Goal: Task Accomplishment & Management: Manage account settings

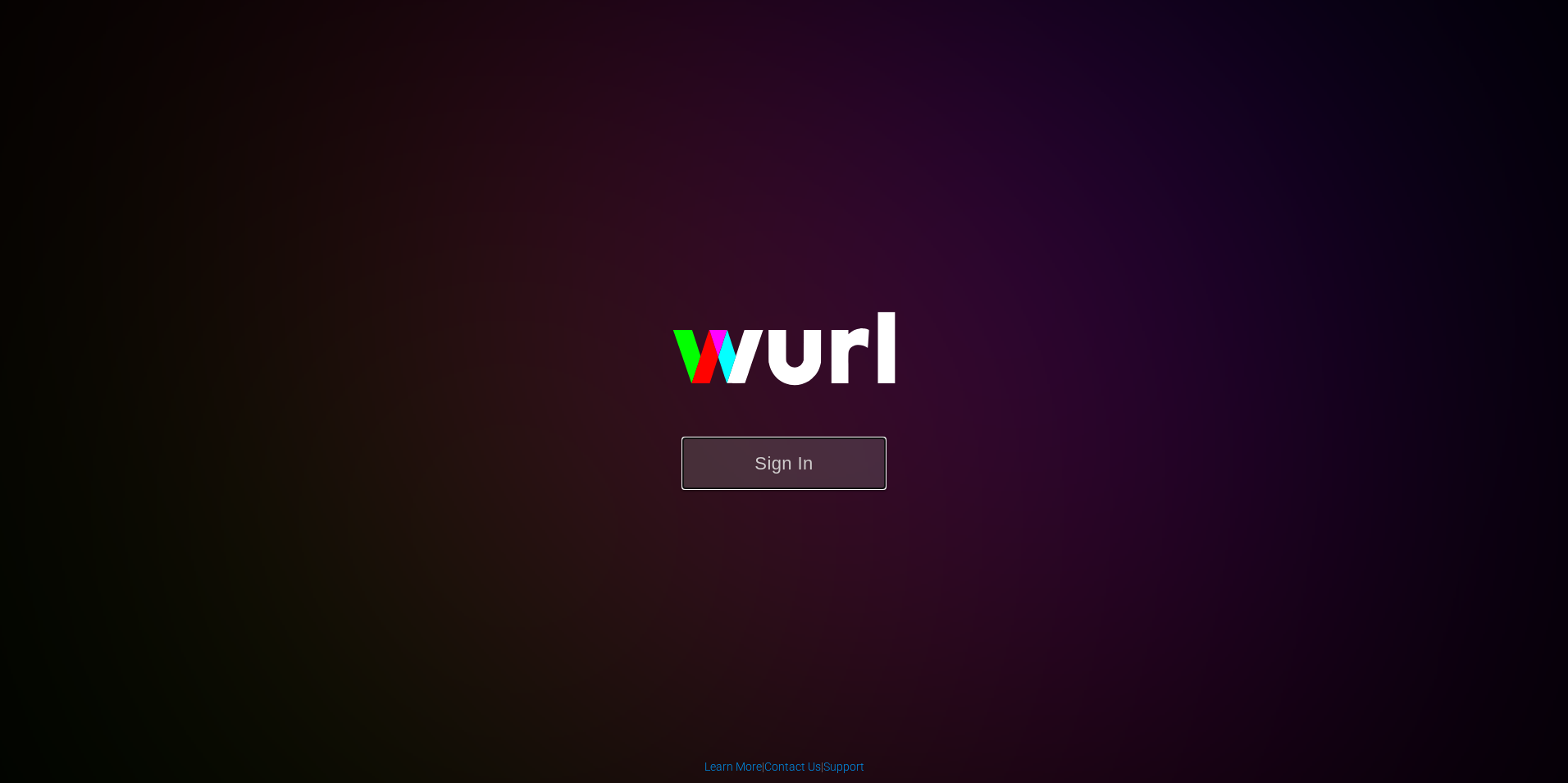
click at [798, 477] on button "Sign In" at bounding box center [784, 463] width 205 height 53
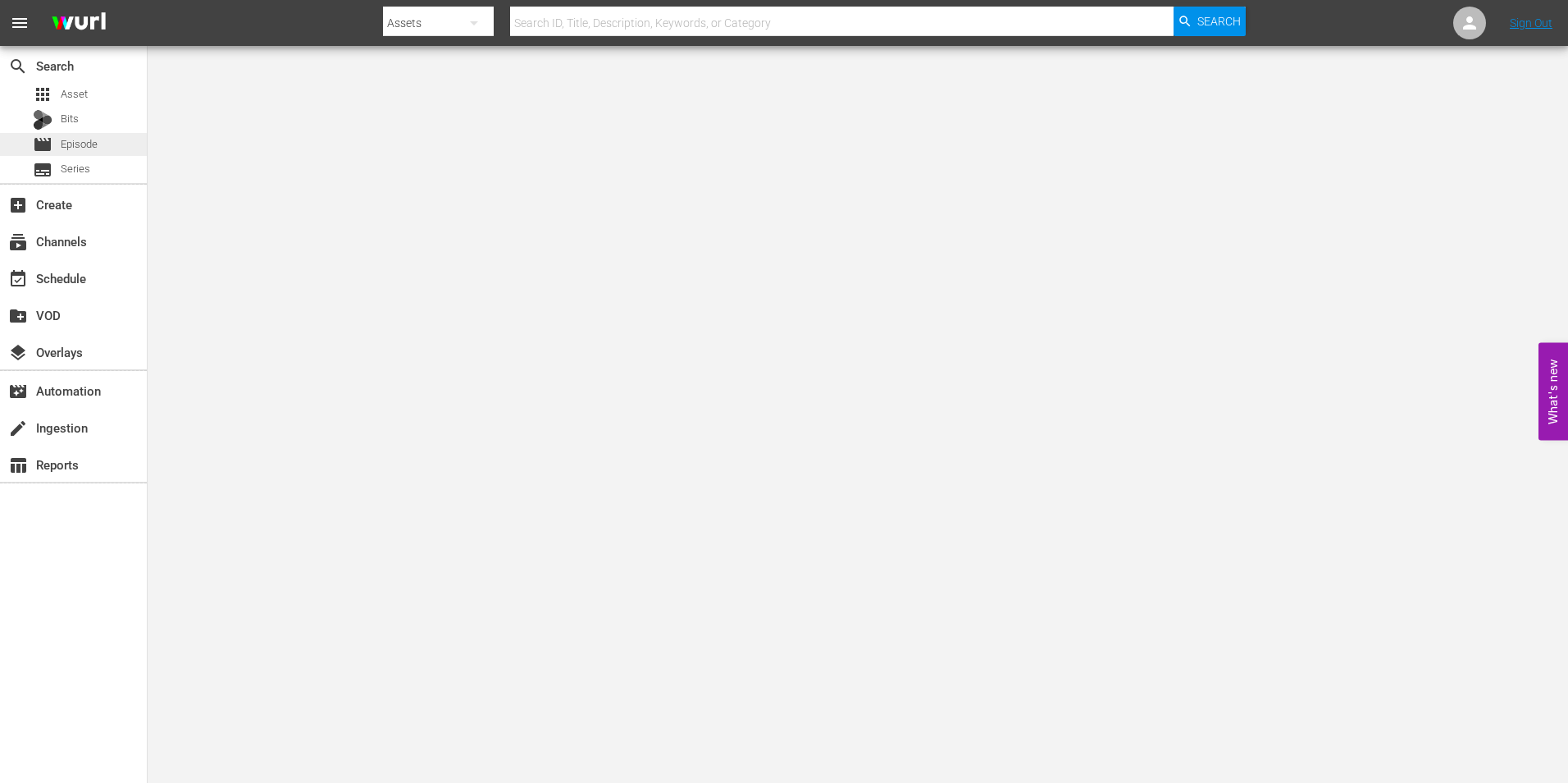
click at [56, 135] on div "movie Episode" at bounding box center [65, 144] width 65 height 23
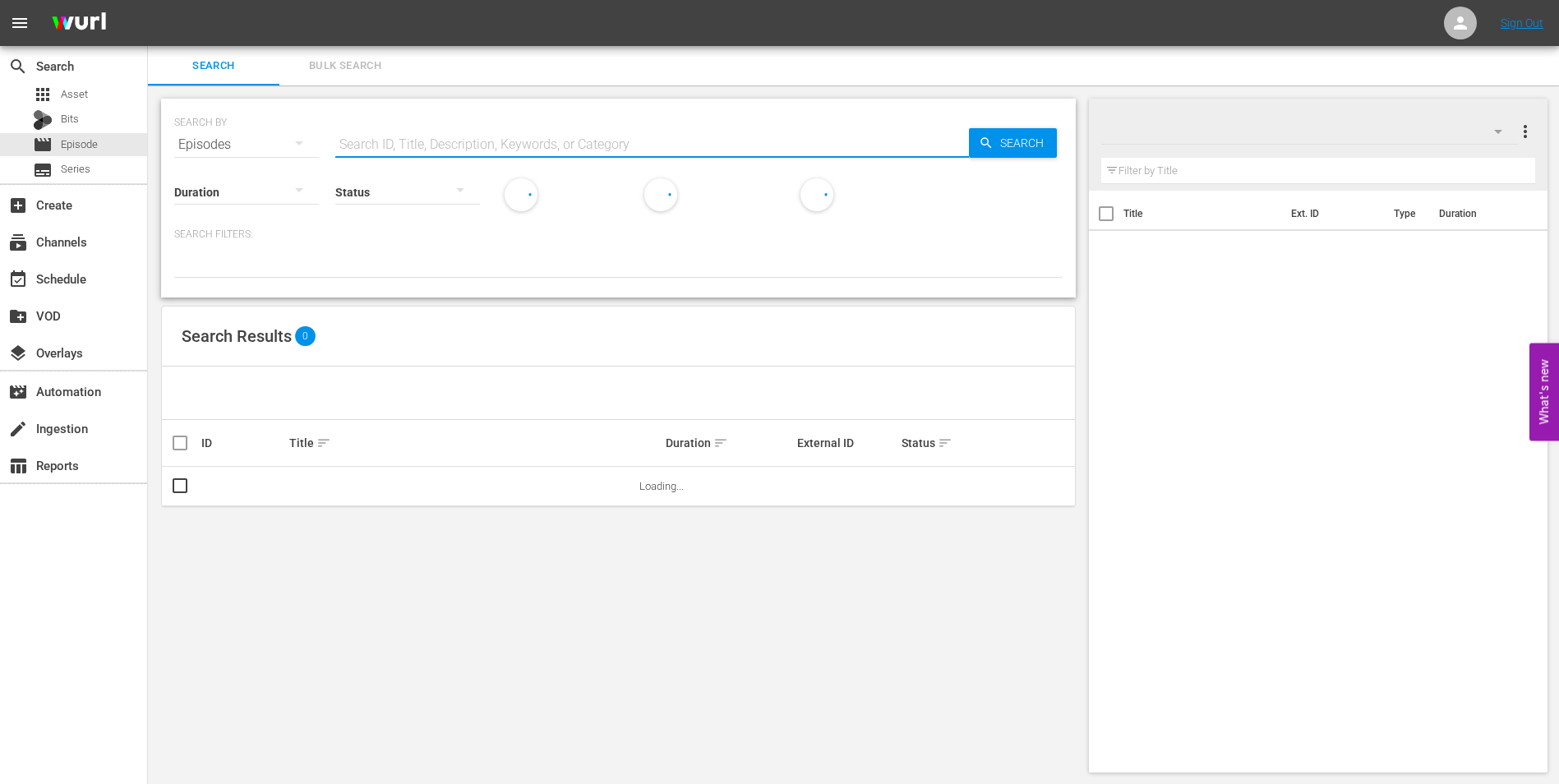
click at [435, 131] on input "text" at bounding box center [652, 145] width 634 height 39
paste input "idoj_2-03"
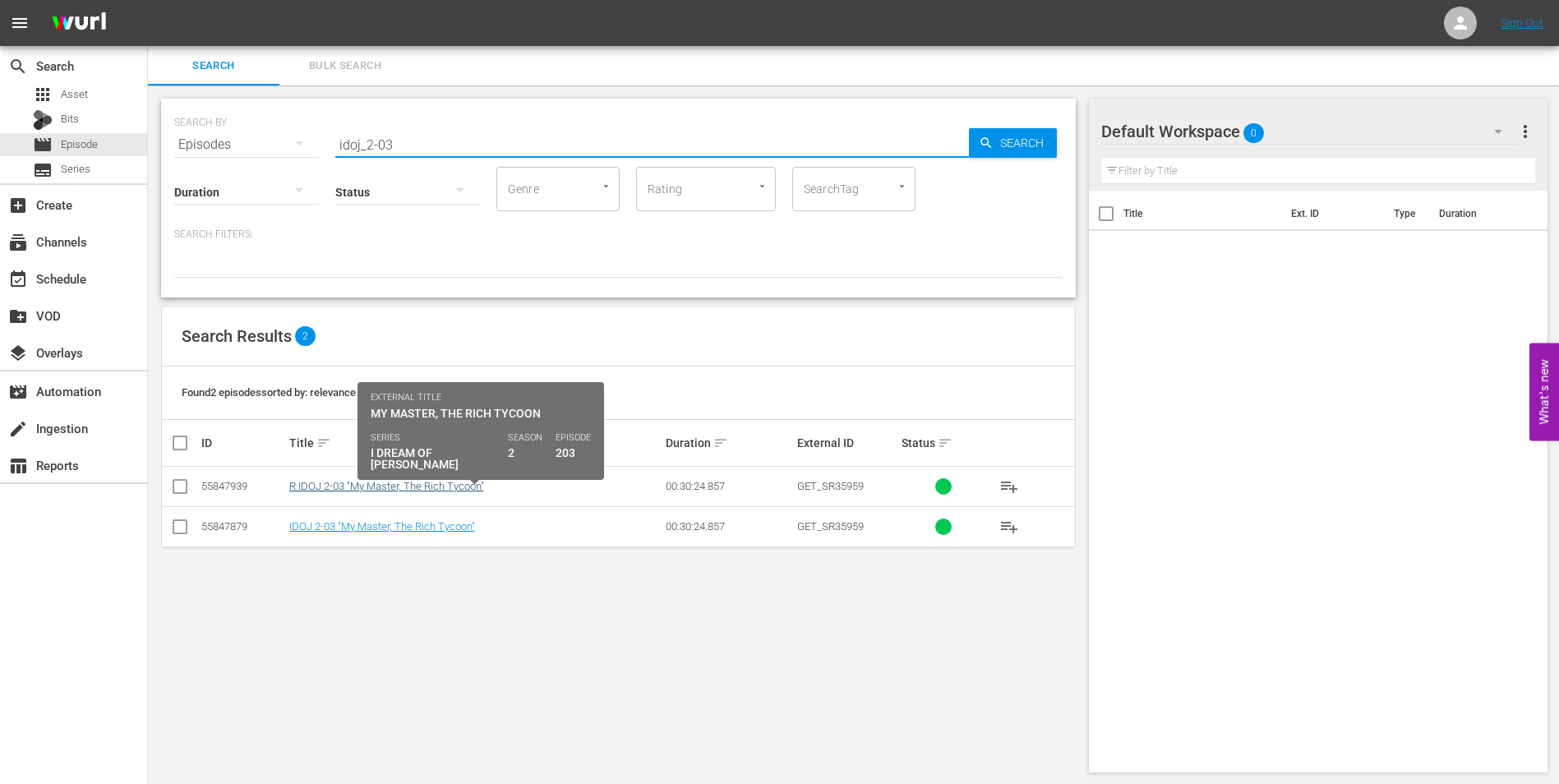
type input "idoj_2-03"
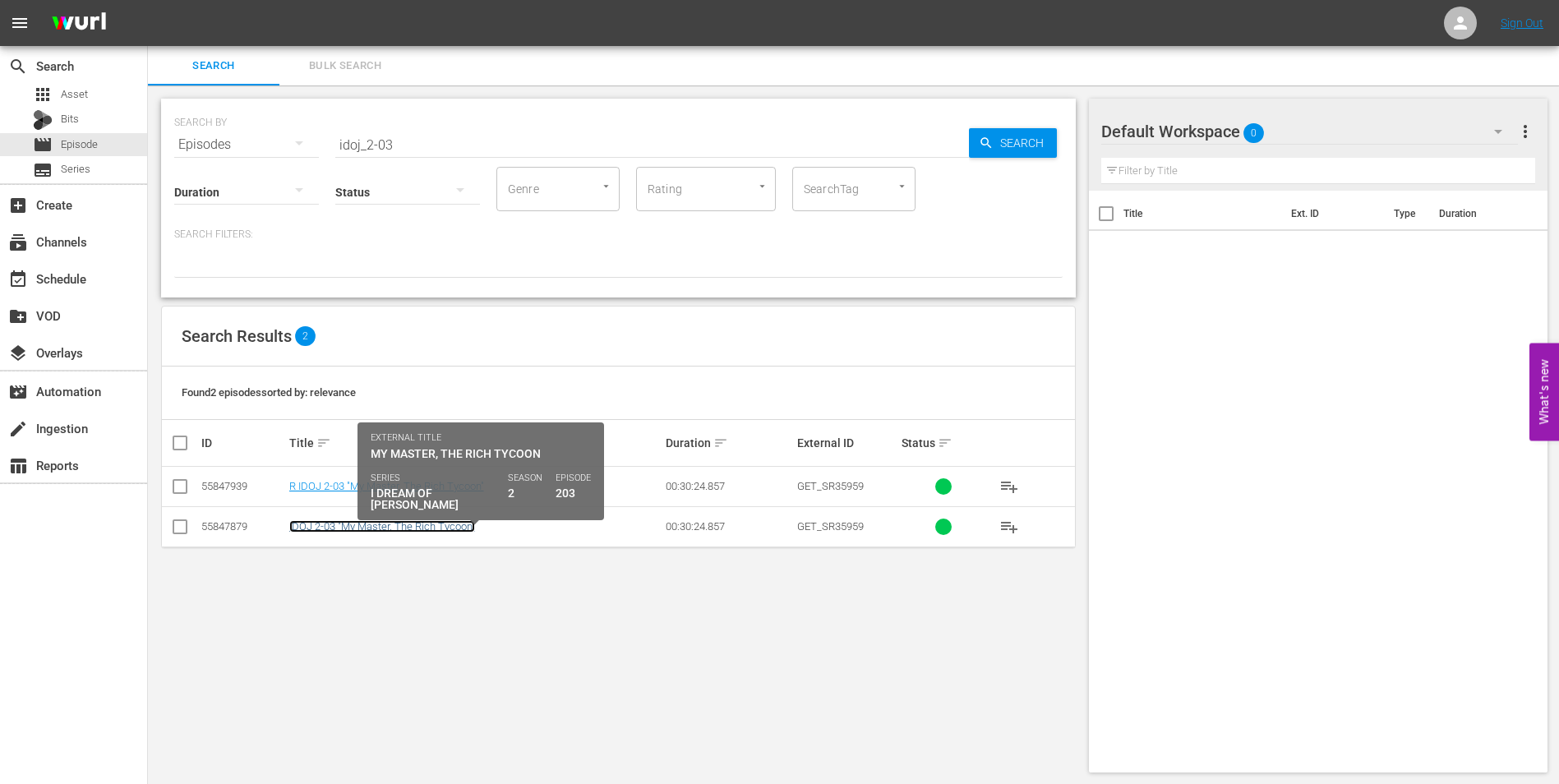
click at [324, 529] on link "IDOJ 2-03 "My Master, The Rich Tycoon"" at bounding box center [382, 526] width 185 height 12
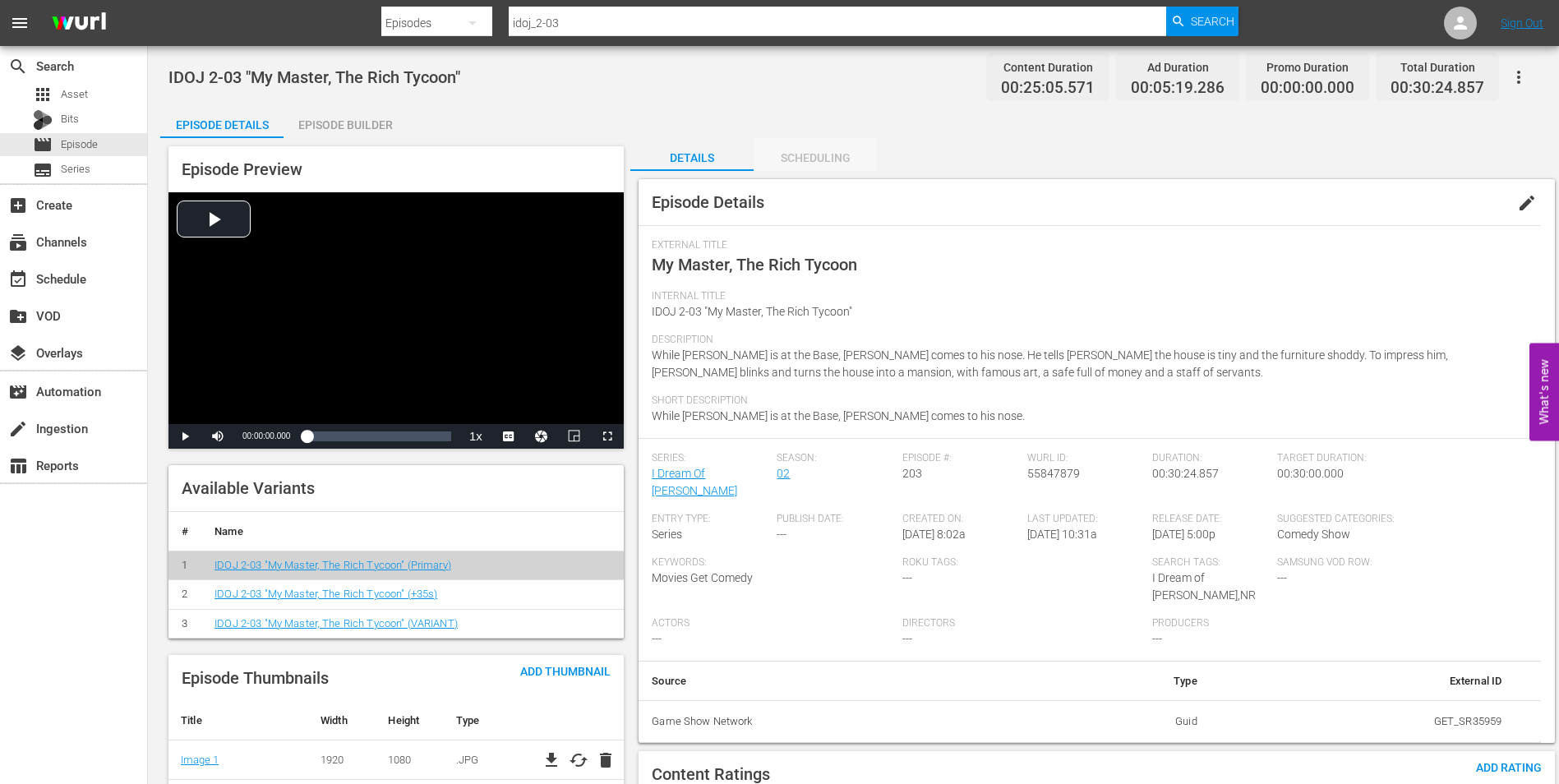
click at [831, 163] on div "Scheduling" at bounding box center [815, 158] width 123 height 39
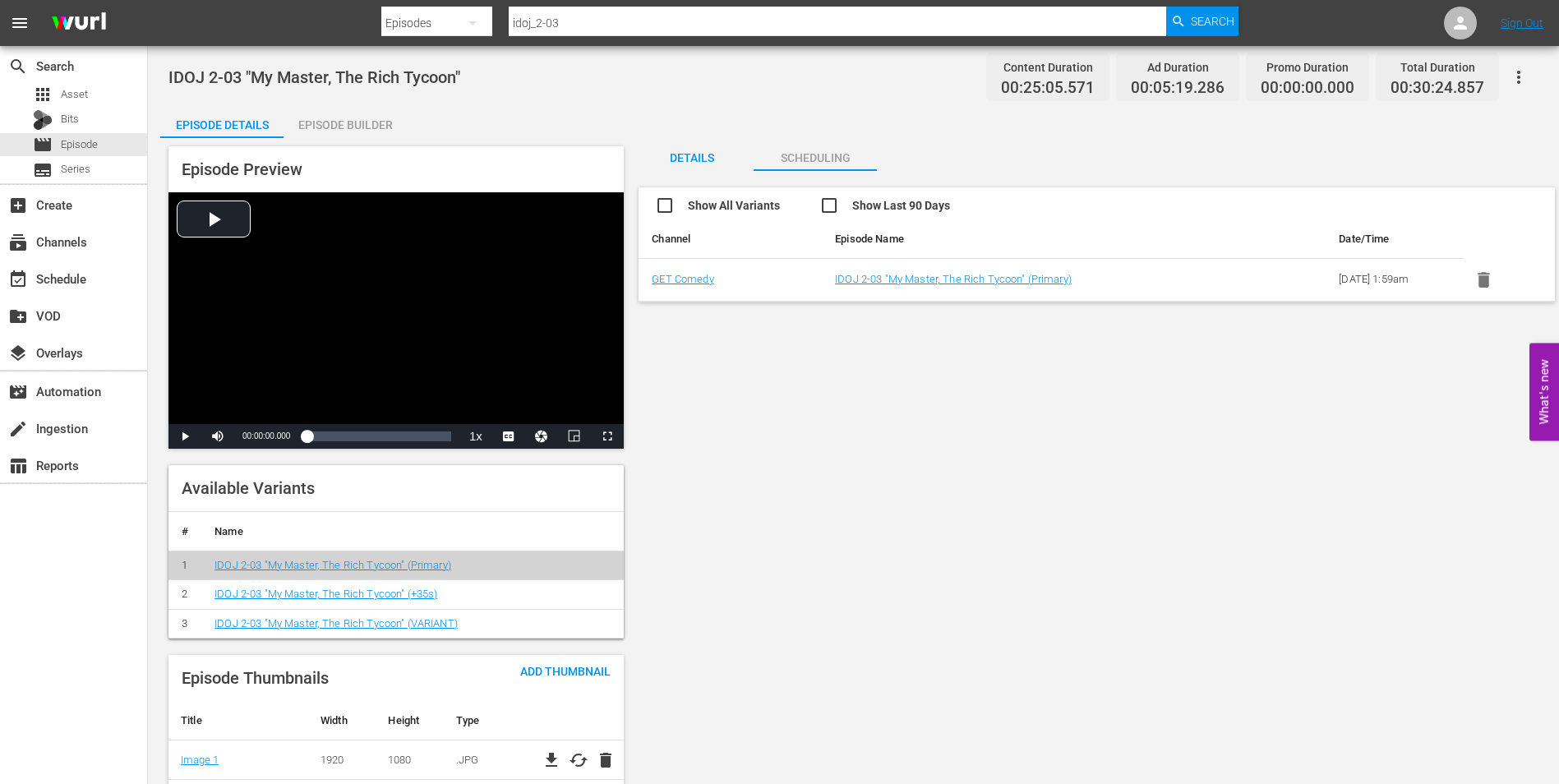
click at [695, 161] on div "Details" at bounding box center [691, 158] width 123 height 39
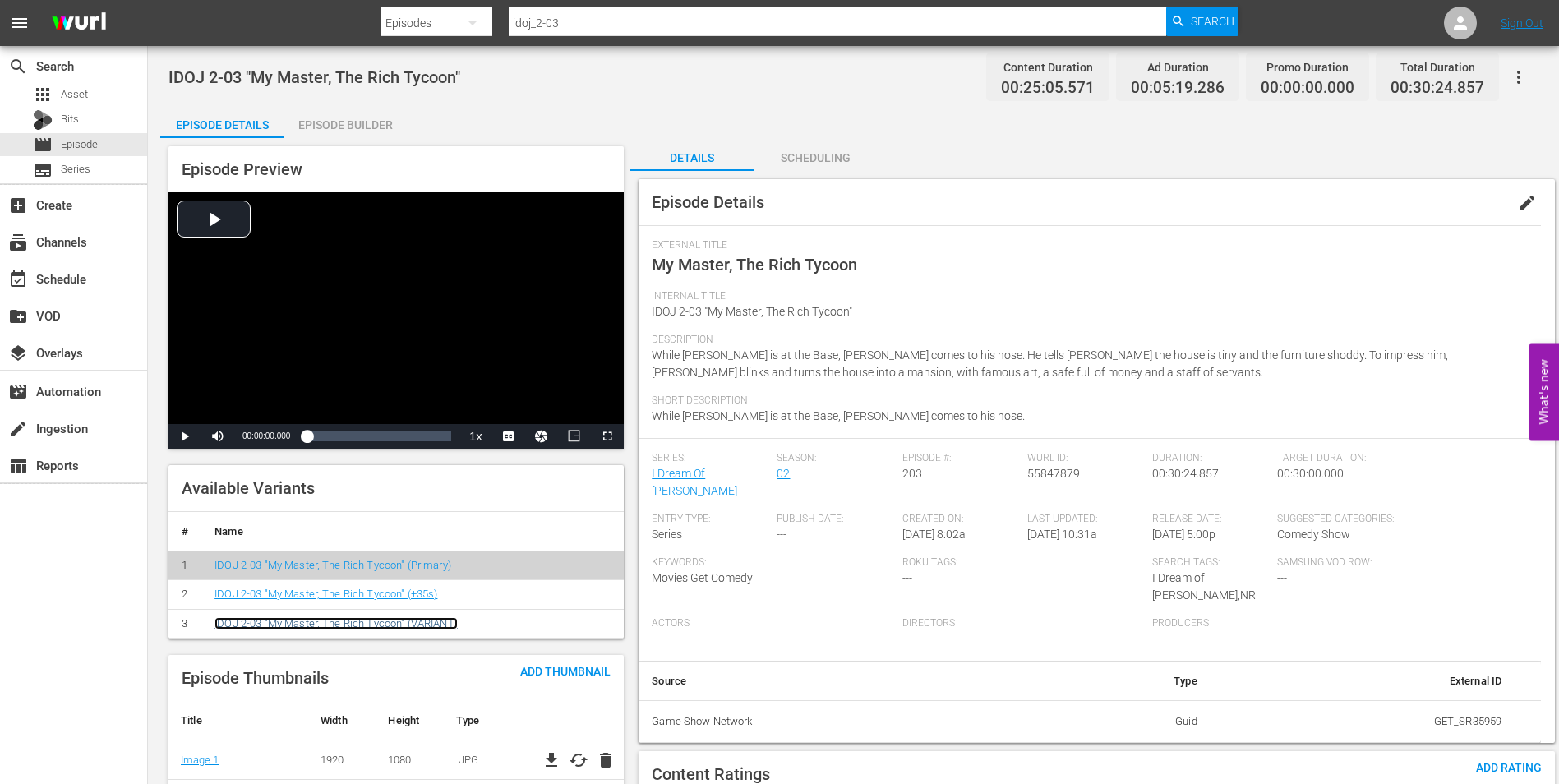
click at [423, 623] on link "IDOJ 2-03 "My Master, The Rich Tycoon" (VARIANT)" at bounding box center [336, 623] width 243 height 12
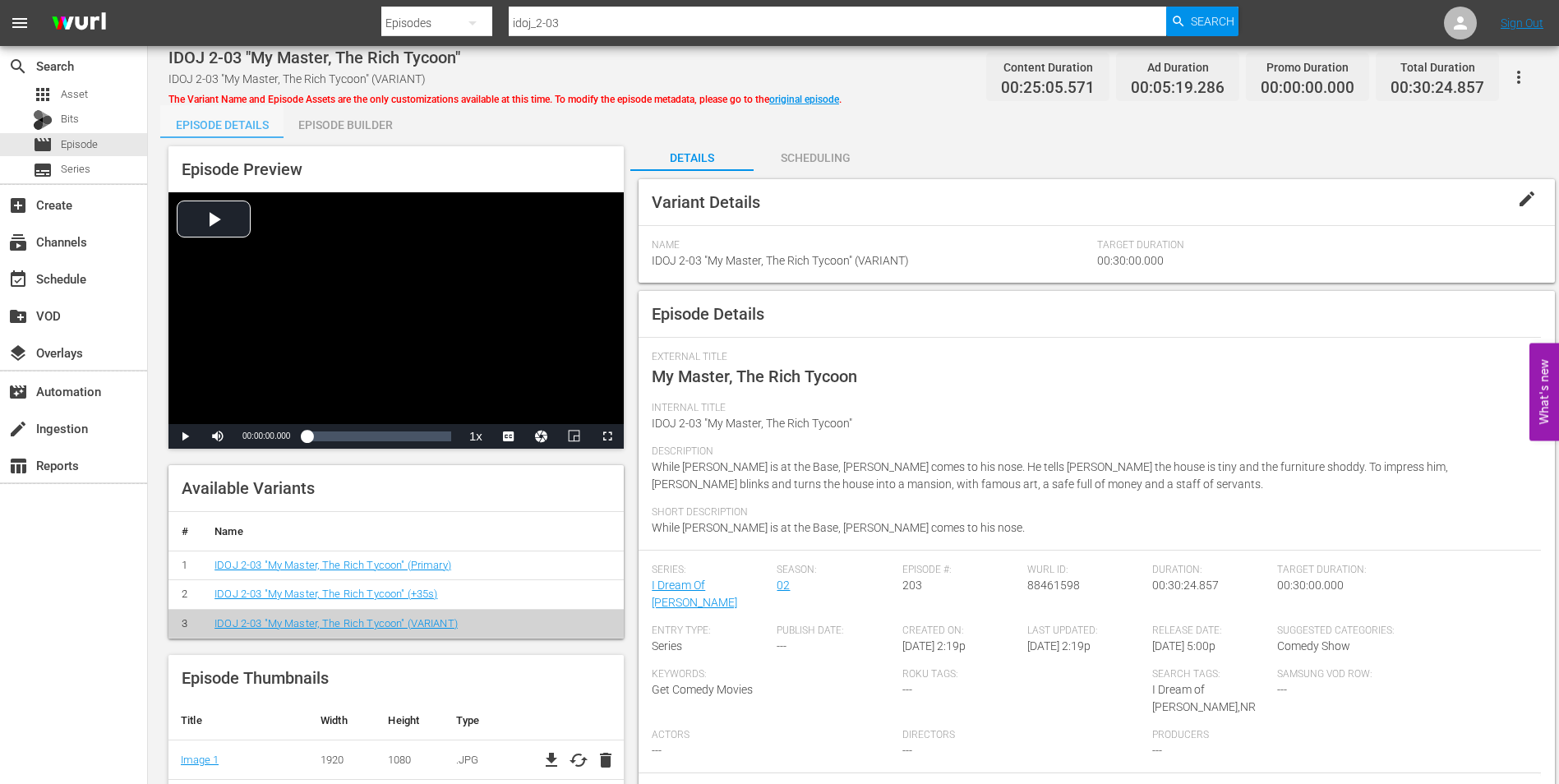
click at [218, 117] on div "Episode Details" at bounding box center [222, 125] width 123 height 39
click at [1524, 199] on span "edit" at bounding box center [1527, 199] width 20 height 20
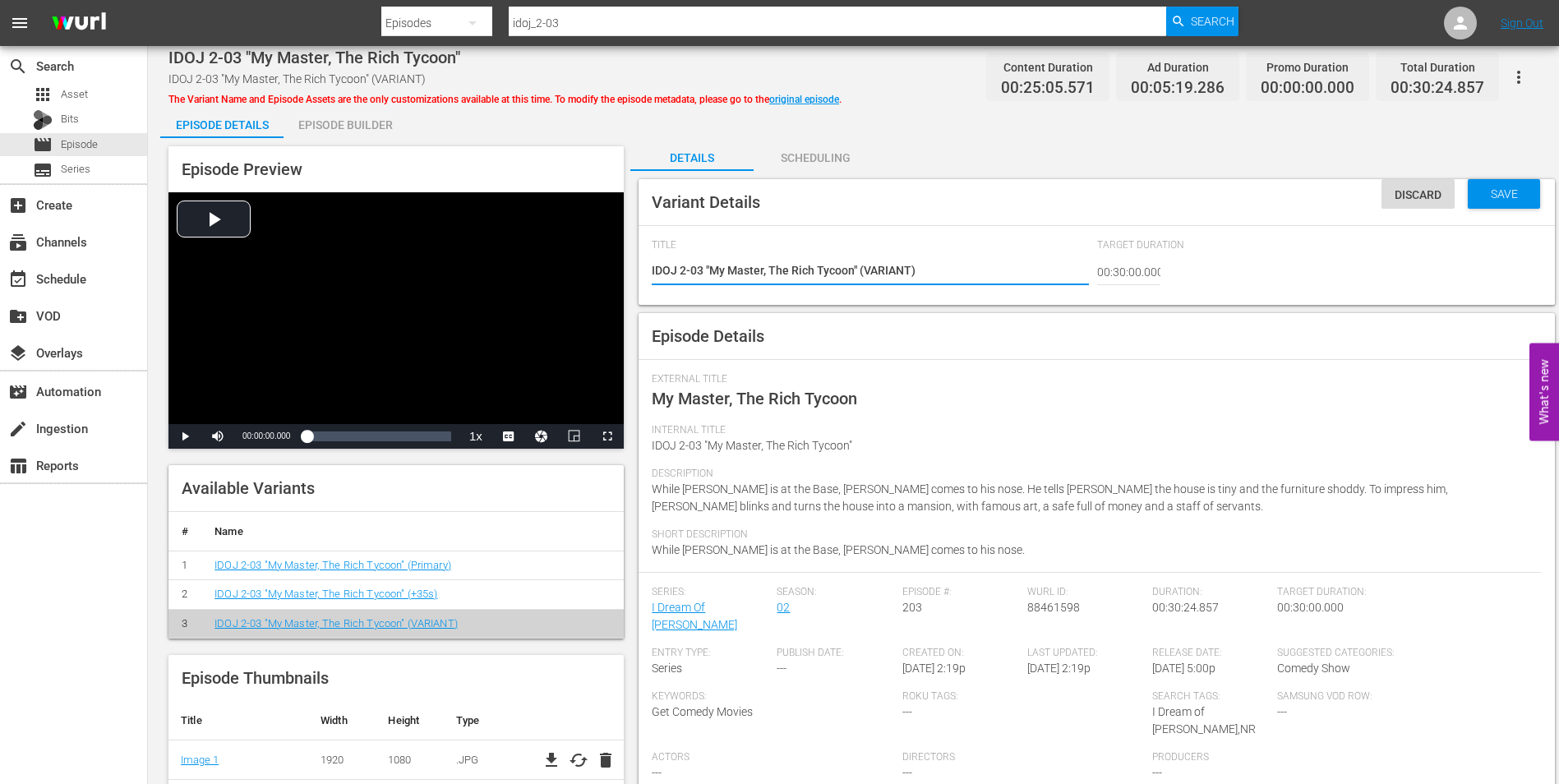
drag, startPoint x: 910, startPoint y: 268, endPoint x: 868, endPoint y: 278, distance: 43.2
click at [868, 278] on textarea "IDOJ 2-03 "My Master, The Rich Tycoon" (VARIANT)" at bounding box center [870, 271] width 437 height 20
type textarea "IDOJ 2-03 "My Master, The Rich Tycoon" (-)"
type textarea "IDOJ 2-03 "My Master, The Rich Tycoon" (-1)"
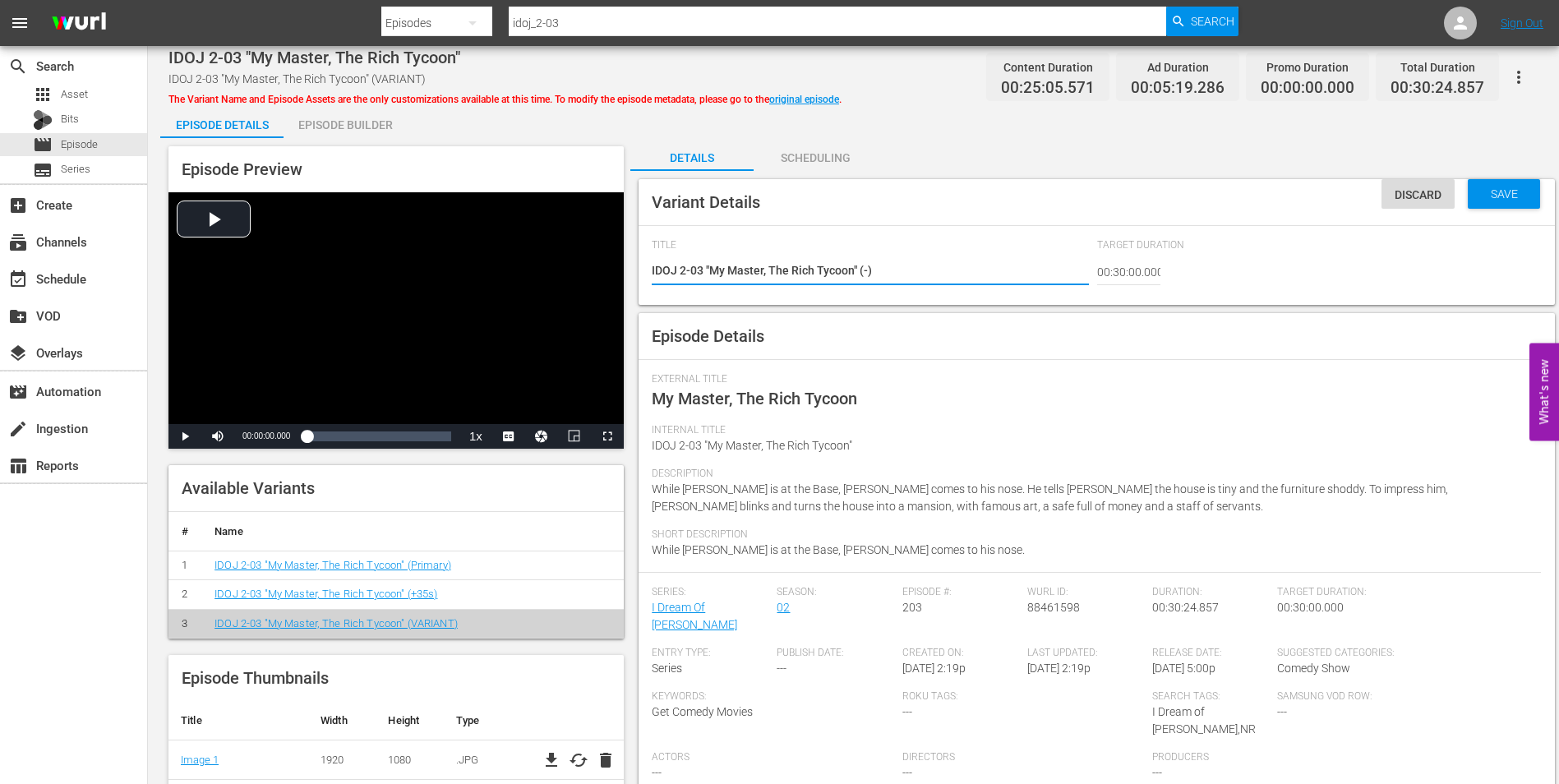
type textarea "IDOJ 2-03 "My Master, The Rich Tycoon" (-1)"
type textarea "IDOJ 2-03 "My Master, The Rich Tycoon" (-10)"
type textarea "IDOJ 2-03 "My Master, The Rich Tycoon" (-10s)"
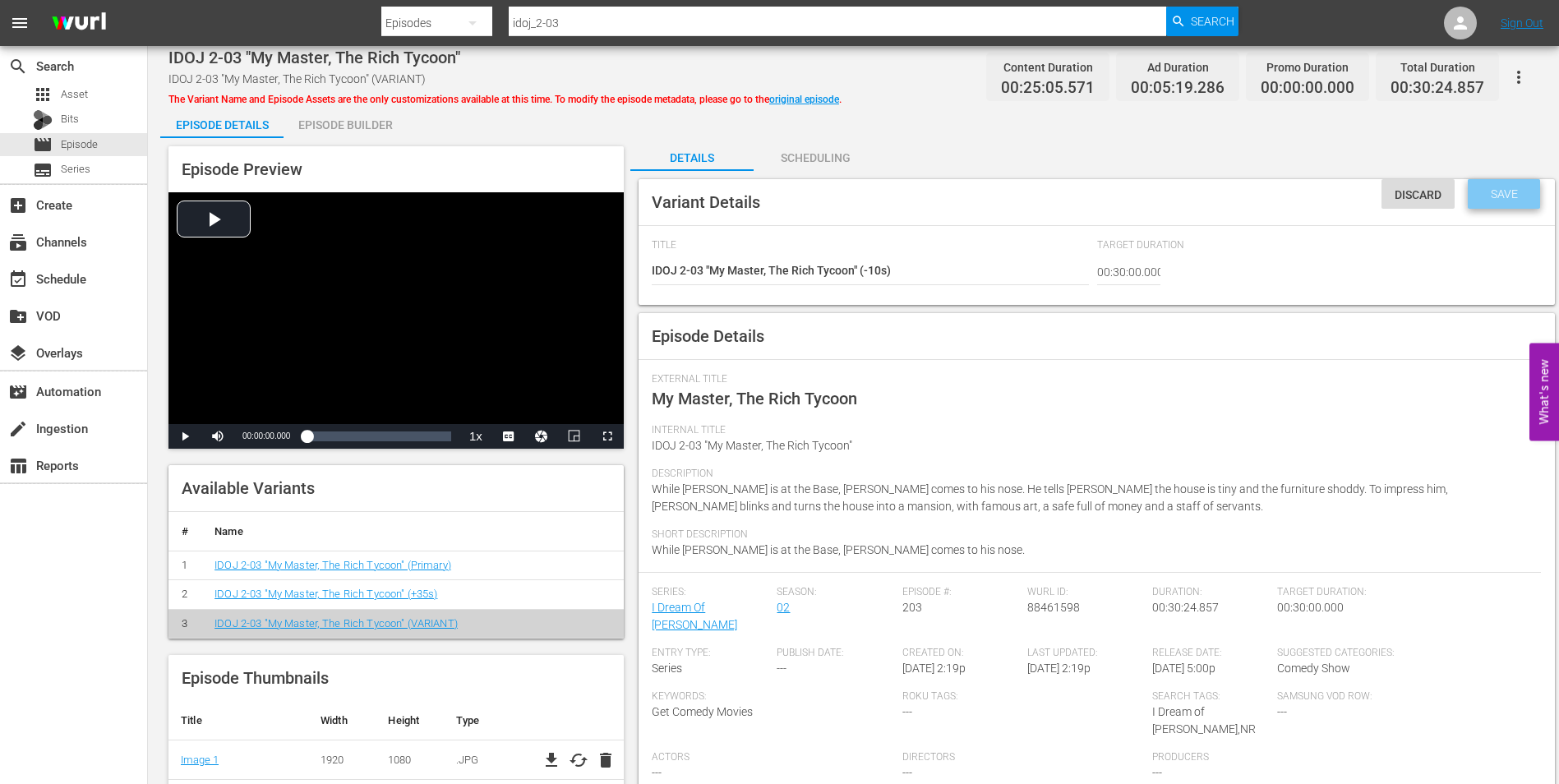
click at [1510, 196] on span "Save" at bounding box center [1504, 193] width 53 height 13
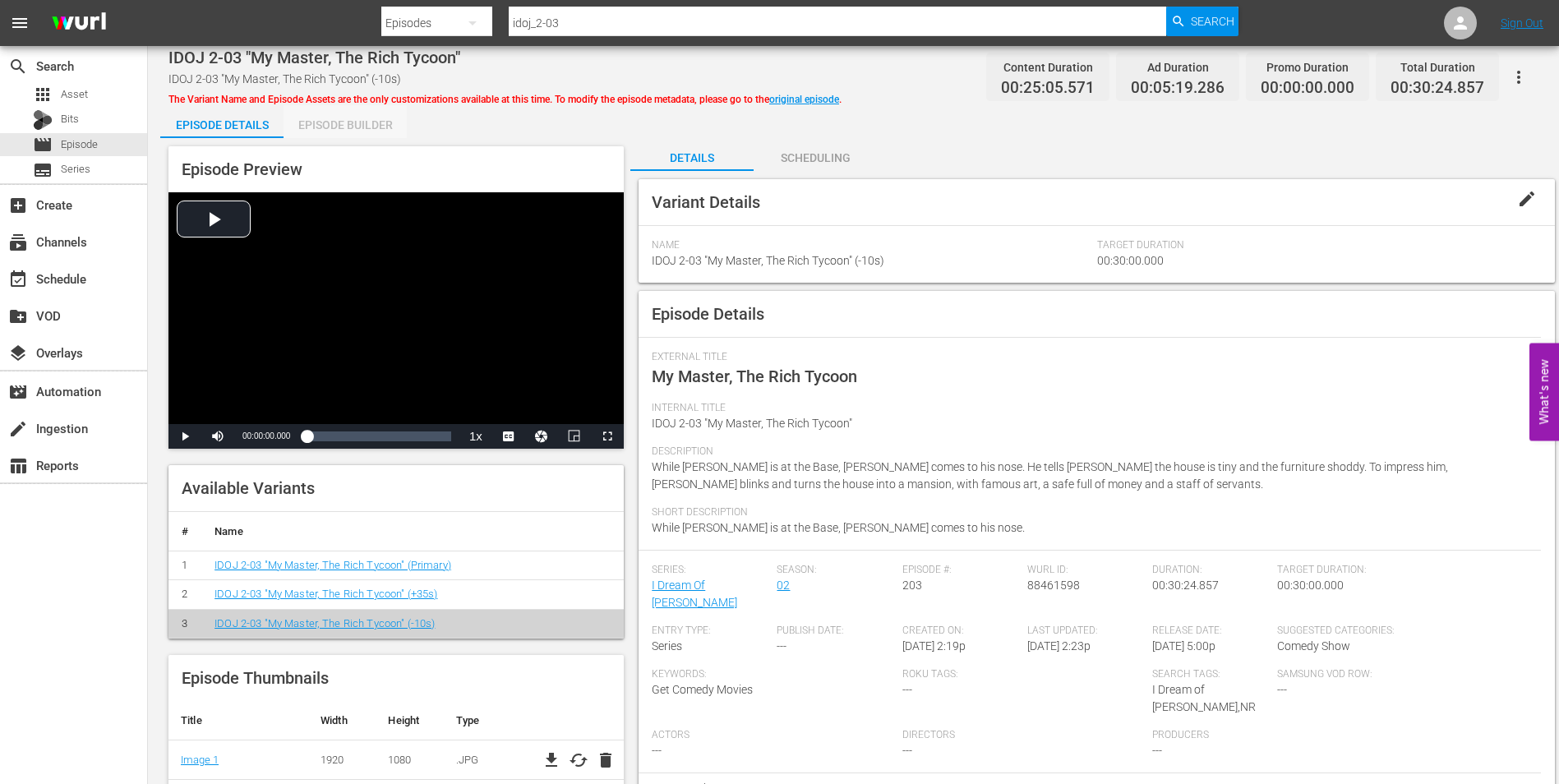
click at [338, 123] on div "Episode Builder" at bounding box center [345, 125] width 123 height 39
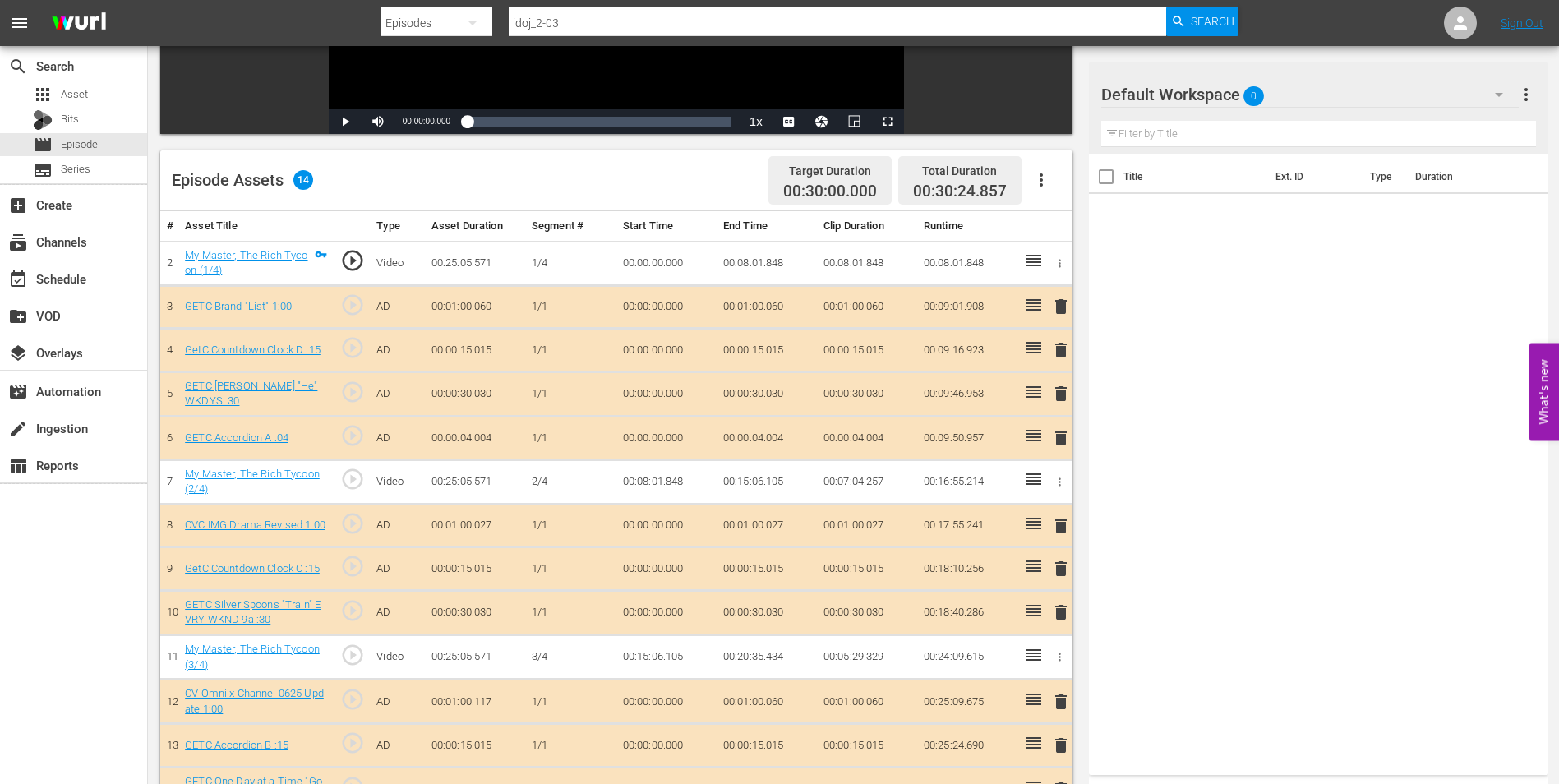
scroll to position [329, 0]
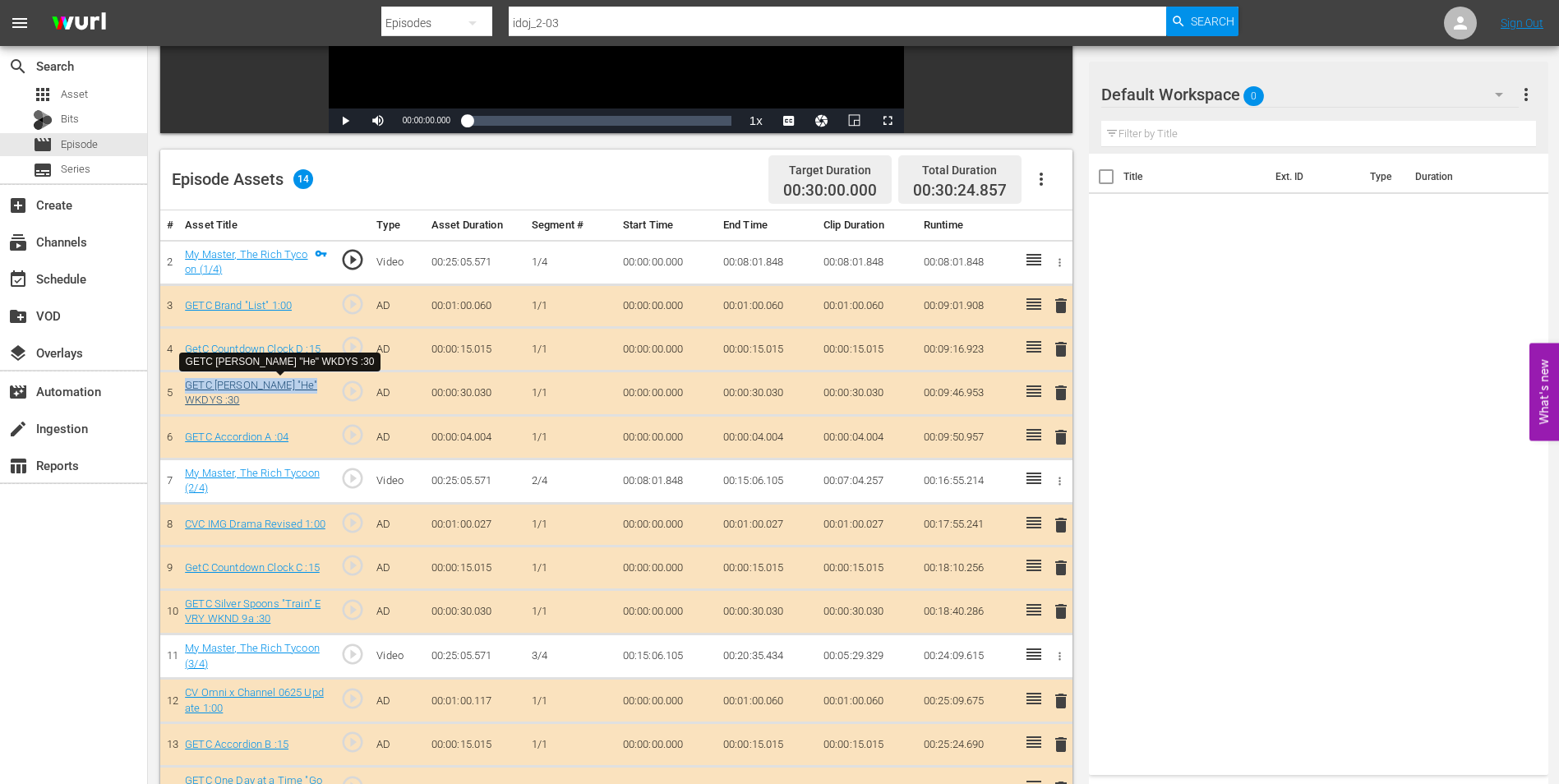
drag, startPoint x: 184, startPoint y: 385, endPoint x: 317, endPoint y: 390, distance: 133.1
click at [317, 390] on td "GETC [PERSON_NAME] "He" WKDYS :30" at bounding box center [256, 393] width 155 height 44
copy link "GETC Benson "He" WKDYS :"
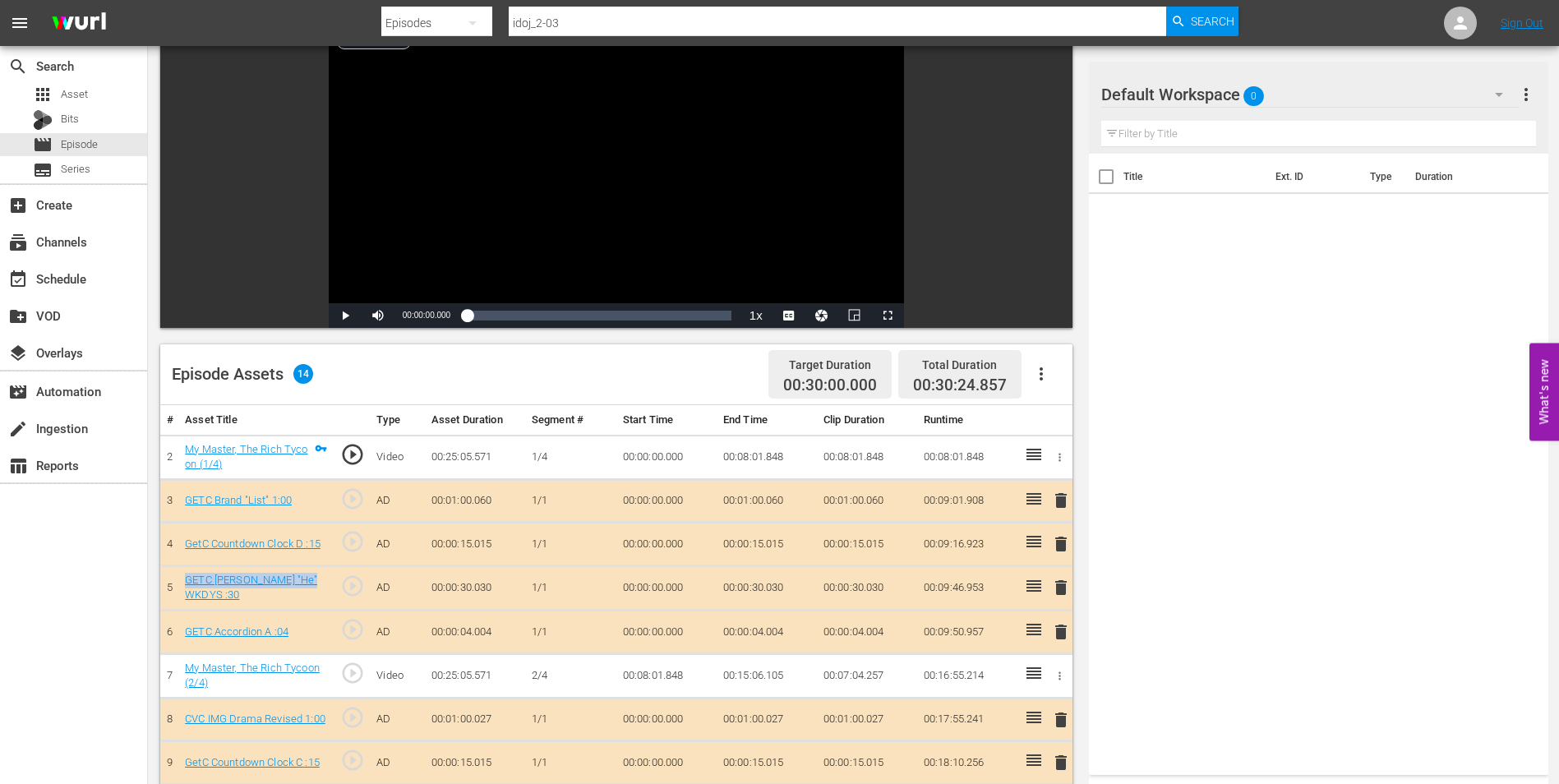
scroll to position [82, 0]
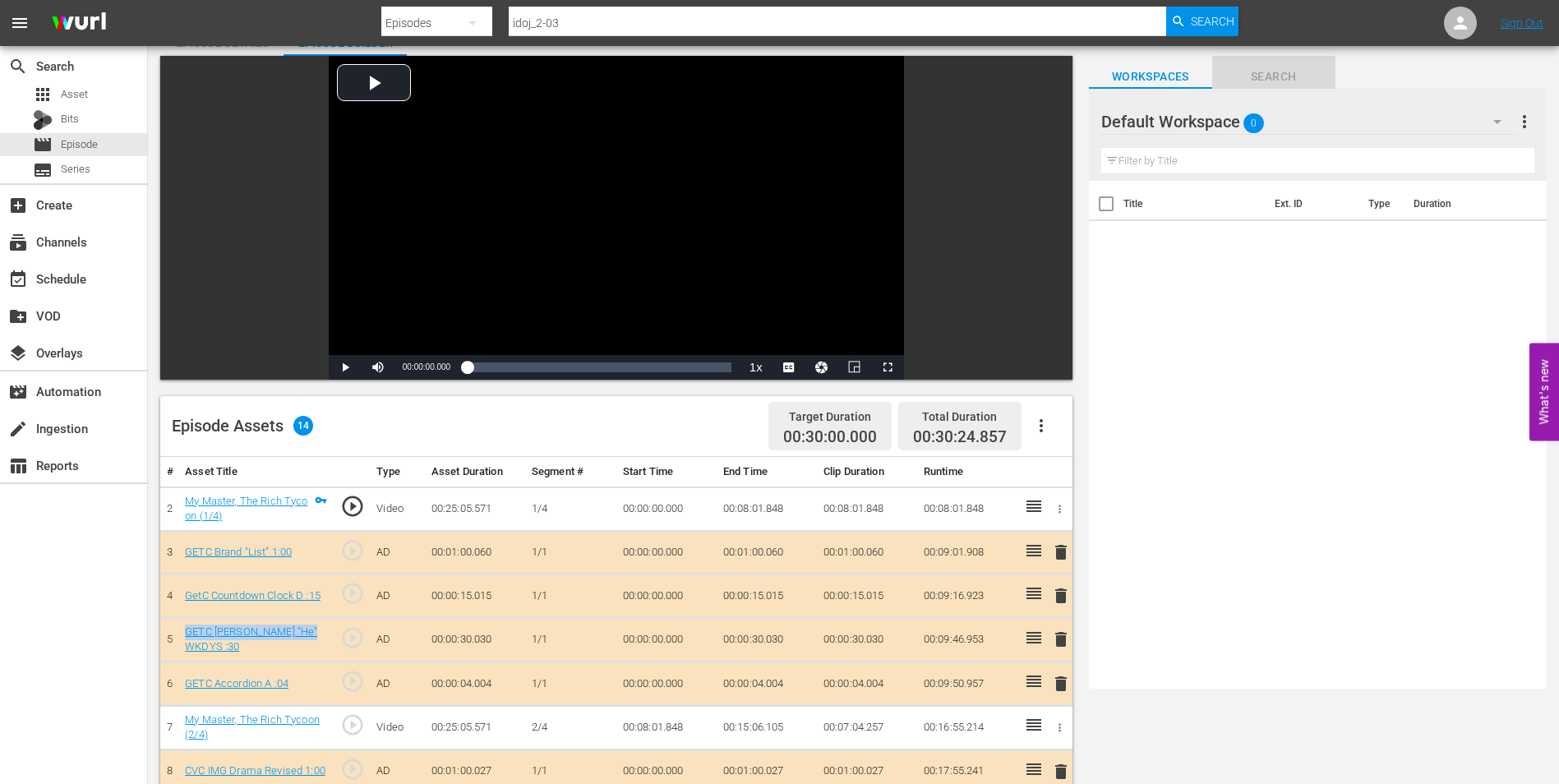
click at [1287, 76] on span "Search" at bounding box center [1273, 76] width 123 height 20
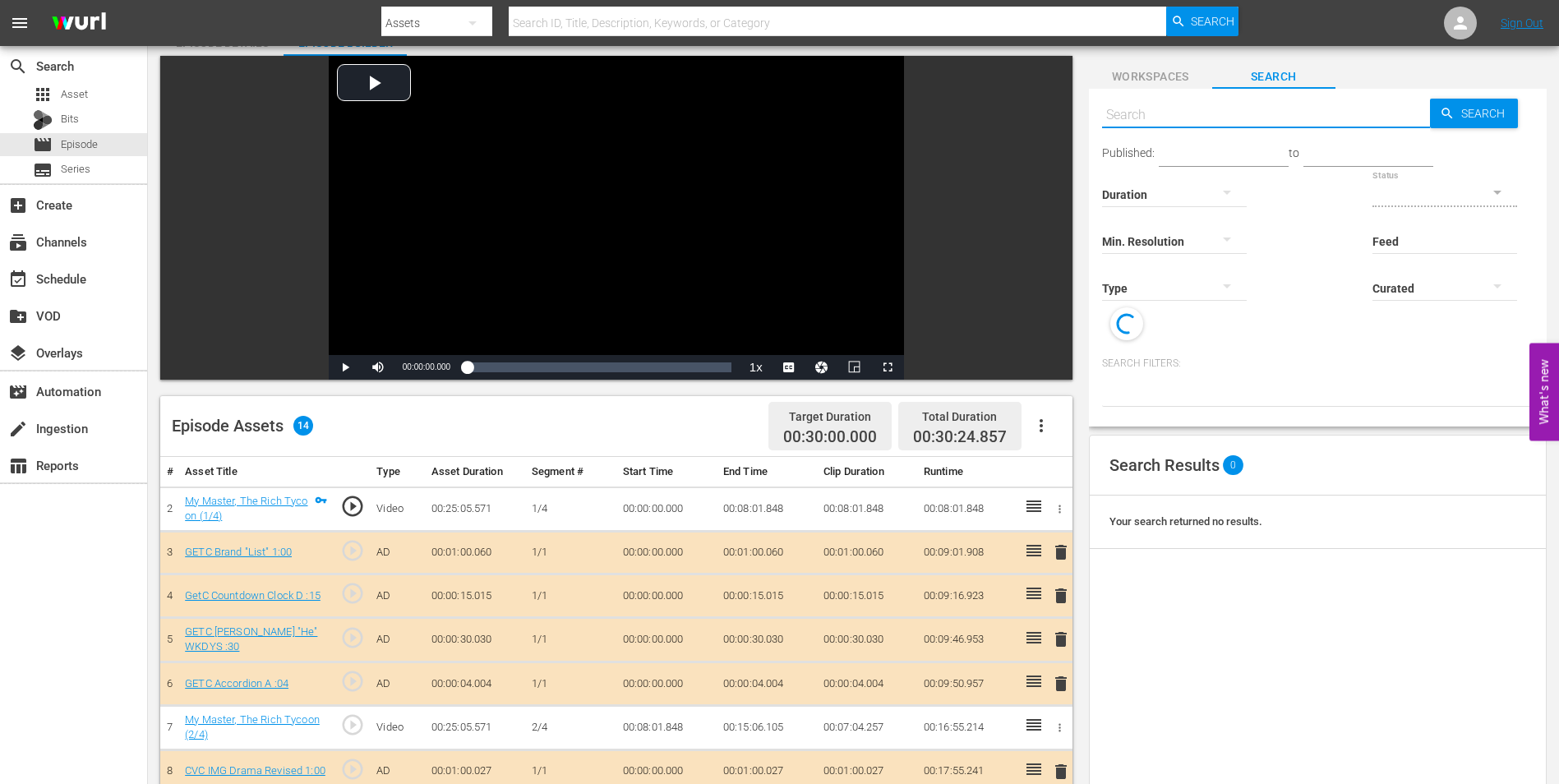
click at [1207, 112] on input "text" at bounding box center [1266, 114] width 328 height 39
paste input "GETC Benson "He" WKDYS :"
type input "GETC Benson "He" WKDYS :"
type input "GETC [PERSON_NAME] "He" WKDYS :15"
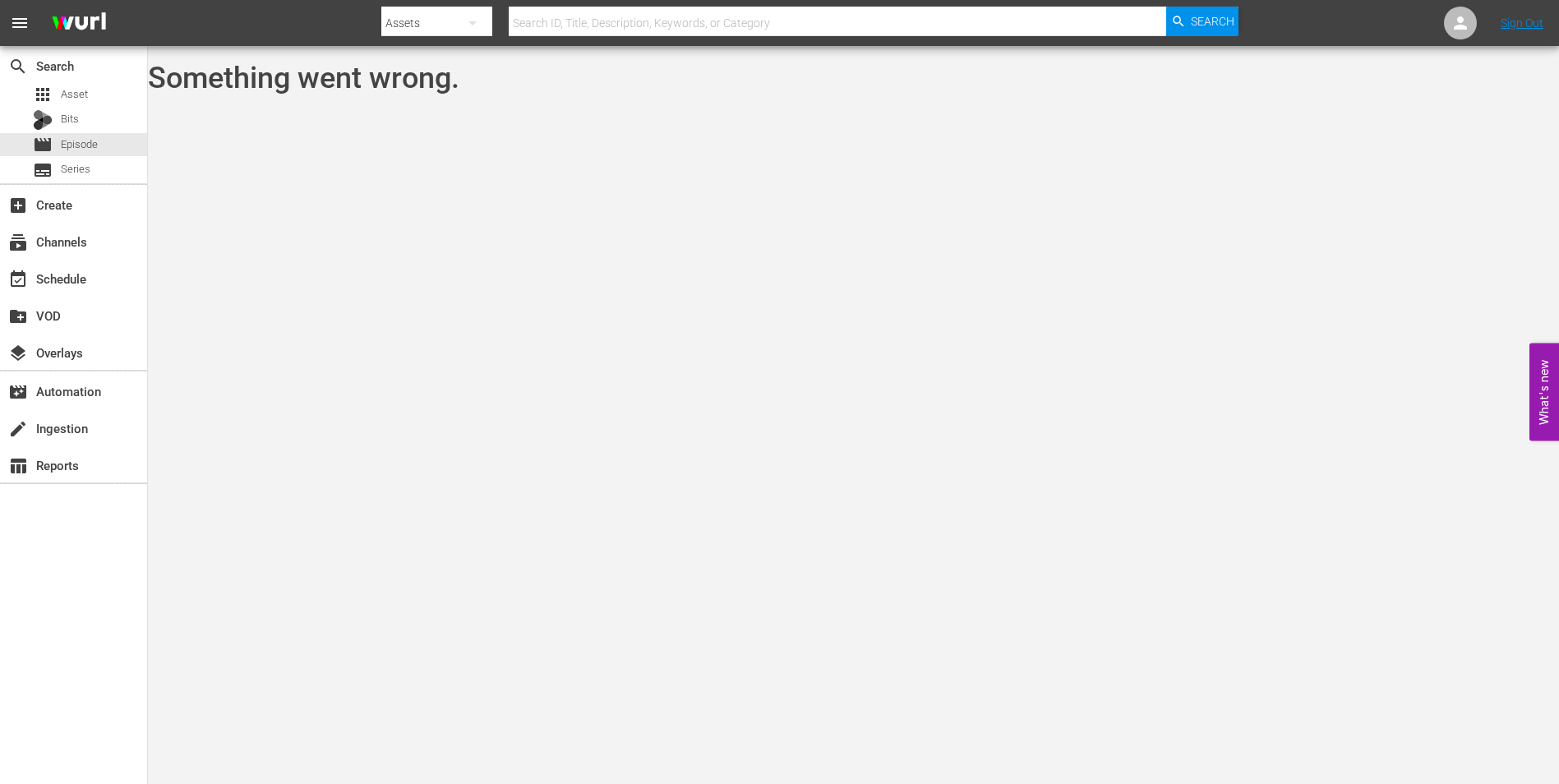
scroll to position [0, 0]
click at [66, 145] on span "Episode" at bounding box center [80, 145] width 37 height 17
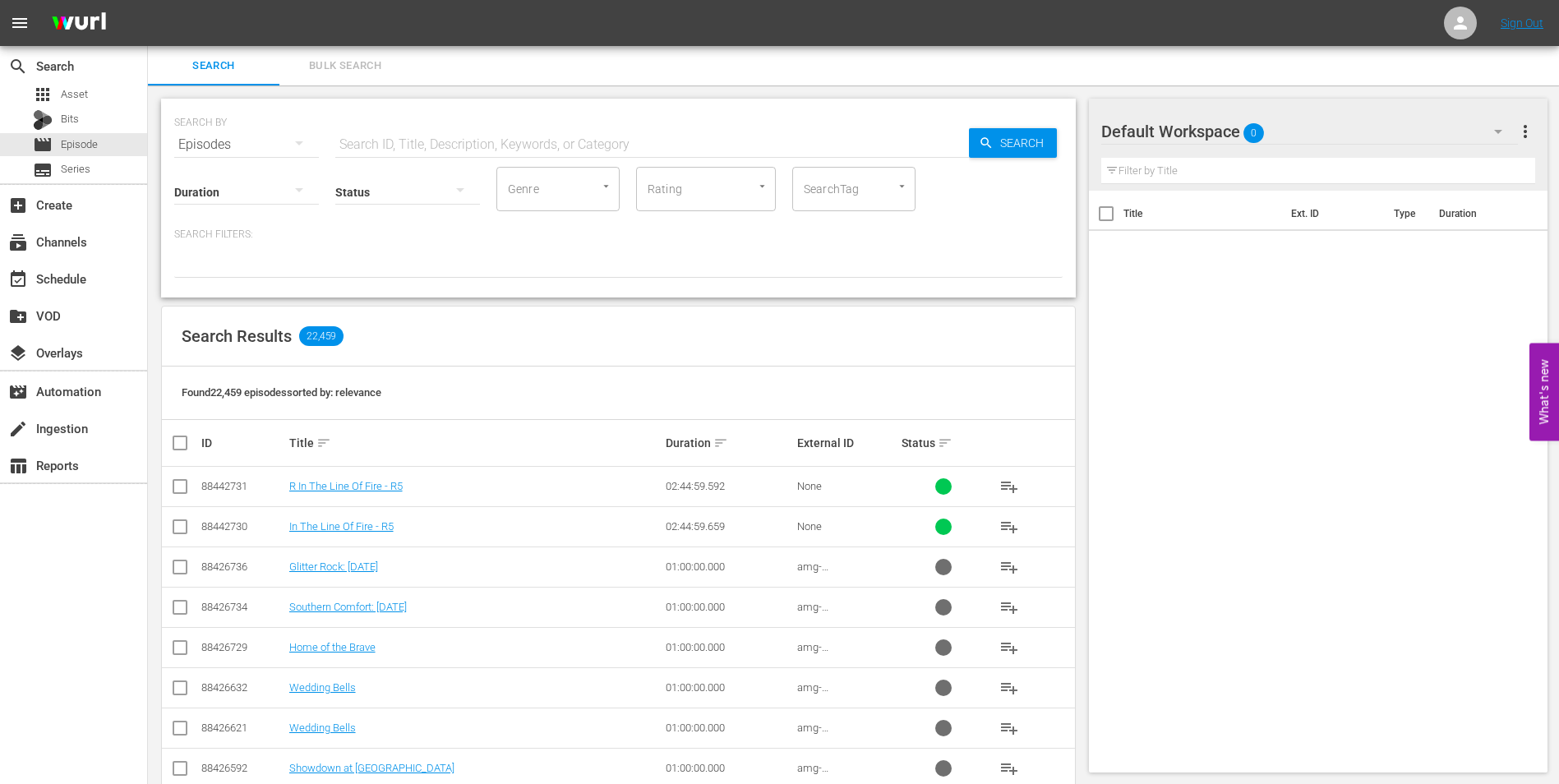
click at [396, 149] on input "text" at bounding box center [652, 145] width 634 height 39
click at [374, 147] on input "text" at bounding box center [652, 145] width 634 height 39
paste input "IDOJ 2-03"
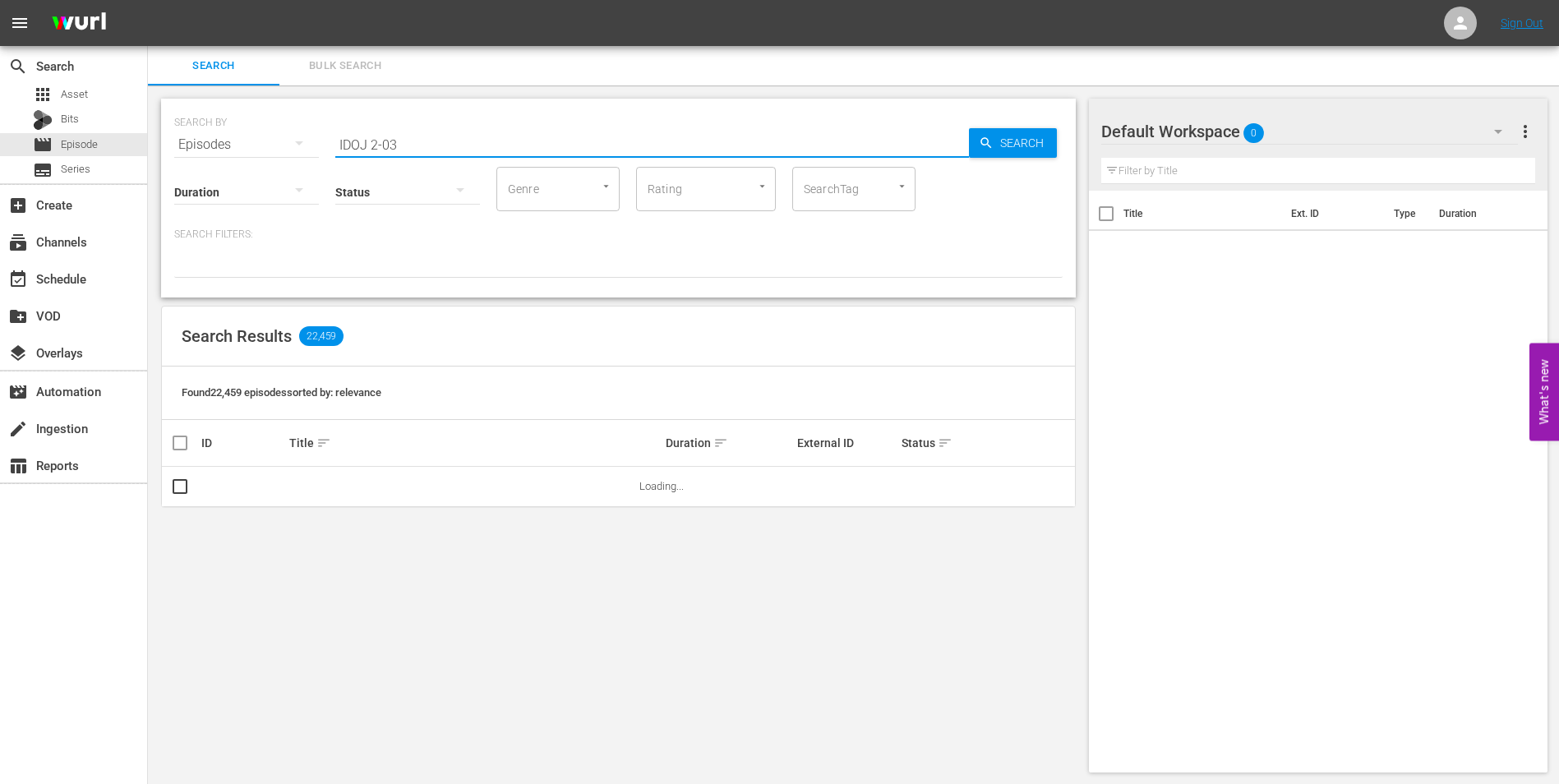
click at [369, 142] on input "IDOJ 2-03" at bounding box center [652, 145] width 634 height 39
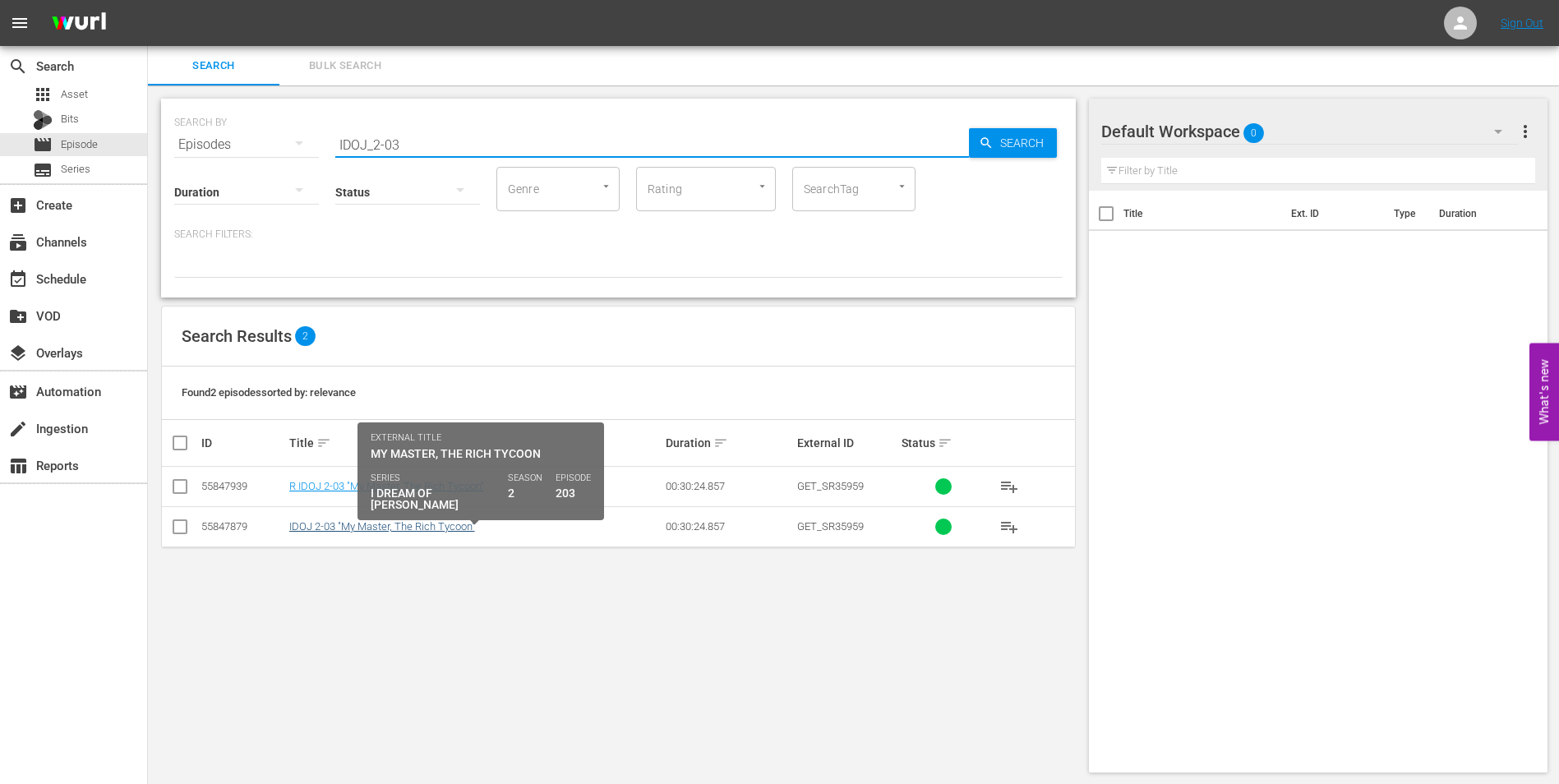
type input "IDOJ_2-03"
click at [366, 530] on link "IDOJ 2-03 "My Master, The Rich Tycoon"" at bounding box center [382, 526] width 185 height 12
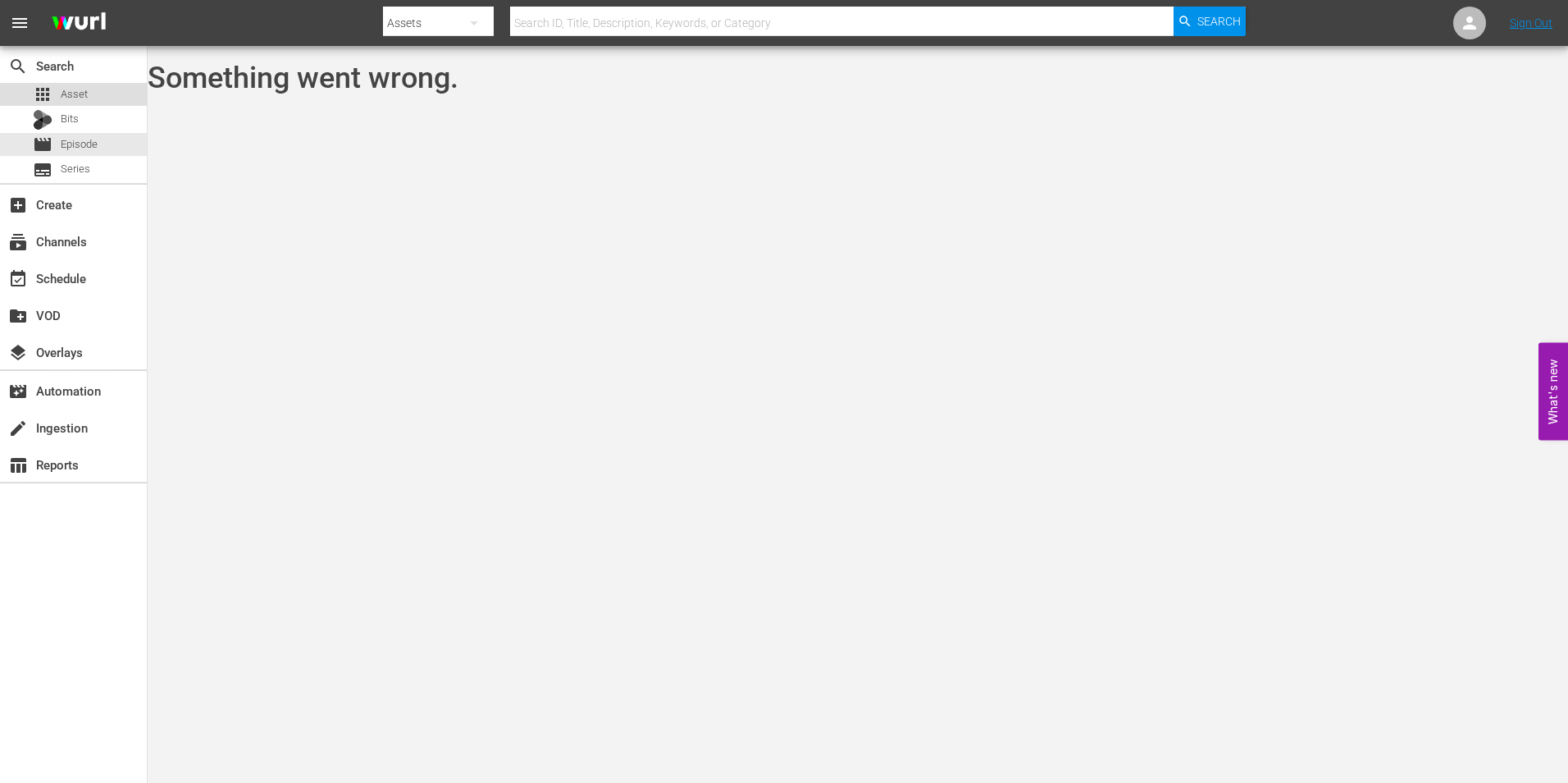
click at [59, 91] on div "apps Asset" at bounding box center [60, 95] width 55 height 23
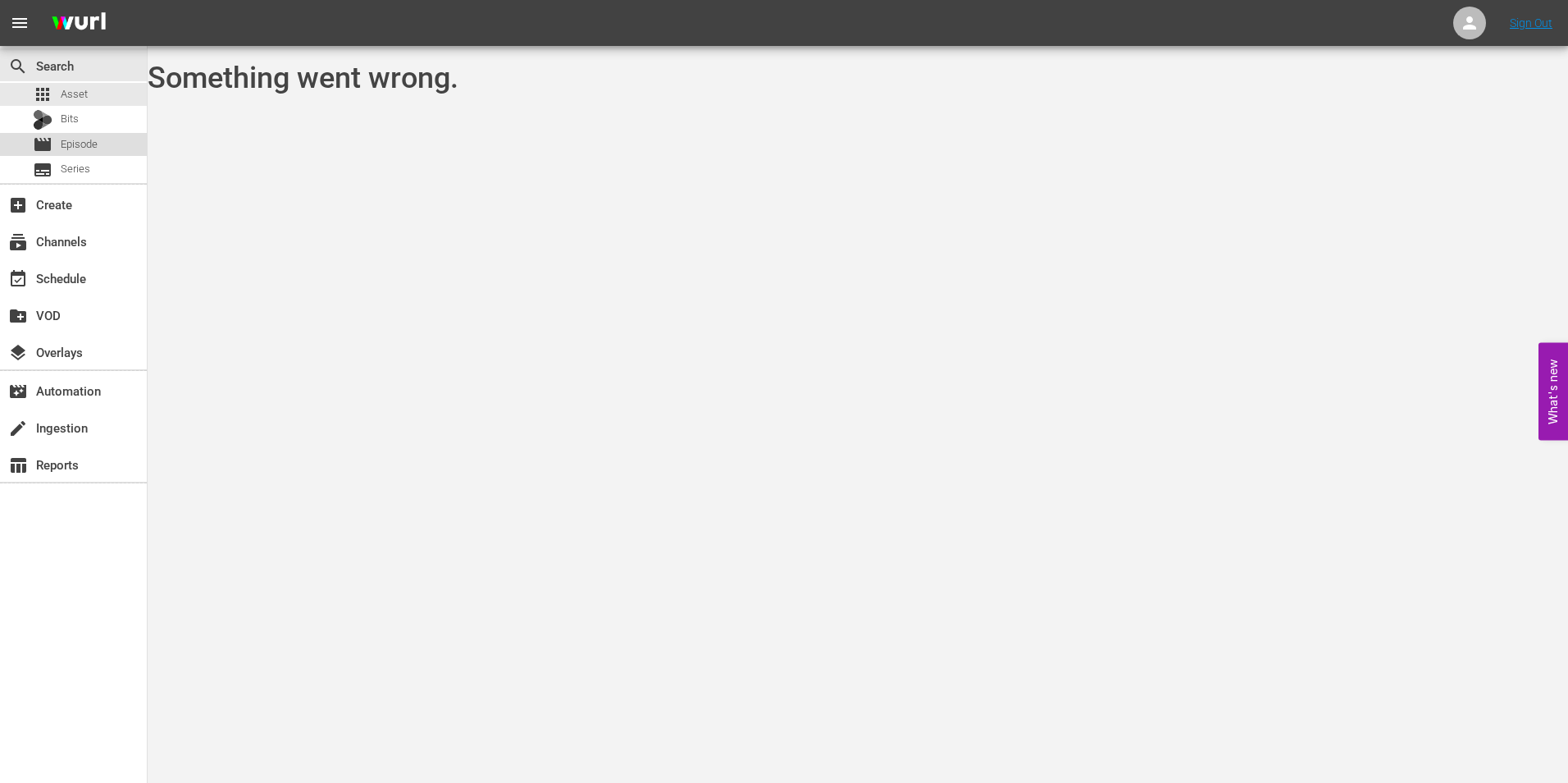
click at [70, 144] on span "Episode" at bounding box center [80, 144] width 37 height 17
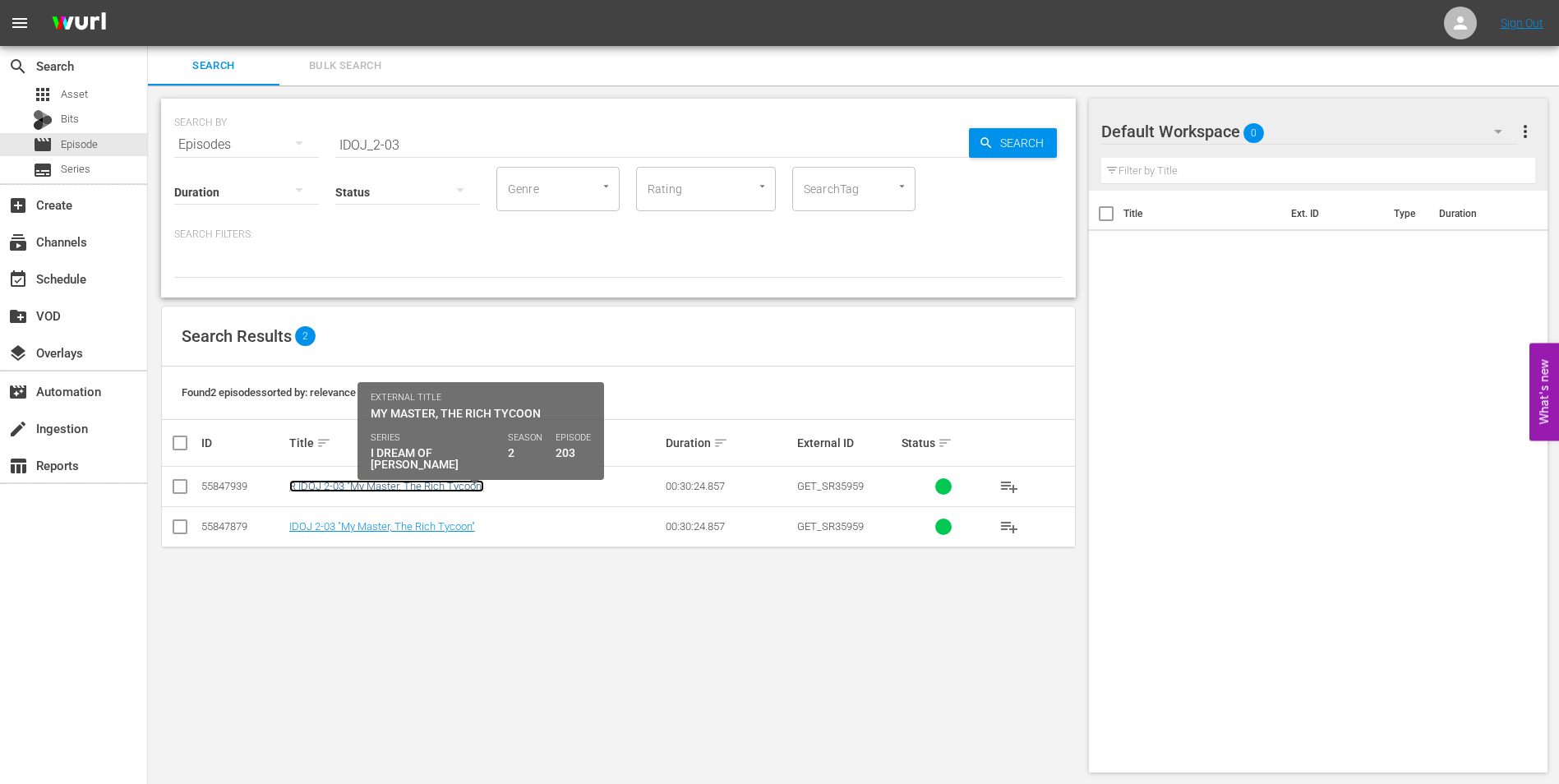
click at [353, 486] on link "R IDOJ 2-03 "My Master, The Rich Tycoon"" at bounding box center [387, 486] width 195 height 12
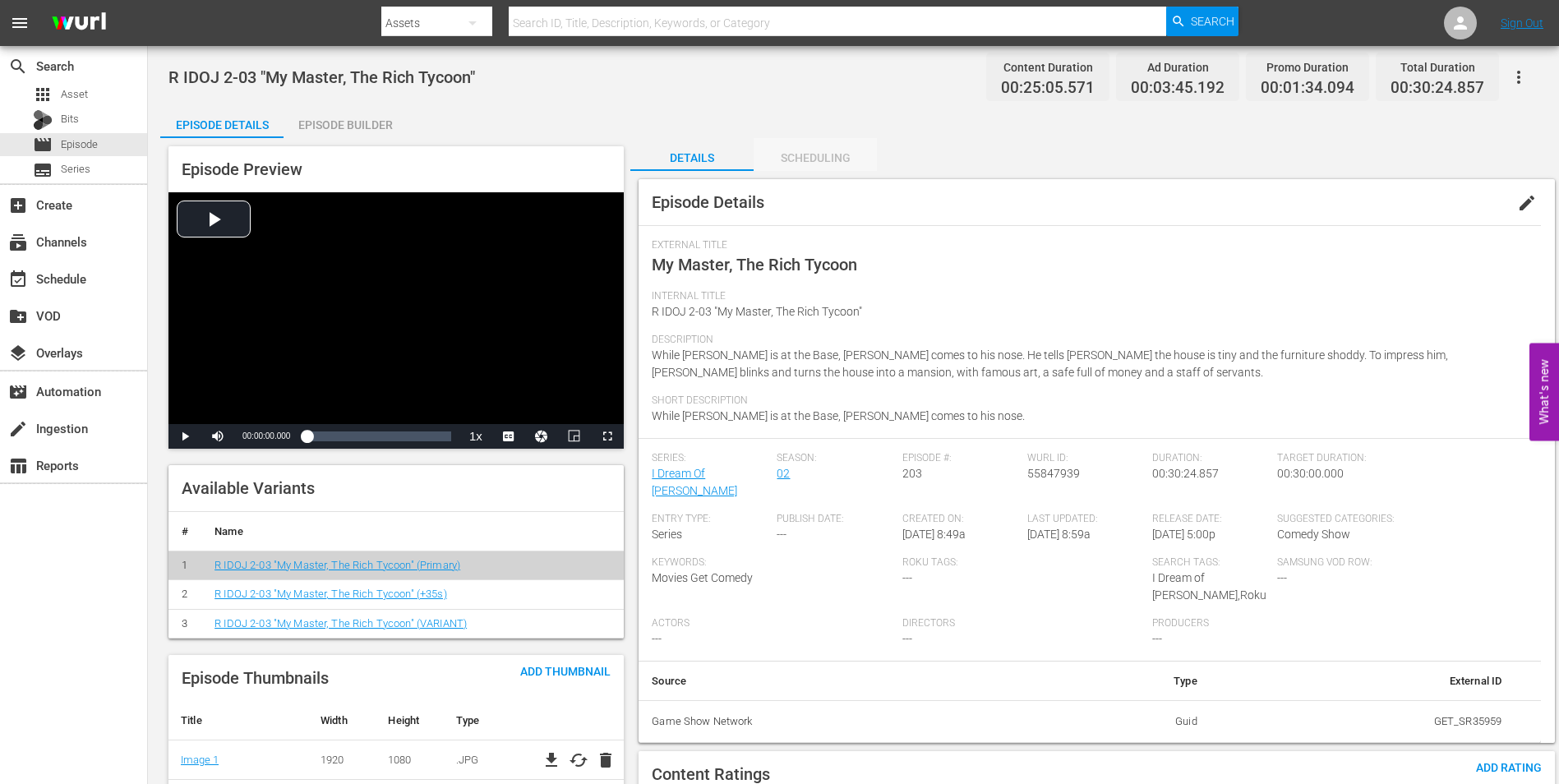
click at [819, 156] on div "Scheduling" at bounding box center [815, 158] width 123 height 39
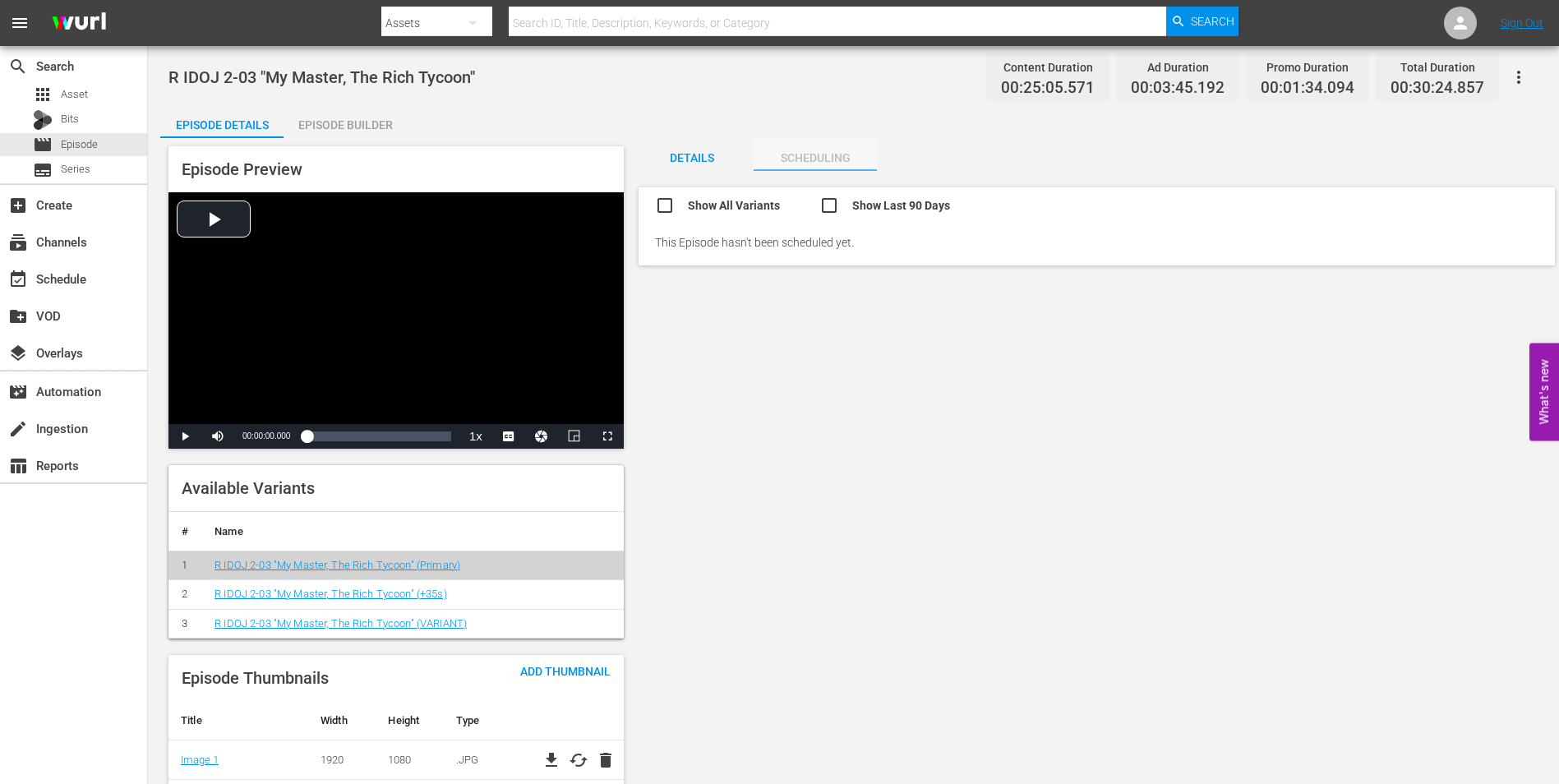
click at [829, 161] on div "Scheduling" at bounding box center [815, 158] width 123 height 39
click at [406, 624] on link "R IDOJ 2-03 "My Master, The Rich Tycoon" (VARIANT)" at bounding box center [341, 623] width 252 height 12
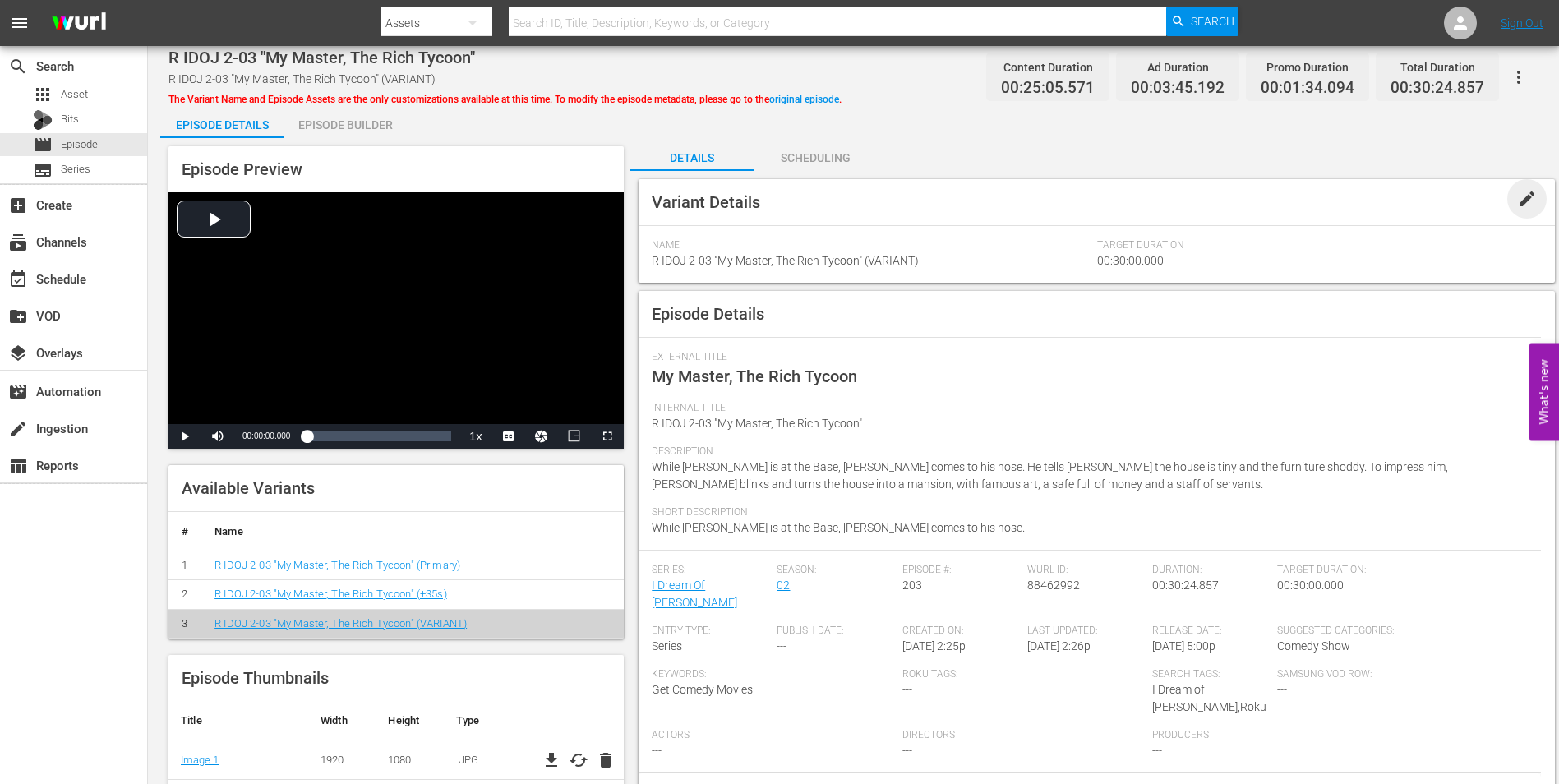
click at [1527, 197] on span "edit" at bounding box center [1527, 199] width 20 height 20
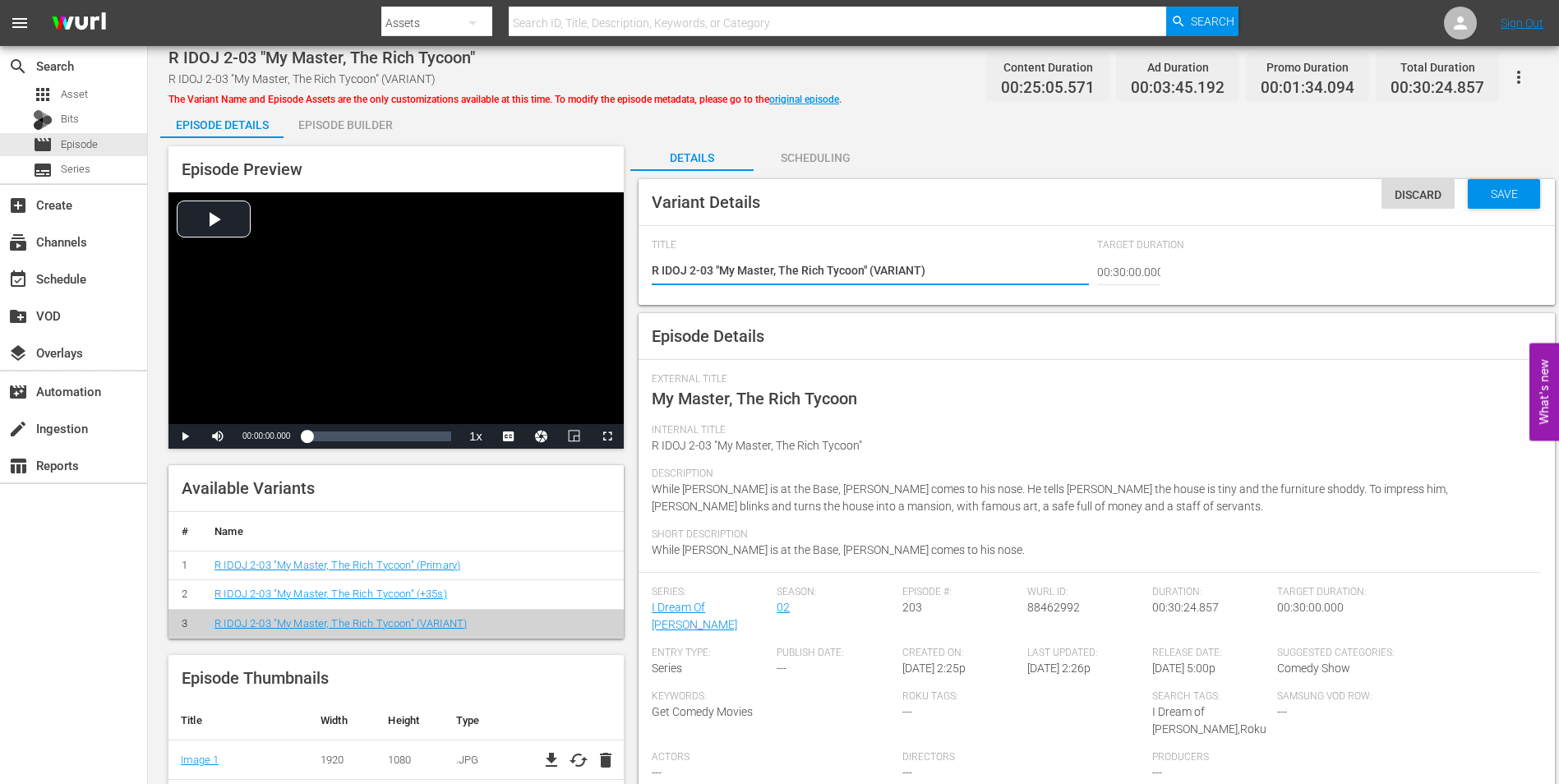
drag, startPoint x: 923, startPoint y: 268, endPoint x: 875, endPoint y: 274, distance: 48.4
click at [875, 274] on textarea "R IDOJ 2-03 "My Master, The Rich Tycoon" (VARIANT)" at bounding box center [870, 271] width 437 height 20
type textarea "R IDOJ 2-03 "My Master, The Rich Tycoon" (-)"
type textarea "R IDOJ 2-03 "My Master, The Rich Tycoon" (-1)"
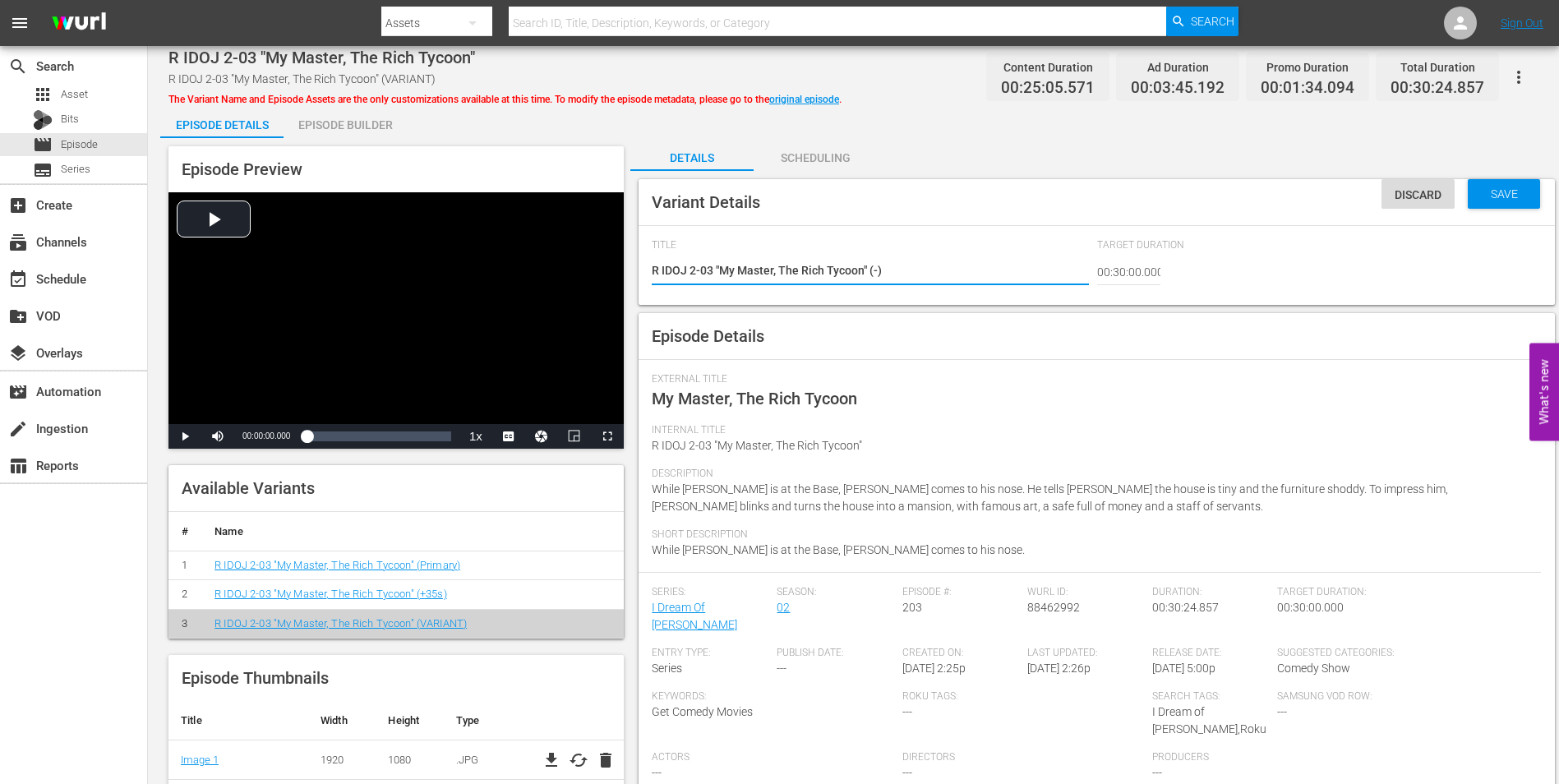
type textarea "R IDOJ 2-03 "My Master, The Rich Tycoon" (-1)"
type textarea "R IDOJ 2-03 "My Master, The Rich Tycoon" (-10)"
type textarea "R IDOJ 2-03 "My Master, The Rich Tycoon" (-10s)"
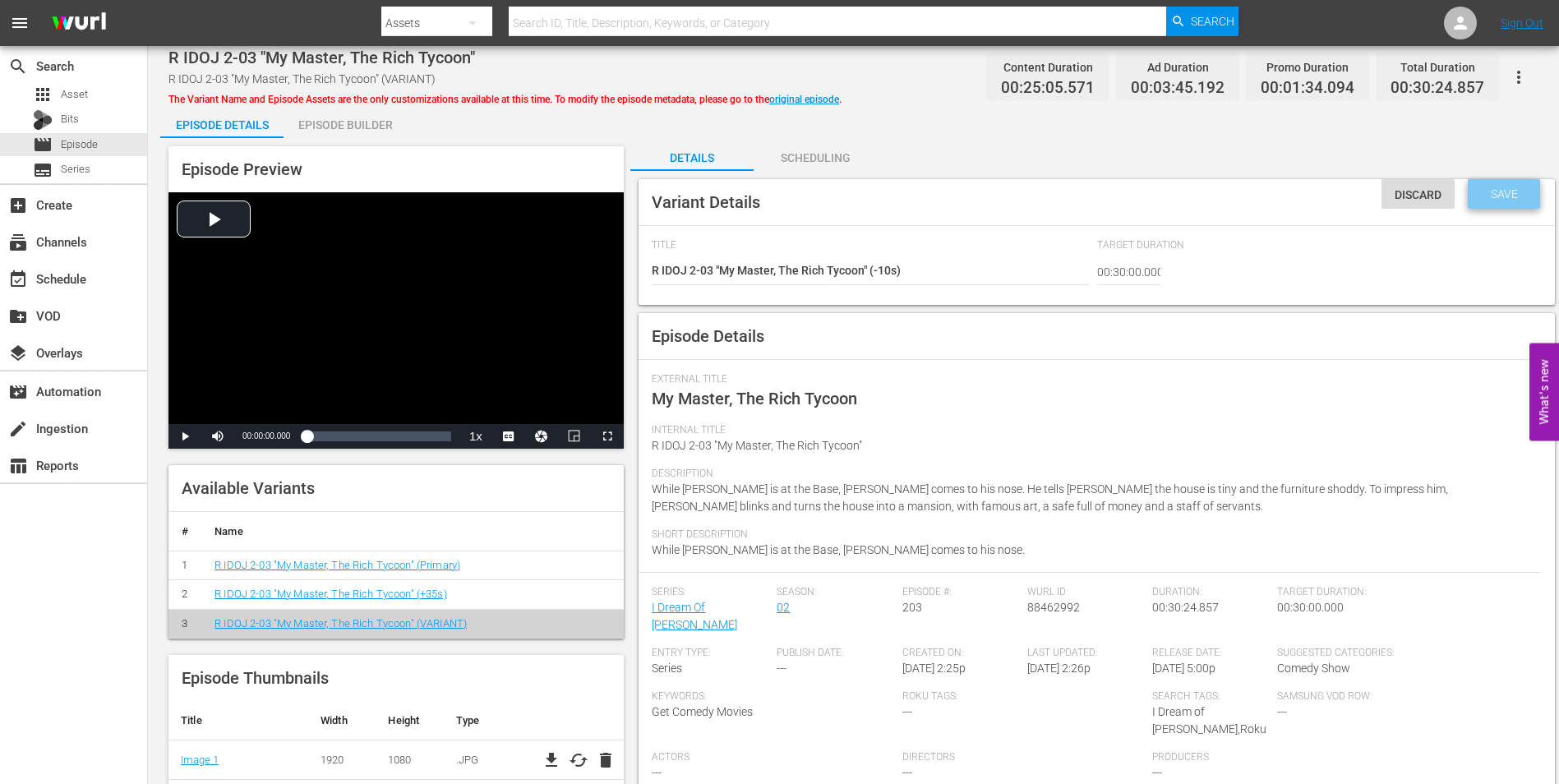
click at [1516, 185] on div "Save" at bounding box center [1504, 193] width 73 height 29
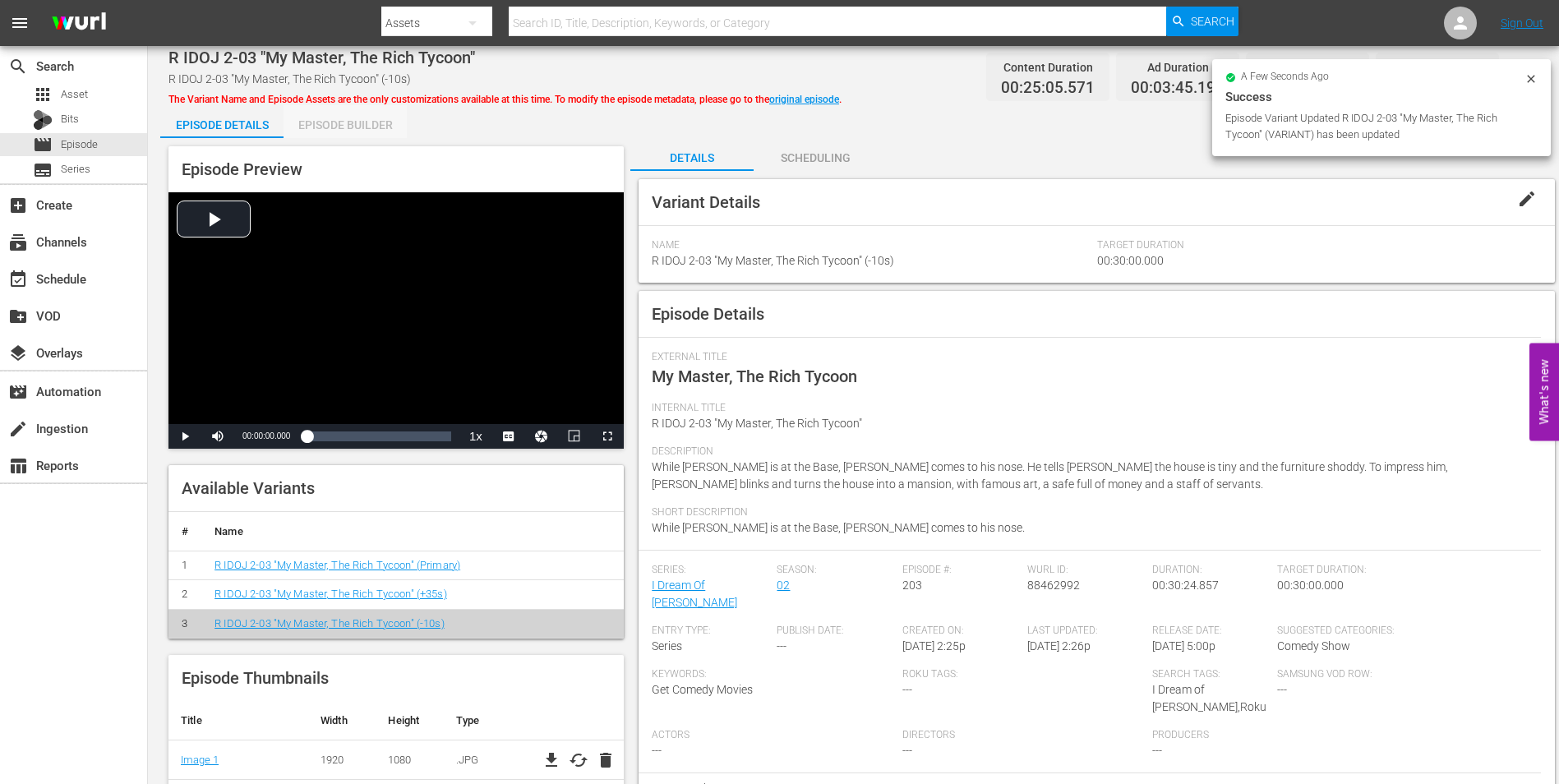
click at [362, 129] on div "Episode Builder" at bounding box center [345, 125] width 123 height 39
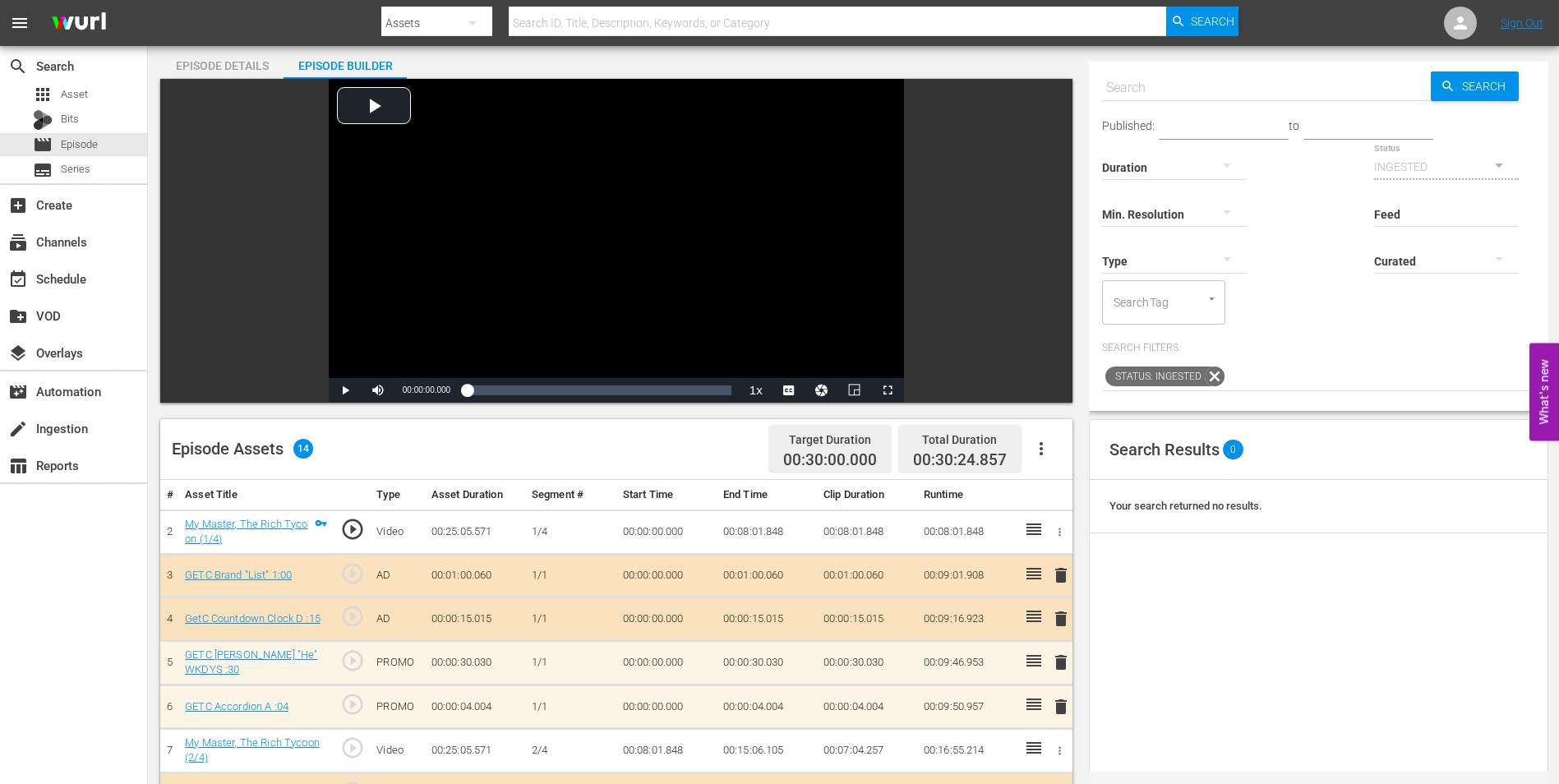
scroll to position [164, 0]
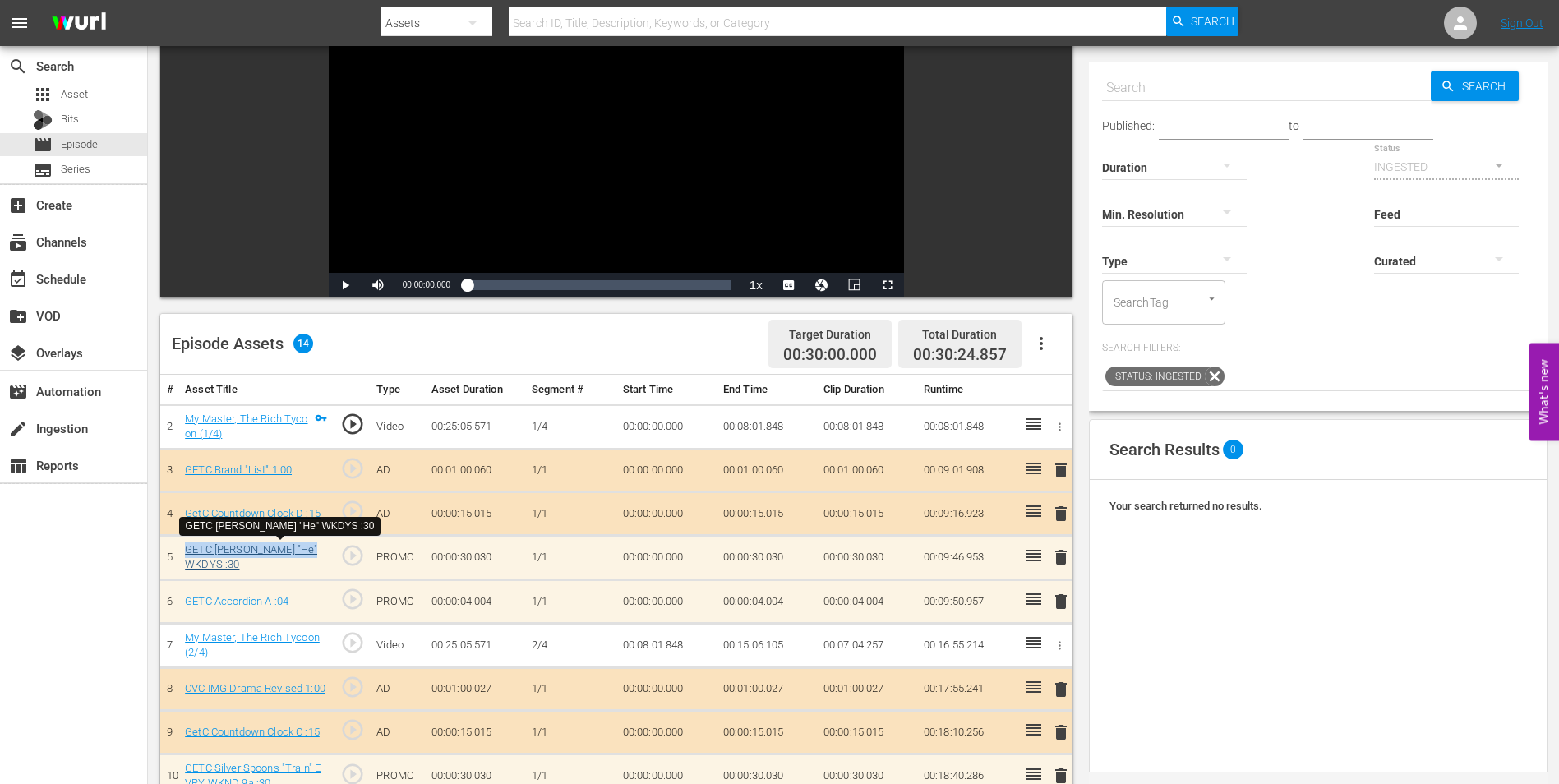
drag, startPoint x: 182, startPoint y: 548, endPoint x: 318, endPoint y: 552, distance: 136.1
click at [318, 552] on td "GETC [PERSON_NAME] "He" WKDYS :30" at bounding box center [256, 557] width 155 height 44
copy link "GETC Benson "He" WKDYS :"
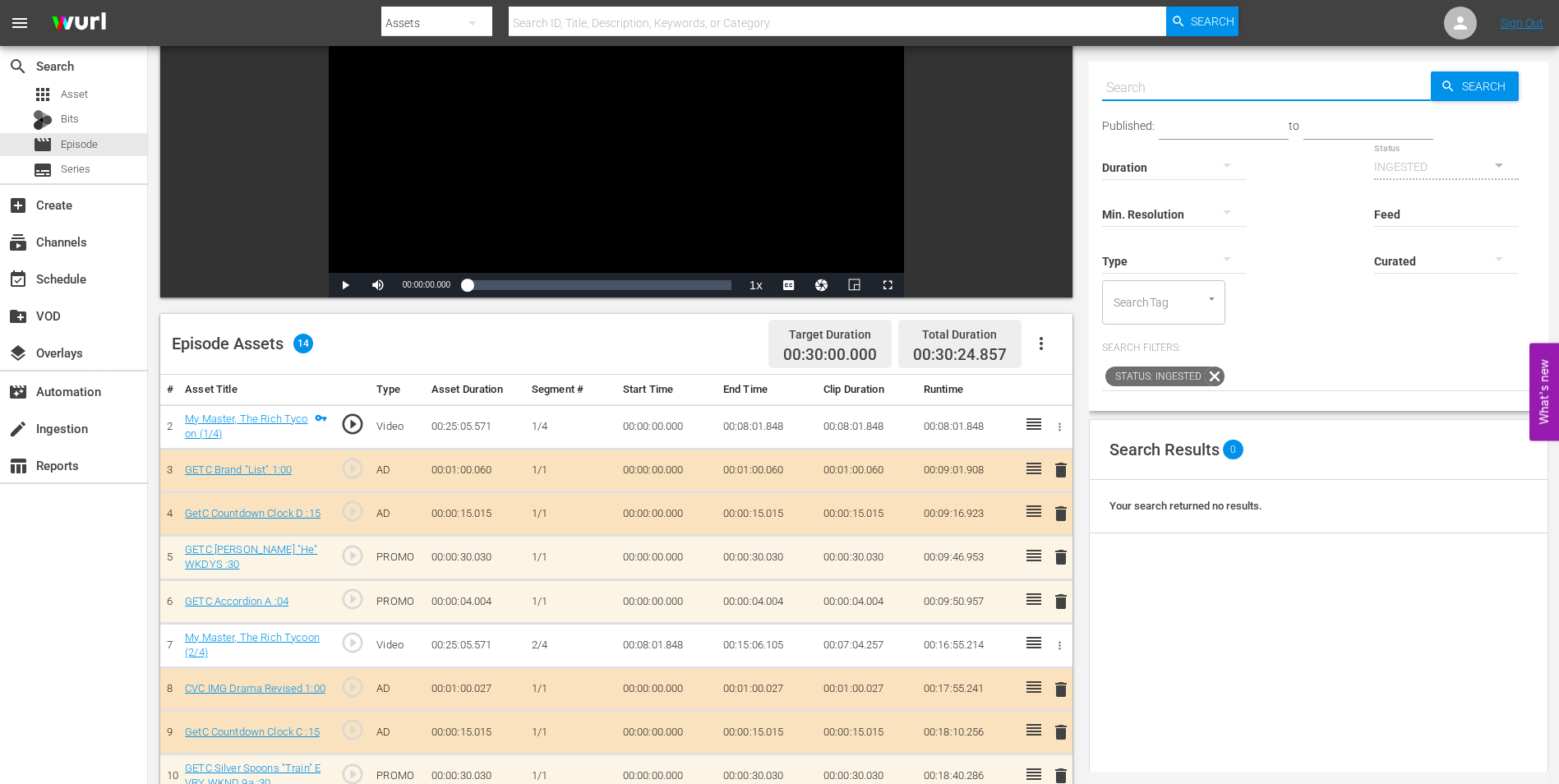
click at [1169, 94] on input "text" at bounding box center [1266, 88] width 329 height 39
paste input "GETC Benson "He" WKDYS :"
type input "GETC Benson "He" WKDYS :"
type input "GETC [PERSON_NAME] "He" WKDYS :15"
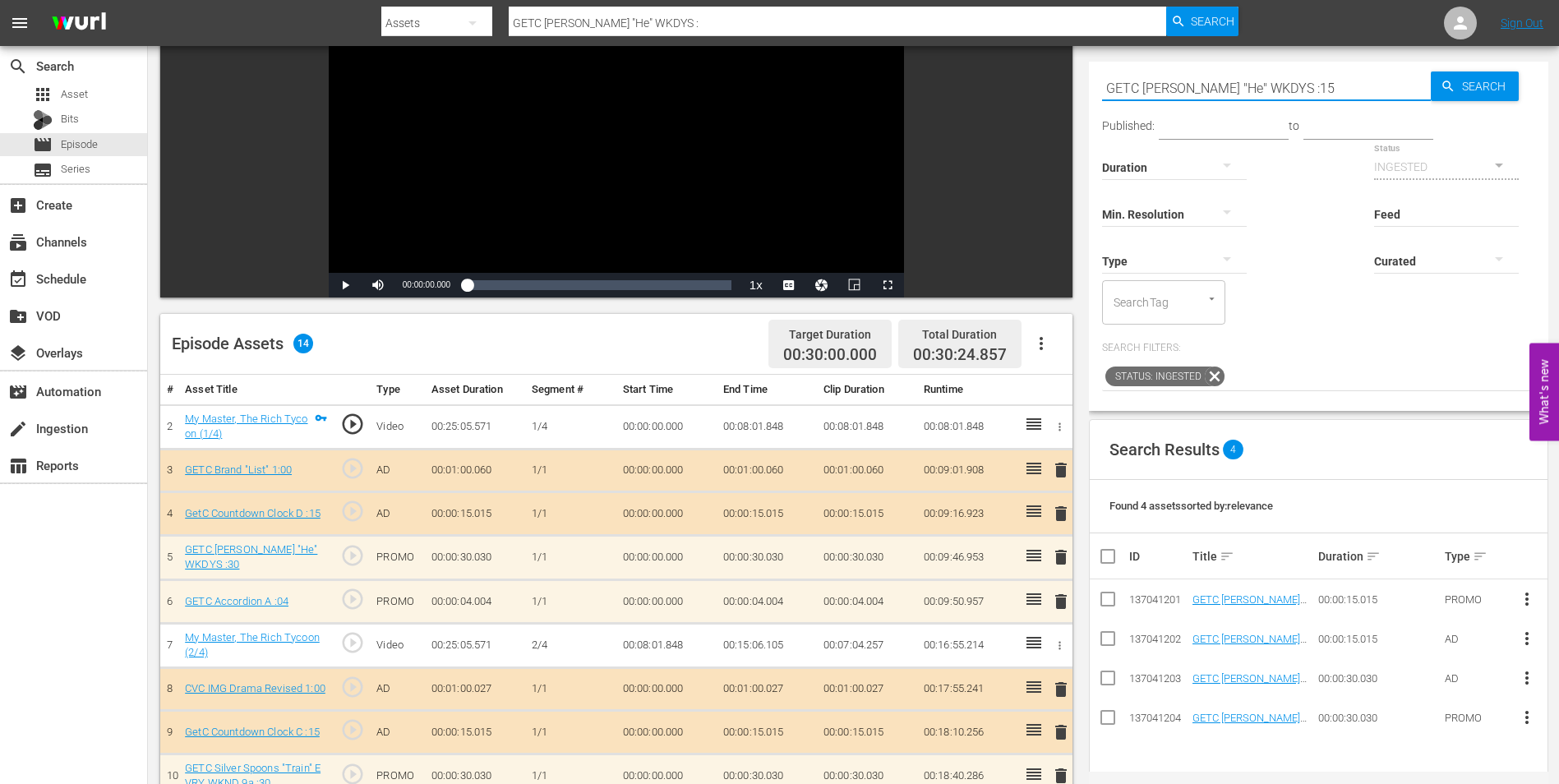
type input "GETC [PERSON_NAME] "He" WKDYS :15"
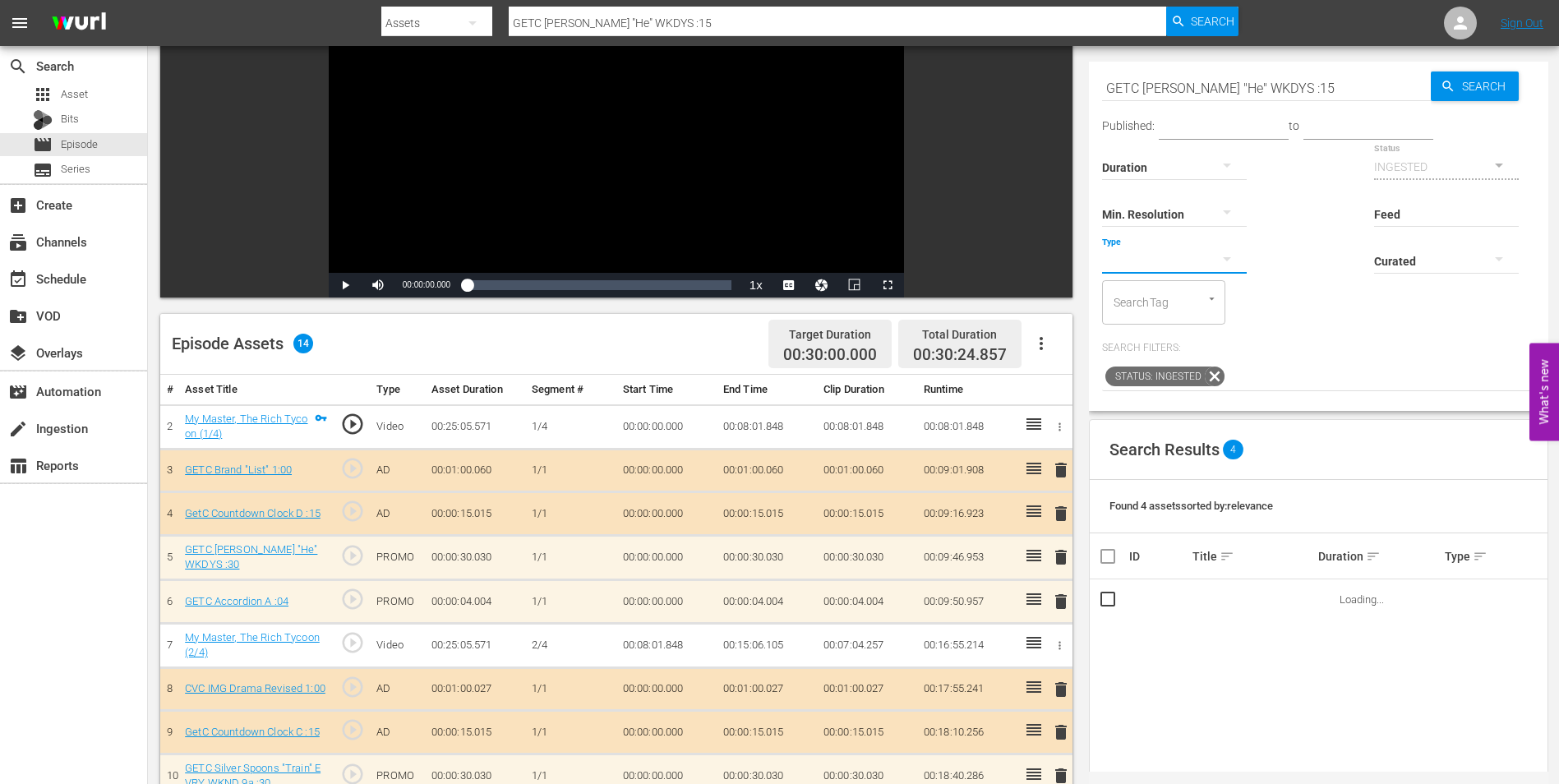
click at [1215, 259] on button "button" at bounding box center [1227, 259] width 39 height 39
click at [1162, 360] on div "Promo" at bounding box center [1174, 365] width 145 height 27
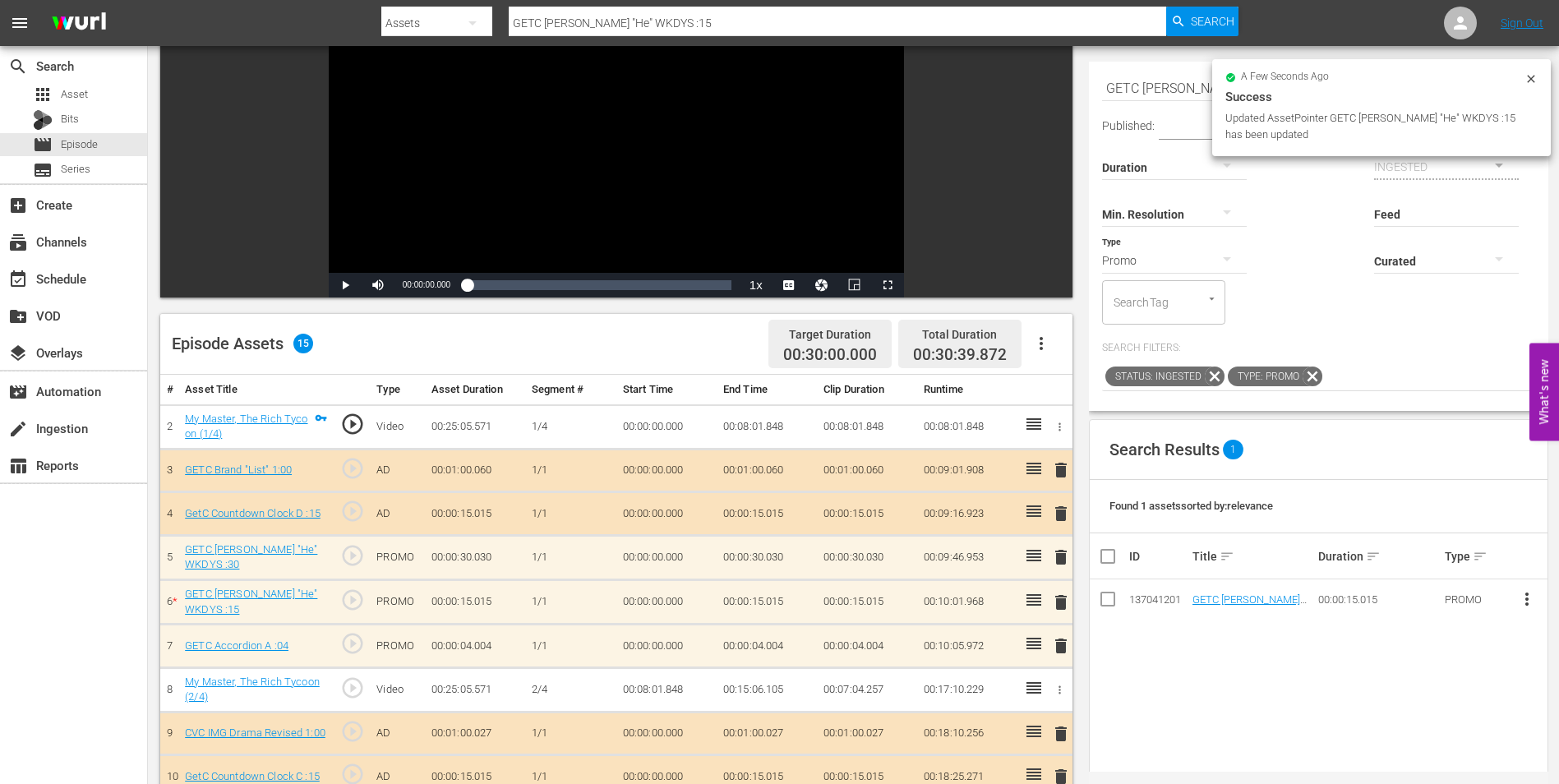
click at [1064, 561] on span "delete" at bounding box center [1061, 557] width 20 height 20
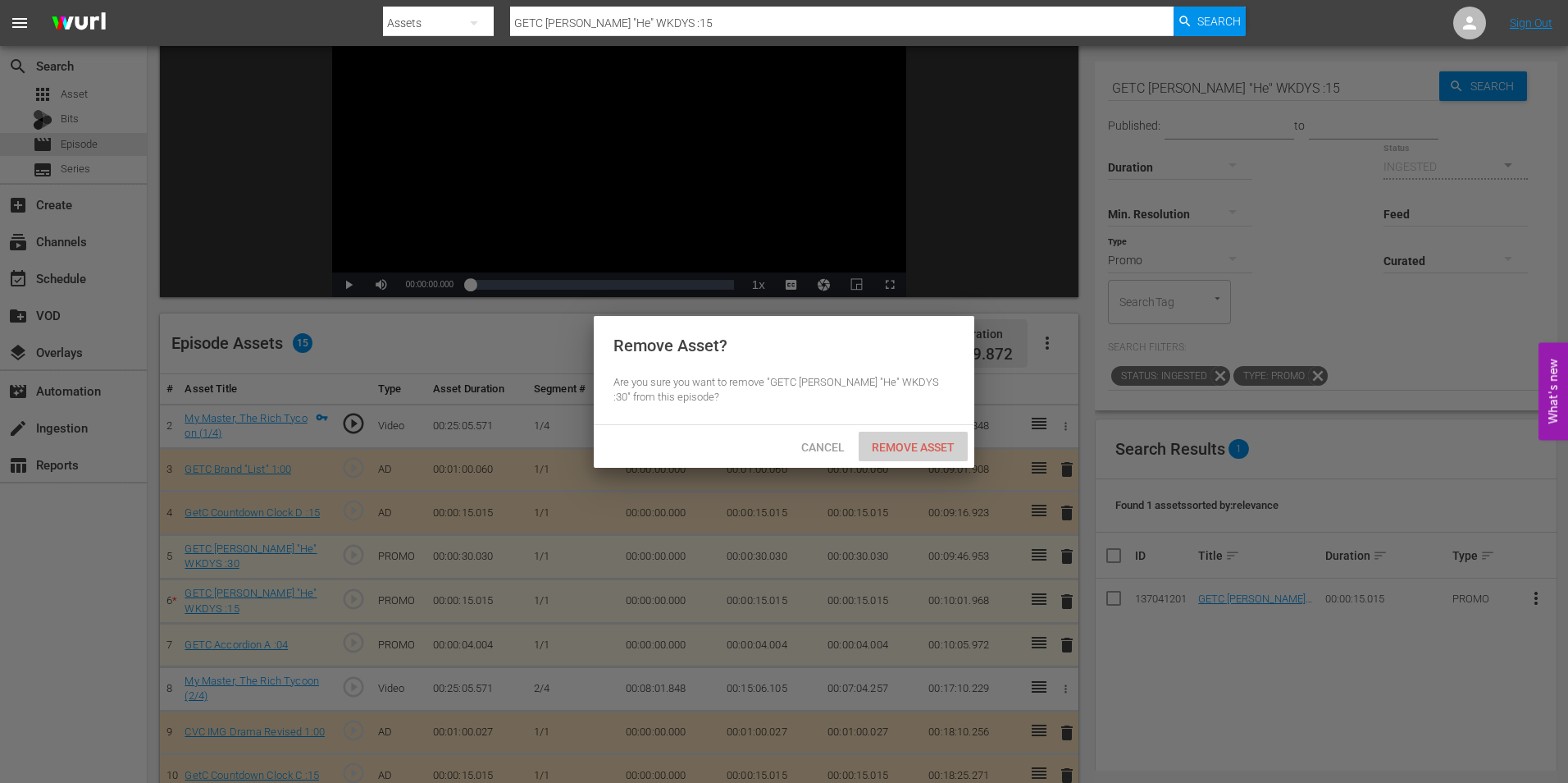
click at [934, 454] on div "Remove Asset" at bounding box center [913, 446] width 109 height 30
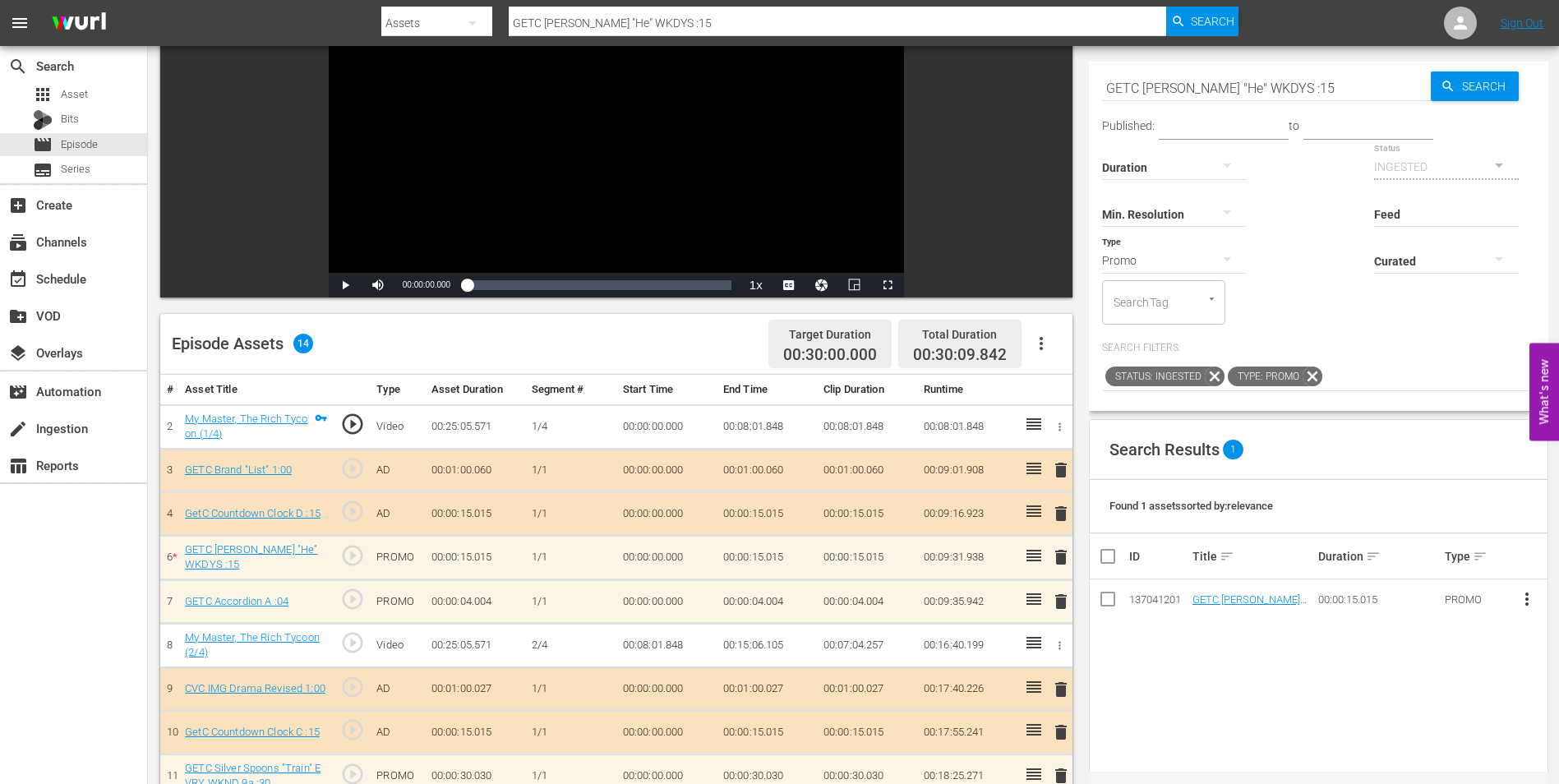
click at [1337, 226] on div "Published: to Duration Status INGESTED Min. Resolution Feed Feed Title Type Pro…" at bounding box center [1319, 226] width 433 height 197
click at [1290, 83] on input "GETC [PERSON_NAME] "He" WKDYS :15" at bounding box center [1266, 88] width 329 height 39
drag, startPoint x: 1302, startPoint y: 87, endPoint x: 1009, endPoint y: 64, distance: 293.9
click at [1009, 64] on div "Video Player is loading. Play Video Play Mute Current Time 00:00:00.000 / Durat…" at bounding box center [854, 504] width 1387 height 1062
paste input "Accordion A :09"
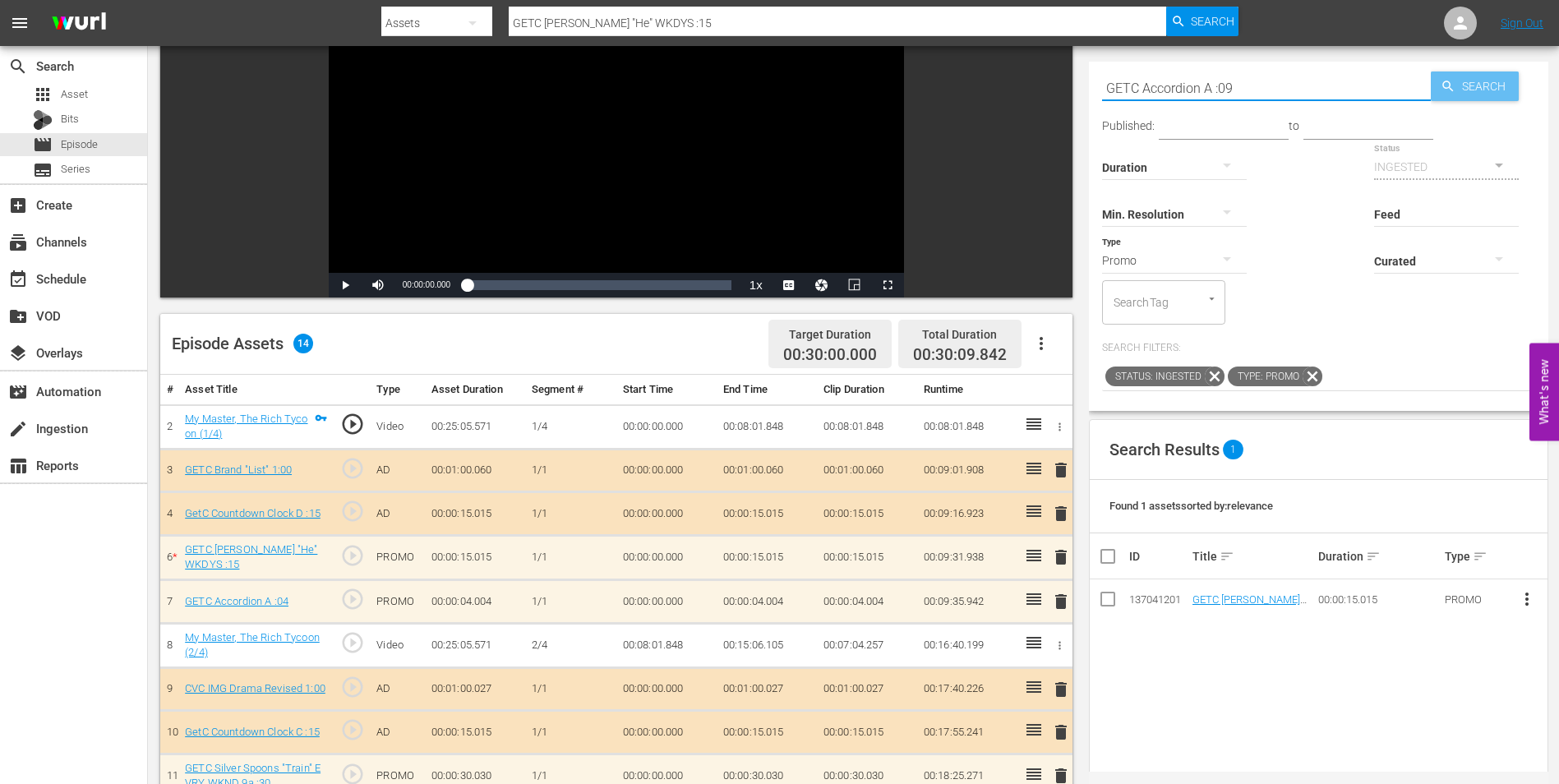
type input "GETC Accordion A :09"
click at [1485, 93] on span "Search" at bounding box center [1486, 86] width 63 height 29
type input "GETC Accordion A :09"
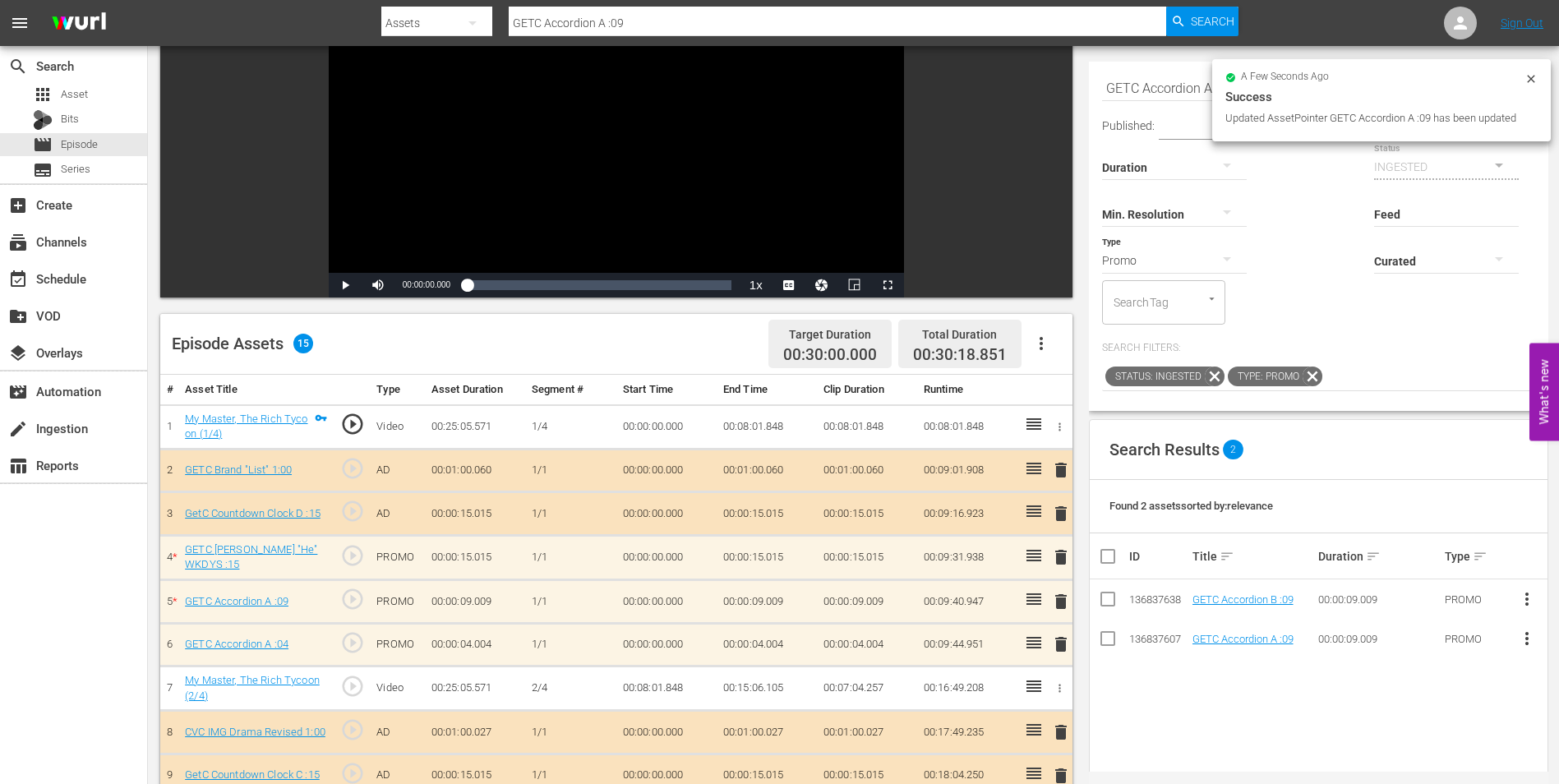
click at [1063, 644] on span "delete" at bounding box center [1061, 644] width 20 height 20
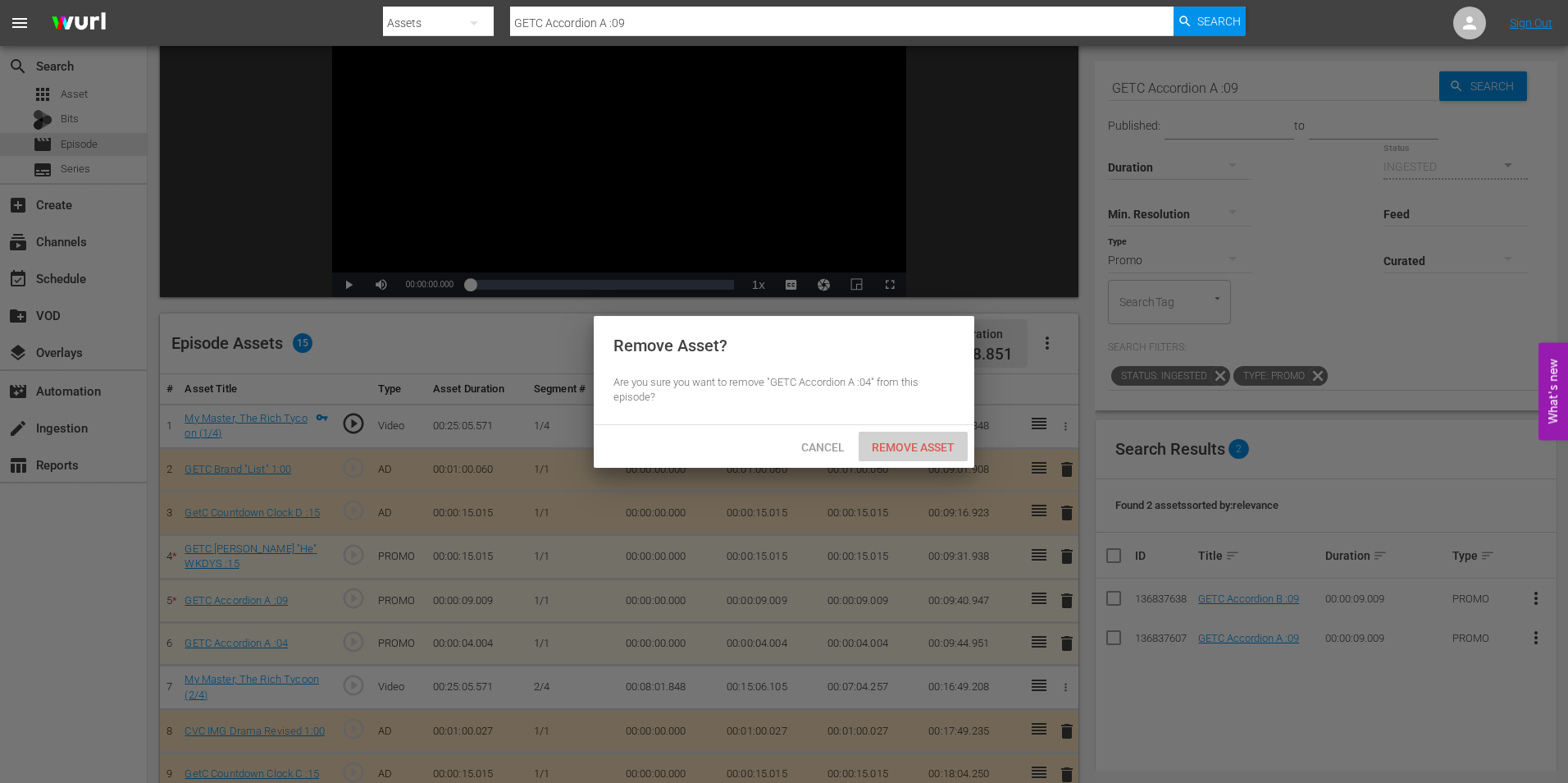
click at [897, 443] on span "Remove Asset" at bounding box center [913, 446] width 109 height 13
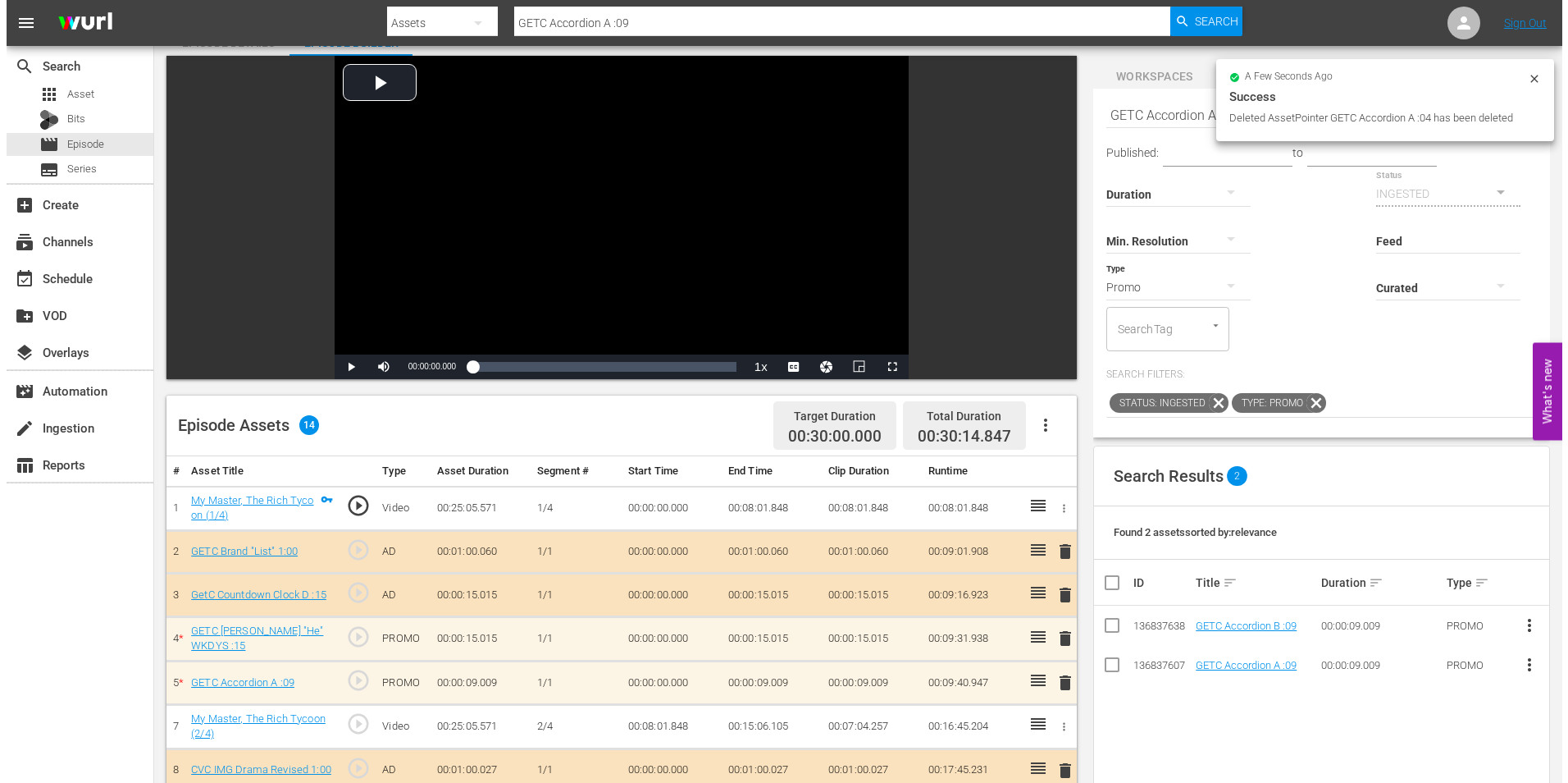
scroll to position [0, 0]
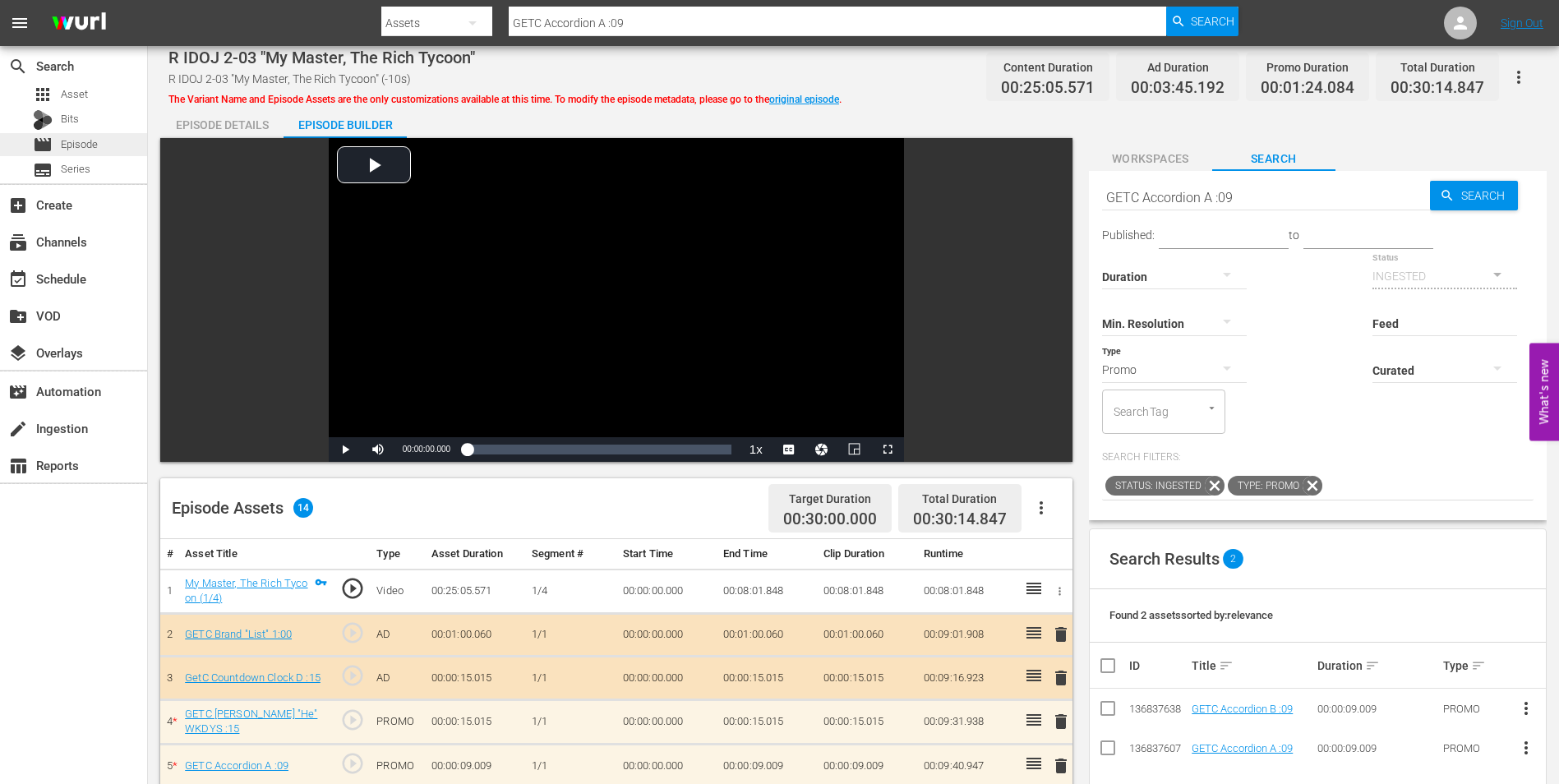
click at [71, 141] on span "Episode" at bounding box center [80, 145] width 37 height 17
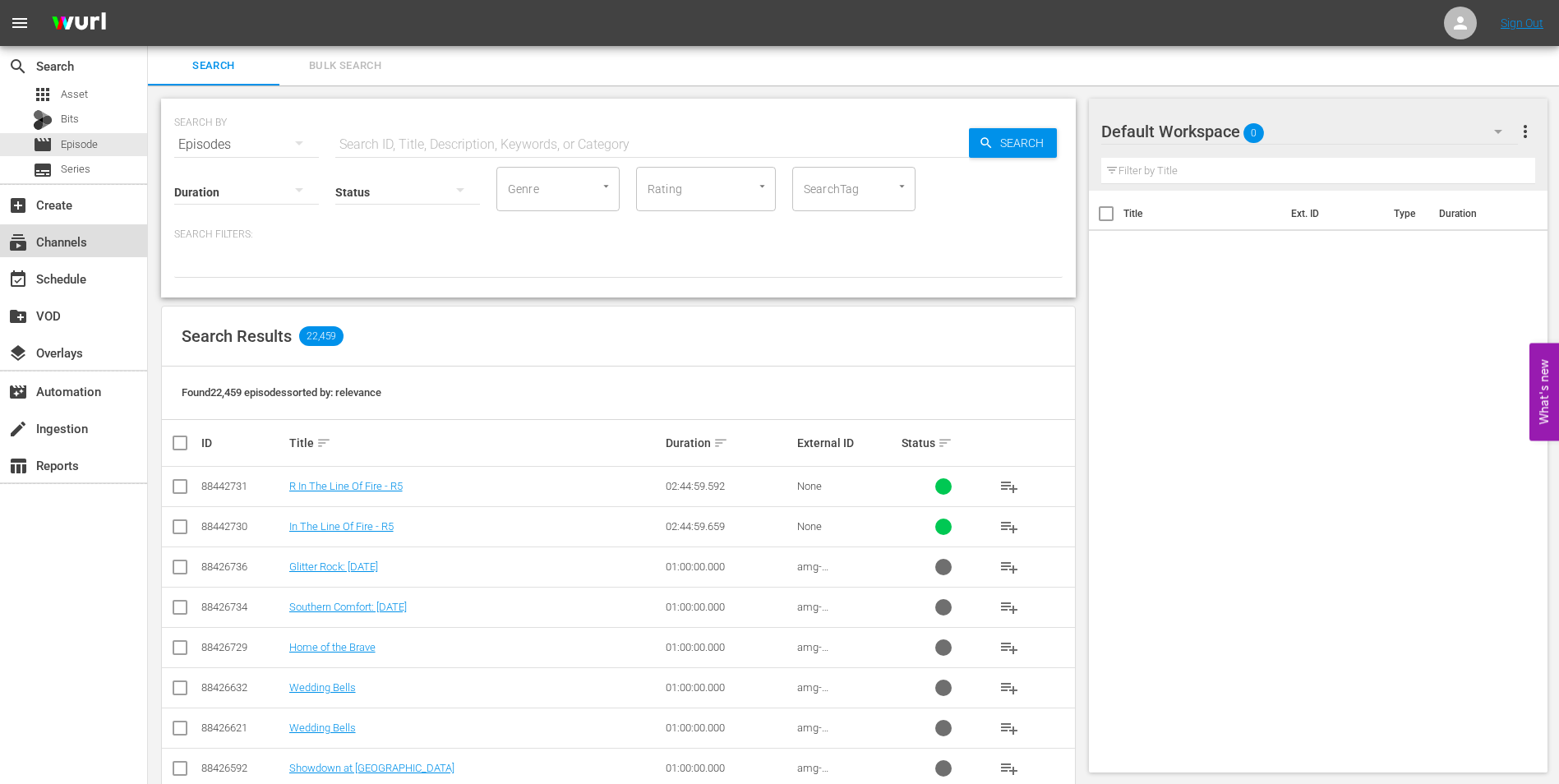
click at [83, 247] on div "subscriptions Channels" at bounding box center [46, 239] width 92 height 15
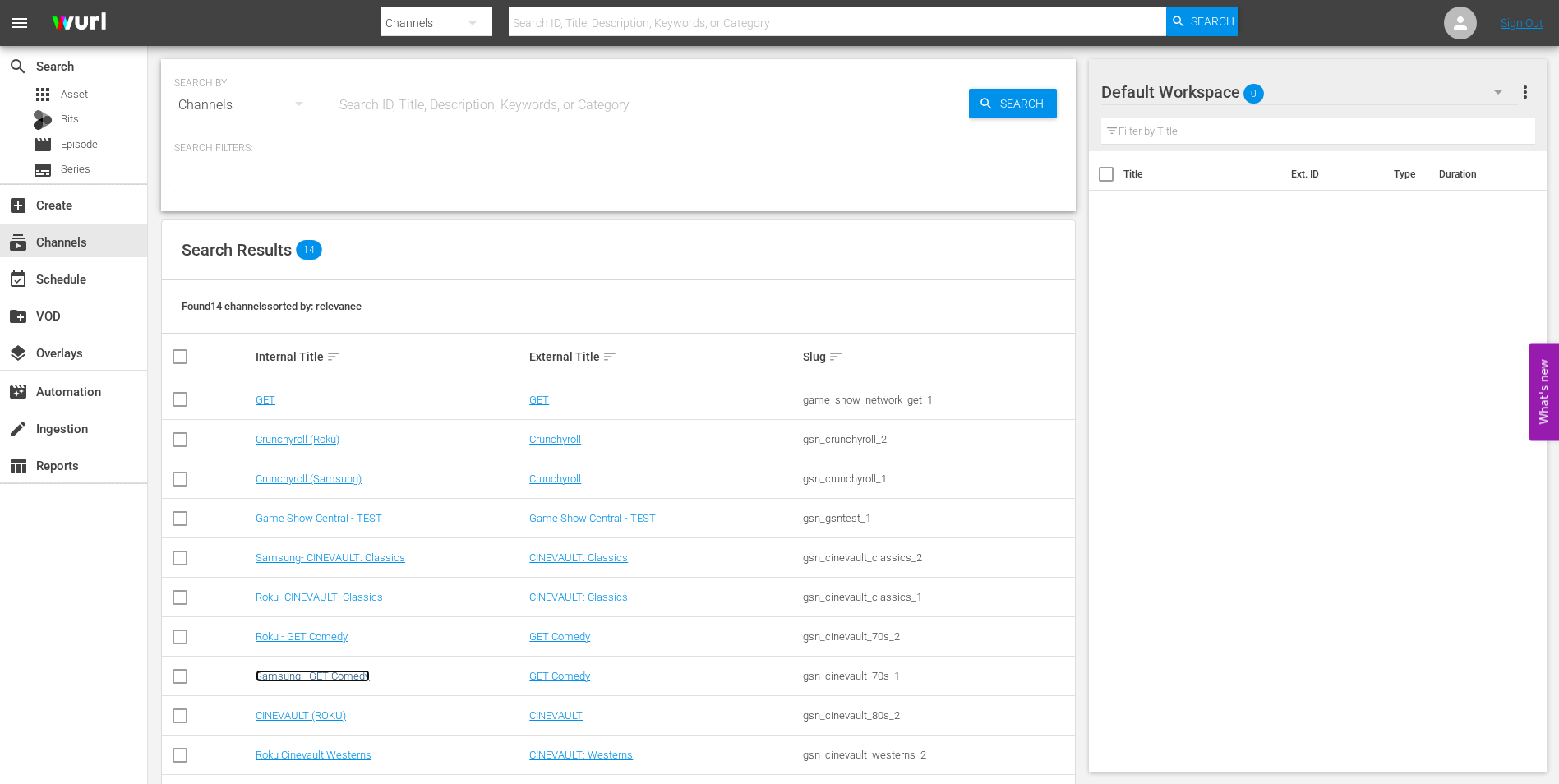
click at [320, 678] on link "Samsung - GET Comedy" at bounding box center [312, 676] width 114 height 12
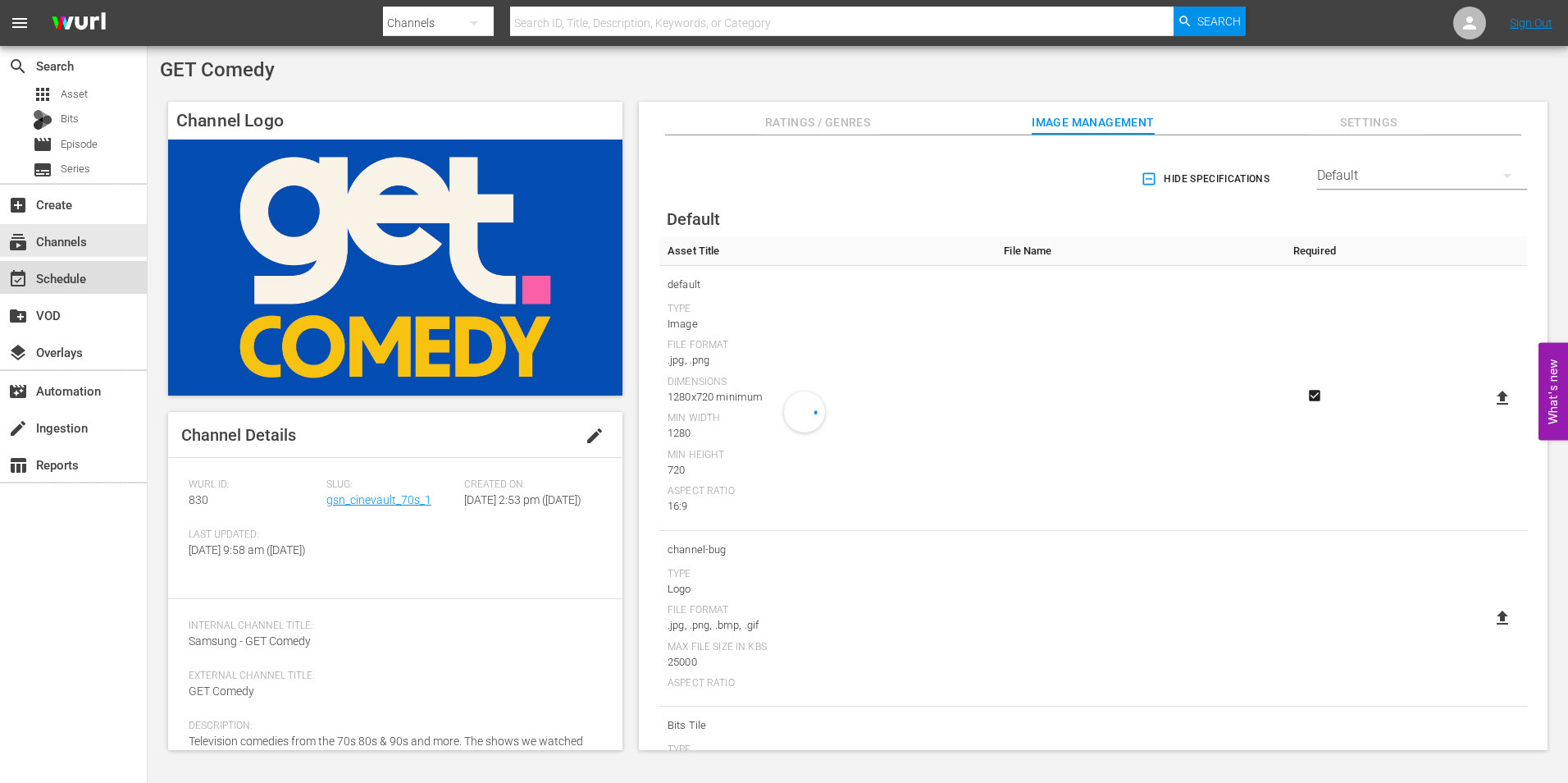
click at [101, 285] on div "event_available Schedule" at bounding box center [73, 277] width 147 height 33
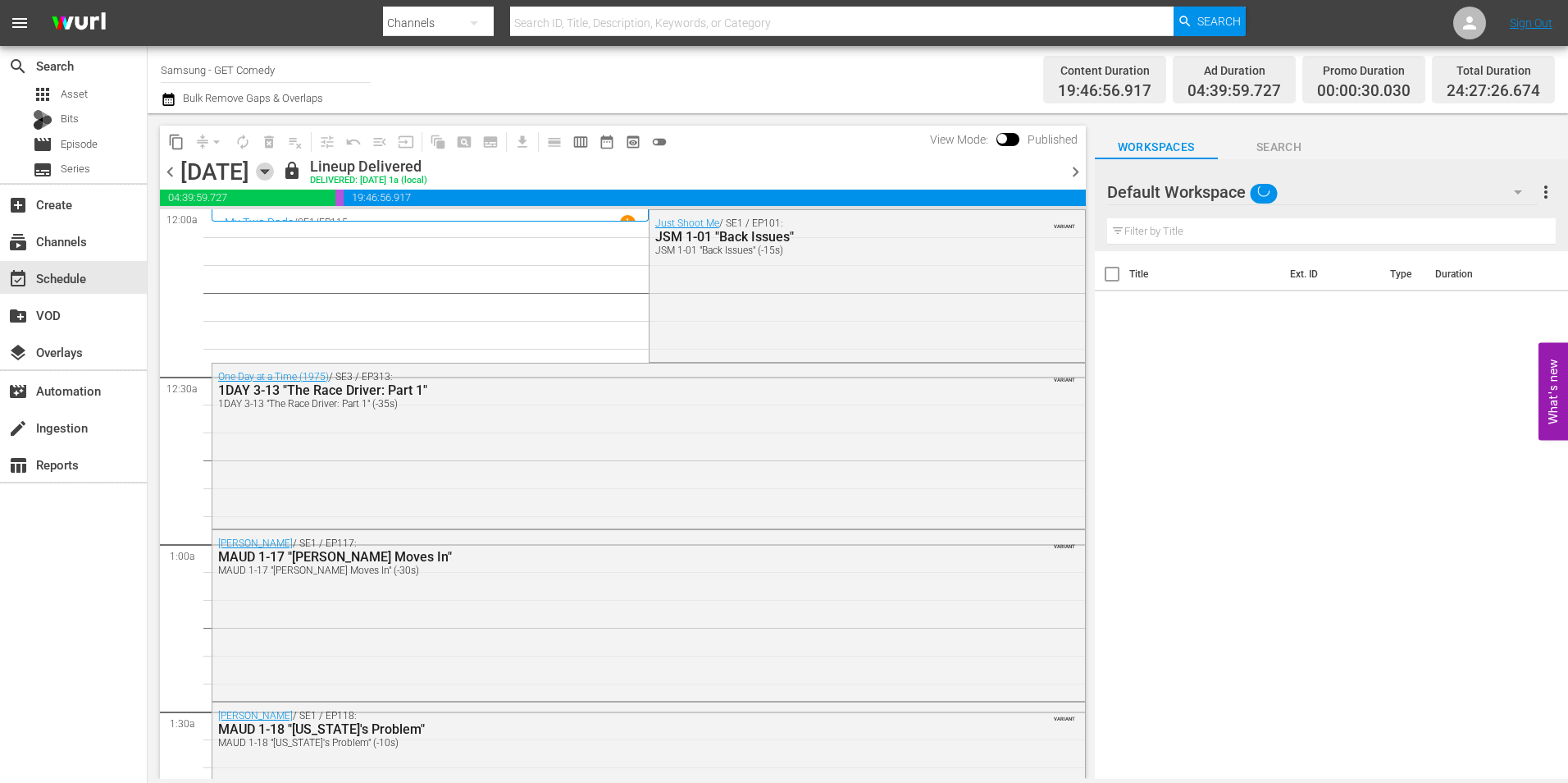
click at [274, 174] on icon "button" at bounding box center [265, 171] width 18 height 18
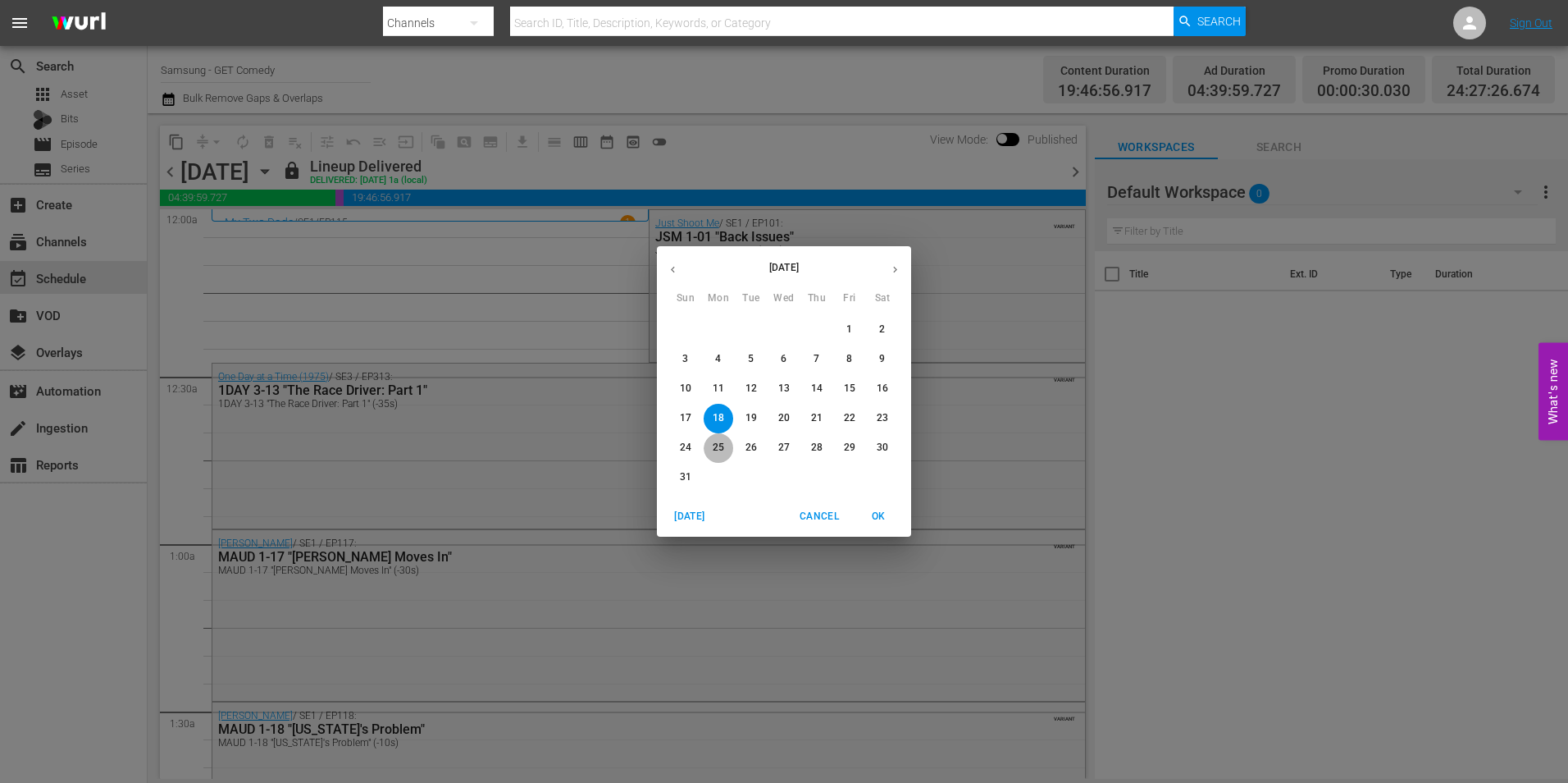
click at [709, 443] on span "25" at bounding box center [718, 447] width 29 height 14
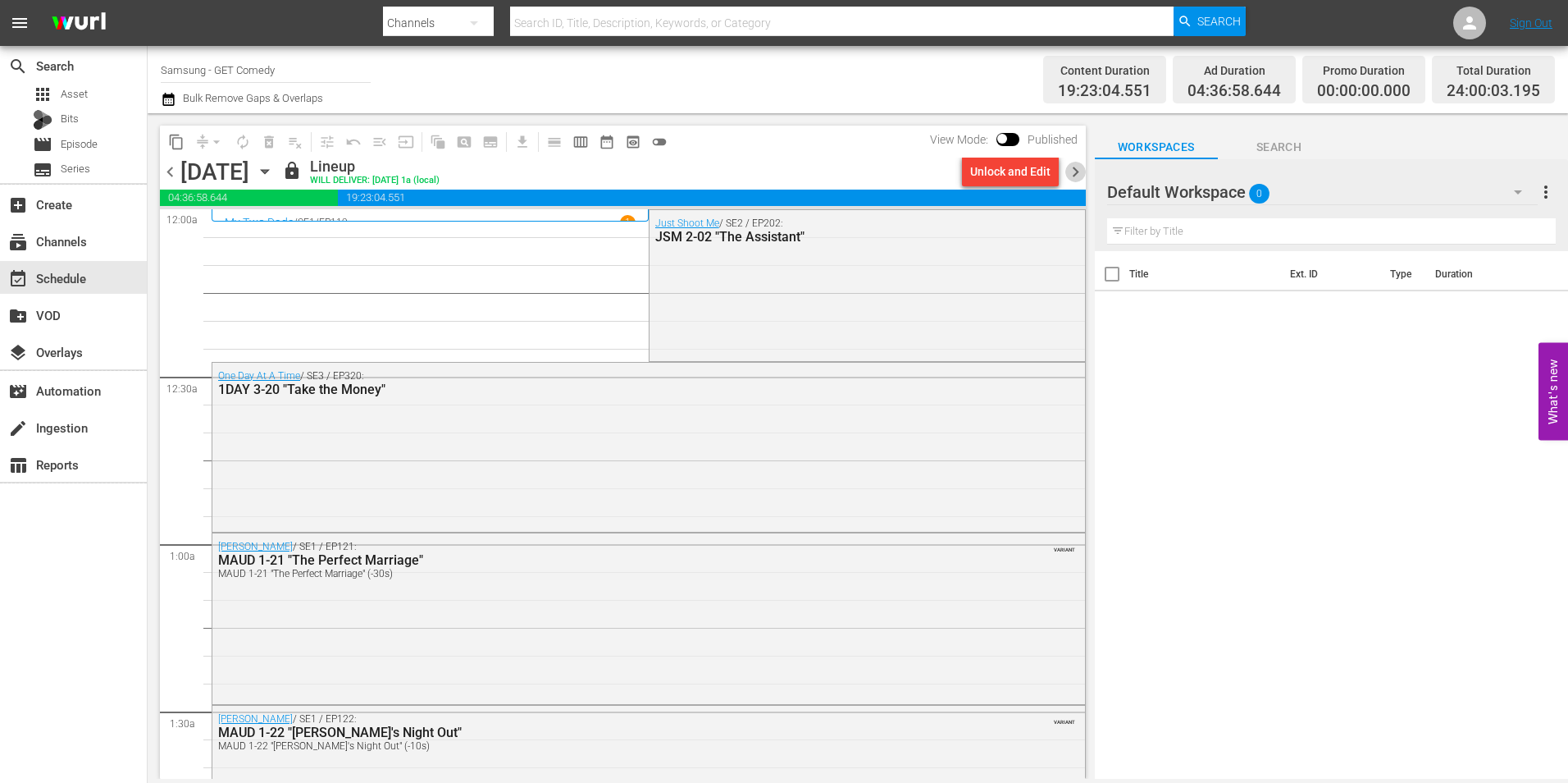
click at [1079, 172] on span "chevron_right" at bounding box center [1075, 171] width 20 height 20
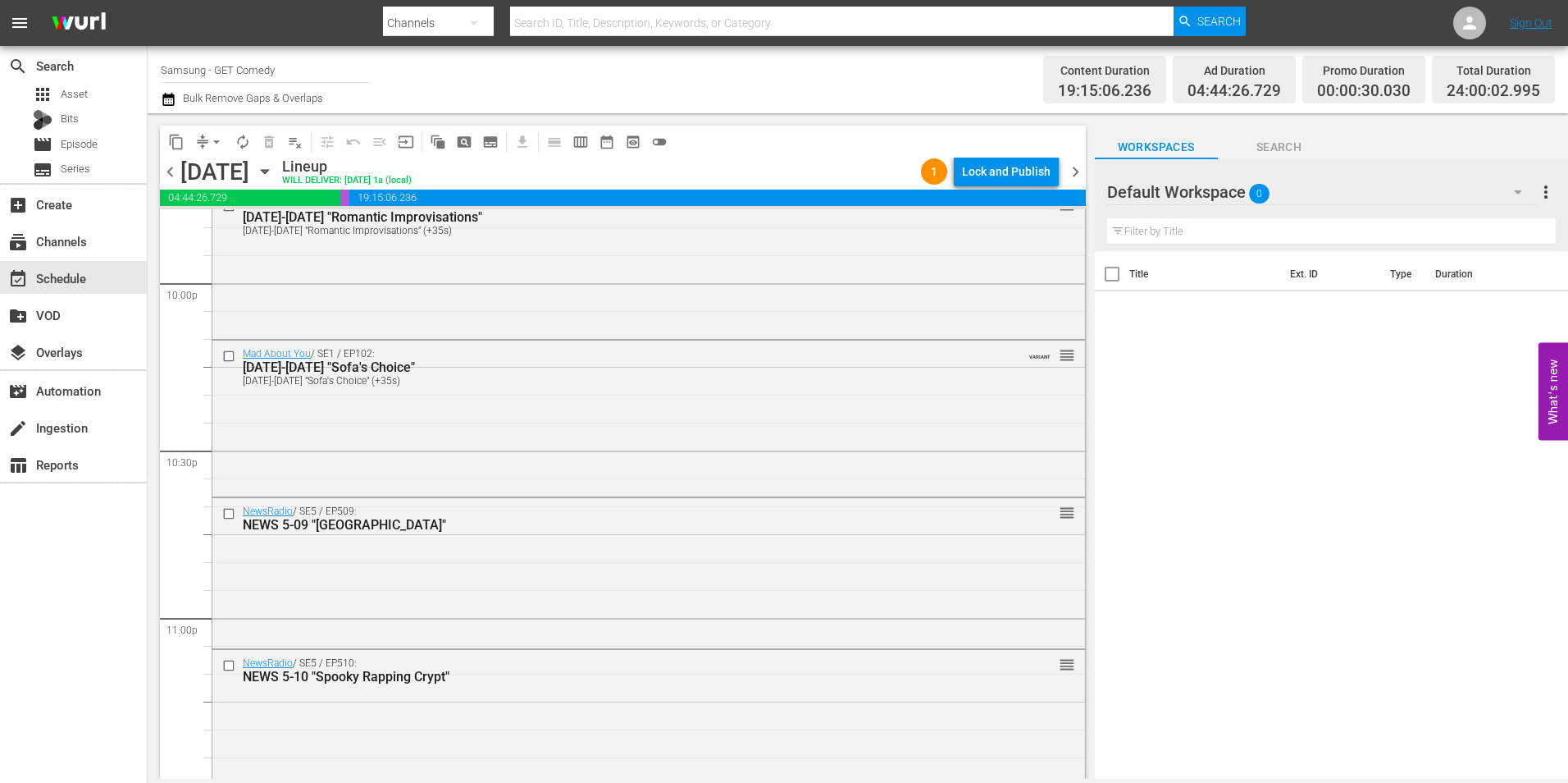
scroll to position [7464, 0]
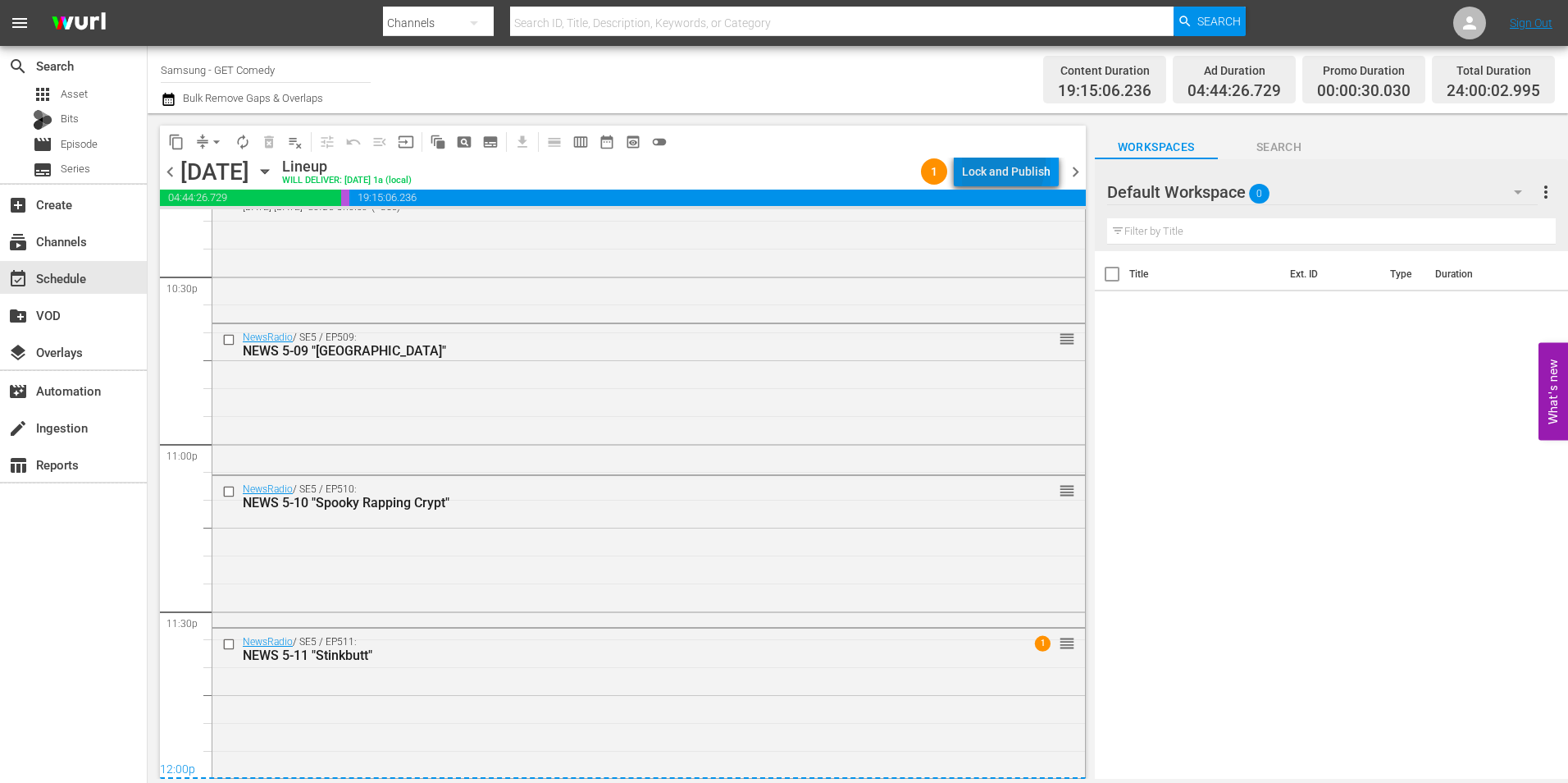
click at [985, 161] on div "Lock and Publish" at bounding box center [1006, 171] width 89 height 29
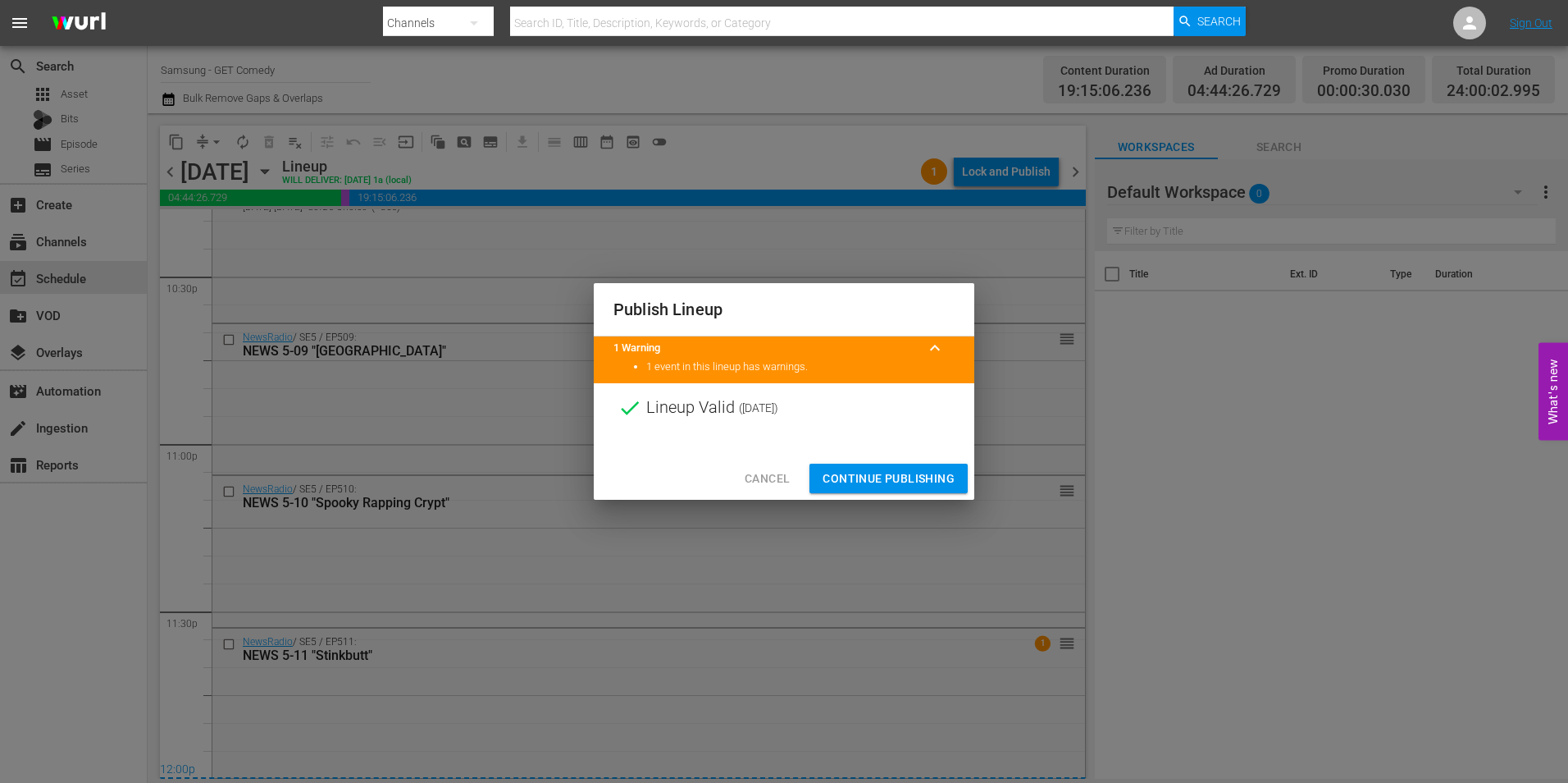
click at [885, 467] on button "Continue Publishing" at bounding box center [888, 478] width 158 height 30
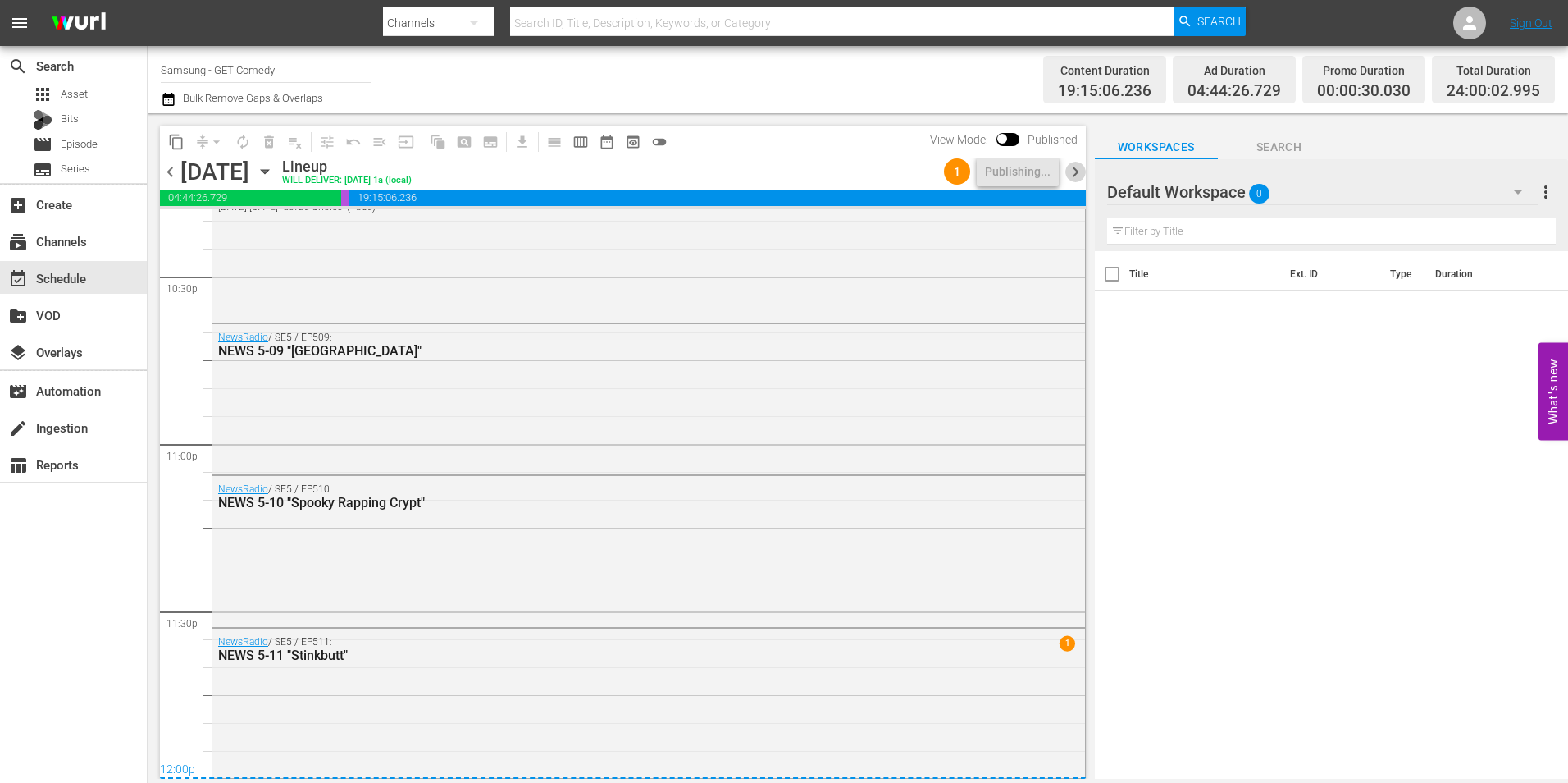
click at [1080, 167] on span "chevron_right" at bounding box center [1075, 171] width 20 height 20
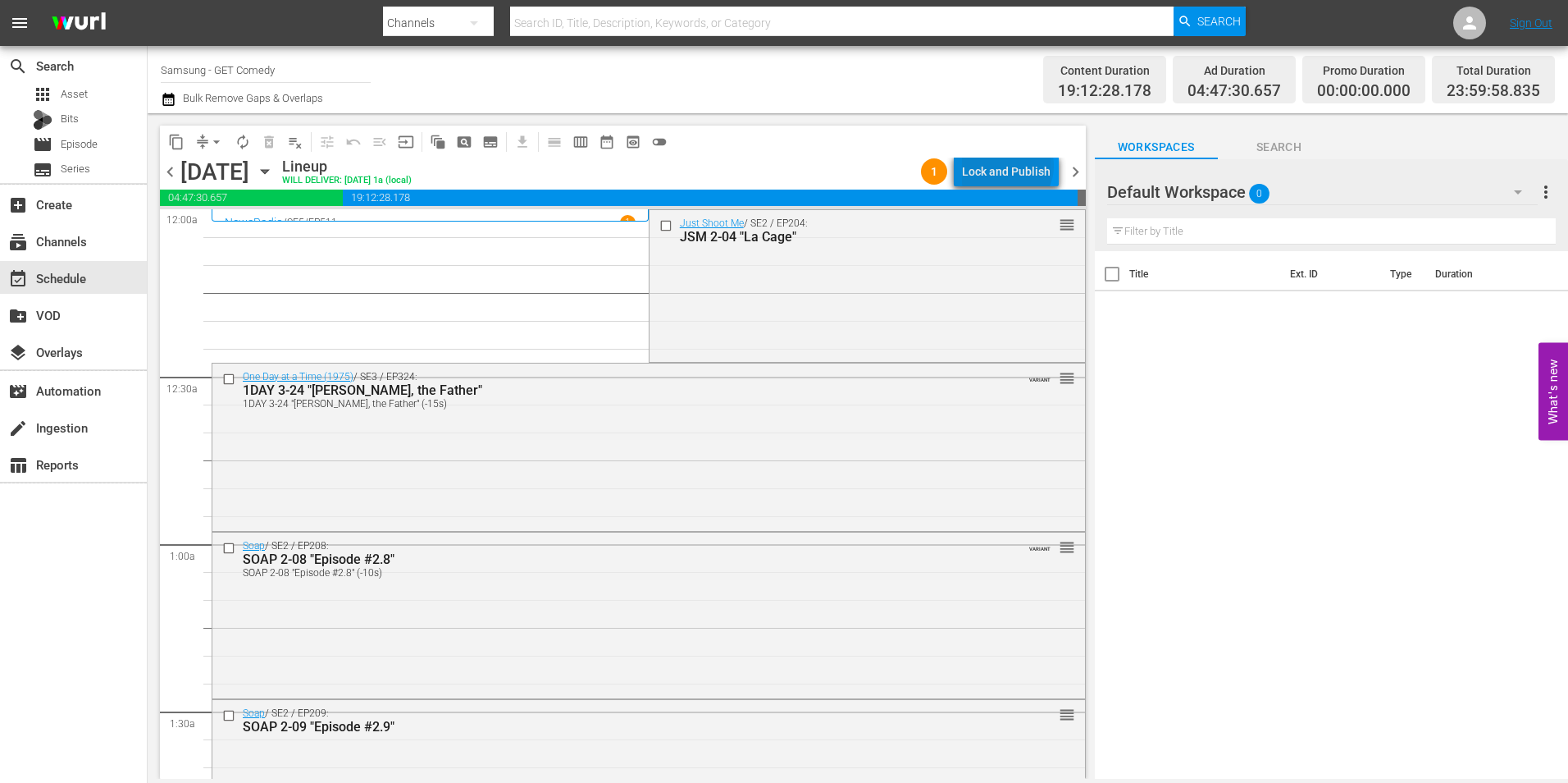
click at [1010, 166] on div "Lock and Publish" at bounding box center [1006, 171] width 89 height 29
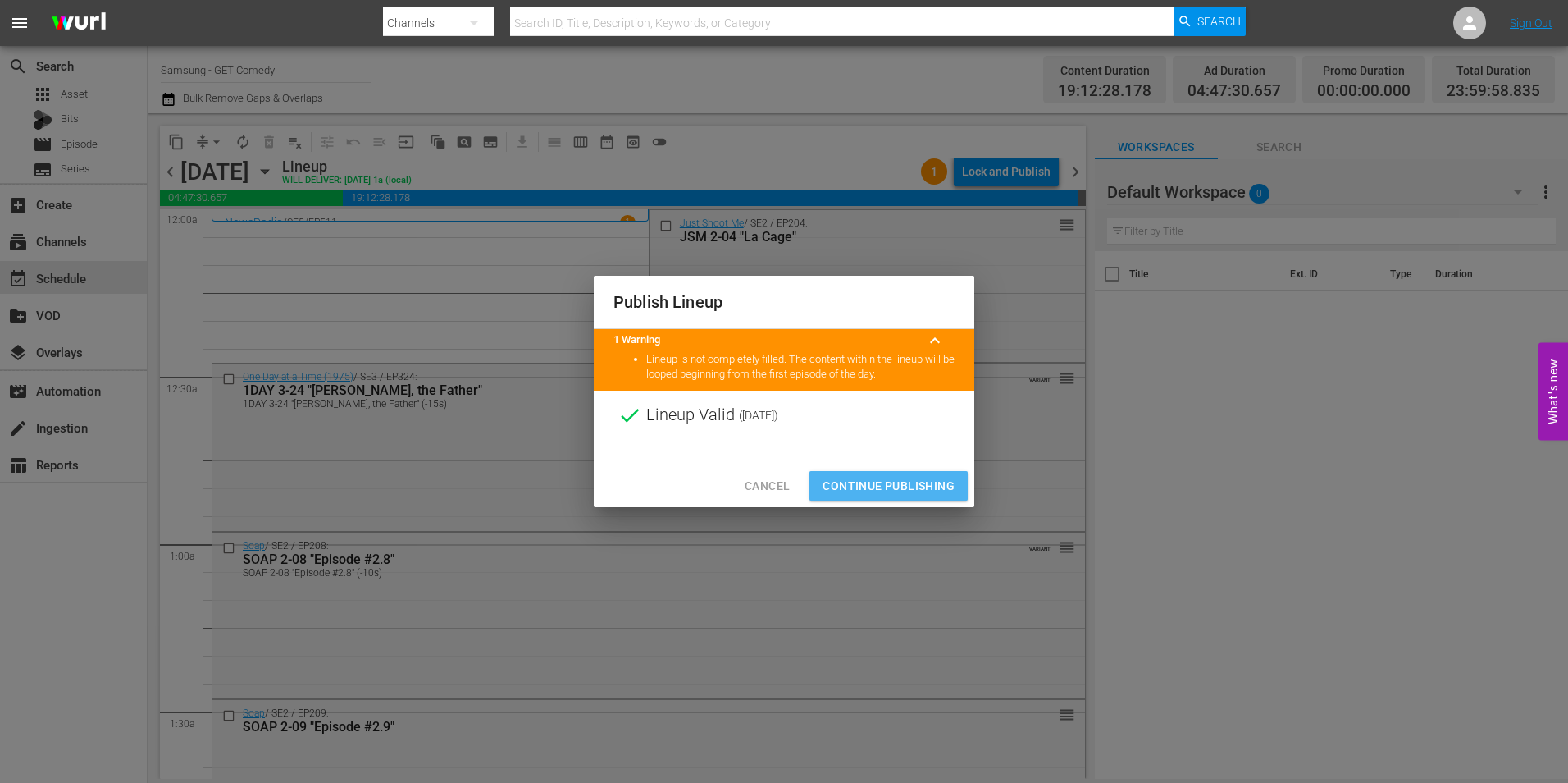
click at [901, 476] on span "Continue Publishing" at bounding box center [888, 485] width 132 height 20
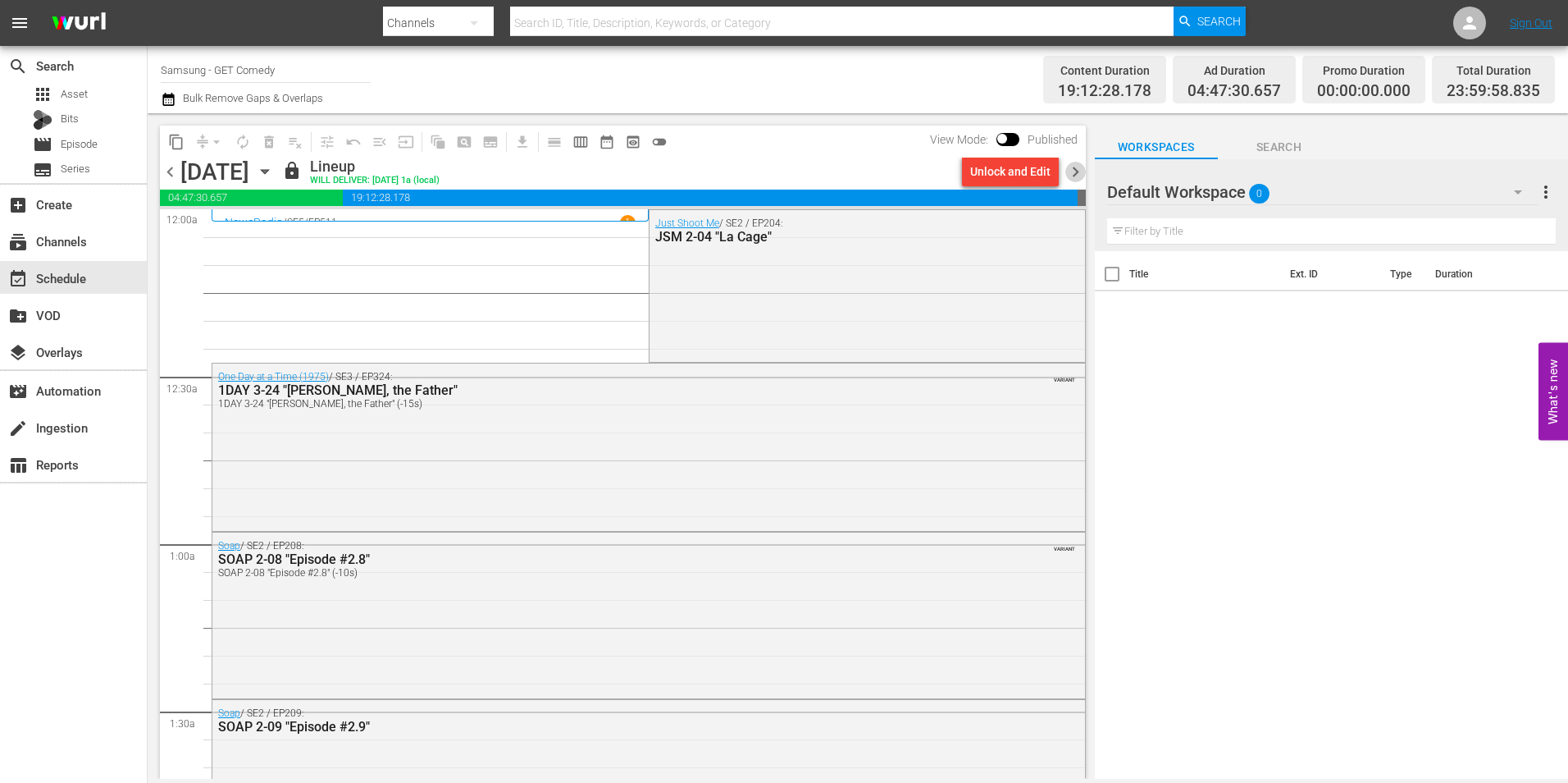
click at [1071, 178] on span "chevron_right" at bounding box center [1075, 171] width 20 height 20
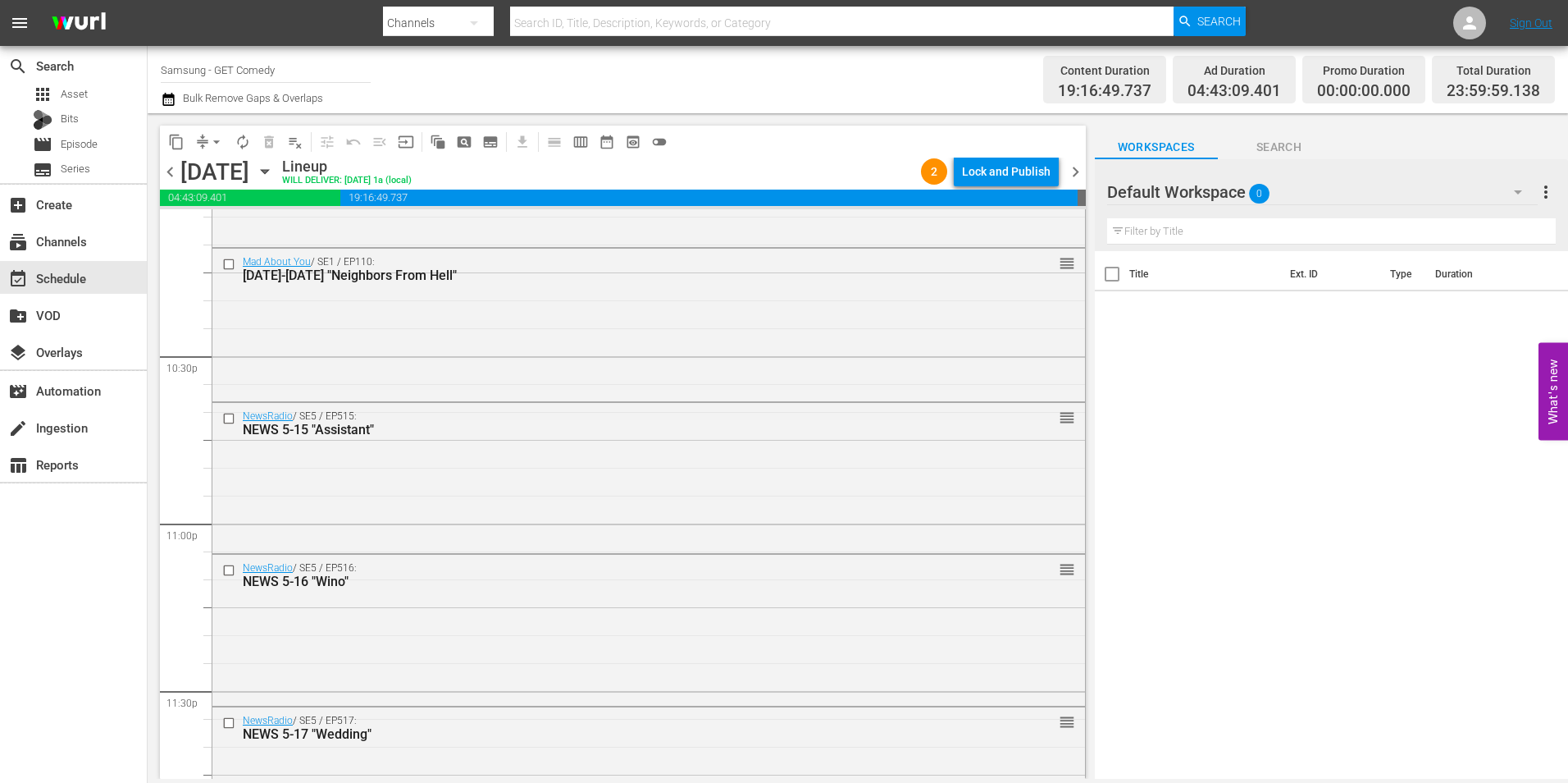
scroll to position [7464, 0]
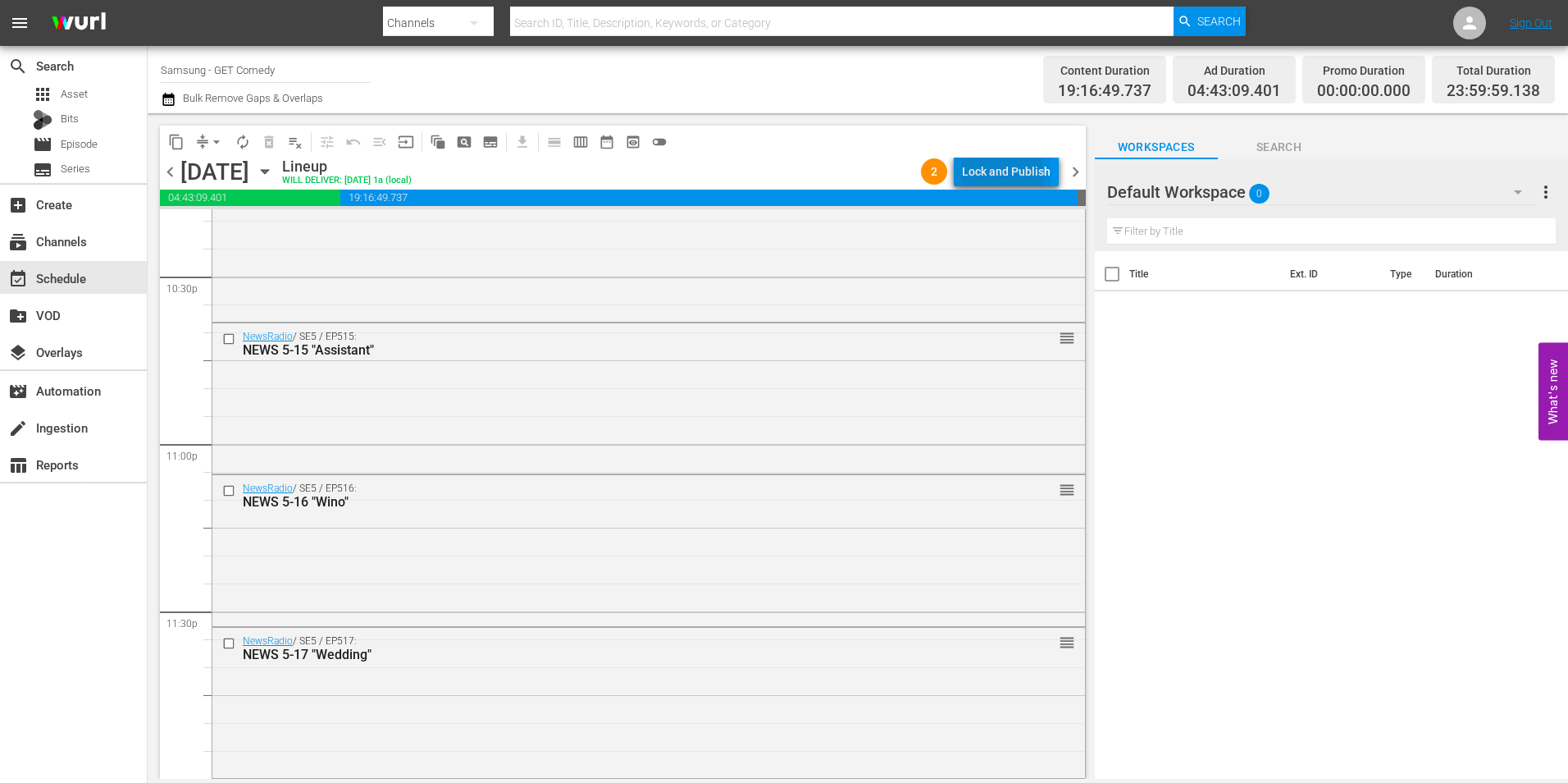
click at [996, 174] on div "Lock and Publish" at bounding box center [1006, 171] width 89 height 29
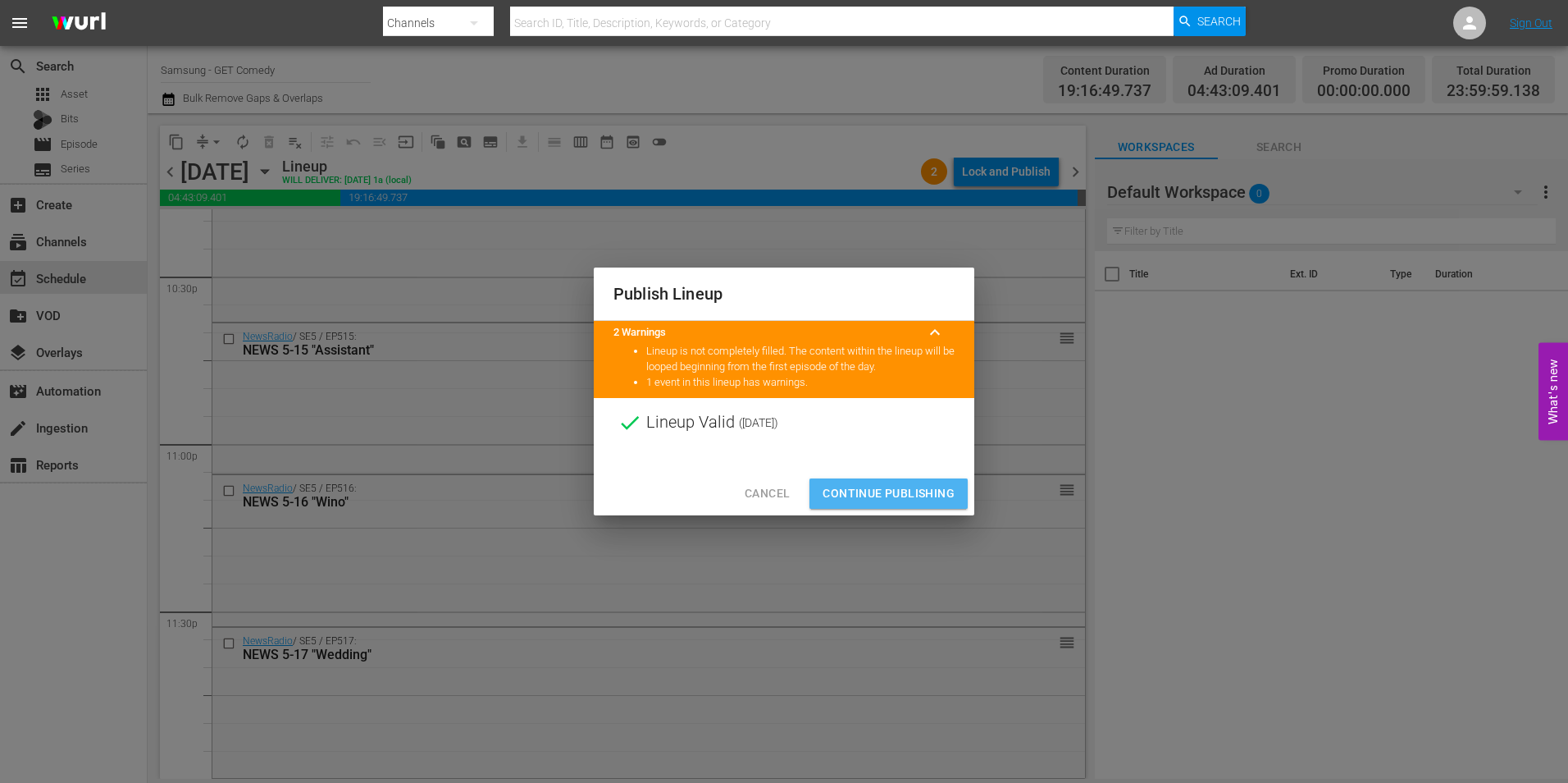
click at [901, 485] on span "Continue Publishing" at bounding box center [888, 493] width 132 height 20
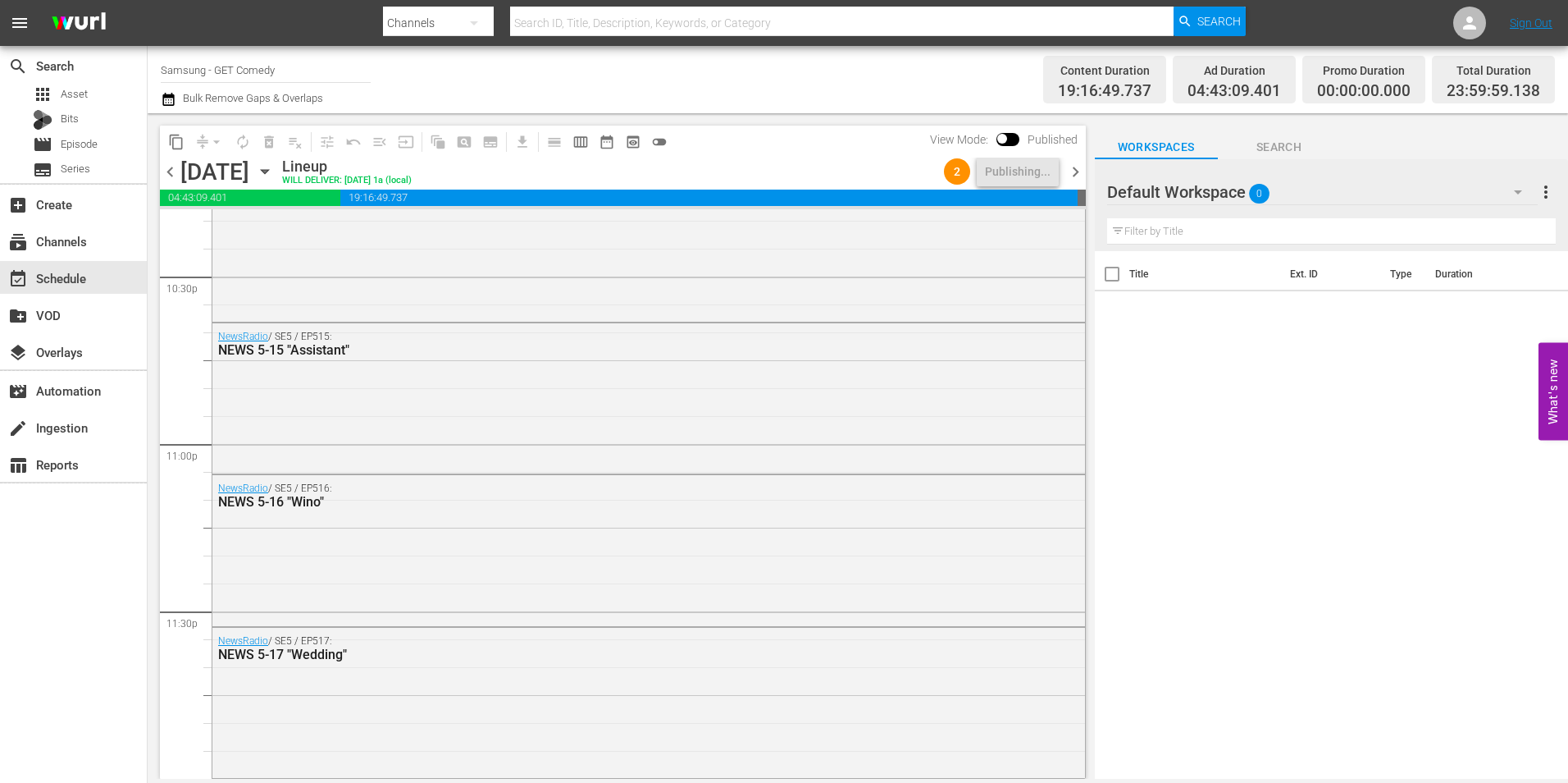
click at [1075, 174] on span "chevron_right" at bounding box center [1075, 171] width 20 height 20
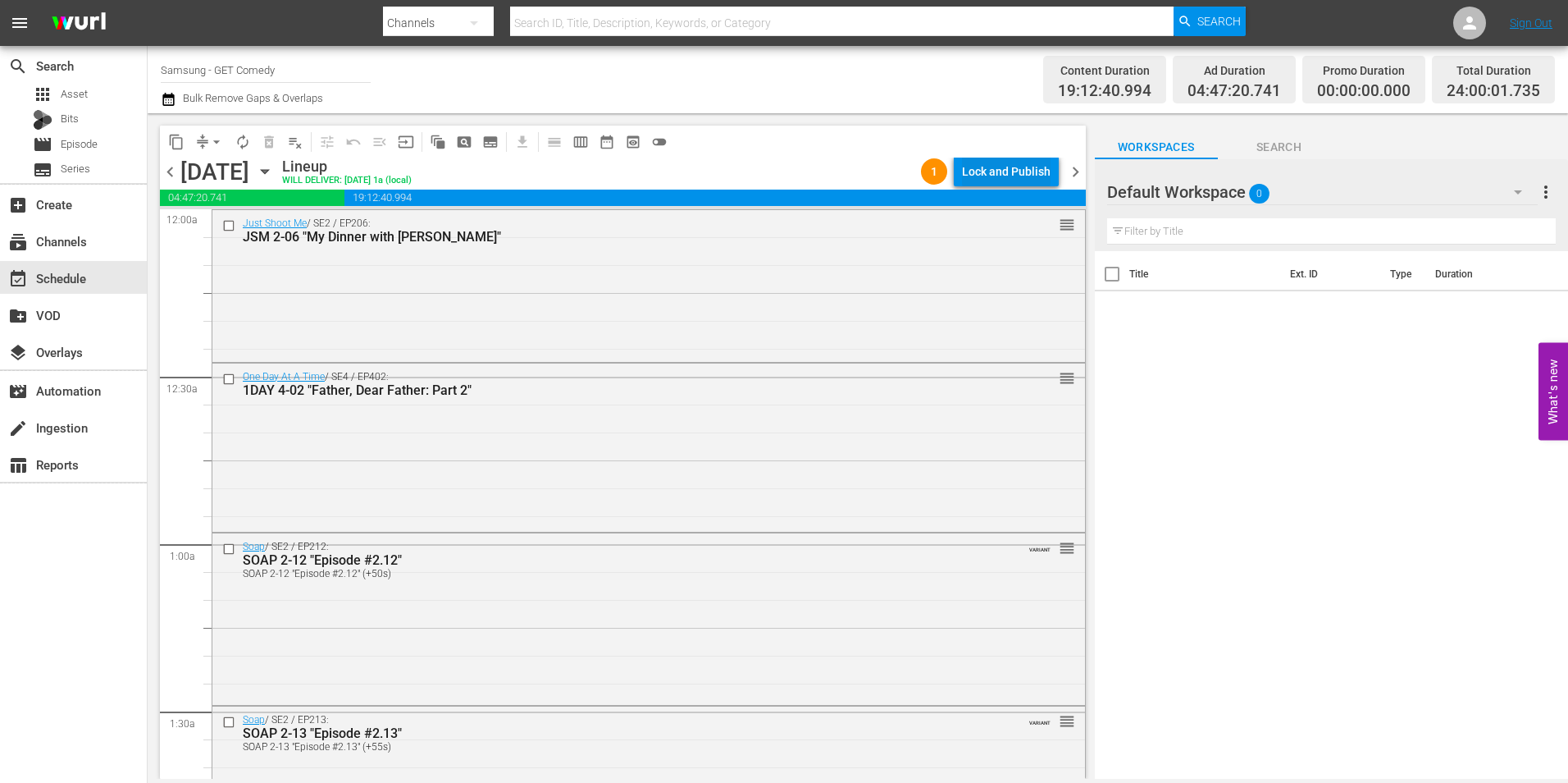
click at [981, 170] on div "Lock and Publish" at bounding box center [1006, 171] width 89 height 29
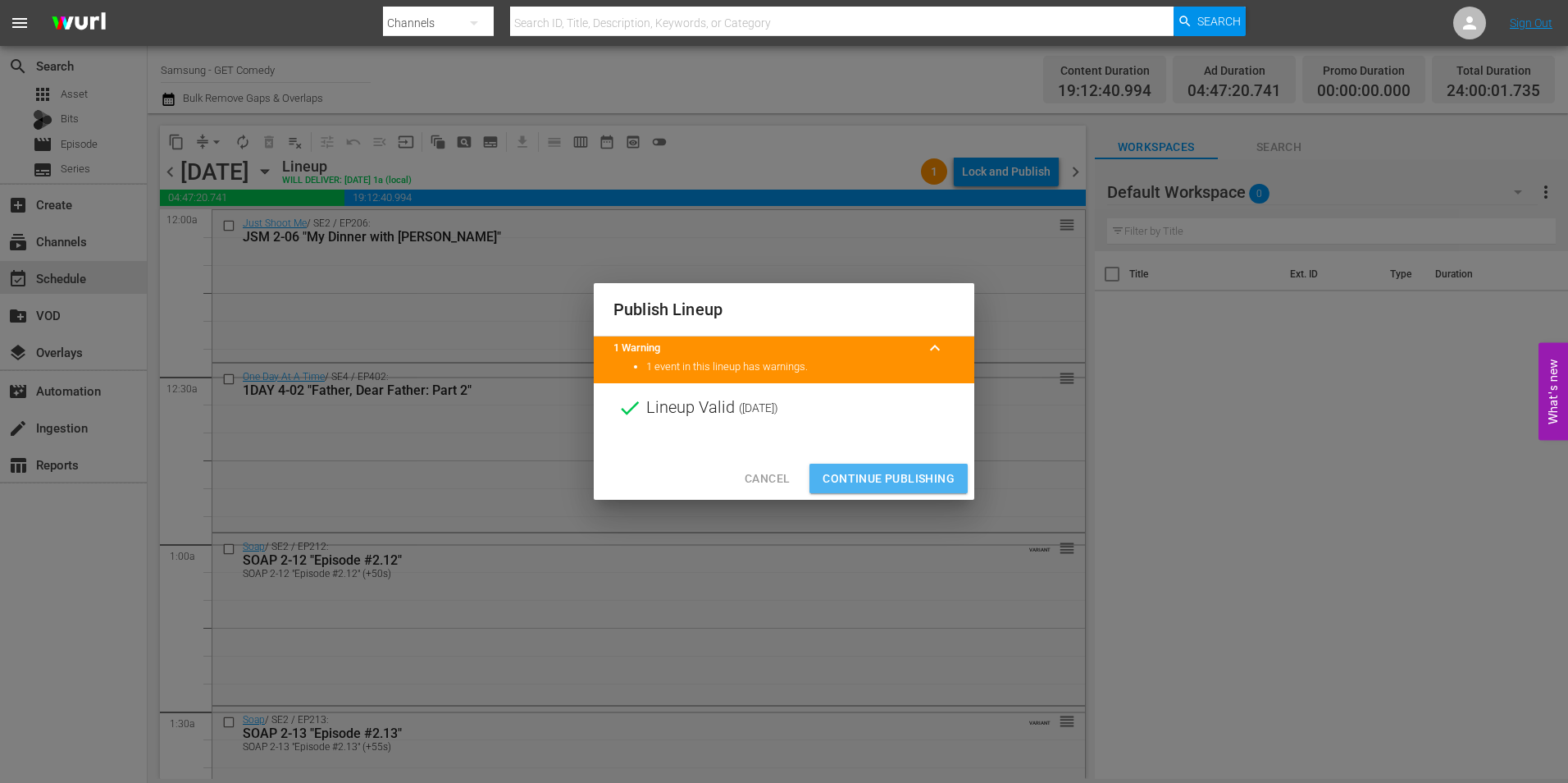
click at [881, 475] on span "Continue Publishing" at bounding box center [888, 478] width 132 height 20
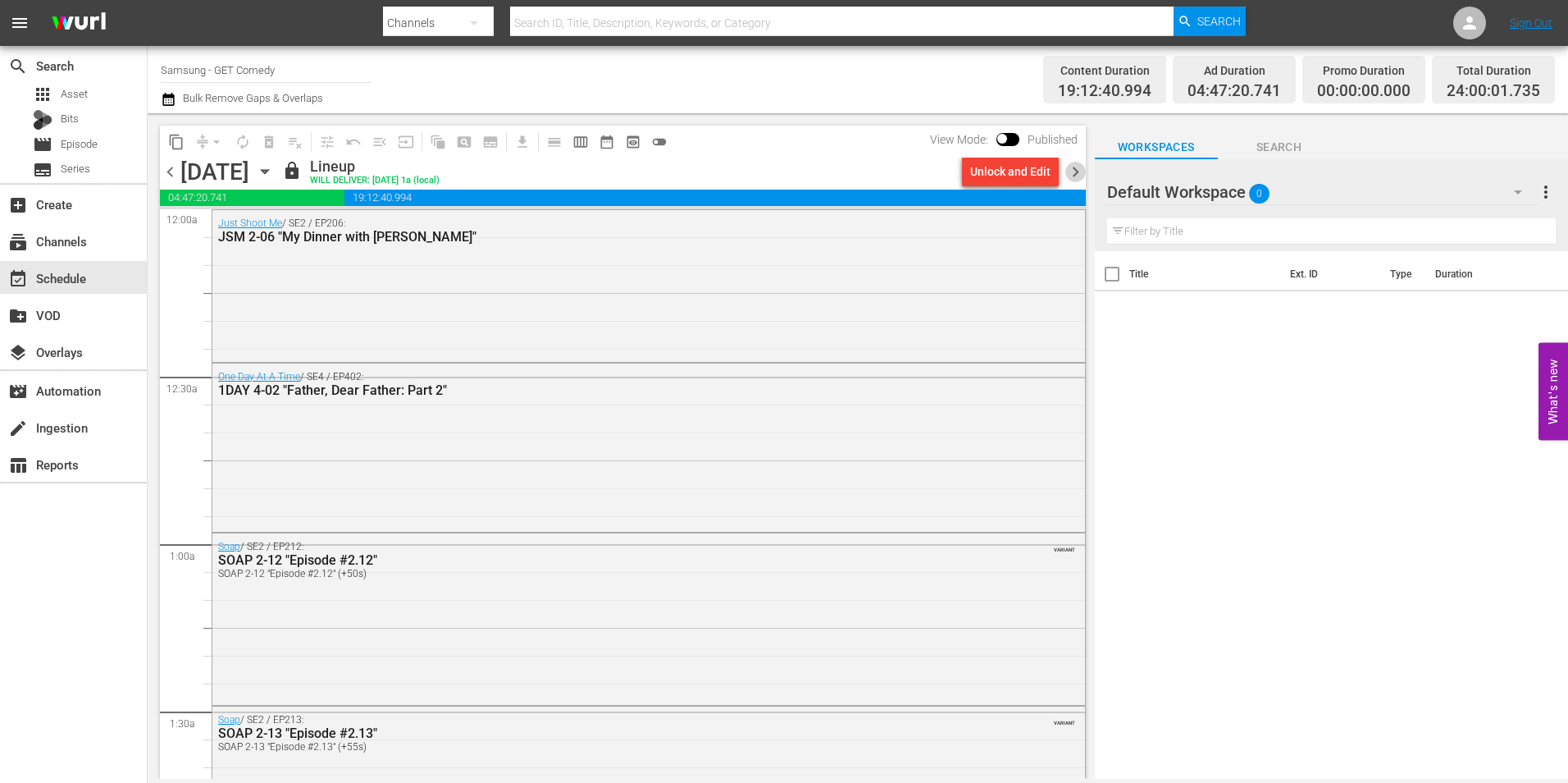
click at [1076, 174] on span "chevron_right" at bounding box center [1075, 171] width 20 height 20
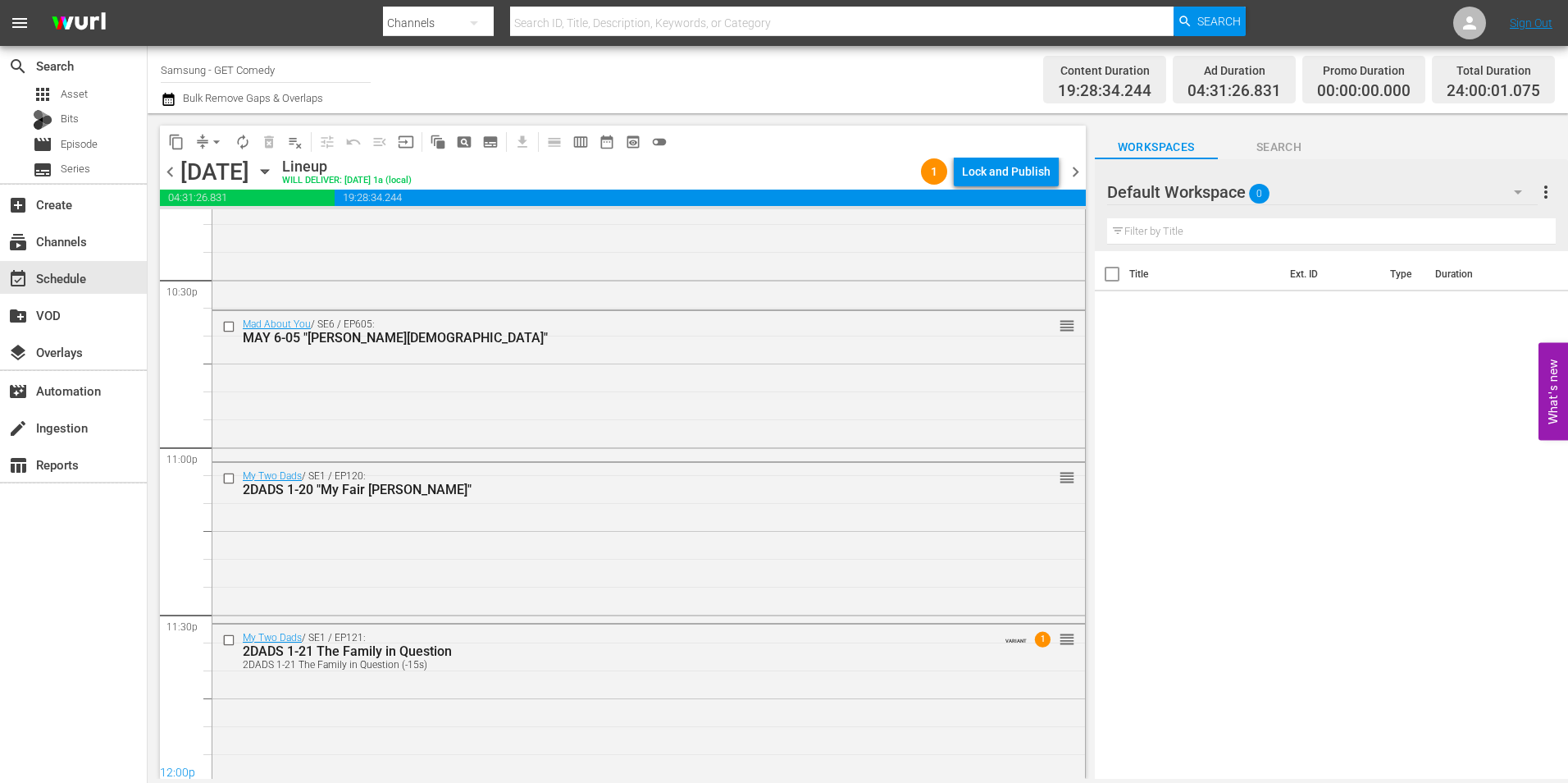
scroll to position [7464, 0]
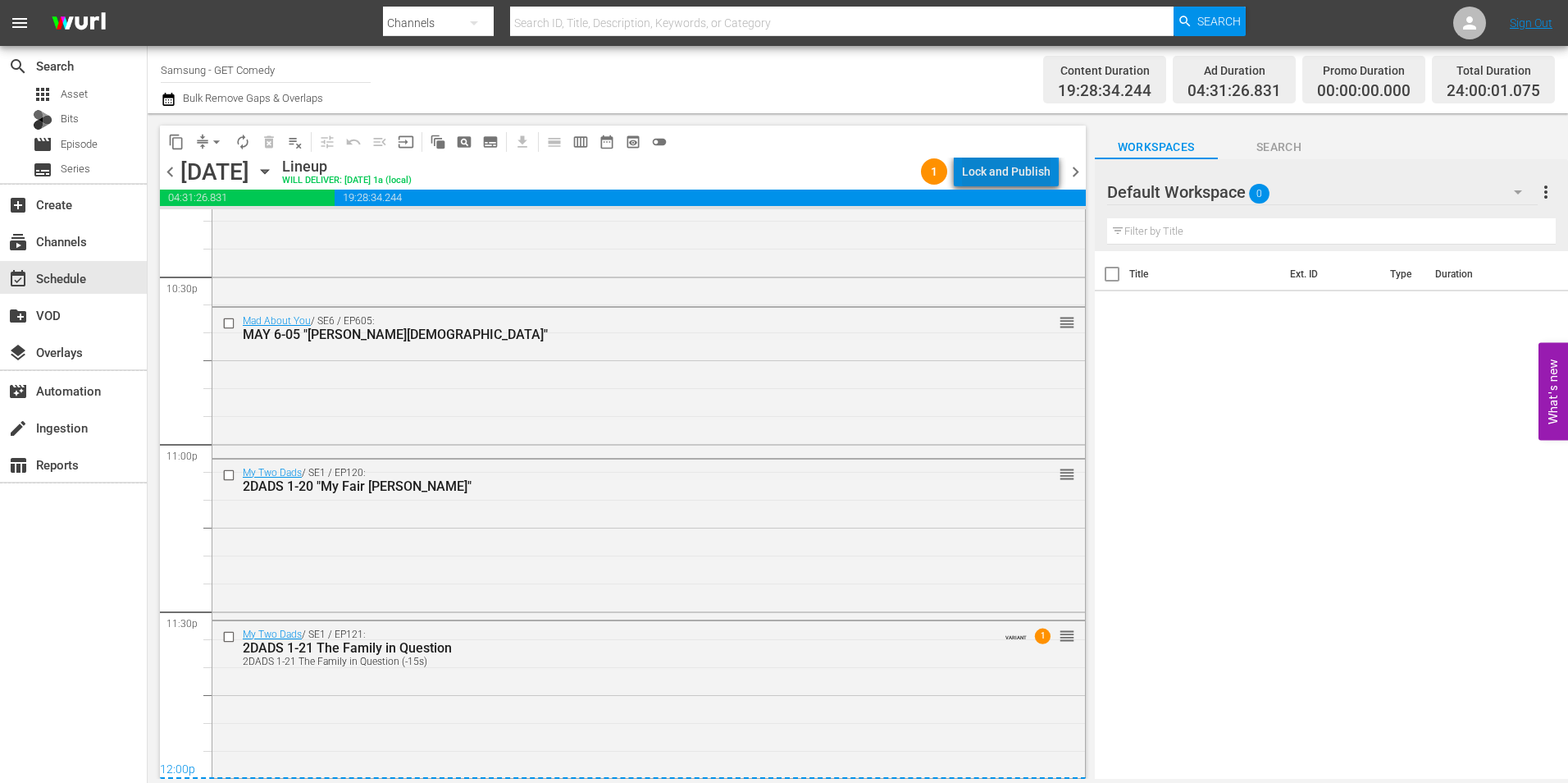
click at [1014, 175] on div "Lock and Publish" at bounding box center [1006, 171] width 89 height 29
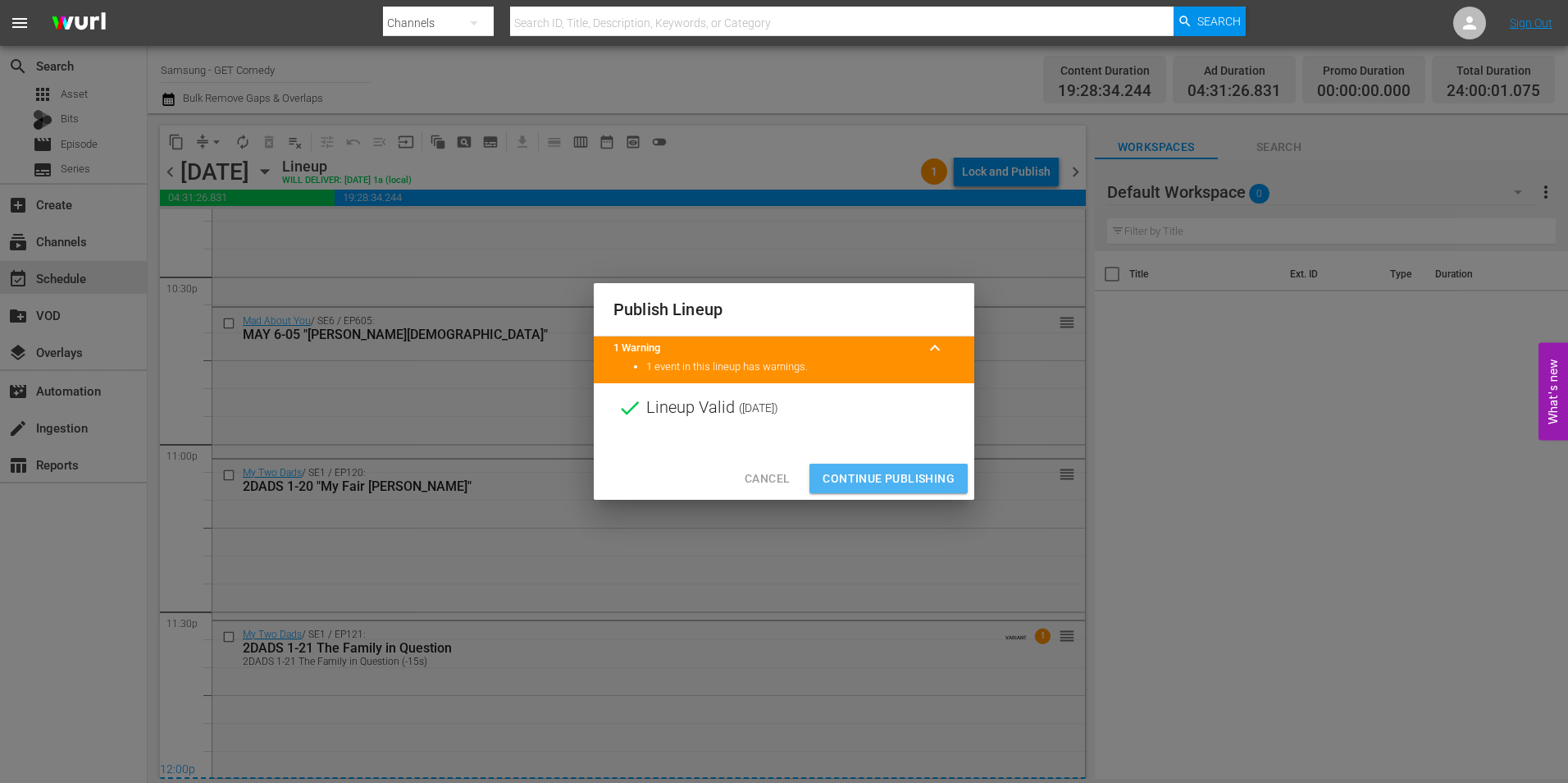
click at [923, 489] on button "Continue Publishing" at bounding box center [888, 478] width 158 height 30
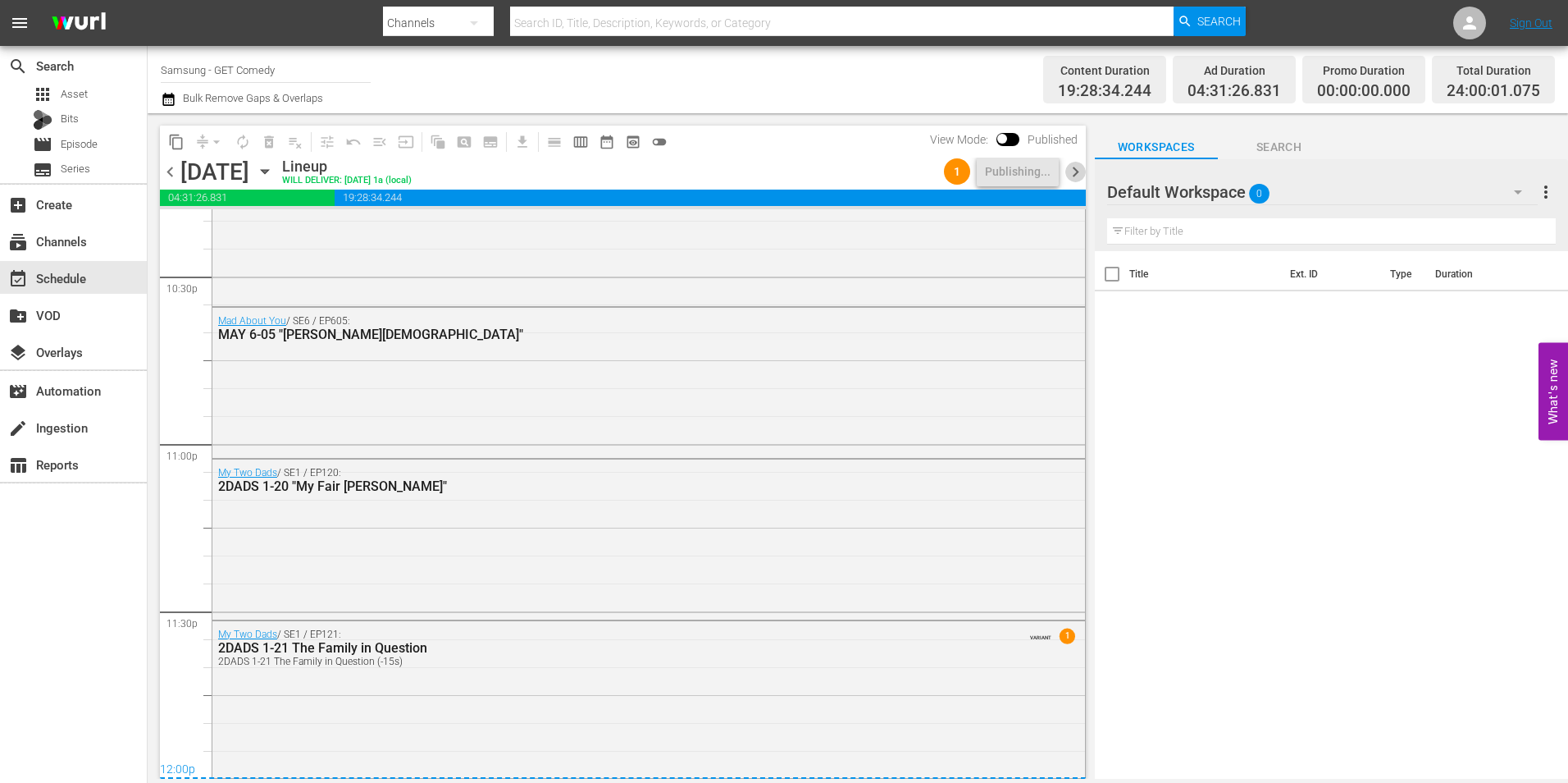
click at [1069, 176] on span "chevron_right" at bounding box center [1075, 171] width 20 height 20
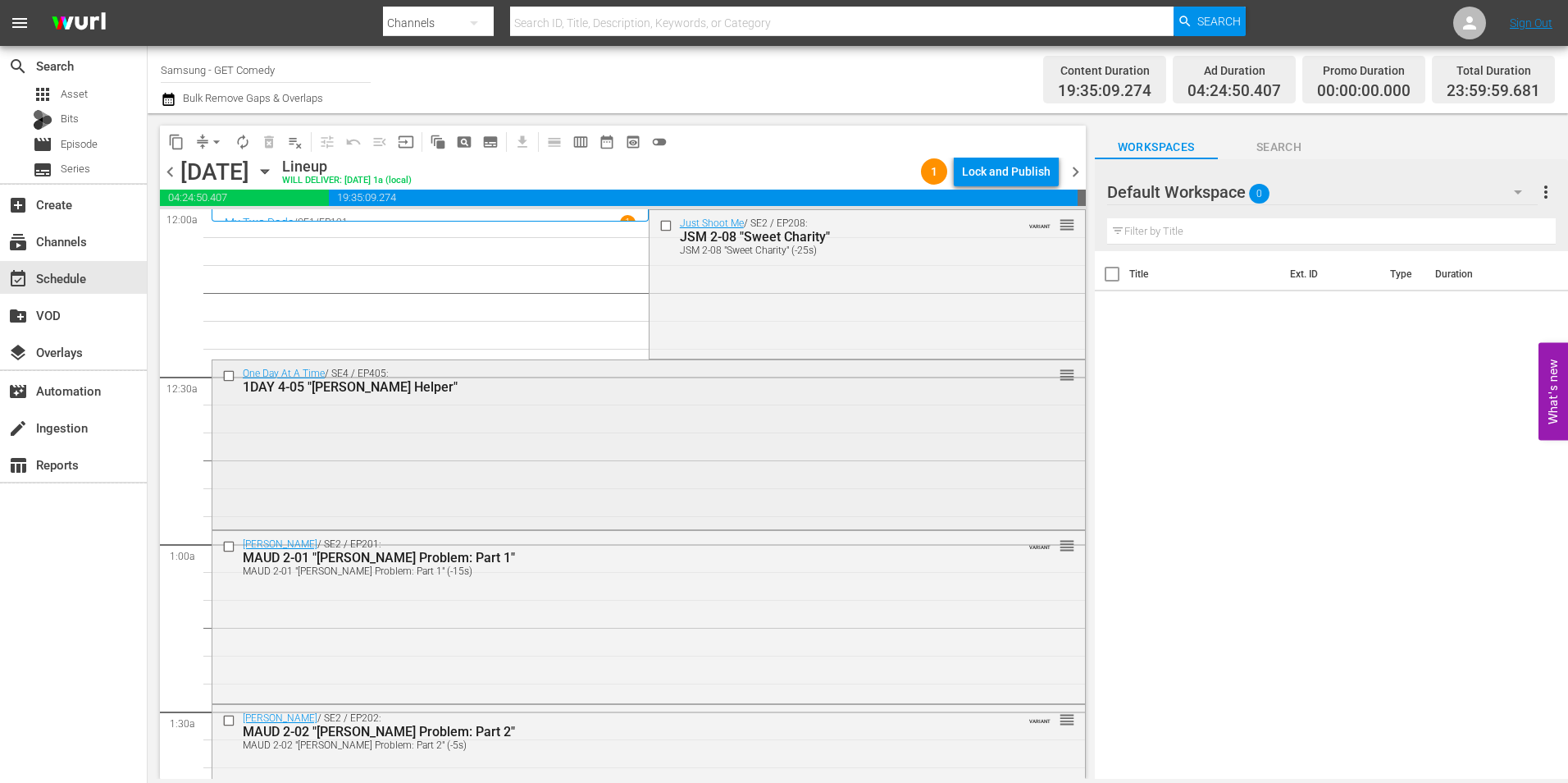
click at [589, 462] on div "One Day At A Time / SE4 / EP405: 1DAY 4-05 "Schneider's Helper" reorder" at bounding box center [649, 443] width 873 height 166
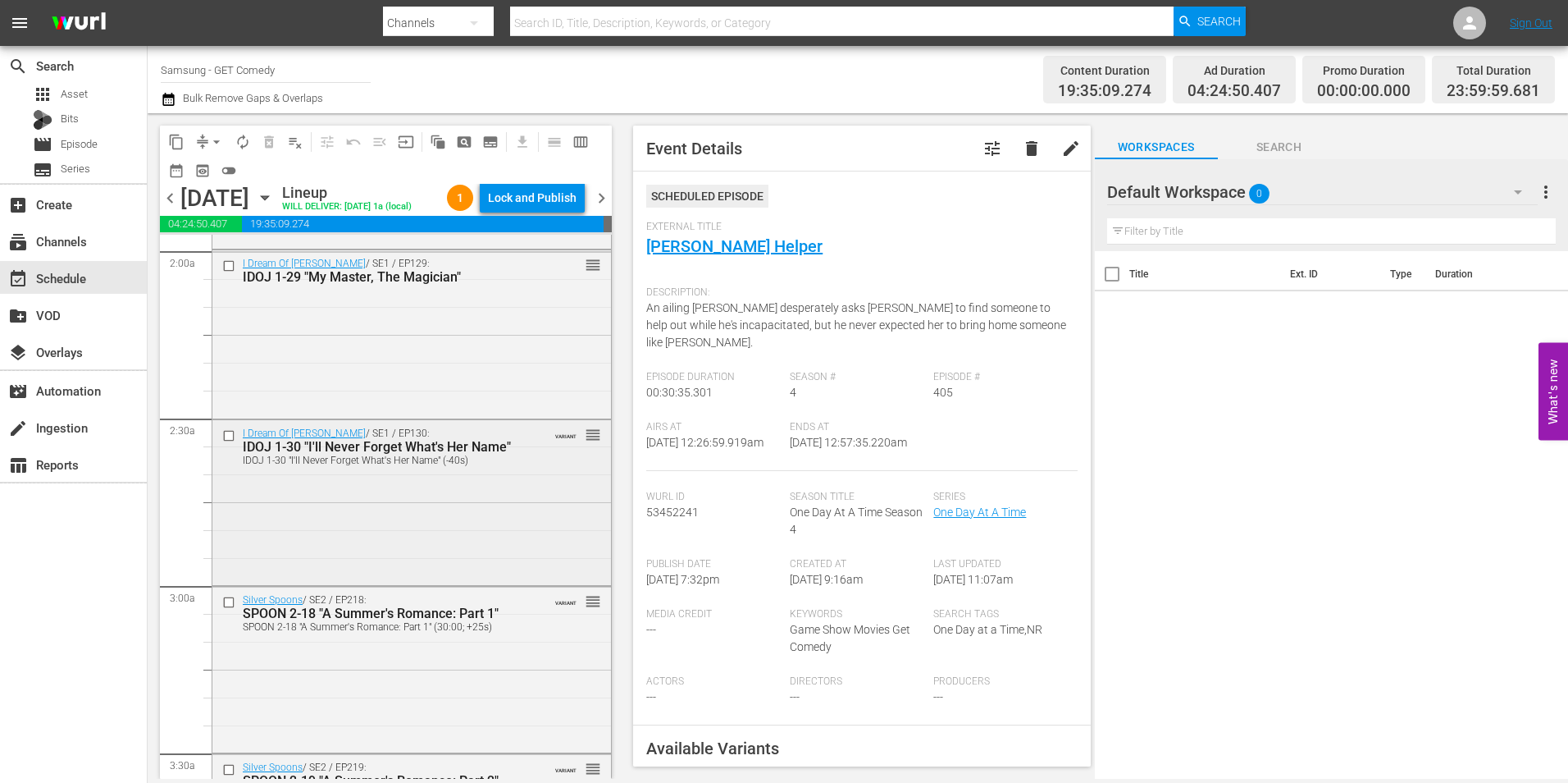
scroll to position [739, 0]
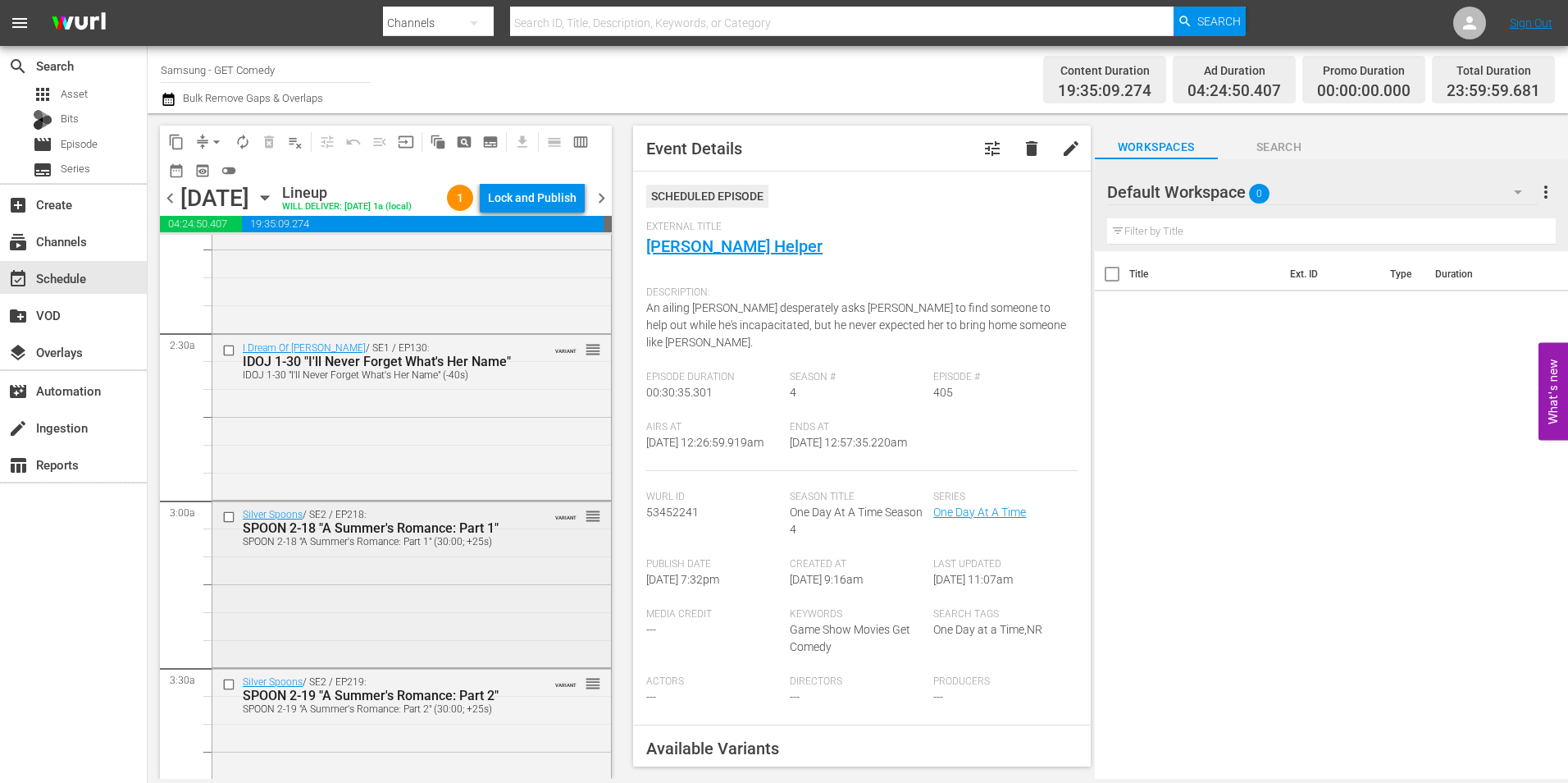
click at [504, 609] on div "Silver Spoons / SE2 / EP218: SPOON 2-18 "A Summer's Romance: Part 1" SPOON 2-18…" at bounding box center [412, 582] width 398 height 162
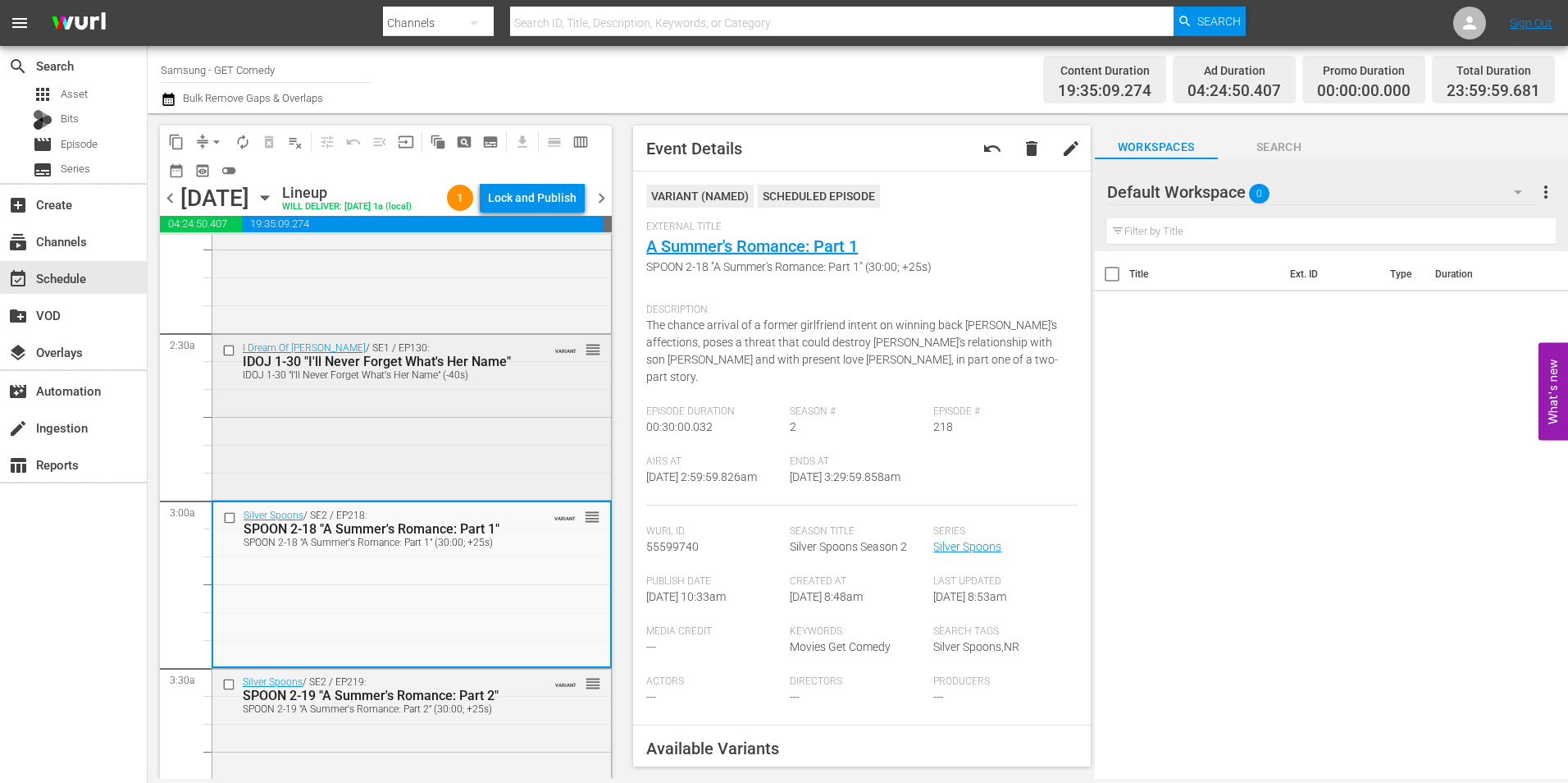
click at [553, 464] on div "I Dream Of Jeannie / SE1 / EP130: IDOJ 1-30 "I'll Never Forget What's Her Name"…" at bounding box center [412, 415] width 398 height 161
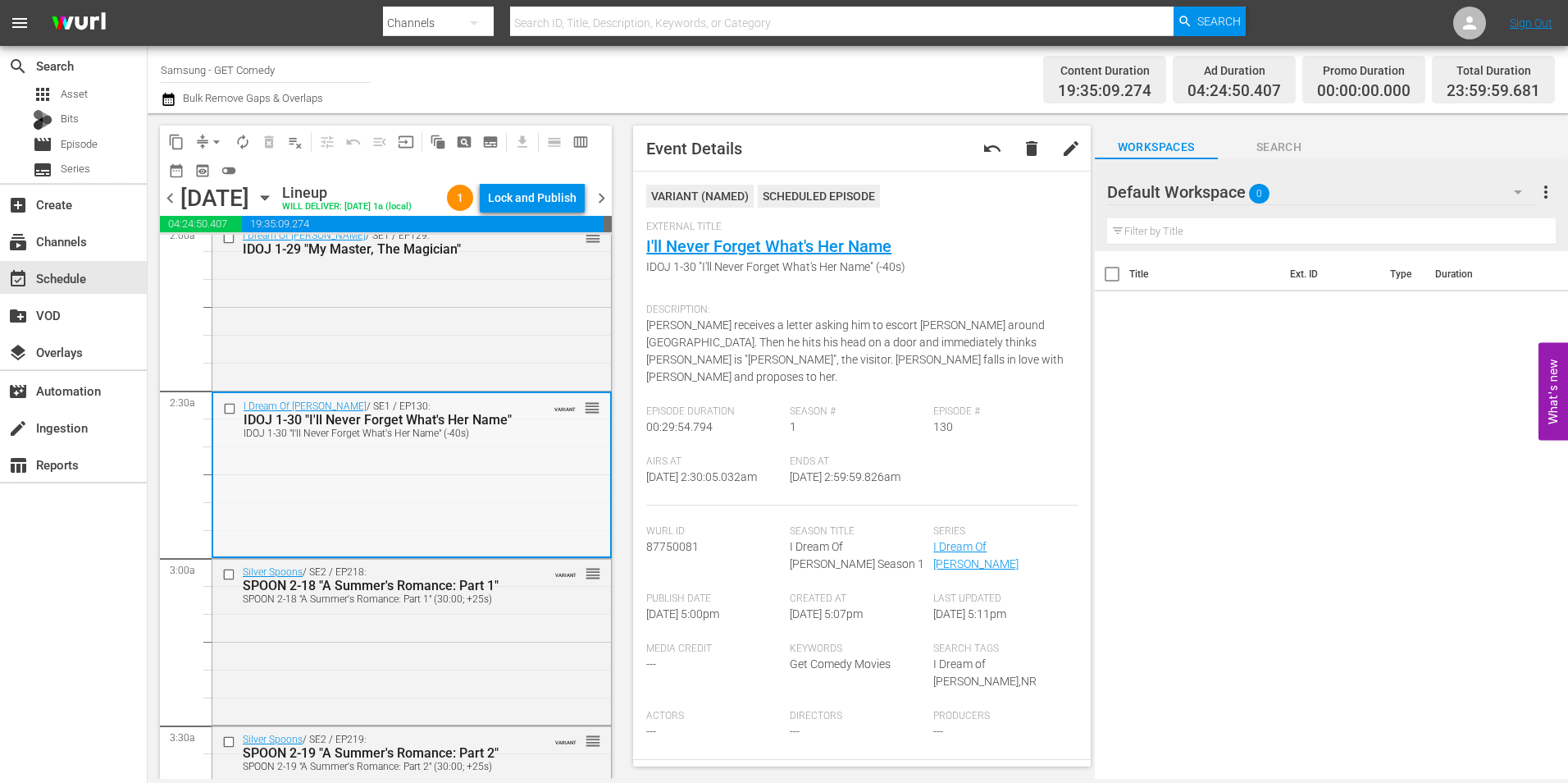
scroll to position [656, 0]
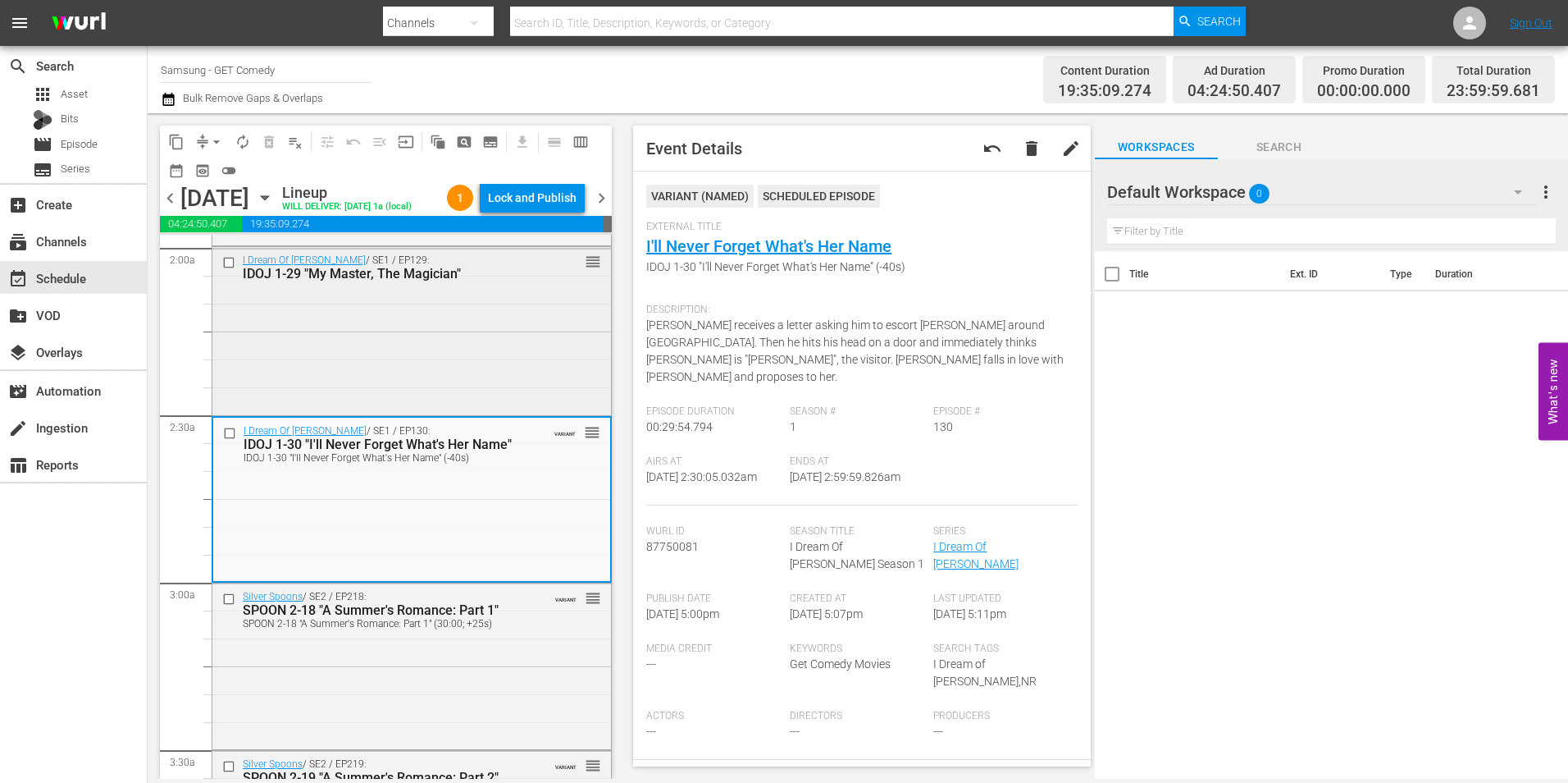
click at [506, 363] on div "I Dream Of Jeannie / SE1 / EP129: IDOJ 1-29 "My Master, The Magician" reorder" at bounding box center [412, 329] width 398 height 165
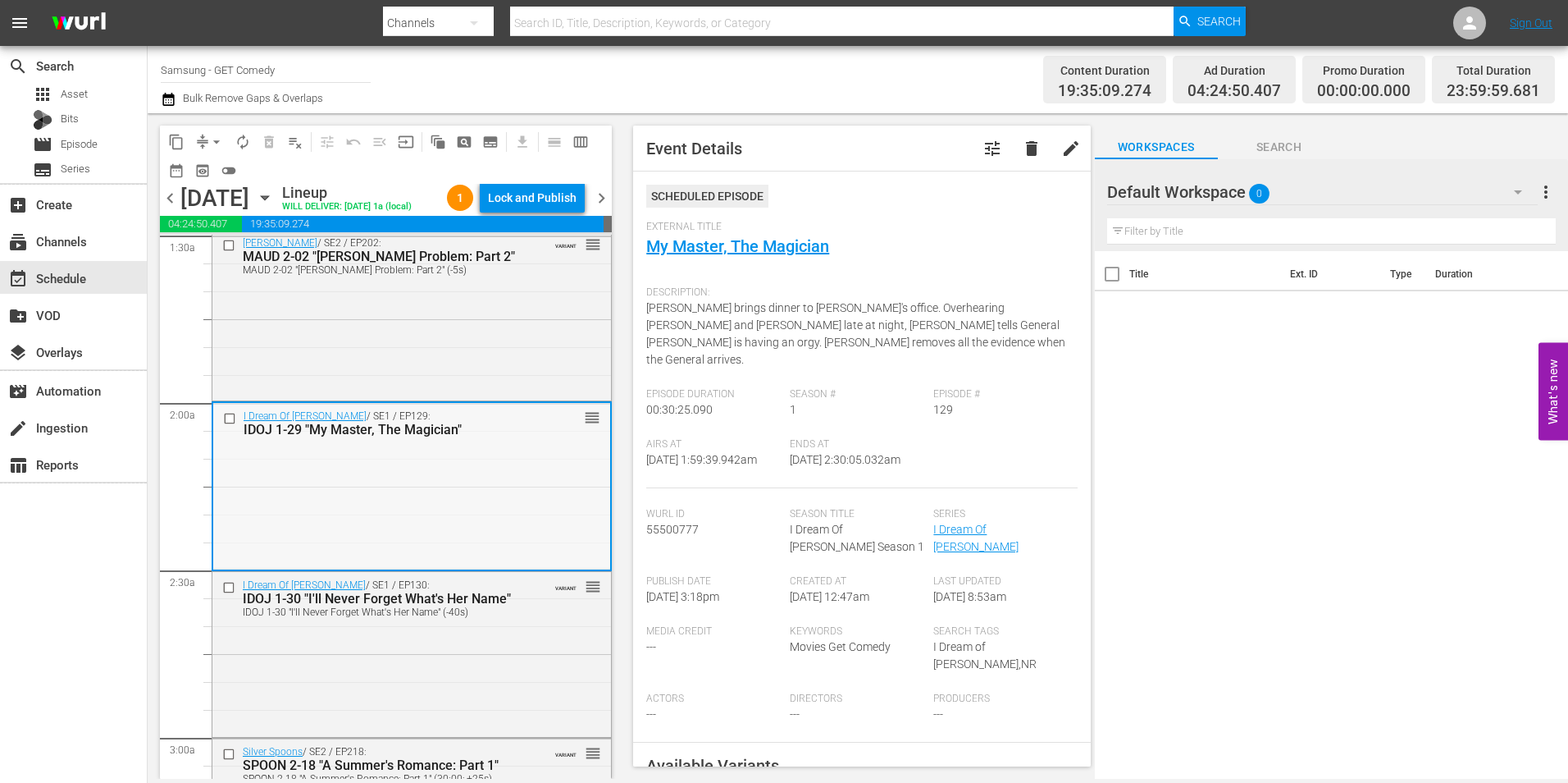
scroll to position [492, 0]
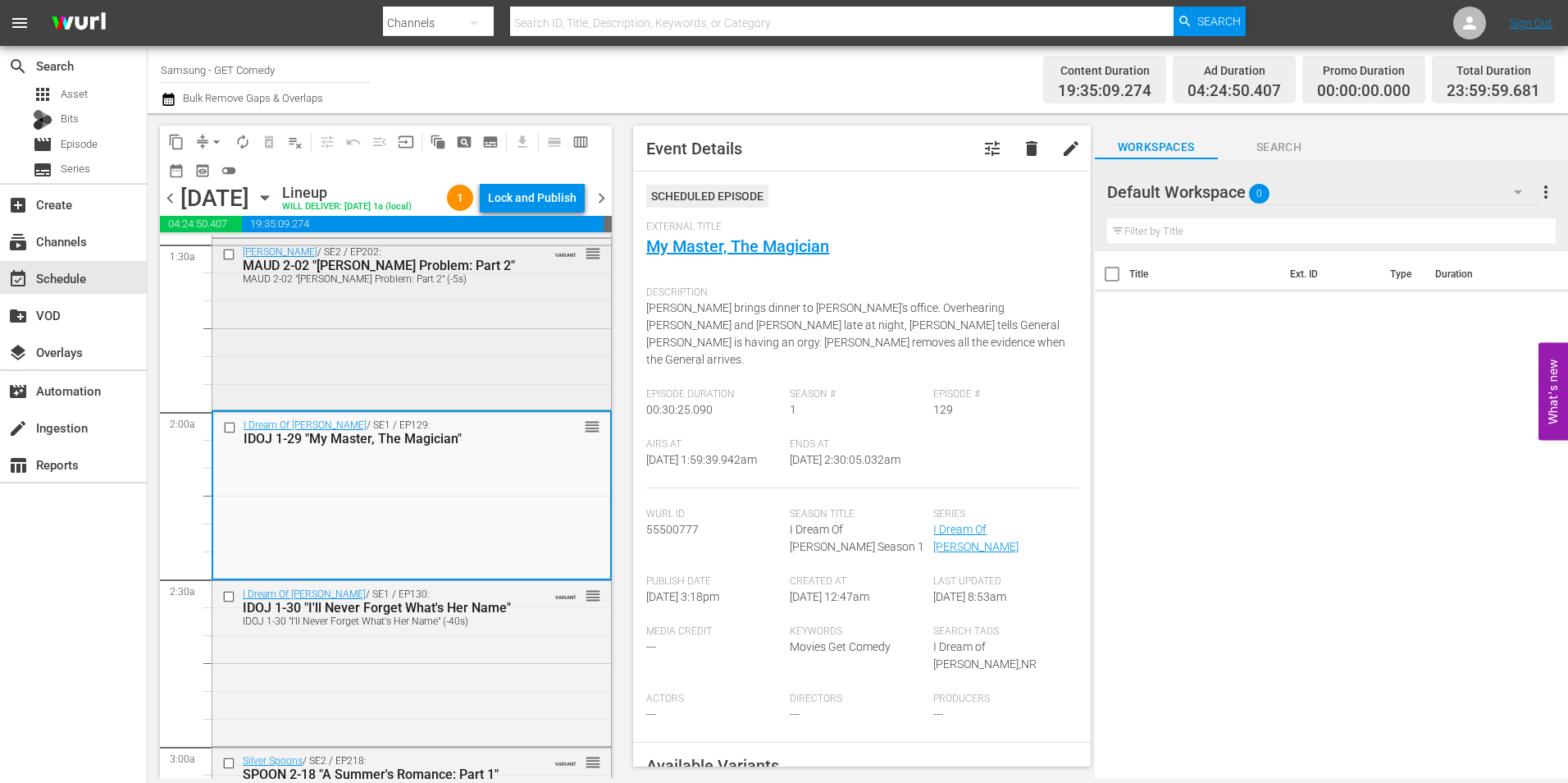
click at [499, 361] on div "Maude / SE2 / EP202: MAUD 2-02 "Walter's Problem: Part 2" MAUD 2-02 "Walter's P…" at bounding box center [412, 323] width 398 height 168
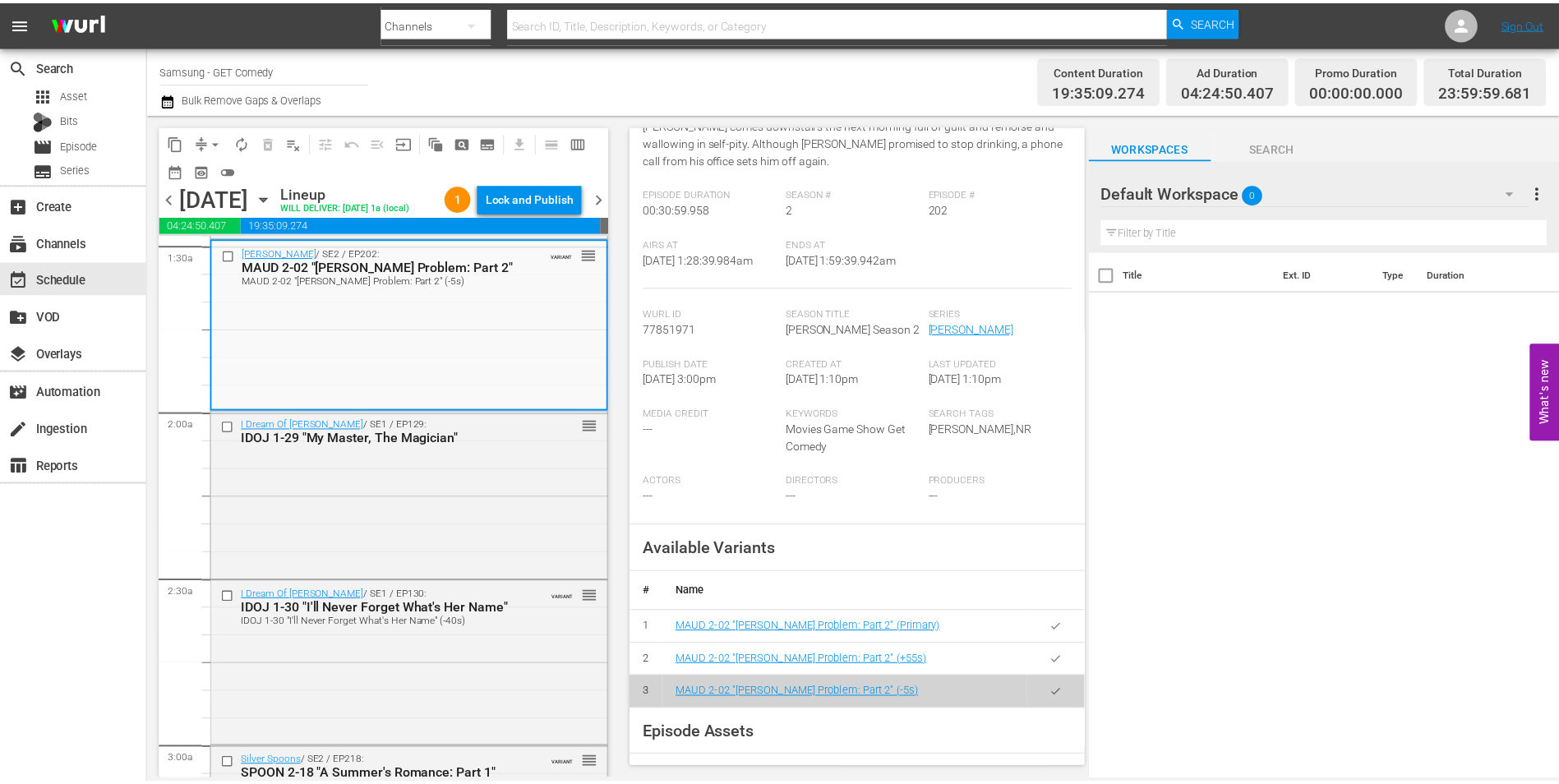
scroll to position [247, 0]
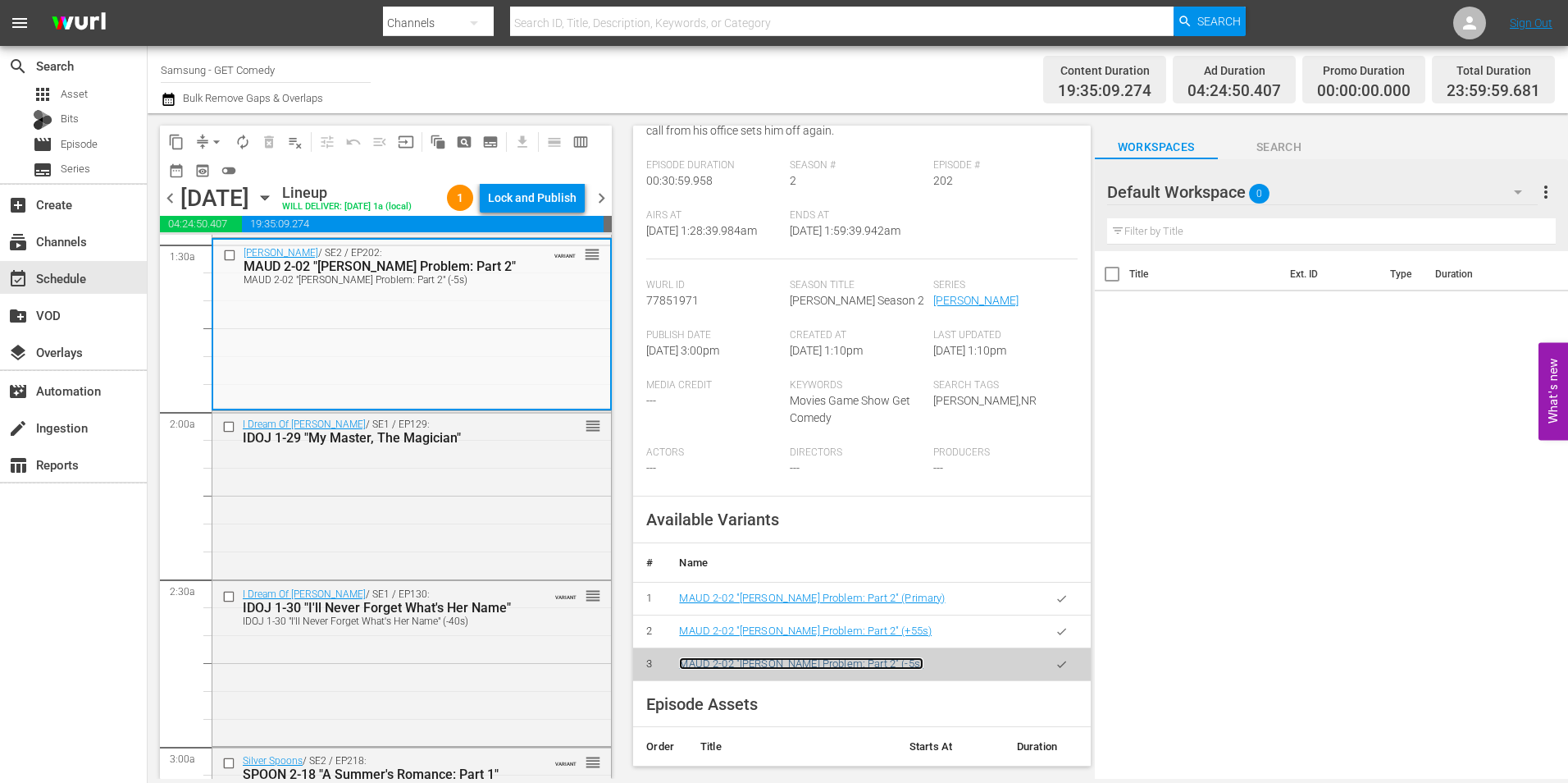
click at [776, 670] on link "MAUD 2-02 "Walter's Problem: Part 2" (-5s)" at bounding box center [801, 663] width 244 height 12
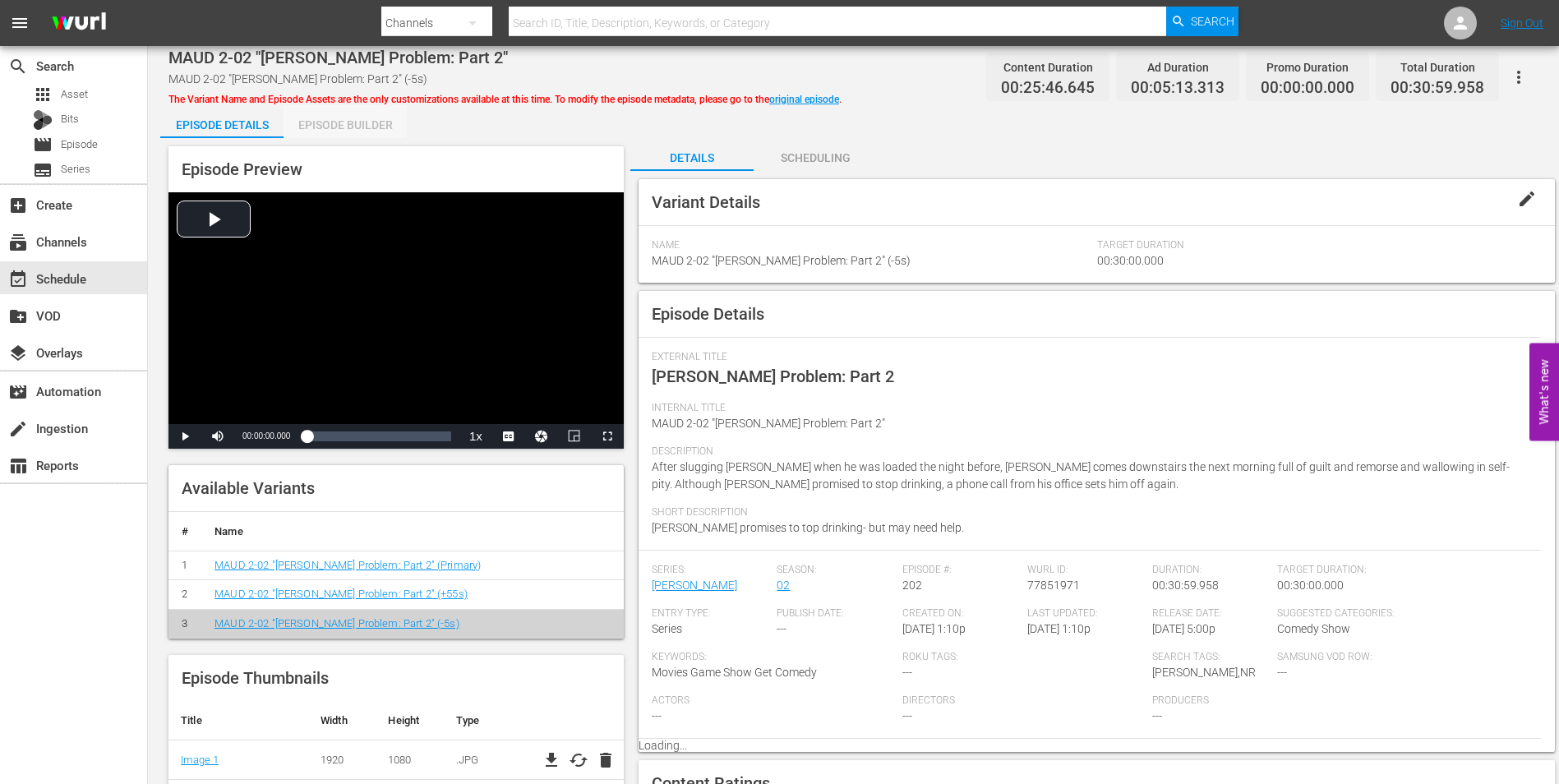
click at [369, 129] on div "Episode Builder" at bounding box center [345, 125] width 123 height 39
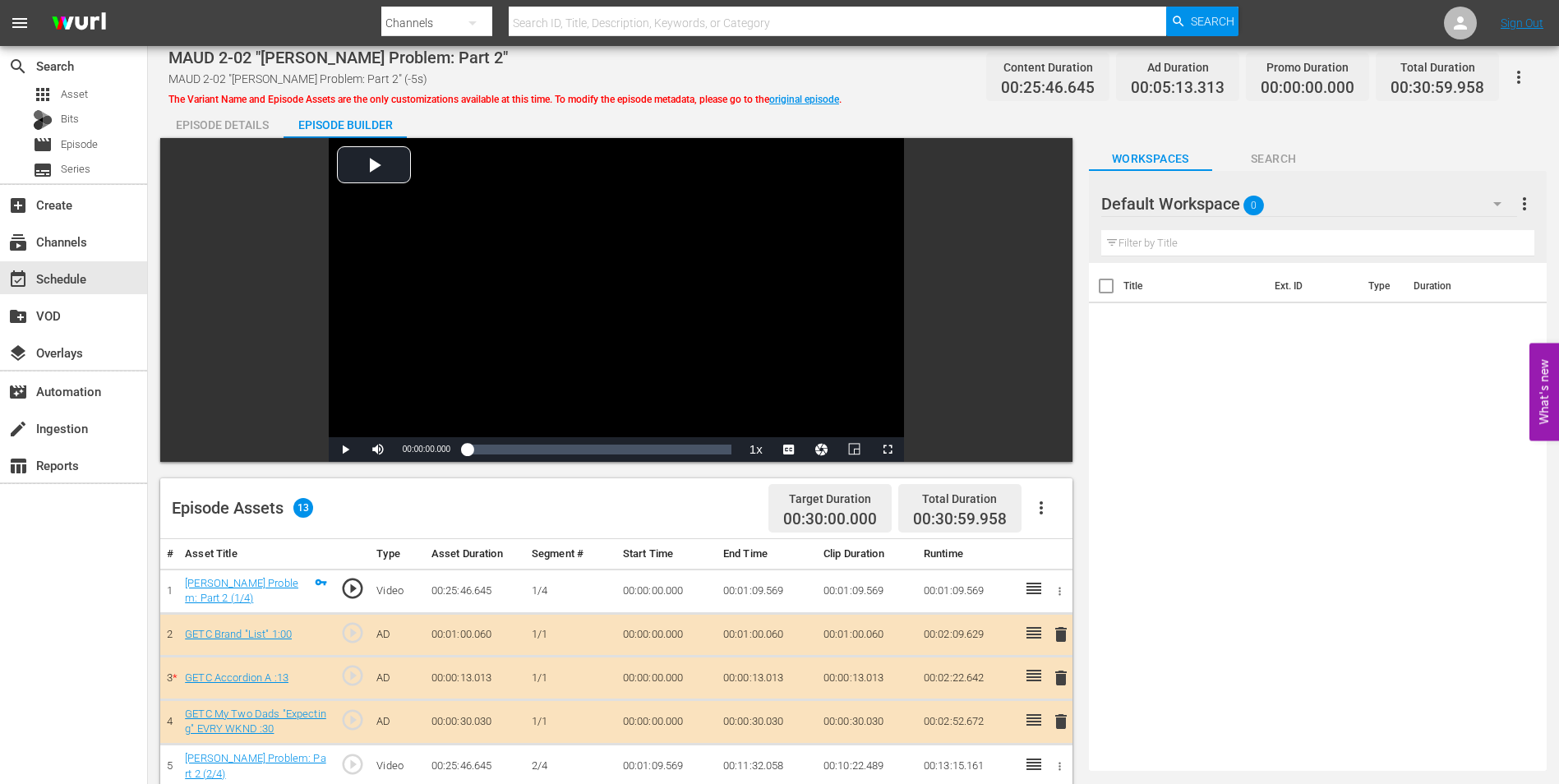
click at [1271, 154] on span "Search" at bounding box center [1273, 159] width 123 height 20
type input "GETC Accordion A :09"
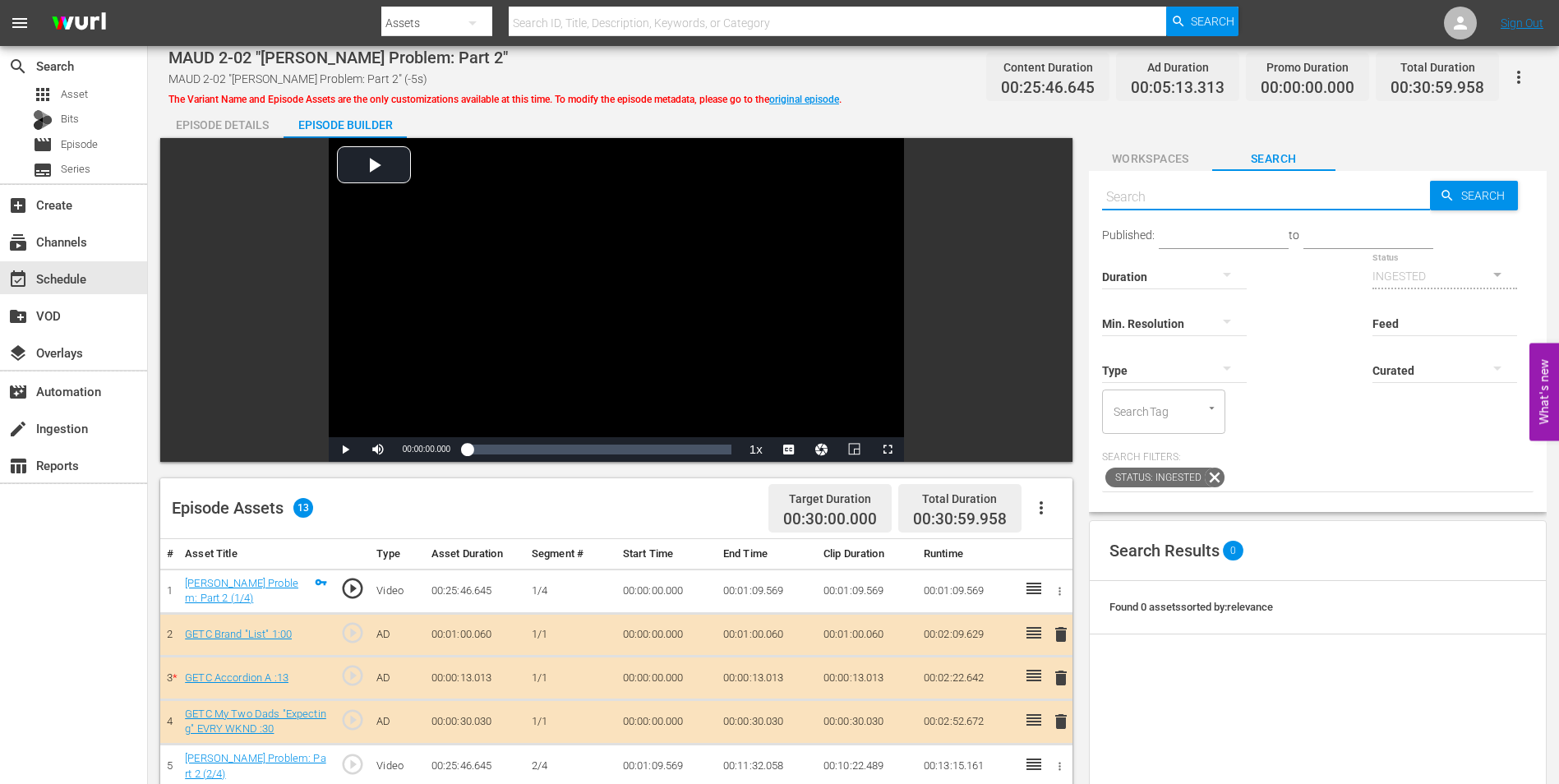
click at [1199, 192] on input "text" at bounding box center [1266, 197] width 328 height 39
paste input "GETC Accordion B :14"
type input "GETC Accordion B :14"
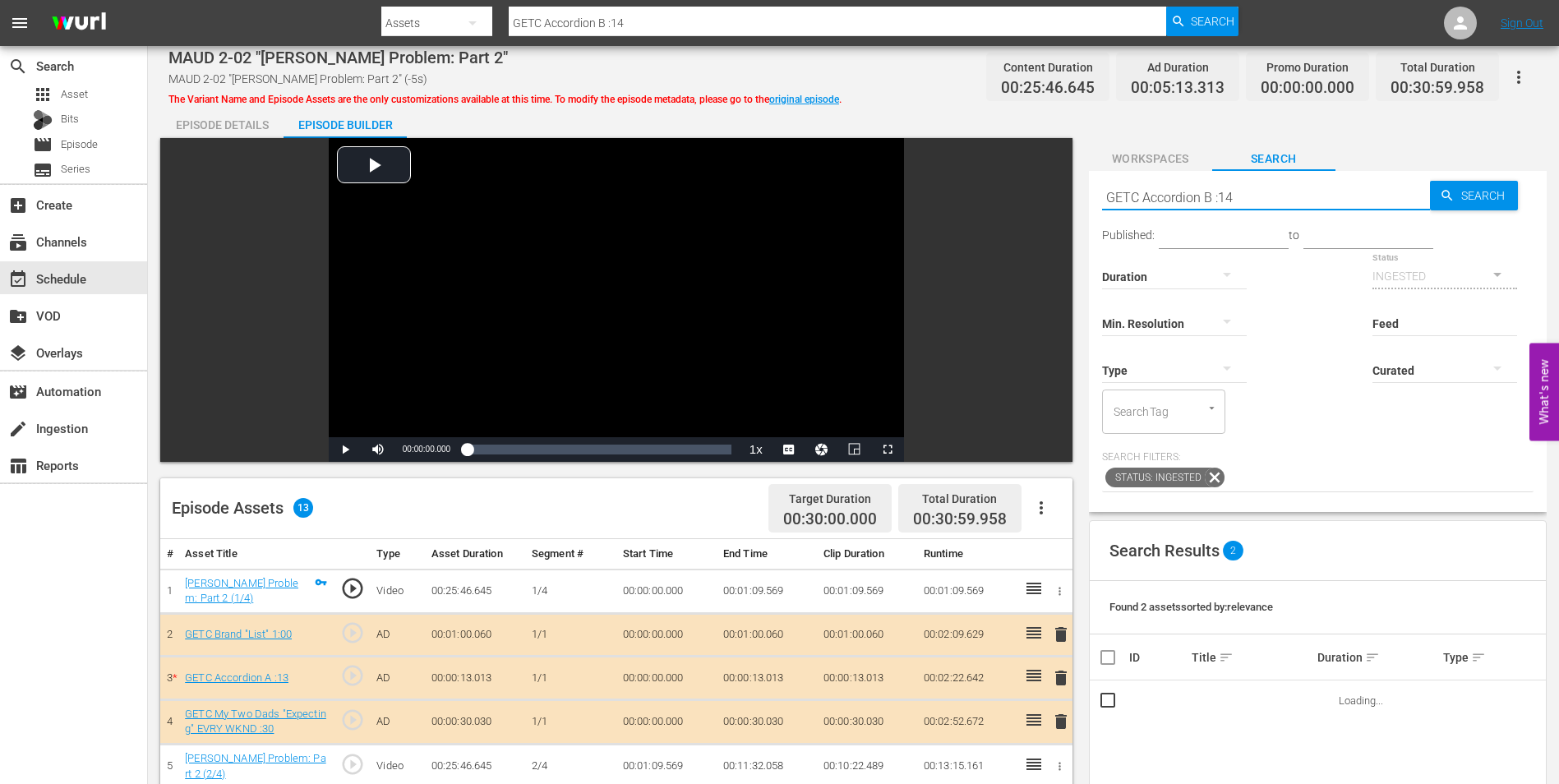
click at [1217, 362] on icon "button" at bounding box center [1227, 368] width 20 height 20
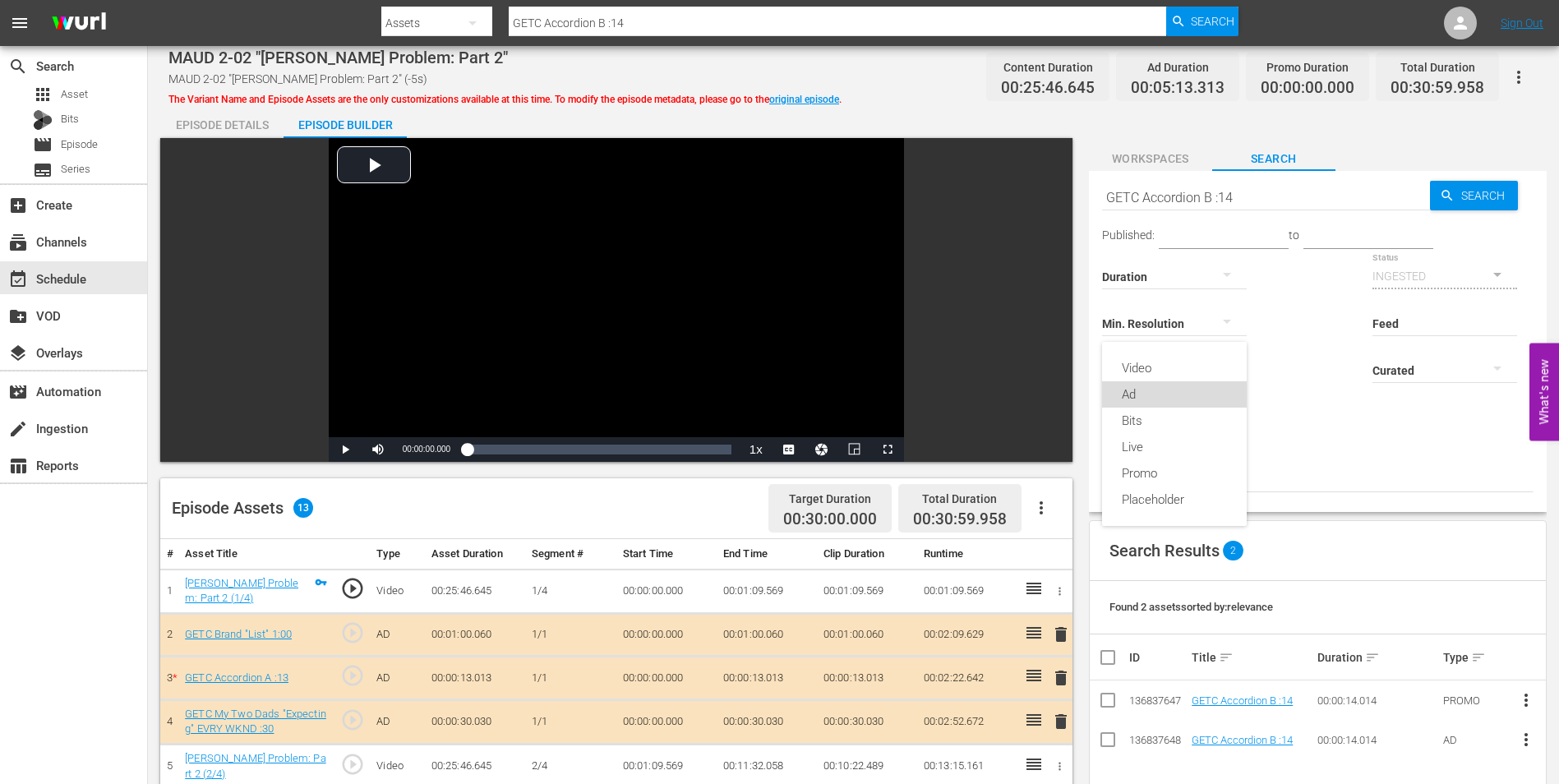
click at [1185, 396] on div "Ad" at bounding box center [1174, 395] width 145 height 27
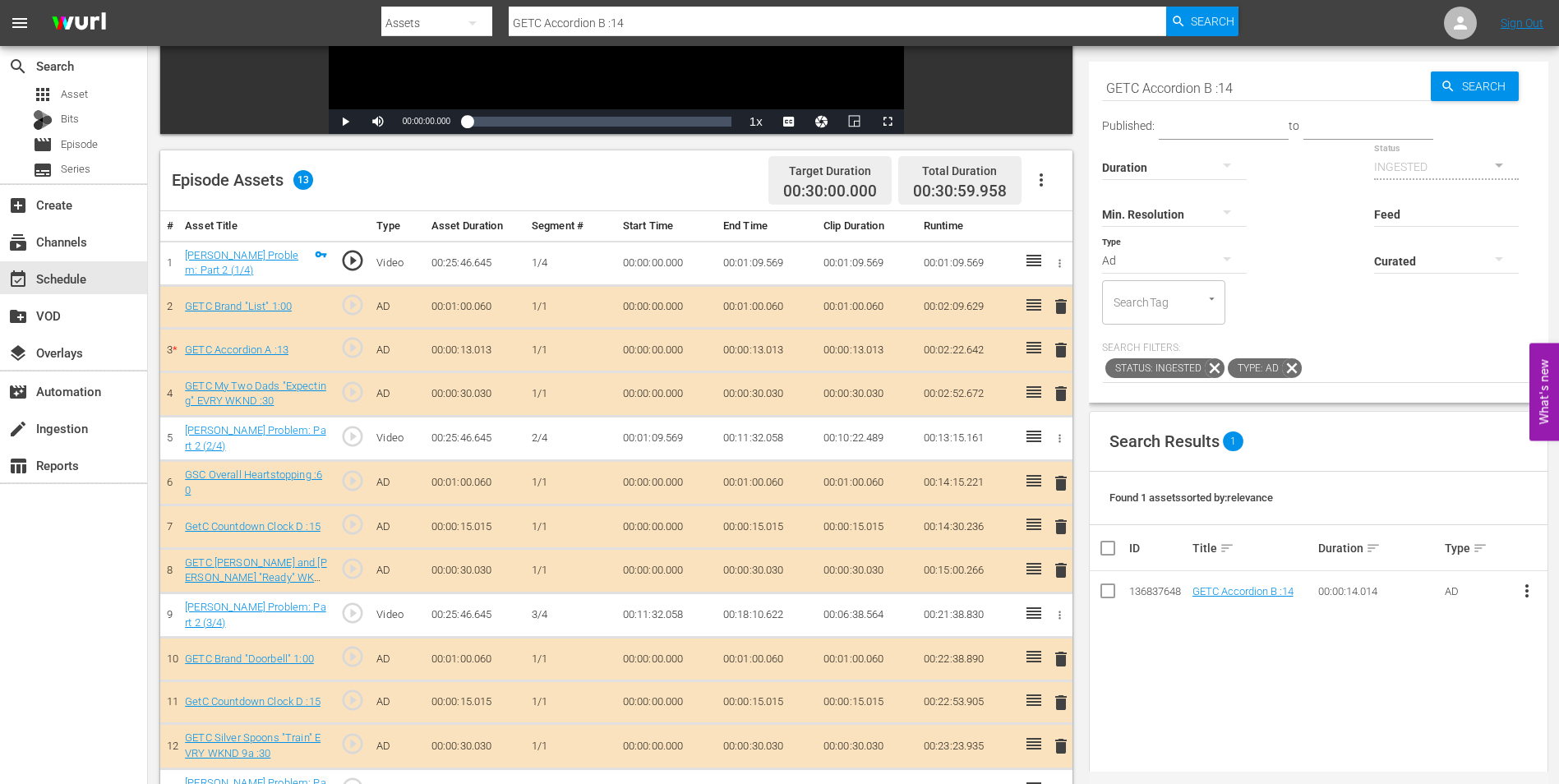
scroll to position [329, 0]
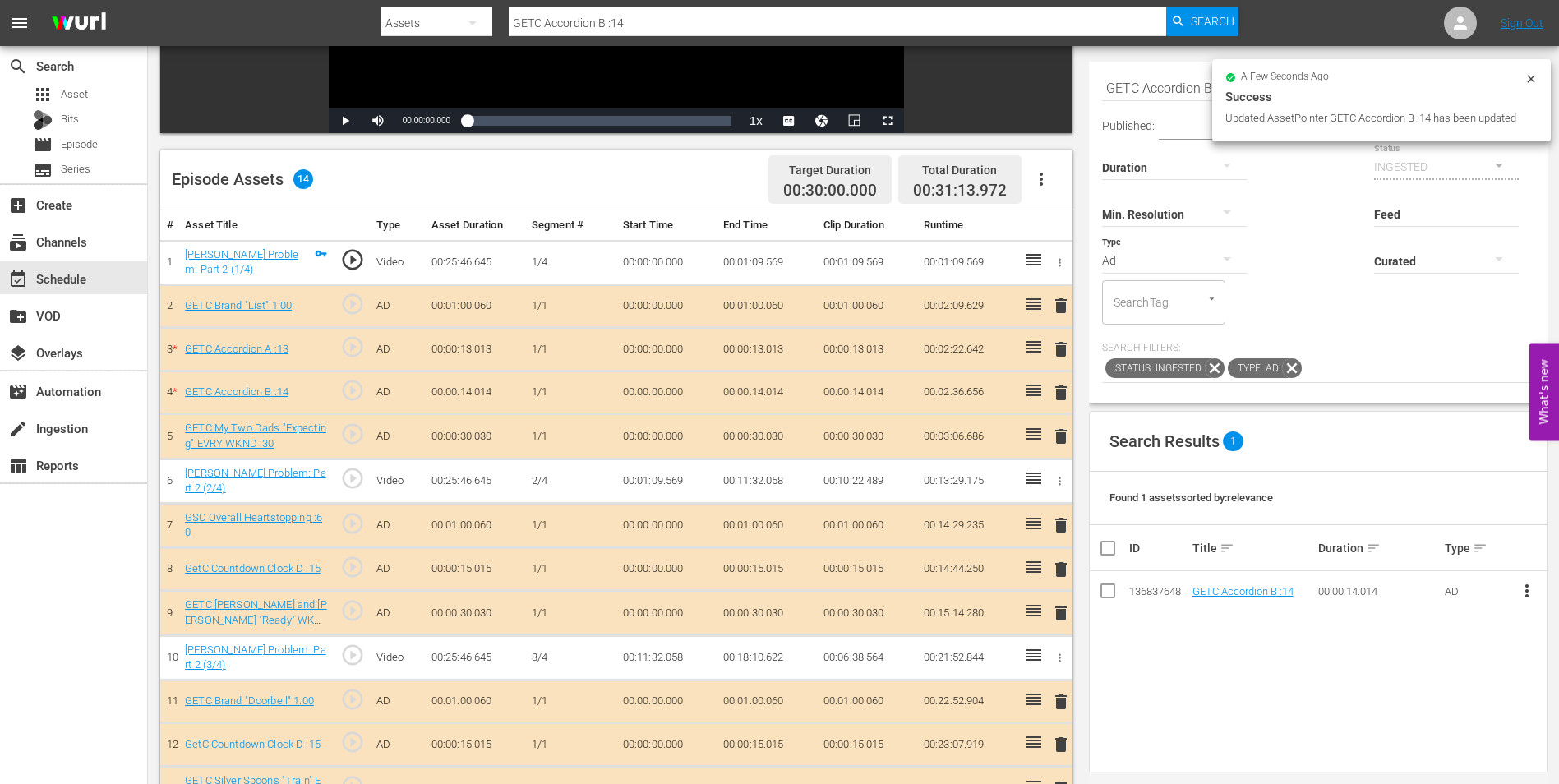
click at [1064, 357] on div "delete" at bounding box center [1059, 349] width 14 height 24
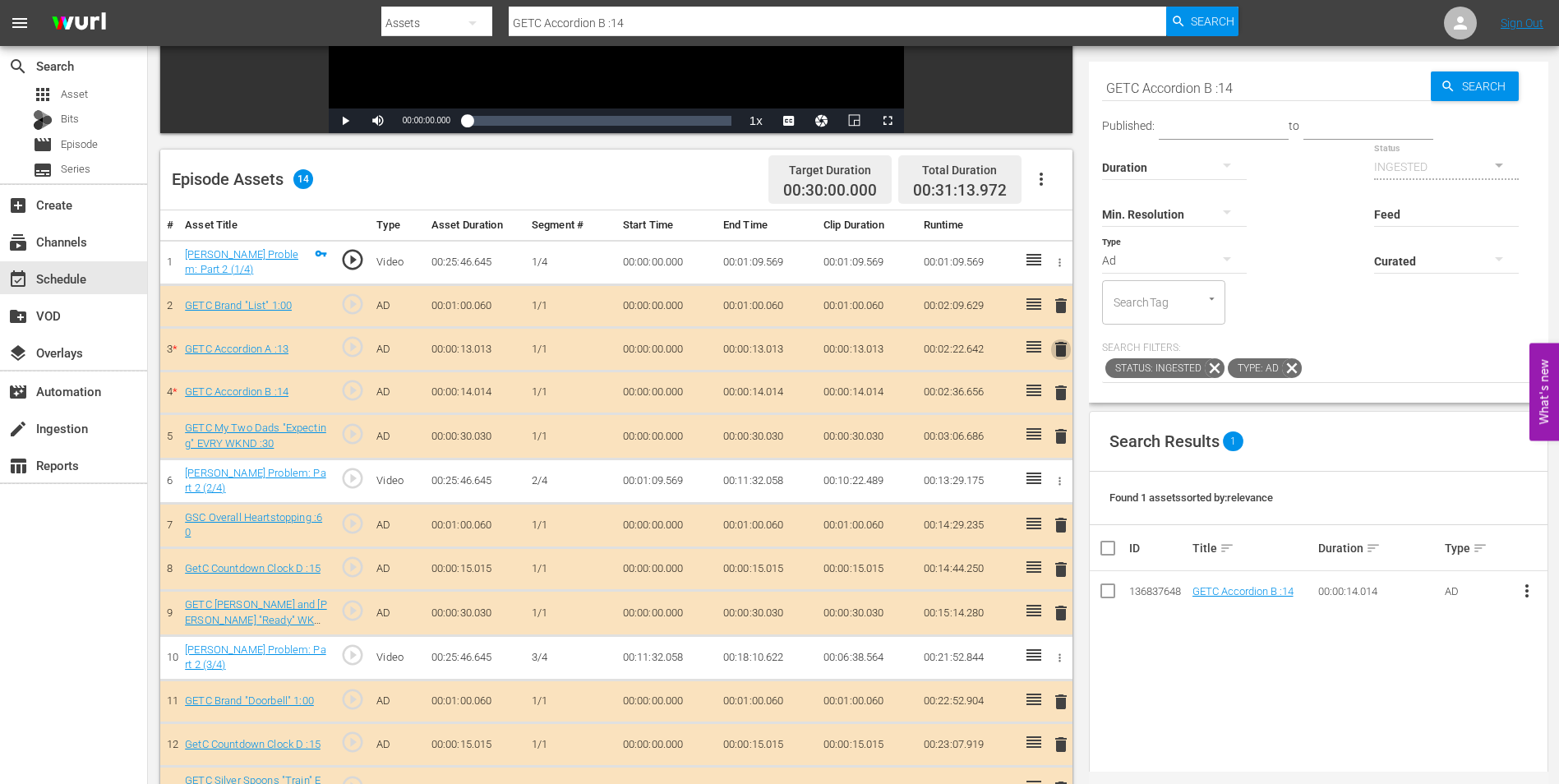
click at [1060, 352] on span "delete" at bounding box center [1061, 349] width 20 height 20
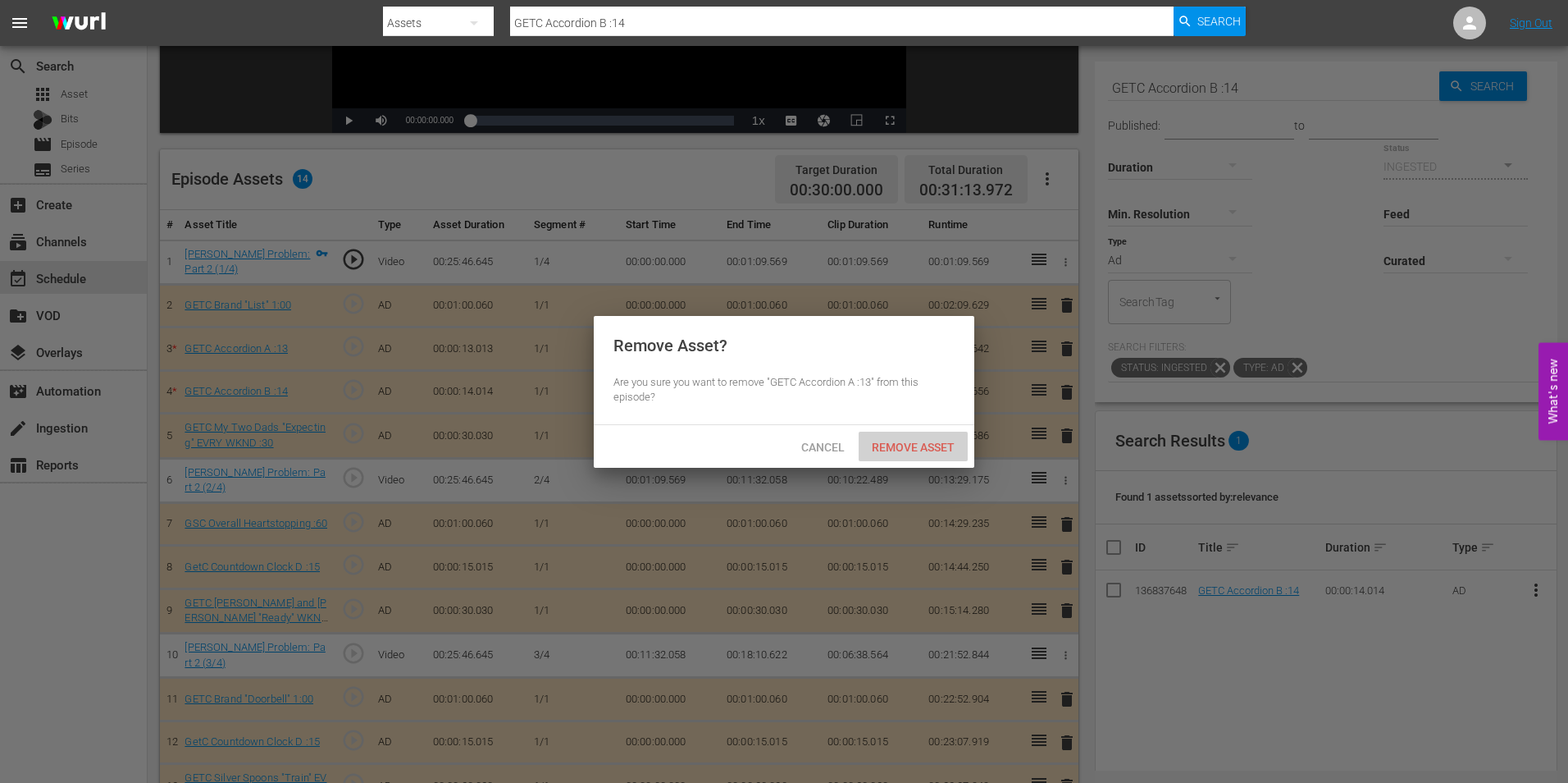
click at [932, 446] on span "Remove Asset" at bounding box center [913, 446] width 109 height 13
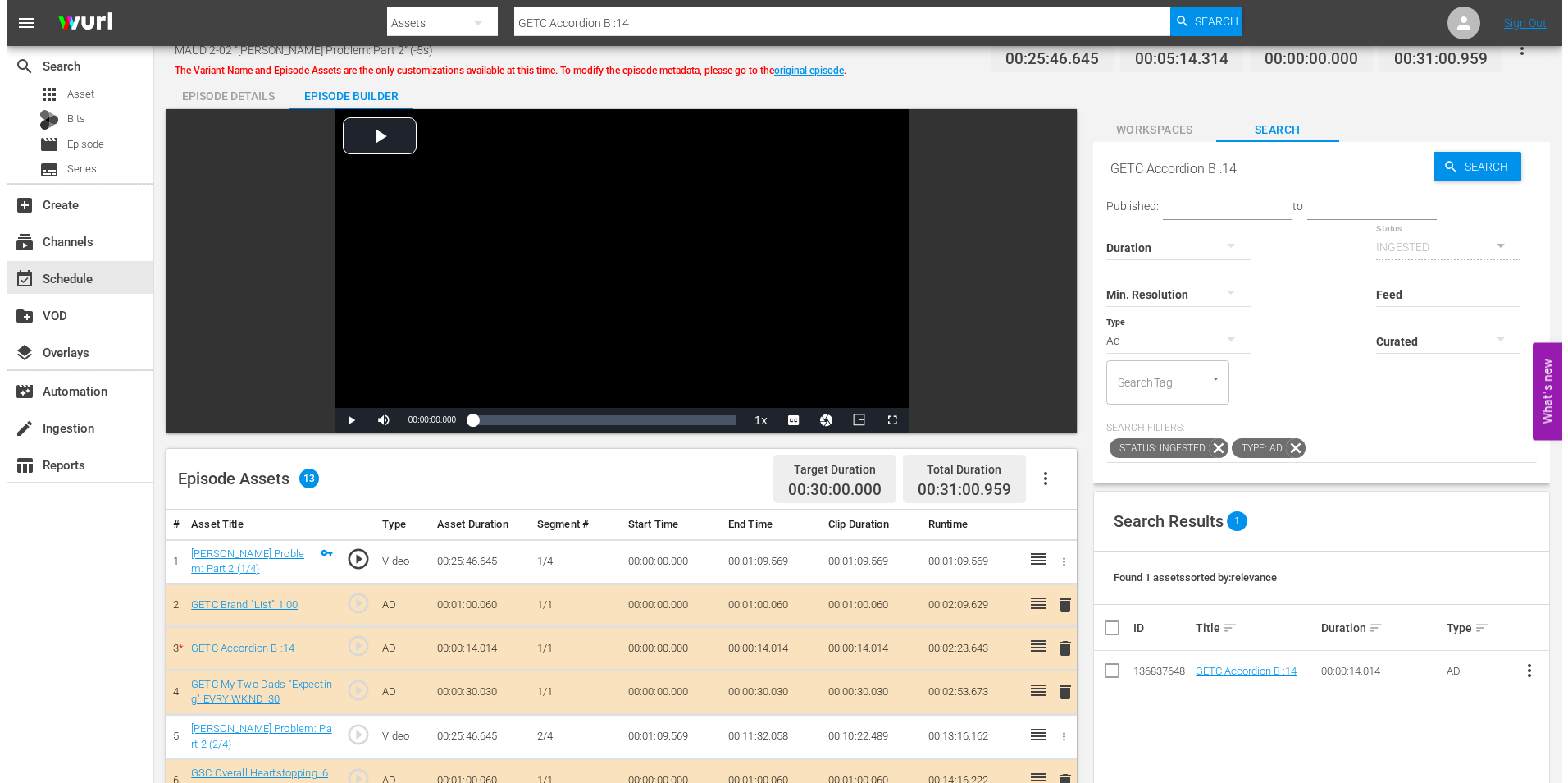
scroll to position [0, 0]
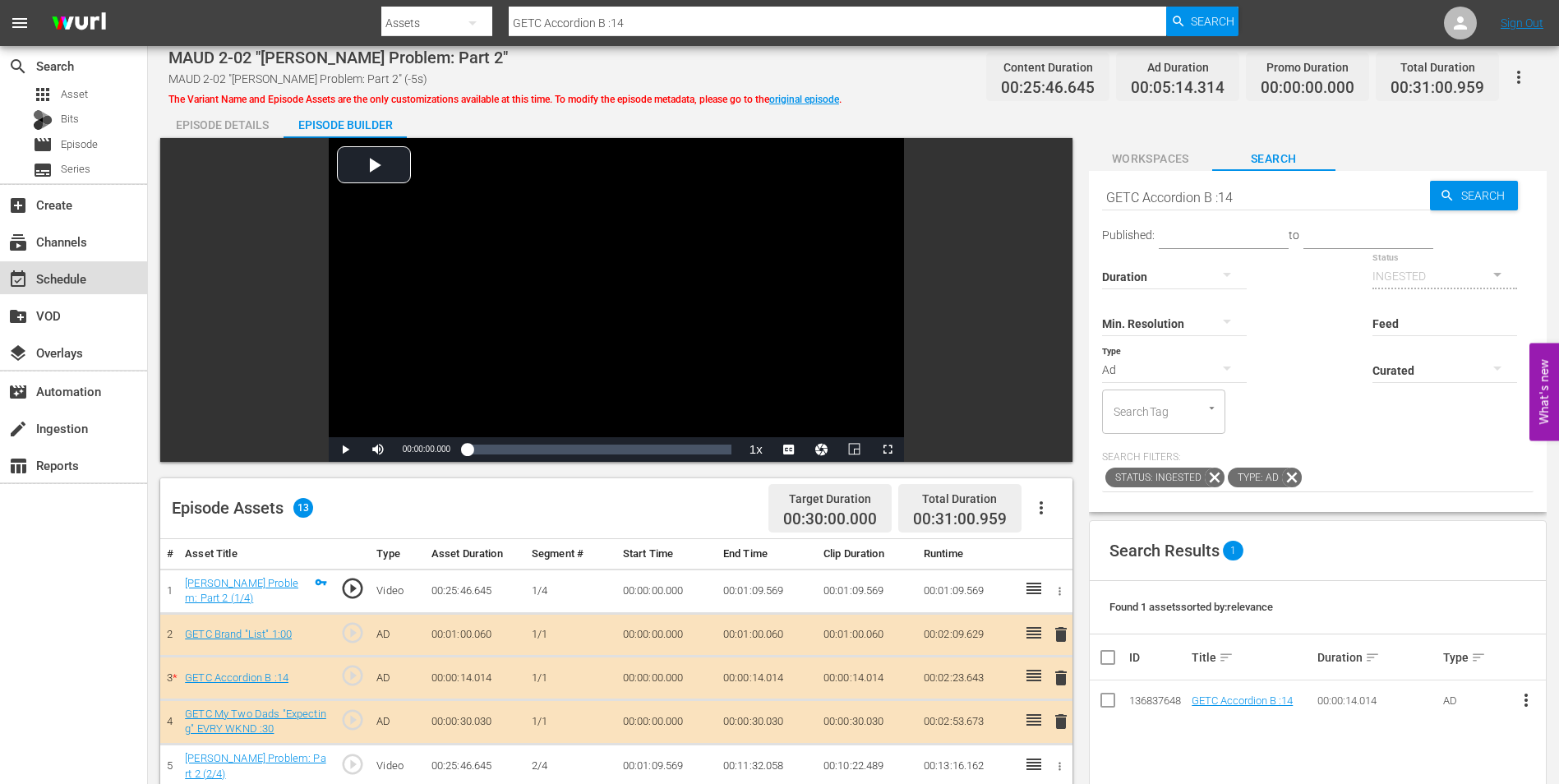
click at [64, 279] on div "event_available Schedule" at bounding box center [46, 276] width 92 height 15
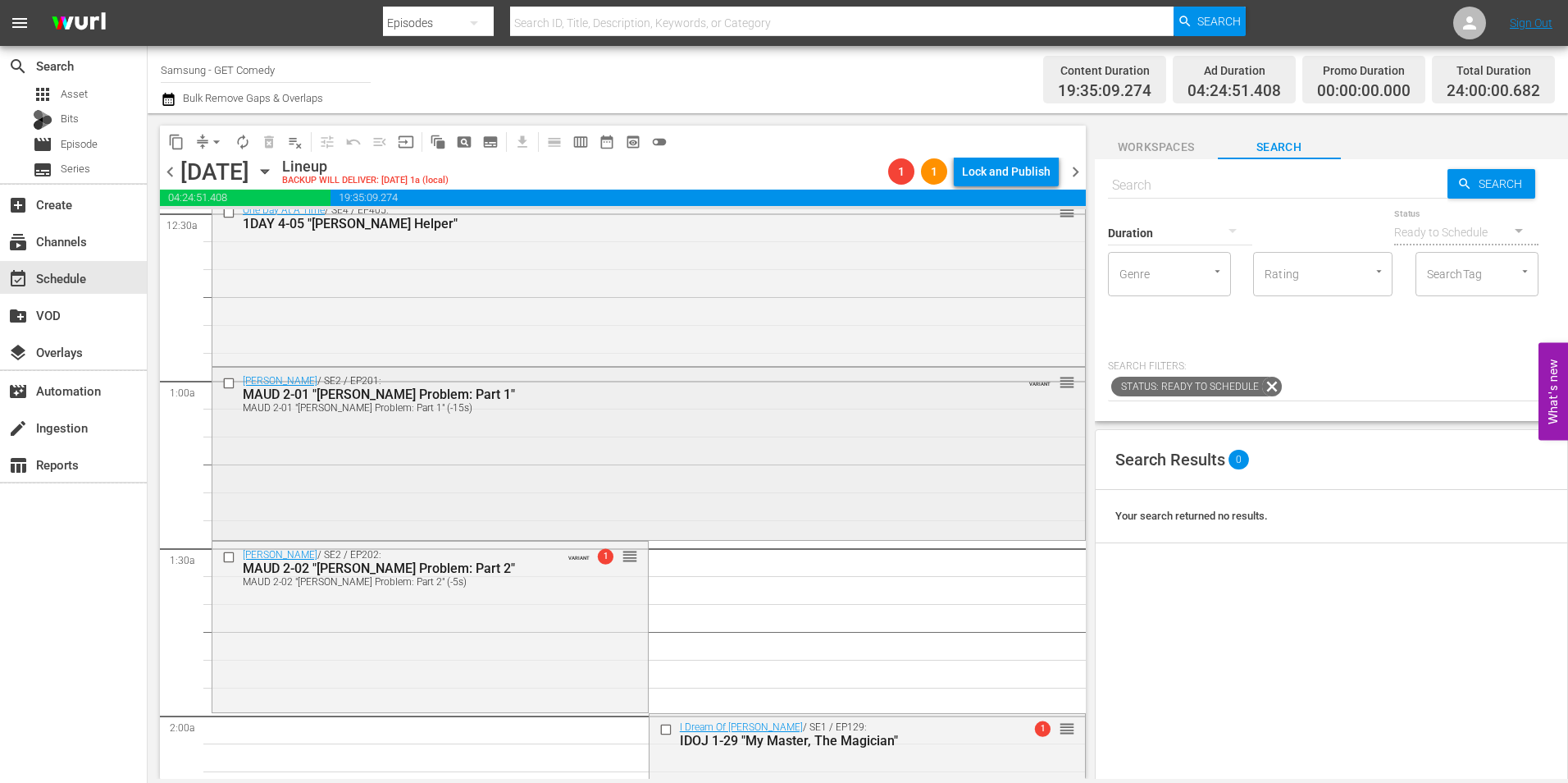
scroll to position [164, 0]
click at [216, 139] on span "arrow_drop_down" at bounding box center [216, 142] width 17 height 17
click at [215, 174] on li "Align to Midnight" at bounding box center [217, 174] width 173 height 27
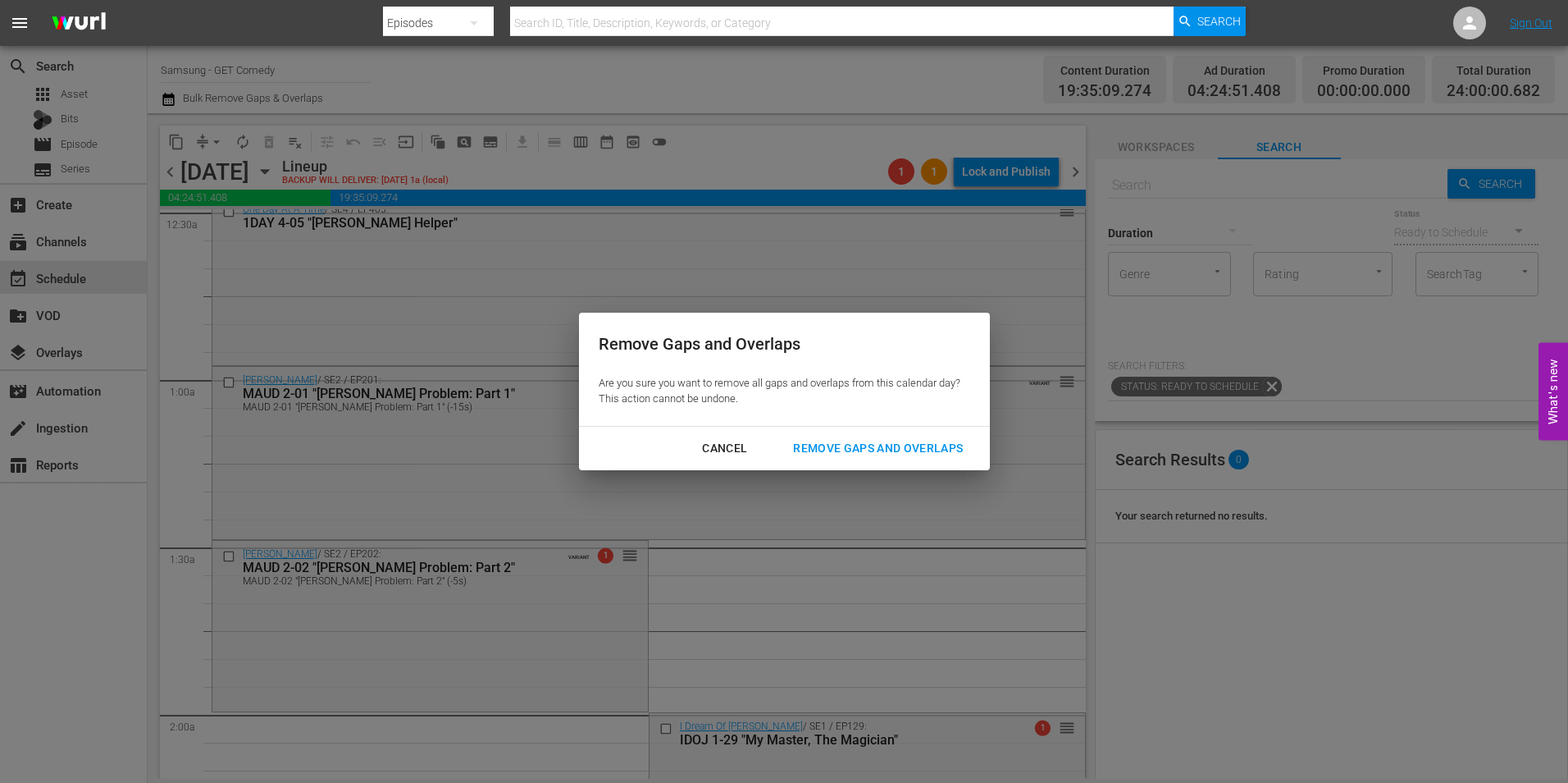
click at [870, 446] on div "Remove Gaps and Overlaps" at bounding box center [877, 448] width 196 height 20
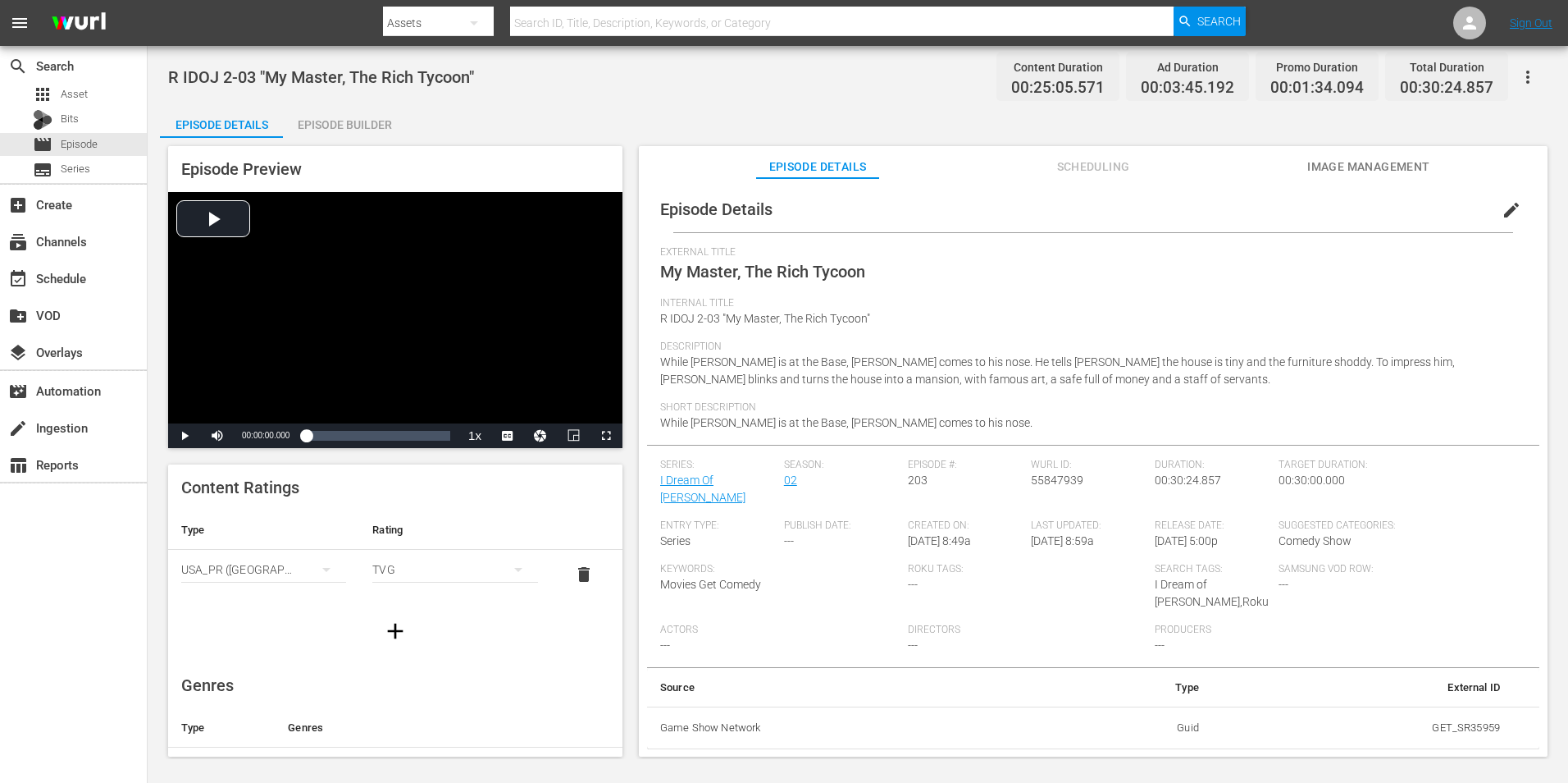
click at [1116, 171] on span "Scheduling" at bounding box center [1093, 167] width 123 height 20
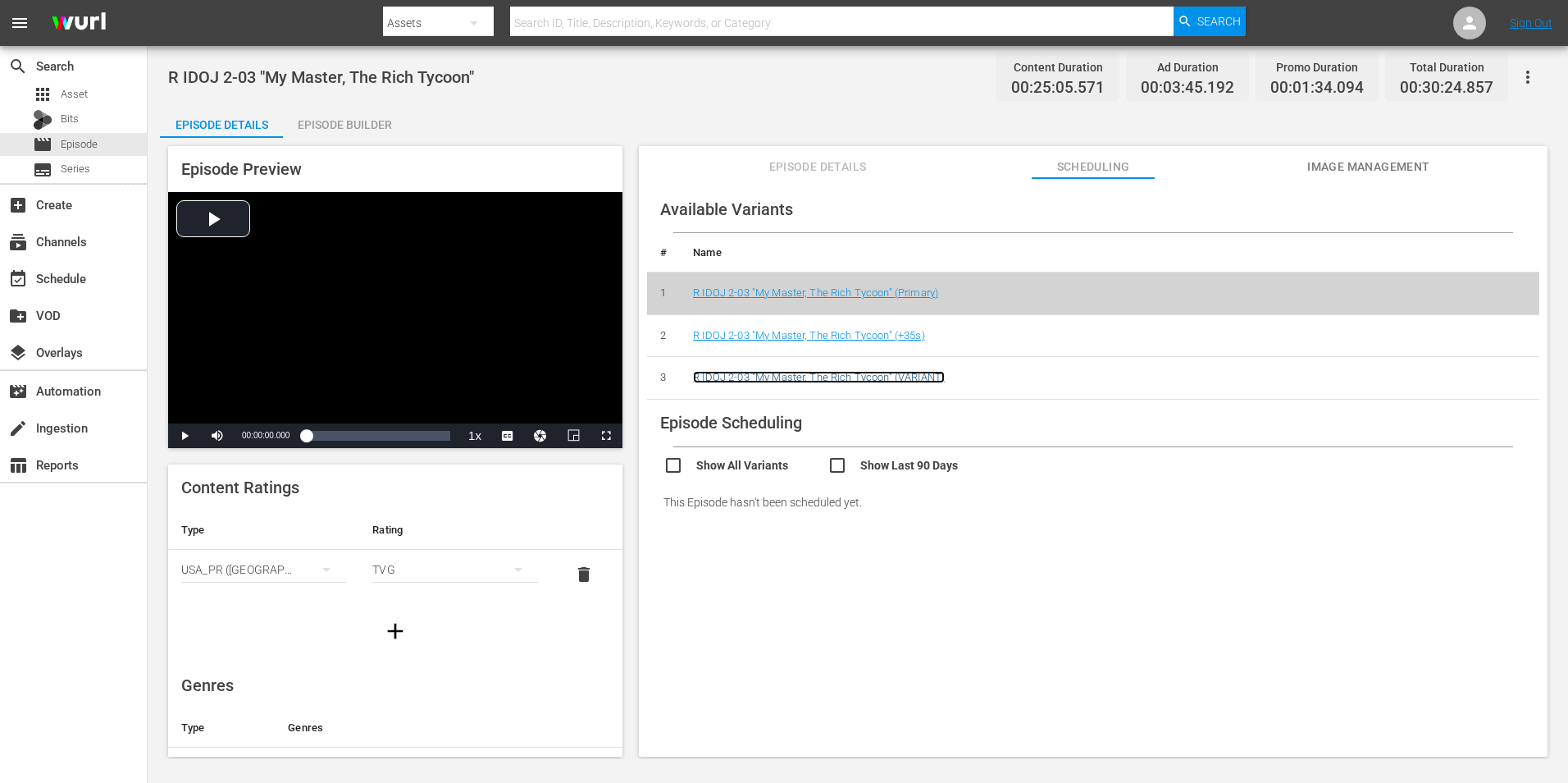
click at [915, 379] on link "R IDOJ 2-03 "My Master, The Rich Tycoon" (VARIANT)" at bounding box center [819, 377] width 251 height 12
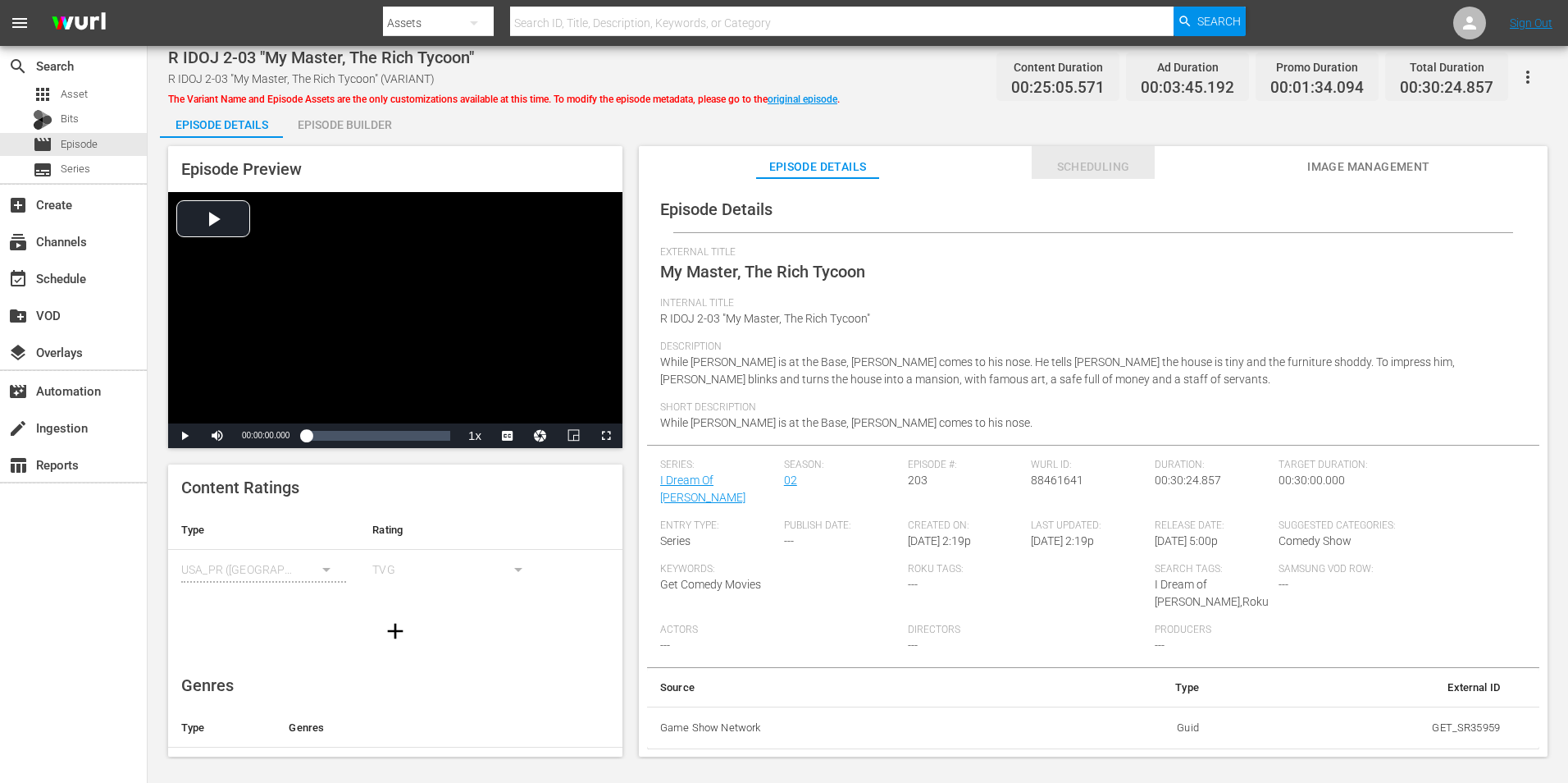
click at [1133, 164] on span "Scheduling" at bounding box center [1093, 167] width 123 height 20
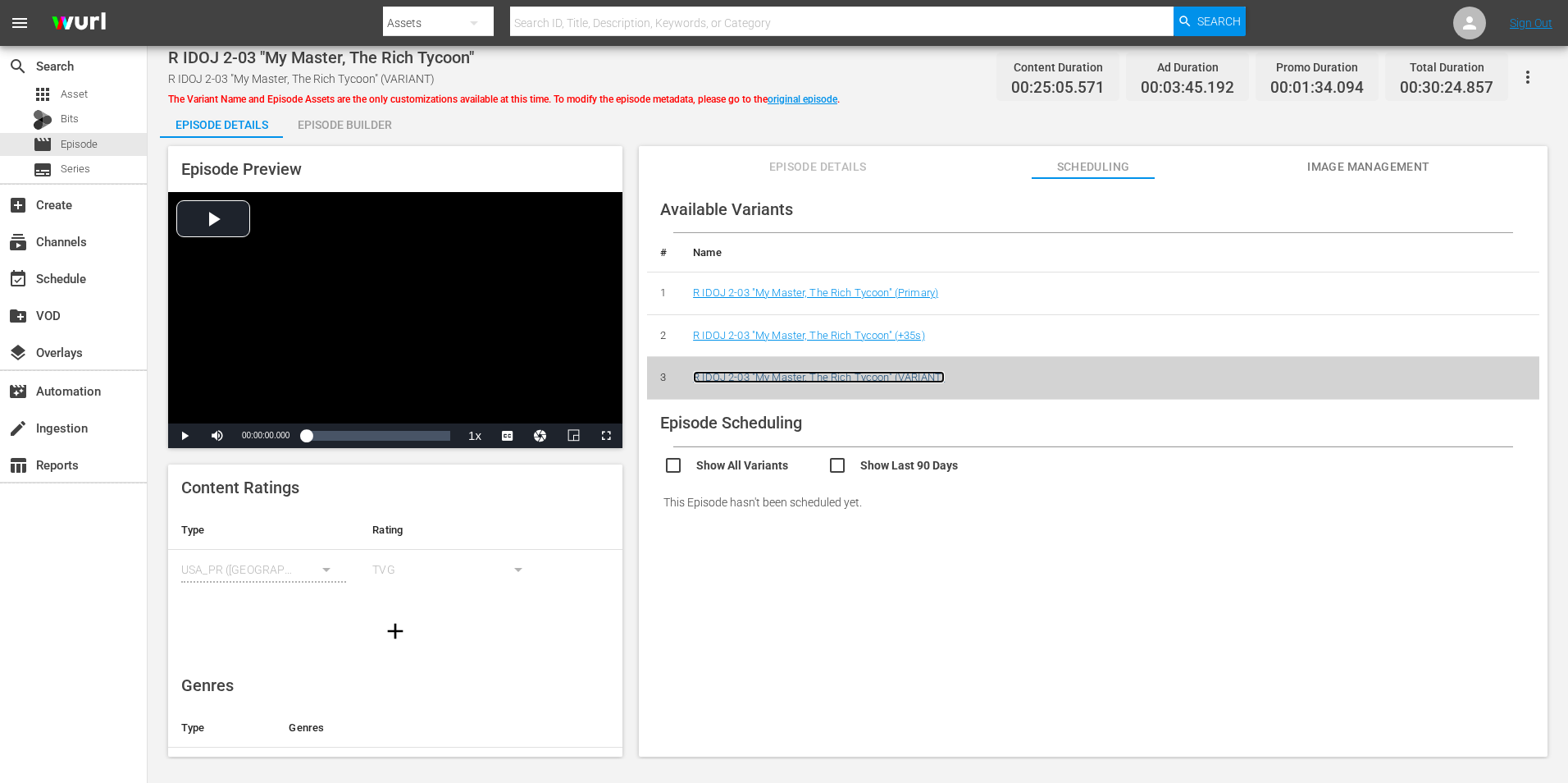
click at [842, 376] on link "R IDOJ 2-03 "My Master, The Rich Tycoon" (VARIANT)" at bounding box center [819, 377] width 251 height 12
click at [830, 153] on button "Episode Details" at bounding box center [817, 162] width 123 height 33
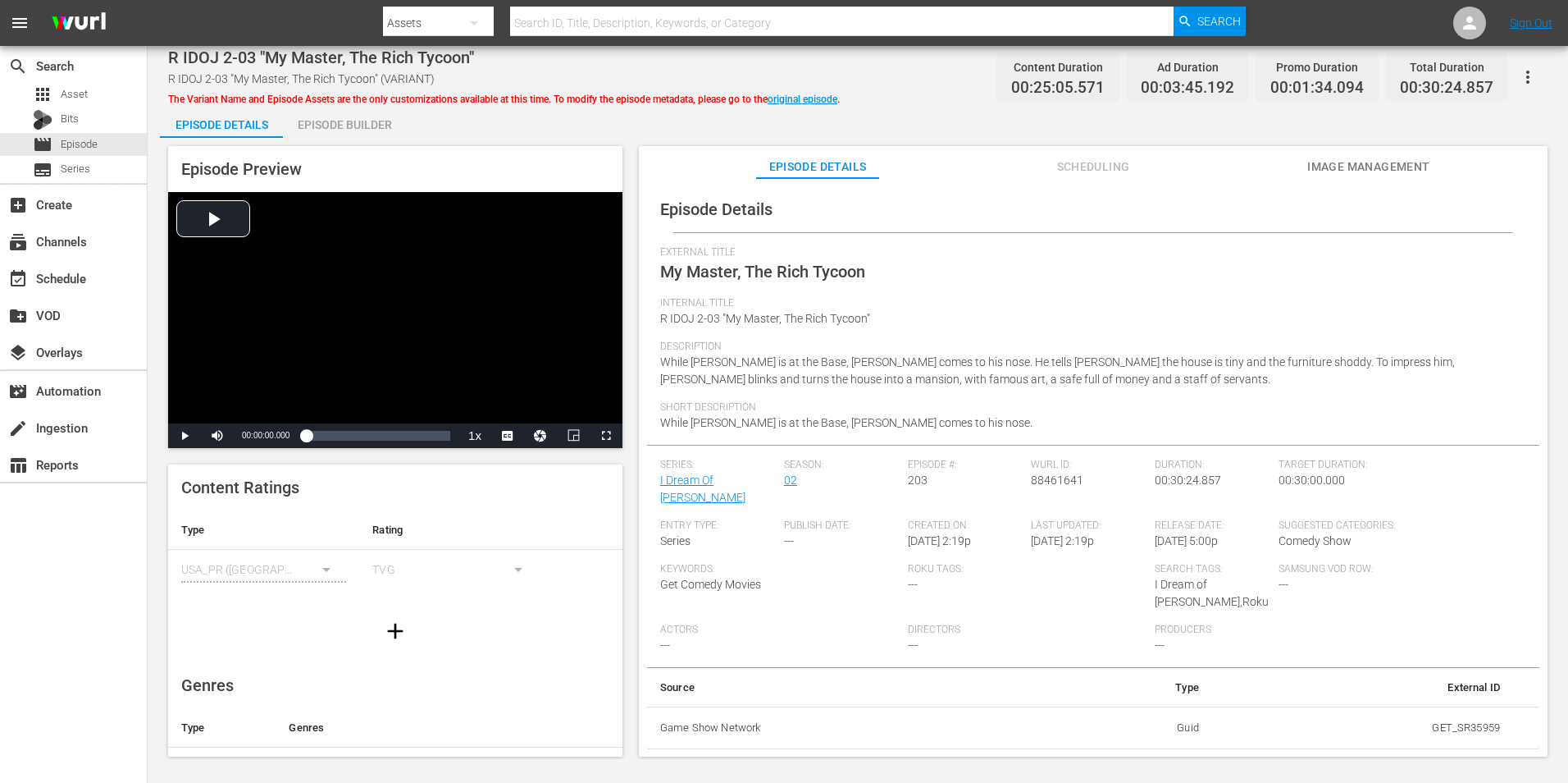
click at [1102, 173] on span "Scheduling" at bounding box center [1093, 167] width 123 height 20
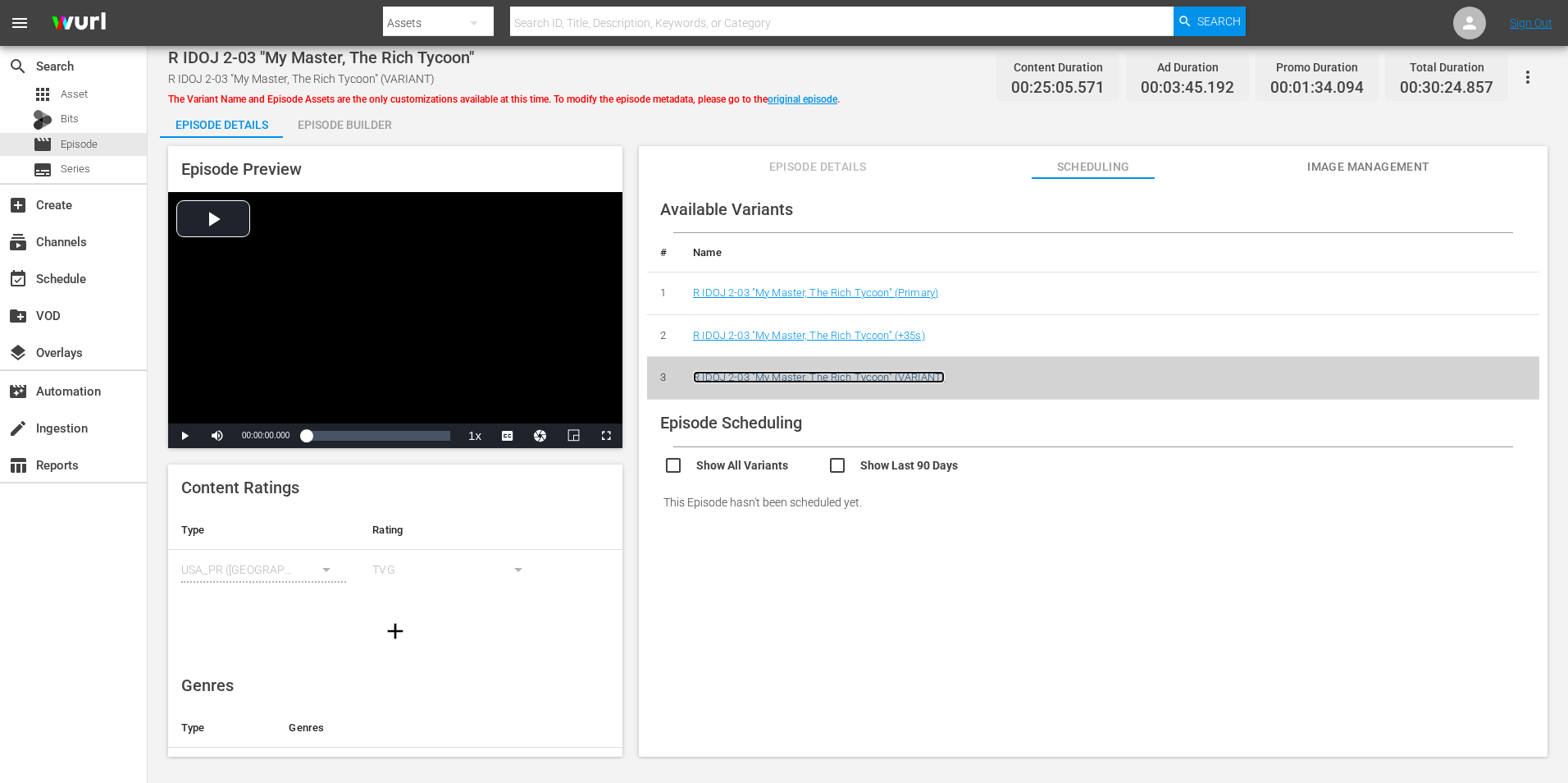
click at [862, 376] on link "R IDOJ 2-03 "My Master, The Rich Tycoon" (VARIANT)" at bounding box center [819, 377] width 251 height 12
click at [815, 163] on span "Episode Details" at bounding box center [817, 167] width 123 height 20
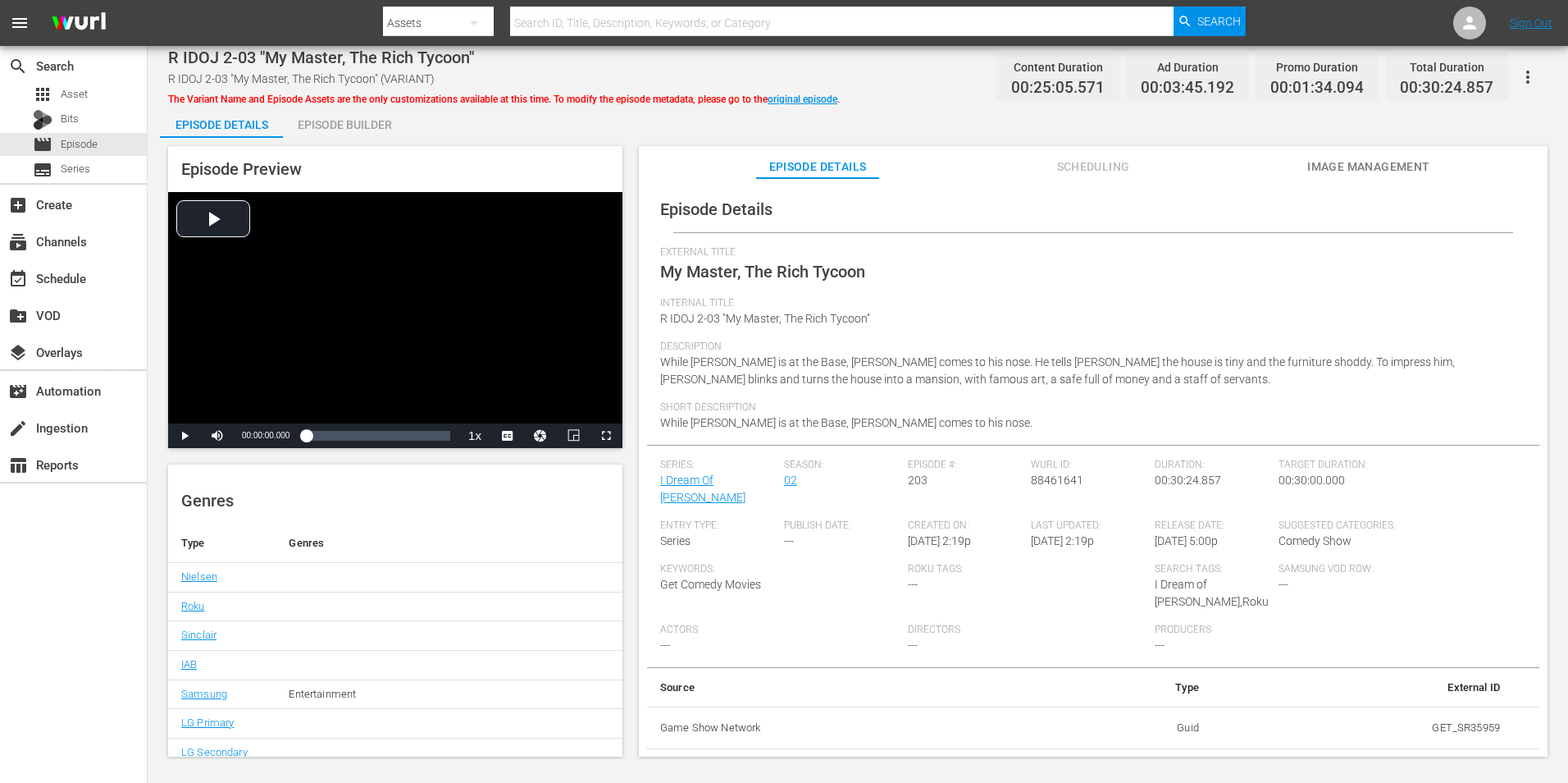
scroll to position [195, 0]
click at [1110, 159] on span "Scheduling" at bounding box center [1093, 167] width 123 height 20
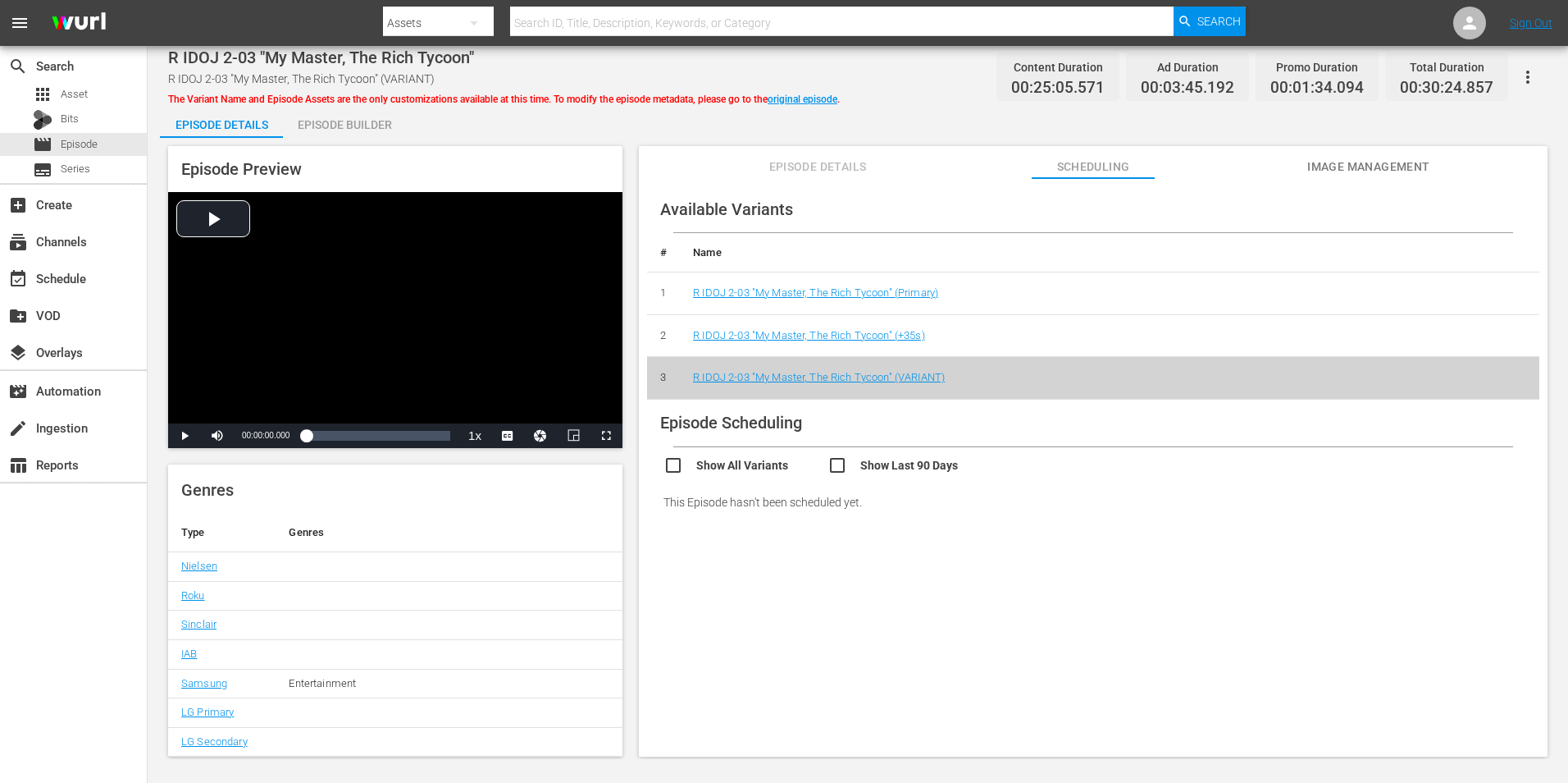
click at [909, 343] on td "R IDOJ 2-03 "My Master, The Rich Tycoon" (+35s)" at bounding box center [1109, 336] width 860 height 43
click at [909, 339] on link "R IDOJ 2-03 "My Master, The Rich Tycoon" (+35s)" at bounding box center [809, 335] width 232 height 12
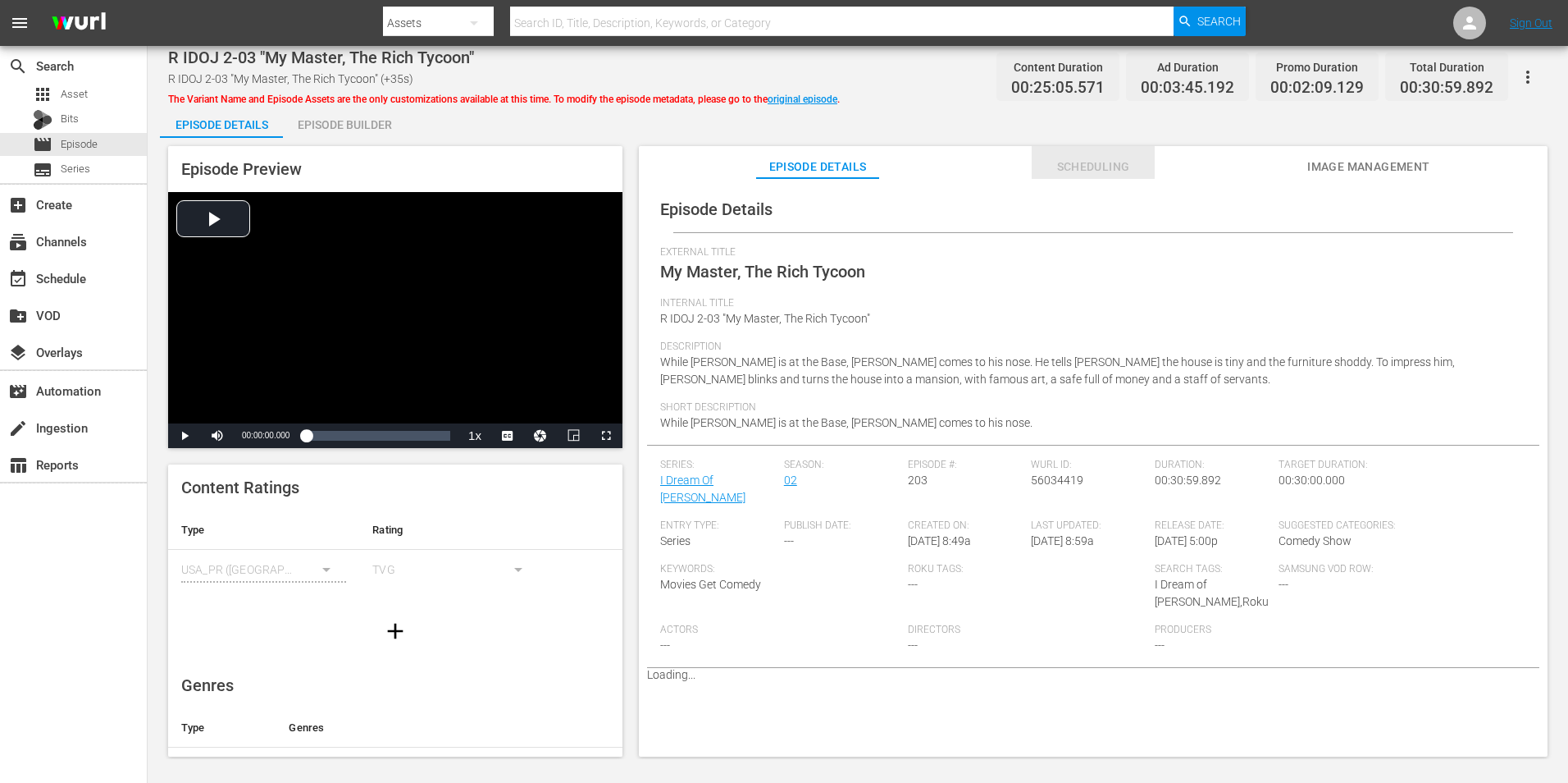
click at [1112, 164] on span "Scheduling" at bounding box center [1093, 167] width 123 height 20
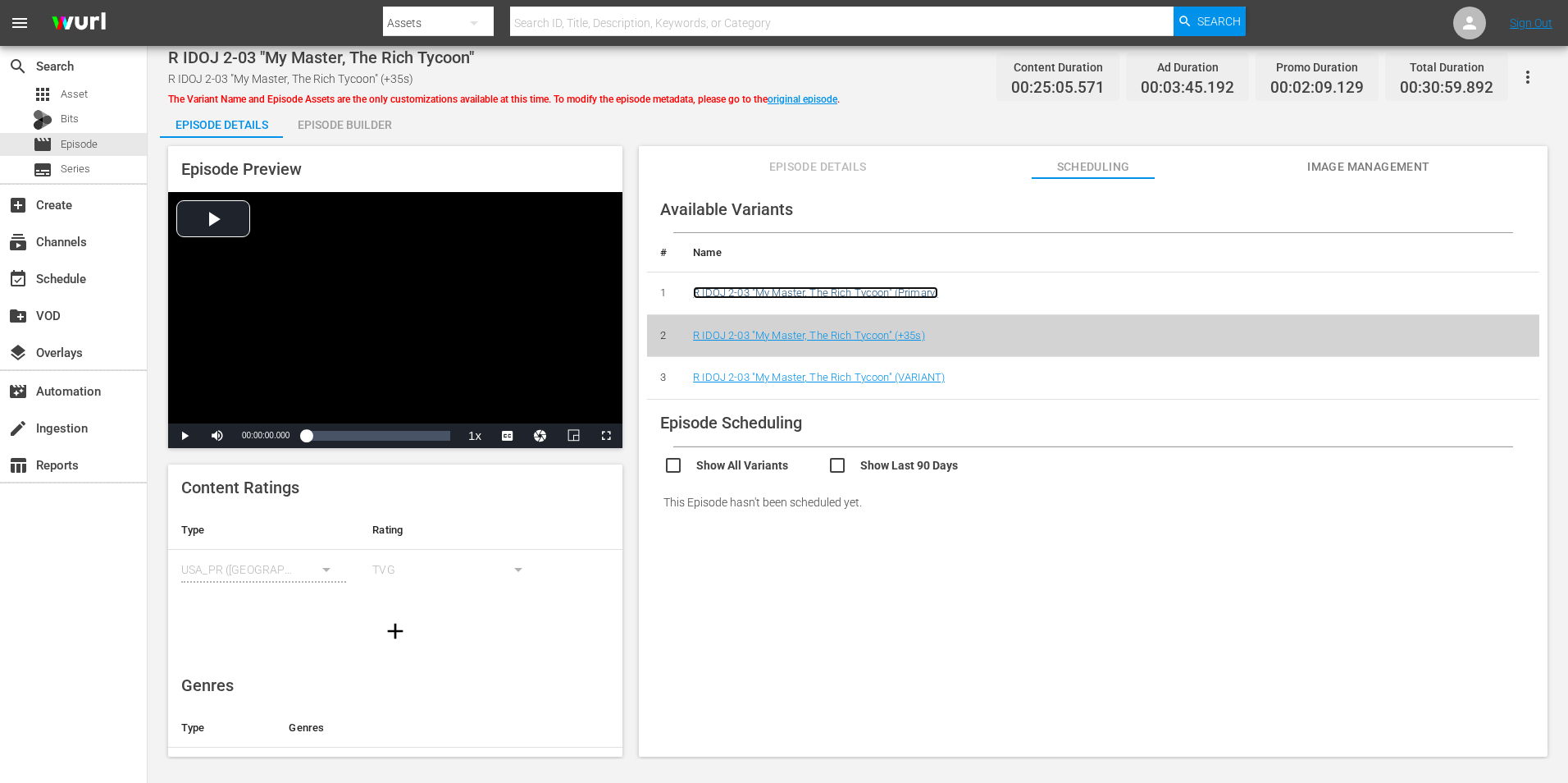
click at [865, 291] on link "R IDOJ 2-03 "My Master, The Rich Tycoon" (Primary)" at bounding box center [815, 292] width 245 height 12
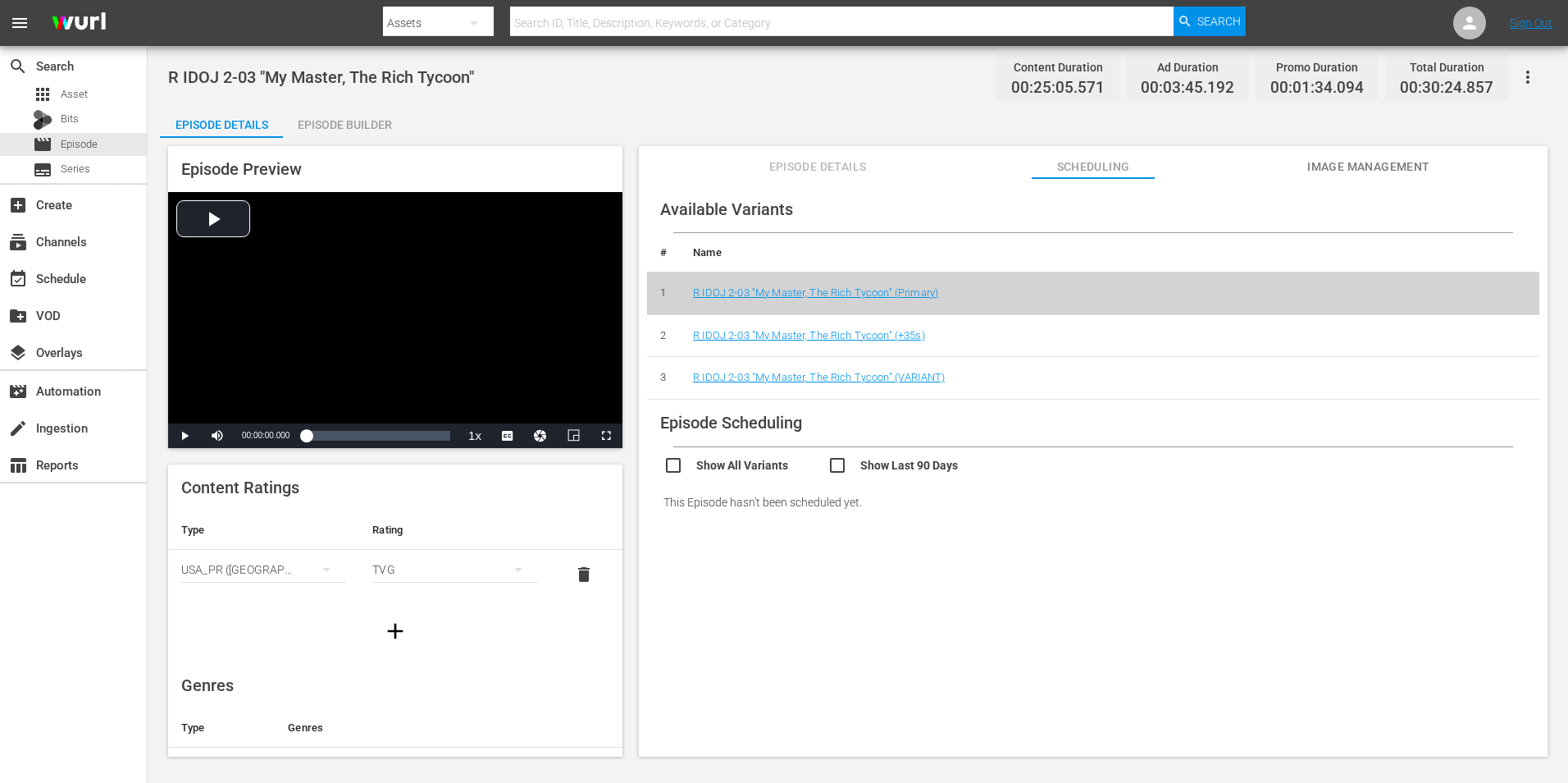
click at [831, 173] on span "Episode Details" at bounding box center [817, 167] width 123 height 20
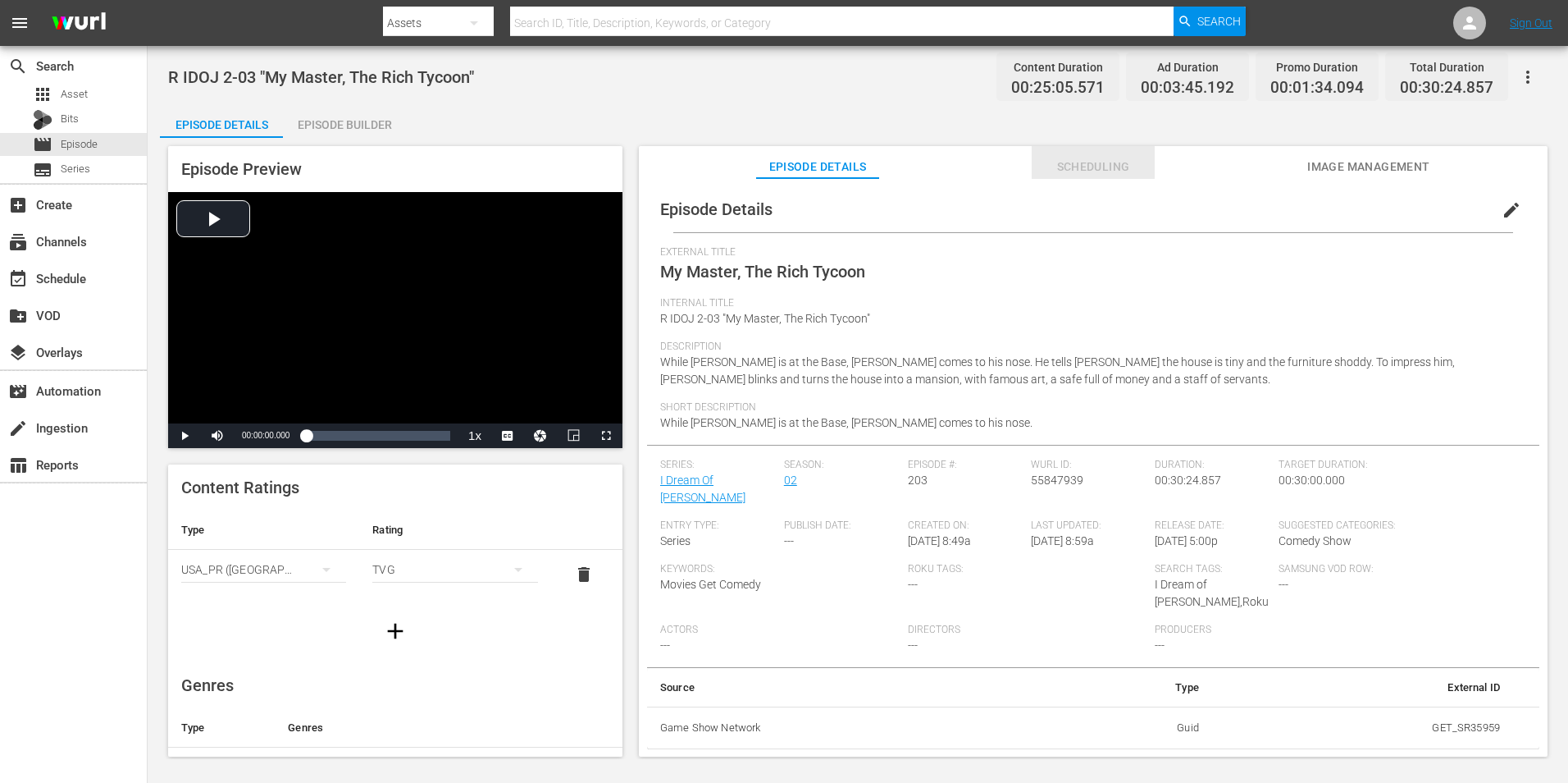
click at [1073, 162] on span "Scheduling" at bounding box center [1093, 167] width 123 height 20
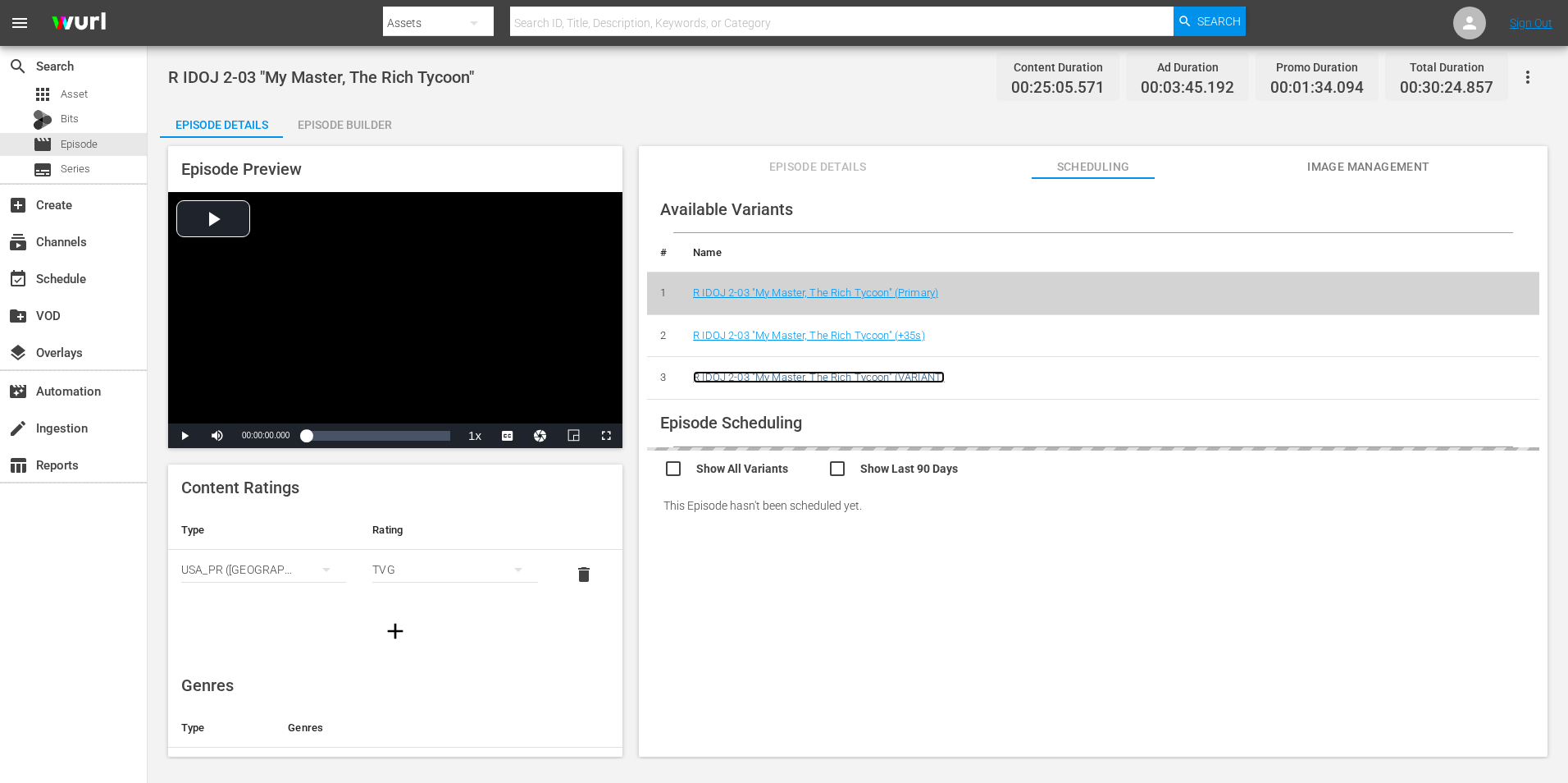
click at [891, 377] on link "R IDOJ 2-03 "My Master, The Rich Tycoon" (VARIANT)" at bounding box center [819, 377] width 251 height 12
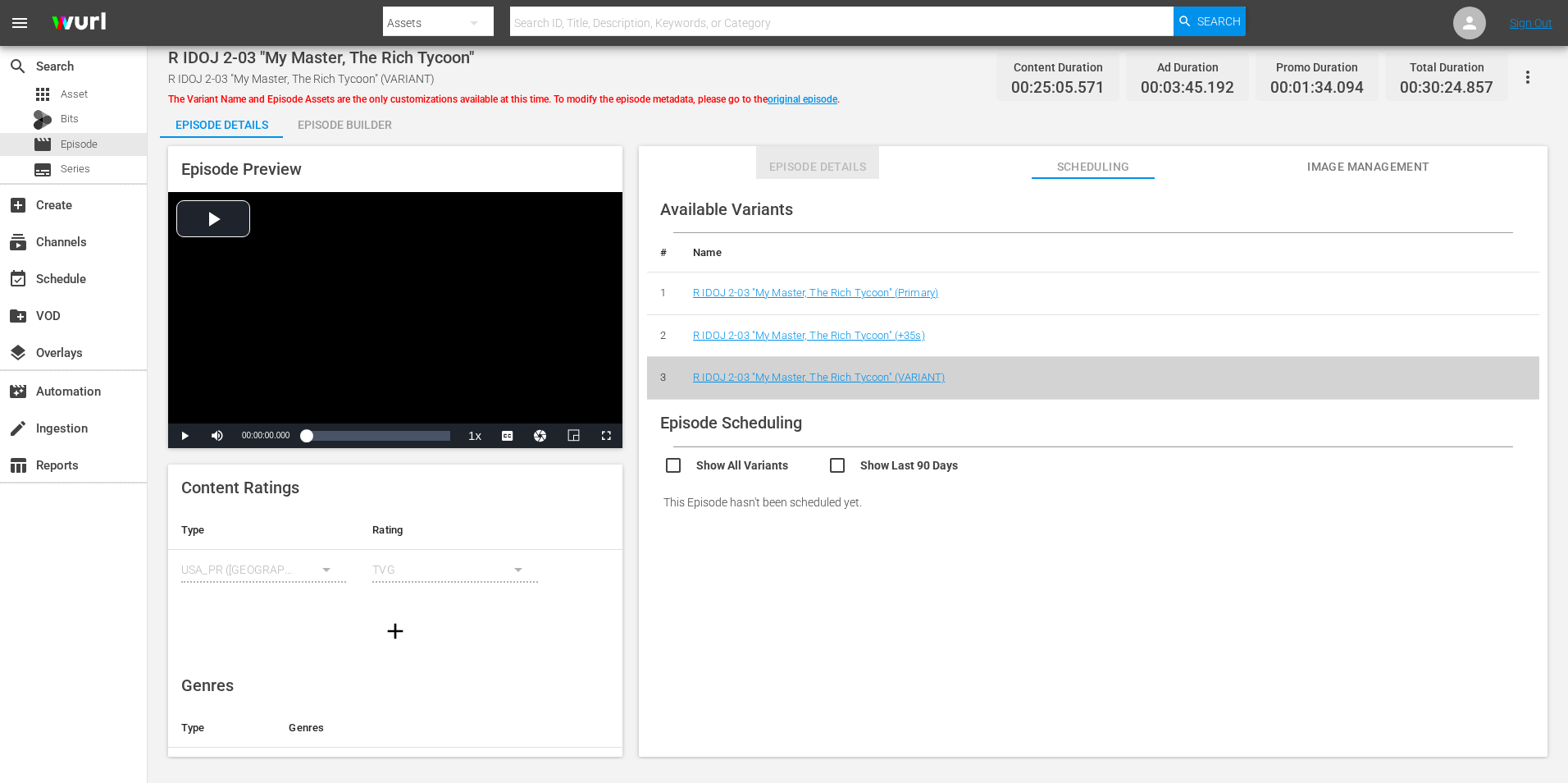
click at [783, 155] on button "Episode Details" at bounding box center [817, 162] width 123 height 33
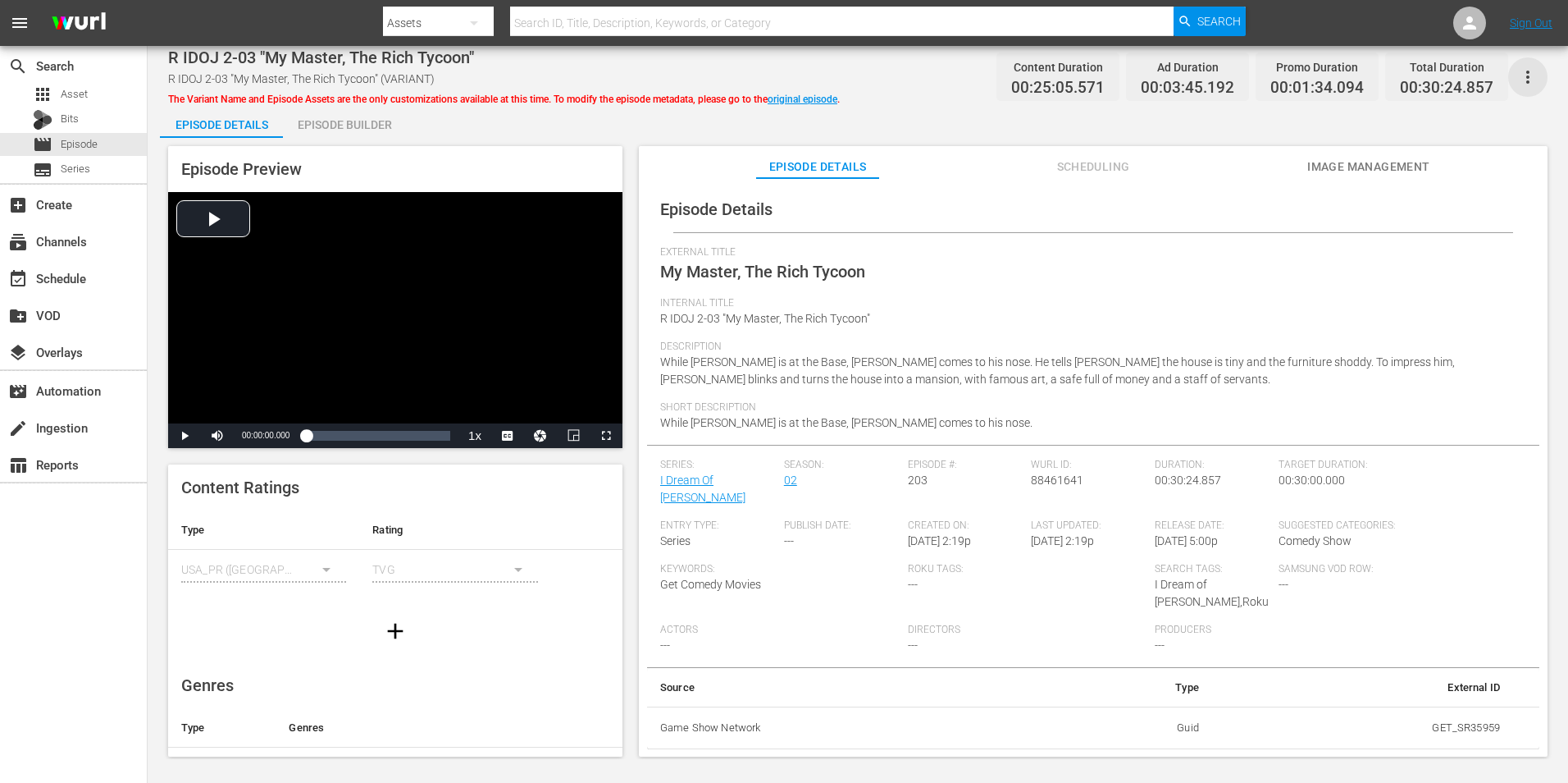
click at [1522, 69] on icon "button" at bounding box center [1528, 77] width 19 height 19
click at [1509, 281] on div "External Title My Master, The Rich Tycoon" at bounding box center [1093, 271] width 866 height 50
click at [780, 293] on div "External Title My Master, The Rich Tycoon" at bounding box center [1093, 271] width 866 height 50
click at [1060, 193] on div "Episode Details" at bounding box center [1093, 209] width 892 height 46
click at [1084, 164] on span "Scheduling" at bounding box center [1093, 167] width 123 height 20
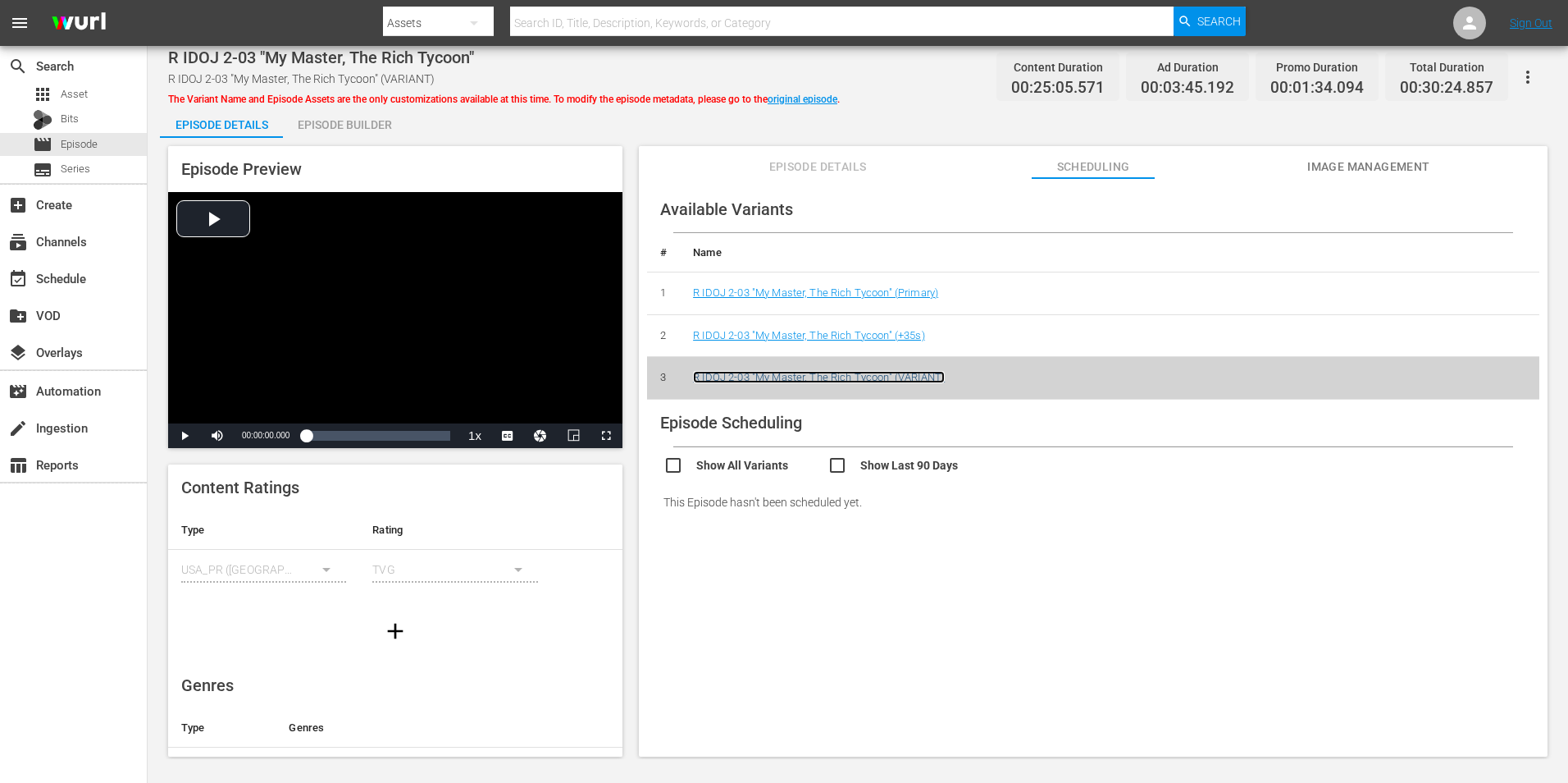
click at [885, 379] on link "R IDOJ 2-03 "My Master, The Rich Tycoon" (VARIANT)" at bounding box center [819, 377] width 251 height 12
click at [900, 339] on link "R IDOJ 2-03 "My Master, The Rich Tycoon" (+35s)" at bounding box center [809, 335] width 232 height 12
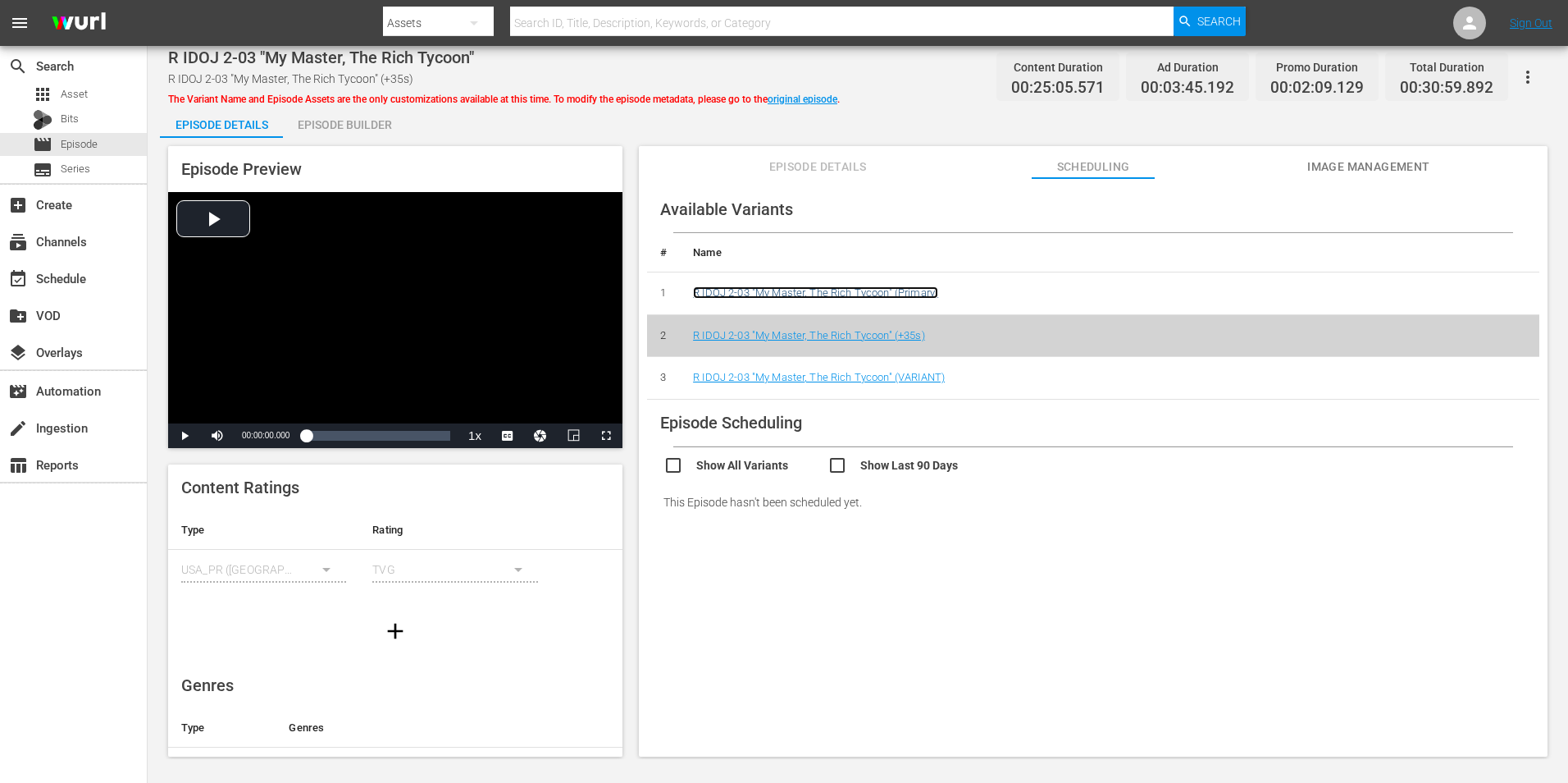
click at [899, 291] on link "R IDOJ 2-03 "My Master, The Rich Tycoon" (Primary)" at bounding box center [815, 292] width 245 height 12
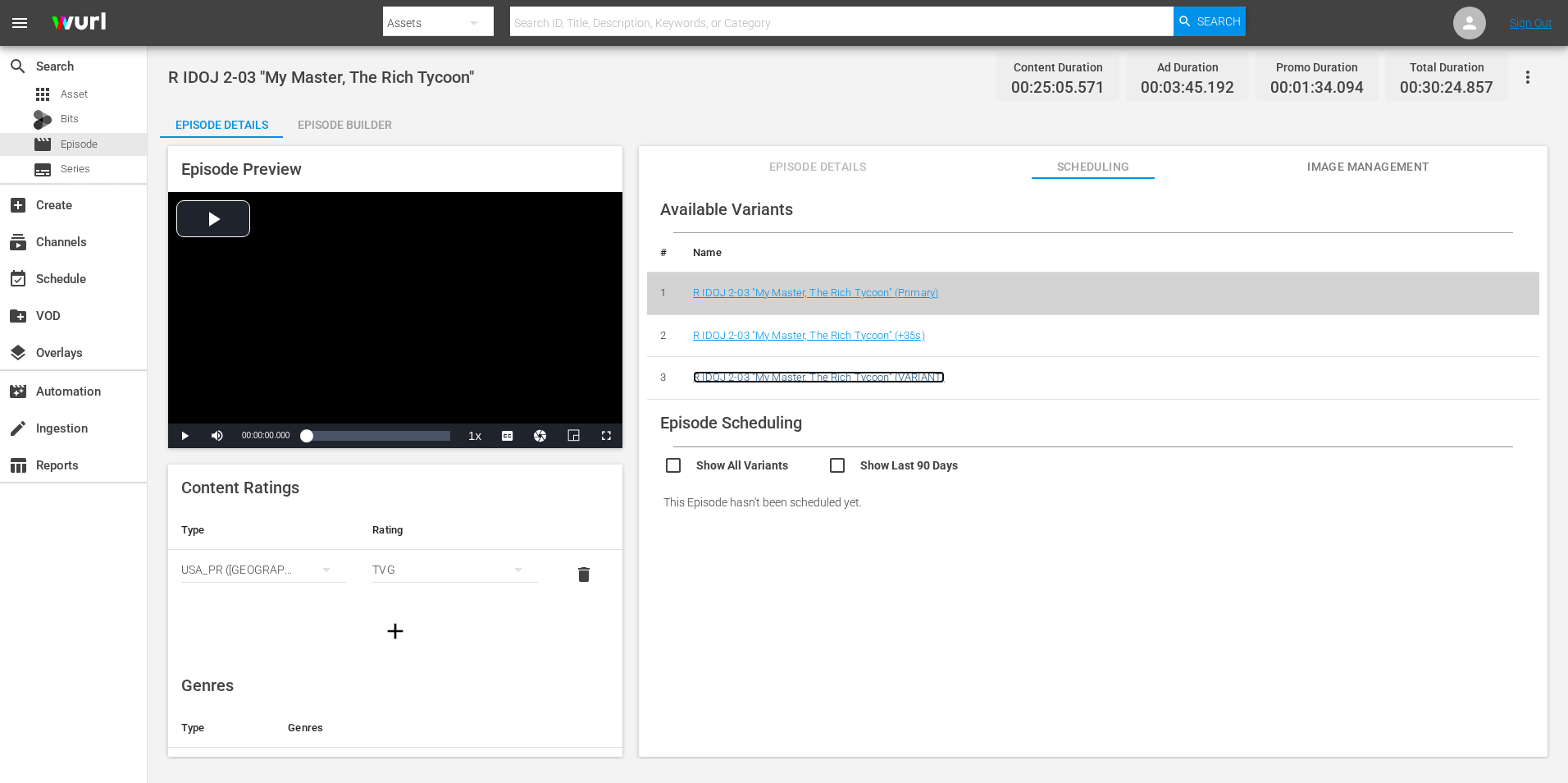
click at [921, 377] on link "R IDOJ 2-03 "My Master, The Rich Tycoon" (VARIANT)" at bounding box center [819, 377] width 251 height 12
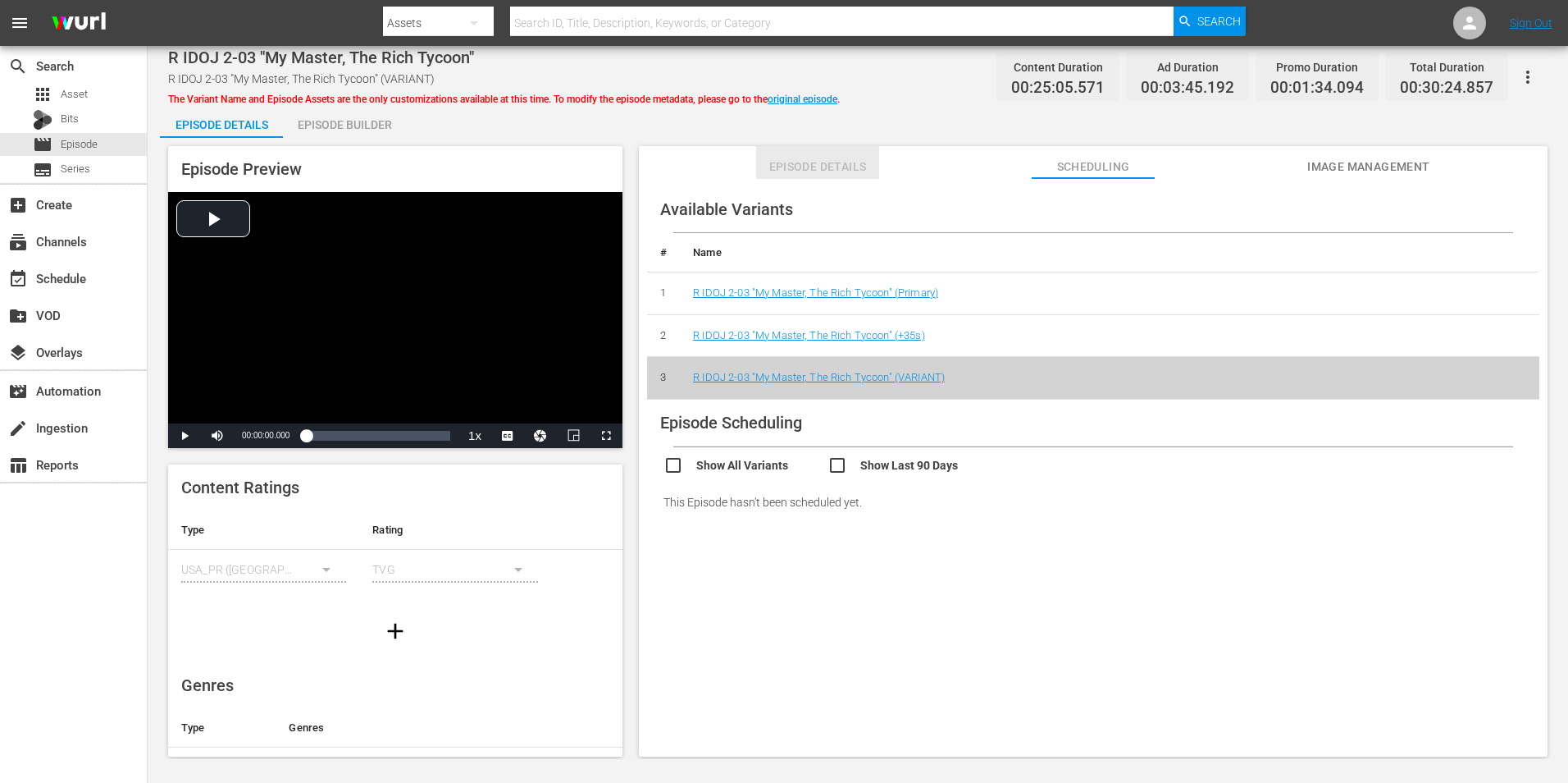
click at [823, 174] on span "Episode Details" at bounding box center [817, 167] width 123 height 20
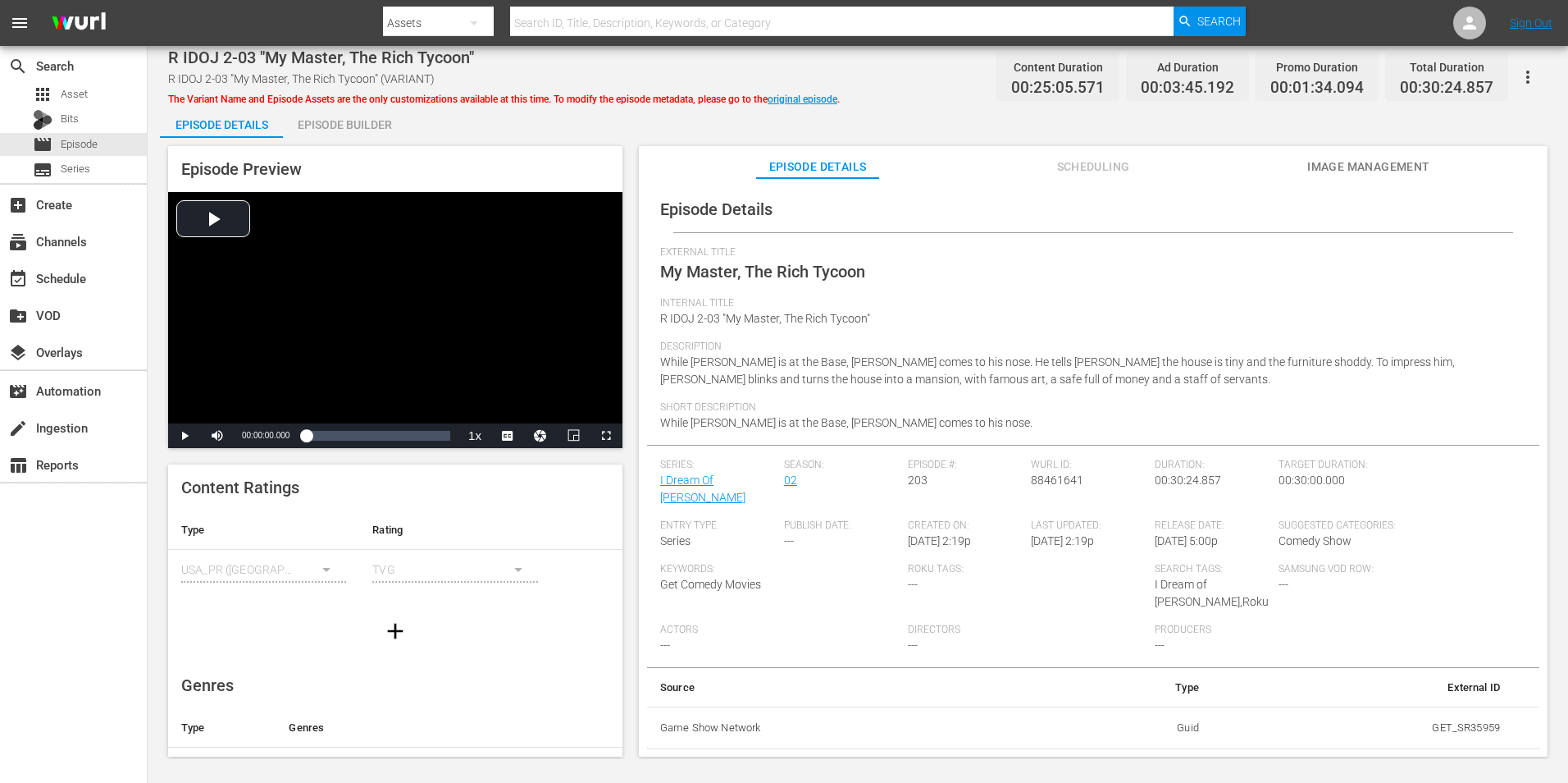
click at [1529, 74] on icon "button" at bounding box center [1528, 77] width 19 height 19
click at [1487, 139] on div "DELETE VARIANT" at bounding box center [1456, 136] width 158 height 39
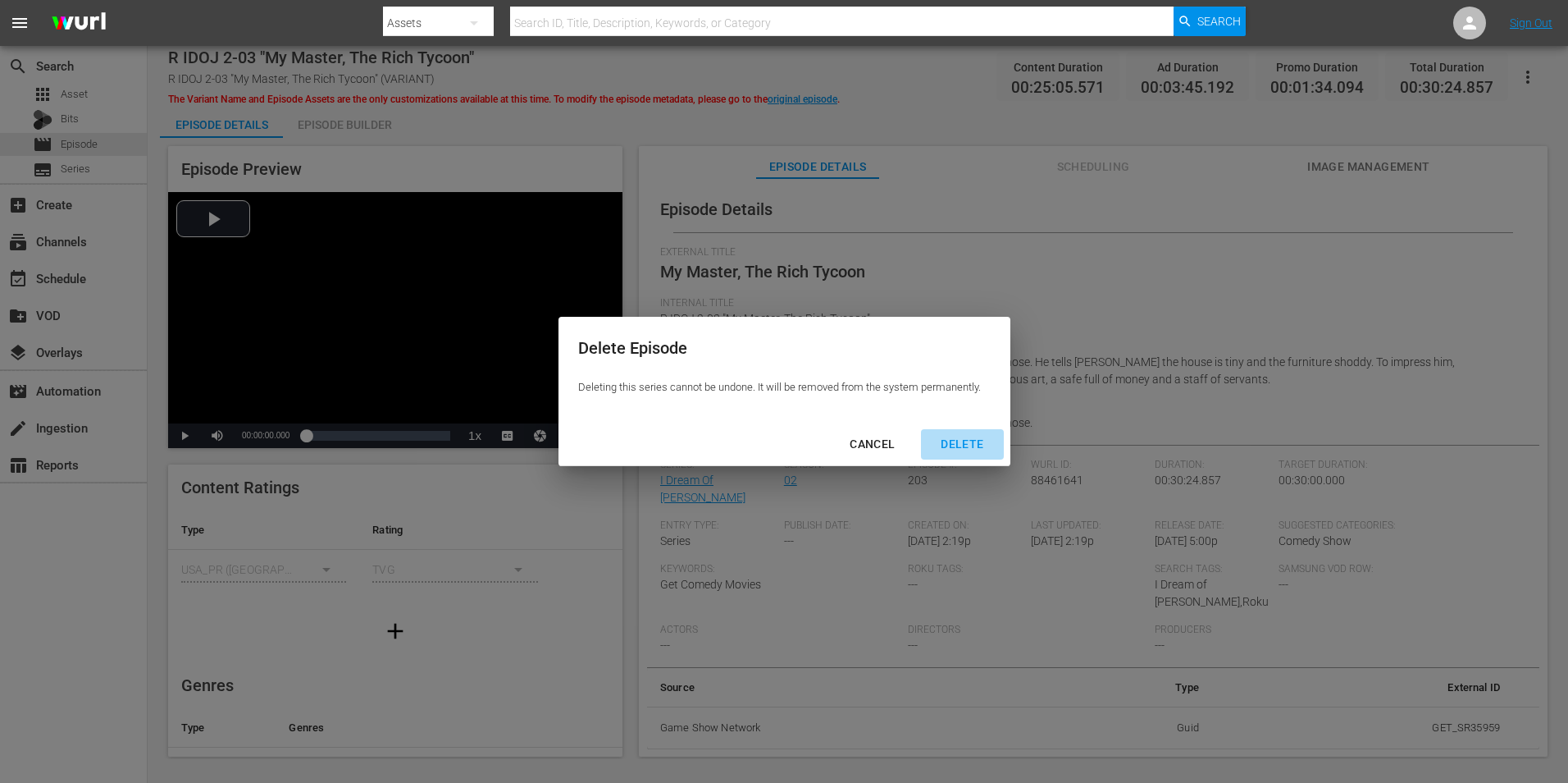
click at [960, 445] on div "DELETE" at bounding box center [962, 444] width 69 height 20
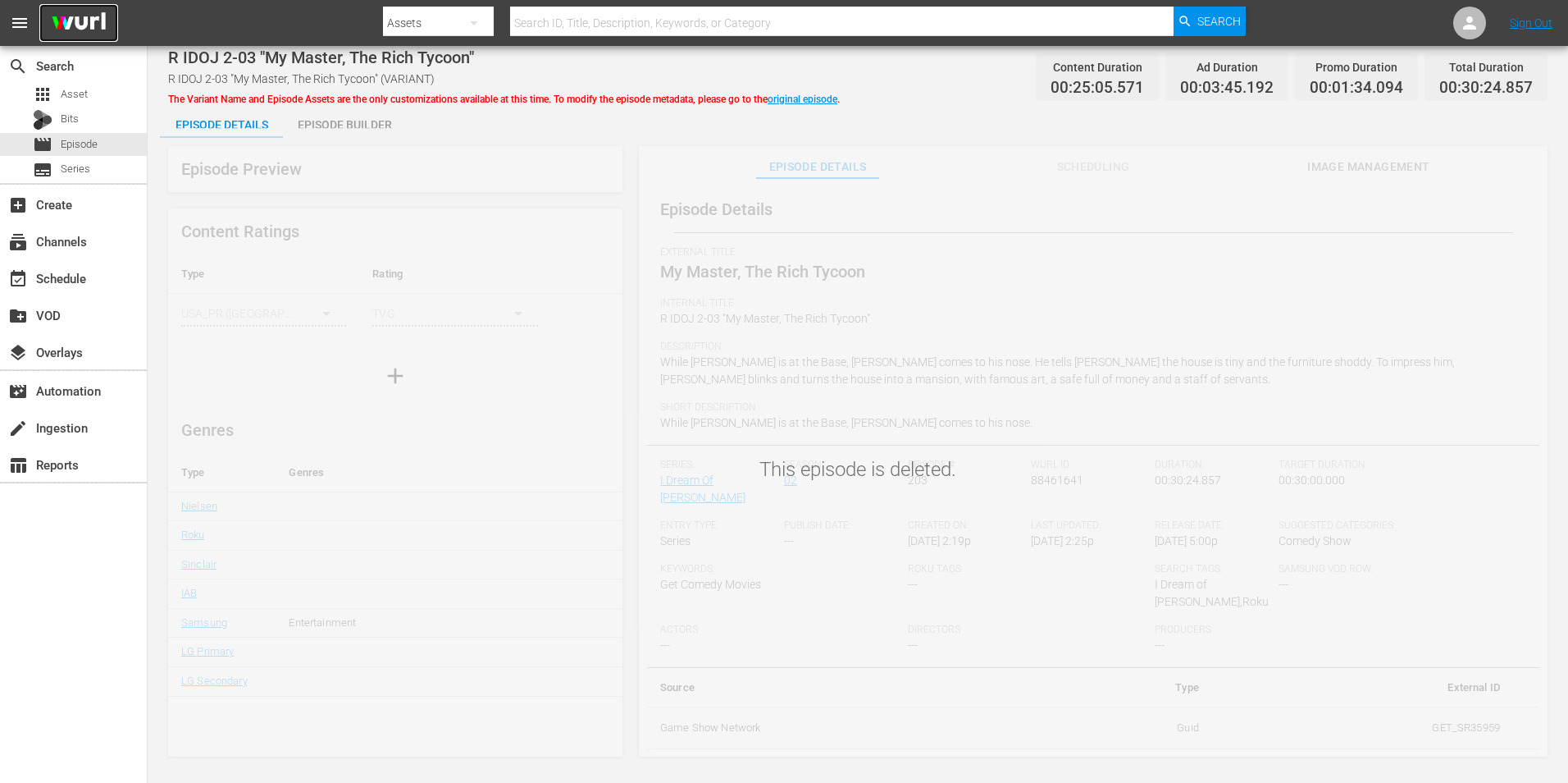
click at [92, 18] on img at bounding box center [78, 24] width 79 height 39
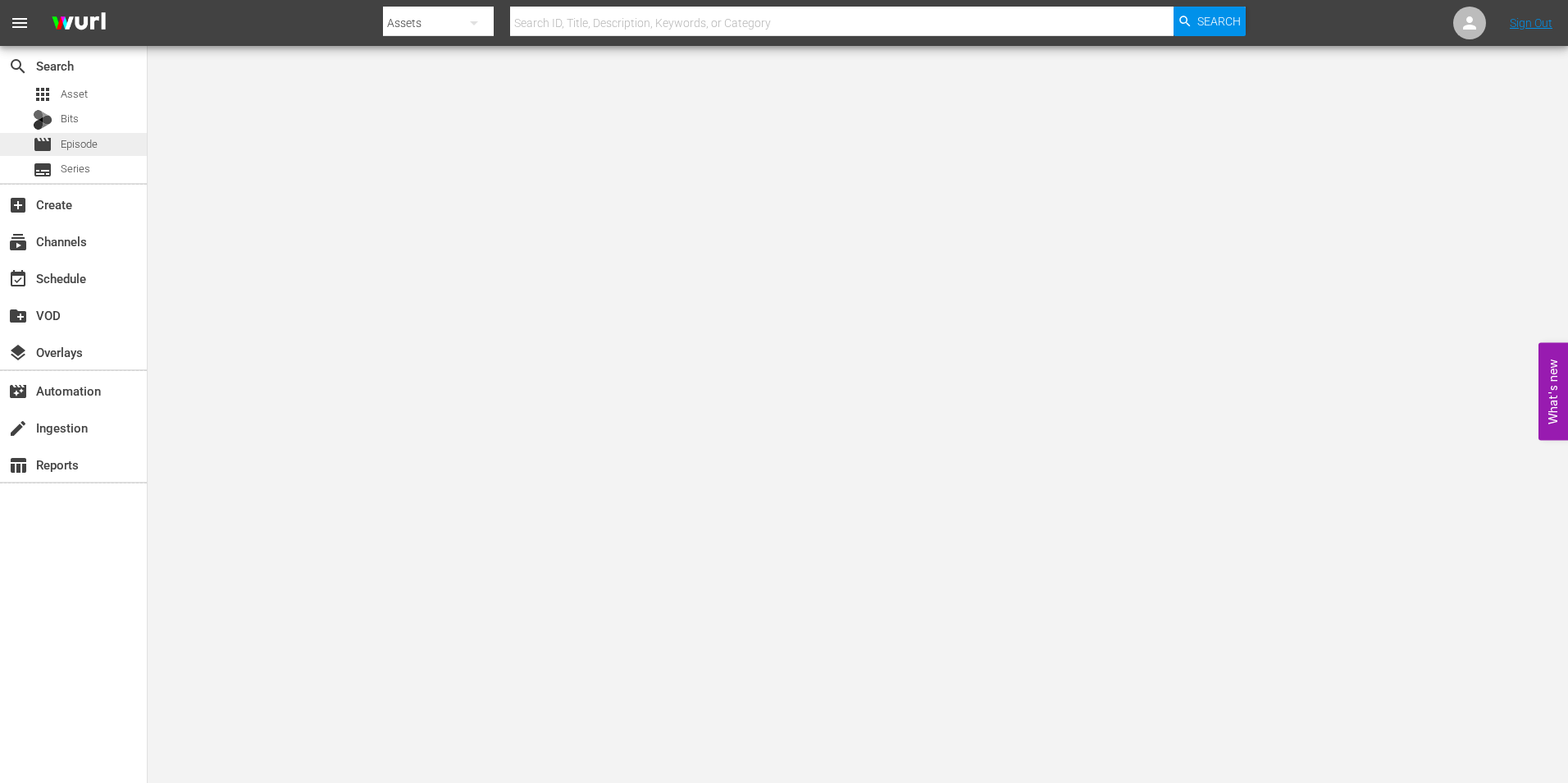
click at [67, 148] on span "Episode" at bounding box center [80, 144] width 37 height 17
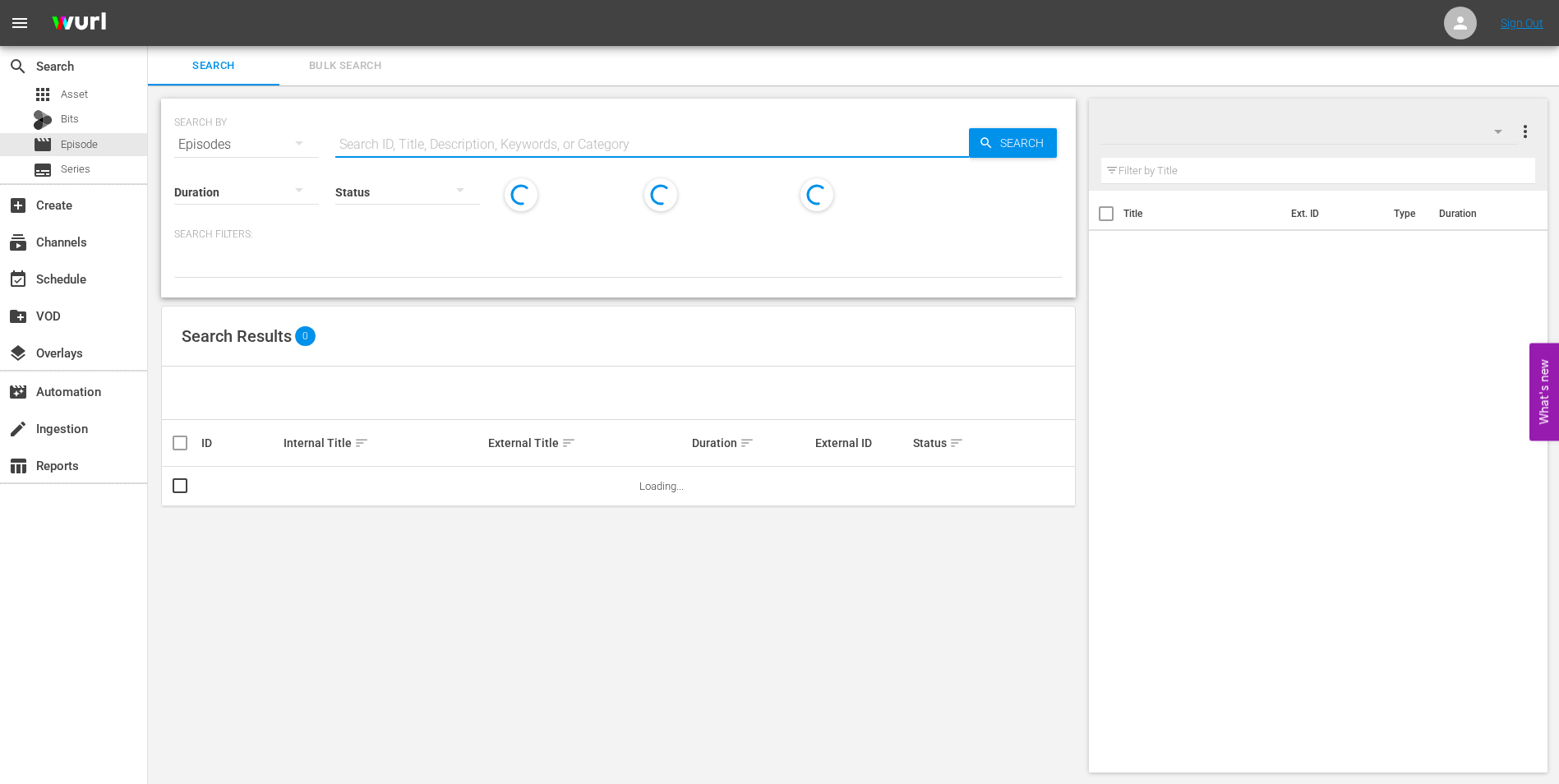
click at [461, 147] on input "text" at bounding box center [652, 145] width 634 height 39
paste input "idoj_2-03"
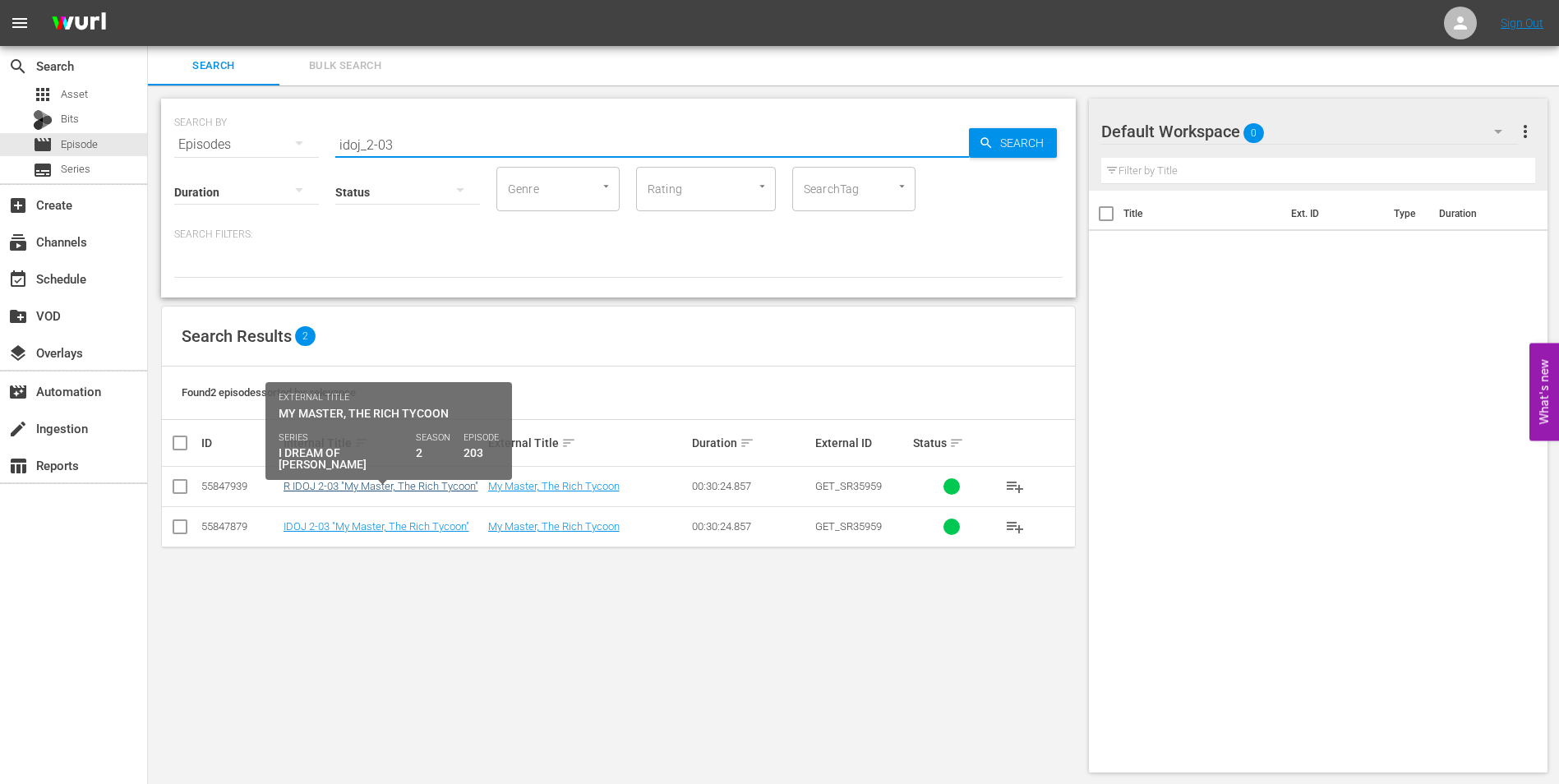
type input "idoj_2-03"
click at [410, 486] on link "R IDOJ 2-03 "My Master, The Rich Tycoon"" at bounding box center [382, 486] width 195 height 12
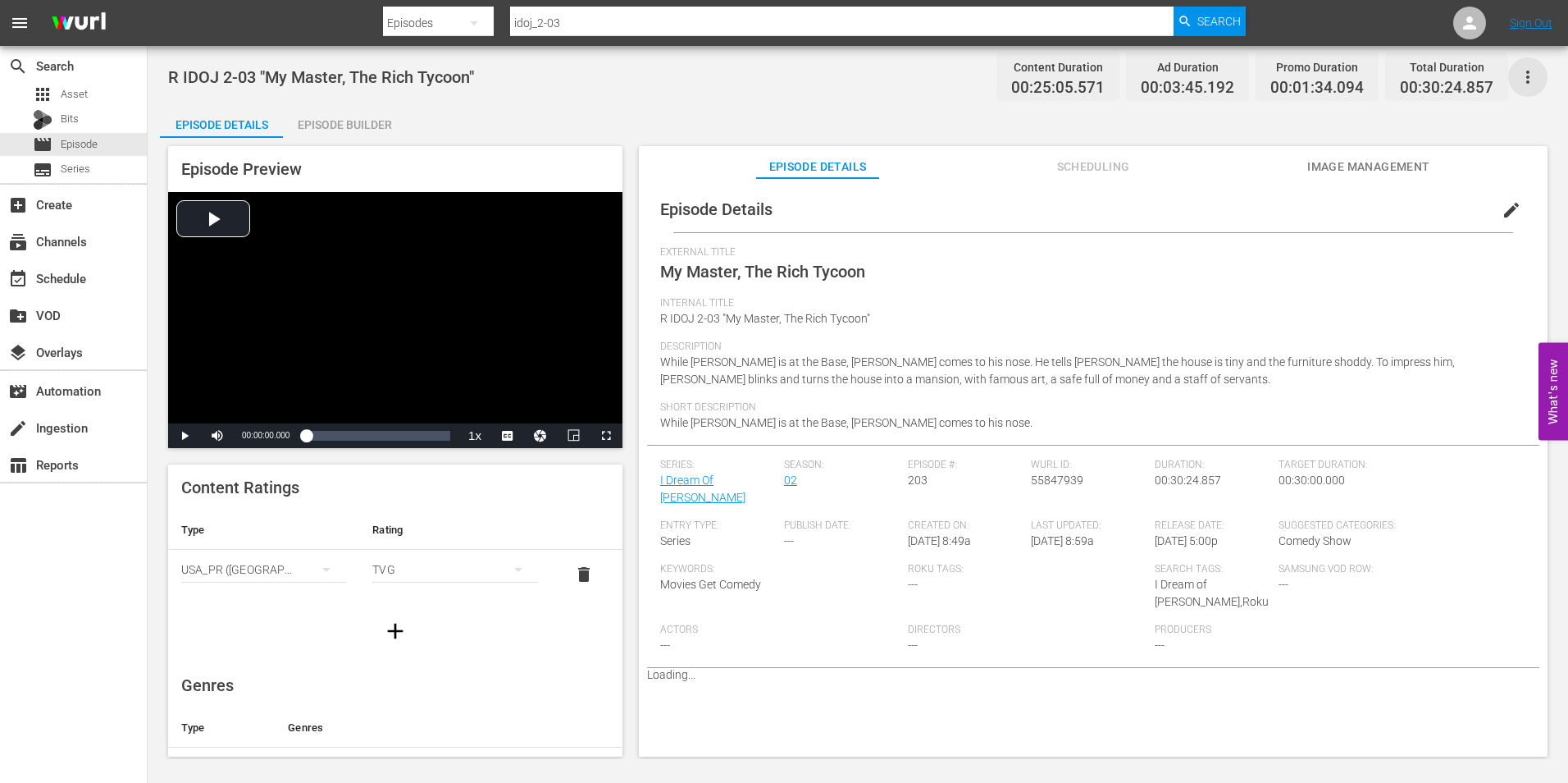
click at [1531, 71] on icon "button" at bounding box center [1528, 77] width 19 height 19
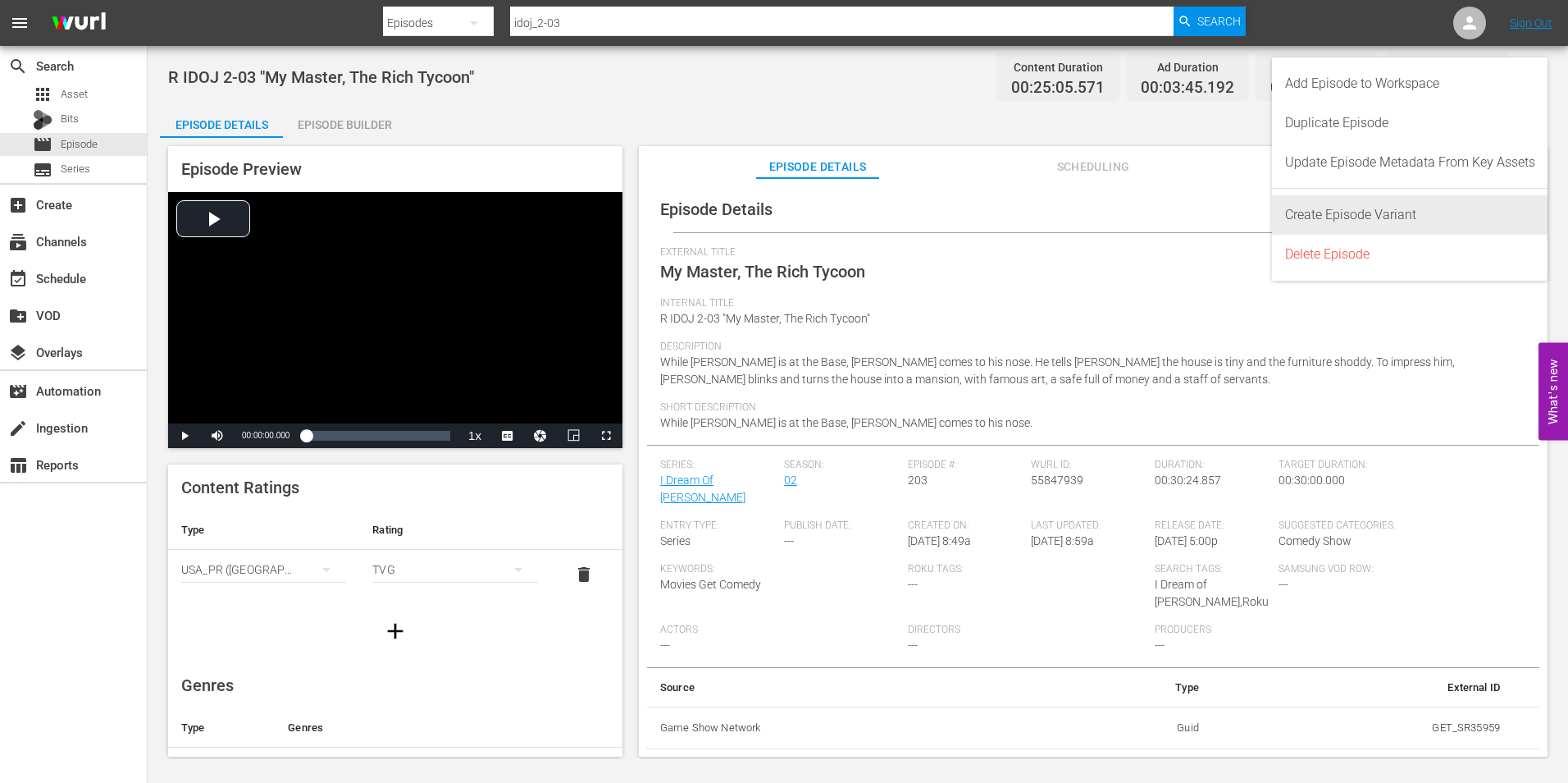
click at [1410, 197] on div "Create Episode Variant" at bounding box center [1410, 214] width 251 height 39
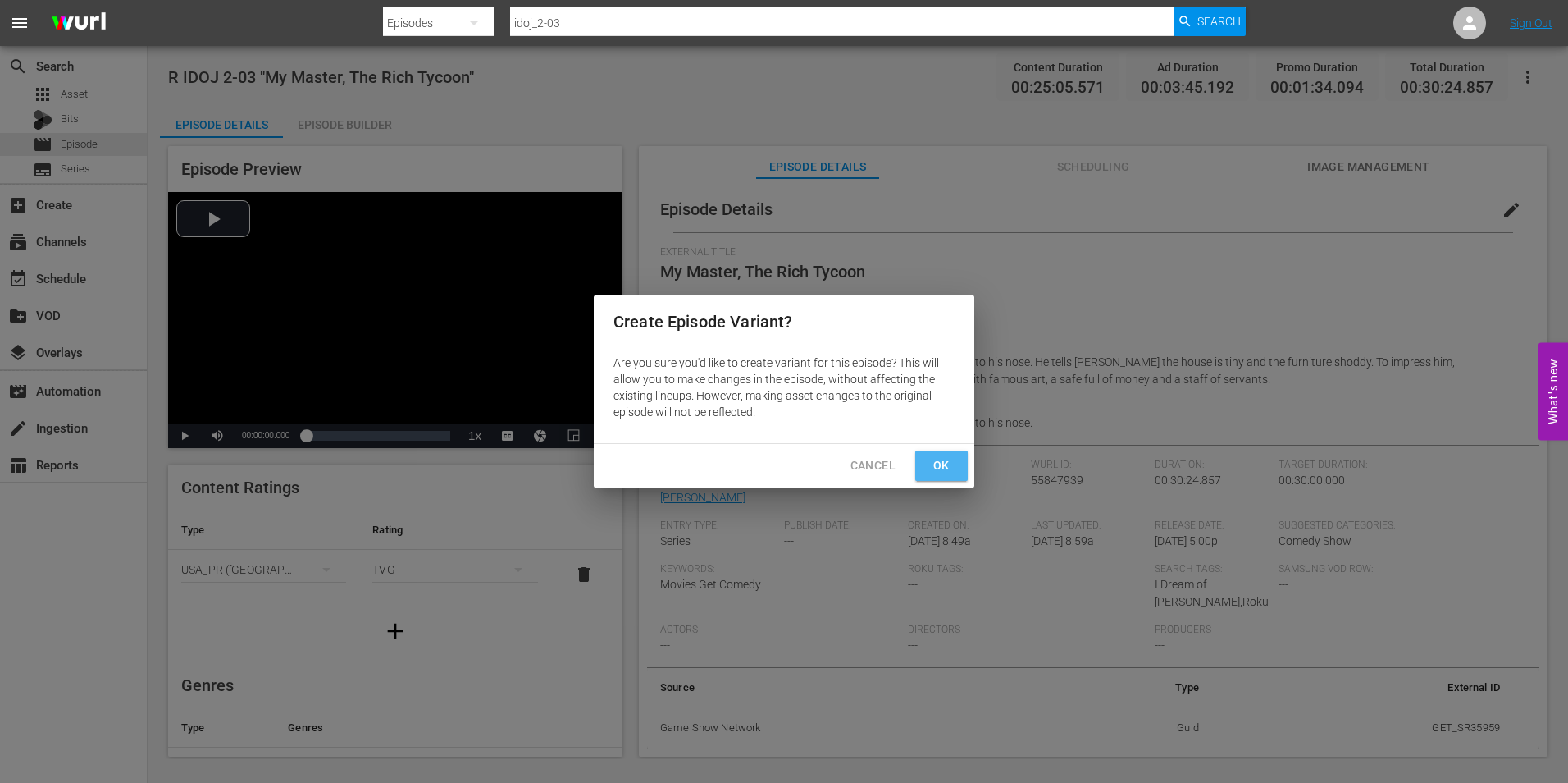
click at [957, 472] on button "Ok" at bounding box center [941, 466] width 52 height 30
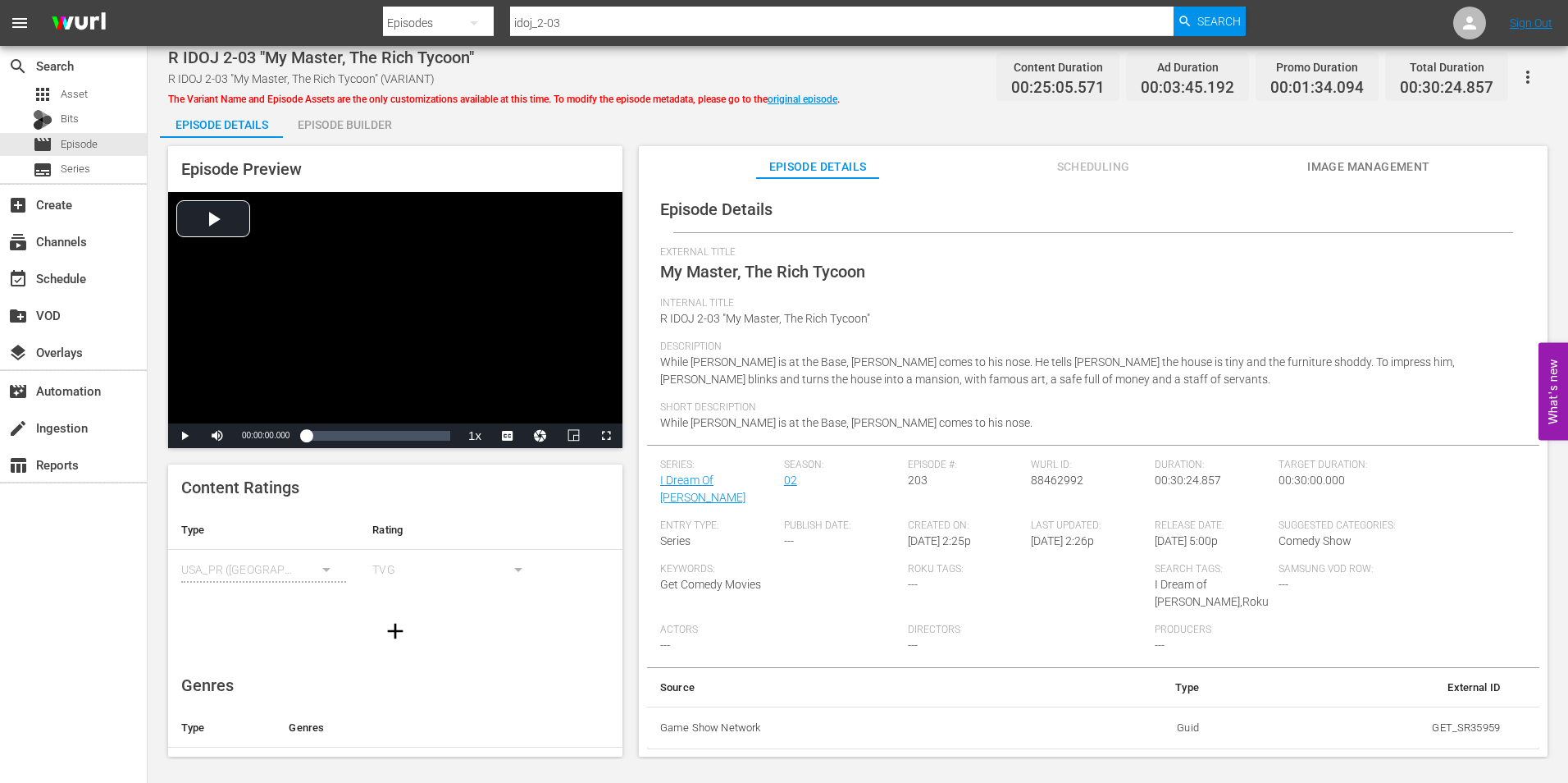
click at [417, 81] on span "R IDOJ 2-03 "My Master, The Rich Tycoon" (VARIANT)" at bounding box center [301, 79] width 266 height 13
click at [428, 80] on span "R IDOJ 2-03 "My Master, The Rich Tycoon" (VARIANT)" at bounding box center [301, 79] width 266 height 13
click at [1063, 160] on span "Scheduling" at bounding box center [1093, 167] width 123 height 20
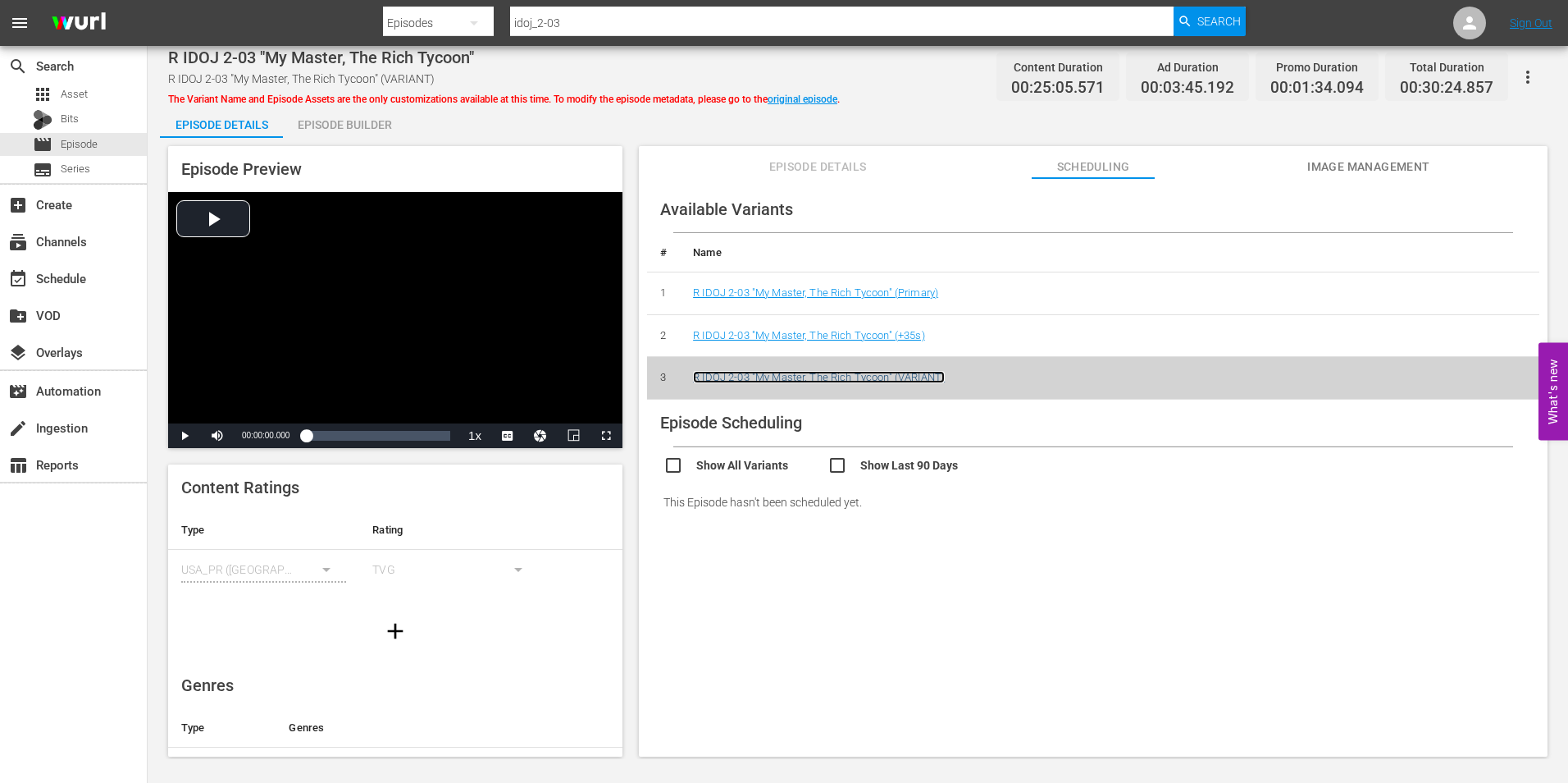
click at [917, 374] on link "R IDOJ 2-03 "My Master, The Rich Tycoon" (VARIANT)" at bounding box center [819, 377] width 251 height 12
click at [895, 329] on link "R IDOJ 2-03 "My Master, The Rich Tycoon" (+35s)" at bounding box center [809, 335] width 232 height 12
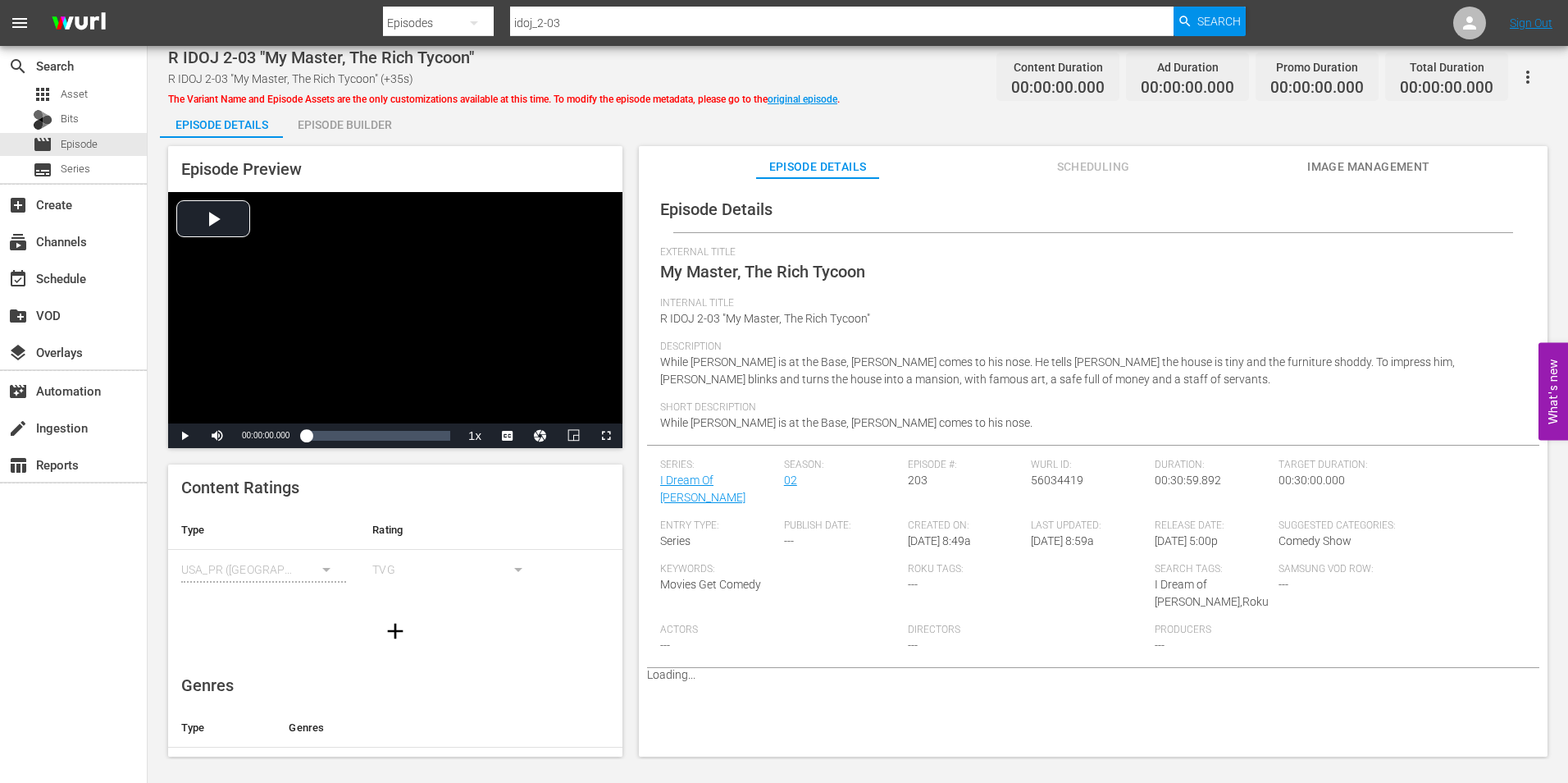
click at [1534, 74] on icon "button" at bounding box center [1528, 77] width 19 height 19
click at [996, 270] on div "External Title My Master, The Rich Tycoon" at bounding box center [1093, 271] width 866 height 50
click at [1110, 174] on span "Scheduling" at bounding box center [1093, 167] width 123 height 20
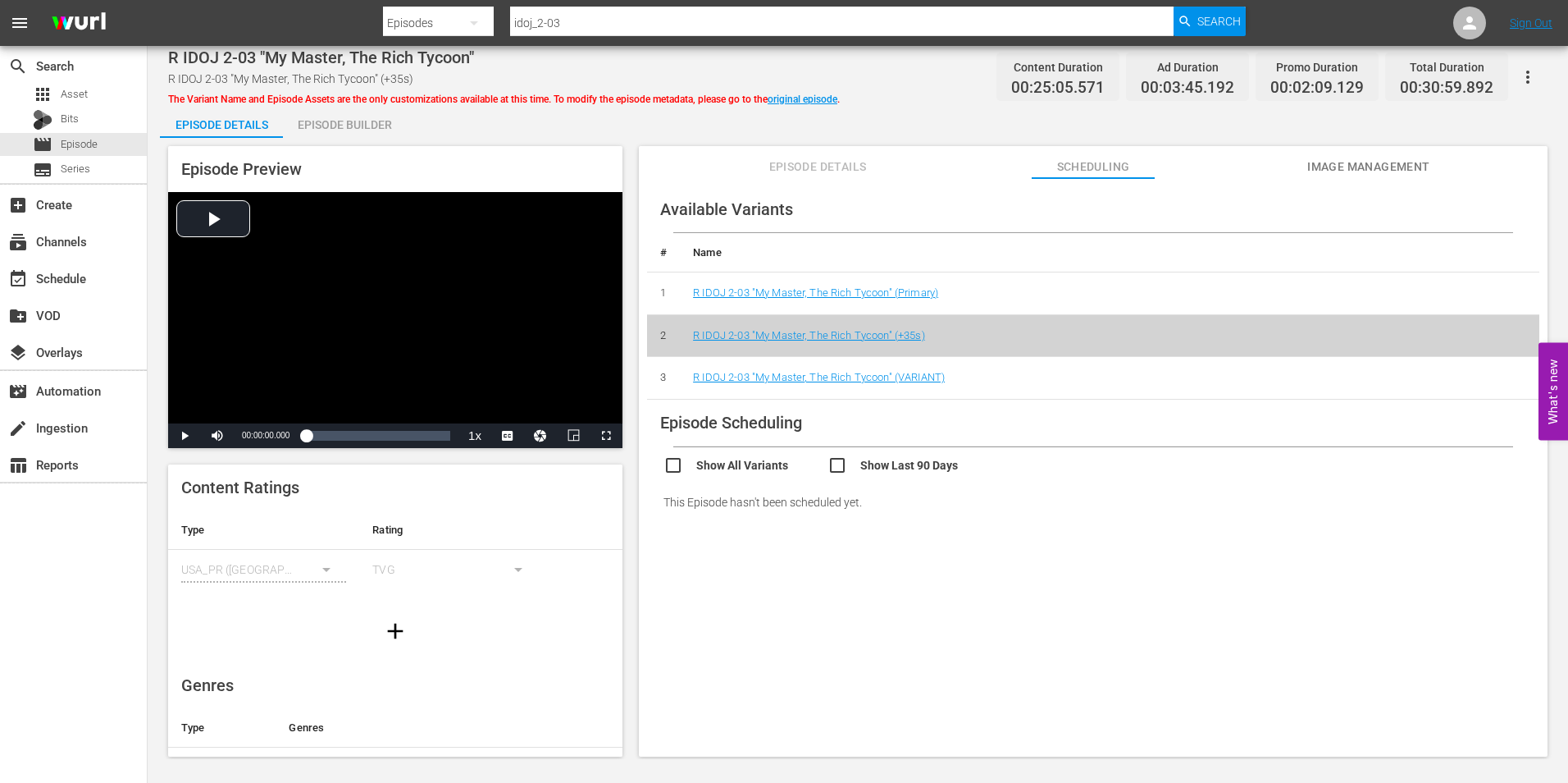
click at [931, 384] on td "R IDOJ 2-03 "My Master, The Rich Tycoon" (VARIANT)" at bounding box center [1109, 378] width 860 height 43
click at [932, 383] on link "R IDOJ 2-03 "My Master, The Rich Tycoon" (VARIANT)" at bounding box center [819, 377] width 251 height 12
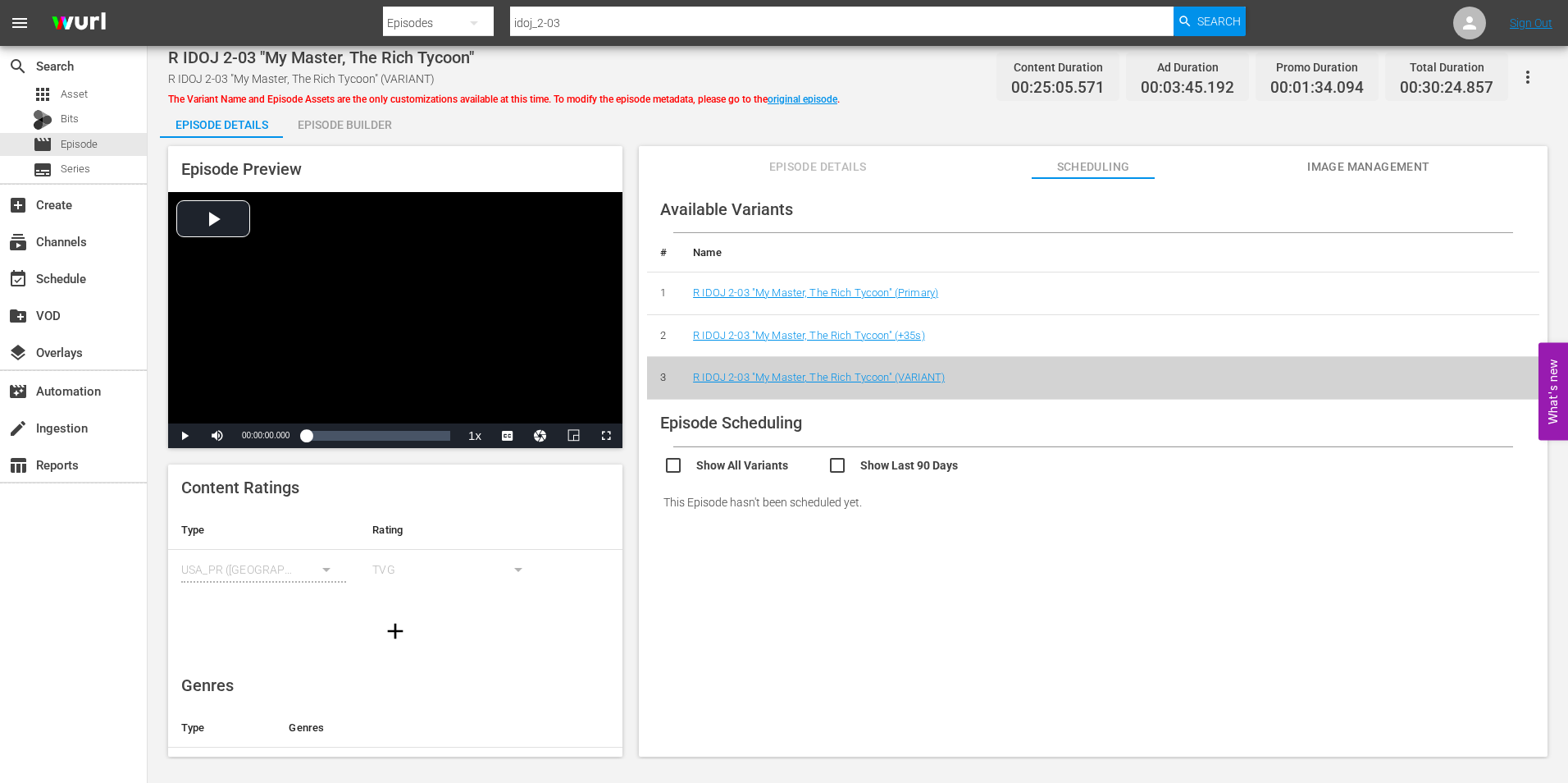
click at [356, 121] on div "Episode Builder" at bounding box center [344, 125] width 123 height 39
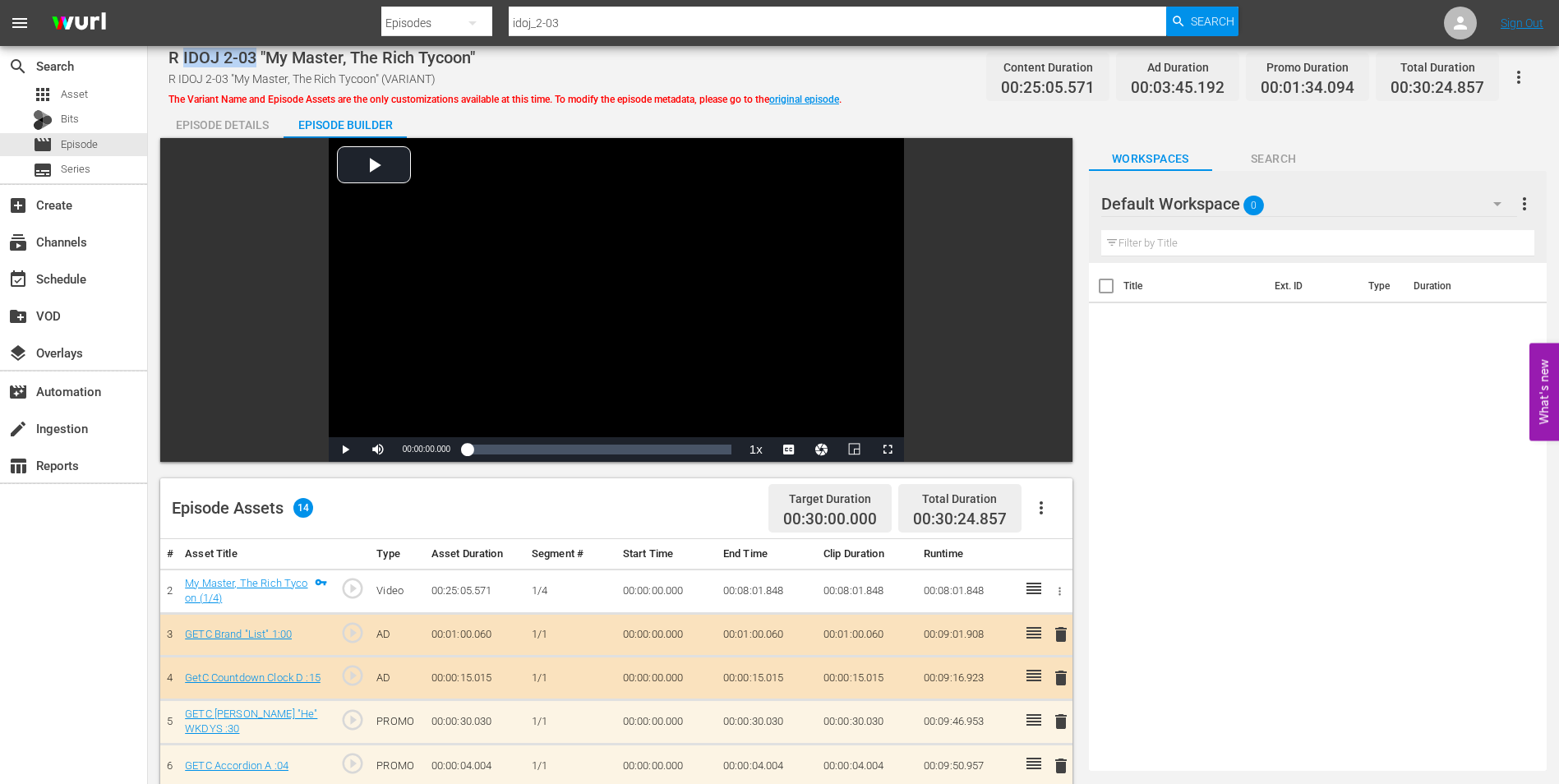
drag, startPoint x: 256, startPoint y: 56, endPoint x: 184, endPoint y: 56, distance: 72.0
click at [184, 56] on span "R IDOJ 2-03 "My Master, The Rich Tycoon"" at bounding box center [321, 58] width 306 height 20
copy span "IDOJ 2-03"
click at [72, 143] on span "Episode" at bounding box center [80, 145] width 37 height 17
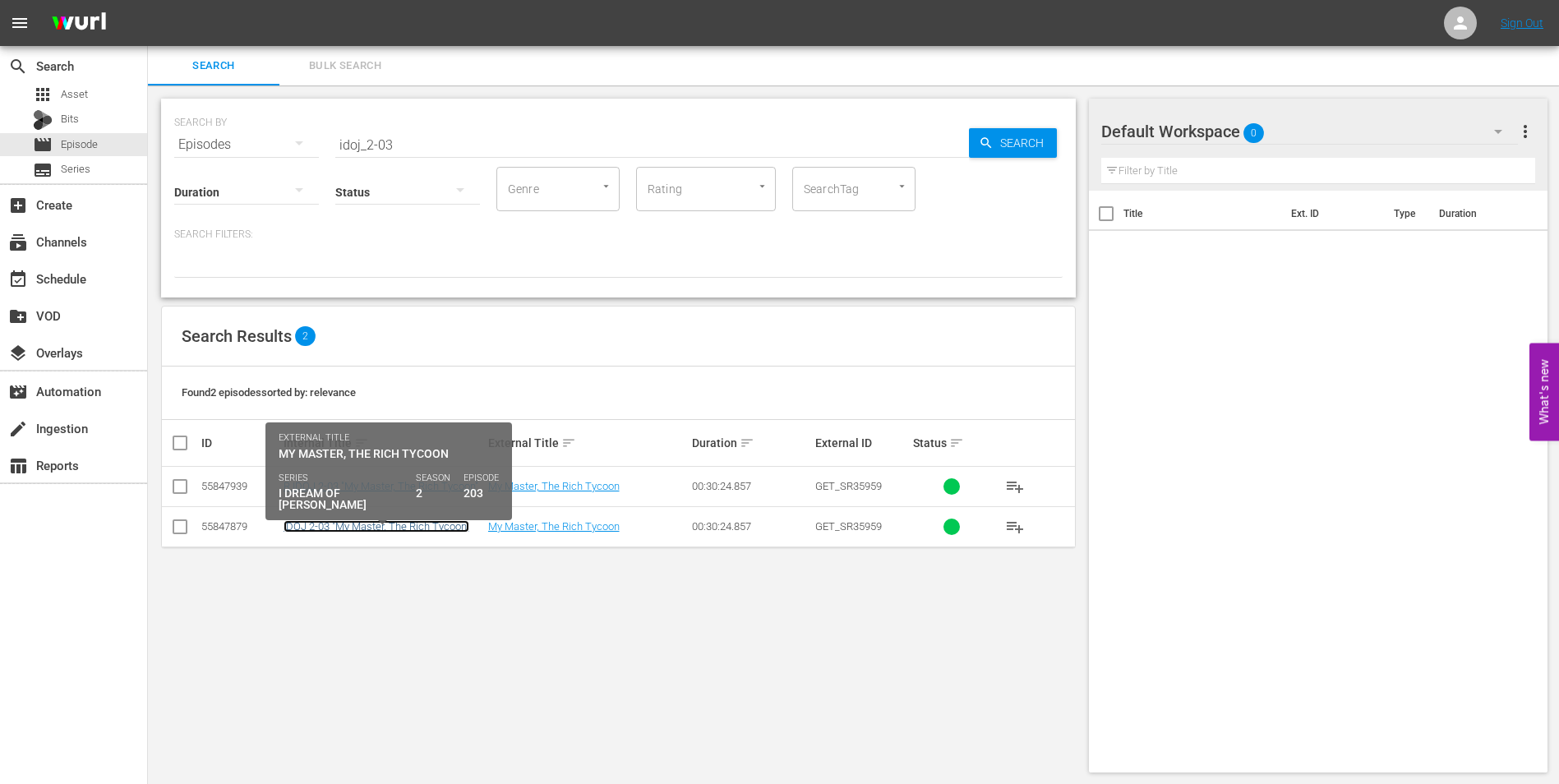
click at [435, 529] on link "IDOJ 2-03 "My Master, The Rich Tycoon"" at bounding box center [376, 526] width 185 height 12
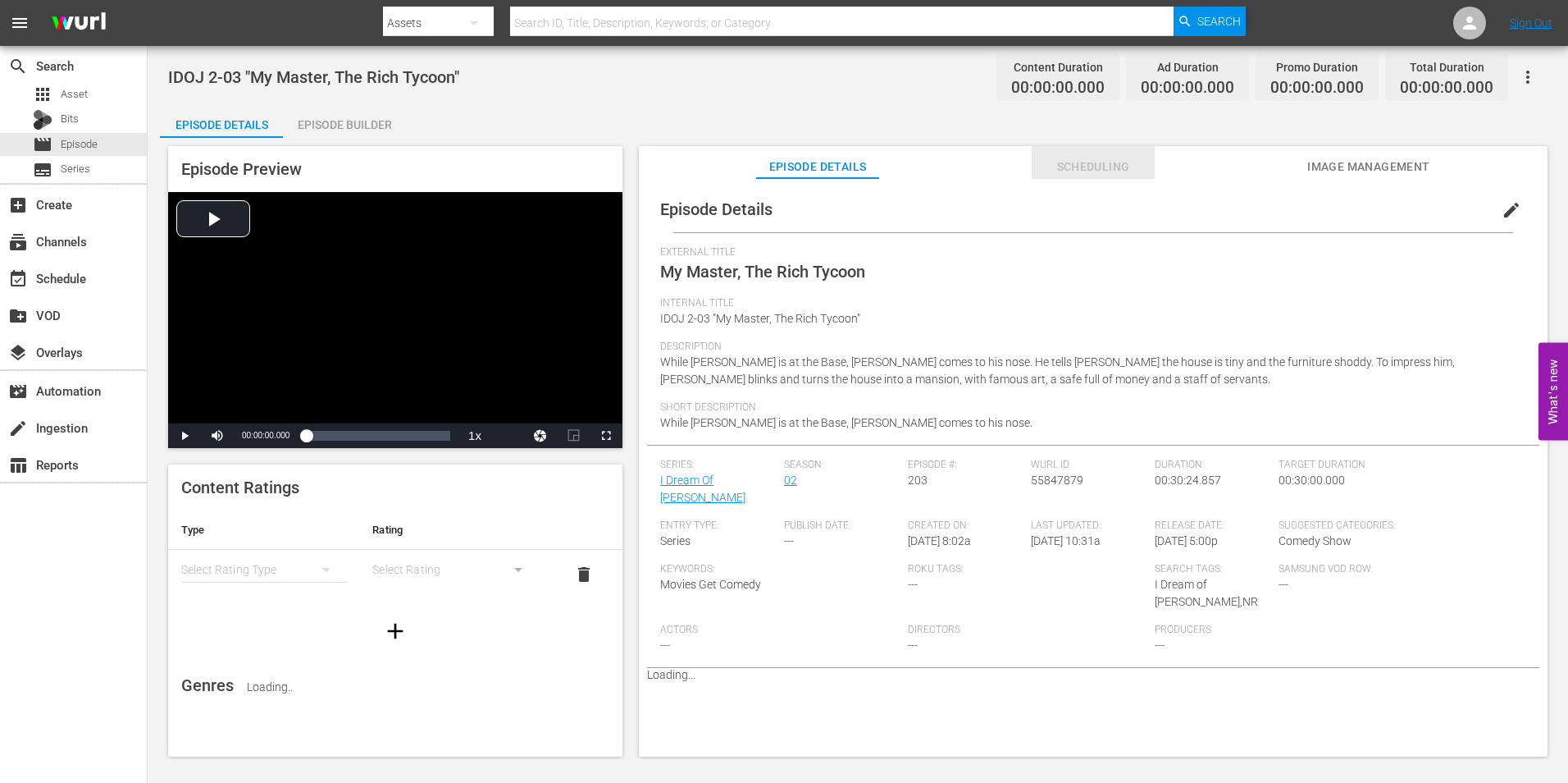
click at [1078, 158] on span "Scheduling" at bounding box center [1093, 167] width 123 height 20
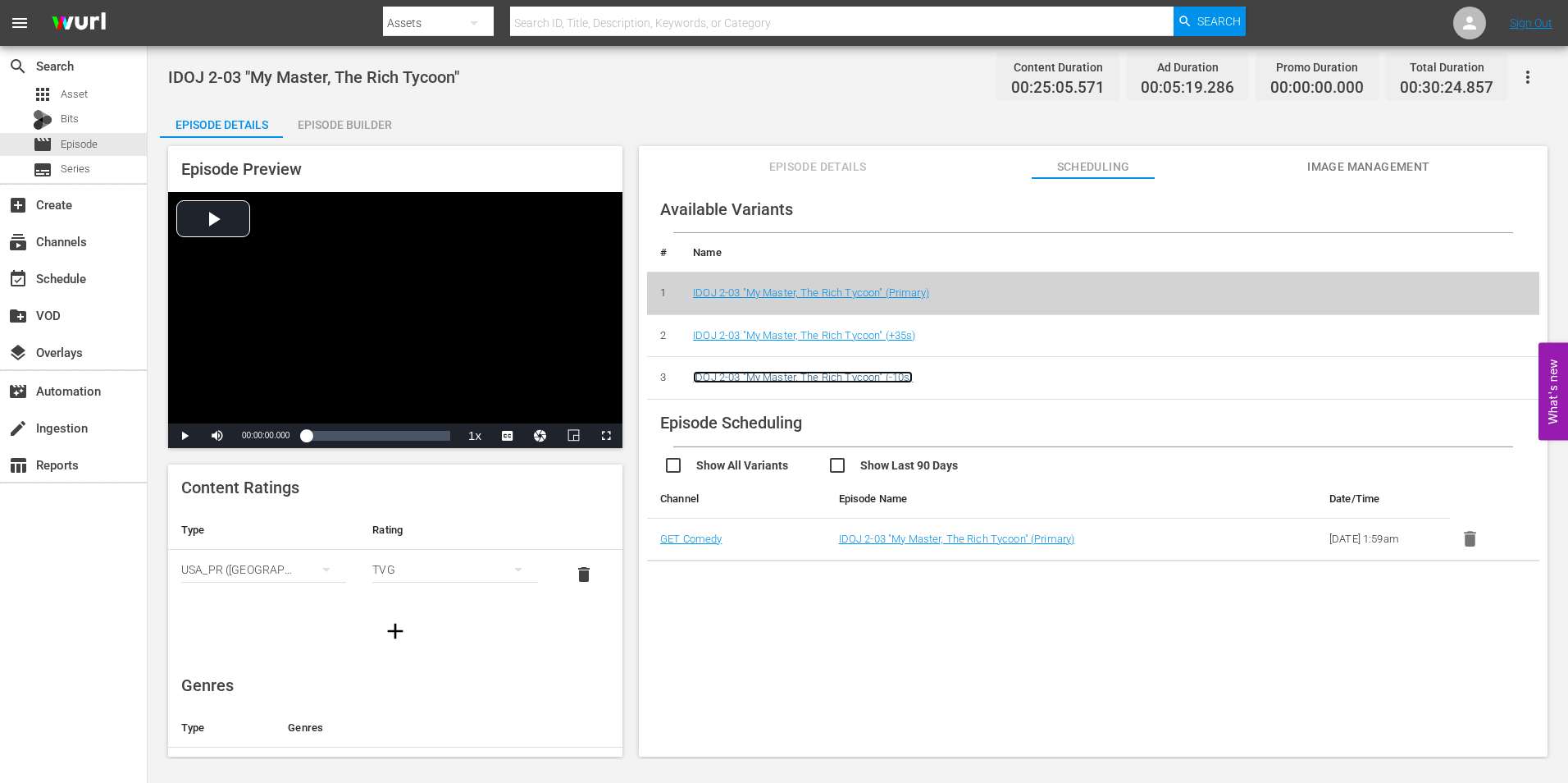
click at [901, 377] on link "IDOJ 2-03 "My Master, The Rich Tycoon" (-10s)" at bounding box center [803, 377] width 220 height 12
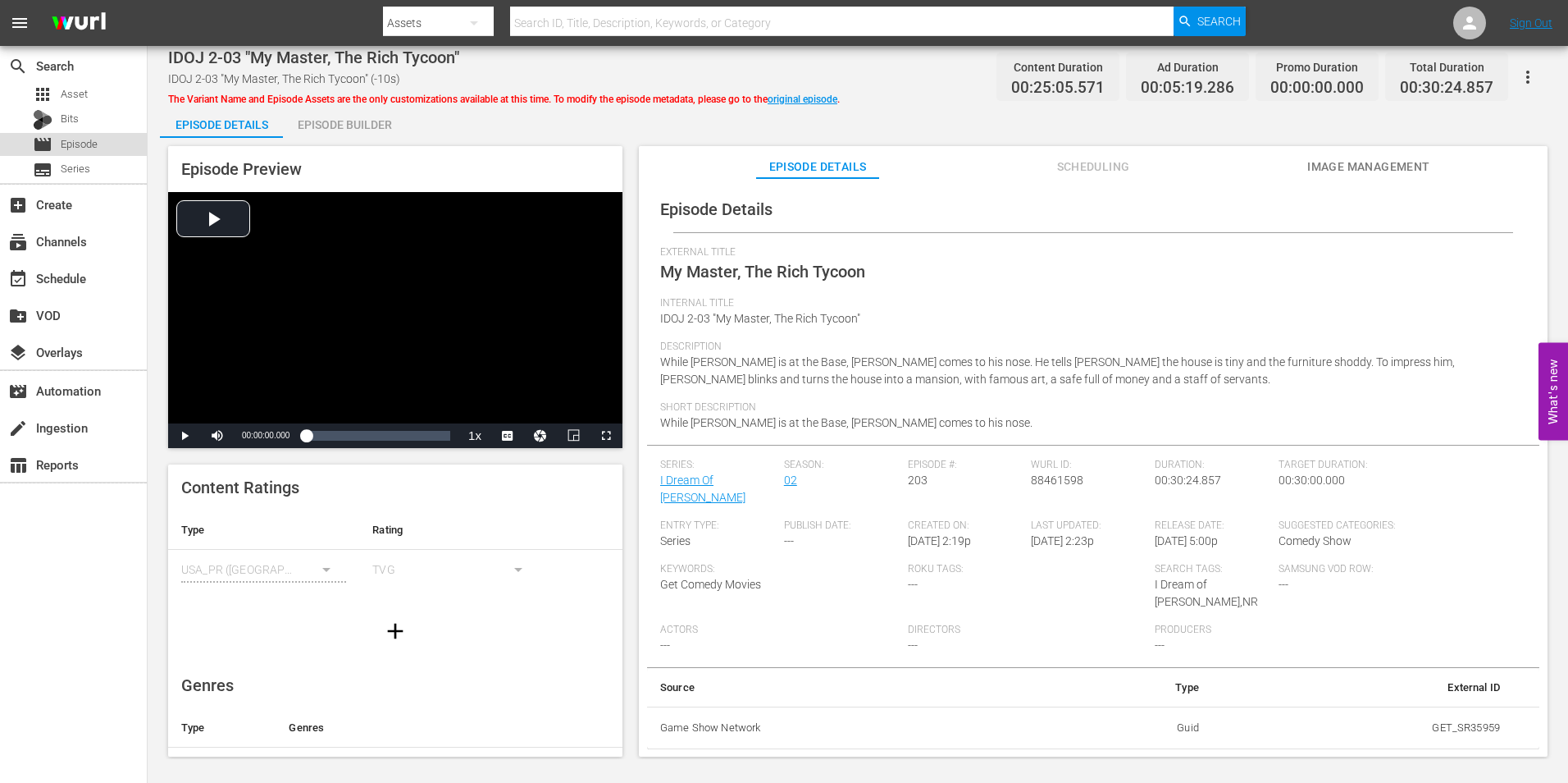
click at [65, 137] on span "Episode" at bounding box center [80, 144] width 37 height 17
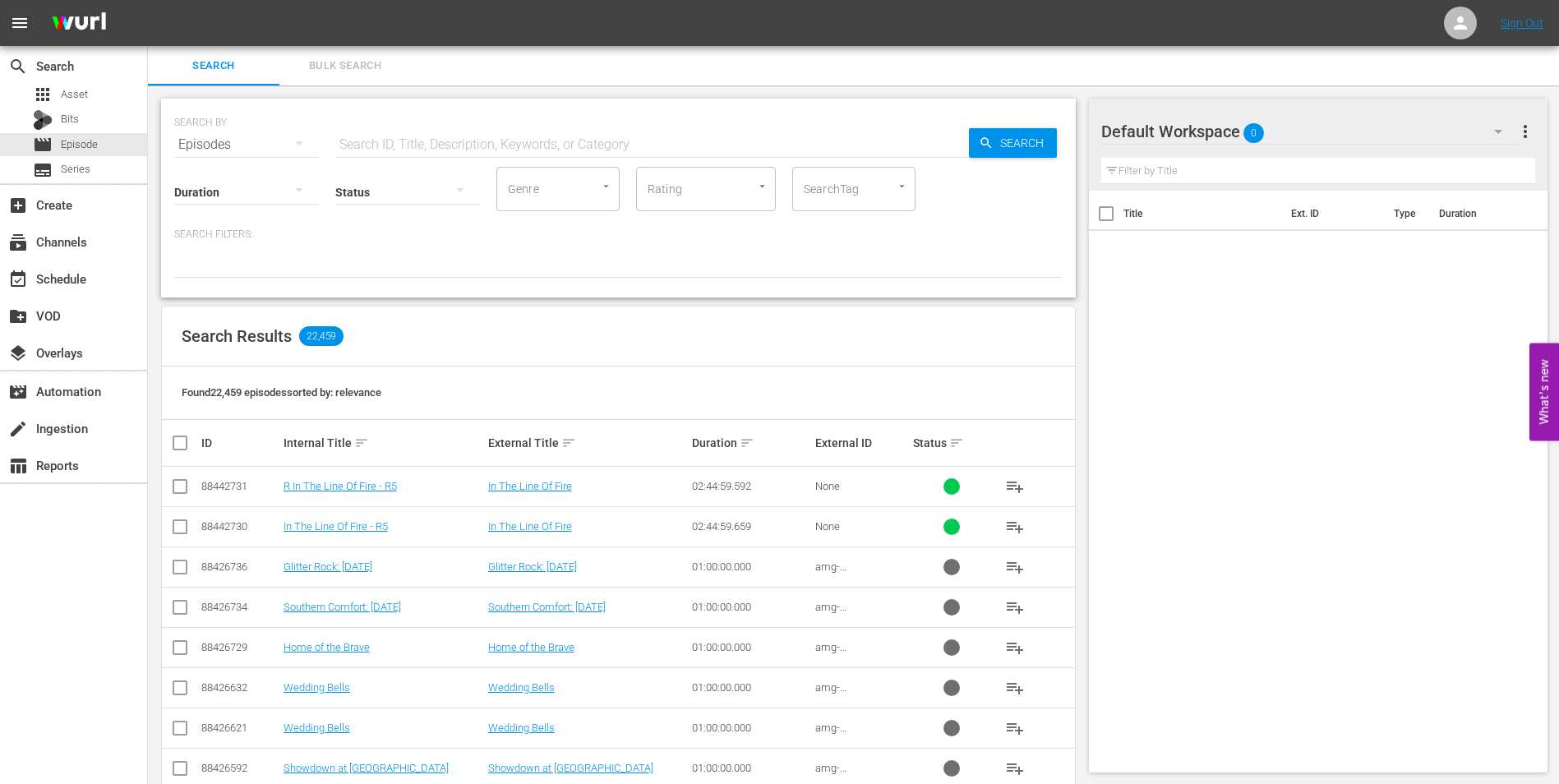
click at [420, 124] on div "SEARCH BY Search By Episodes Search ID, Title, Description, Keywords, or Catego…" at bounding box center [618, 135] width 888 height 59
click at [402, 143] on input "text" at bounding box center [652, 145] width 634 height 39
paste input "IDOJ 2-03"
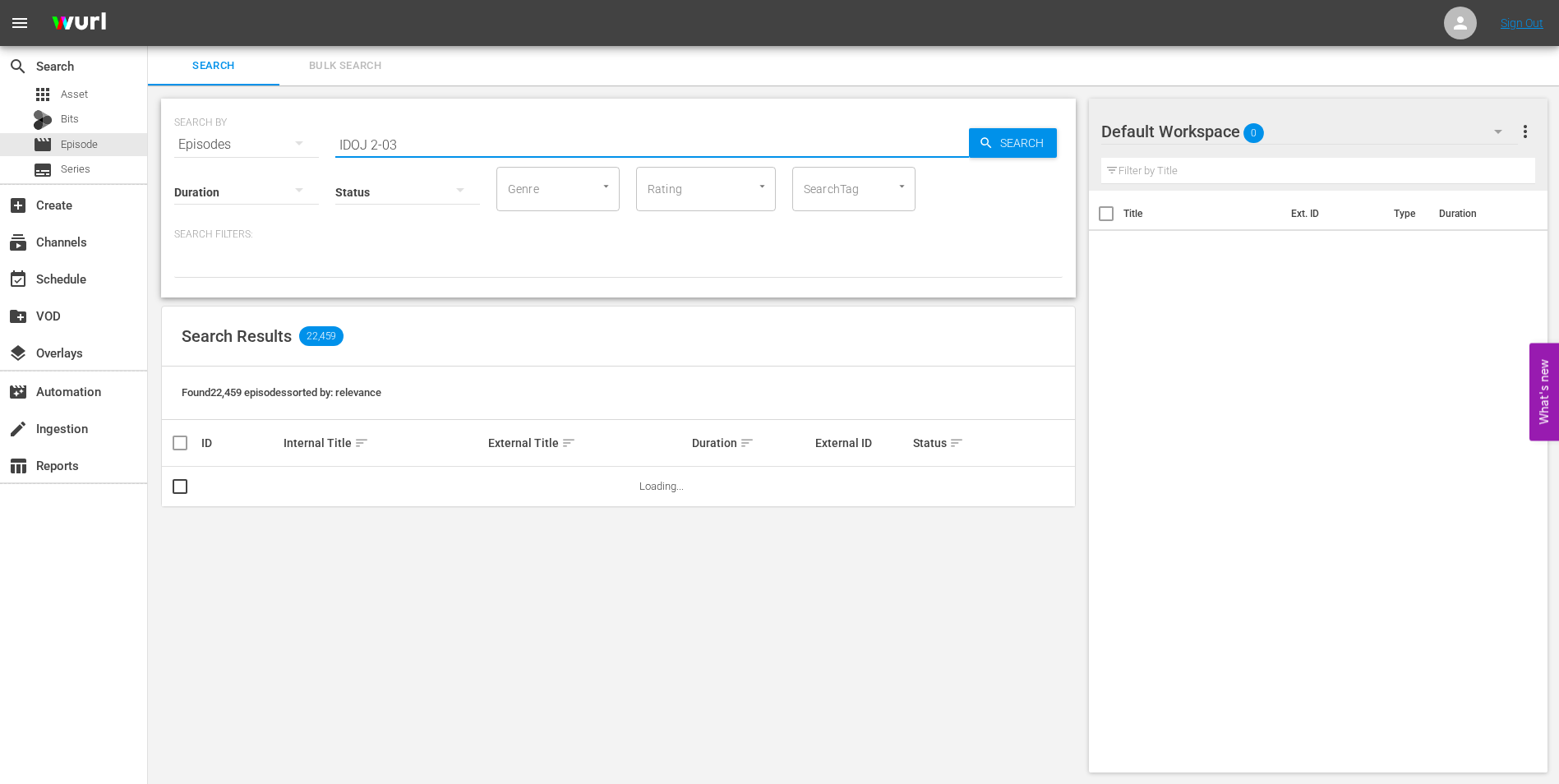
click at [374, 144] on input "IDOJ 2-03" at bounding box center [652, 145] width 634 height 39
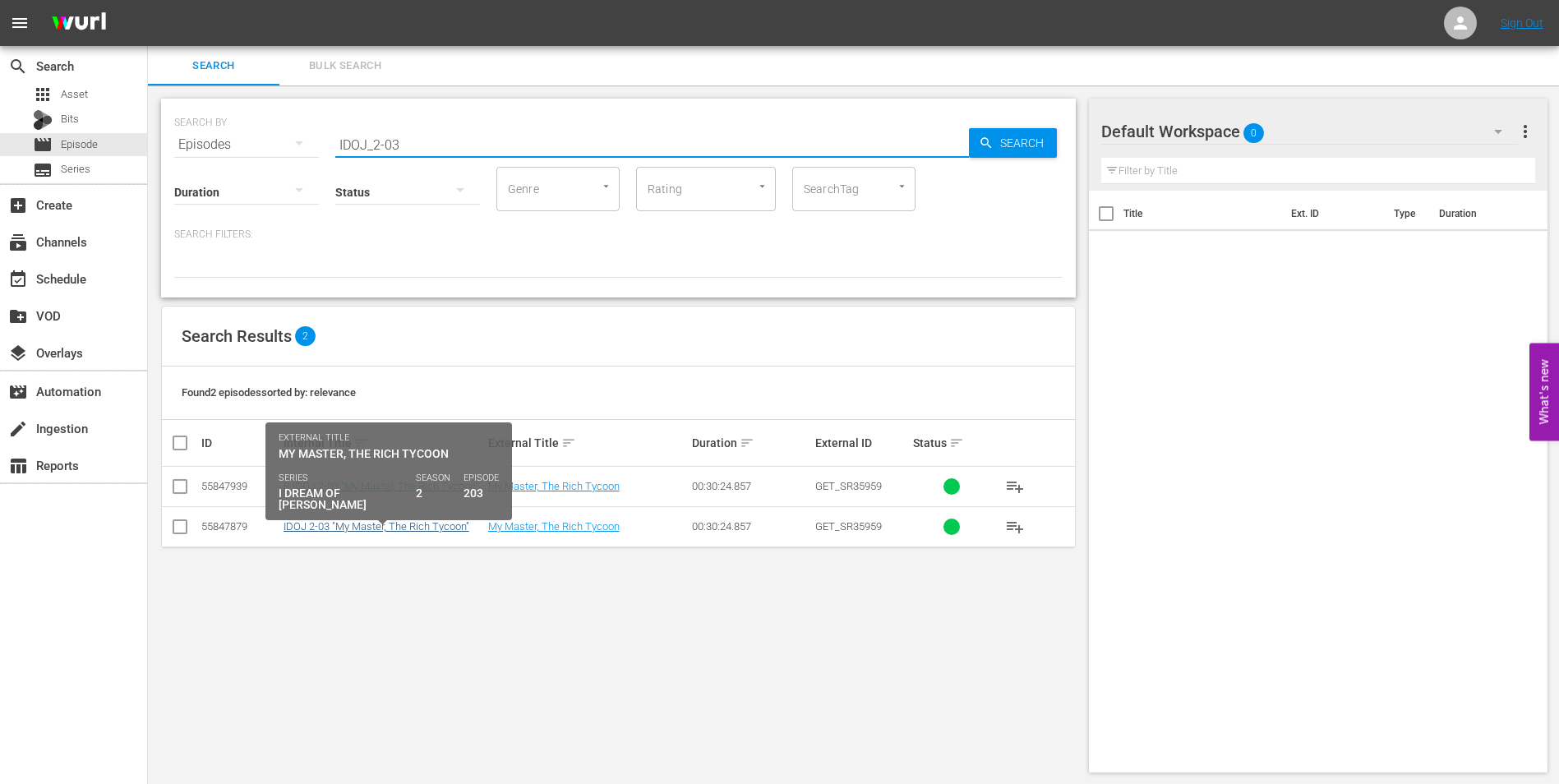
type input "IDOJ_2-03"
click at [398, 529] on link "IDOJ 2-03 "My Master, The Rich Tycoon"" at bounding box center [376, 526] width 185 height 12
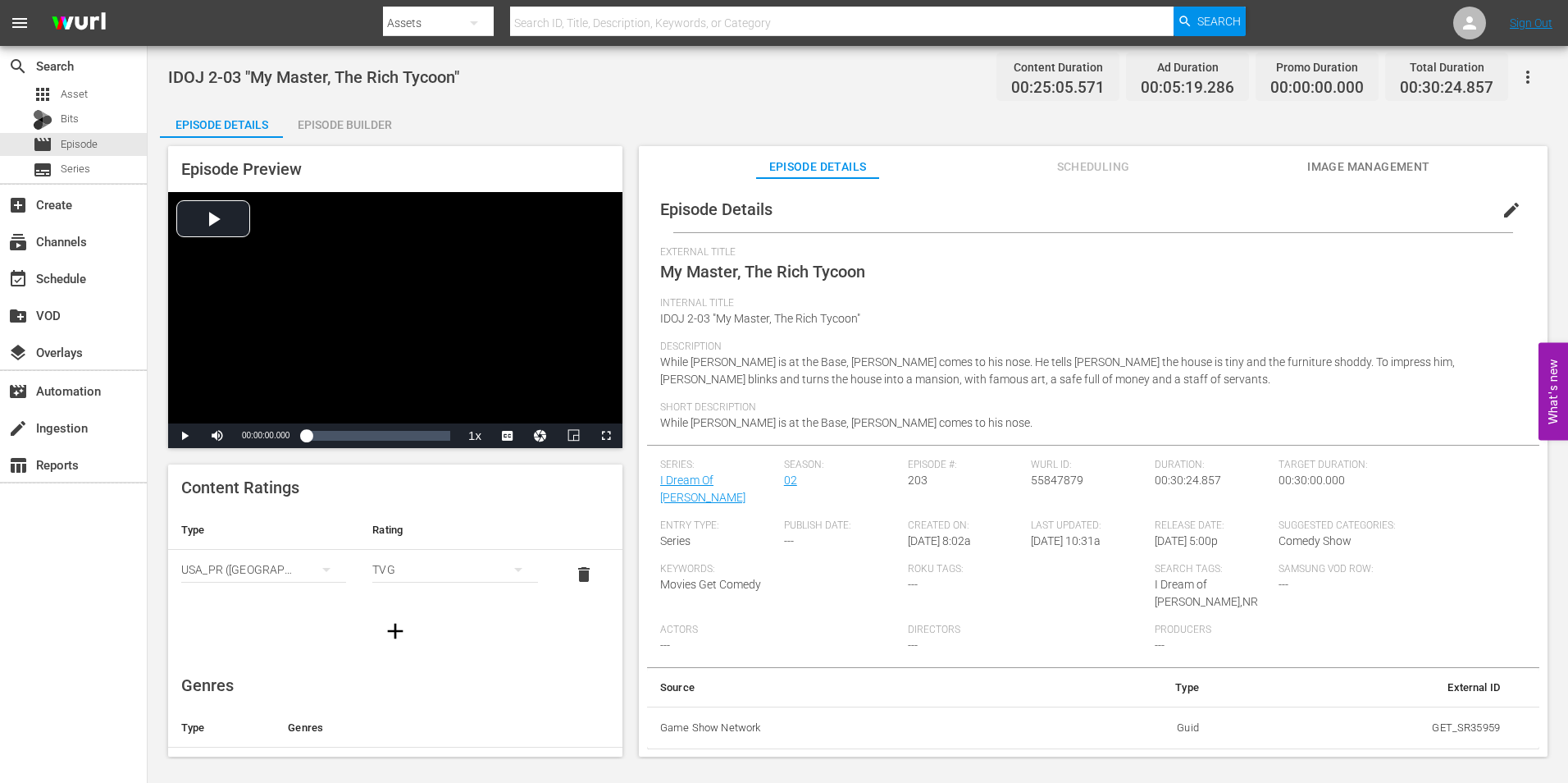
click at [1117, 168] on span "Scheduling" at bounding box center [1093, 167] width 123 height 20
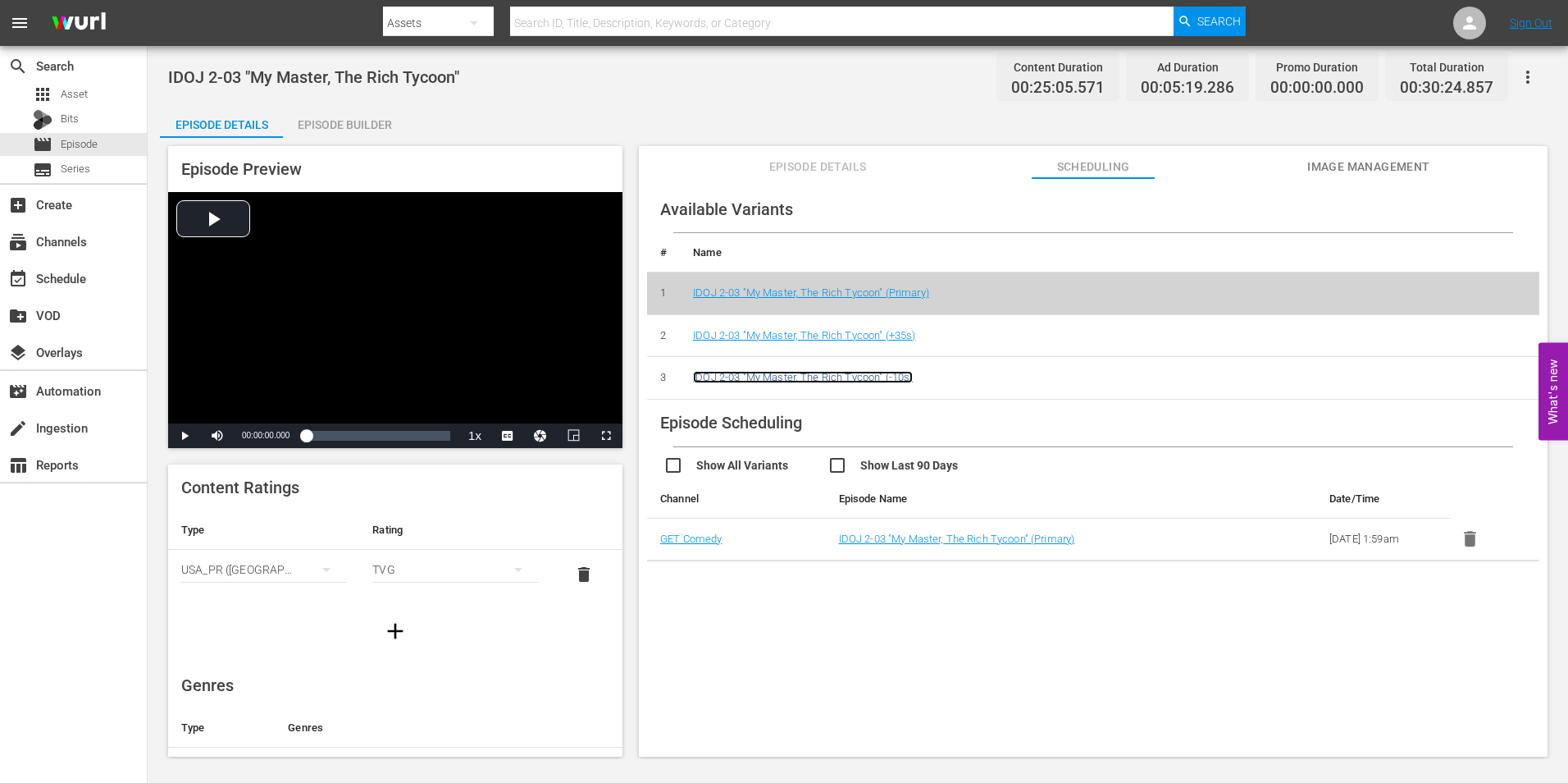
click at [888, 375] on link "IDOJ 2-03 "My Master, The Rich Tycoon" (-10s)" at bounding box center [803, 377] width 220 height 12
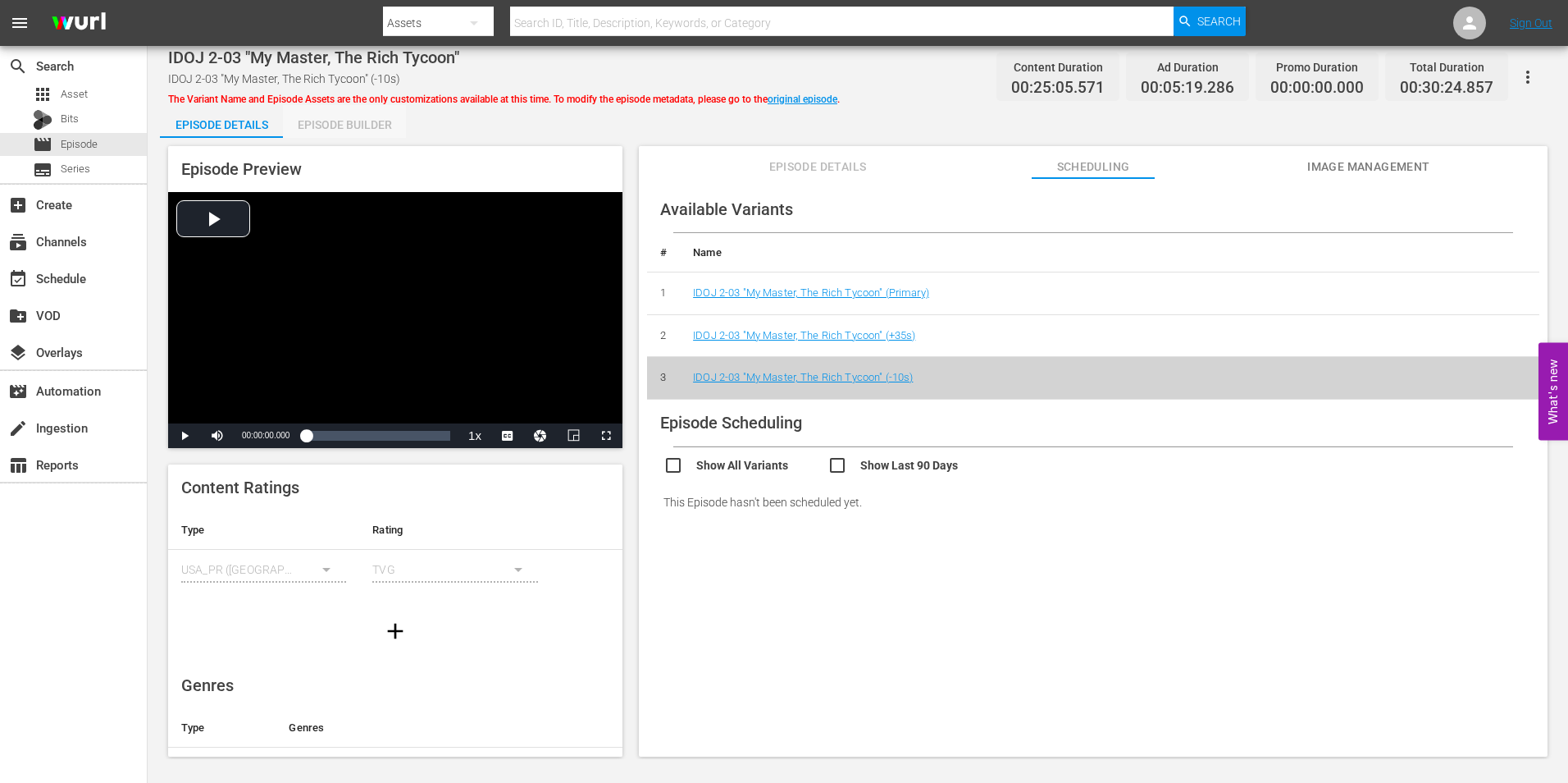
click at [375, 123] on div "Episode Builder" at bounding box center [344, 125] width 123 height 39
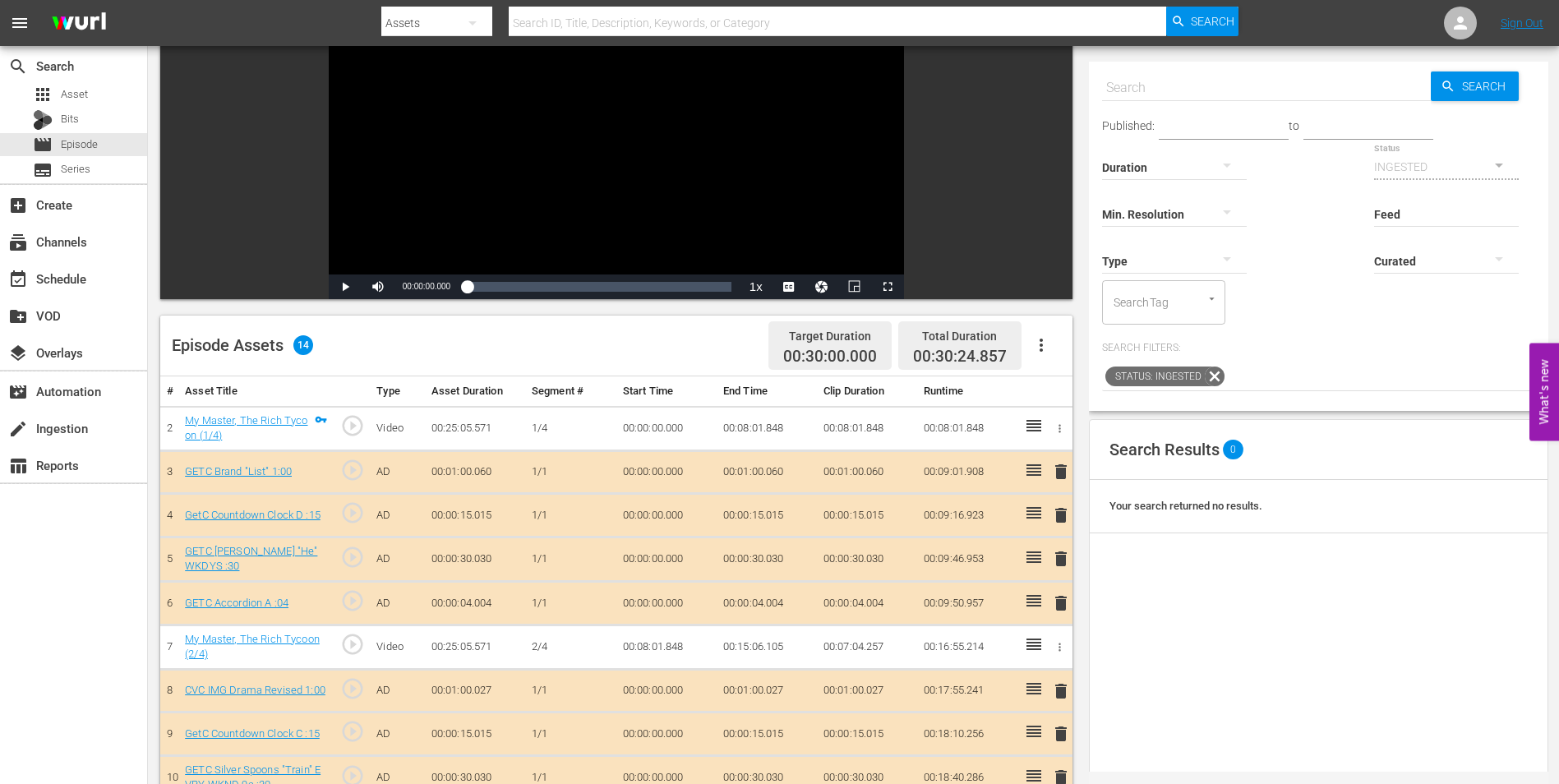
scroll to position [164, 0]
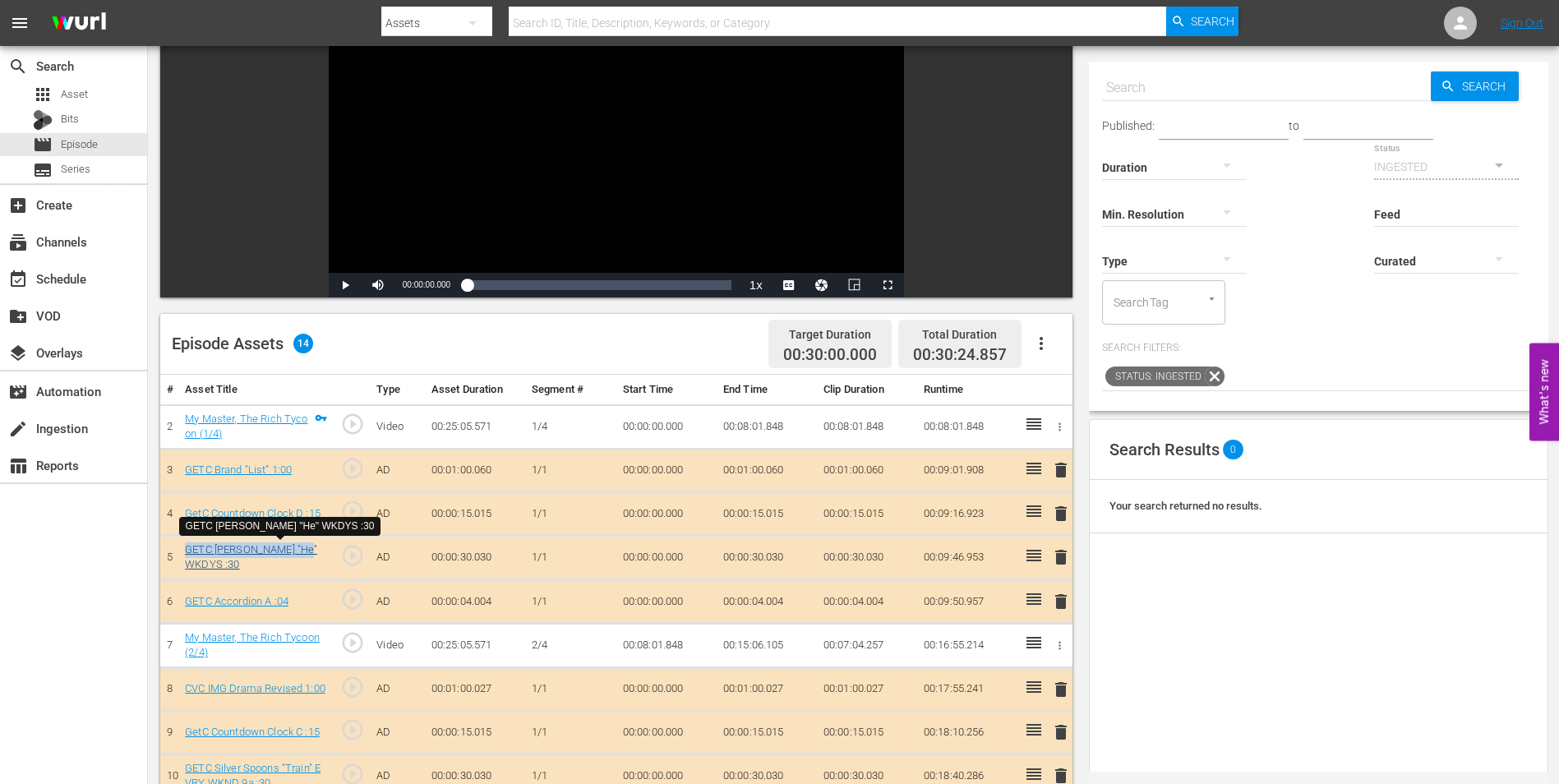
drag, startPoint x: 180, startPoint y: 549, endPoint x: 311, endPoint y: 552, distance: 131.0
click at [311, 552] on td "GETC Benson "He" WKDYS :30" at bounding box center [256, 557] width 155 height 44
copy link "GETC Benson "He" WKDYS"
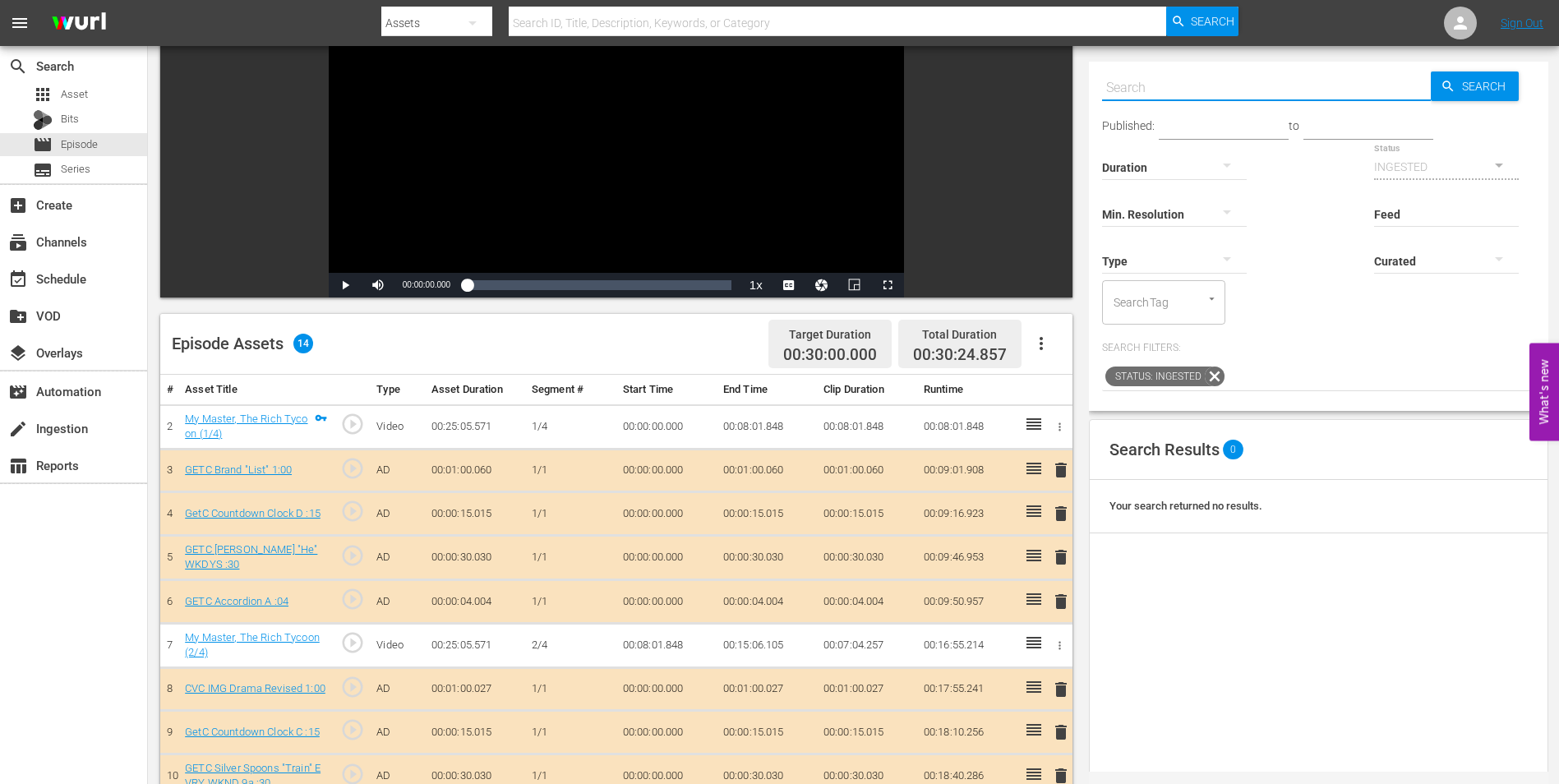
click at [1208, 90] on input "text" at bounding box center [1266, 88] width 329 height 39
paste input "GETC Benson "He" WKDYS"
type input "GETC Benson "He" WKDYS:15"
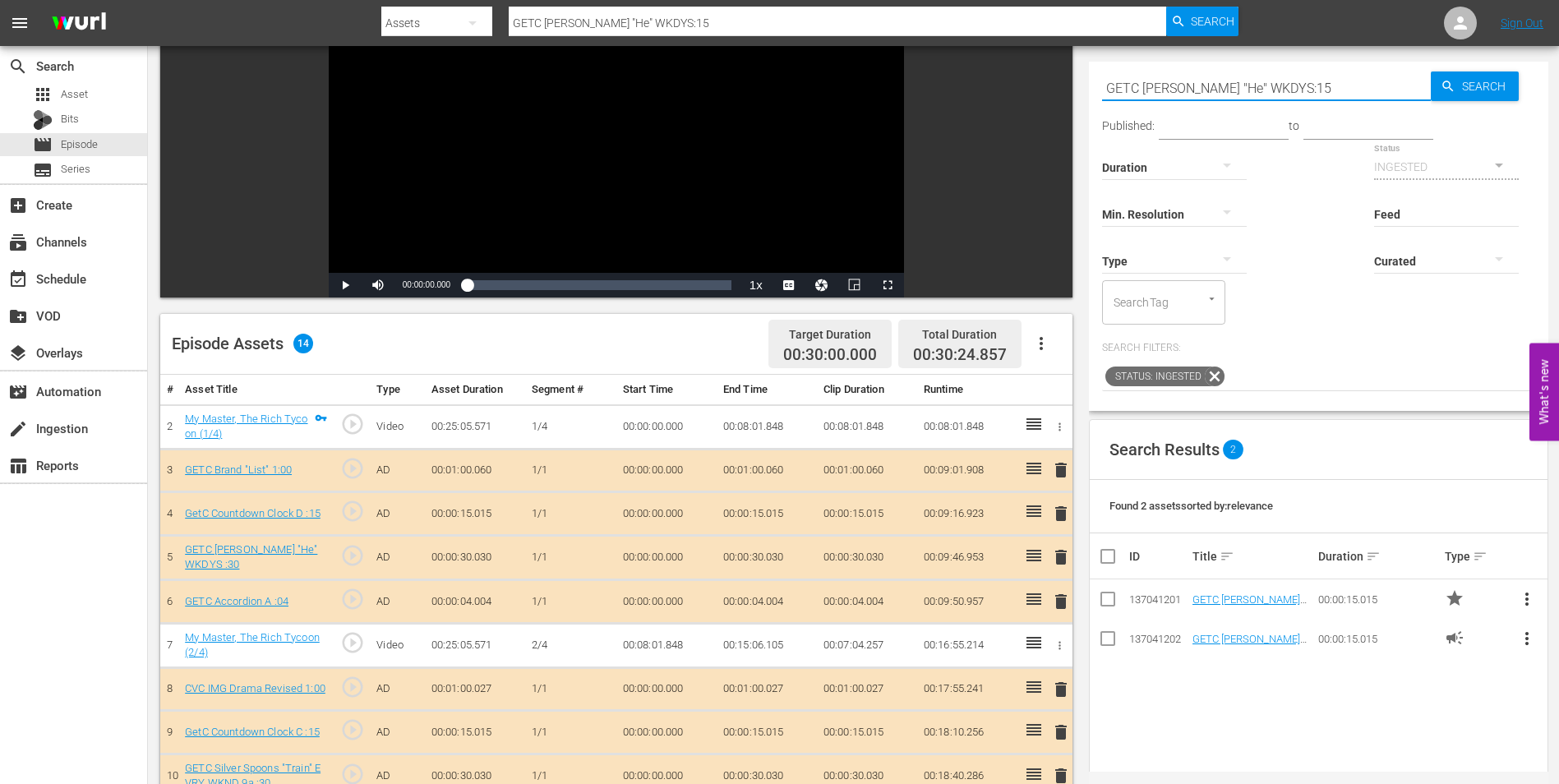
click at [1261, 81] on input "GETC Benson "He" WKDYS:15" at bounding box center [1266, 88] width 329 height 39
click at [1224, 262] on icon "button" at bounding box center [1227, 259] width 20 height 20
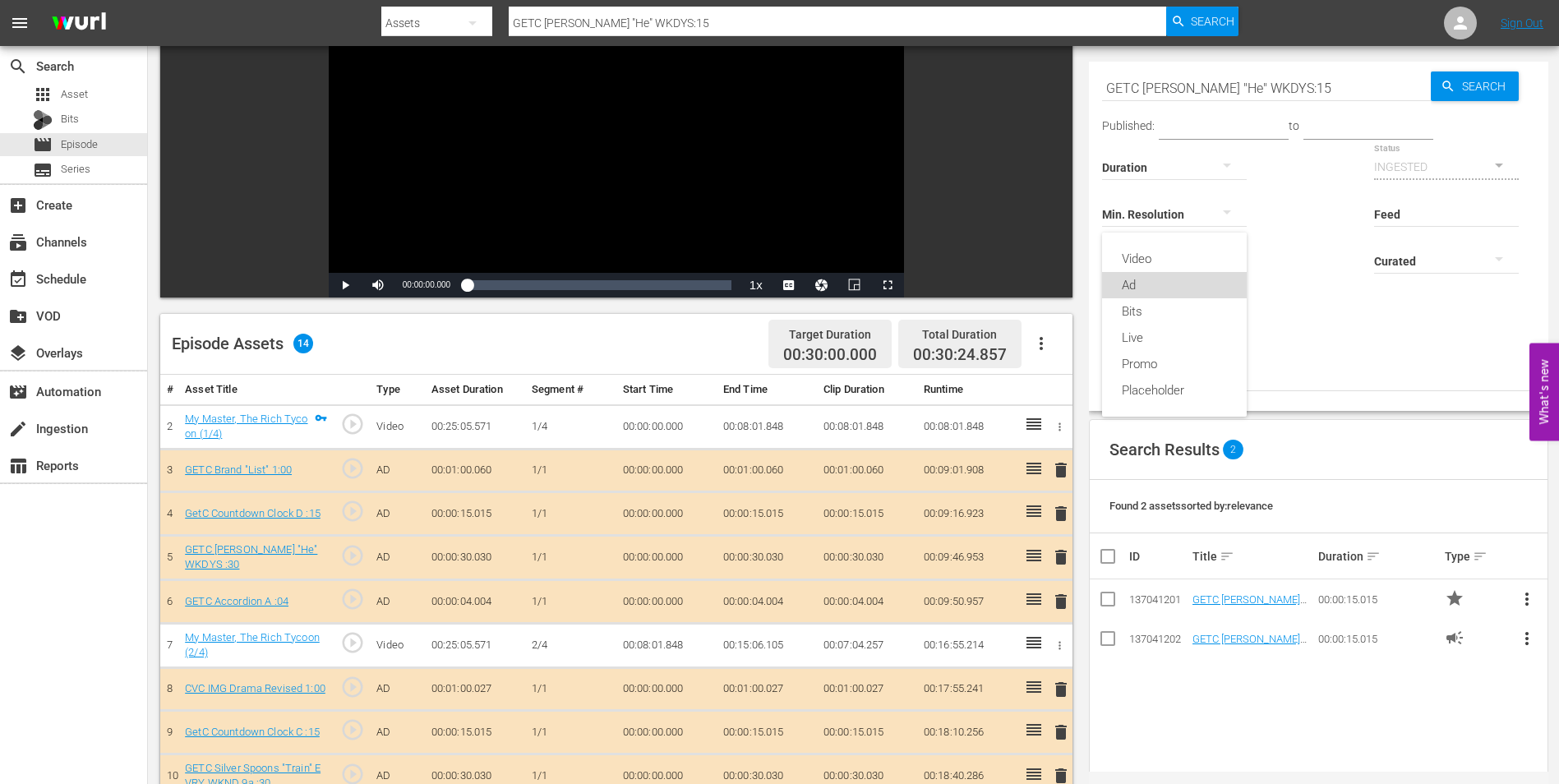
click at [1205, 286] on div "Ad" at bounding box center [1174, 286] width 145 height 27
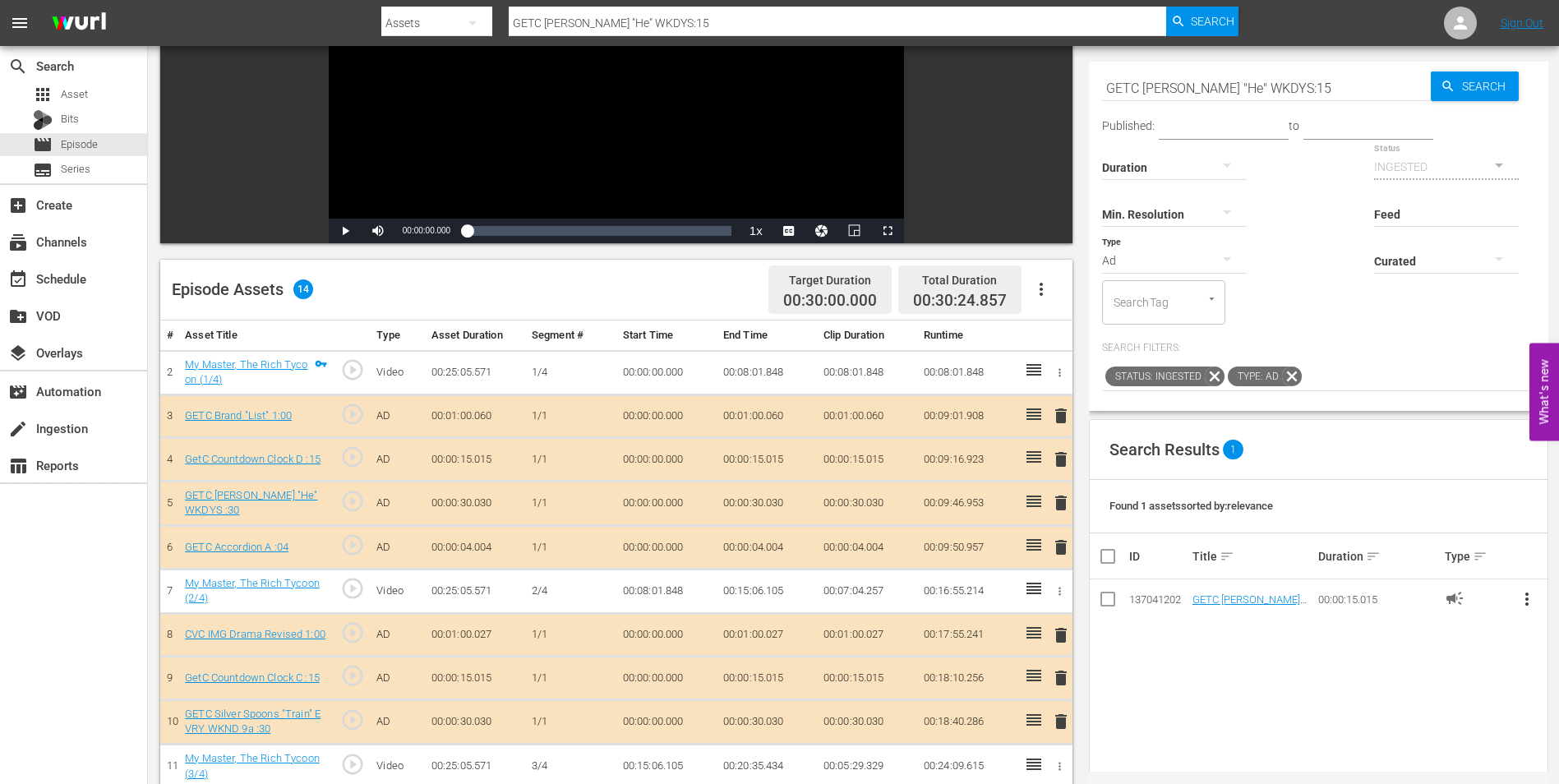
scroll to position [247, 0]
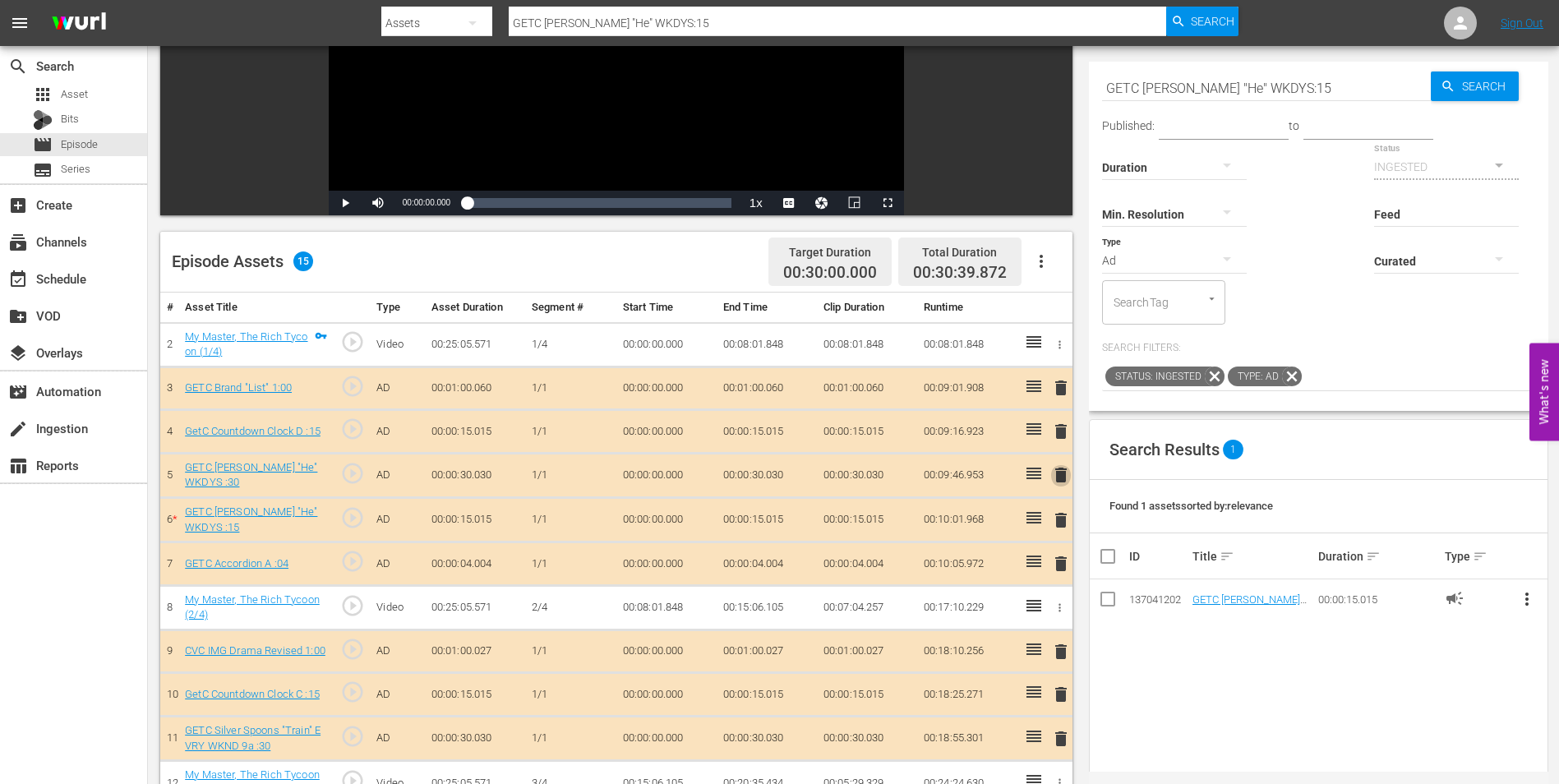
click at [1059, 477] on span "delete" at bounding box center [1061, 474] width 20 height 20
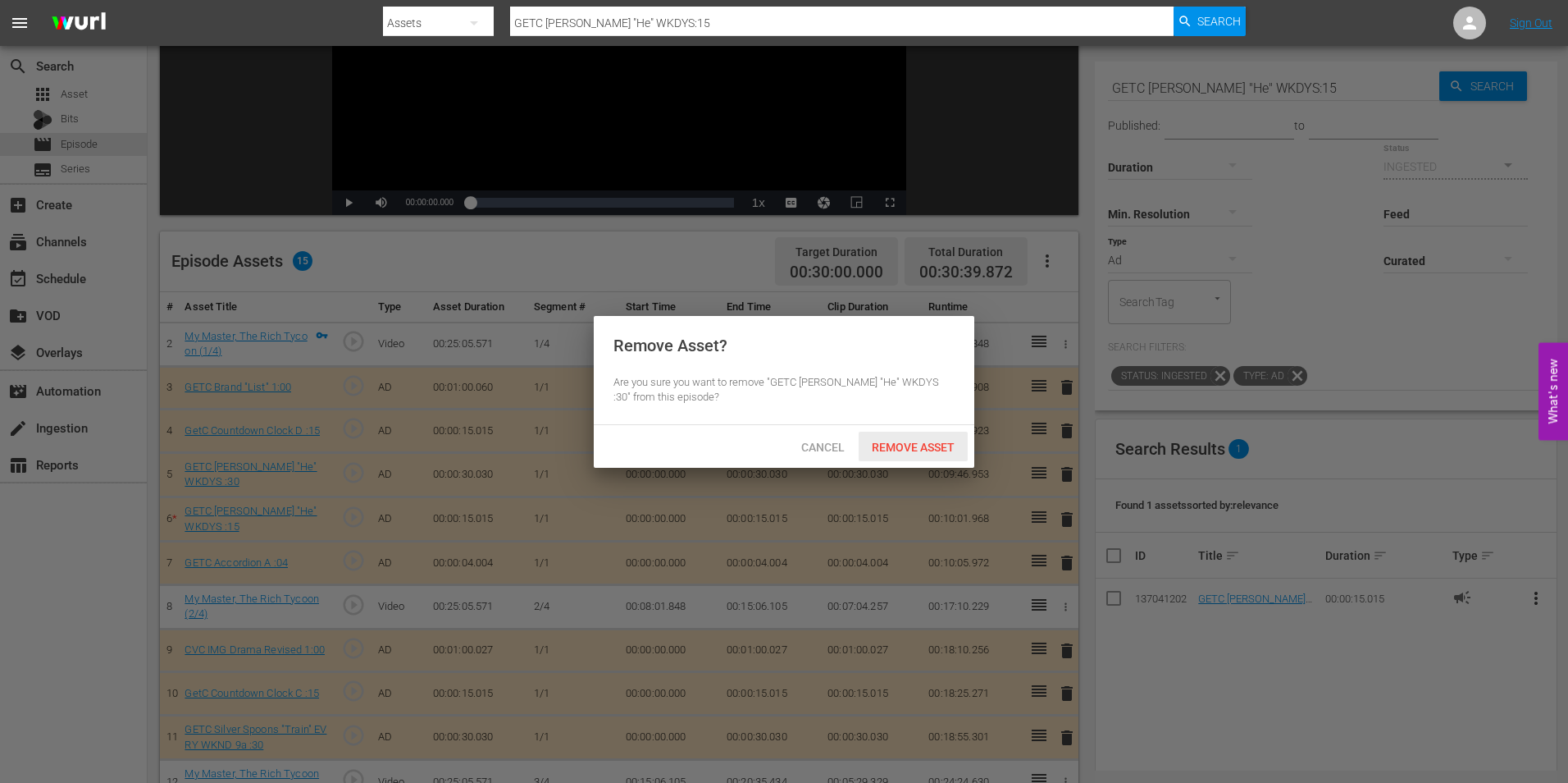
click at [922, 448] on span "Remove Asset" at bounding box center [913, 446] width 109 height 13
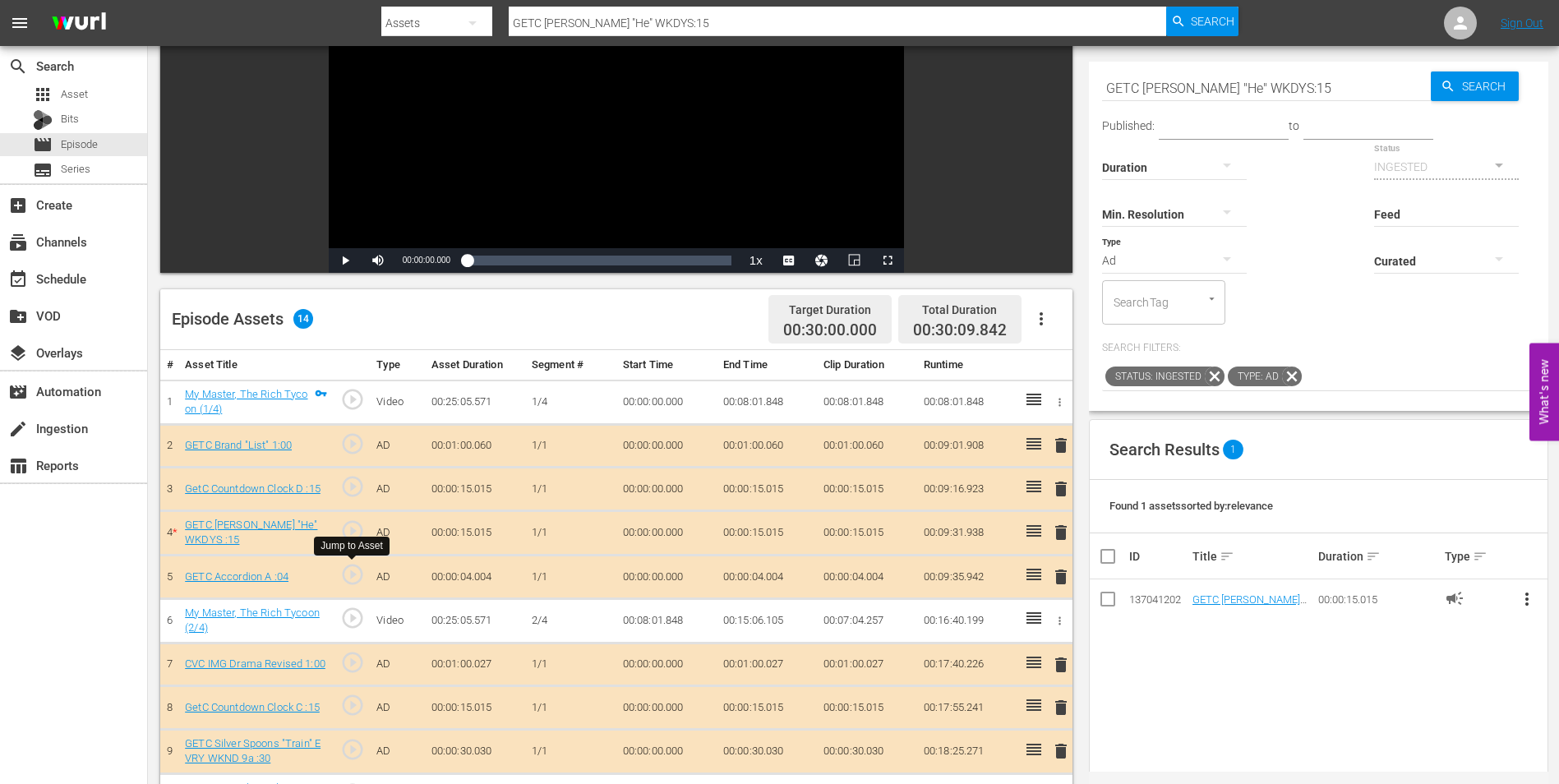
scroll to position [164, 0]
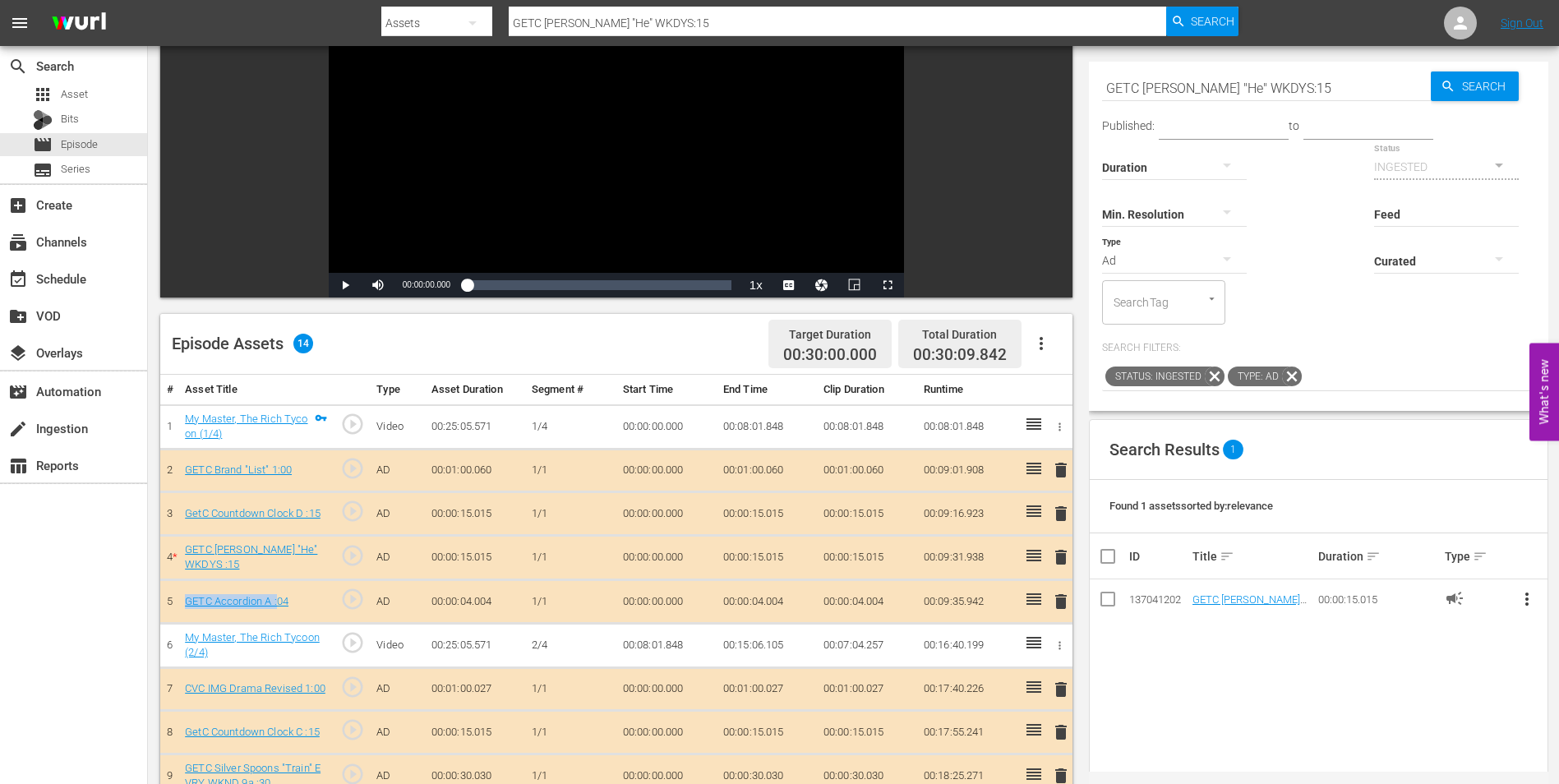
drag, startPoint x: 182, startPoint y: 601, endPoint x: 278, endPoint y: 615, distance: 97.0
click at [278, 615] on td "GETC Accordion A :04" at bounding box center [256, 601] width 155 height 43
copy link "GETC Accordion A :"
drag, startPoint x: 1304, startPoint y: 90, endPoint x: 1060, endPoint y: 78, distance: 244.3
click at [1060, 78] on div "Video Player is loading. Play Video Play Mute Current Time 00:00:00.000 / Durat…" at bounding box center [854, 504] width 1387 height 1062
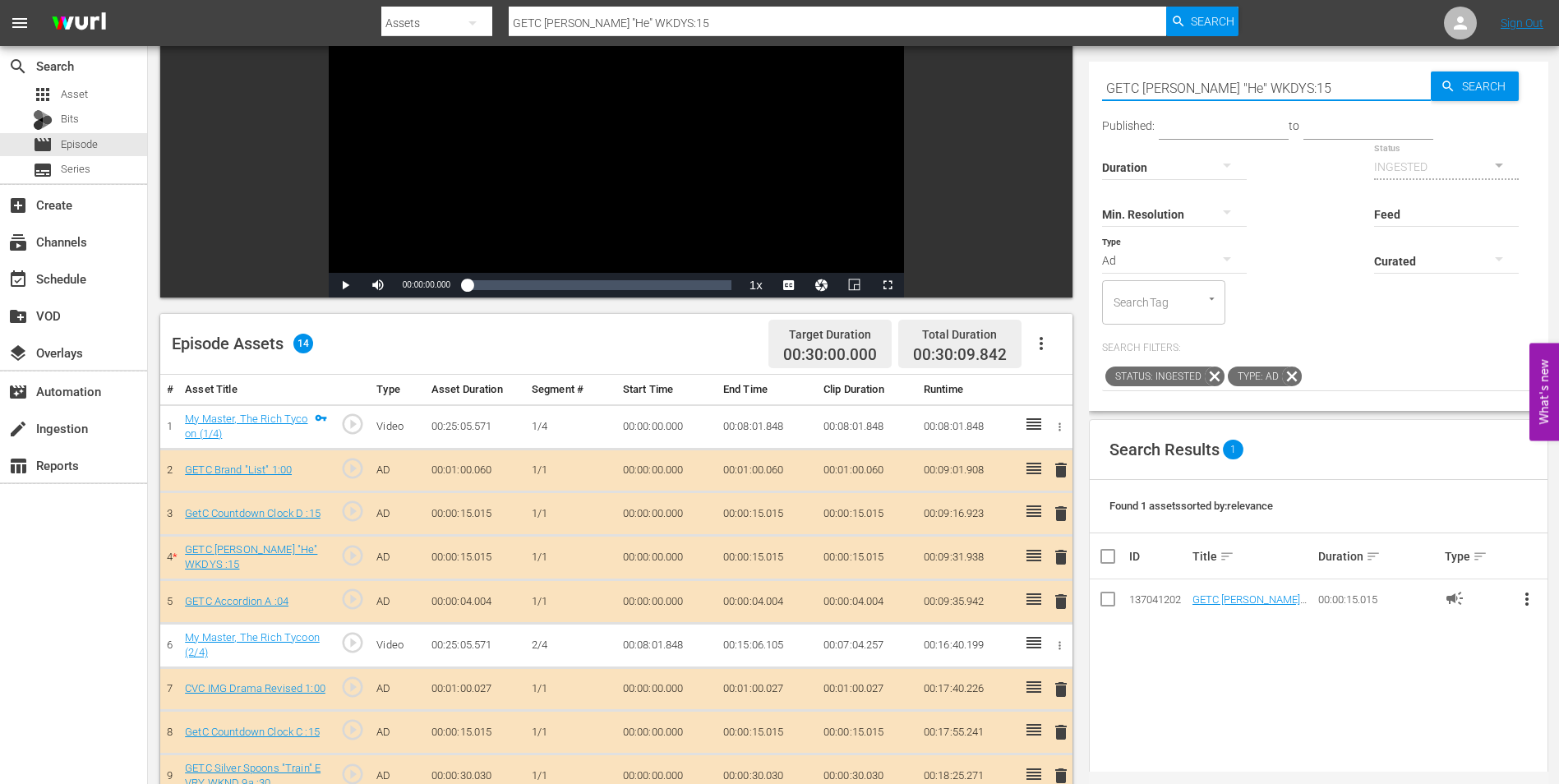
paste input "Accordion A :"
type input "GETC Accordion A :09"
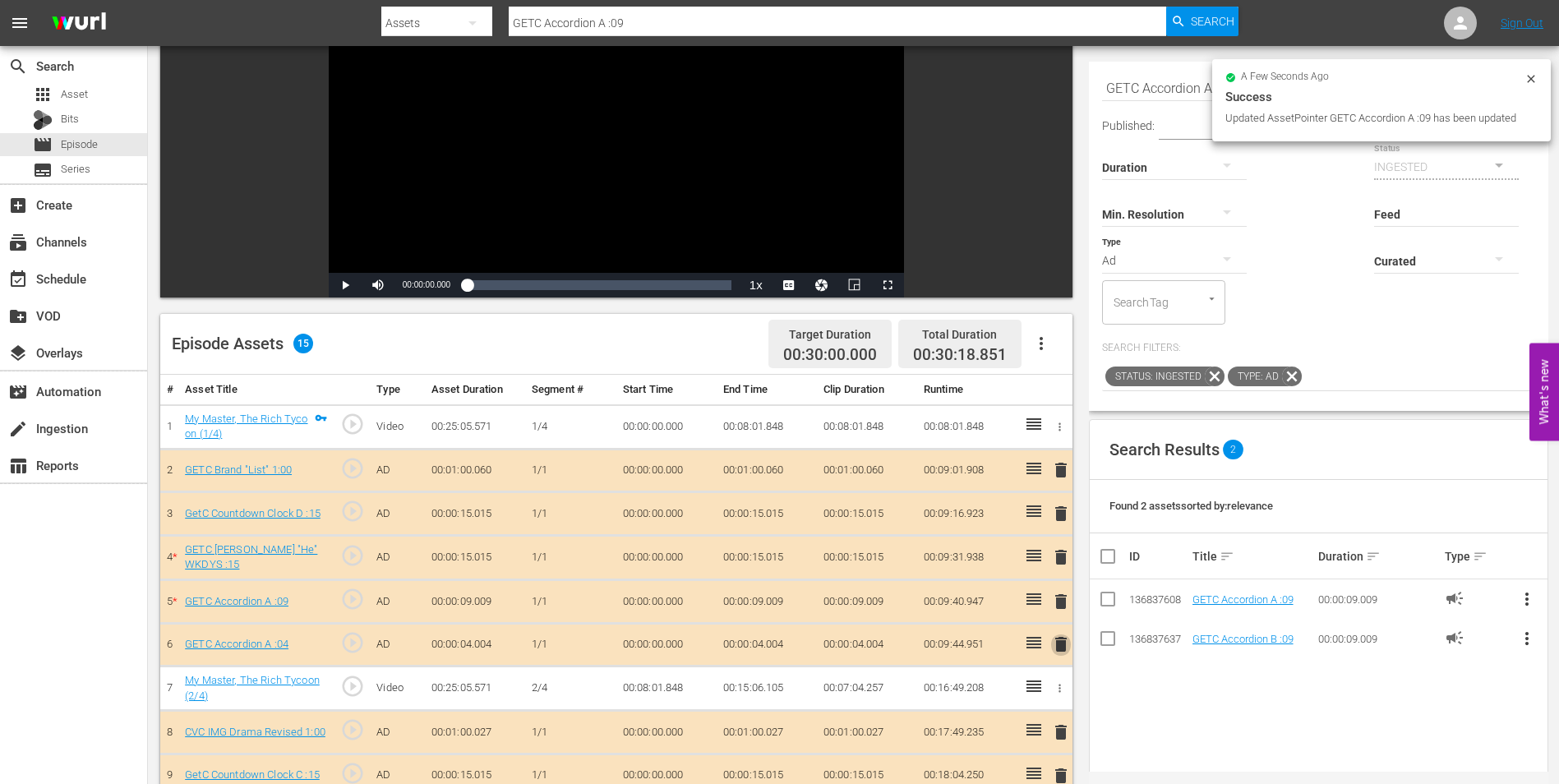
click at [1061, 643] on span "delete" at bounding box center [1061, 644] width 20 height 20
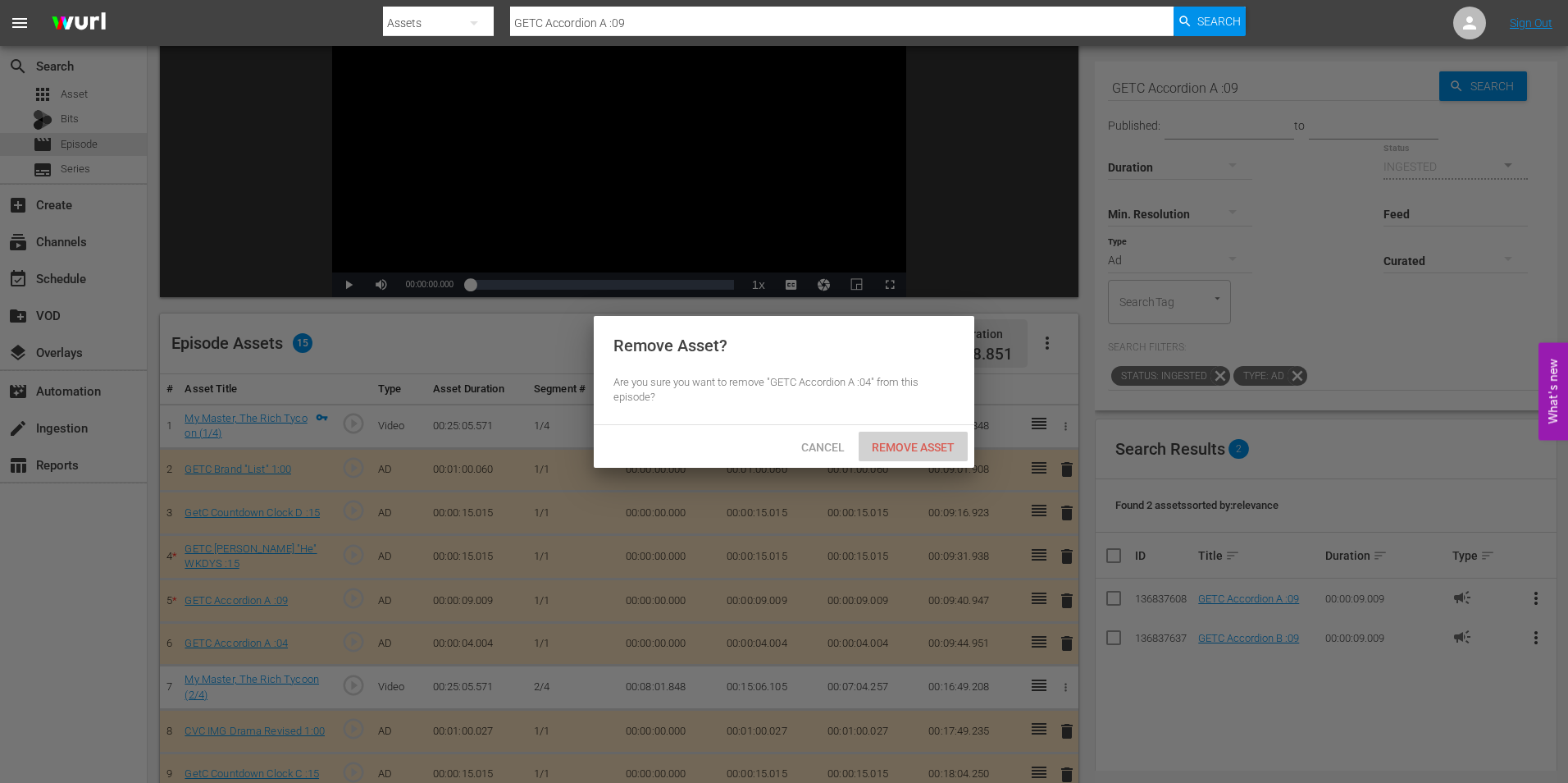
click at [908, 446] on span "Remove Asset" at bounding box center [913, 446] width 109 height 13
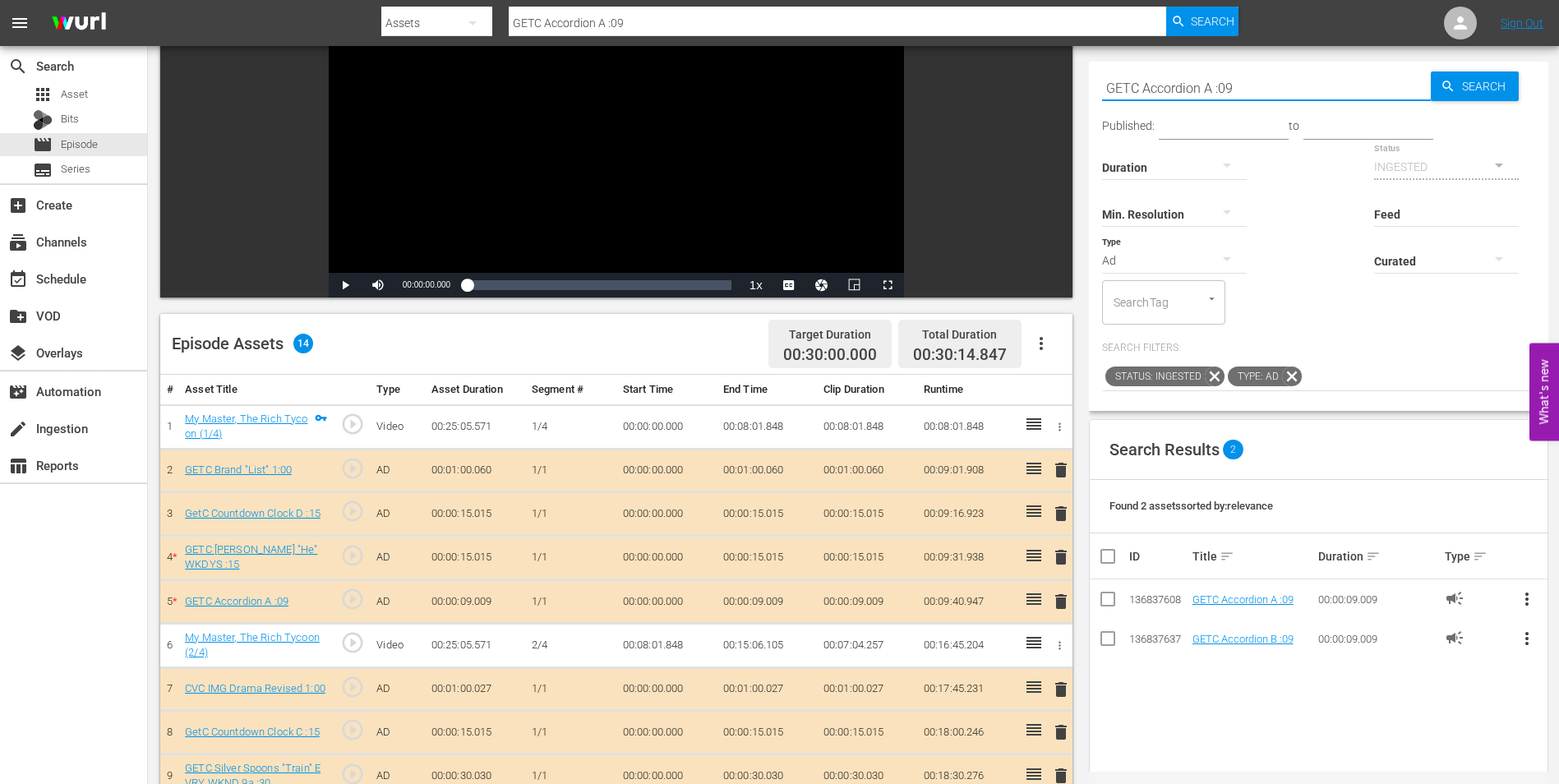
drag, startPoint x: 1256, startPoint y: 91, endPoint x: 1011, endPoint y: 96, distance: 245.1
click at [1011, 96] on div "Video Player is loading. Play Video Play Mute Current Time 00:00:00.000 / Durat…" at bounding box center [854, 504] width 1387 height 1062
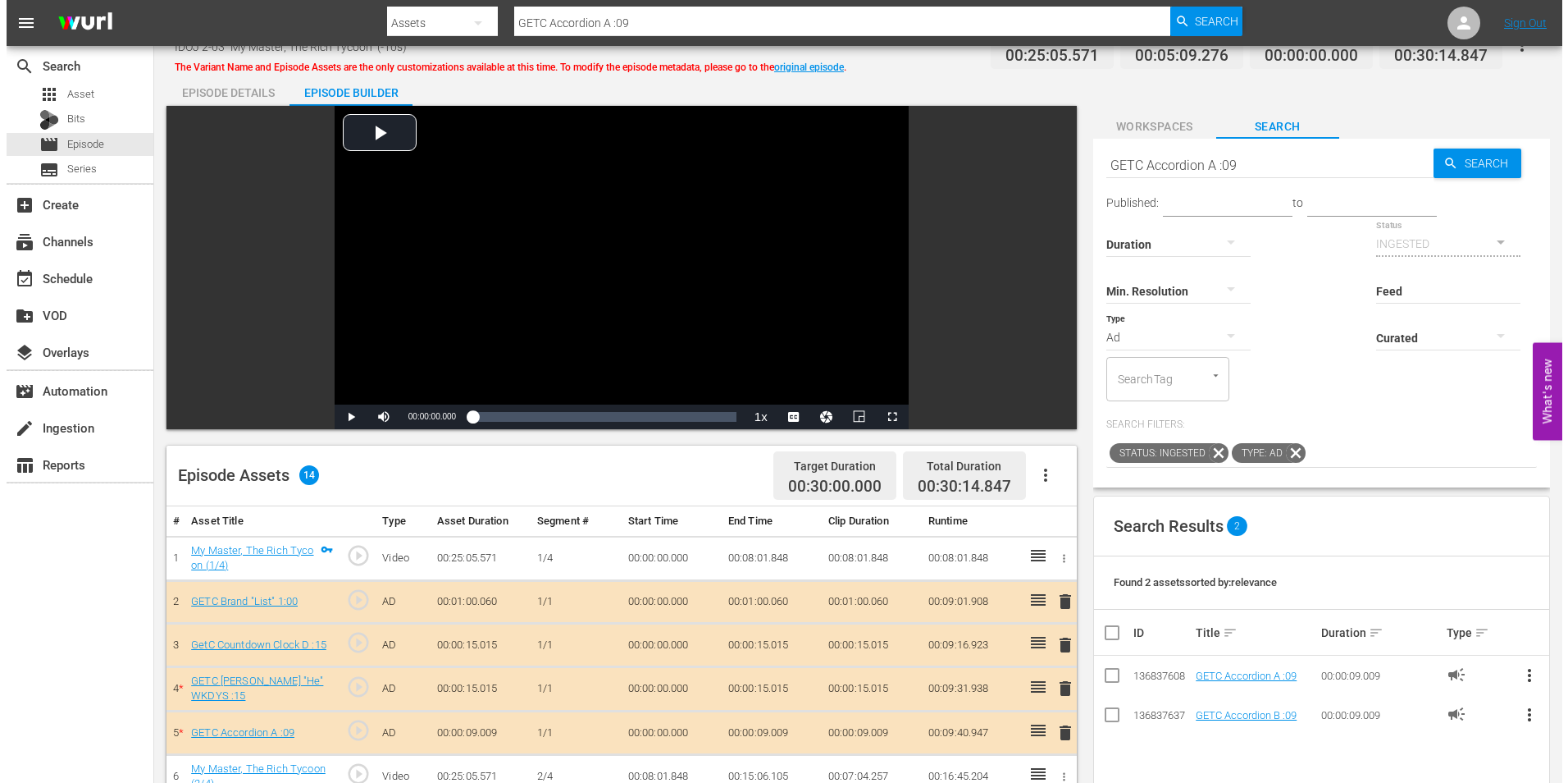
scroll to position [0, 0]
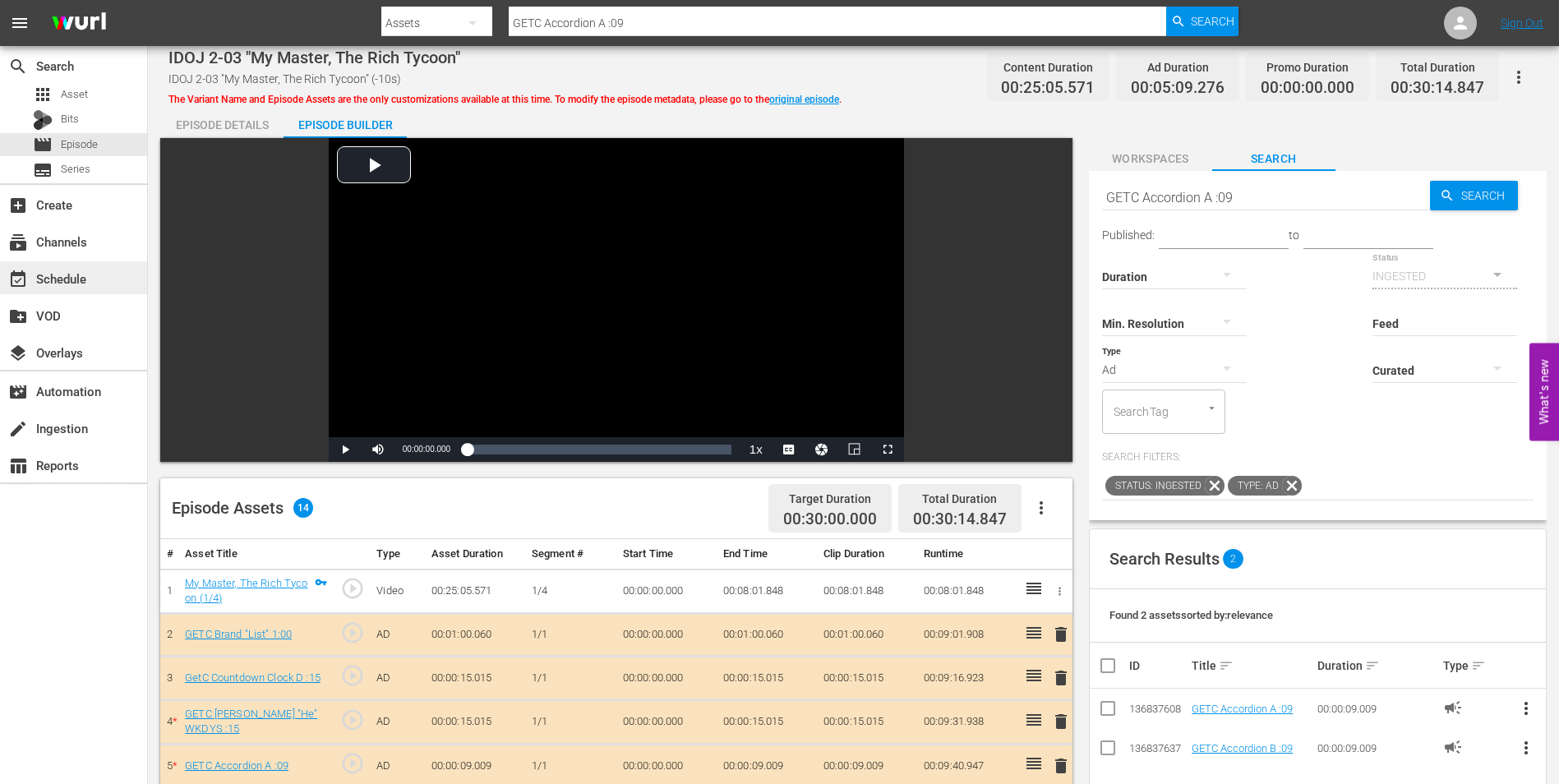
click at [73, 284] on div "event_available Schedule" at bounding box center [46, 276] width 92 height 15
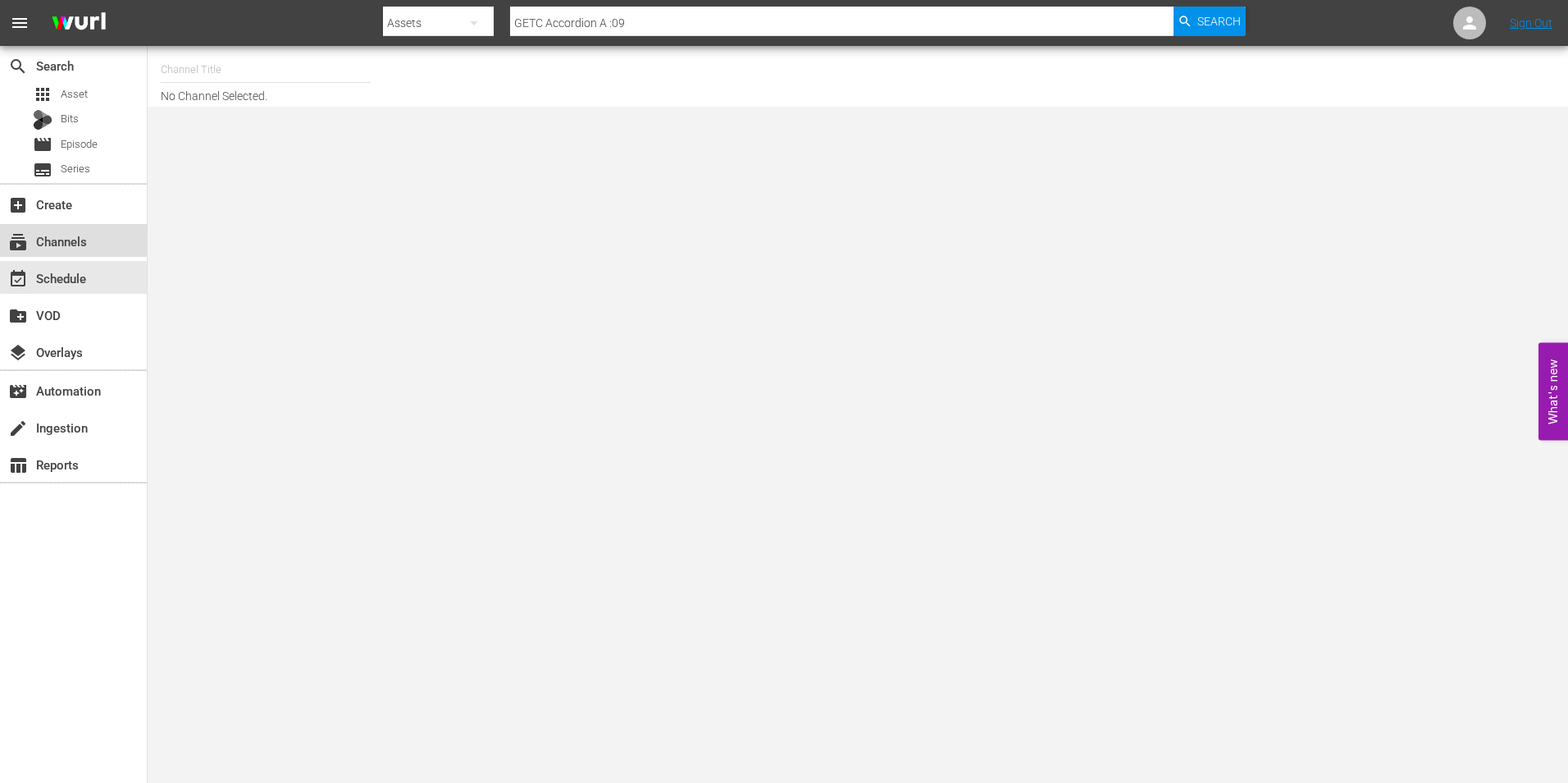
click at [89, 244] on div "subscriptions Channels" at bounding box center [46, 238] width 92 height 15
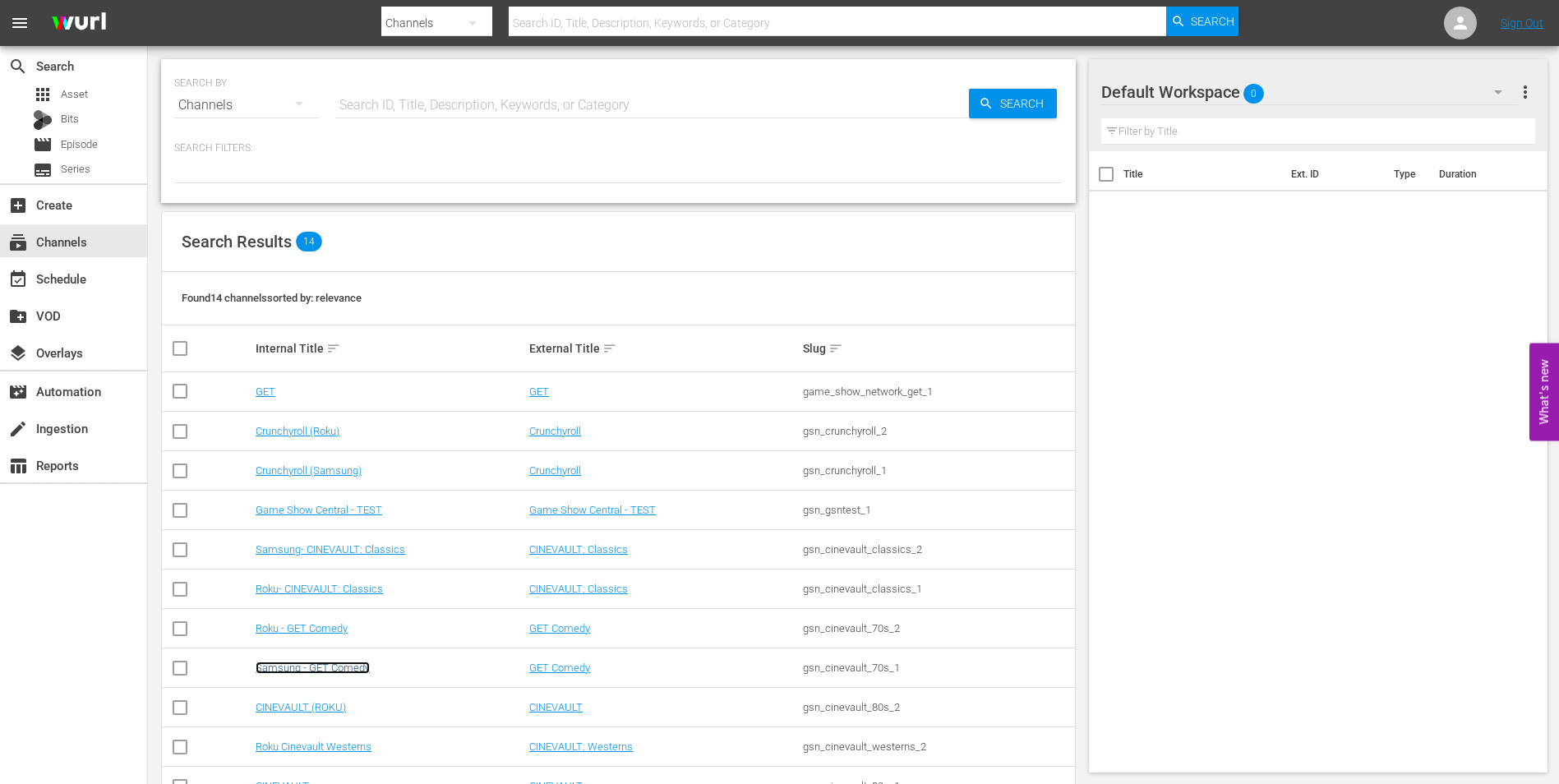
click at [323, 665] on link "Samsung - GET Comedy" at bounding box center [312, 668] width 114 height 12
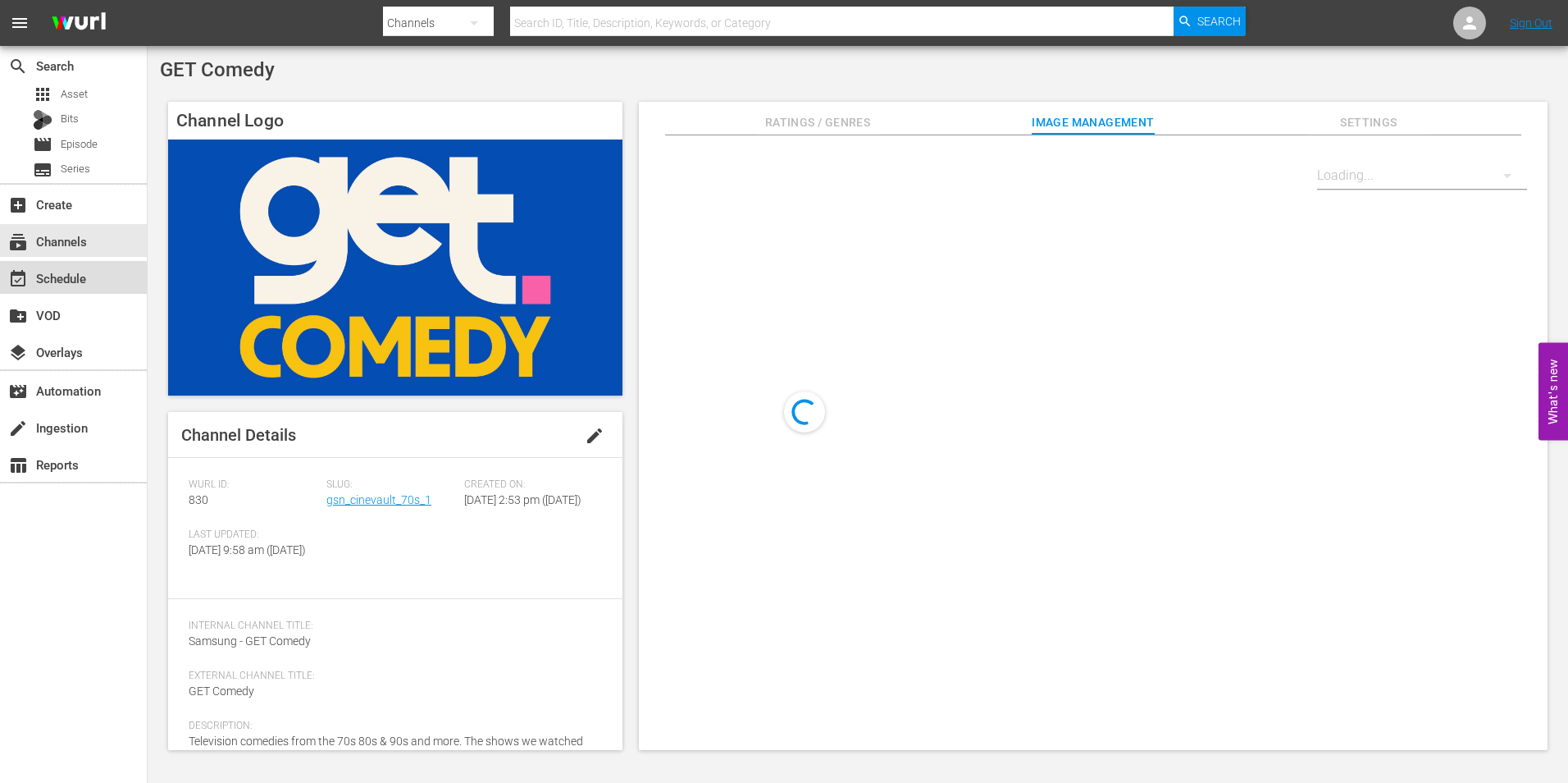
click at [93, 281] on div "event_available Schedule" at bounding box center [73, 277] width 147 height 33
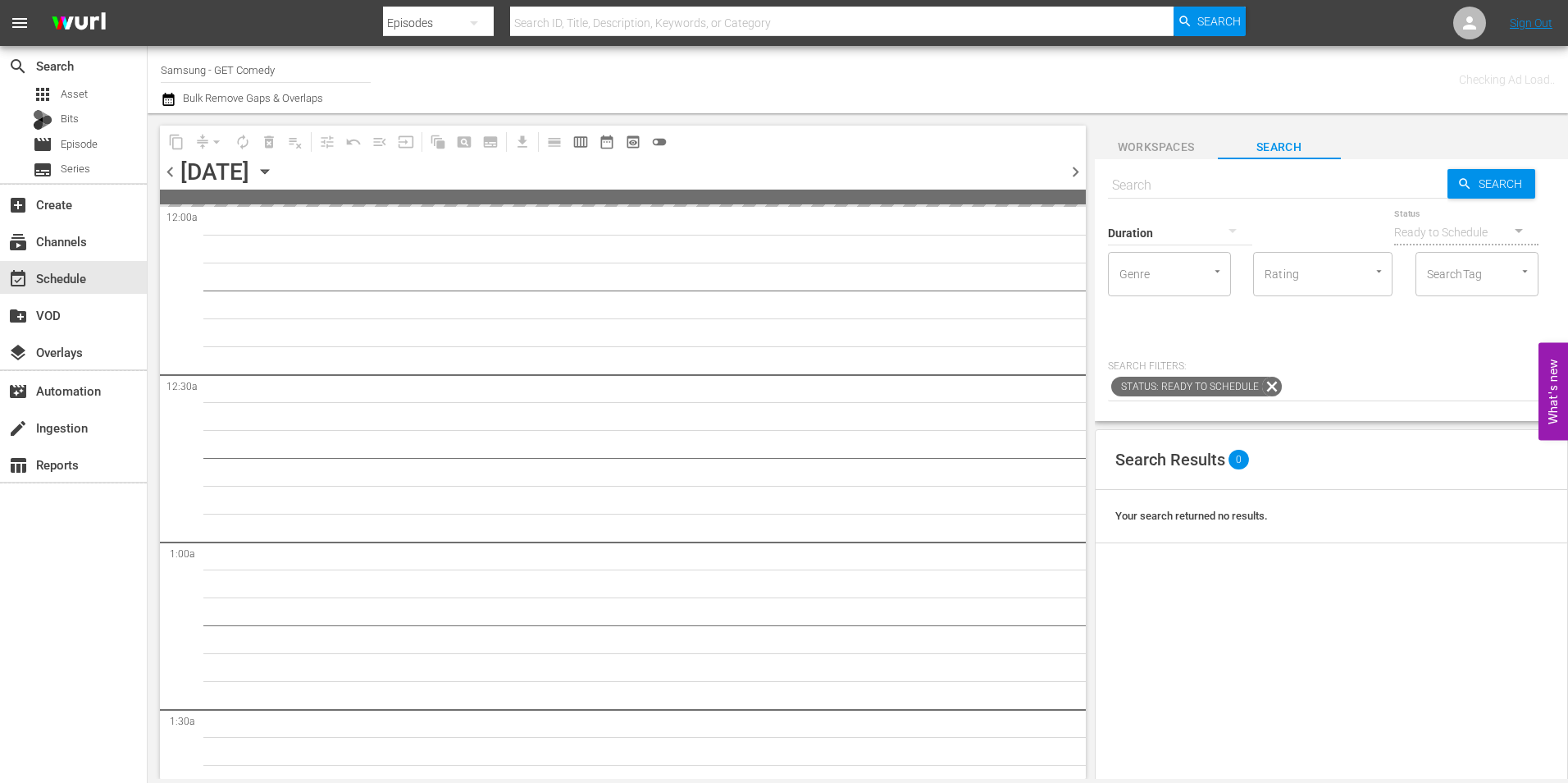
click at [274, 174] on icon "button" at bounding box center [265, 171] width 18 height 18
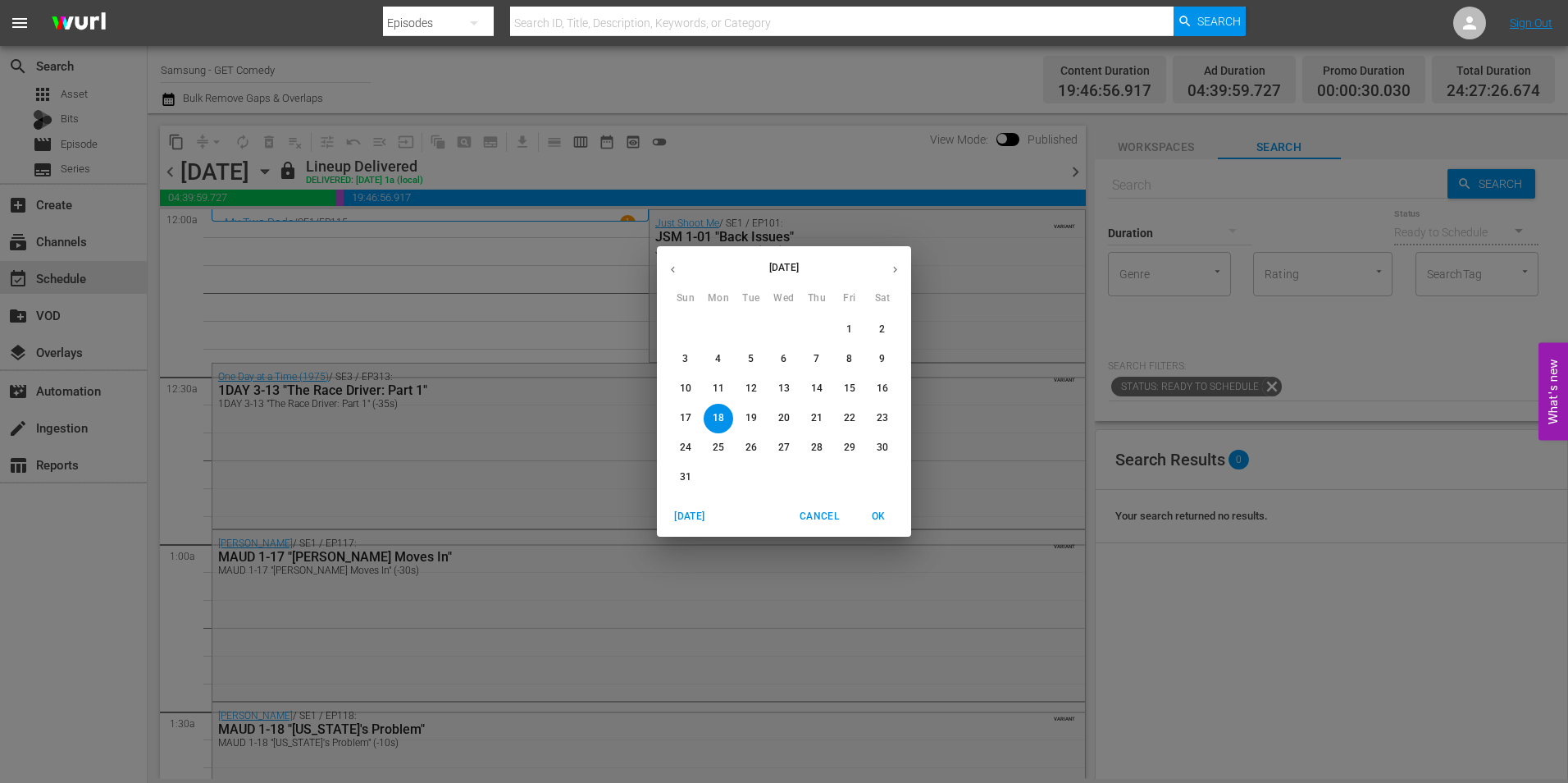
click at [899, 275] on button "button" at bounding box center [895, 269] width 32 height 32
click at [883, 327] on p "6" at bounding box center [882, 329] width 5 height 14
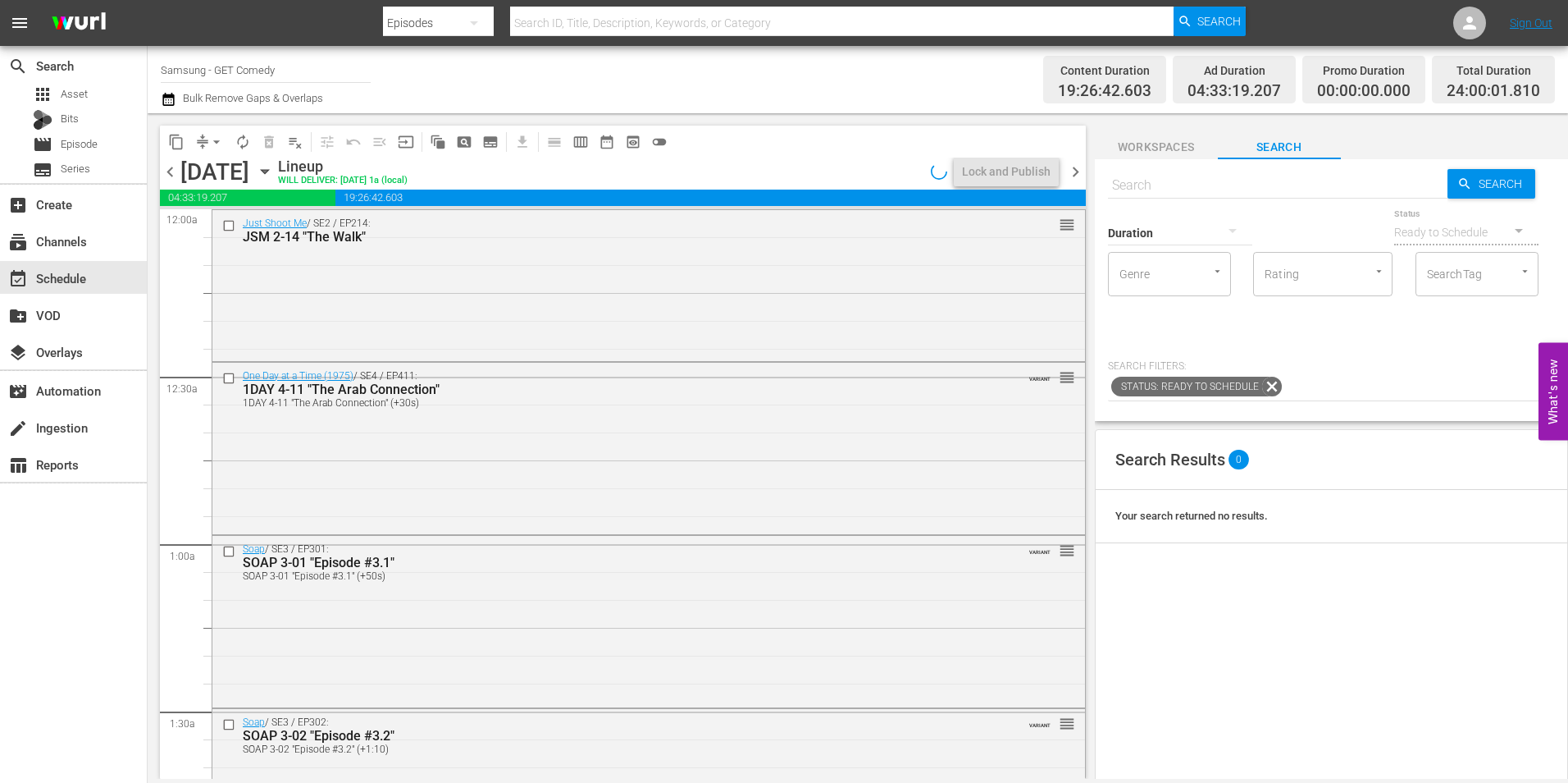
click at [1078, 169] on span "chevron_right" at bounding box center [1075, 171] width 20 height 20
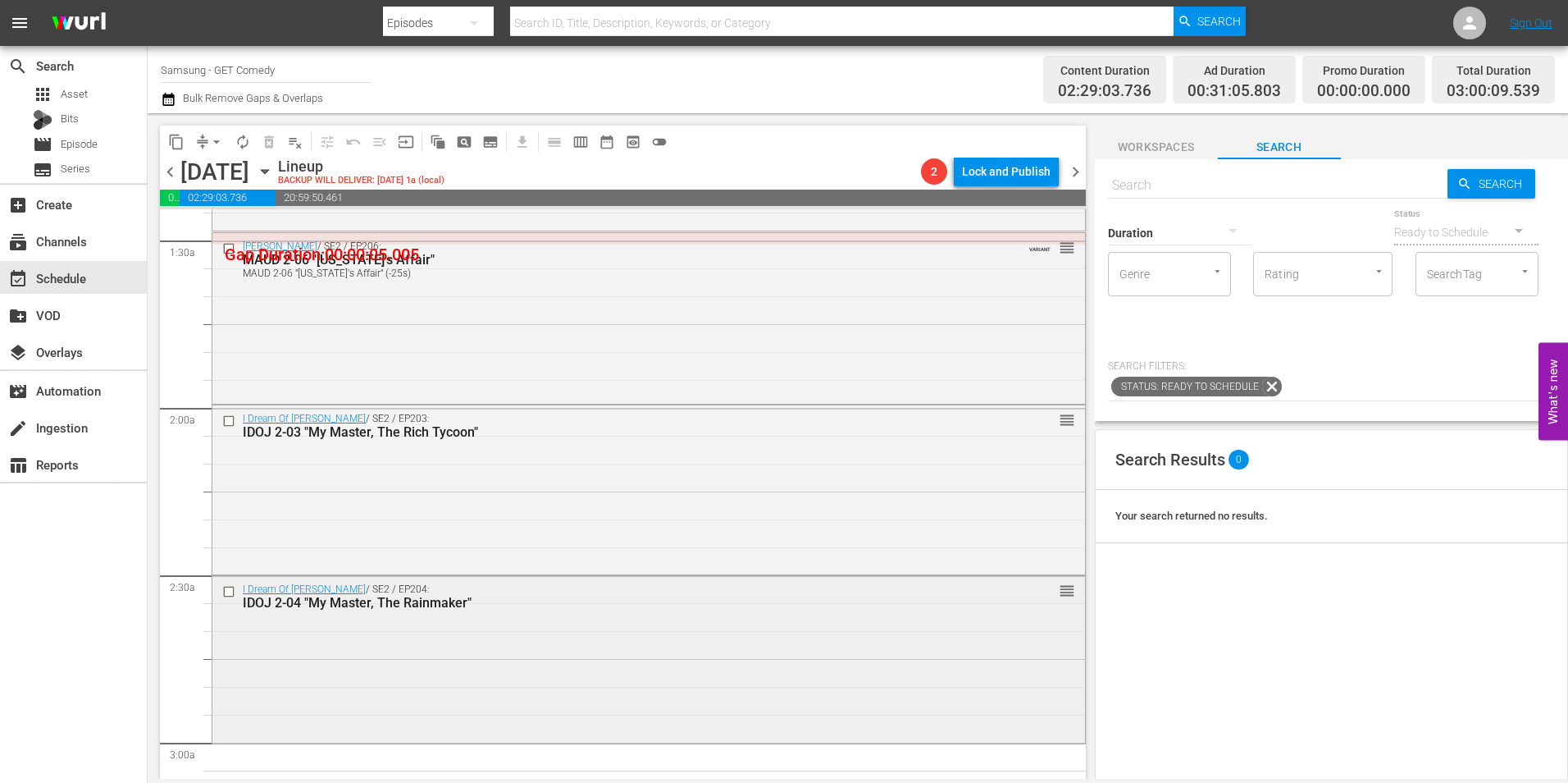
scroll to position [574, 0]
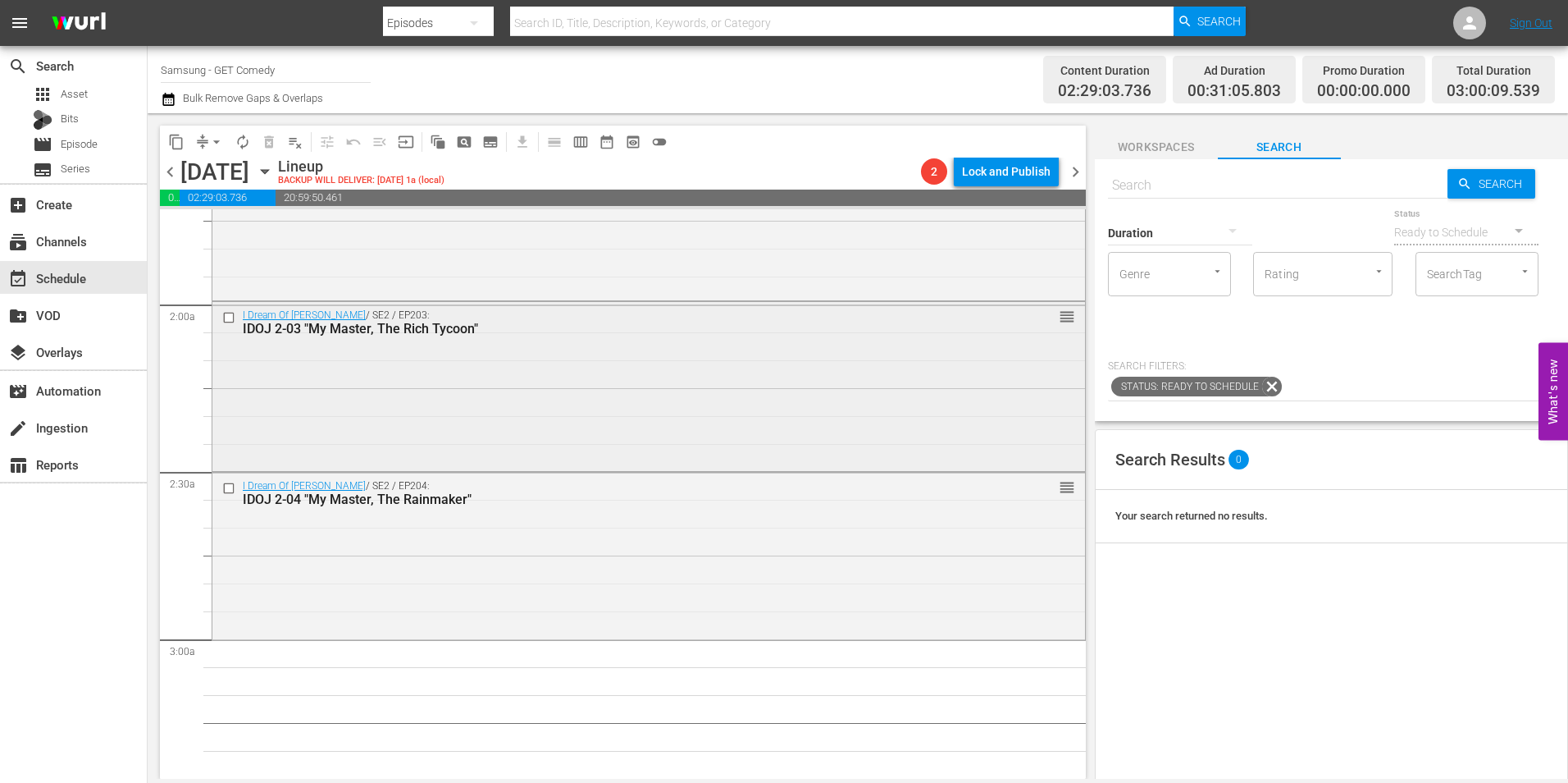
click at [704, 384] on div "I Dream Of Jeannie / SE2 / EP203: IDOJ 2-03 "My Master, The Rich Tycoon" reorder" at bounding box center [649, 384] width 873 height 165
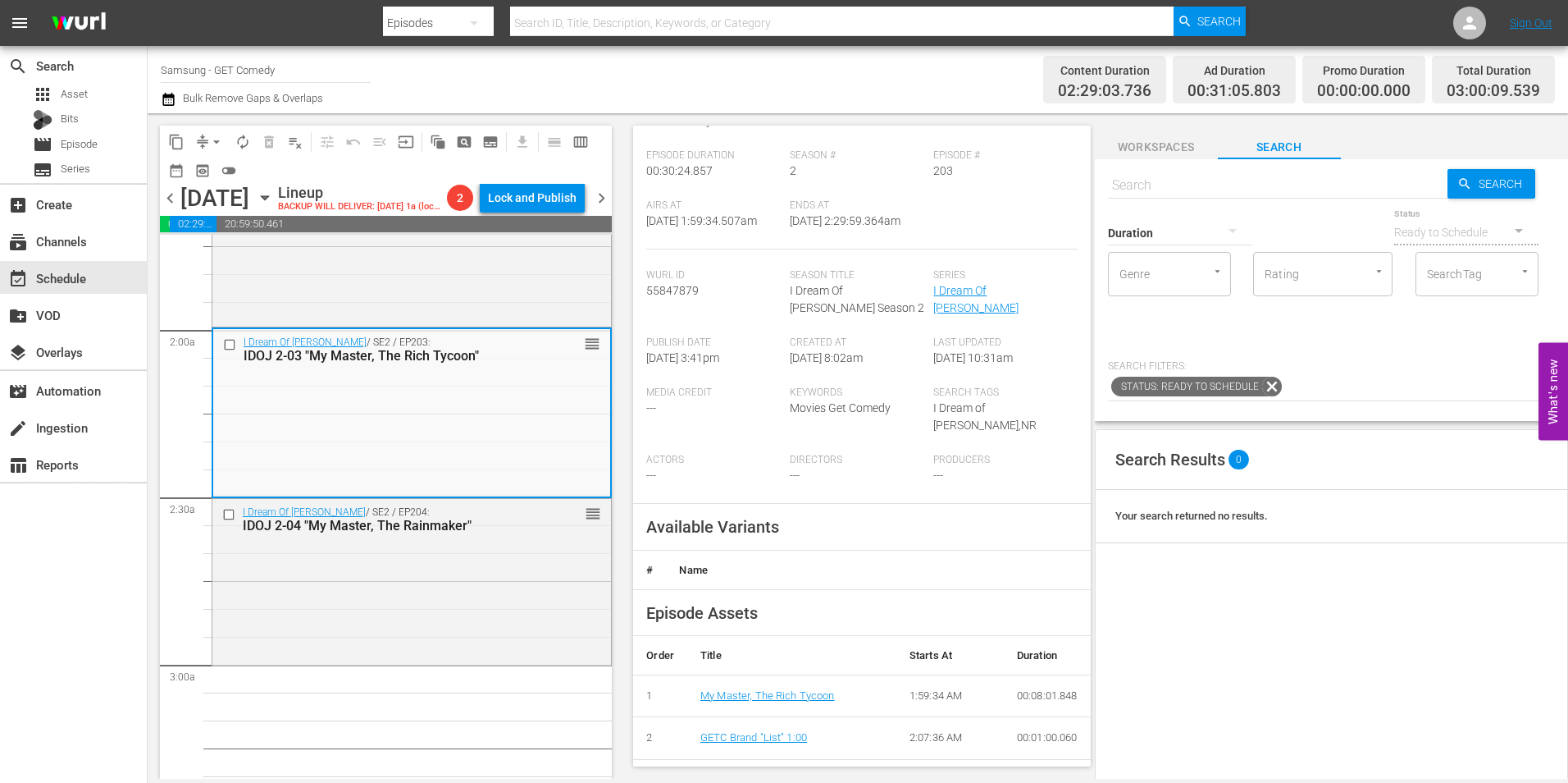
scroll to position [246, 0]
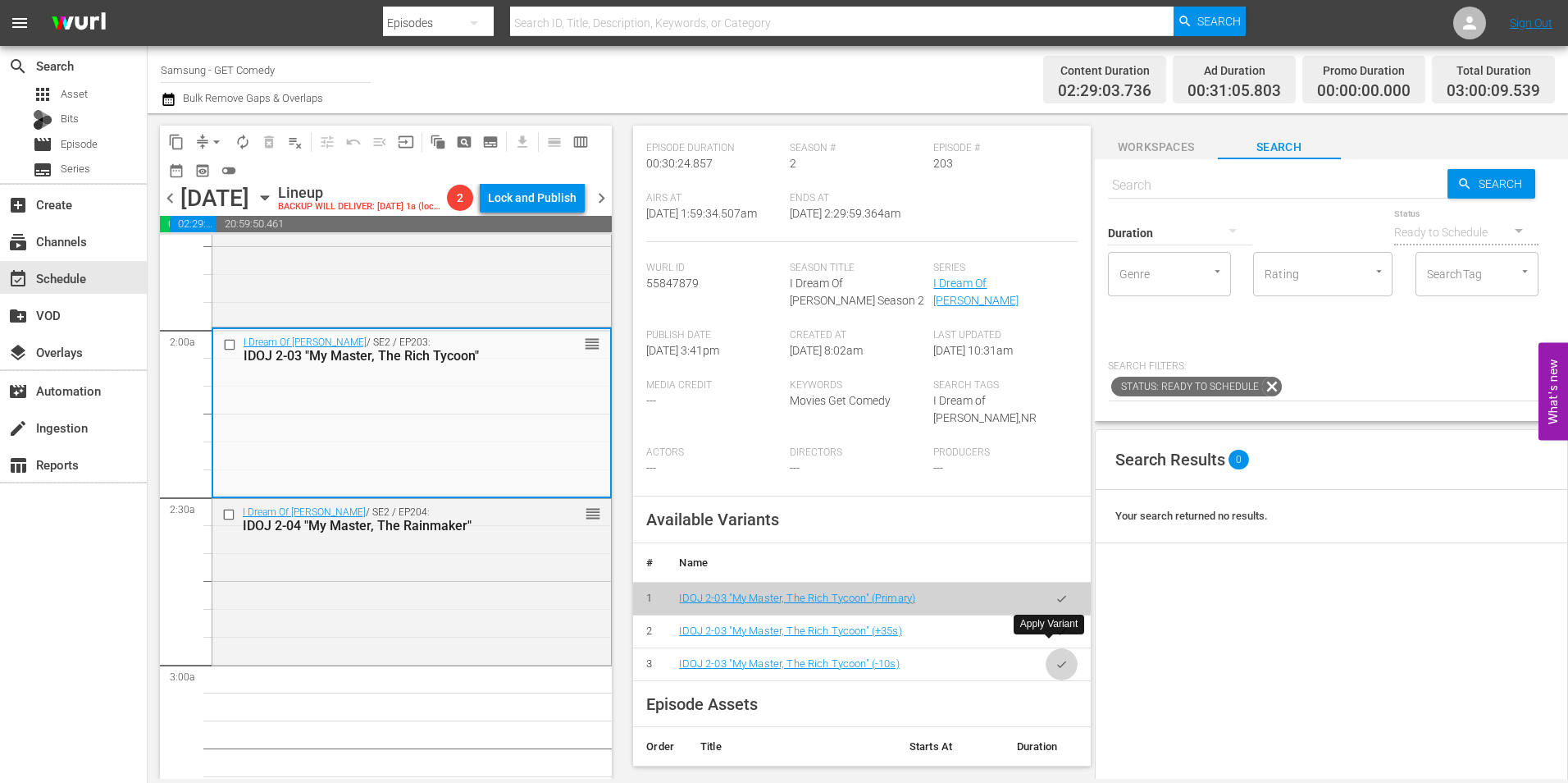
click at [1055, 658] on icon "button" at bounding box center [1062, 664] width 12 height 12
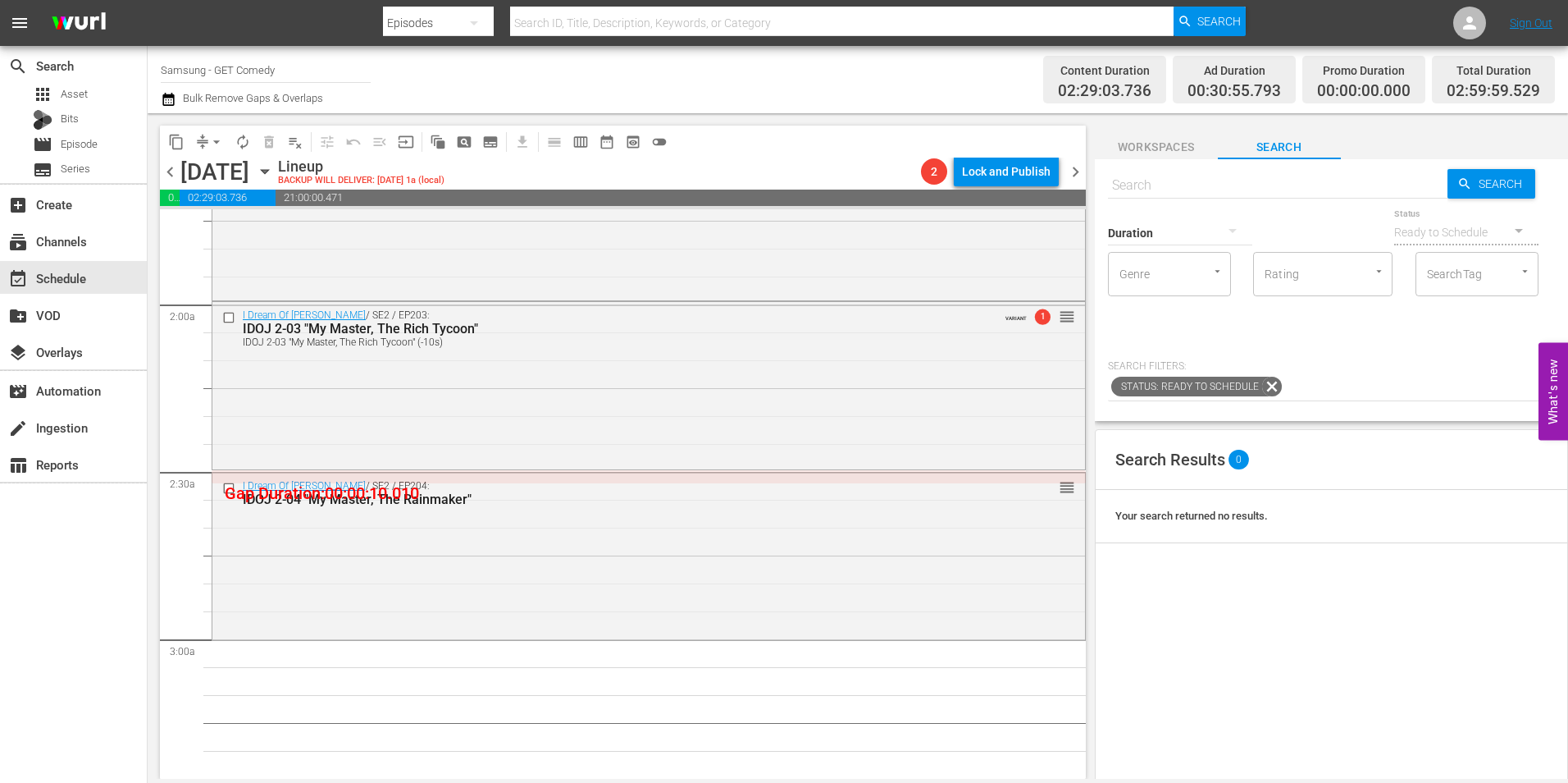
click at [211, 141] on span "arrow_drop_down" at bounding box center [216, 142] width 17 height 17
click at [228, 174] on li "Align to Midnight" at bounding box center [217, 174] width 173 height 27
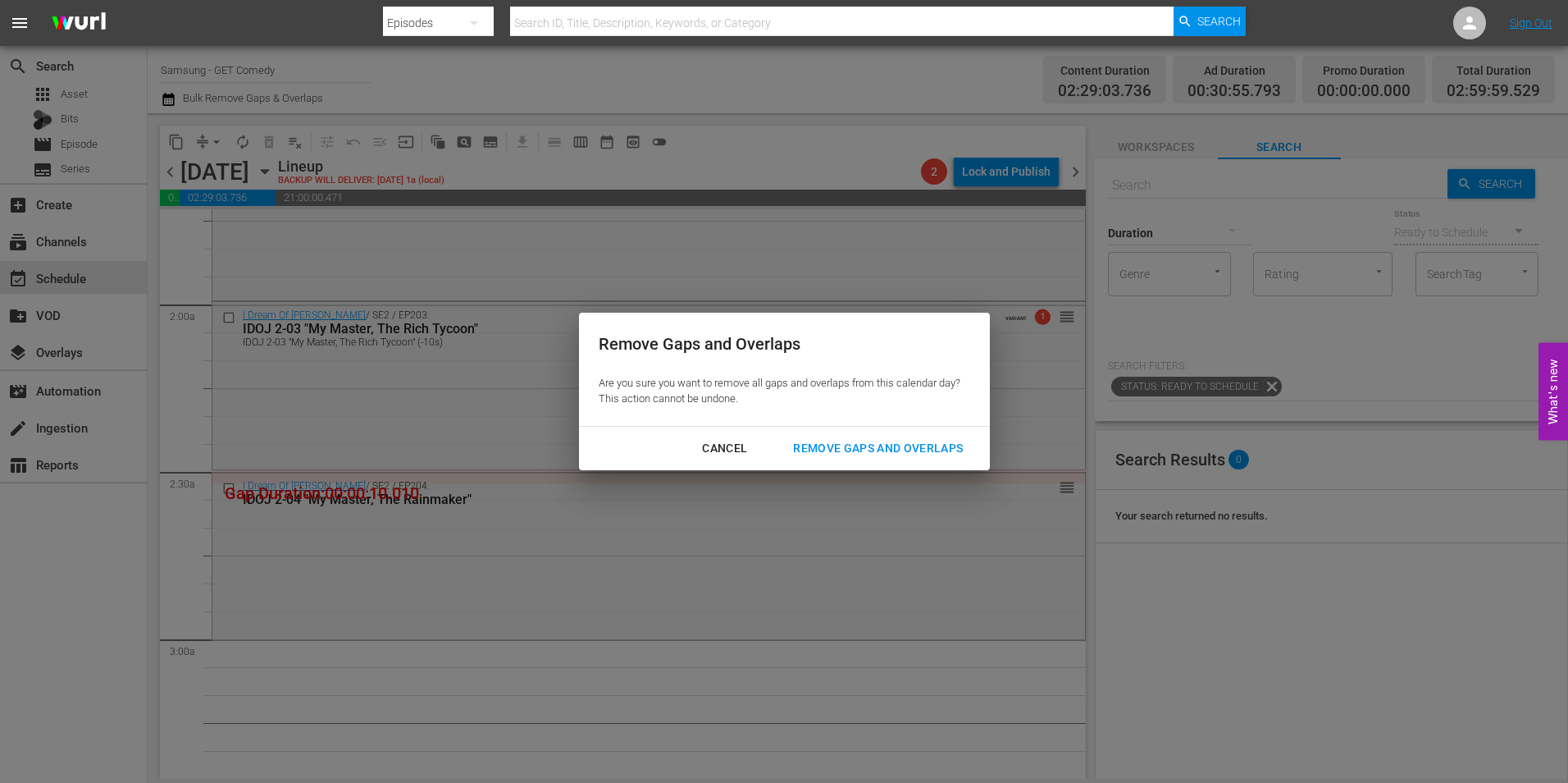
click at [923, 438] on div "Remove Gaps and Overlaps" at bounding box center [877, 448] width 196 height 20
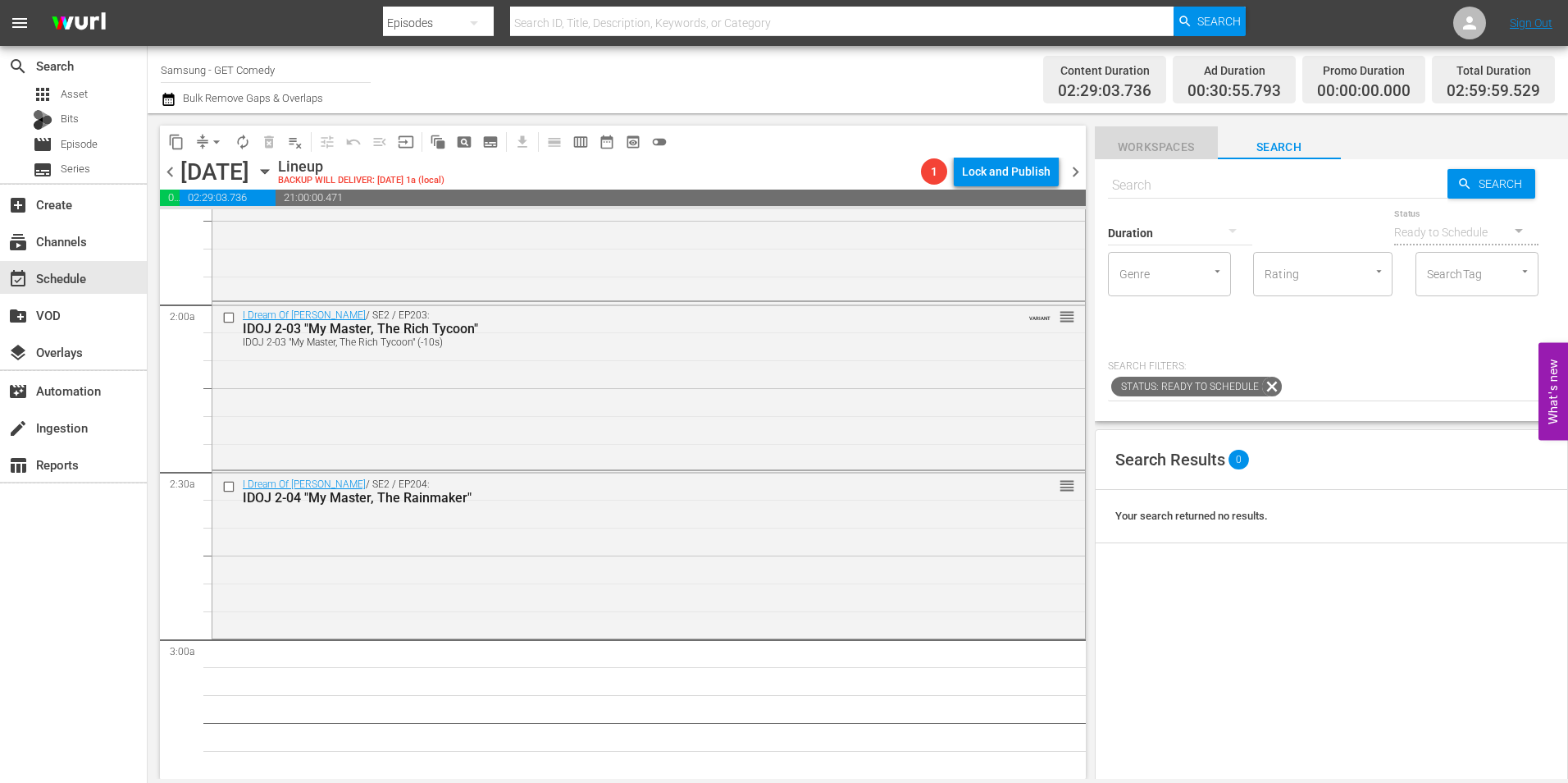
click at [1175, 143] on span "Workspaces" at bounding box center [1156, 147] width 123 height 20
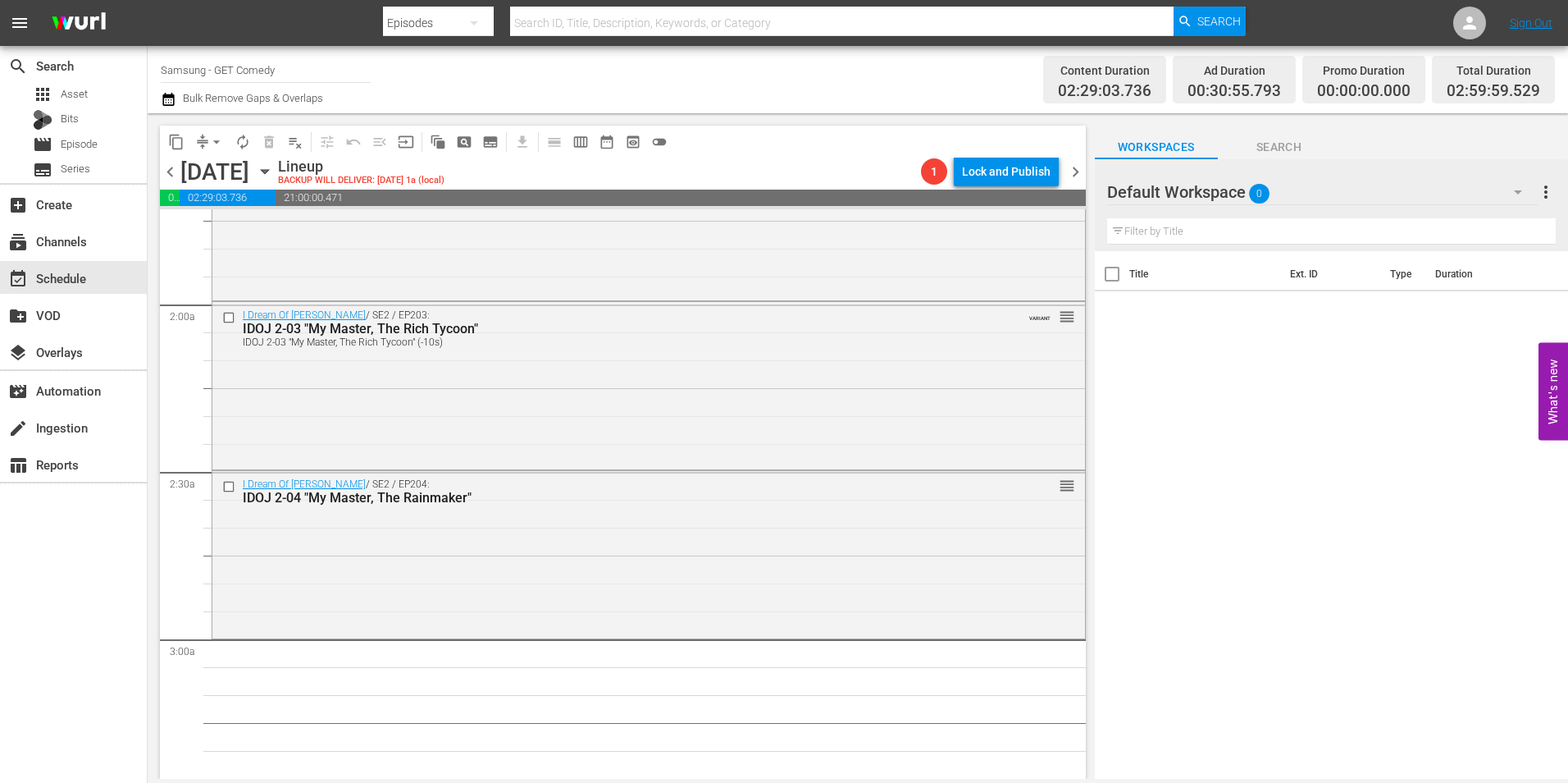
click at [1327, 191] on div "Default Workspace 0" at bounding box center [1322, 192] width 430 height 46
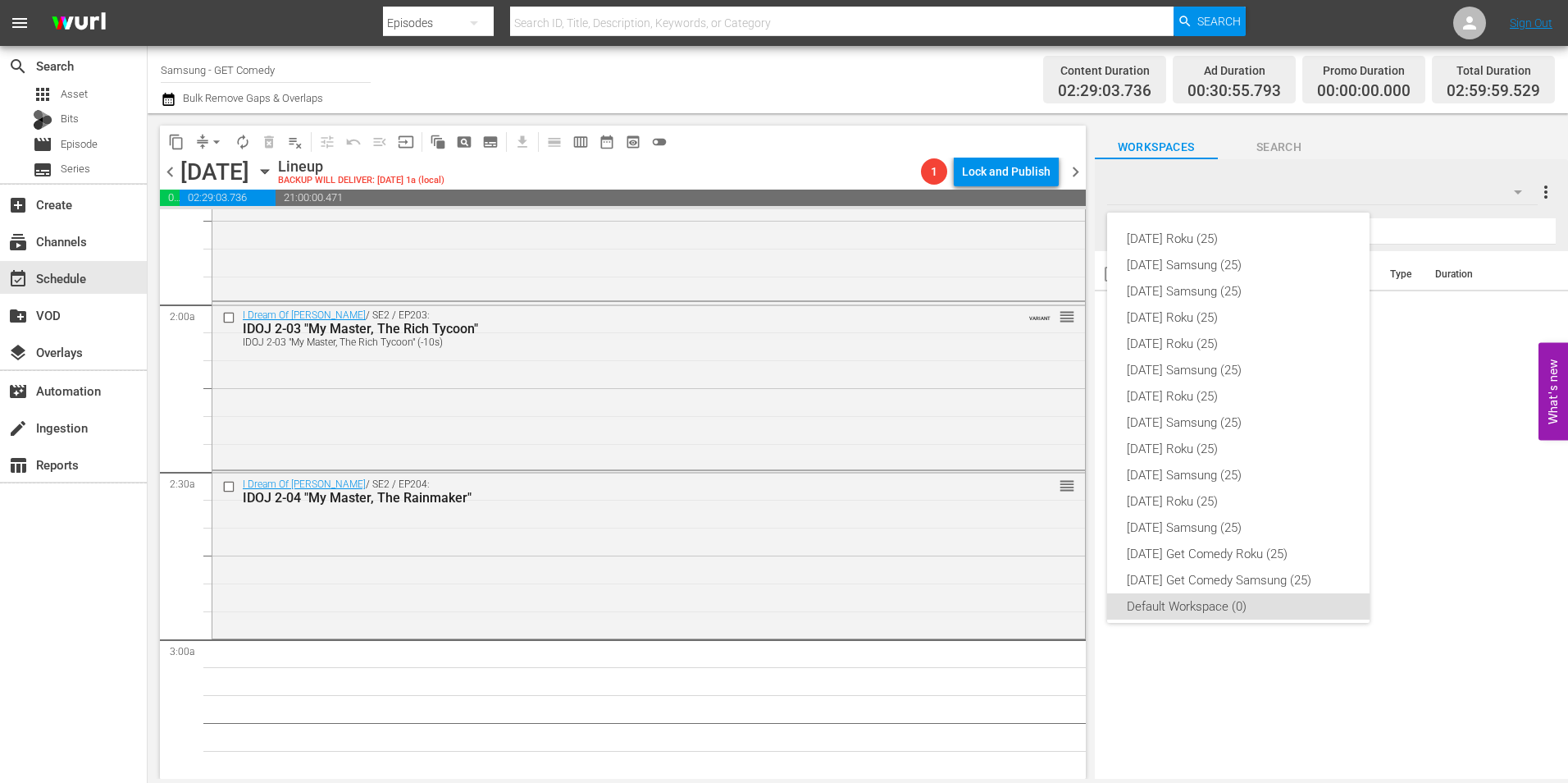
scroll to position [10, 0]
click at [1239, 254] on div "Sunday Samsung (25)" at bounding box center [1239, 255] width 223 height 27
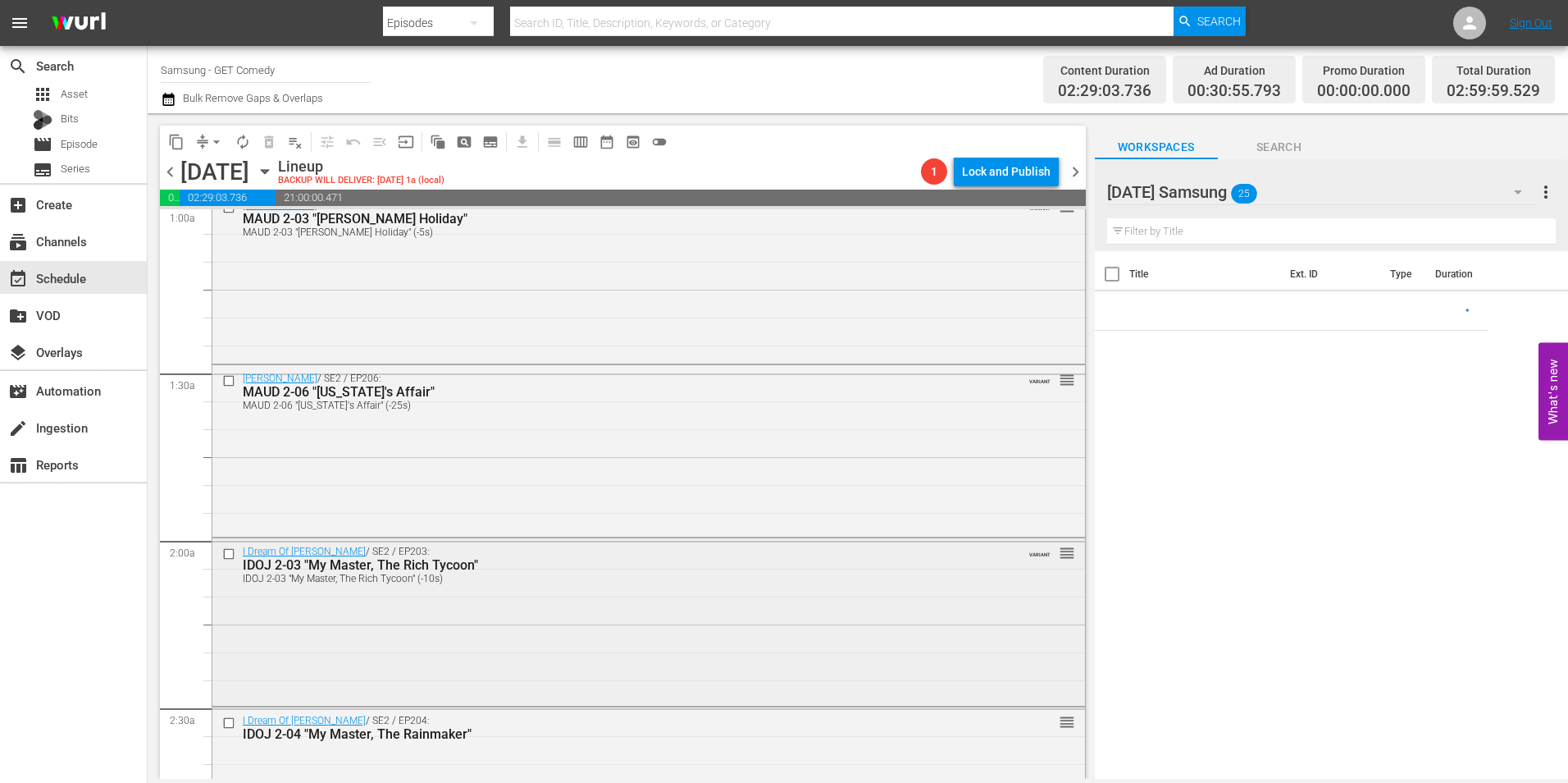
scroll to position [329, 0]
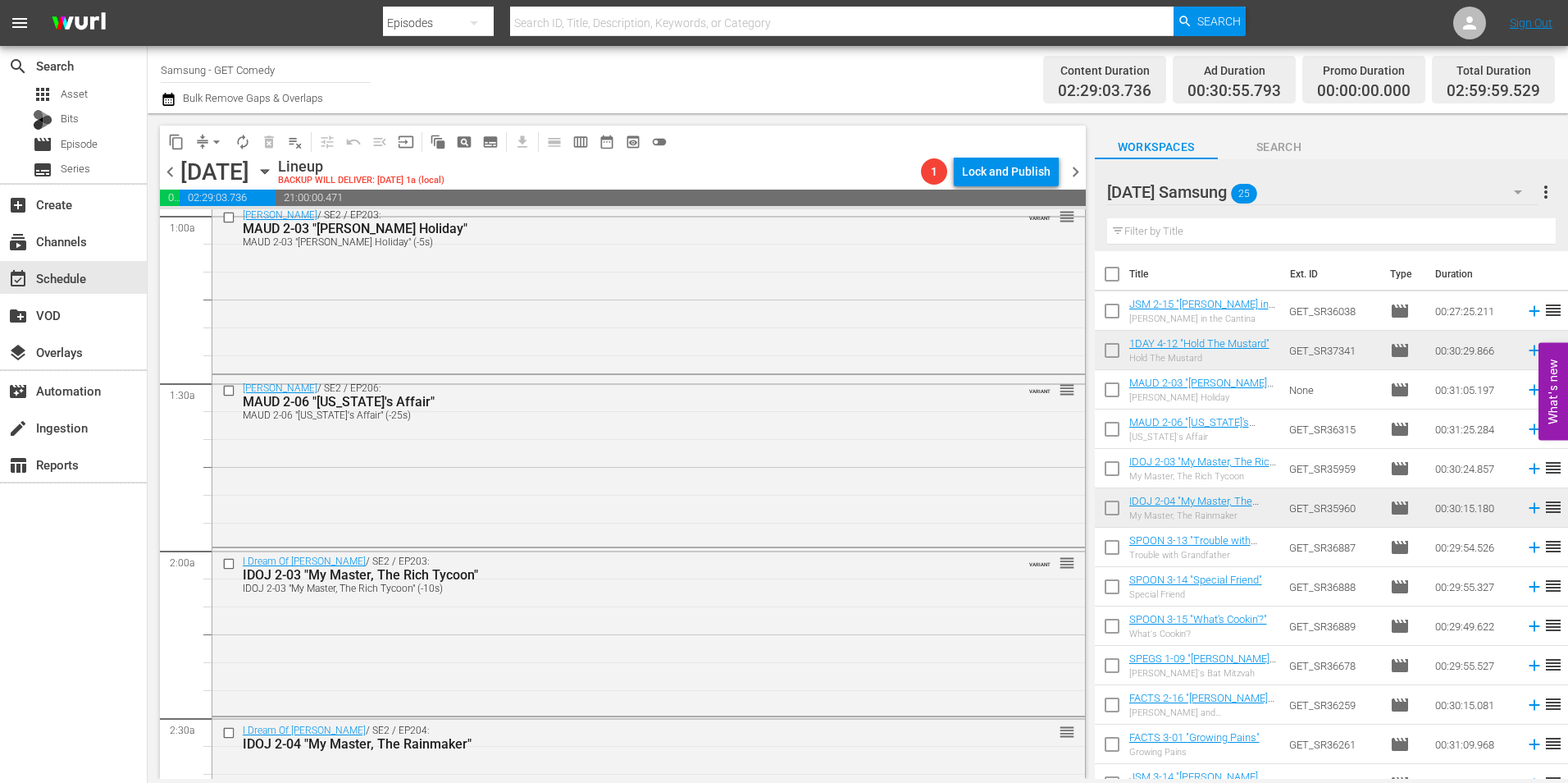
click at [274, 170] on icon "button" at bounding box center [265, 171] width 18 height 18
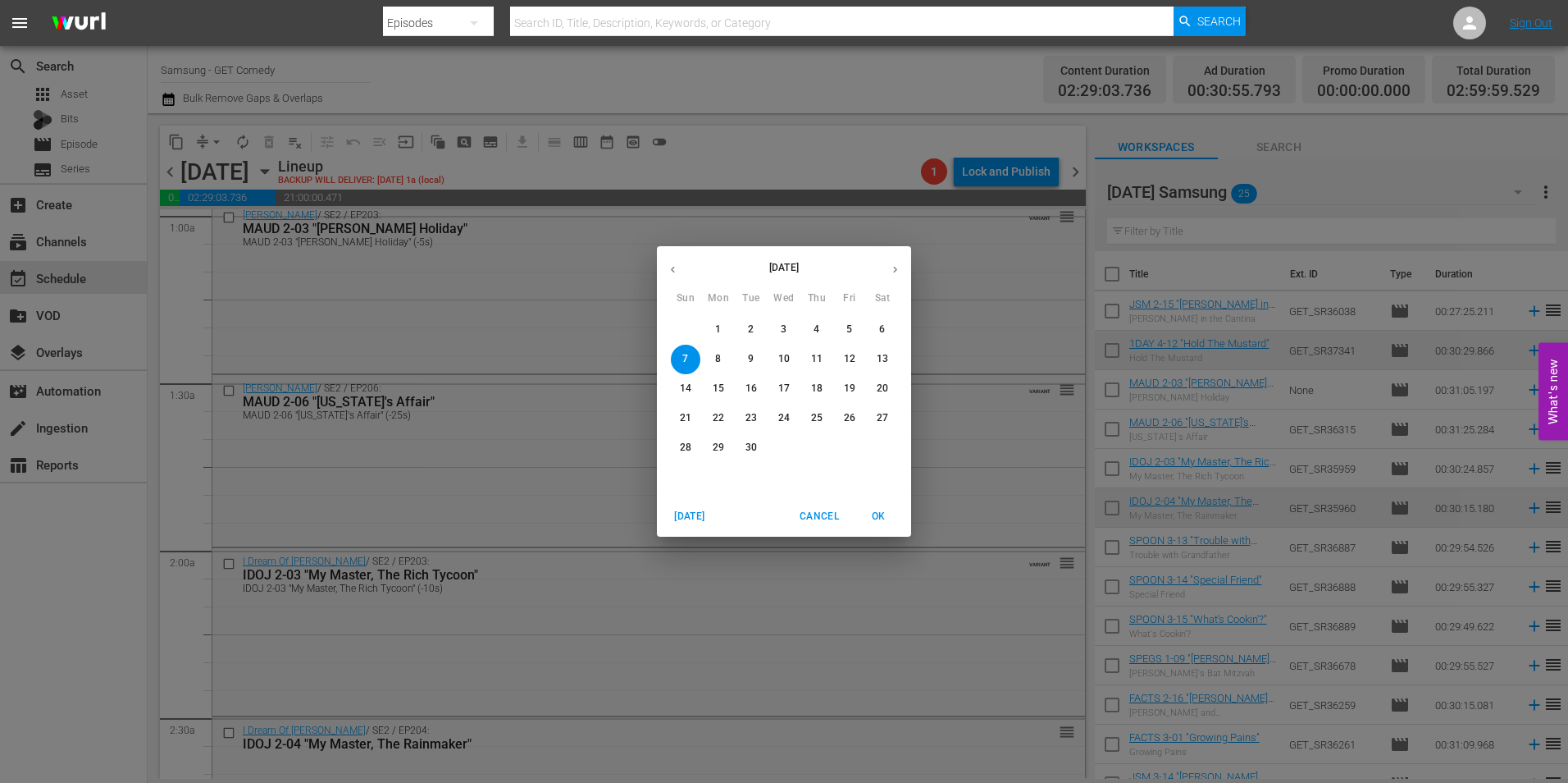
click at [674, 268] on icon "button" at bounding box center [673, 269] width 12 height 12
click at [885, 449] on p "30" at bounding box center [882, 447] width 12 height 14
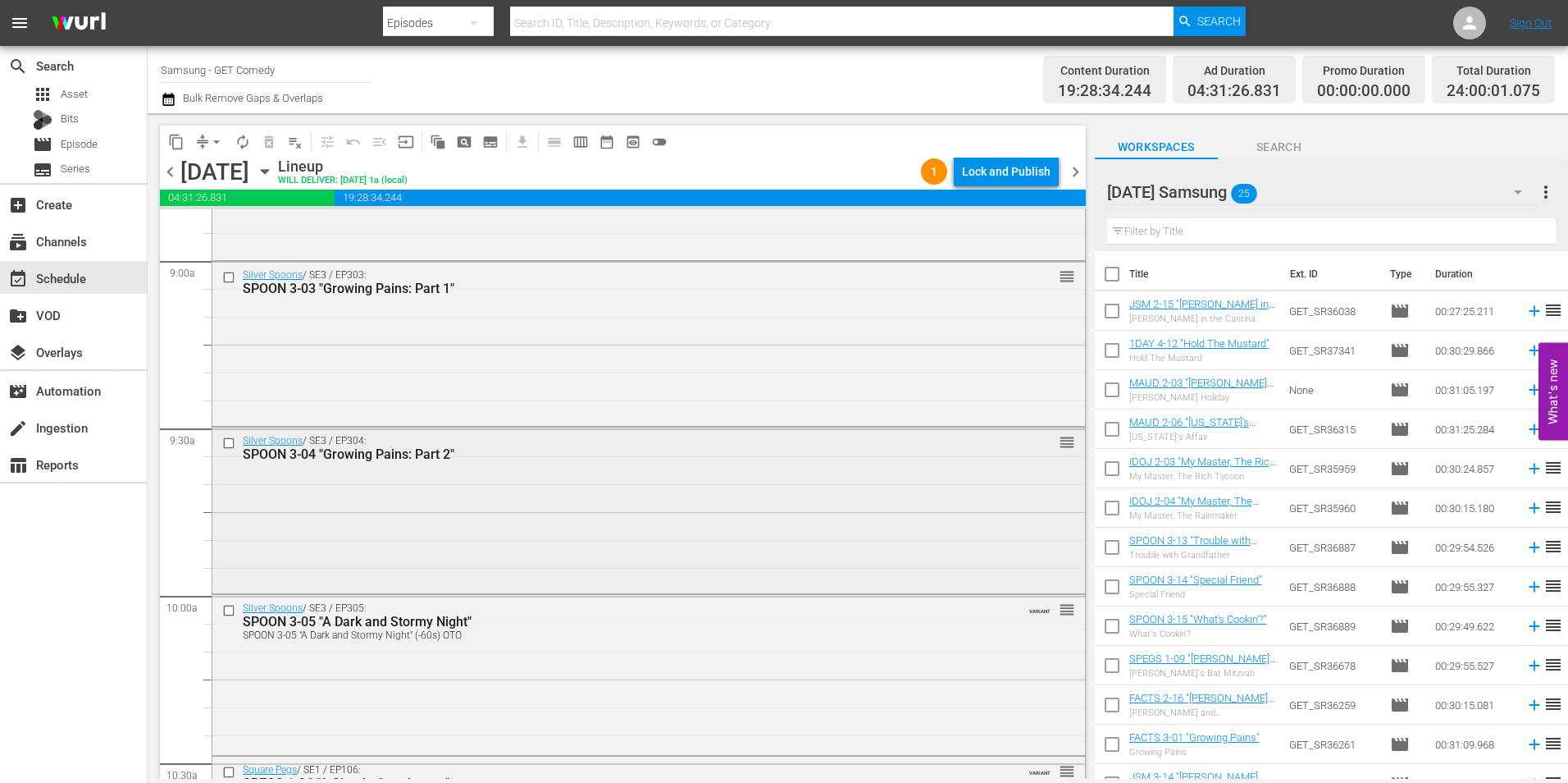
scroll to position [2980, 0]
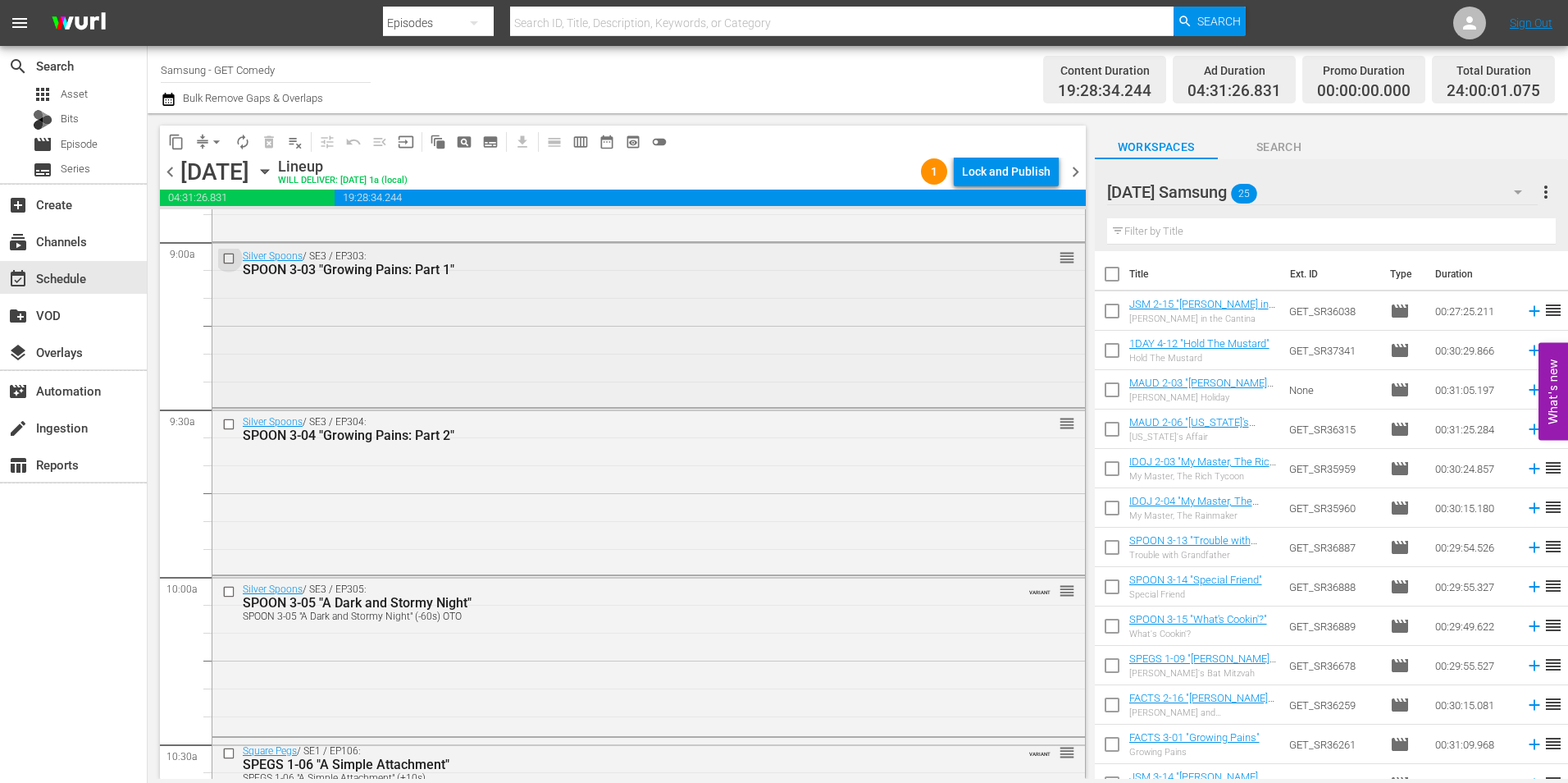
click at [230, 261] on input "checkbox" at bounding box center [230, 258] width 17 height 14
click at [227, 422] on input "checkbox" at bounding box center [230, 424] width 17 height 14
click at [228, 591] on input "checkbox" at bounding box center [230, 592] width 17 height 14
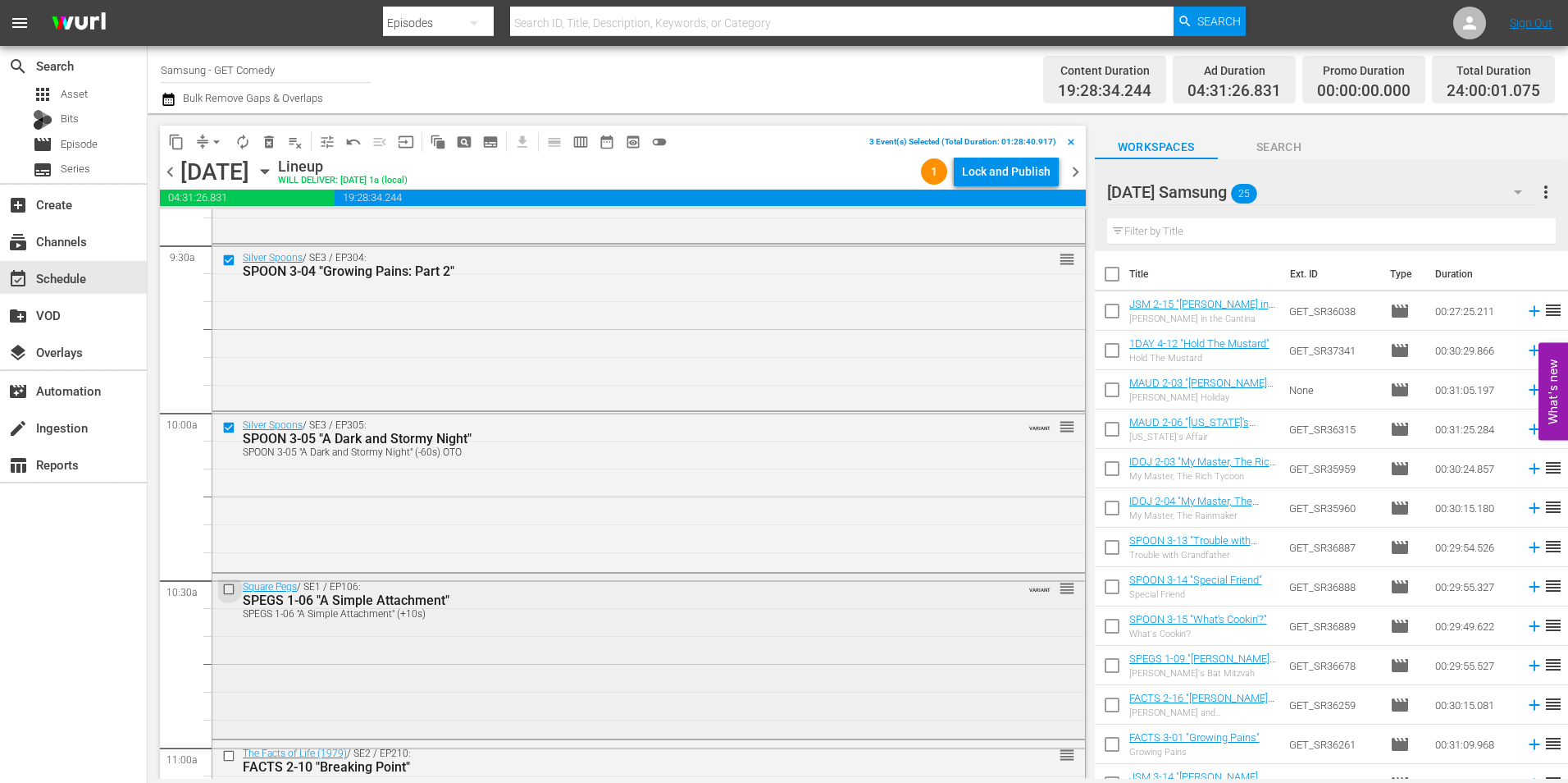
click at [222, 587] on input "checkbox" at bounding box center [230, 589] width 17 height 14
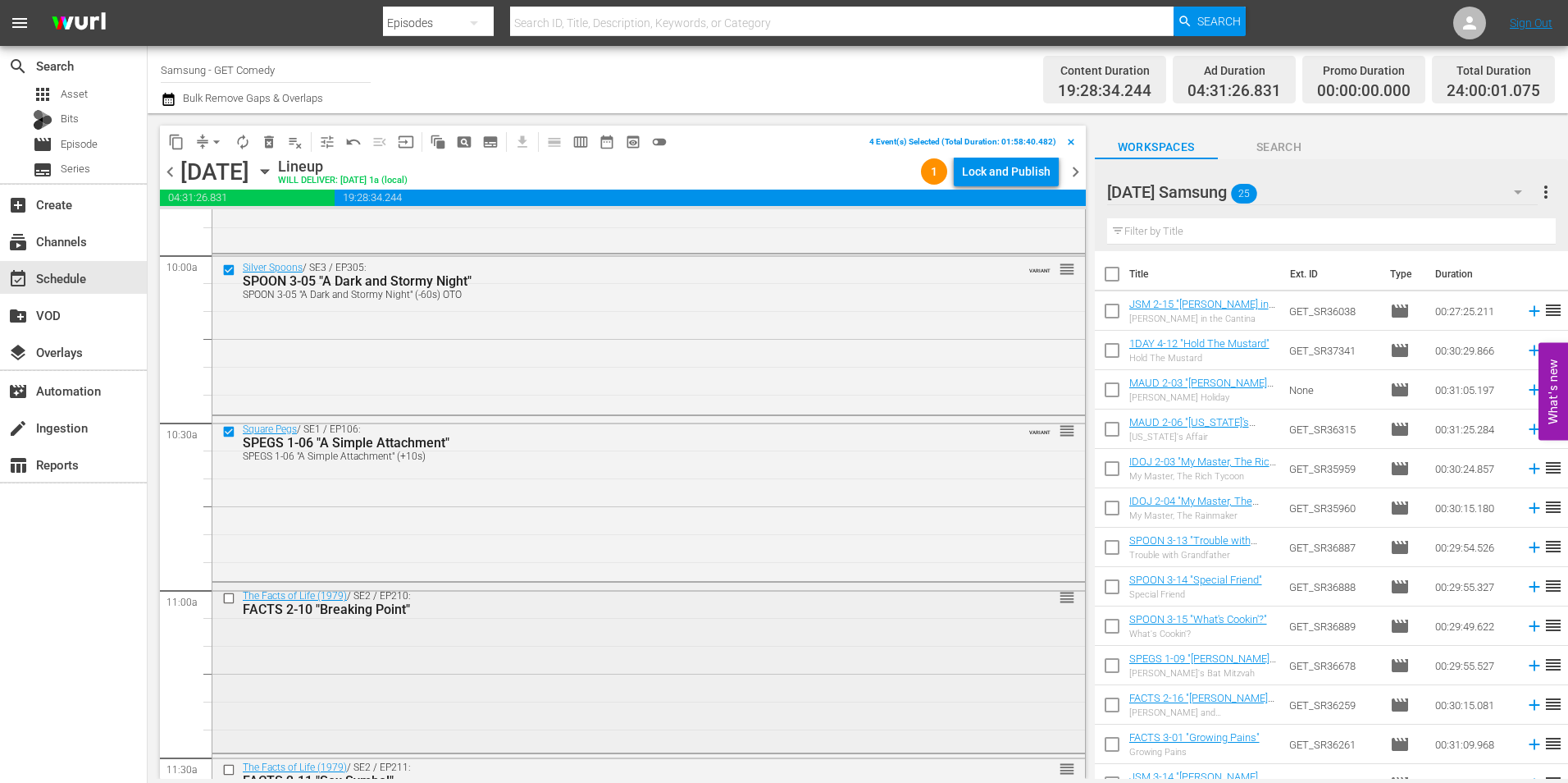
scroll to position [3308, 0]
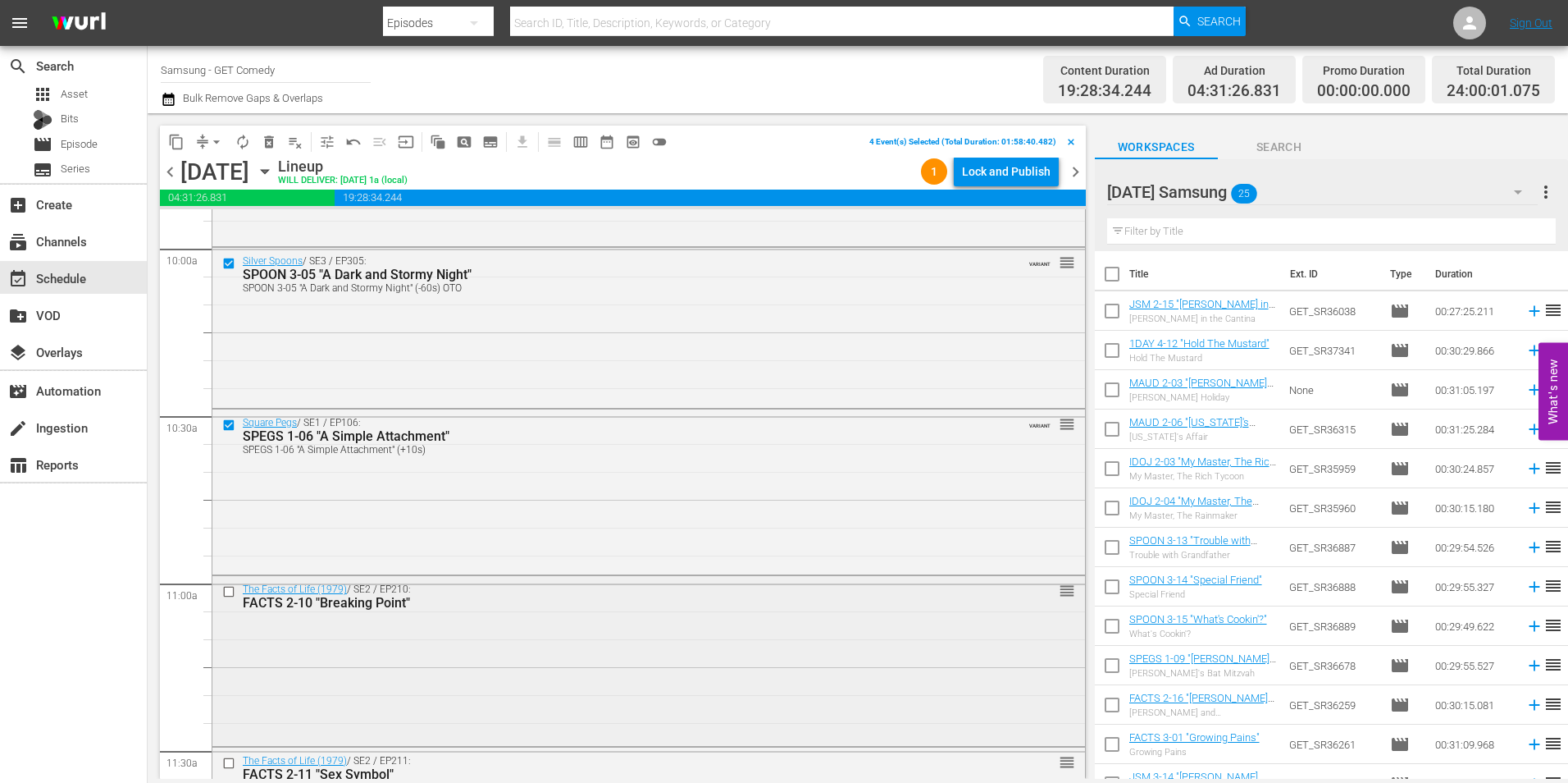
click at [225, 591] on input "checkbox" at bounding box center [230, 592] width 17 height 14
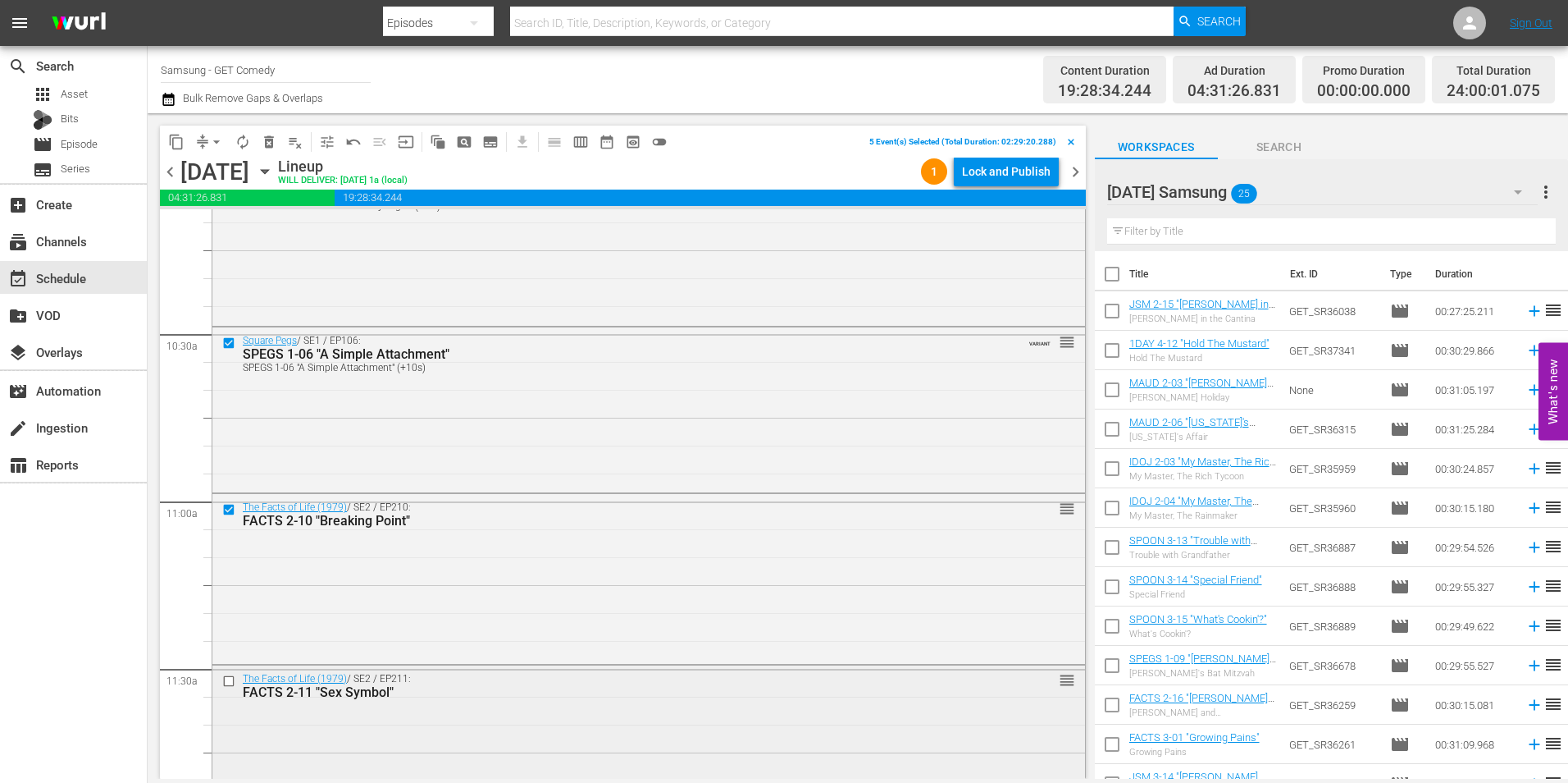
click at [232, 681] on input "checkbox" at bounding box center [230, 681] width 17 height 14
click at [182, 136] on span "content_copy" at bounding box center [176, 142] width 17 height 17
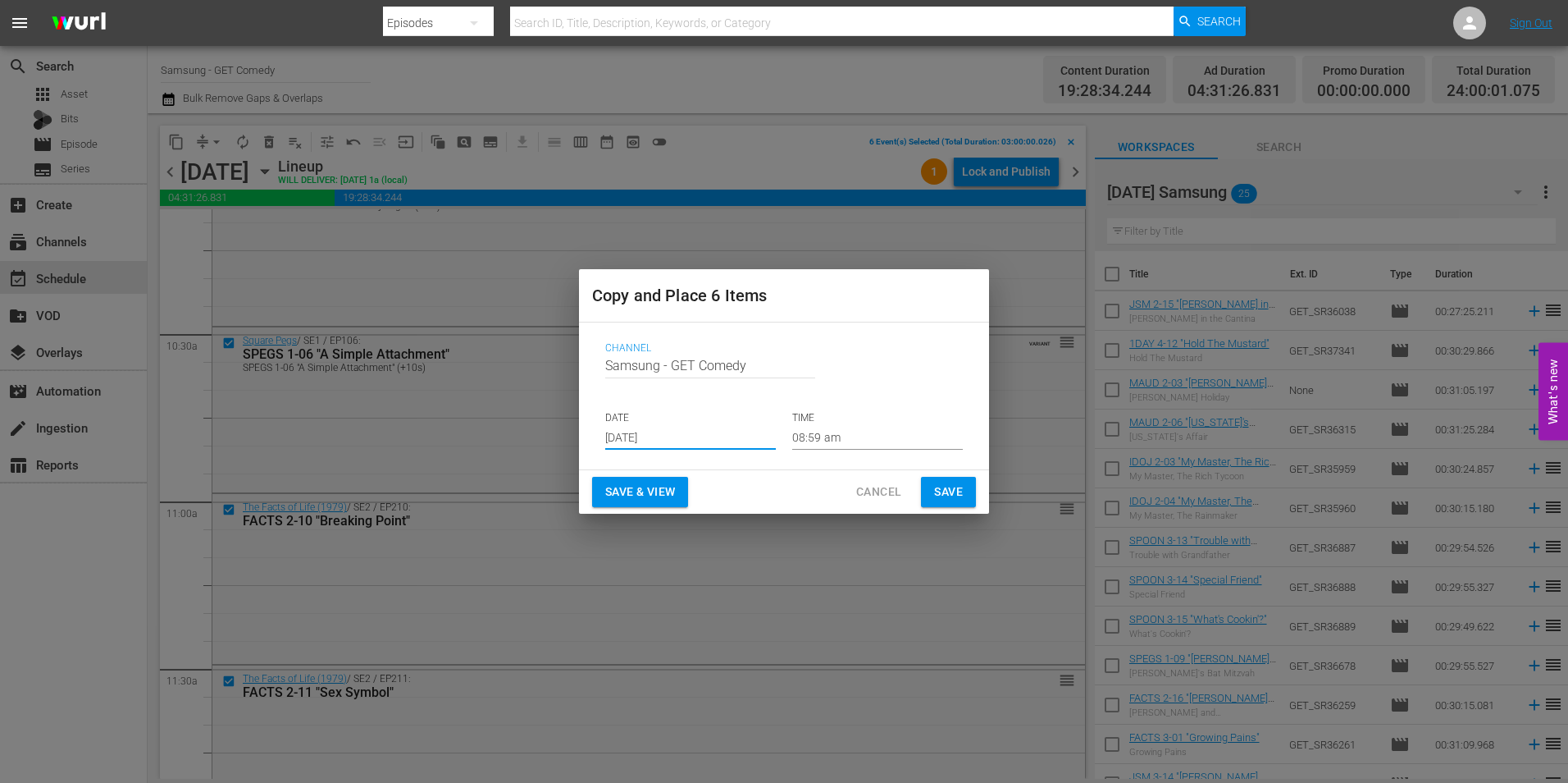
click at [630, 439] on input "Aug 20th 2025" at bounding box center [691, 438] width 171 height 25
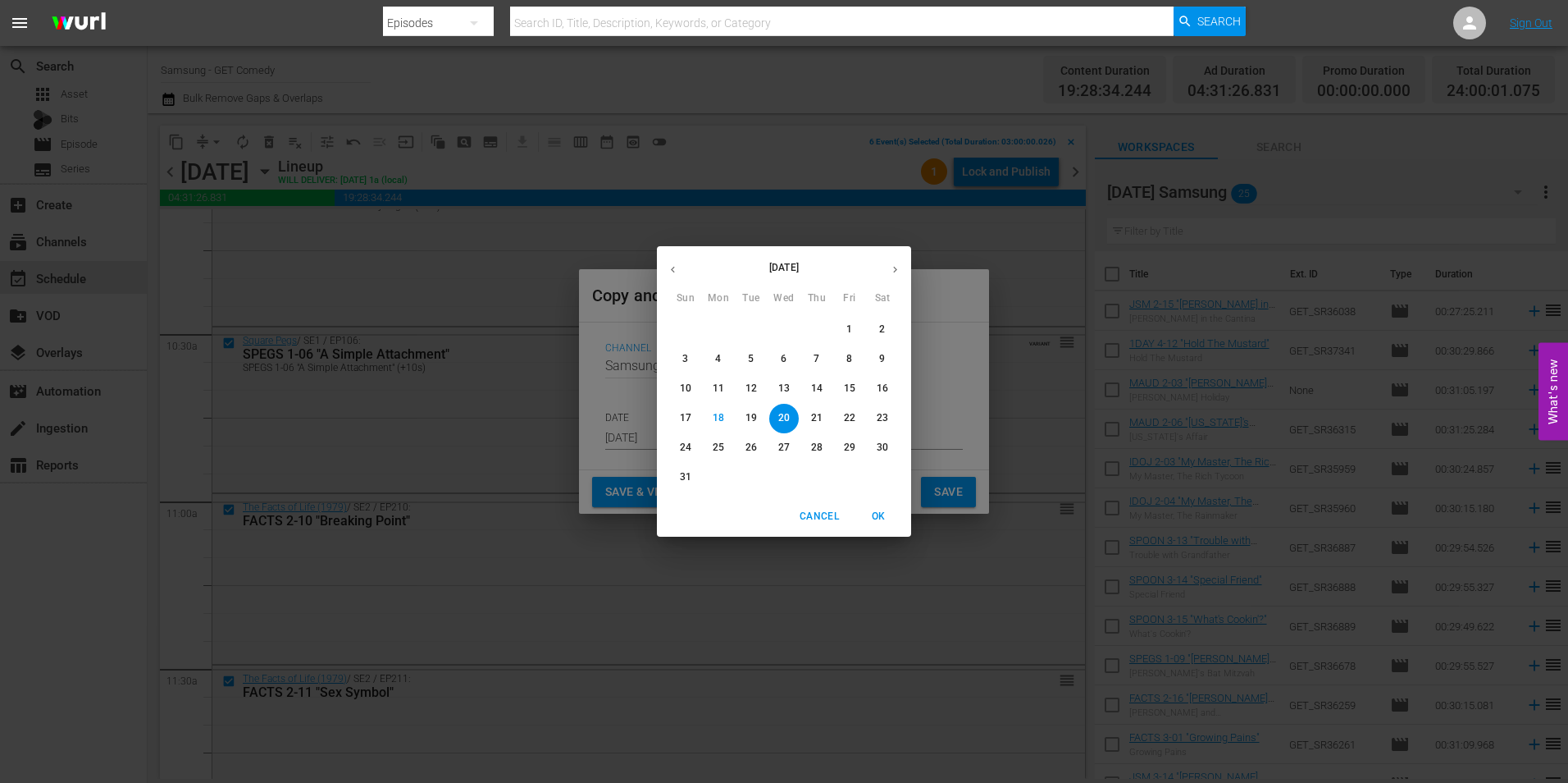
click at [893, 270] on icon "button" at bounding box center [895, 269] width 12 height 12
click at [686, 353] on p "7" at bounding box center [685, 359] width 5 height 14
type input "Sep 7th 2025"
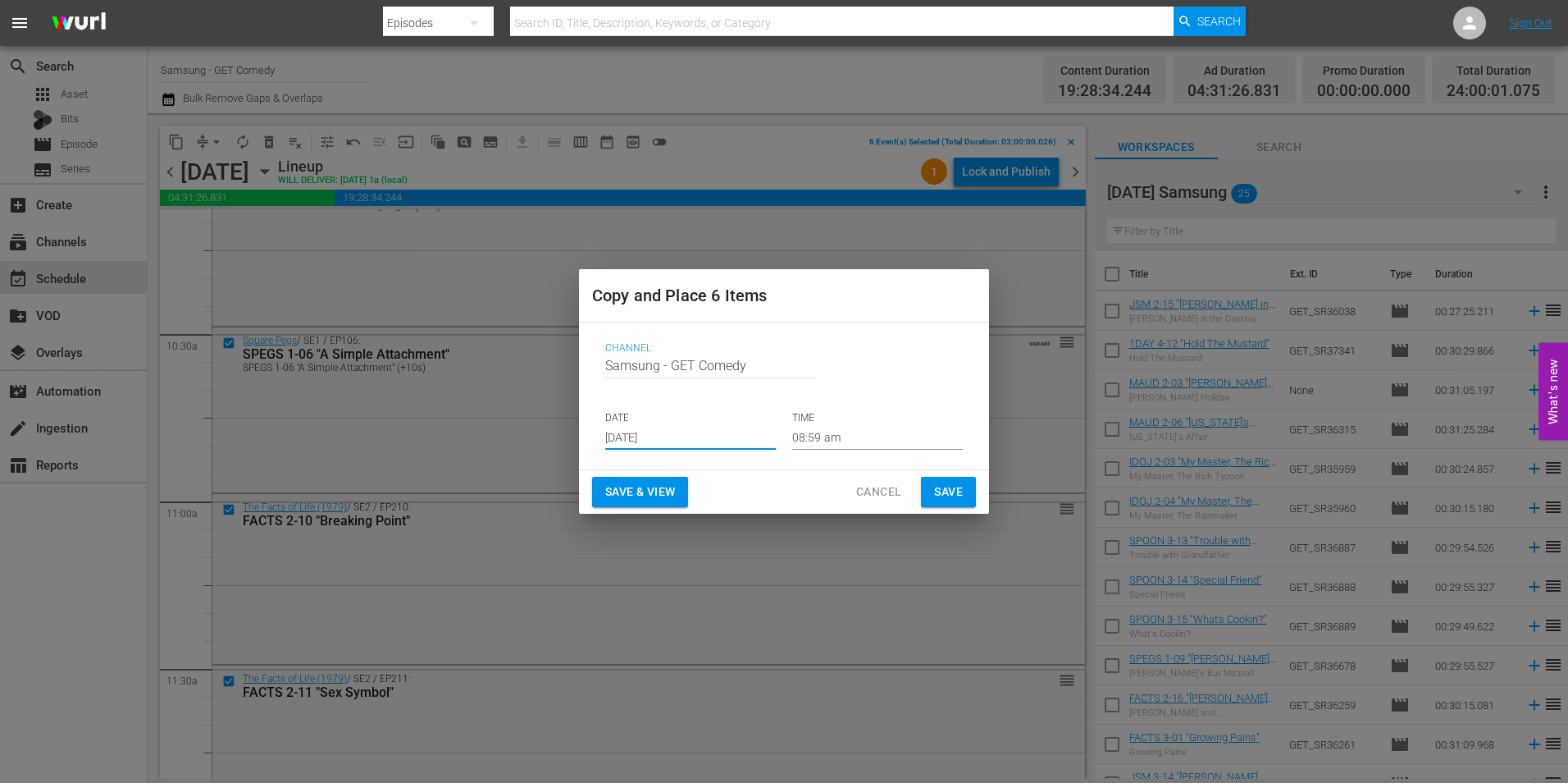
click at [824, 441] on input "08:59 am" at bounding box center [877, 438] width 171 height 25
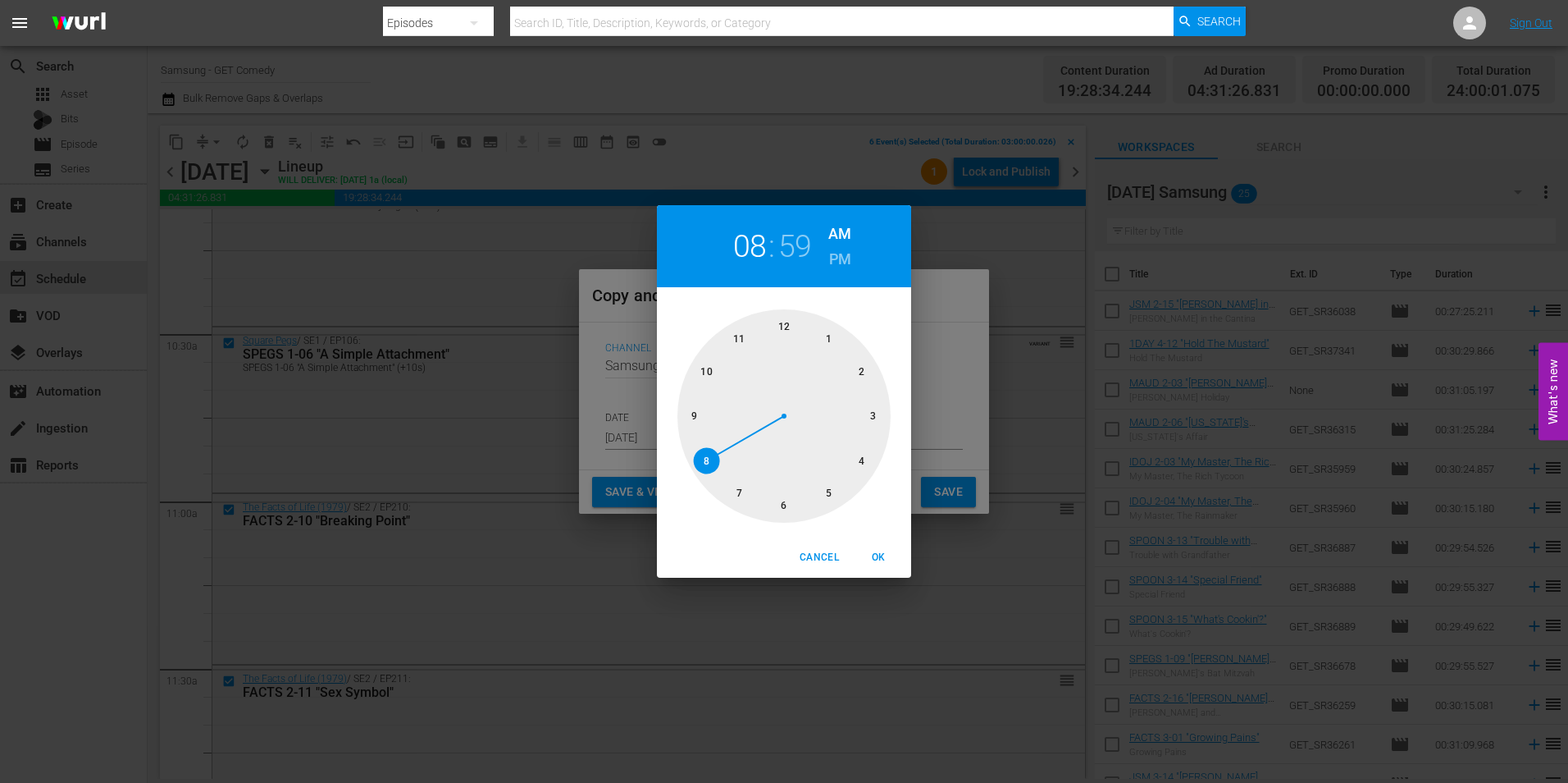
click at [877, 413] on div at bounding box center [784, 415] width 213 height 213
click at [791, 318] on div at bounding box center [784, 415] width 213 height 213
click at [888, 560] on span "OK" at bounding box center [878, 557] width 39 height 17
type input "03:00 am"
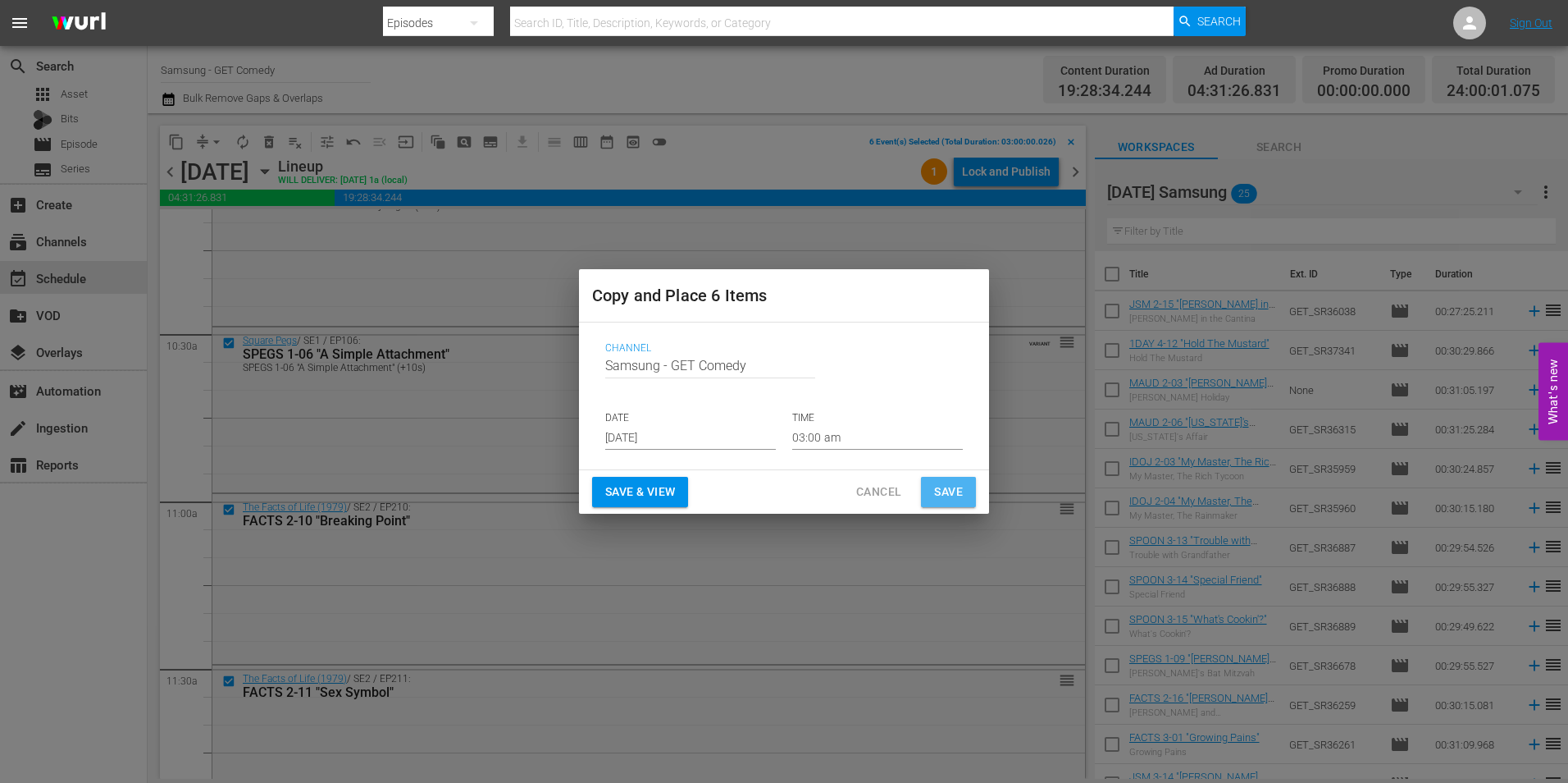
click at [949, 491] on span "Save" at bounding box center [948, 492] width 28 height 20
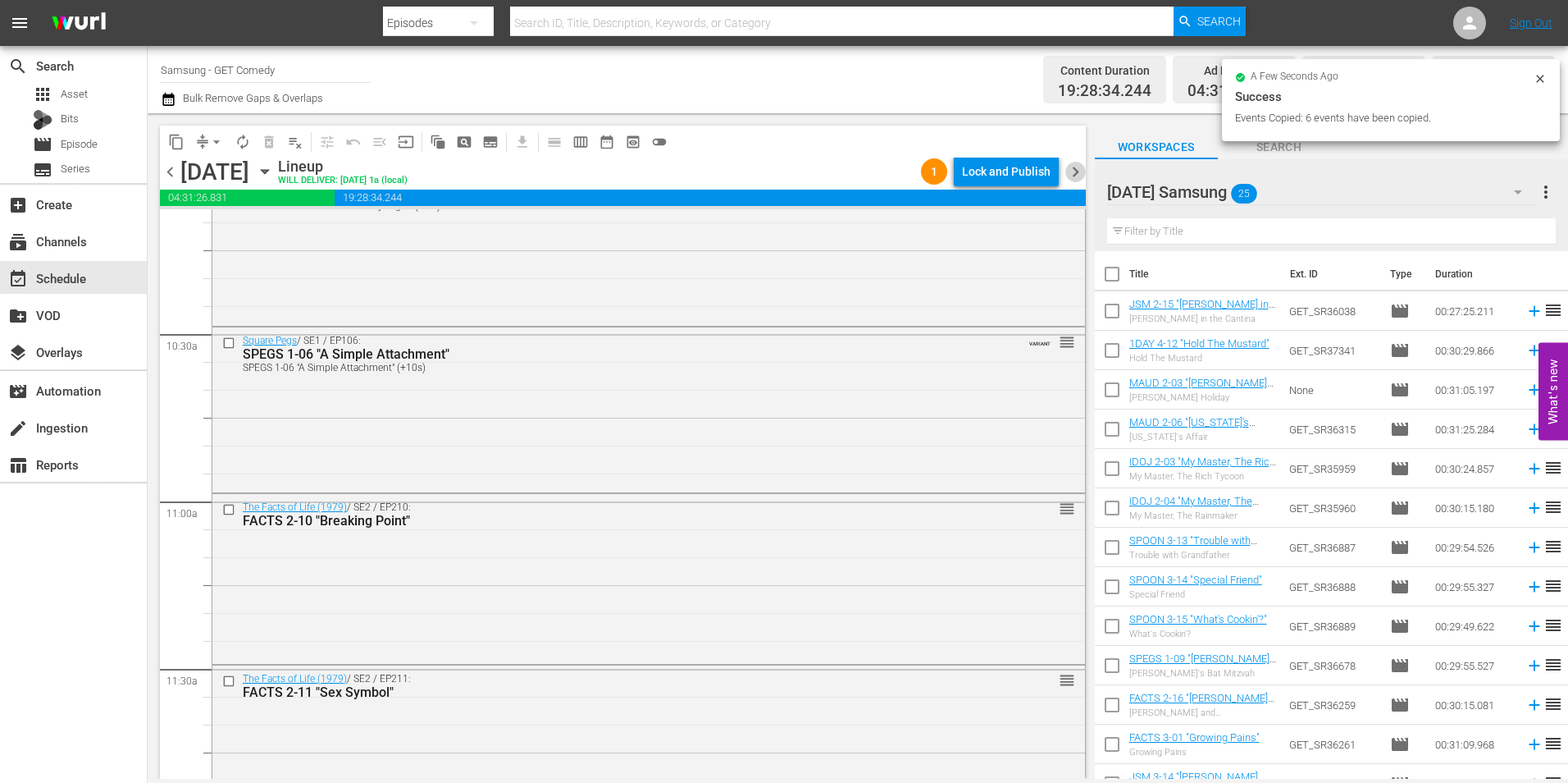
click at [1078, 173] on span "chevron_right" at bounding box center [1075, 171] width 20 height 20
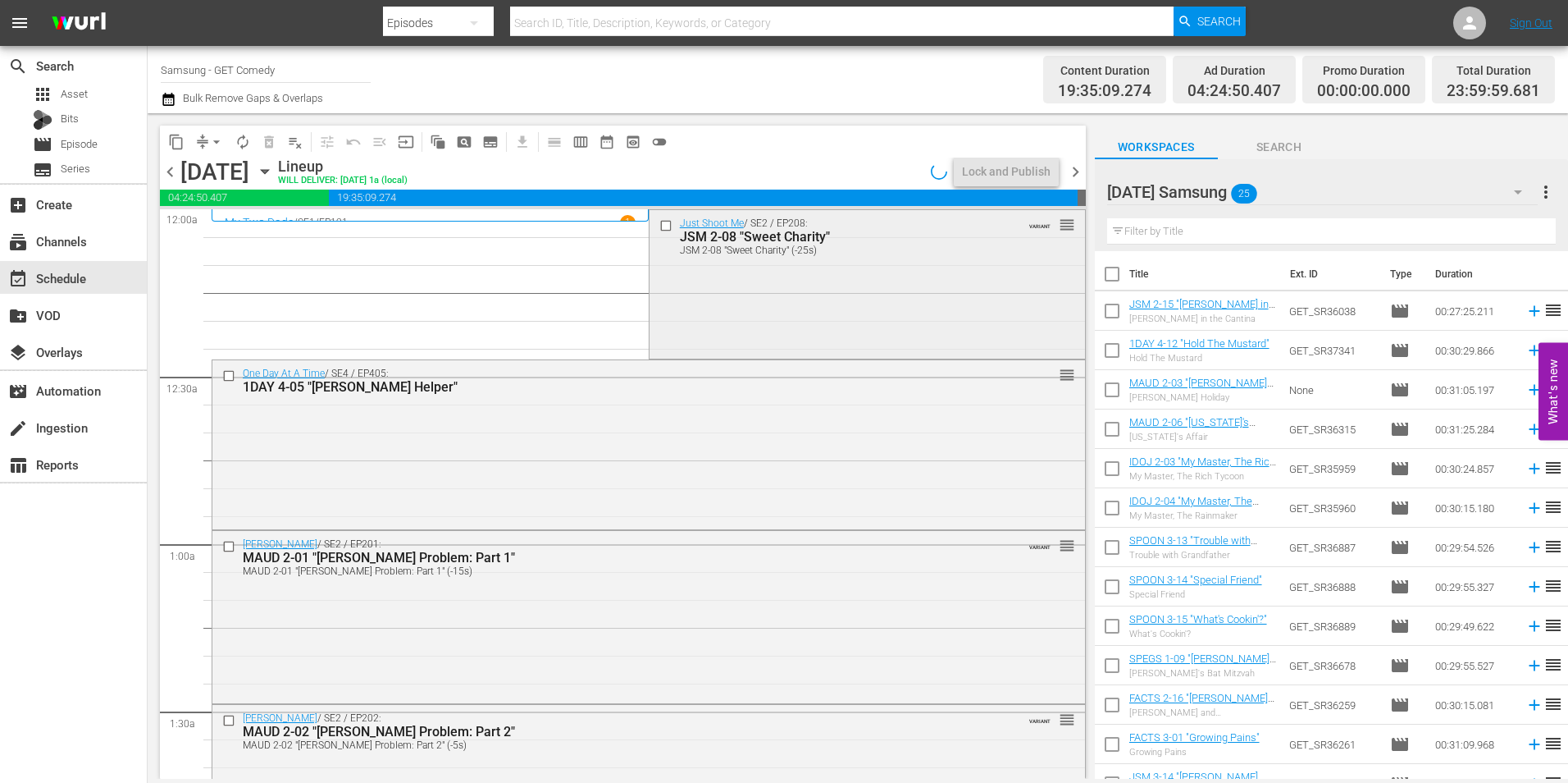
click at [659, 224] on input "checkbox" at bounding box center [667, 225] width 17 height 14
click at [230, 371] on input "checkbox" at bounding box center [230, 376] width 17 height 14
click at [228, 547] on input "checkbox" at bounding box center [230, 547] width 17 height 14
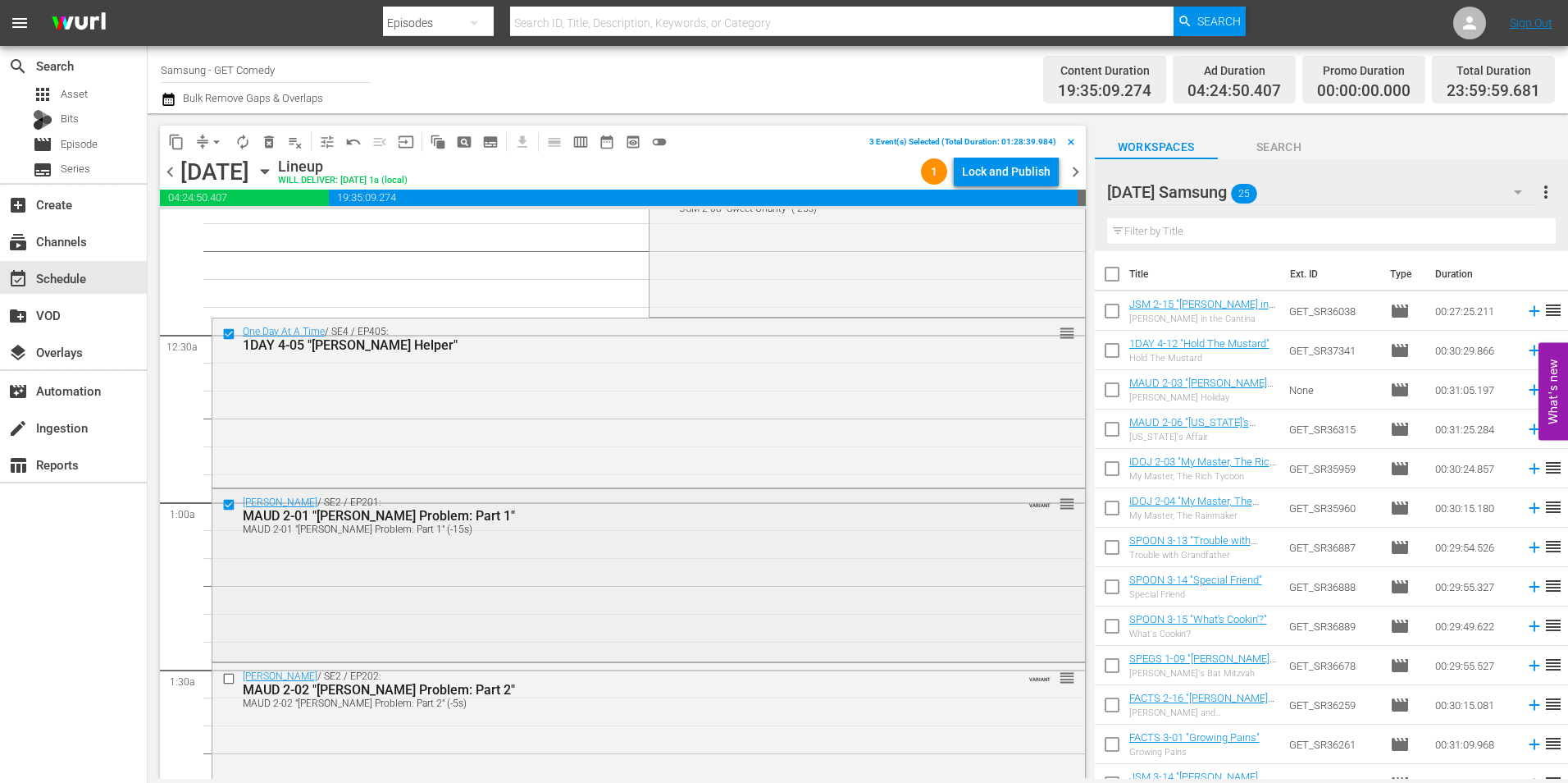
scroll to position [82, 0]
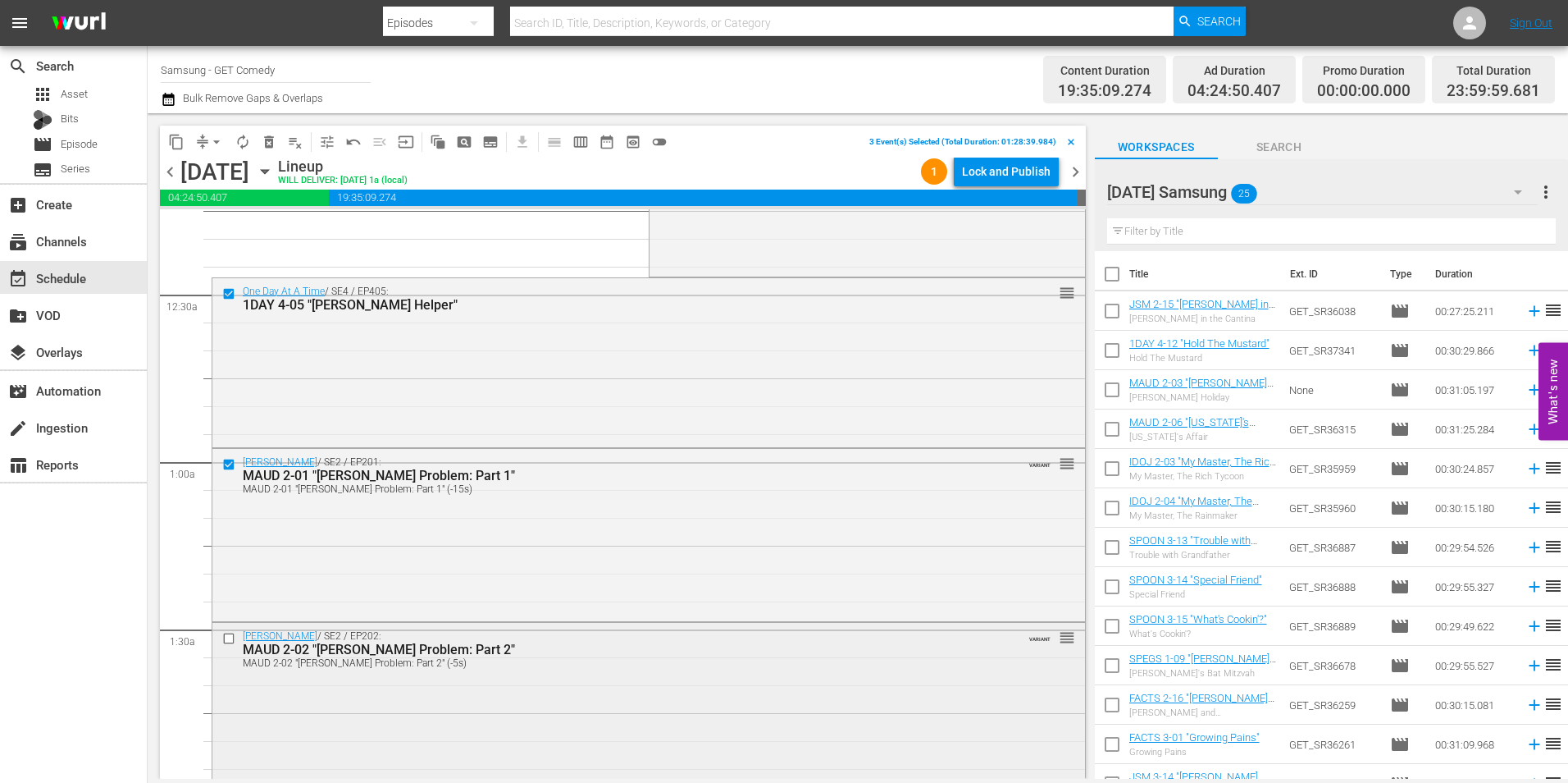
click at [228, 638] on input "checkbox" at bounding box center [230, 638] width 17 height 14
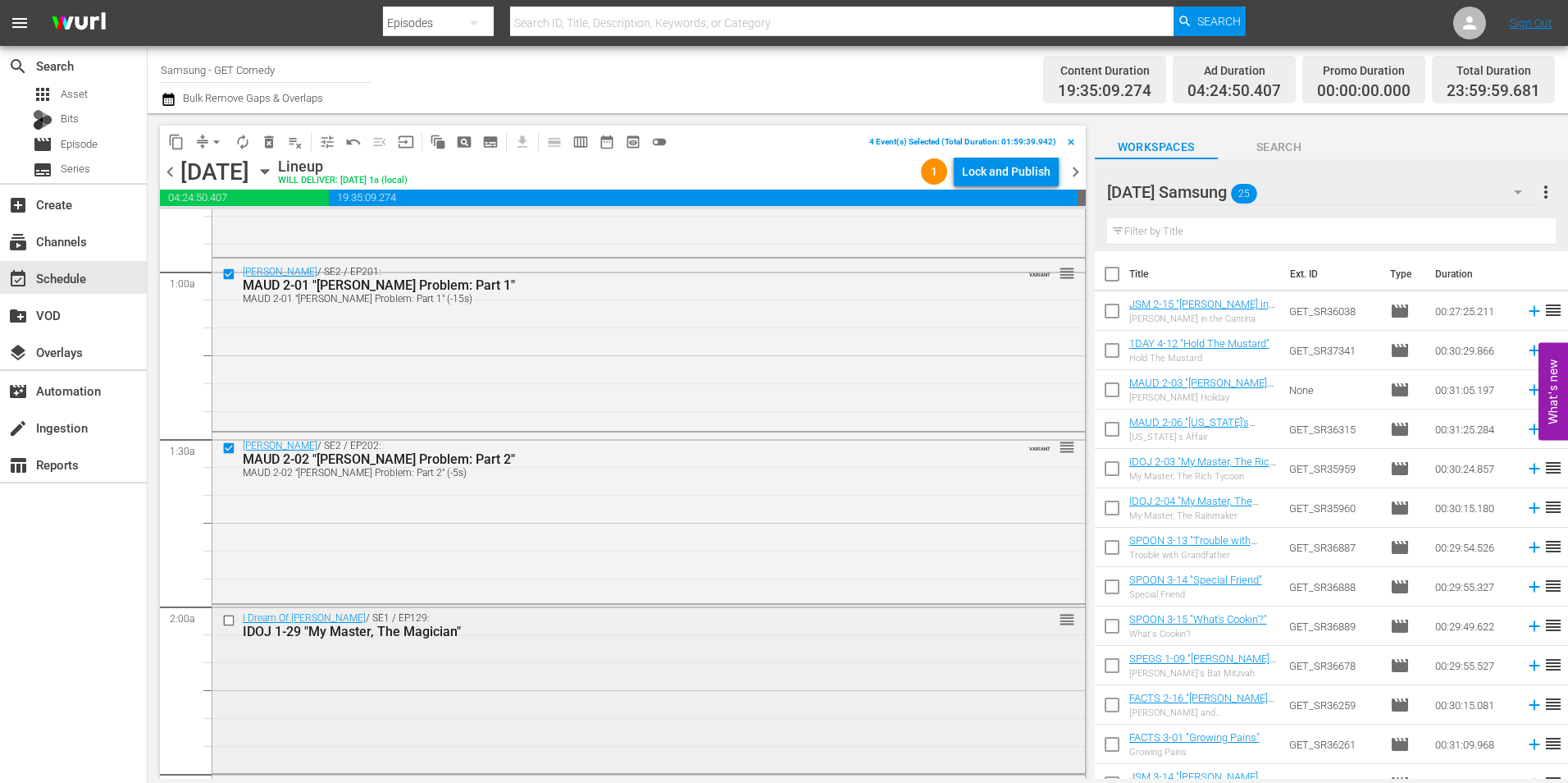
scroll to position [329, 0]
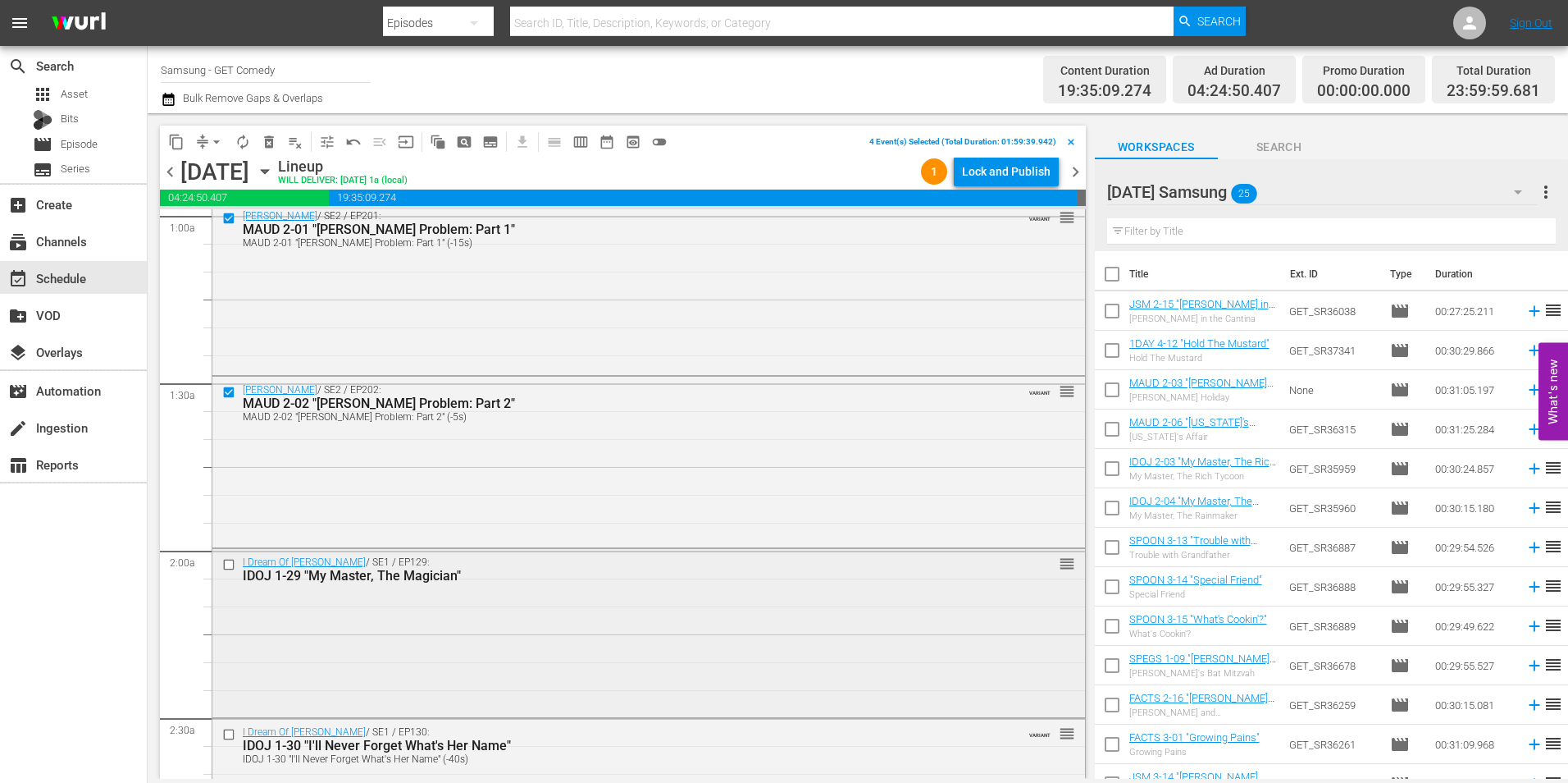
click at [227, 561] on input "checkbox" at bounding box center [230, 565] width 17 height 14
click at [225, 735] on input "checkbox" at bounding box center [230, 735] width 17 height 14
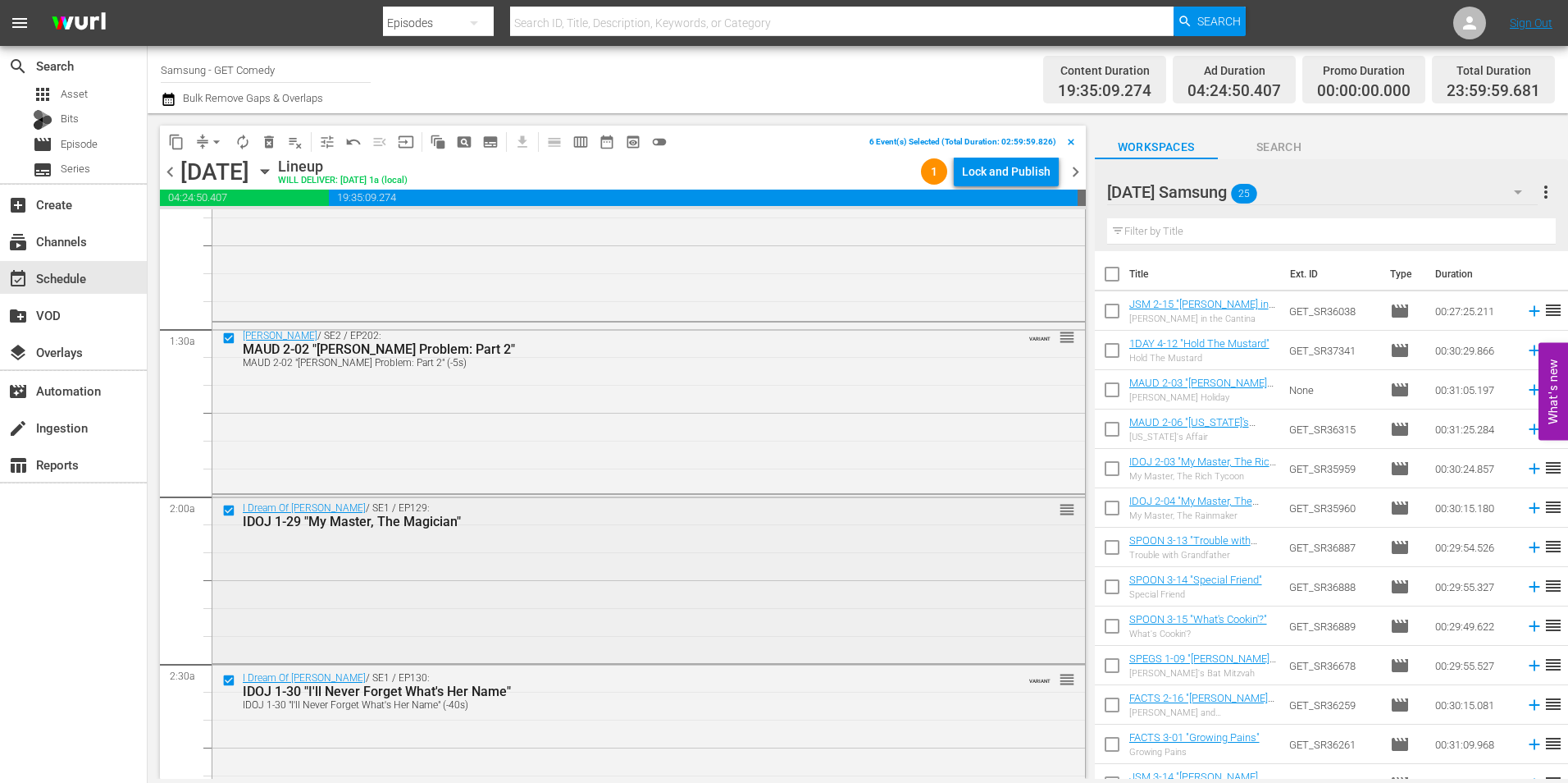
scroll to position [410, 0]
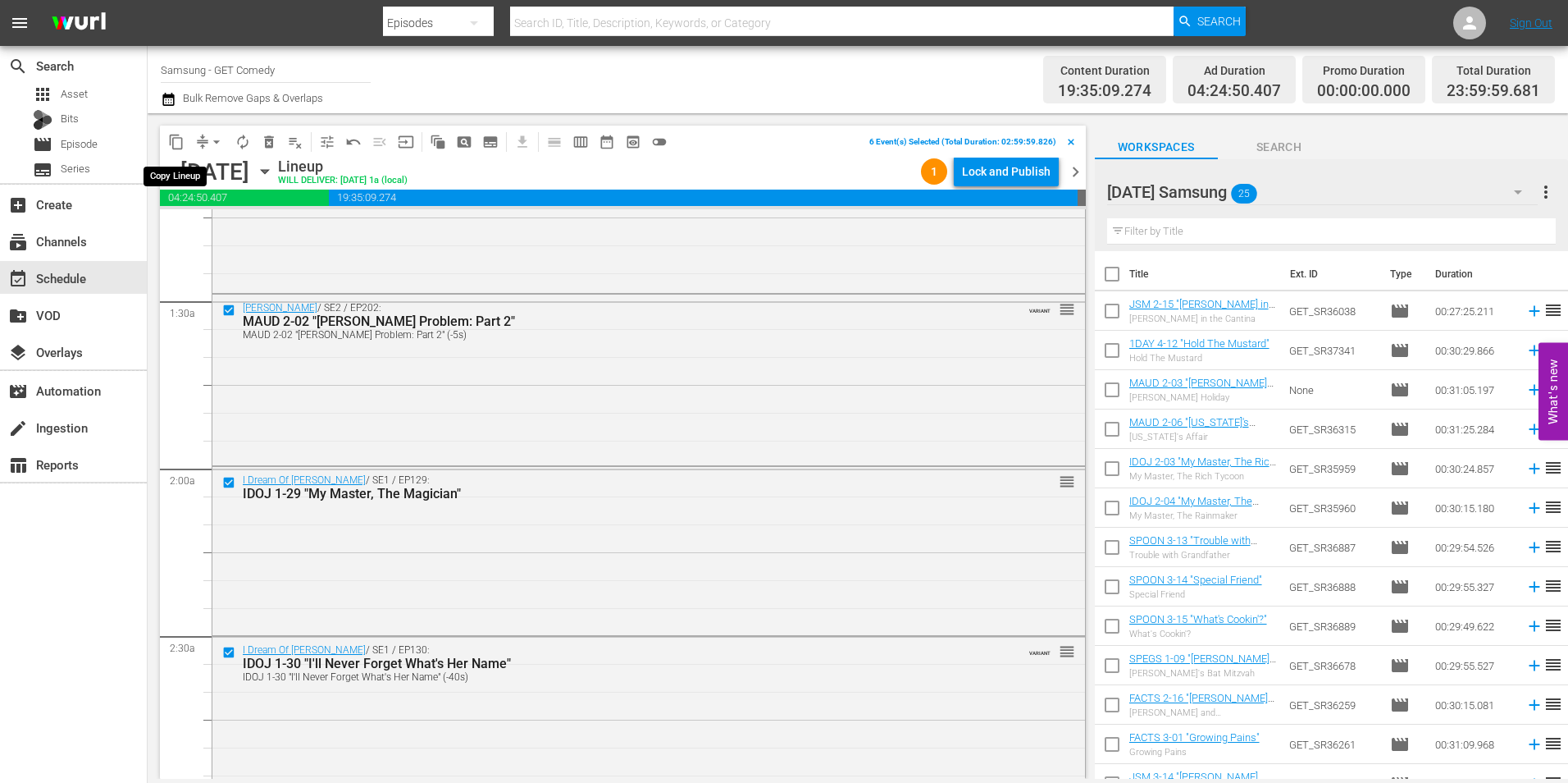
click at [173, 143] on span "content_copy" at bounding box center [176, 142] width 17 height 17
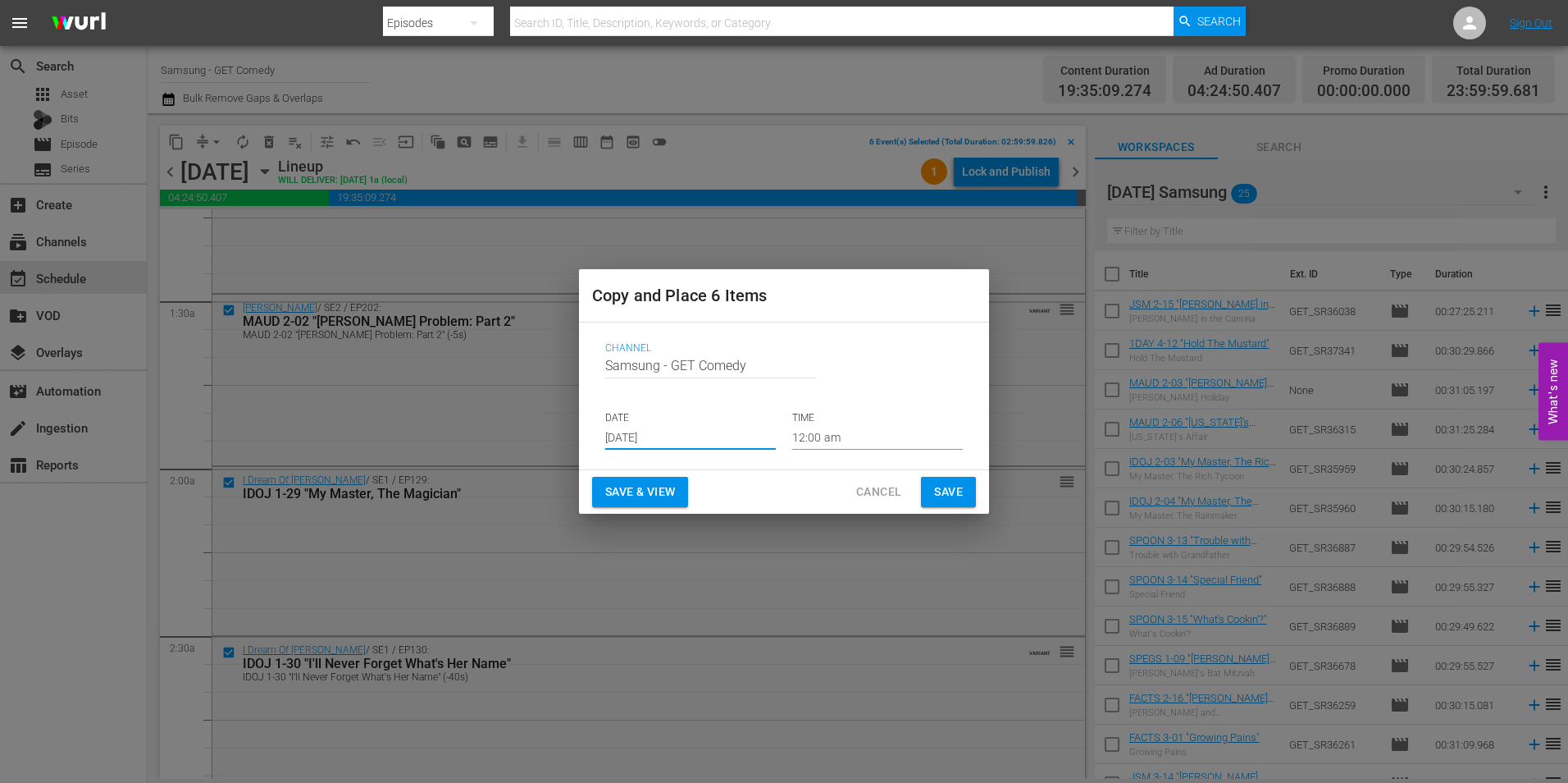
click at [667, 441] on input "Aug 20th 2025" at bounding box center [691, 438] width 171 height 25
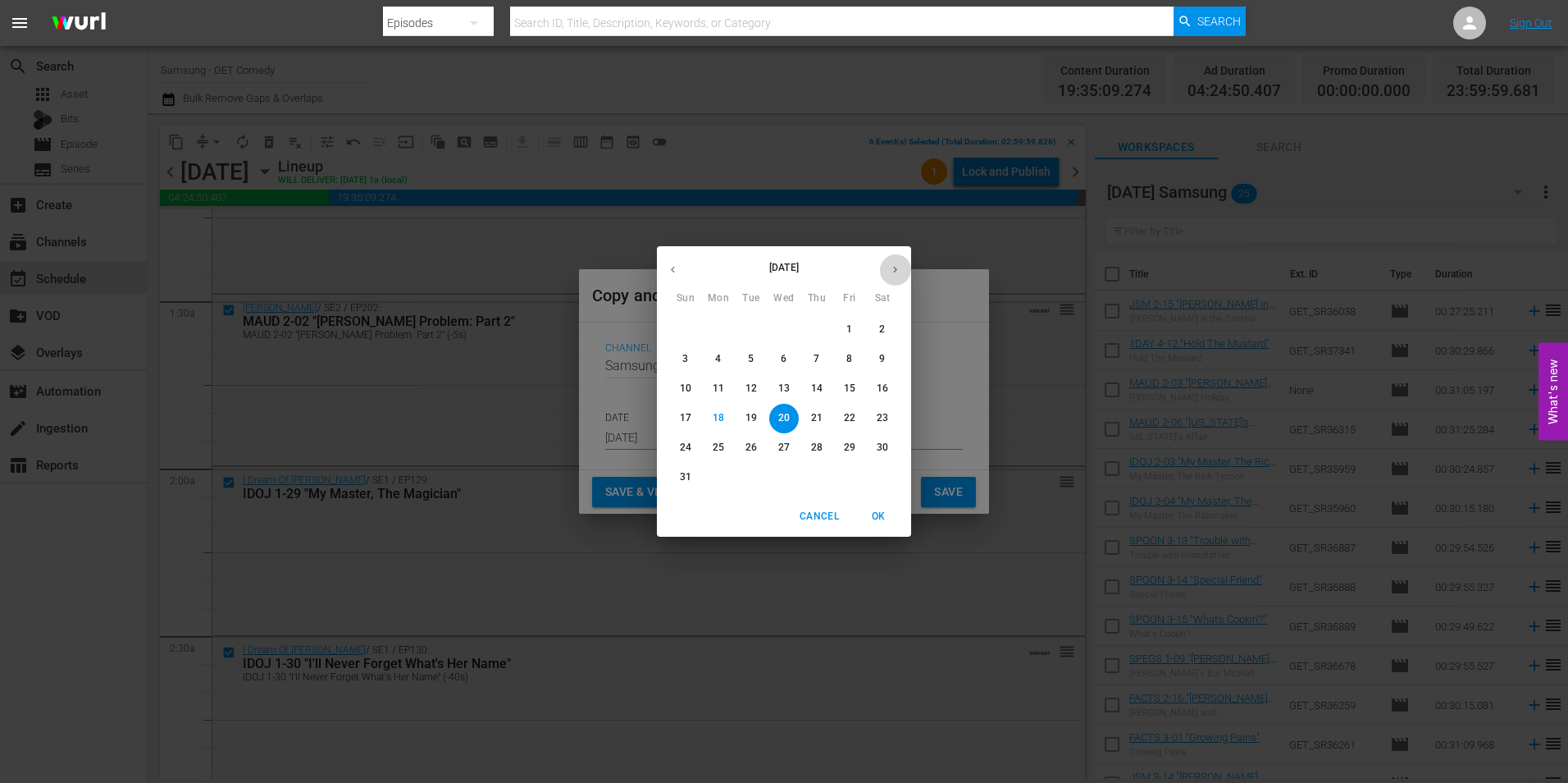
click at [900, 274] on icon "button" at bounding box center [895, 269] width 12 height 12
click at [691, 366] on span "7" at bounding box center [685, 359] width 29 height 14
type input "Sep 7th 2025"
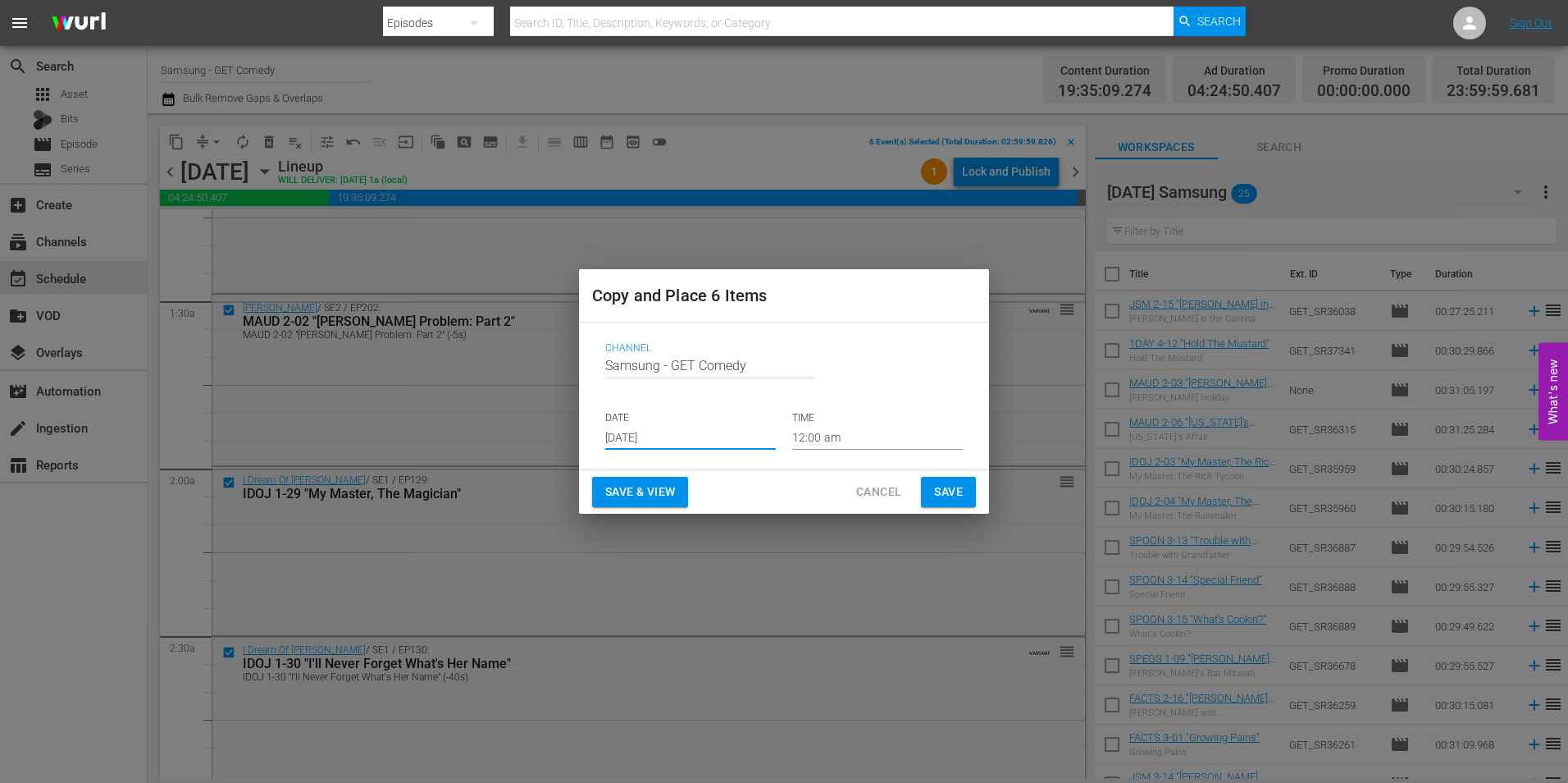
click at [818, 442] on input "12:00 am" at bounding box center [877, 438] width 171 height 25
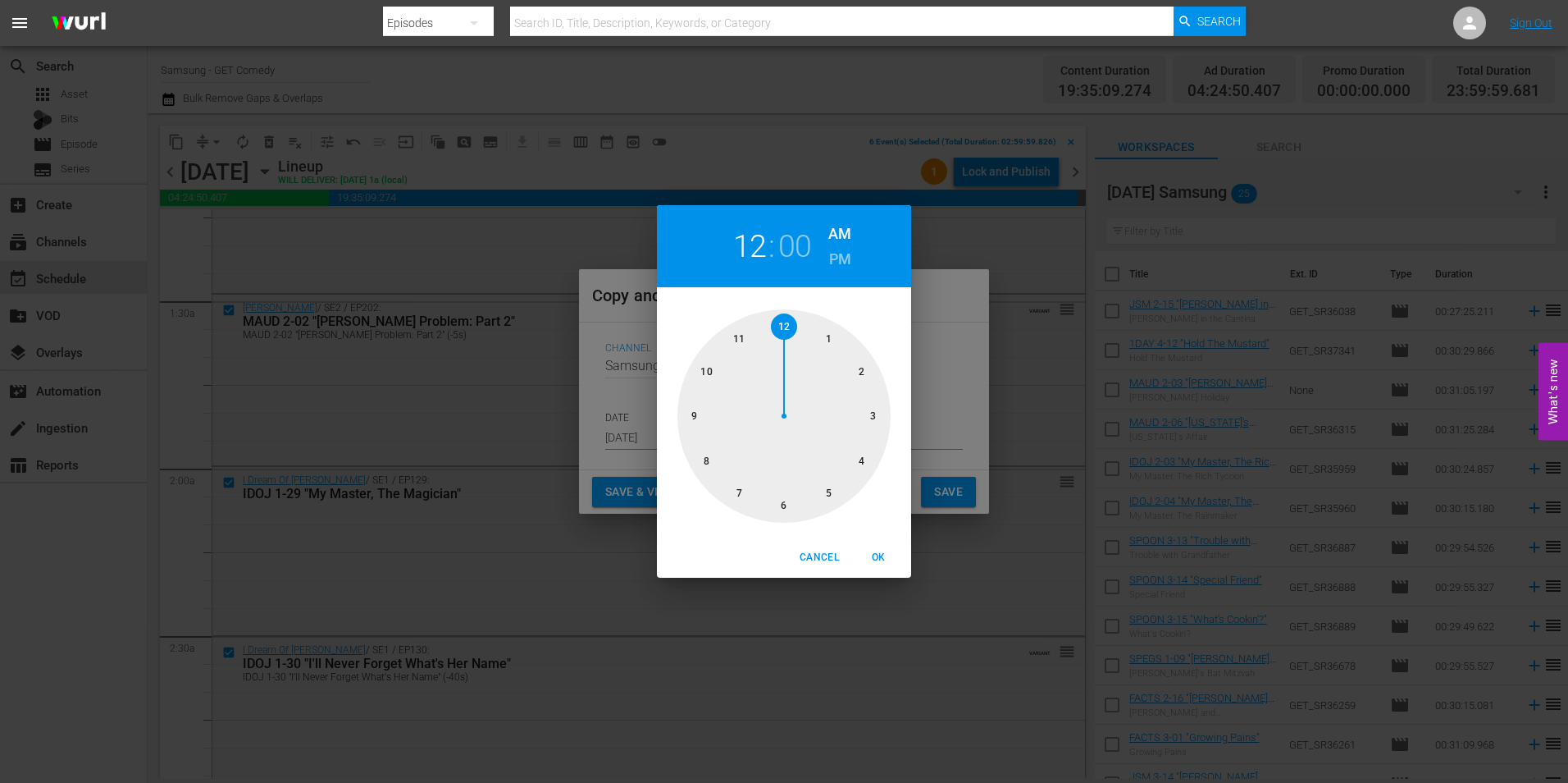
click at [788, 506] on div at bounding box center [784, 415] width 213 height 213
drag, startPoint x: 884, startPoint y: 559, endPoint x: 980, endPoint y: 500, distance: 112.7
click at [884, 558] on span "OK" at bounding box center [878, 557] width 39 height 17
type input "06:00 am"
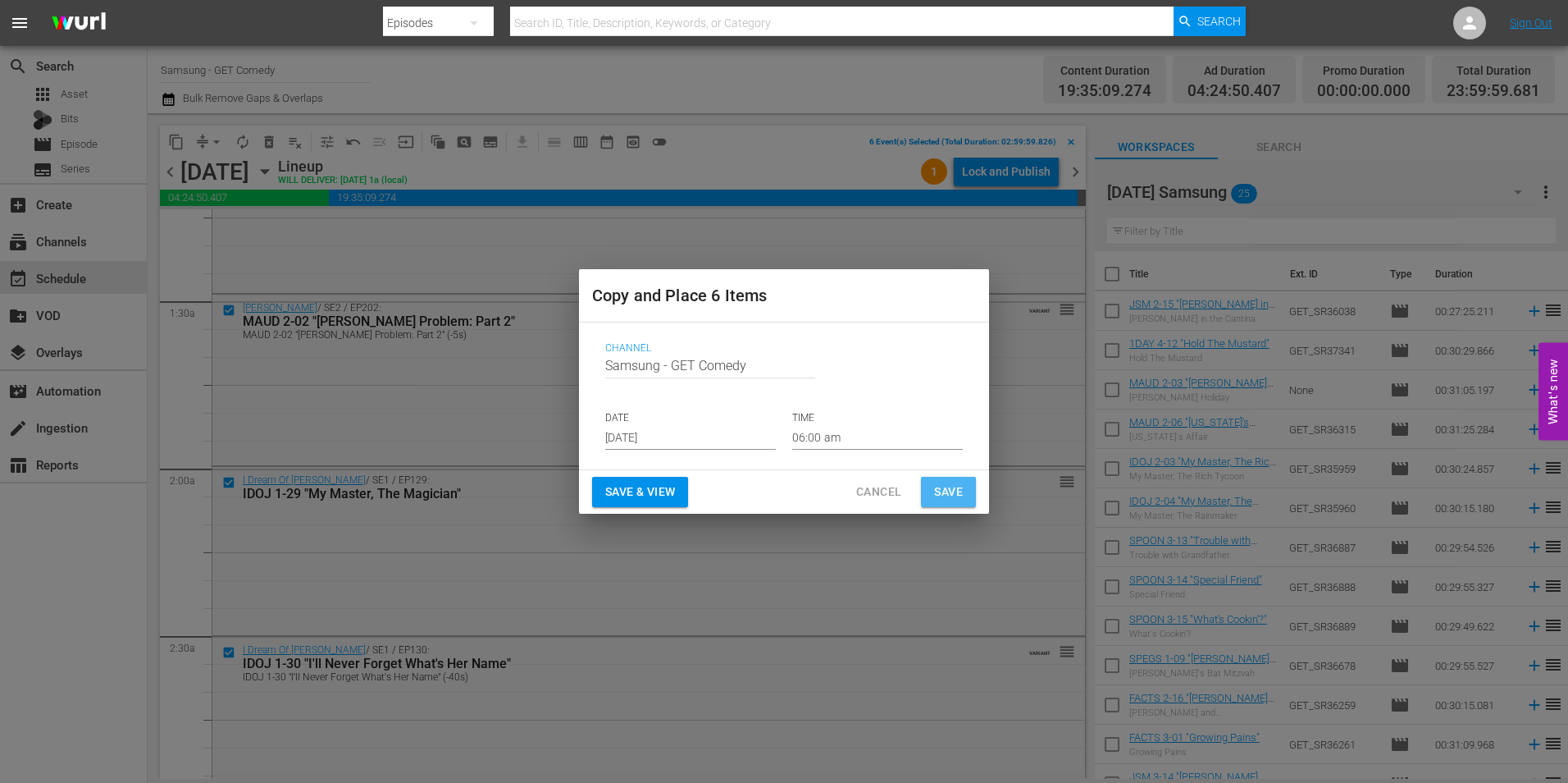
click at [962, 492] on button "Save" at bounding box center [948, 492] width 55 height 30
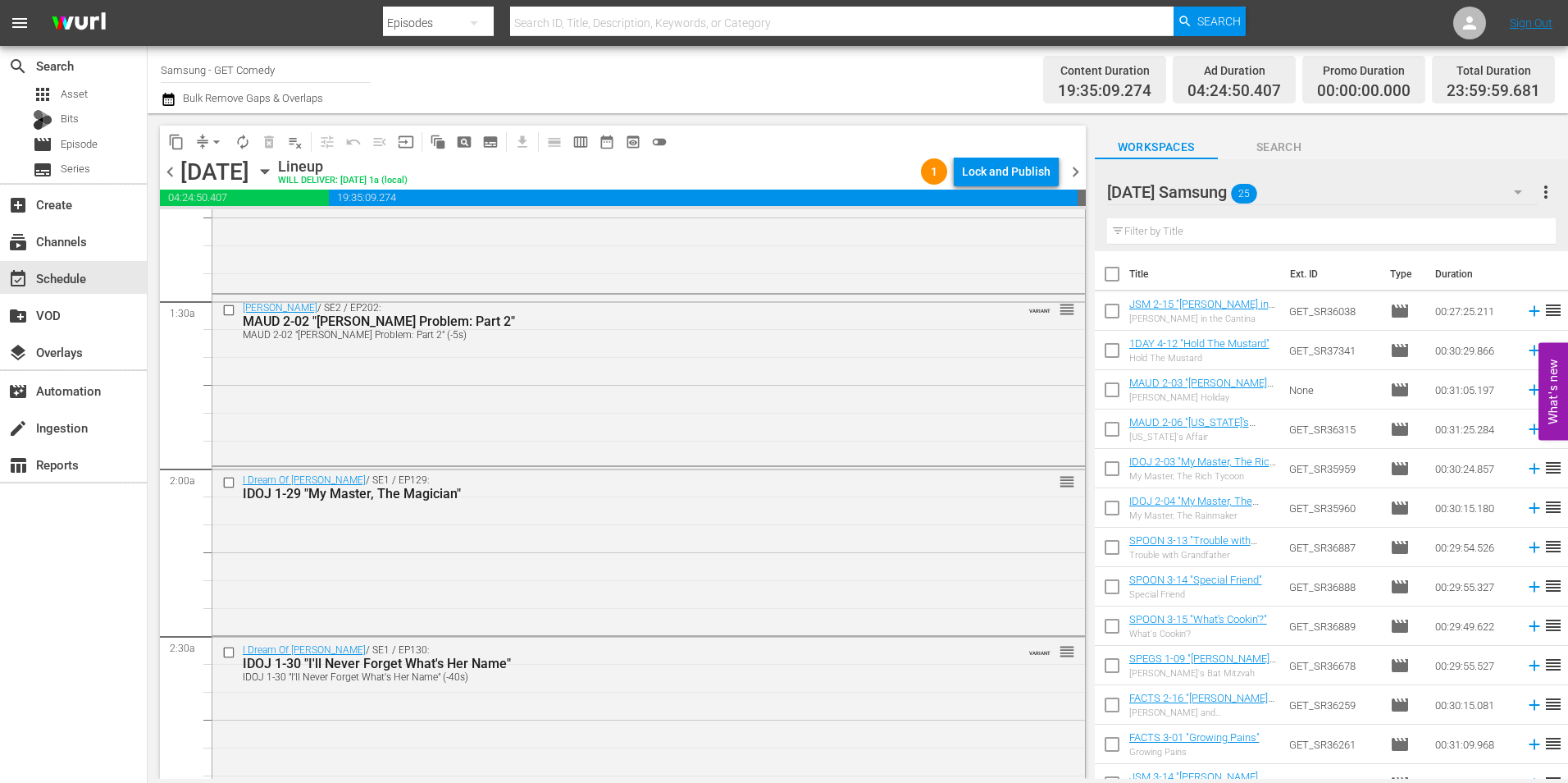
drag, startPoint x: 173, startPoint y: 173, endPoint x: 182, endPoint y: 177, distance: 9.8
click at [173, 173] on span "chevron_left" at bounding box center [170, 171] width 20 height 20
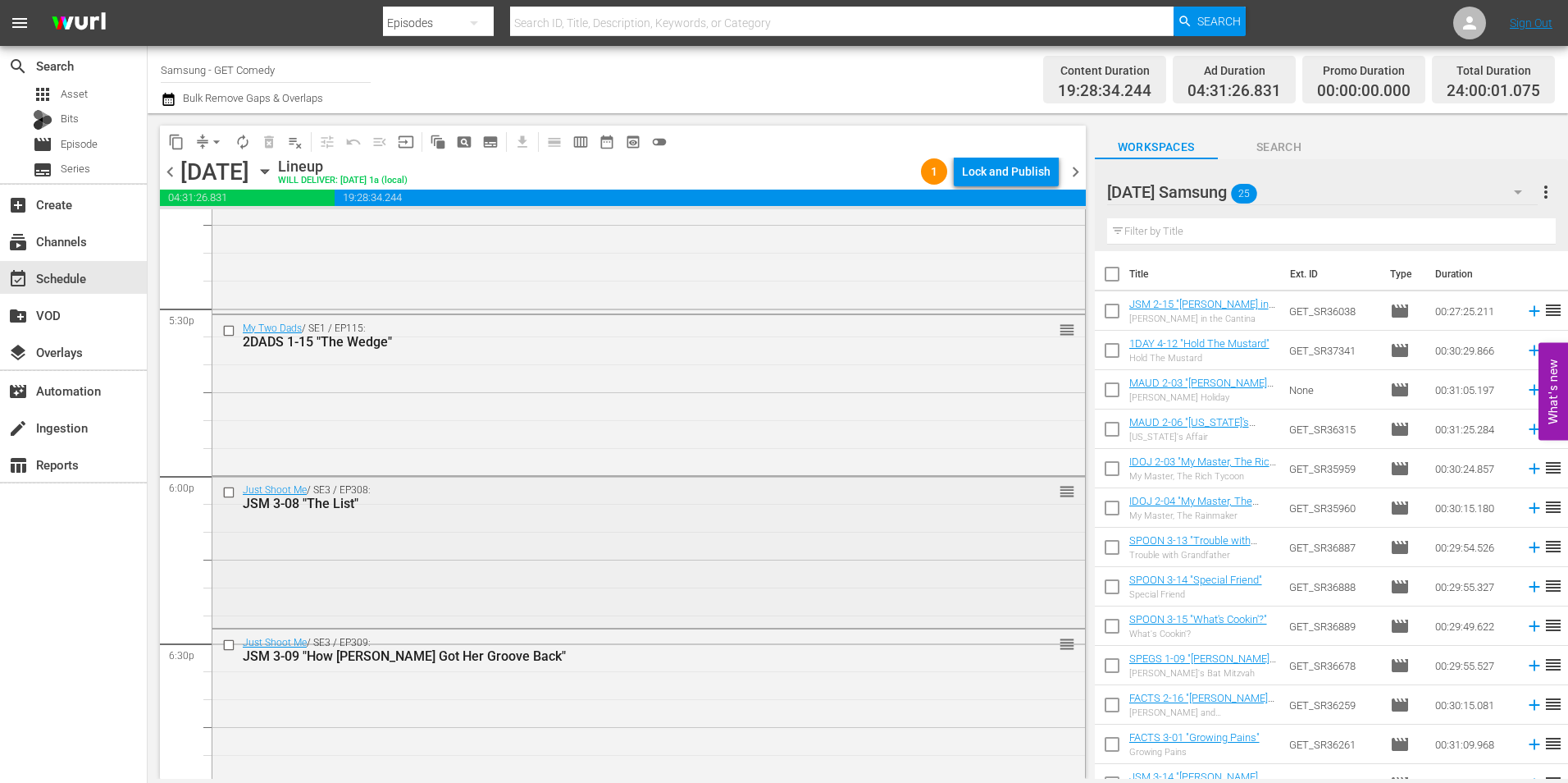
scroll to position [5853, 0]
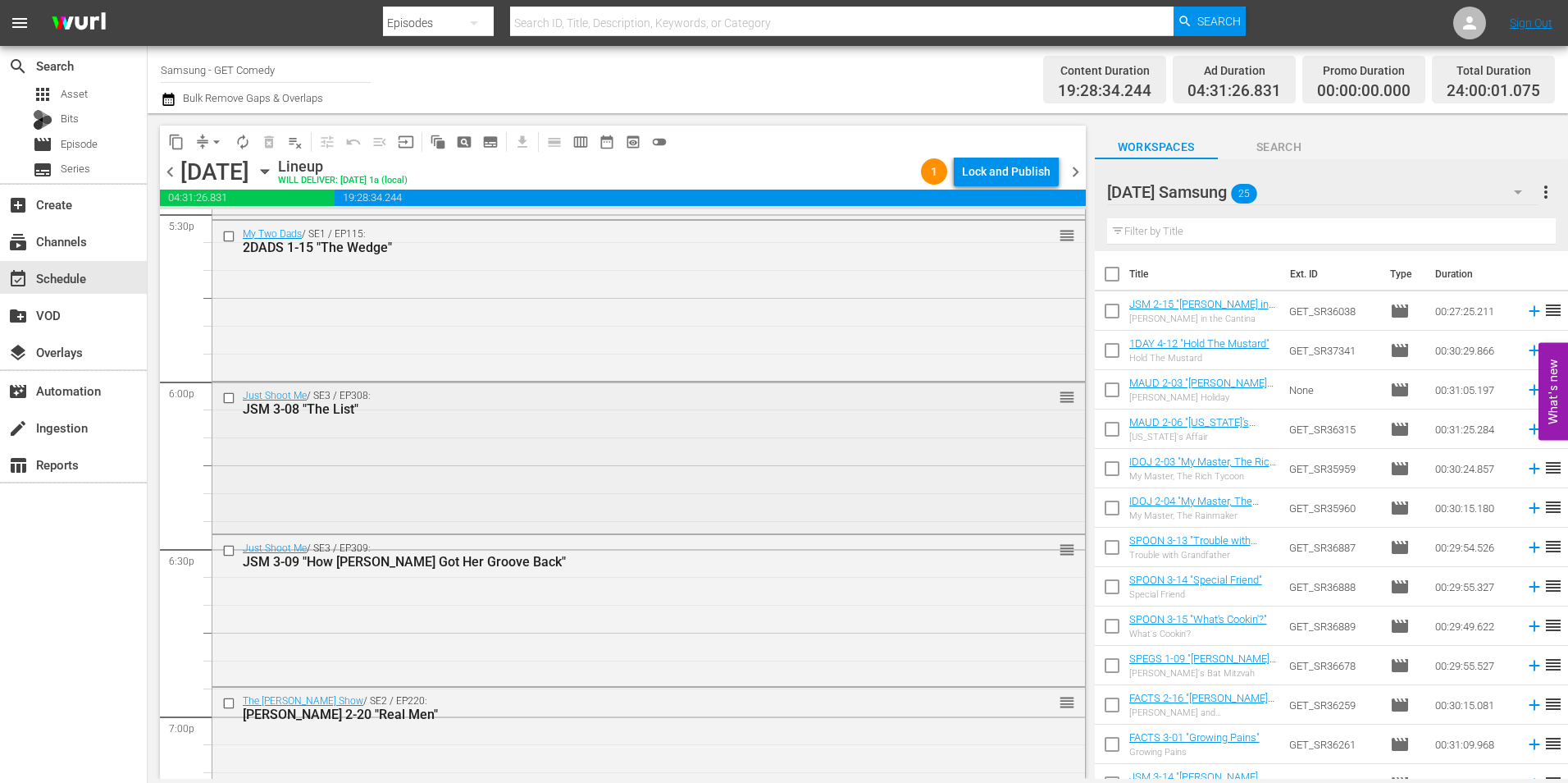
click at [230, 396] on input "checkbox" at bounding box center [230, 398] width 17 height 14
click at [228, 554] on input "checkbox" at bounding box center [230, 550] width 17 height 14
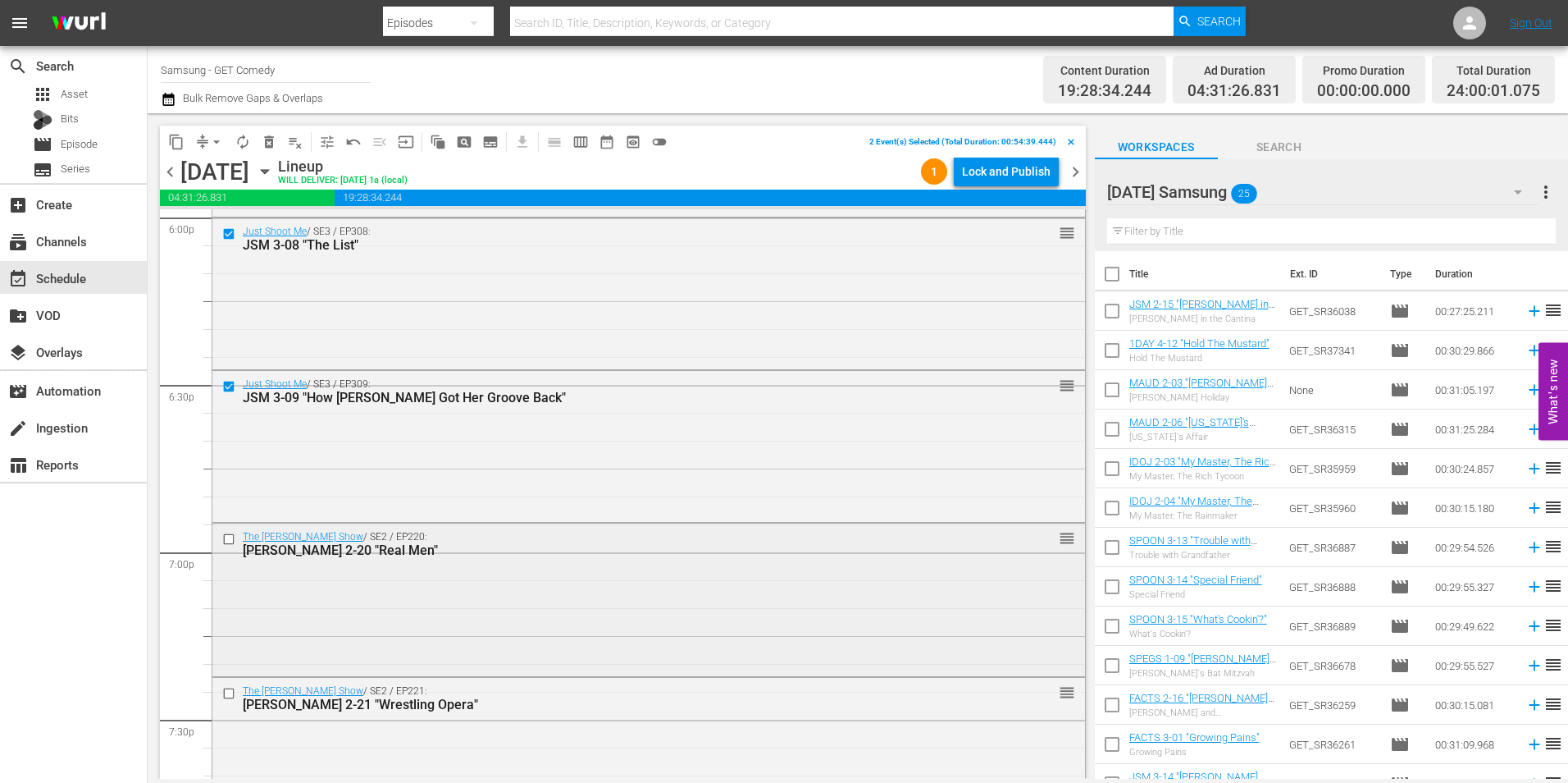
click at [228, 537] on input "checkbox" at bounding box center [230, 539] width 17 height 14
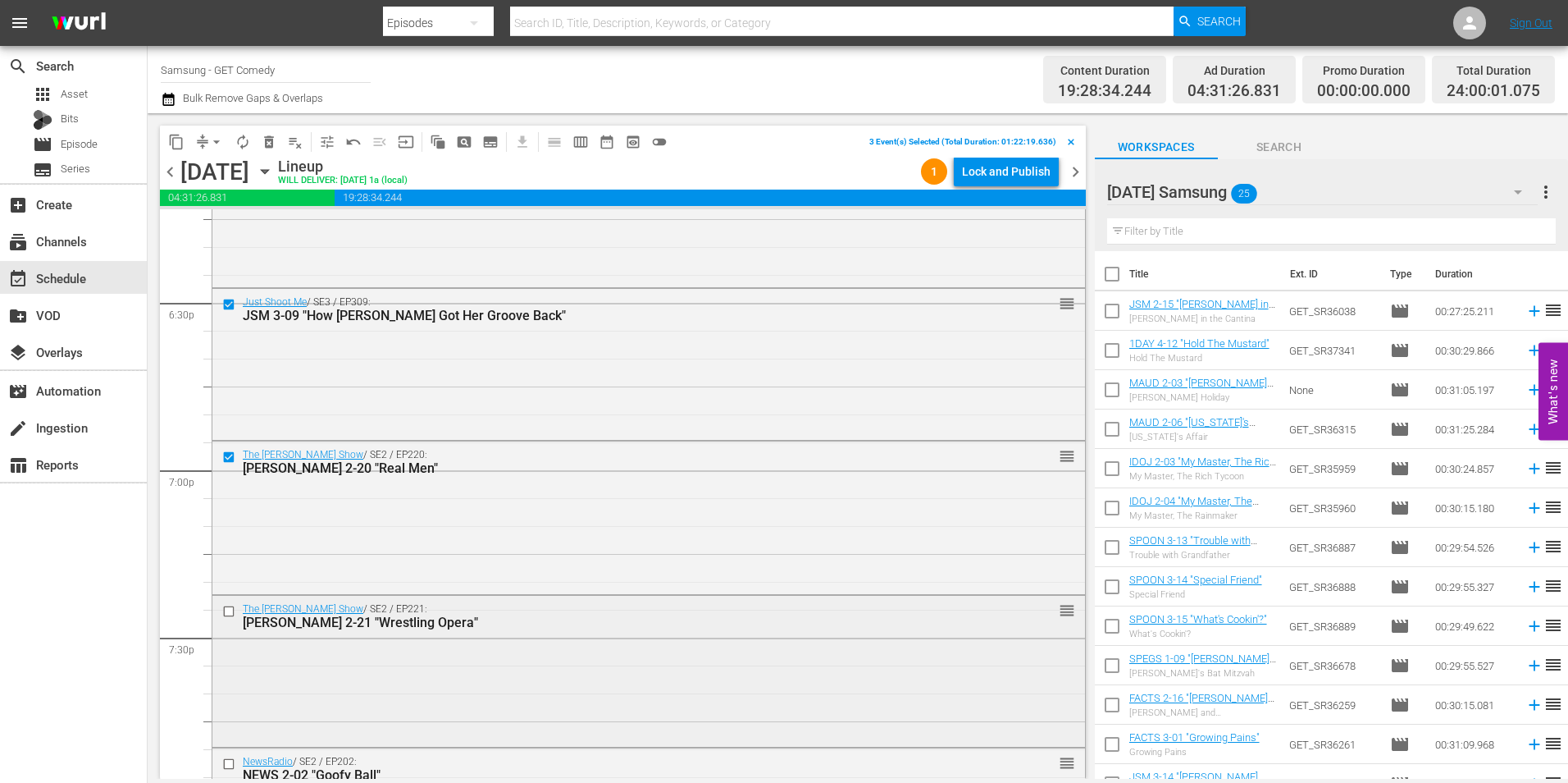
click at [231, 610] on input "checkbox" at bounding box center [230, 611] width 17 height 14
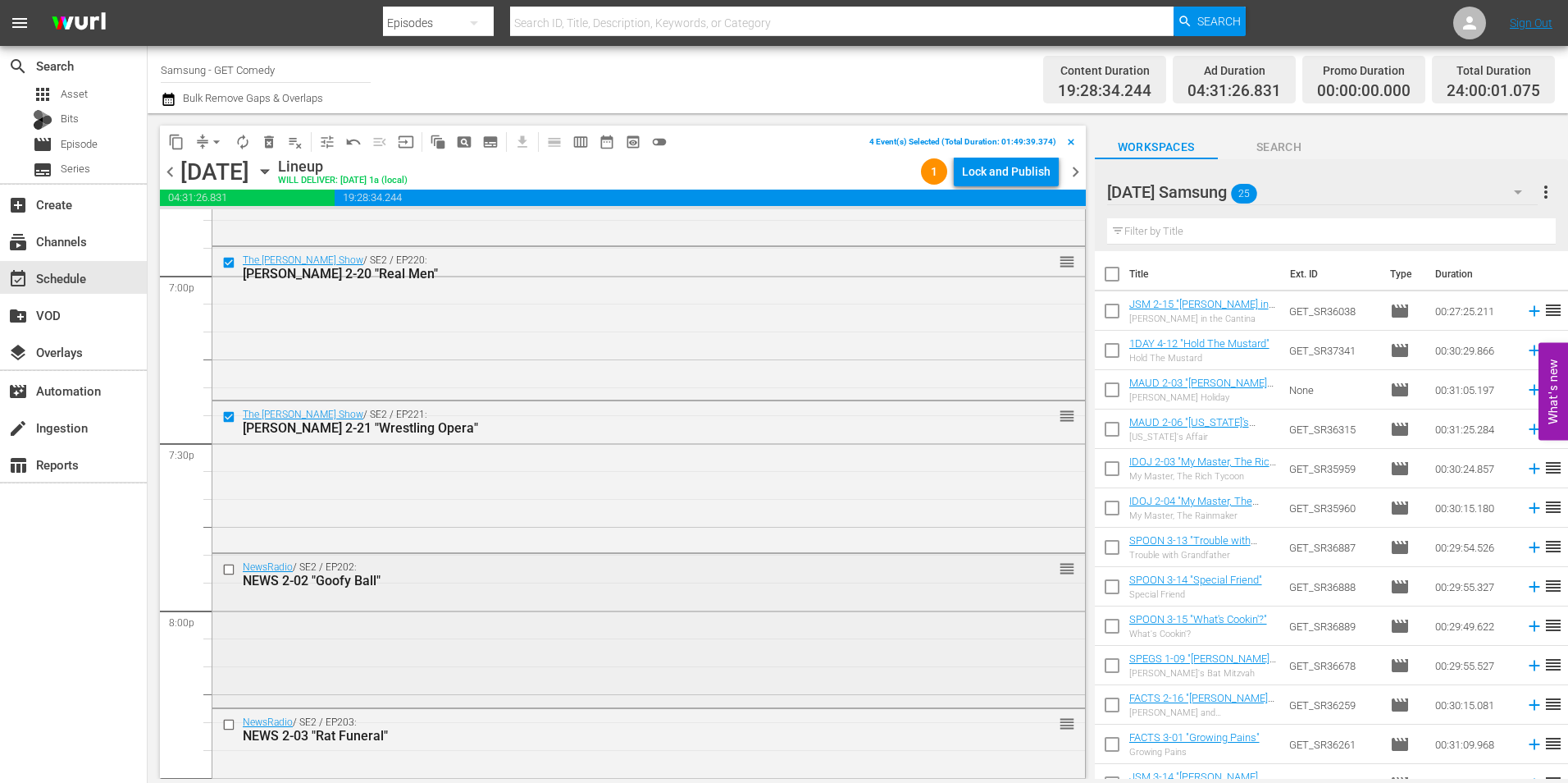
scroll to position [6345, 0]
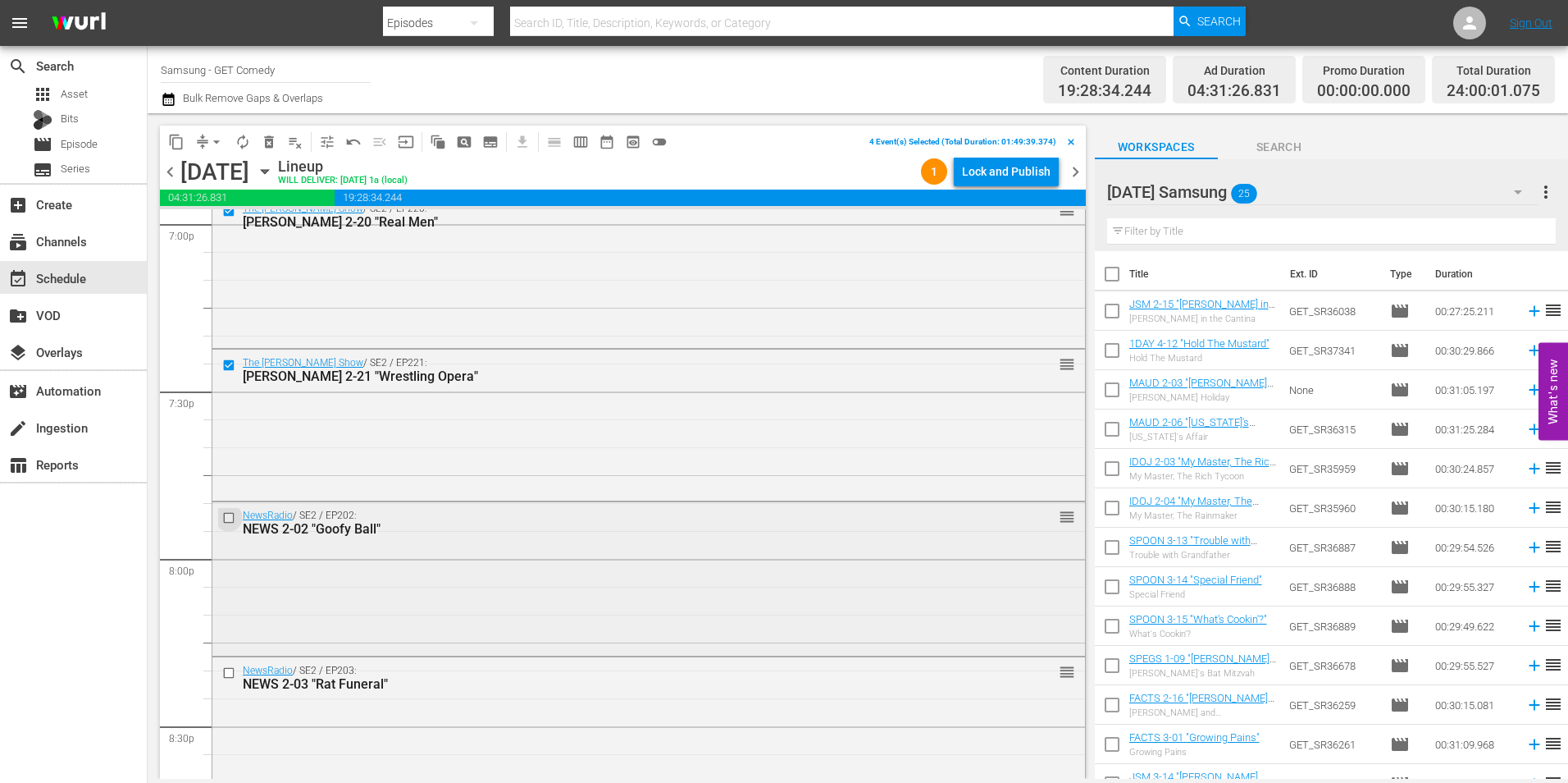
click at [228, 513] on input "checkbox" at bounding box center [230, 517] width 17 height 14
click at [226, 676] on input "checkbox" at bounding box center [230, 672] width 17 height 14
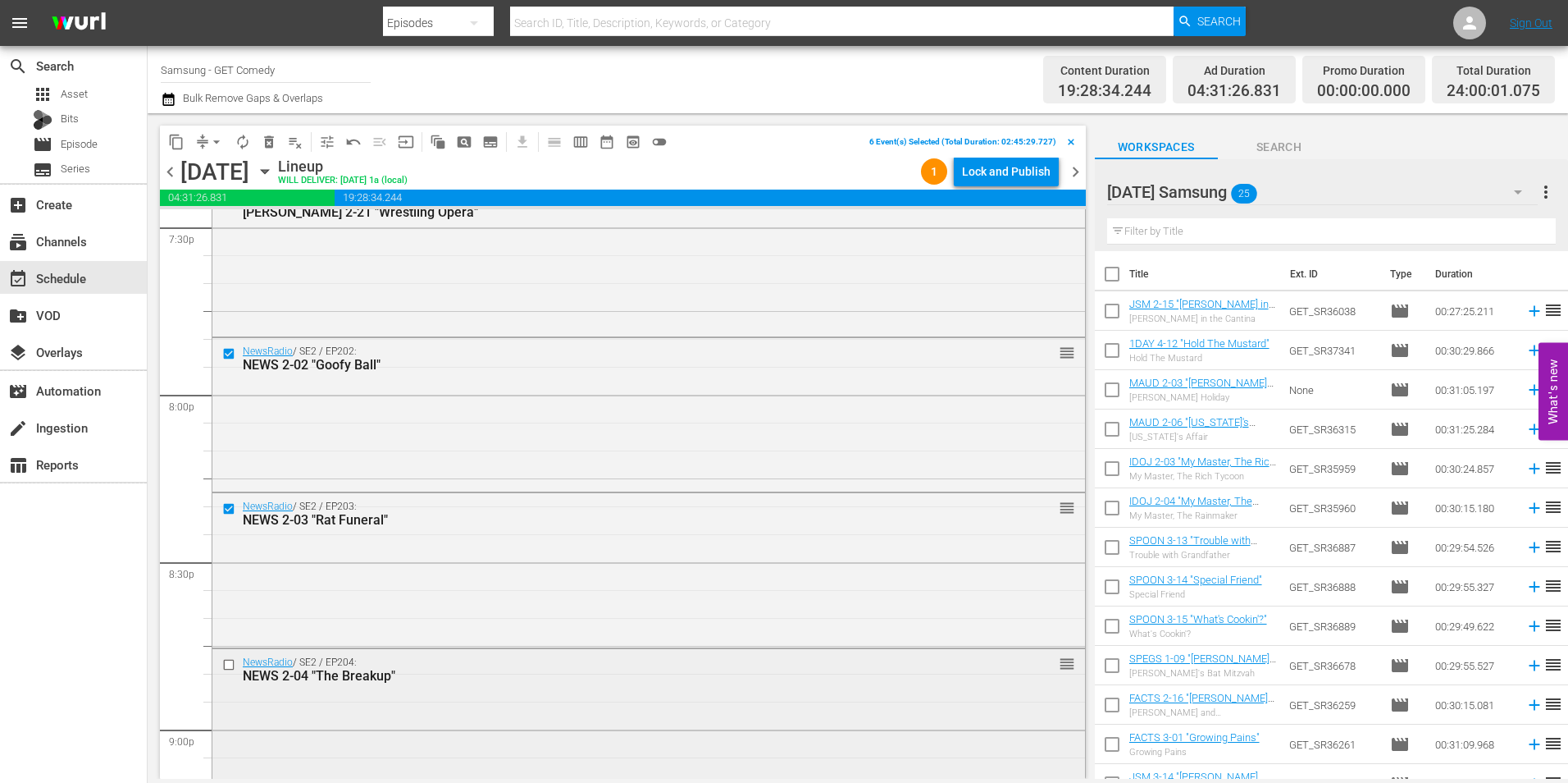
click at [229, 655] on div at bounding box center [230, 664] width 25 height 19
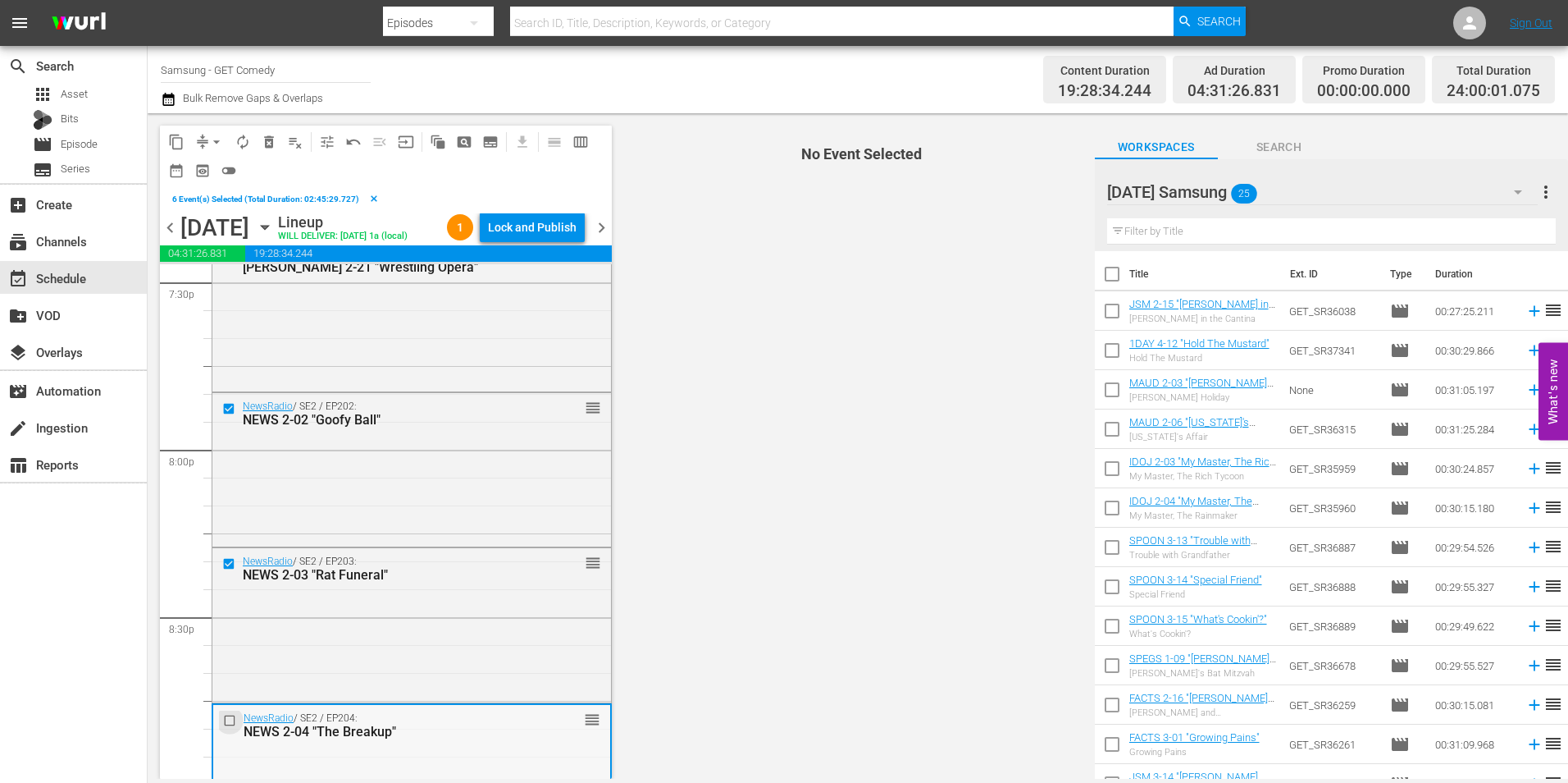
click at [229, 722] on input "checkbox" at bounding box center [231, 721] width 17 height 14
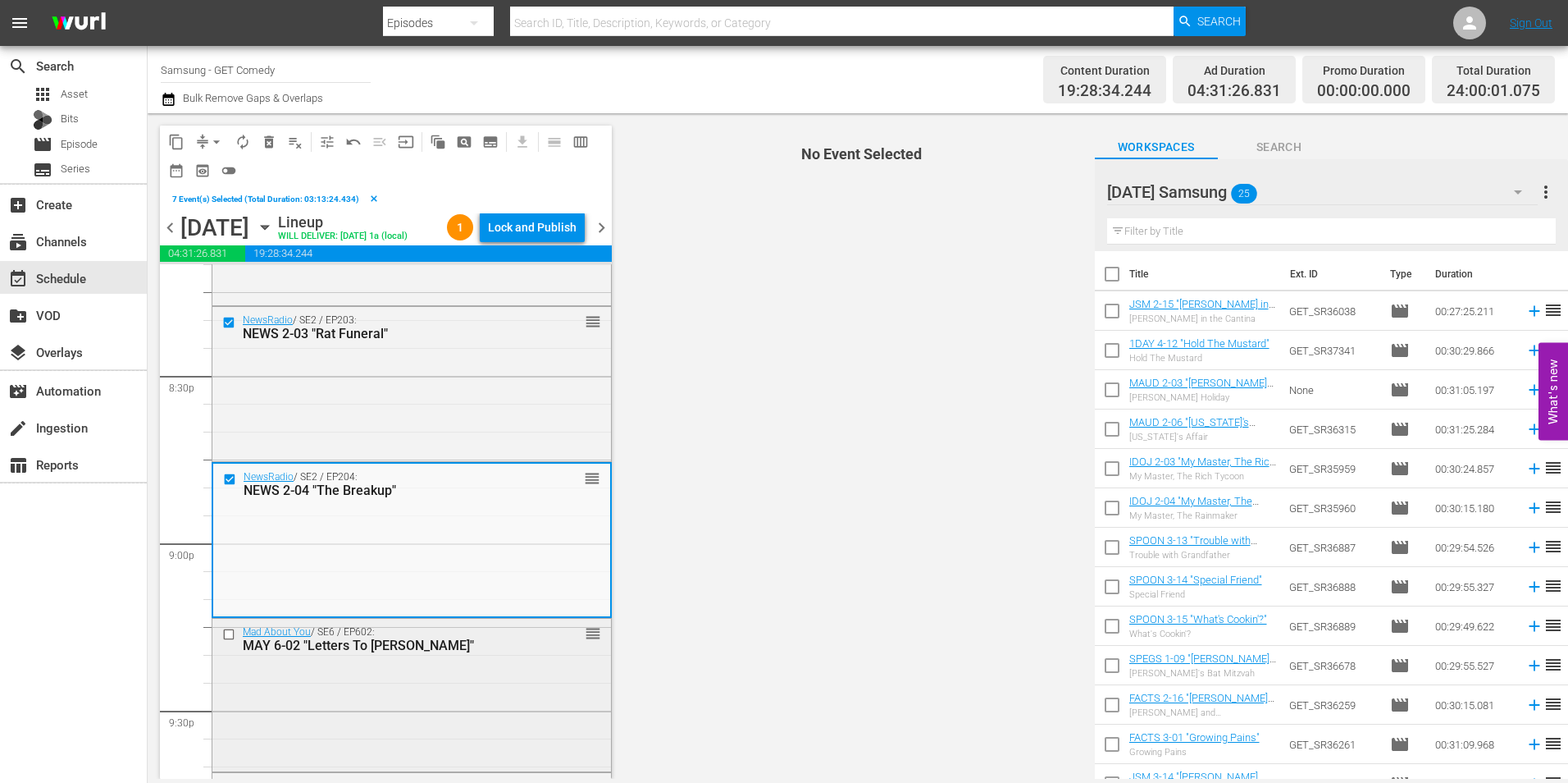
scroll to position [6756, 0]
click at [225, 628] on input "checkbox" at bounding box center [230, 630] width 17 height 14
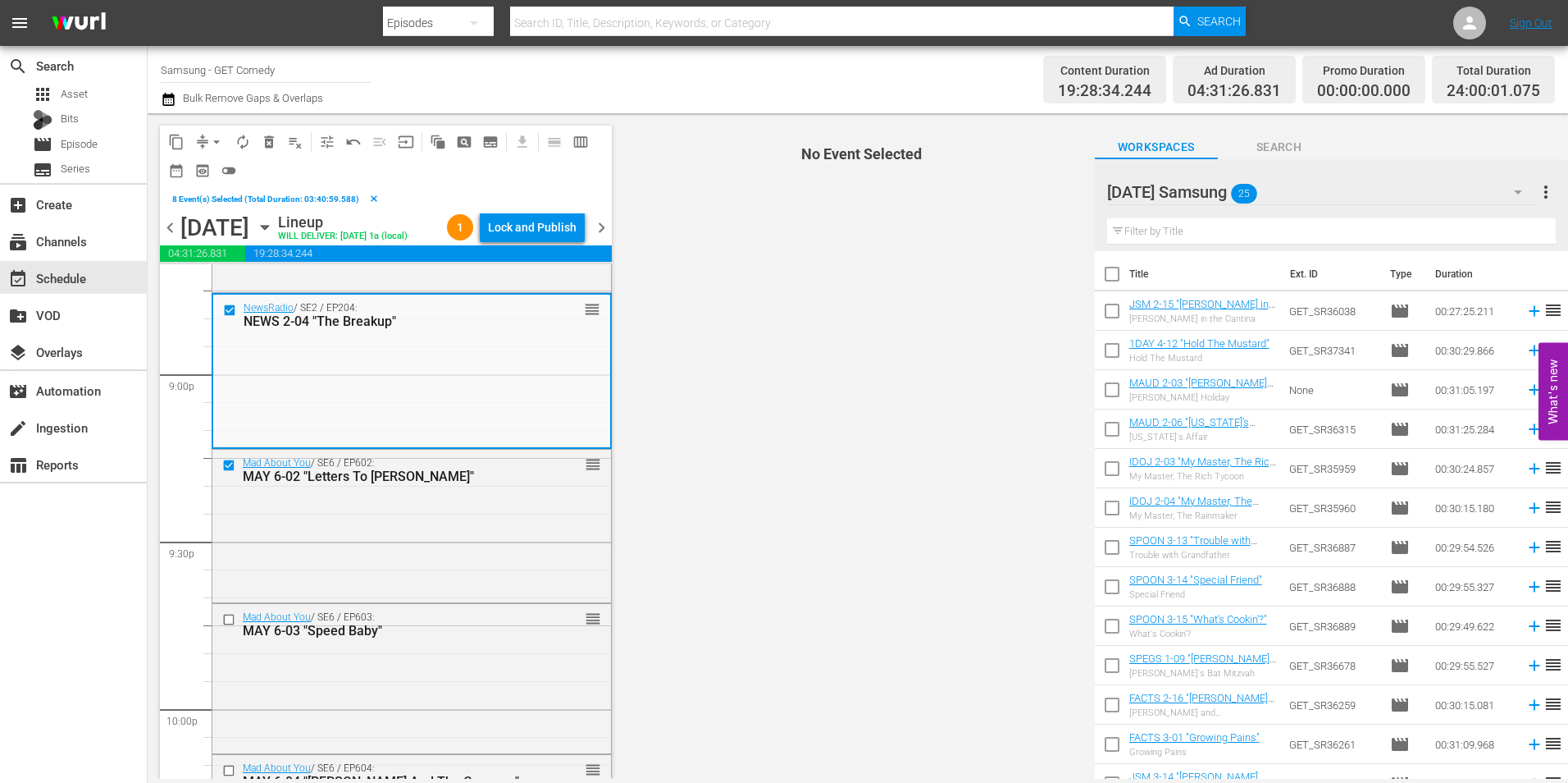
click at [227, 623] on input "checkbox" at bounding box center [230, 620] width 17 height 14
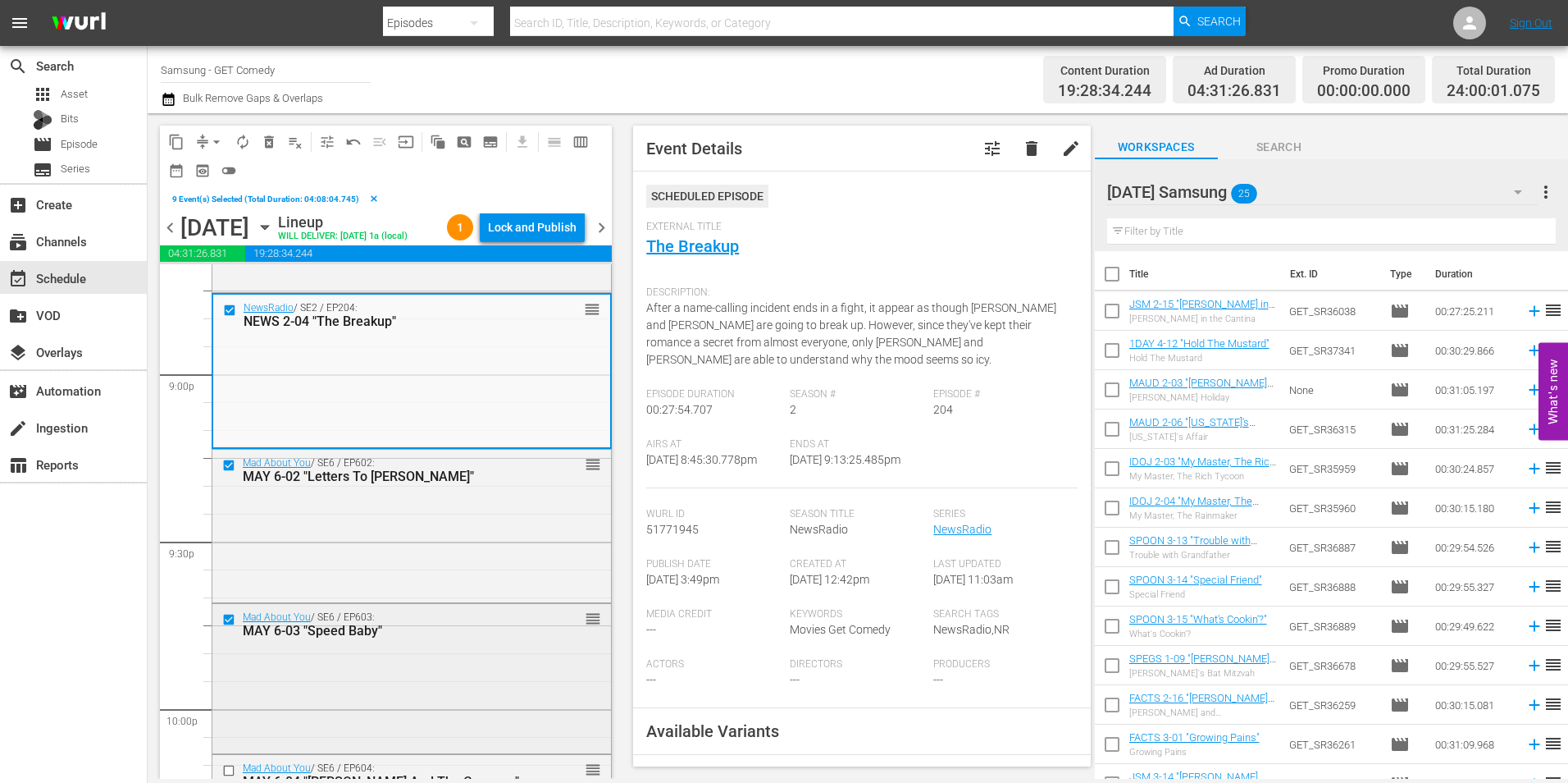
scroll to position [7002, 0]
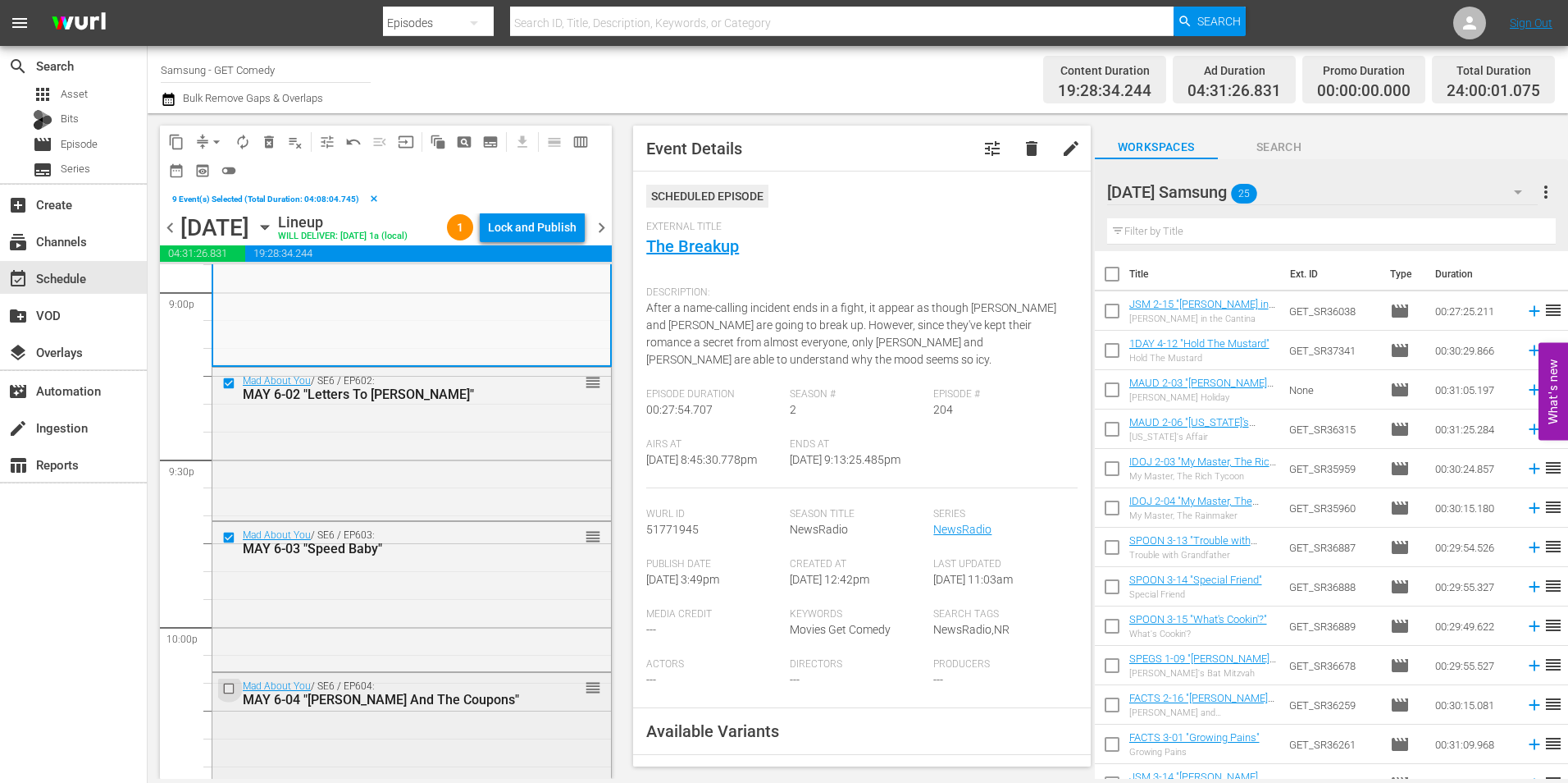
click at [230, 687] on input "checkbox" at bounding box center [230, 689] width 17 height 14
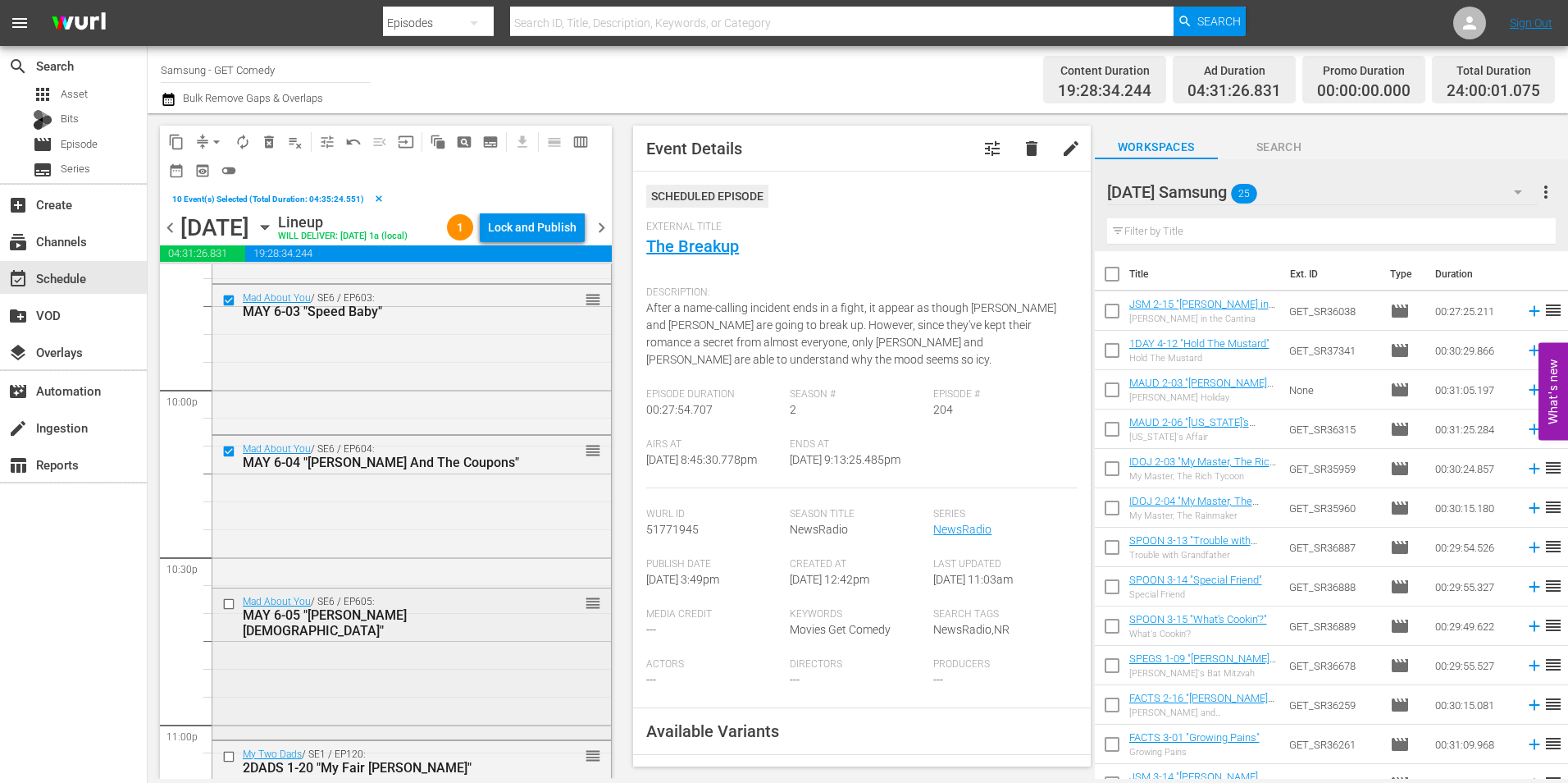
scroll to position [7248, 0]
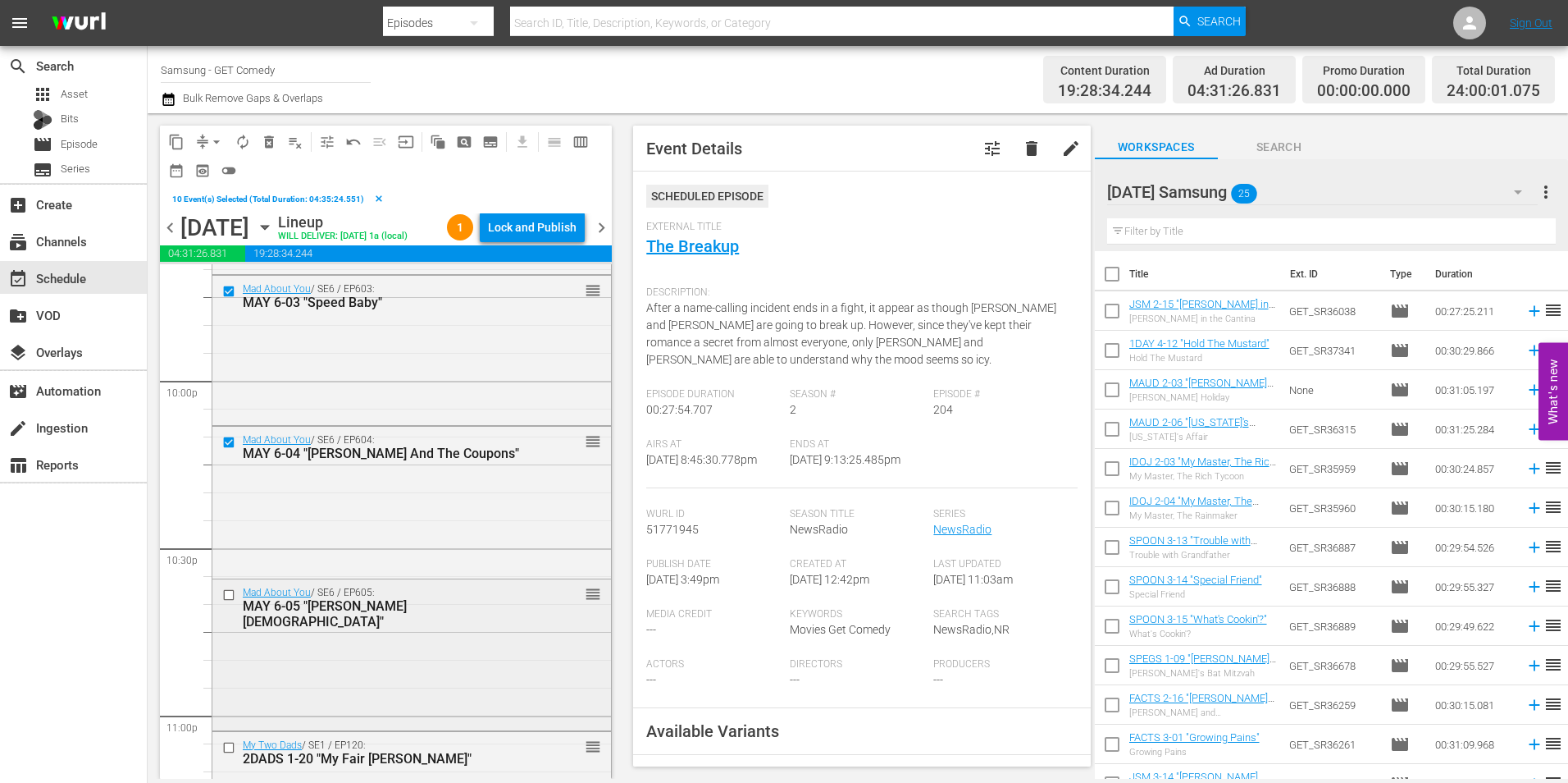
click at [226, 593] on input "checkbox" at bounding box center [230, 595] width 17 height 14
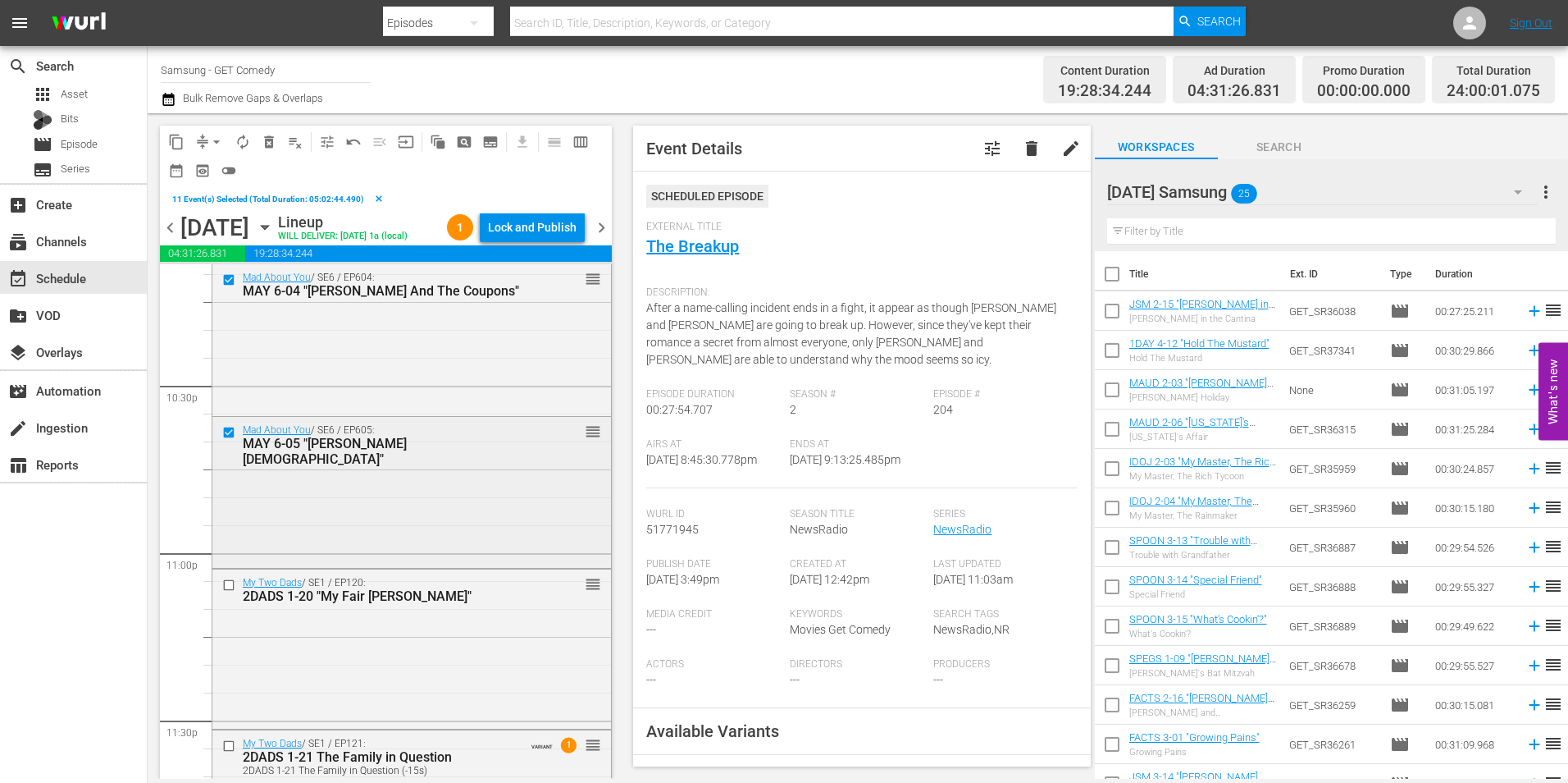
scroll to position [7412, 0]
click at [222, 578] on input "checkbox" at bounding box center [230, 583] width 17 height 14
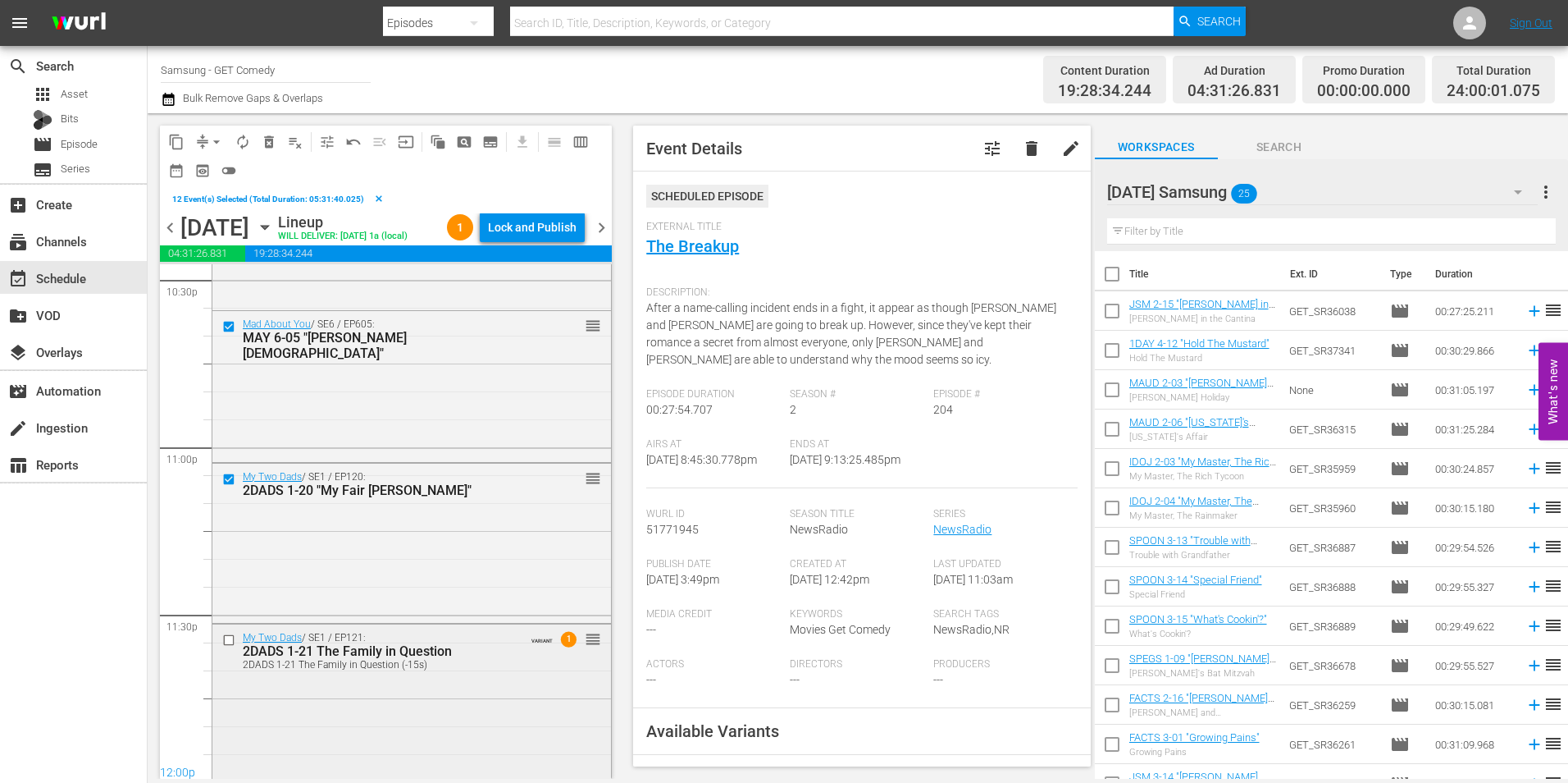
scroll to position [7519, 0]
click at [226, 629] on div at bounding box center [230, 637] width 25 height 19
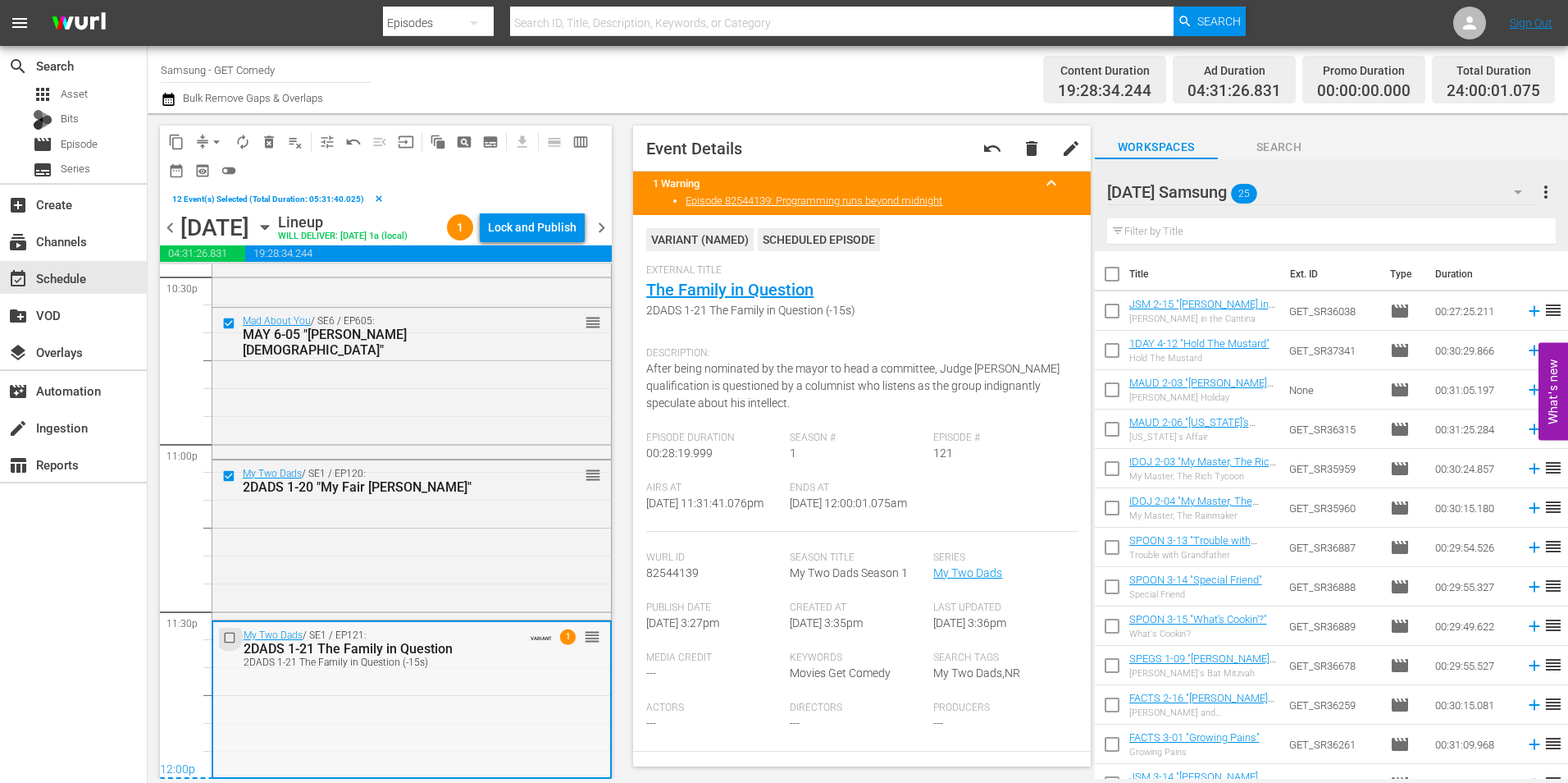
click at [226, 637] on input "checkbox" at bounding box center [231, 638] width 17 height 14
click at [181, 146] on span "content_copy" at bounding box center [176, 142] width 17 height 17
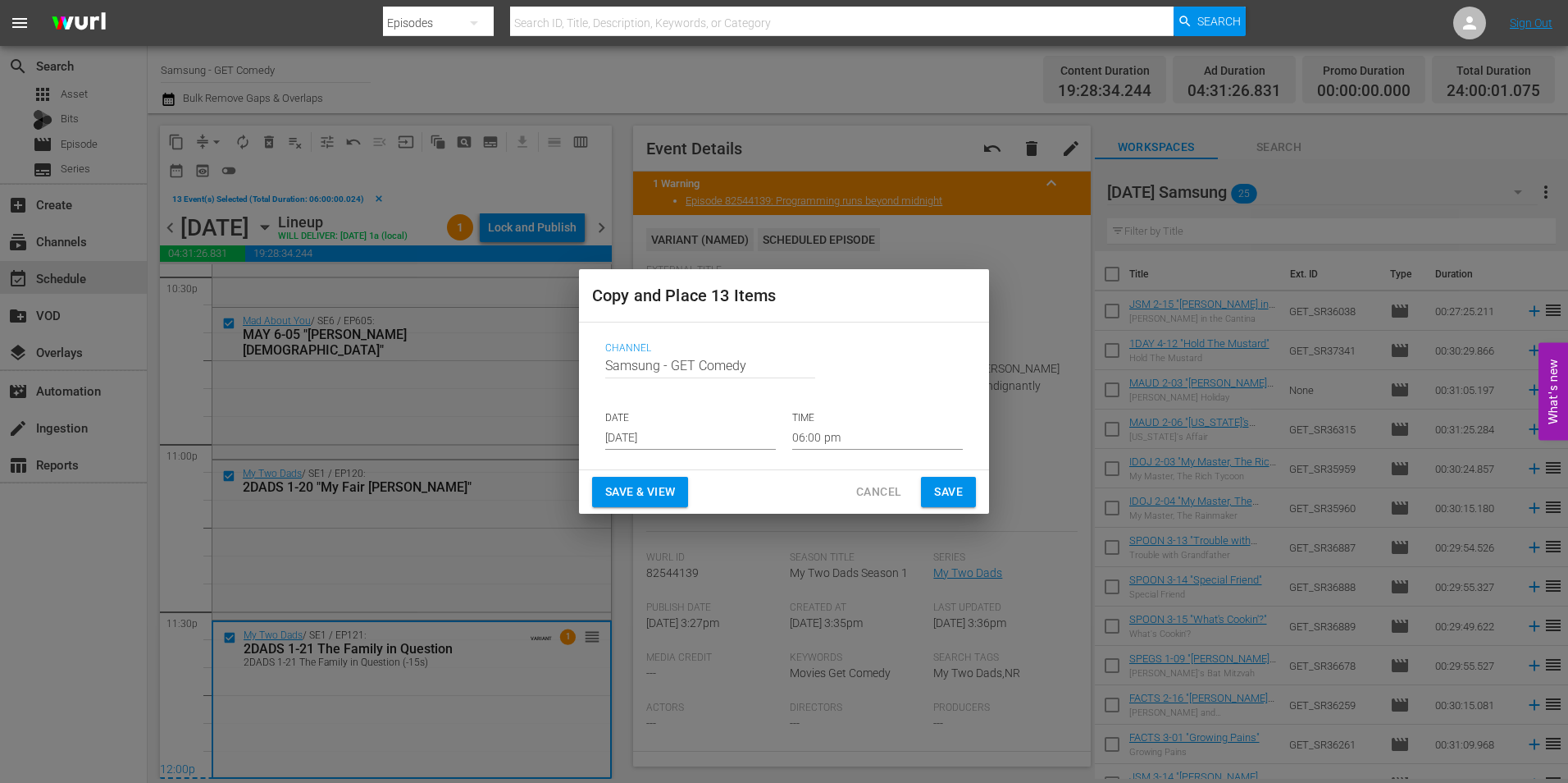
click at [637, 435] on input "Aug 20th 2025" at bounding box center [691, 438] width 171 height 25
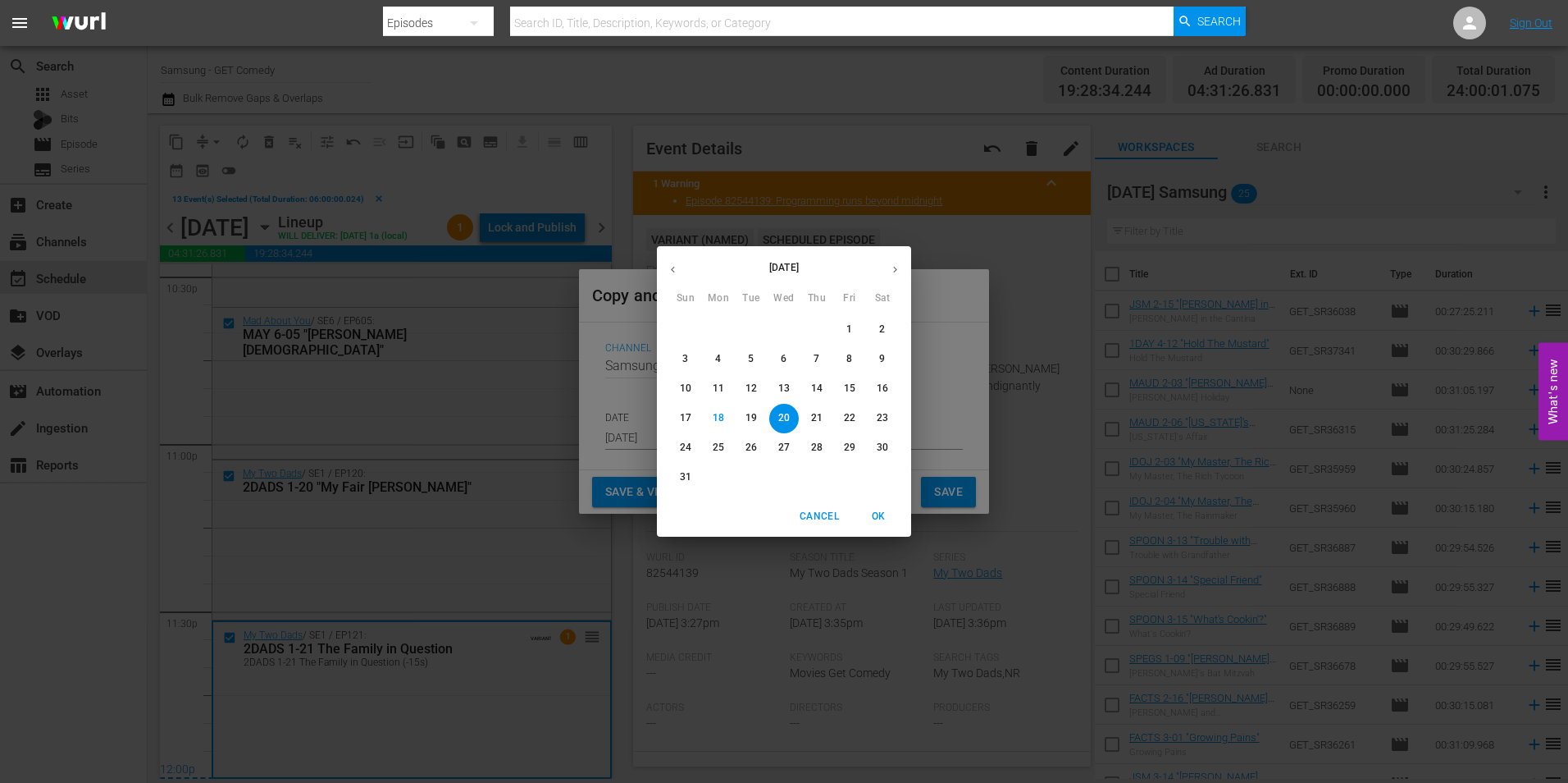
click at [895, 275] on icon "button" at bounding box center [895, 269] width 12 height 12
click at [687, 356] on p "7" at bounding box center [685, 359] width 5 height 14
type input "Sep 7th 2025"
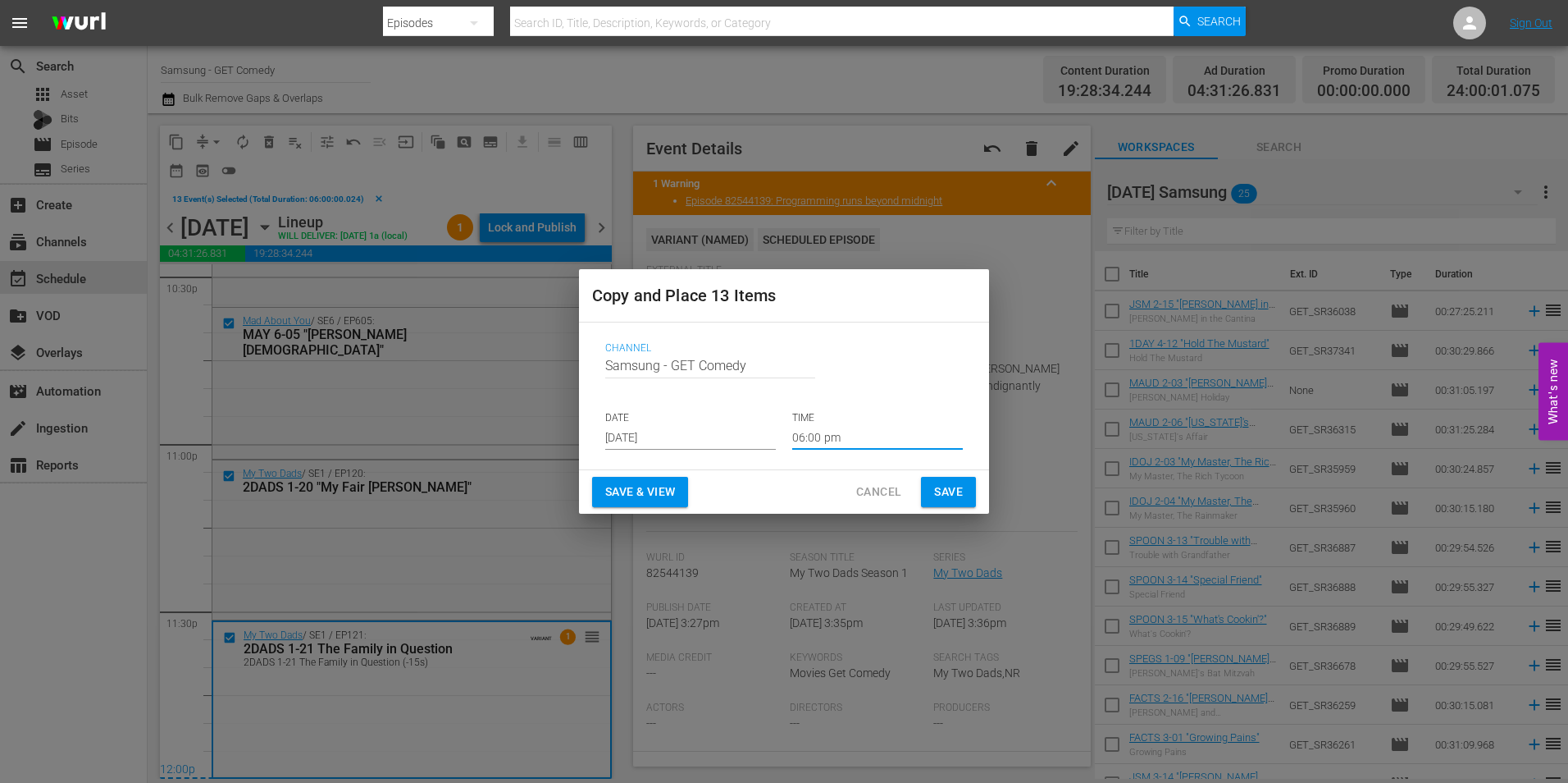
click at [819, 440] on input "06:00 pm" at bounding box center [877, 438] width 171 height 25
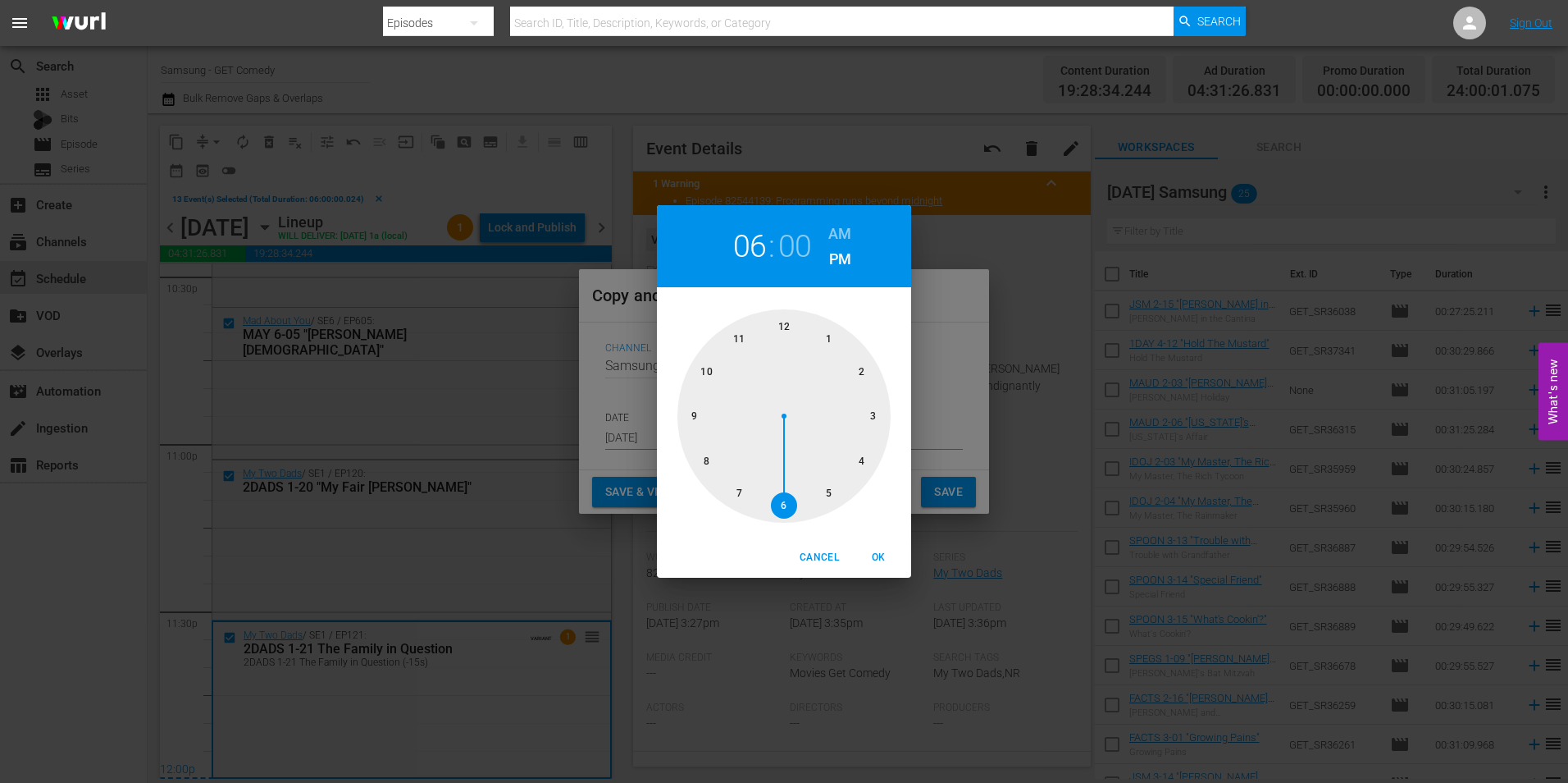
click at [784, 324] on div at bounding box center [784, 415] width 213 height 213
click at [879, 570] on button "OK" at bounding box center [877, 557] width 52 height 27
type input "12:00 pm"
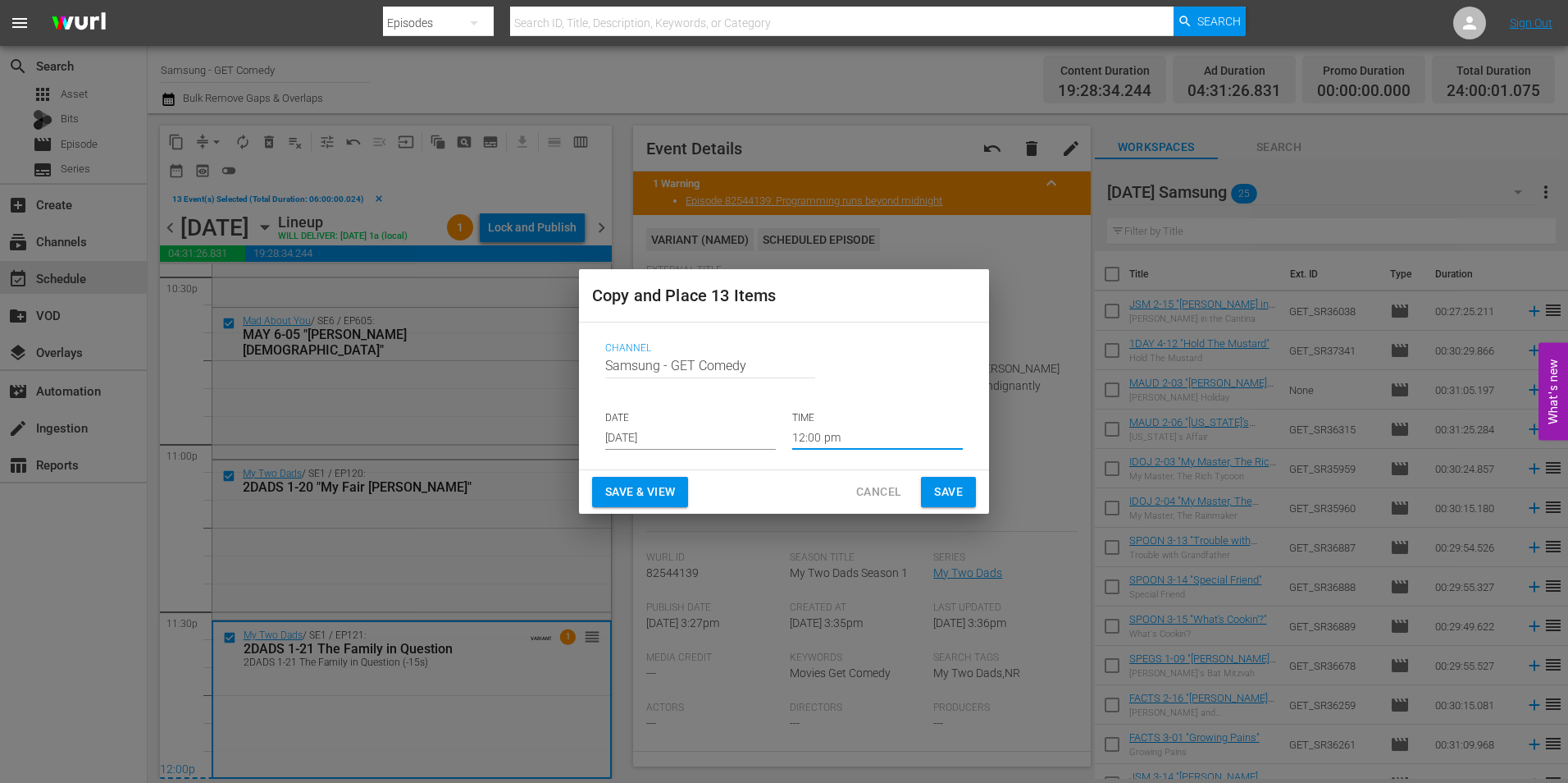
click at [951, 492] on span "Save" at bounding box center [948, 492] width 28 height 20
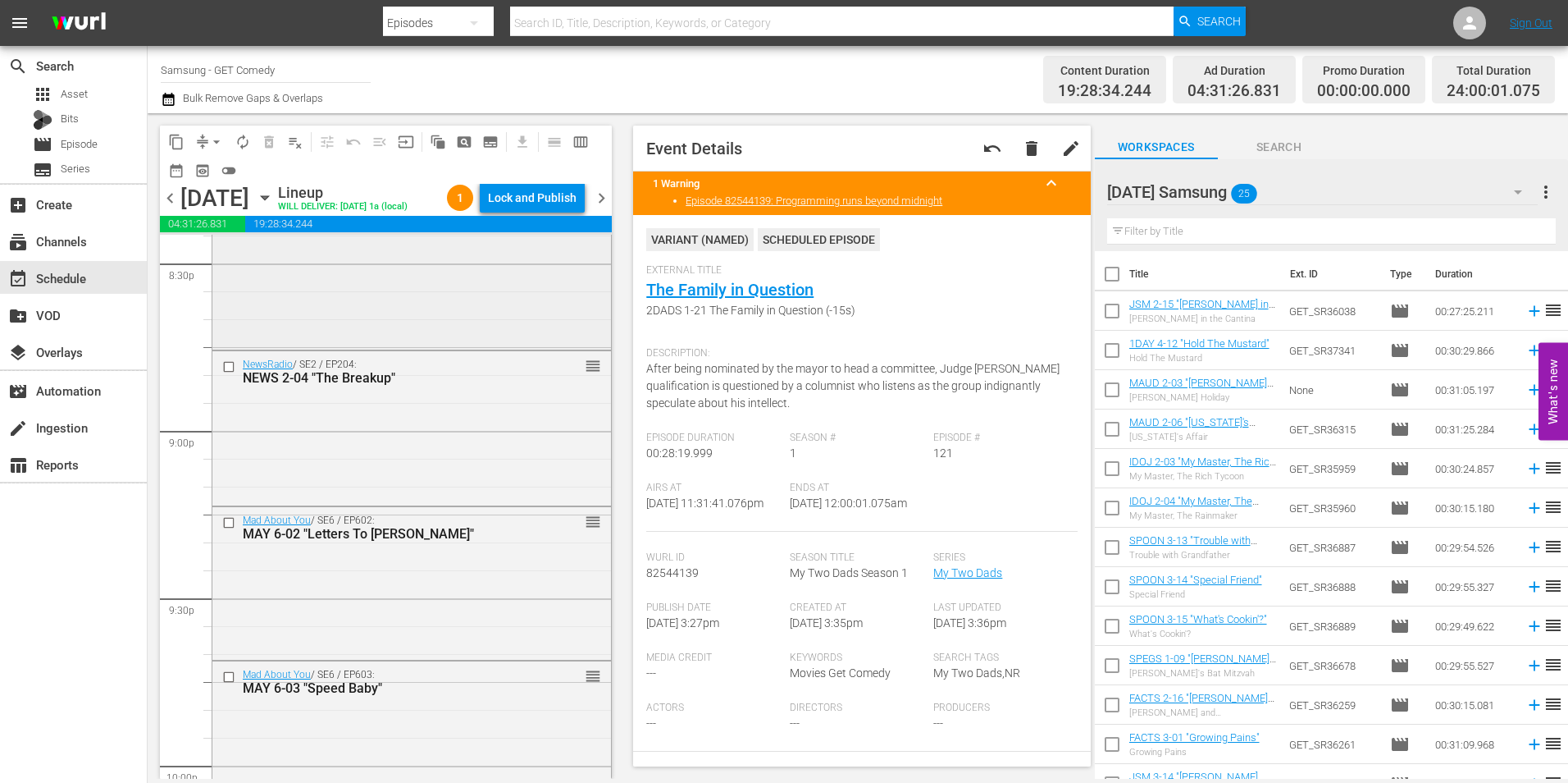
scroll to position [6587, 0]
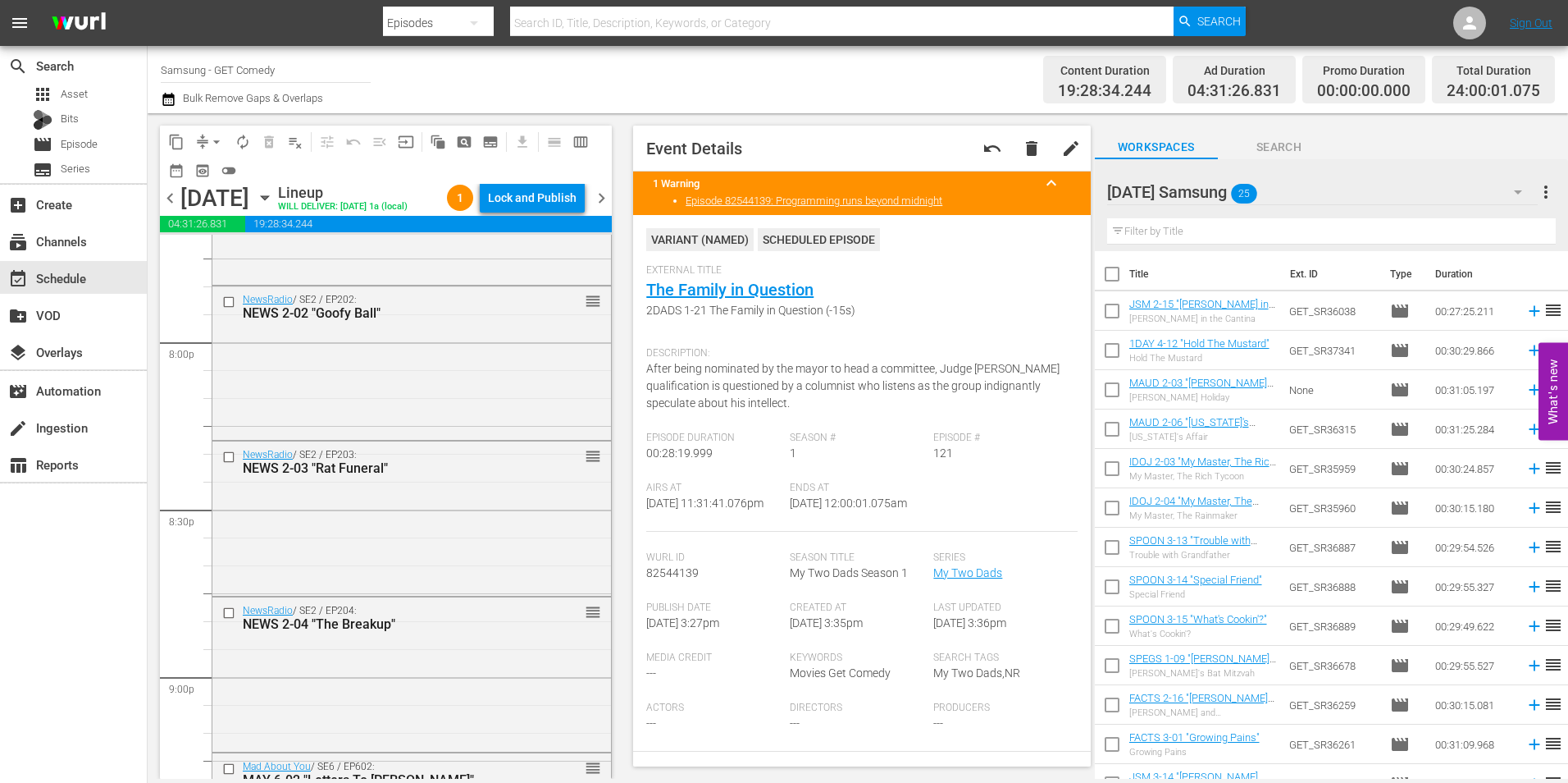
click at [274, 202] on icon "button" at bounding box center [265, 198] width 18 height 18
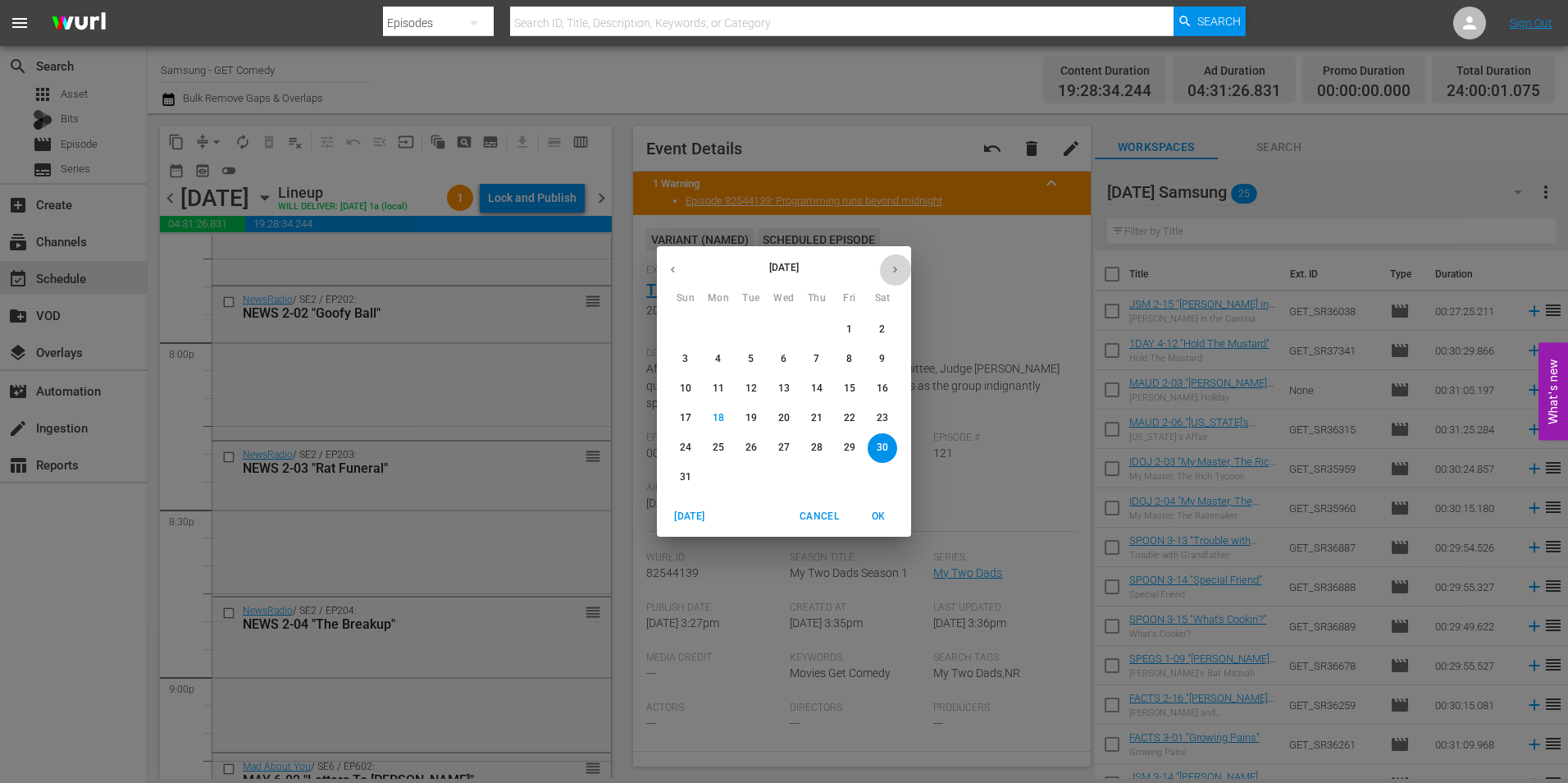
click at [896, 274] on icon "button" at bounding box center [895, 269] width 12 height 12
click at [685, 357] on p "7" at bounding box center [685, 359] width 5 height 14
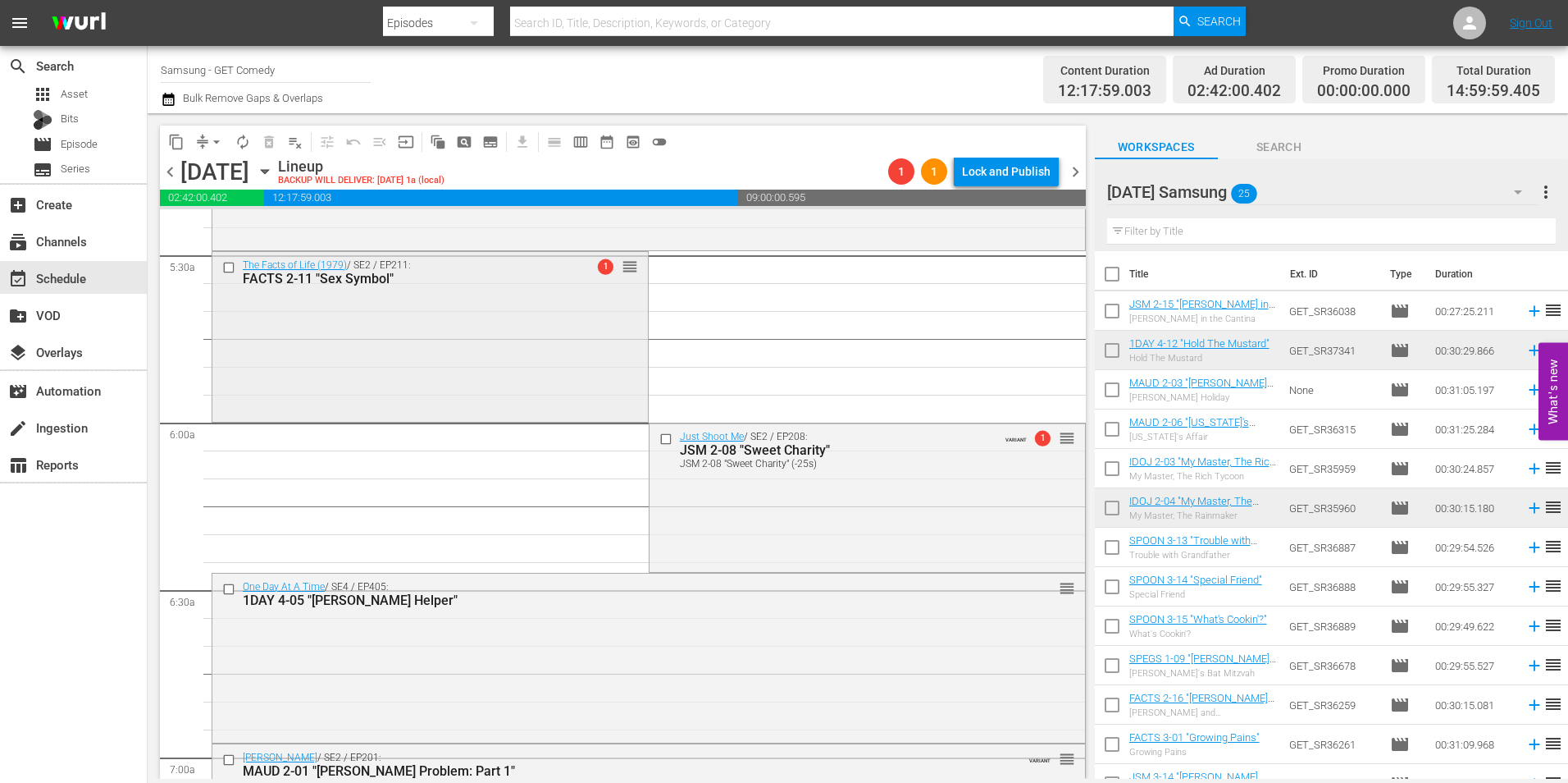
scroll to position [1805, 0]
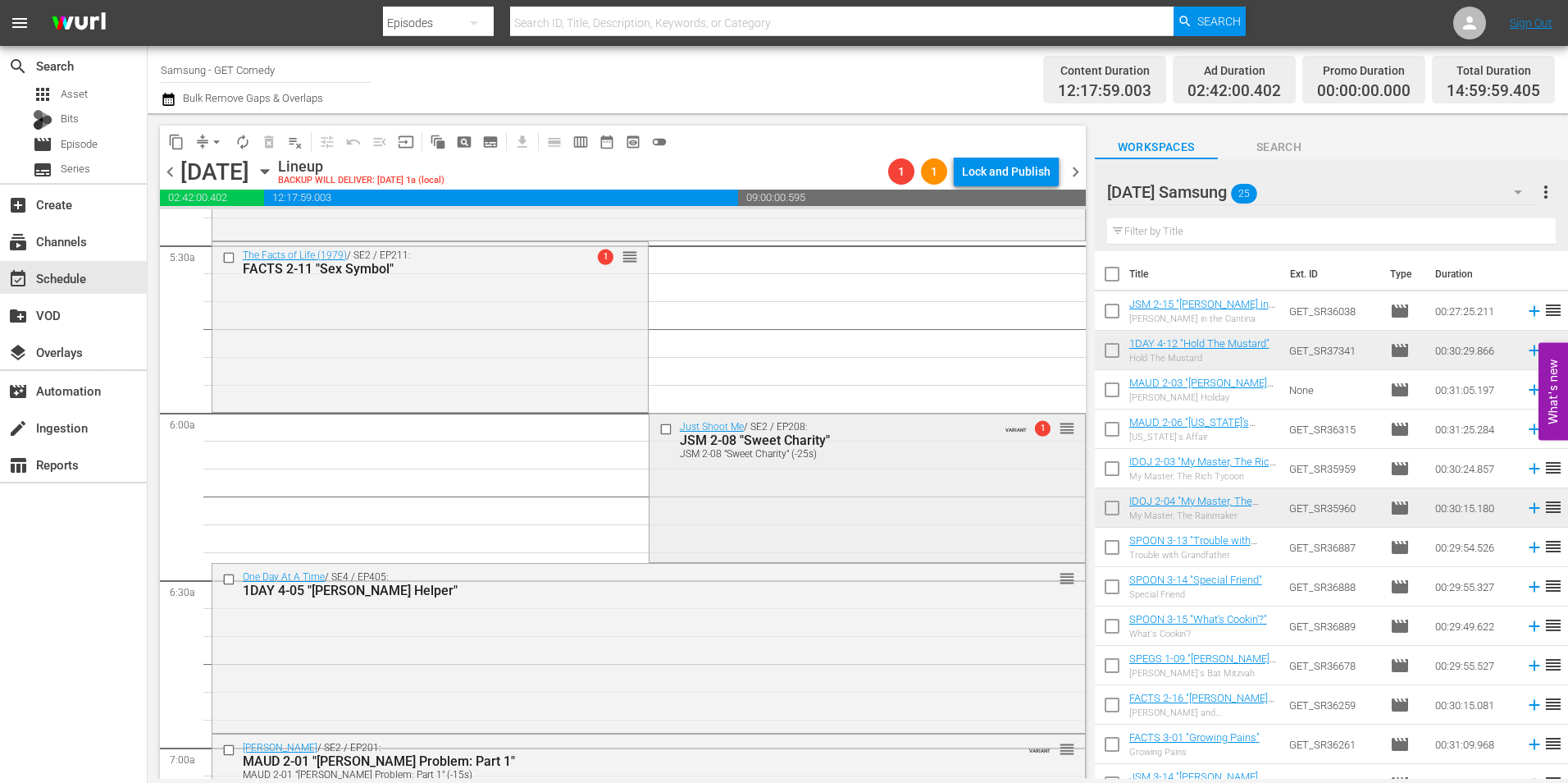
click at [660, 432] on input "checkbox" at bounding box center [667, 429] width 17 height 14
click at [227, 585] on input "checkbox" at bounding box center [230, 579] width 17 height 14
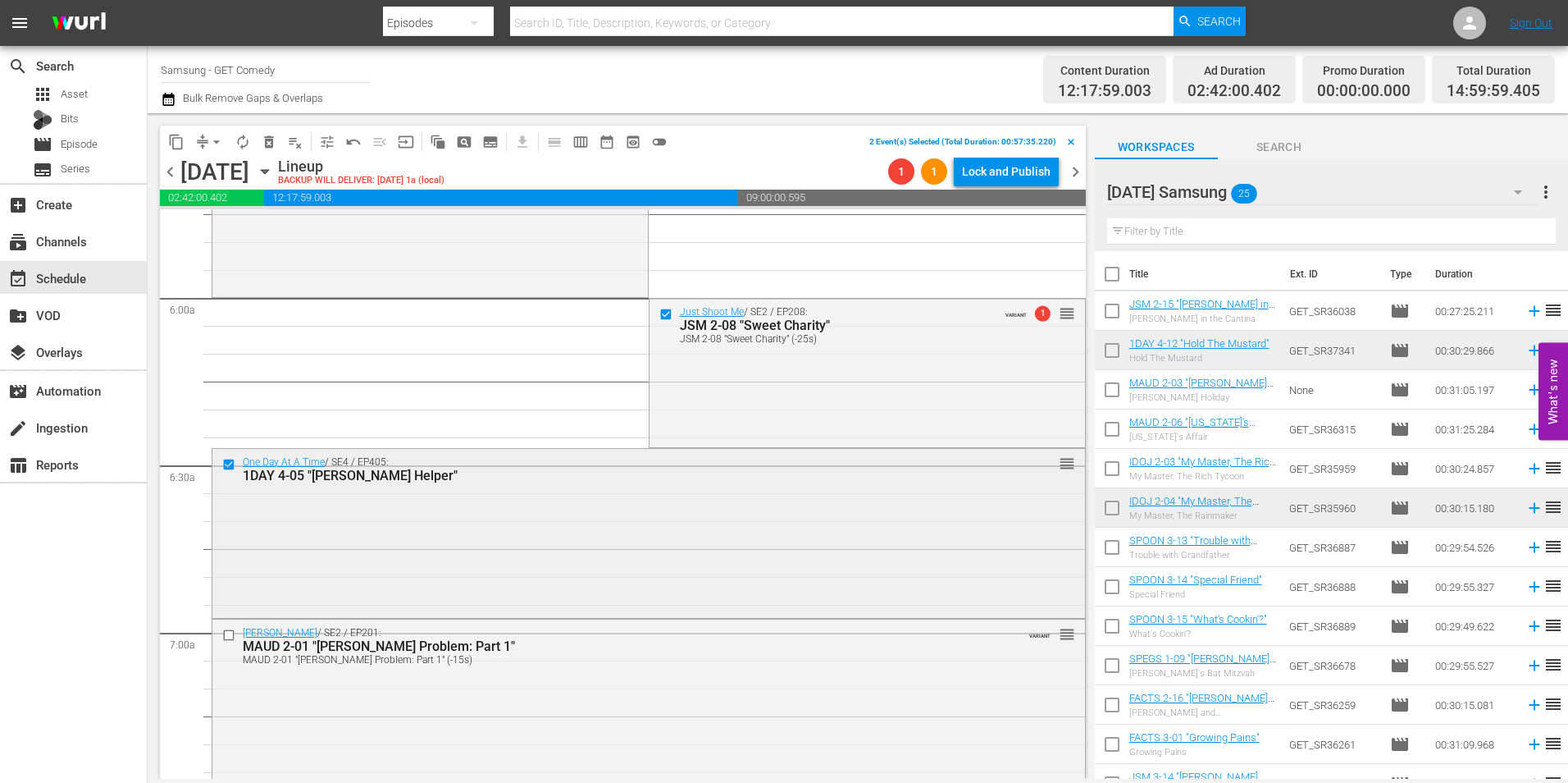
scroll to position [1969, 0]
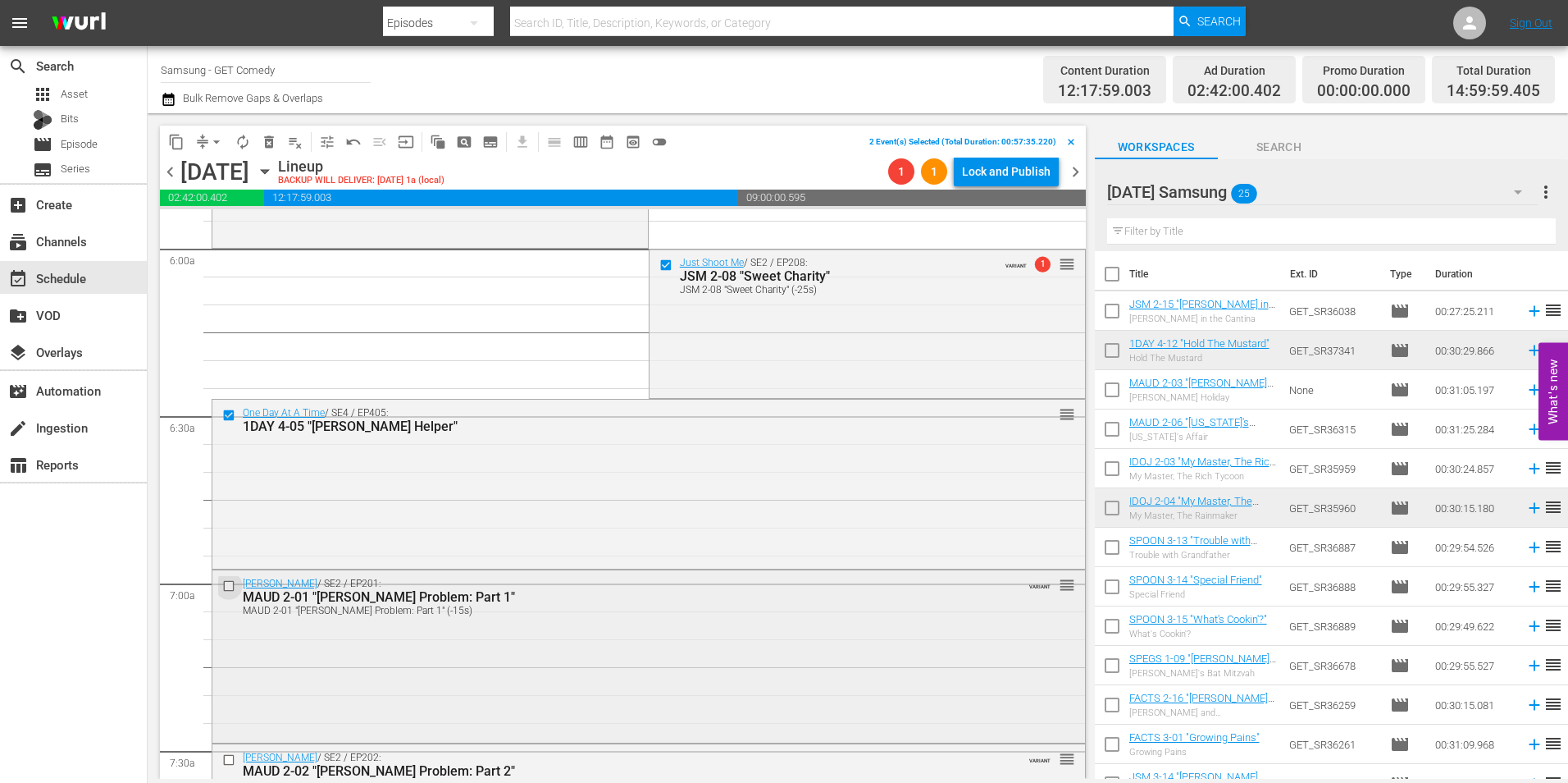
click at [228, 586] on input "checkbox" at bounding box center [230, 586] width 17 height 14
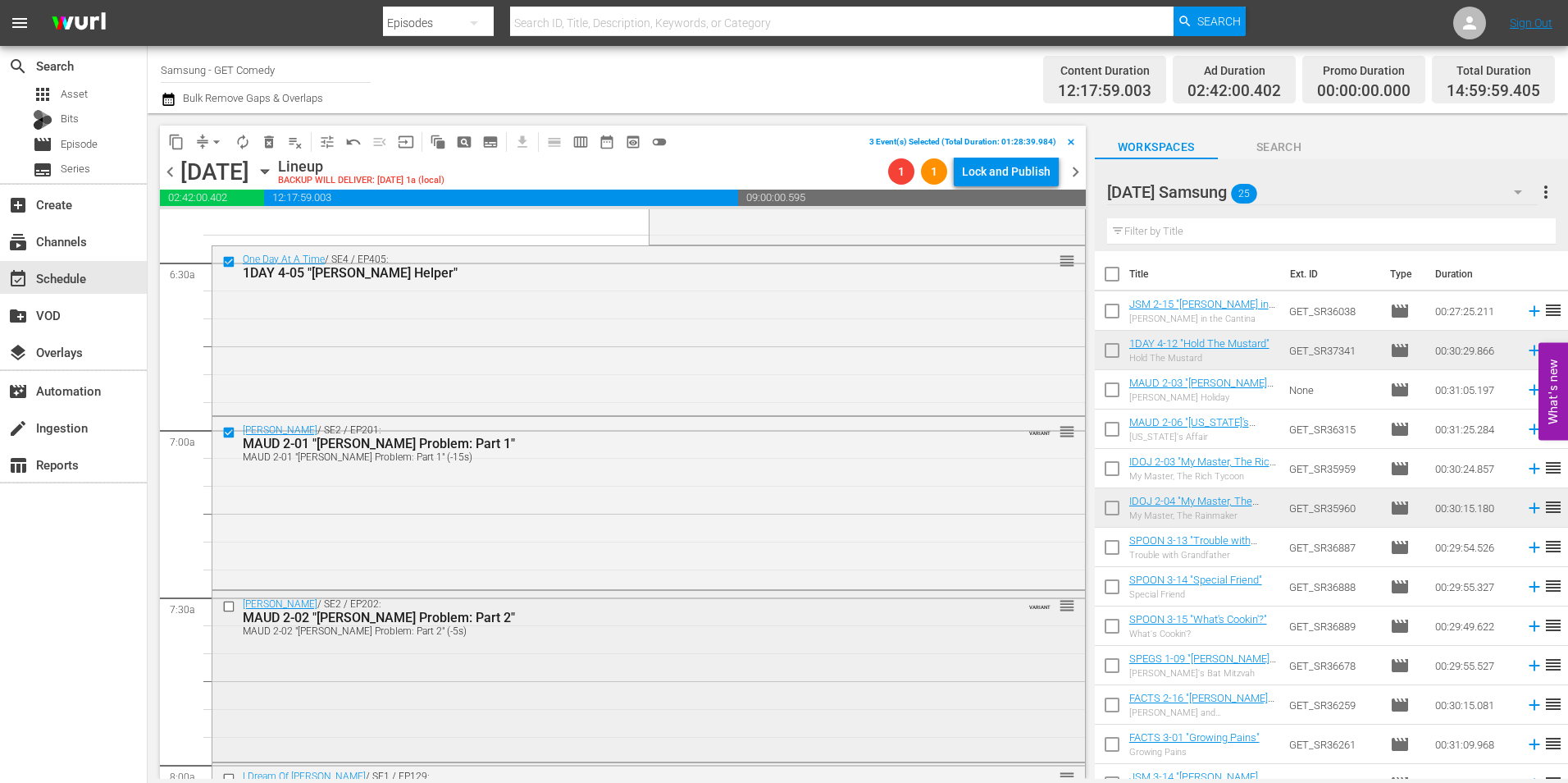
scroll to position [2133, 0]
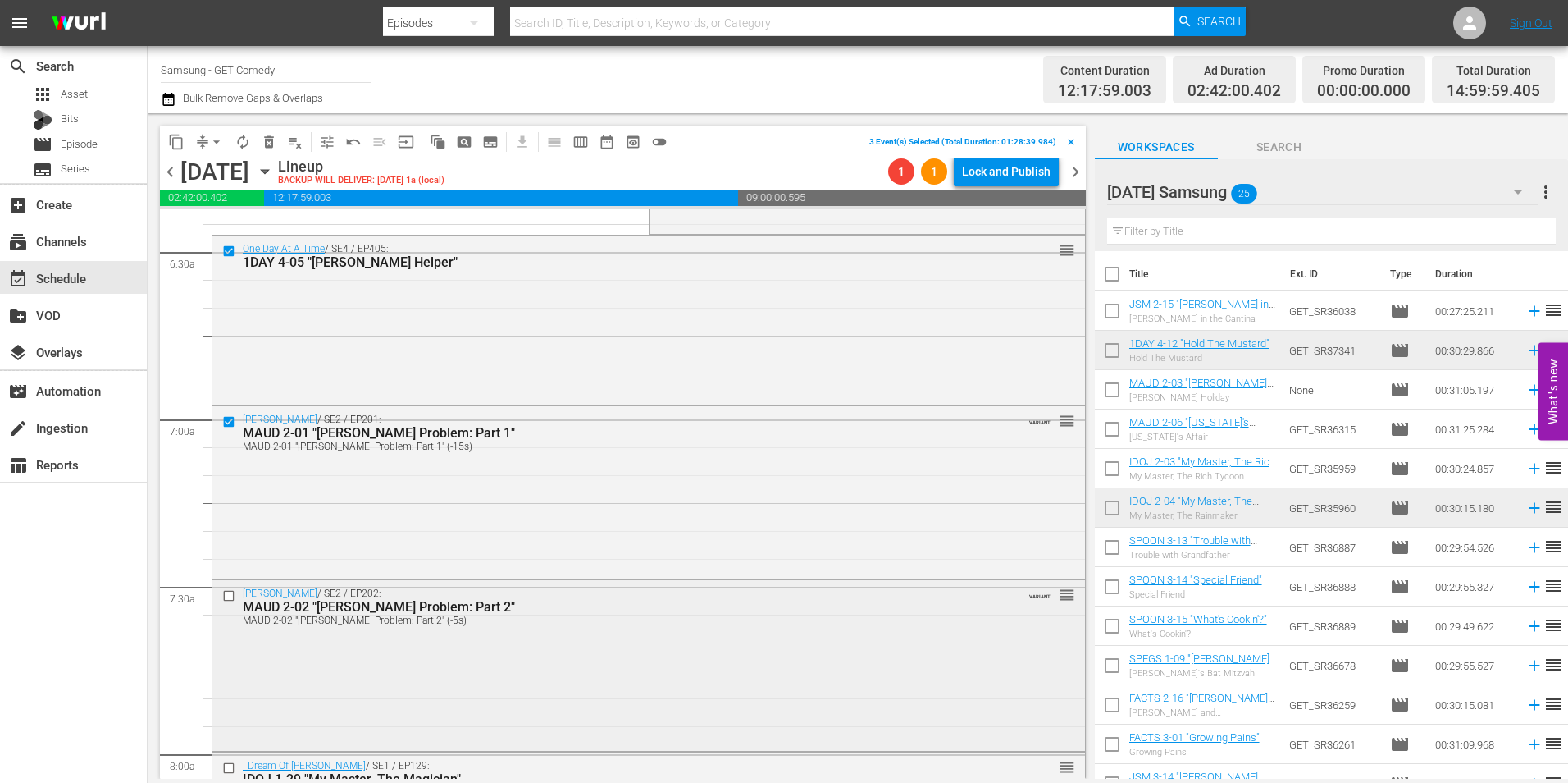
click at [231, 598] on input "checkbox" at bounding box center [230, 595] width 17 height 14
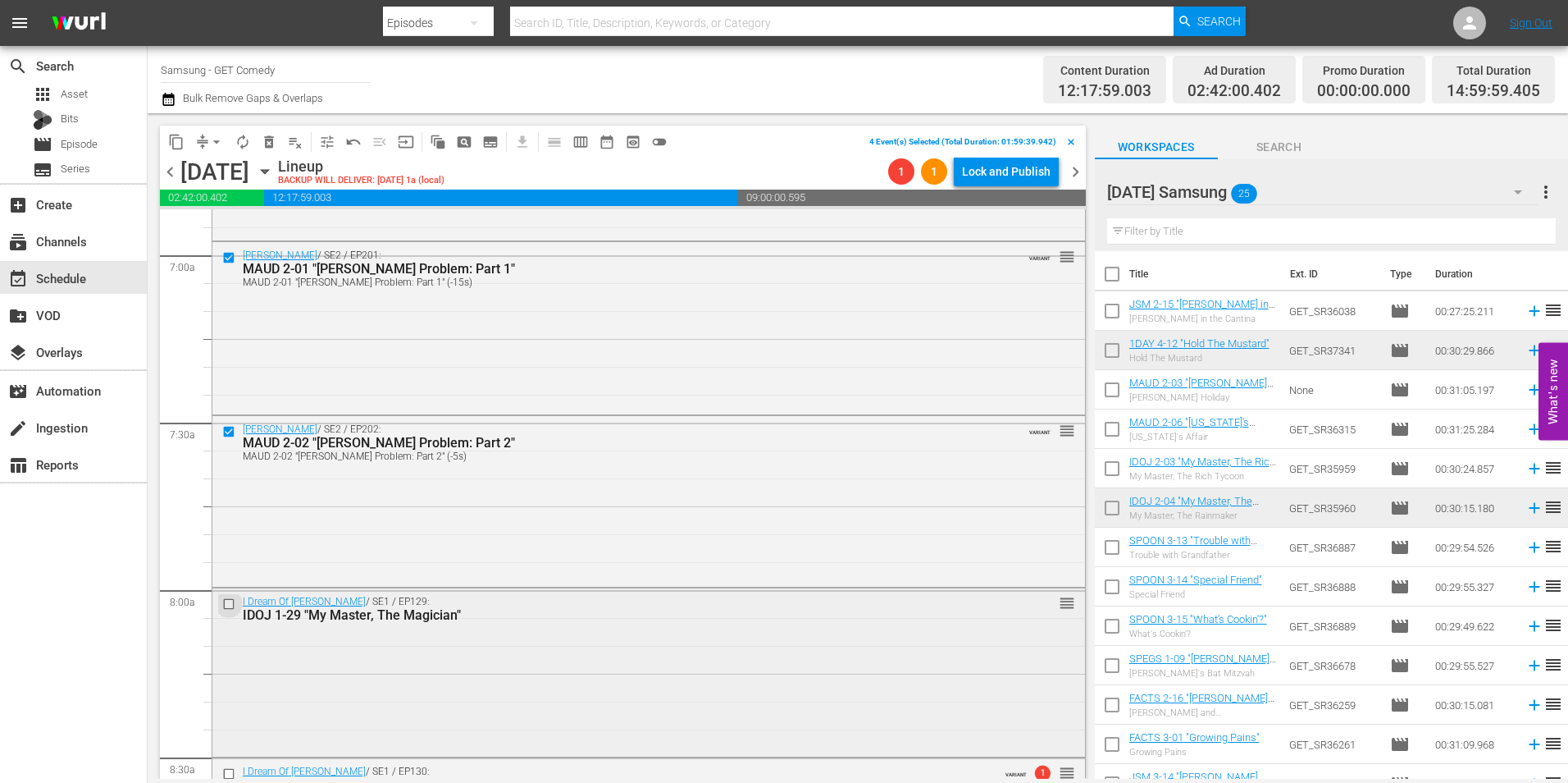
click at [225, 608] on input "checkbox" at bounding box center [230, 604] width 17 height 14
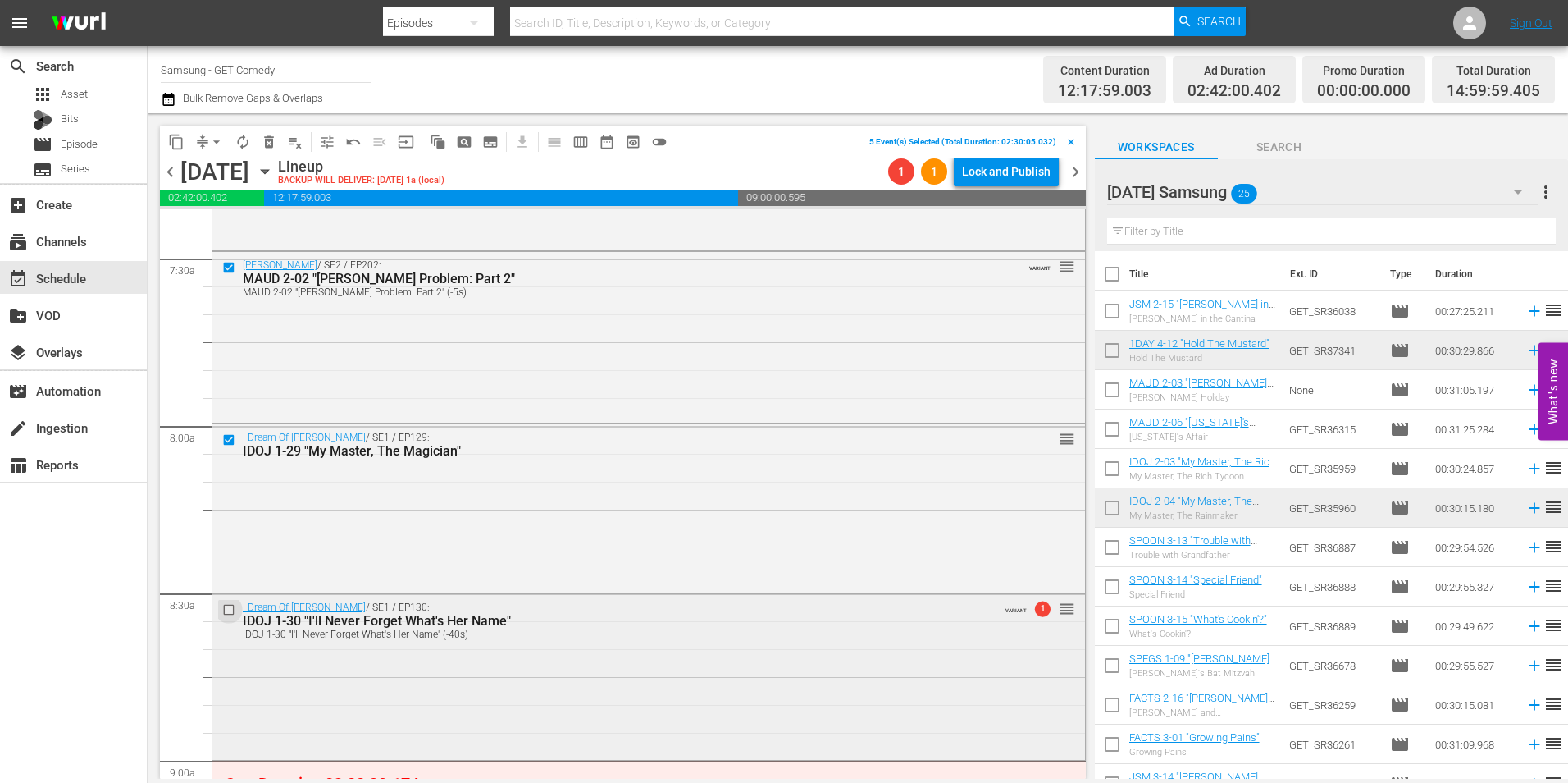
click at [229, 607] on input "checkbox" at bounding box center [230, 610] width 17 height 14
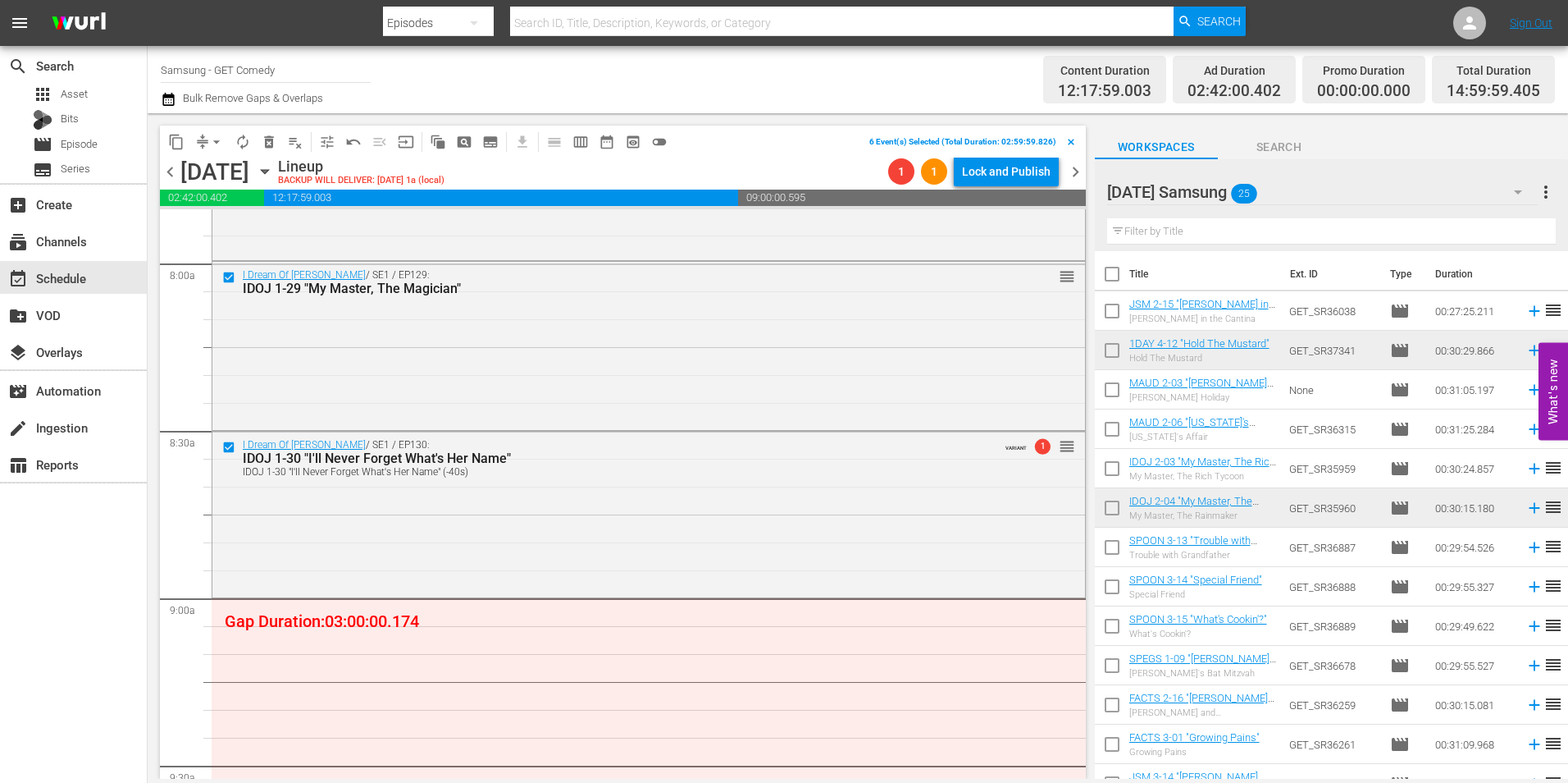
scroll to position [2625, 0]
click at [265, 139] on span "delete_forever_outlined" at bounding box center [269, 142] width 17 height 17
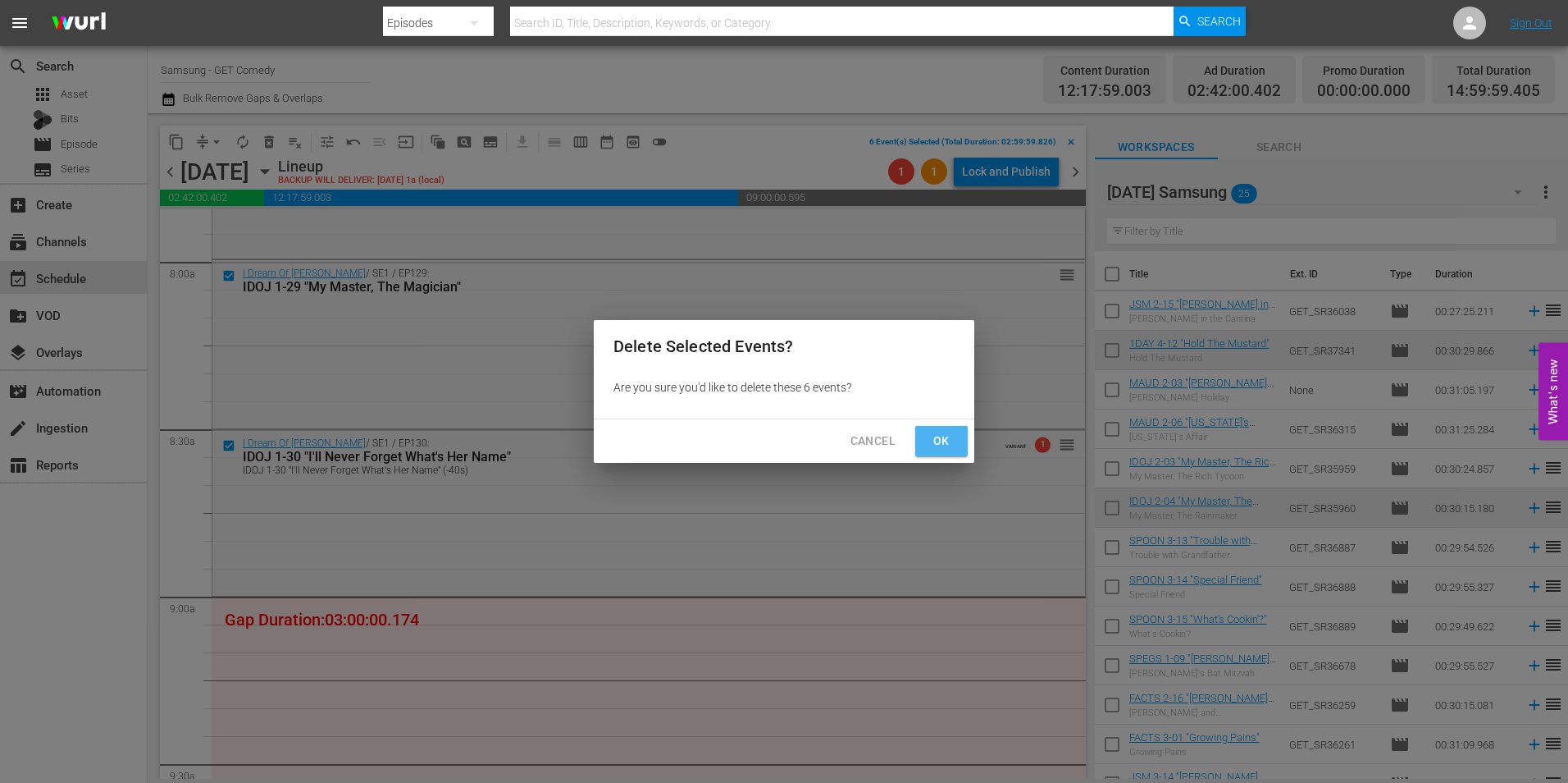
click at [926, 439] on button "Ok" at bounding box center [941, 441] width 52 height 30
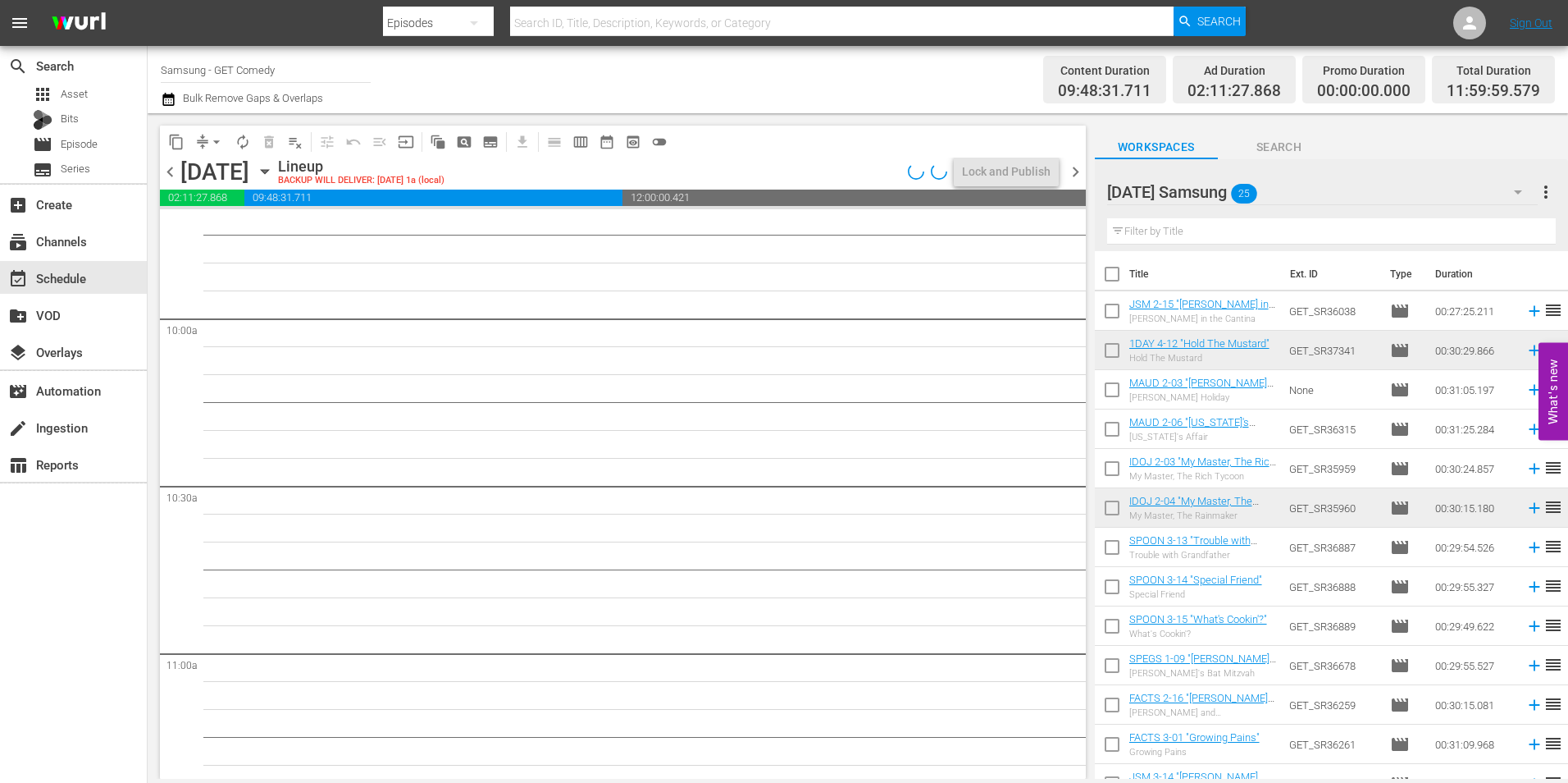
scroll to position [3201, 0]
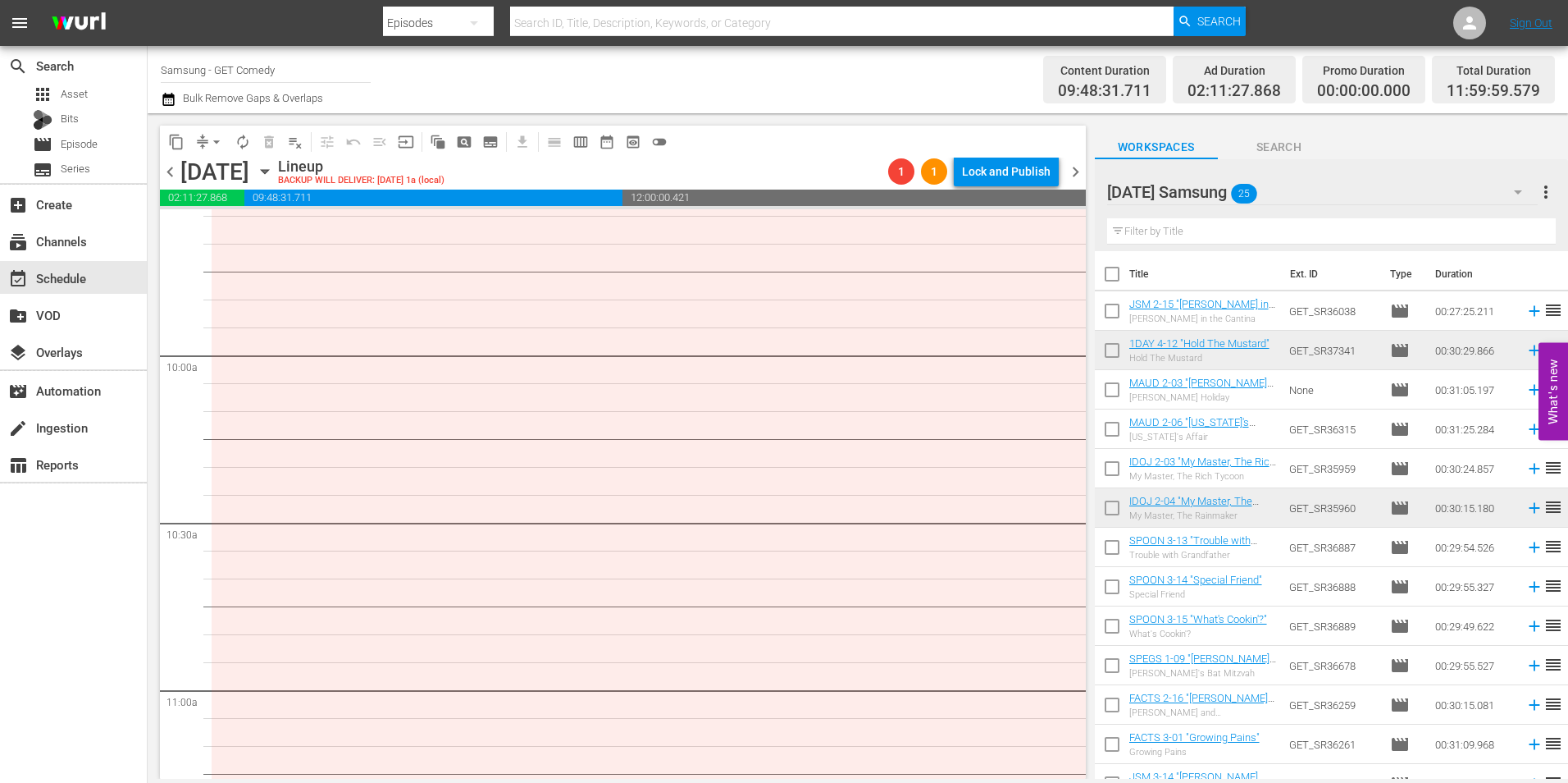
click at [274, 172] on icon "button" at bounding box center [265, 171] width 18 height 18
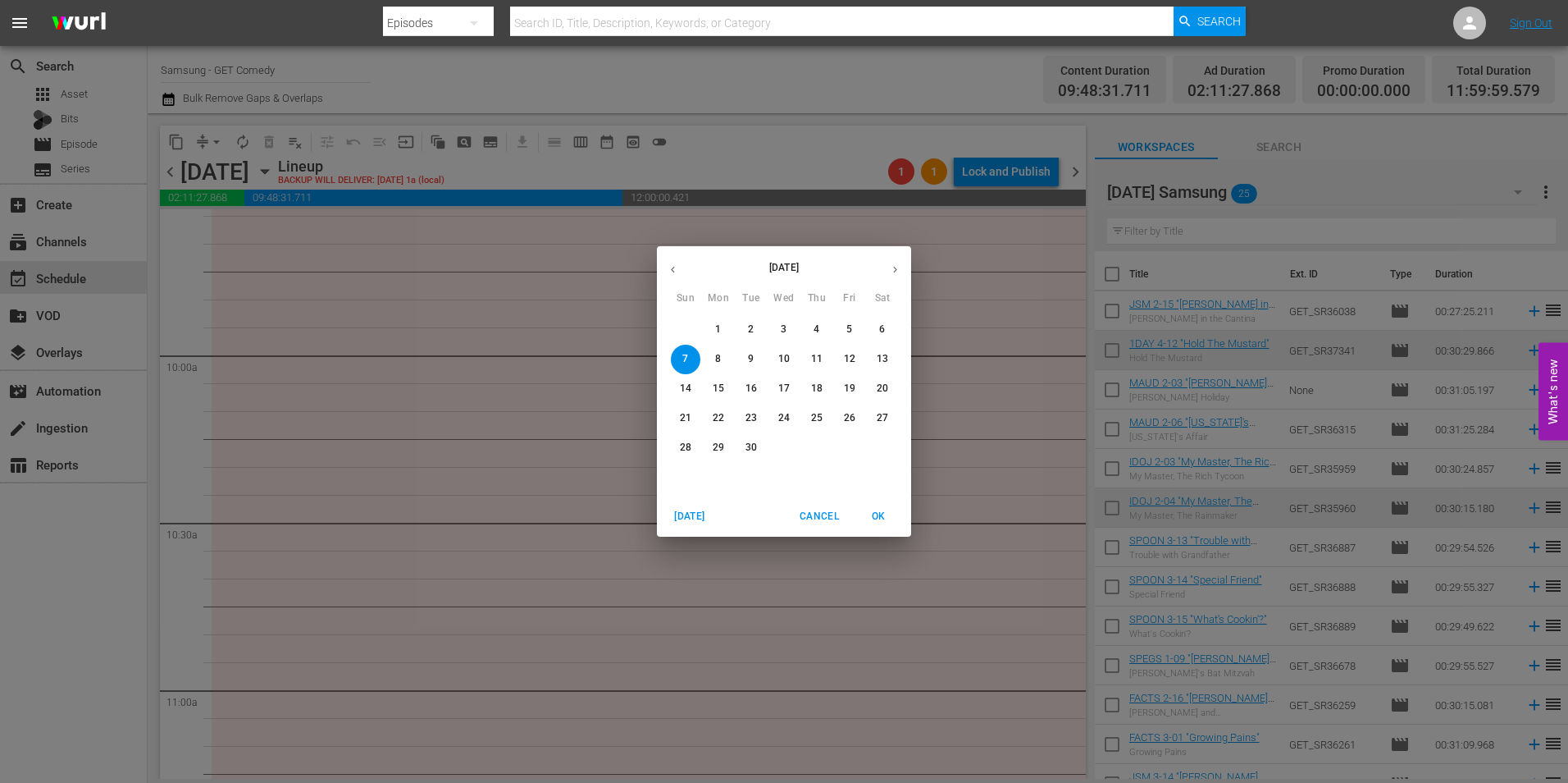
click at [721, 329] on p "1" at bounding box center [718, 329] width 5 height 14
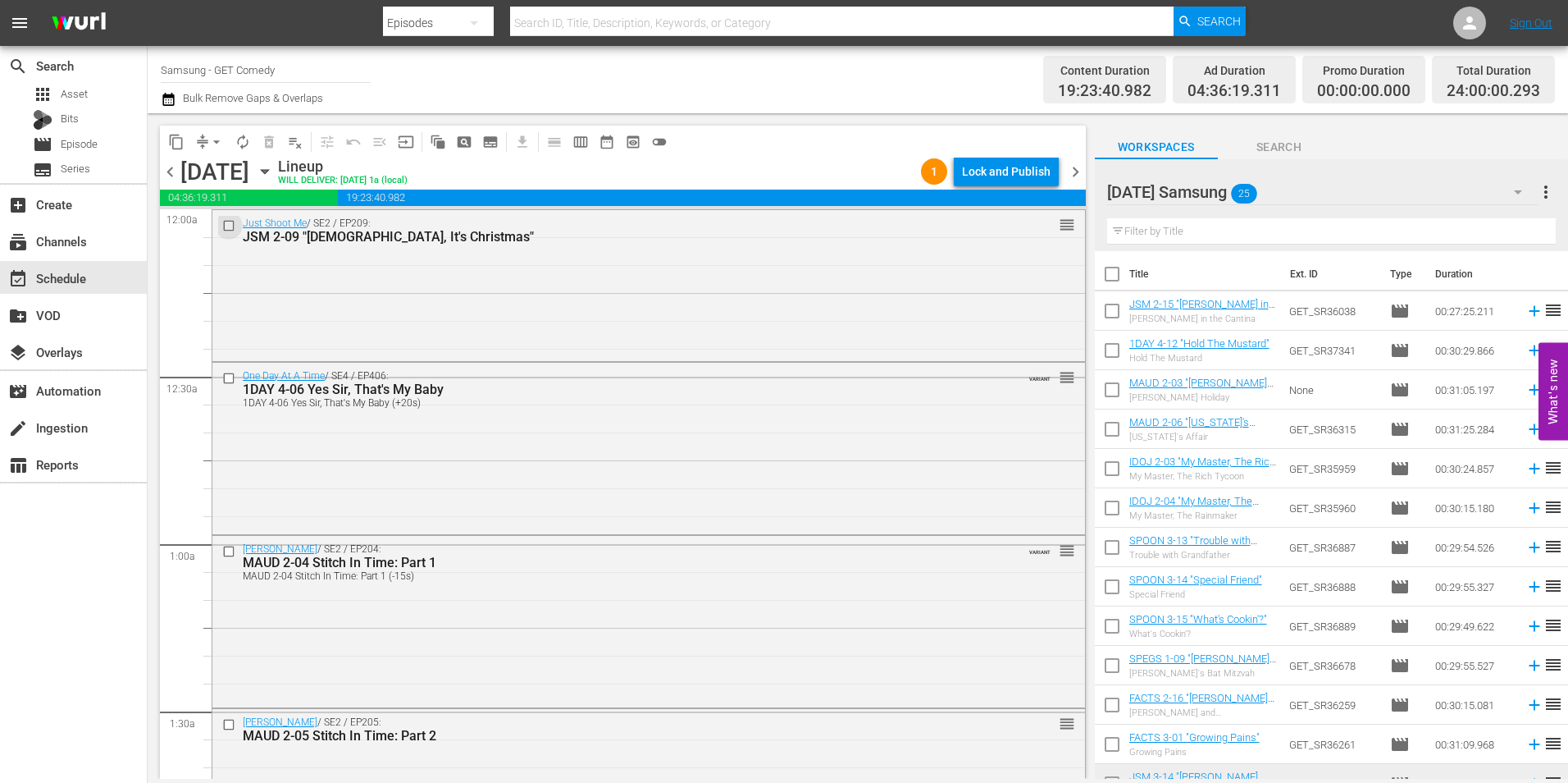
click at [225, 226] on input "checkbox" at bounding box center [230, 225] width 17 height 14
click at [227, 382] on input "checkbox" at bounding box center [230, 378] width 17 height 14
click at [228, 551] on input "checkbox" at bounding box center [230, 552] width 17 height 14
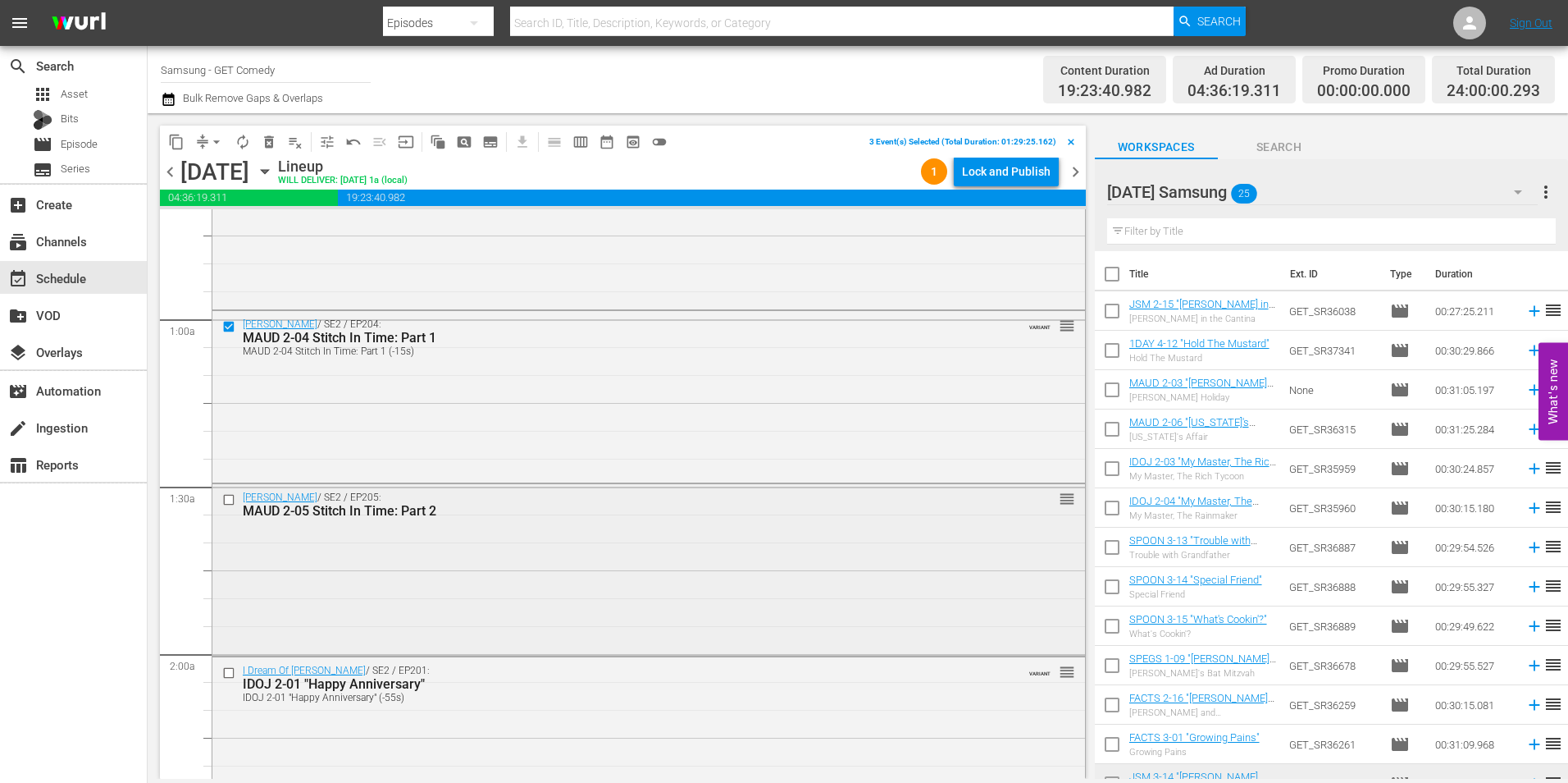
scroll to position [246, 0]
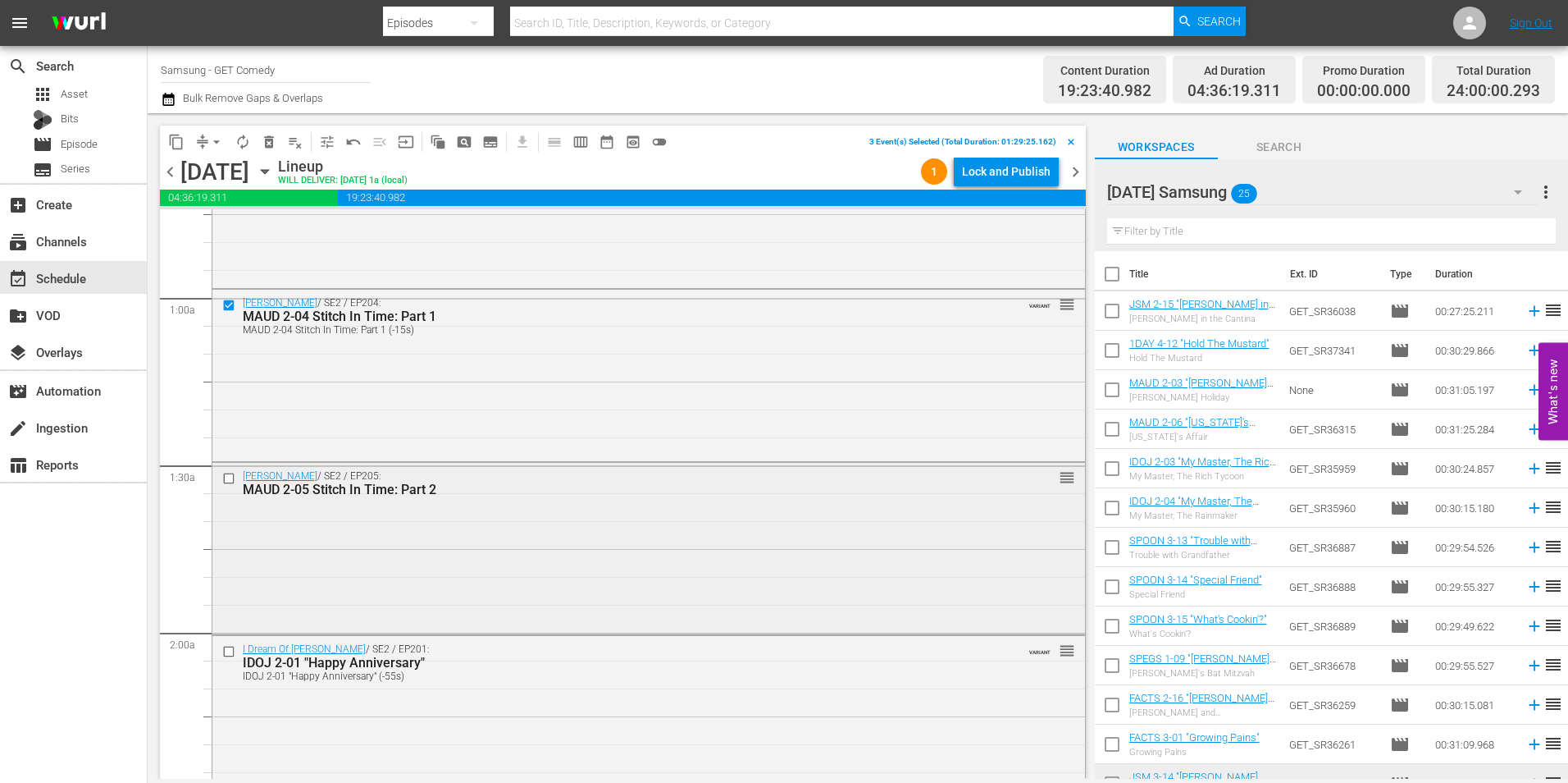
click at [225, 473] on input "checkbox" at bounding box center [230, 478] width 17 height 14
click at [229, 656] on input "checkbox" at bounding box center [230, 652] width 17 height 14
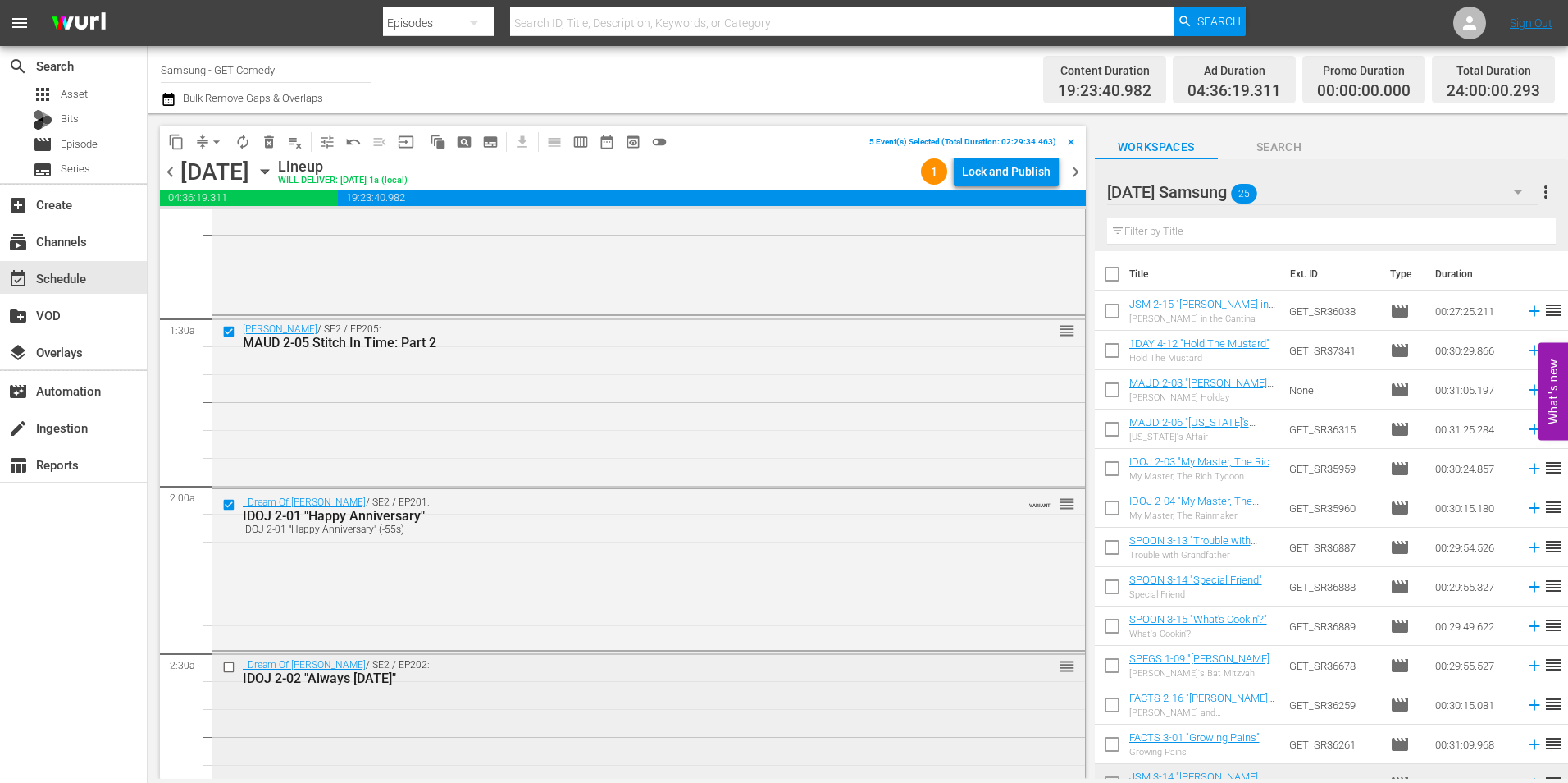
scroll to position [410, 0]
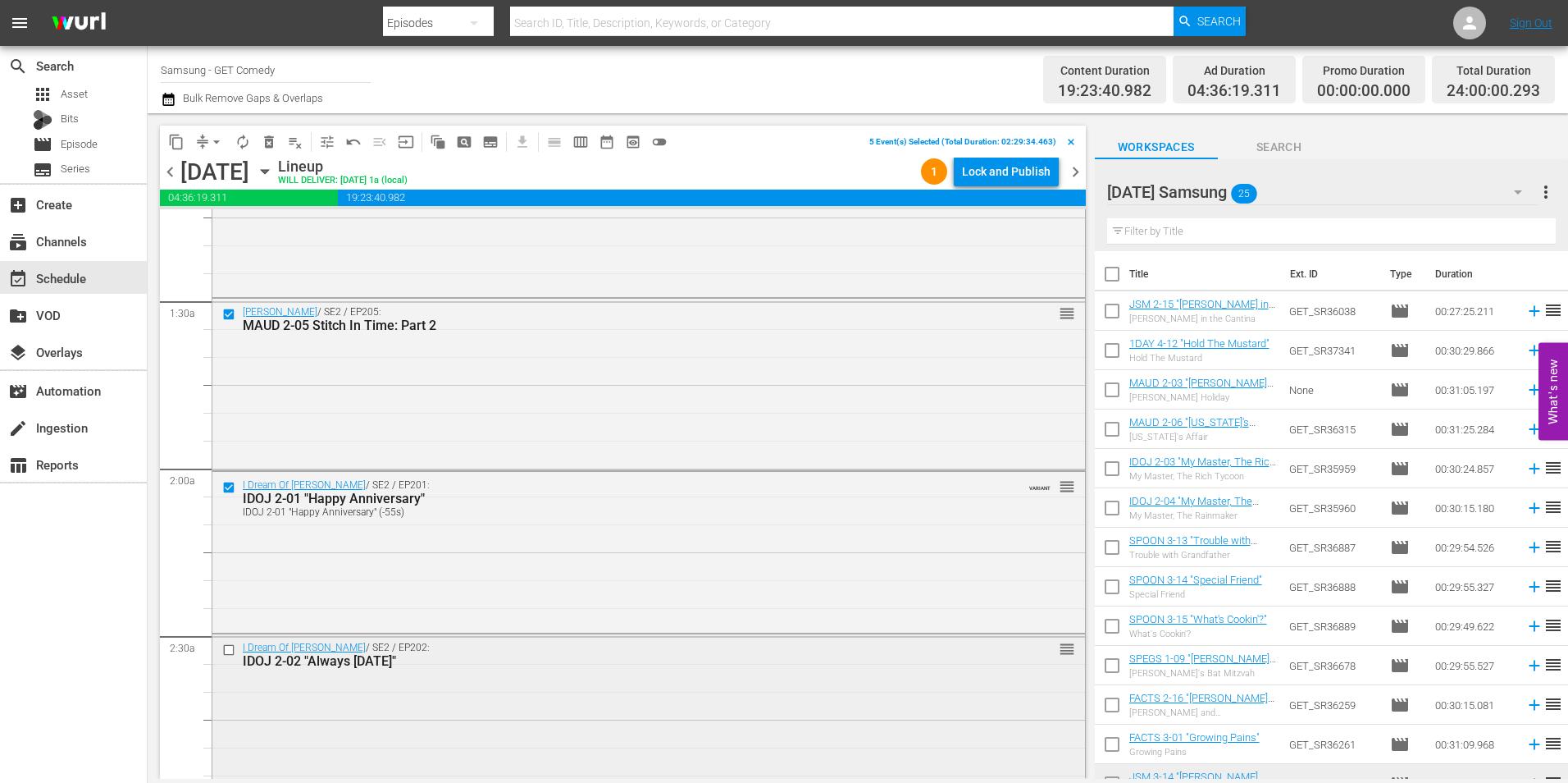
click at [232, 651] on input "checkbox" at bounding box center [230, 650] width 17 height 14
click at [174, 146] on span "content_copy" at bounding box center [176, 142] width 17 height 17
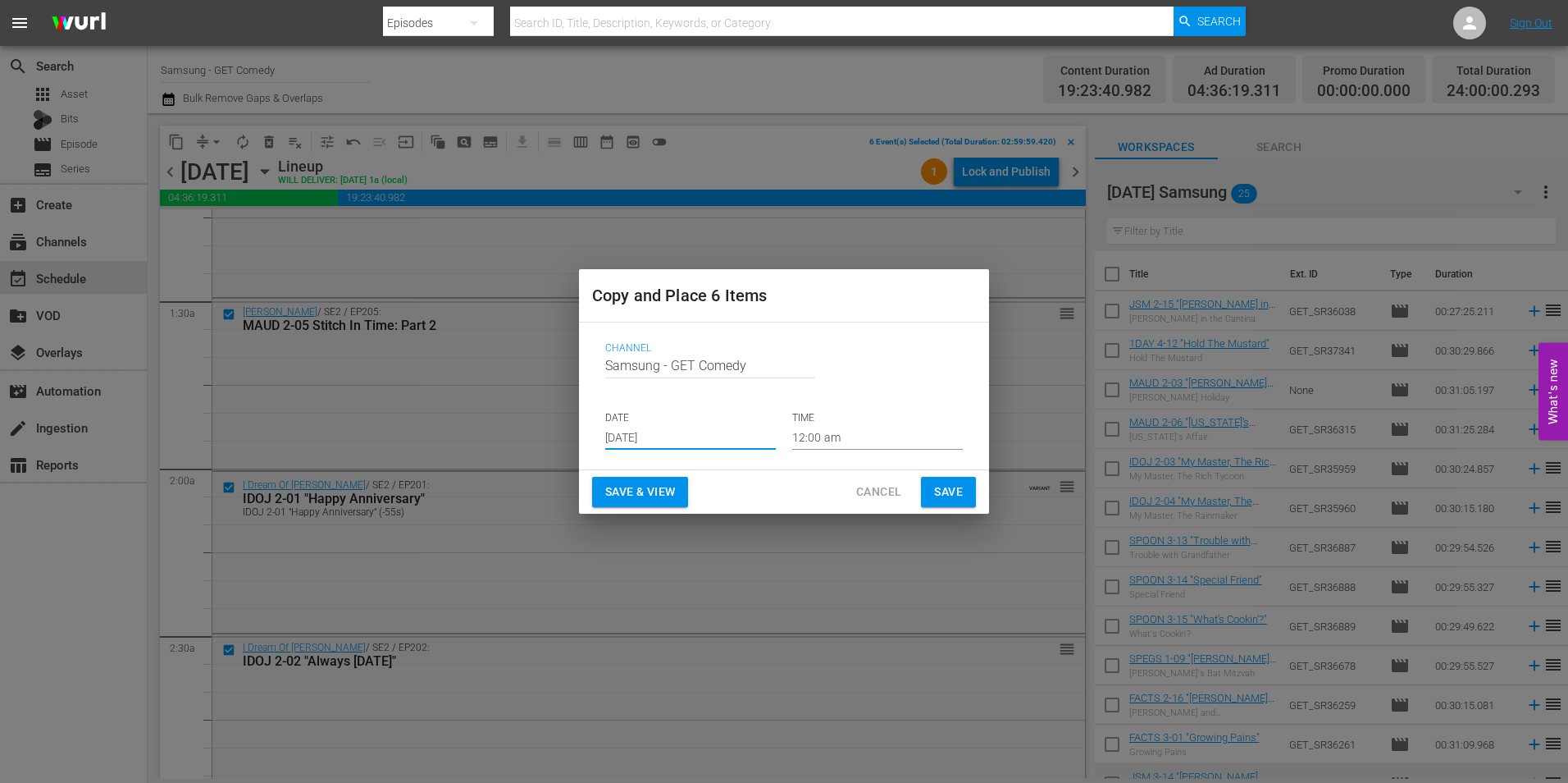
click at [674, 436] on input "Aug 20th 2025" at bounding box center [691, 438] width 171 height 25
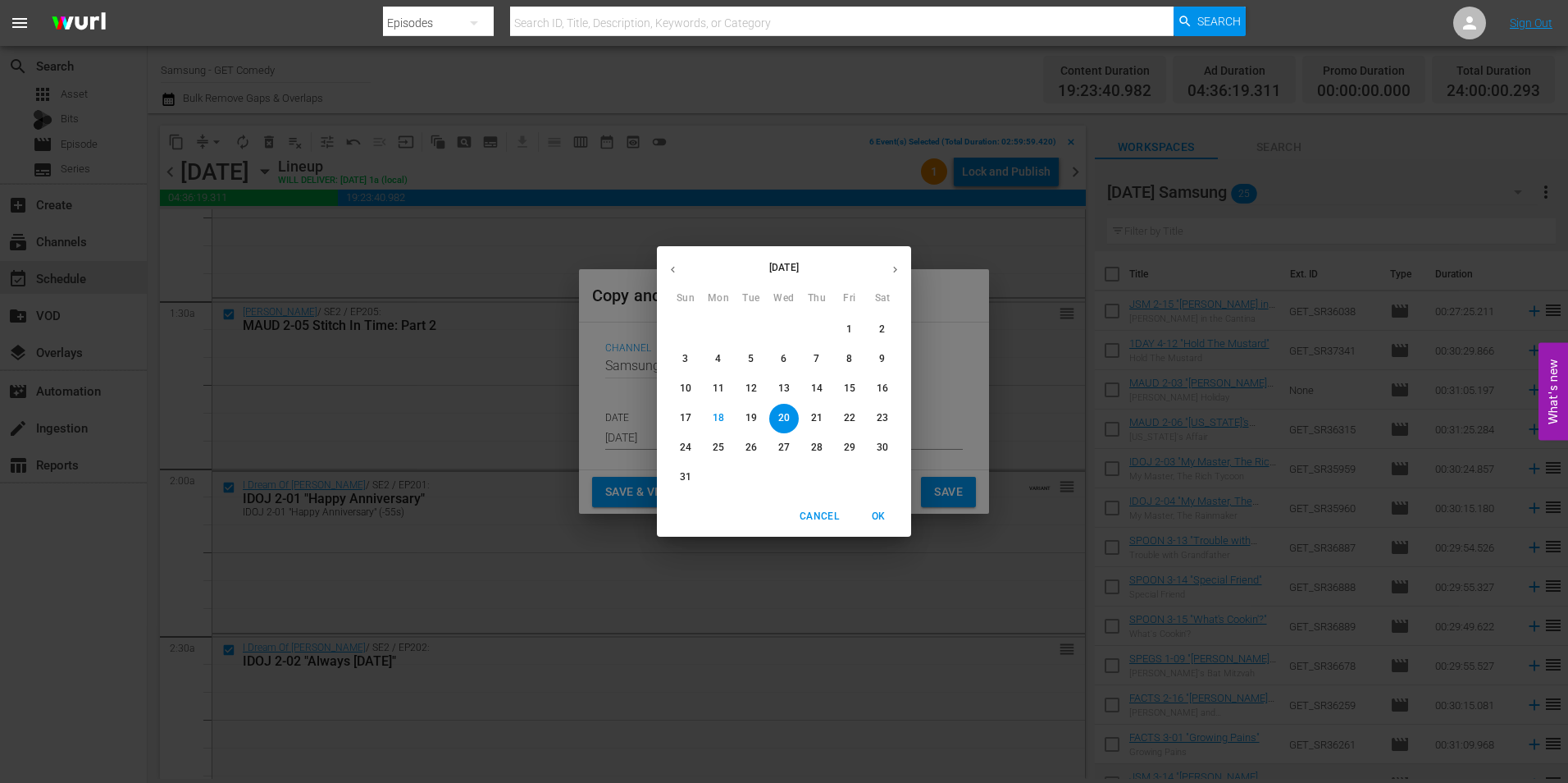
click at [892, 278] on button "button" at bounding box center [895, 269] width 32 height 32
click at [678, 354] on span "7" at bounding box center [685, 359] width 29 height 14
type input "Sep 7th 2025"
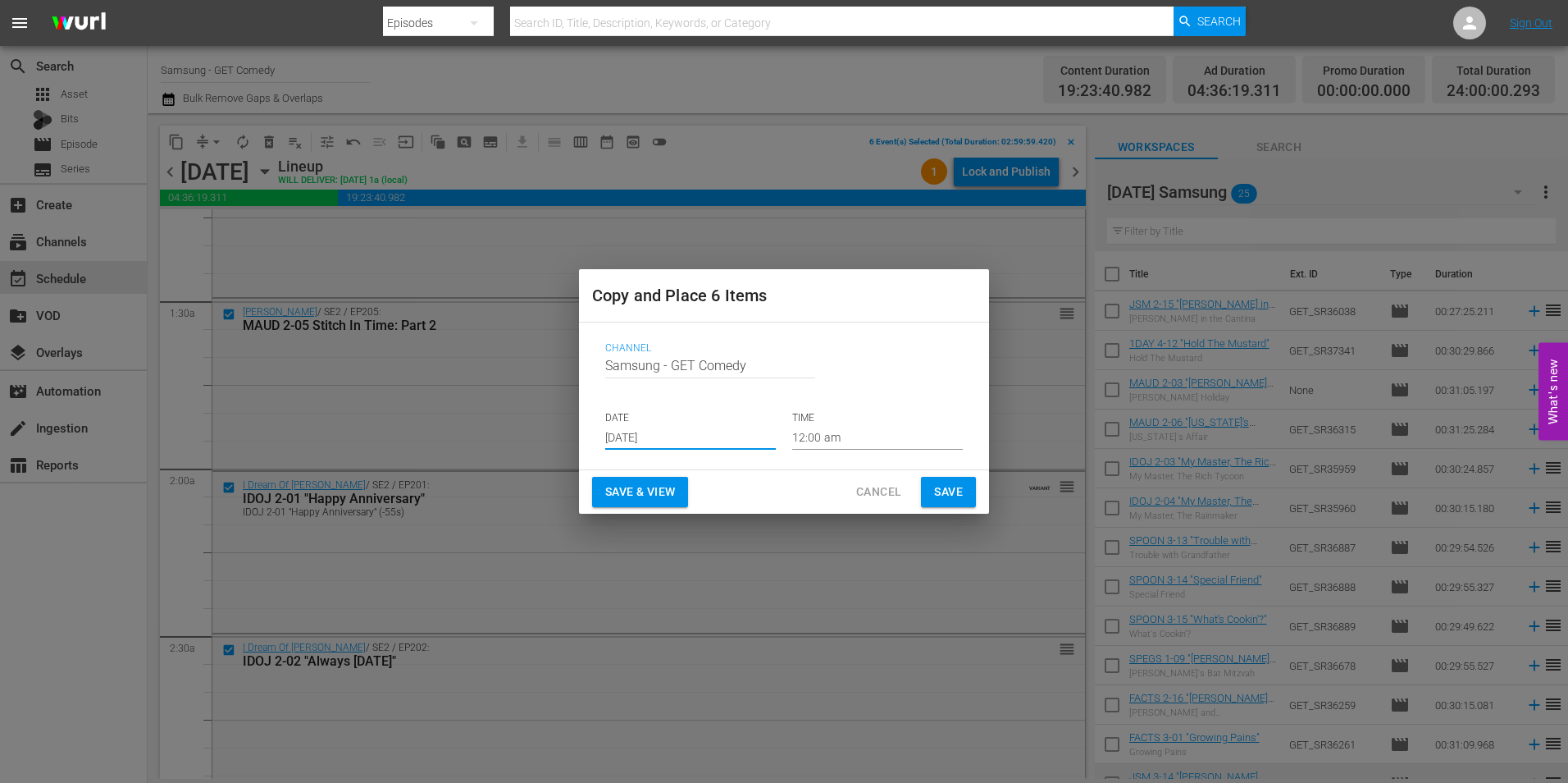
click at [839, 448] on input "12:00 am" at bounding box center [877, 438] width 171 height 25
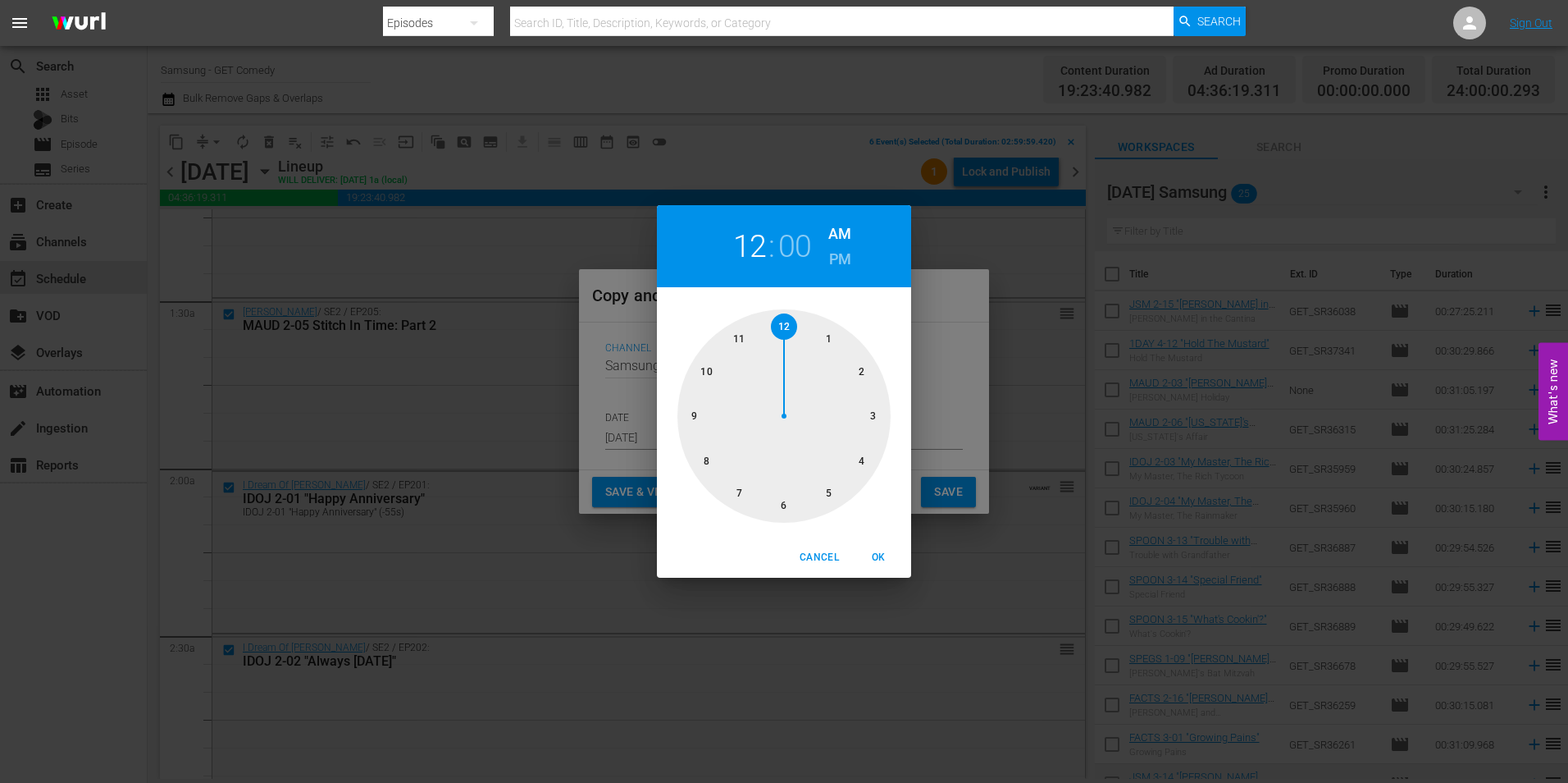
click at [785, 508] on div at bounding box center [784, 415] width 213 height 213
click at [877, 554] on span "OK" at bounding box center [878, 557] width 39 height 17
type input "06:00 am"
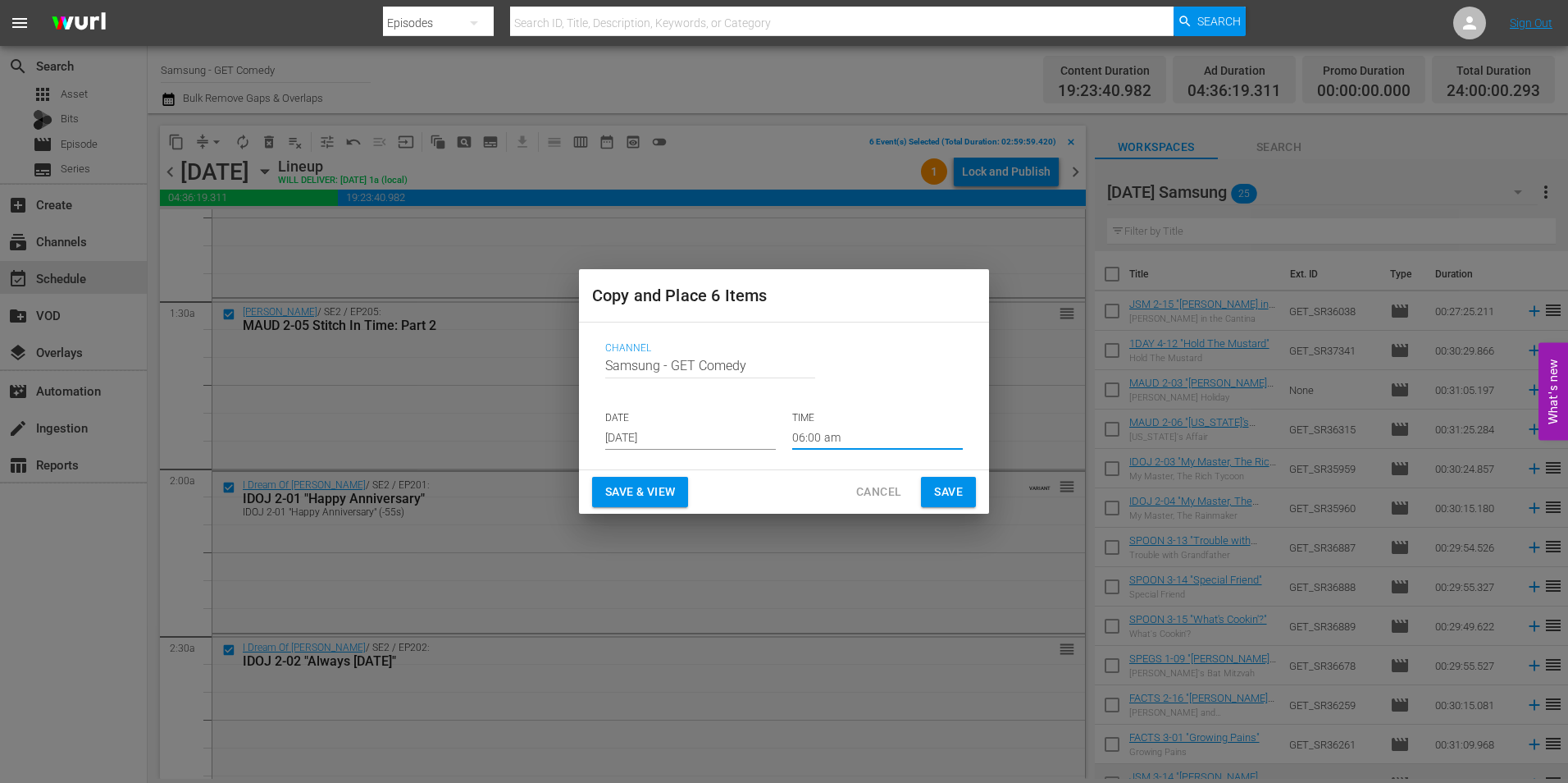
click at [942, 486] on span "Save" at bounding box center [948, 492] width 28 height 20
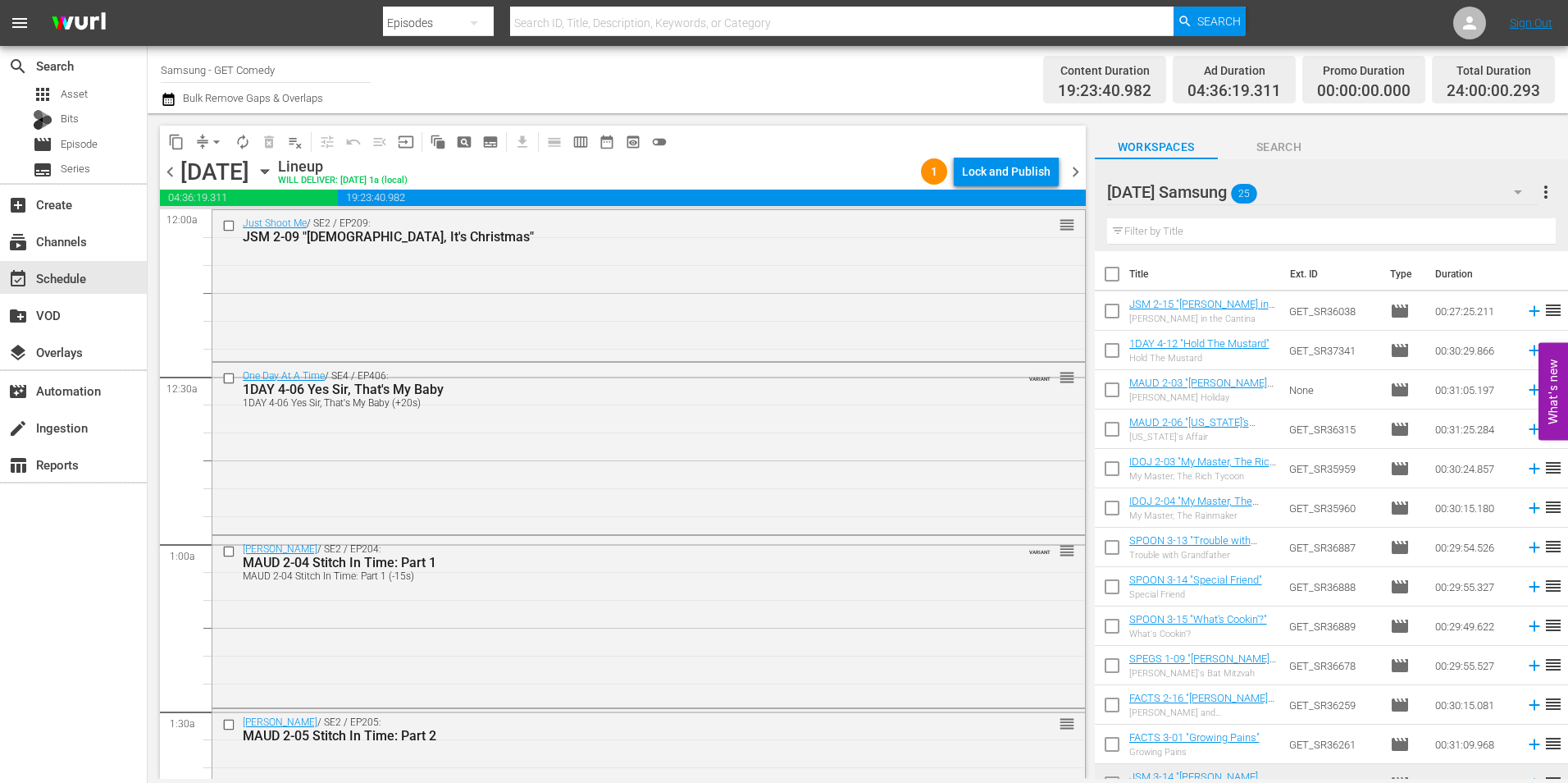
scroll to position [410, 0]
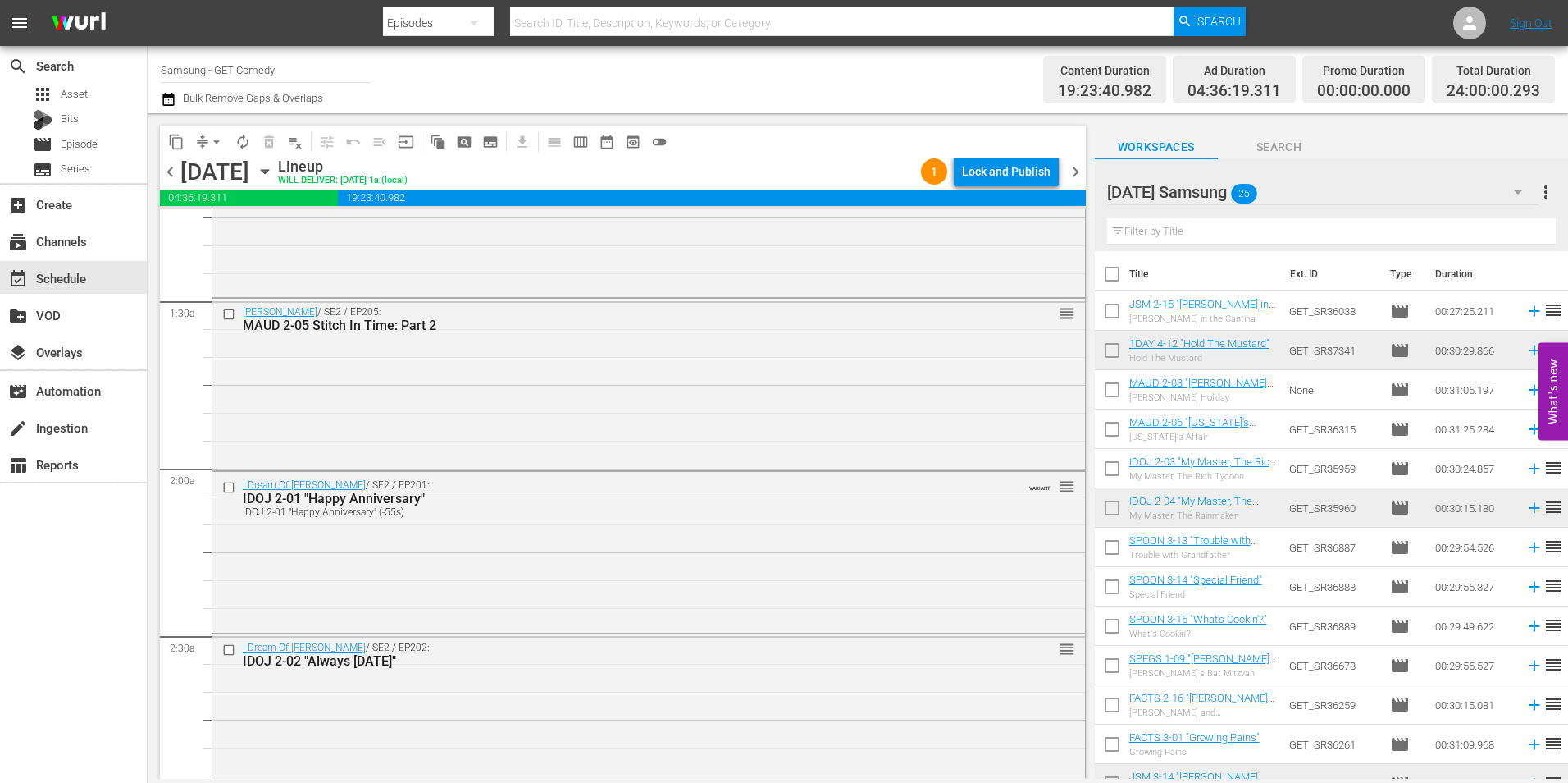
click at [274, 174] on icon "button" at bounding box center [265, 171] width 18 height 18
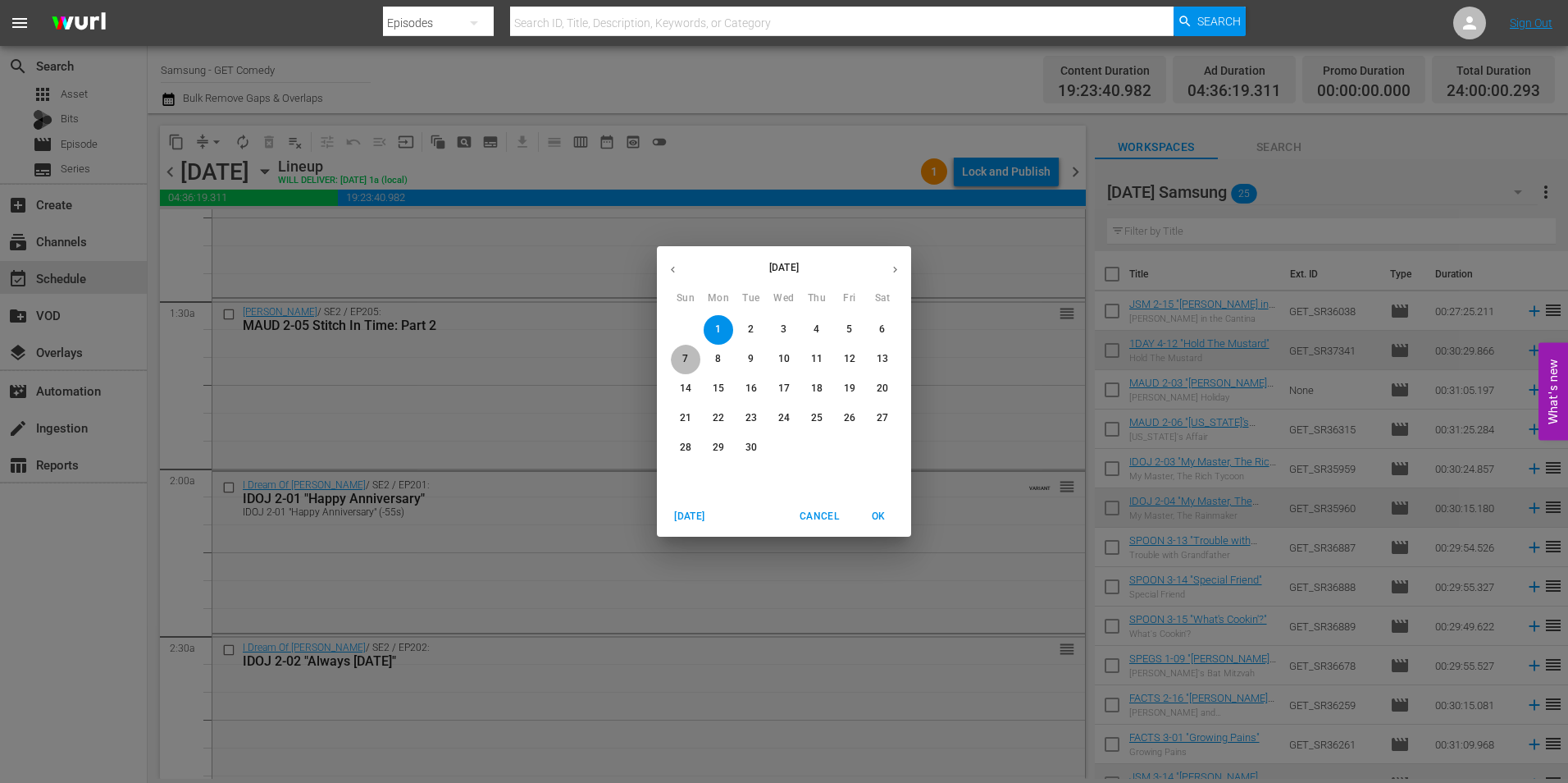
click at [684, 364] on p "7" at bounding box center [685, 359] width 5 height 14
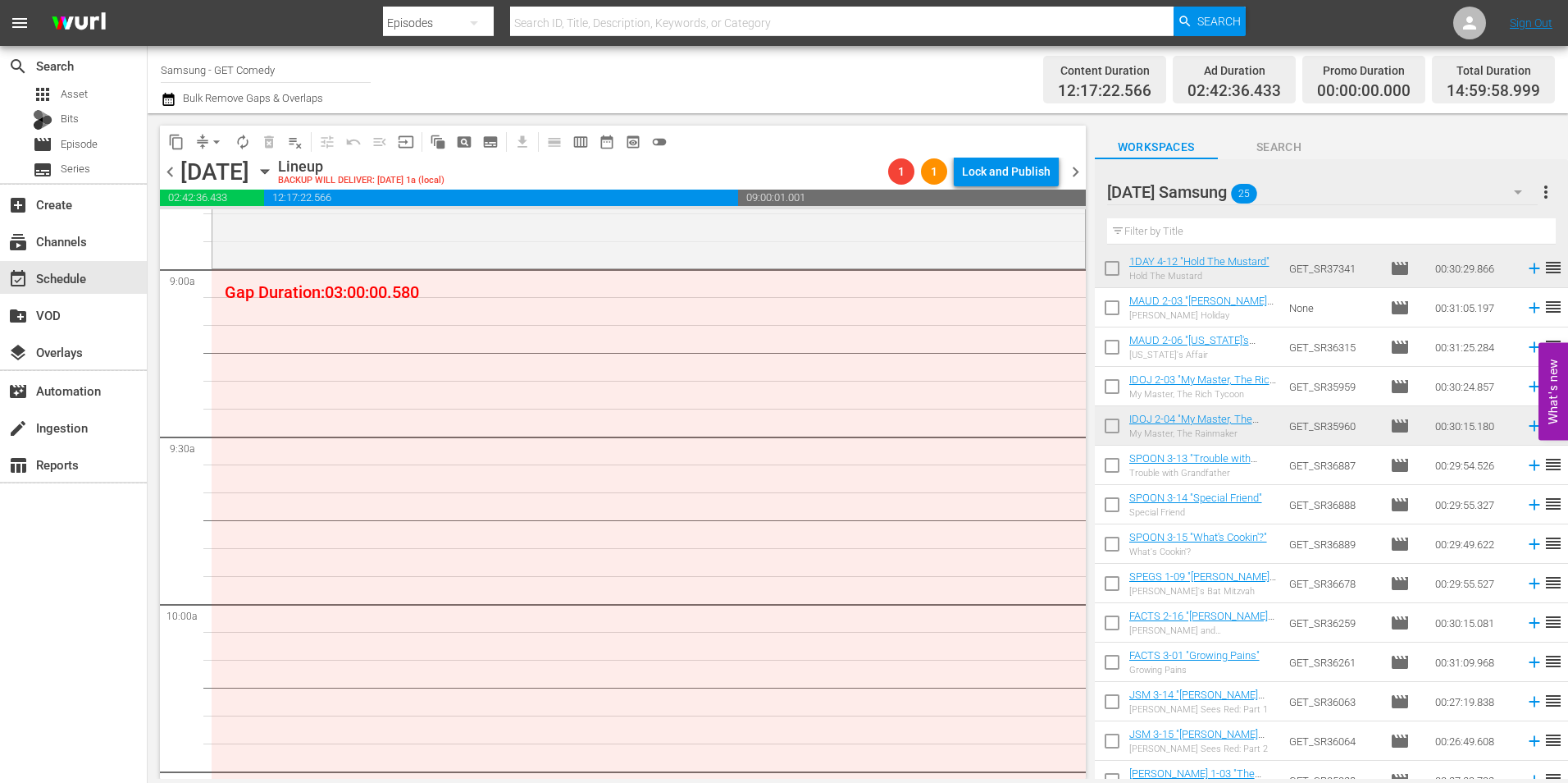
scroll to position [2954, 0]
drag, startPoint x: 1113, startPoint y: 461, endPoint x: 1124, endPoint y: 516, distance: 56.1
click at [1113, 461] on input "checkbox" at bounding box center [1112, 468] width 35 height 35
checkbox input "true"
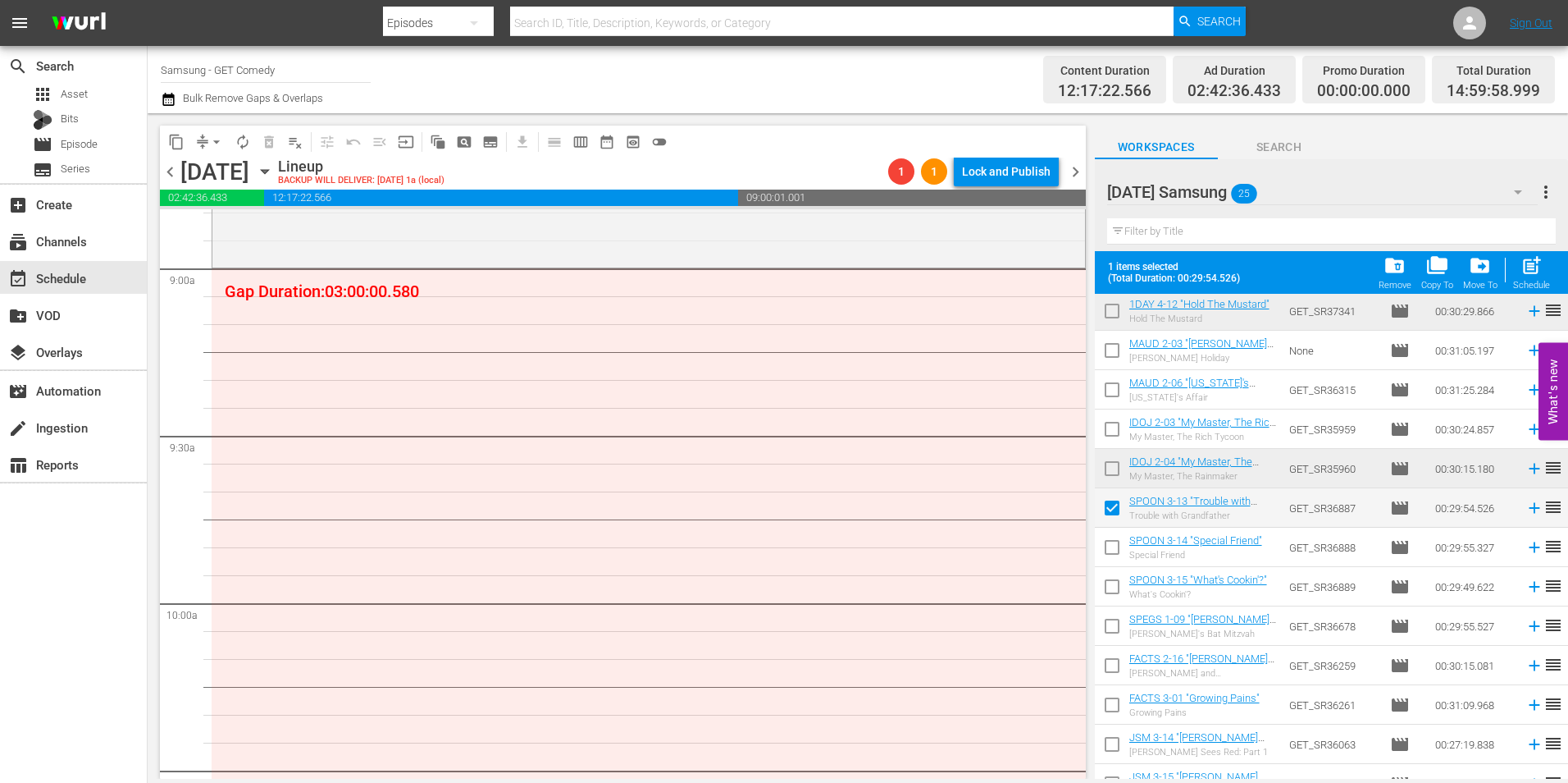
click at [1108, 551] on input "checkbox" at bounding box center [1112, 550] width 35 height 35
checkbox input "true"
click at [1112, 597] on input "checkbox" at bounding box center [1112, 590] width 35 height 35
checkbox input "true"
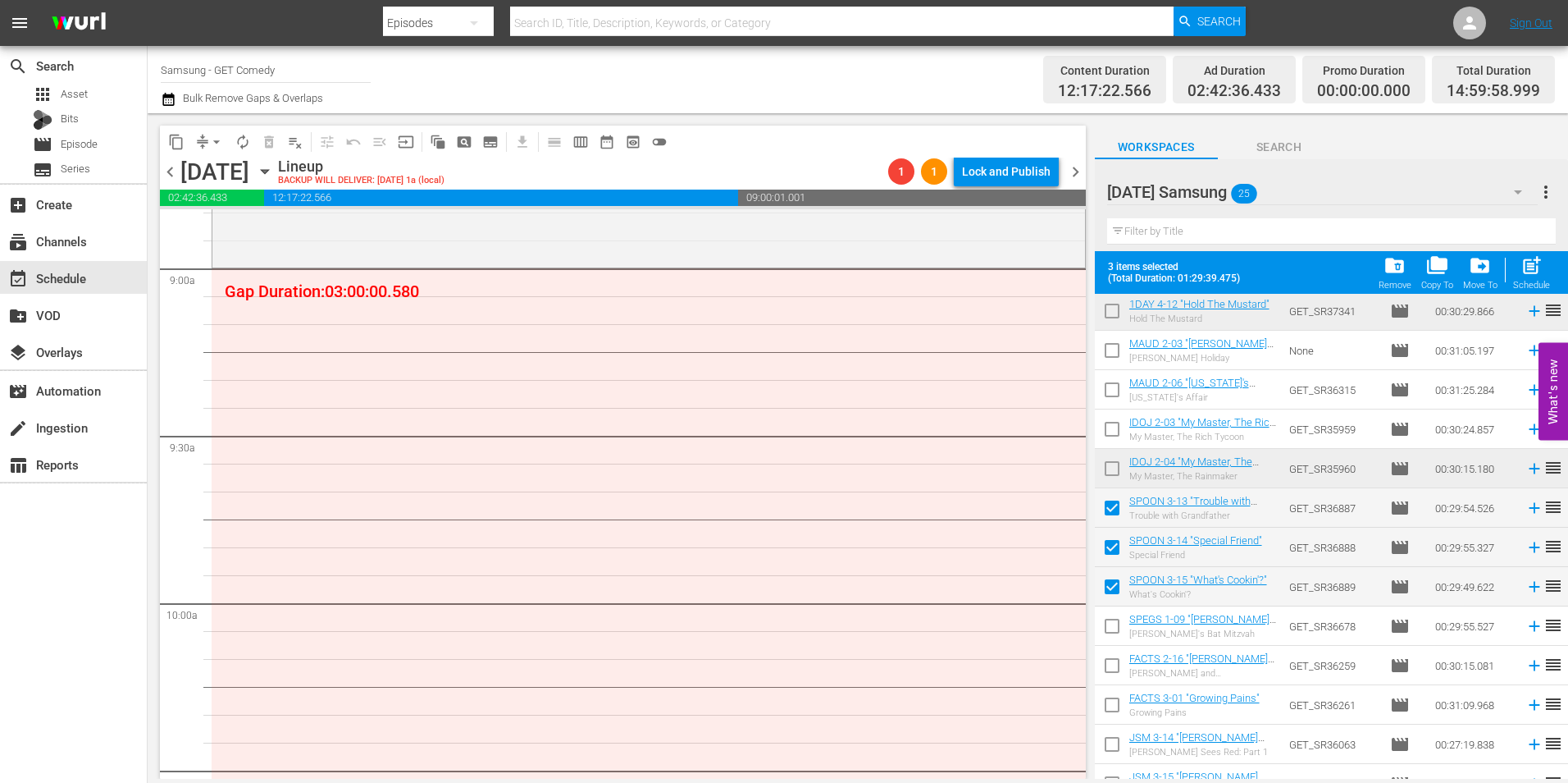
click at [1106, 624] on input "checkbox" at bounding box center [1112, 629] width 35 height 35
checkbox input "true"
click at [1108, 661] on input "checkbox" at bounding box center [1112, 668] width 35 height 35
checkbox input "true"
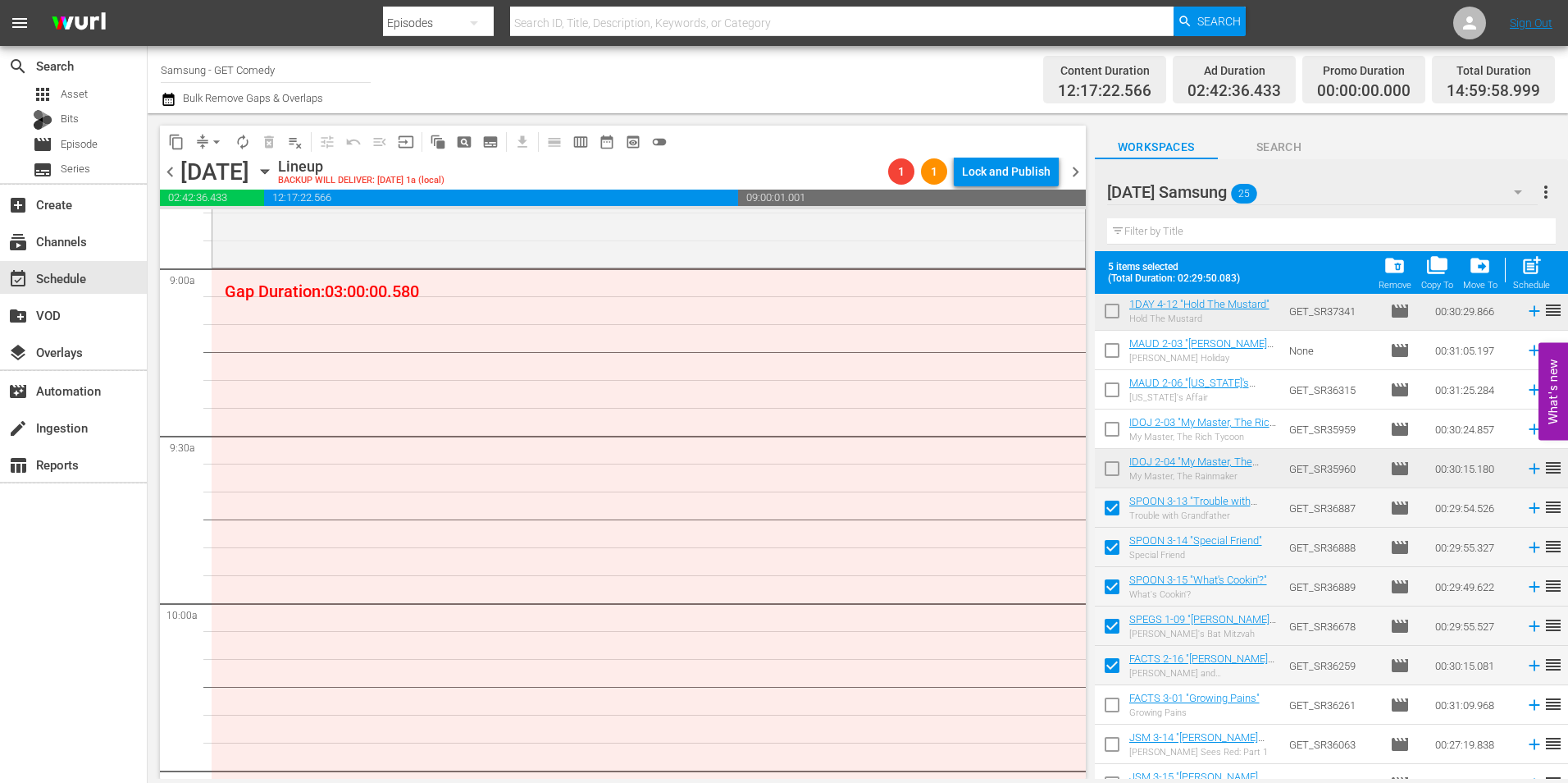
click at [1109, 703] on input "checkbox" at bounding box center [1112, 708] width 35 height 35
checkbox input "true"
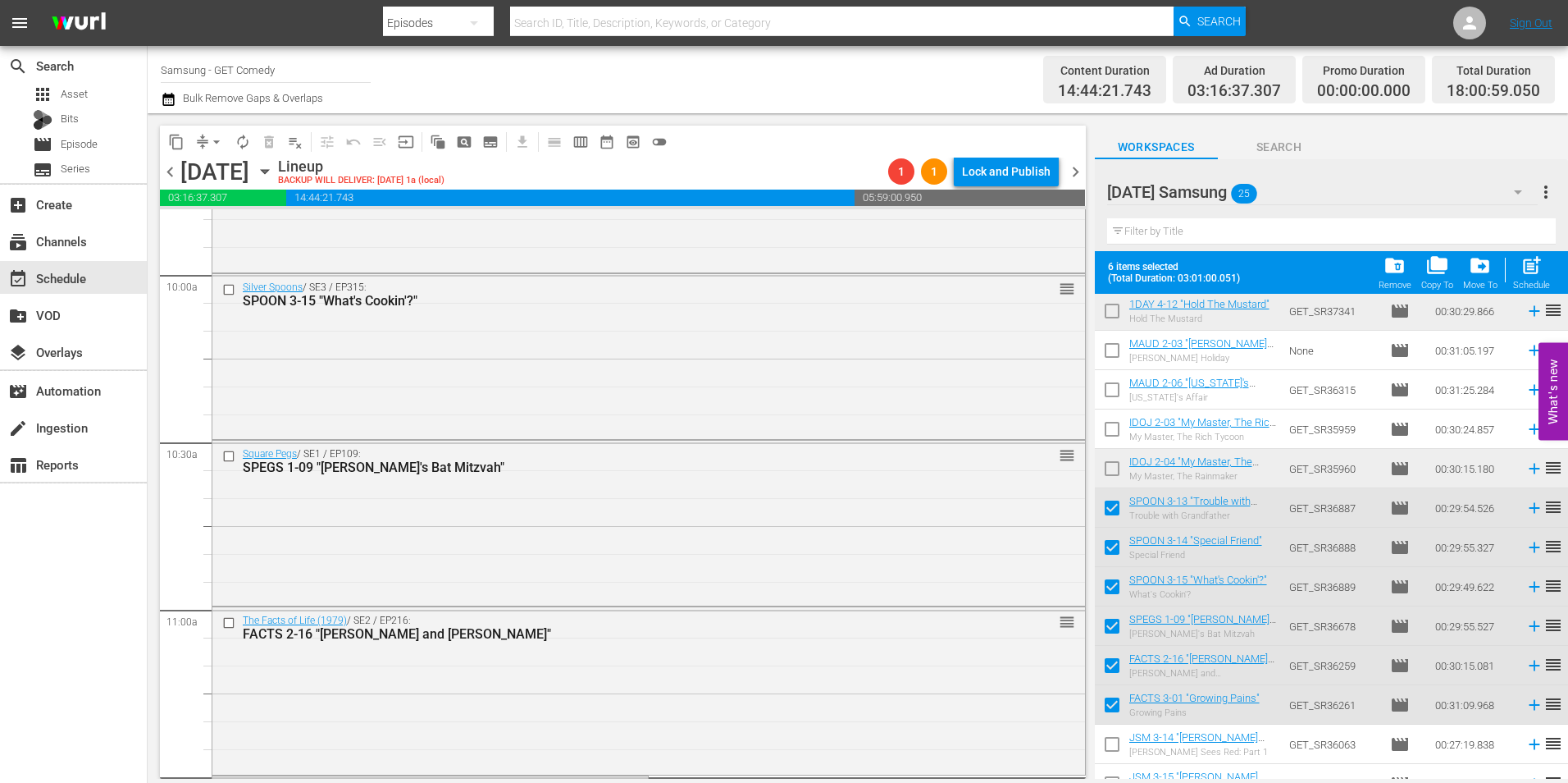
scroll to position [3528, 0]
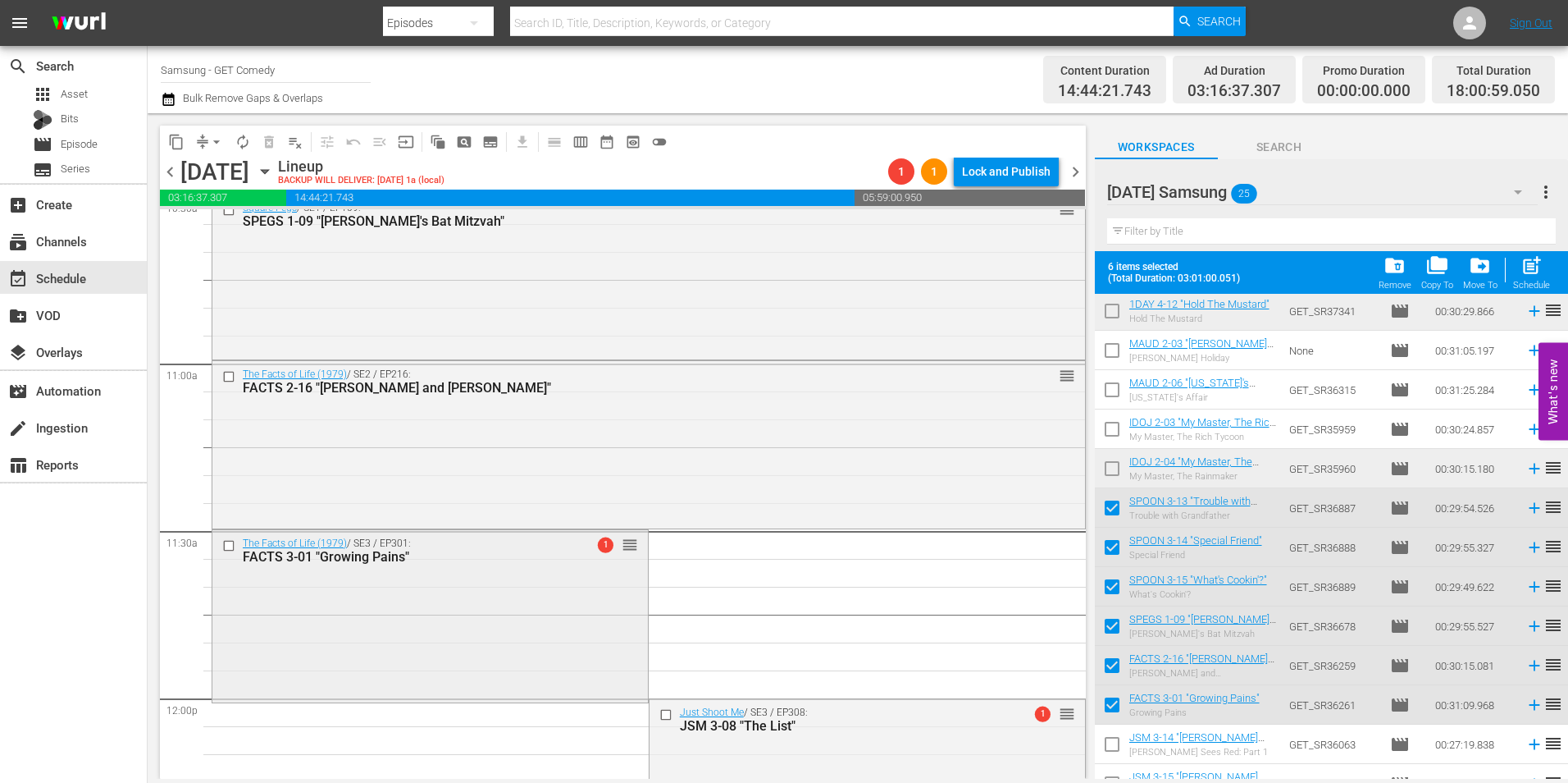
click at [430, 640] on div "The Facts of Life (1979) / SE3 / EP301: FACTS 3-01 "Growing Pains" 1 reorder" at bounding box center [430, 614] width 436 height 169
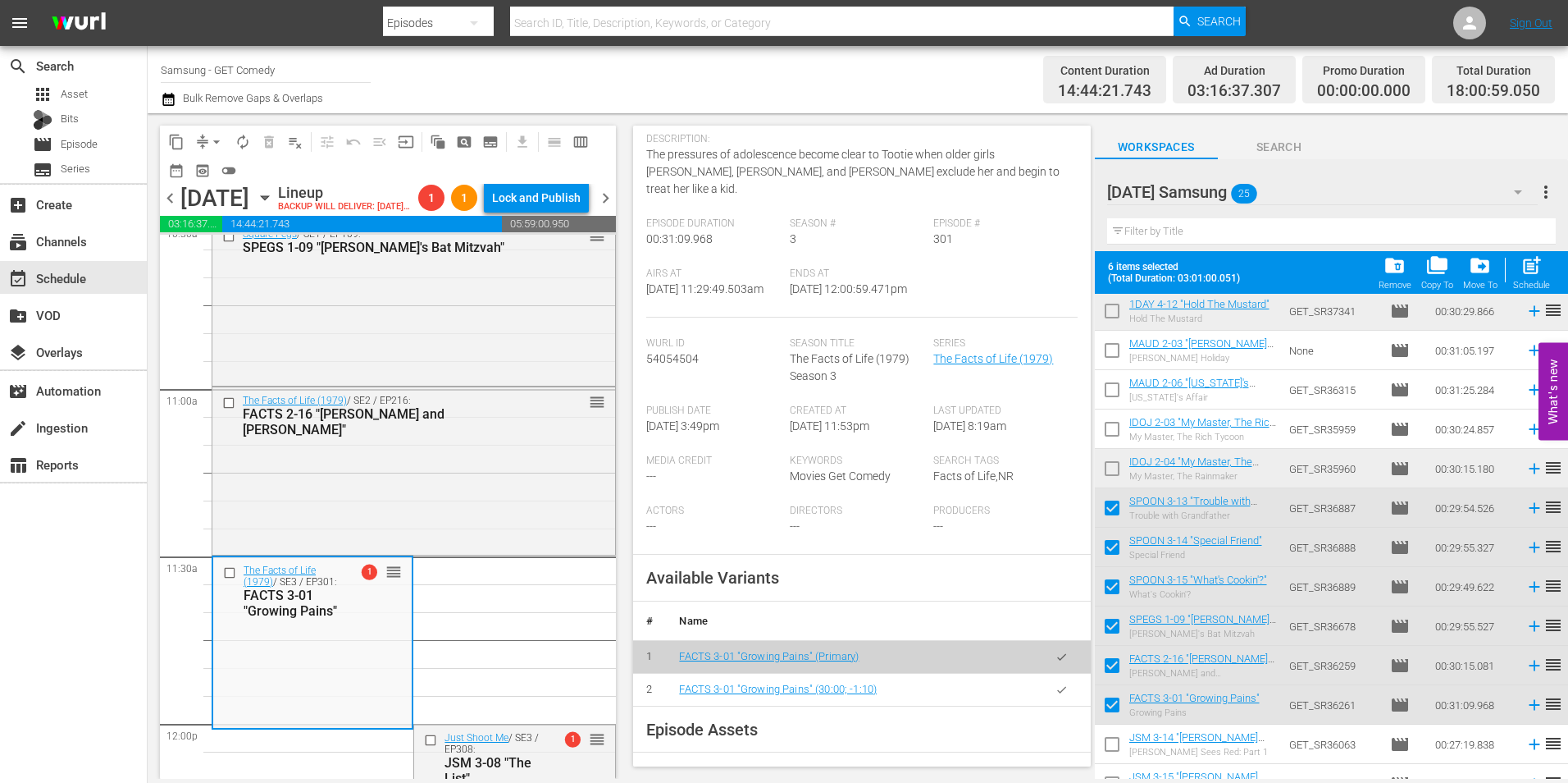
scroll to position [246, 0]
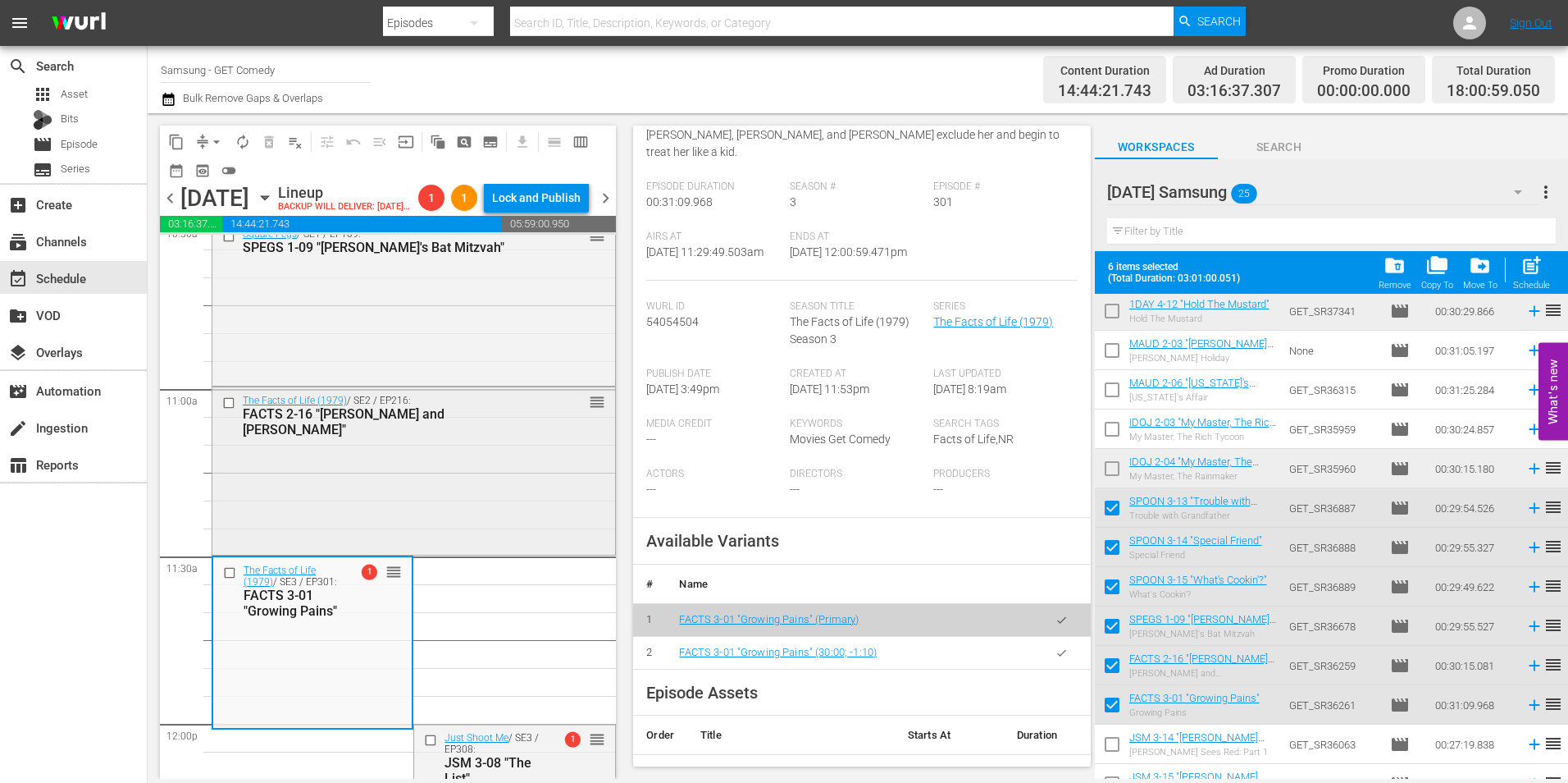
click at [451, 513] on div "The Facts of Life (1979) / SE2 / EP216: FACTS 2-16 "Brian and Sylvia" reorder" at bounding box center [413, 469] width 403 height 164
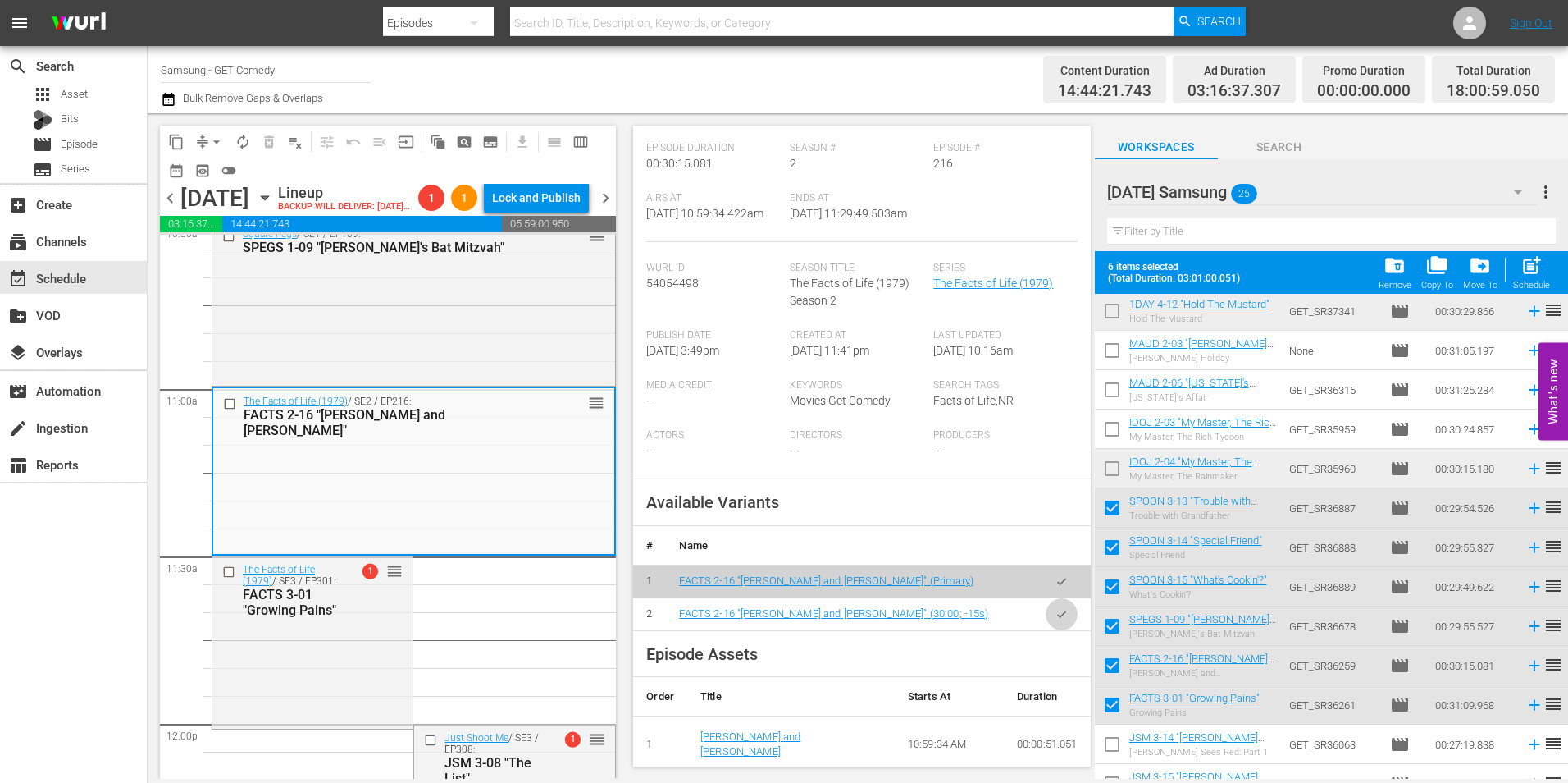
click at [1055, 613] on icon "button" at bounding box center [1062, 614] width 12 height 12
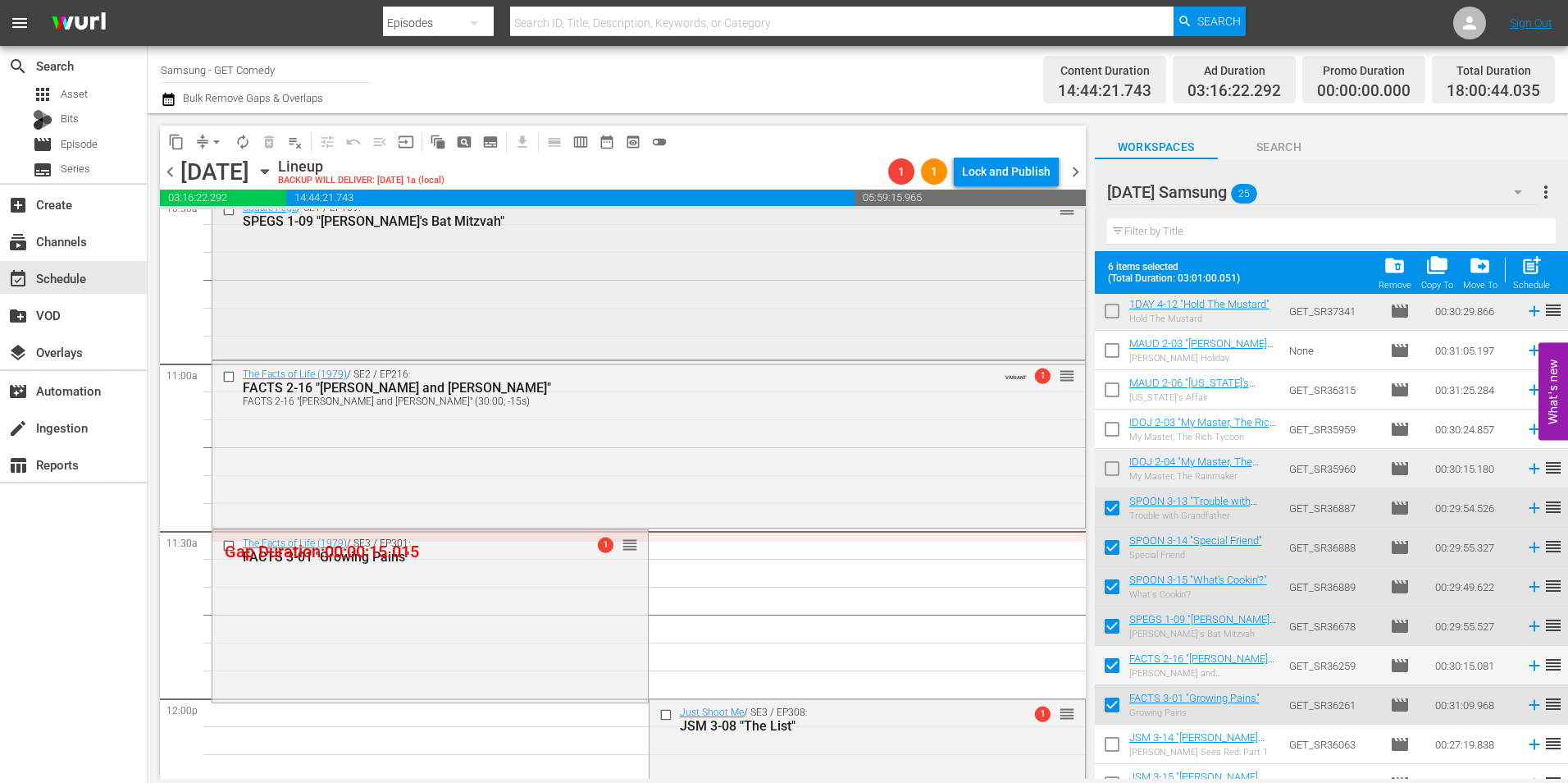
click at [564, 306] on div "Square Pegs / SE1 / EP109: SPEGS 1-09 "Muffy's Bat Mitzvah" reorder" at bounding box center [649, 275] width 873 height 161
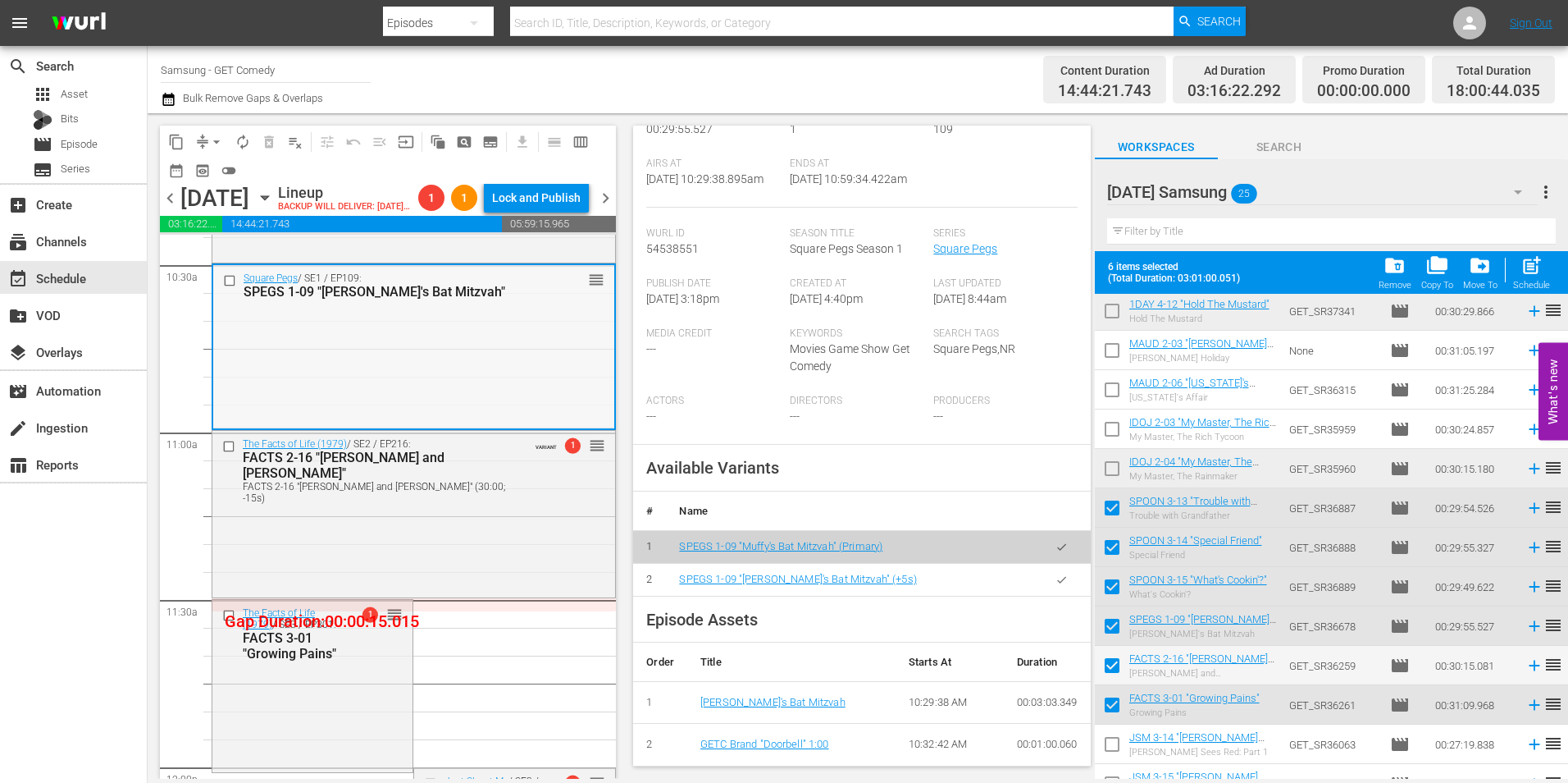
scroll to position [3364, 0]
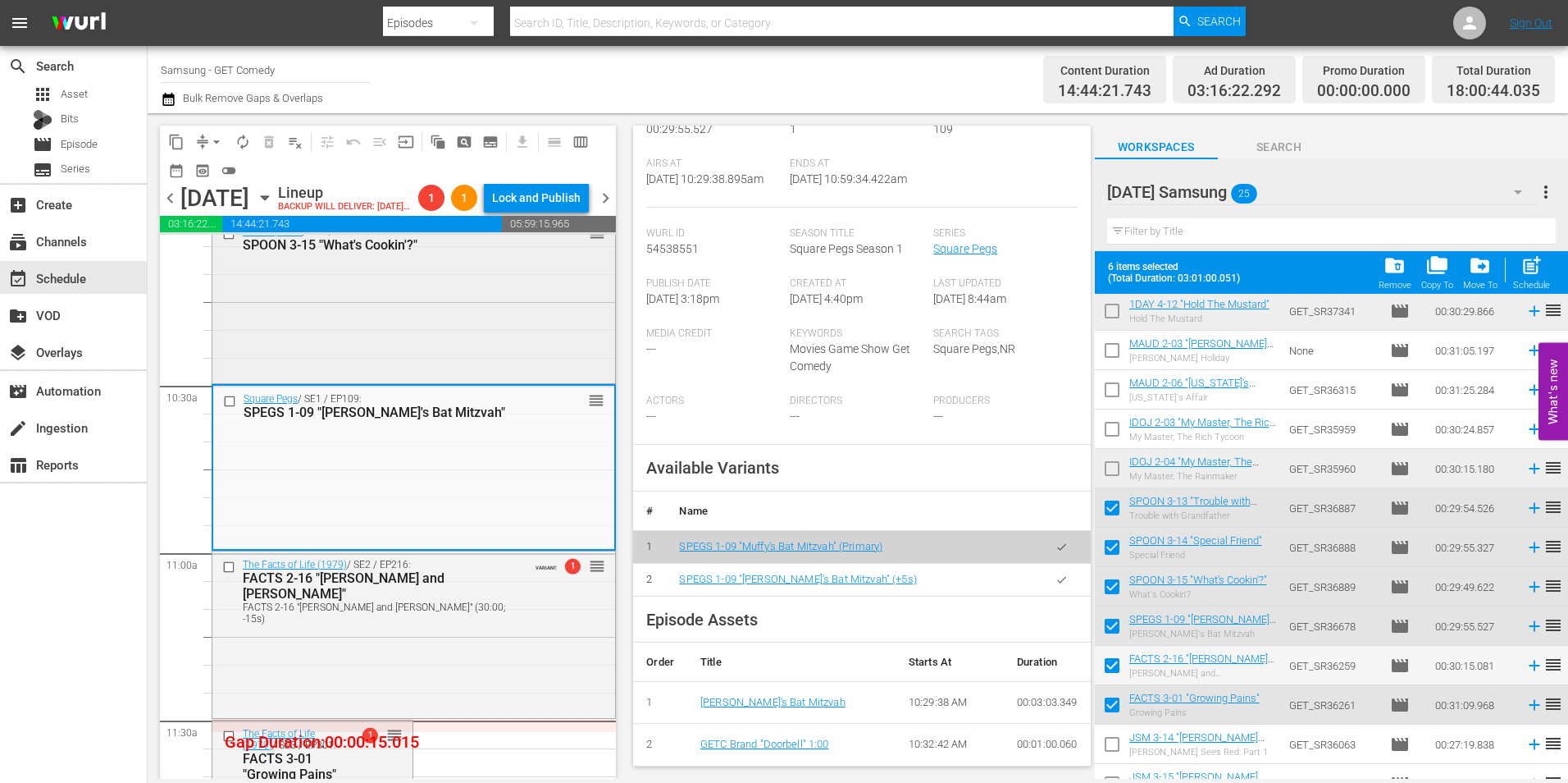
click at [420, 380] on div "Silver Spoons / SE3 / EP315: SPOON 3-15 "What's Cookin'?" reorder" at bounding box center [413, 298] width 403 height 161
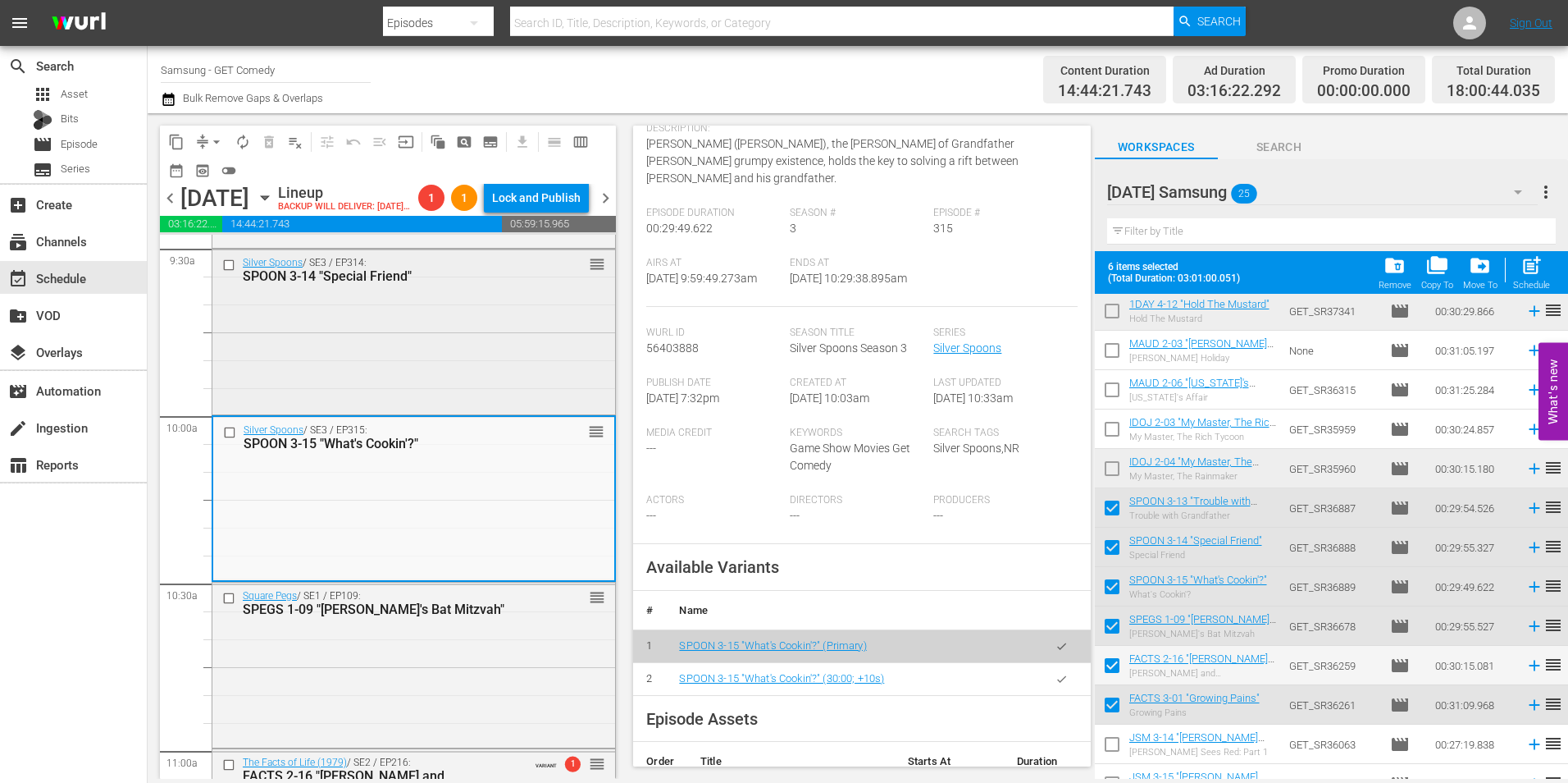
scroll to position [3118, 0]
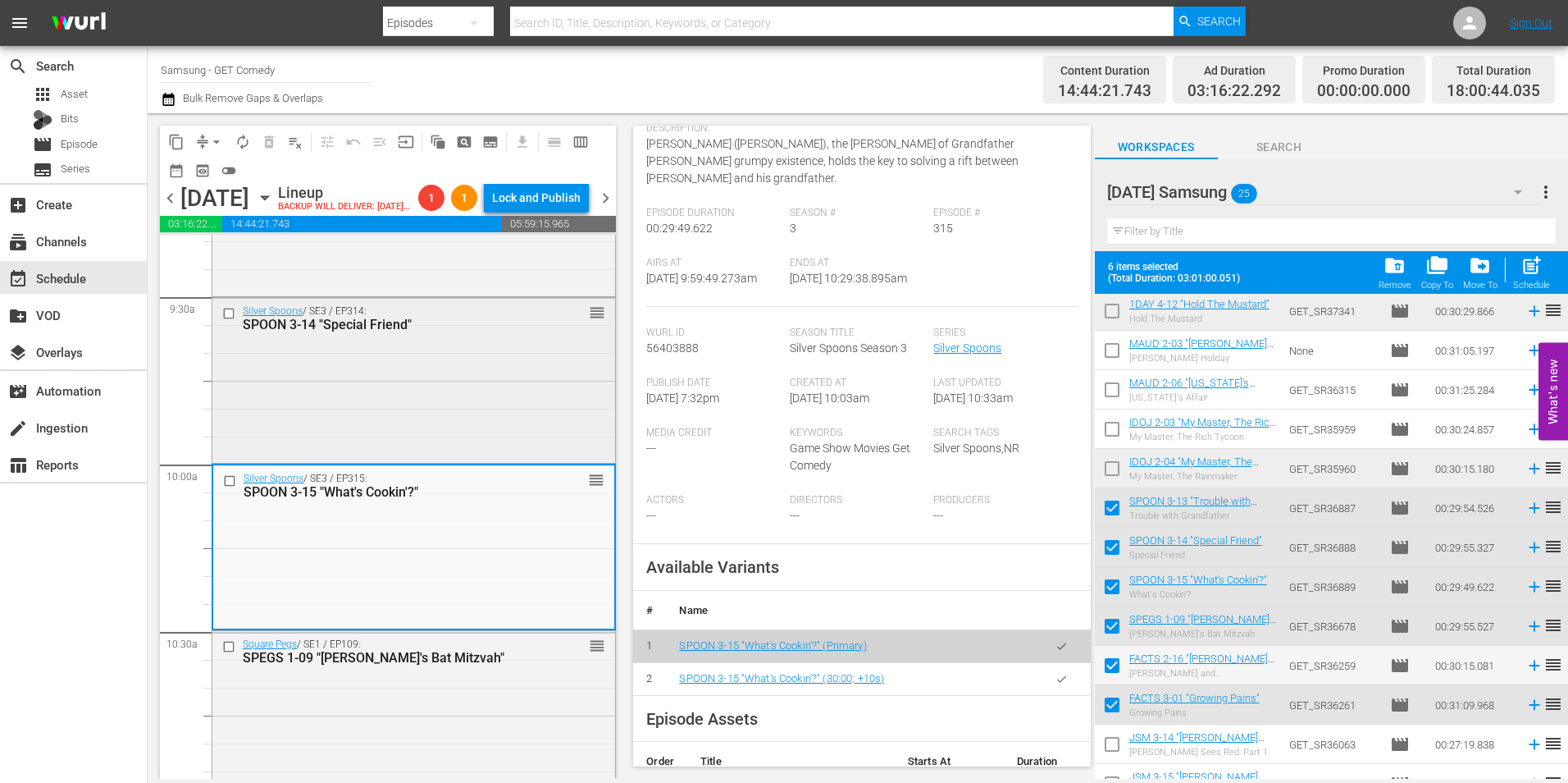
click at [417, 332] on div "SPOON 3-14 "Special Friend"" at bounding box center [387, 325] width 290 height 16
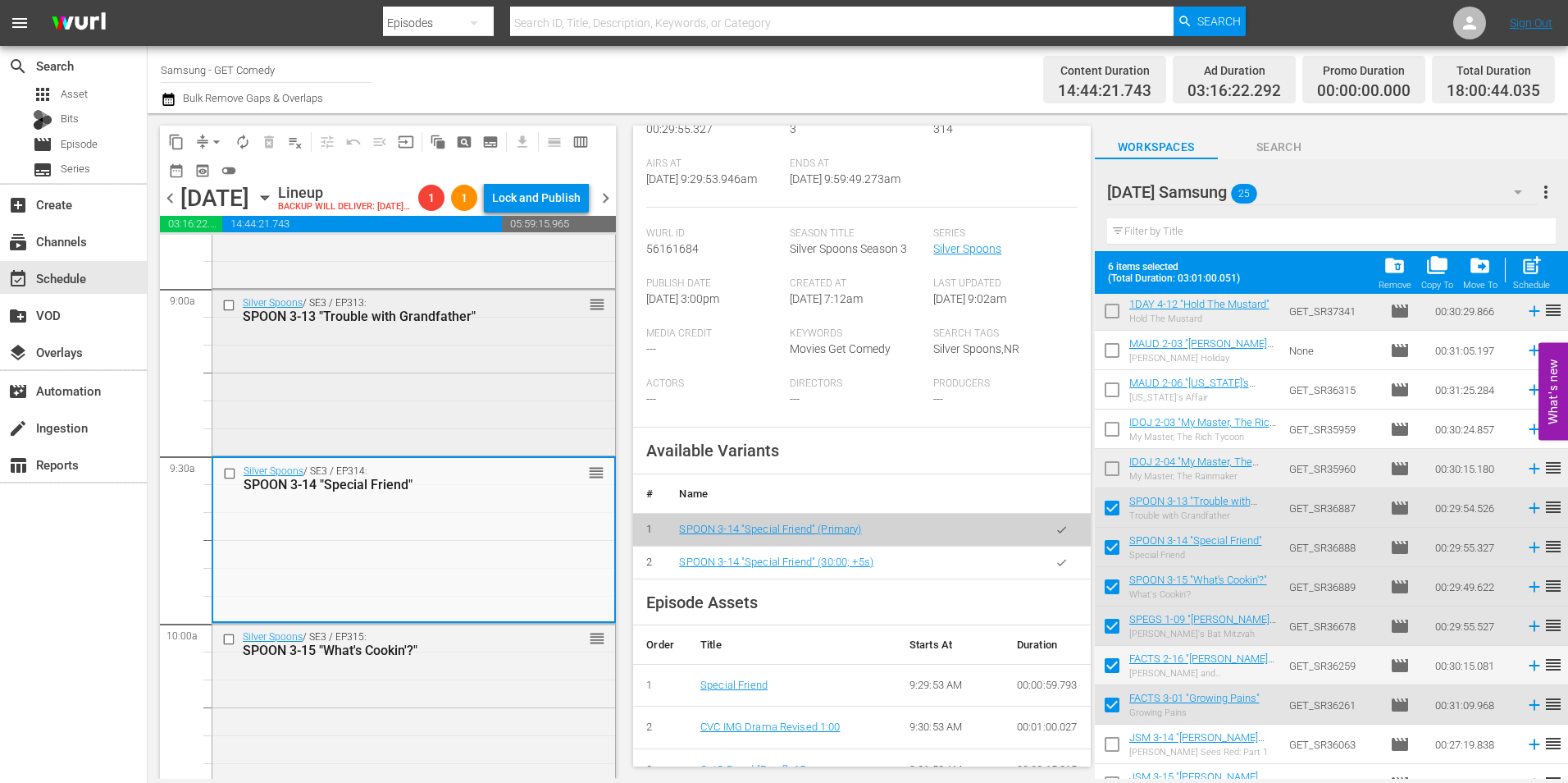
scroll to position [2954, 0]
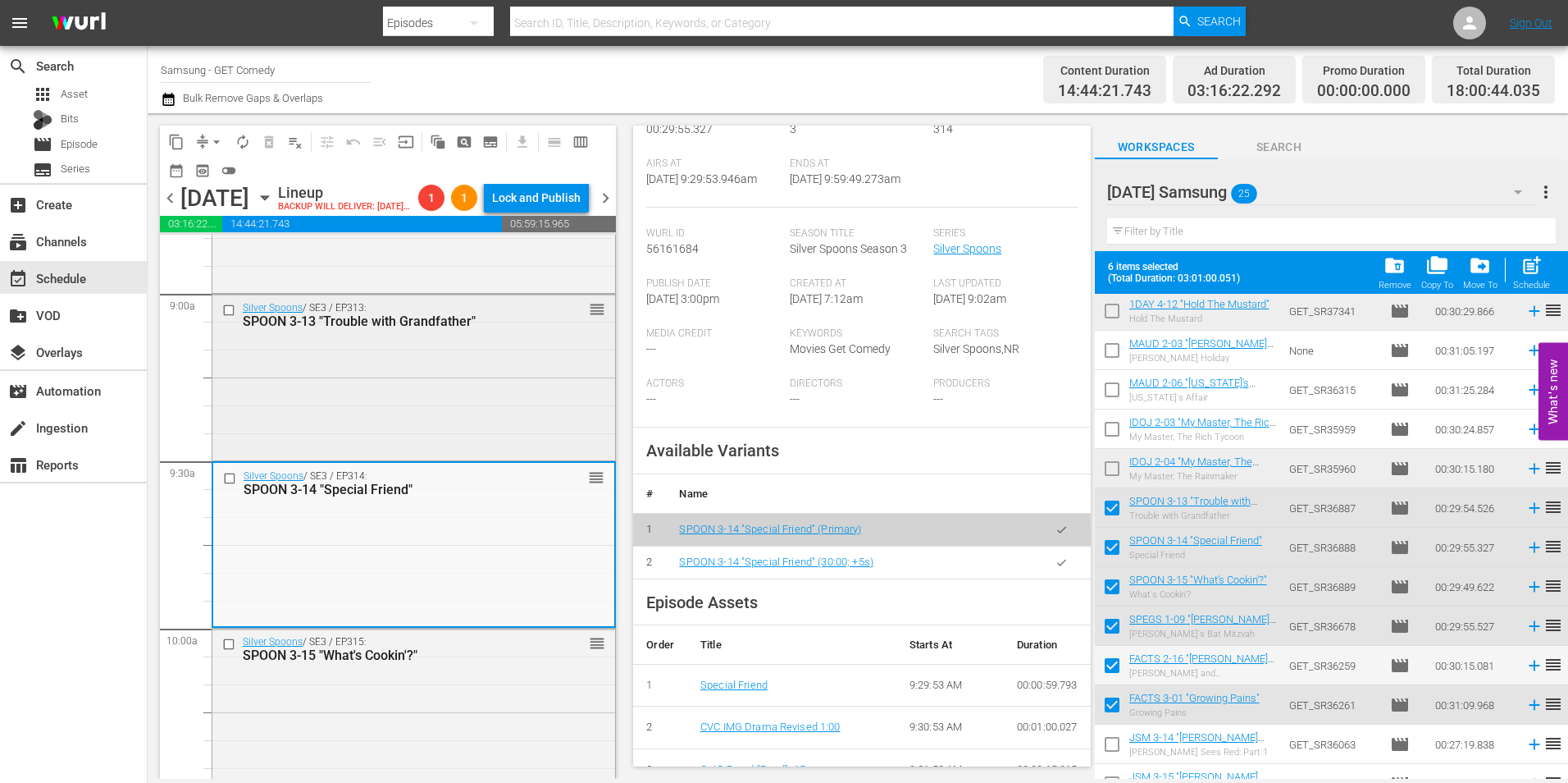
click at [437, 416] on div "Silver Spoons / SE3 / EP313: SPOON 3-13 "Trouble with Grandfather" reorder" at bounding box center [413, 376] width 403 height 161
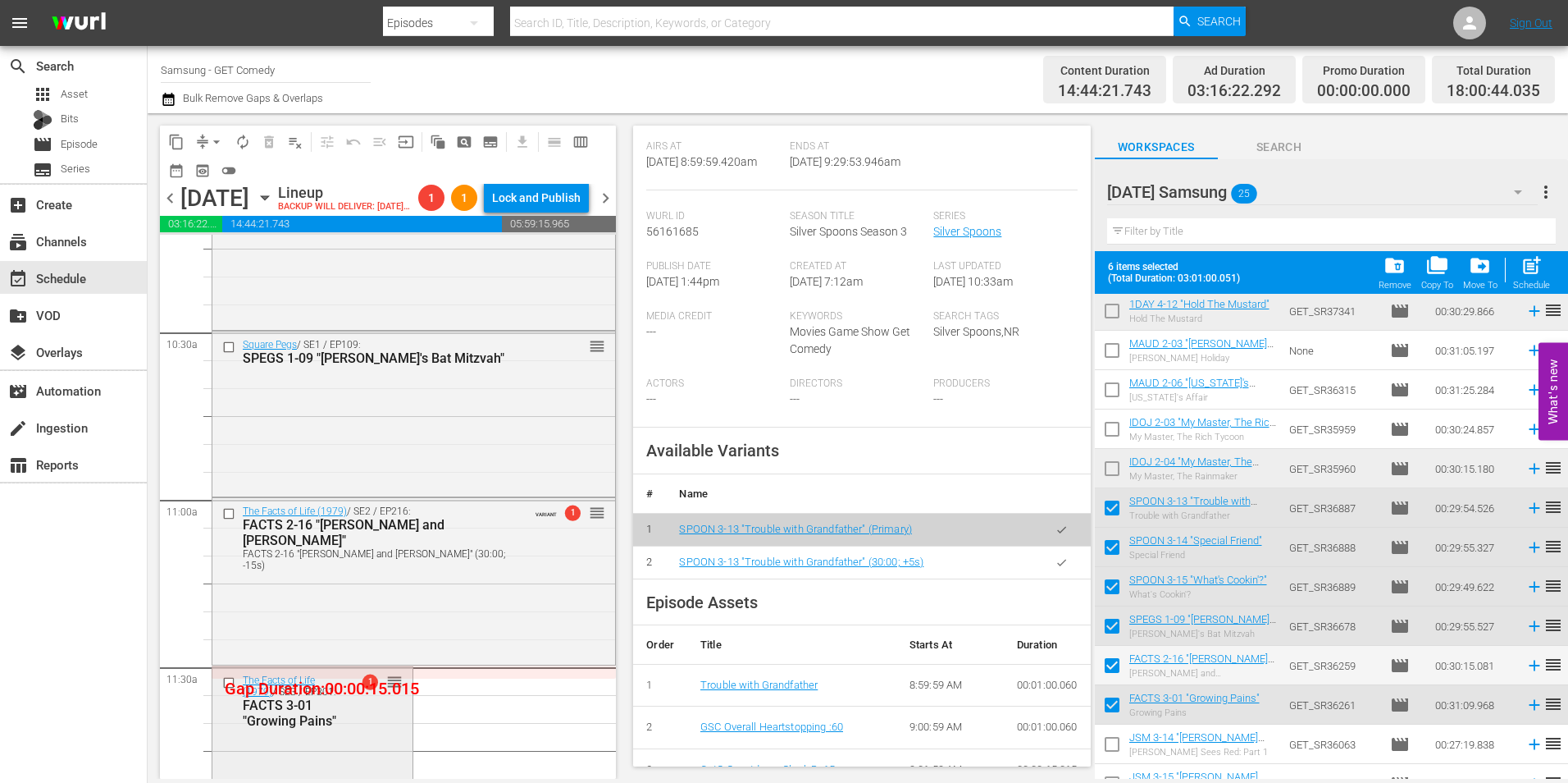
scroll to position [3446, 0]
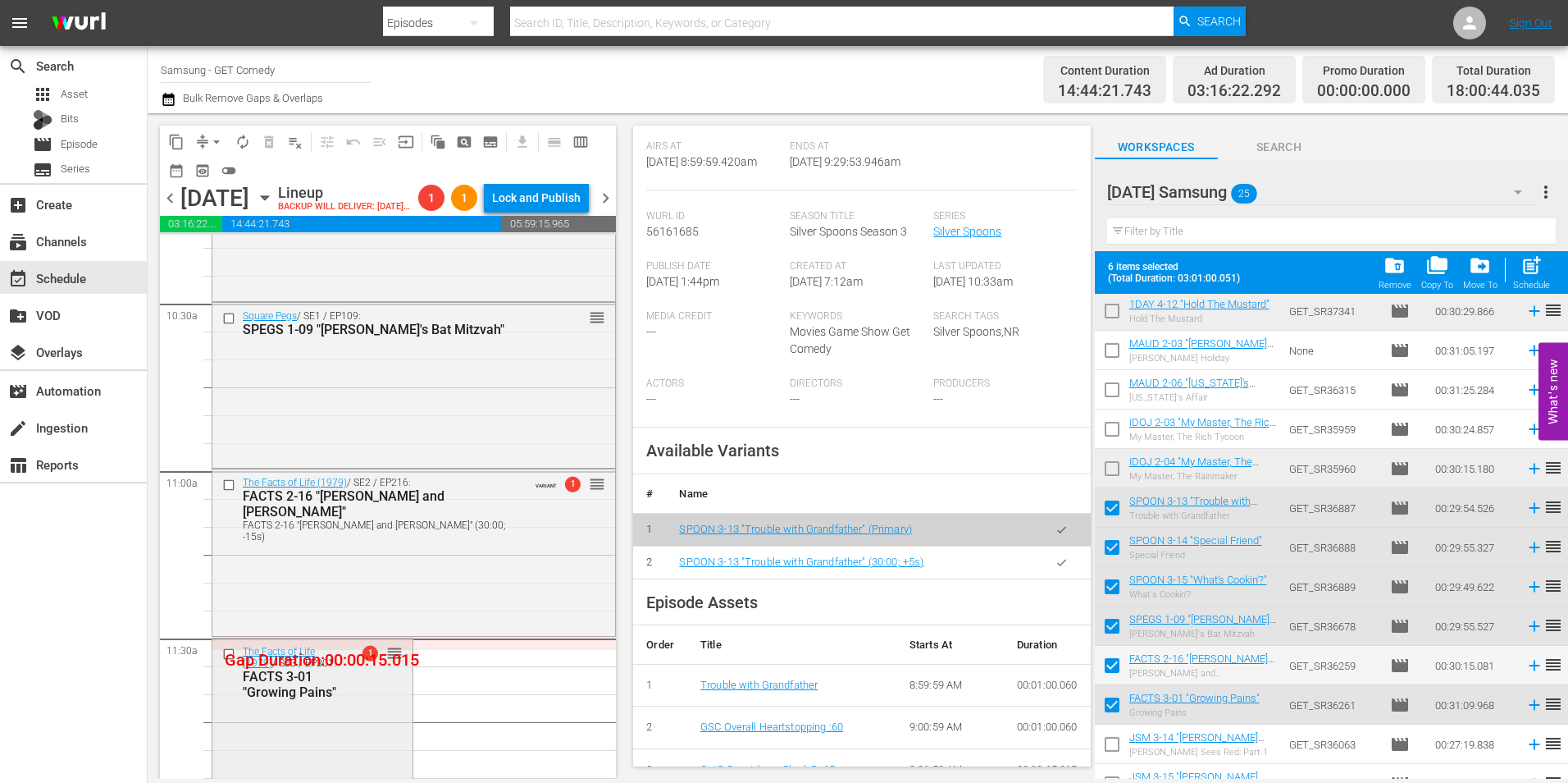
click at [340, 735] on div "The Facts of Life (1979) / SE3 / EP301: FACTS 3-01 "Growing Pains" 1 reorder" at bounding box center [313, 723] width 200 height 169
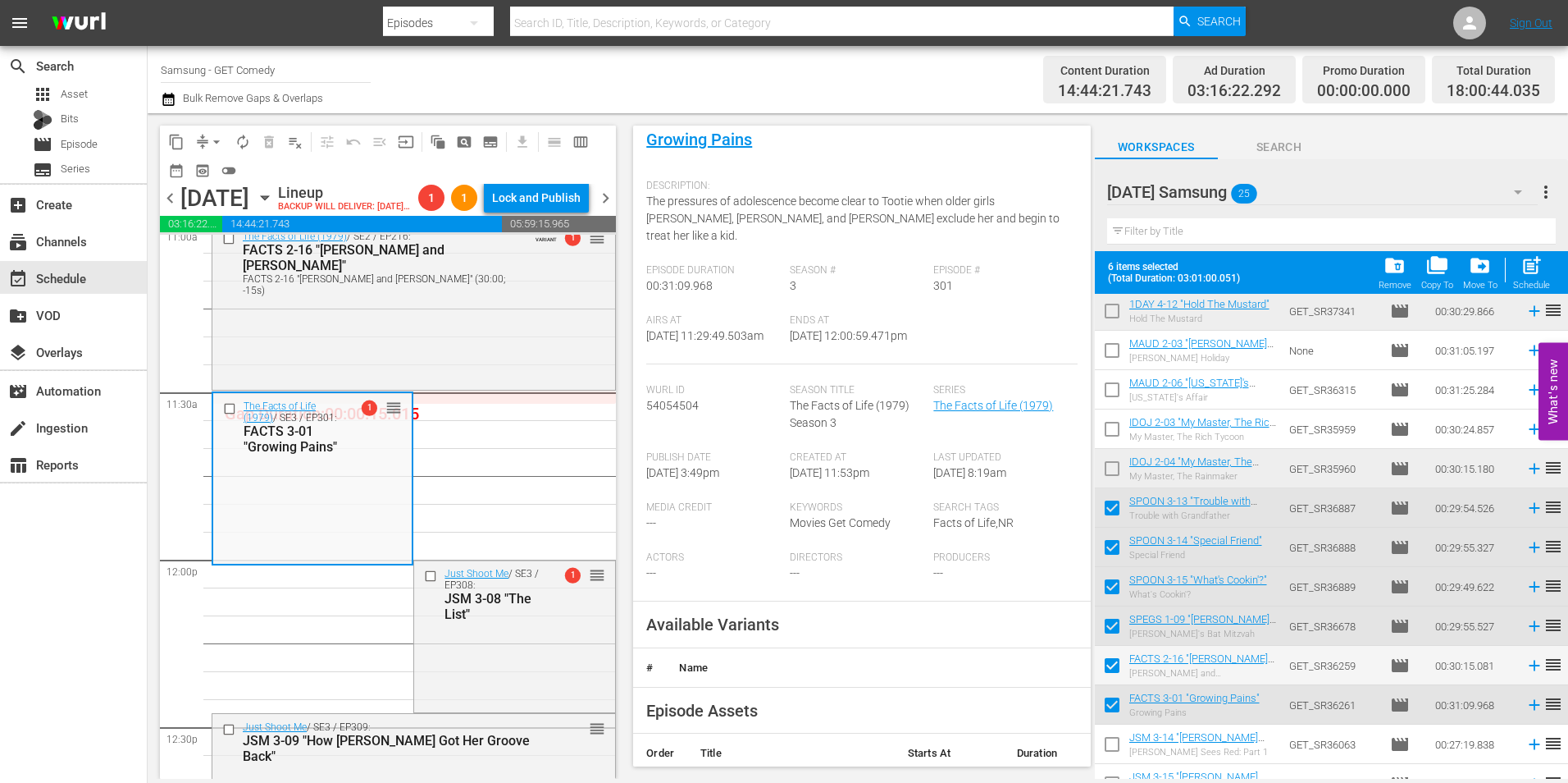
scroll to position [164, 0]
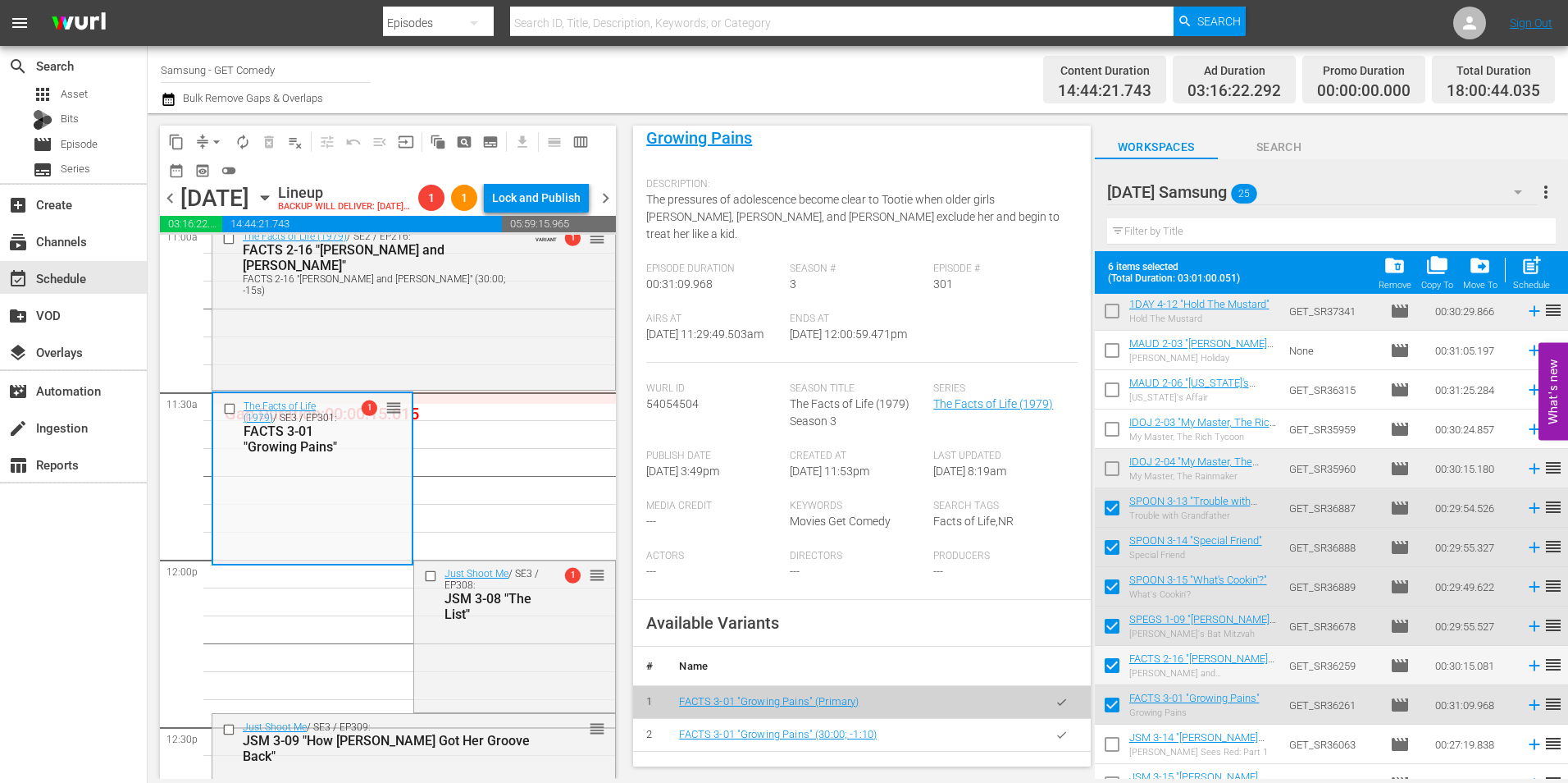
click at [1055, 738] on icon "button" at bounding box center [1062, 735] width 12 height 12
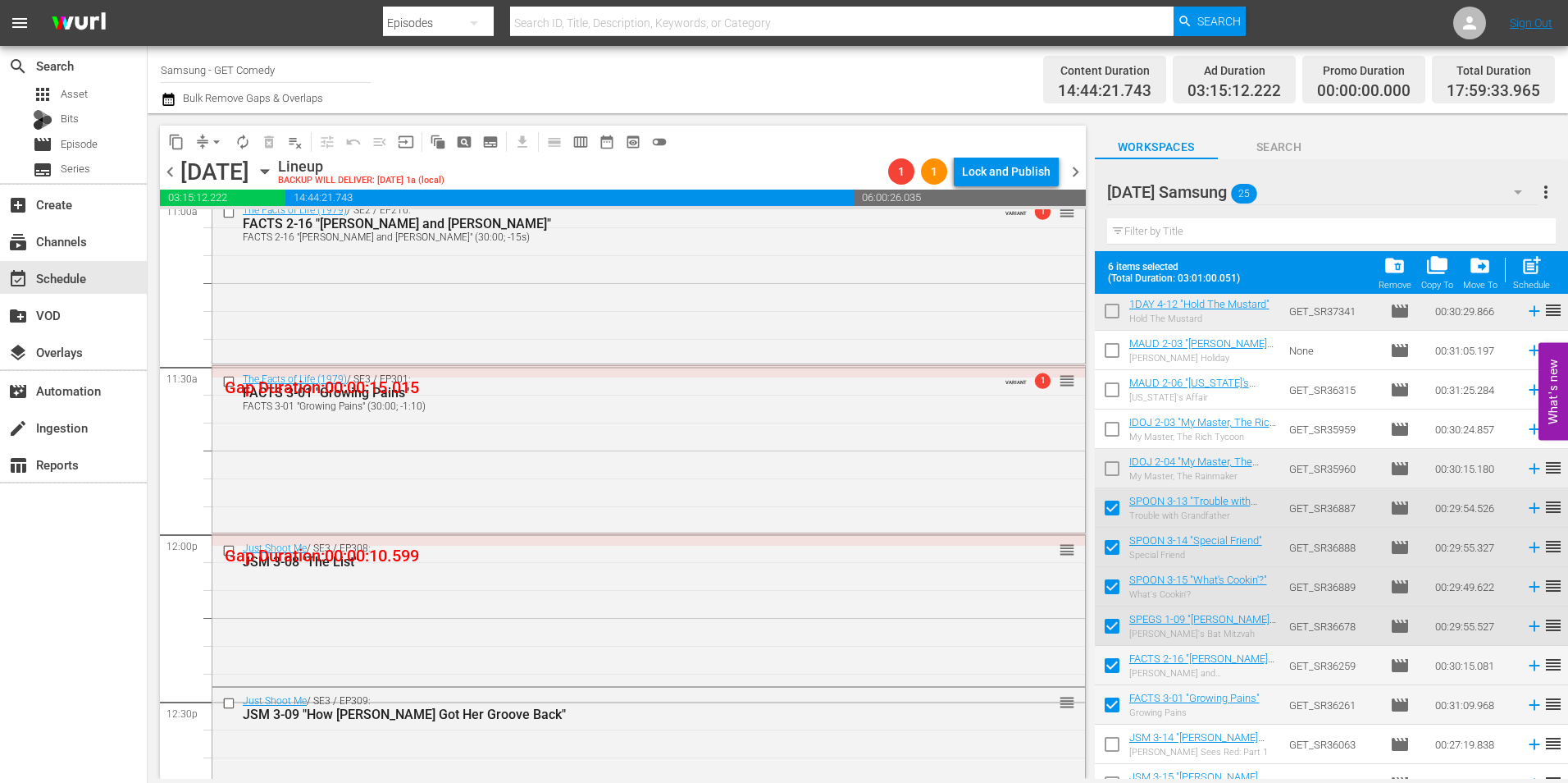
drag, startPoint x: 610, startPoint y: 263, endPoint x: 674, endPoint y: 409, distance: 159.4
click at [610, 263] on div "The Facts of Life (1979) / SE2 / EP216: FACTS 2-16 "Brian and Sylvia" FACTS 2-1…" at bounding box center [649, 277] width 873 height 162
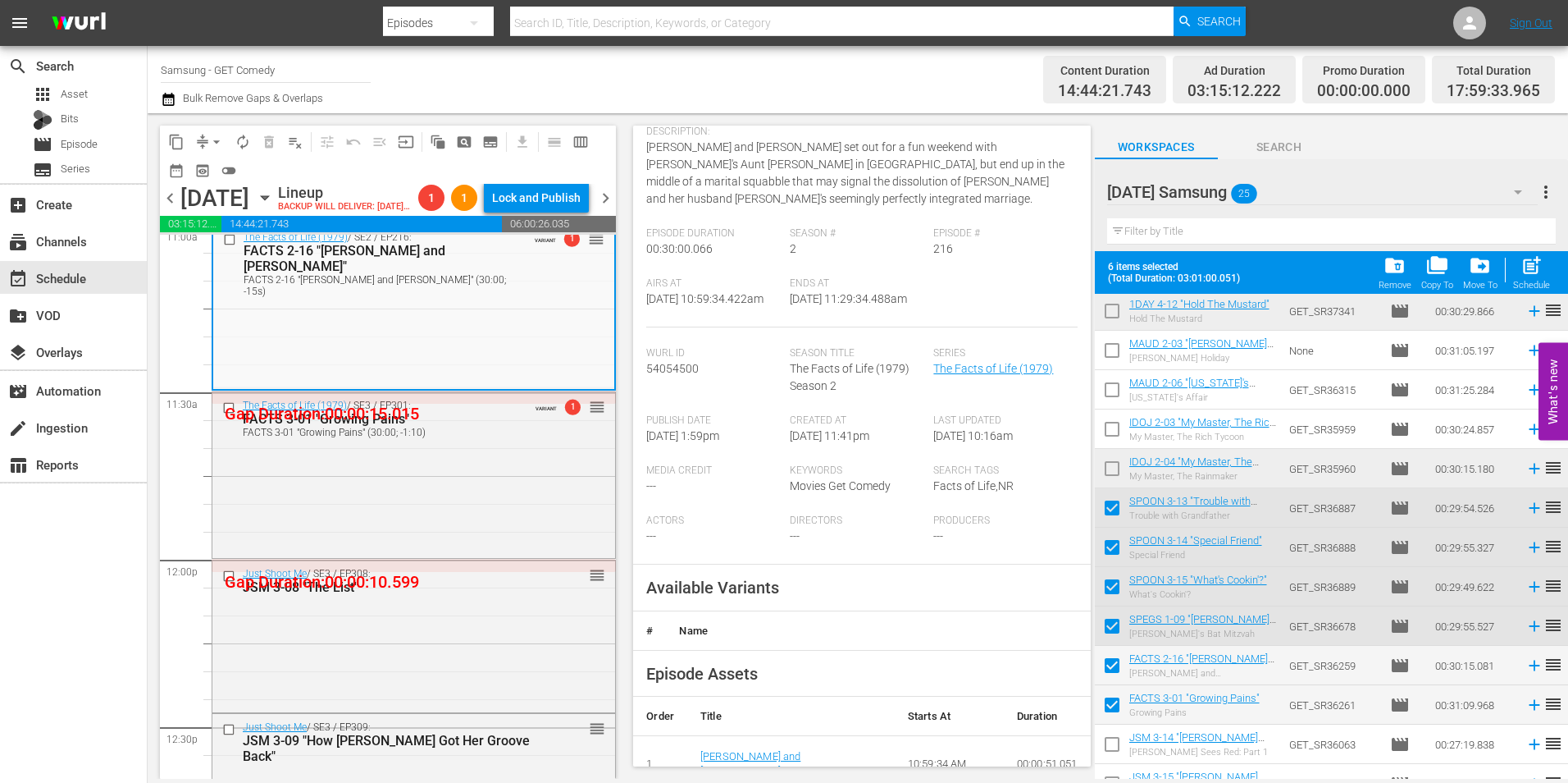
scroll to position [246, 0]
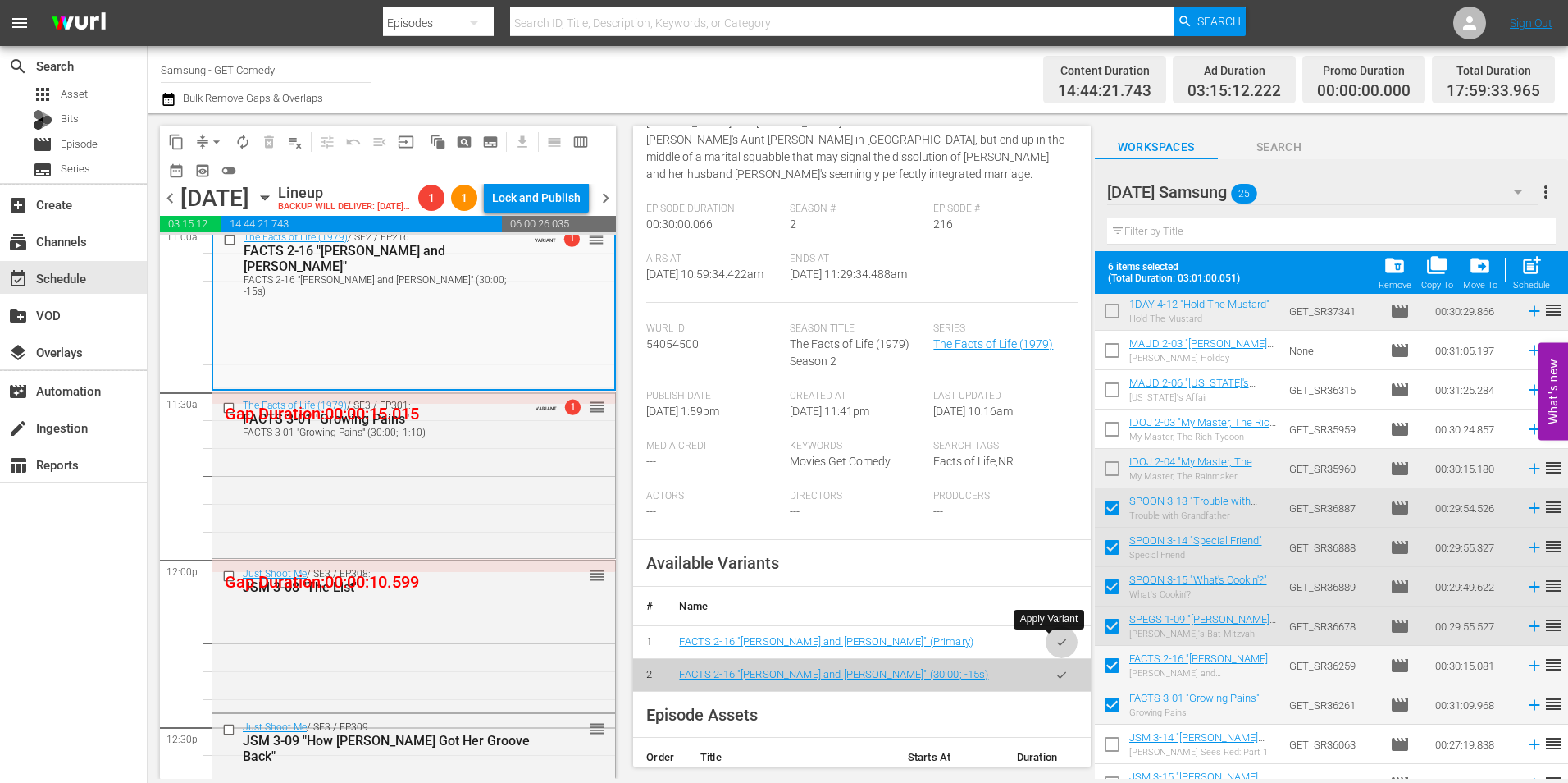
click at [1055, 646] on icon "button" at bounding box center [1062, 642] width 12 height 12
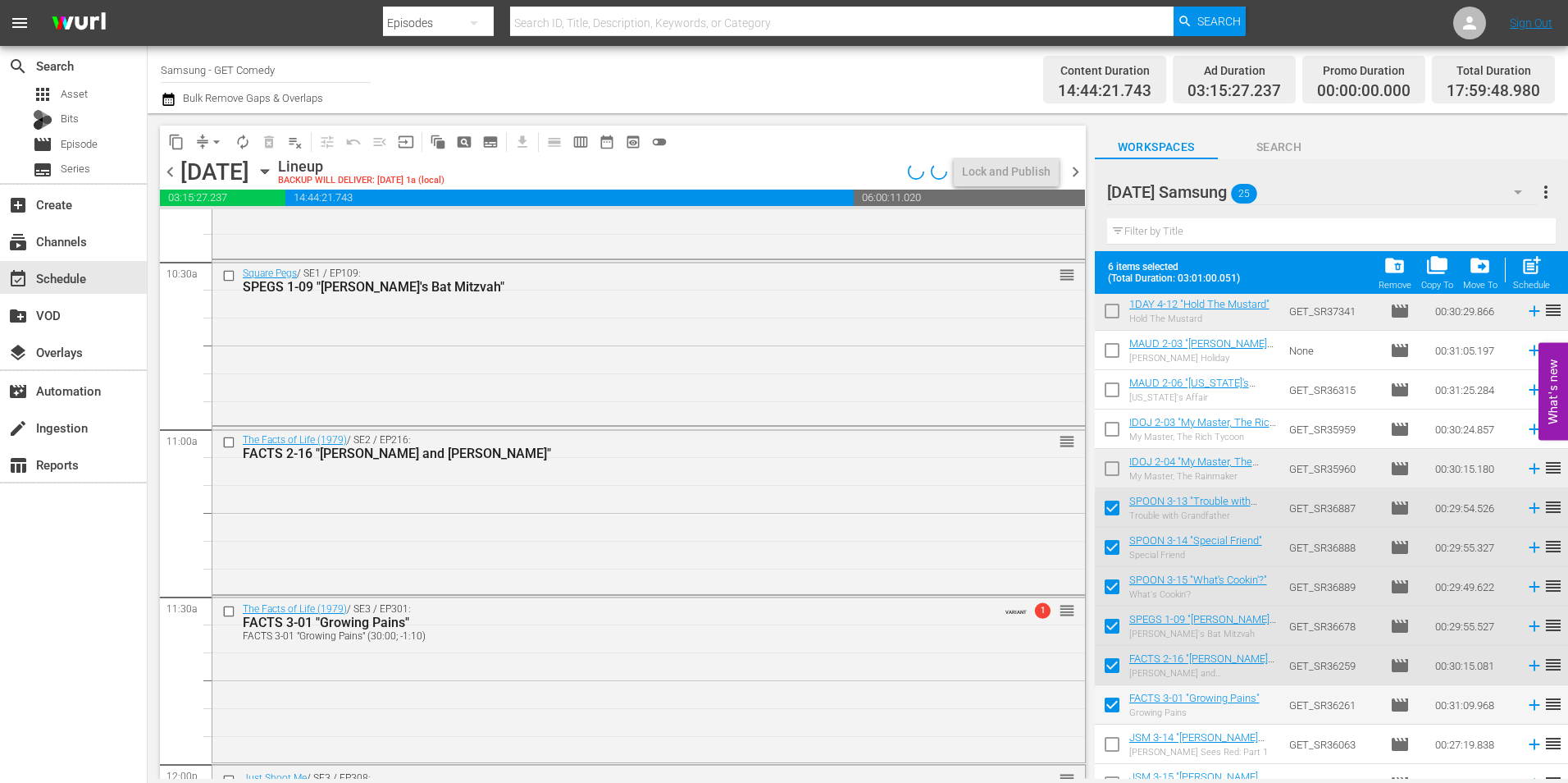
scroll to position [3446, 0]
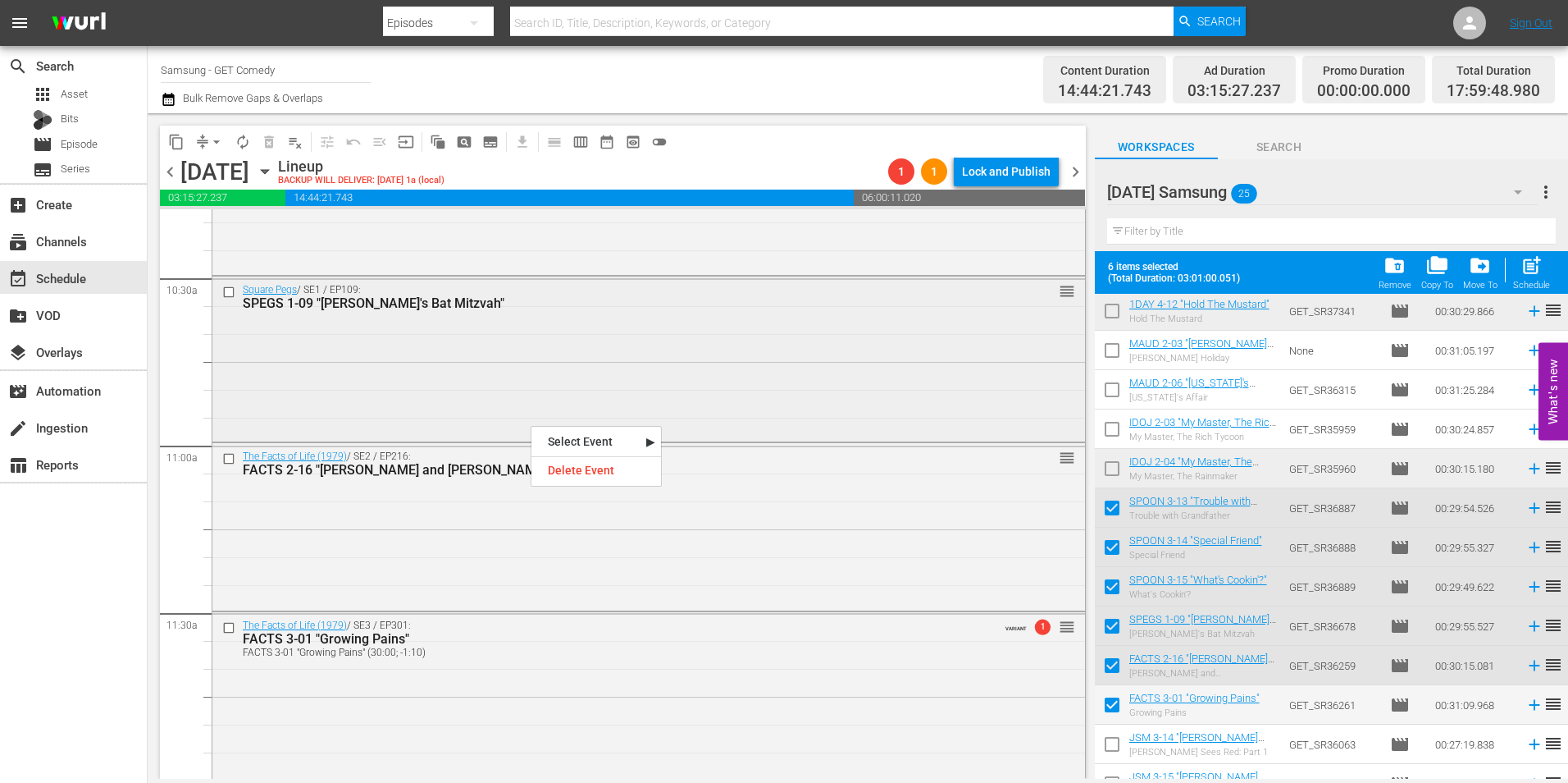
click at [495, 314] on div "Square Pegs / SE1 / EP109: SPEGS 1-09 "Muffy's Bat Mitzvah" reorder" at bounding box center [649, 296] width 873 height 40
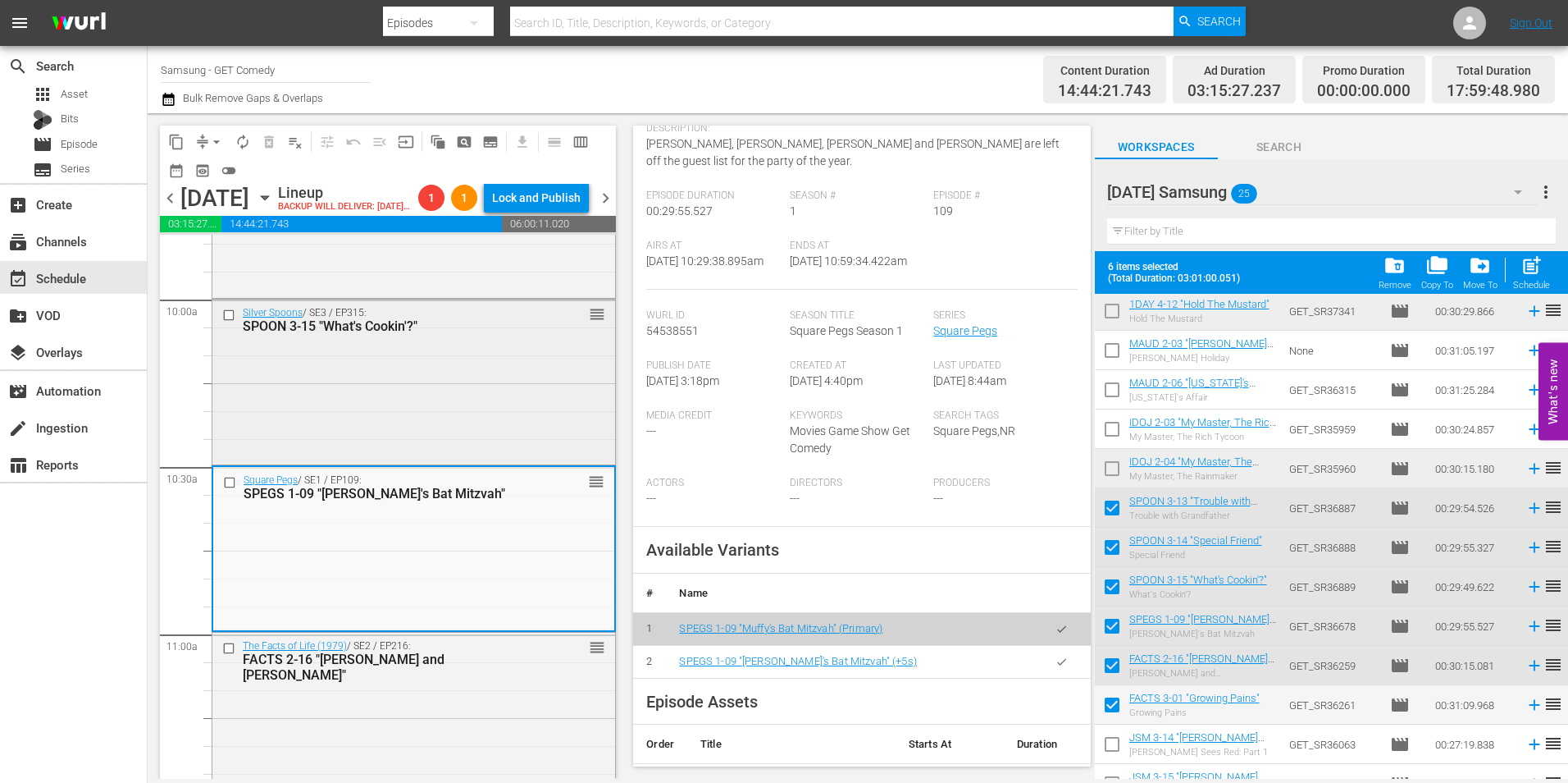
scroll to position [3282, 0]
click at [459, 395] on div "Silver Spoons / SE3 / EP315: SPOON 3-15 "What's Cookin'?" reorder" at bounding box center [413, 381] width 403 height 161
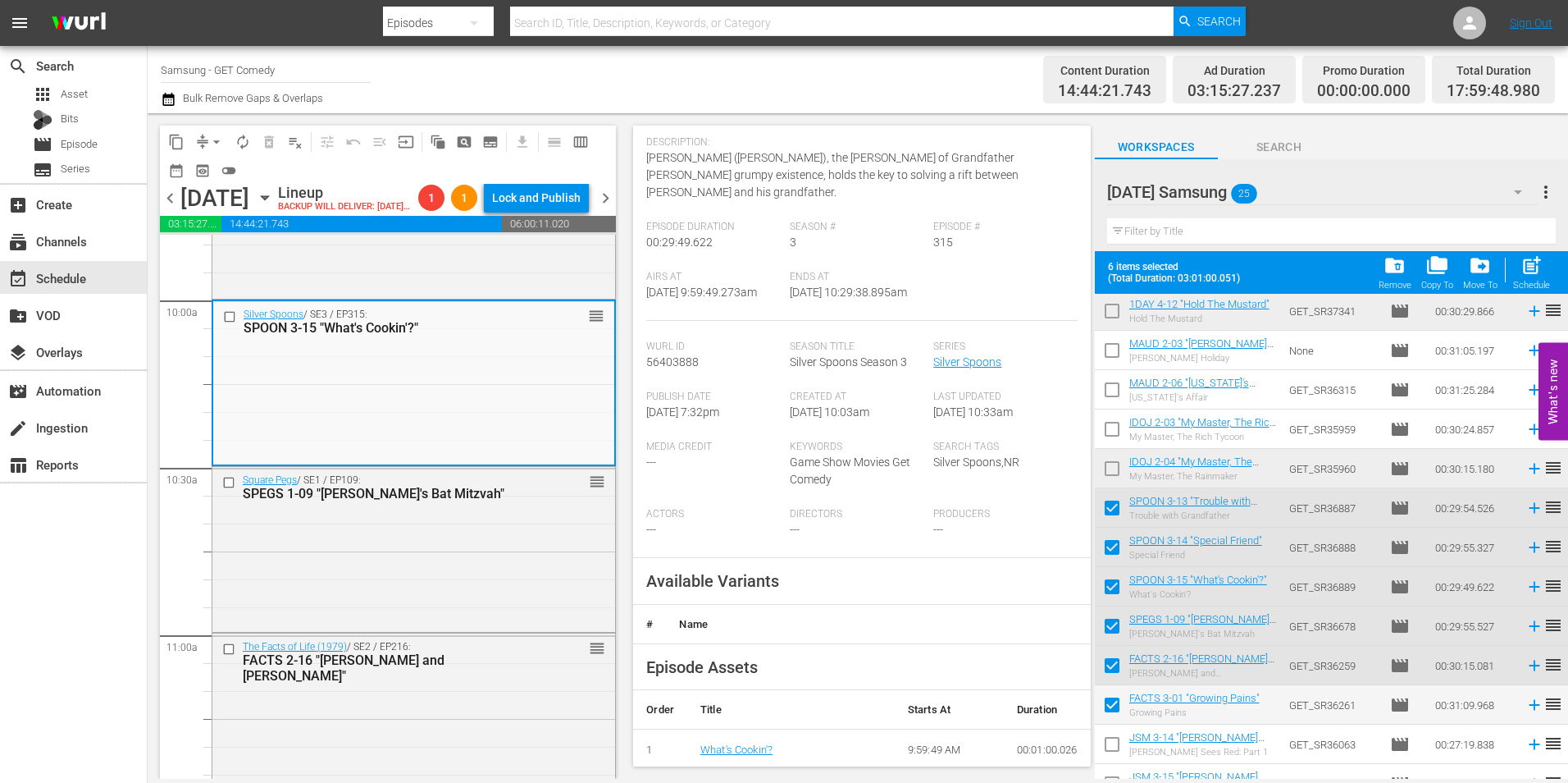
scroll to position [164, 0]
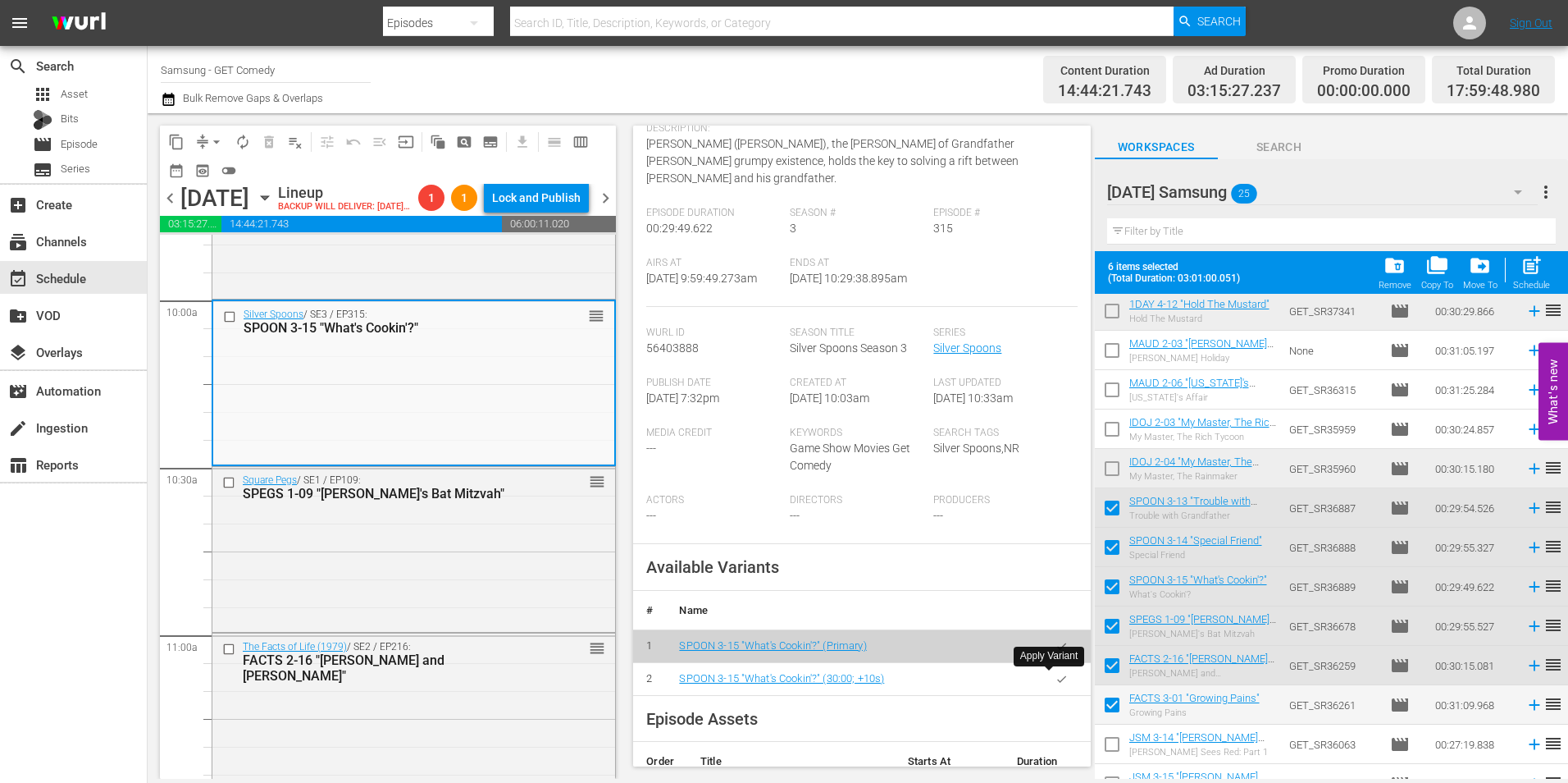
click at [1055, 682] on icon "button" at bounding box center [1062, 679] width 12 height 12
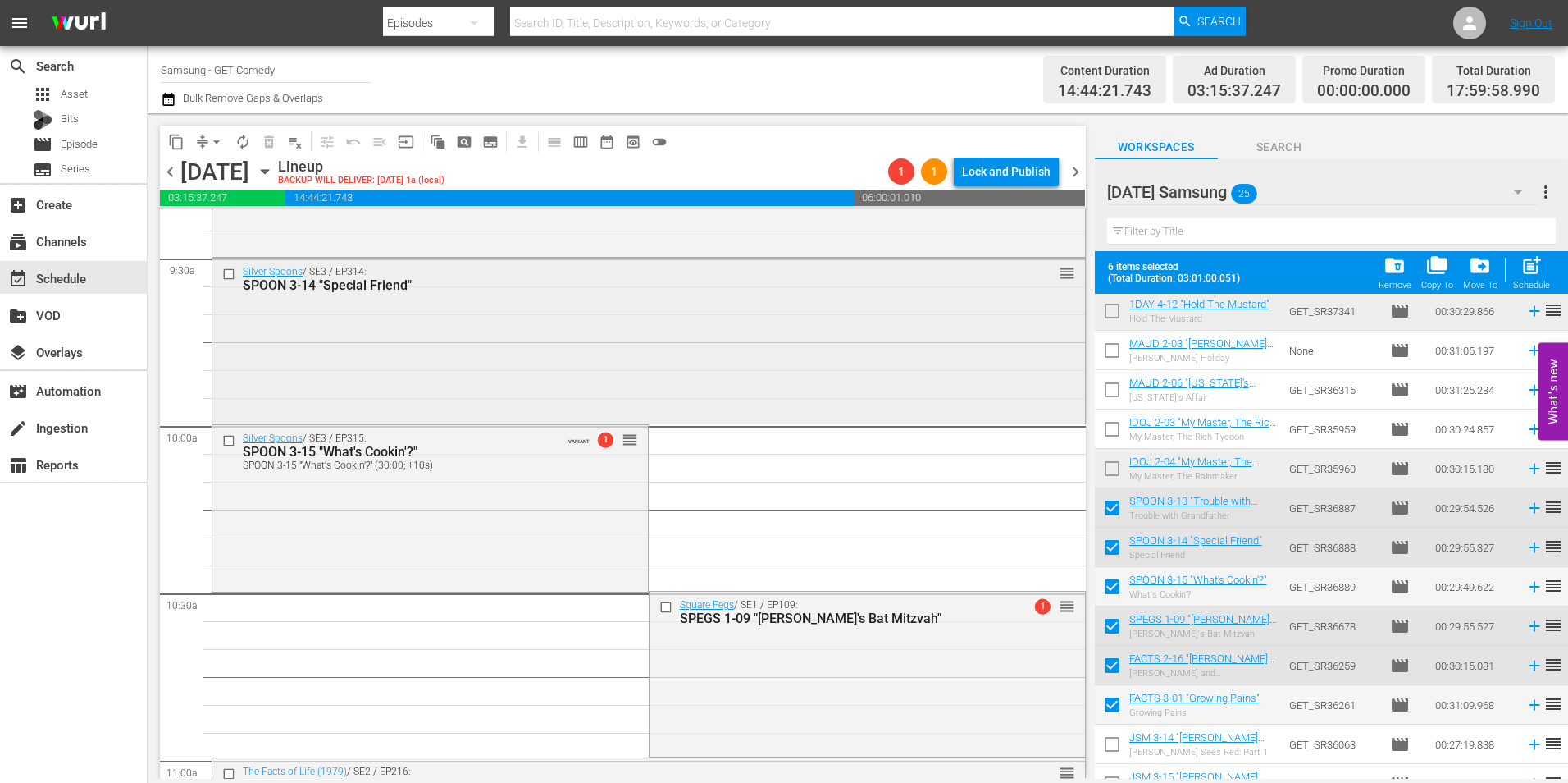
scroll to position [3118, 0]
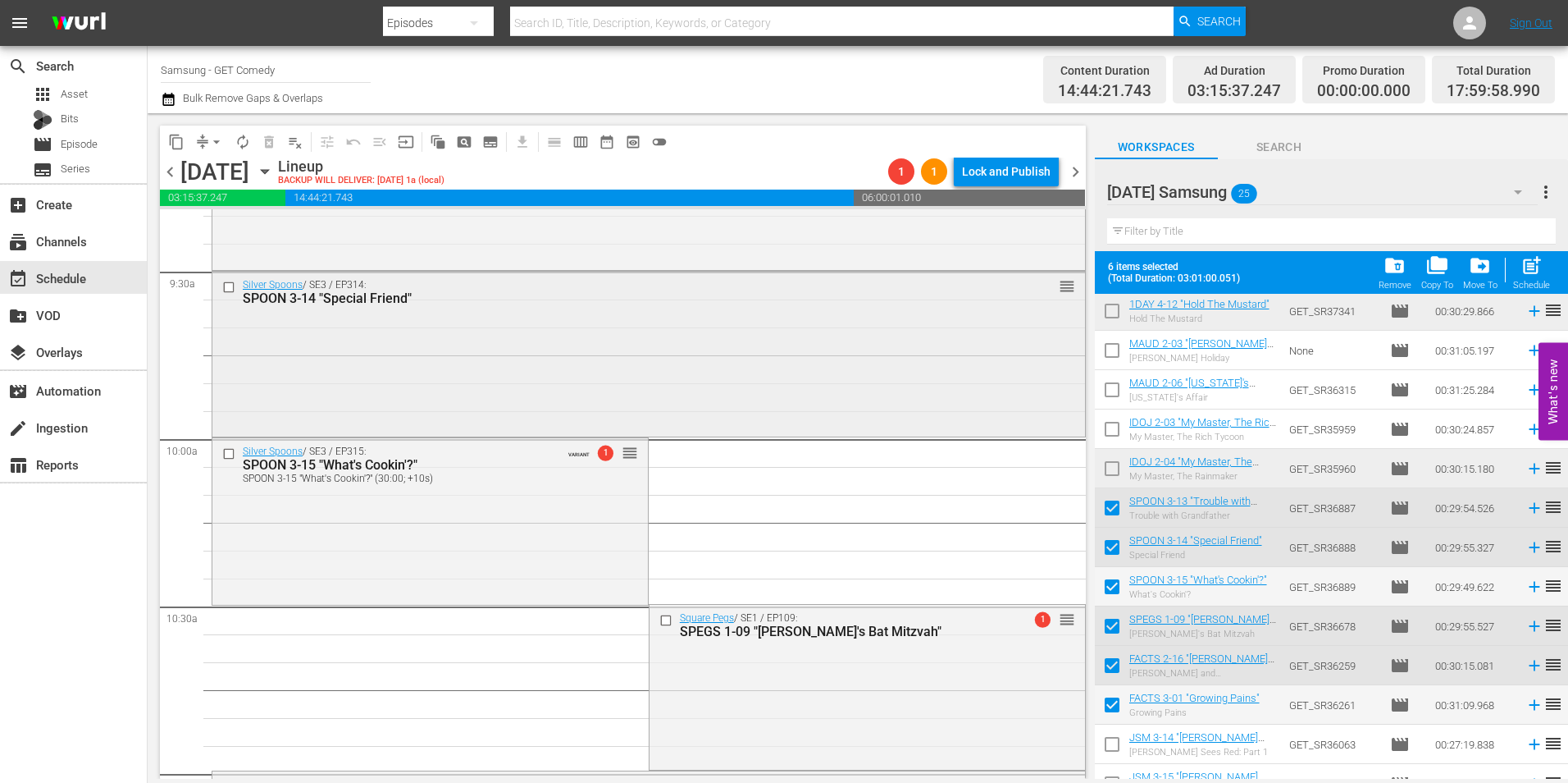
click at [487, 367] on div "Silver Spoons / SE3 / EP314: SPOON 3-14 "Special Friend" reorder" at bounding box center [649, 353] width 873 height 161
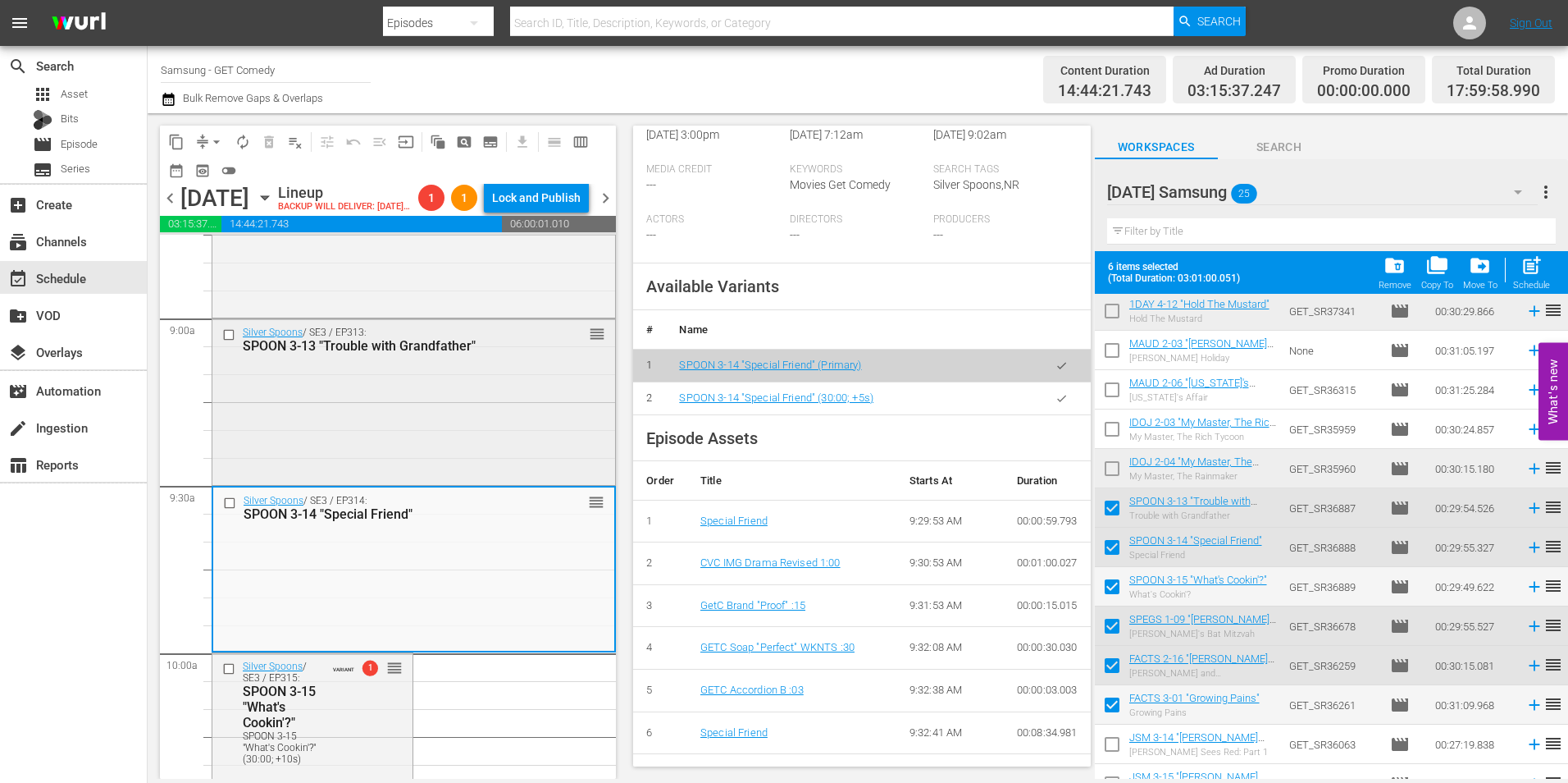
scroll to position [2872, 0]
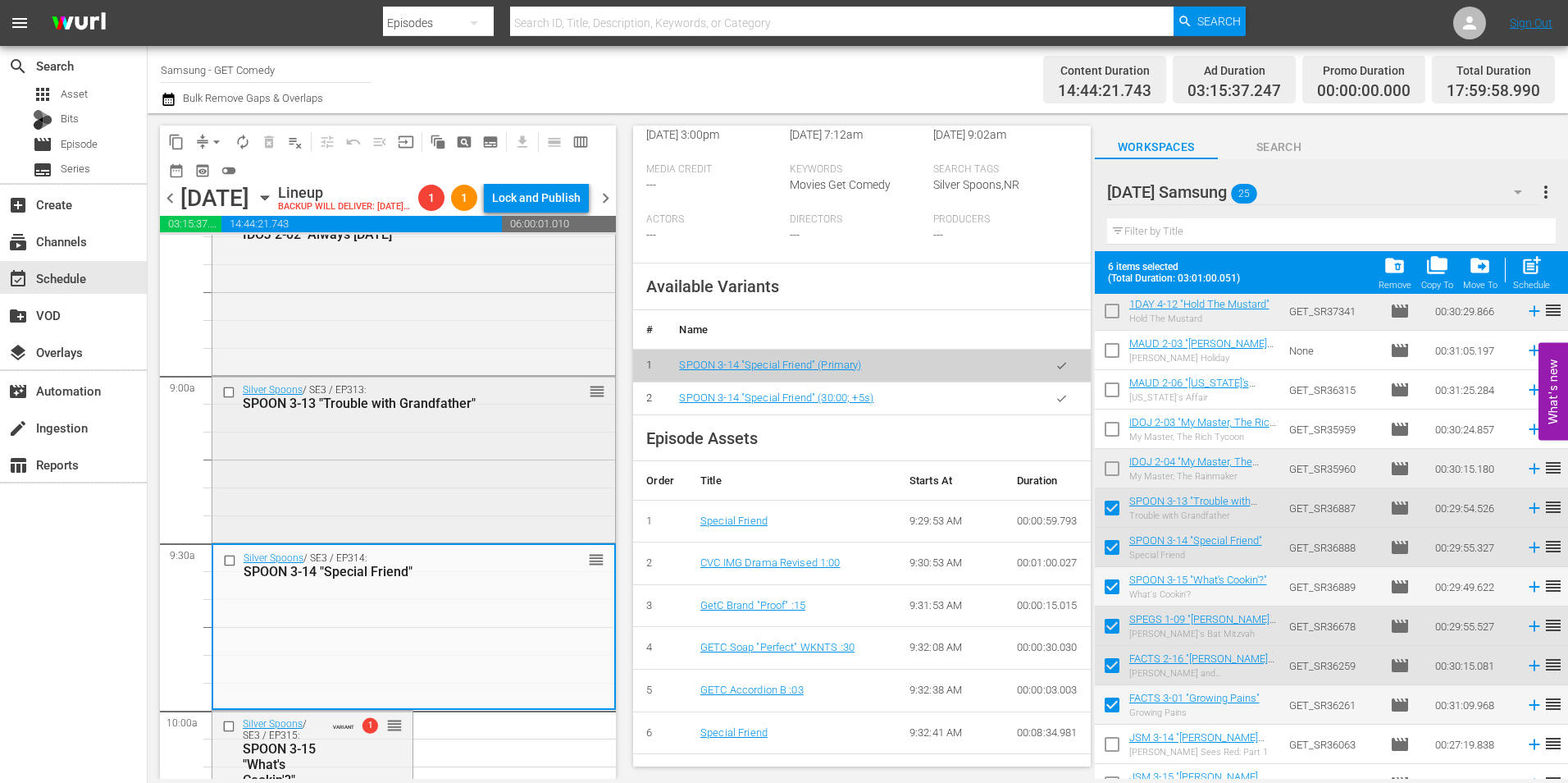
click at [381, 451] on div "Silver Spoons / SE3 / EP313: SPOON 3-13 "Trouble with Grandfather" reorder" at bounding box center [413, 457] width 403 height 161
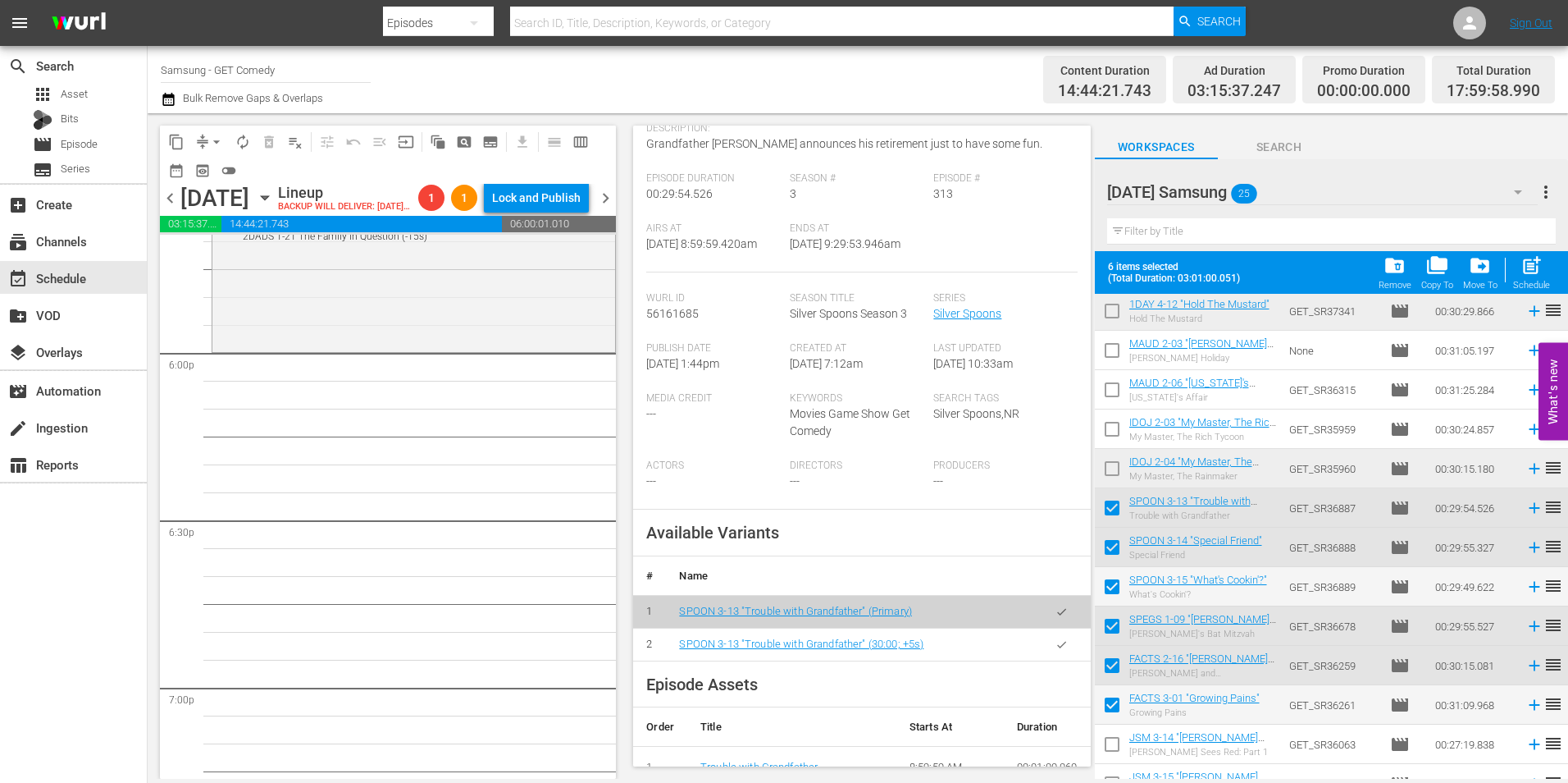
scroll to position [0, 0]
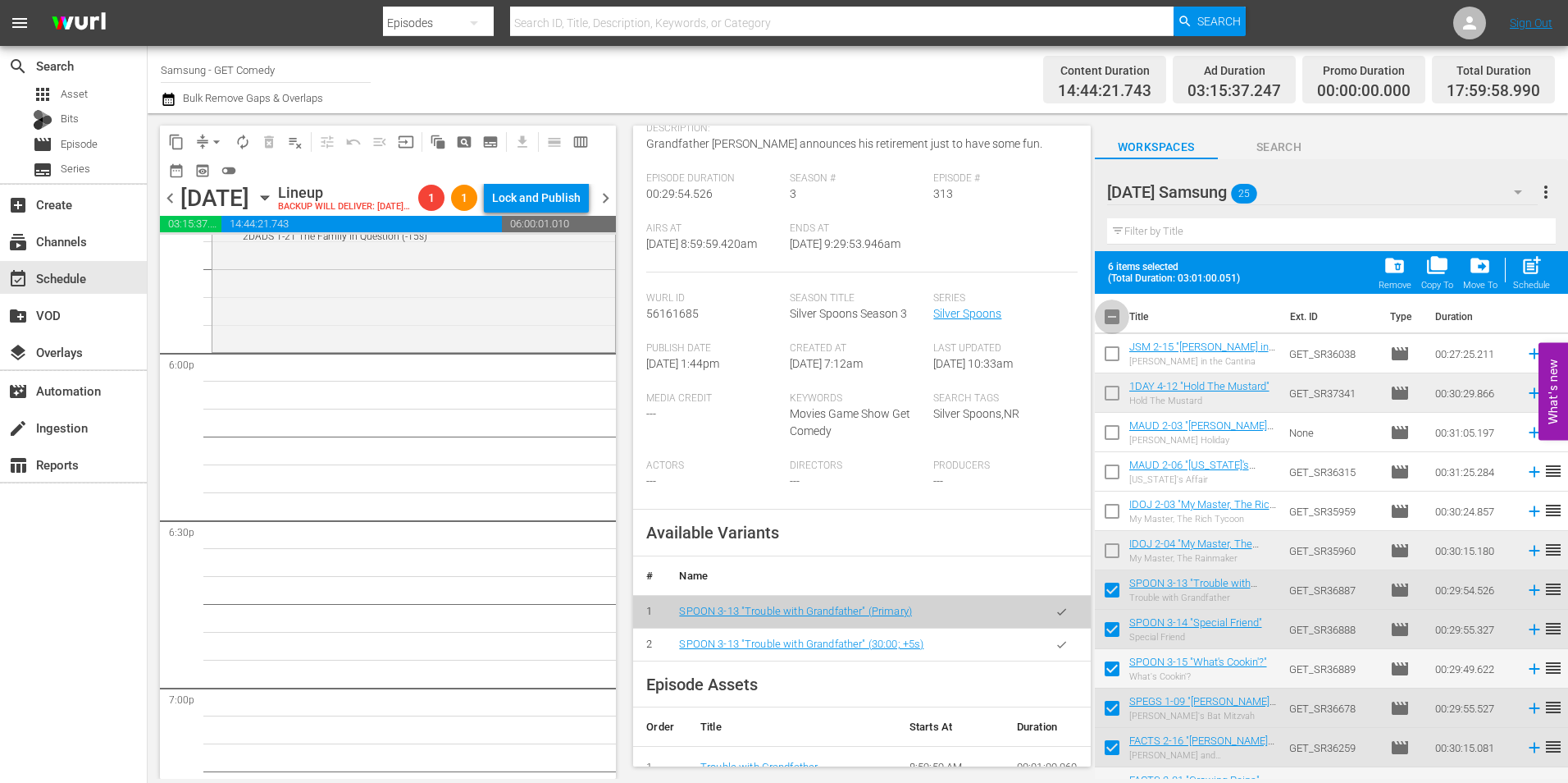
click at [1113, 319] on input "checkbox" at bounding box center [1112, 320] width 35 height 35
checkbox input "true"
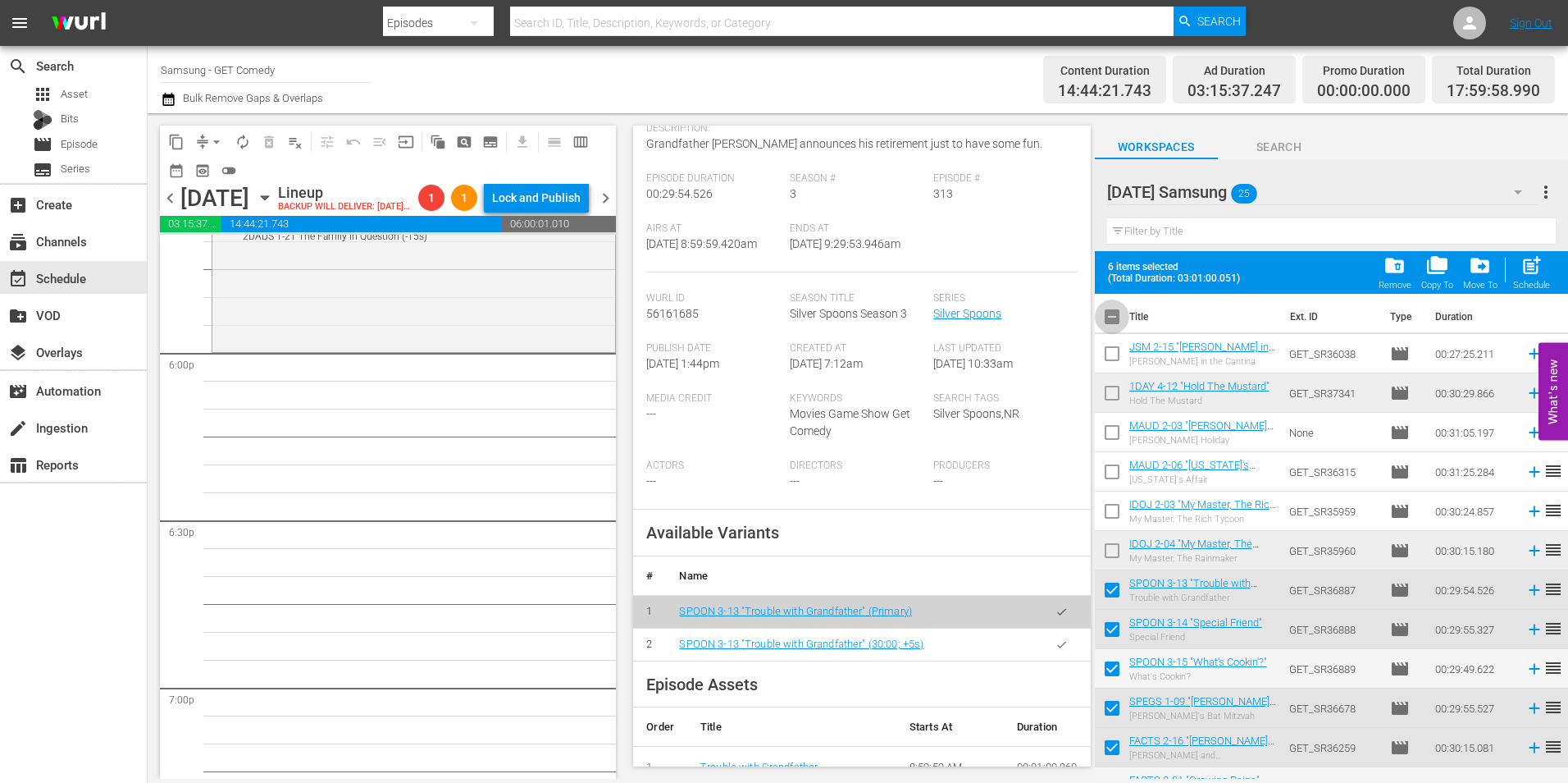
checkbox input "true"
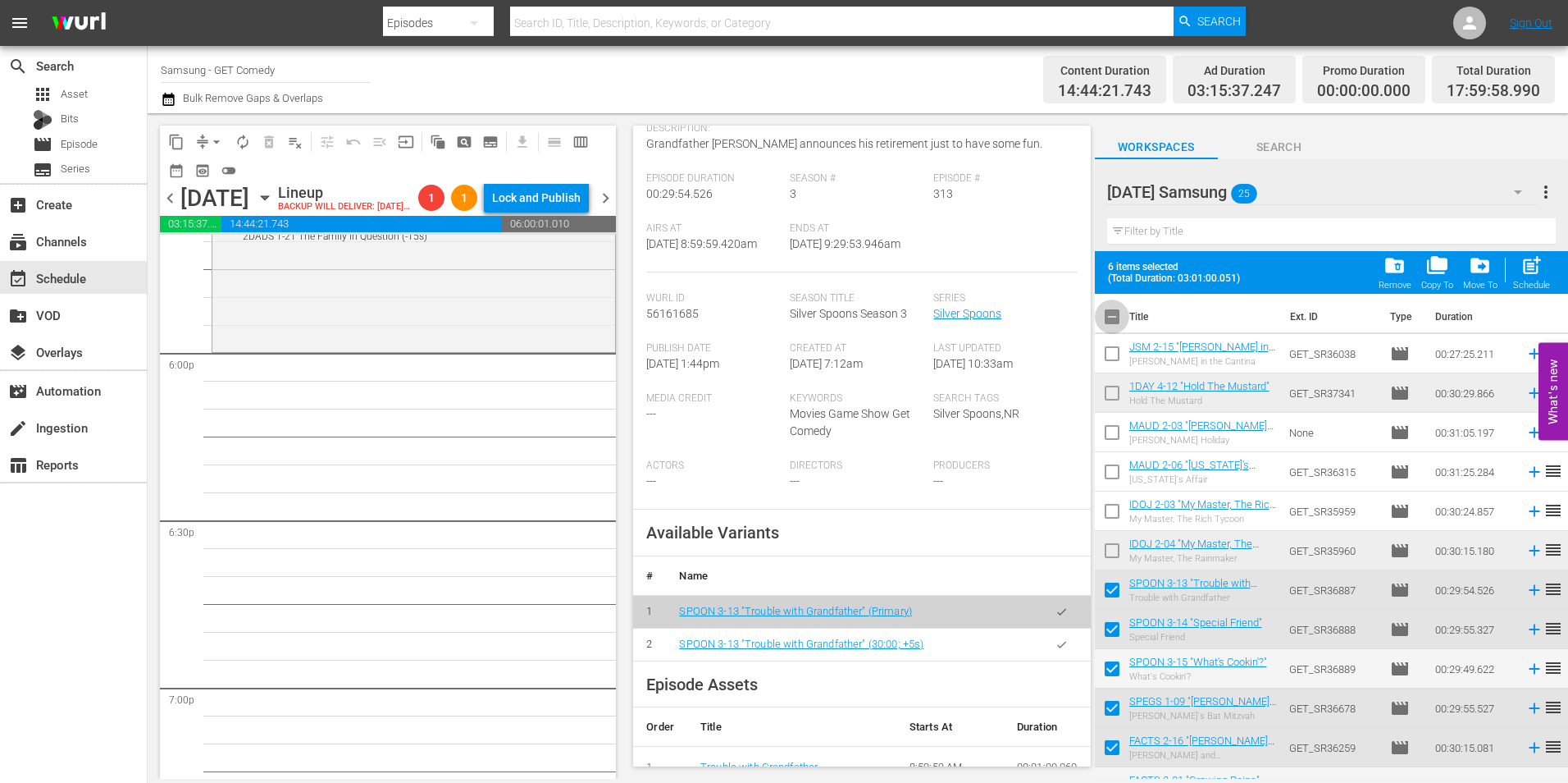
checkbox input "true"
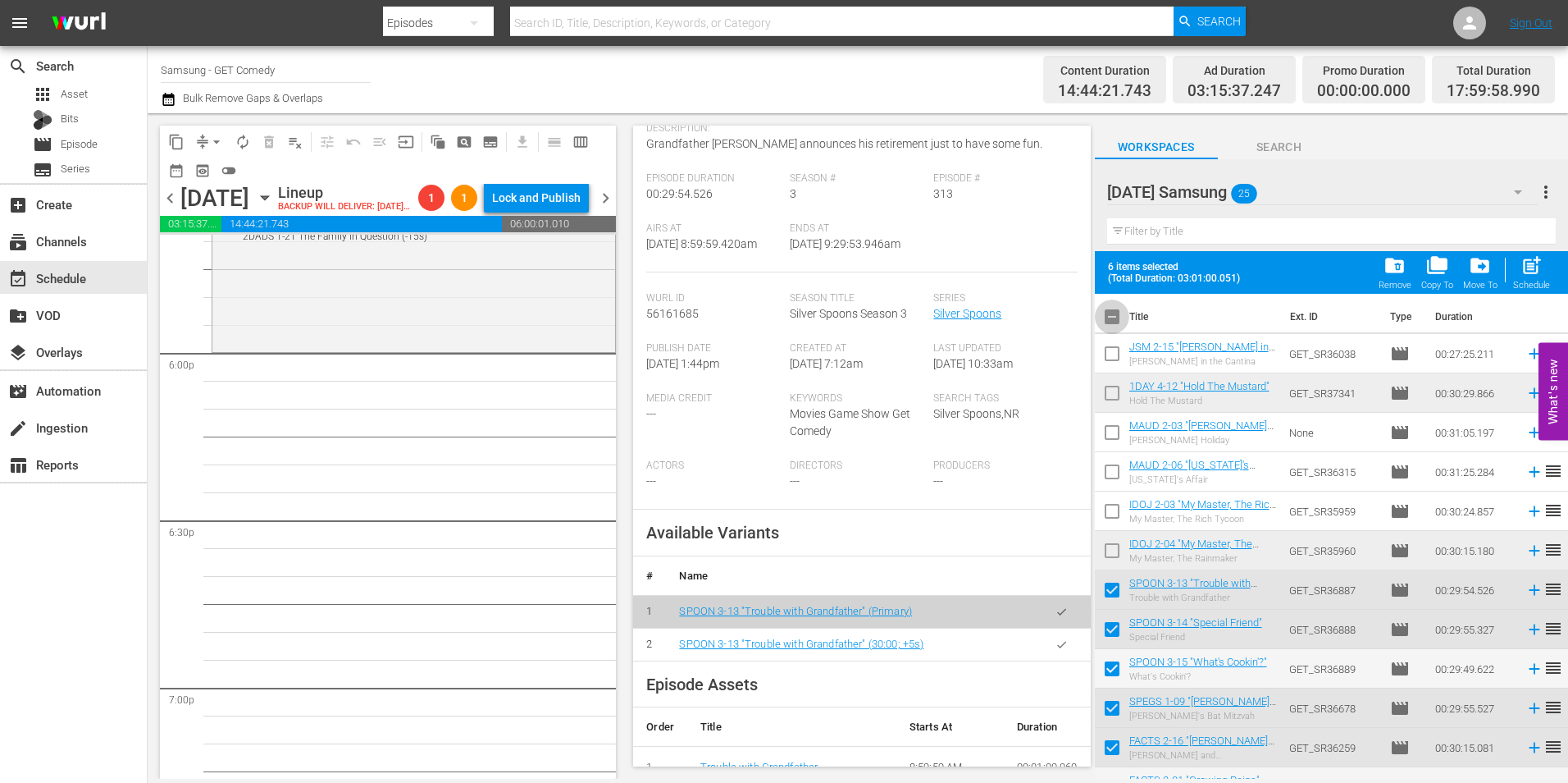
checkbox input "true"
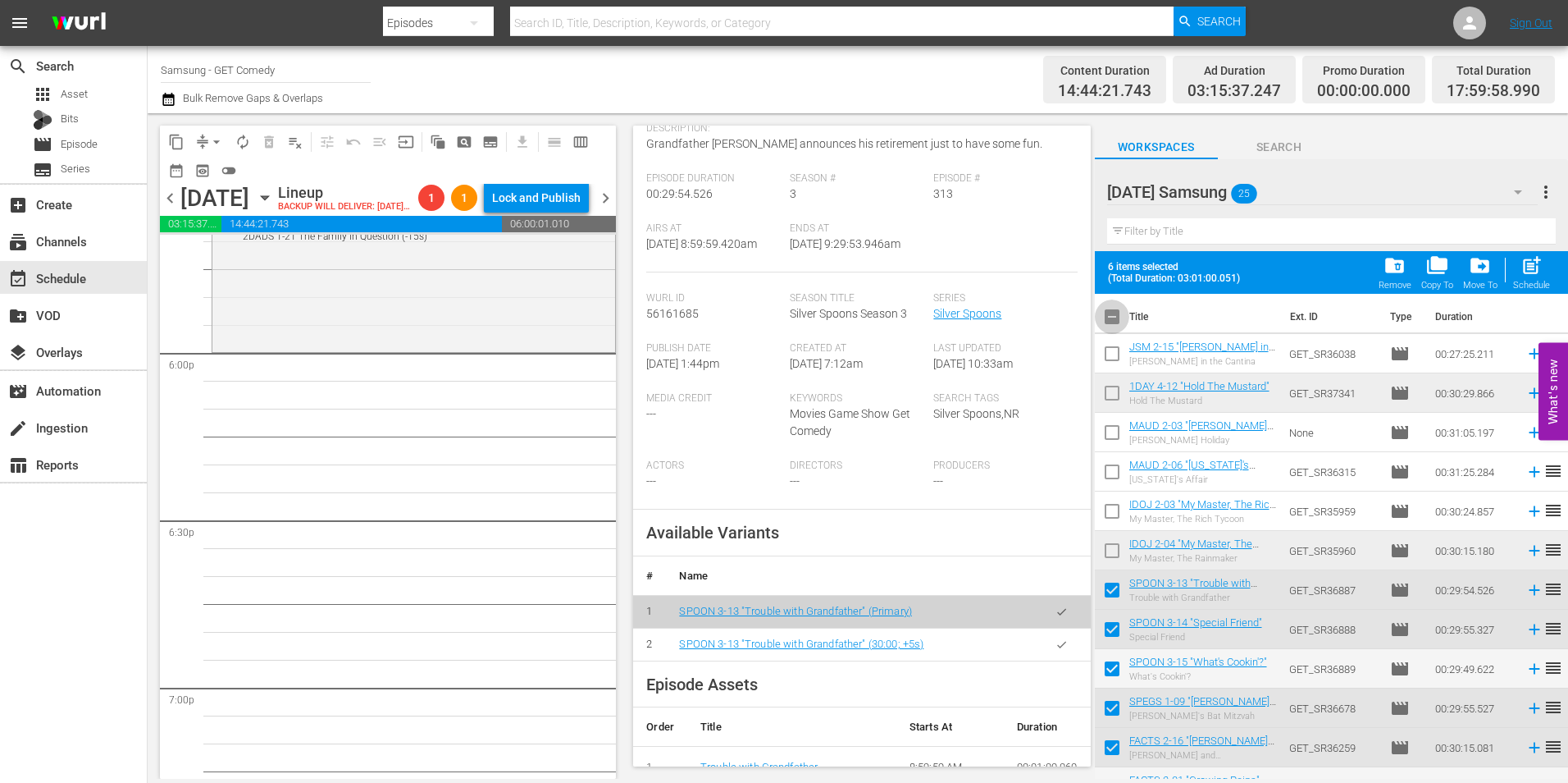
checkbox input "true"
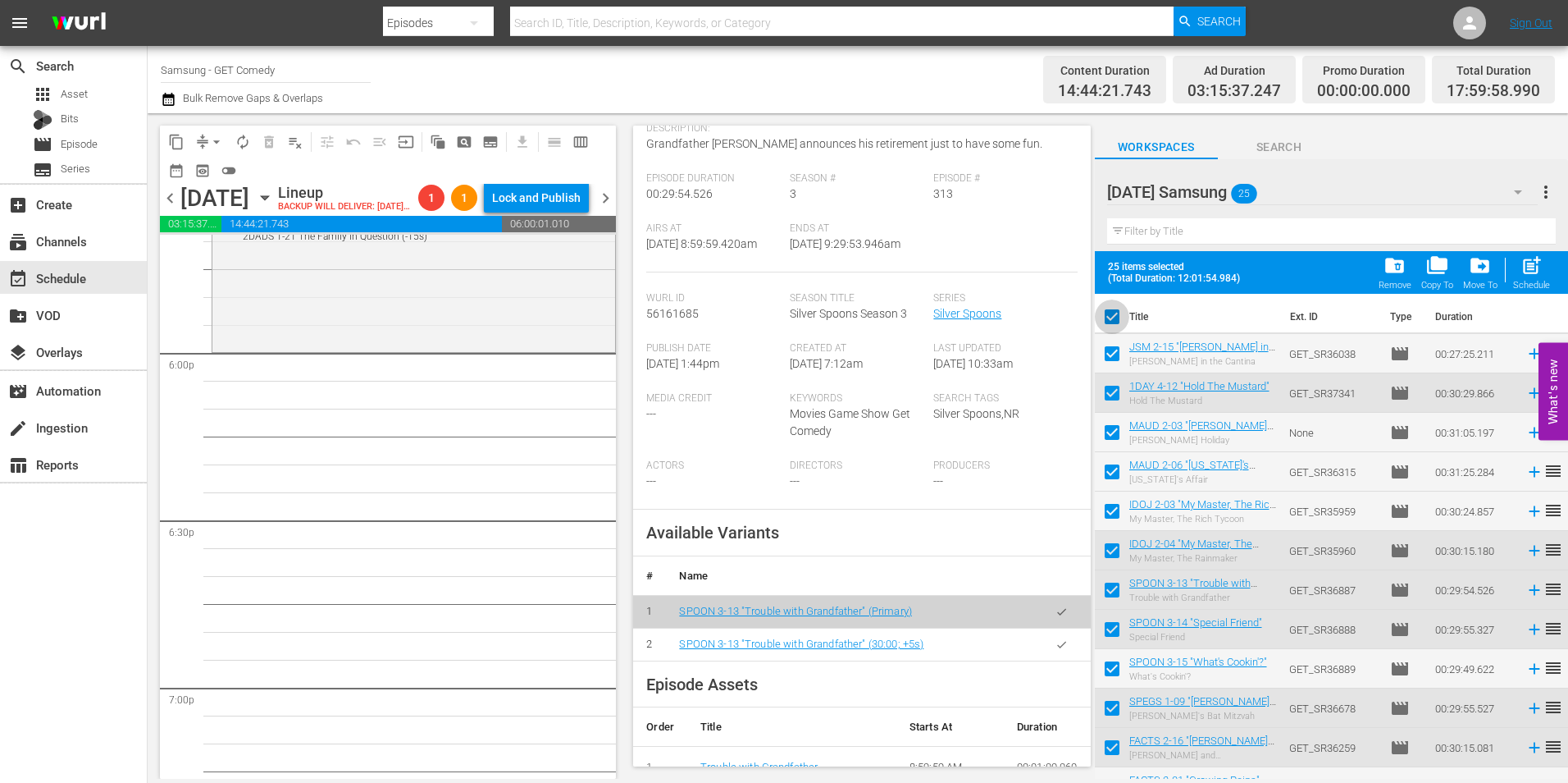
click at [1113, 319] on input "checkbox" at bounding box center [1112, 320] width 35 height 35
checkbox input "false"
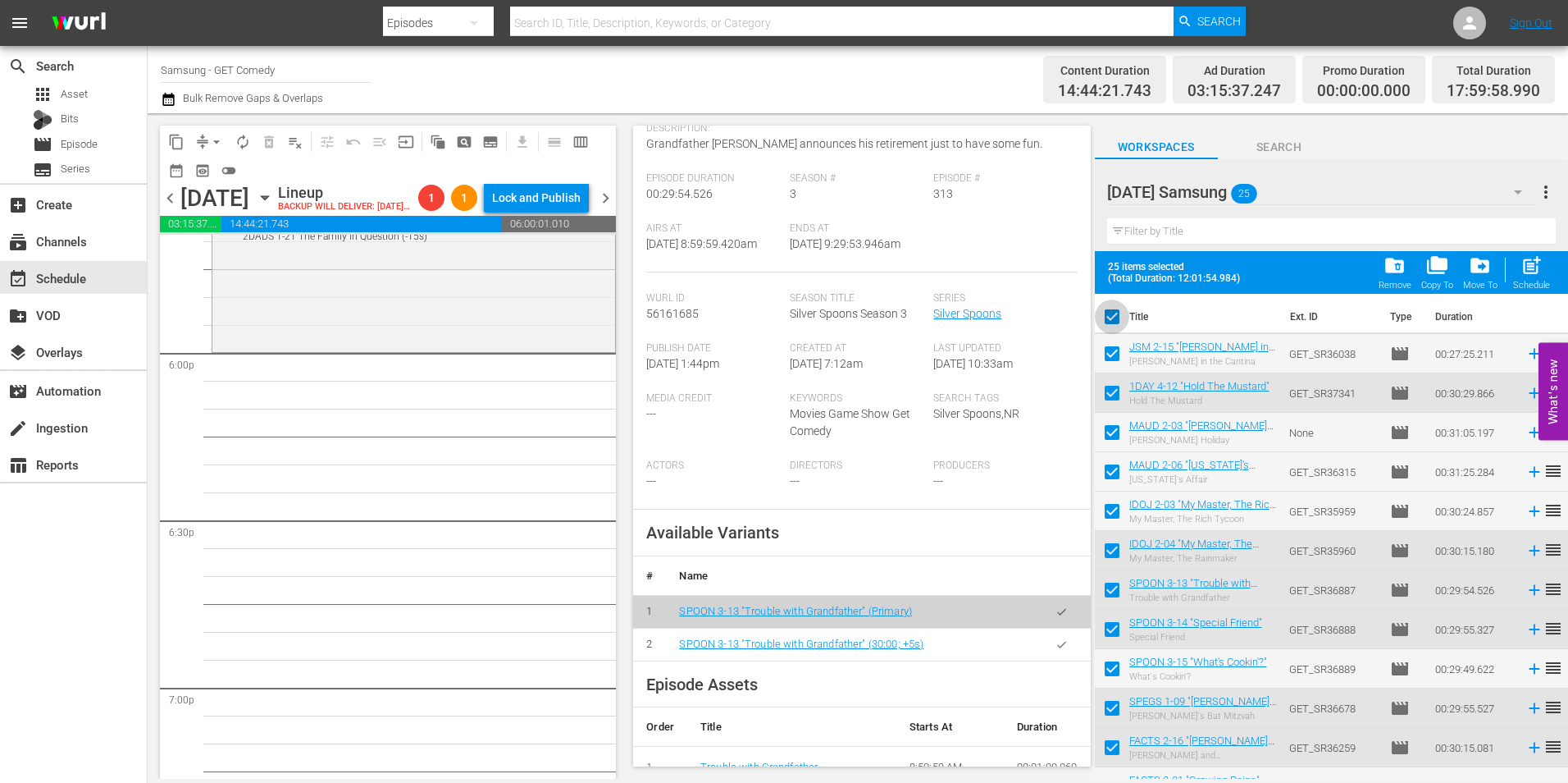
checkbox input "false"
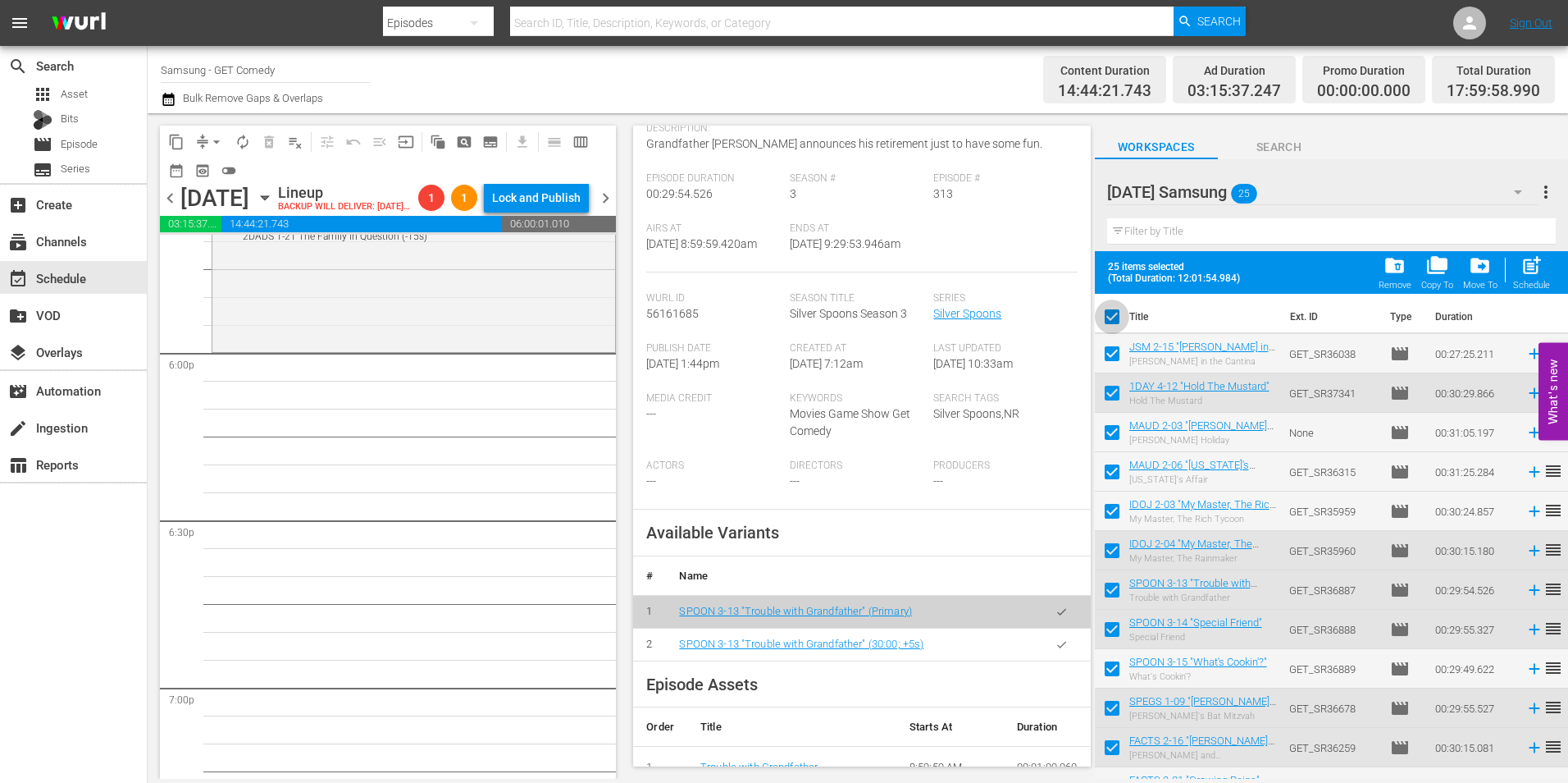
checkbox input "false"
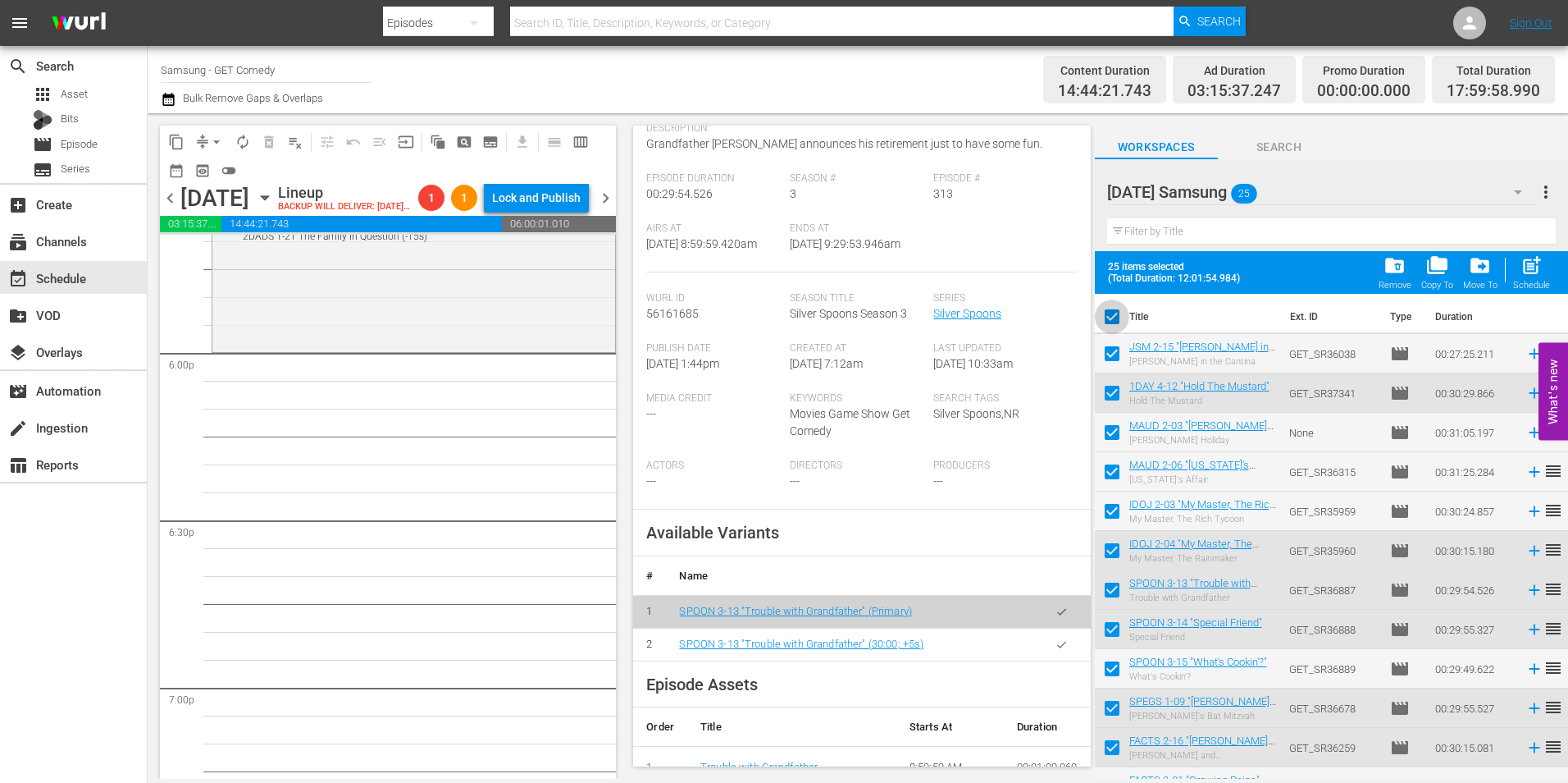
checkbox input "false"
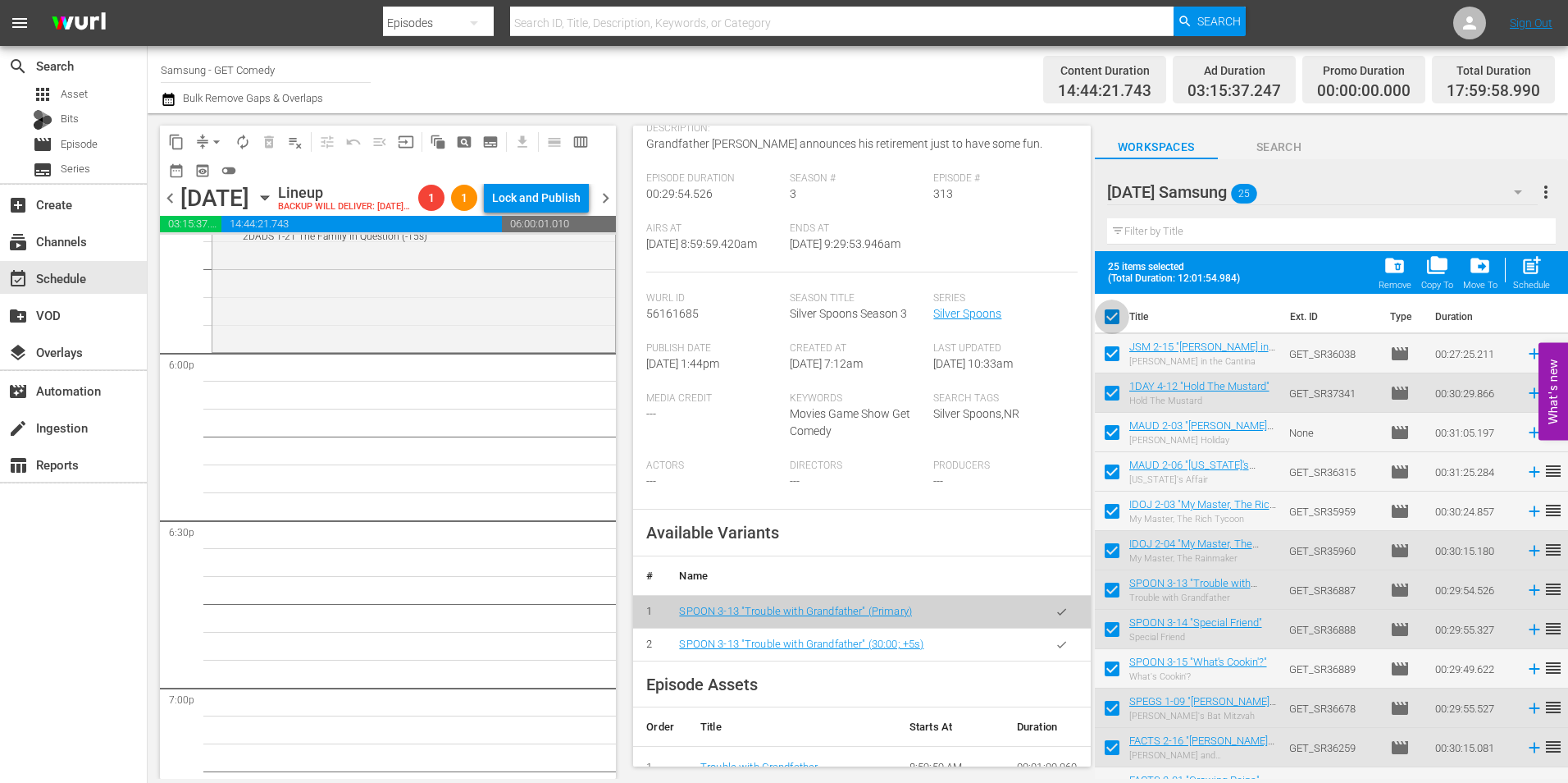
checkbox input "false"
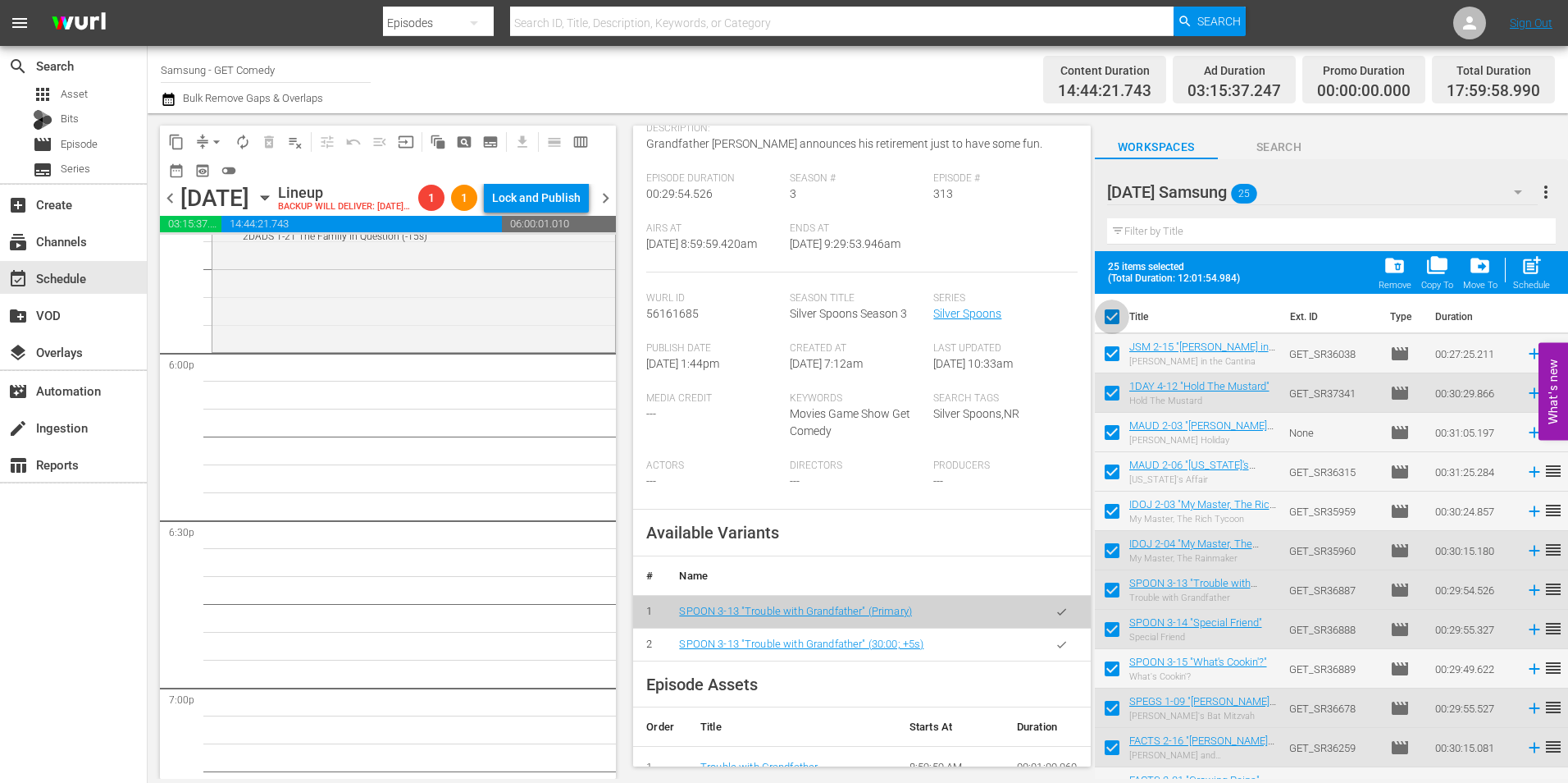
checkbox input "false"
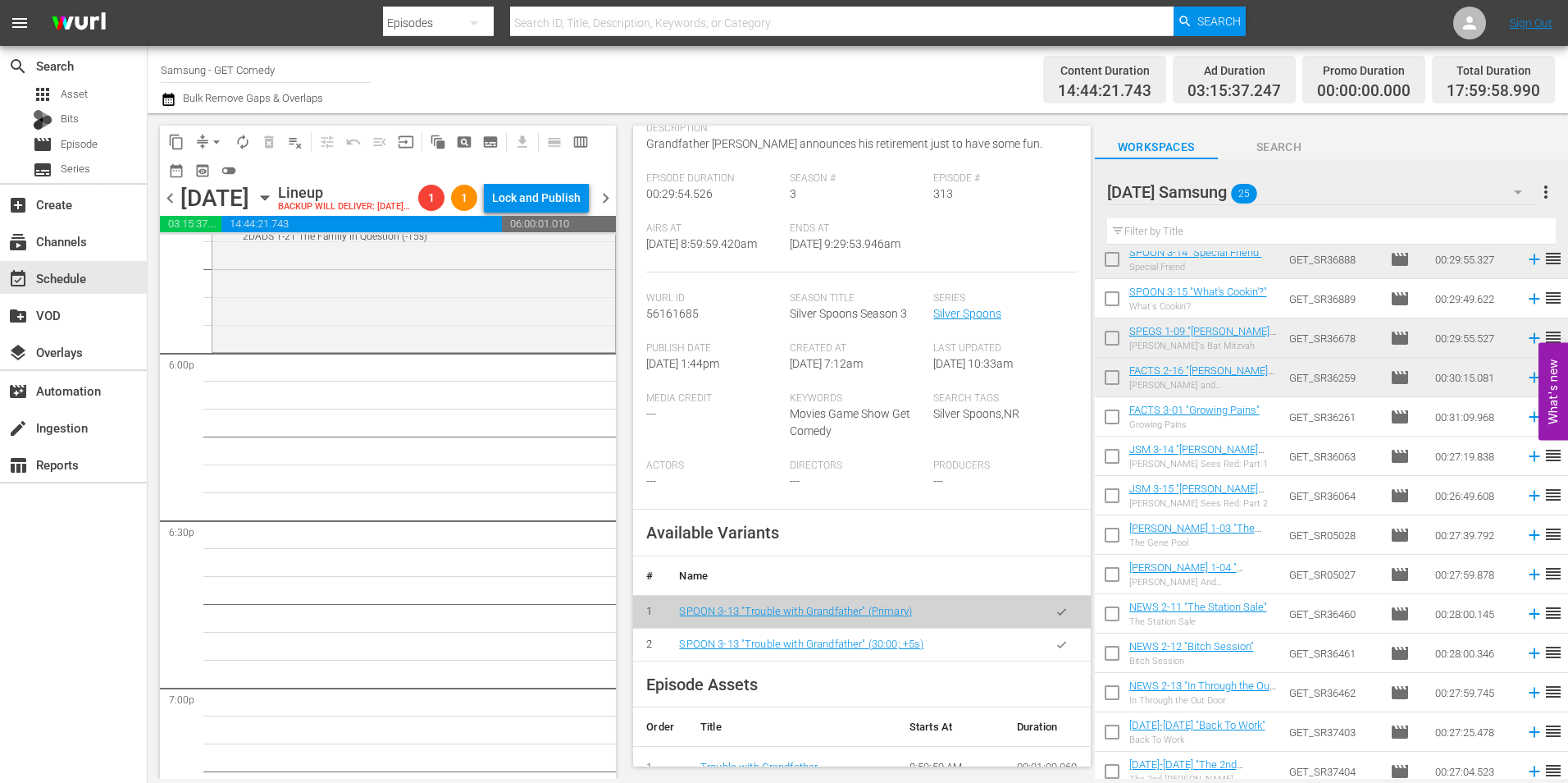
scroll to position [410, 0]
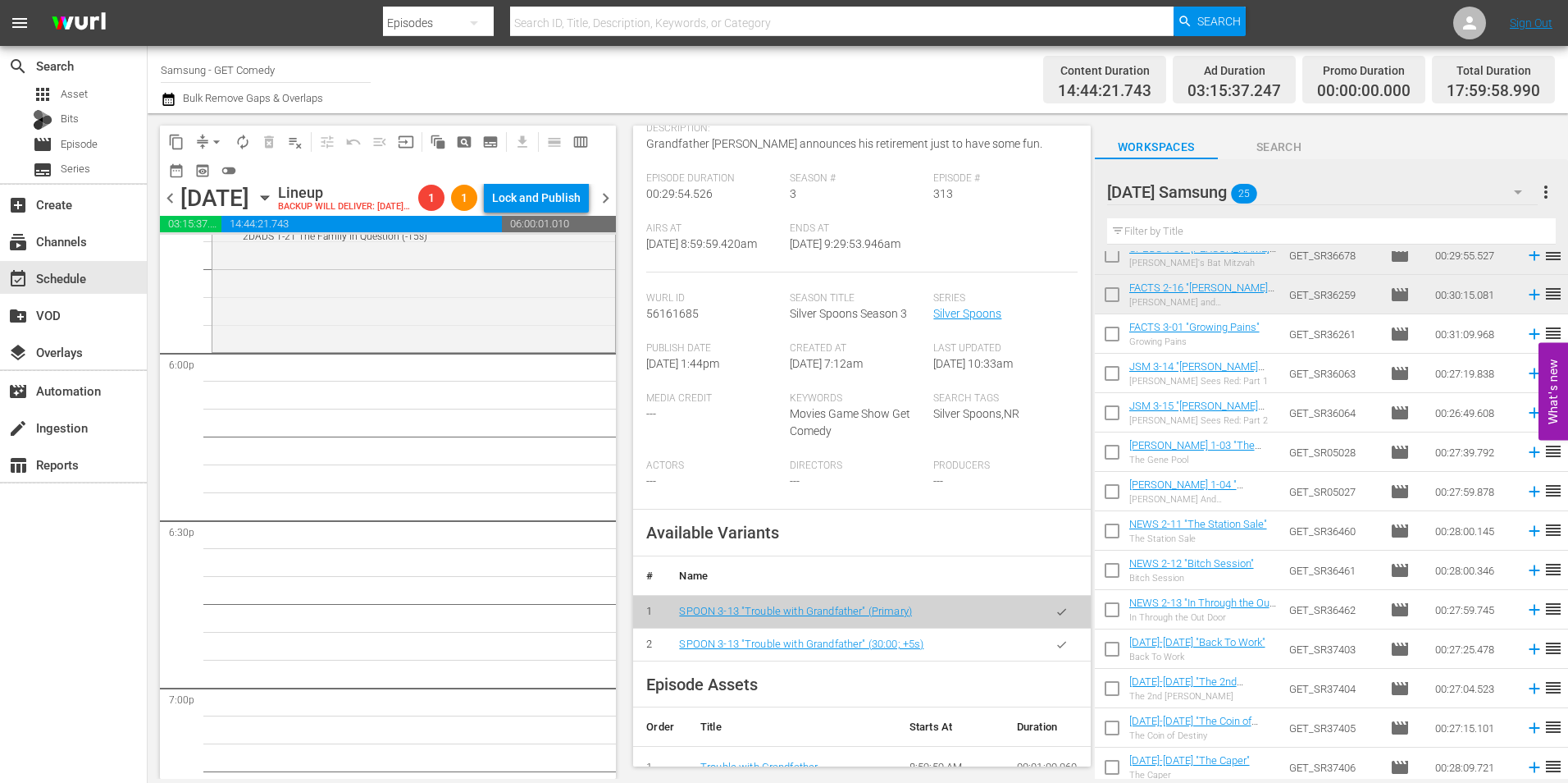
click at [1101, 369] on input "checkbox" at bounding box center [1112, 376] width 35 height 35
checkbox input "true"
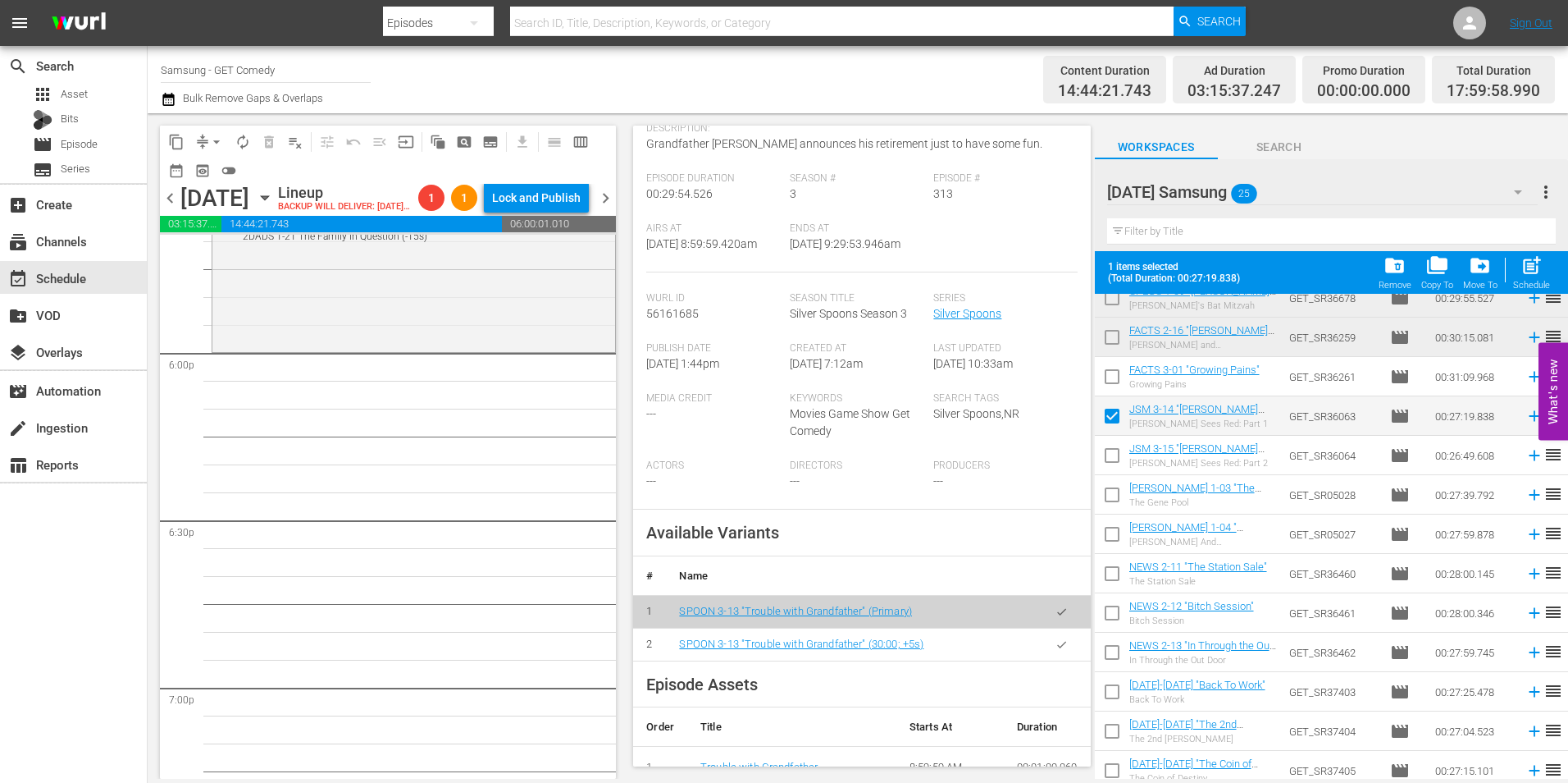
click at [1108, 461] on input "checkbox" at bounding box center [1112, 458] width 35 height 35
checkbox input "true"
click at [1107, 493] on input "checkbox" at bounding box center [1112, 498] width 35 height 35
checkbox input "true"
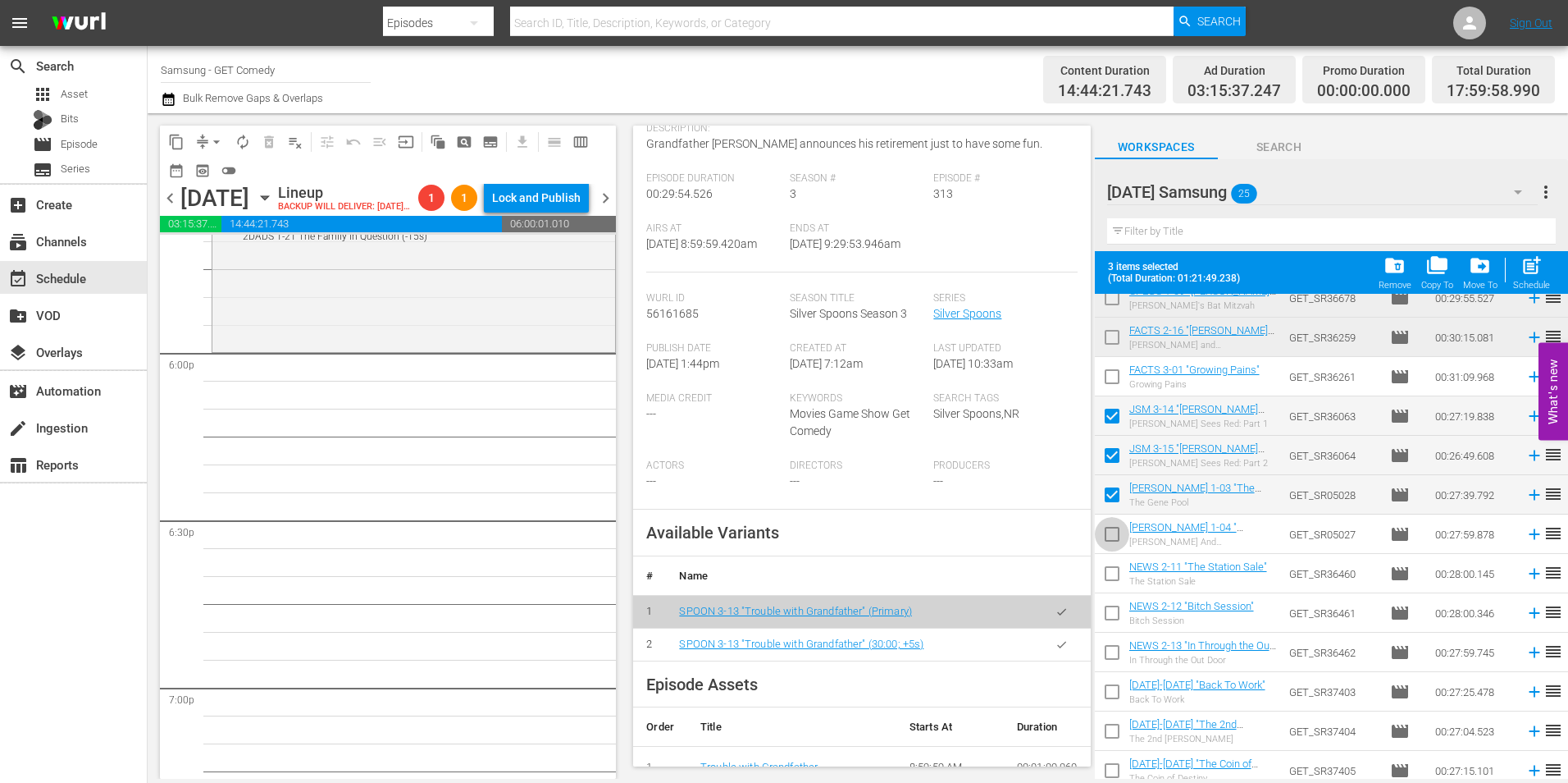
click at [1108, 537] on input "checkbox" at bounding box center [1112, 537] width 35 height 35
checkbox input "true"
click at [1110, 576] on input "checkbox" at bounding box center [1112, 577] width 35 height 35
checkbox input "true"
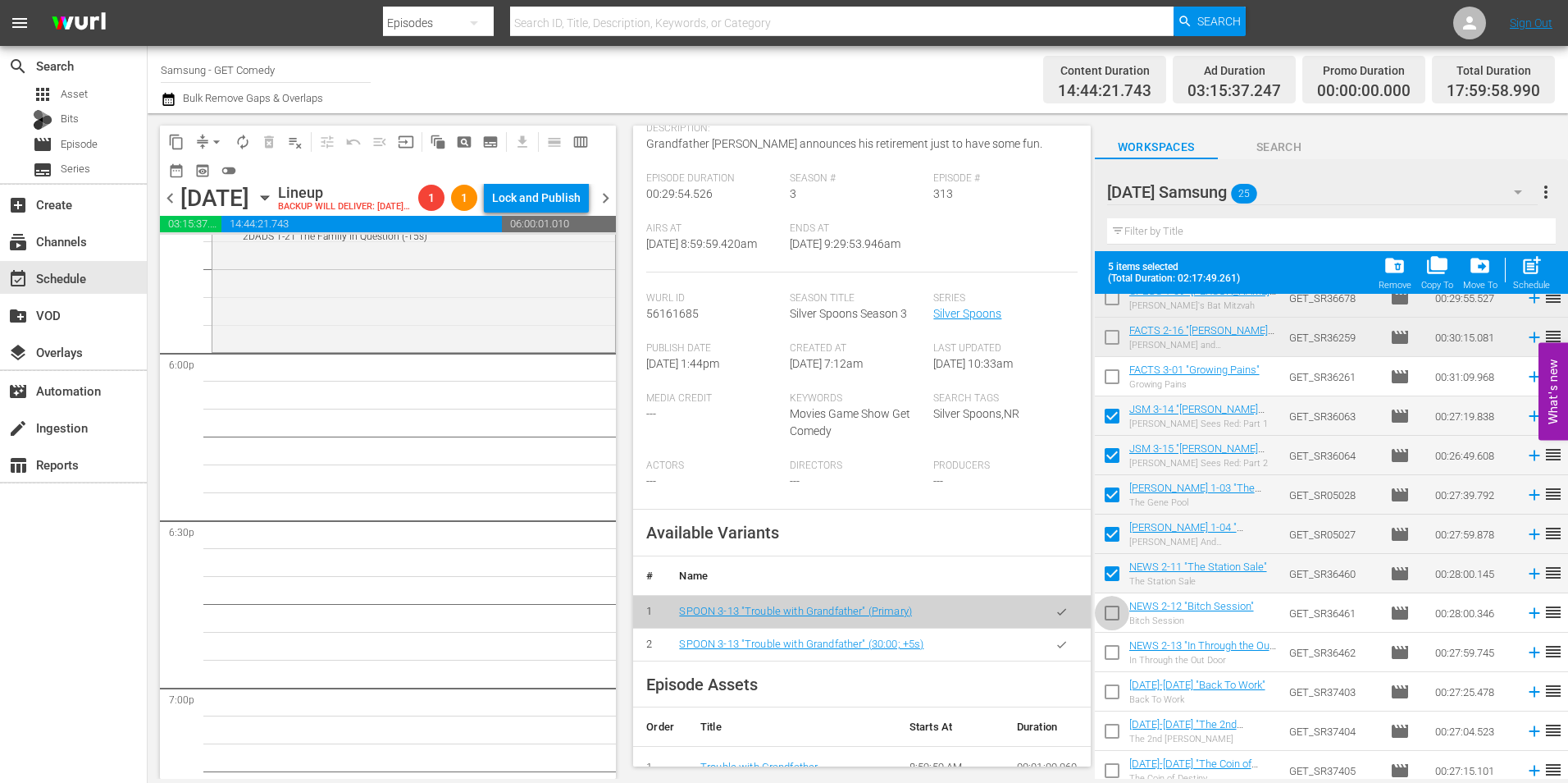
click at [1114, 624] on input "checkbox" at bounding box center [1112, 616] width 35 height 35
checkbox input "true"
click at [1114, 649] on input "checkbox" at bounding box center [1112, 655] width 35 height 35
checkbox input "true"
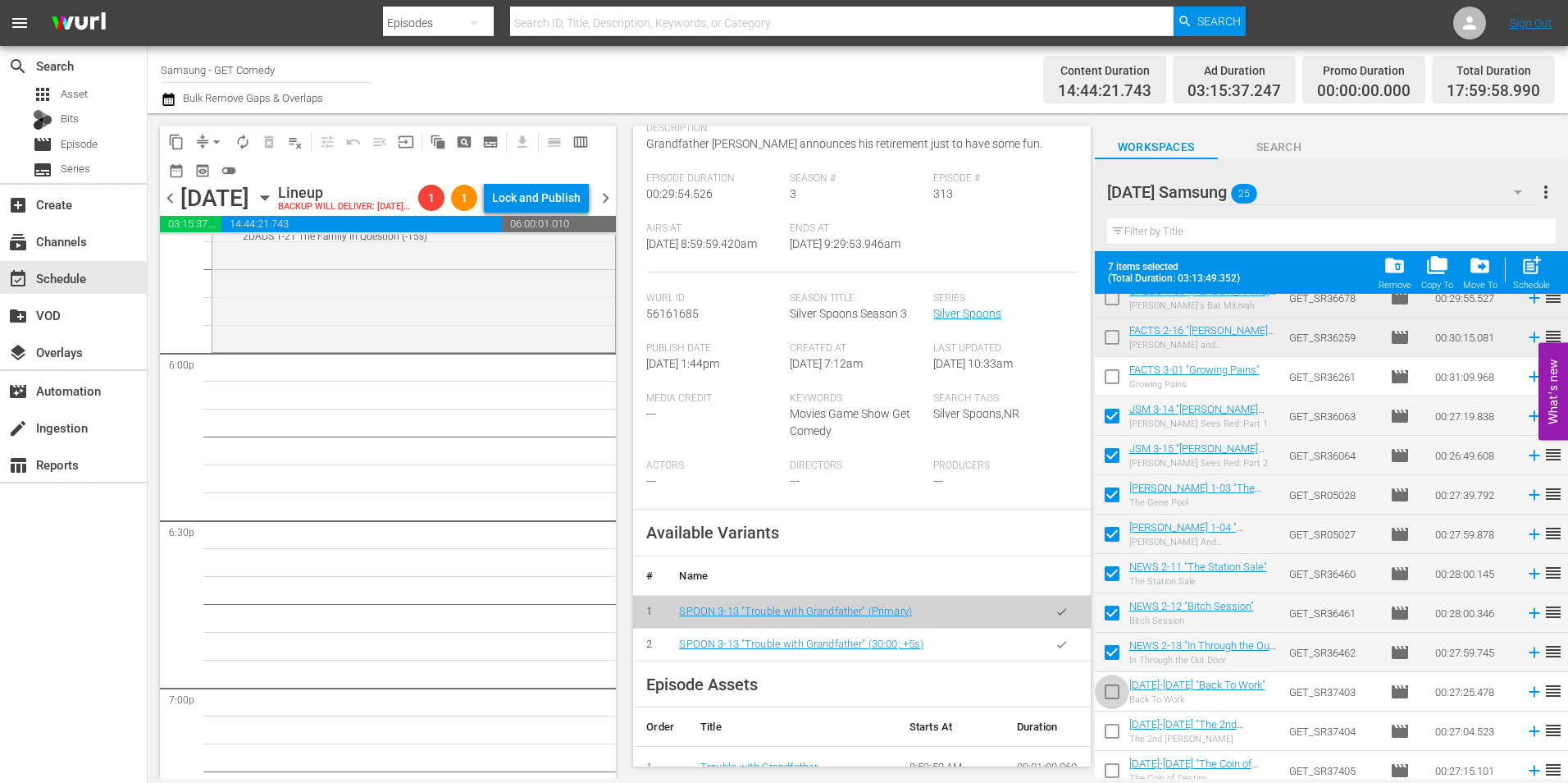
click at [1107, 693] on input "checkbox" at bounding box center [1112, 694] width 35 height 35
checkbox input "true"
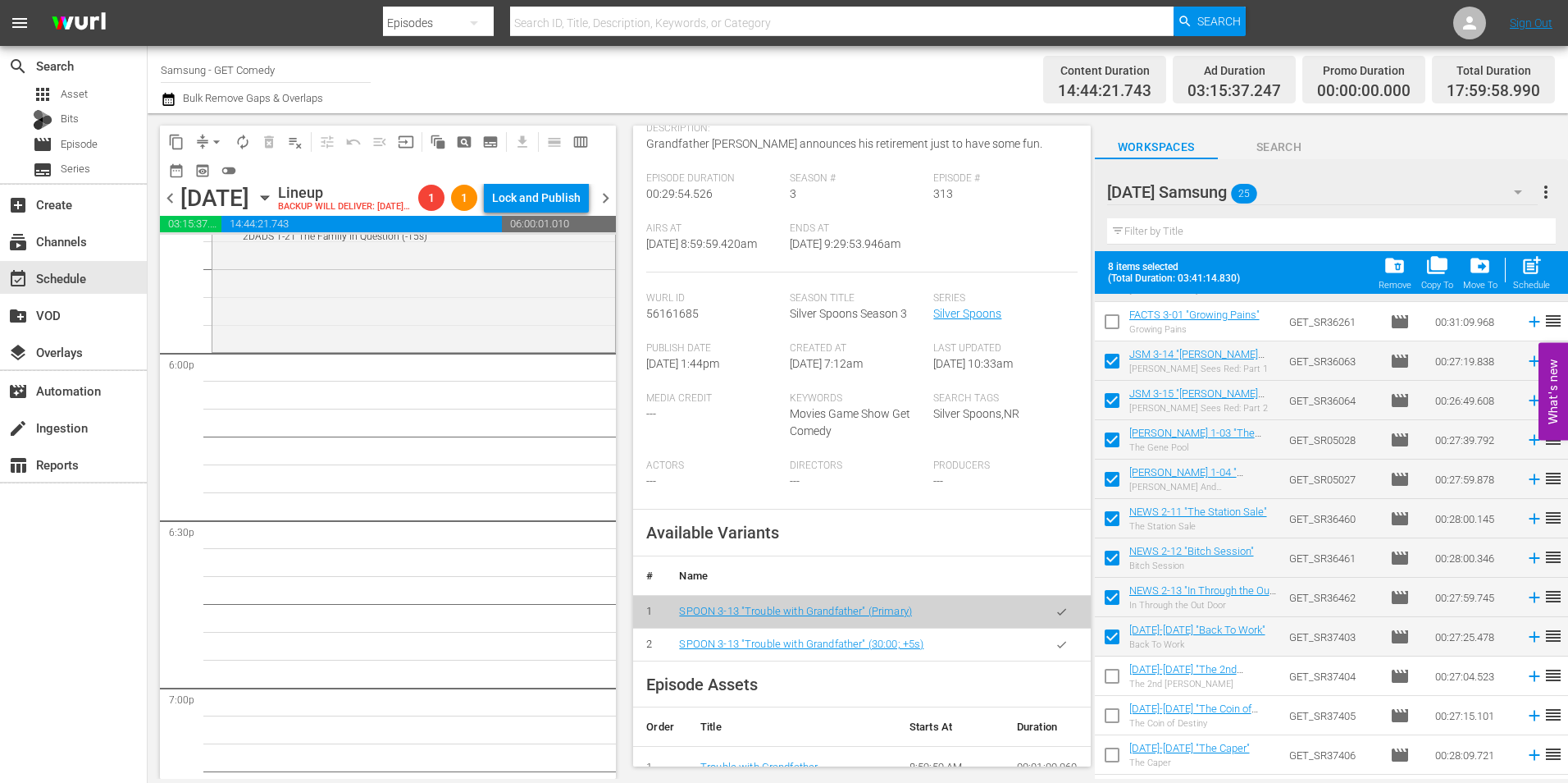
scroll to position [538, 0]
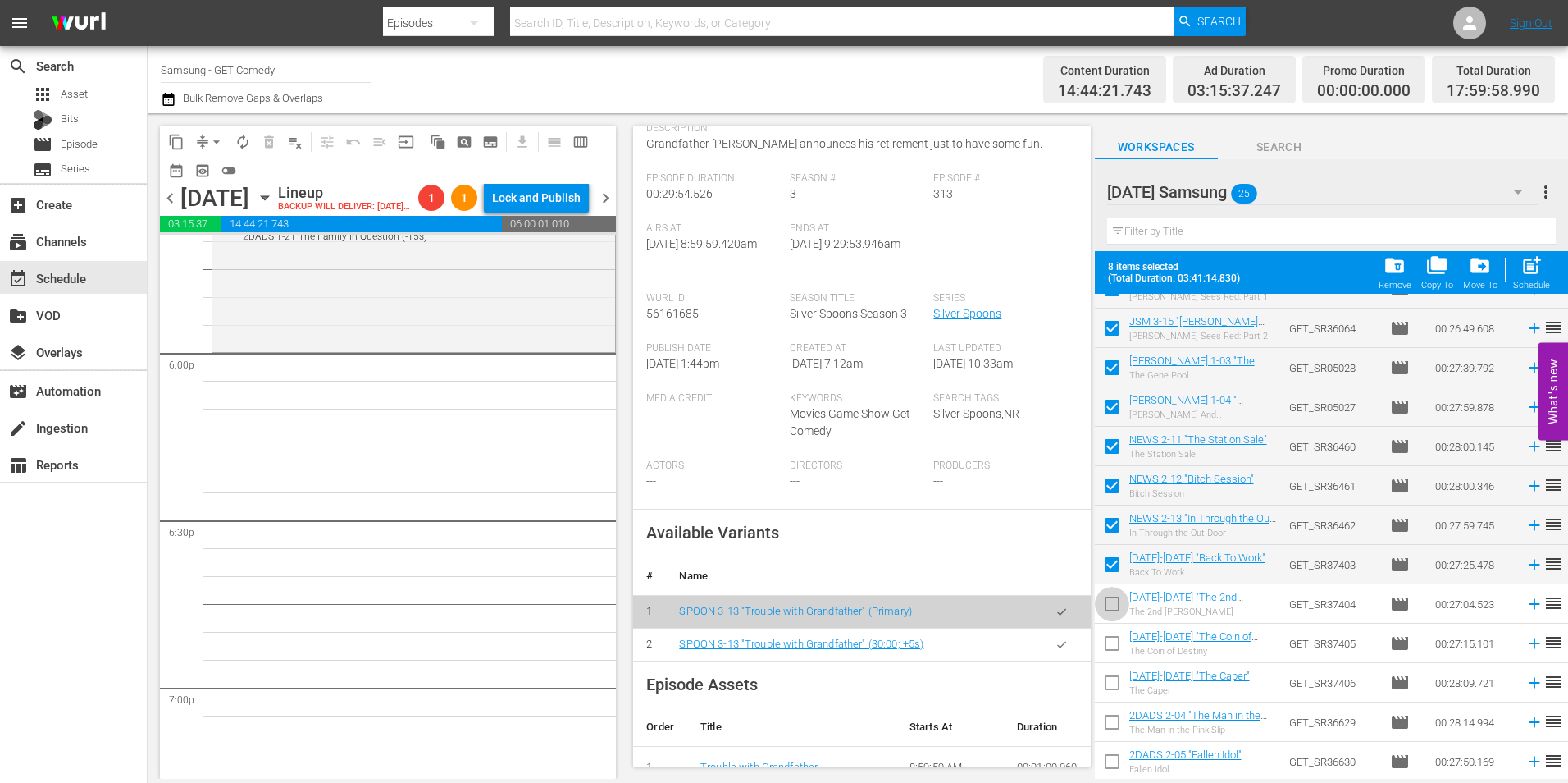
click at [1102, 610] on input "checkbox" at bounding box center [1112, 607] width 35 height 35
checkbox input "true"
click at [1107, 652] on input "checkbox" at bounding box center [1112, 646] width 35 height 35
checkbox input "true"
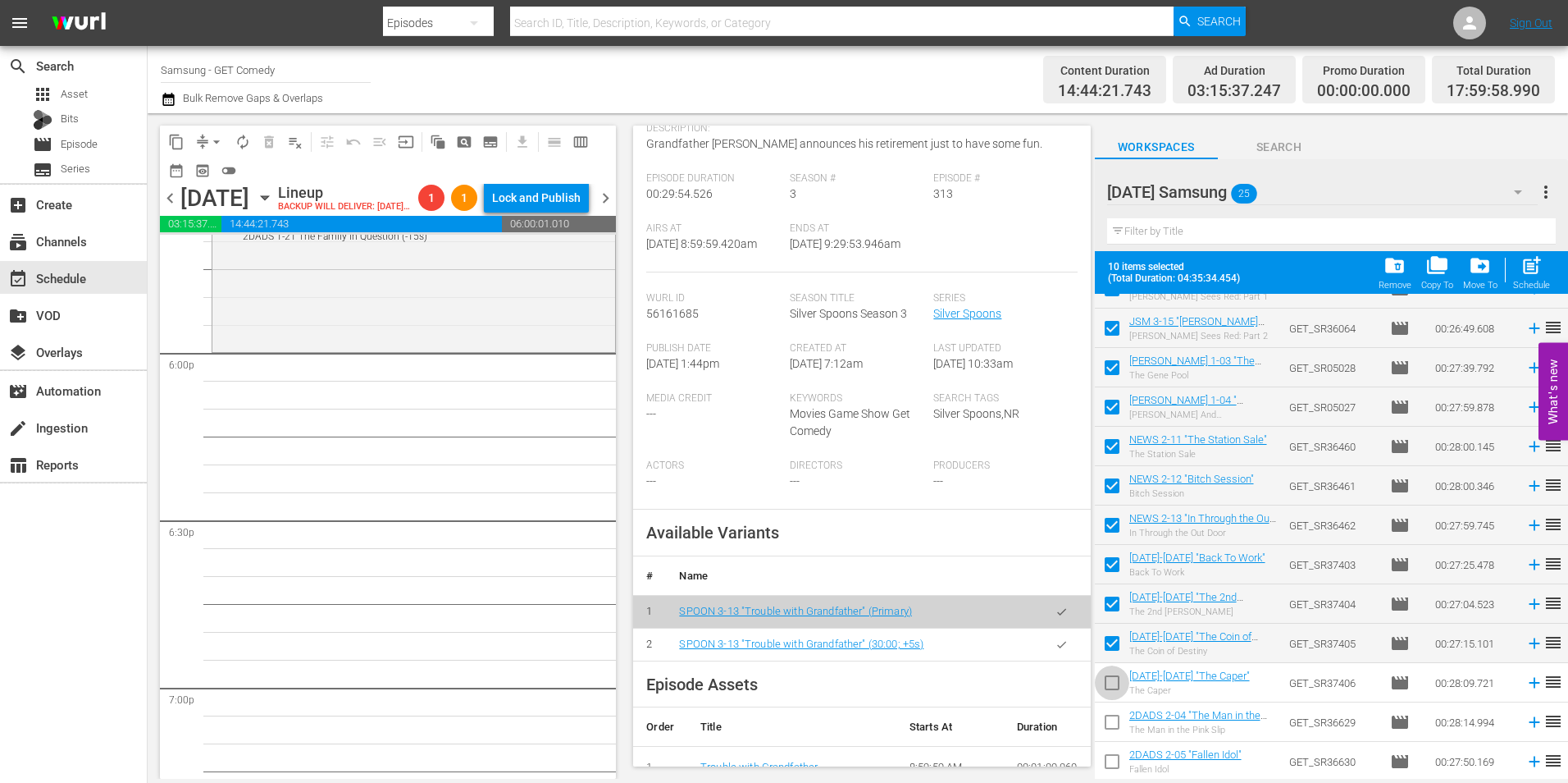
click at [1110, 684] on input "checkbox" at bounding box center [1112, 686] width 35 height 35
checkbox input "true"
click at [1116, 729] on input "checkbox" at bounding box center [1112, 725] width 35 height 35
checkbox input "true"
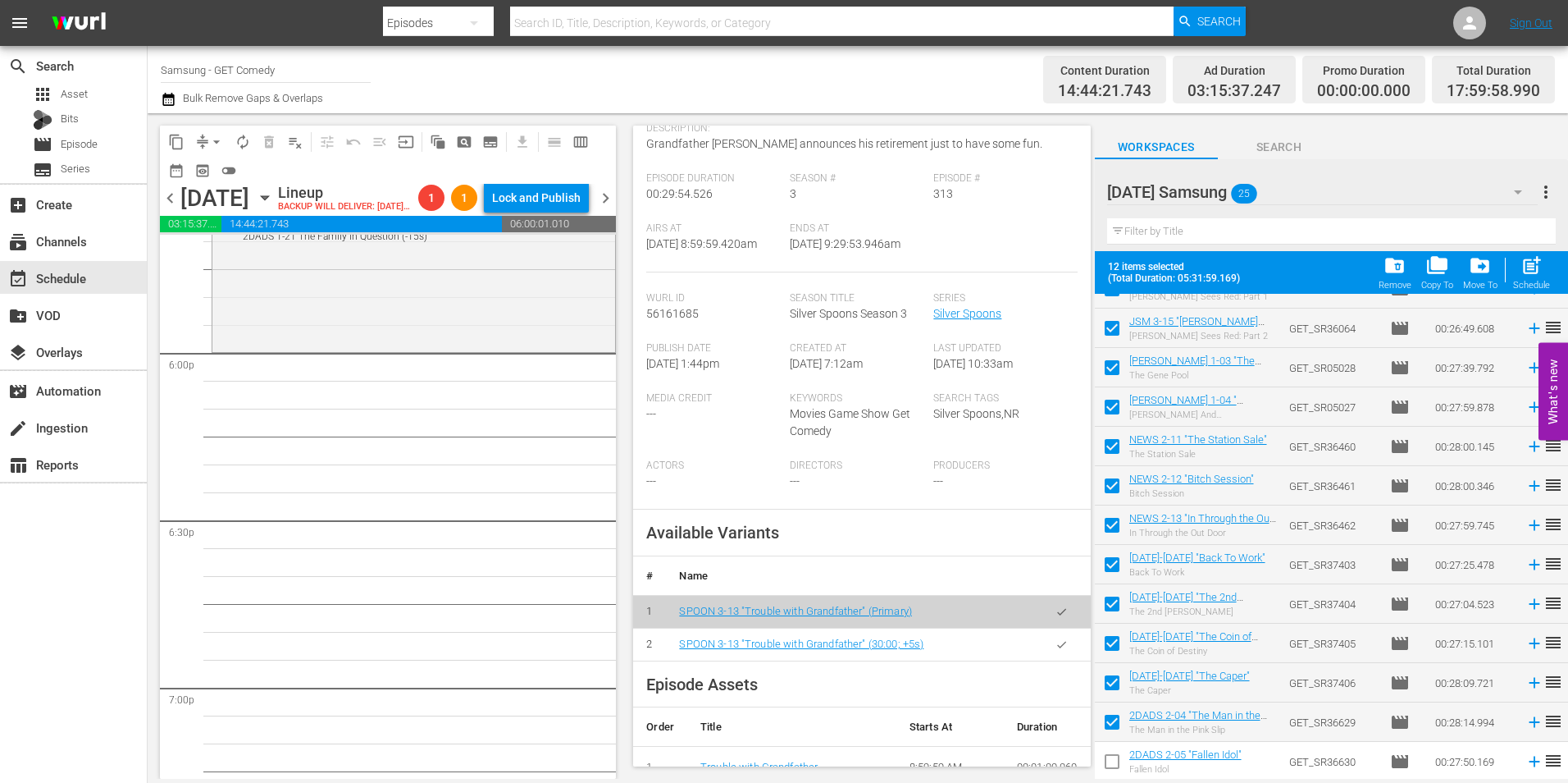
click at [1110, 766] on input "checkbox" at bounding box center [1112, 764] width 35 height 35
checkbox input "true"
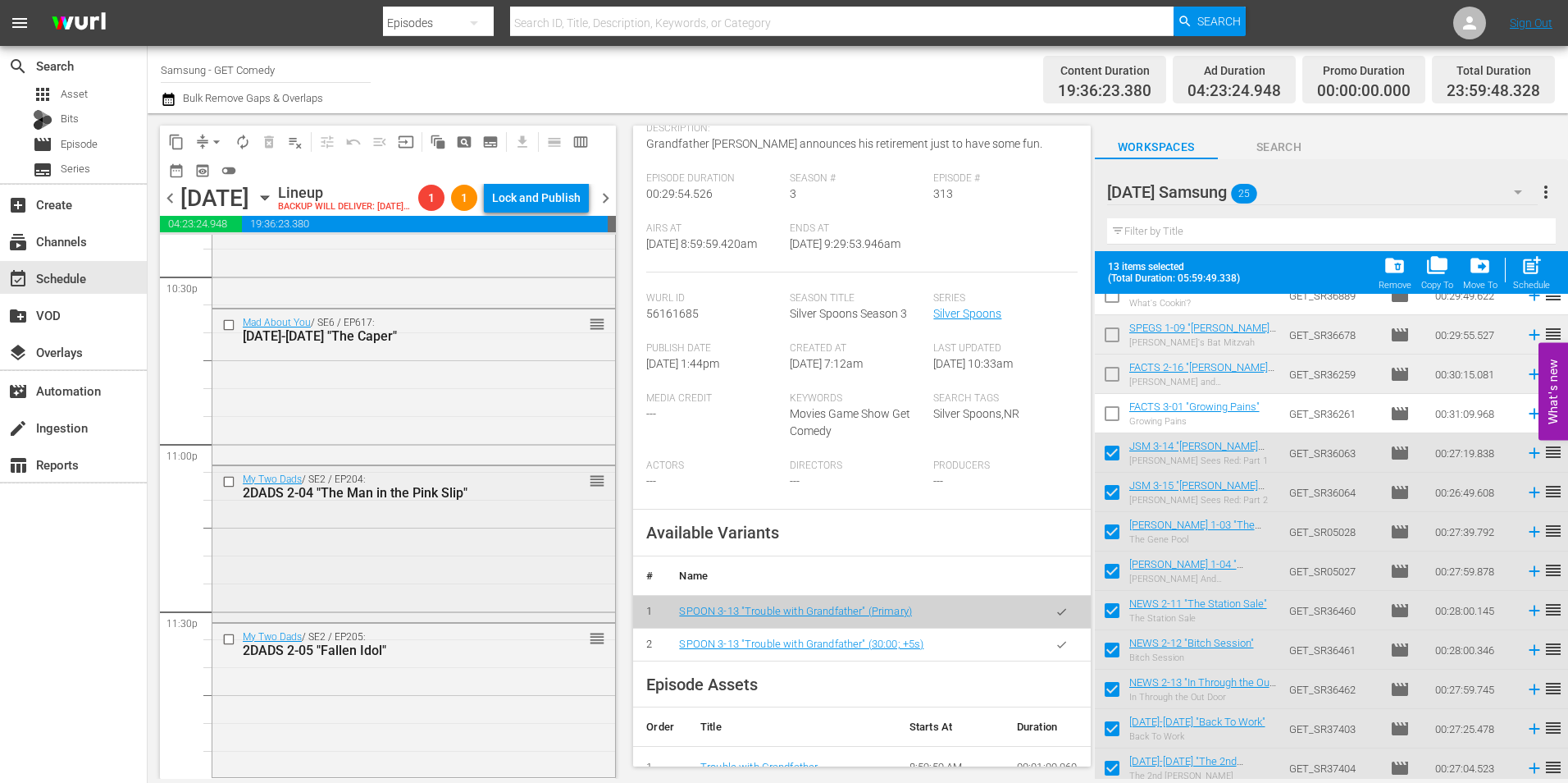
scroll to position [7517, 0]
click at [439, 682] on div "My Two Dads / SE2 / EP205: 2DADS 2-05 "Fallen Idol" reorder" at bounding box center [413, 699] width 403 height 151
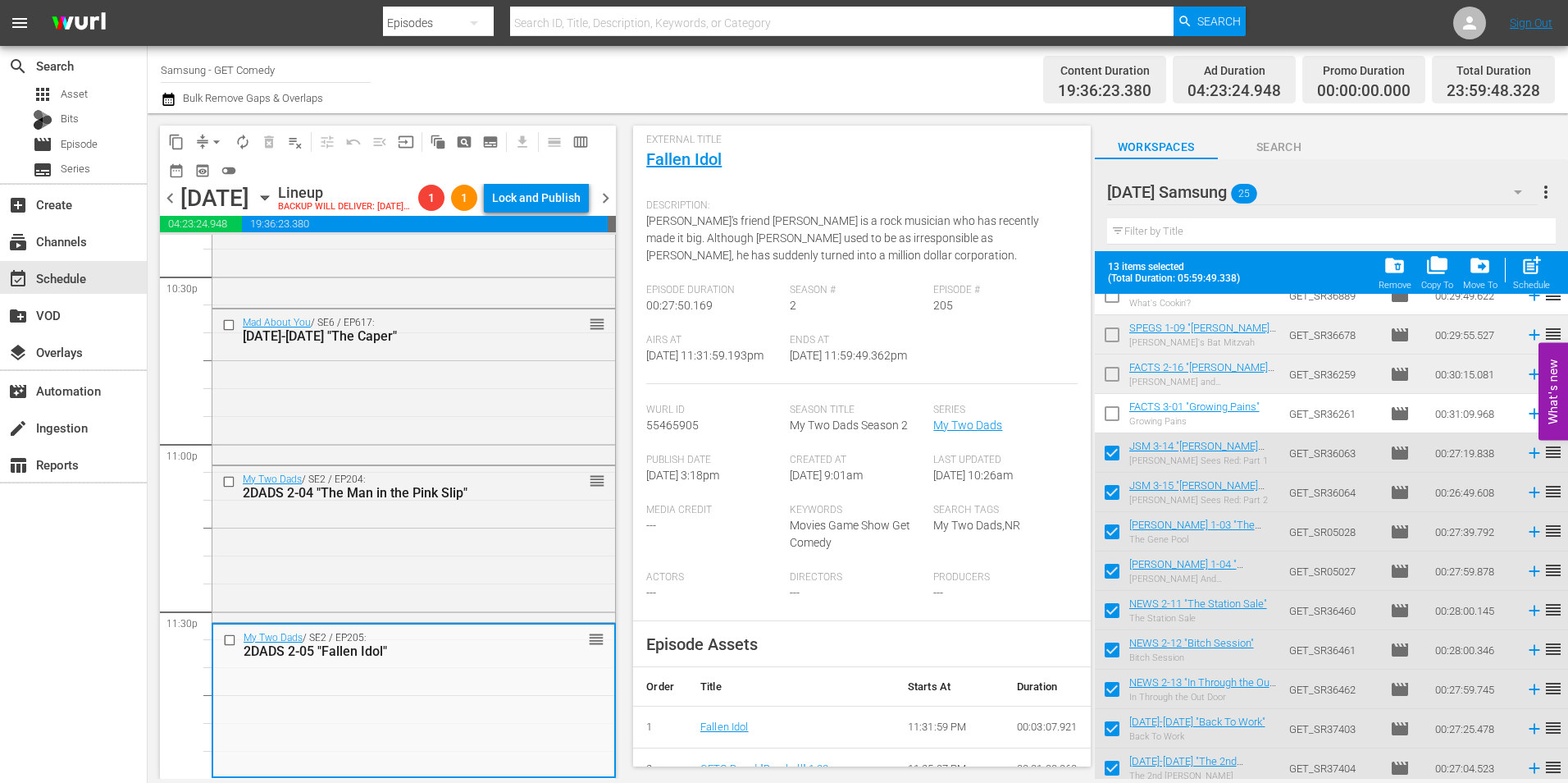
scroll to position [329, 0]
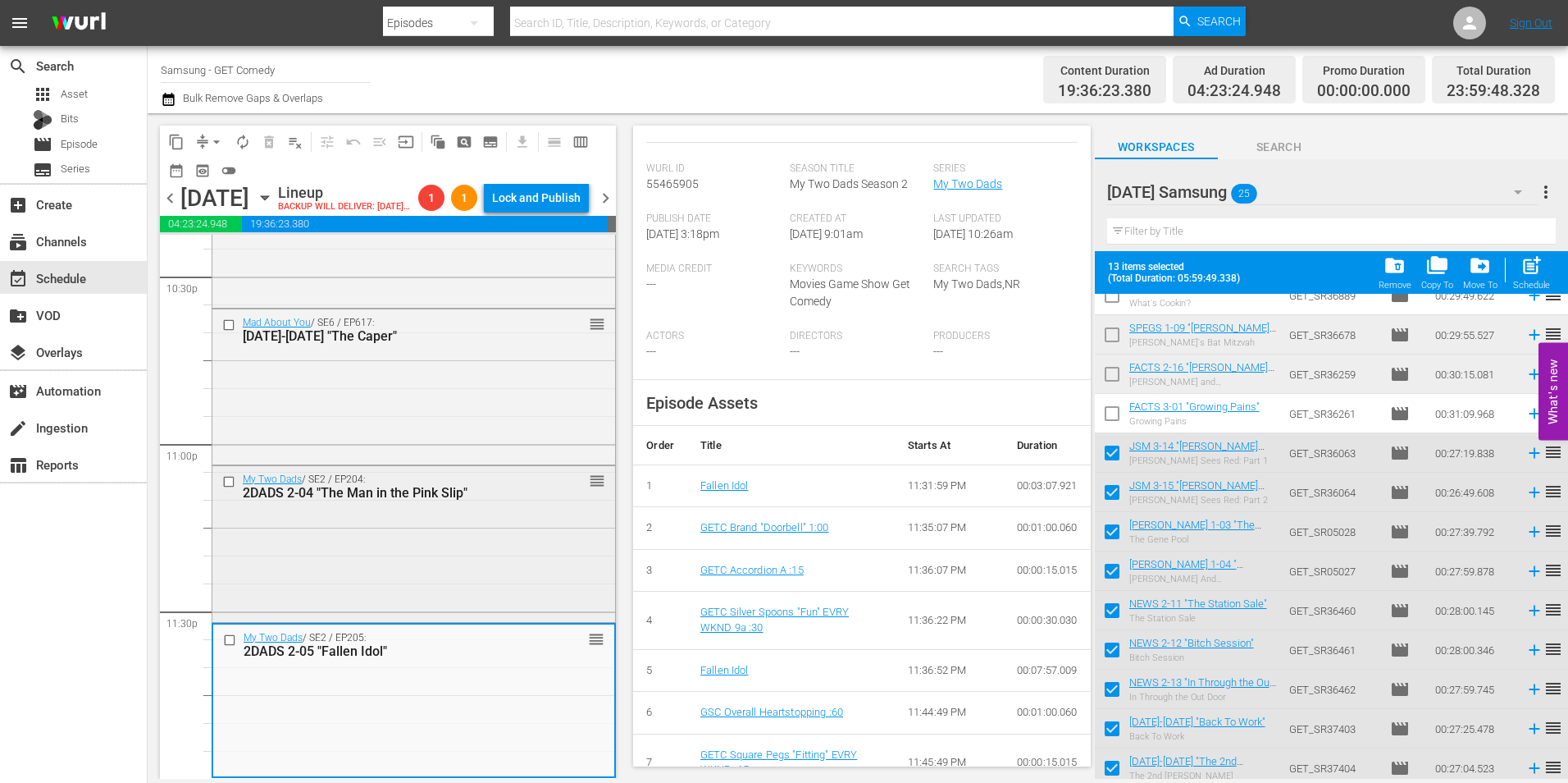
click at [375, 530] on div "My Two Dads / SE2 / EP204: 2DADS 2-04 "The Man in the Pink Slip" reorder" at bounding box center [413, 542] width 403 height 152
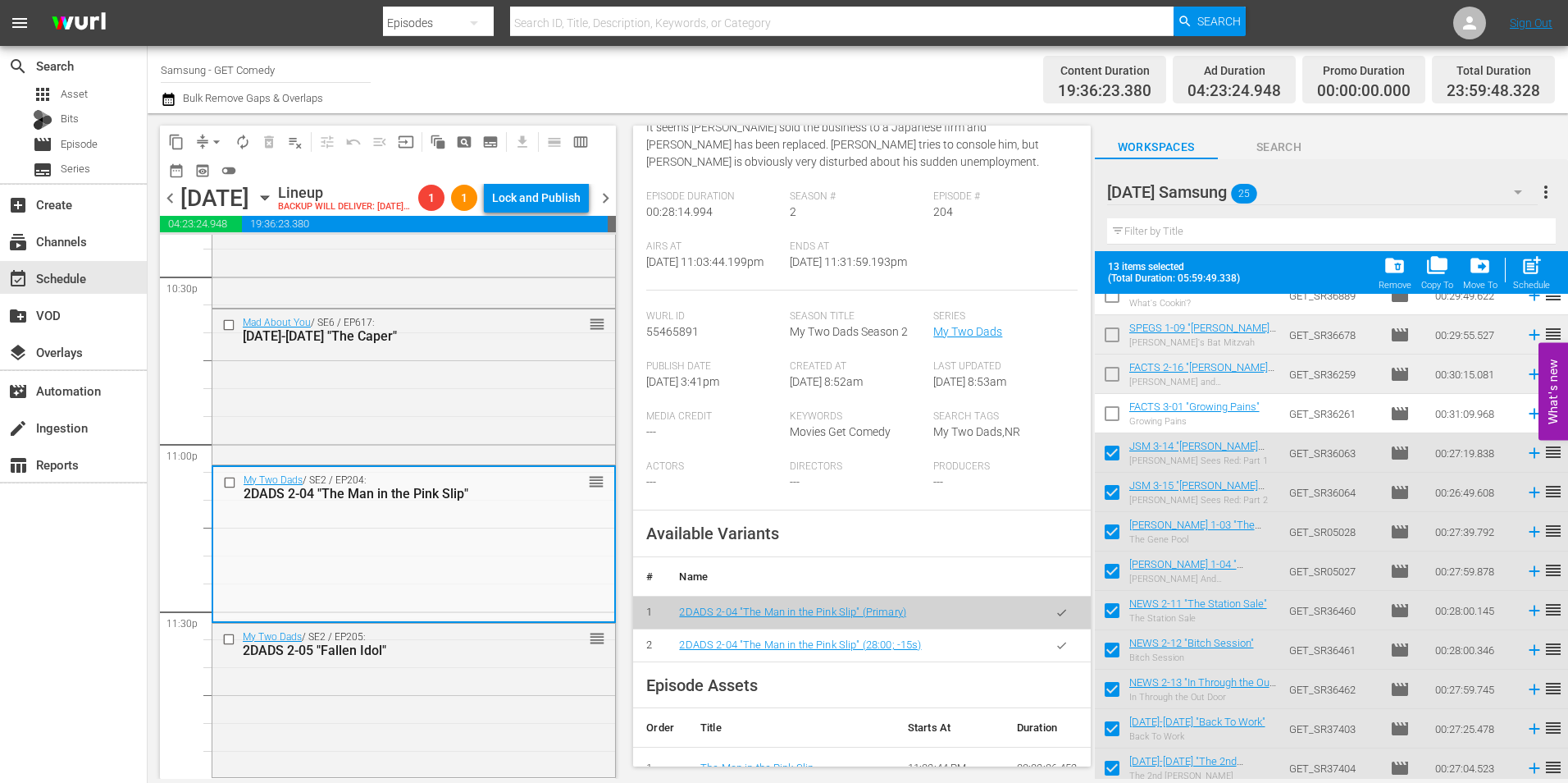
scroll to position [246, 0]
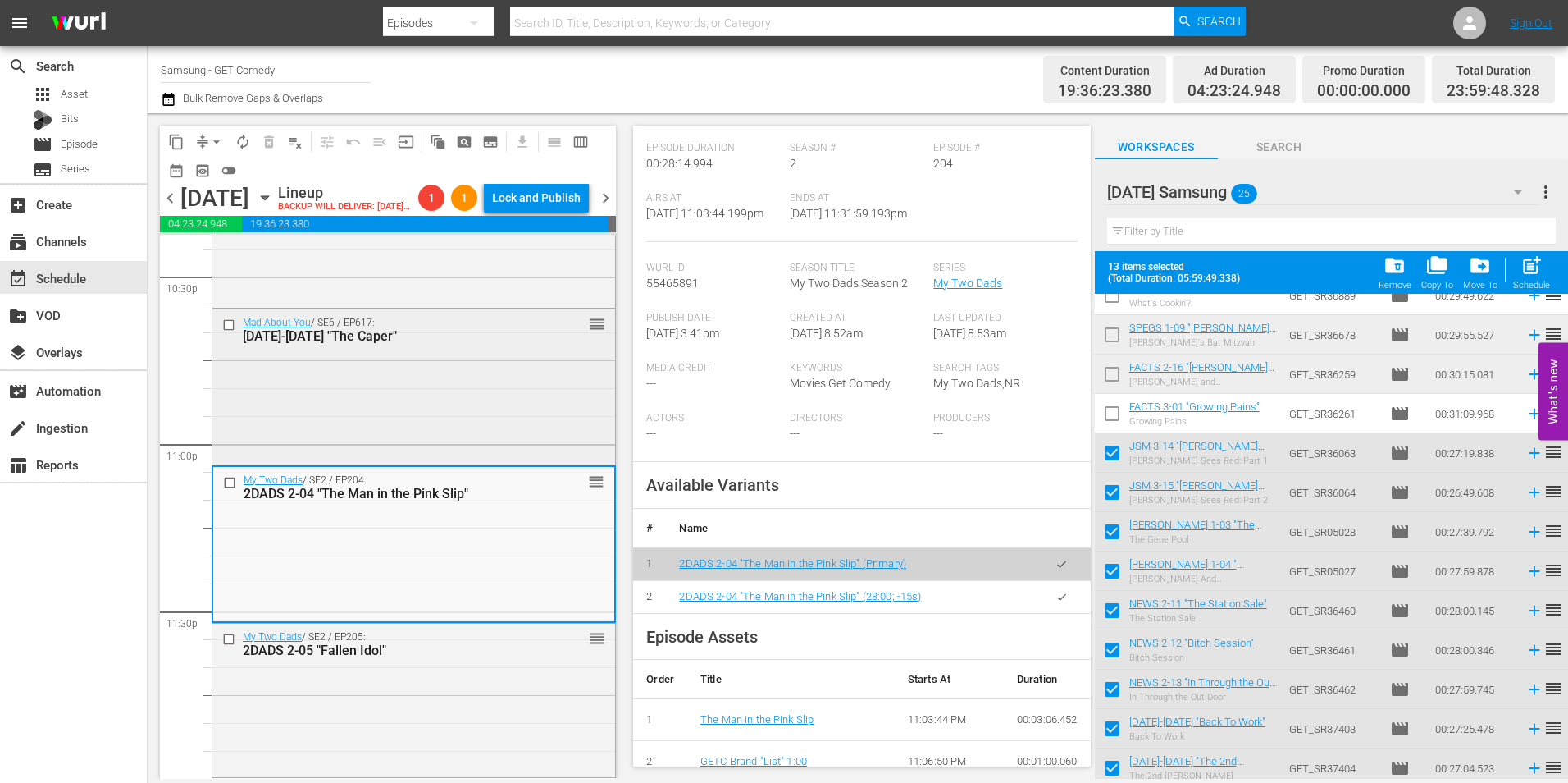
click at [456, 387] on div "Mad About You / SE6 / EP617: MAY 6-17 "The Caper" reorder" at bounding box center [413, 385] width 403 height 152
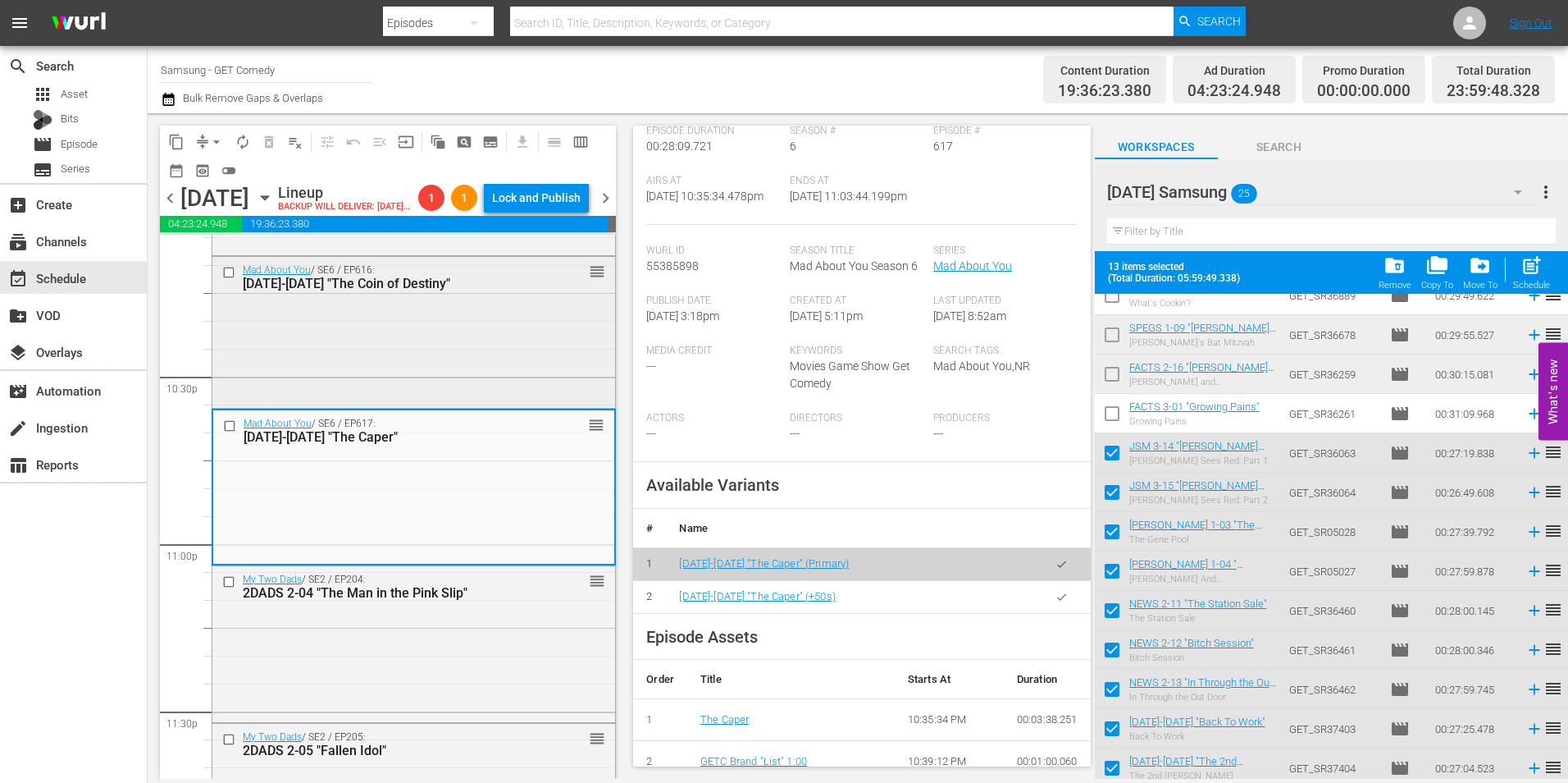
scroll to position [7353, 0]
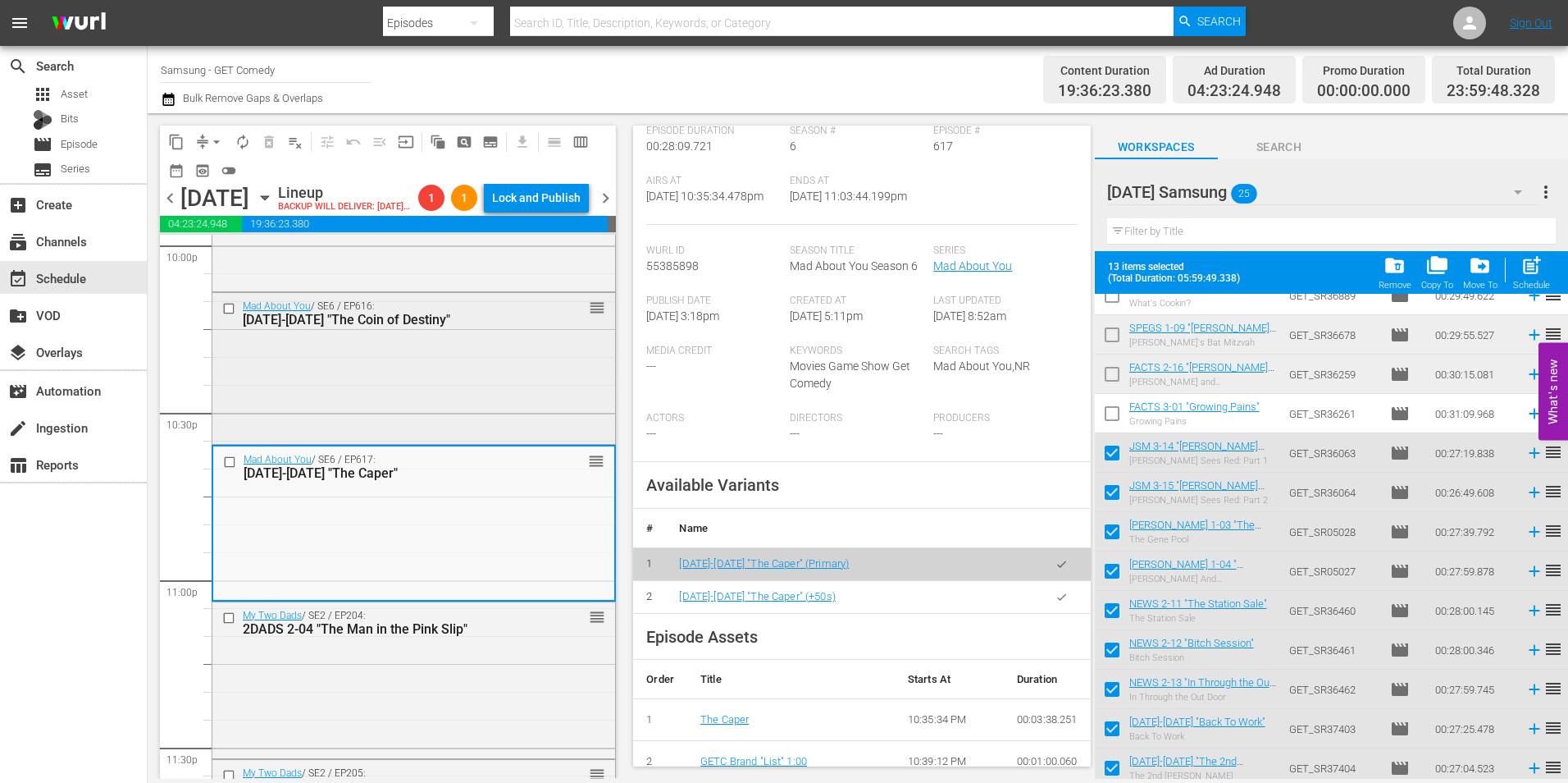
click at [457, 400] on div "Mad About You / SE6 / EP616: MAY 6-16 "The Coin of Destiny" reorder" at bounding box center [413, 367] width 403 height 147
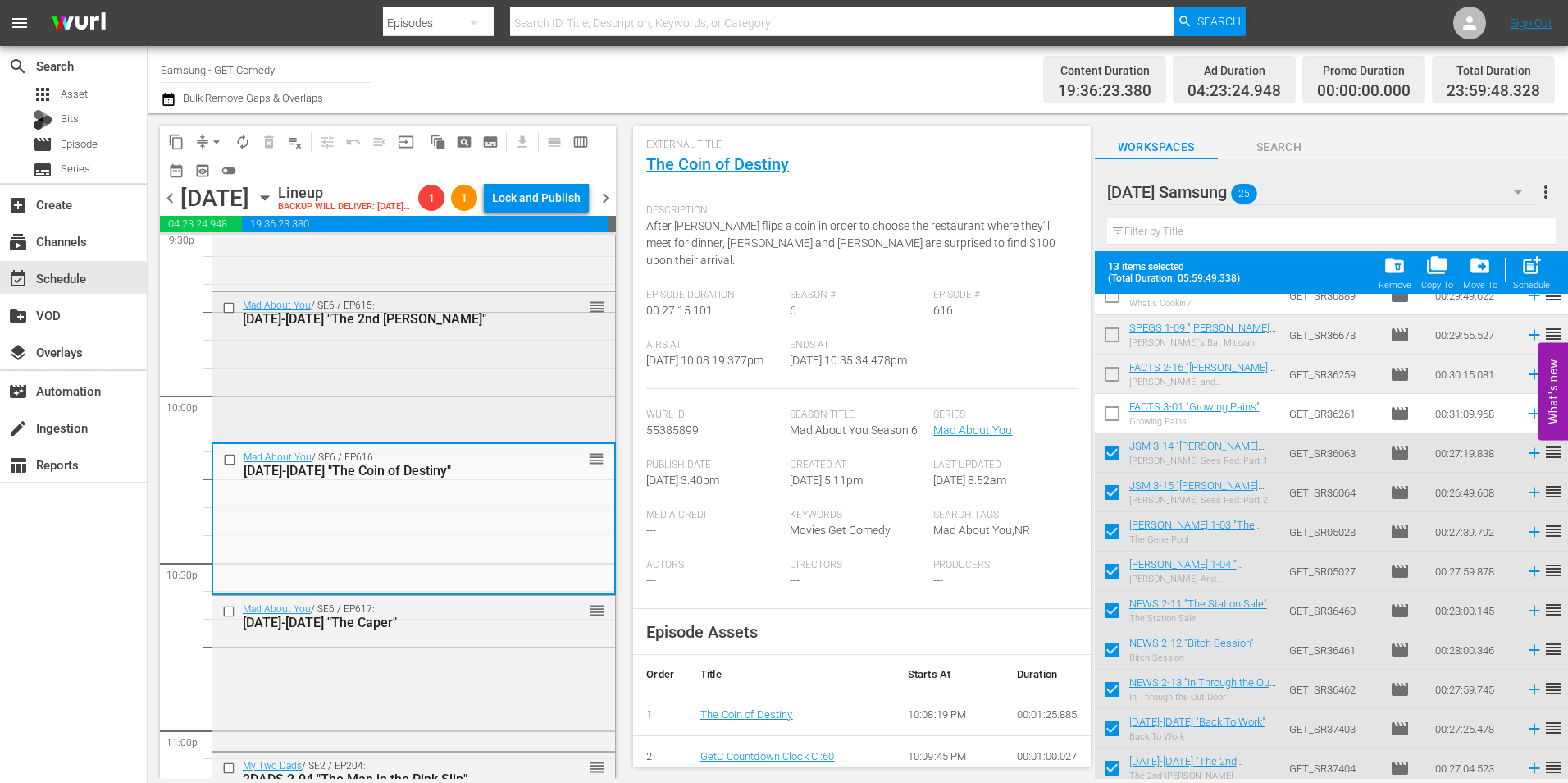
scroll to position [7190, 0]
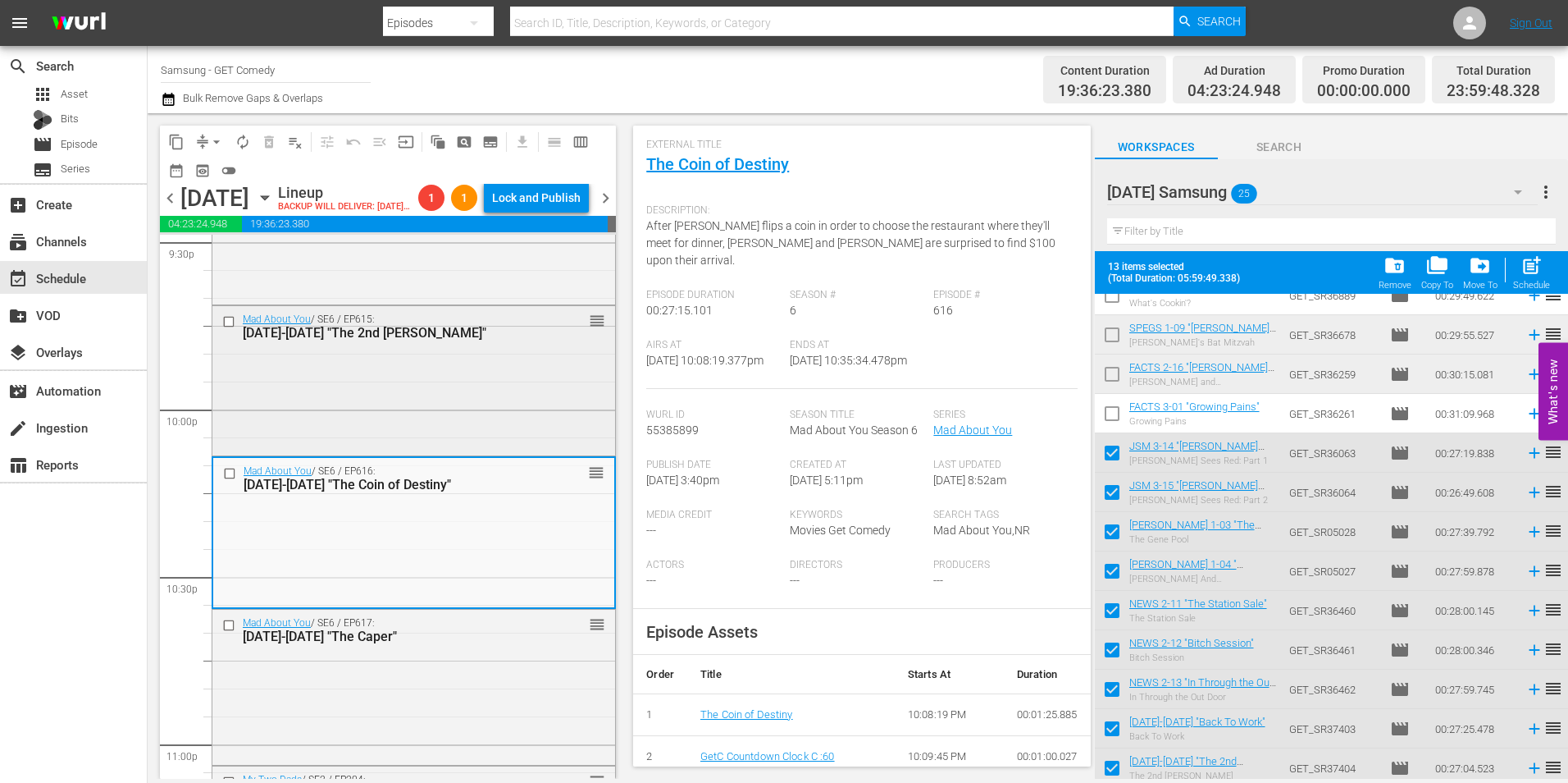
click at [440, 417] on div "Mad About You / SE6 / EP615: MAY 6-15 "The 2nd Mrs. Buchman" reorder" at bounding box center [413, 378] width 403 height 146
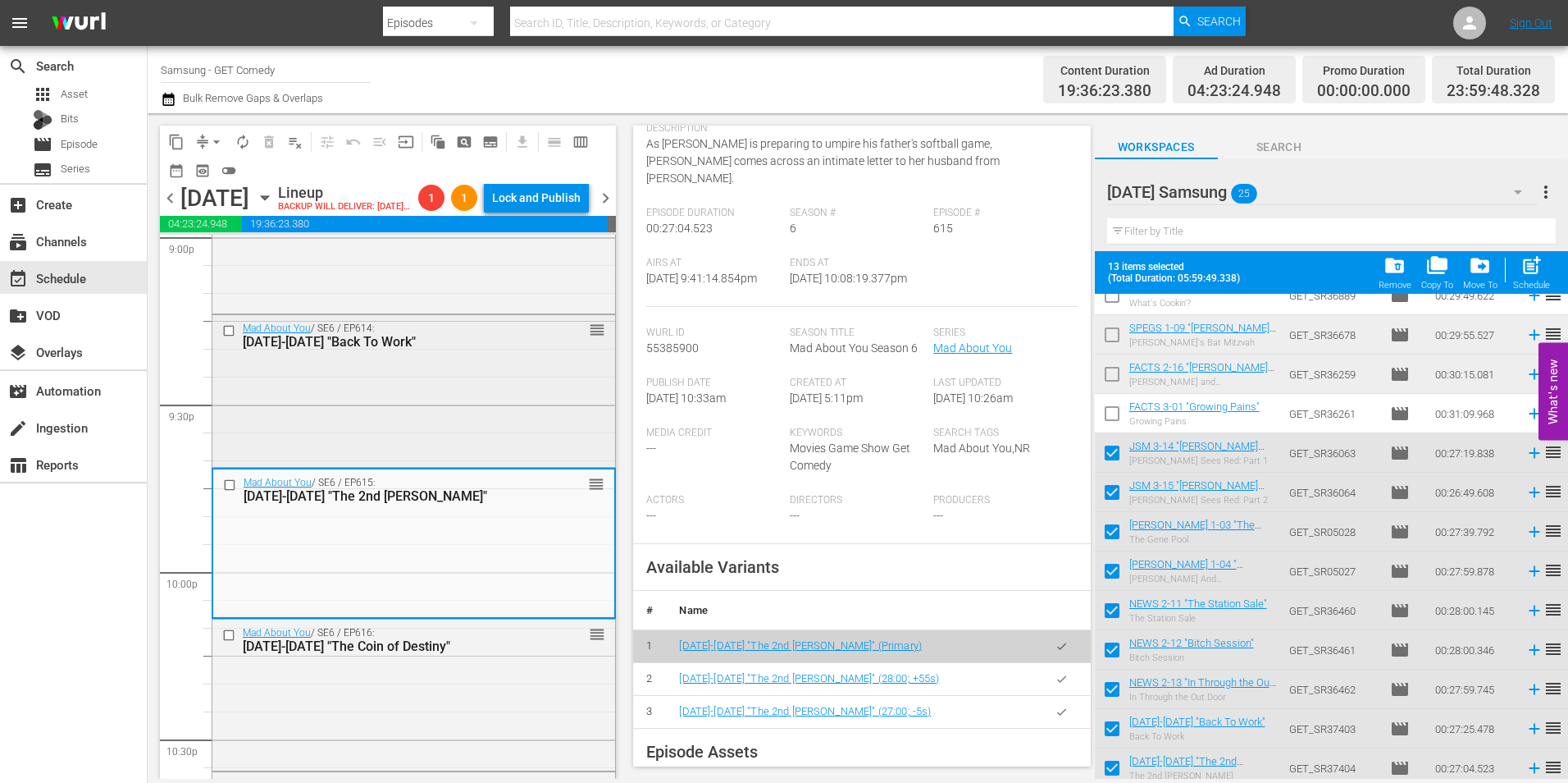
scroll to position [7026, 0]
click at [410, 434] on div "Mad About You / SE6 / EP614: MAY 6-14 "Back To Work" reorder" at bounding box center [413, 391] width 403 height 148
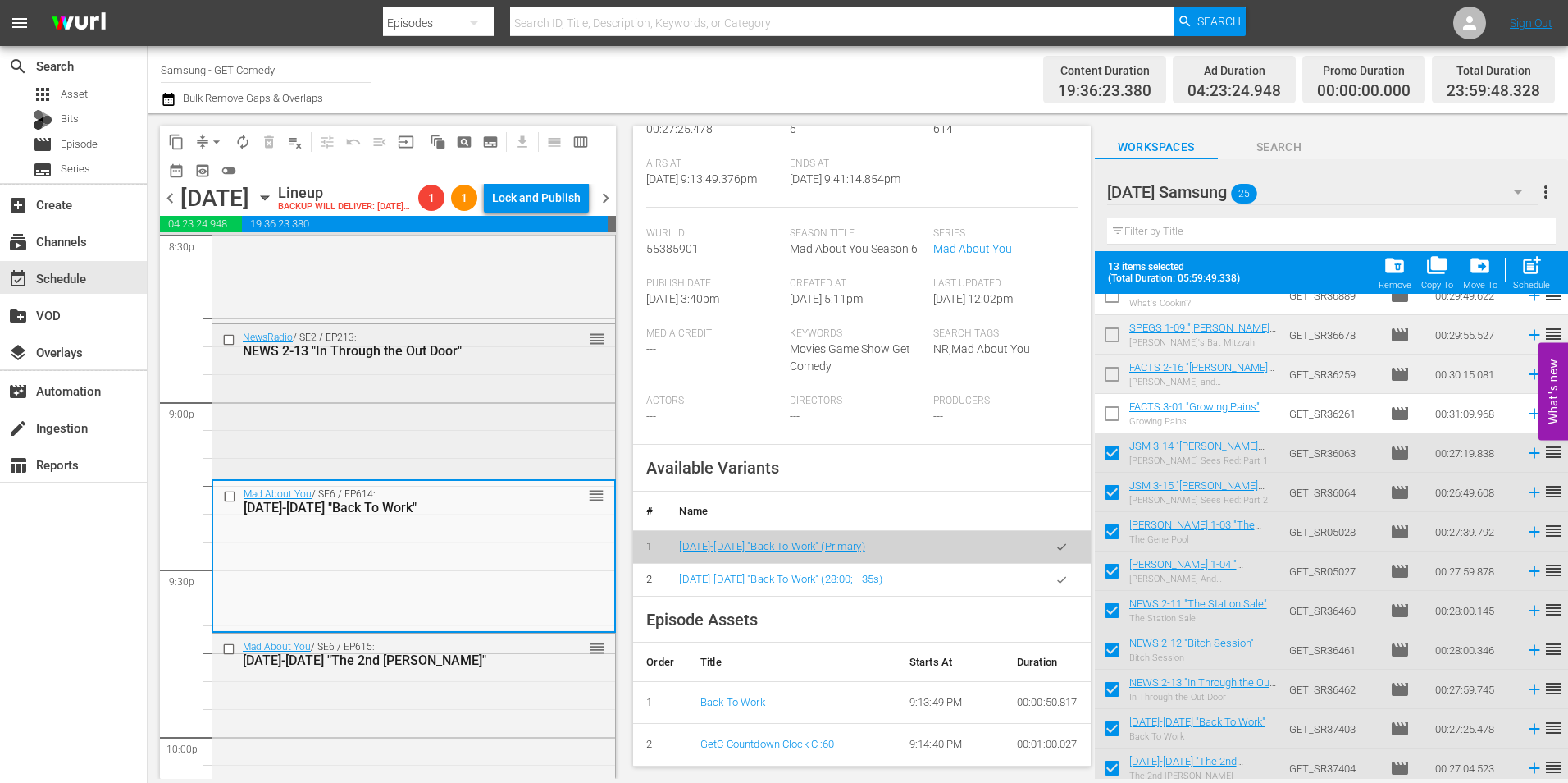
scroll to position [6861, 0]
click at [441, 466] on div "NewsRadio / SE2 / EP213: NEWS 2-13 "In Through the Out Door" reorder" at bounding box center [413, 400] width 403 height 151
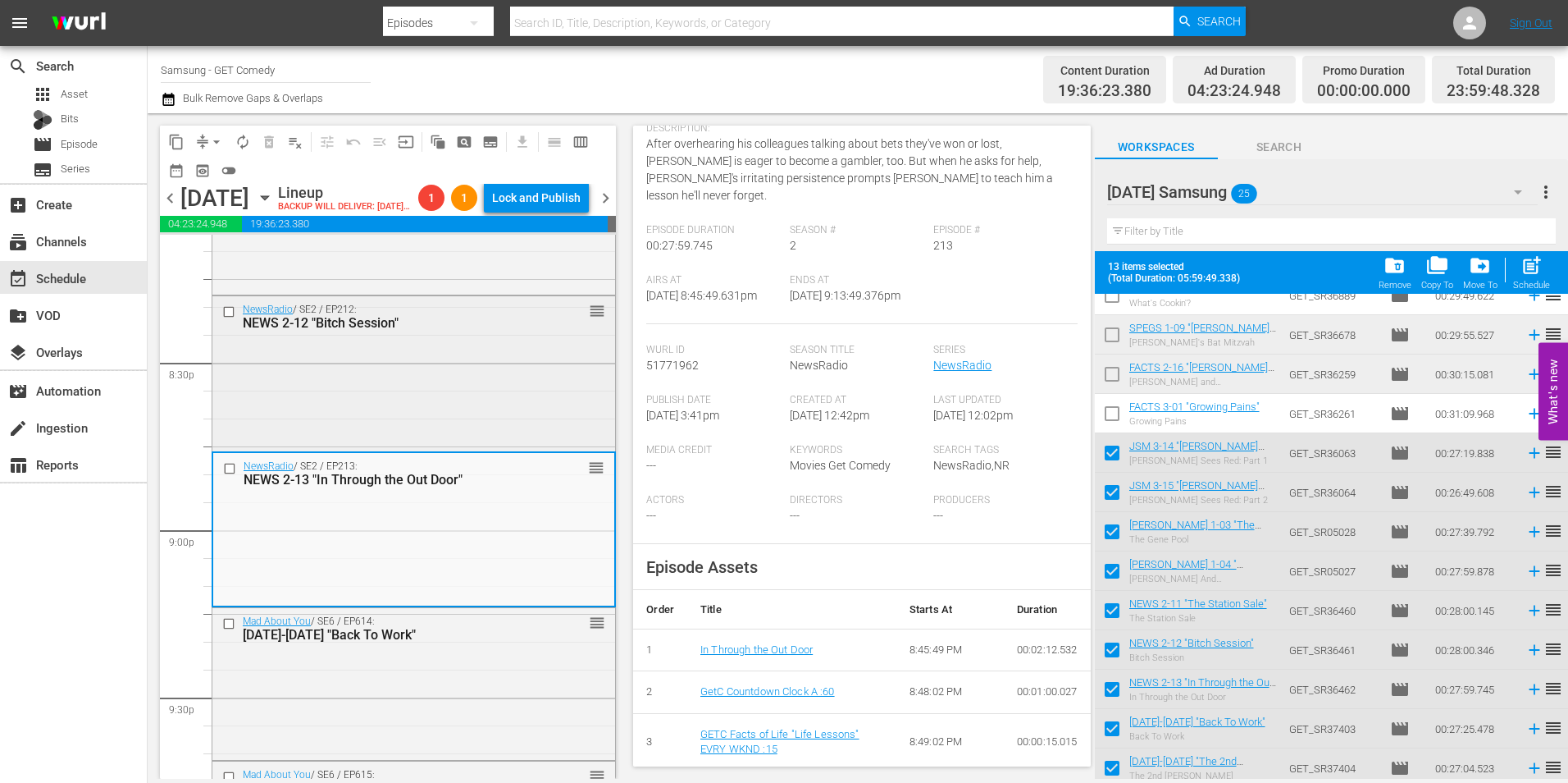
scroll to position [6697, 0]
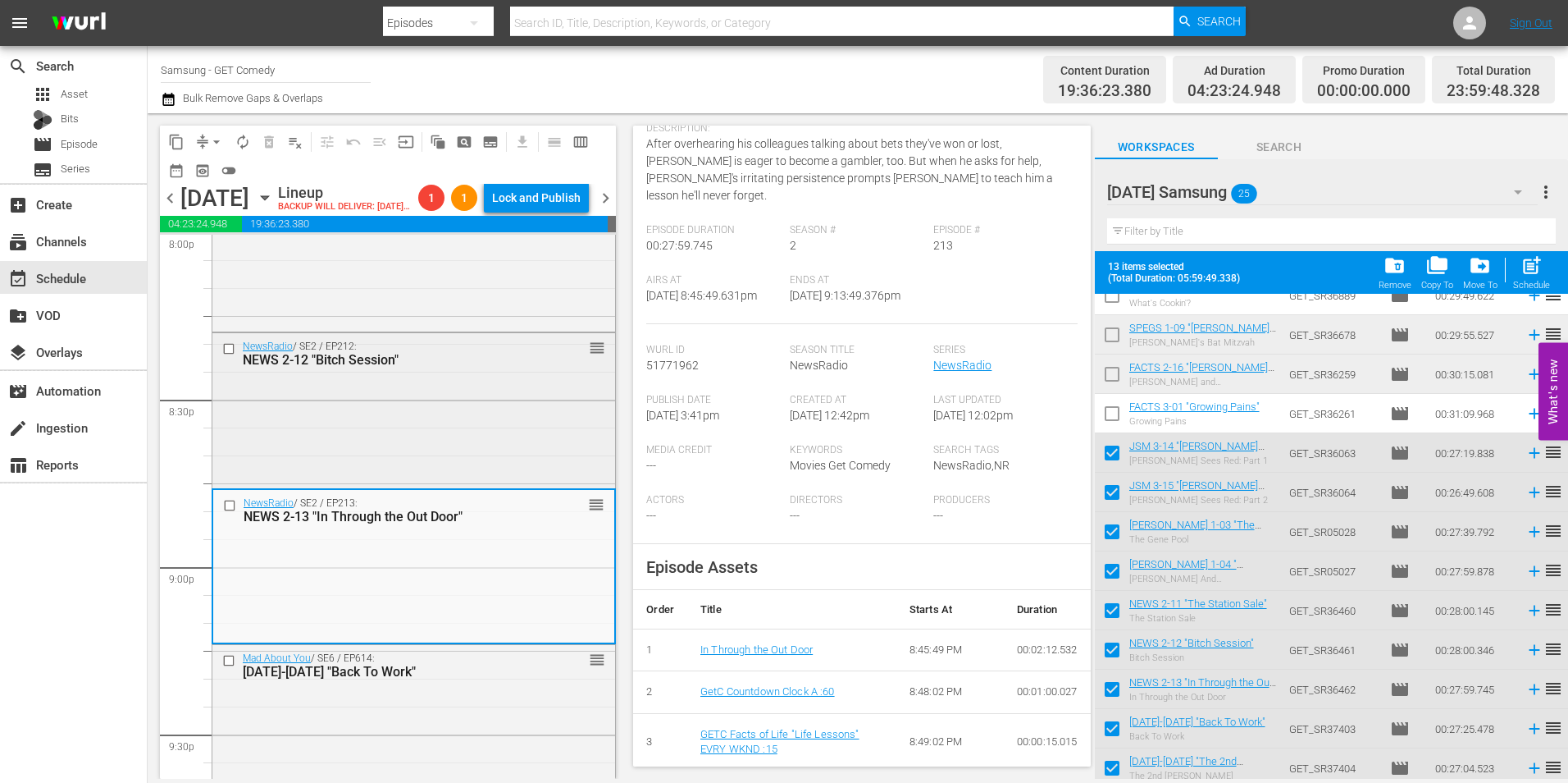
click at [440, 418] on div "NewsRadio / SE2 / EP212: NEWS 2-12 "Bitch Session" reorder" at bounding box center [413, 408] width 403 height 151
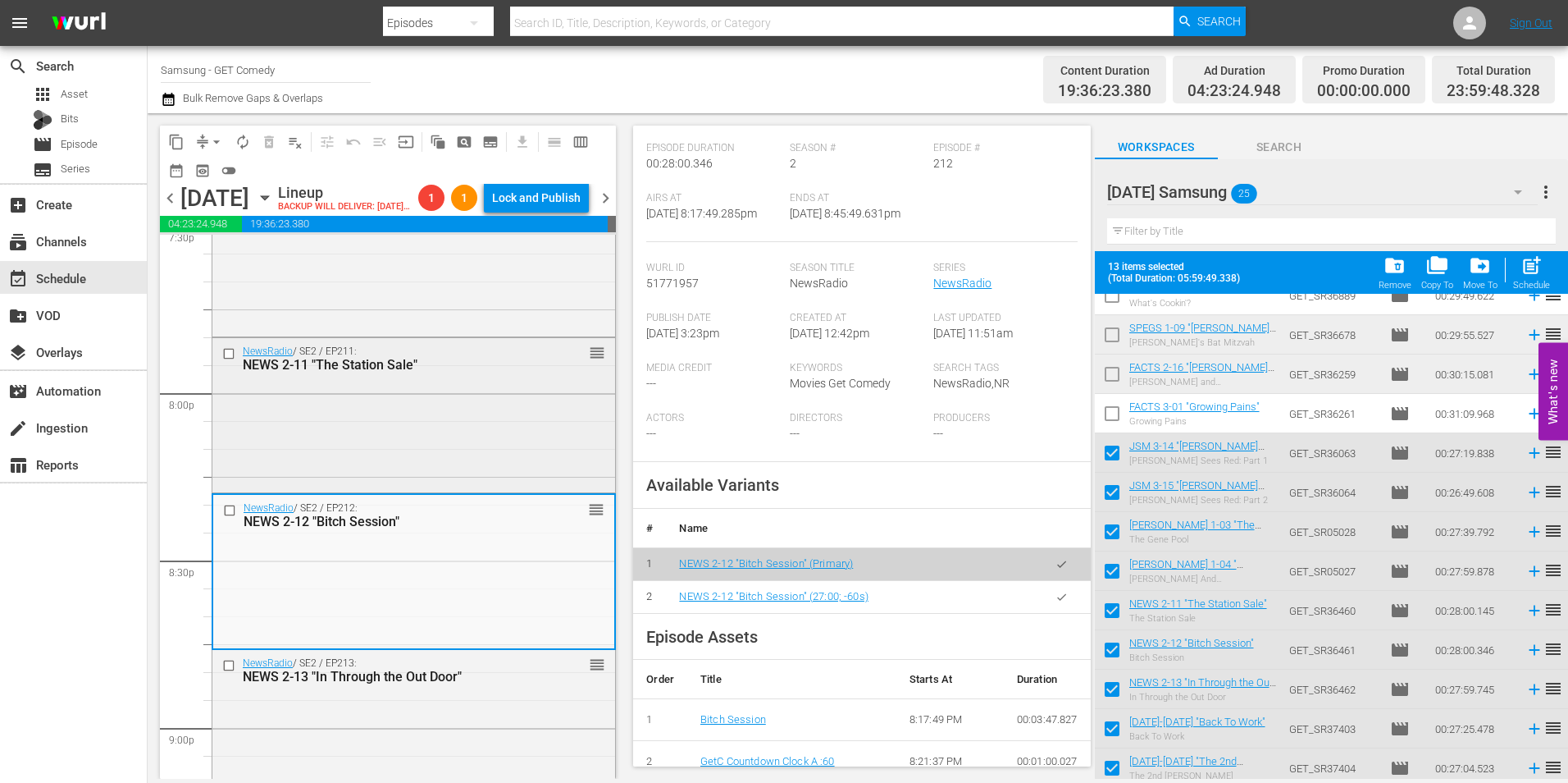
scroll to position [6533, 0]
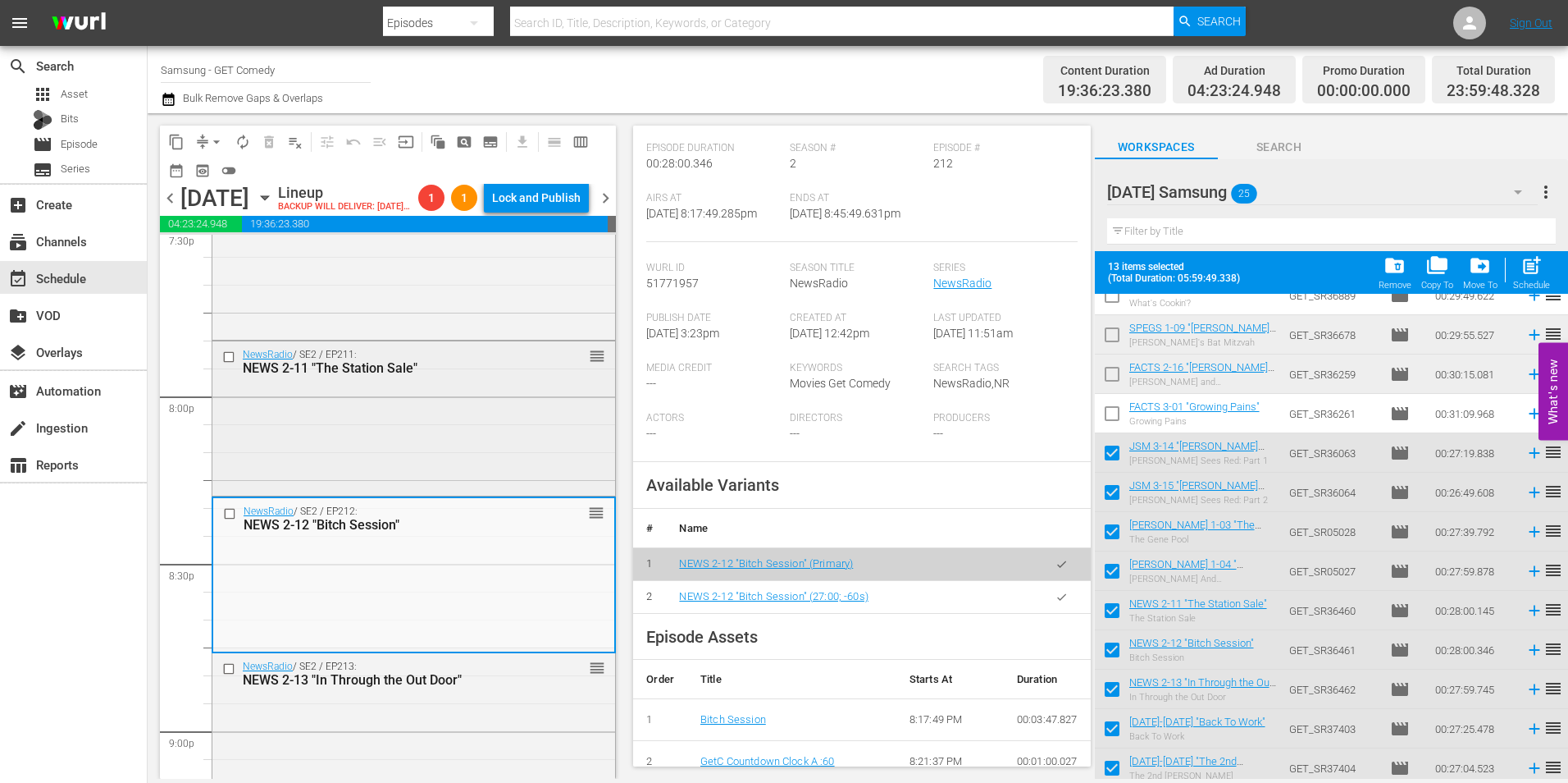
click at [479, 472] on div "NewsRadio / SE2 / EP211: NEWS 2-11 "The Station Sale" reorder" at bounding box center [413, 416] width 403 height 151
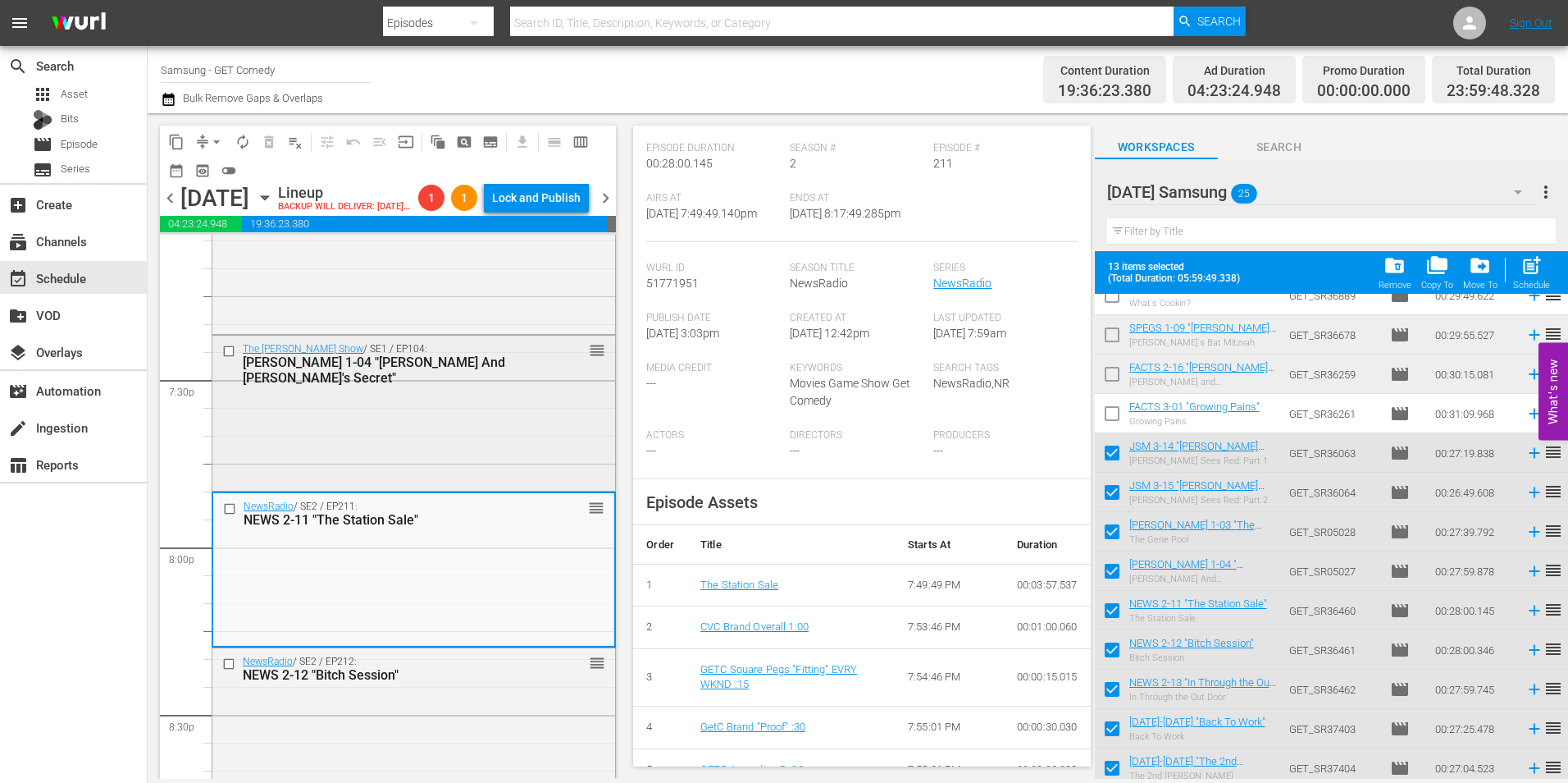
scroll to position [6369, 0]
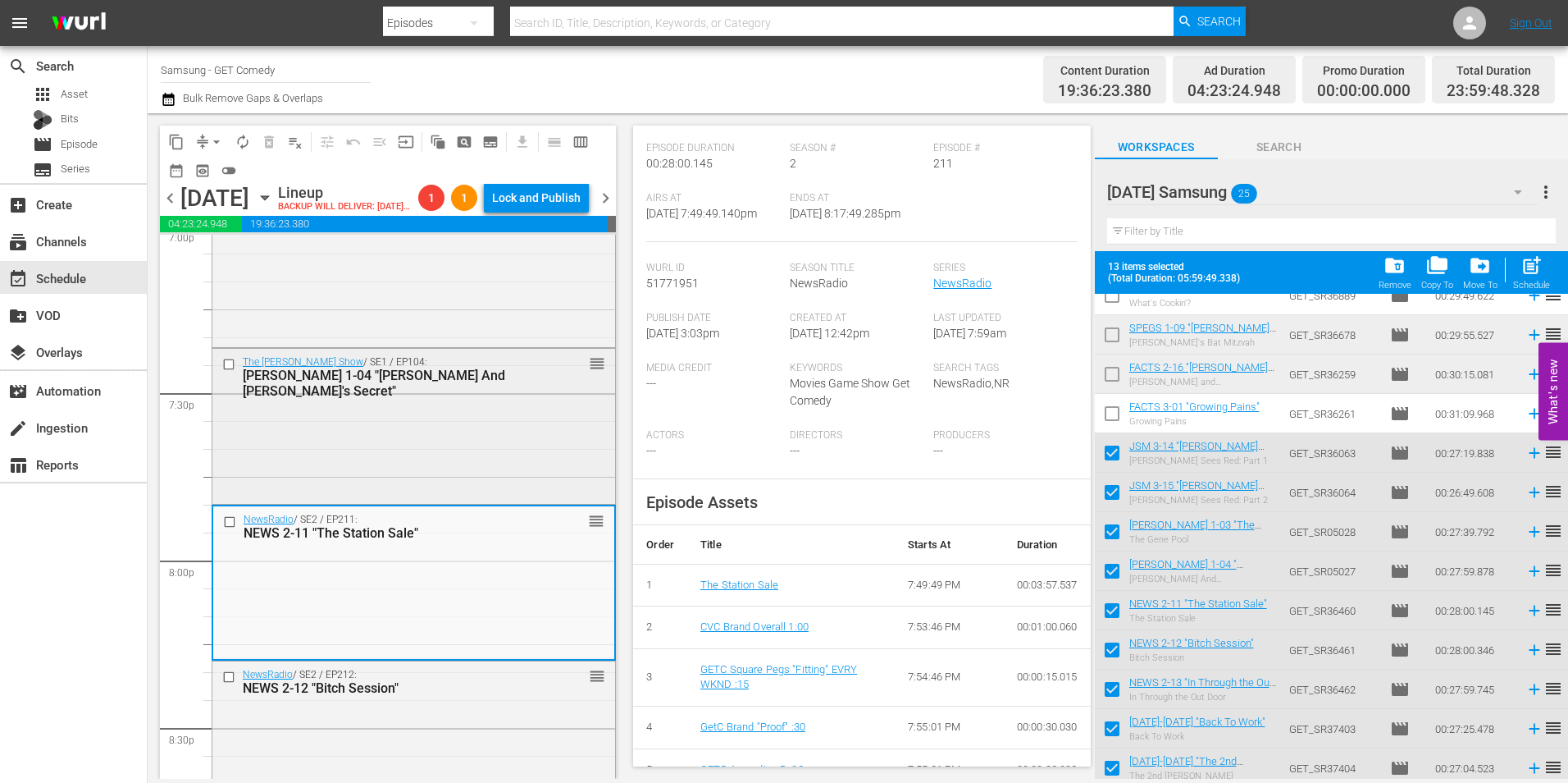
click at [478, 461] on div "The Jeff Foxworthy Show / SE1 / EP104: JEFF 1-04 "Elliot And Victoria's Secret"…" at bounding box center [413, 424] width 403 height 151
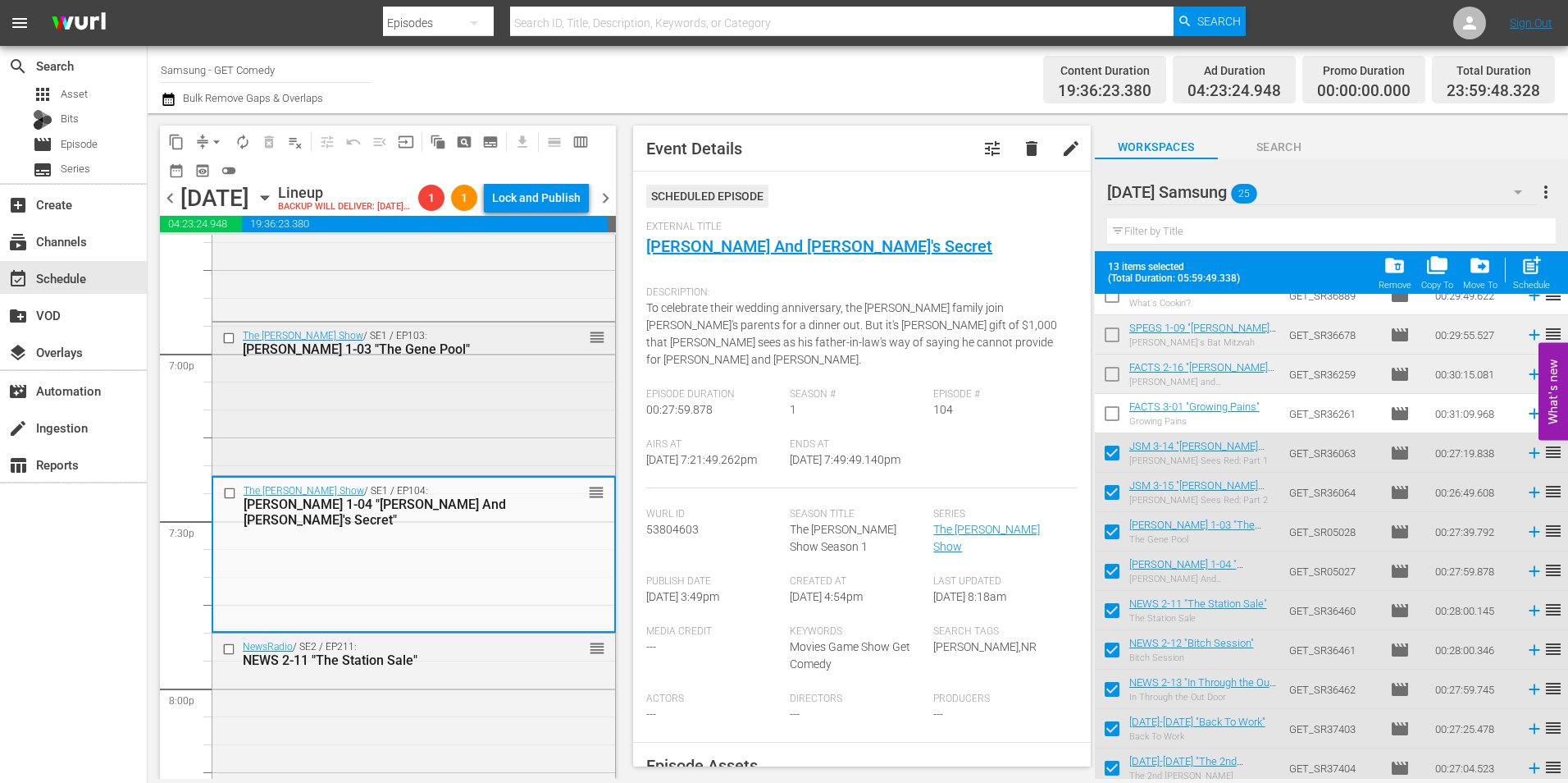
scroll to position [6205, 0]
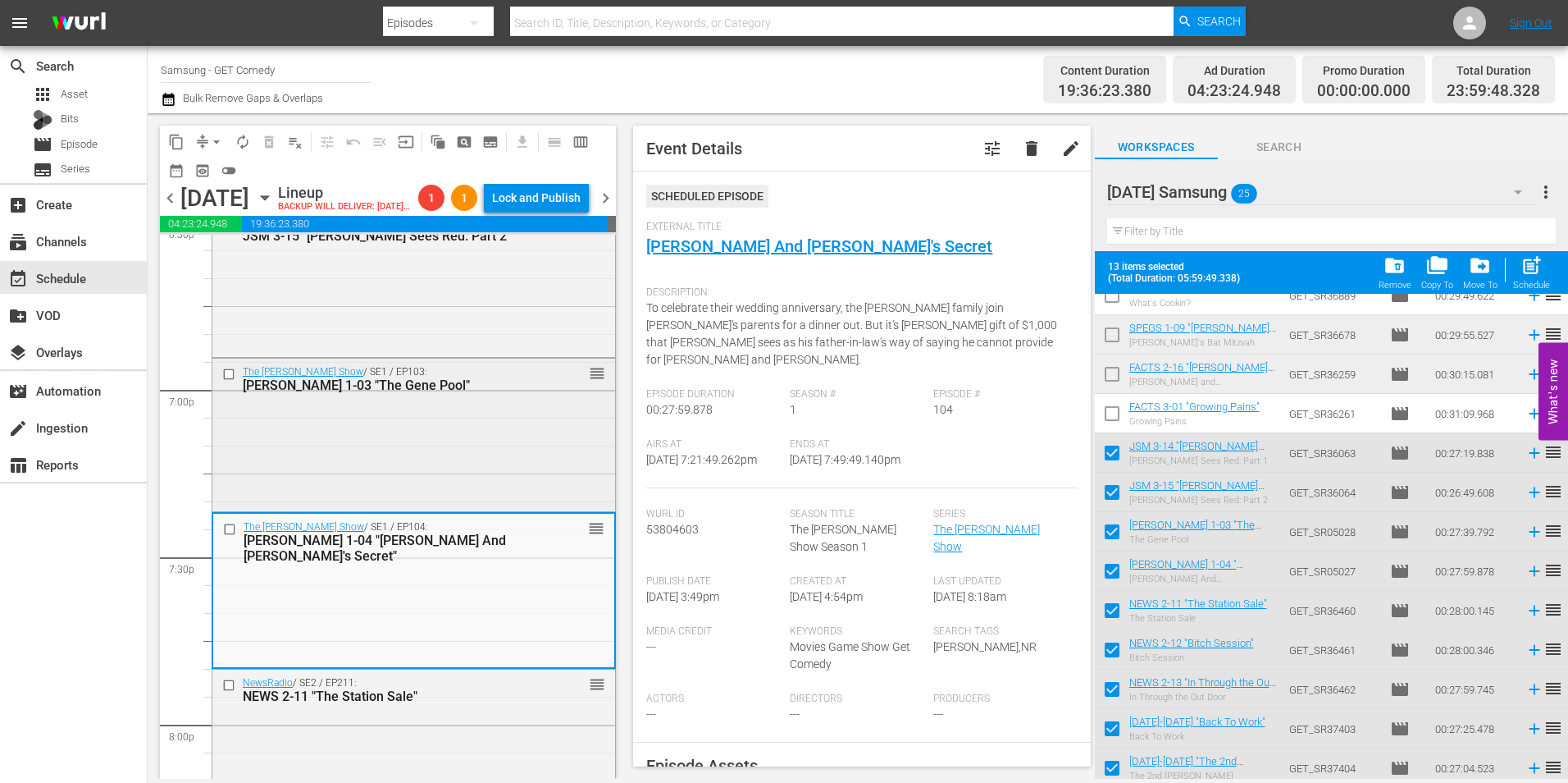
click at [434, 463] on div "The Jeff Foxworthy Show / SE1 / EP103: JEFF 1-03 "The Gene Pool" reorder" at bounding box center [413, 433] width 403 height 150
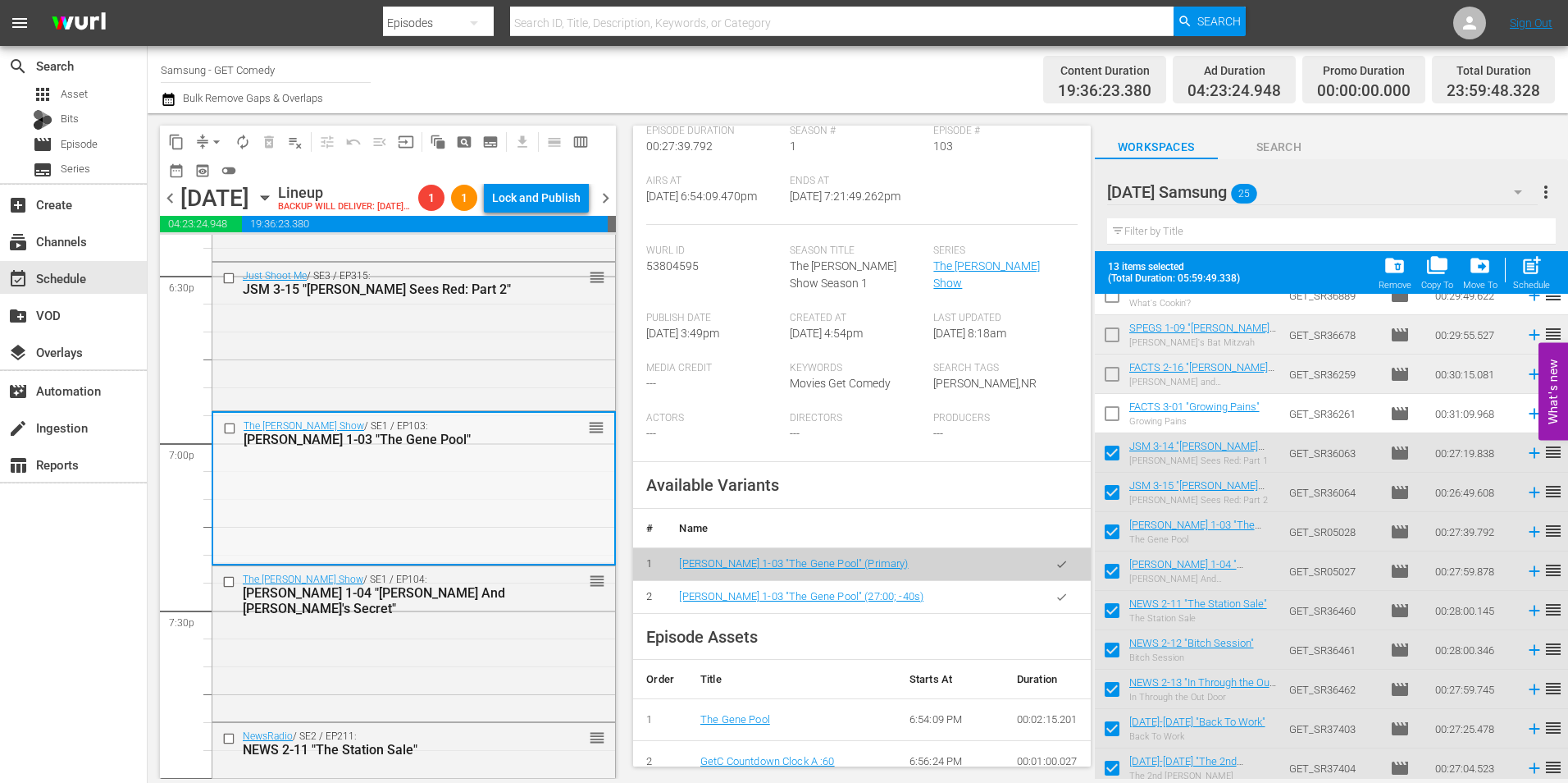
scroll to position [6123, 0]
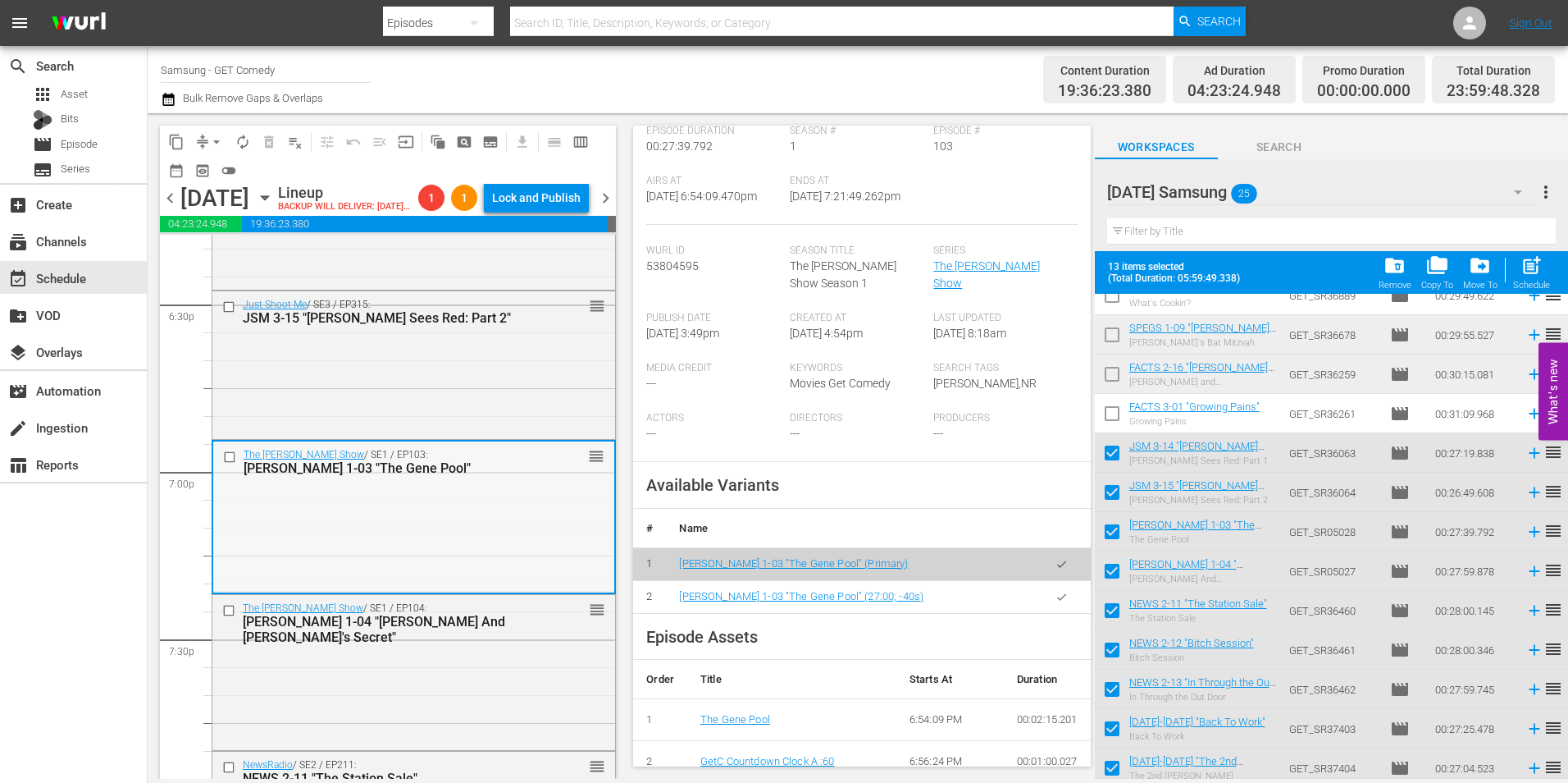
click at [430, 420] on div "Just Shoot Me / SE3 / EP315: JSM 3-15 "Nina Sees Red: Part 2" reorder" at bounding box center [413, 363] width 403 height 144
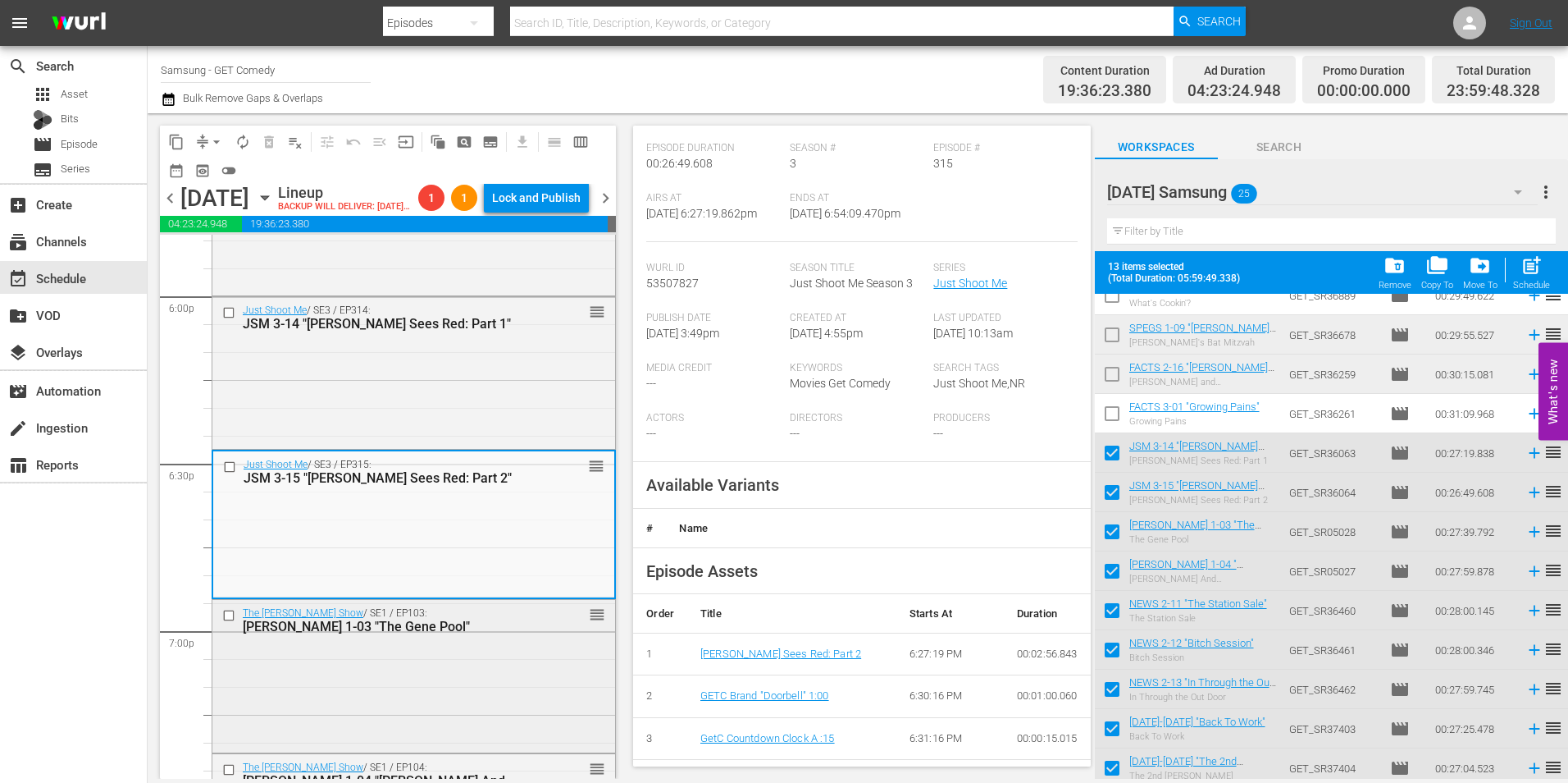
scroll to position [5958, 0]
click at [367, 410] on div "Just Shoot Me / SE3 / EP314: JSM 3-14 "Nina Sees Red: Part 1" reorder" at bounding box center [413, 376] width 403 height 148
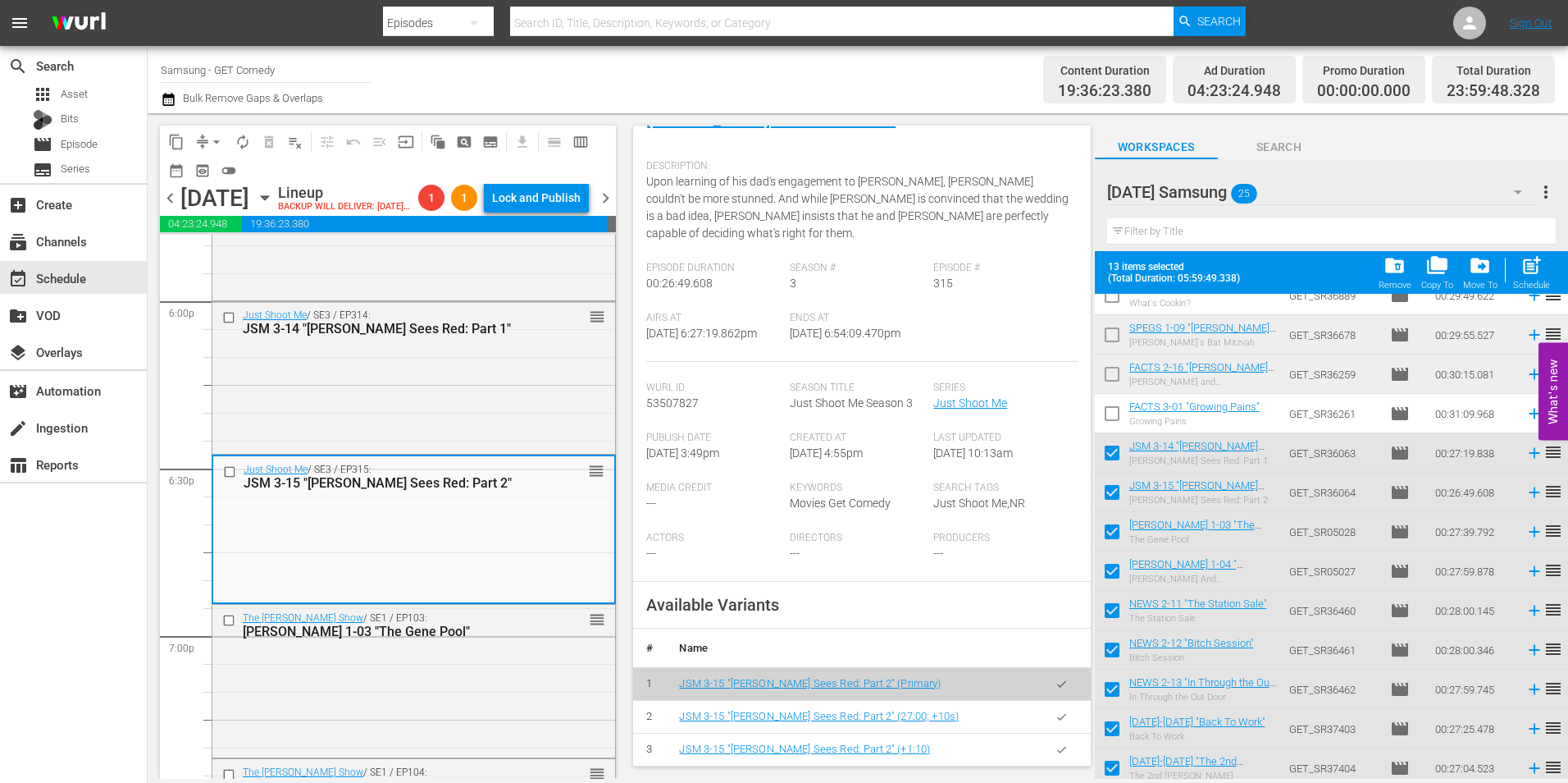
scroll to position [164, 0]
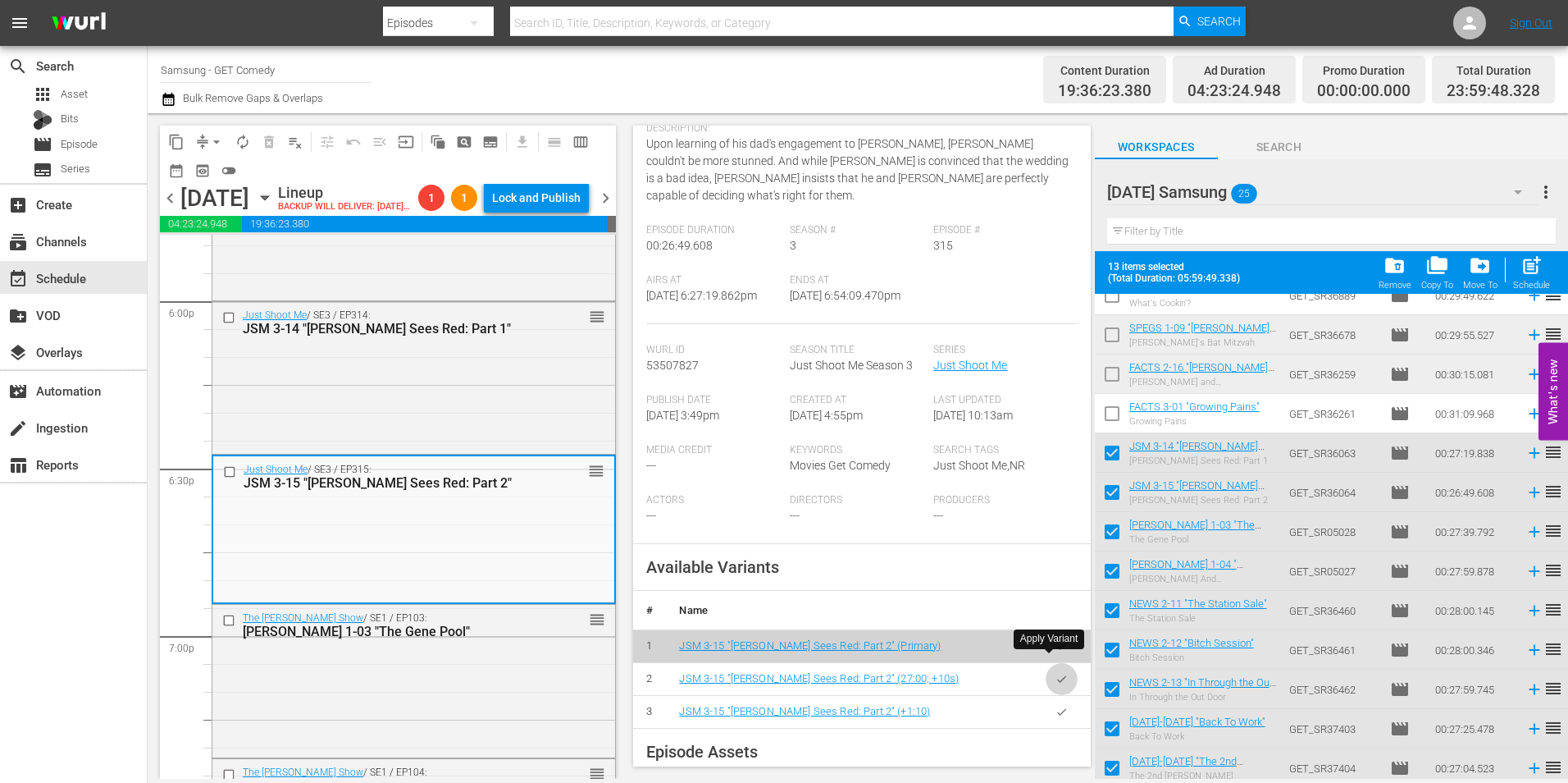
click at [1055, 673] on icon "button" at bounding box center [1062, 679] width 12 height 12
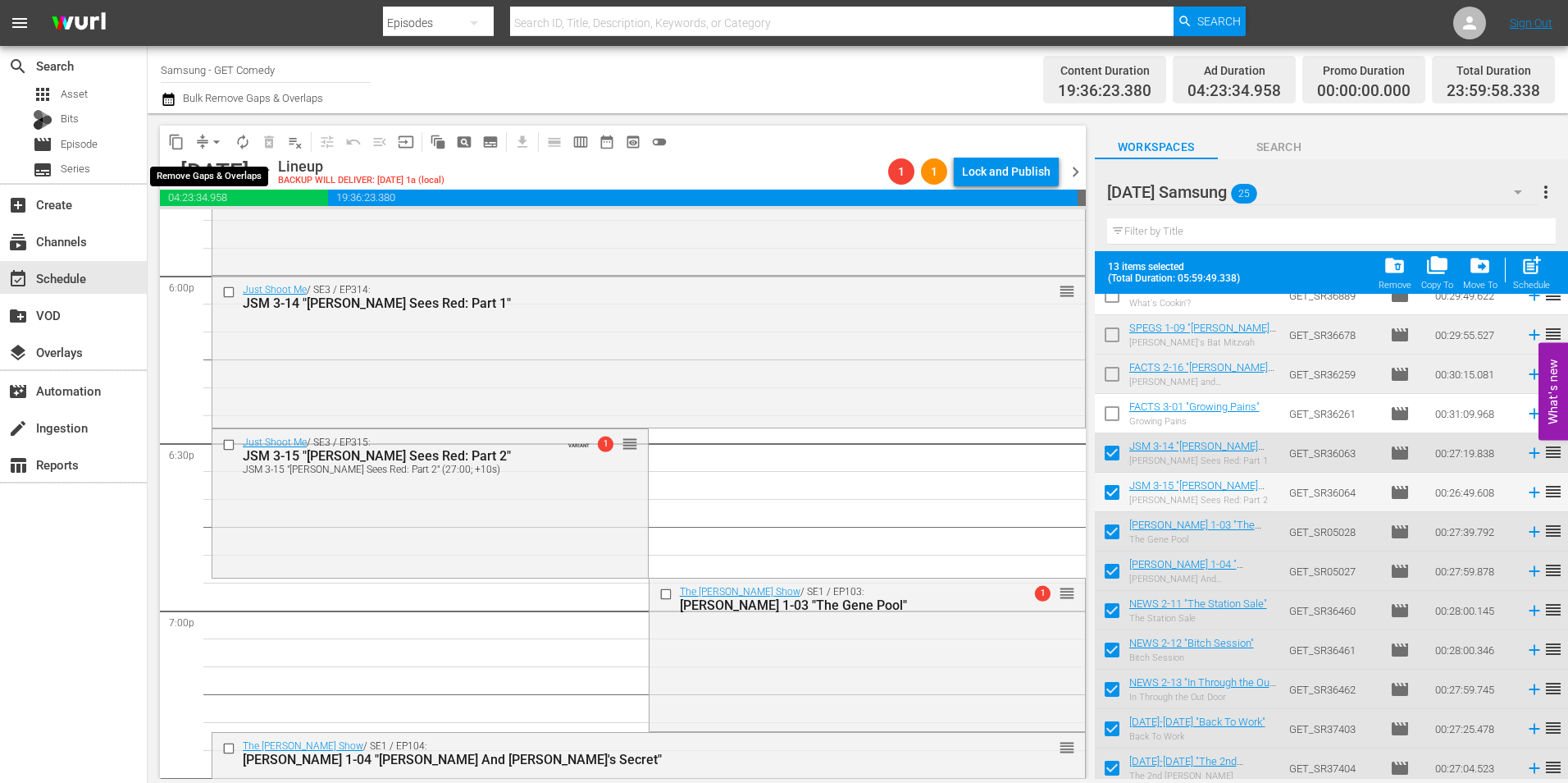
click at [212, 141] on span "arrow_drop_down" at bounding box center [216, 142] width 17 height 17
click at [216, 167] on li "Align to Midnight" at bounding box center [217, 174] width 173 height 27
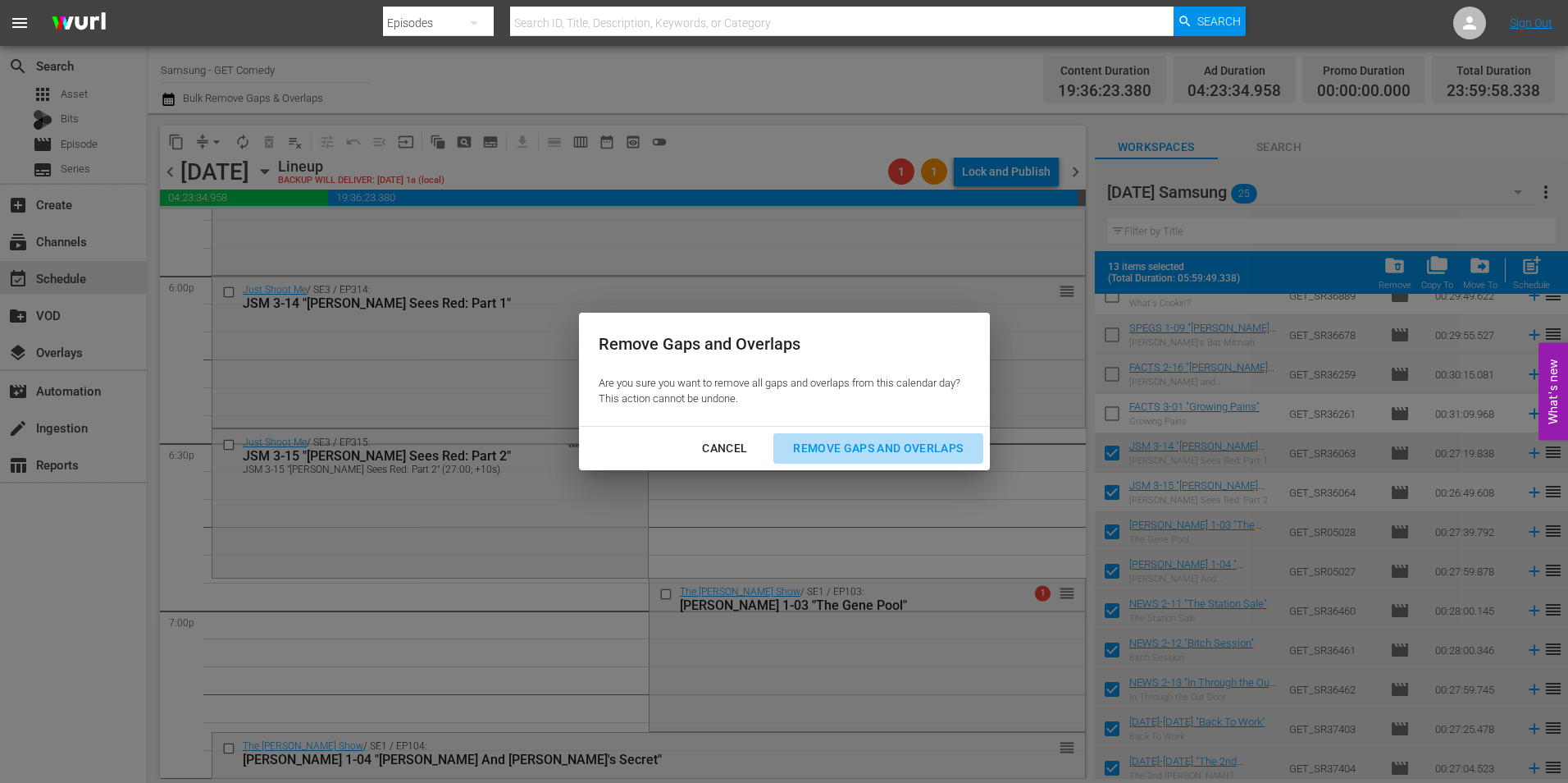
click at [849, 451] on div "Remove Gaps and Overlaps" at bounding box center [877, 448] width 196 height 20
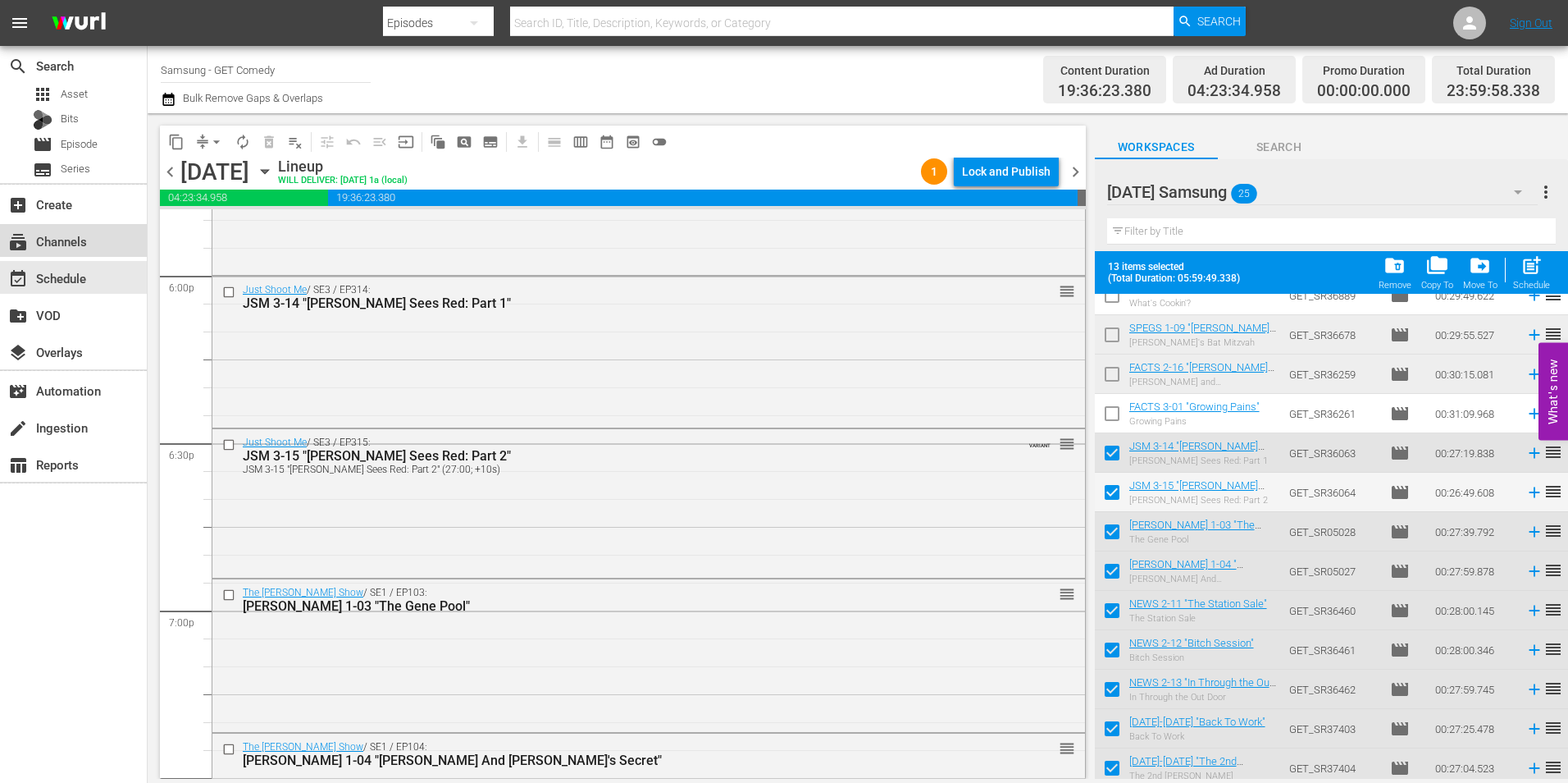
click at [93, 236] on div "subscriptions Channels" at bounding box center [73, 240] width 147 height 33
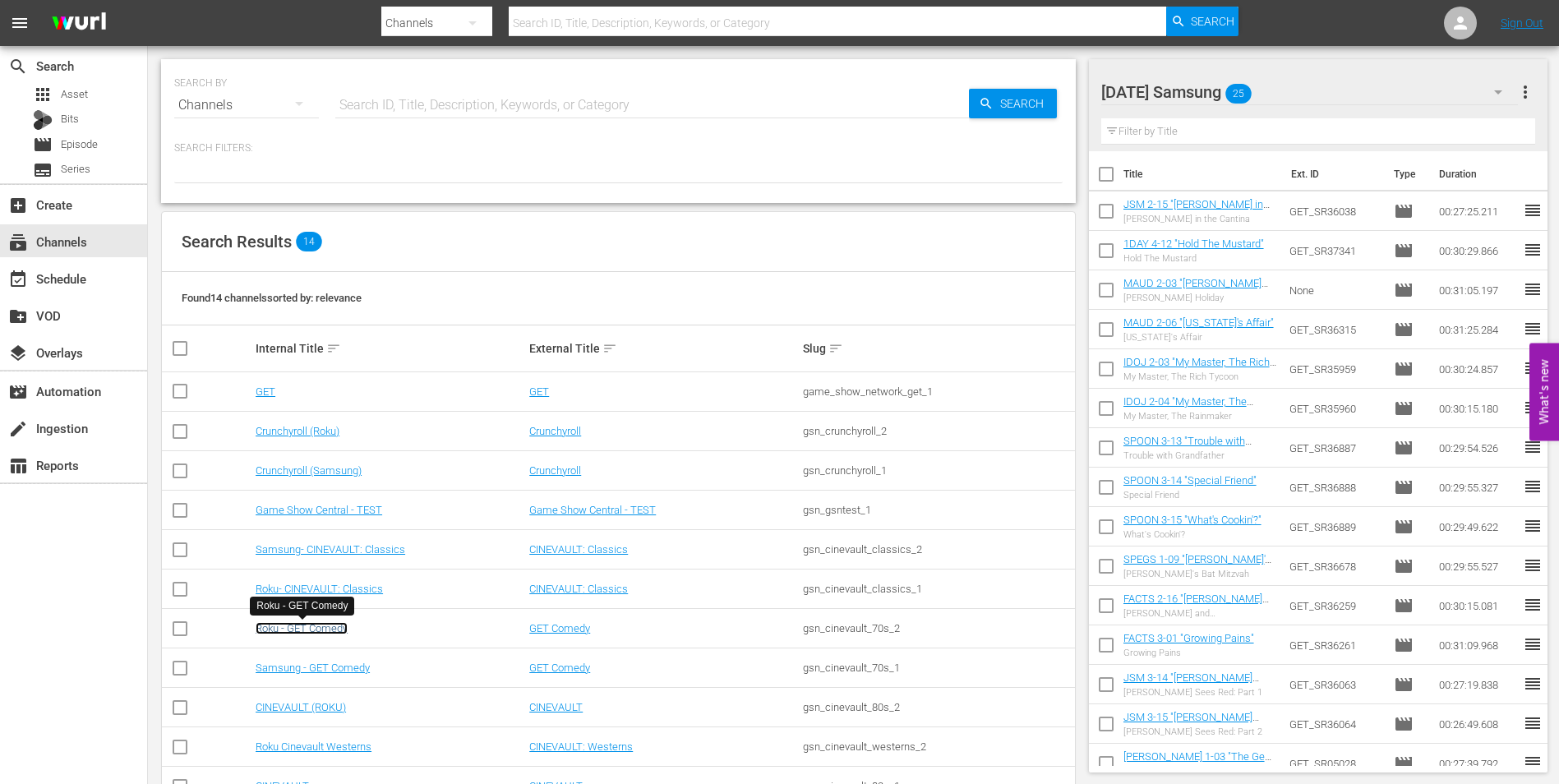
click at [303, 627] on link "Roku - GET Comedy" at bounding box center [302, 628] width 92 height 12
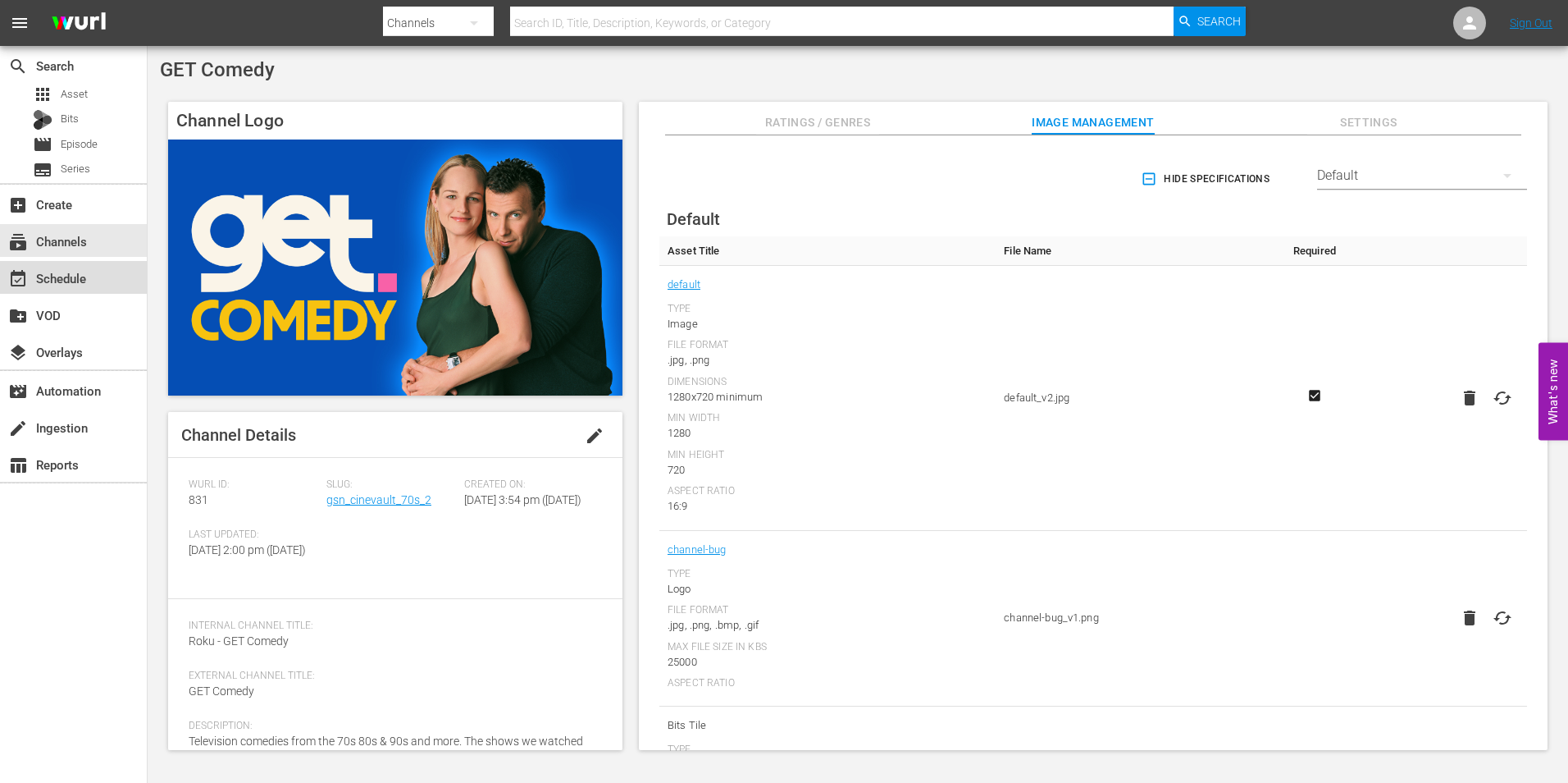
click at [81, 274] on div "event_available Schedule" at bounding box center [46, 275] width 92 height 15
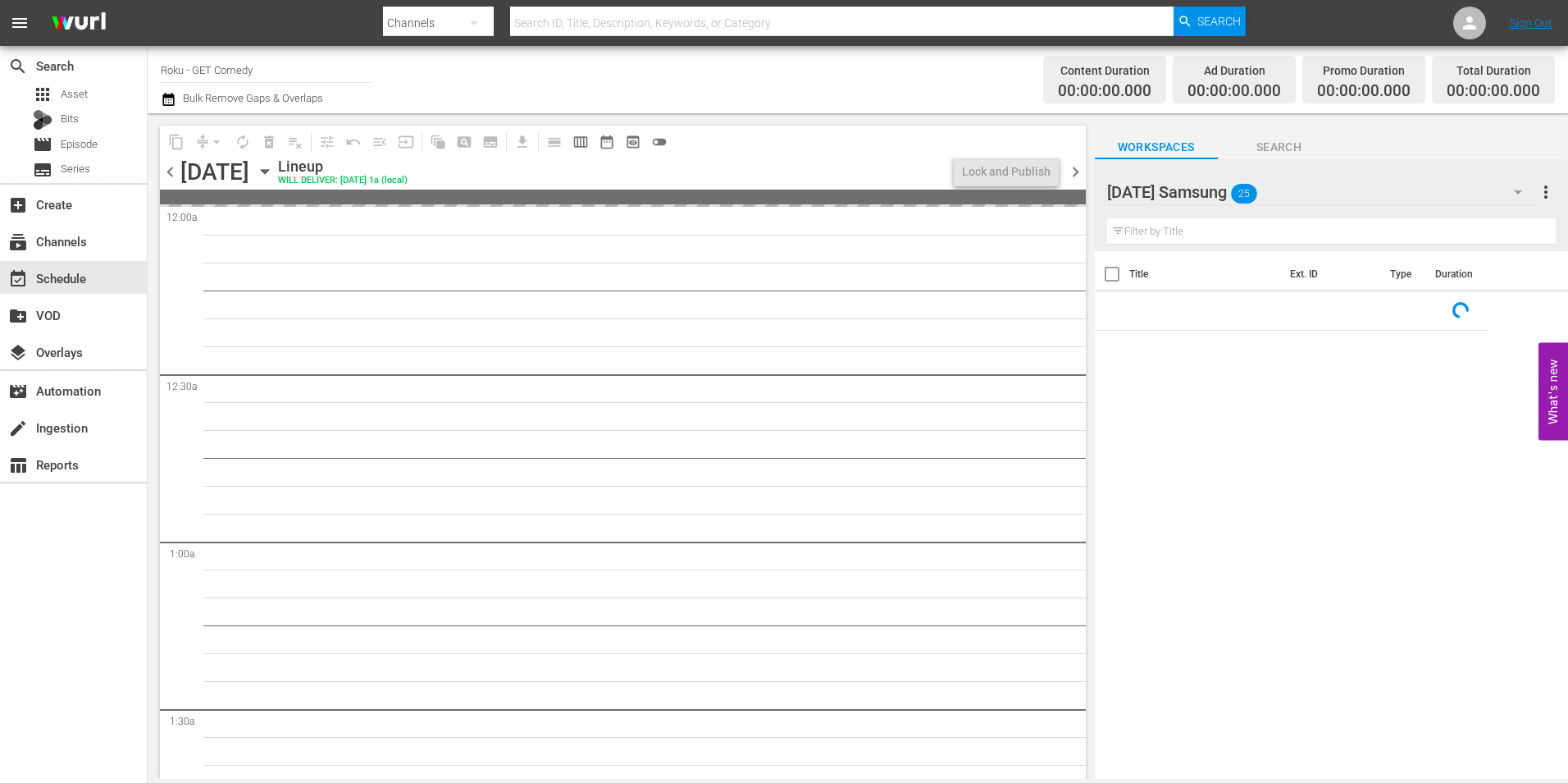
click at [1286, 195] on div "Sunday Samsung 25" at bounding box center [1322, 192] width 430 height 46
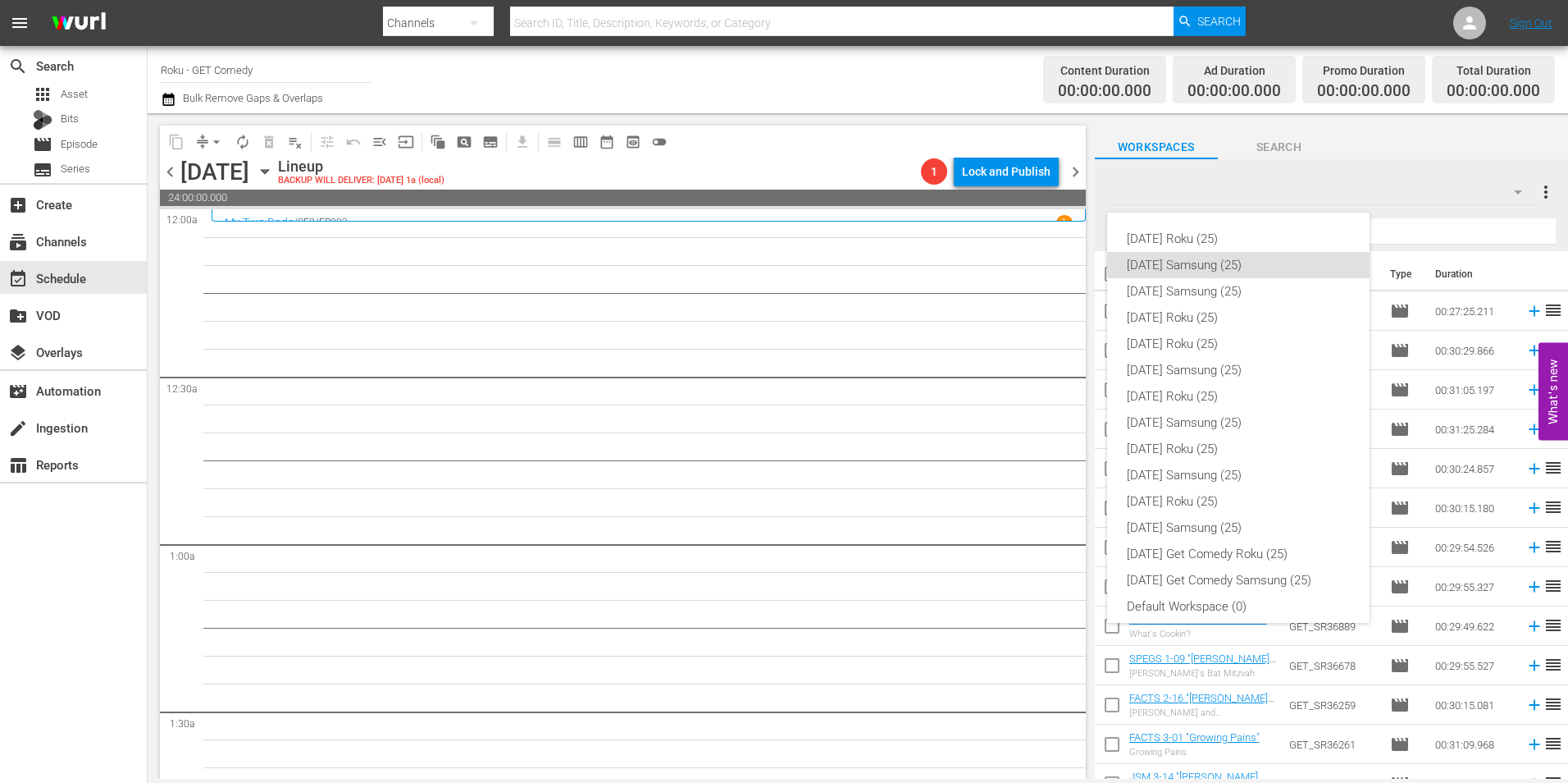
click at [1239, 221] on div "Sunday Roku (25) Sunday Samsung (25) Saturday Samsung (25) Saturday Roku (25) F…" at bounding box center [1238, 423] width 262 height 420
click at [1213, 236] on div "Sunday Roku (25)" at bounding box center [1239, 239] width 223 height 27
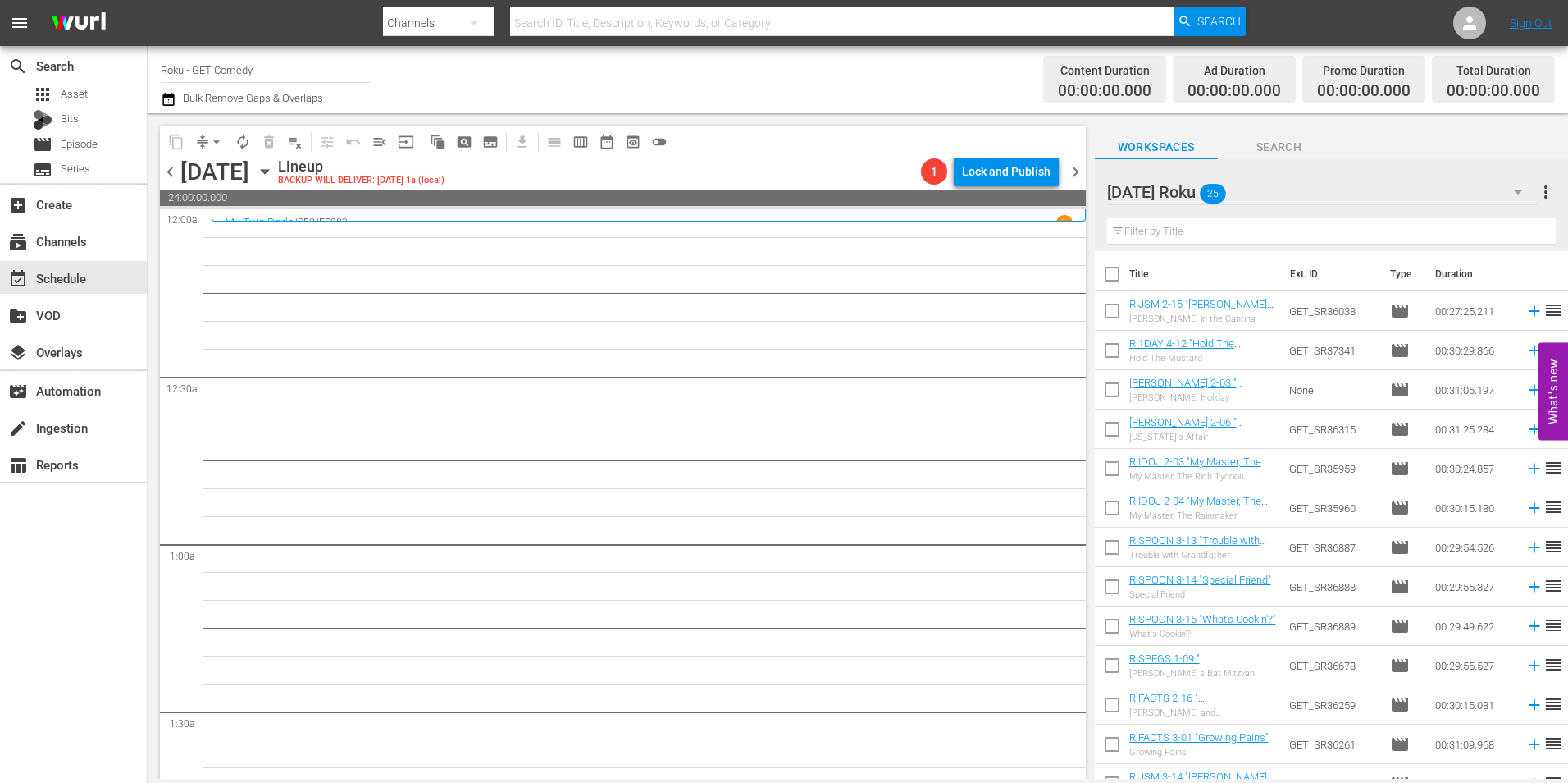
click at [1110, 310] on input "checkbox" at bounding box center [1112, 314] width 35 height 35
checkbox input "true"
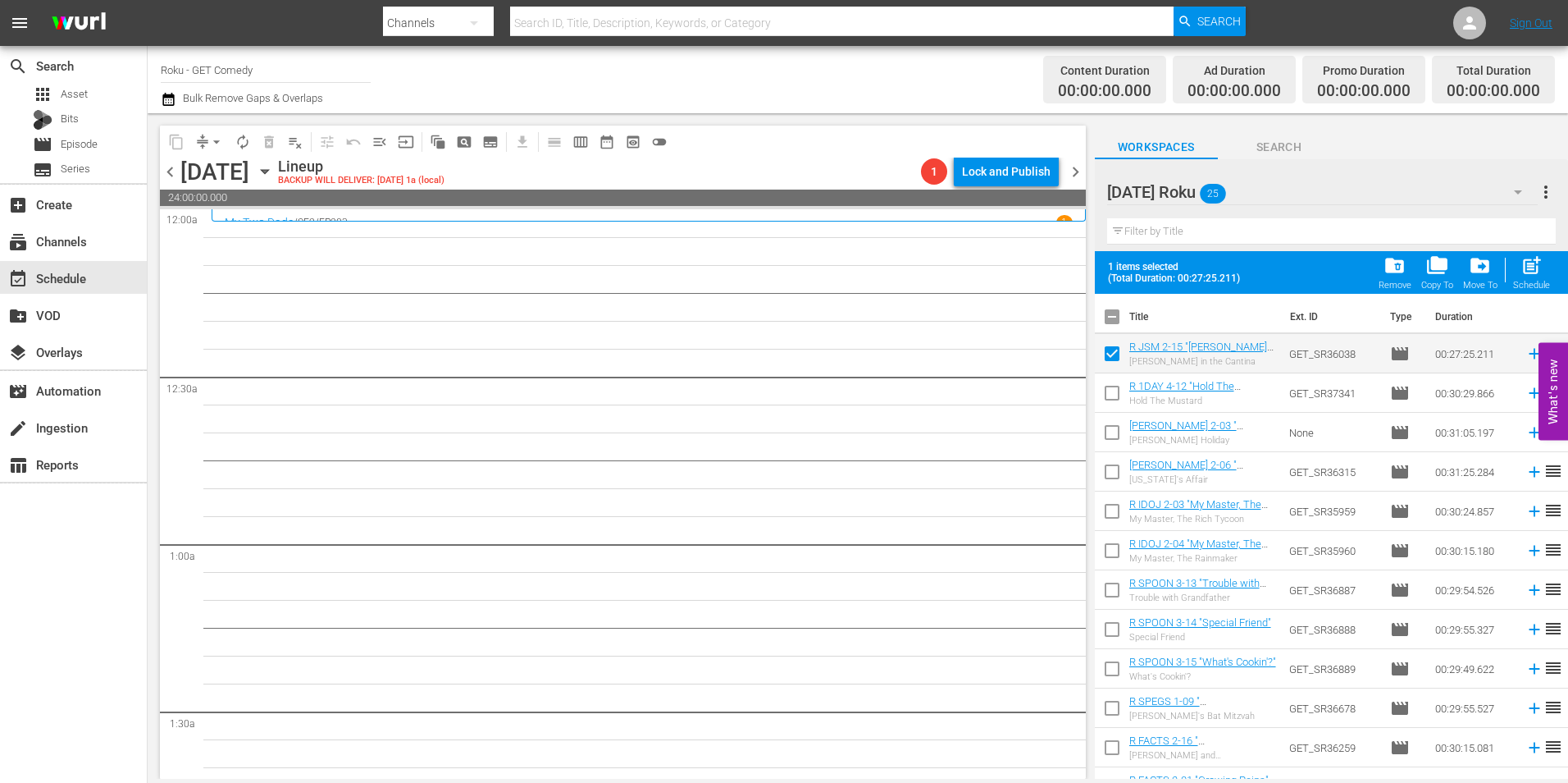
click at [1110, 398] on input "checkbox" at bounding box center [1112, 396] width 35 height 35
checkbox input "true"
click at [1108, 431] on input "checkbox" at bounding box center [1112, 435] width 35 height 35
checkbox input "true"
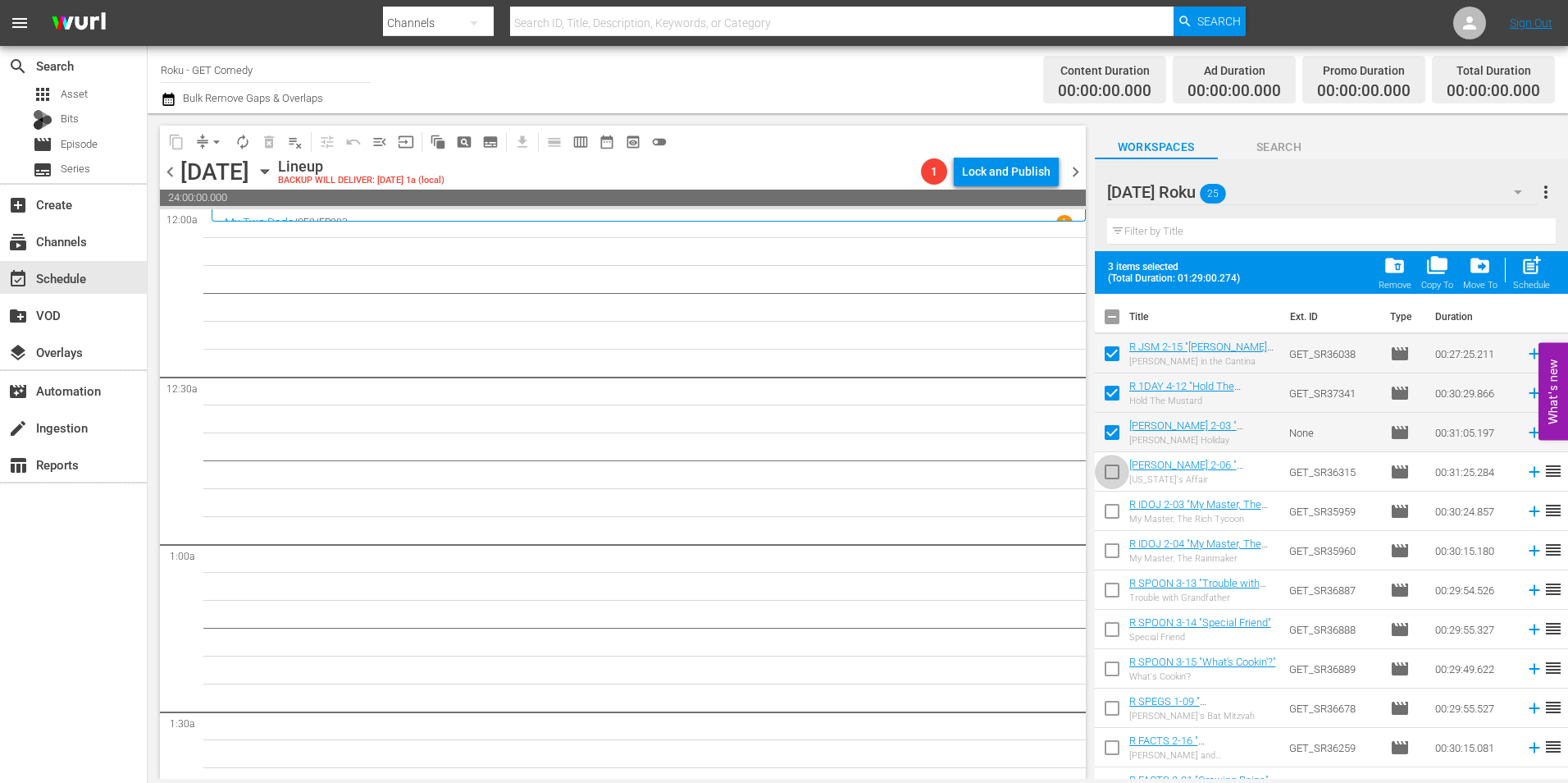
click at [1108, 485] on input "checkbox" at bounding box center [1112, 475] width 35 height 35
checkbox input "true"
click at [1109, 516] on input "checkbox" at bounding box center [1112, 514] width 35 height 35
checkbox input "true"
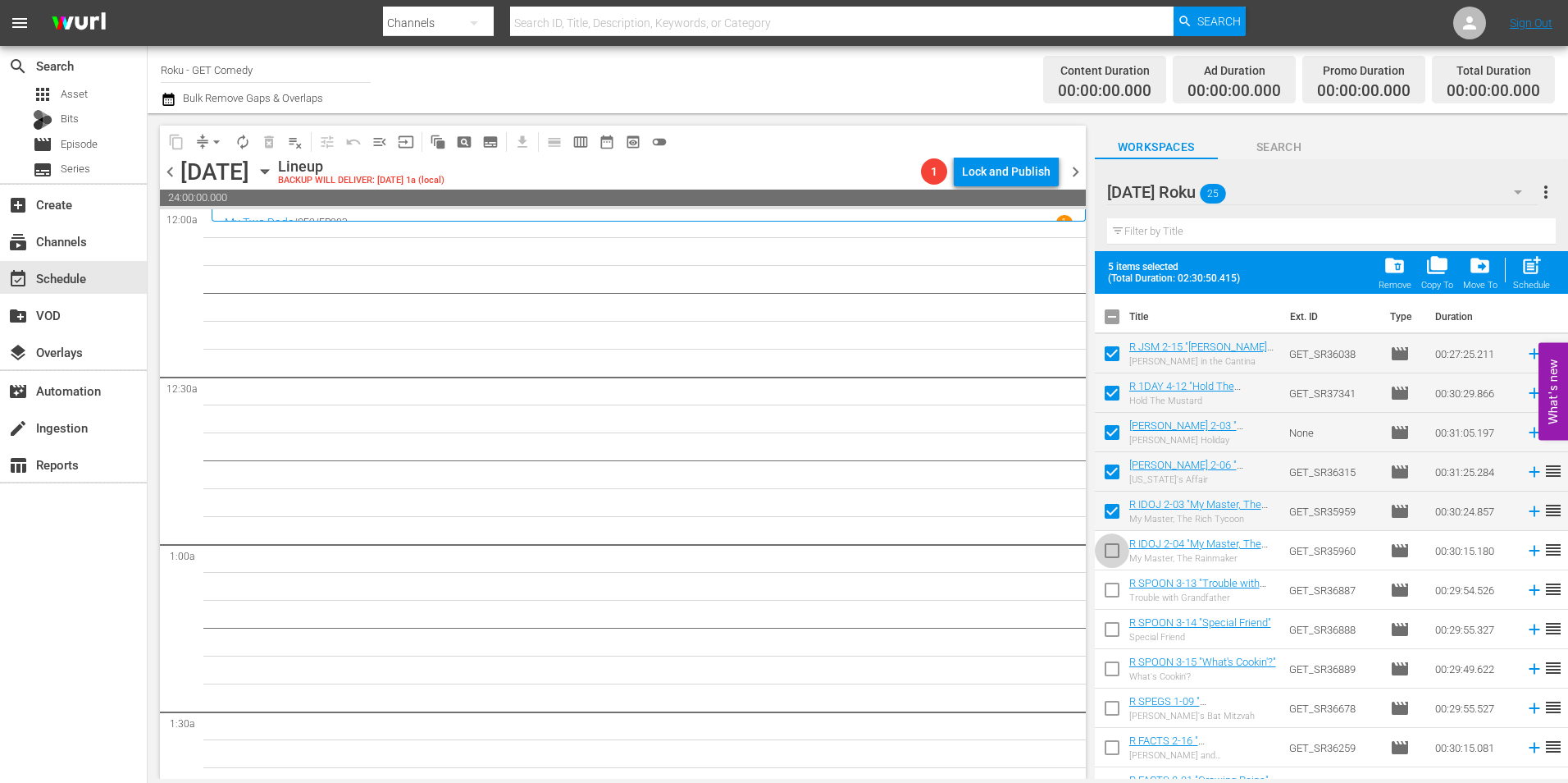
click at [1105, 547] on input "checkbox" at bounding box center [1112, 554] width 35 height 35
checkbox input "true"
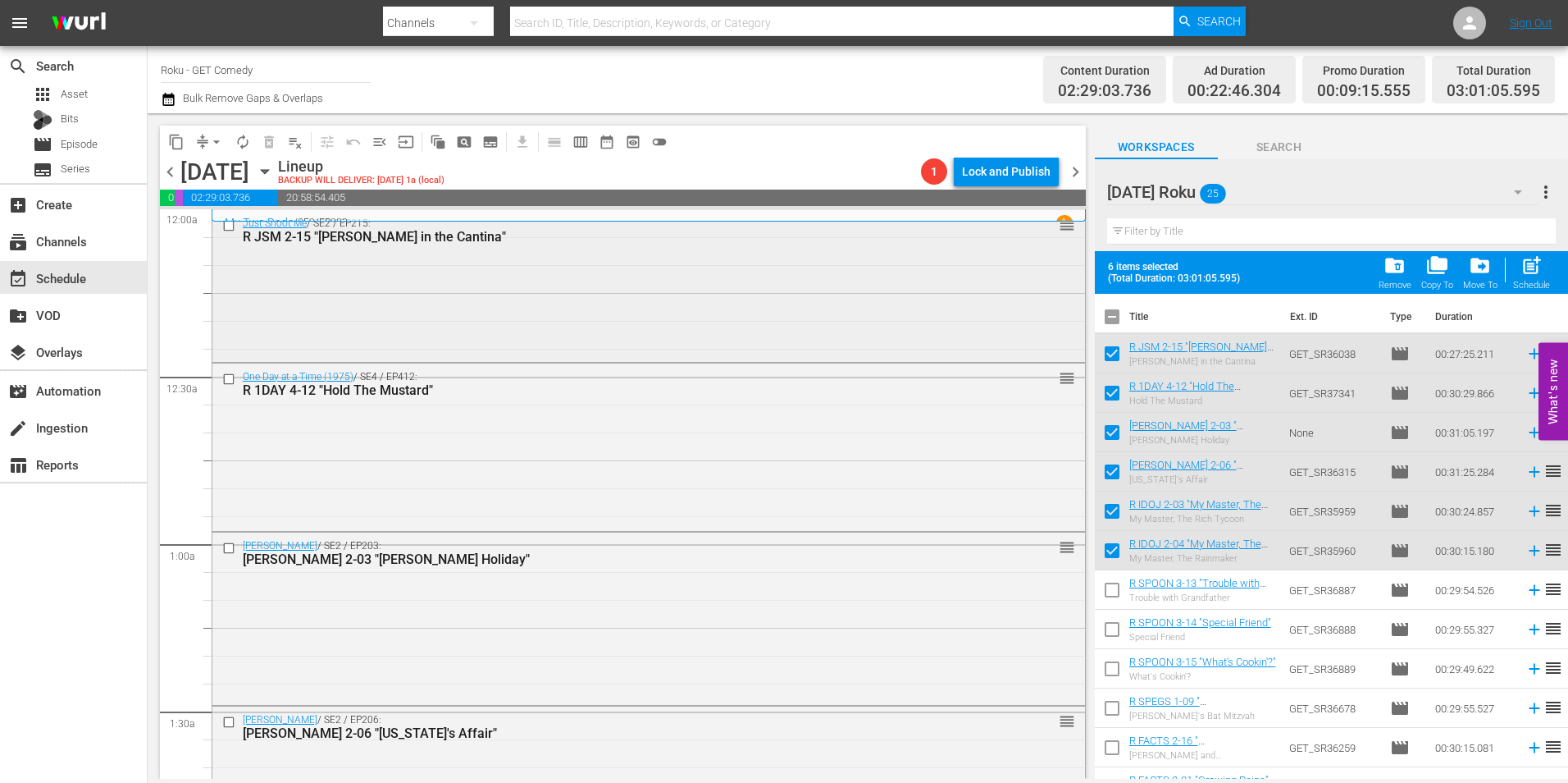
click at [583, 305] on div "Just Shoot Me / SE2 / EP215: R JSM 2-15 "Nina in the Cantina" reorder" at bounding box center [649, 283] width 873 height 148
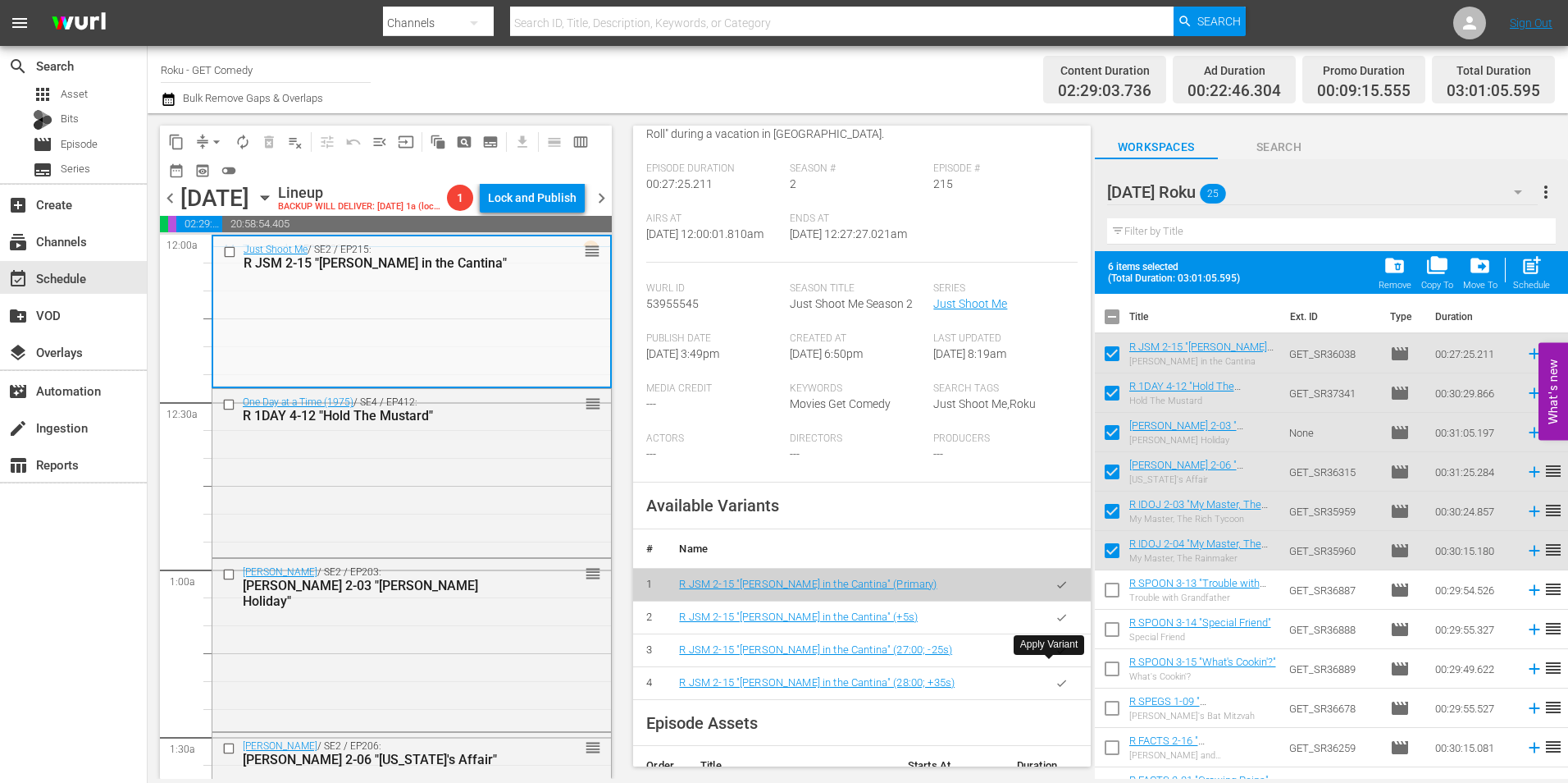
scroll to position [246, 0]
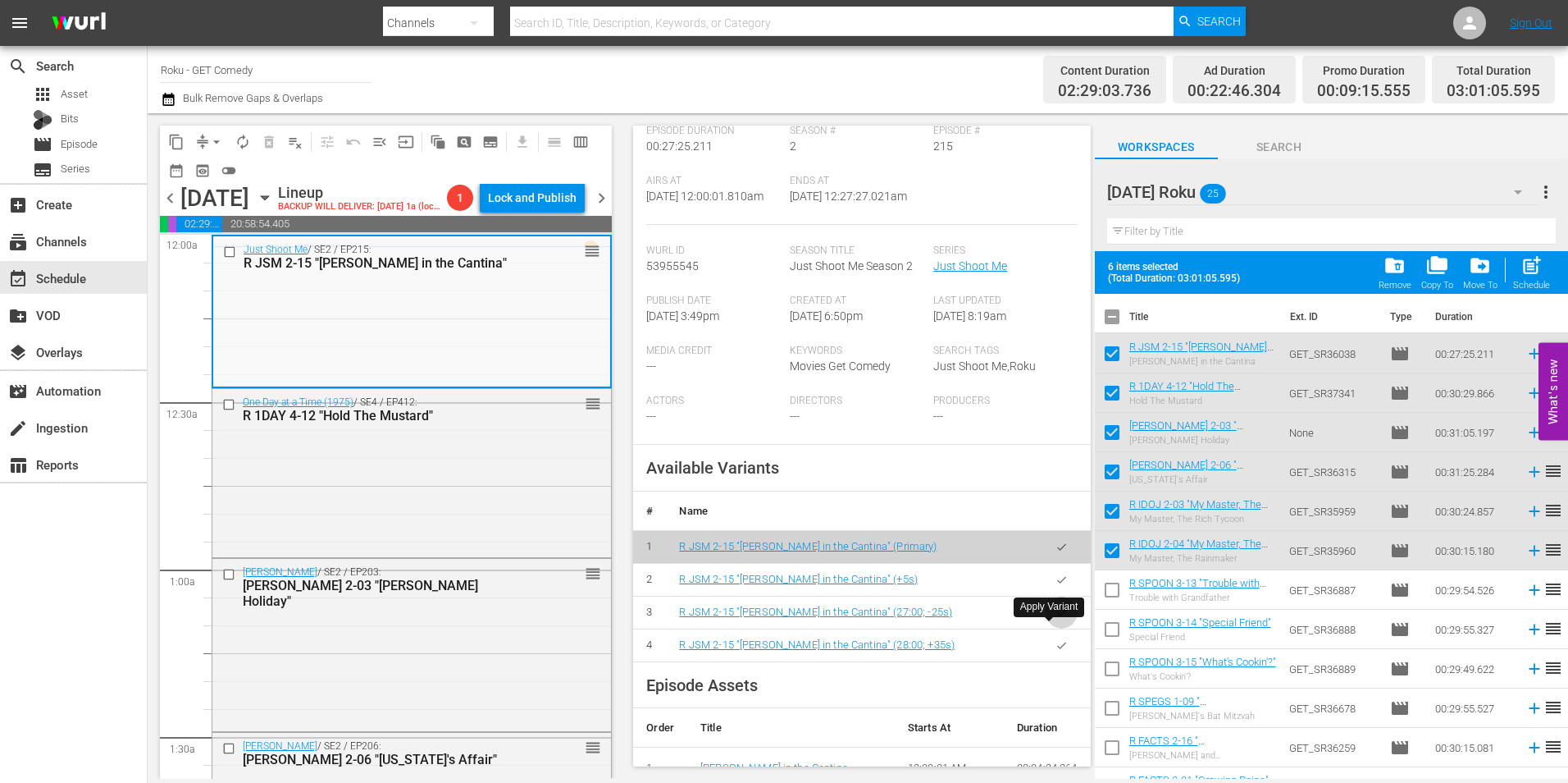
click at [1058, 628] on button "button" at bounding box center [1062, 612] width 32 height 32
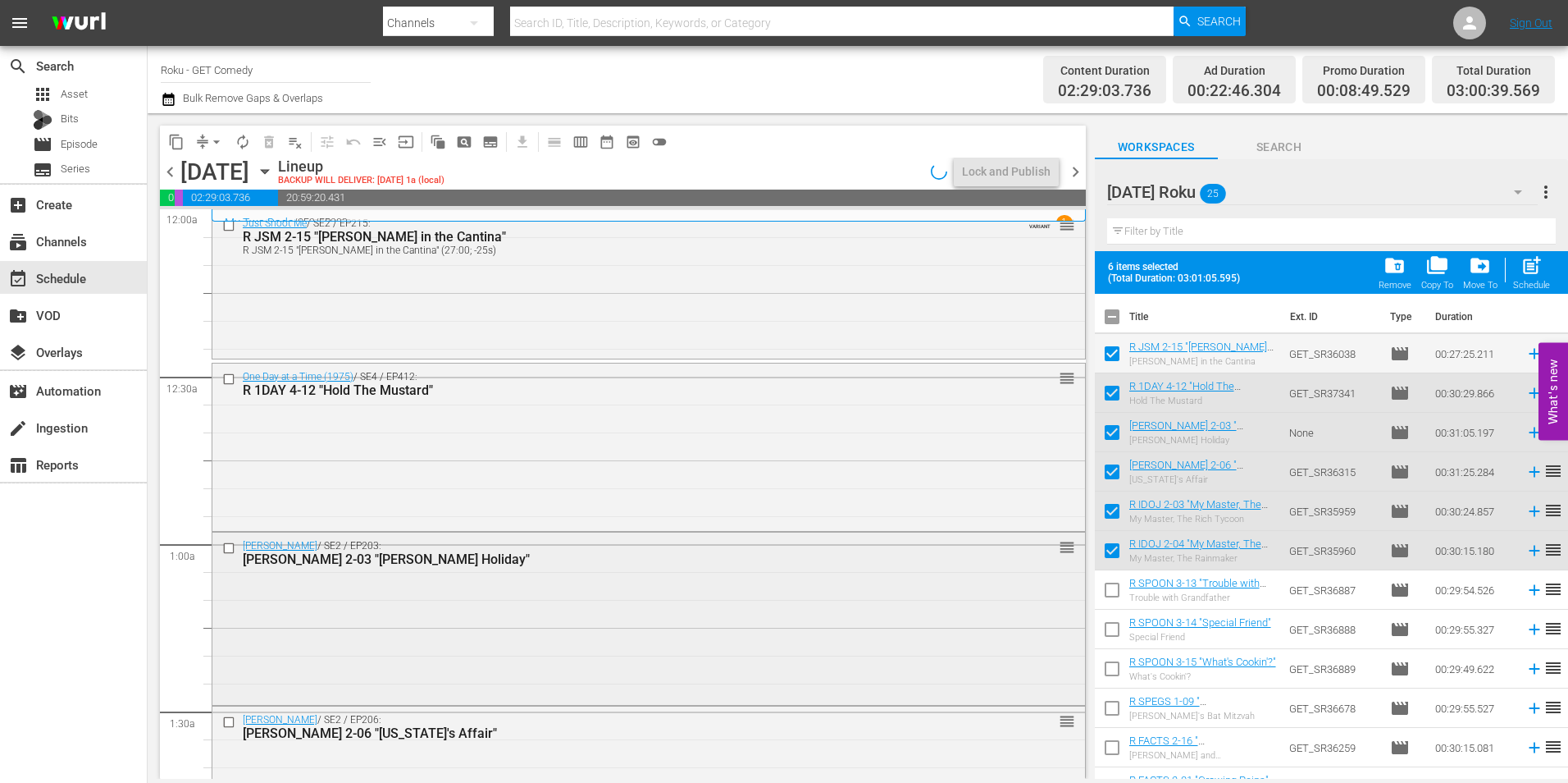
scroll to position [82, 0]
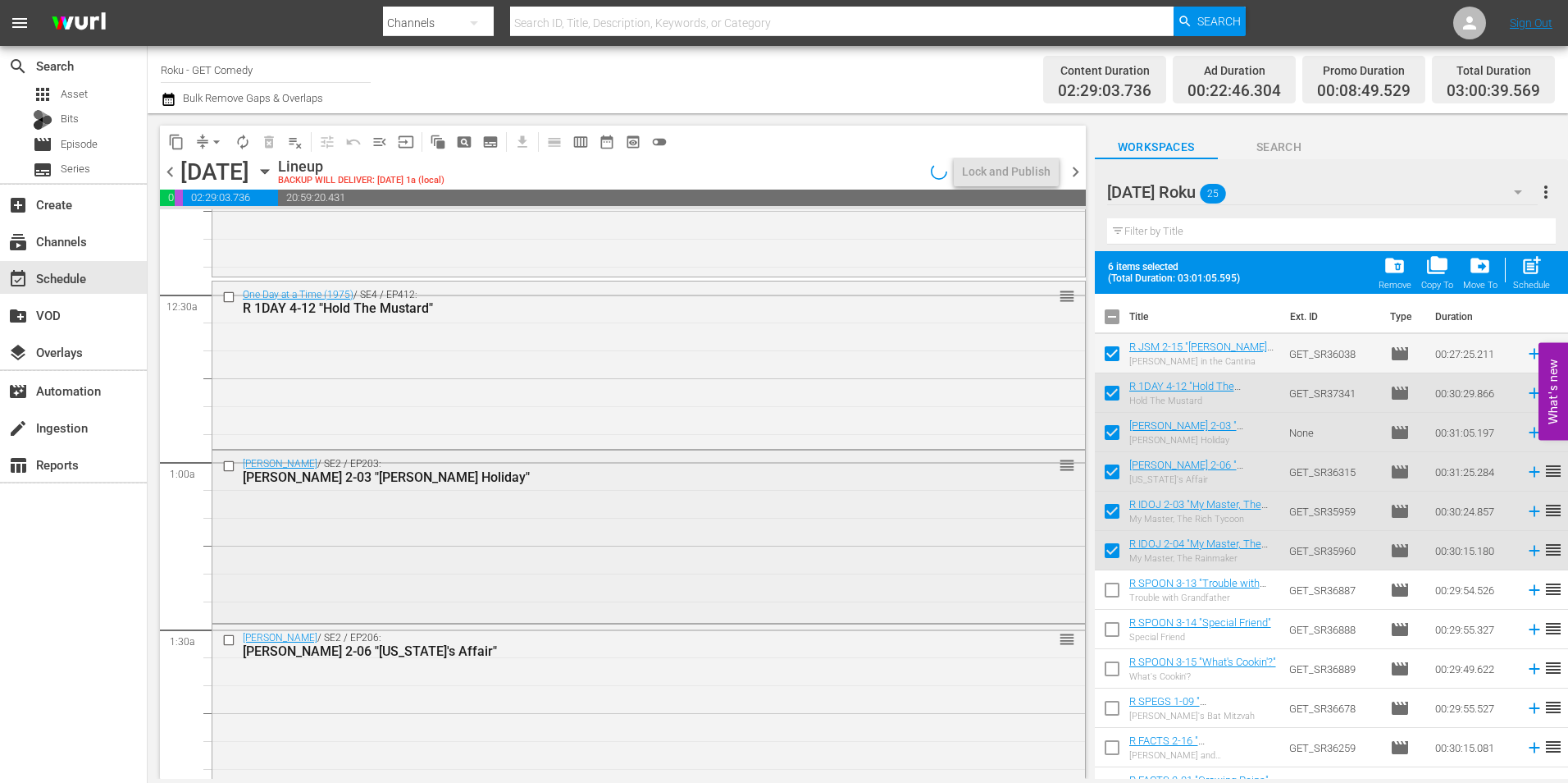
click at [518, 557] on div "Maude / SE2 / EP203: R MAUD 2-03 "Walter's Holiday" reorder" at bounding box center [649, 535] width 873 height 168
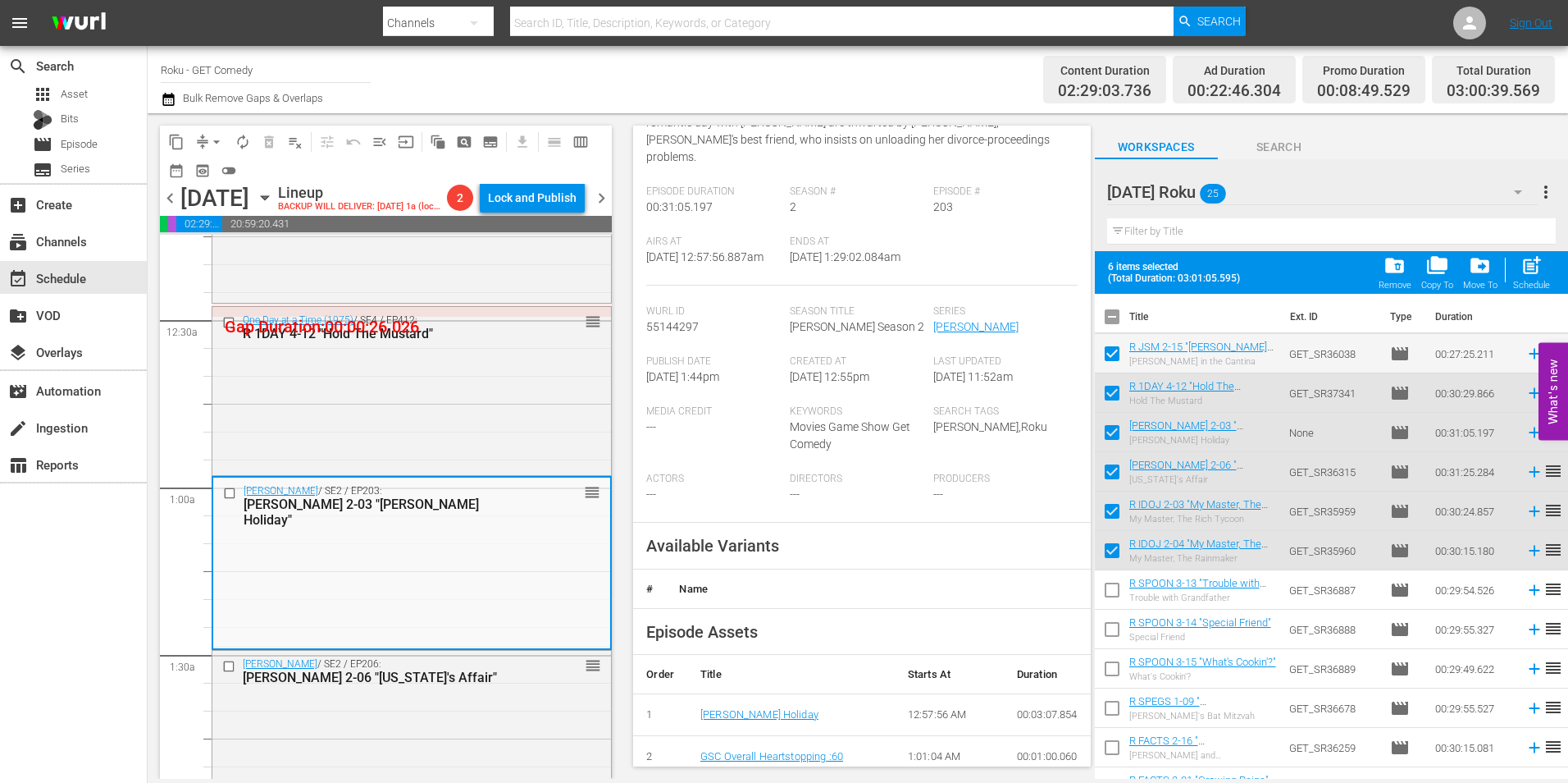
scroll to position [246, 0]
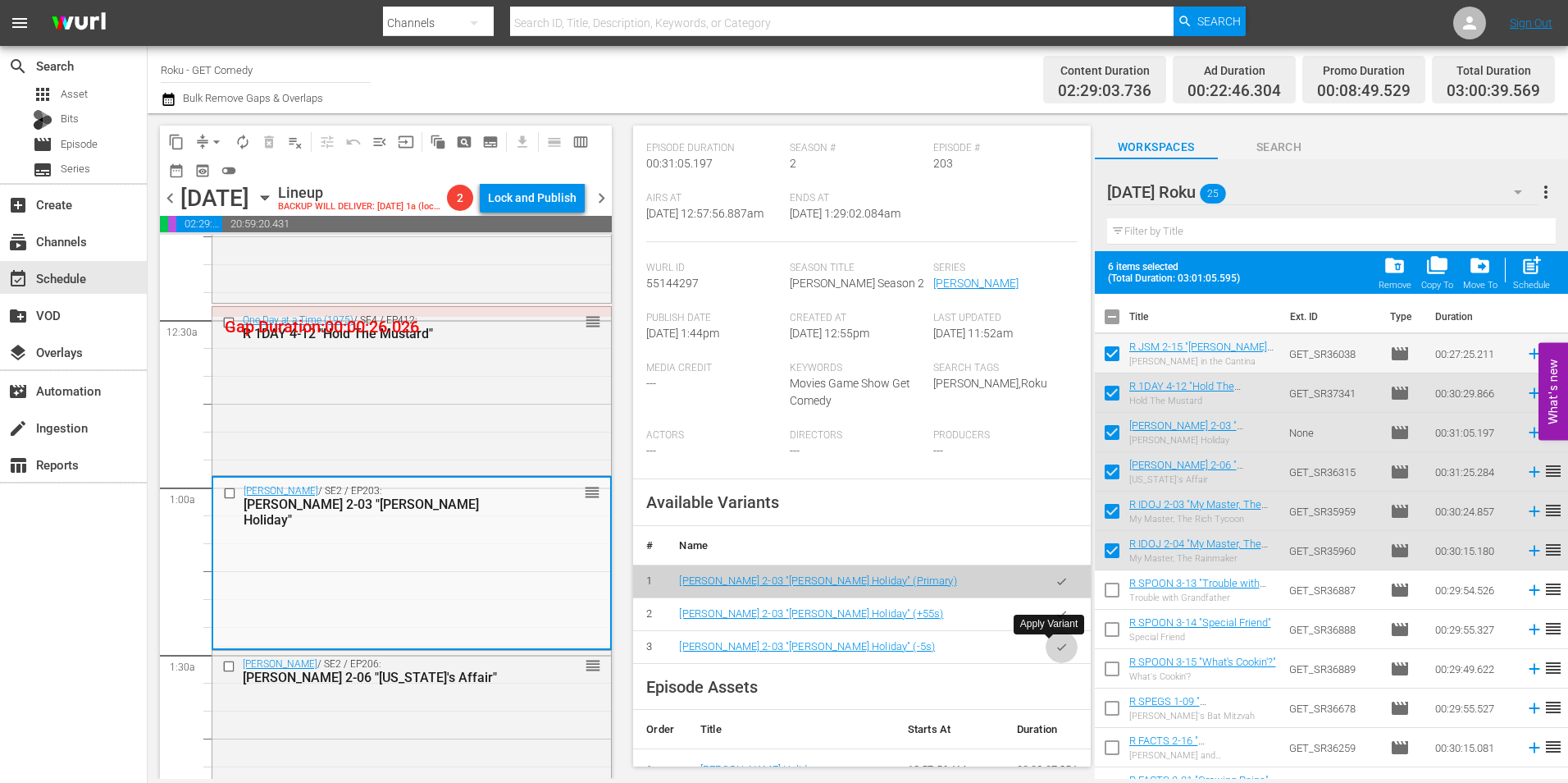
click at [1055, 646] on icon "button" at bounding box center [1062, 647] width 12 height 12
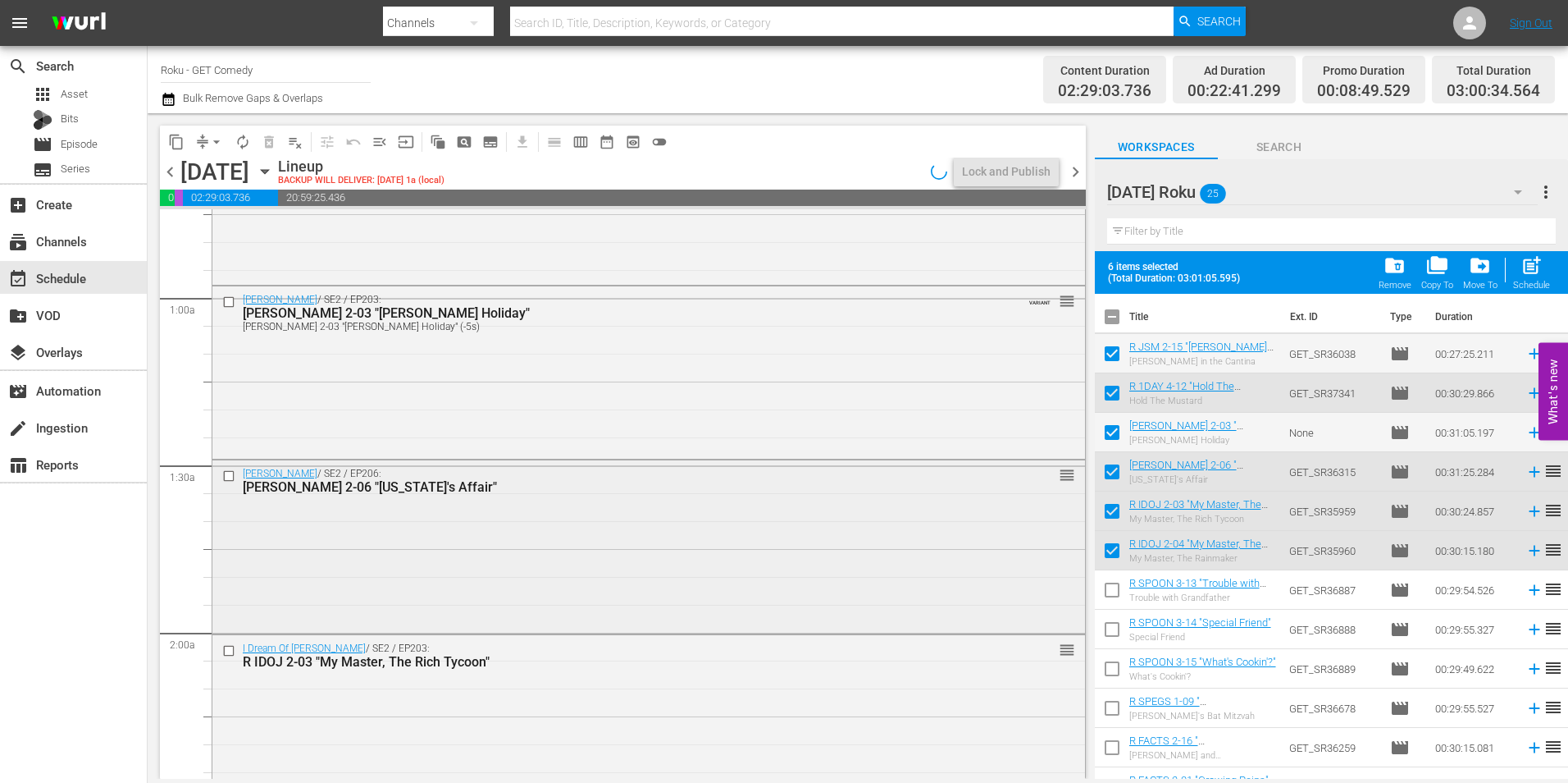
click at [568, 542] on div "Maude / SE2 / EP206: R MAUD 2-06 "Florida's Affair" reorder" at bounding box center [649, 546] width 873 height 171
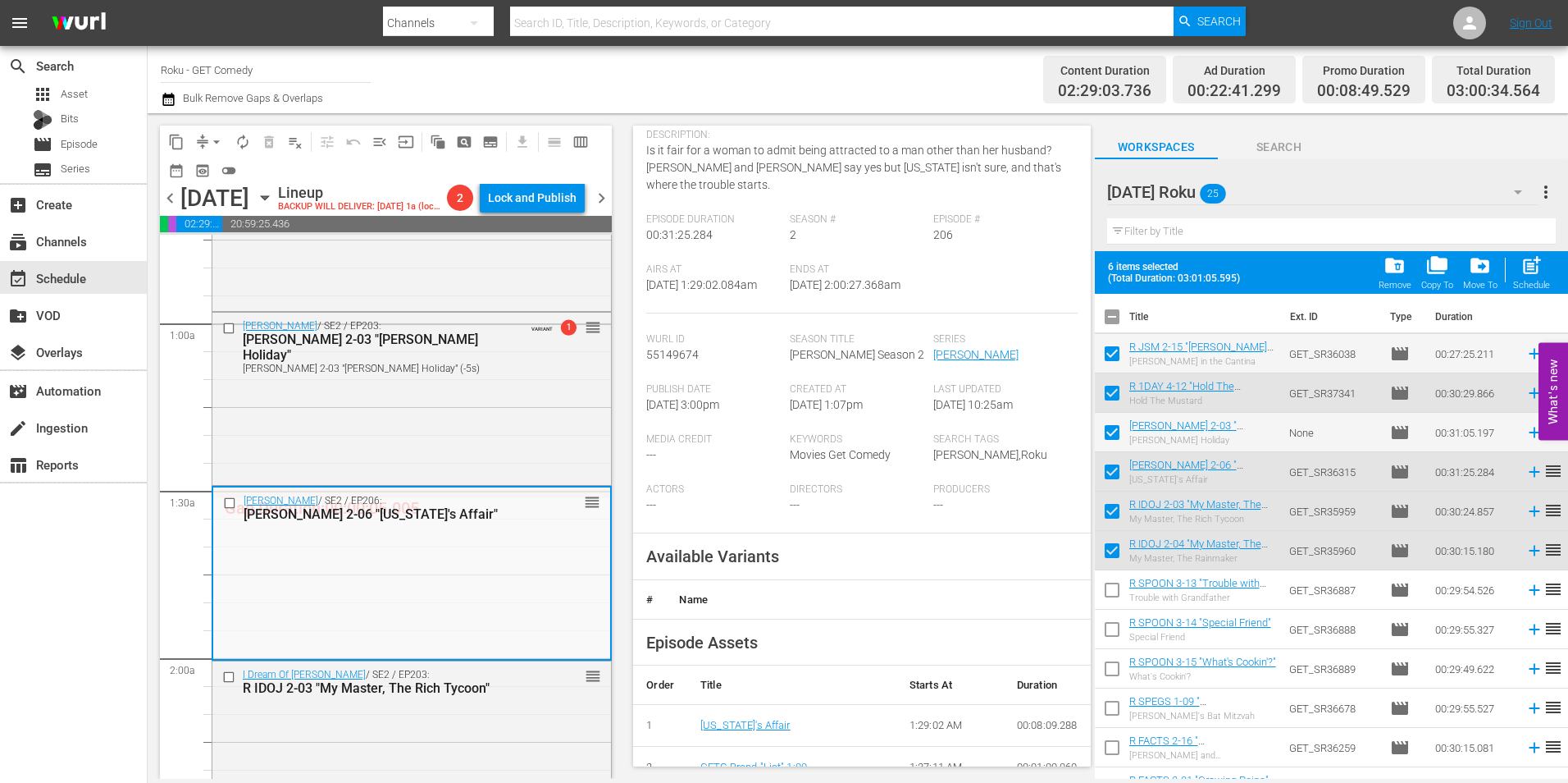
scroll to position [164, 0]
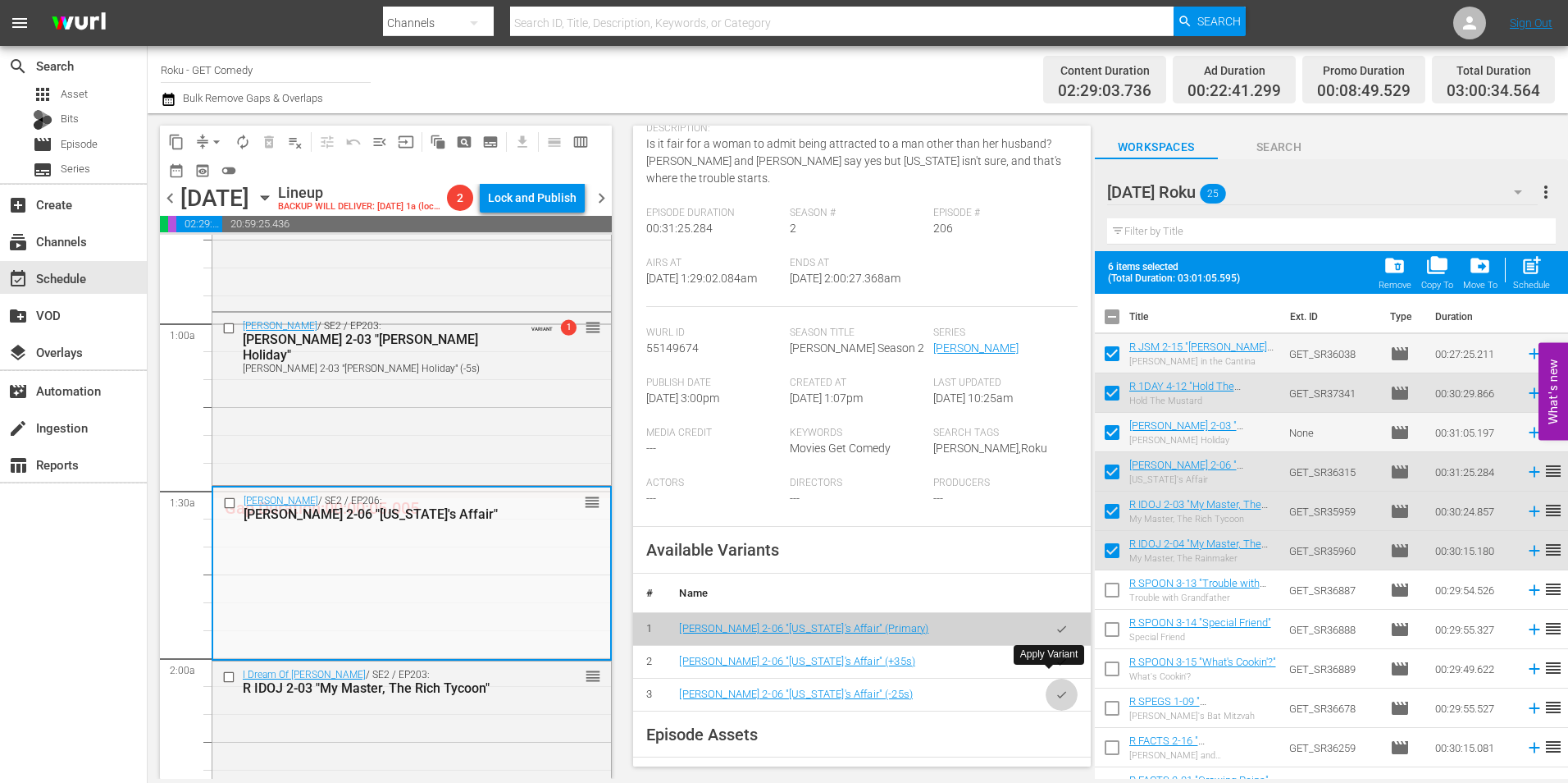
click at [1055, 688] on icon "button" at bounding box center [1062, 694] width 12 height 12
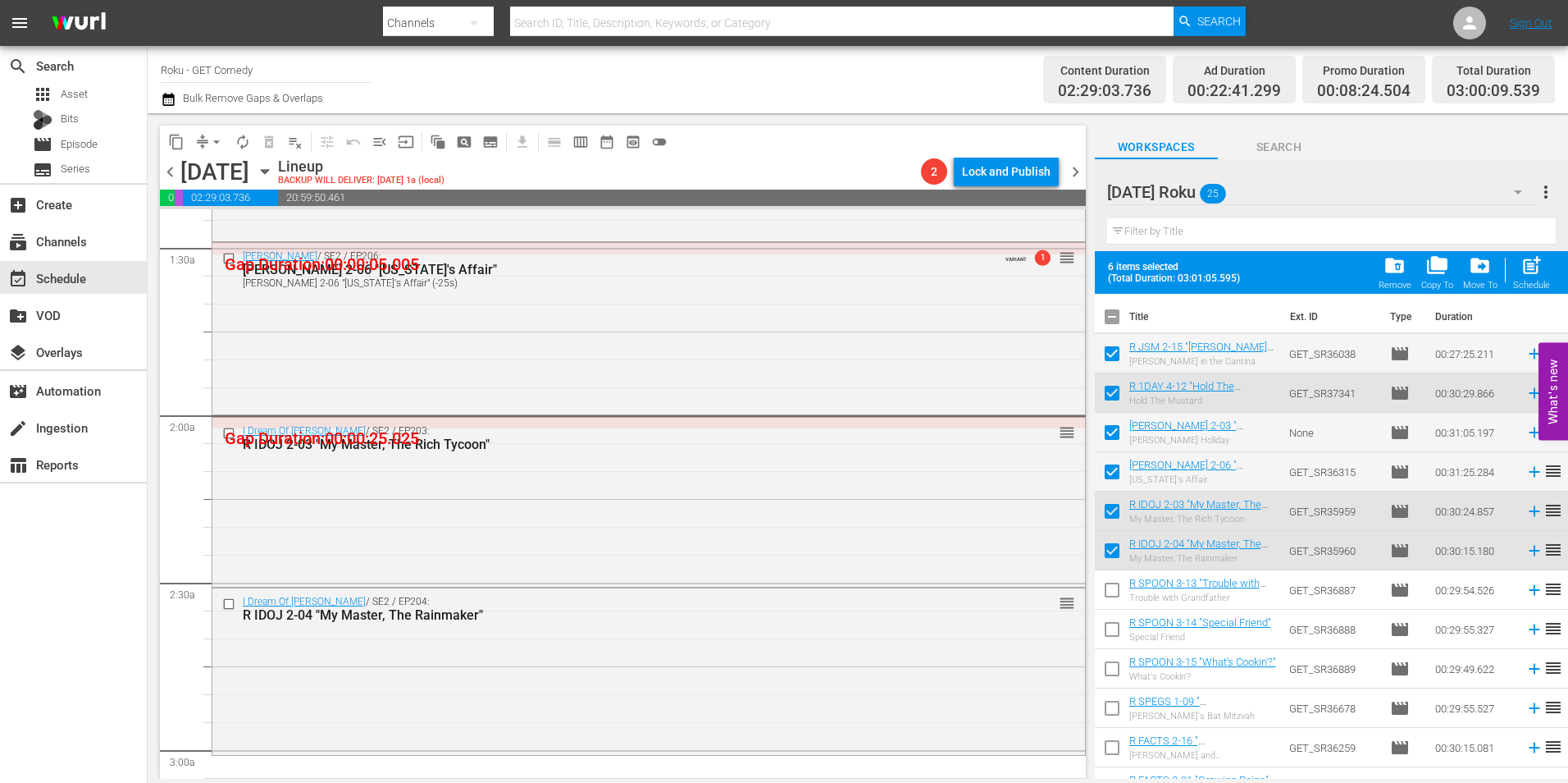
scroll to position [492, 0]
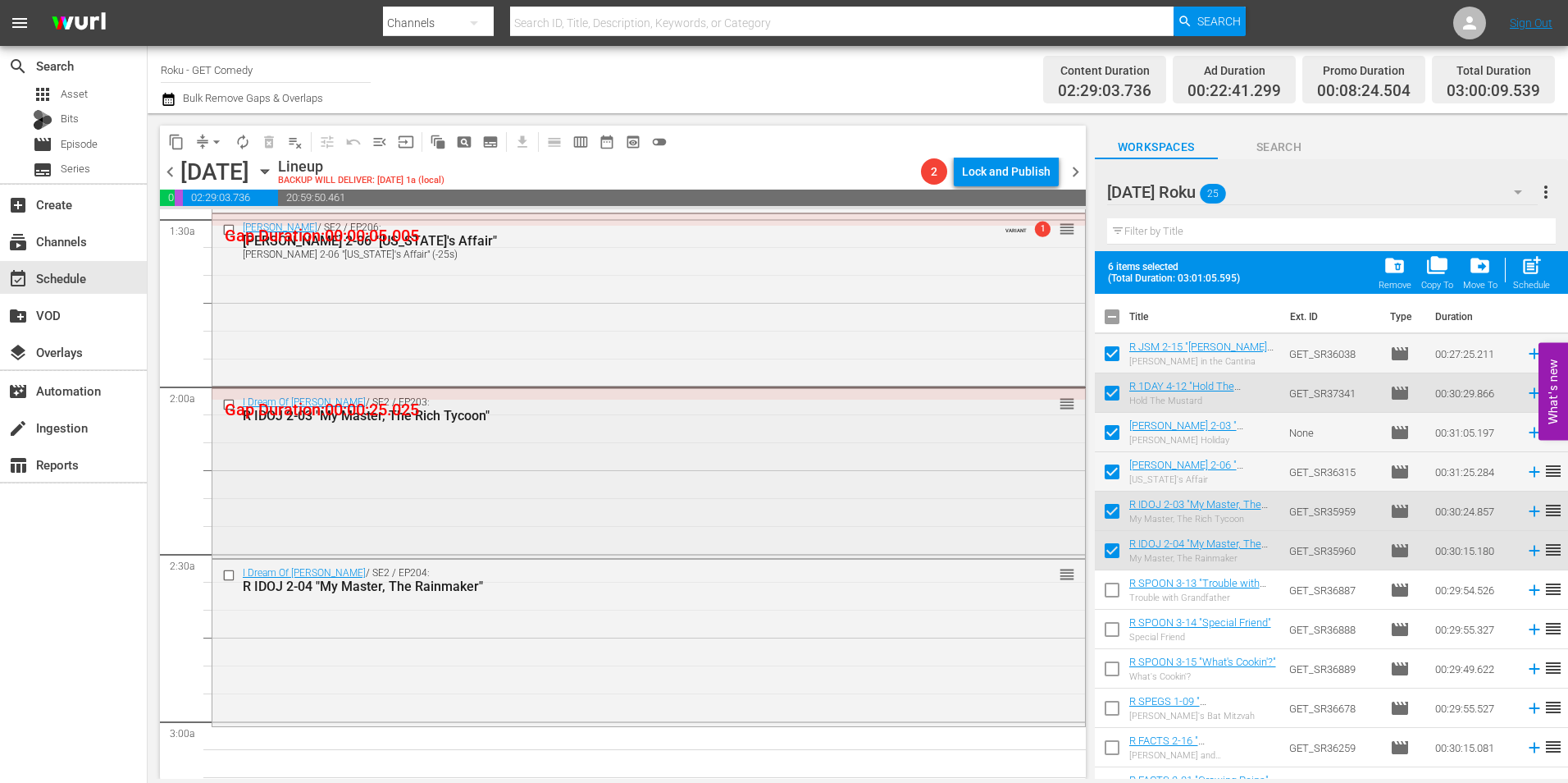
click at [545, 475] on div "I Dream Of Jeannie / SE2 / EP203: R IDOJ 2-03 "My Master, The Rich Tycoon" reor…" at bounding box center [649, 471] width 873 height 165
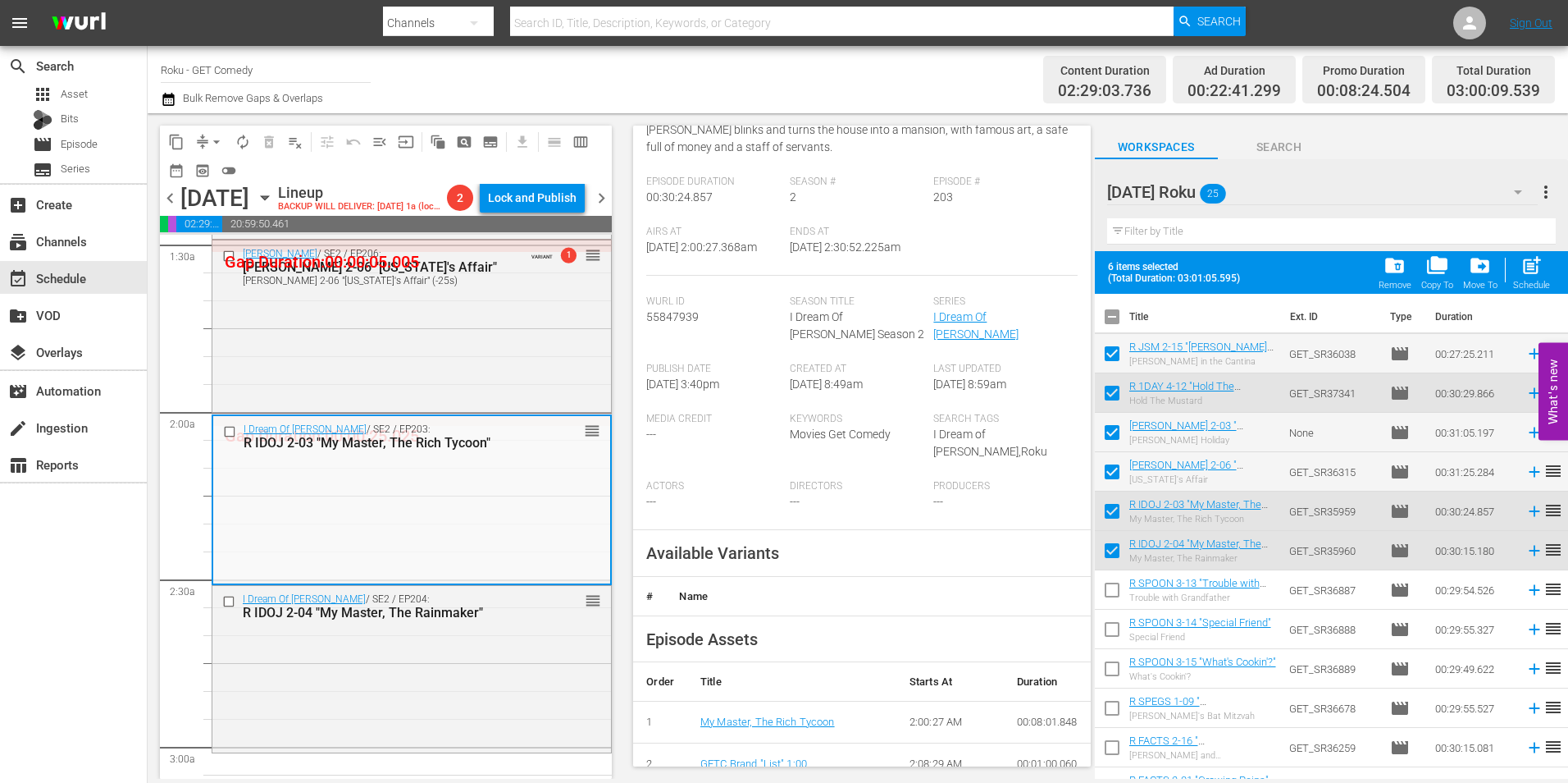
scroll to position [246, 0]
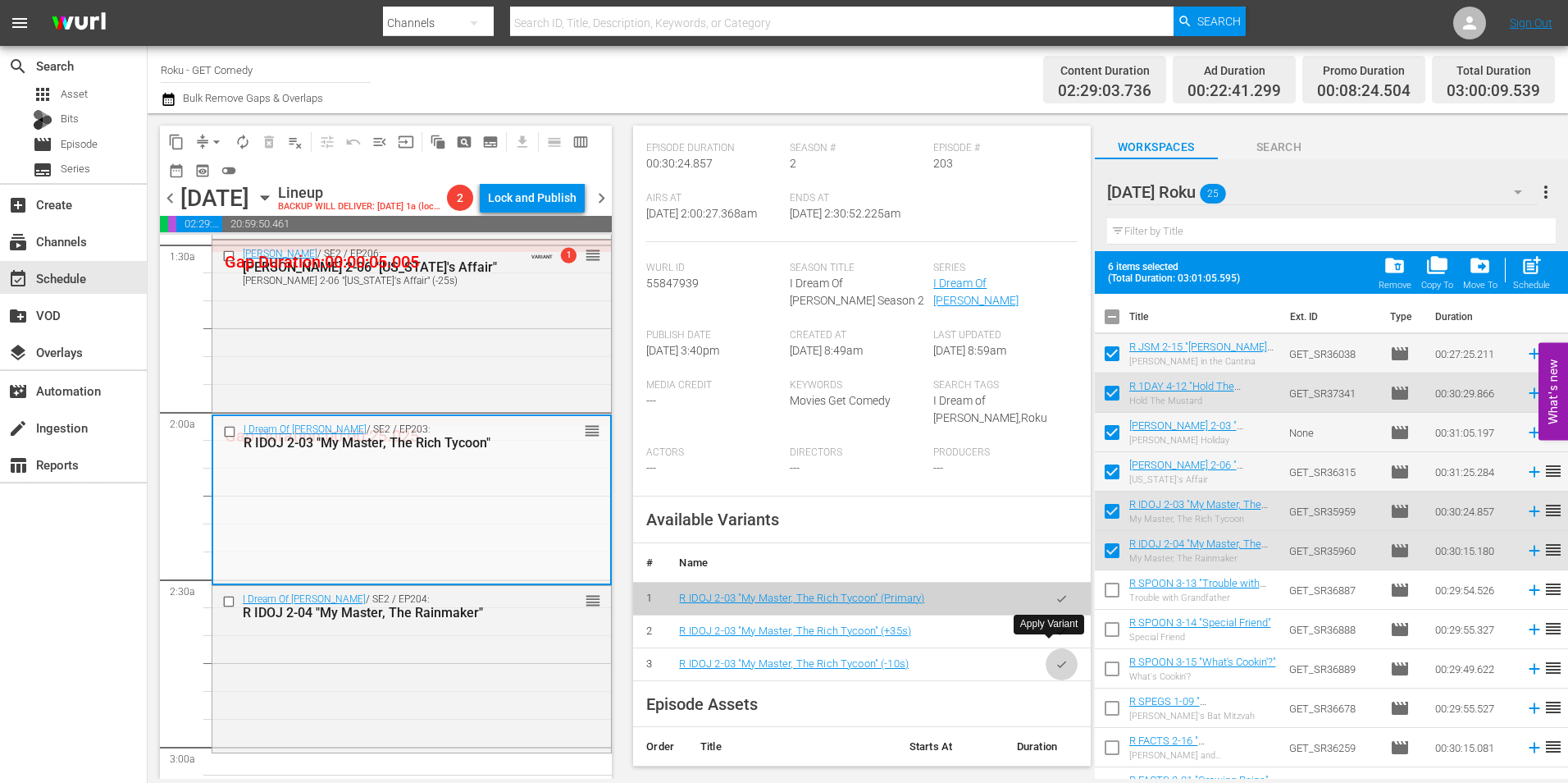
click at [1055, 658] on icon "button" at bounding box center [1062, 664] width 12 height 12
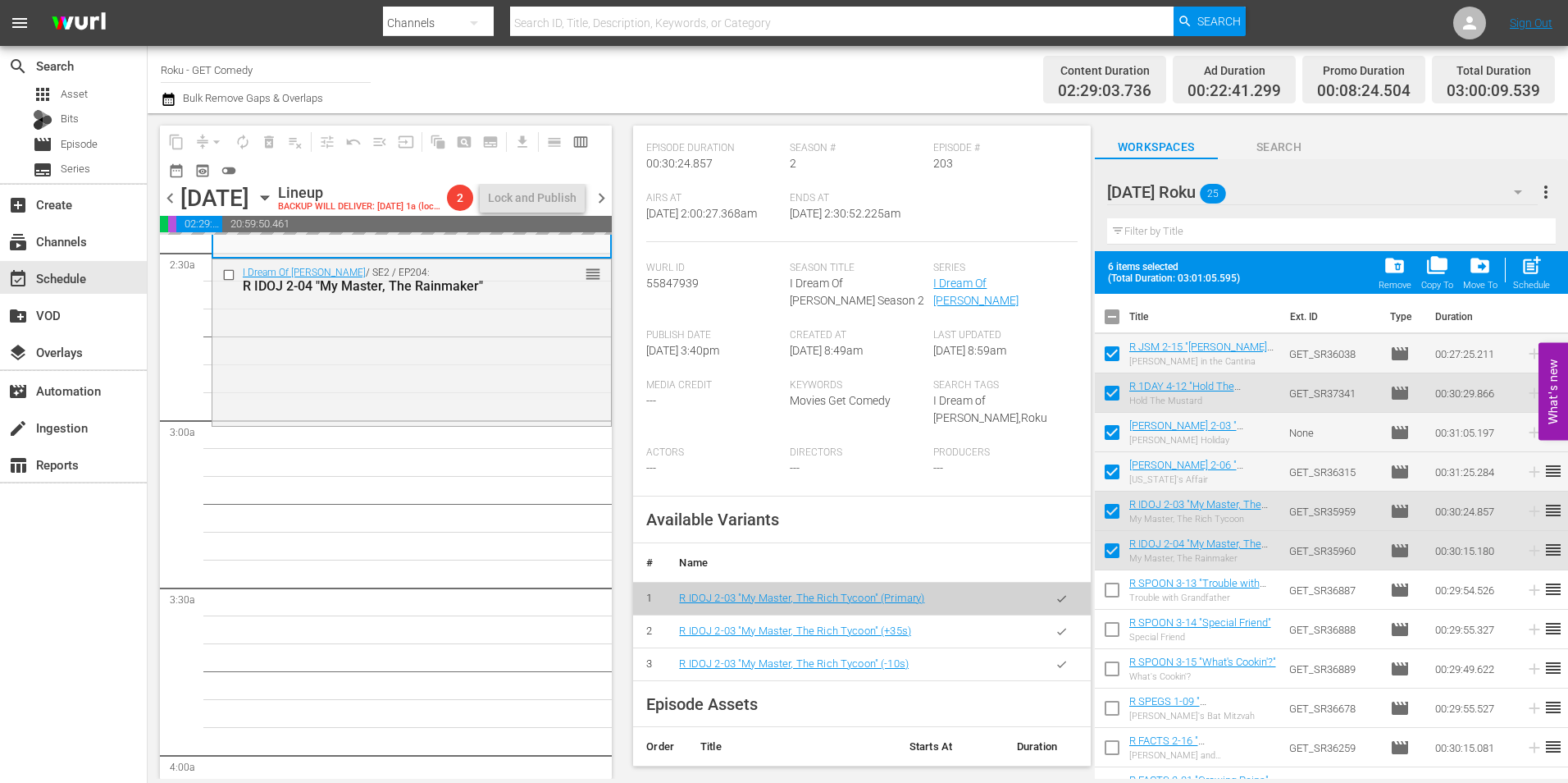
scroll to position [820, 0]
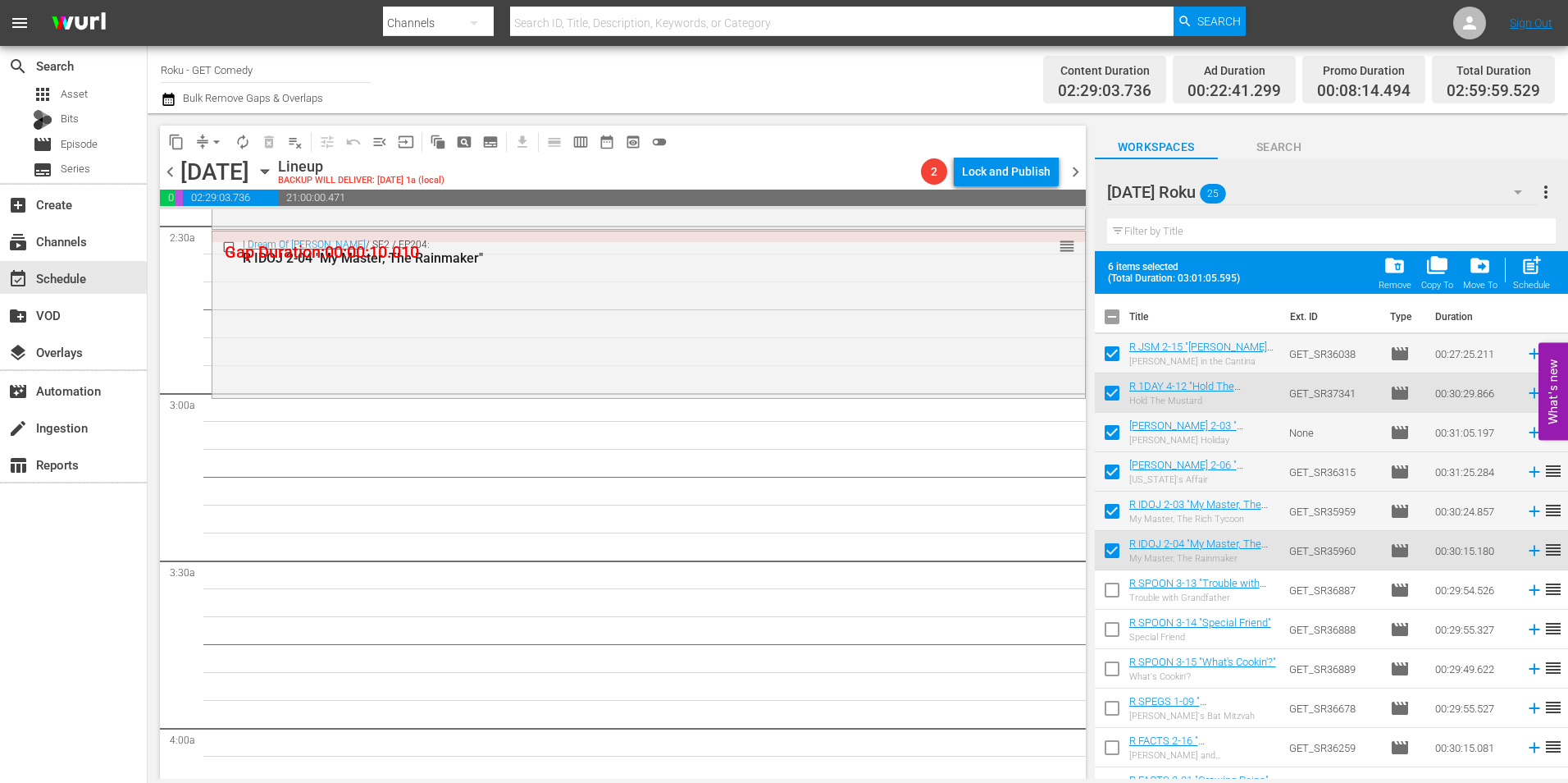
click at [274, 179] on icon "button" at bounding box center [265, 171] width 18 height 18
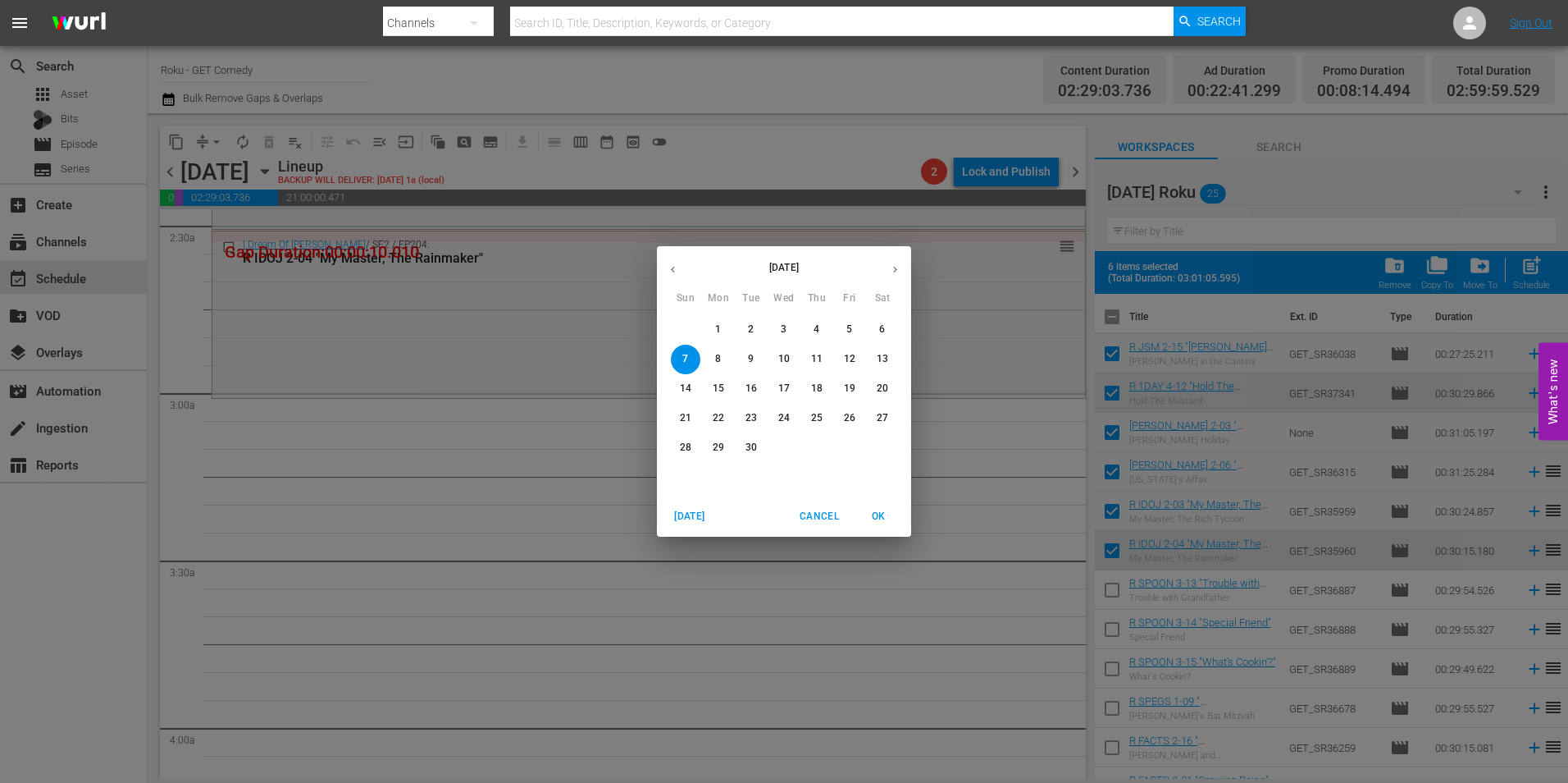
click at [672, 270] on icon "button" at bounding box center [673, 269] width 4 height 6
click at [885, 449] on p "30" at bounding box center [882, 447] width 12 height 14
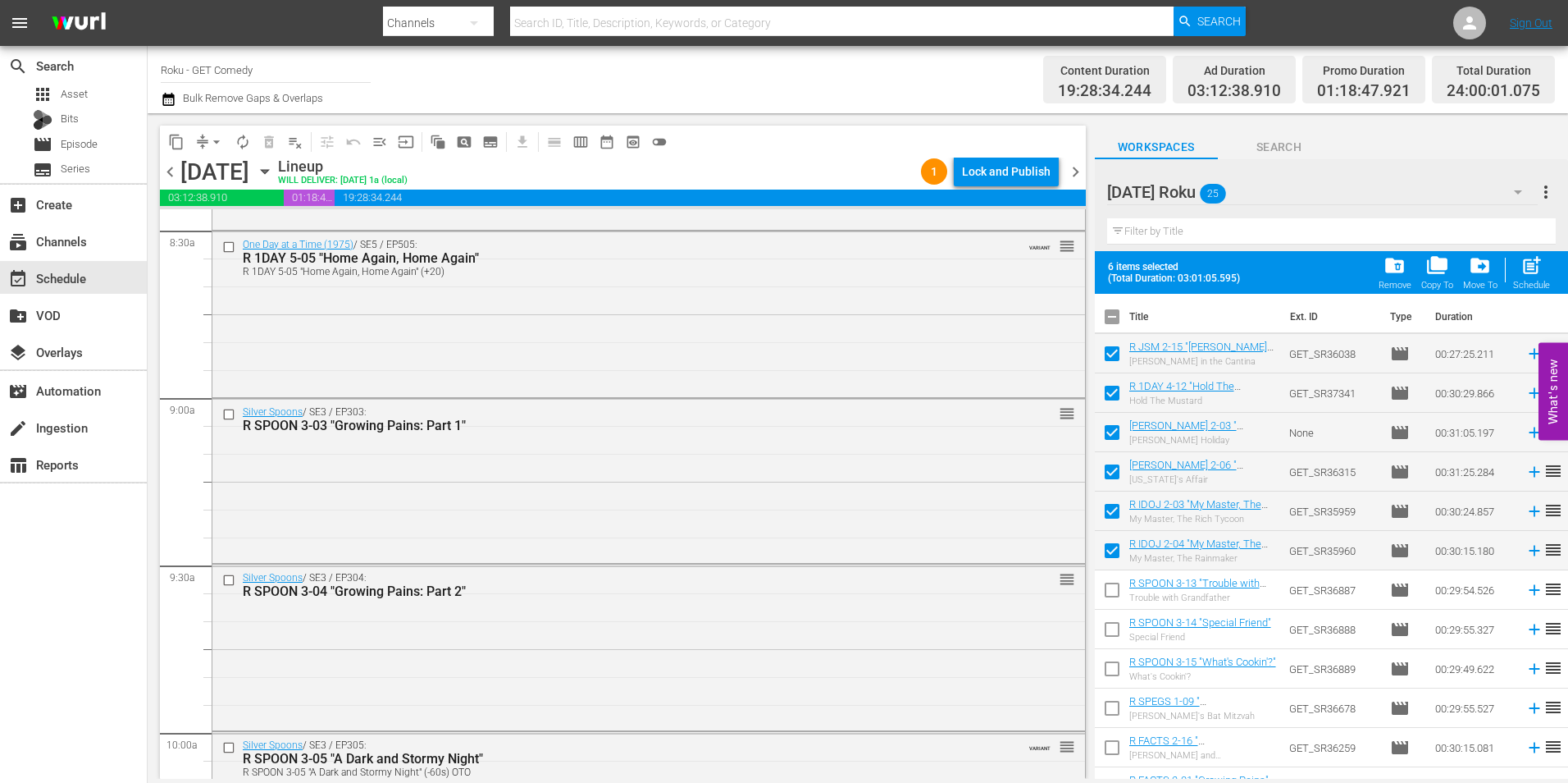
scroll to position [2872, 0]
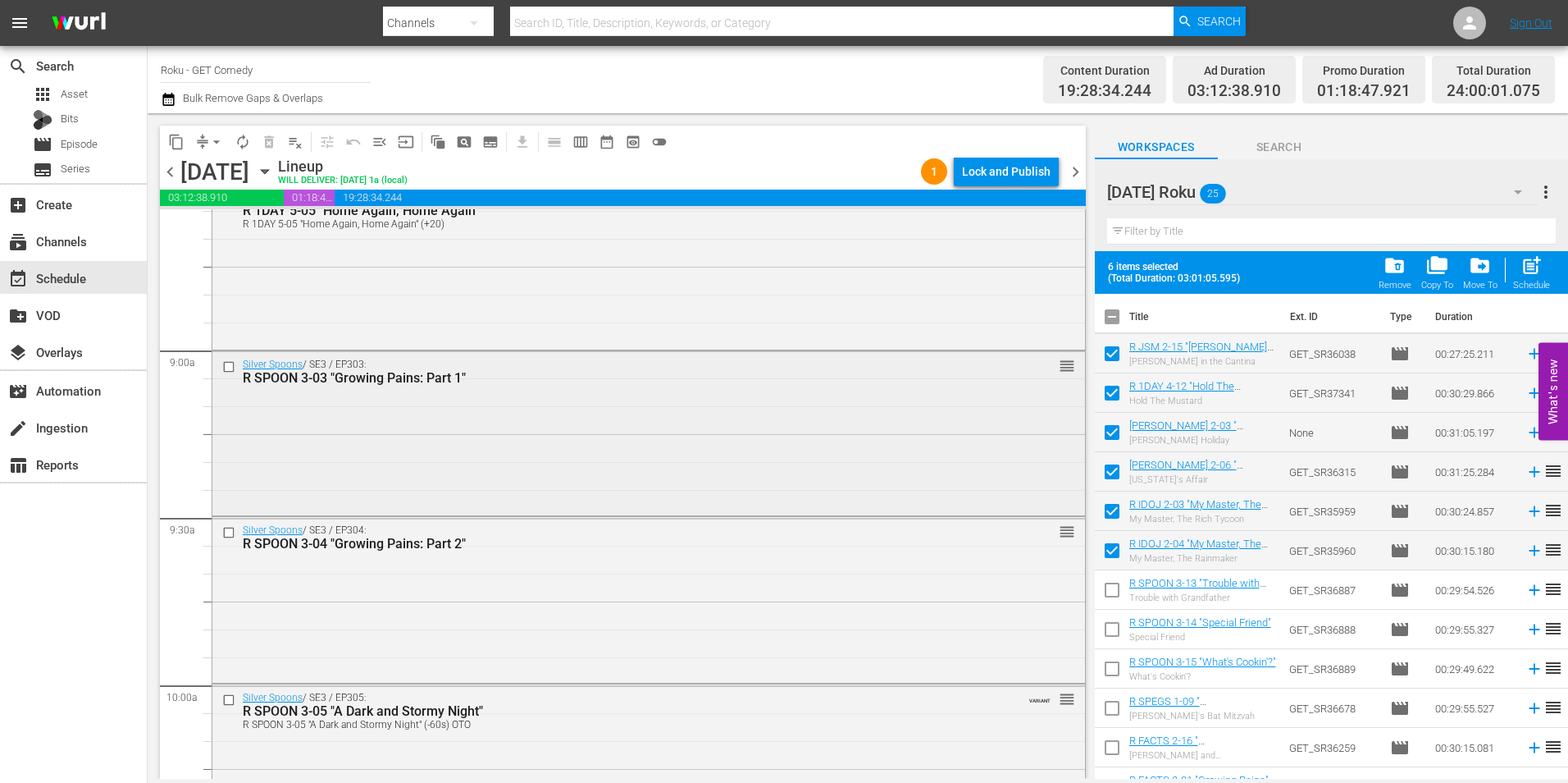
click at [223, 362] on input "checkbox" at bounding box center [230, 367] width 17 height 14
click at [228, 534] on input "checkbox" at bounding box center [230, 533] width 17 height 14
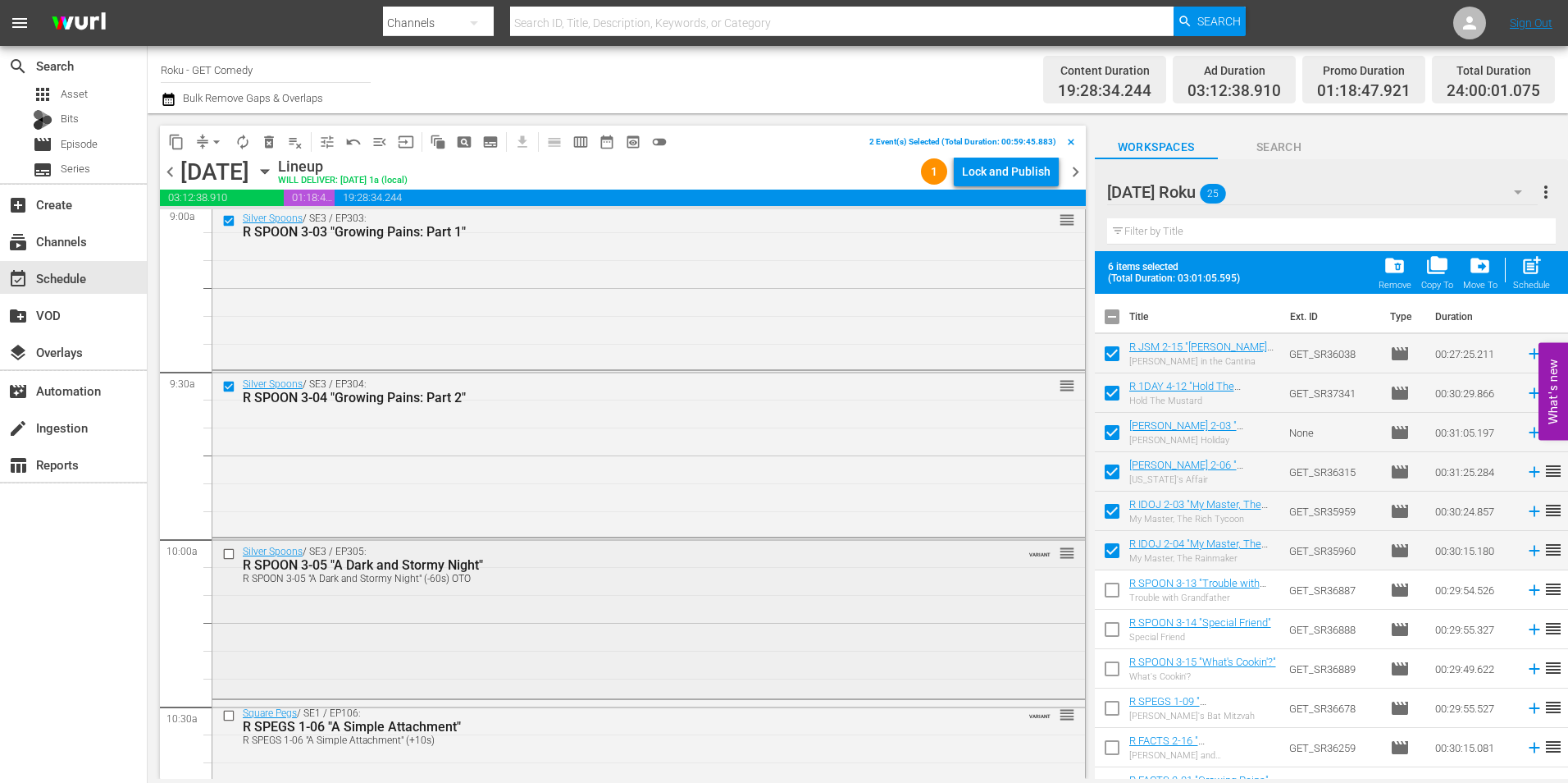
scroll to position [3035, 0]
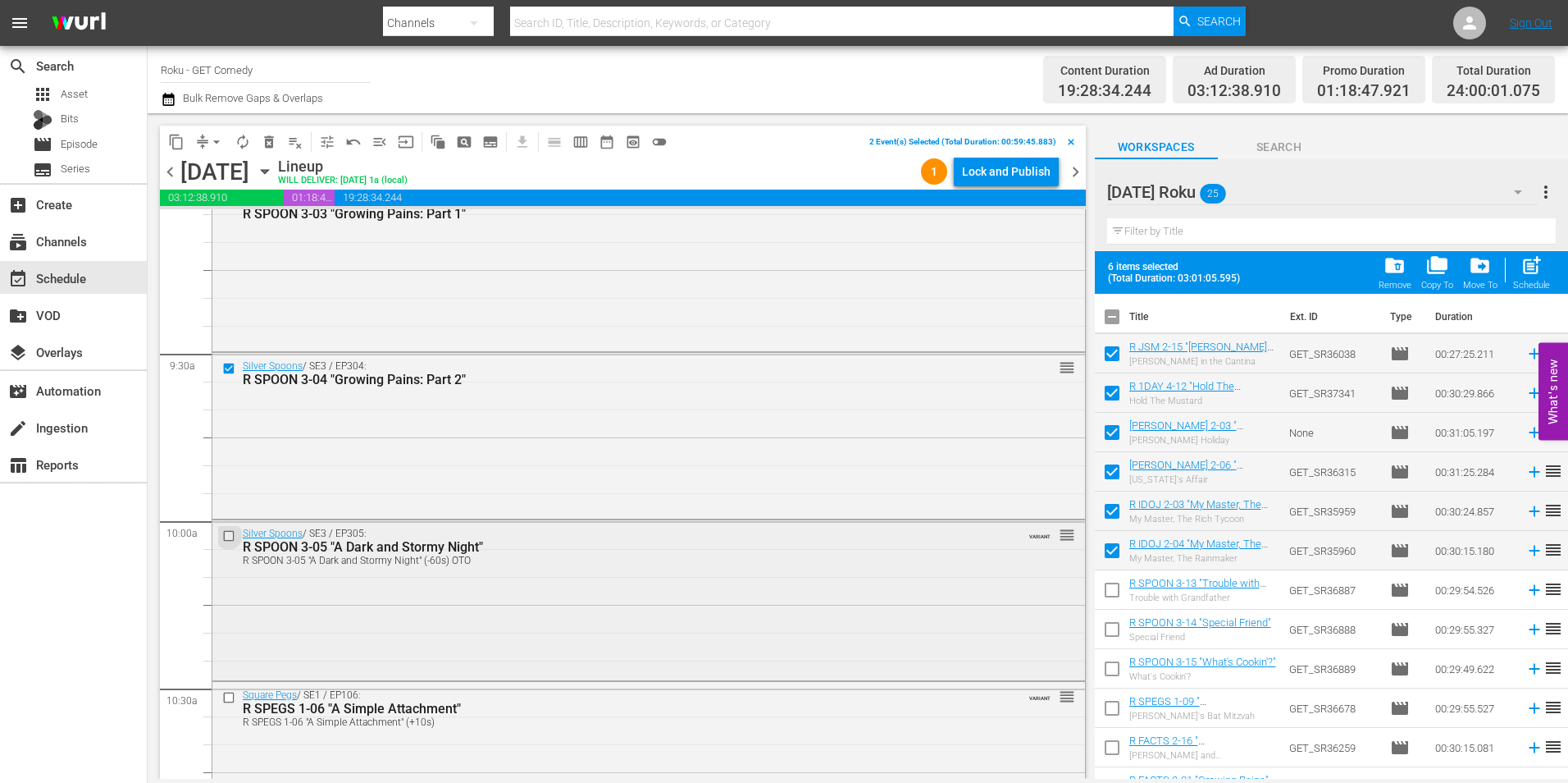
click at [226, 539] on input "checkbox" at bounding box center [230, 536] width 17 height 14
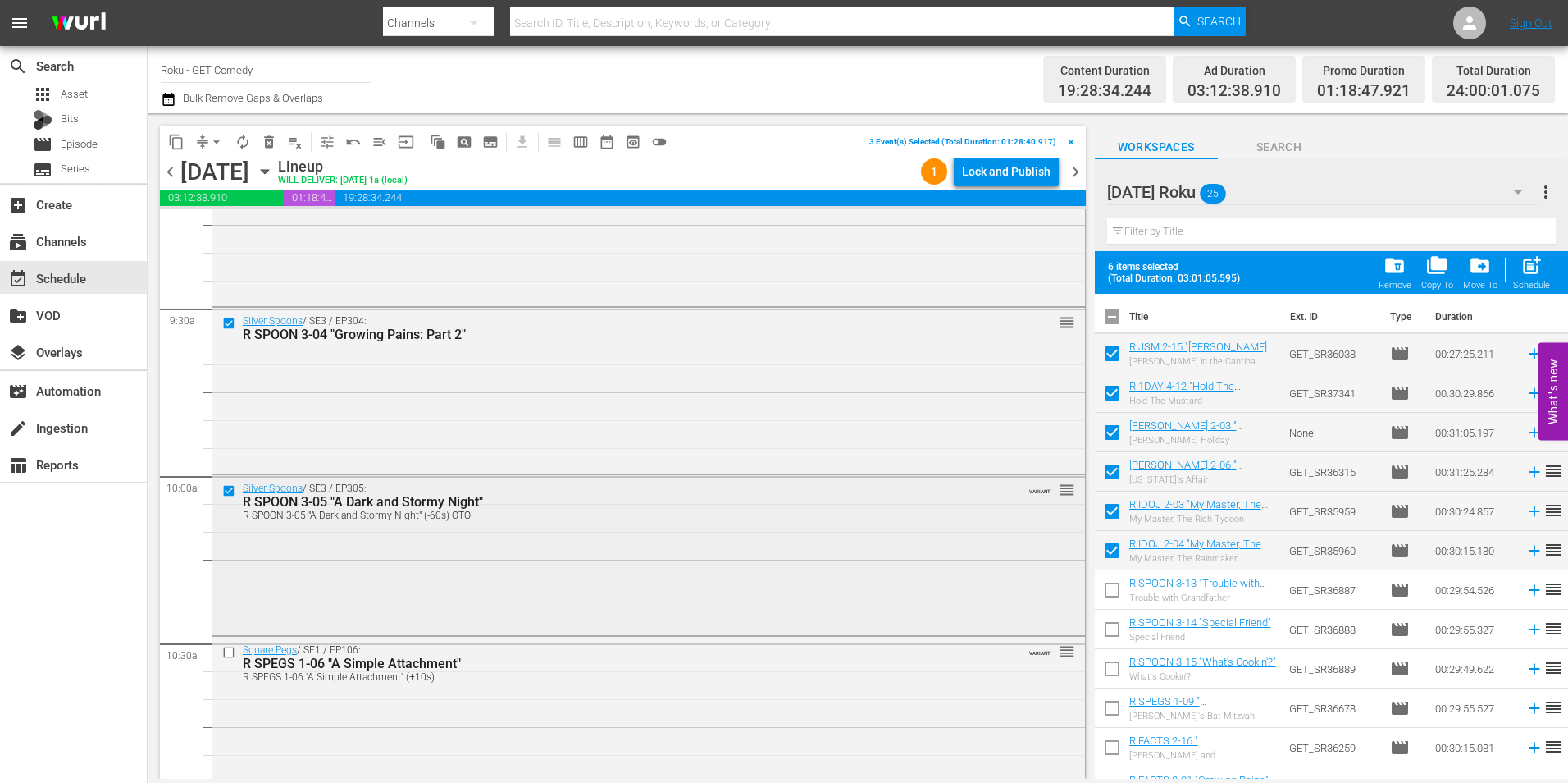
scroll to position [3118, 0]
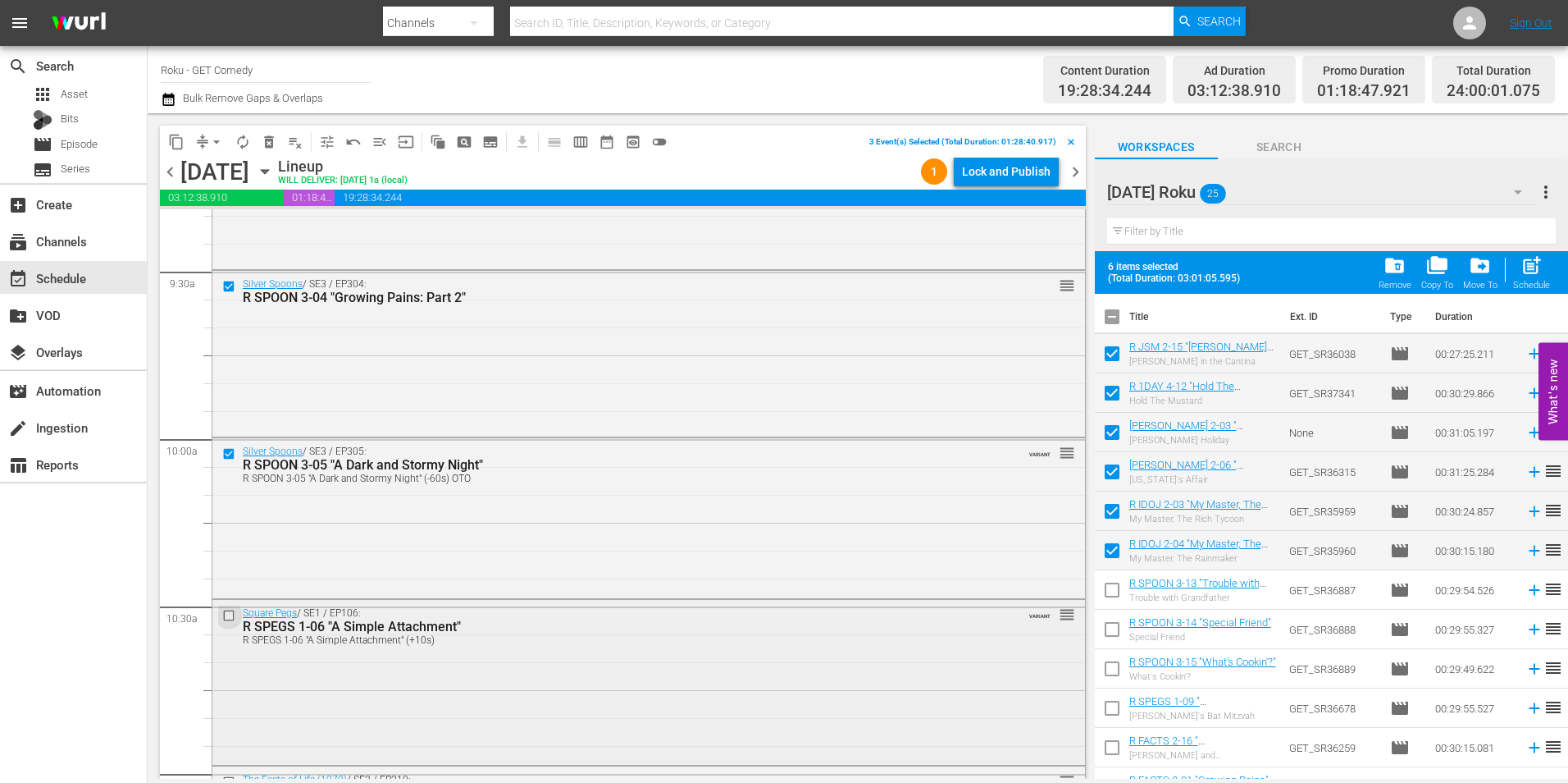
click at [229, 616] on input "checkbox" at bounding box center [230, 615] width 17 height 14
click at [228, 616] on input "checkbox" at bounding box center [230, 618] width 17 height 14
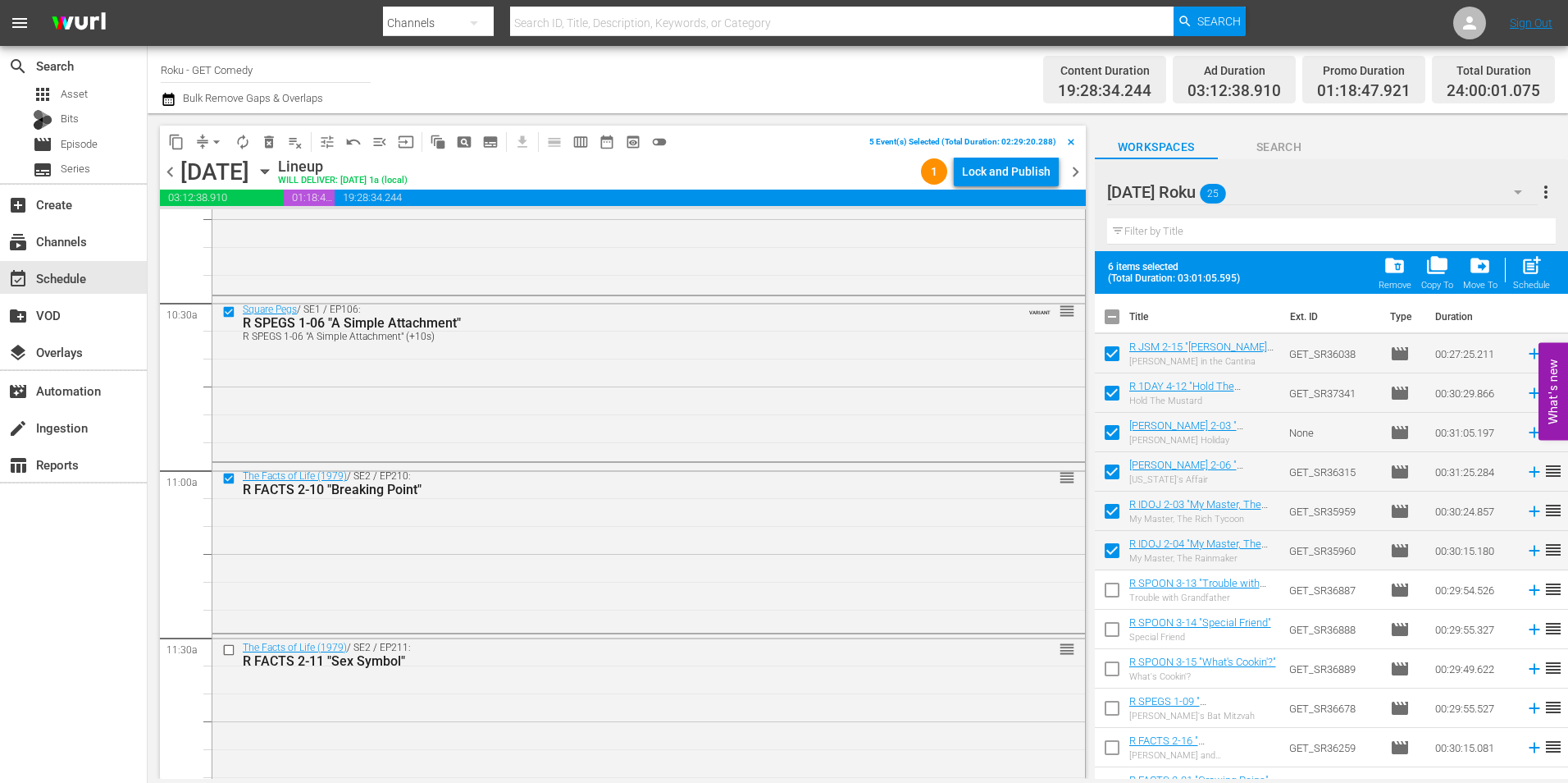
scroll to position [3446, 0]
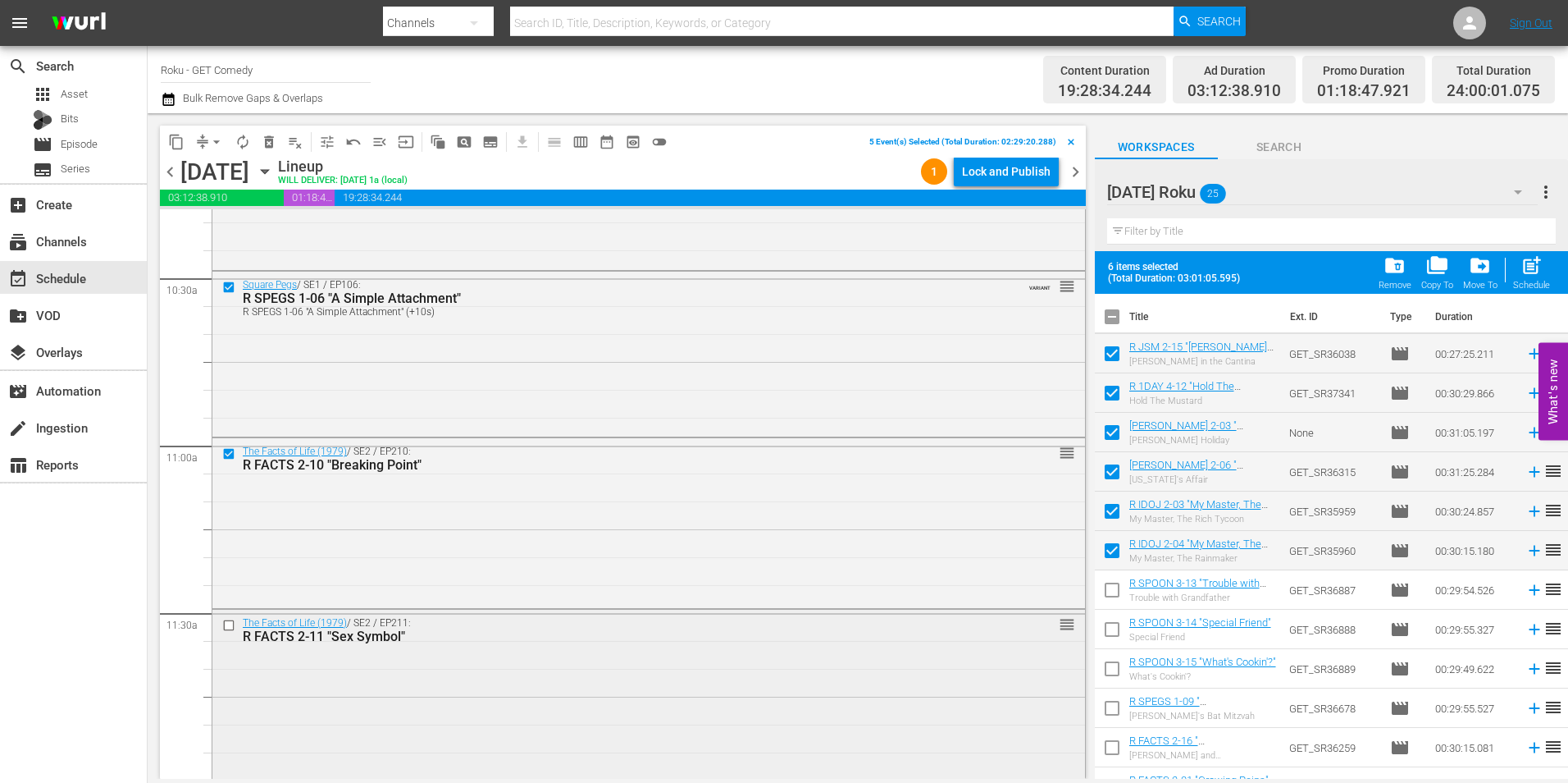
click at [226, 625] on input "checkbox" at bounding box center [230, 625] width 17 height 14
click at [175, 142] on span "content_copy" at bounding box center [176, 142] width 17 height 17
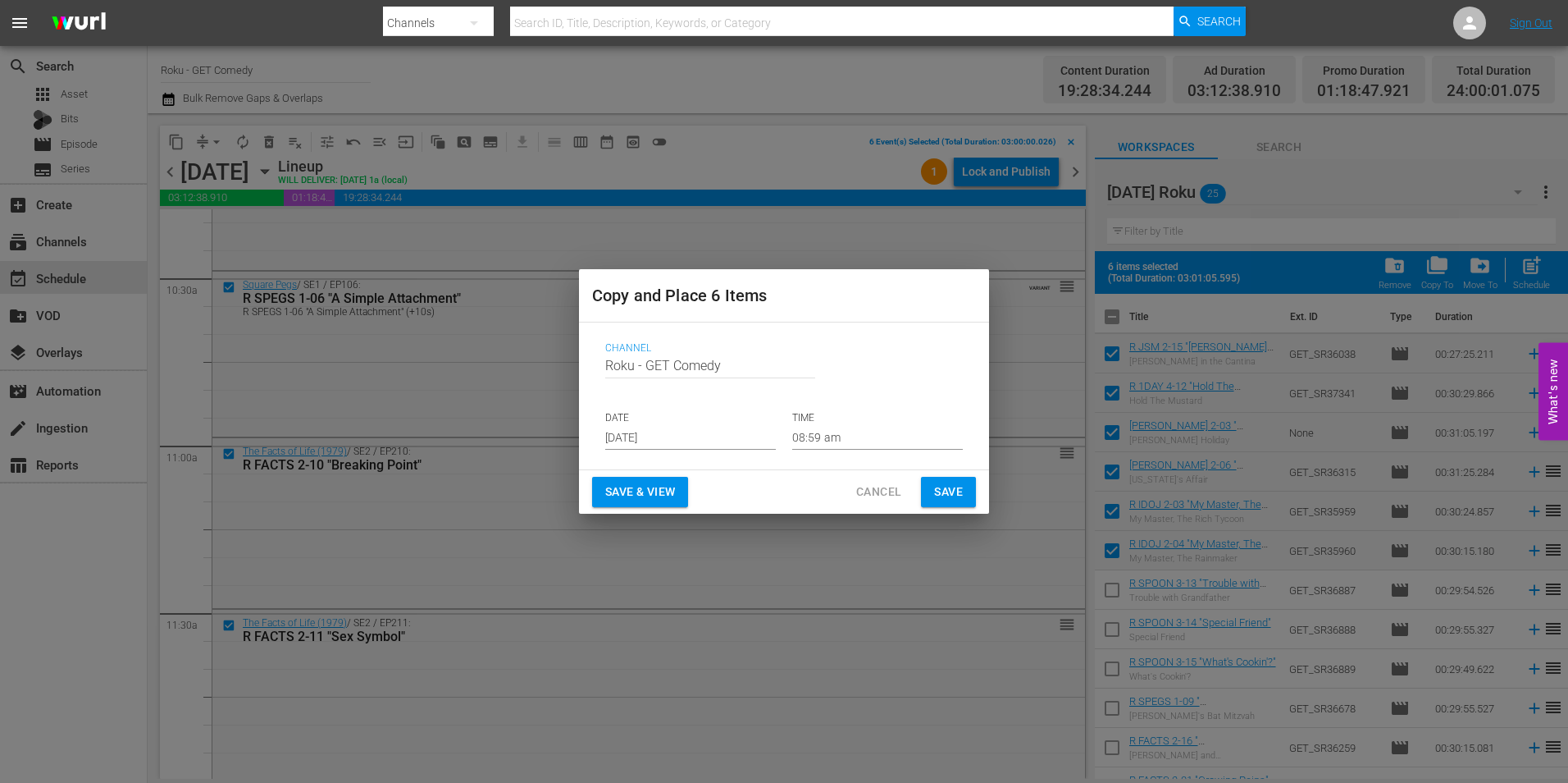
click at [647, 438] on input "Aug 20th 2025" at bounding box center [691, 438] width 171 height 25
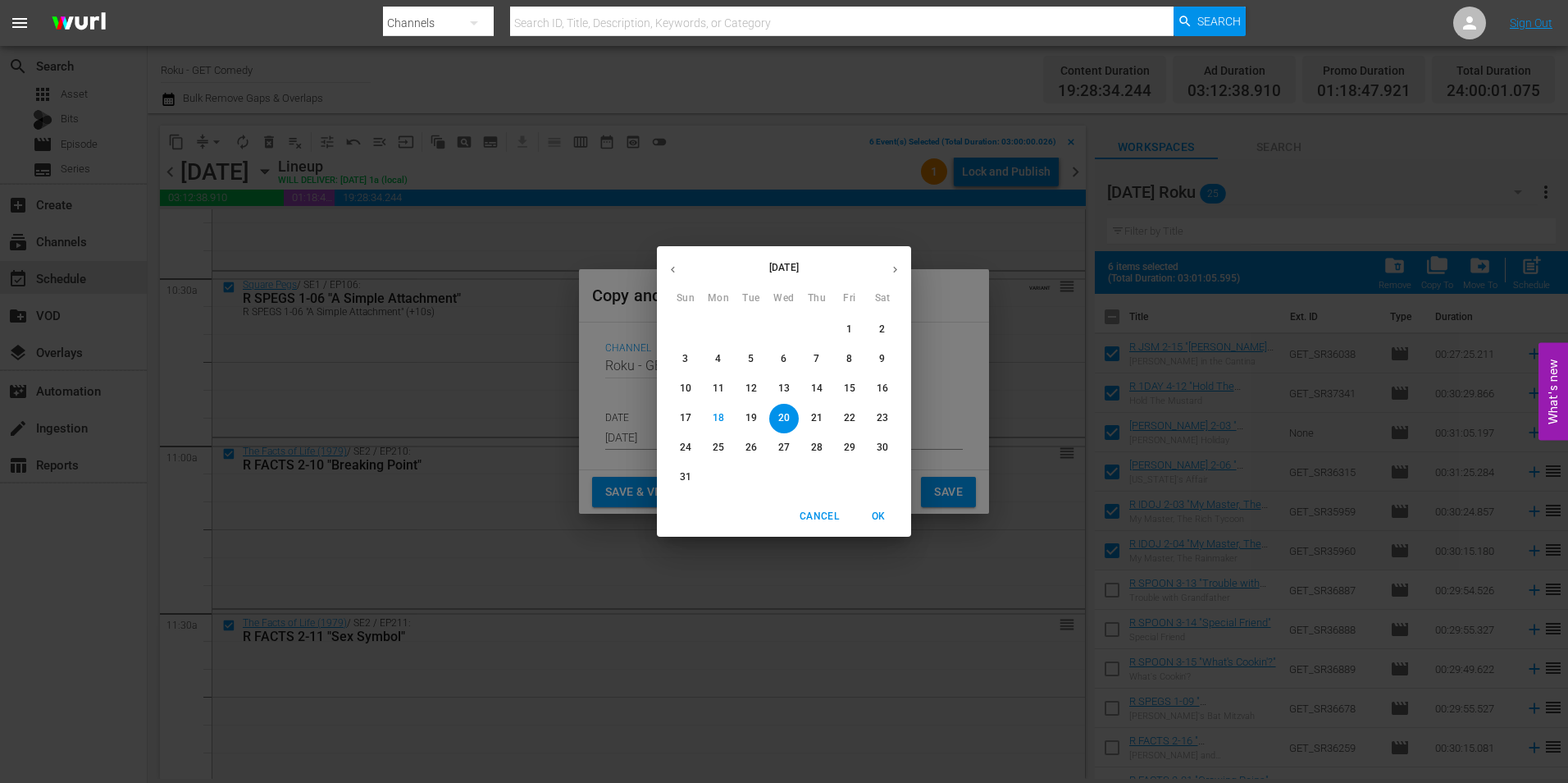
click at [894, 267] on icon "button" at bounding box center [895, 269] width 4 height 6
click at [683, 355] on p "7" at bounding box center [685, 359] width 5 height 14
type input "Sep 7th 2025"
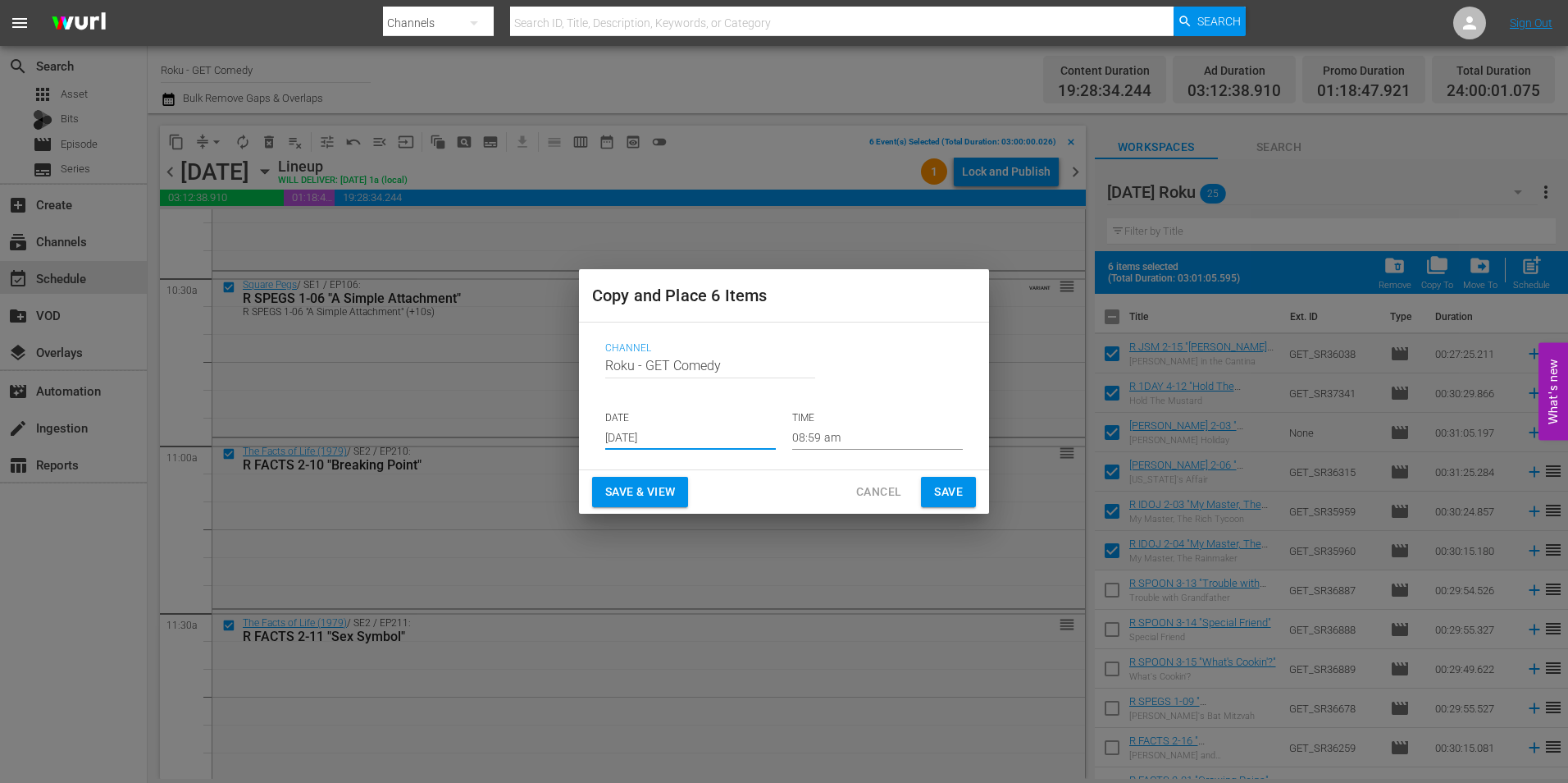
click at [820, 434] on input "08:59 am" at bounding box center [877, 438] width 171 height 25
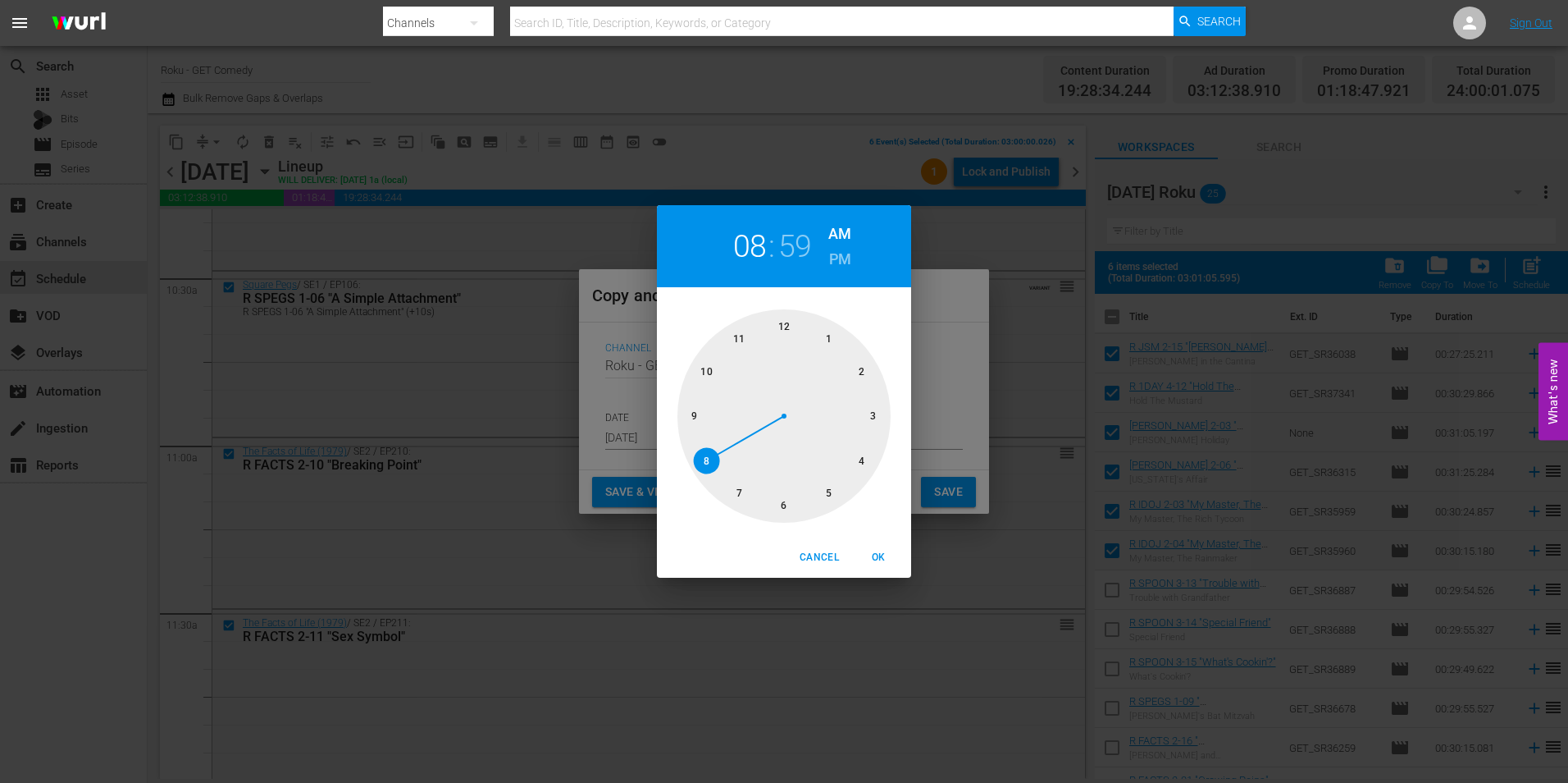
click at [870, 417] on div at bounding box center [784, 415] width 213 height 213
click at [785, 310] on div at bounding box center [784, 415] width 213 height 213
click at [881, 562] on span "OK" at bounding box center [878, 557] width 39 height 17
type input "03:00 am"
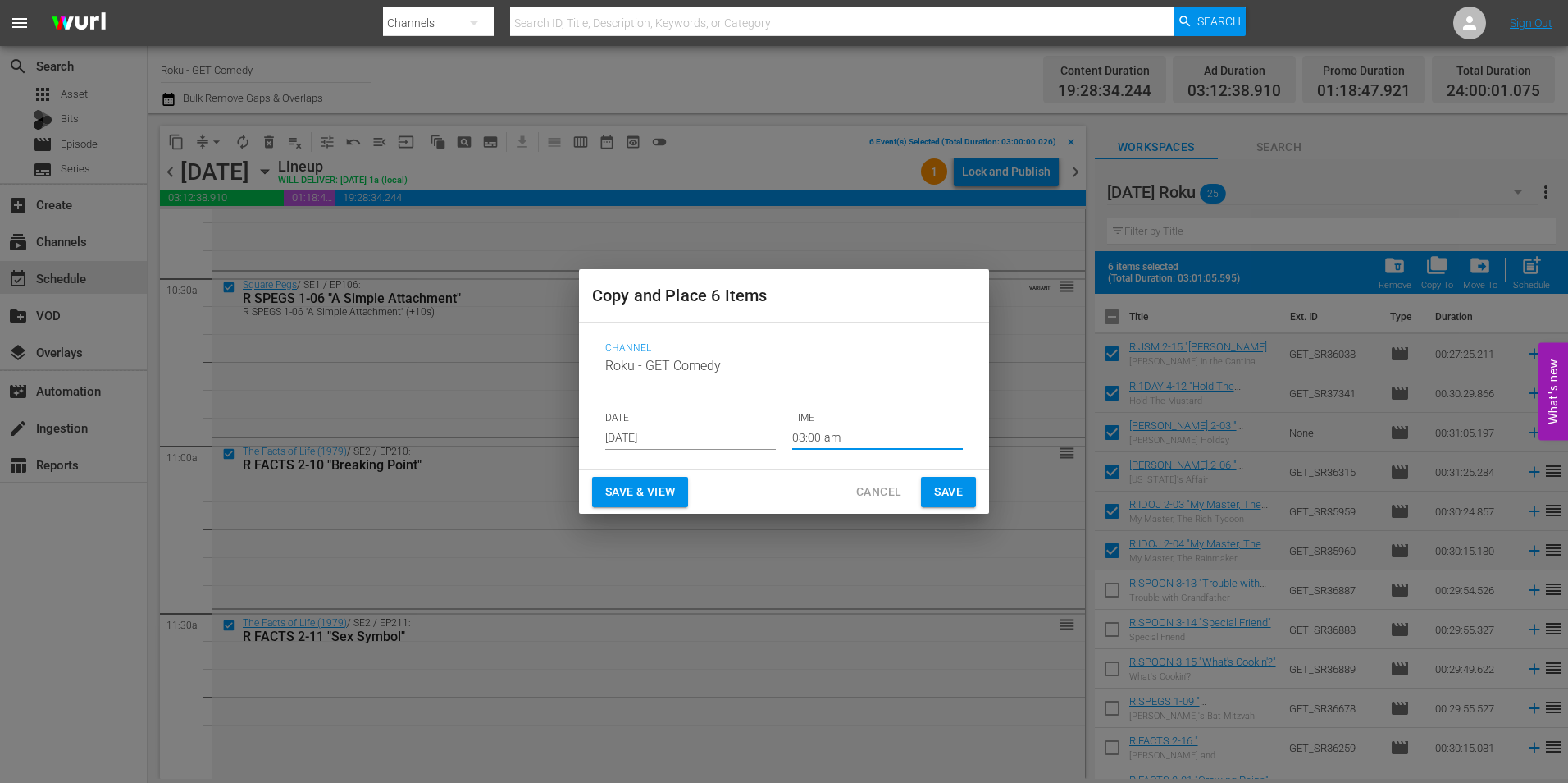
click at [970, 485] on button "Save" at bounding box center [948, 492] width 55 height 30
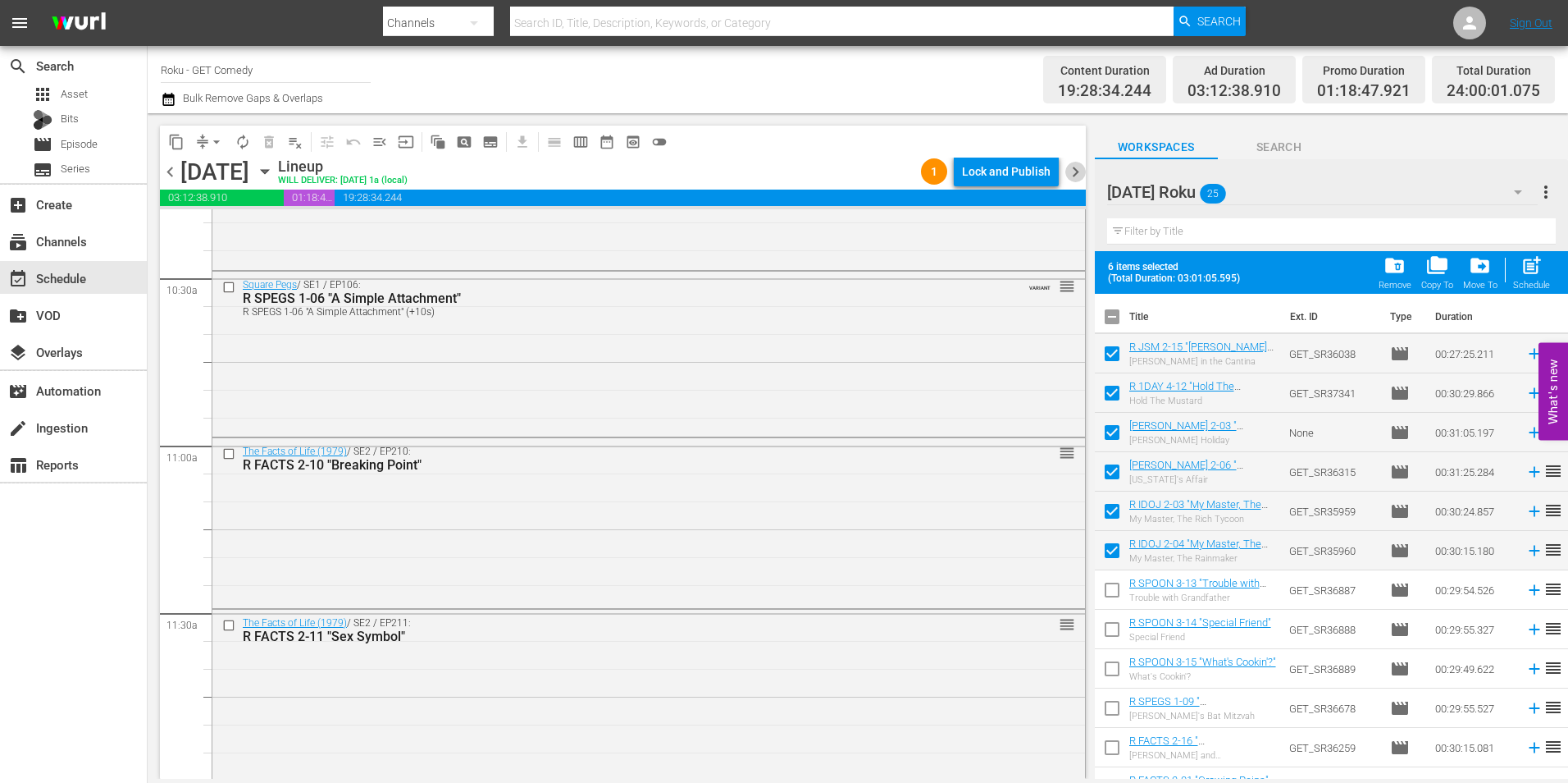
click at [1079, 172] on span "chevron_right" at bounding box center [1075, 171] width 20 height 20
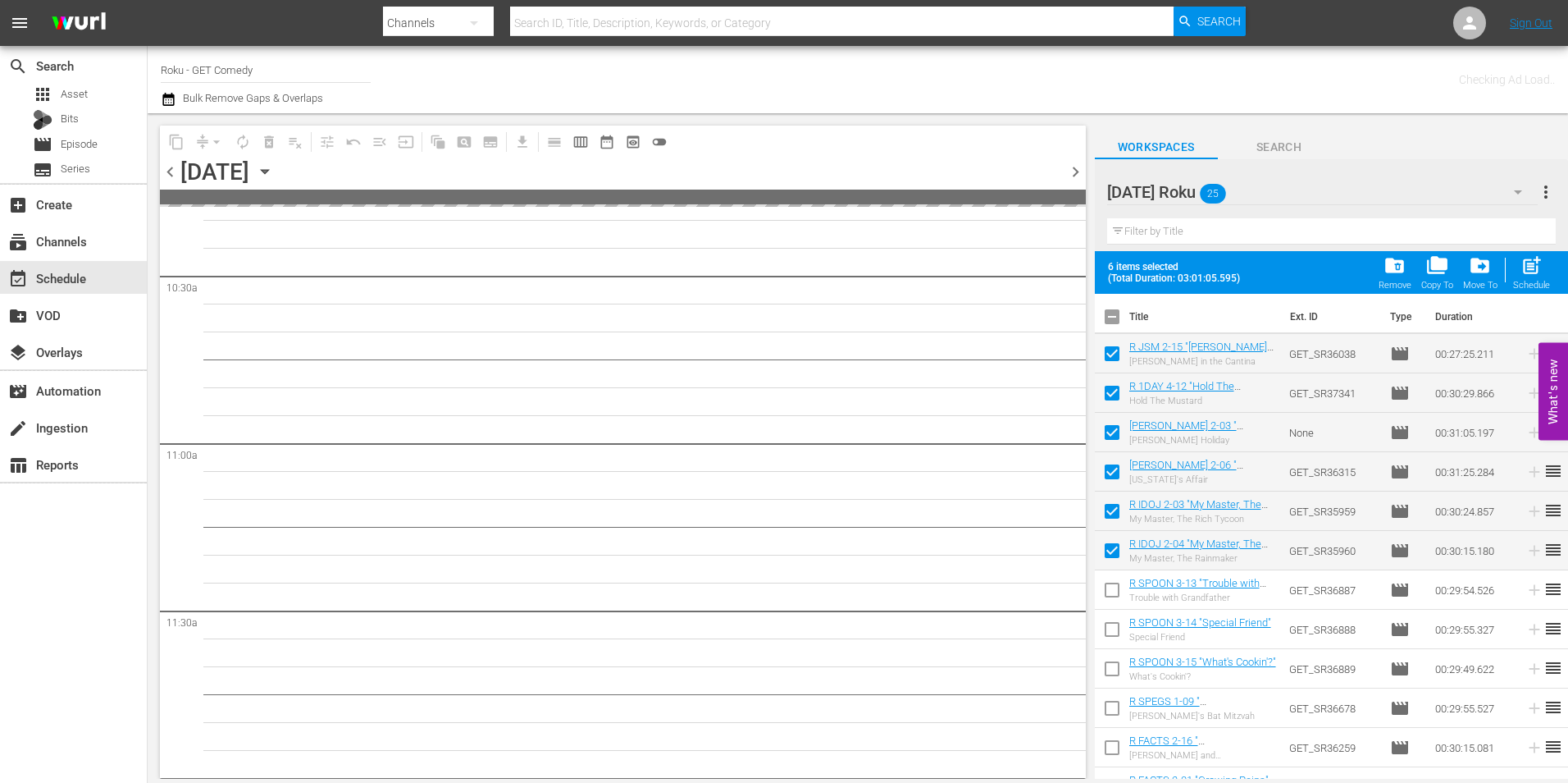
scroll to position [3557, 0]
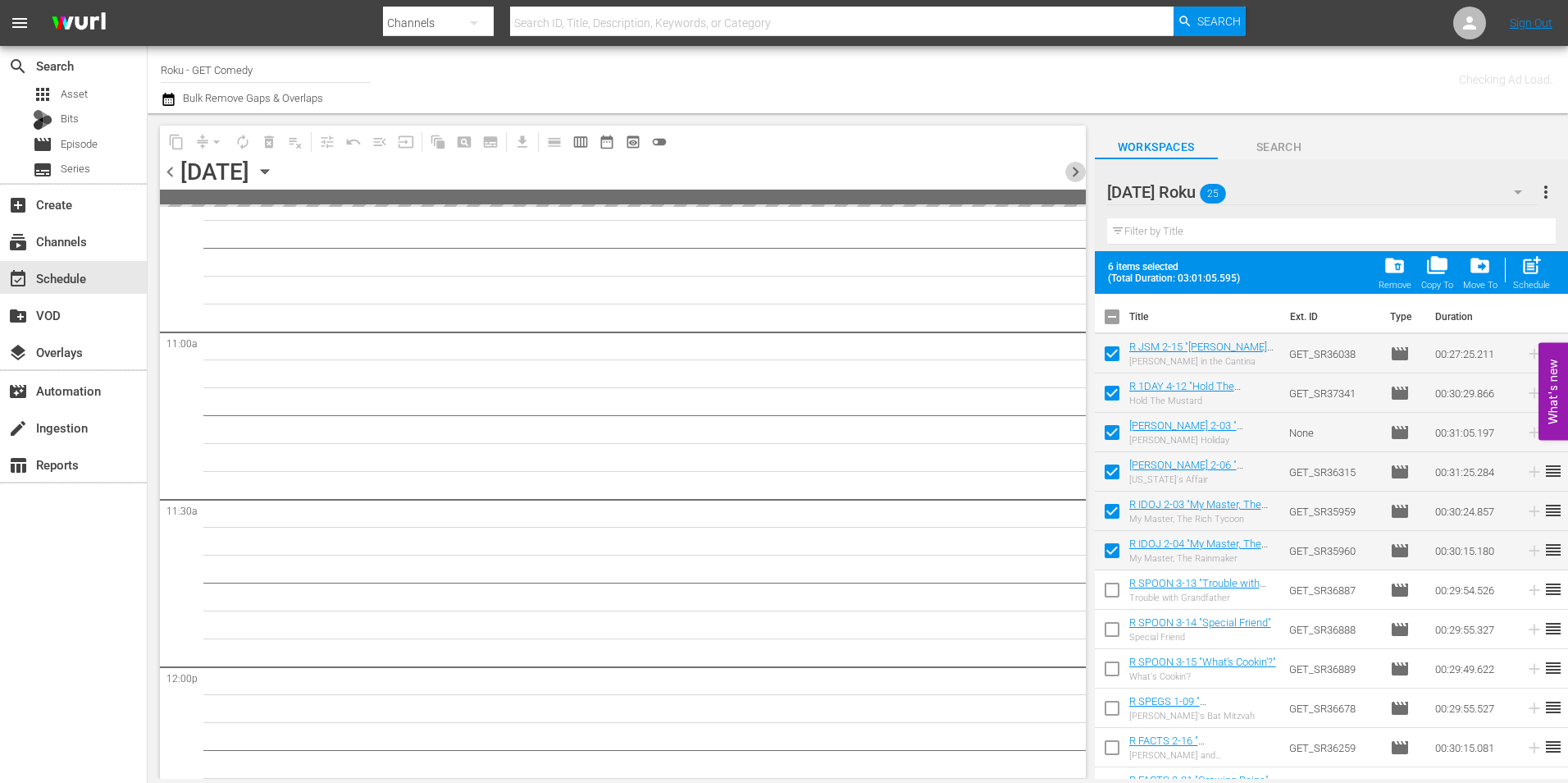
click at [1079, 172] on span "chevron_right" at bounding box center [1075, 171] width 20 height 20
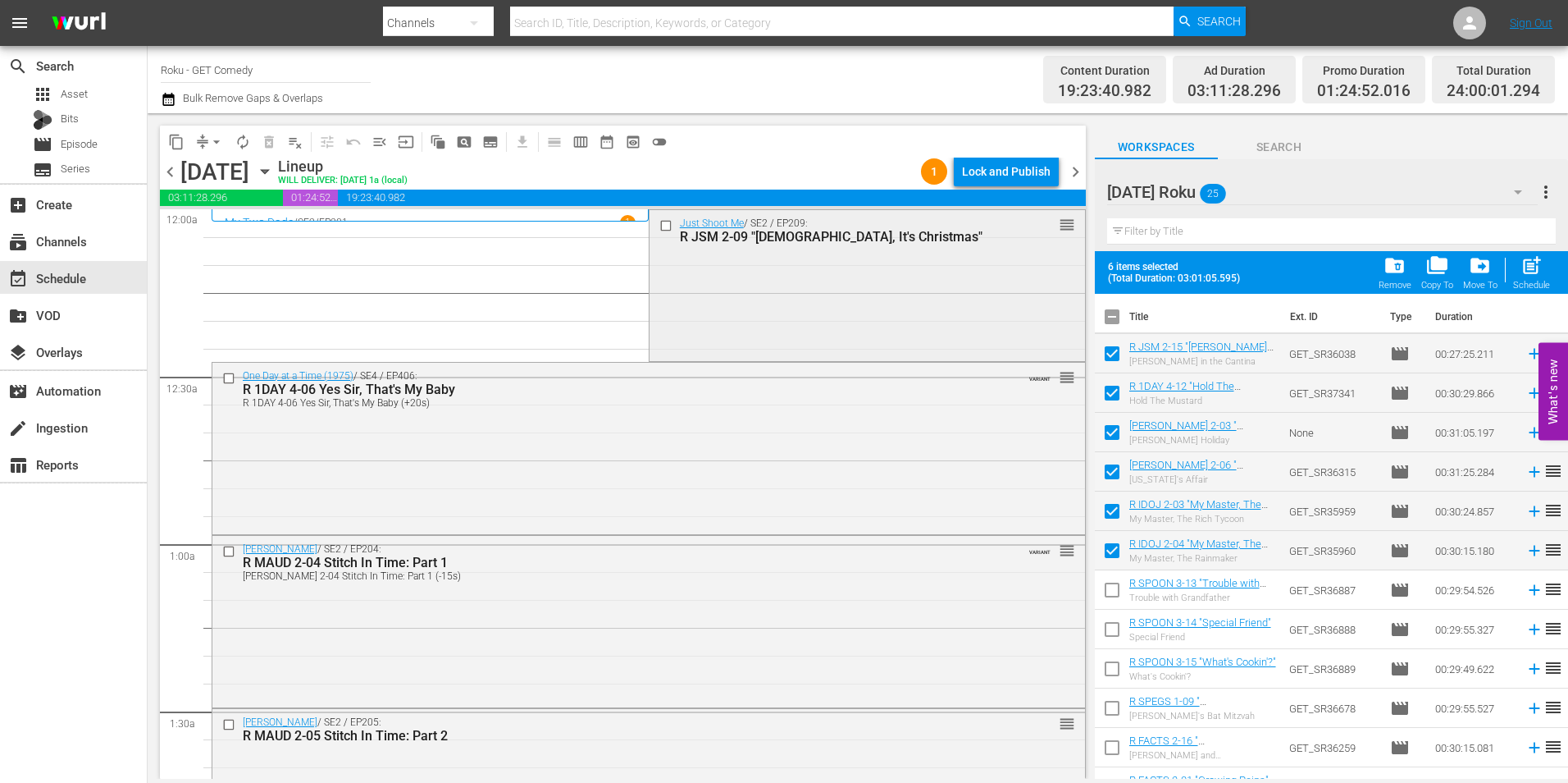
click at [659, 227] on input "checkbox" at bounding box center [667, 225] width 17 height 14
click at [228, 376] on input "checkbox" at bounding box center [230, 378] width 17 height 14
click at [229, 548] on input "checkbox" at bounding box center [230, 552] width 17 height 14
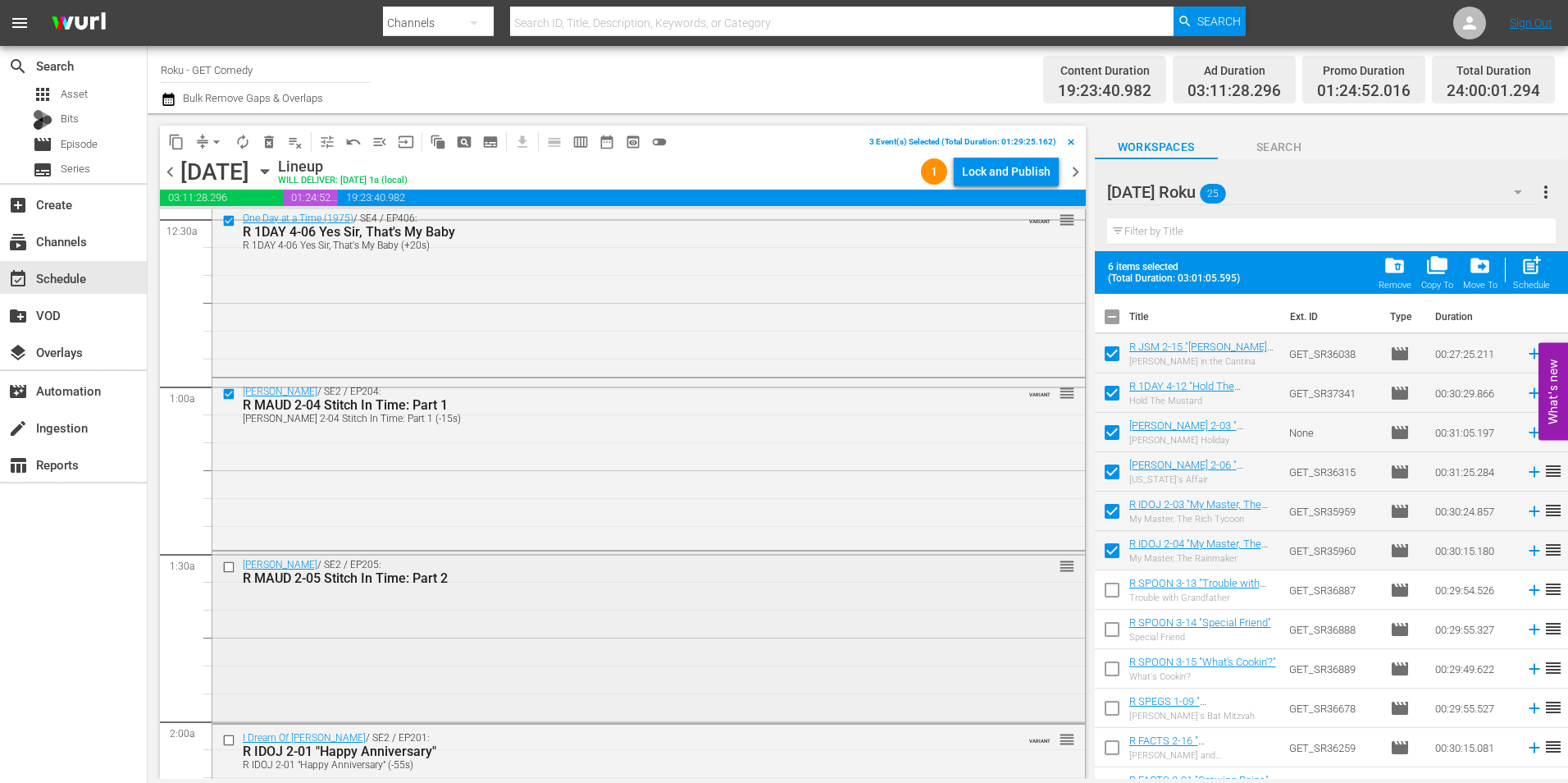
scroll to position [164, 0]
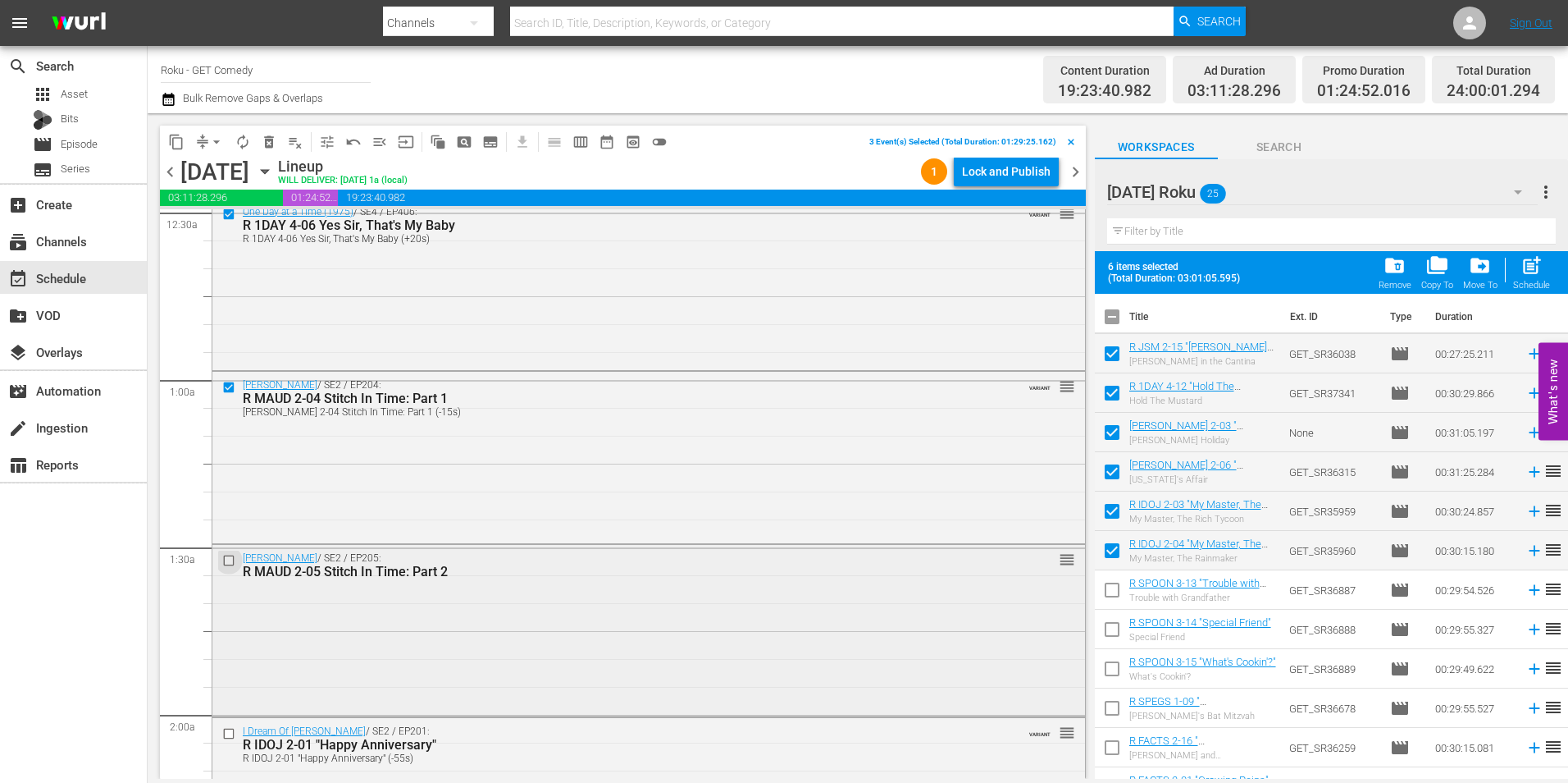
click at [227, 560] on input "checkbox" at bounding box center [230, 560] width 17 height 14
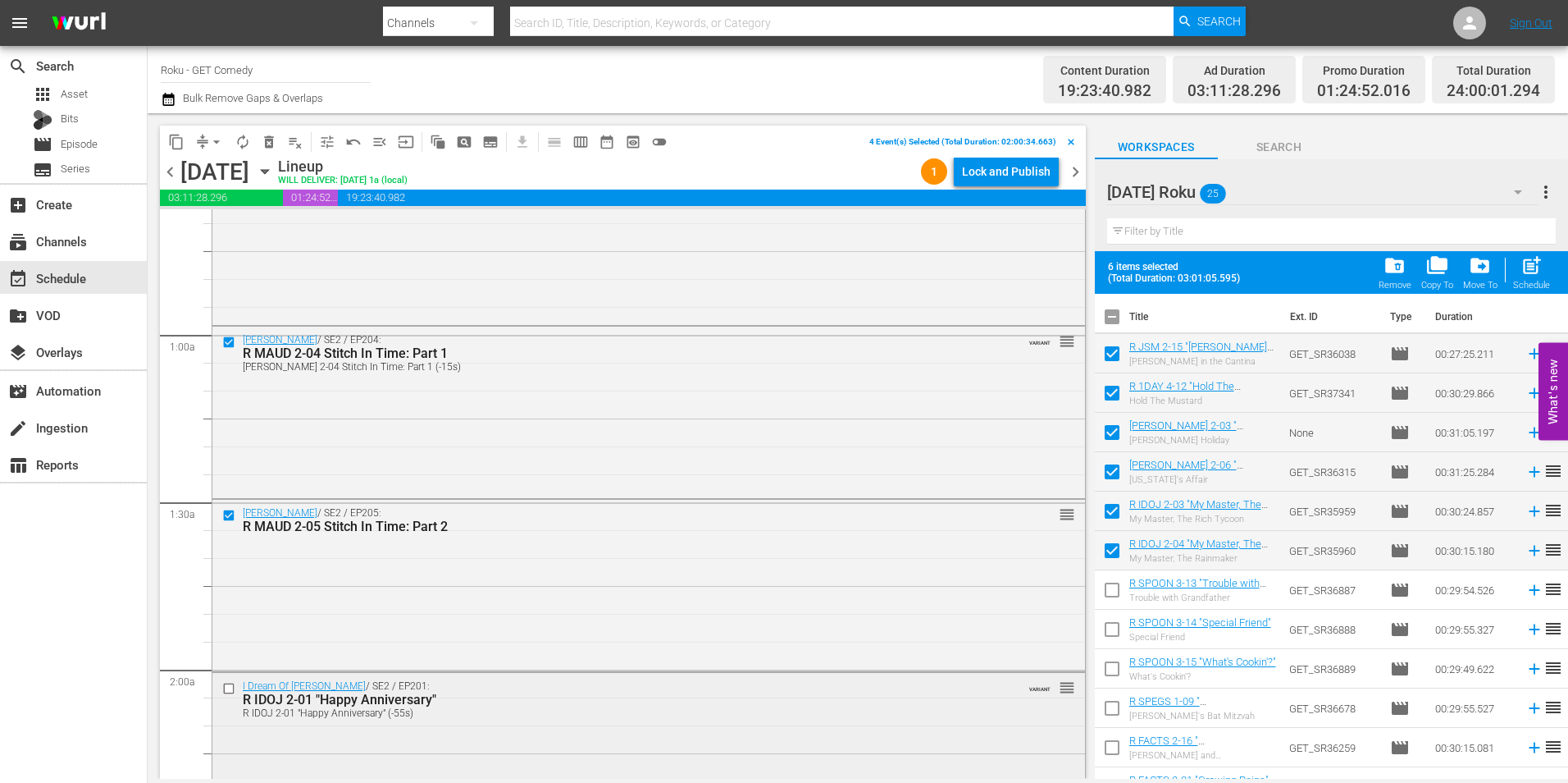
scroll to position [246, 0]
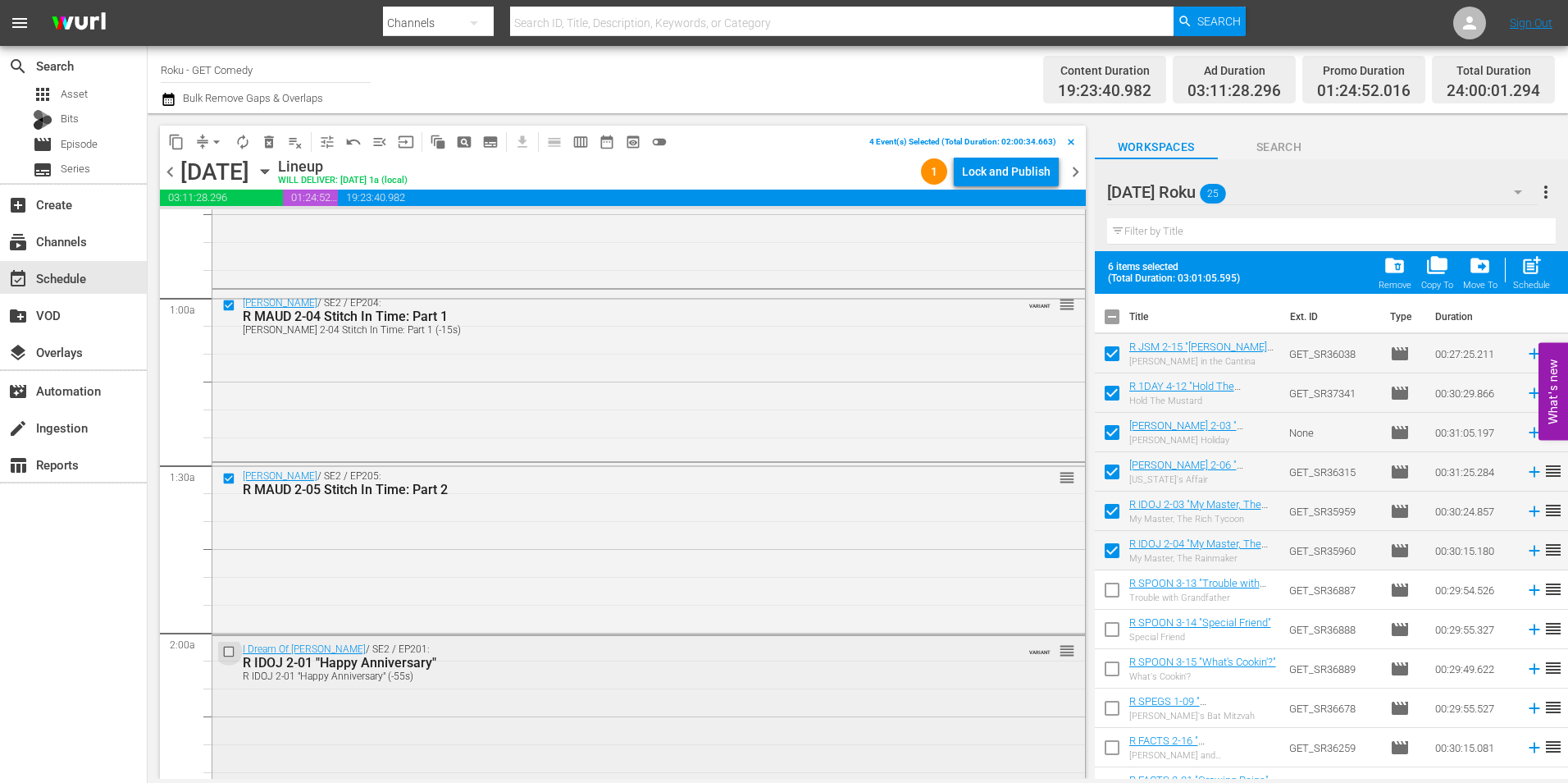
click at [228, 650] on input "checkbox" at bounding box center [230, 652] width 17 height 14
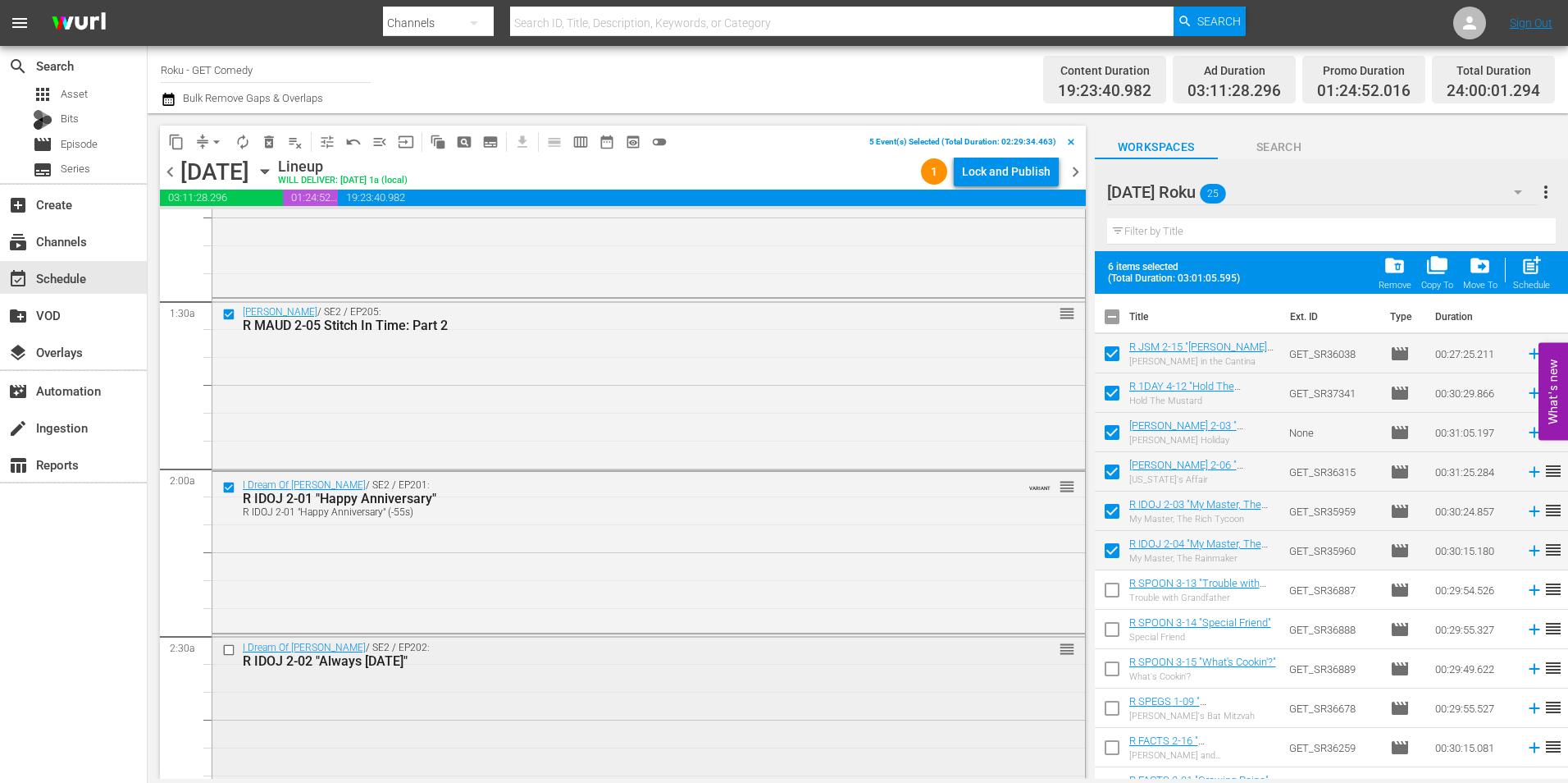
click at [228, 650] on input "checkbox" at bounding box center [230, 650] width 17 height 14
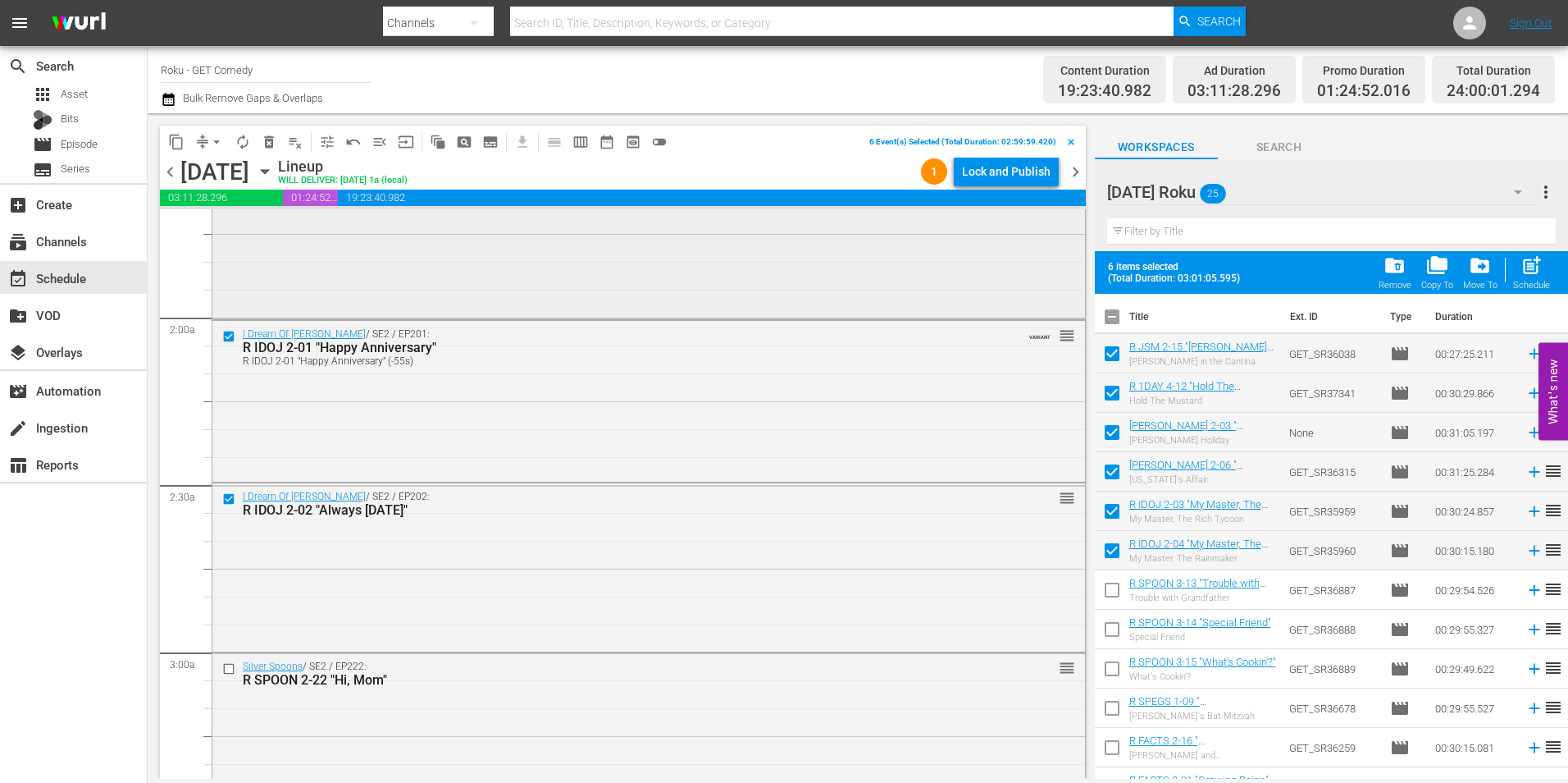
scroll to position [574, 0]
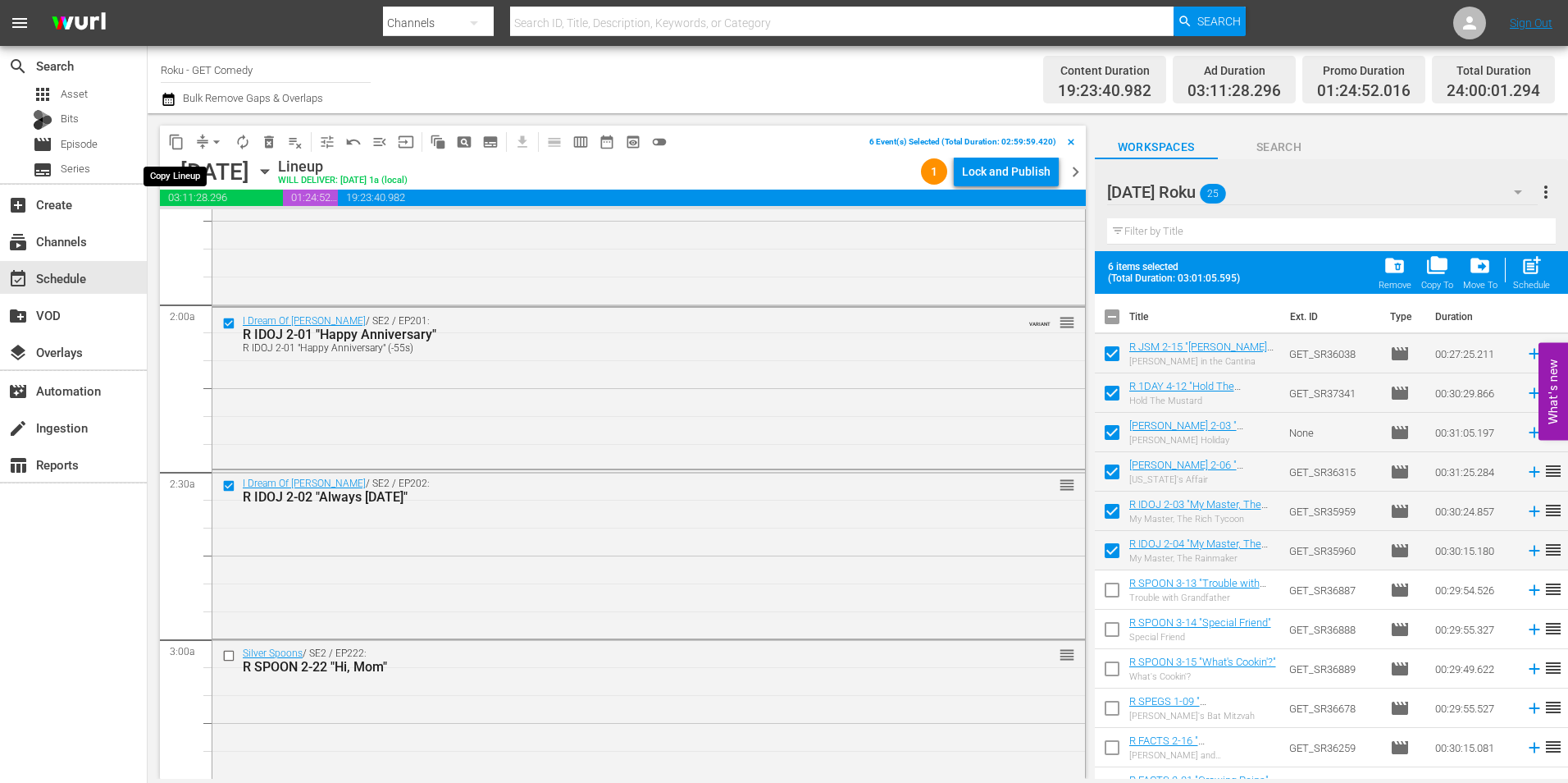
click at [177, 147] on span "content_copy" at bounding box center [176, 142] width 17 height 17
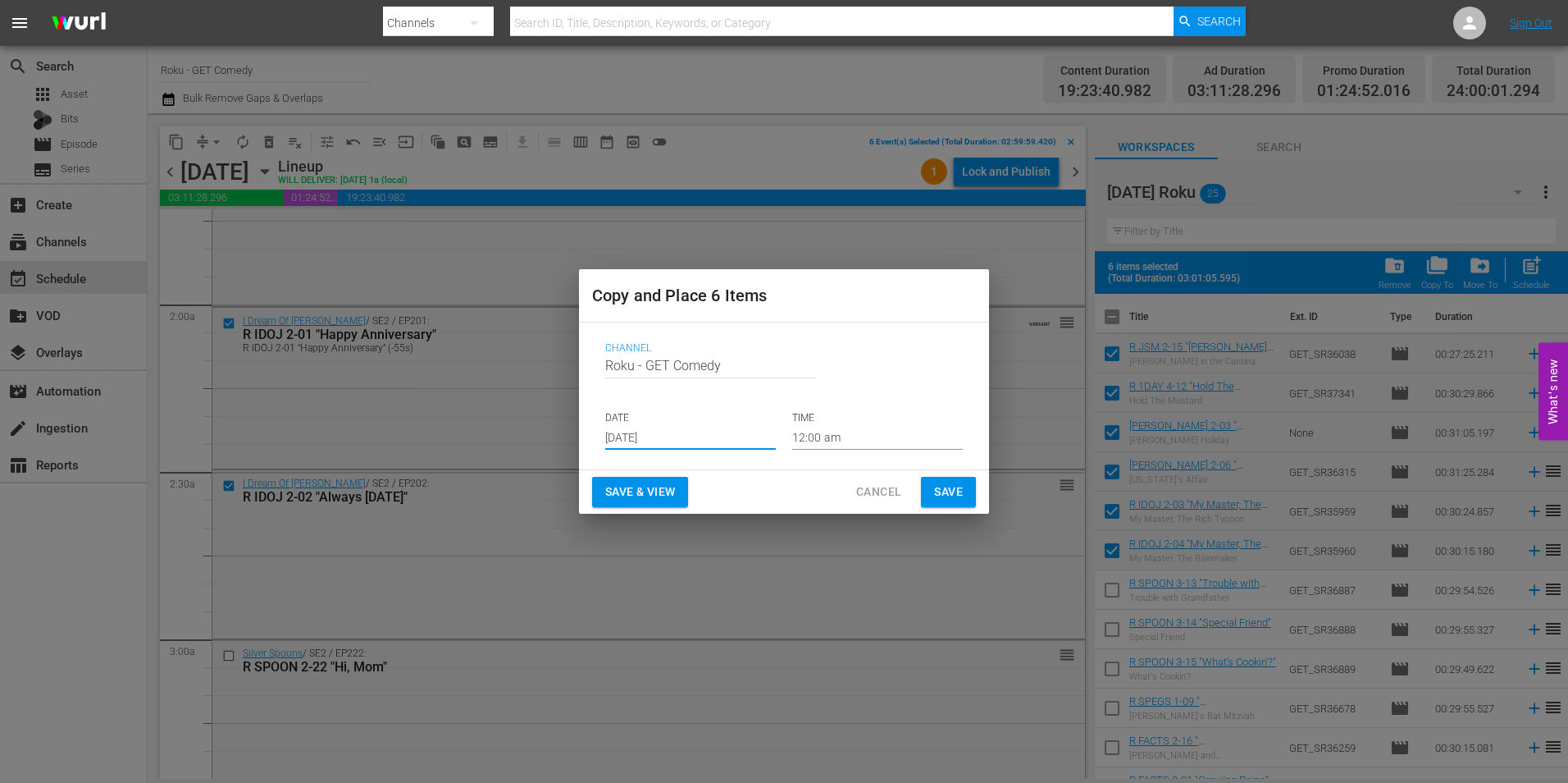
click at [657, 441] on input "Aug 20th 2025" at bounding box center [691, 438] width 171 height 25
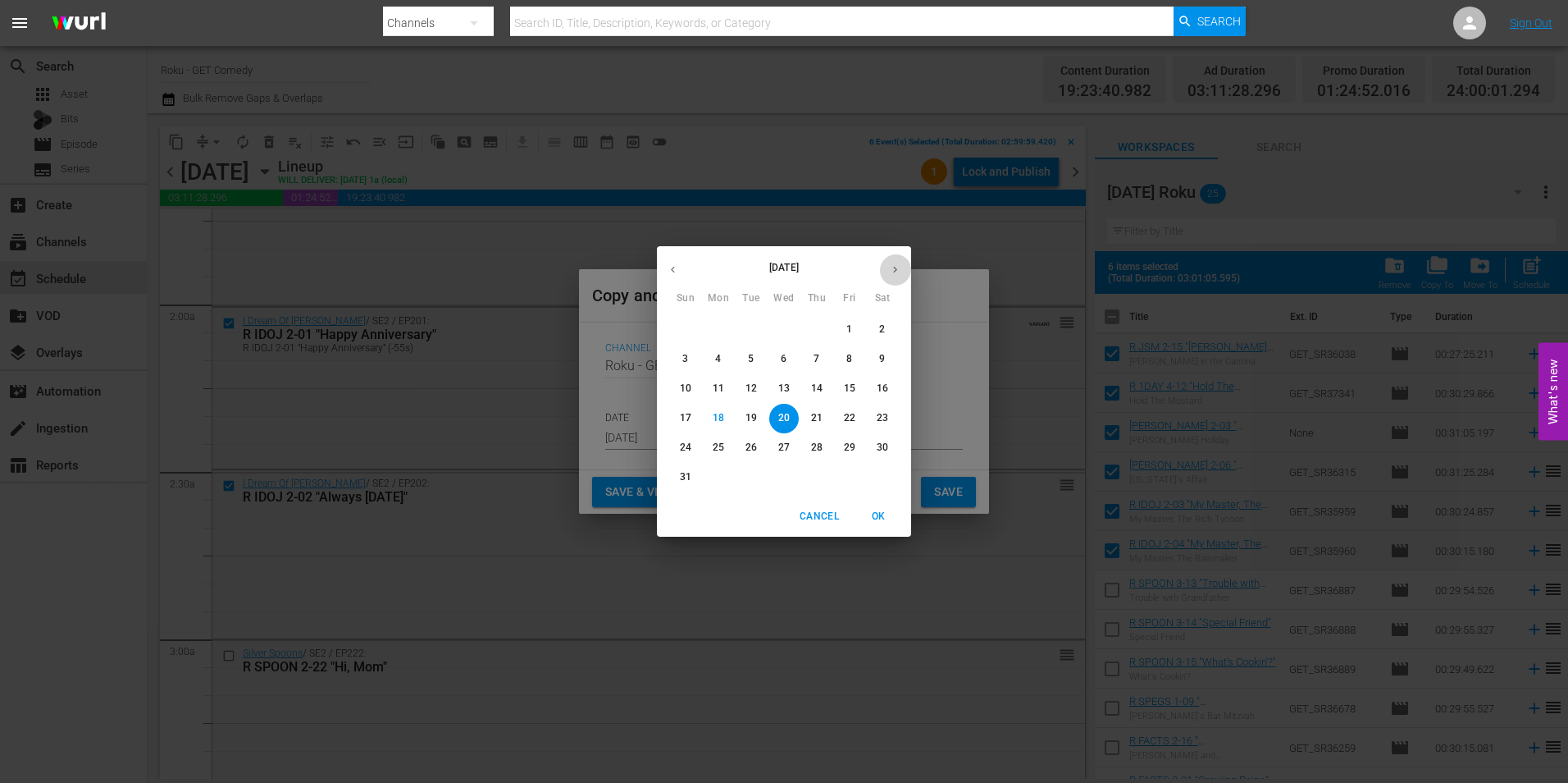
click at [892, 271] on icon "button" at bounding box center [895, 269] width 12 height 12
click at [684, 368] on button "7" at bounding box center [685, 359] width 29 height 29
type input "Sep 7th 2025"
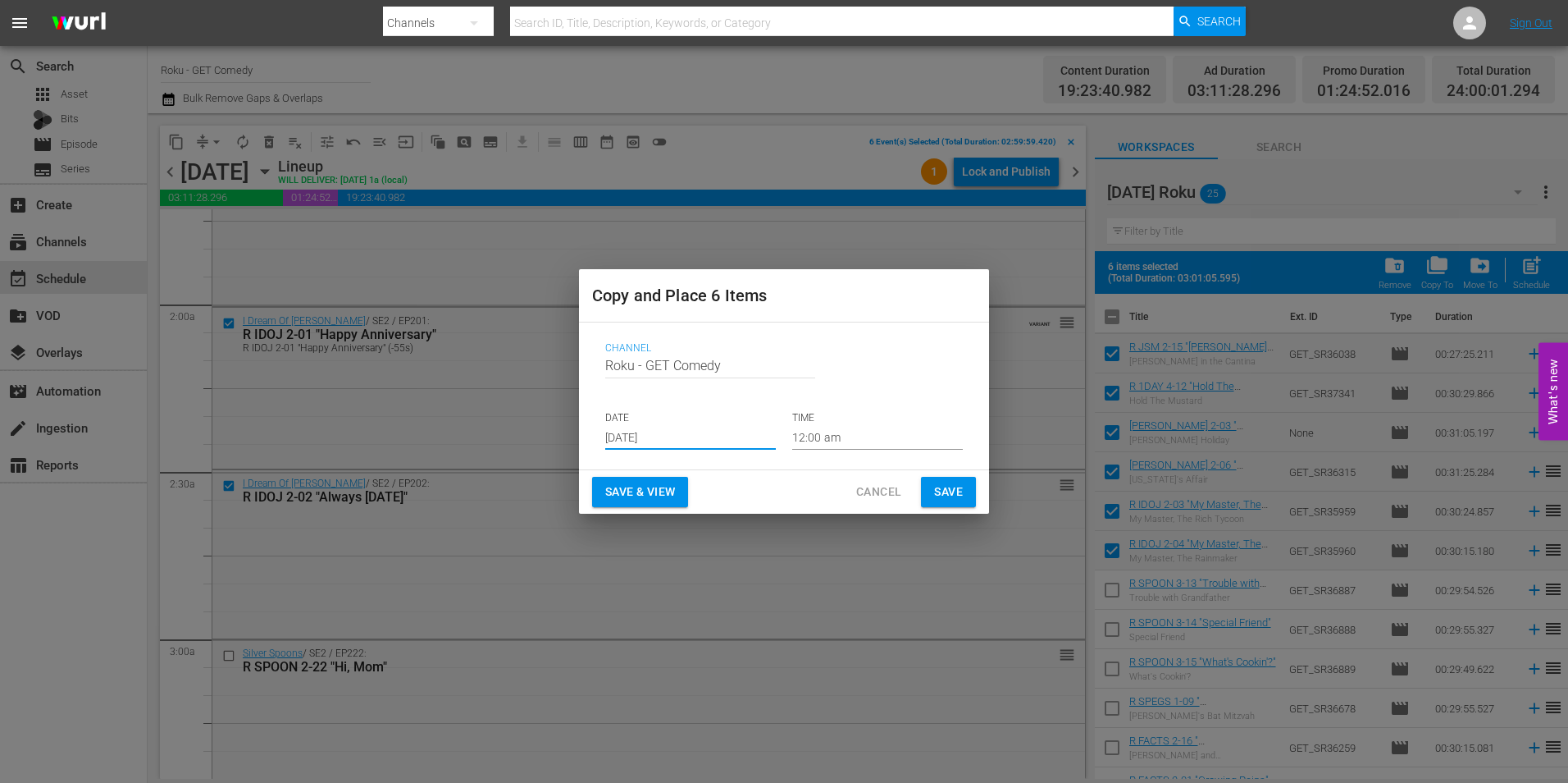
click at [801, 443] on input "12:00 am" at bounding box center [877, 438] width 171 height 25
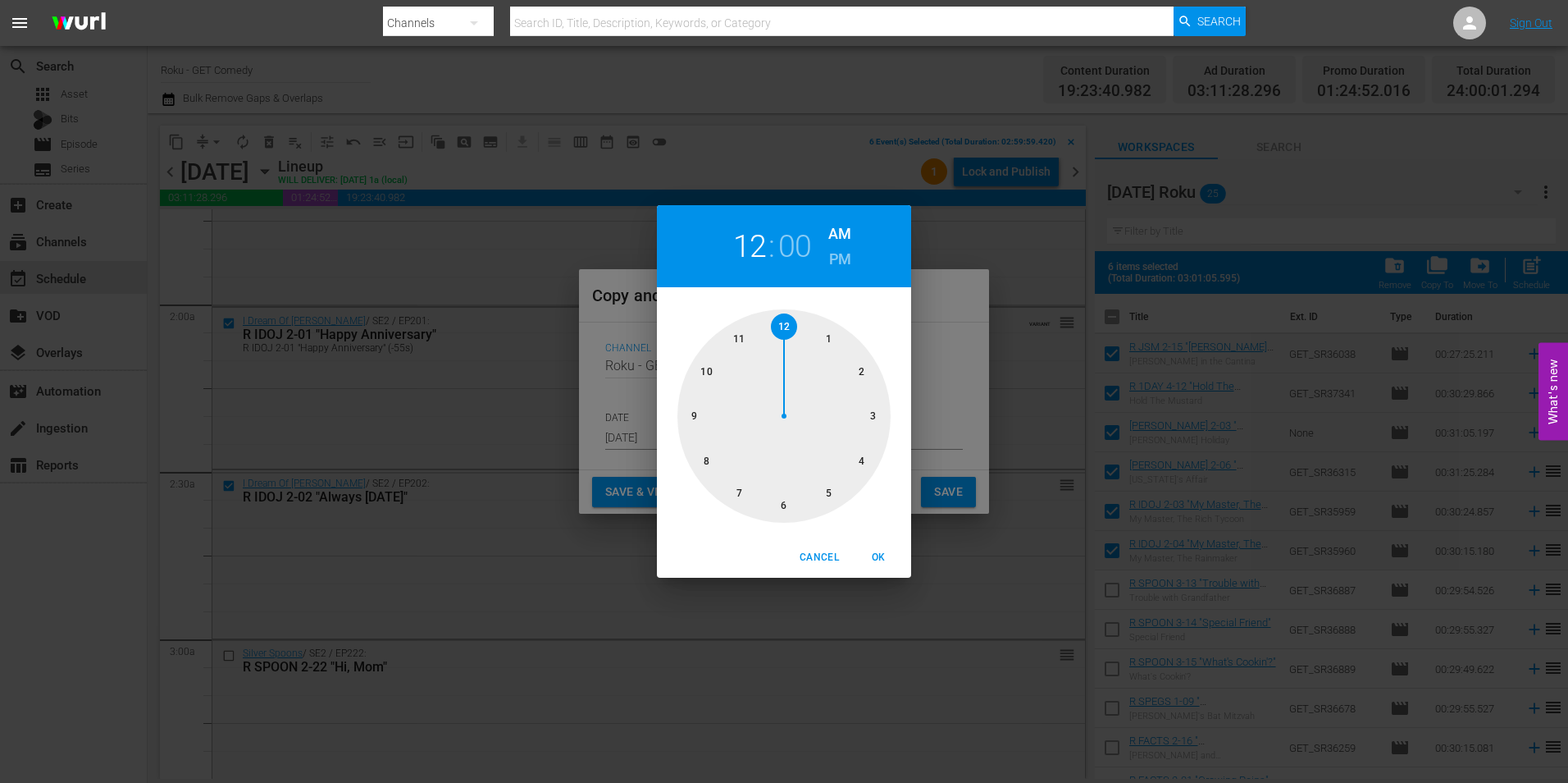
click at [781, 503] on div at bounding box center [784, 415] width 213 height 213
click at [876, 555] on span "OK" at bounding box center [878, 557] width 39 height 17
type input "06:00 am"
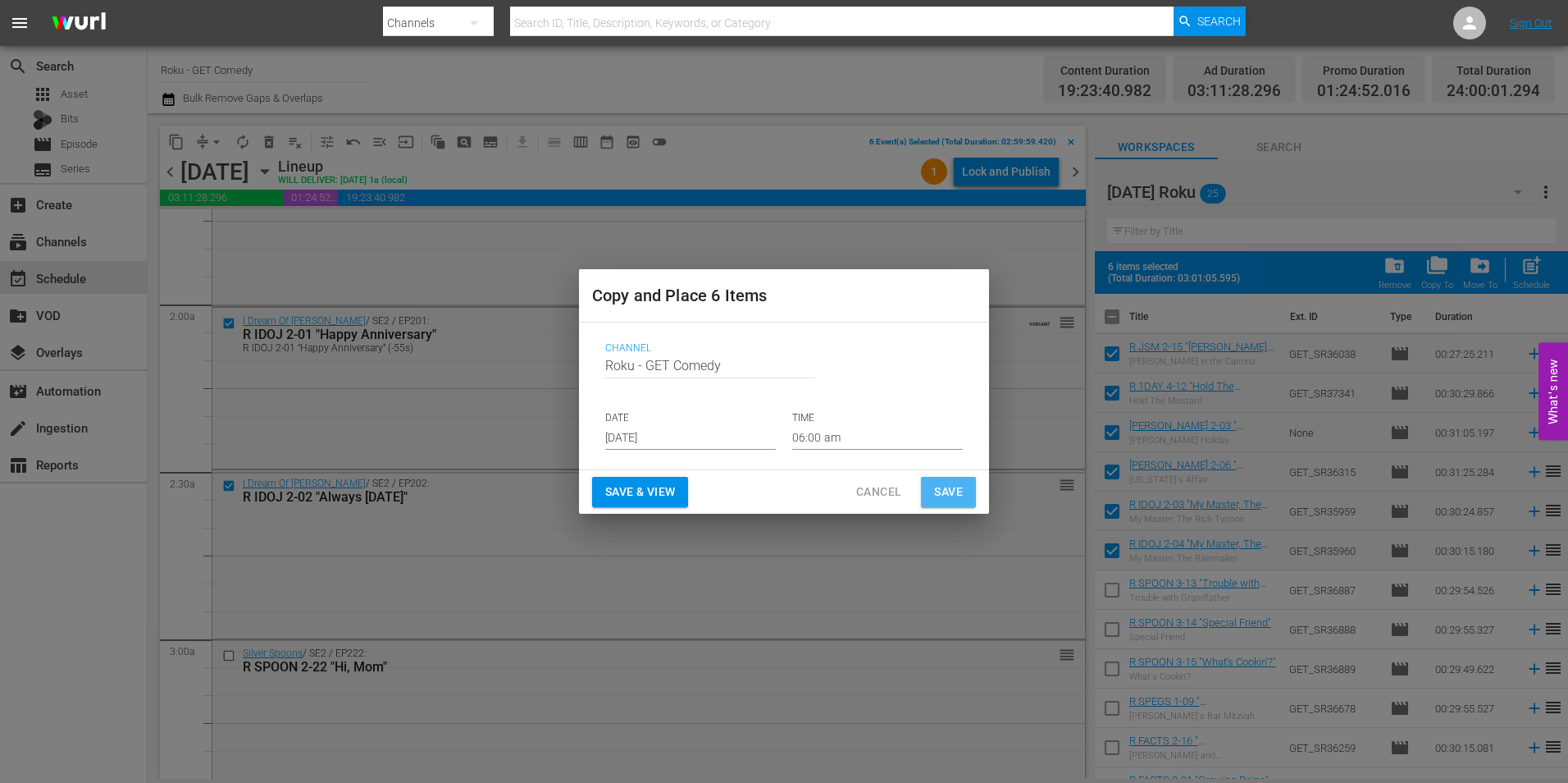
click at [933, 478] on button "Save" at bounding box center [948, 492] width 55 height 30
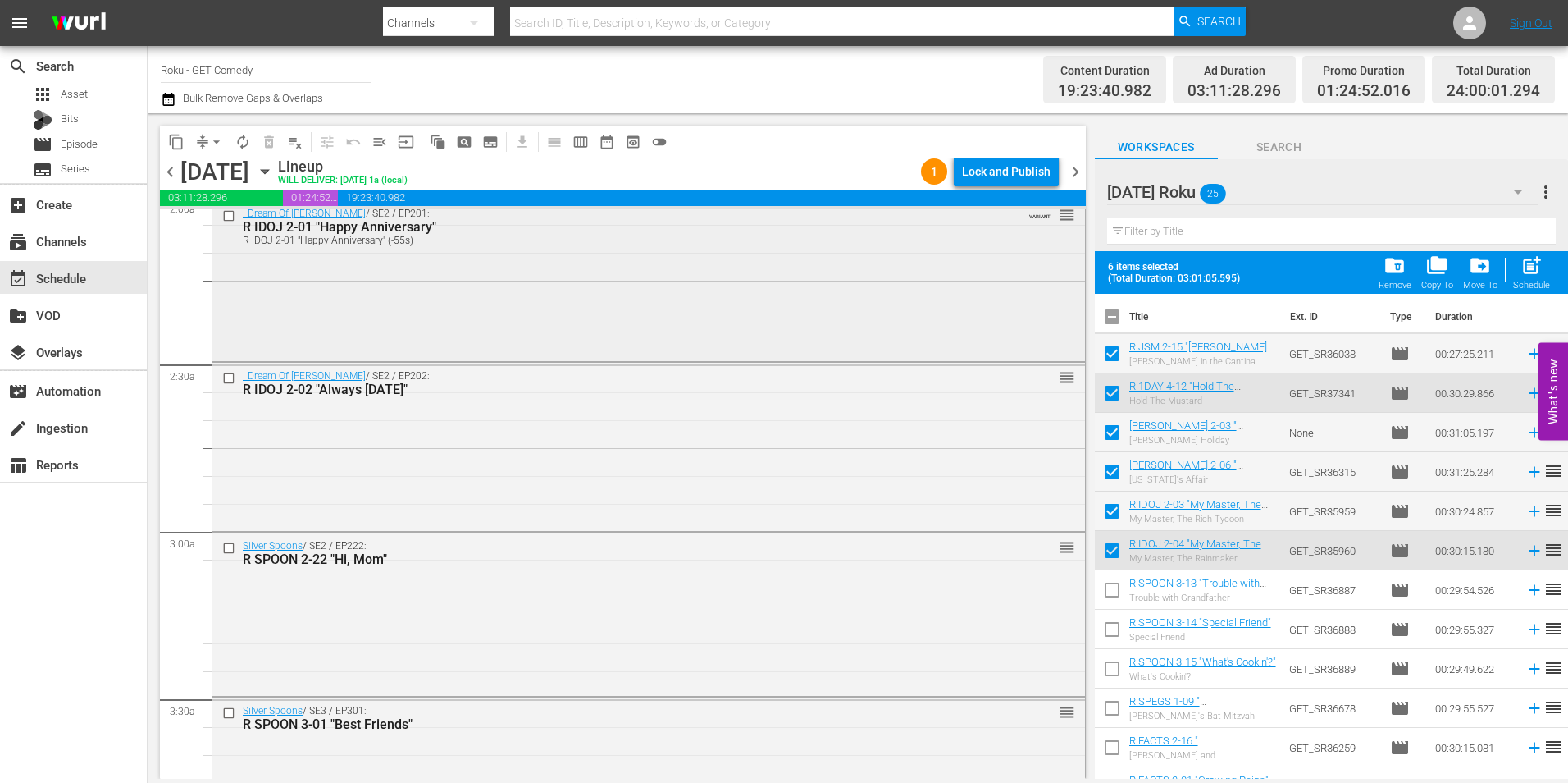
scroll to position [656, 0]
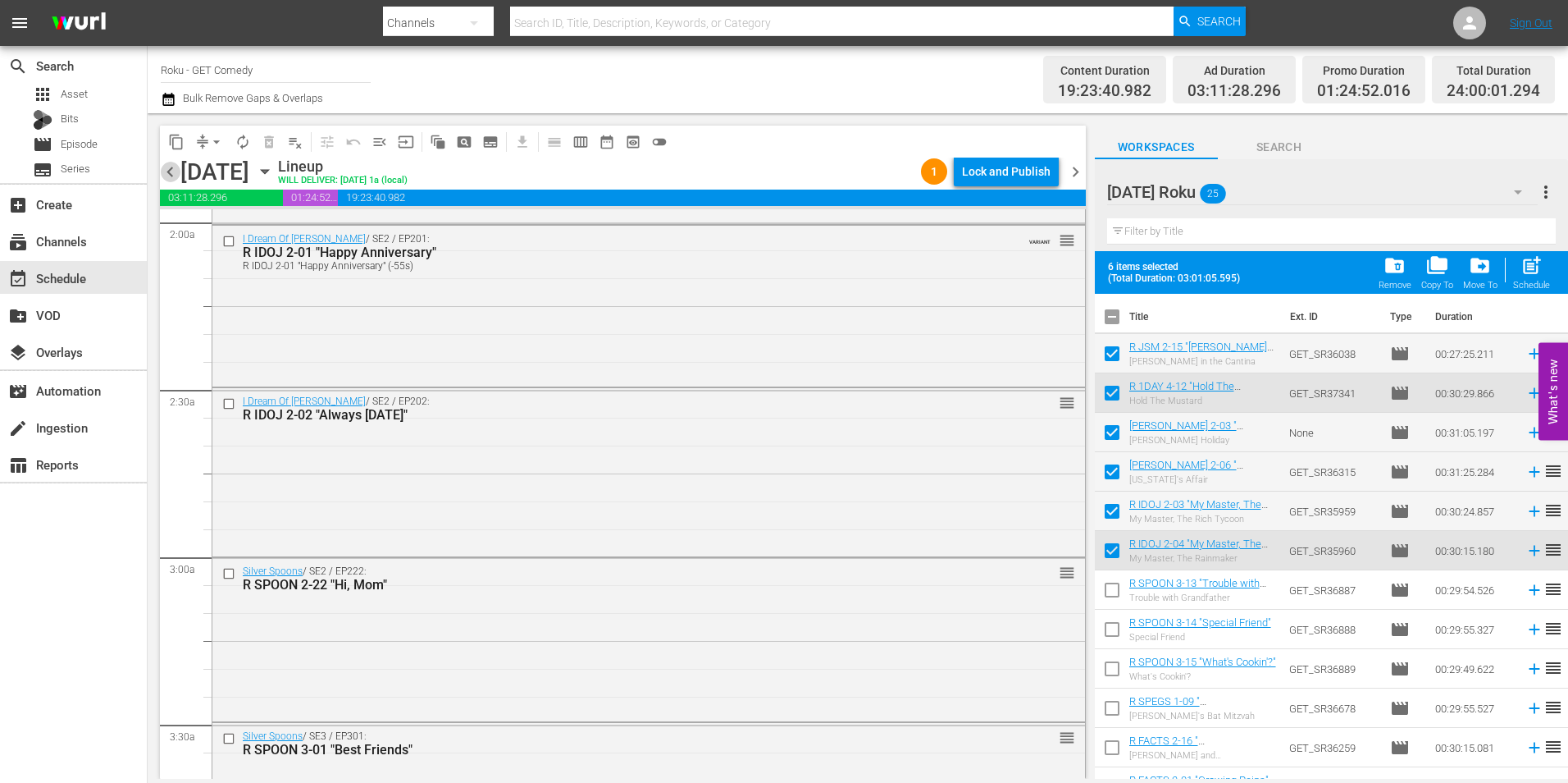
click at [174, 180] on span "chevron_left" at bounding box center [170, 171] width 20 height 20
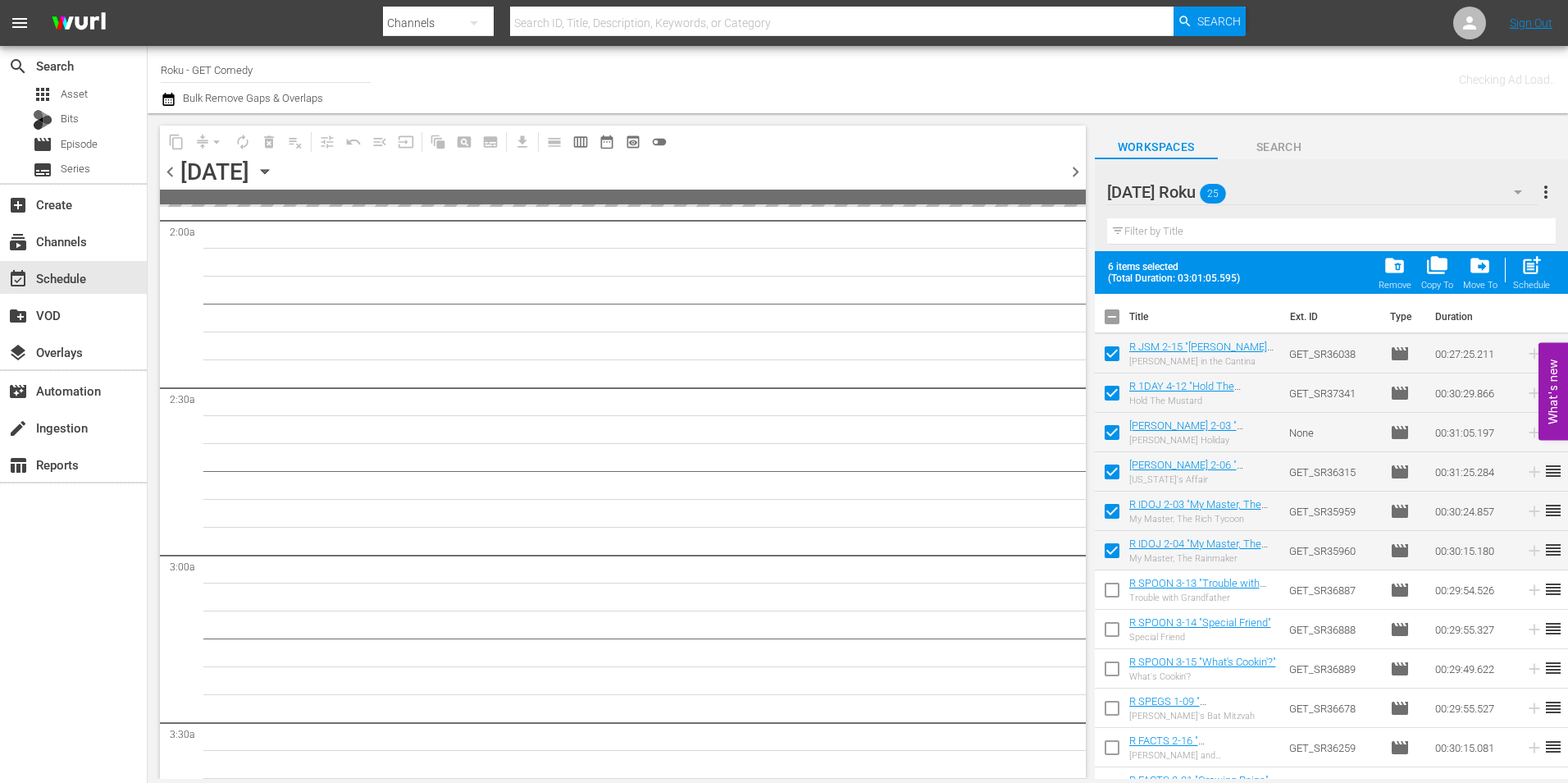
click at [174, 180] on span "chevron_left" at bounding box center [170, 171] width 20 height 20
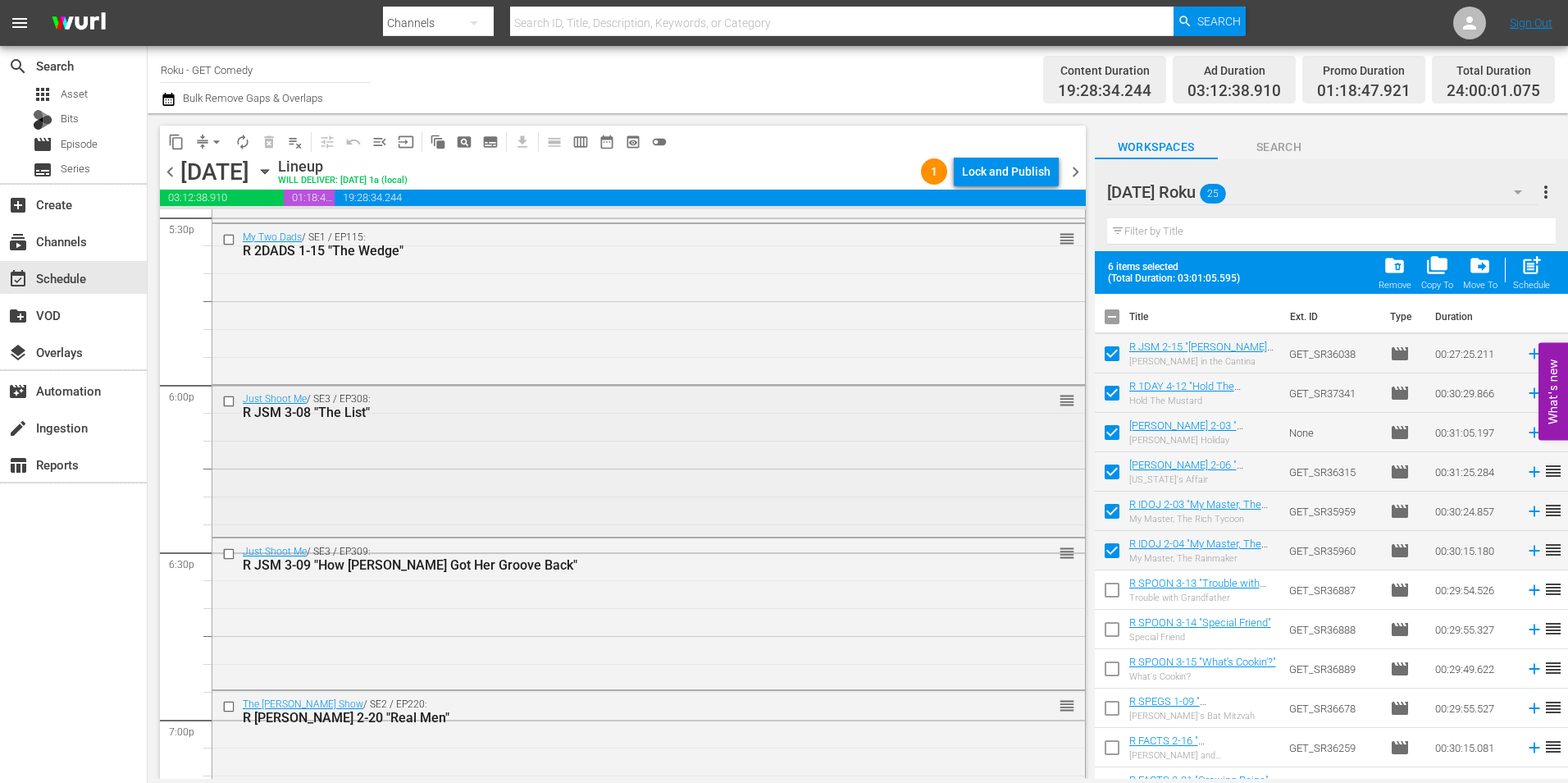
scroll to position [5851, 0]
click at [228, 407] on div at bounding box center [230, 399] width 25 height 19
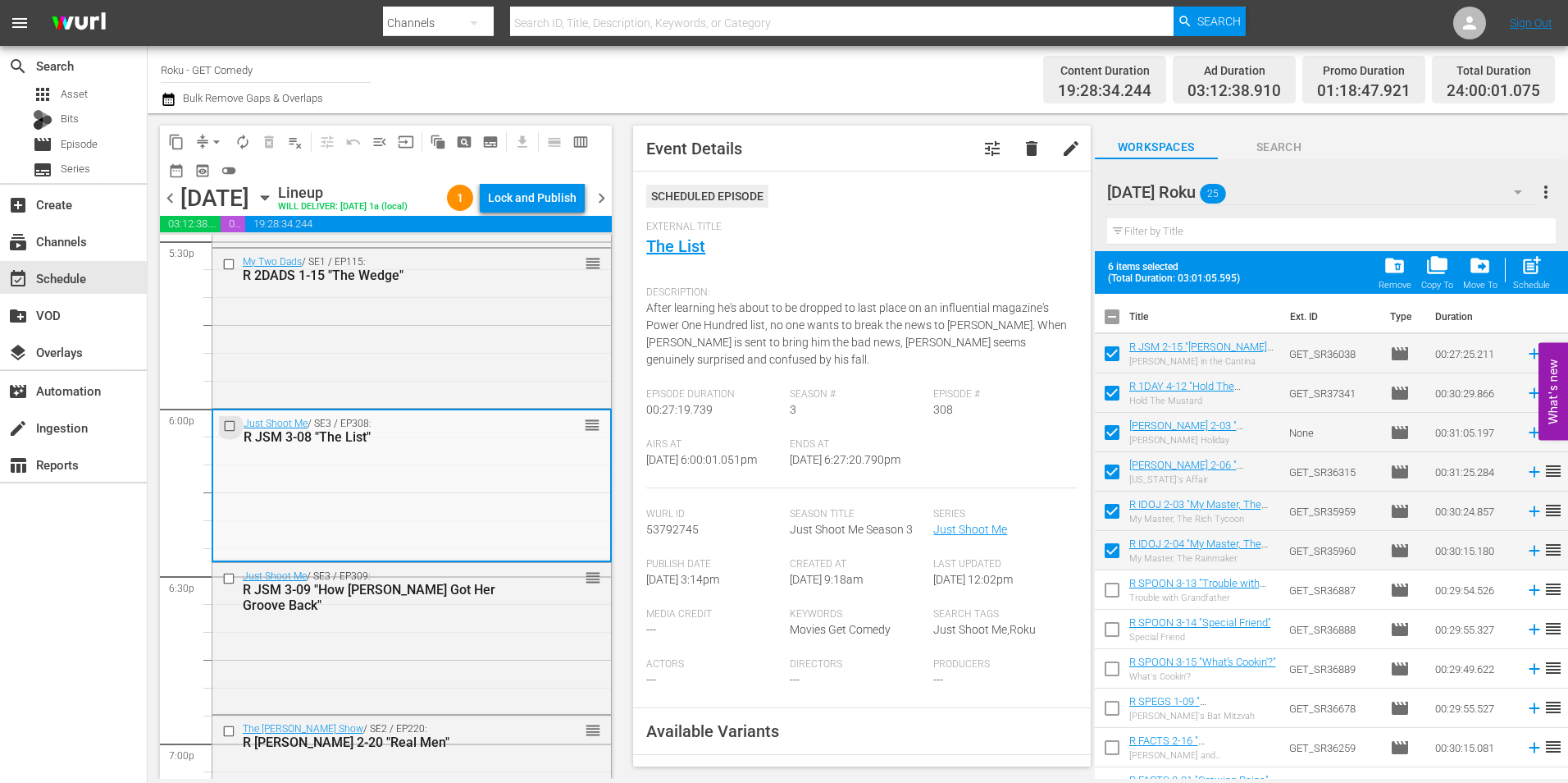
click at [228, 429] on input "checkbox" at bounding box center [231, 426] width 17 height 14
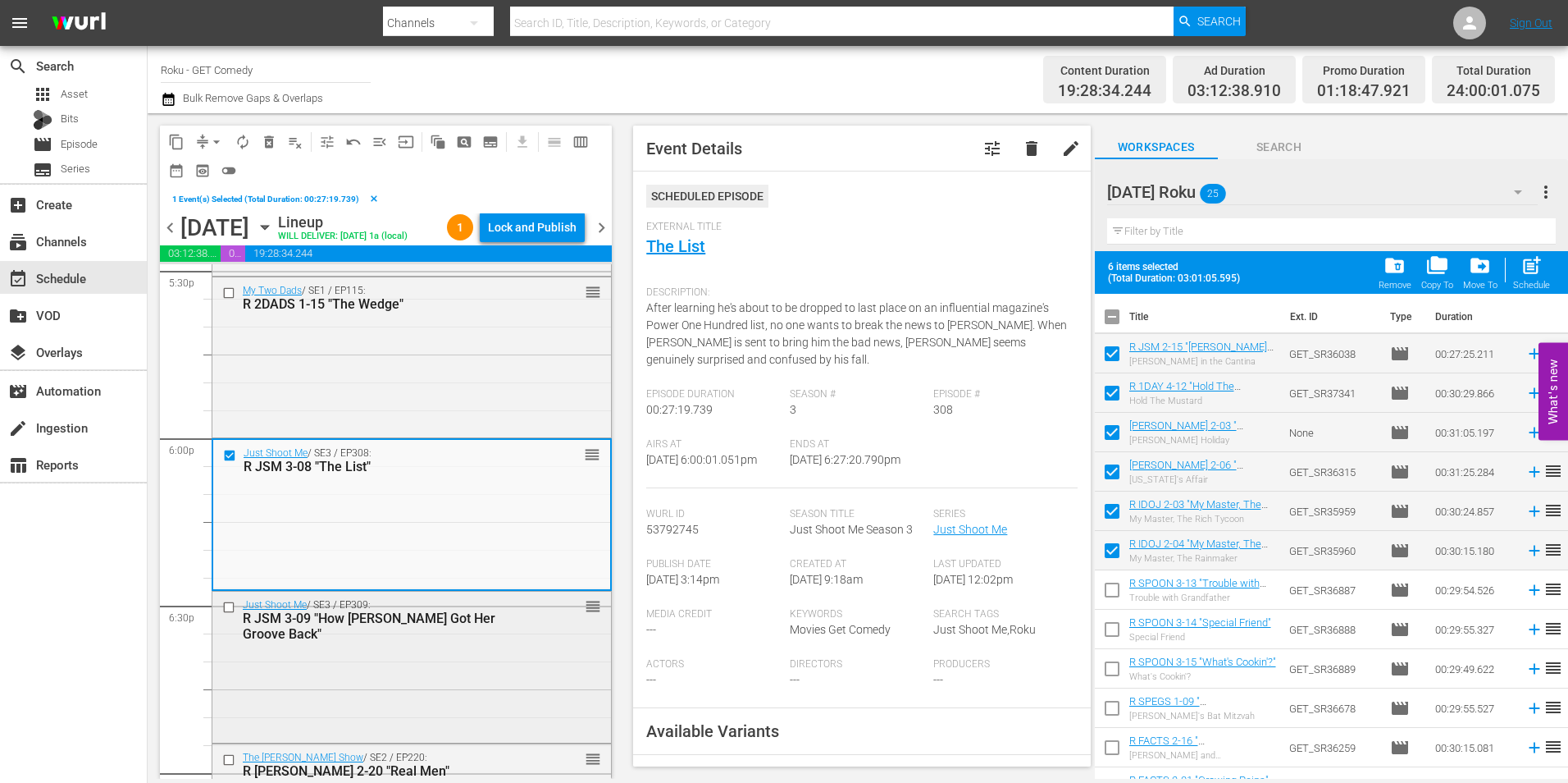
click at [228, 609] on input "checkbox" at bounding box center [230, 608] width 17 height 14
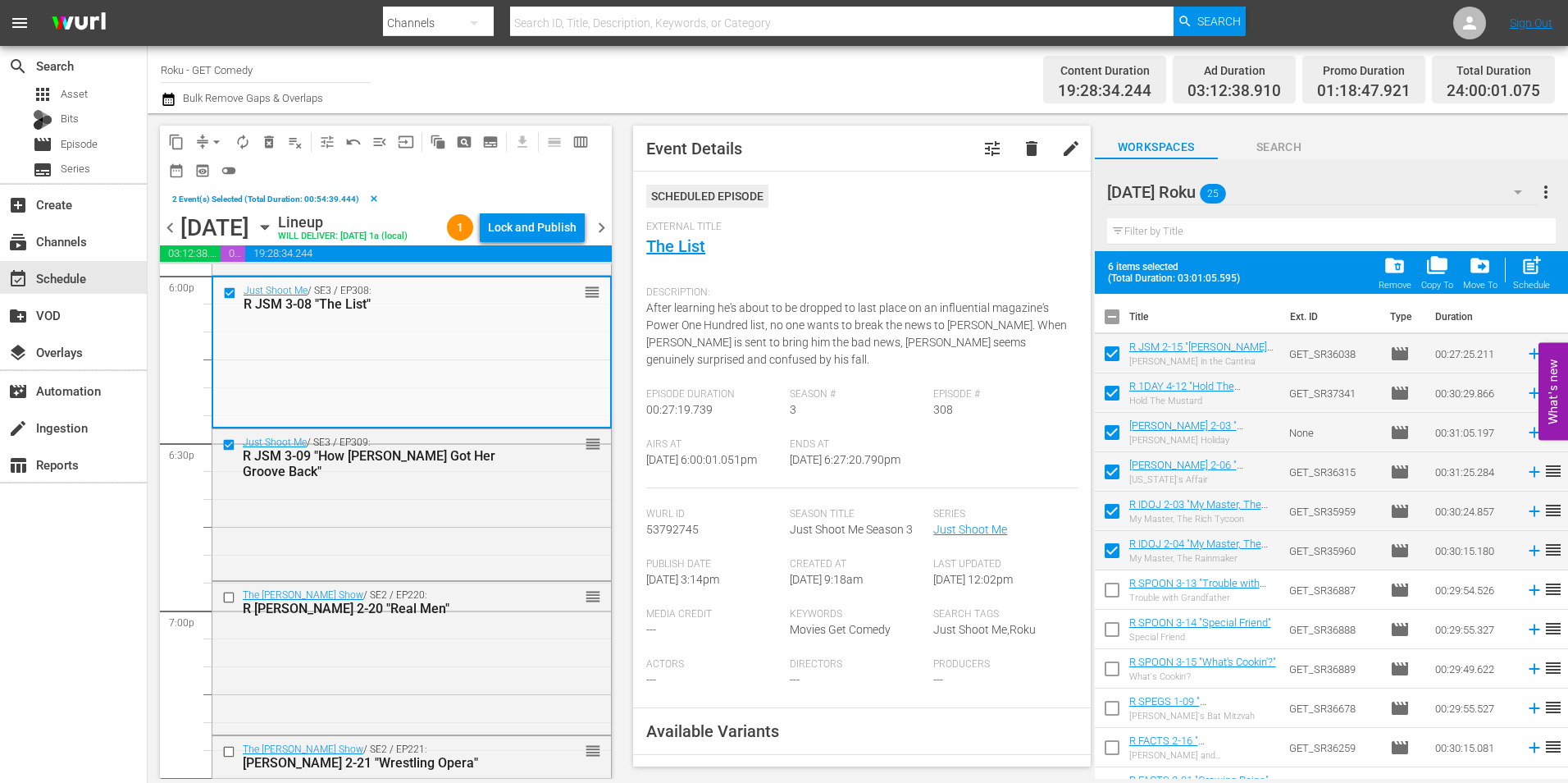
scroll to position [6015, 0]
click at [228, 591] on input "checkbox" at bounding box center [230, 596] width 17 height 14
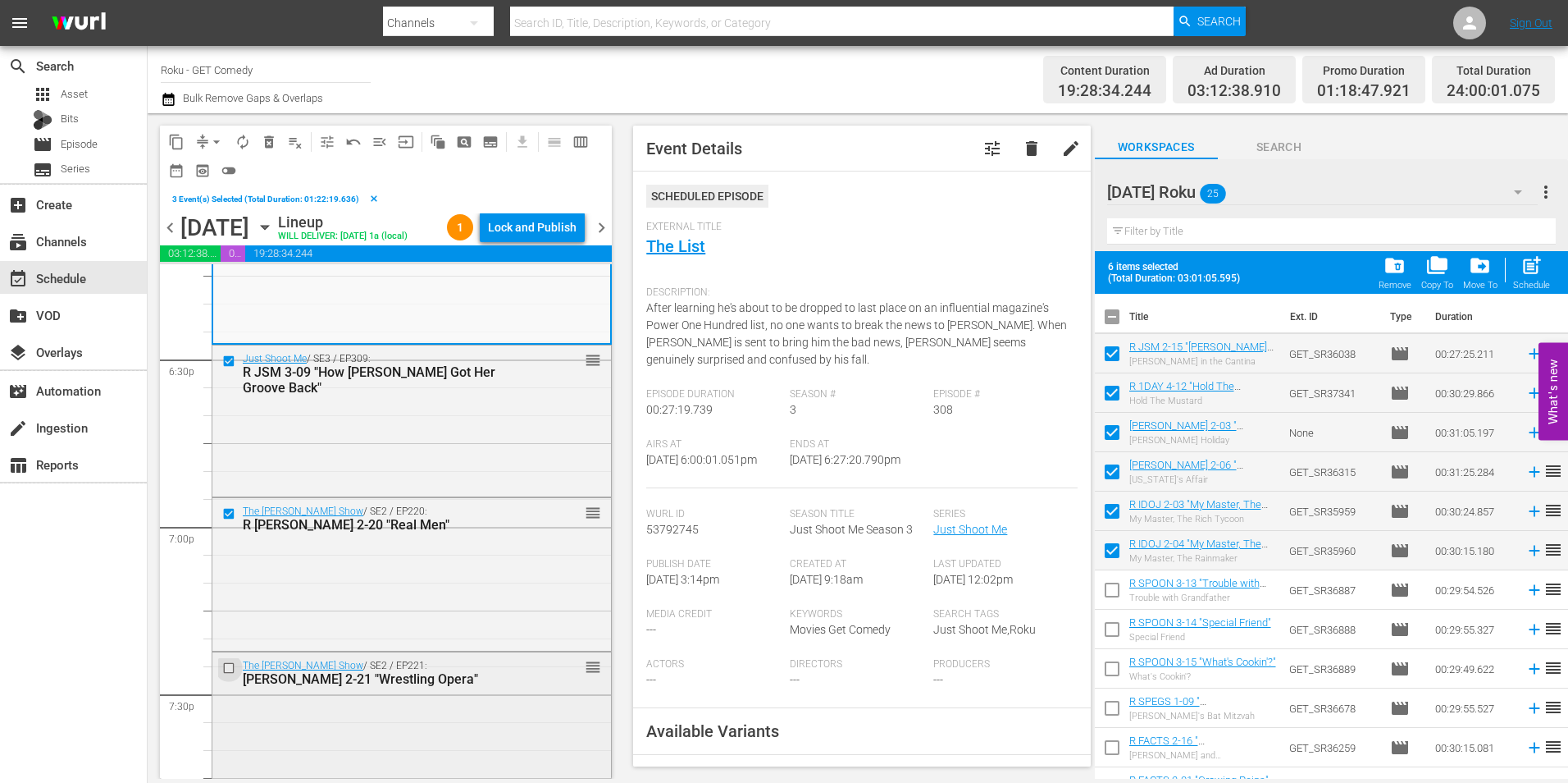
click at [228, 664] on input "checkbox" at bounding box center [230, 669] width 17 height 14
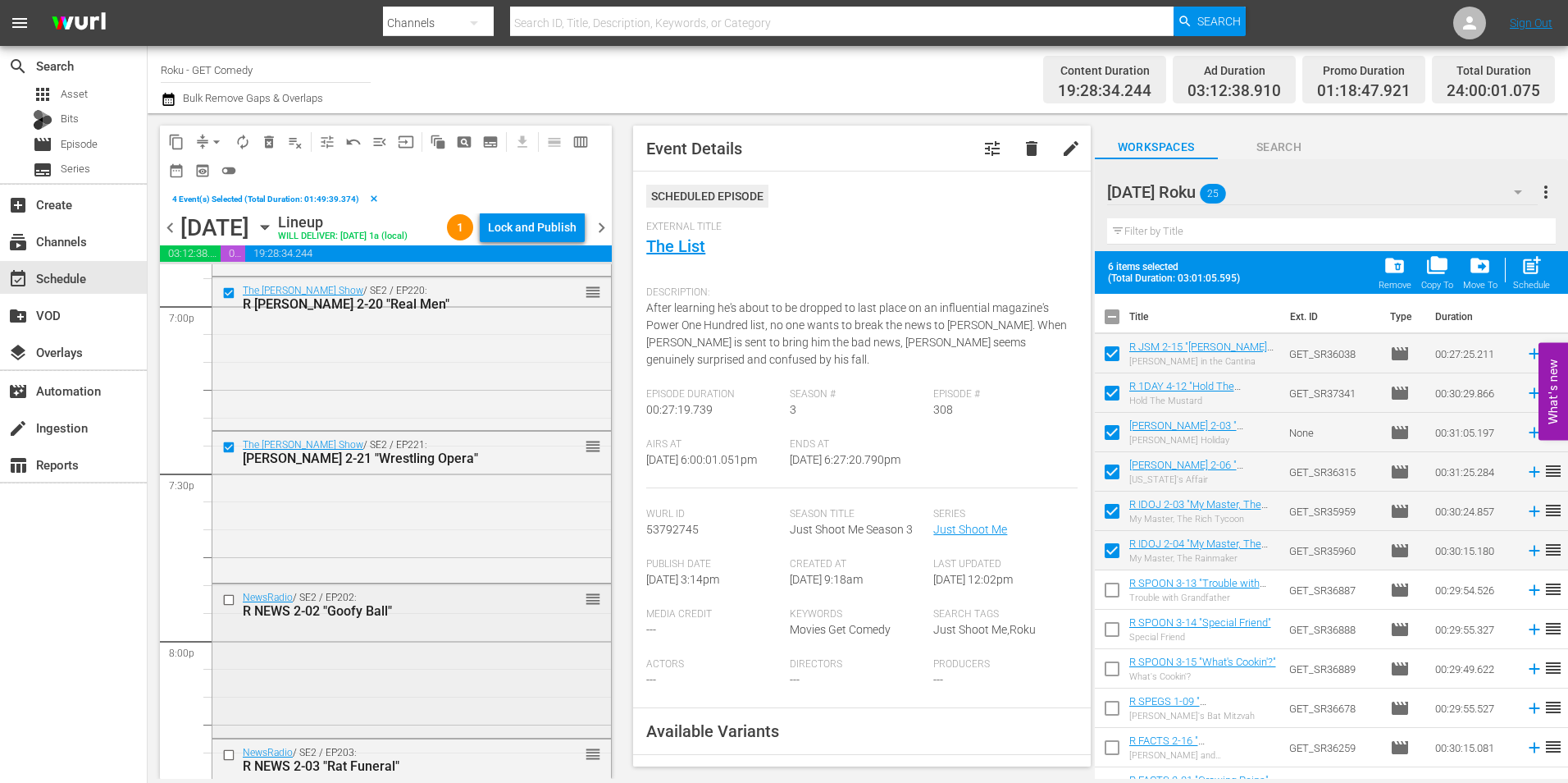
scroll to position [6344, 0]
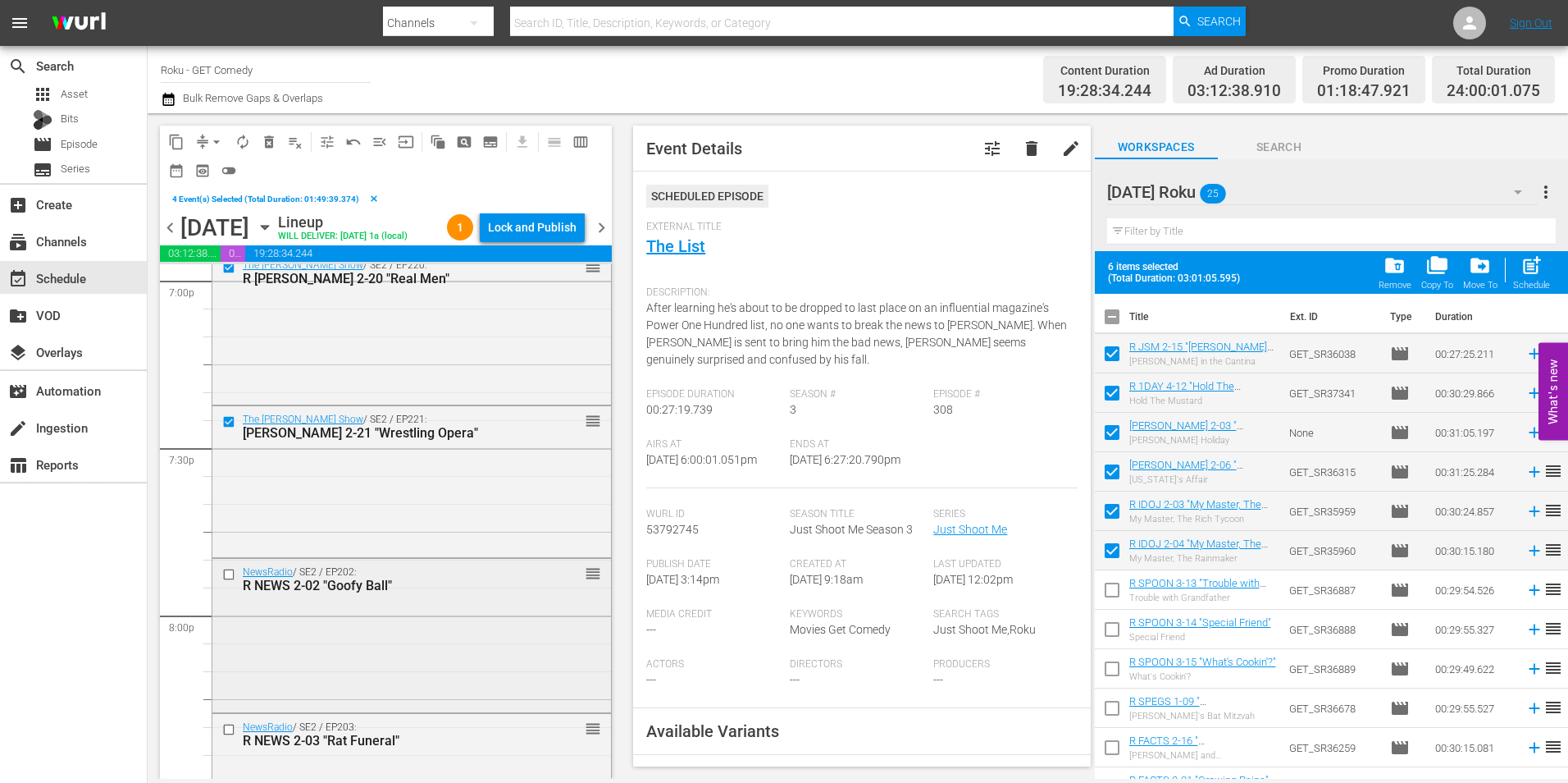
click at [226, 574] on input "checkbox" at bounding box center [230, 575] width 17 height 14
click at [228, 731] on input "checkbox" at bounding box center [230, 730] width 17 height 14
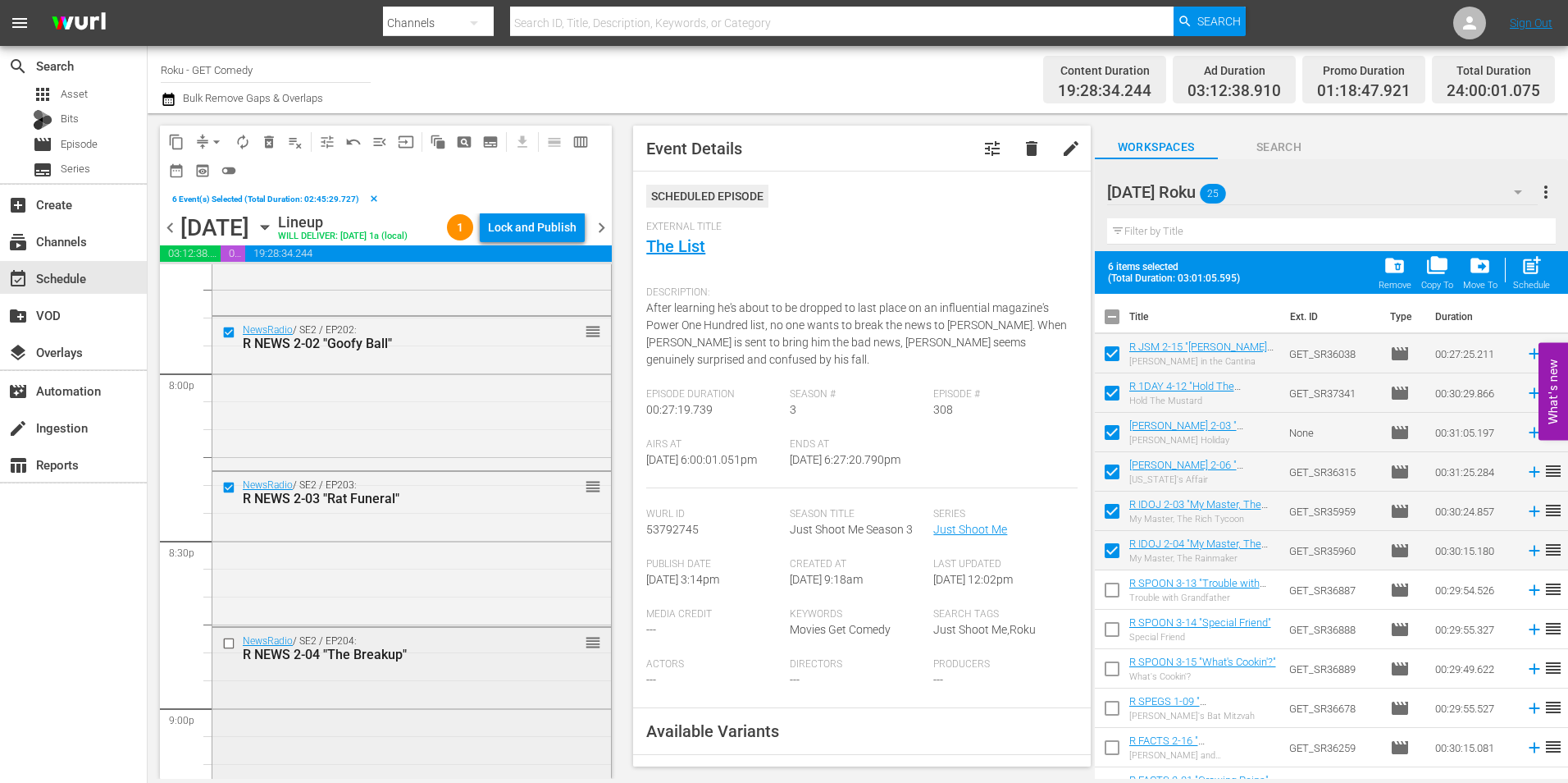
scroll to position [6590, 0]
click at [228, 644] on input "checkbox" at bounding box center [230, 640] width 17 height 14
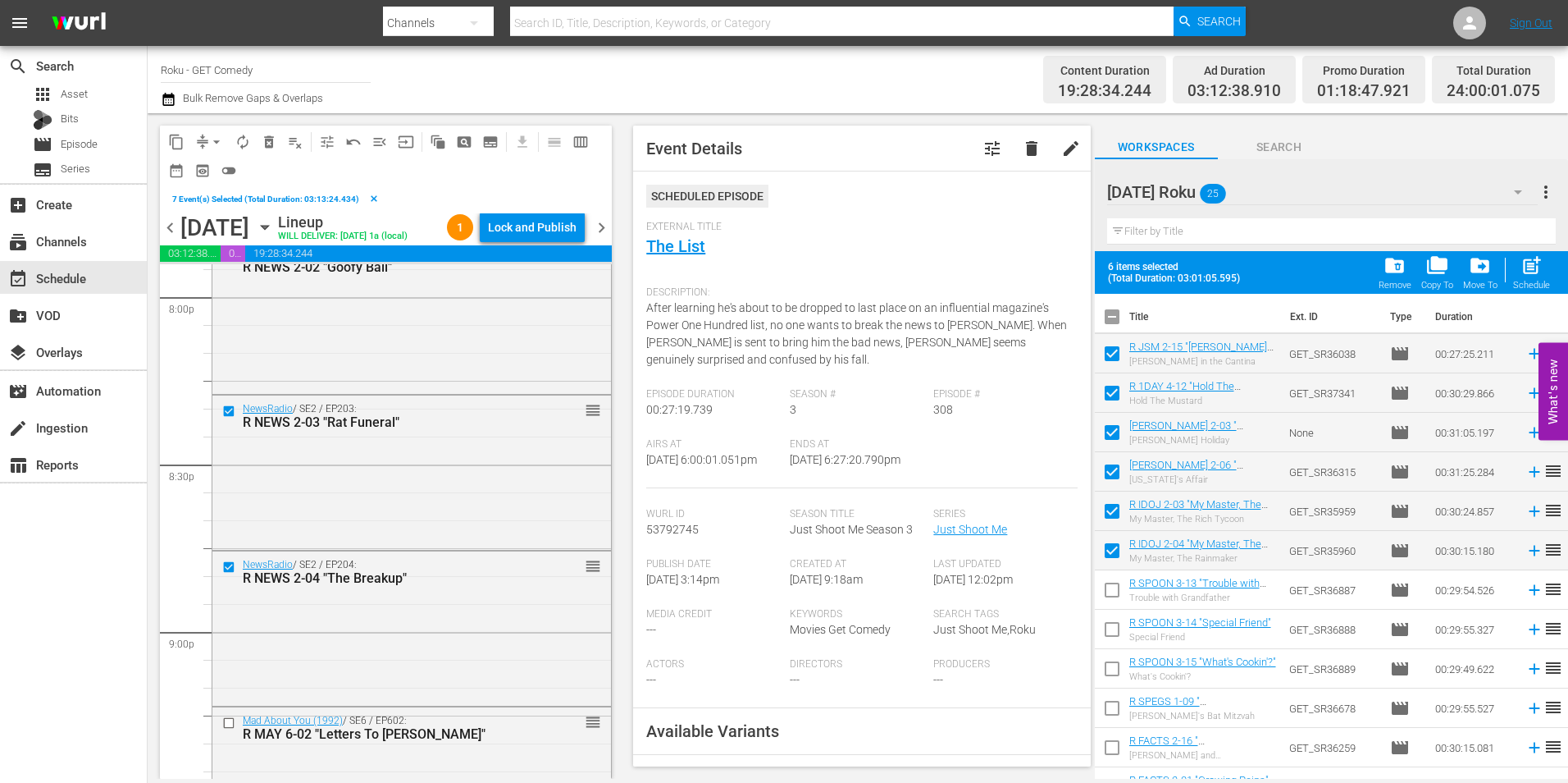
scroll to position [6754, 0]
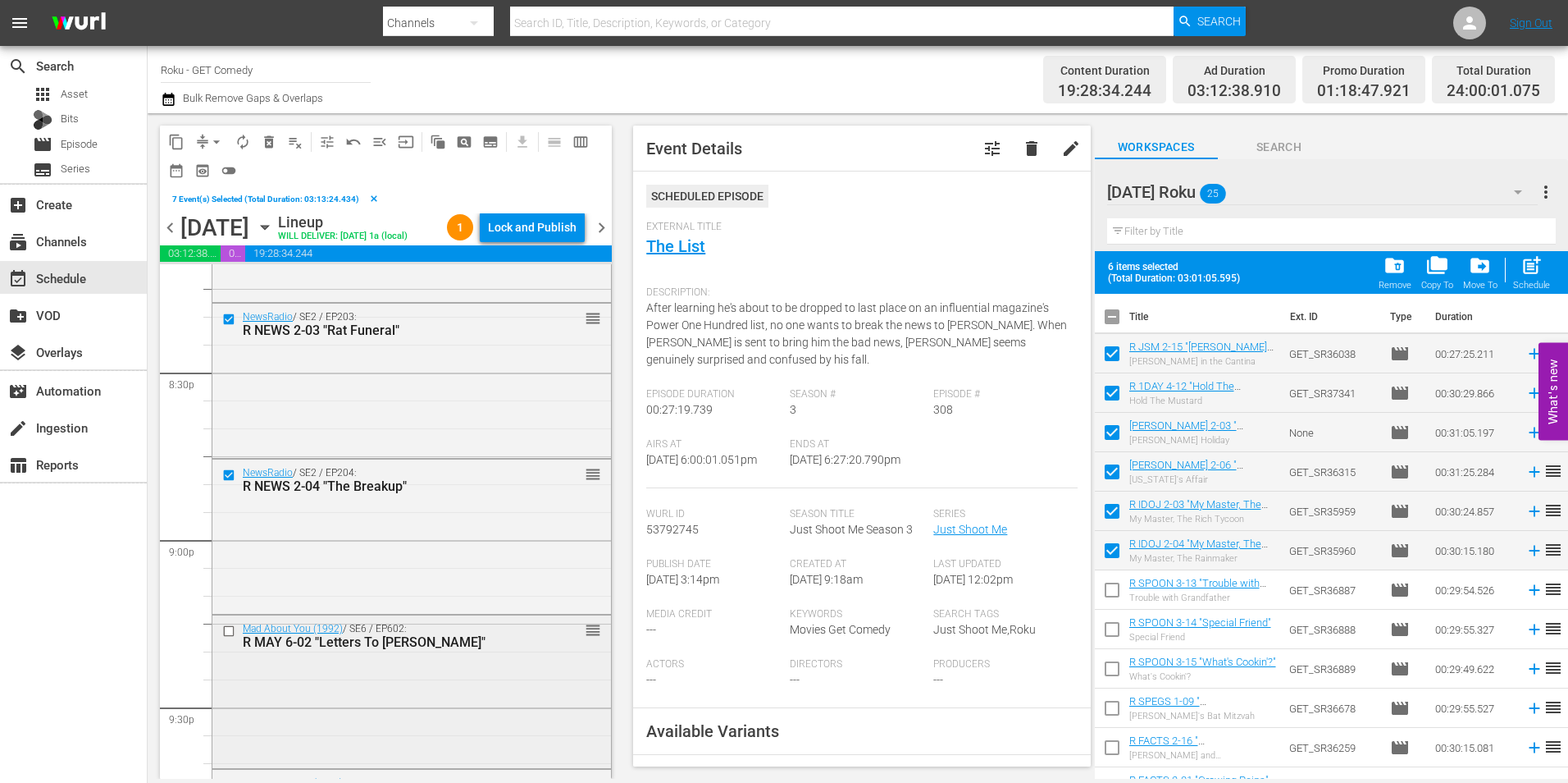
click at [228, 626] on input "checkbox" at bounding box center [230, 632] width 17 height 14
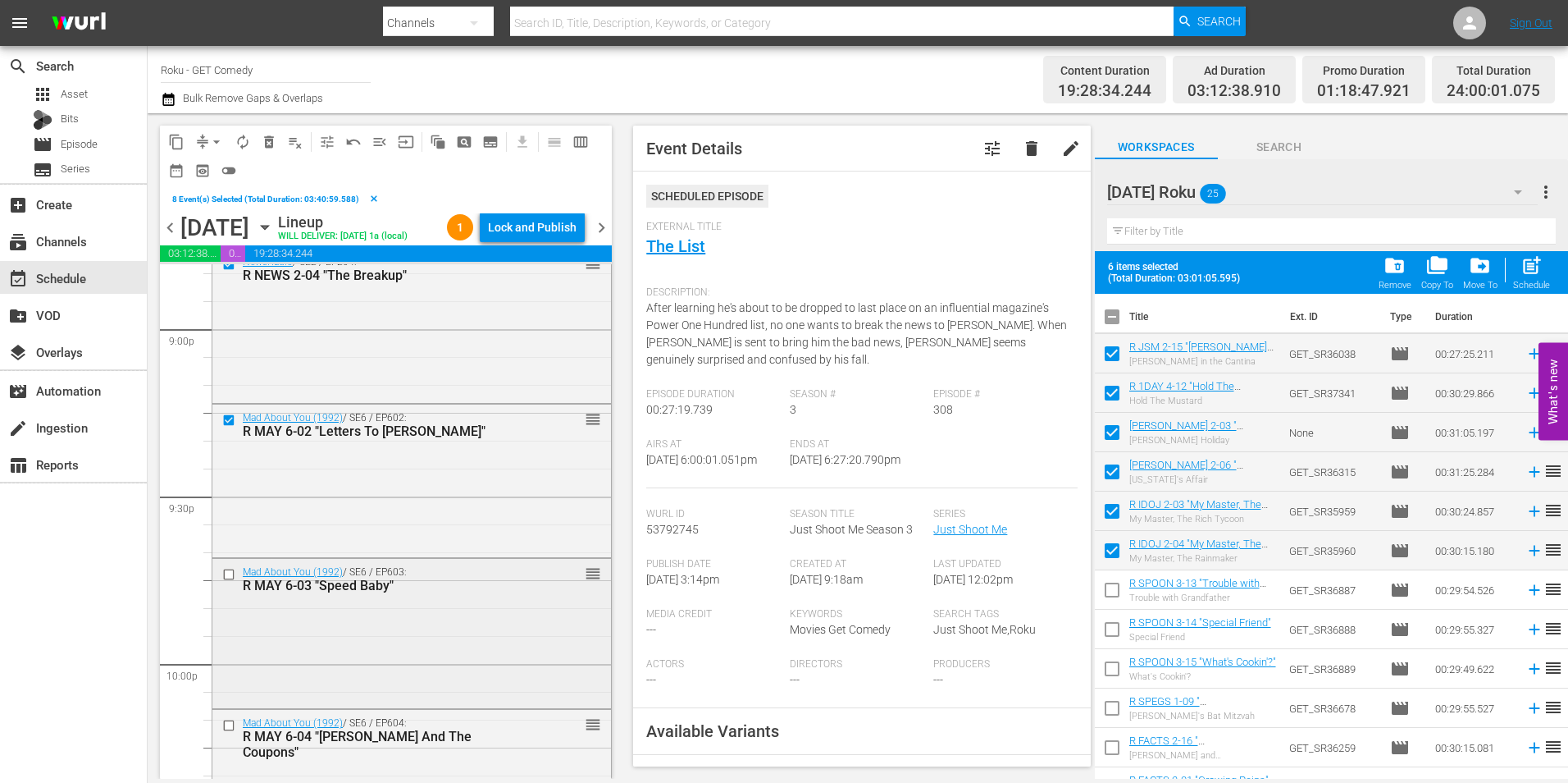
scroll to position [7000, 0]
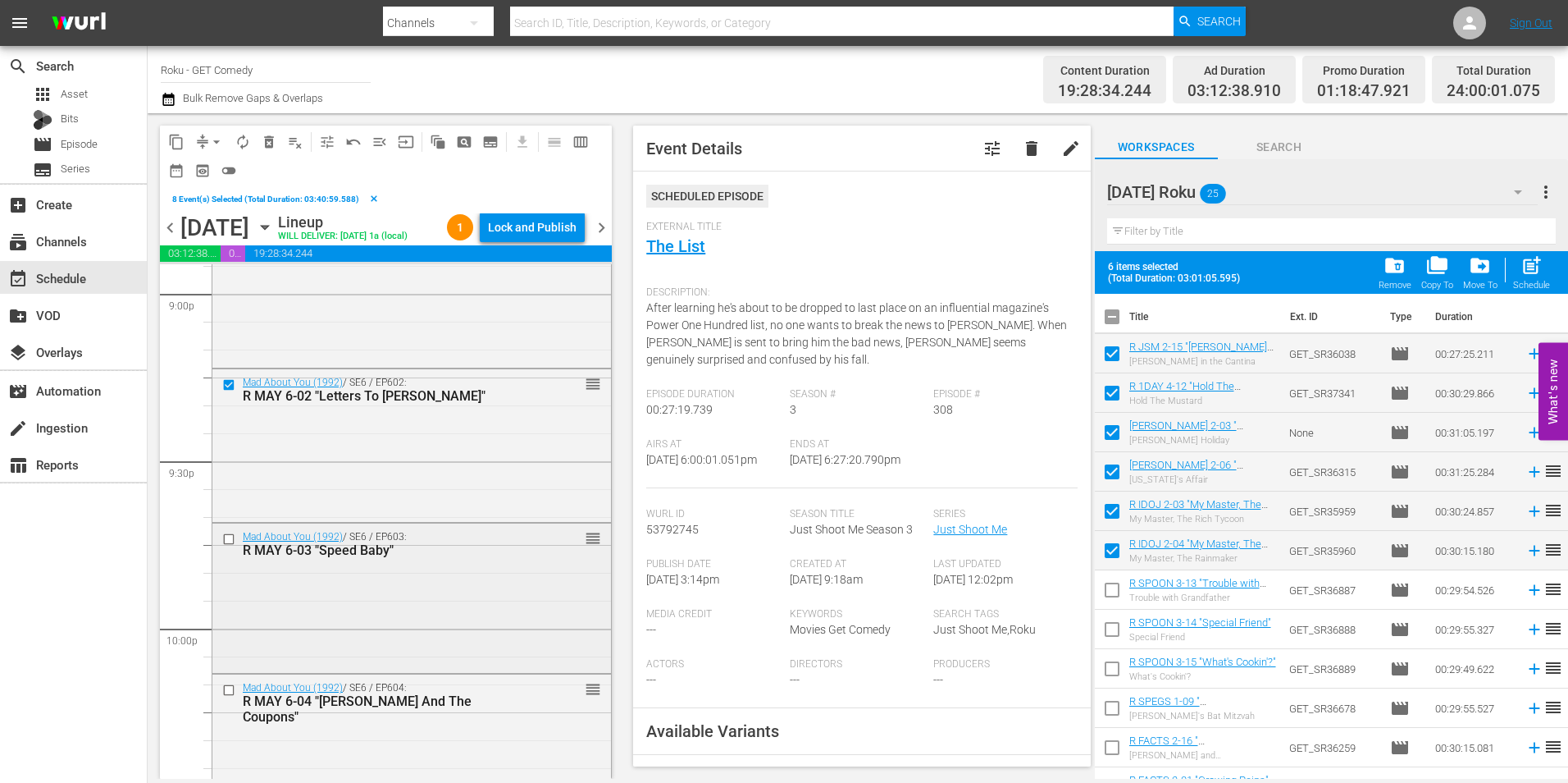
click at [227, 540] on input "checkbox" at bounding box center [230, 539] width 17 height 14
click at [228, 692] on input "checkbox" at bounding box center [230, 691] width 17 height 14
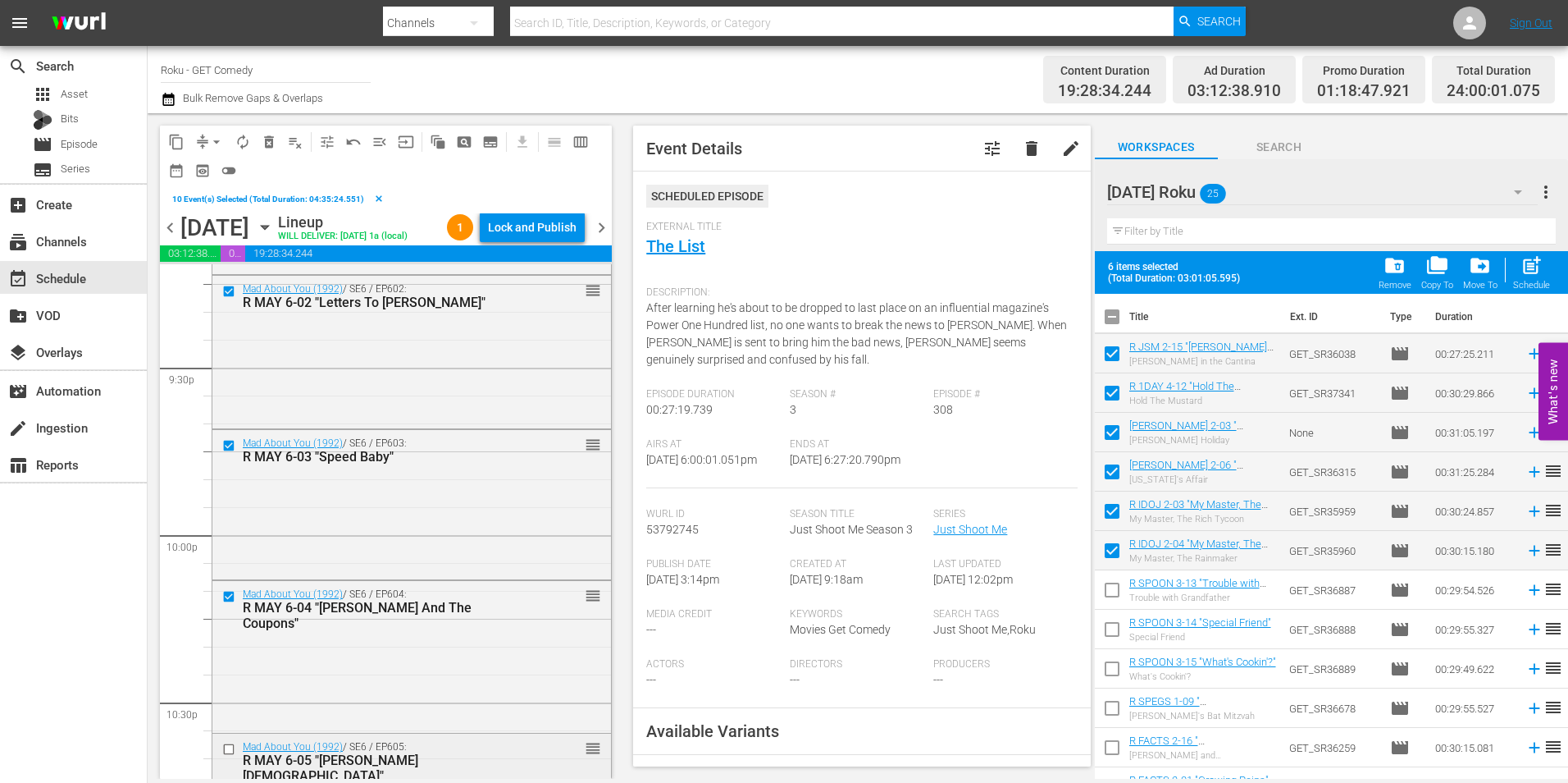
scroll to position [7246, 0]
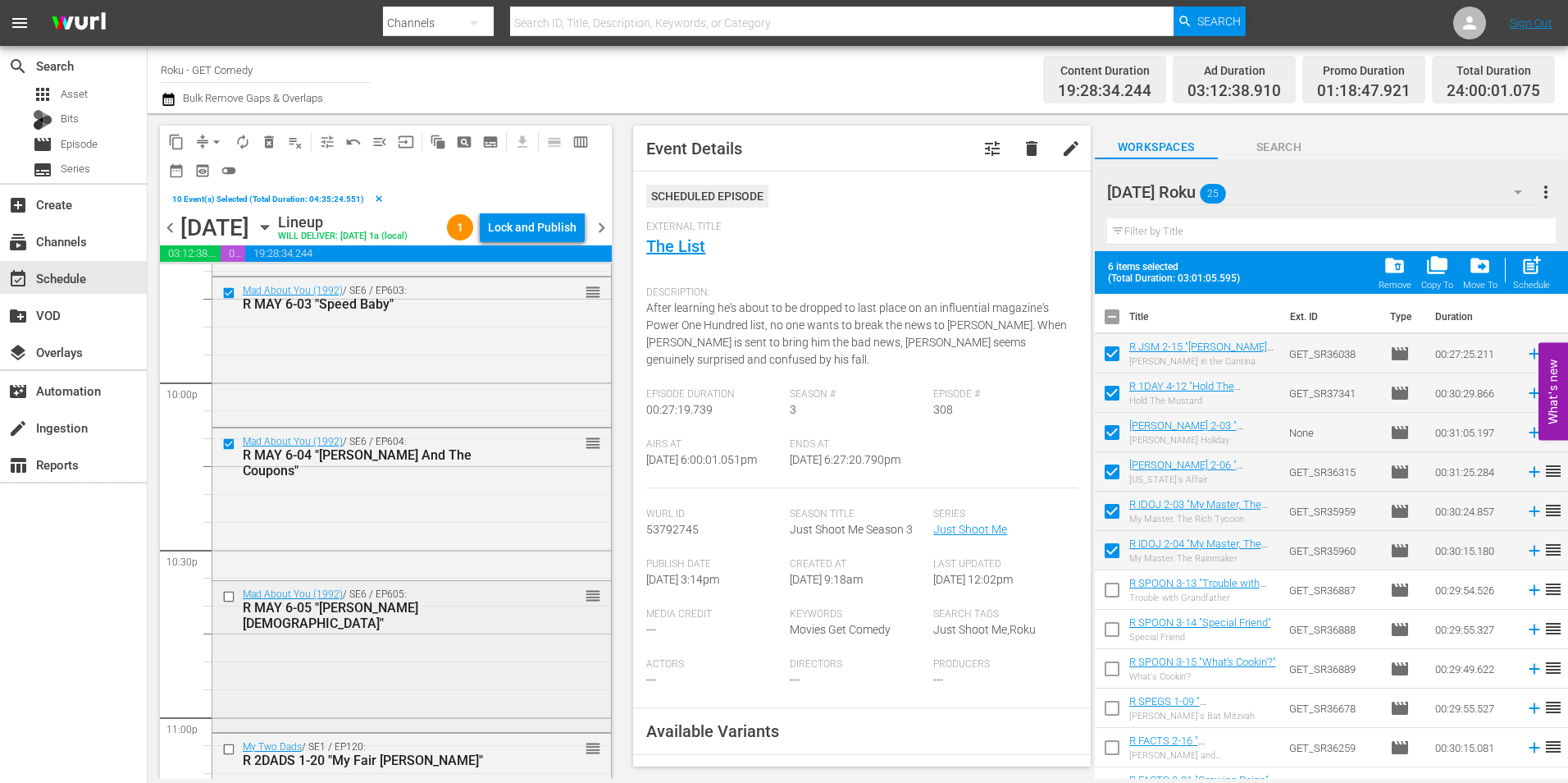
click at [226, 596] on input "checkbox" at bounding box center [230, 597] width 17 height 14
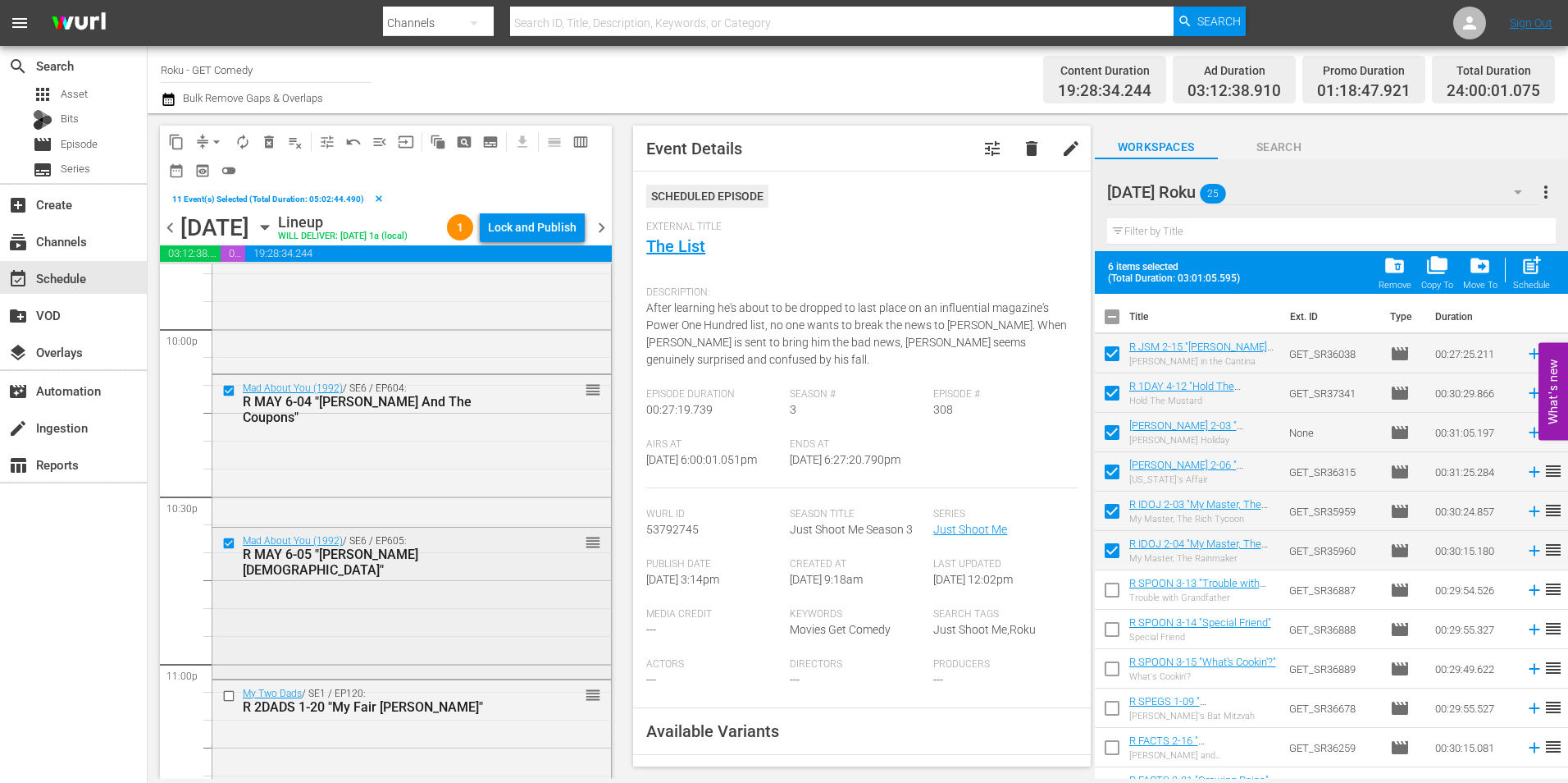
scroll to position [7328, 0]
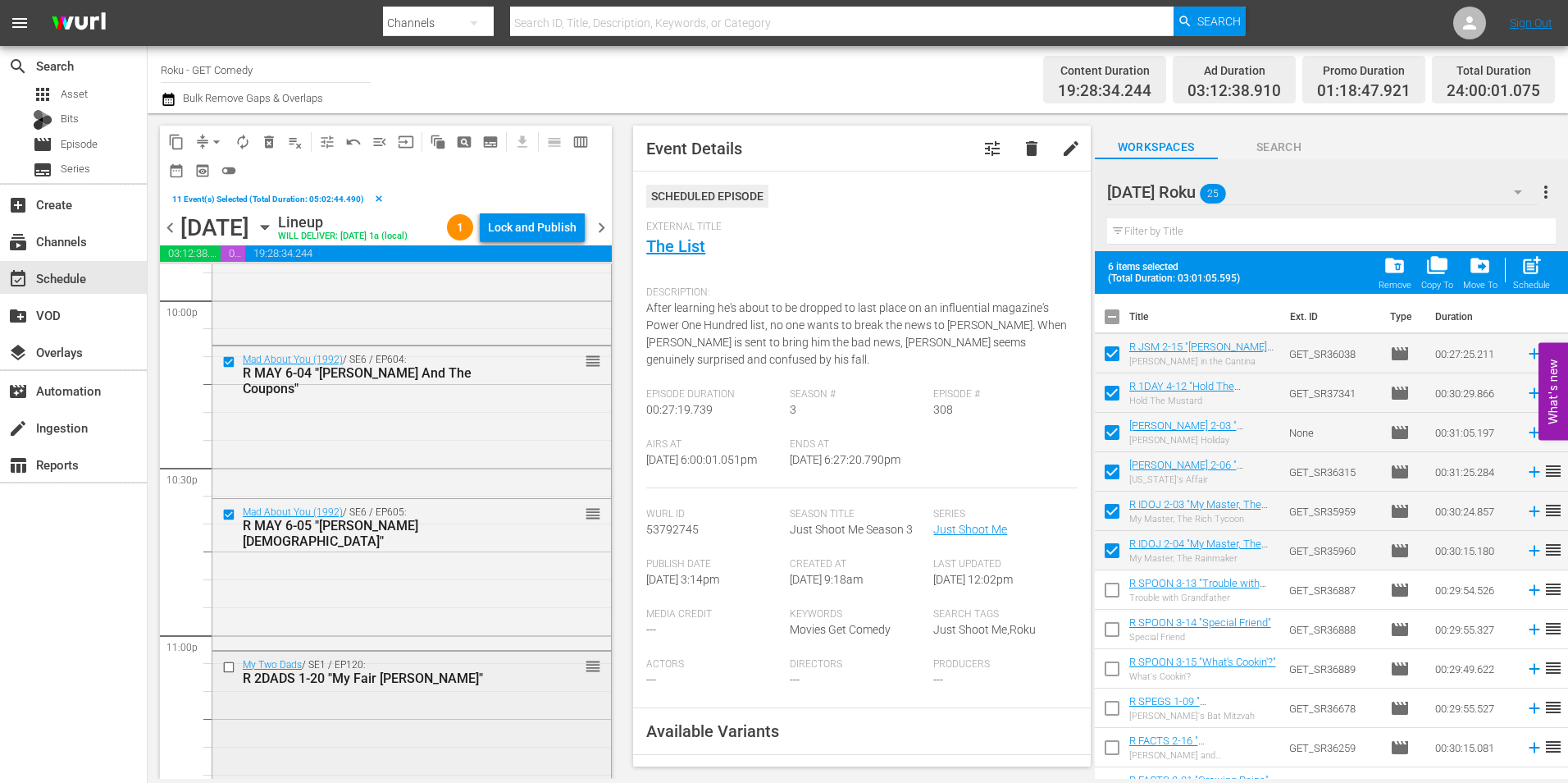
click at [229, 672] on input "checkbox" at bounding box center [230, 667] width 17 height 14
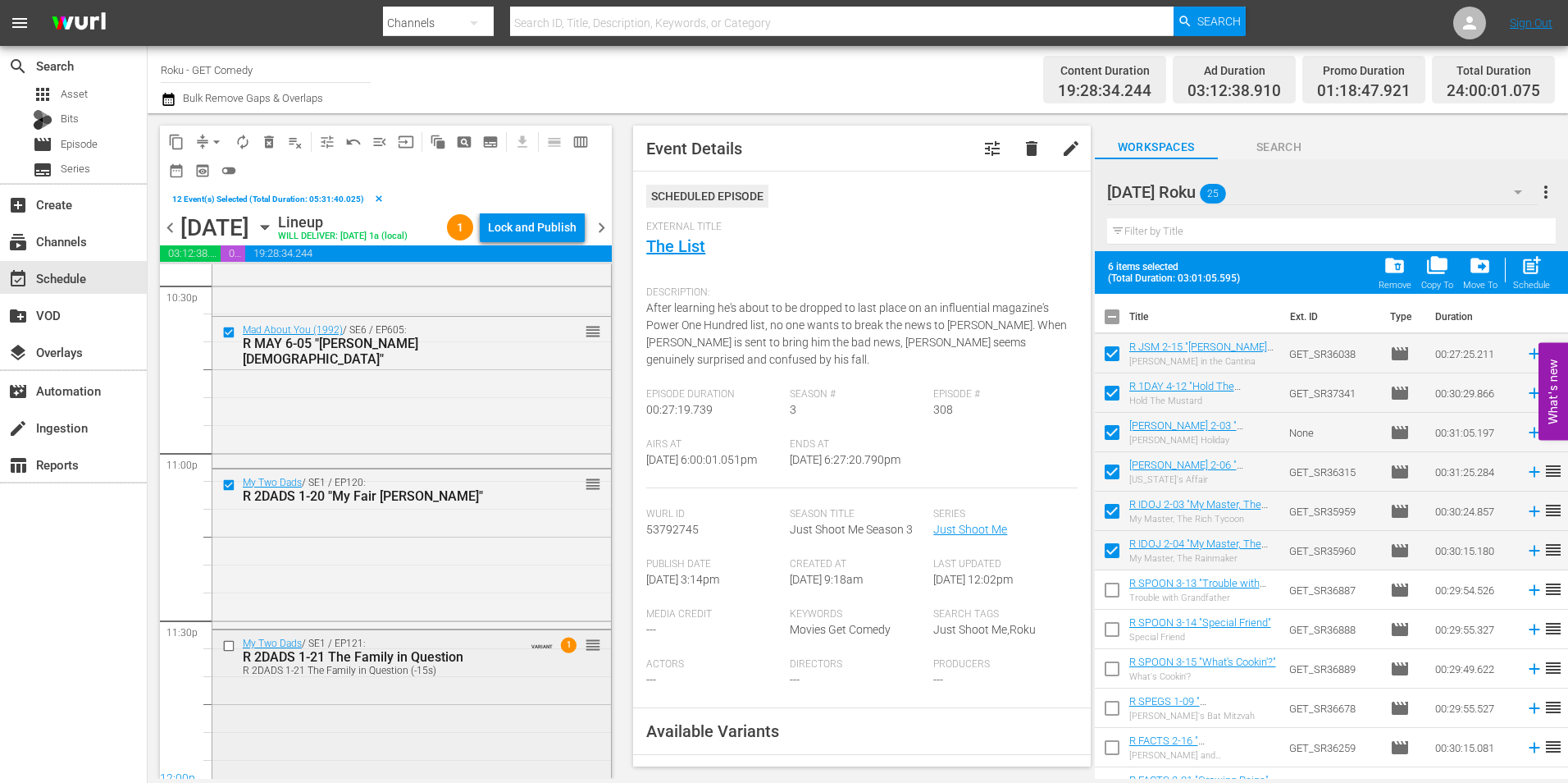
scroll to position [7519, 0]
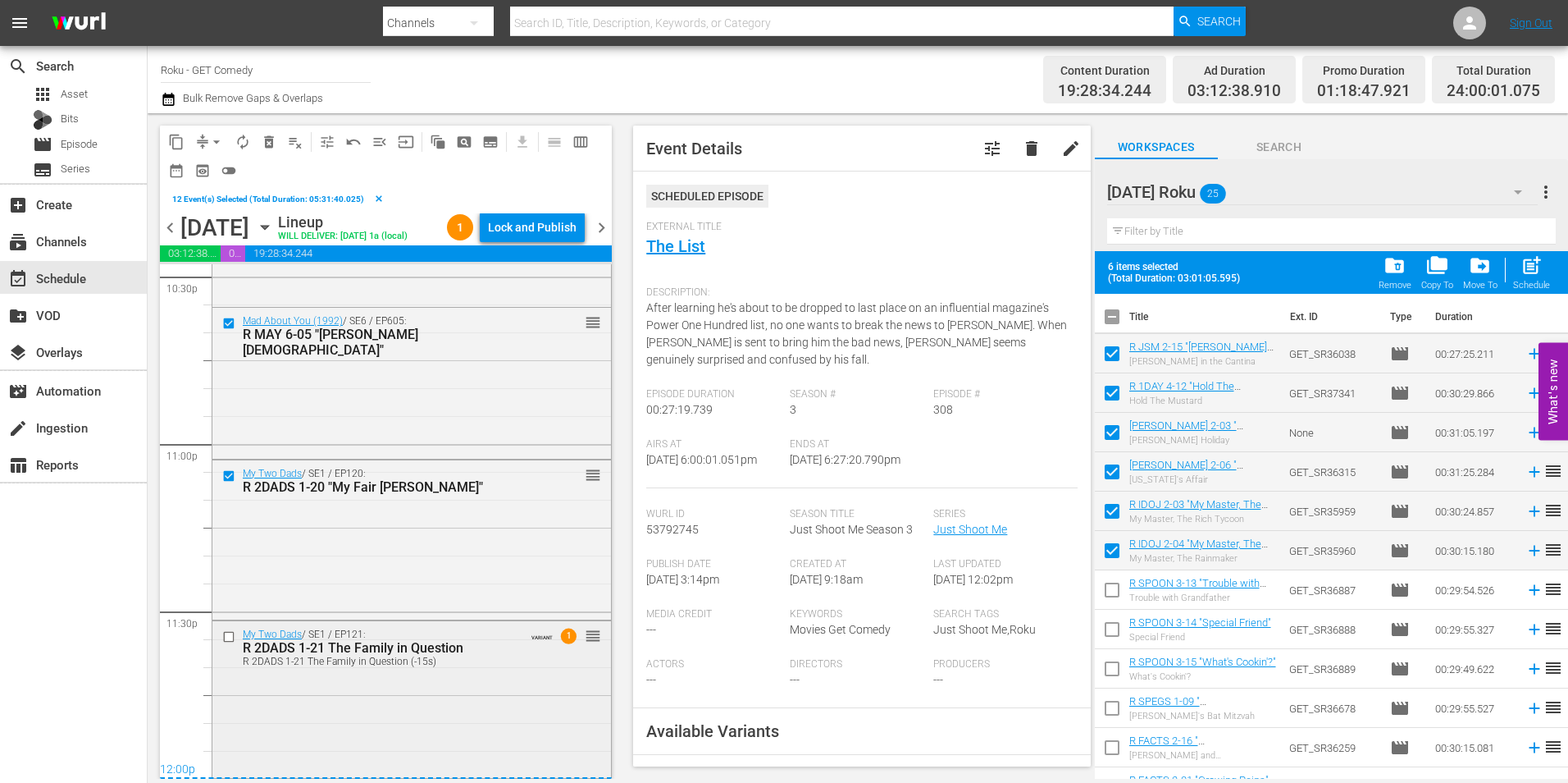
click at [228, 637] on input "checkbox" at bounding box center [230, 637] width 17 height 14
click at [179, 147] on span "content_copy" at bounding box center [176, 142] width 17 height 17
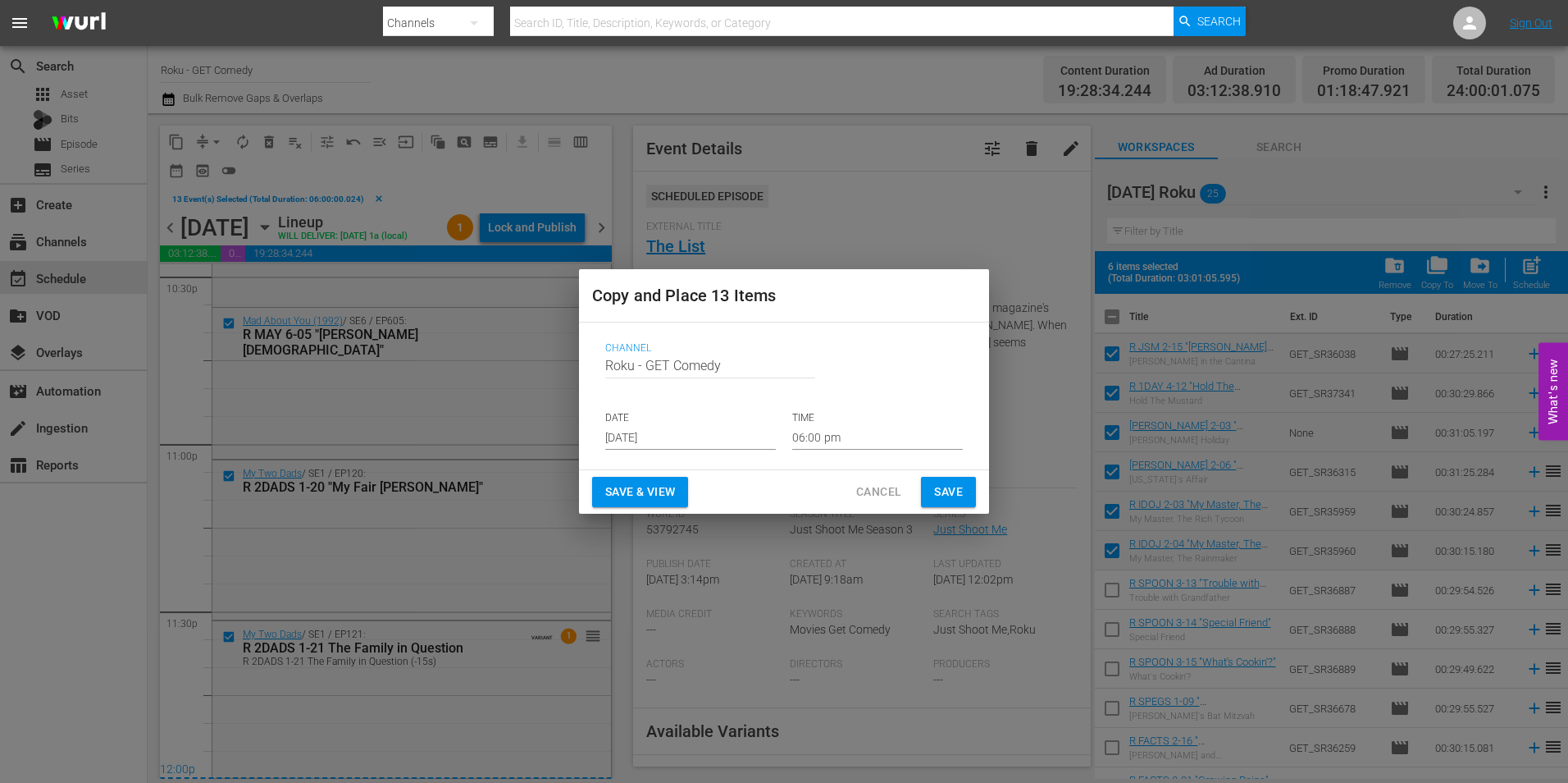
click at [662, 437] on input "Aug 20th 2025" at bounding box center [691, 438] width 171 height 25
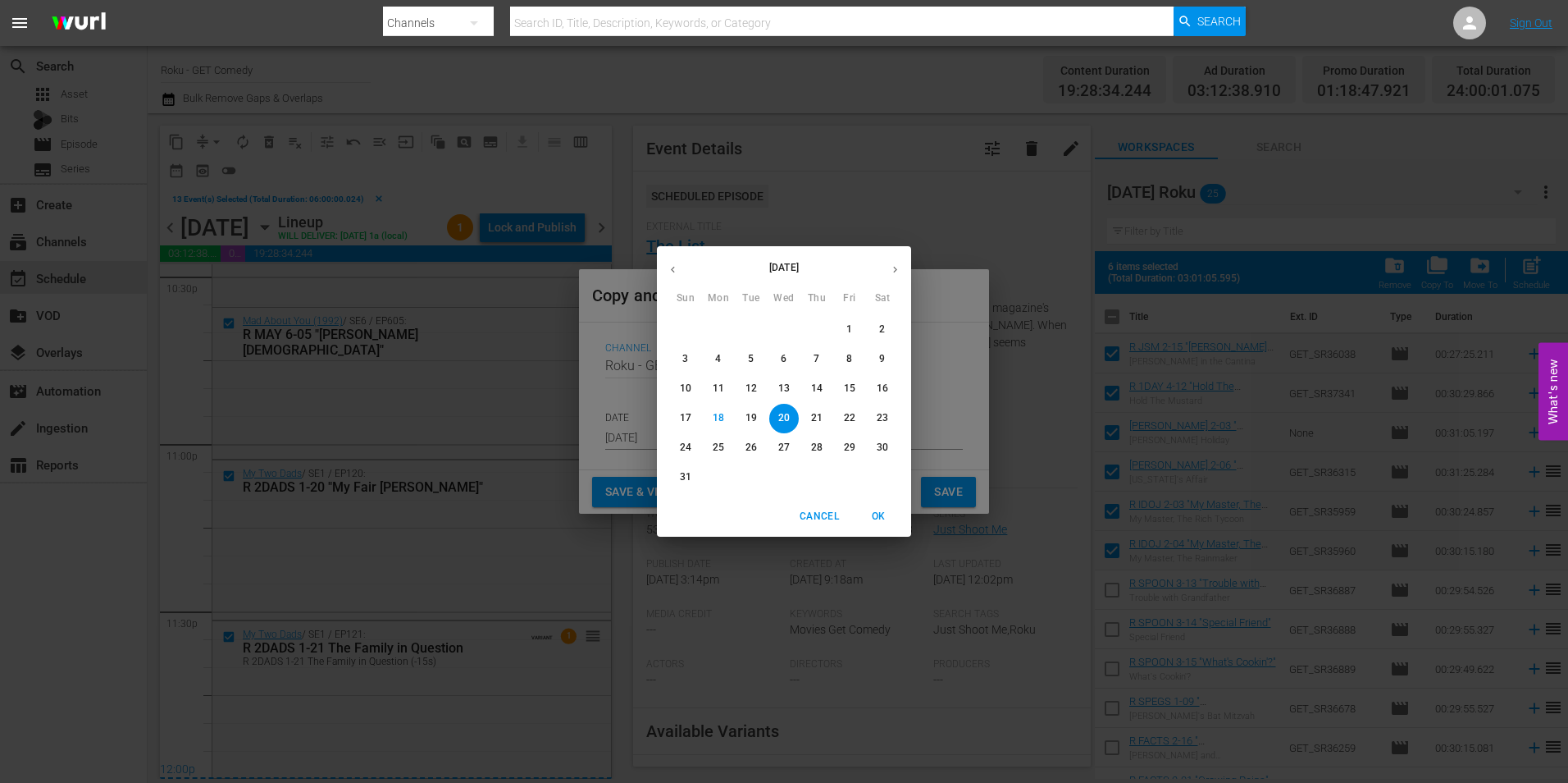
click at [891, 264] on icon "button" at bounding box center [895, 269] width 12 height 12
click at [693, 358] on span "7" at bounding box center [685, 359] width 29 height 14
type input "Sep 7th 2025"
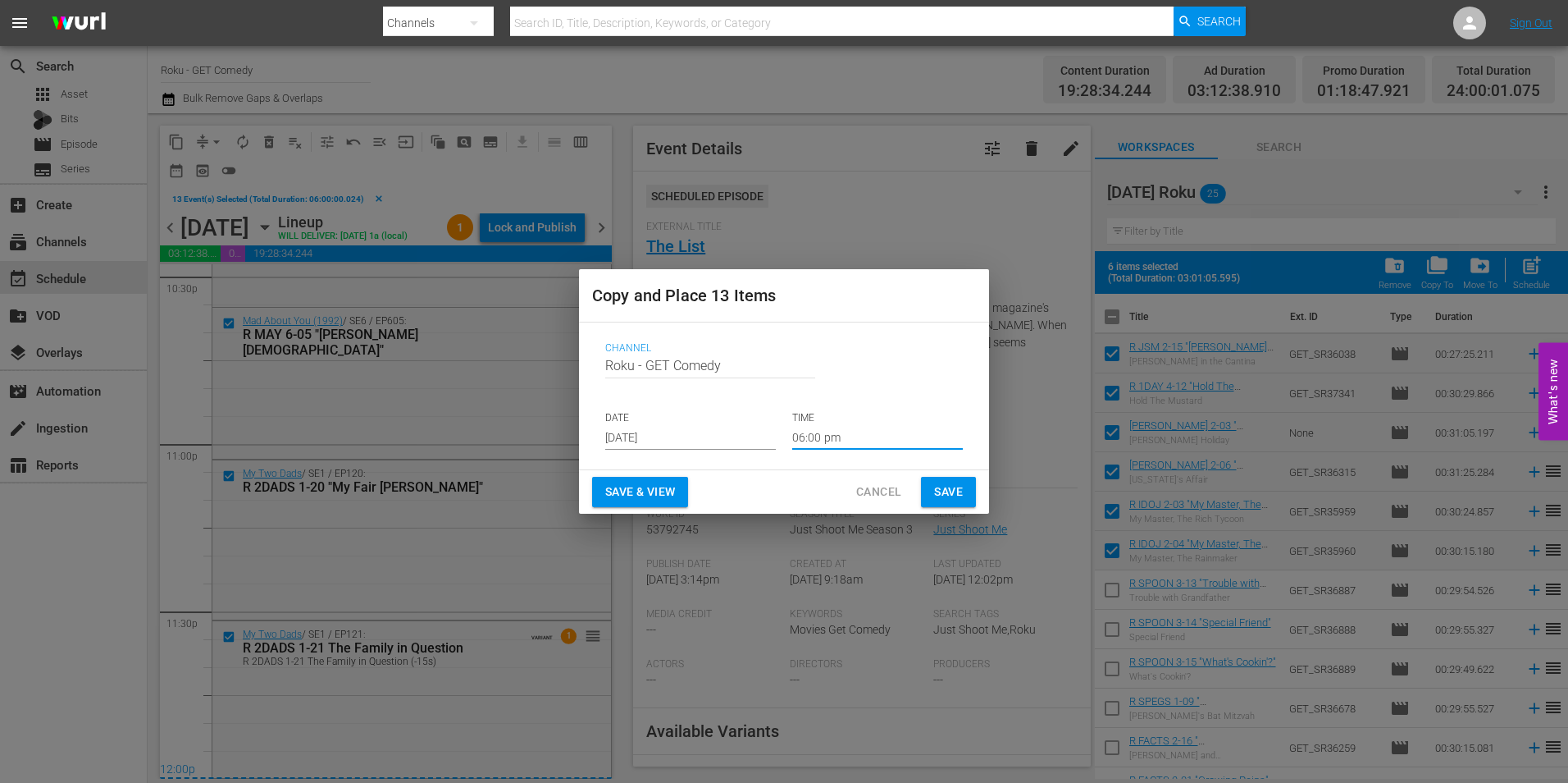
click at [823, 438] on input "06:00 pm" at bounding box center [877, 438] width 171 height 25
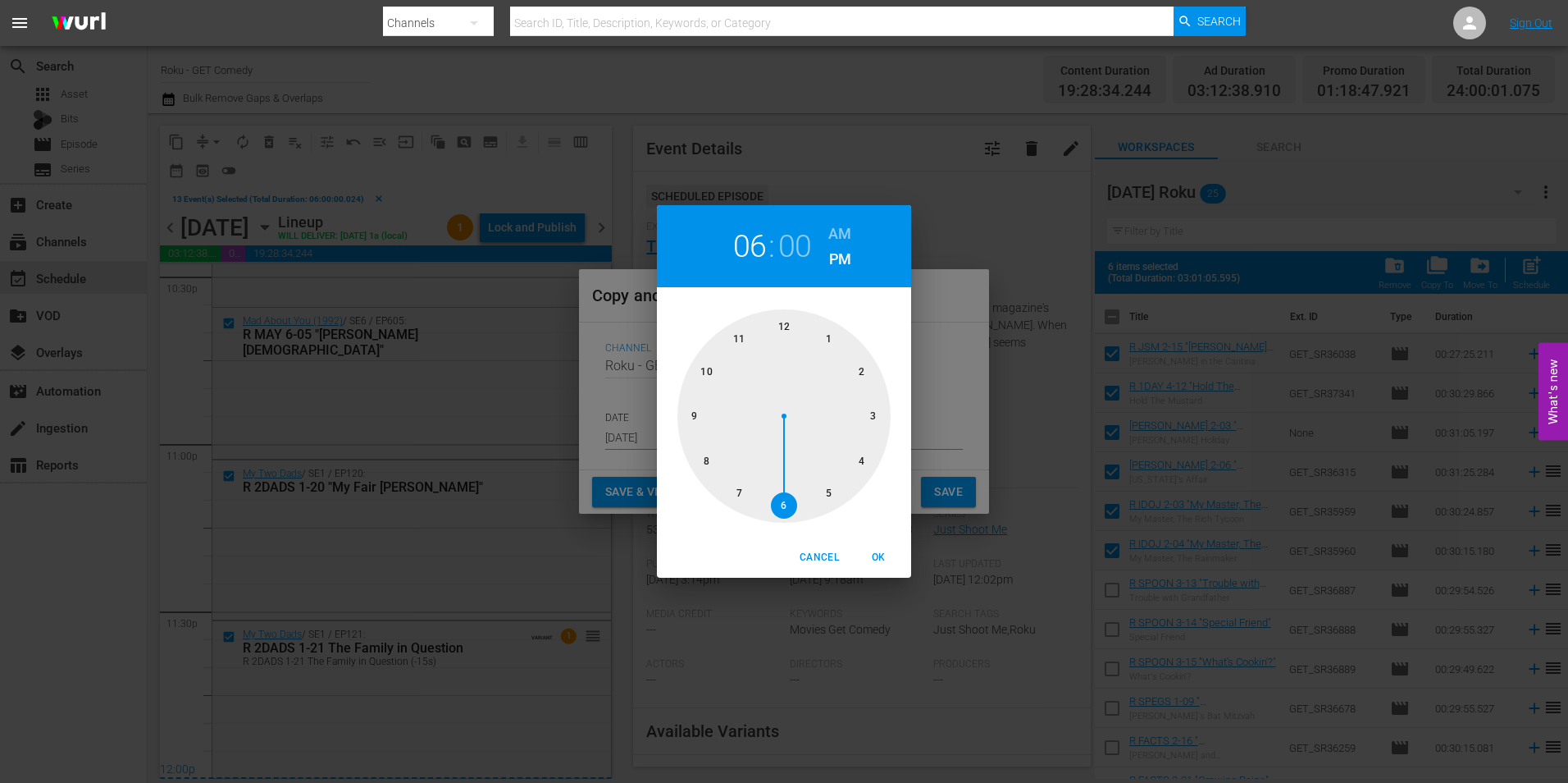
click at [784, 326] on div at bounding box center [784, 415] width 213 height 213
click at [881, 555] on span "OK" at bounding box center [878, 557] width 39 height 17
type input "12:00 pm"
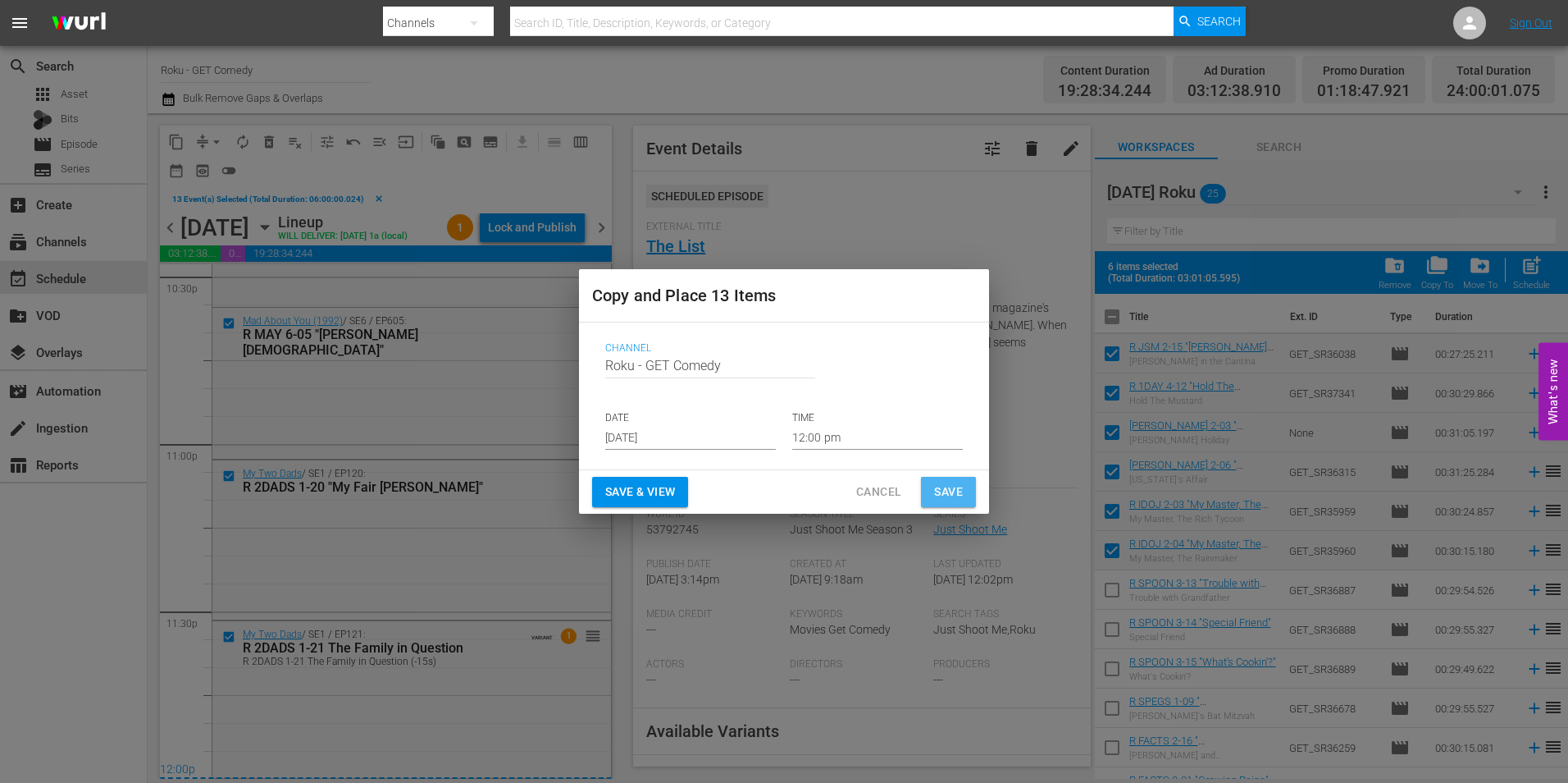
click at [951, 483] on span "Save" at bounding box center [948, 492] width 28 height 20
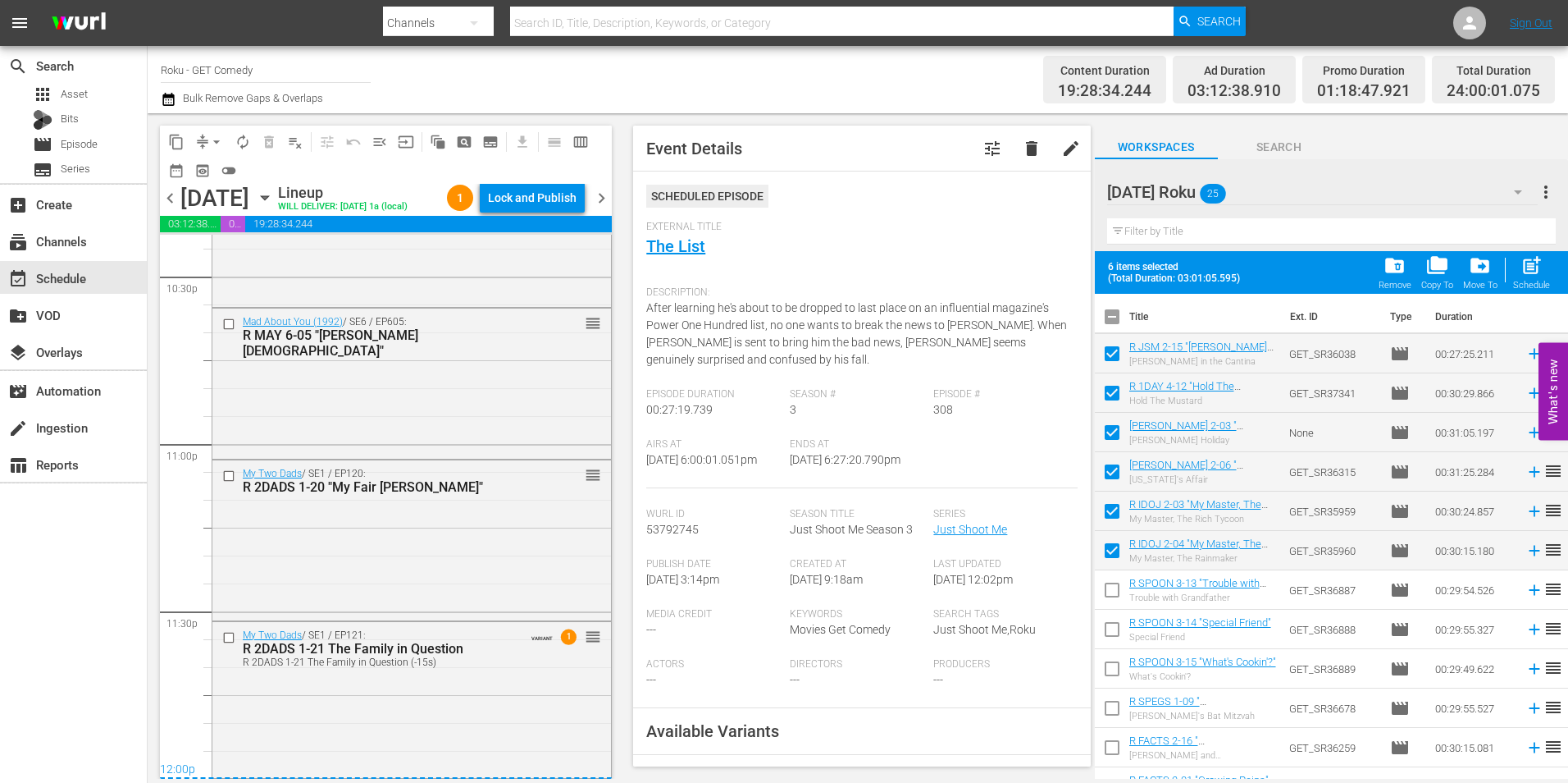
scroll to position [7490, 0]
click at [268, 196] on icon "button" at bounding box center [265, 198] width 7 height 4
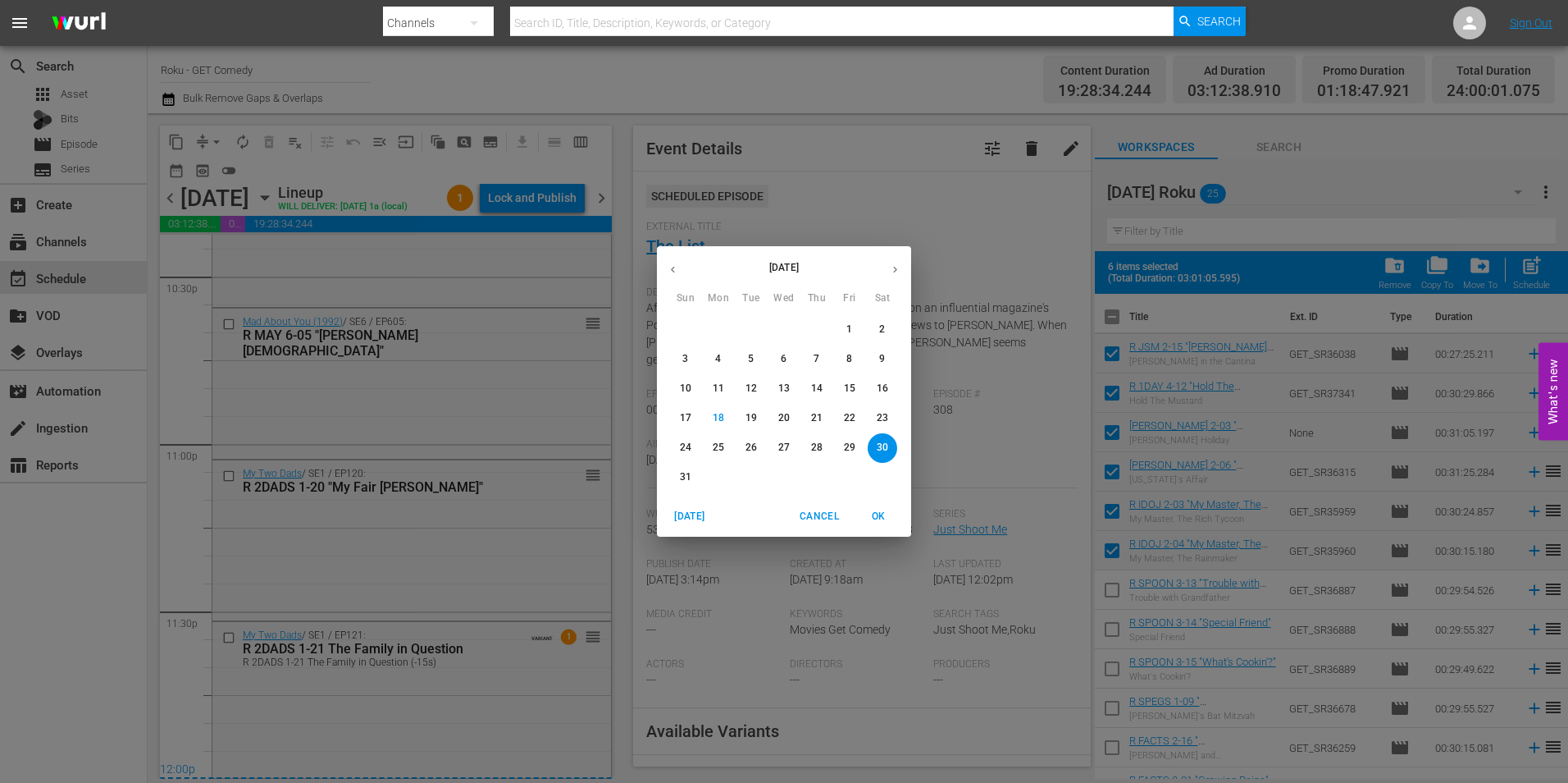
click at [892, 280] on button "button" at bounding box center [895, 269] width 32 height 32
click at [683, 360] on p "7" at bounding box center [685, 359] width 5 height 14
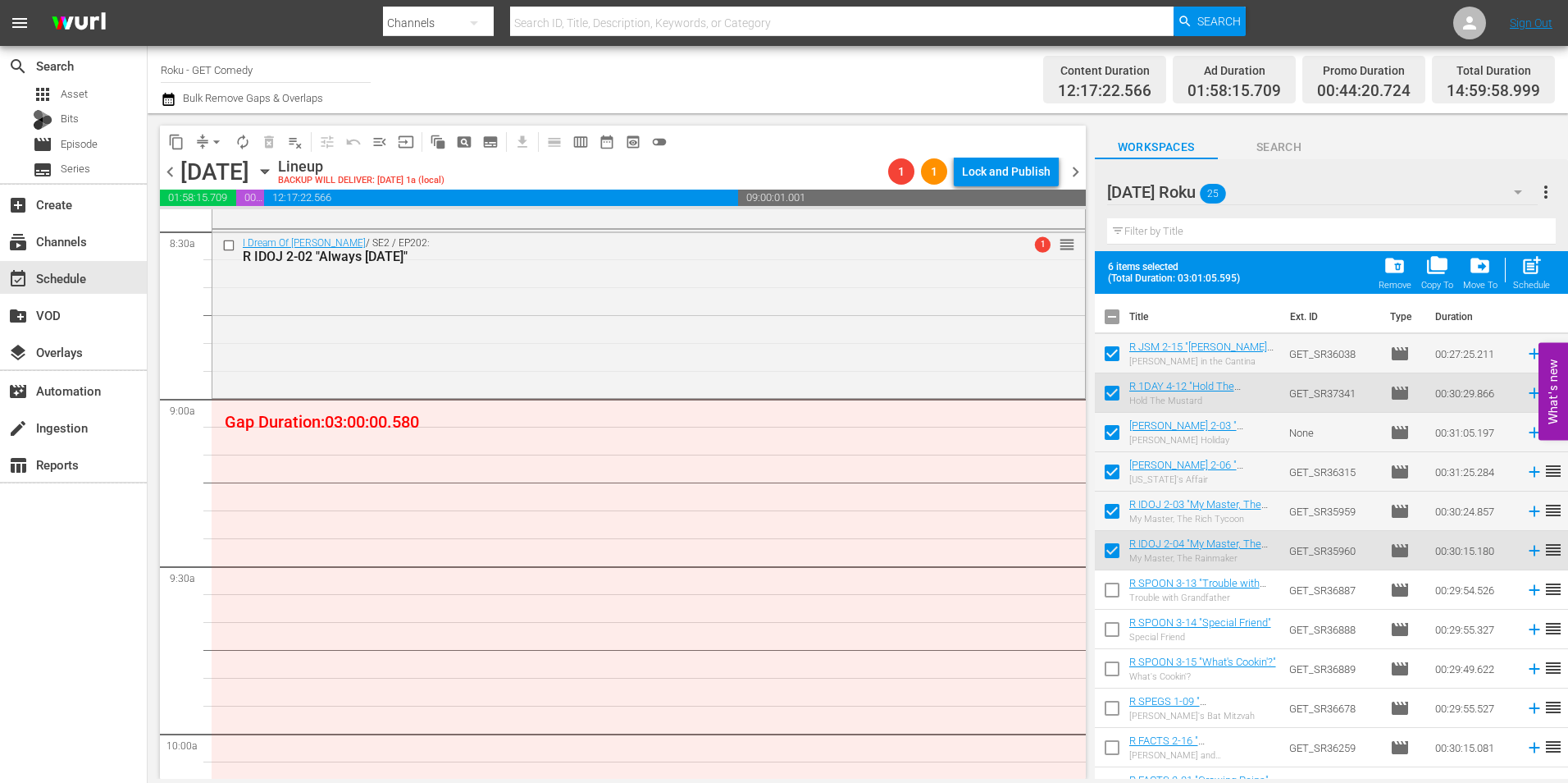
scroll to position [2872, 0]
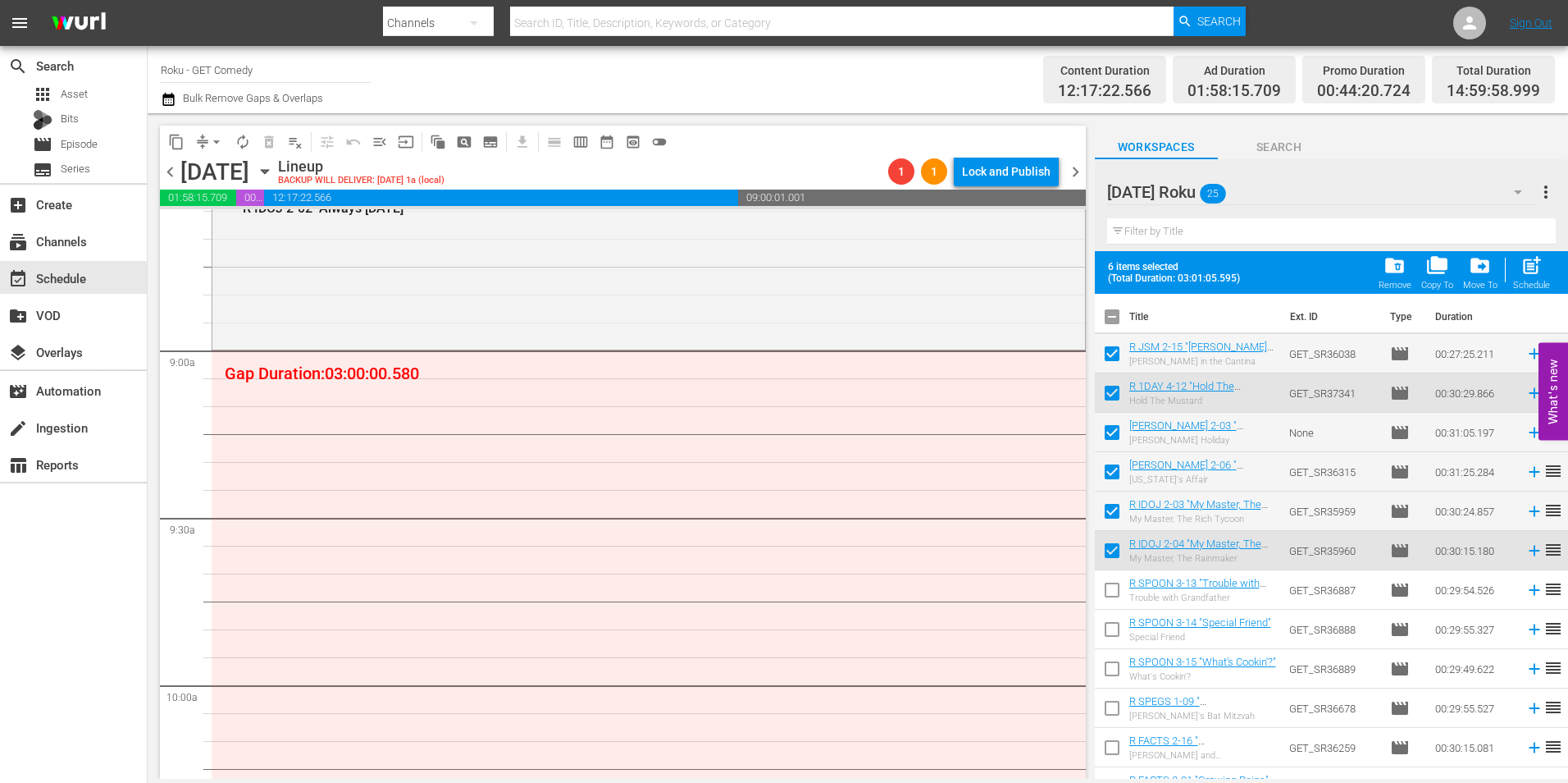
click at [1107, 322] on input "checkbox" at bounding box center [1112, 320] width 35 height 35
checkbox input "true"
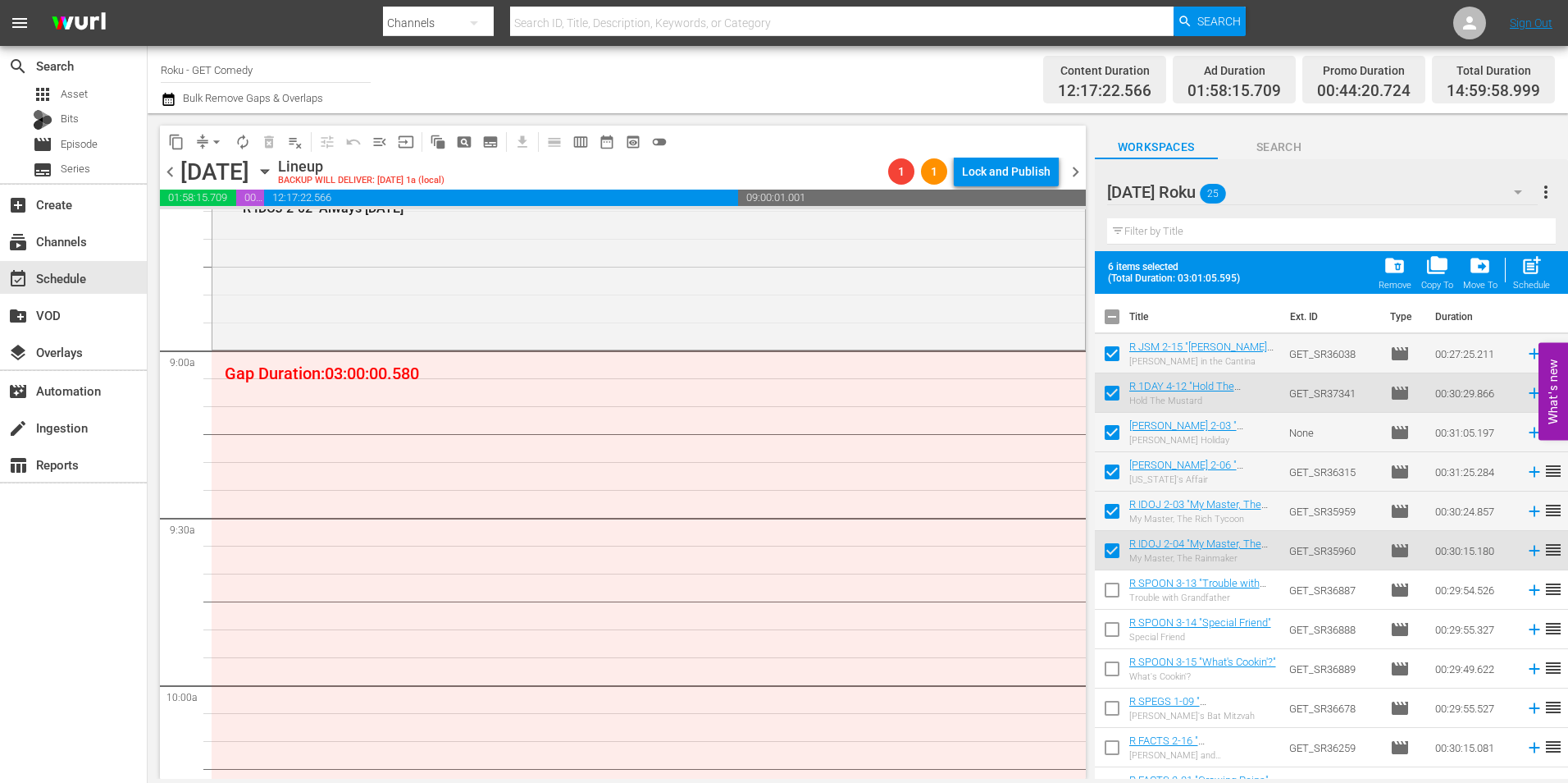
checkbox input "true"
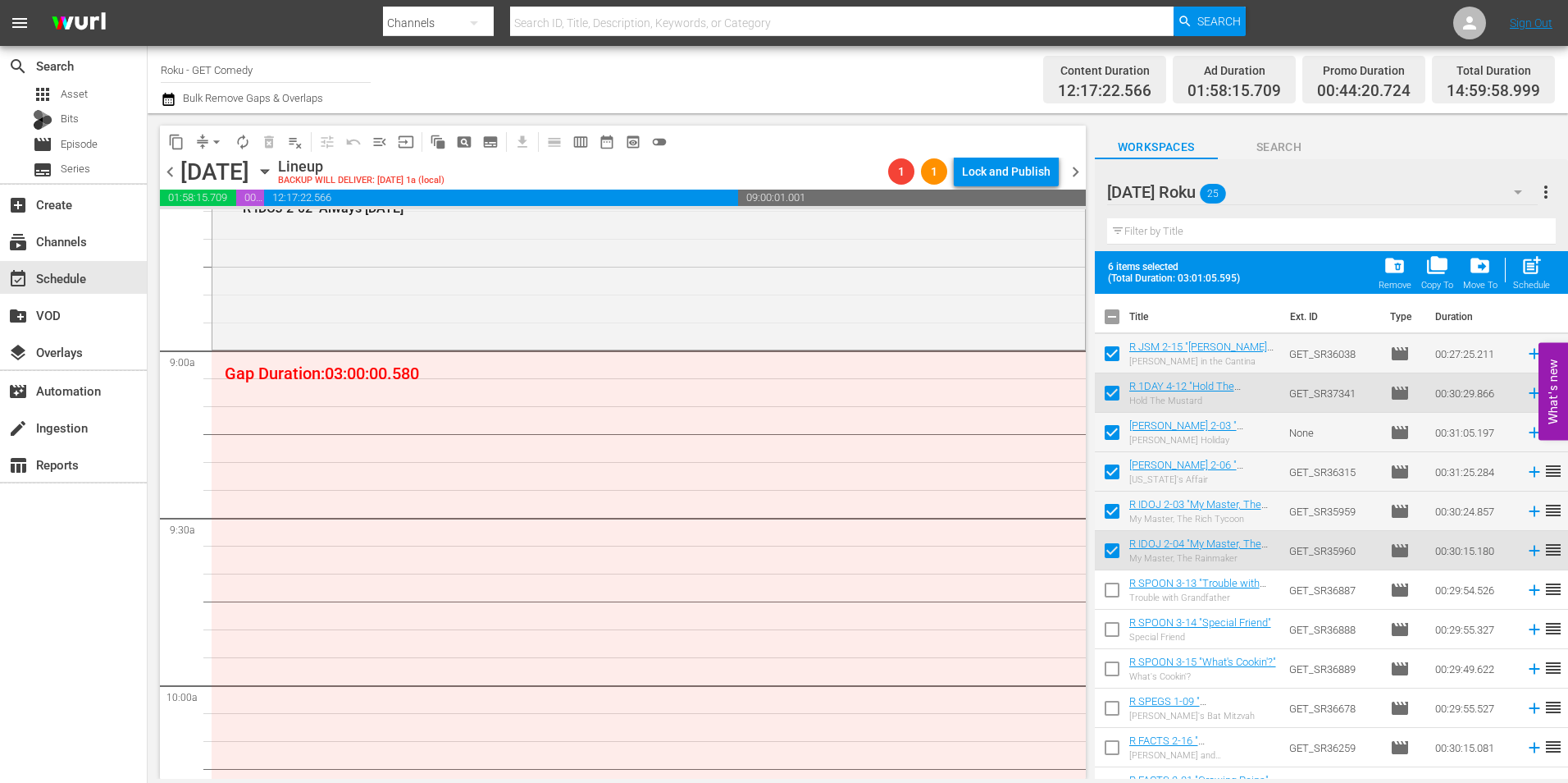
checkbox input "true"
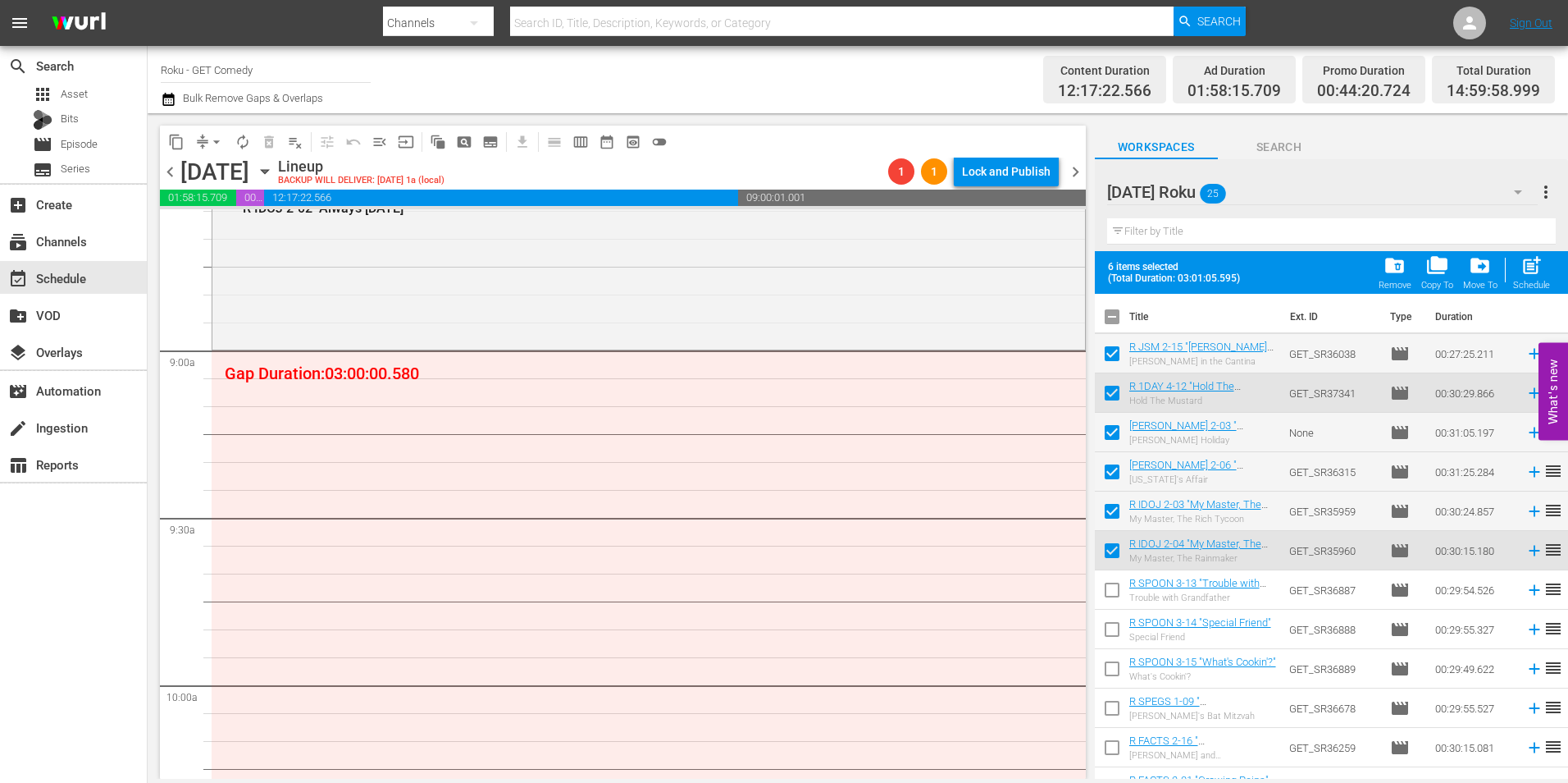
checkbox input "true"
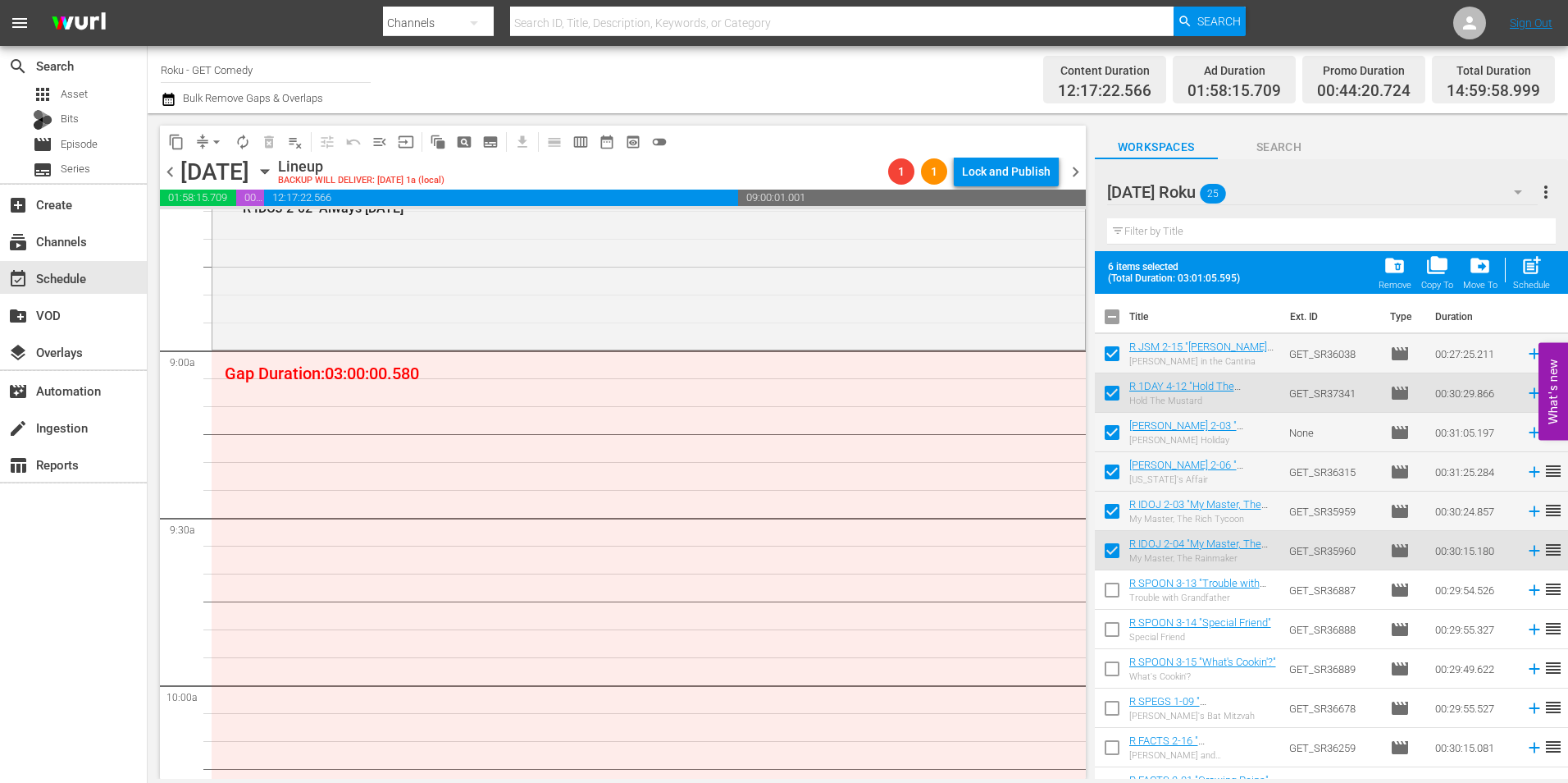
checkbox input "true"
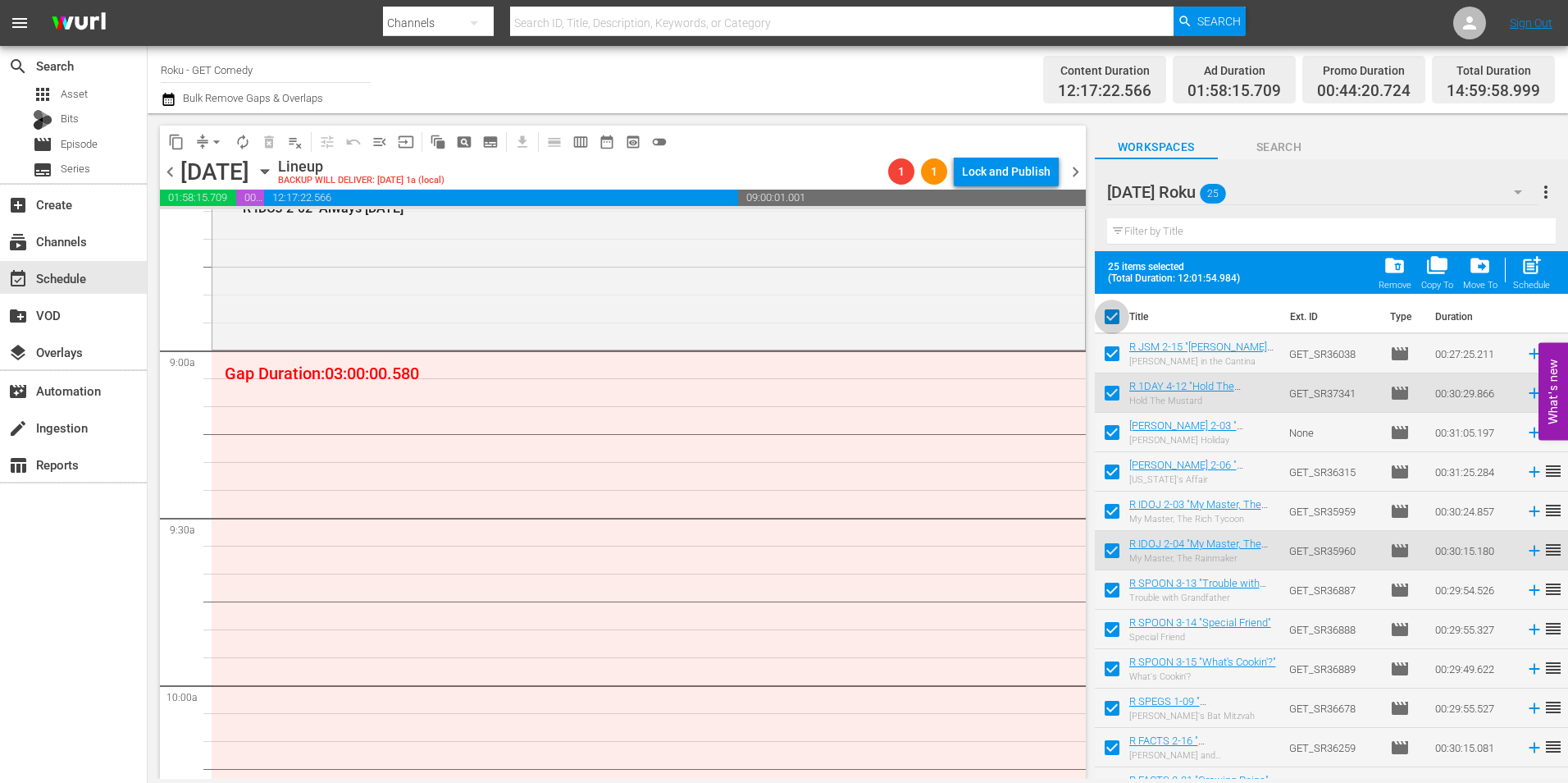
click at [1112, 320] on input "checkbox" at bounding box center [1112, 320] width 35 height 35
checkbox input "false"
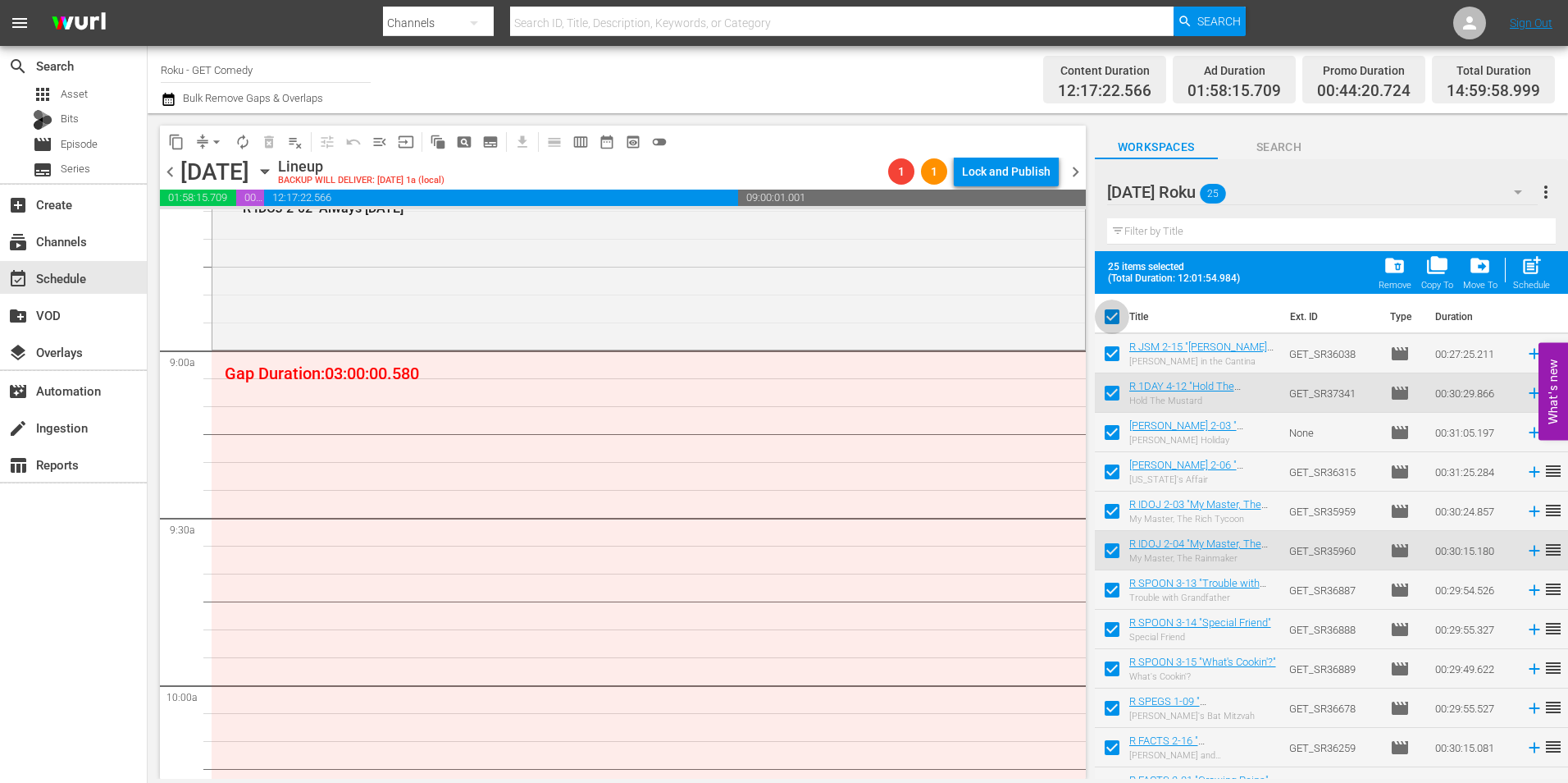
checkbox input "false"
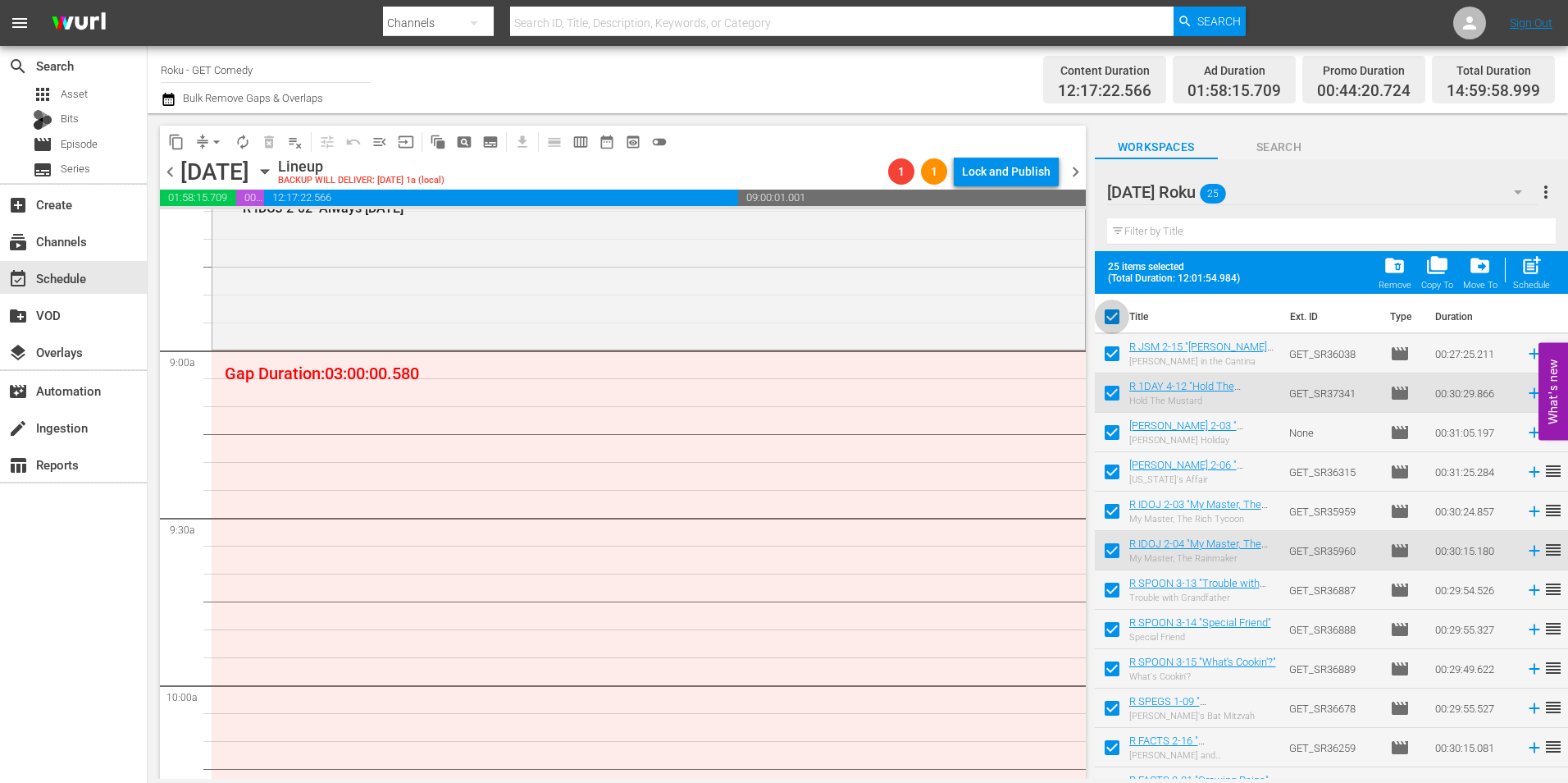
checkbox input "false"
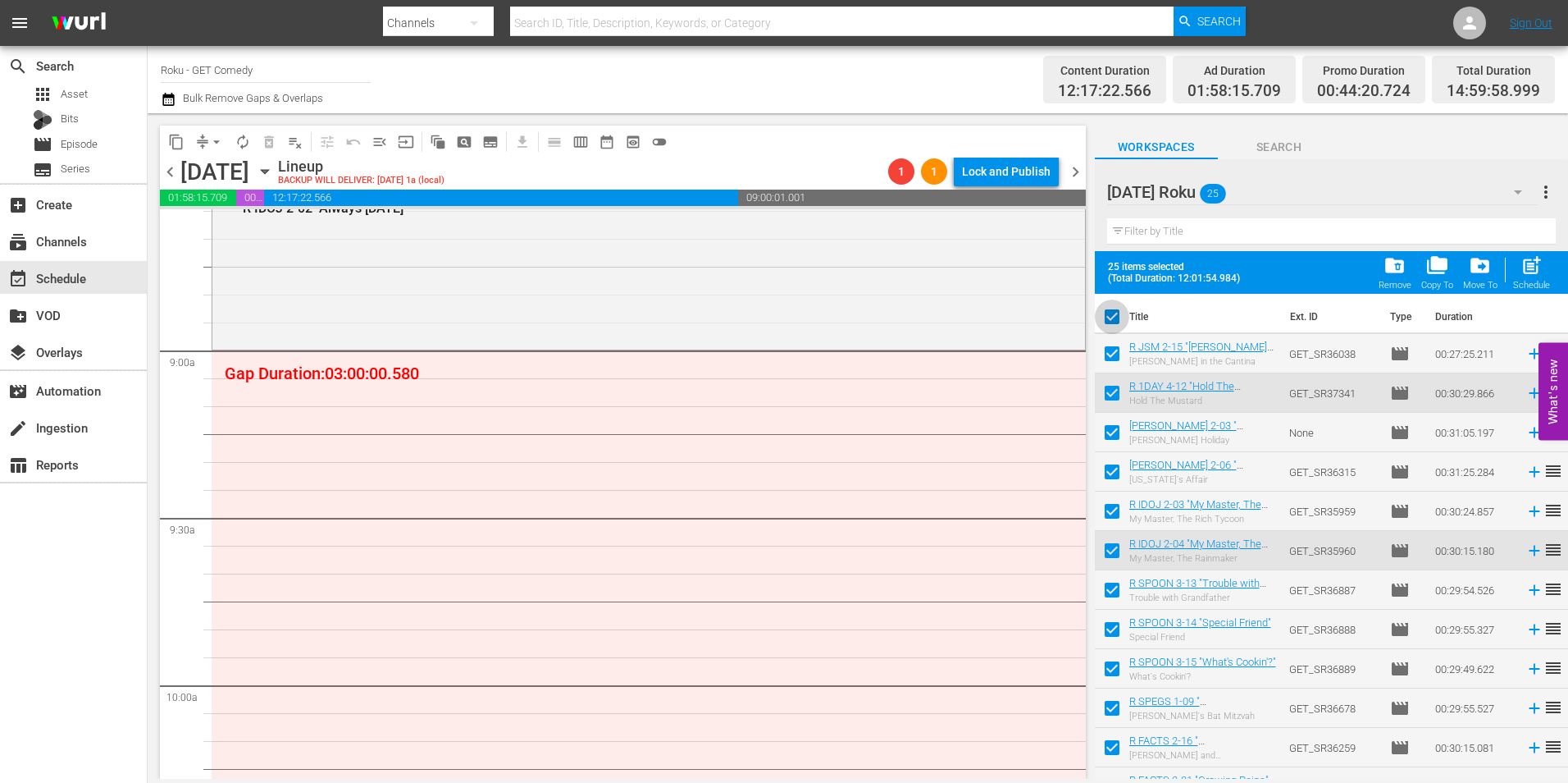
checkbox input "false"
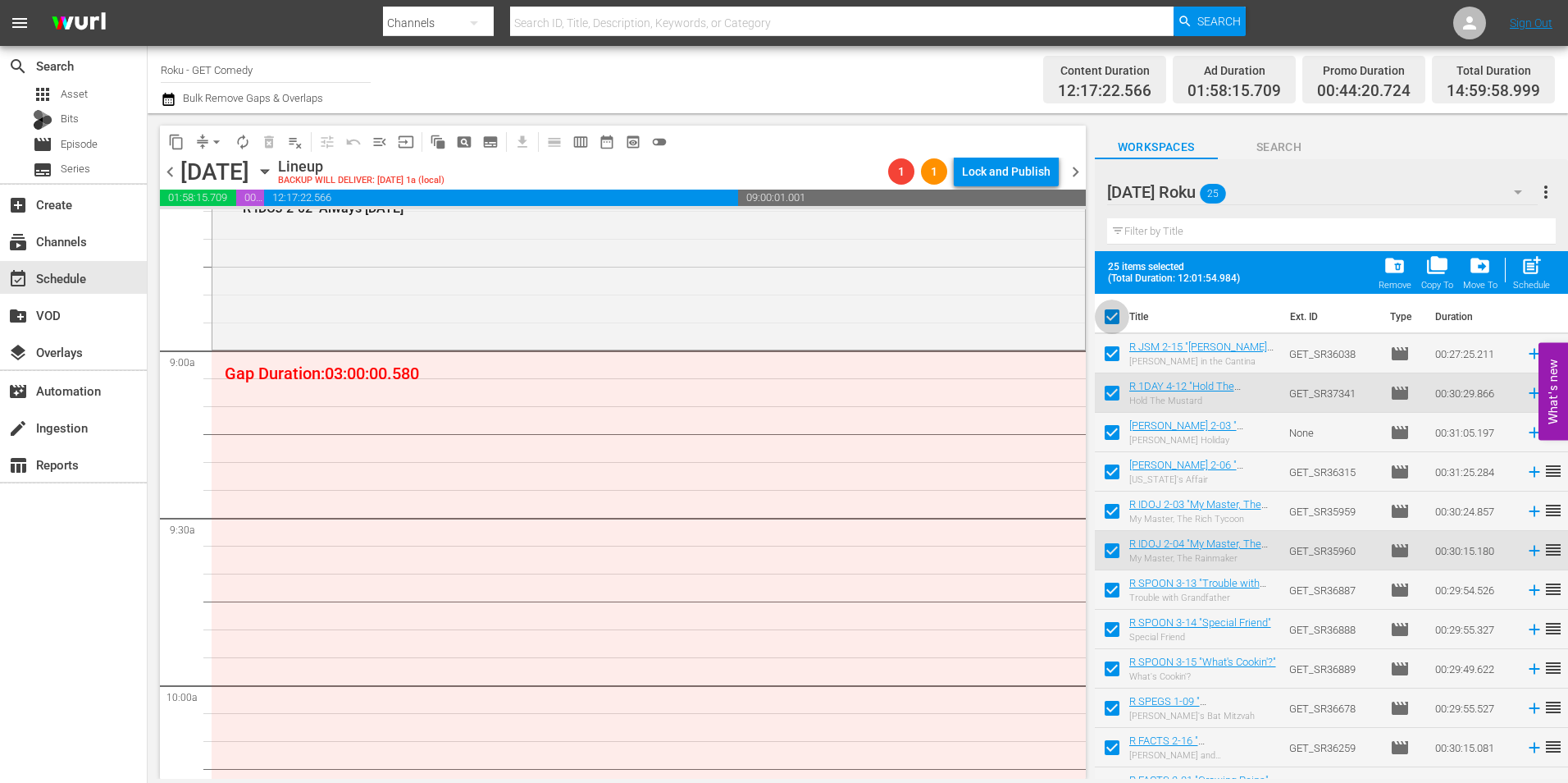
checkbox input "false"
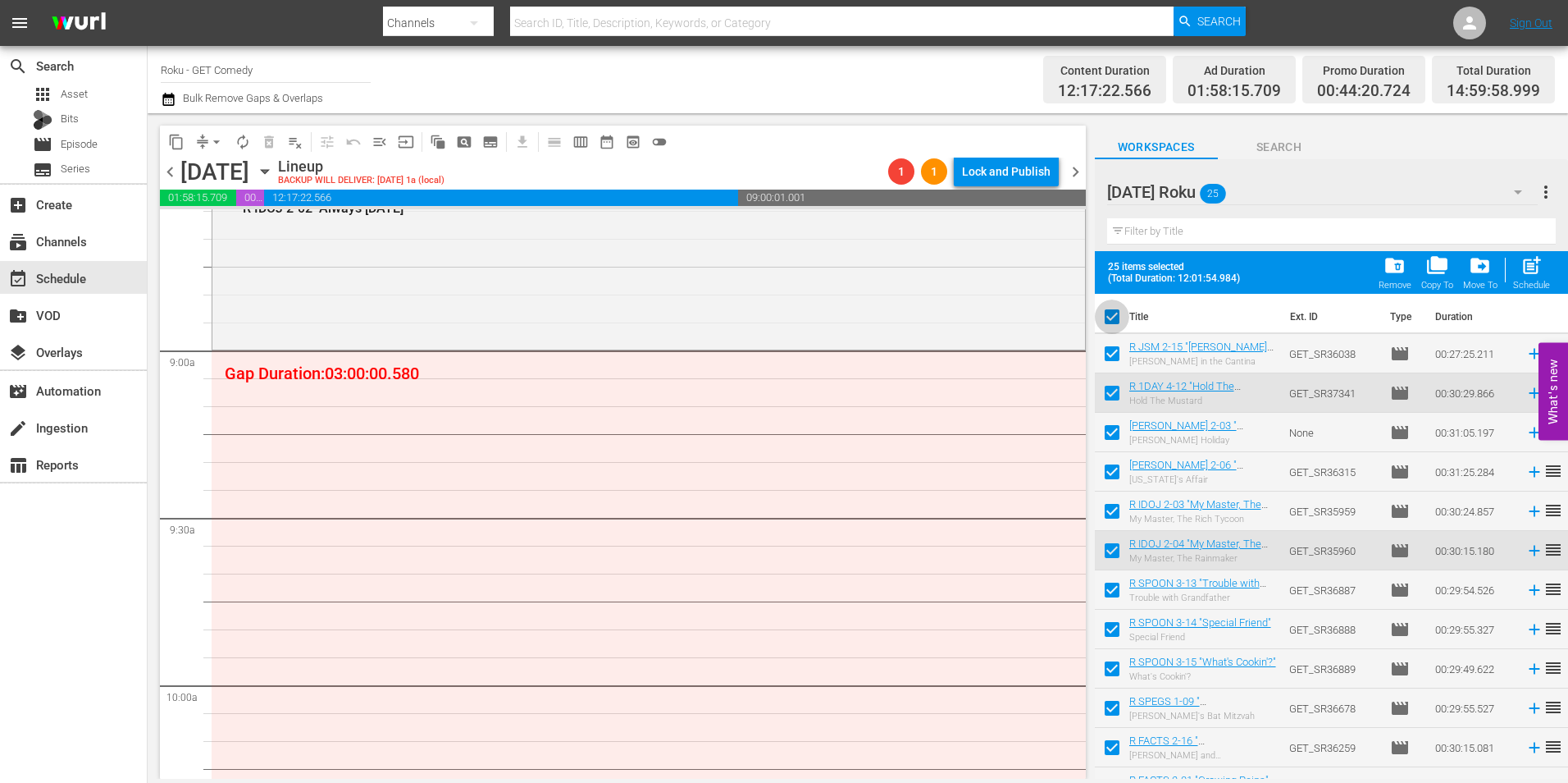
checkbox input "false"
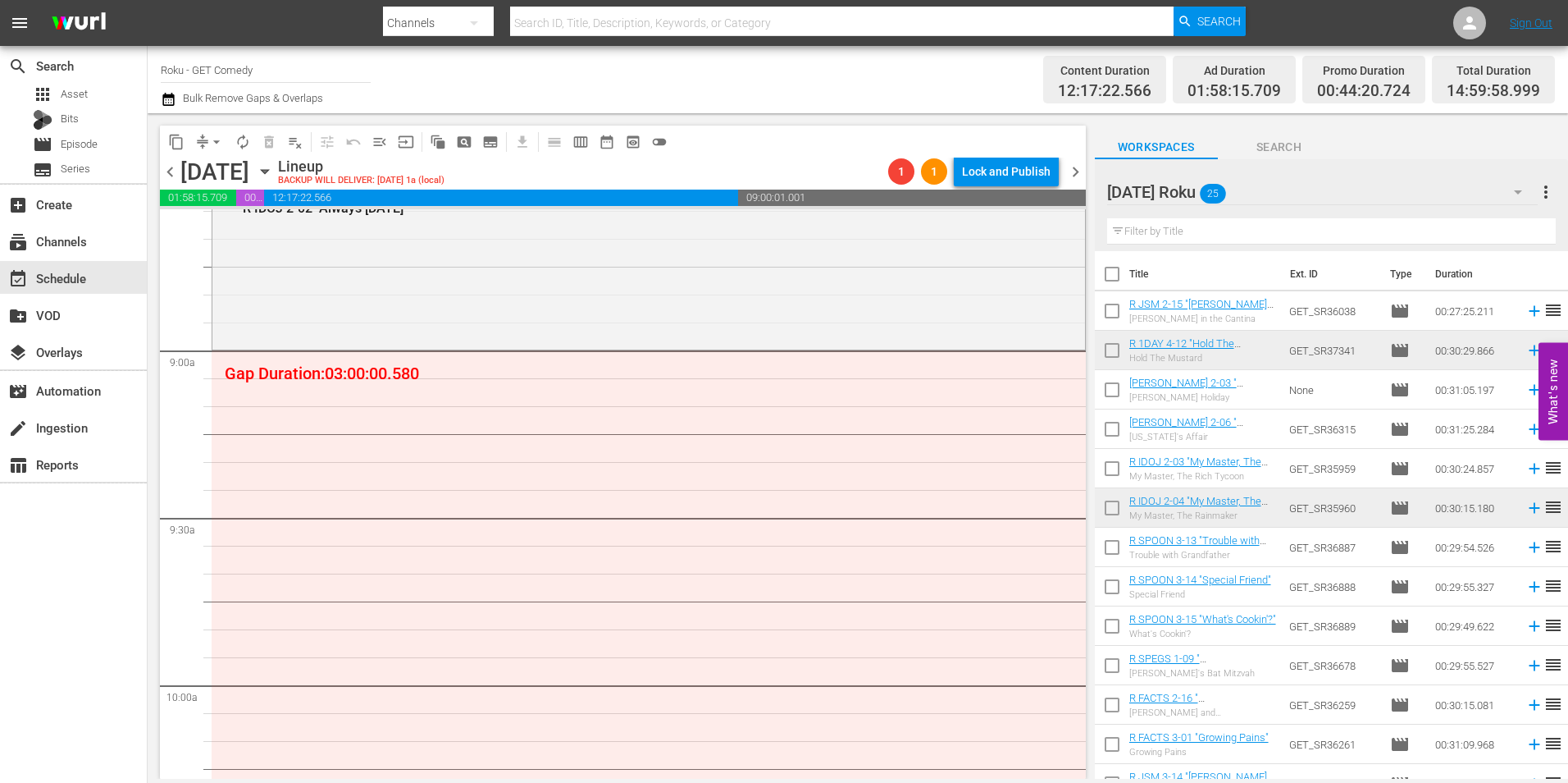
click at [1115, 553] on input "checkbox" at bounding box center [1112, 550] width 35 height 35
checkbox input "true"
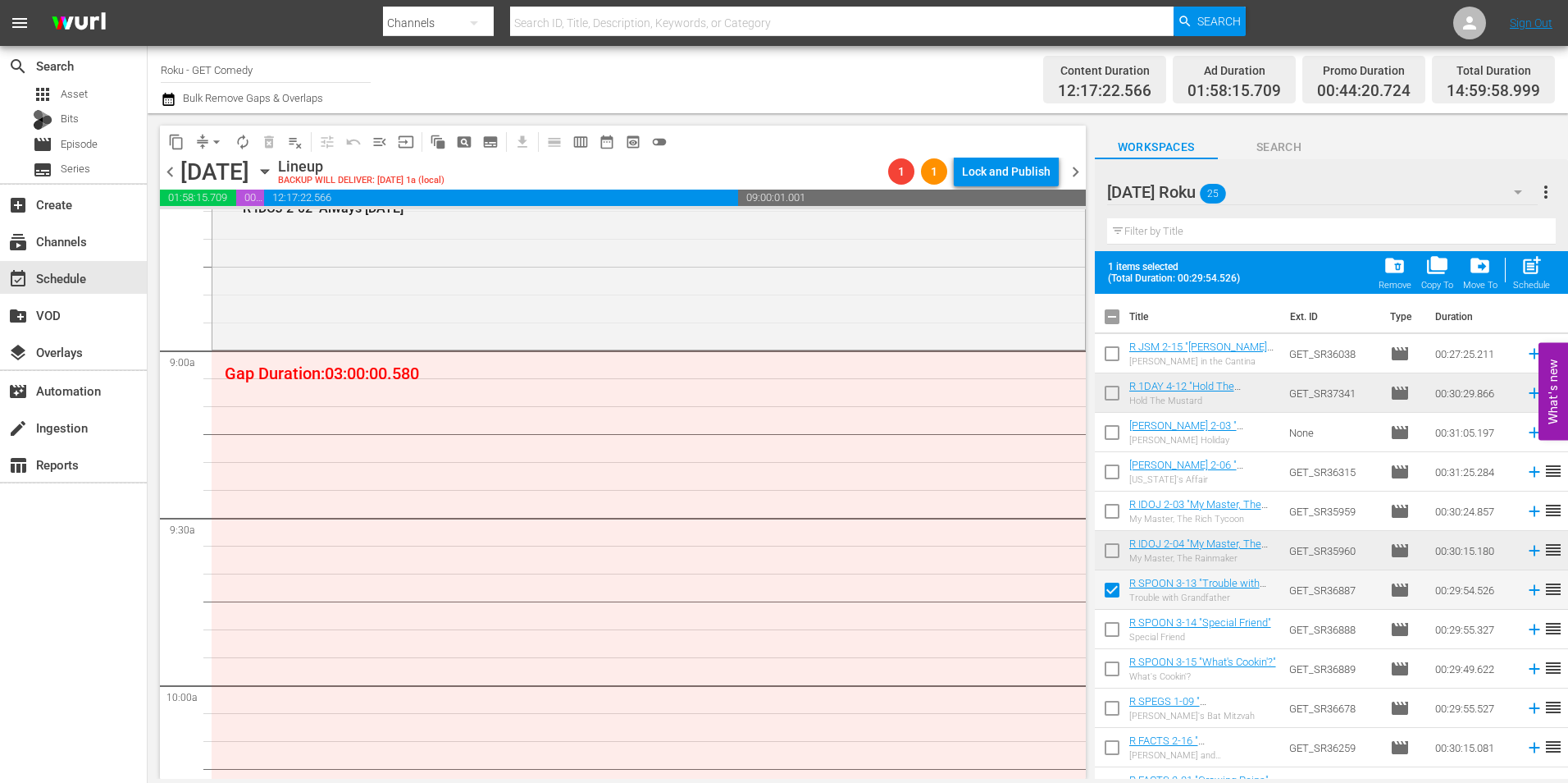
click at [1109, 633] on input "checkbox" at bounding box center [1112, 632] width 35 height 35
checkbox input "true"
click at [1107, 673] on input "checkbox" at bounding box center [1112, 671] width 35 height 35
checkbox input "true"
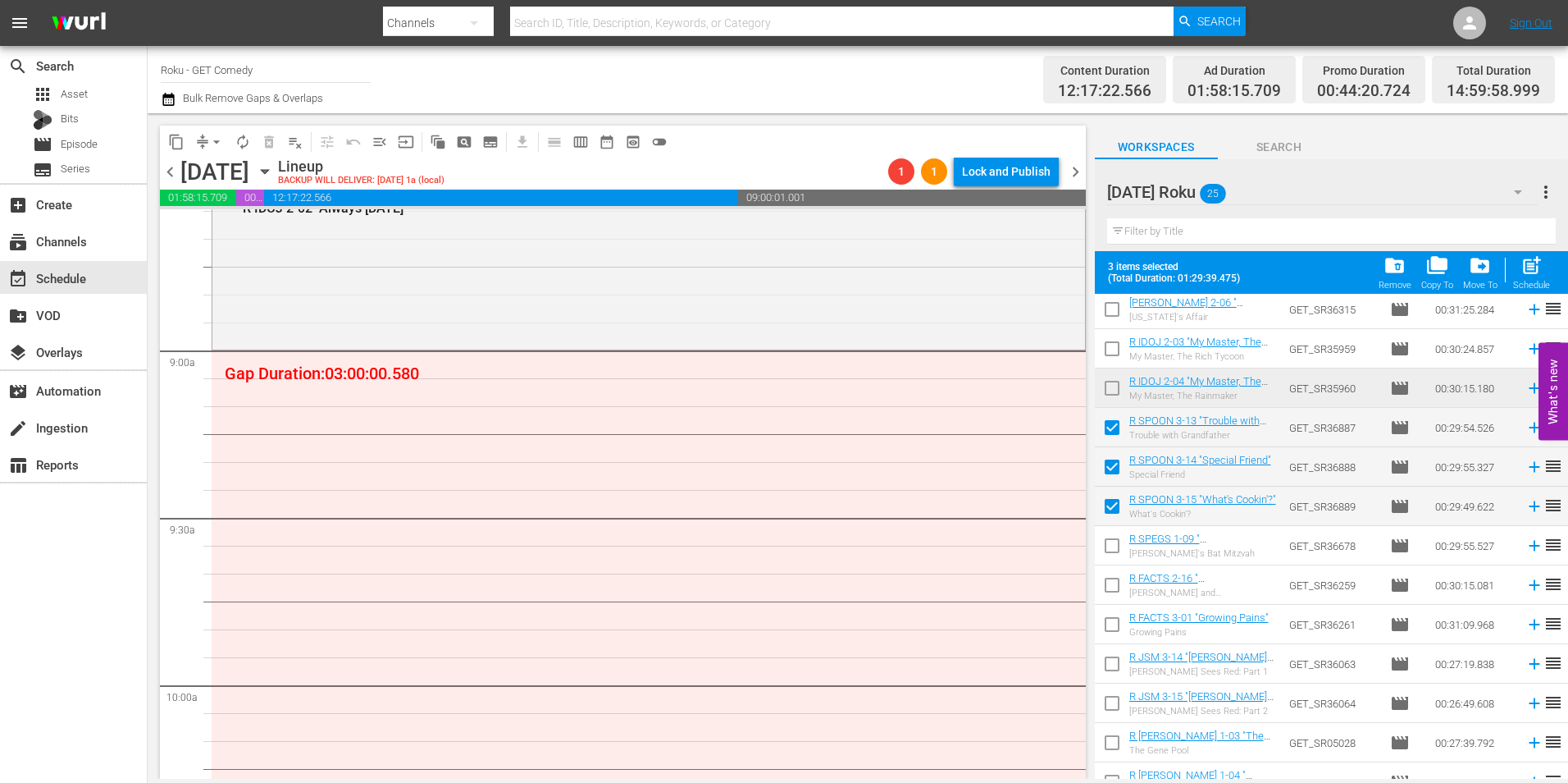
scroll to position [164, 0]
click at [1107, 540] on input "checkbox" at bounding box center [1112, 547] width 35 height 35
checkbox input "true"
click at [1115, 594] on input "checkbox" at bounding box center [1112, 586] width 35 height 35
checkbox input "true"
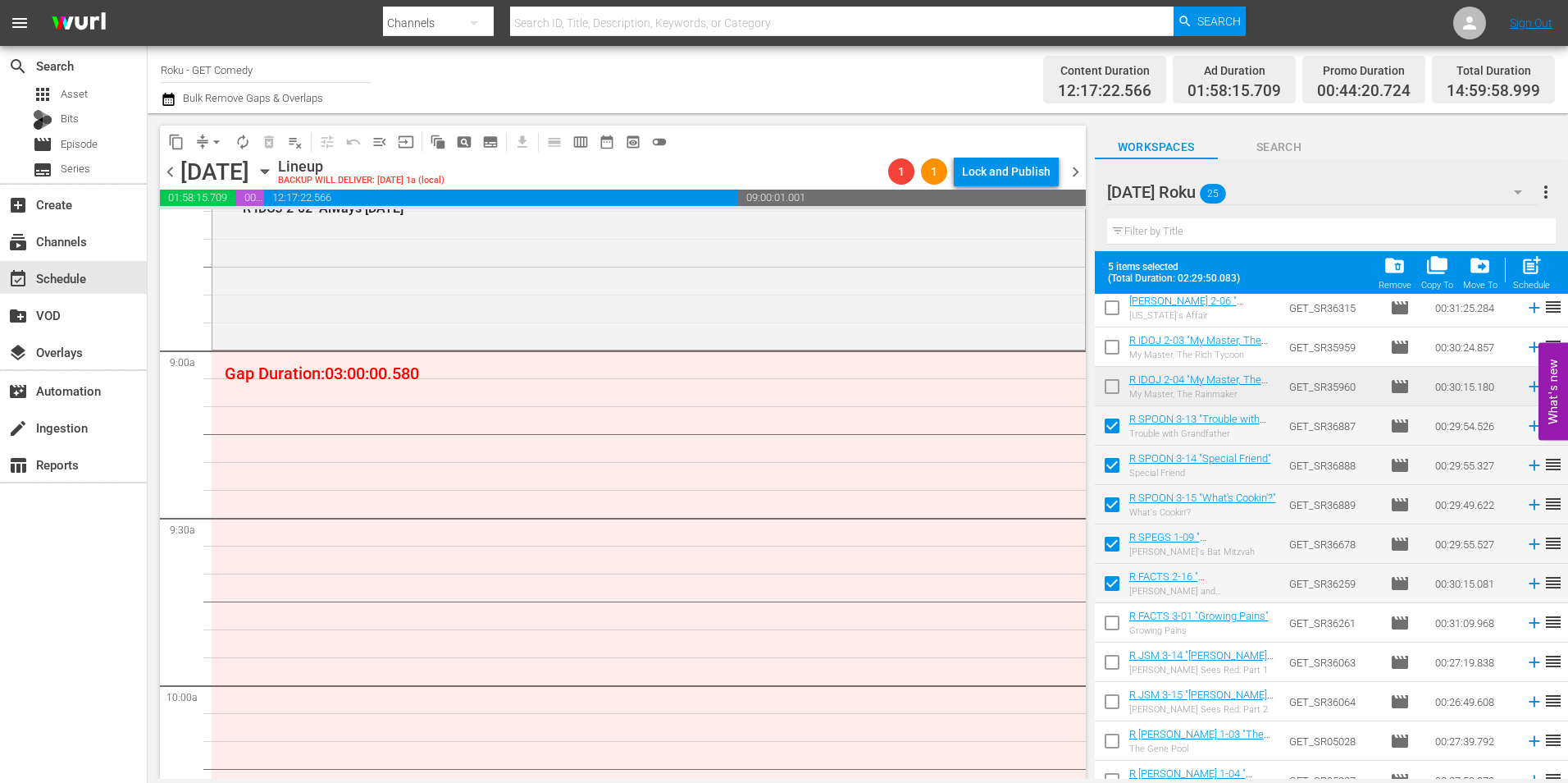
click at [1111, 629] on input "checkbox" at bounding box center [1112, 625] width 35 height 35
checkbox input "true"
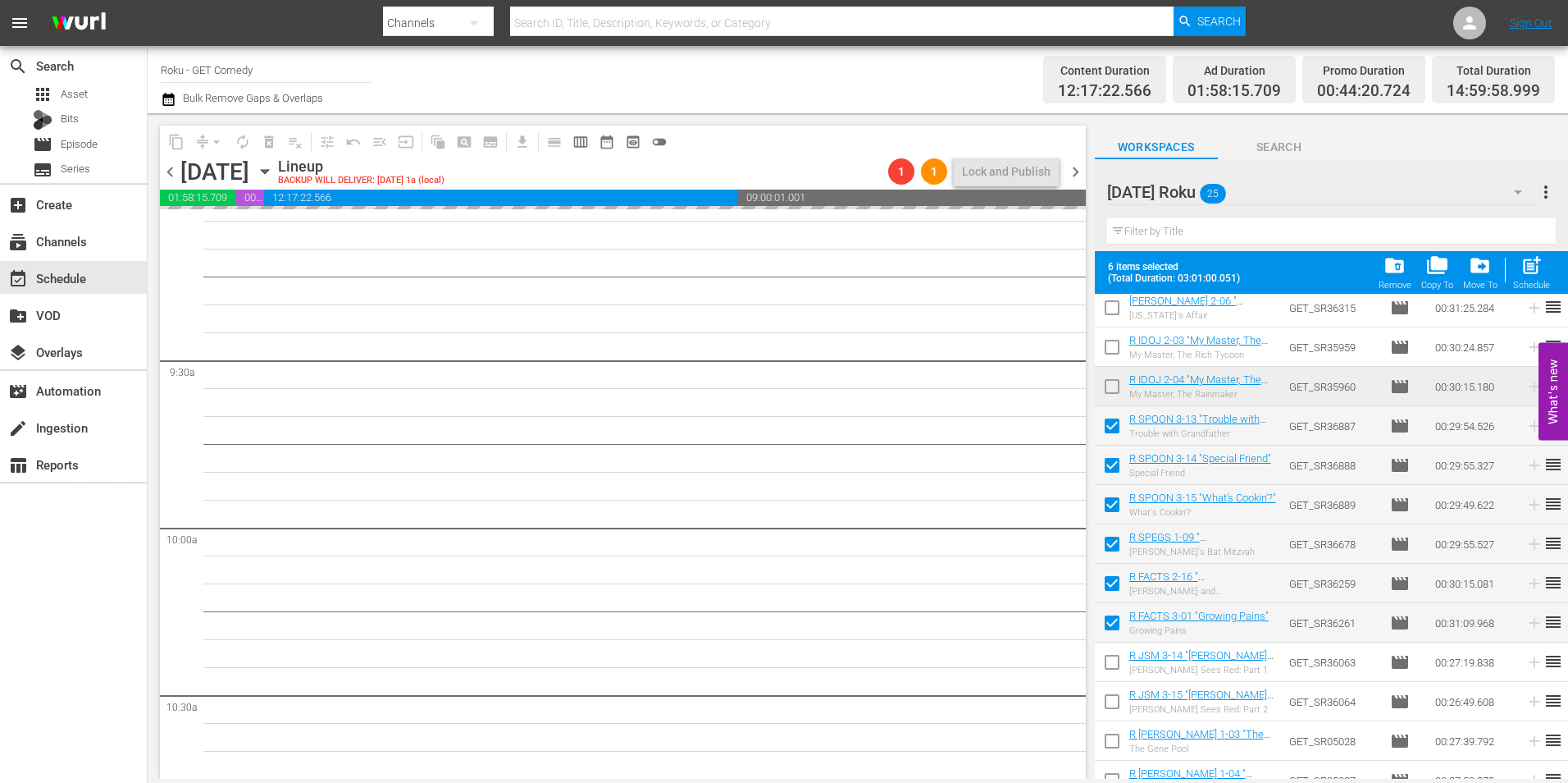
scroll to position [3035, 0]
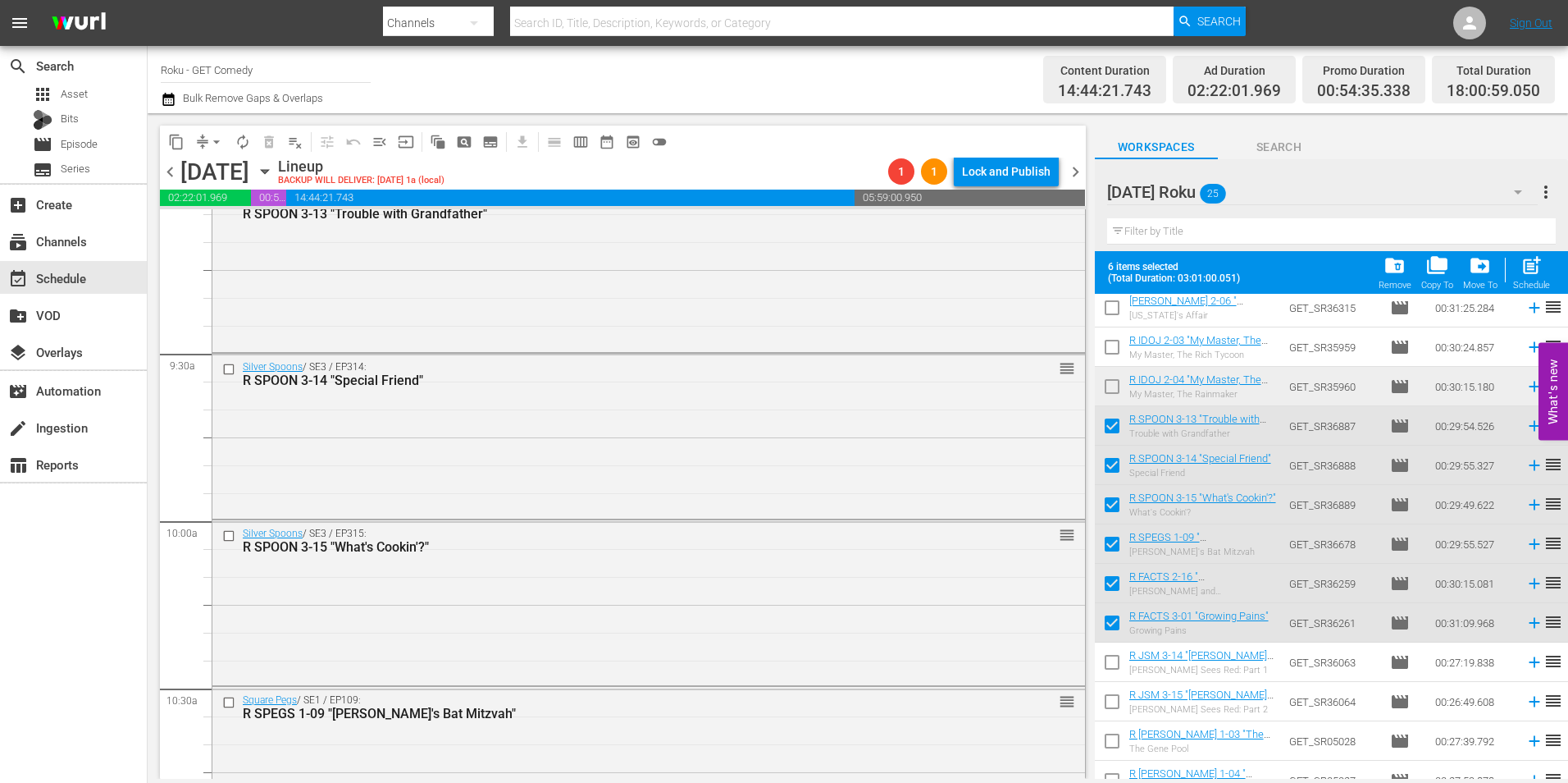
drag, startPoint x: 1294, startPoint y: 430, endPoint x: 531, endPoint y: 621, distance: 786.5
click at [533, 614] on div "Silver Spoons / SE3 / EP315: R SPOON 3-15 "What's Cookin'?" reorder" at bounding box center [649, 601] width 873 height 161
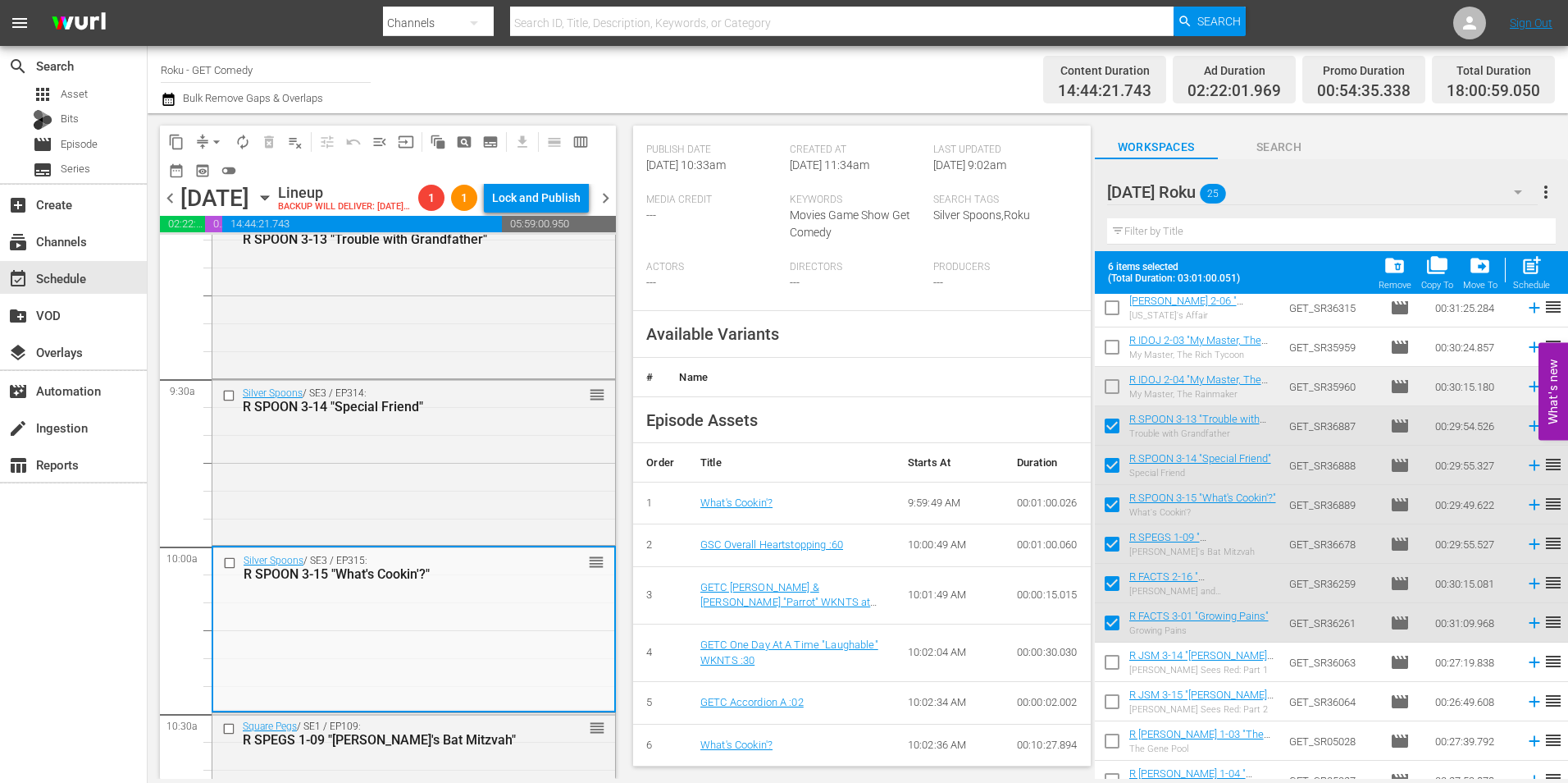
scroll to position [410, 0]
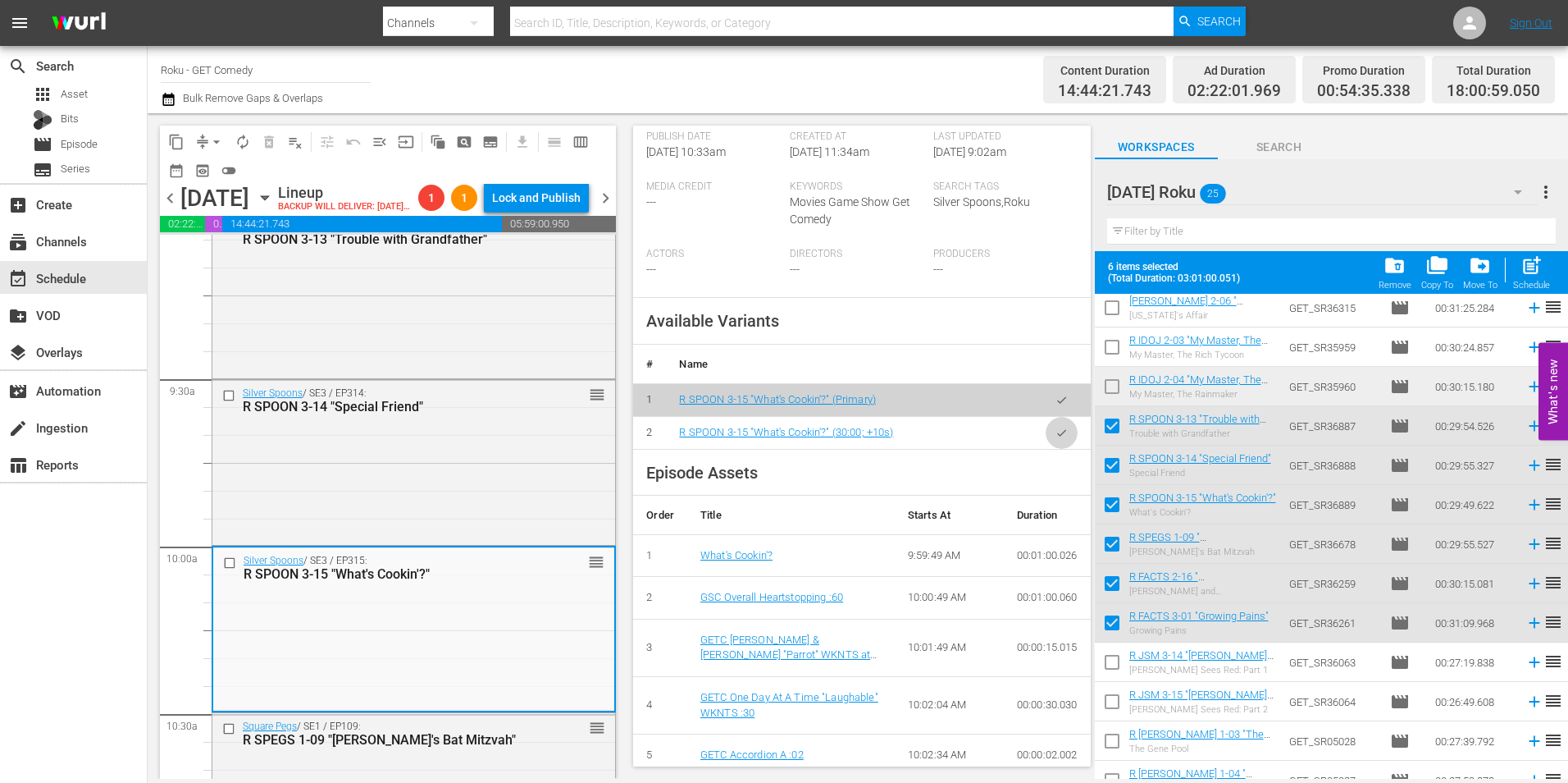
click at [1055, 434] on icon "button" at bounding box center [1062, 433] width 12 height 12
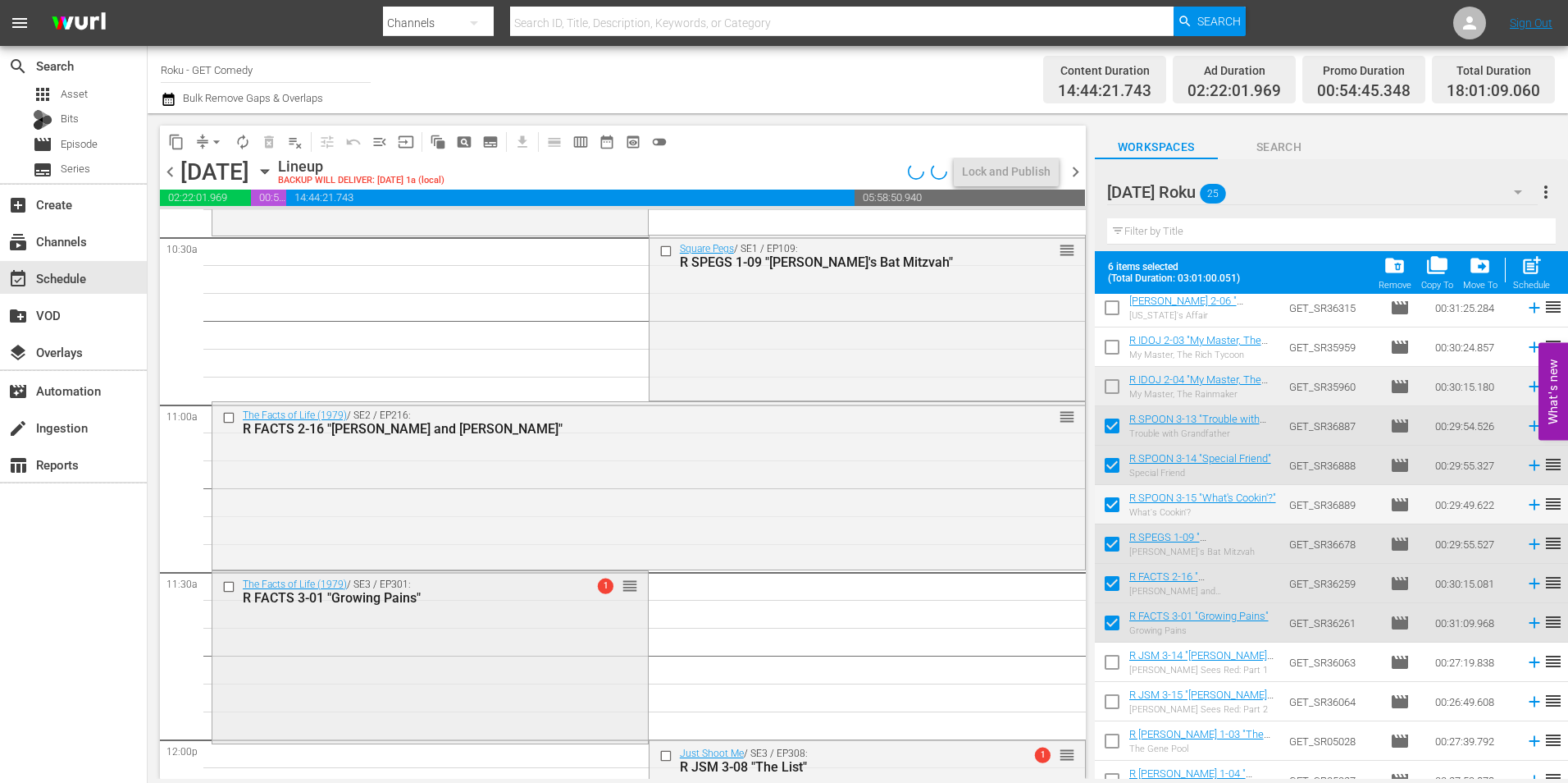
scroll to position [3528, 0]
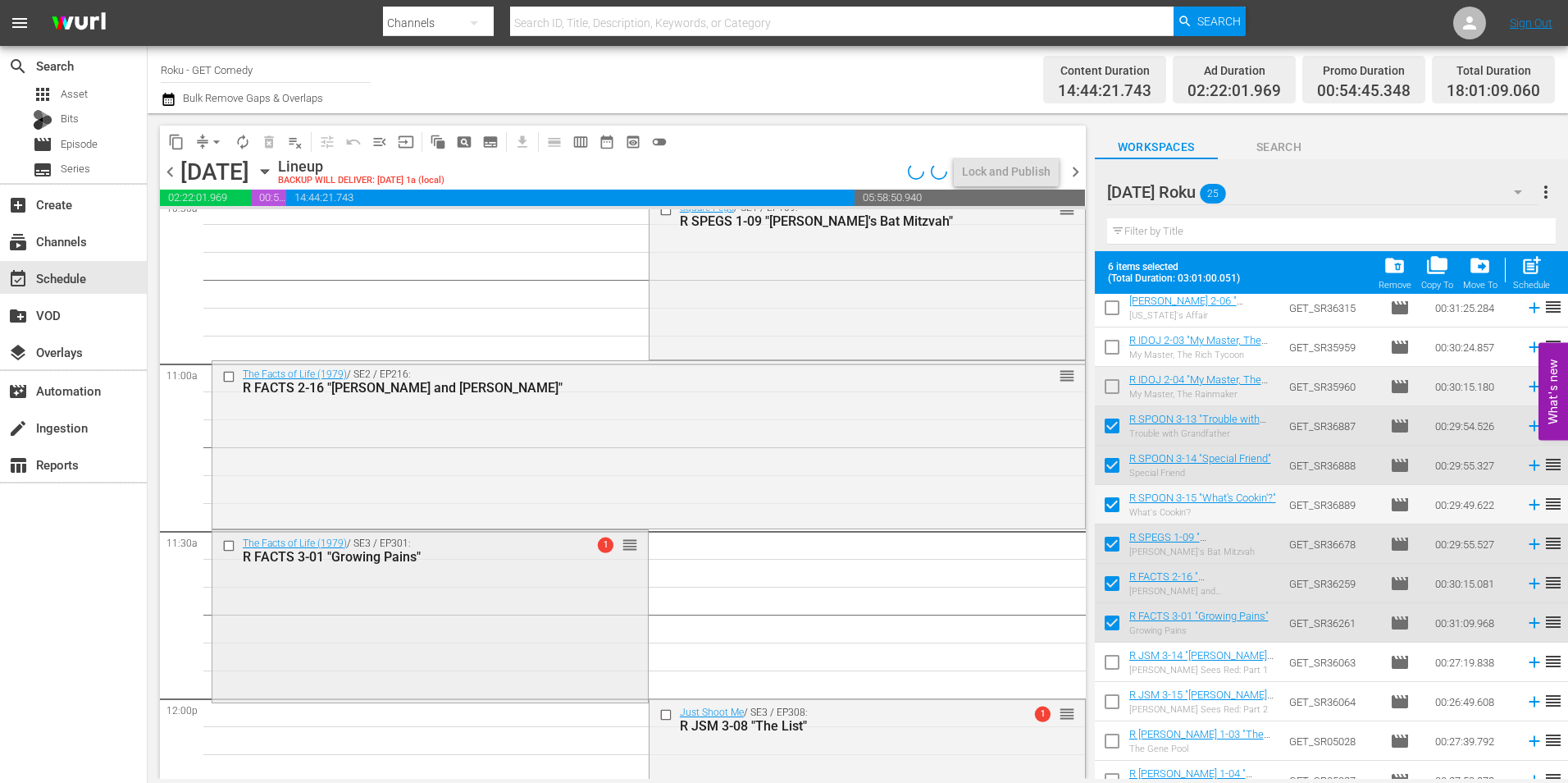
click at [499, 623] on div "The Facts of Life (1979) / SE3 / EP301: R FACTS 3-01 "Growing Pains" 1 reorder" at bounding box center [430, 614] width 436 height 169
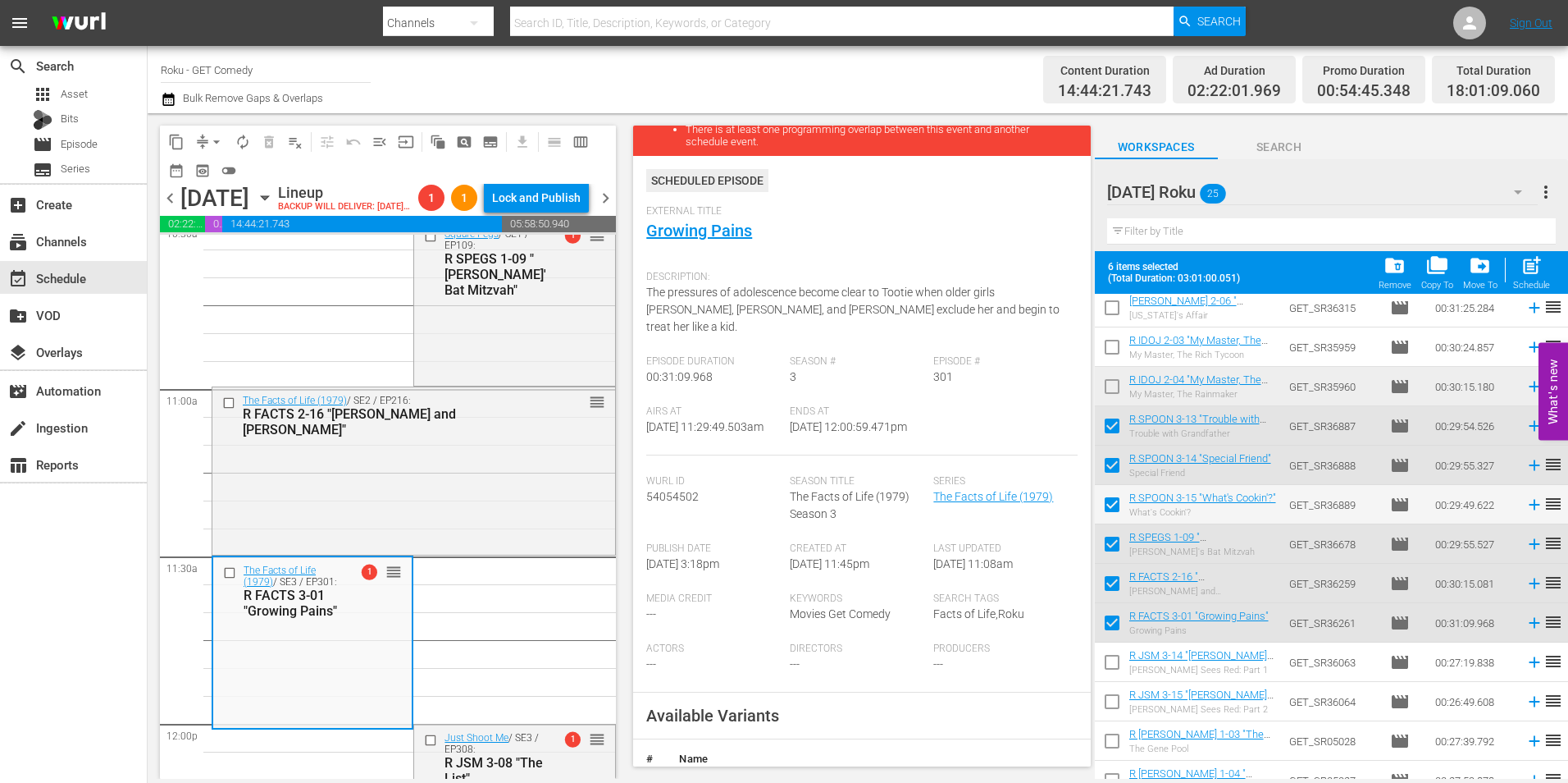
scroll to position [164, 0]
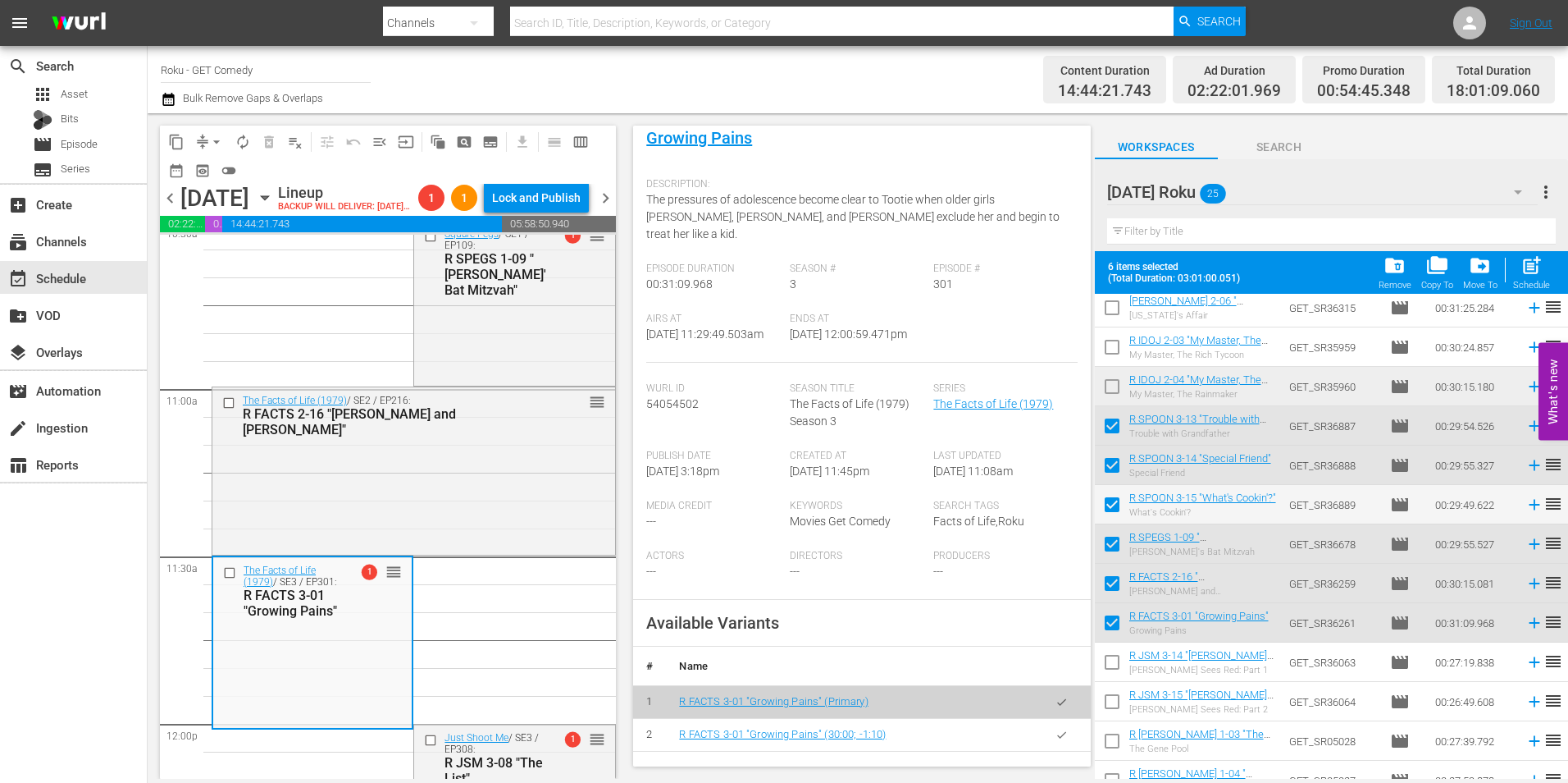
click at [1055, 734] on icon "button" at bounding box center [1062, 735] width 12 height 12
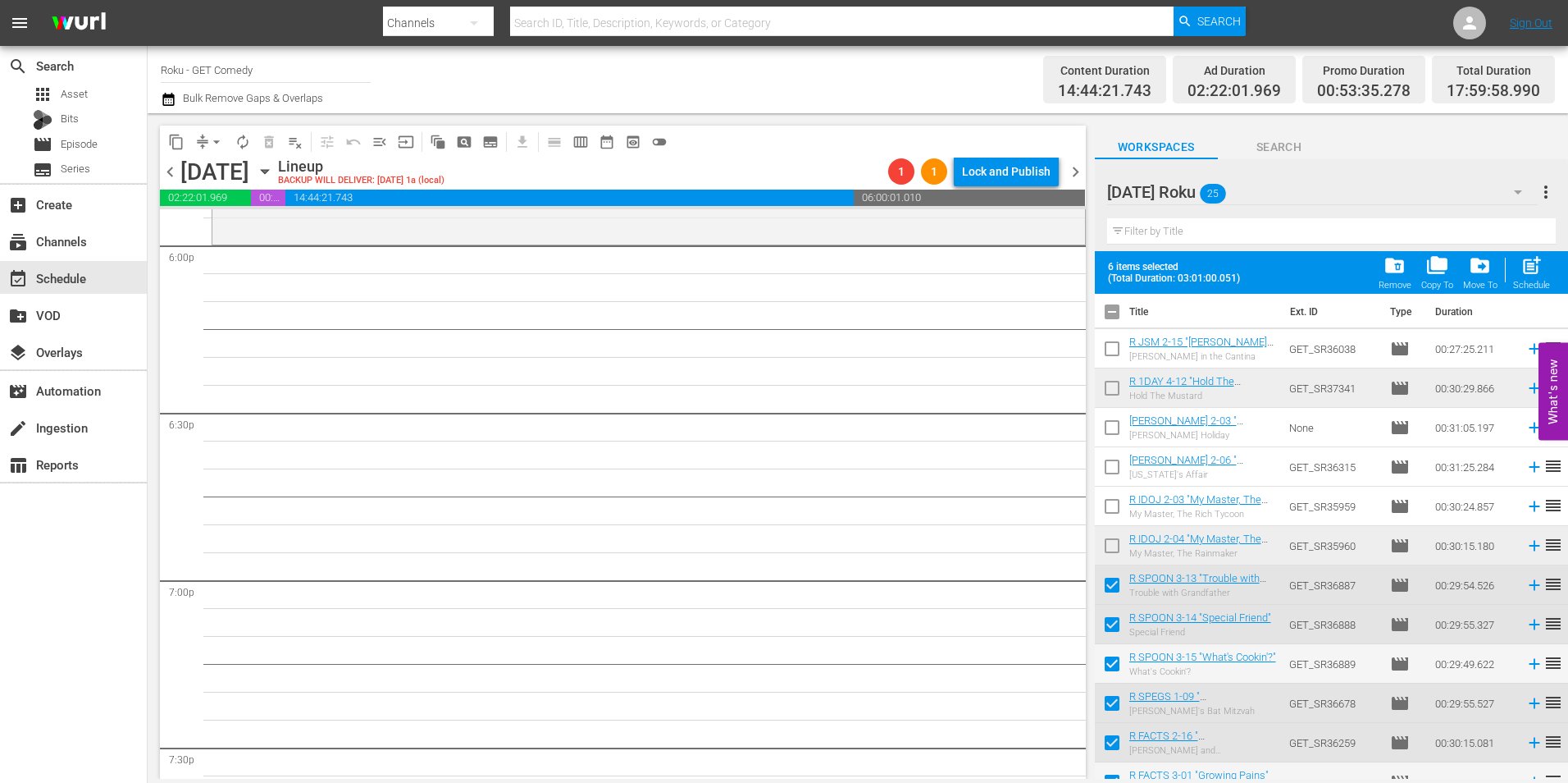
scroll to position [0, 0]
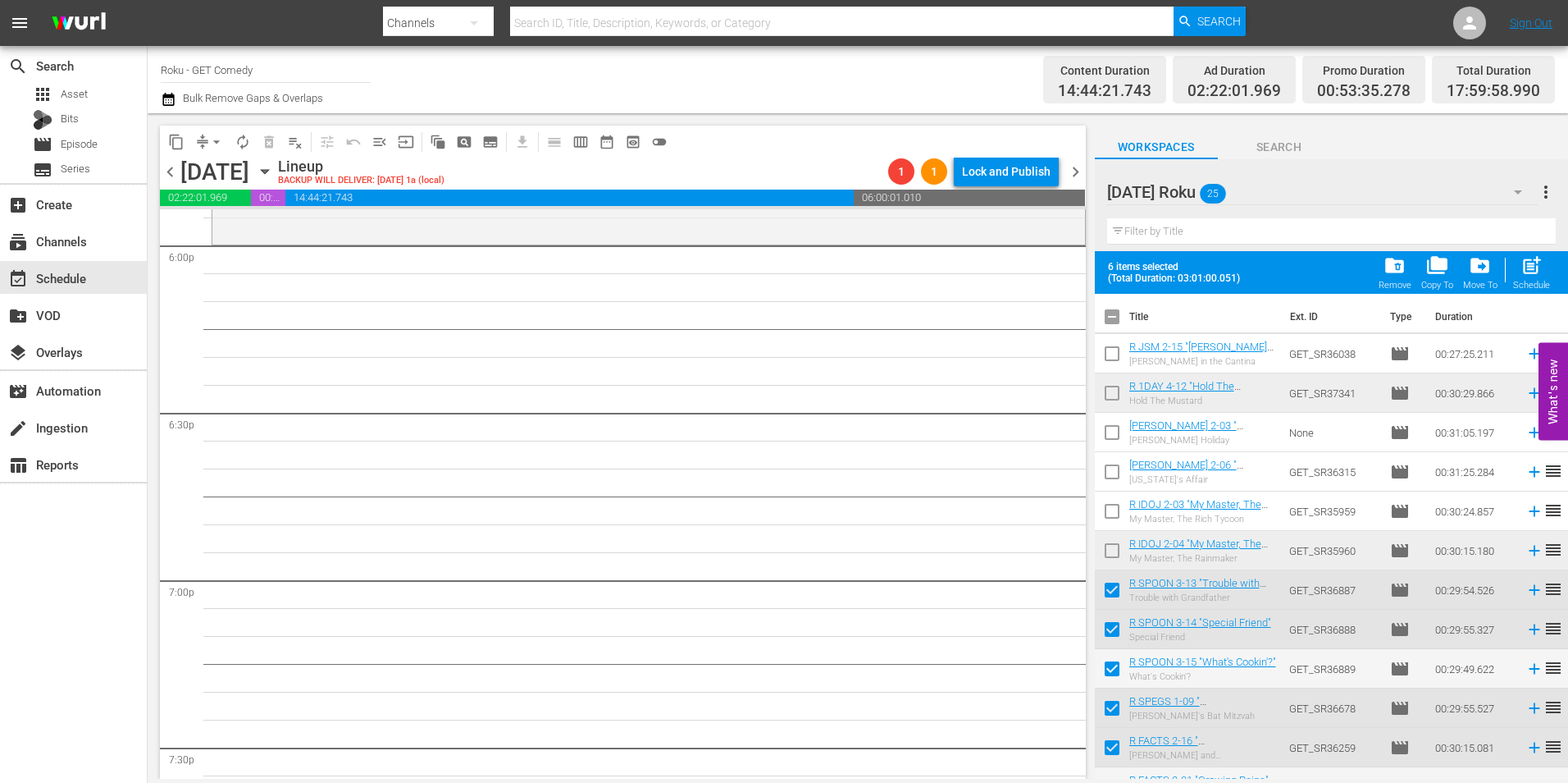
click at [1109, 317] on input "checkbox" at bounding box center [1112, 320] width 35 height 35
checkbox input "true"
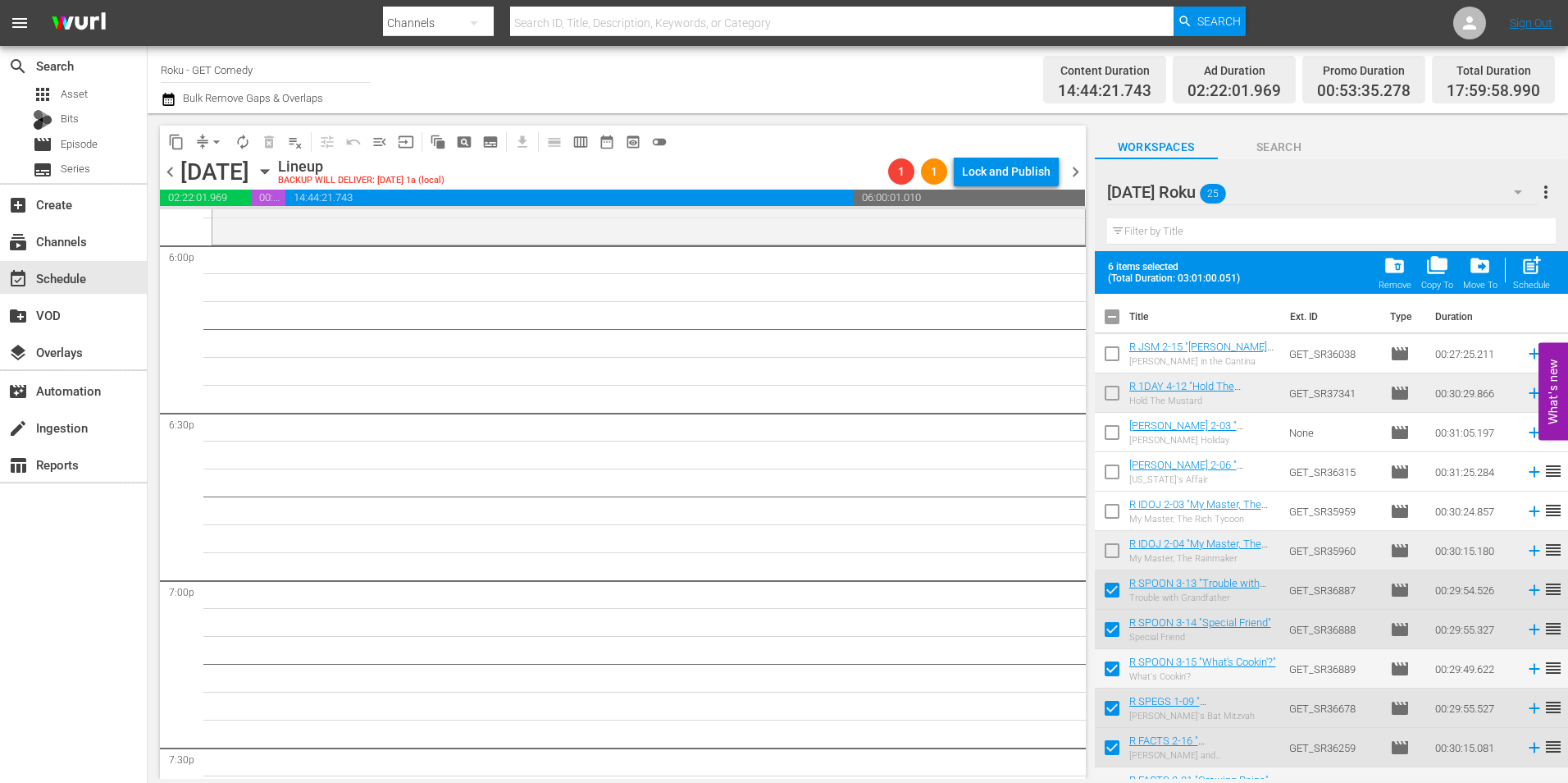
checkbox input "true"
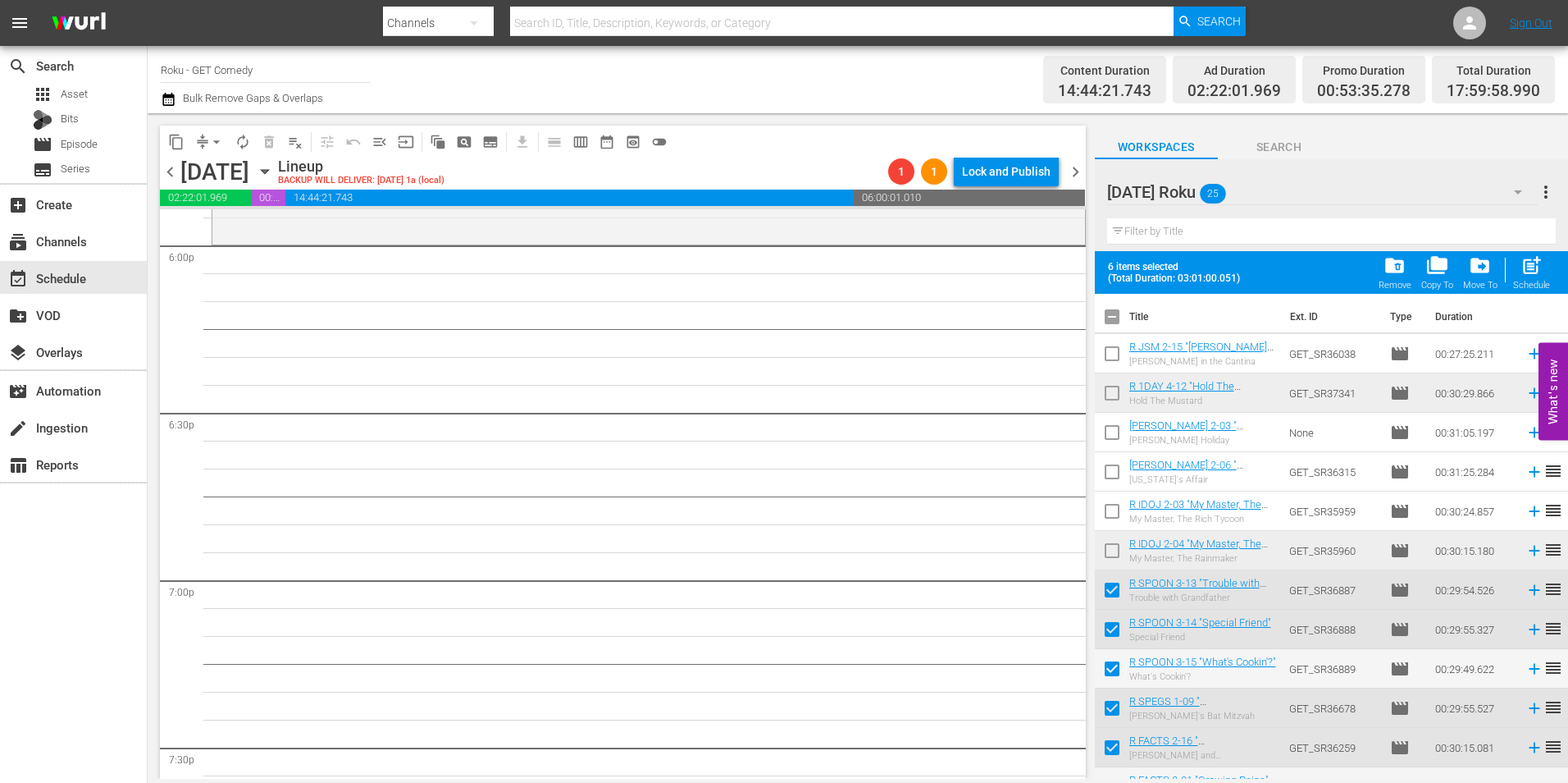
checkbox input "true"
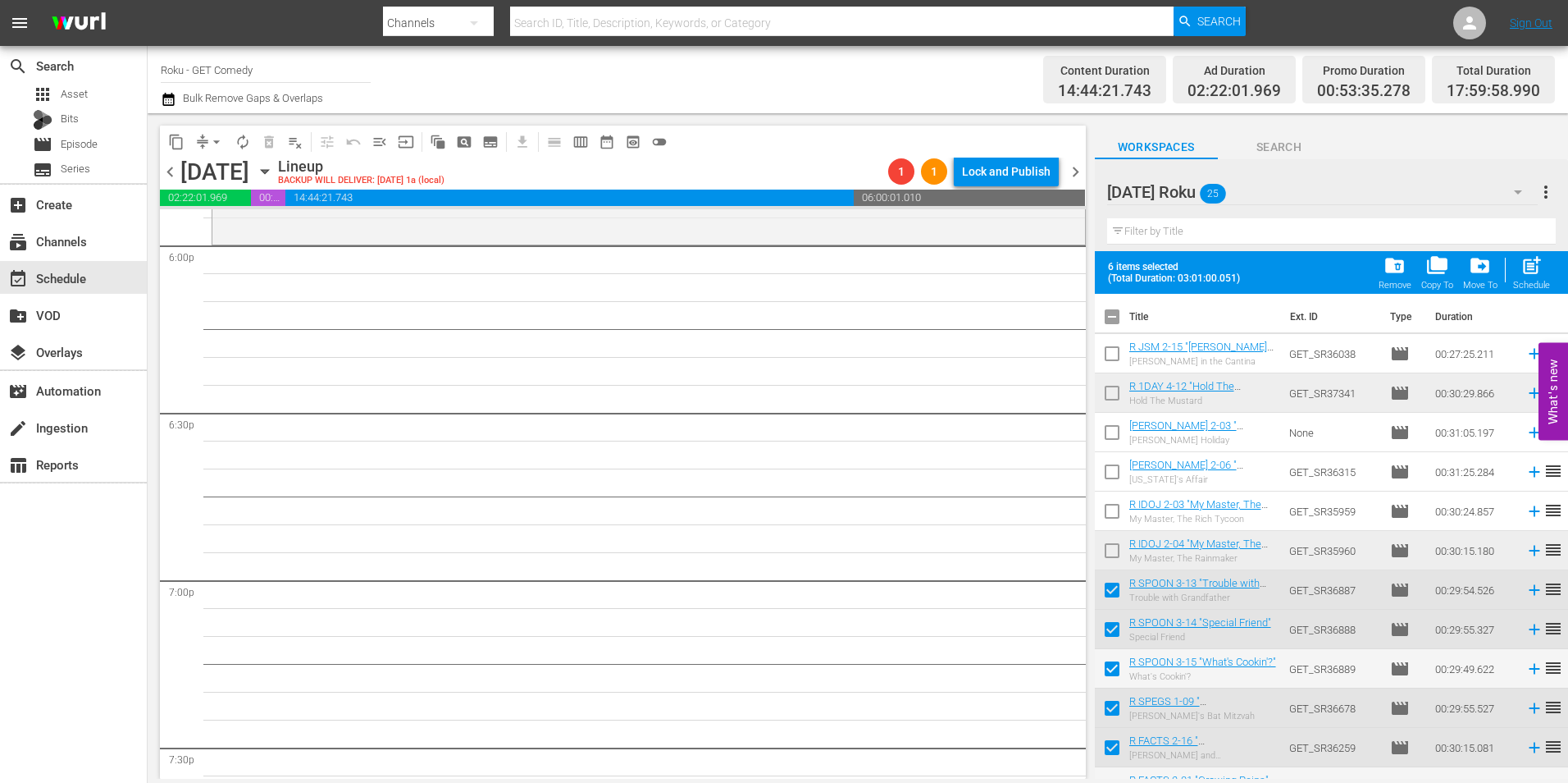
checkbox input "true"
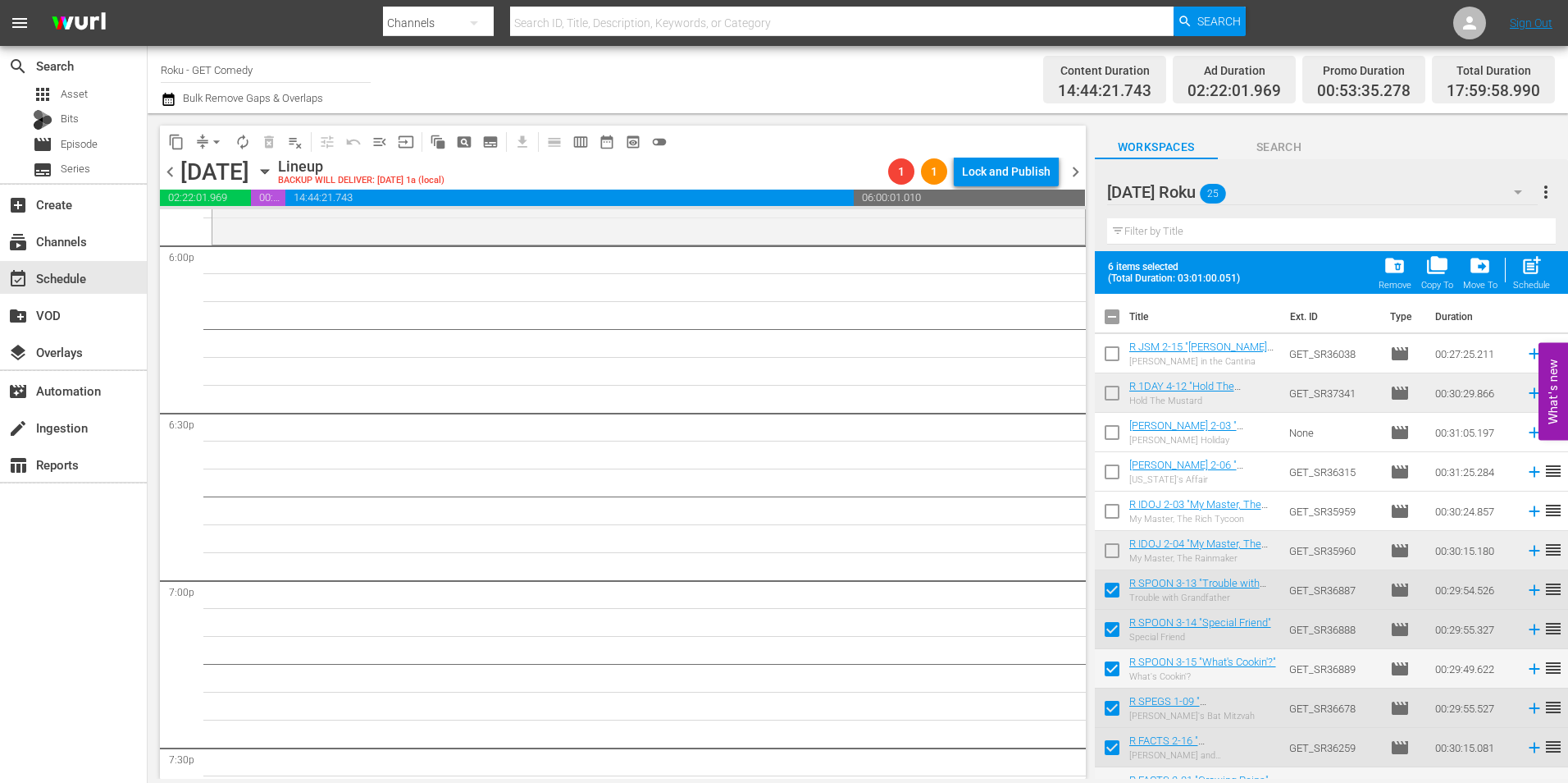
checkbox input "true"
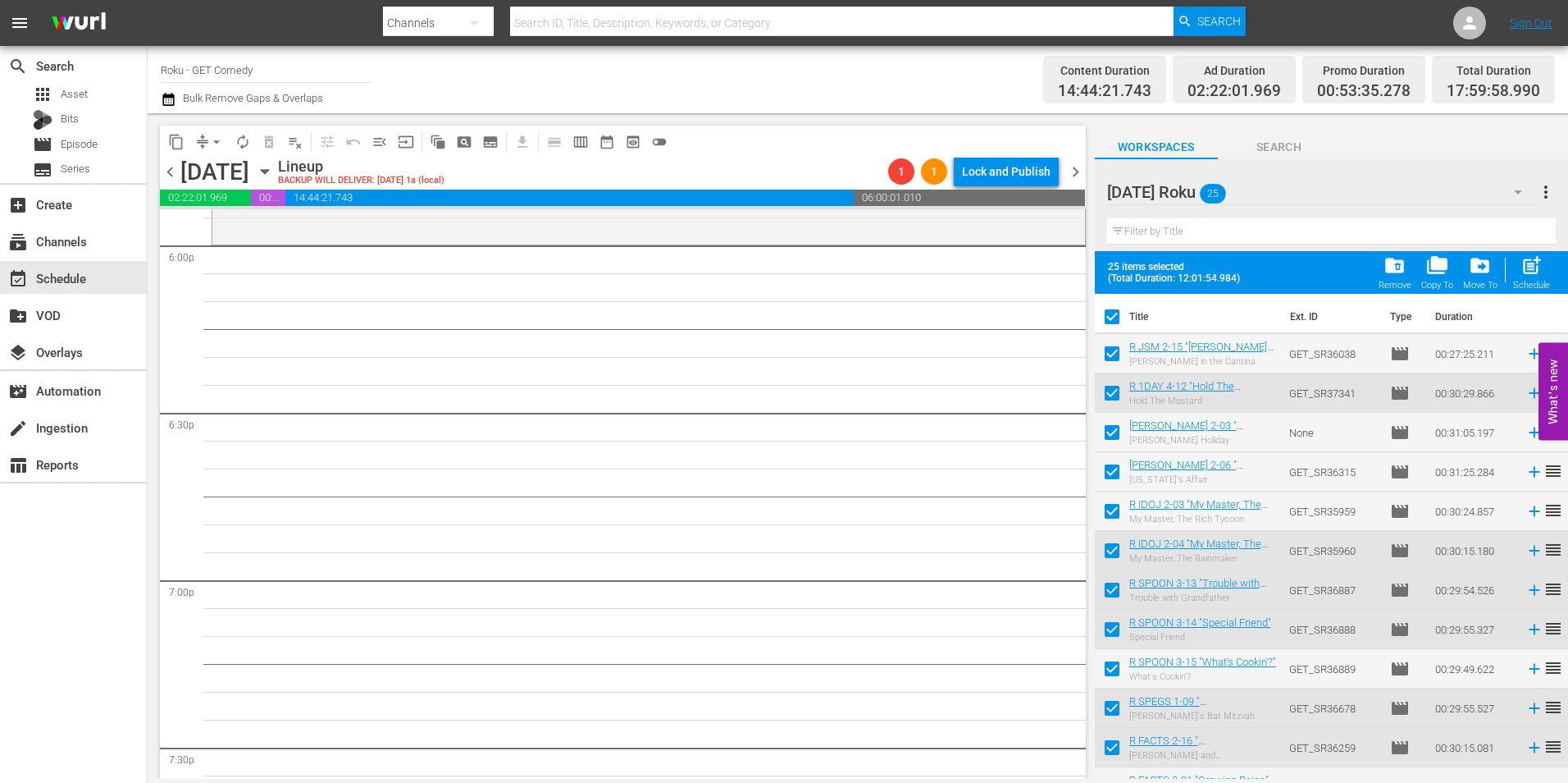
click at [1109, 317] on input "checkbox" at bounding box center [1112, 320] width 35 height 35
checkbox input "false"
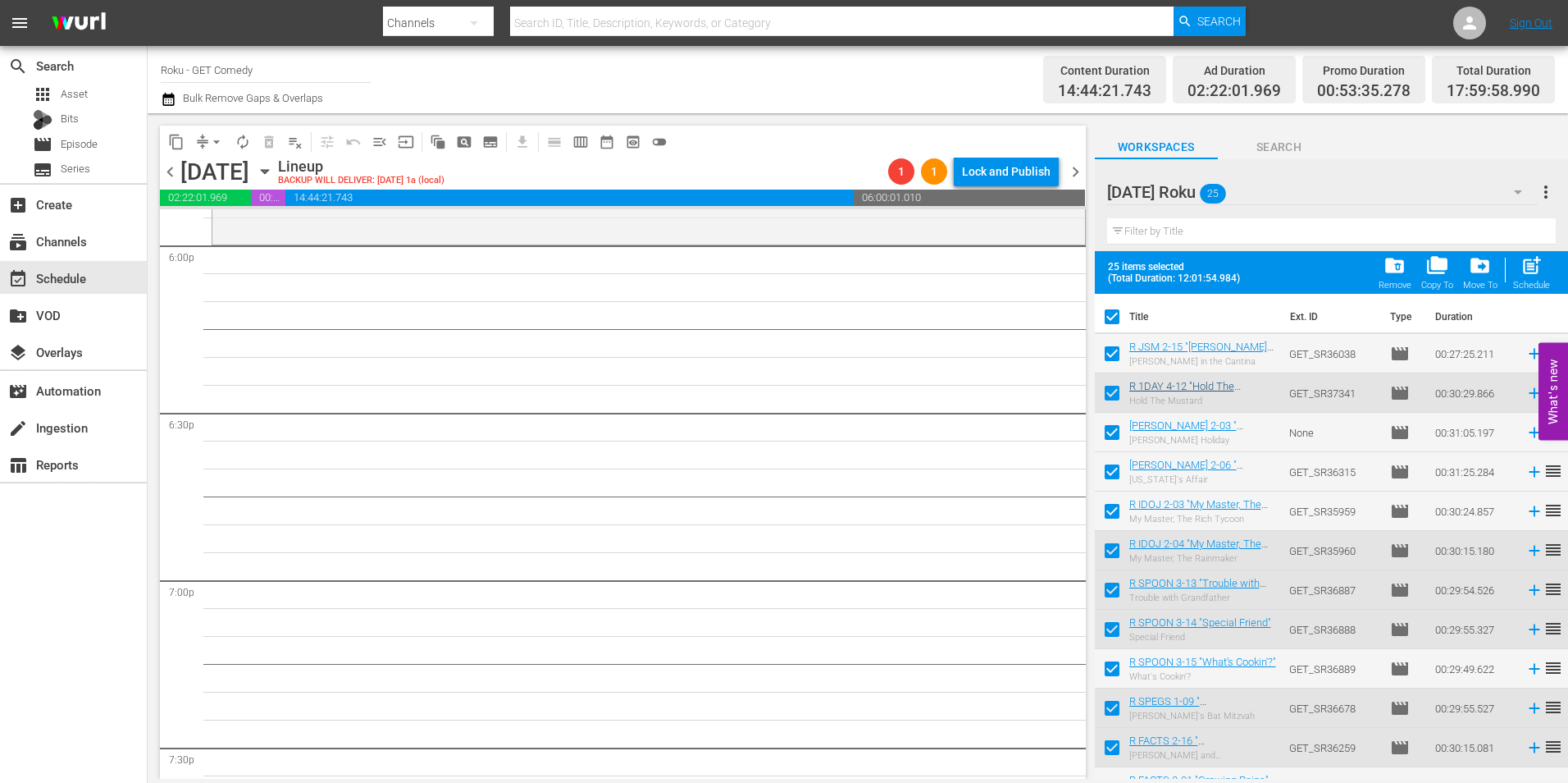
checkbox input "false"
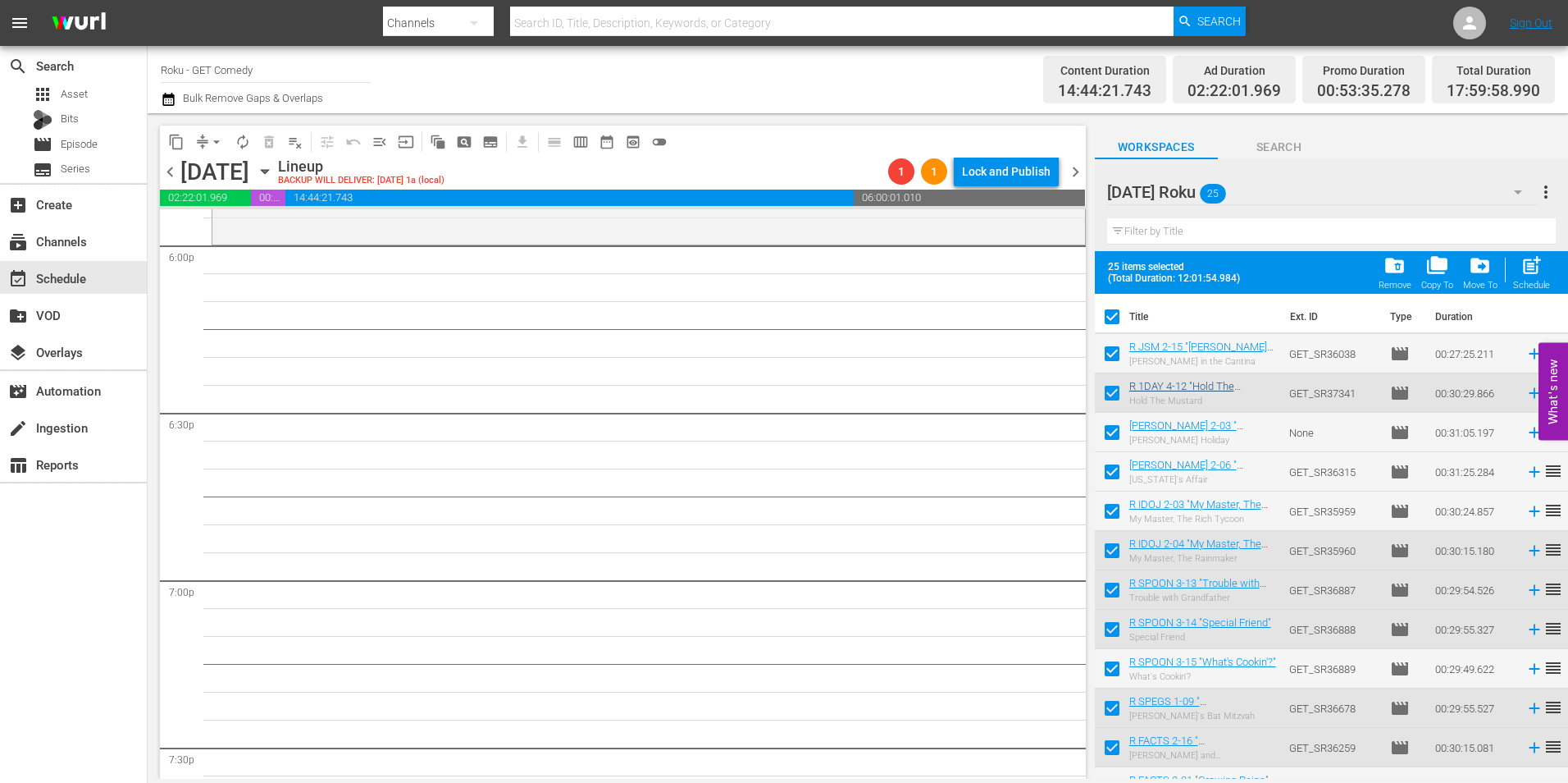
checkbox input "false"
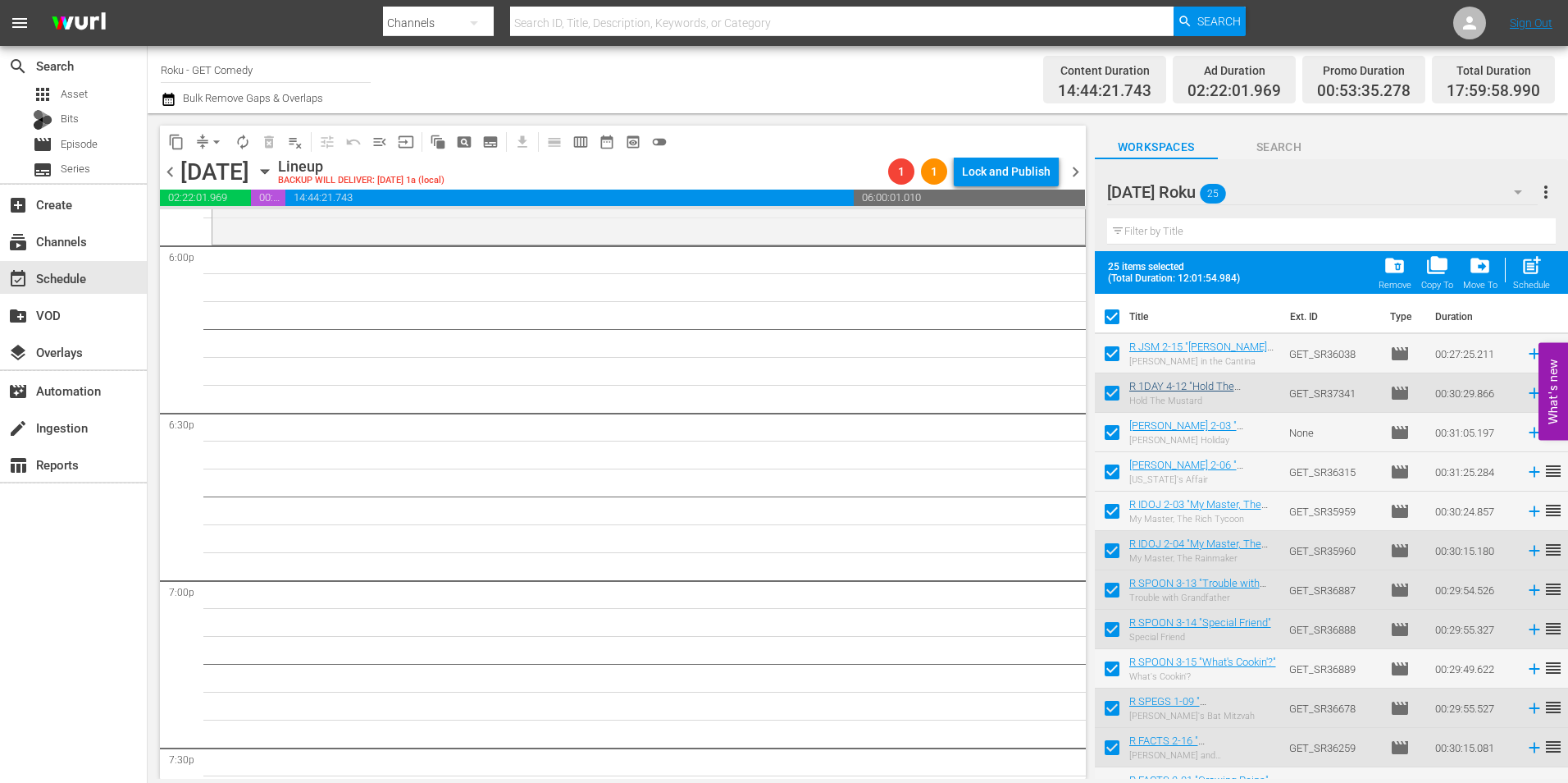
checkbox input "false"
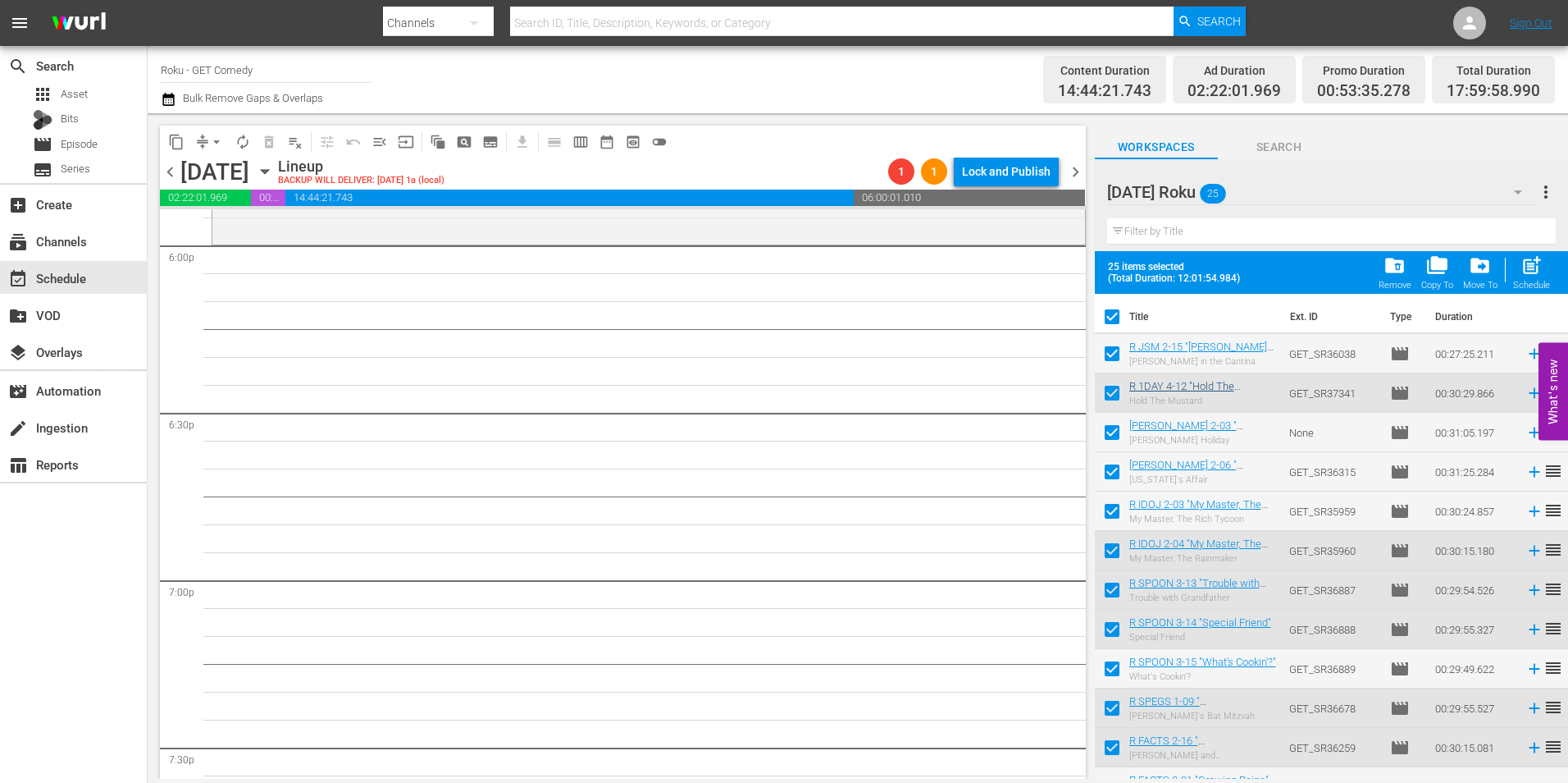
checkbox input "false"
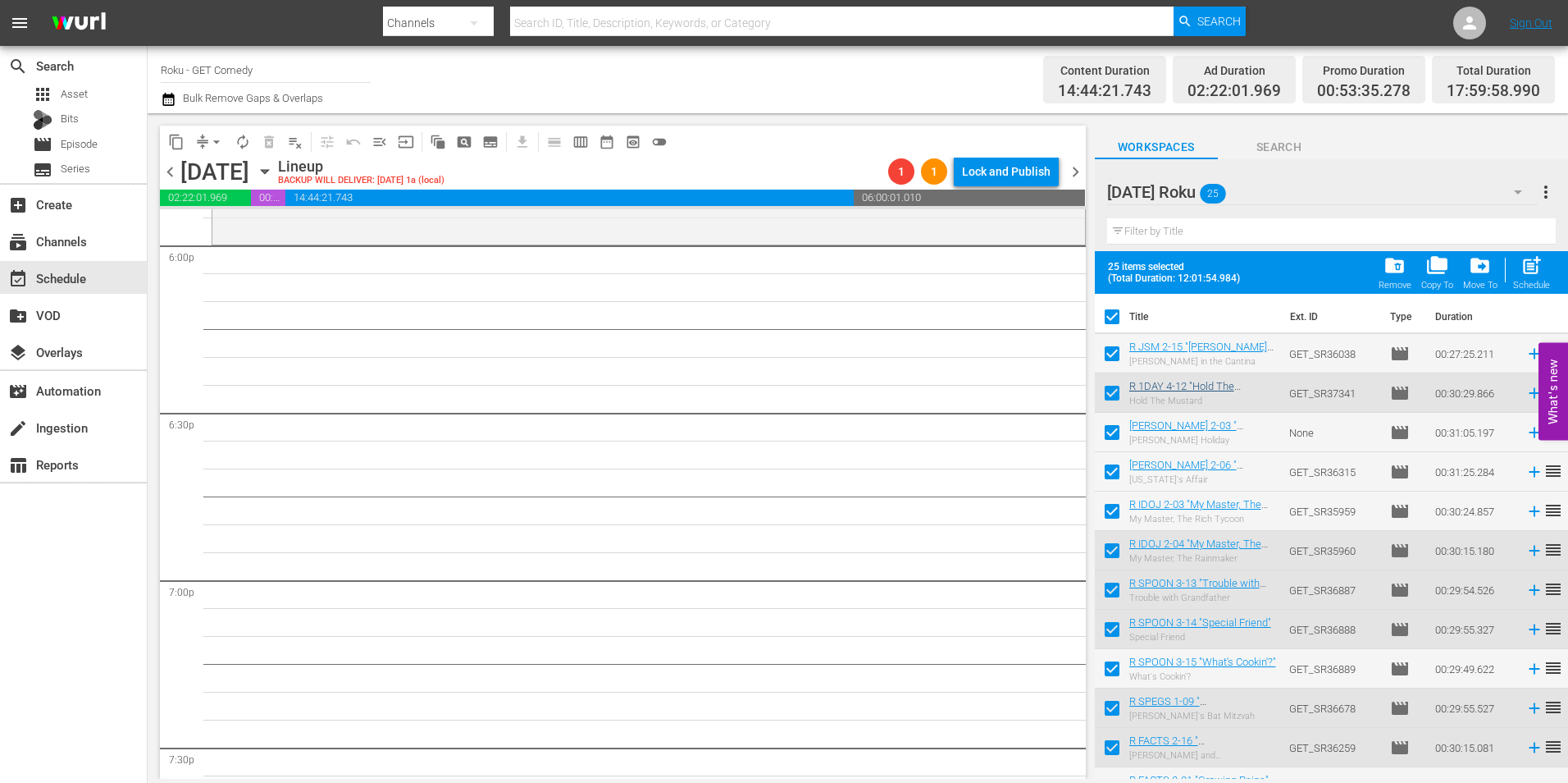
checkbox input "false"
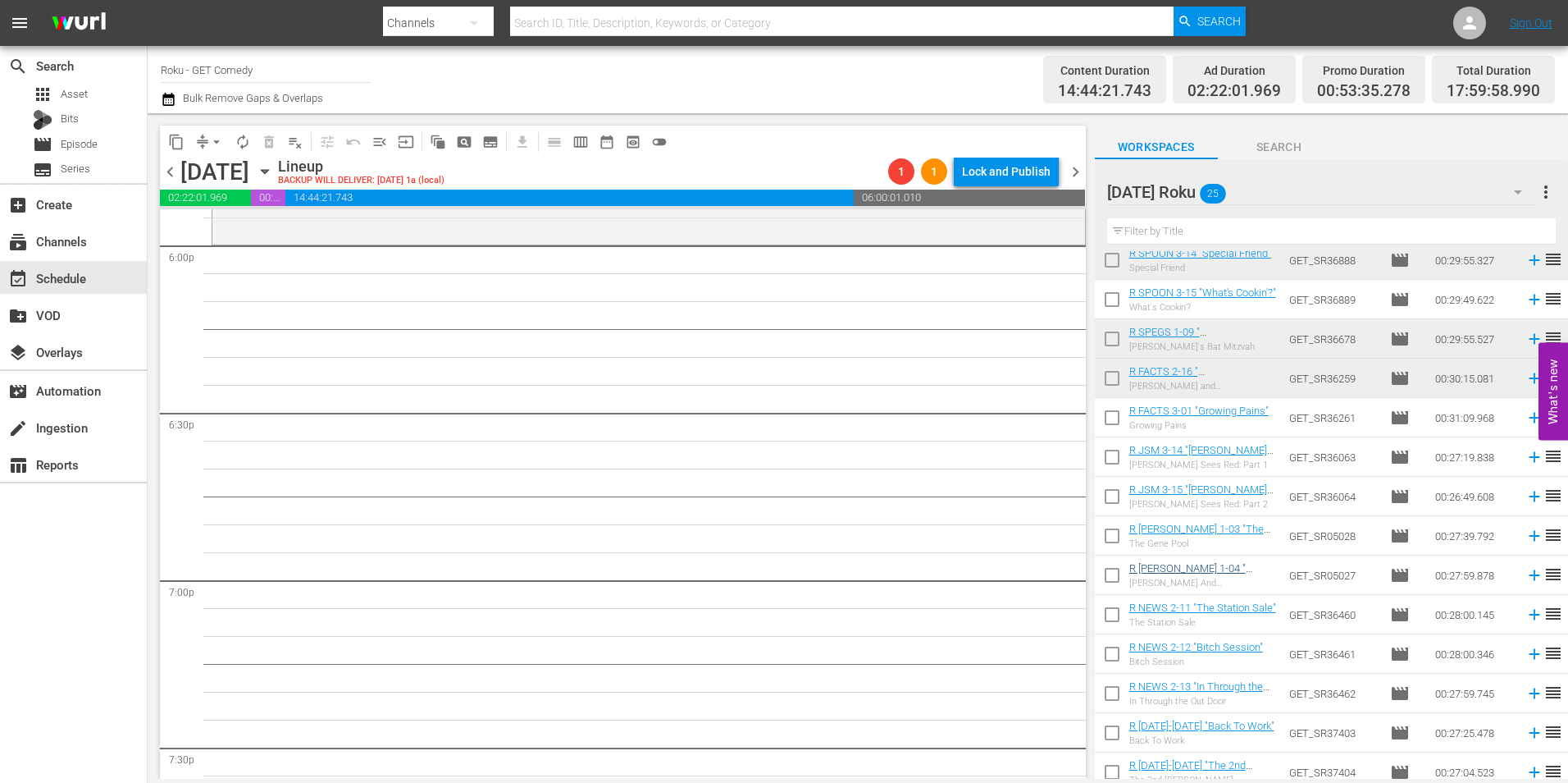
scroll to position [329, 0]
click at [1121, 461] on input "checkbox" at bounding box center [1112, 458] width 35 height 35
checkbox input "true"
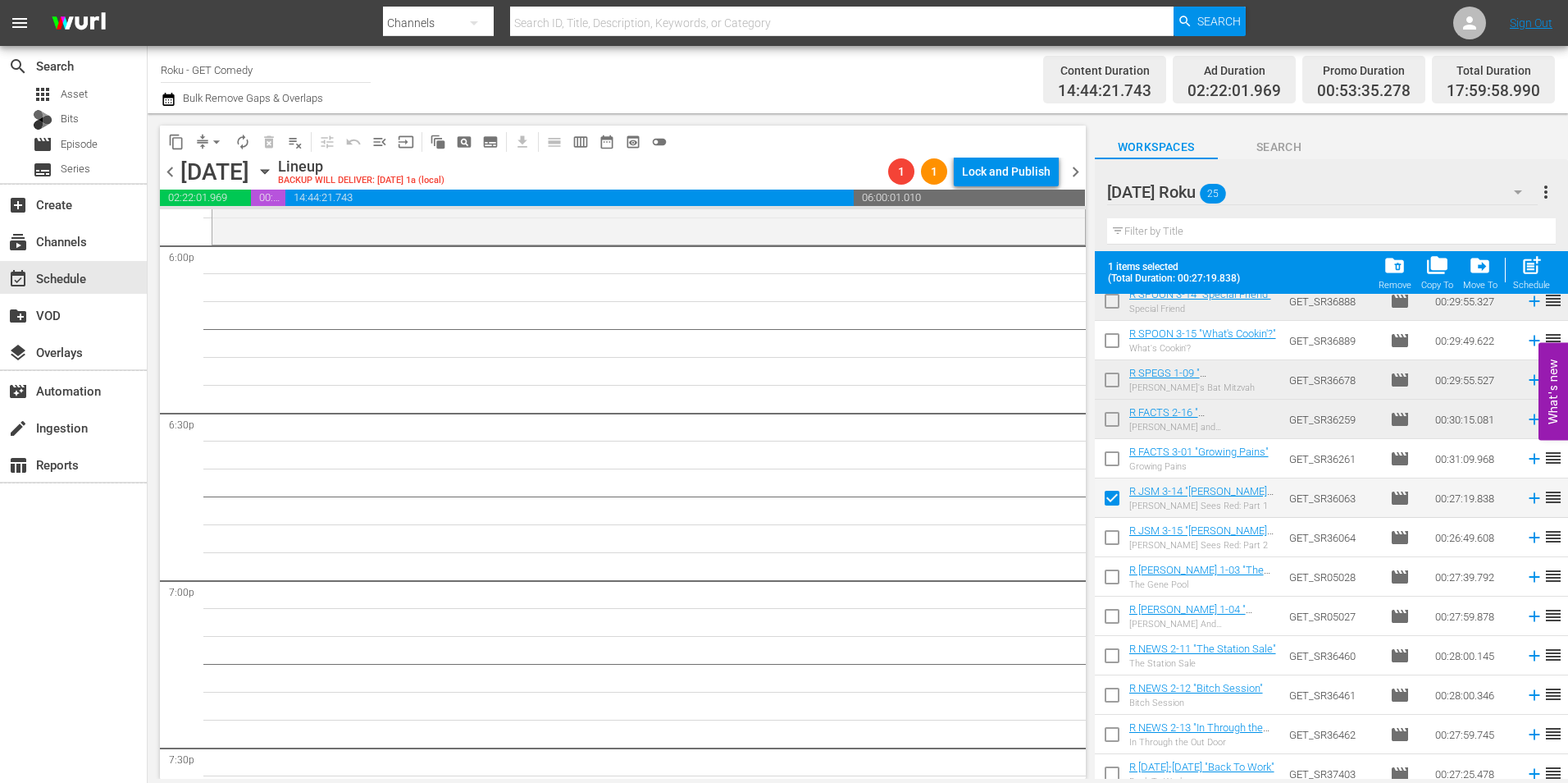
click at [1115, 541] on input "checkbox" at bounding box center [1112, 540] width 35 height 35
checkbox input "true"
click at [1115, 585] on input "checkbox" at bounding box center [1112, 579] width 35 height 35
checkbox input "true"
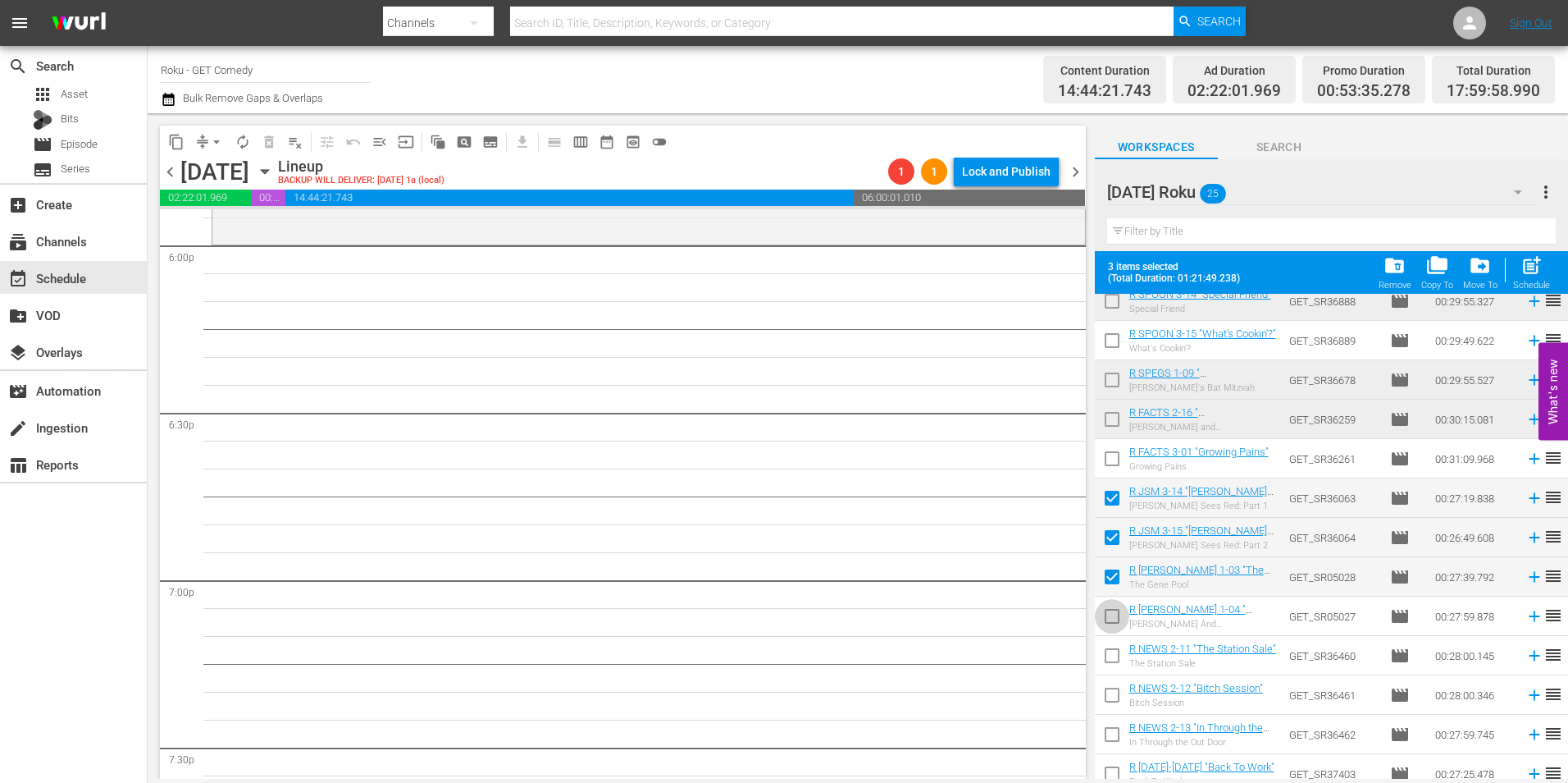
click at [1114, 616] on input "checkbox" at bounding box center [1112, 619] width 35 height 35
checkbox input "true"
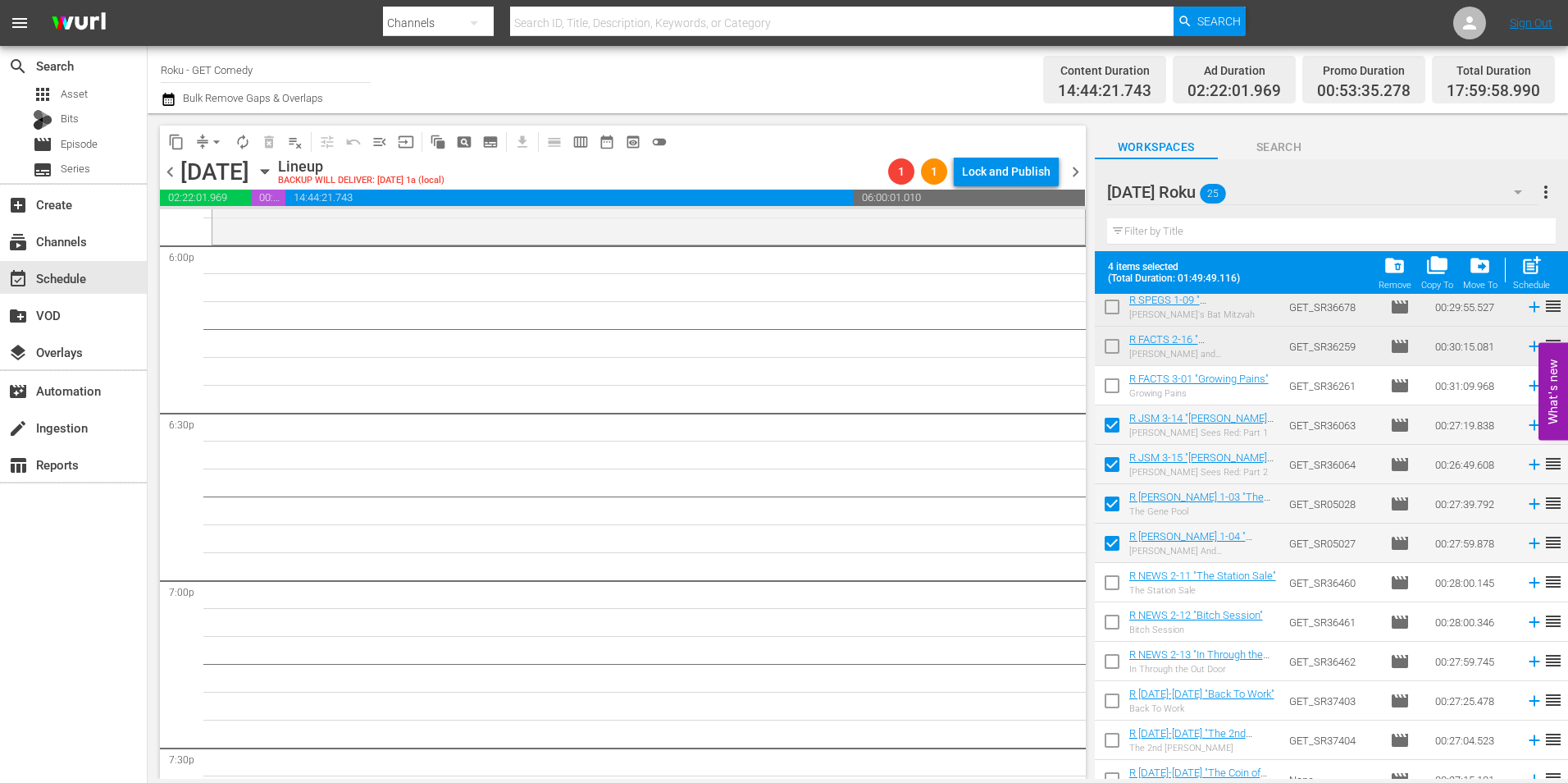
scroll to position [492, 0]
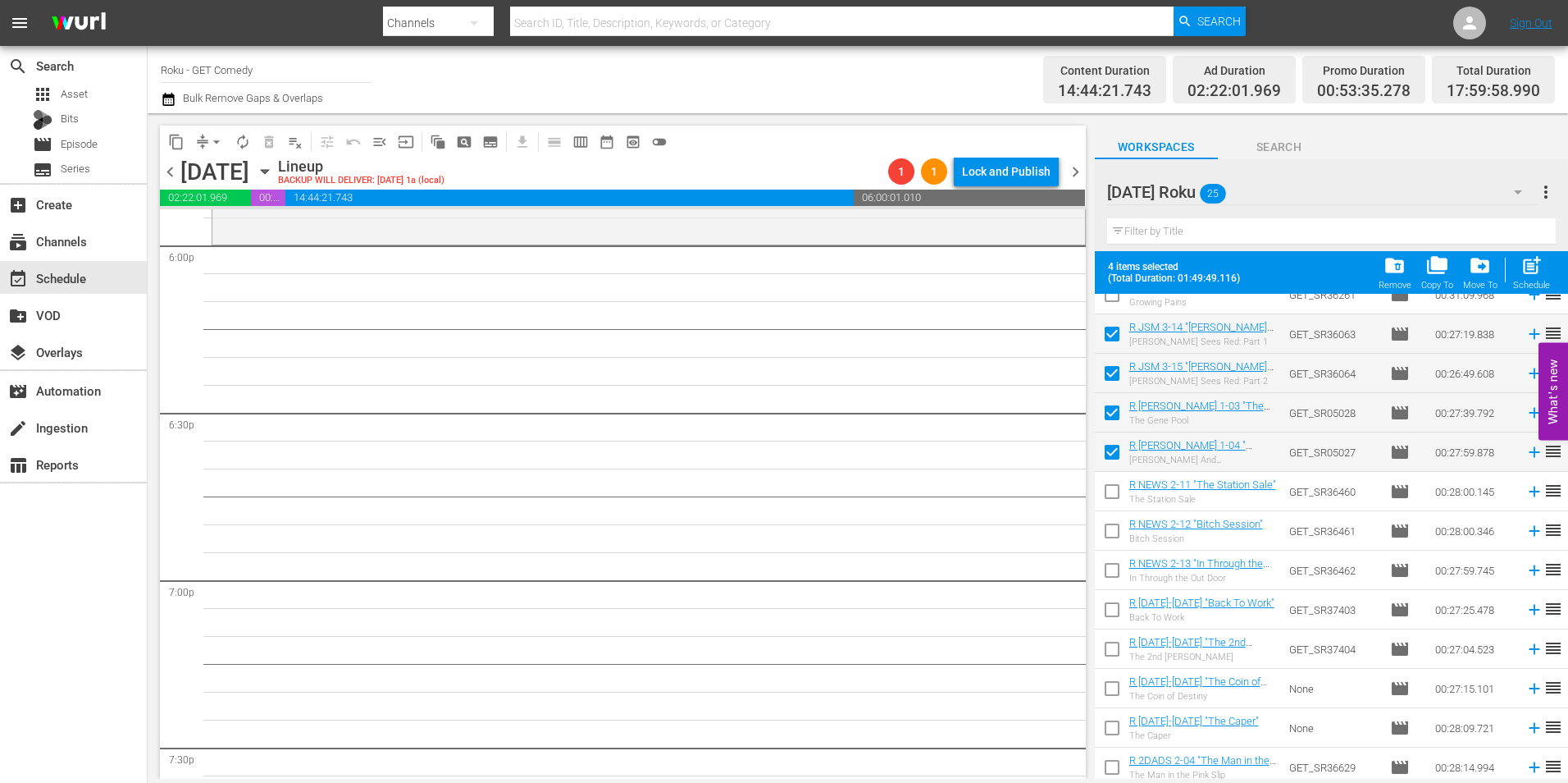
click at [1117, 495] on input "checkbox" at bounding box center [1112, 494] width 35 height 35
checkbox input "true"
drag, startPoint x: 1117, startPoint y: 542, endPoint x: 1111, endPoint y: 578, distance: 36.5
click at [1117, 545] on input "checkbox" at bounding box center [1112, 534] width 35 height 35
checkbox input "true"
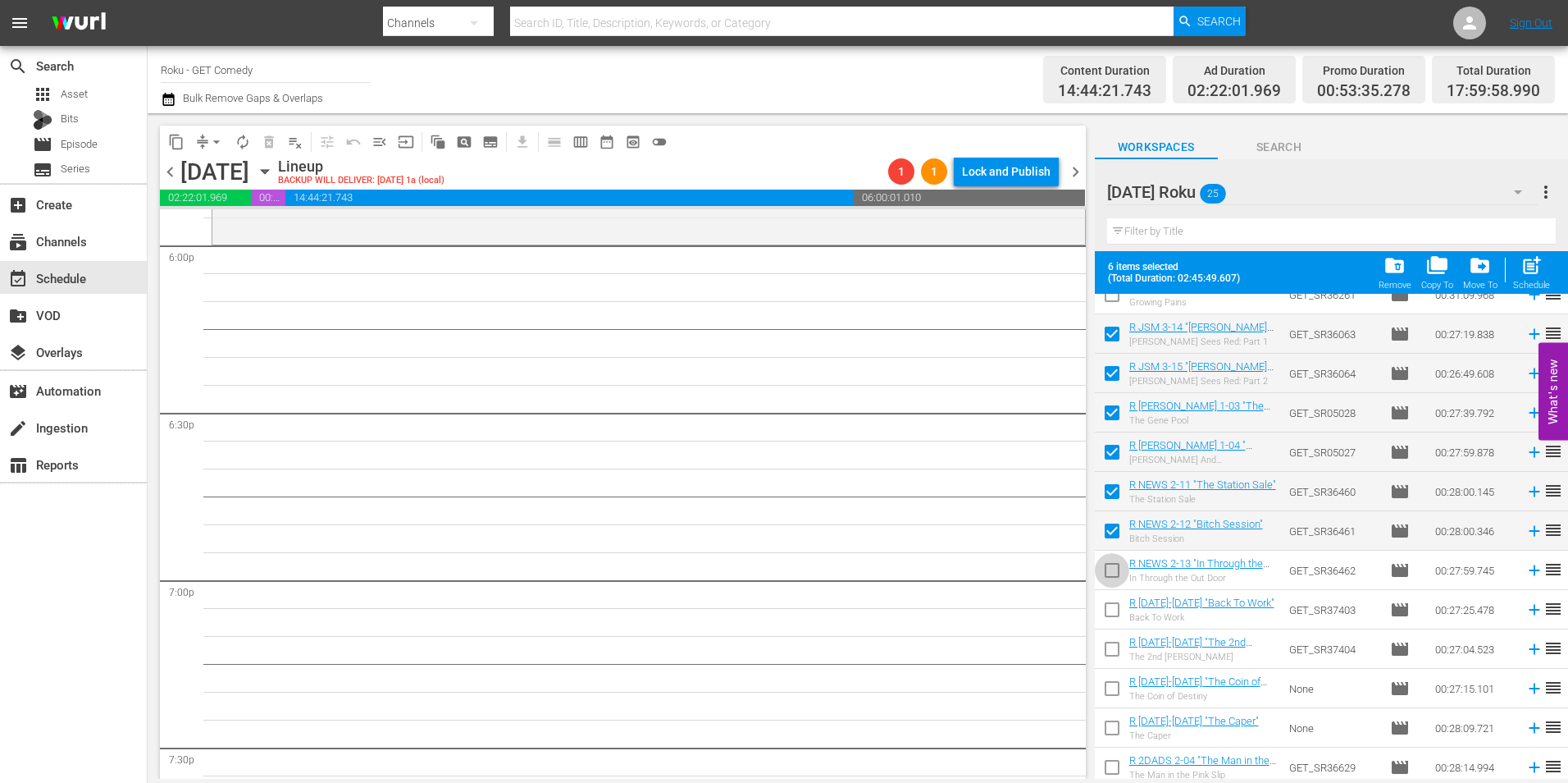
click at [1111, 582] on input "checkbox" at bounding box center [1112, 573] width 35 height 35
checkbox input "true"
click at [1110, 608] on input "checkbox" at bounding box center [1112, 612] width 35 height 35
checkbox input "true"
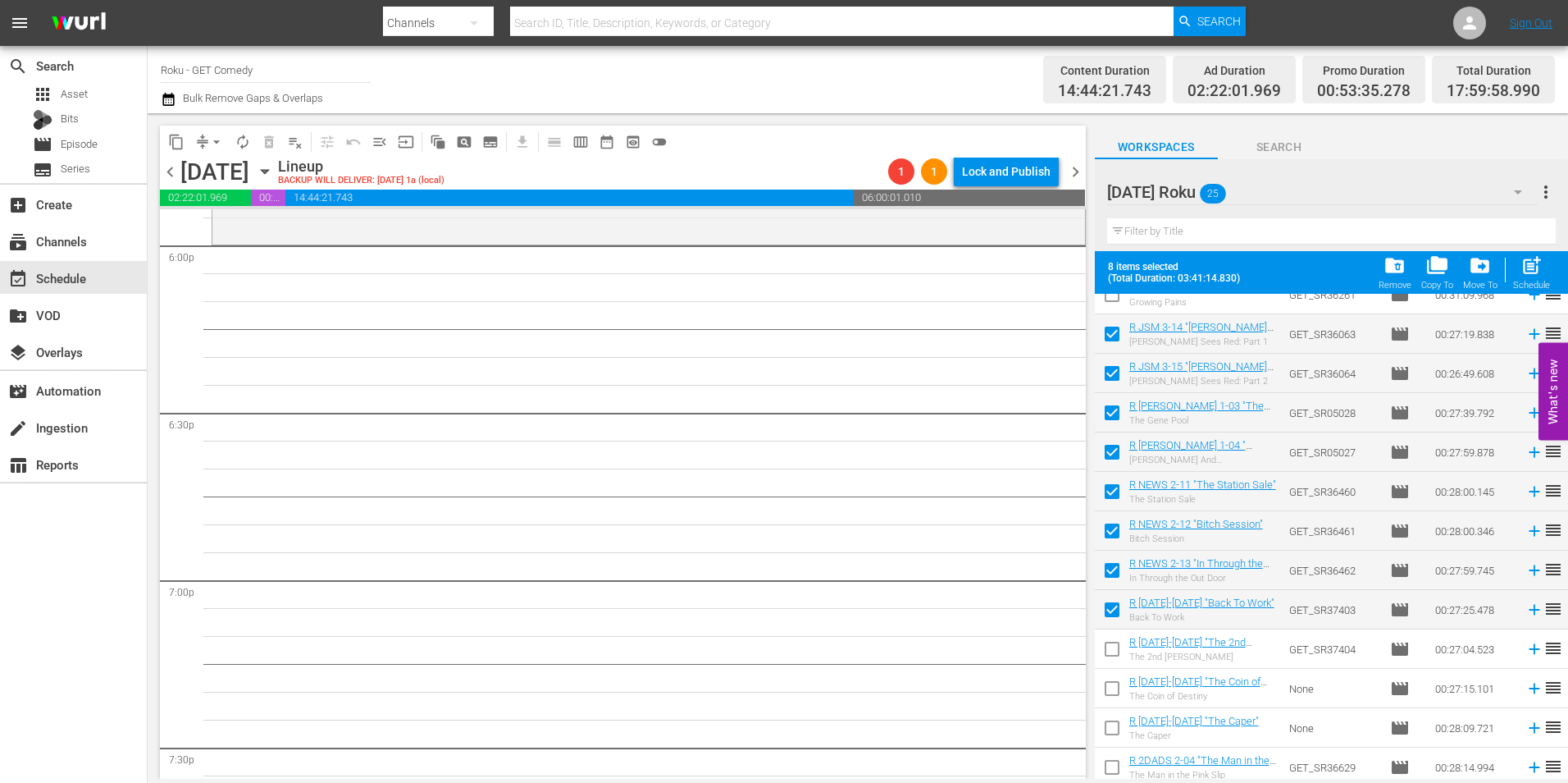
click at [1107, 665] on input "checkbox" at bounding box center [1112, 652] width 35 height 35
checkbox input "true"
click at [1111, 694] on input "checkbox" at bounding box center [1112, 691] width 35 height 35
checkbox input "true"
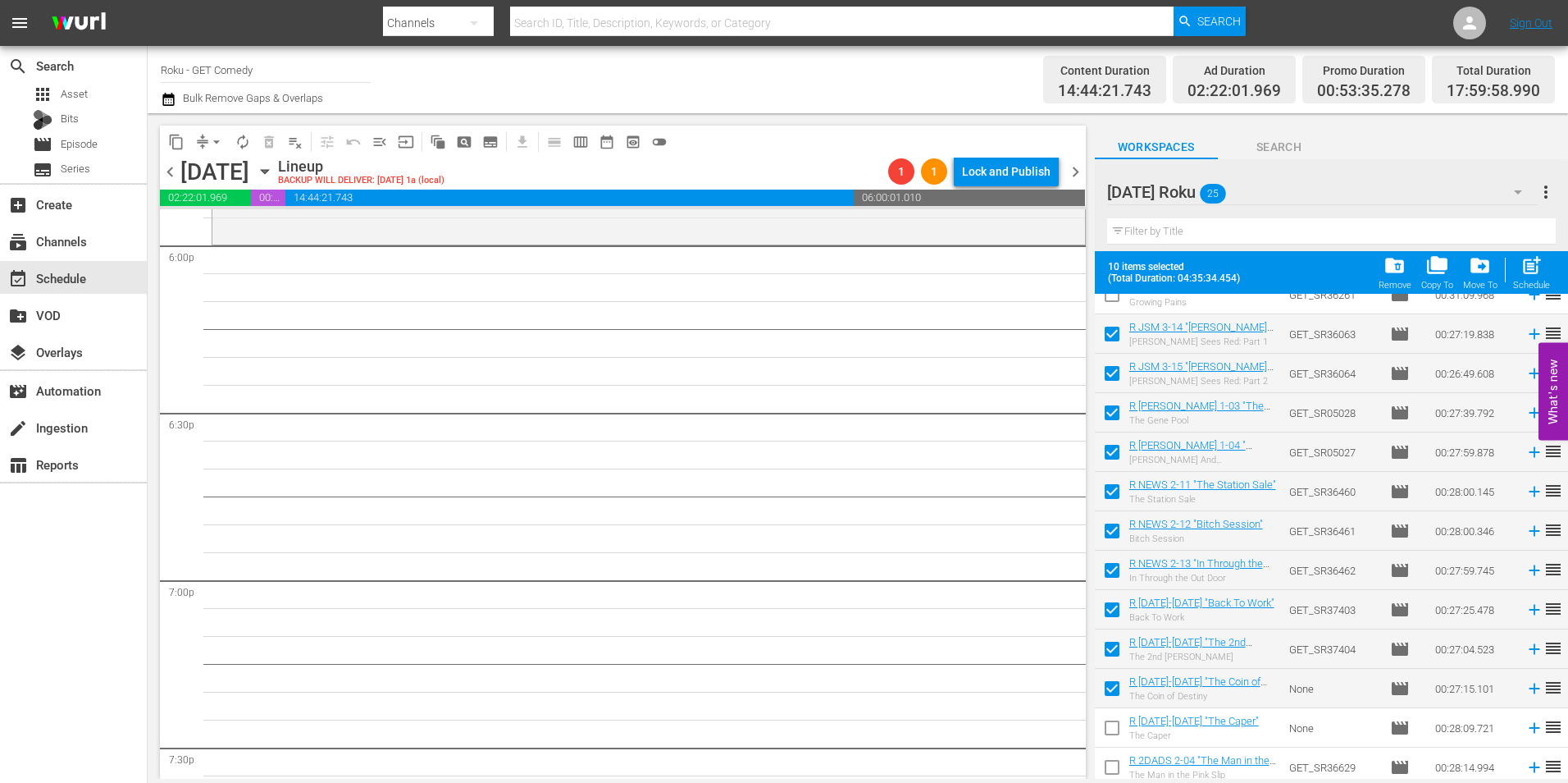
click at [1107, 734] on input "checkbox" at bounding box center [1112, 731] width 35 height 35
checkbox input "true"
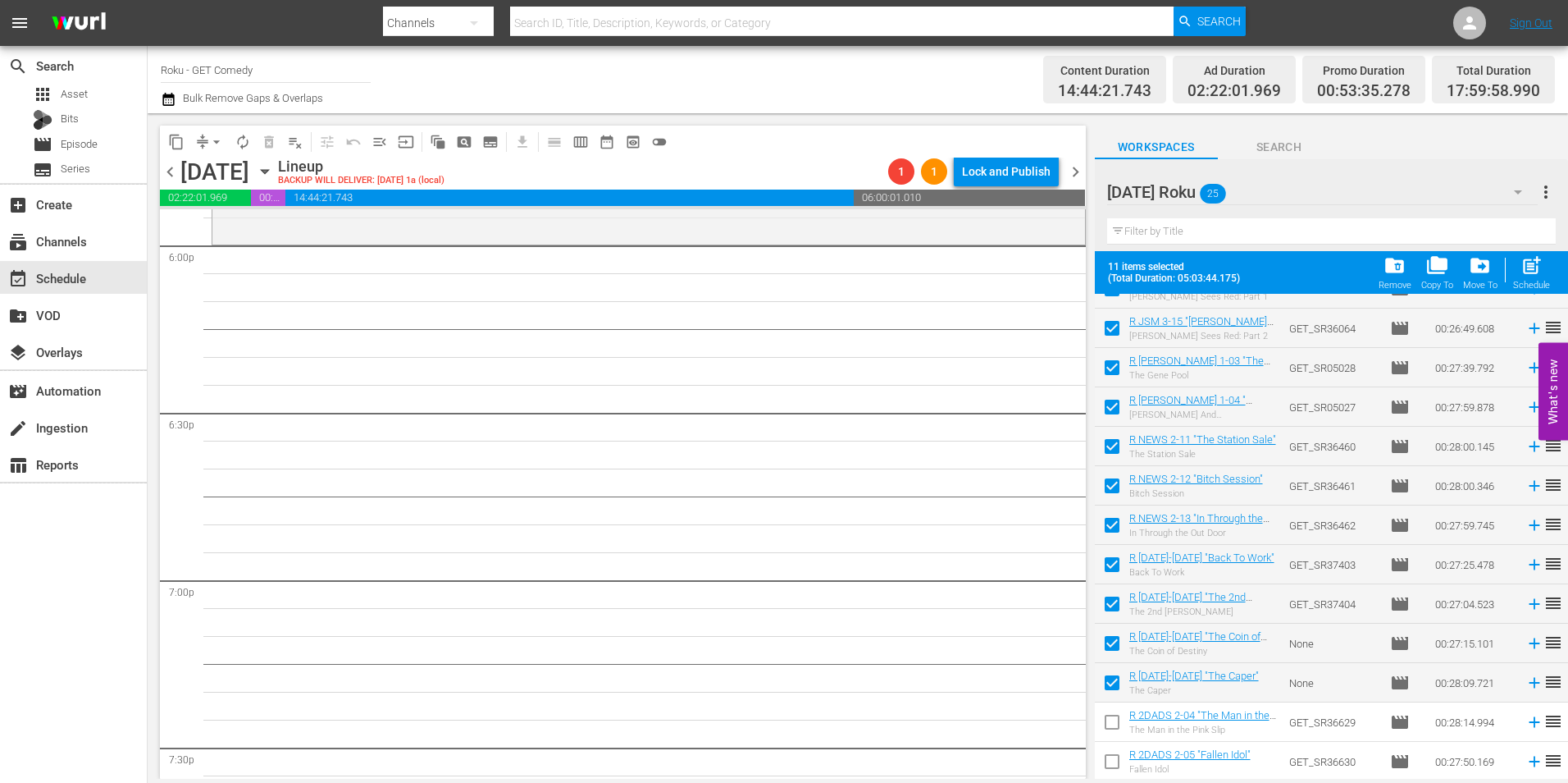
click at [1116, 728] on input "checkbox" at bounding box center [1112, 725] width 35 height 35
checkbox input "true"
click at [1111, 762] on input "checkbox" at bounding box center [1112, 764] width 35 height 35
checkbox input "true"
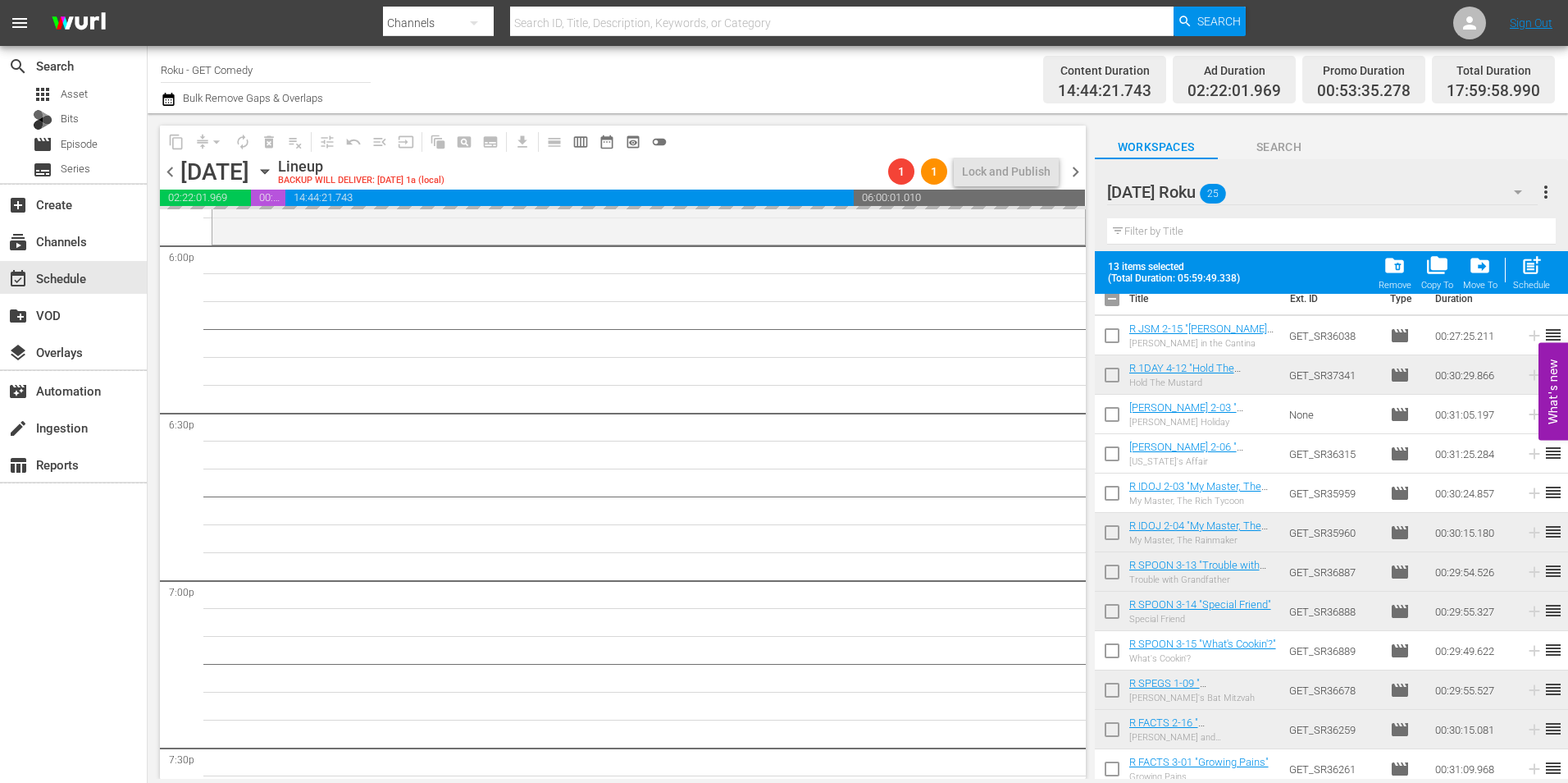
scroll to position [0, 0]
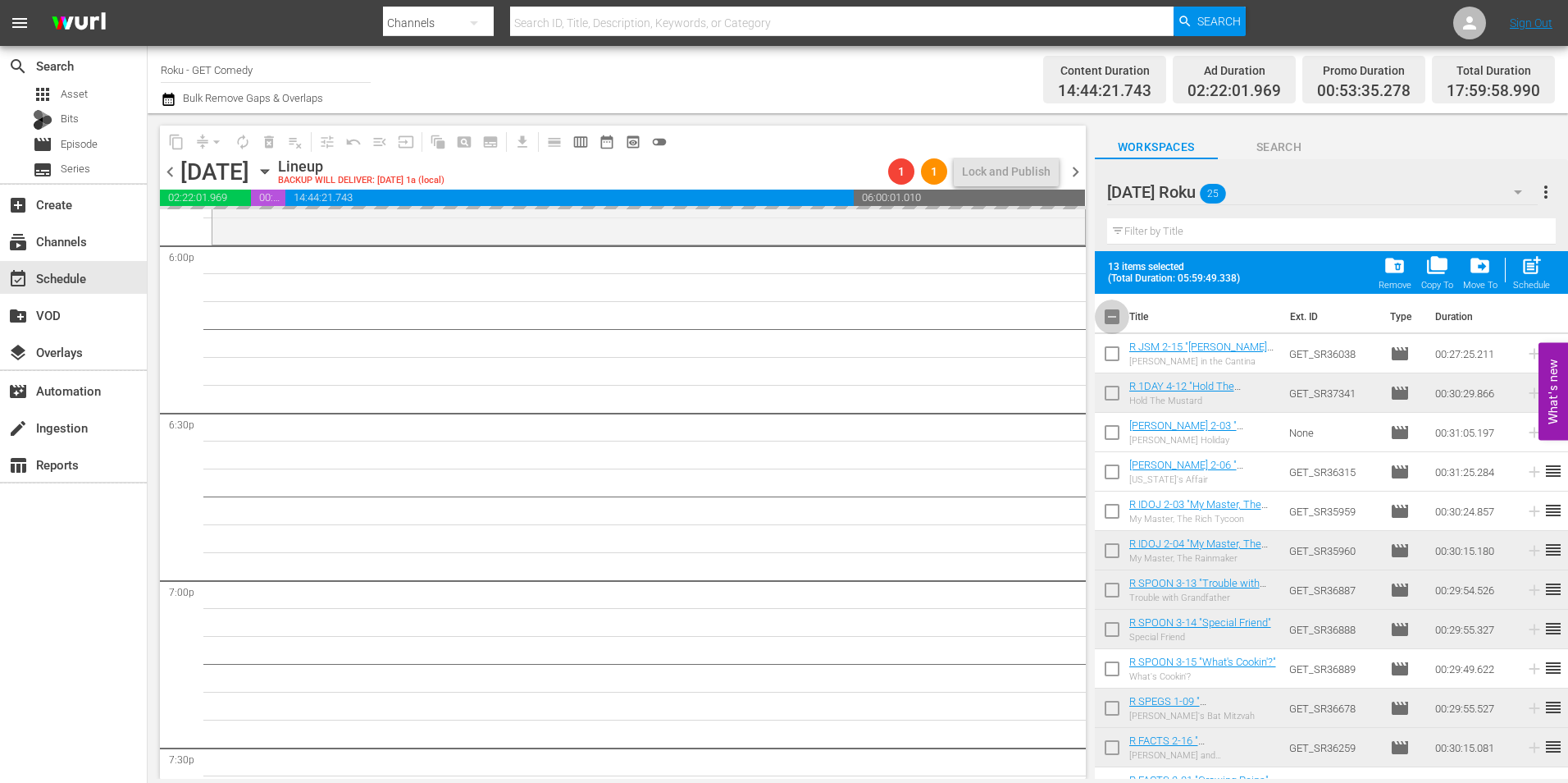
click at [1110, 327] on input "checkbox" at bounding box center [1112, 320] width 35 height 35
checkbox input "true"
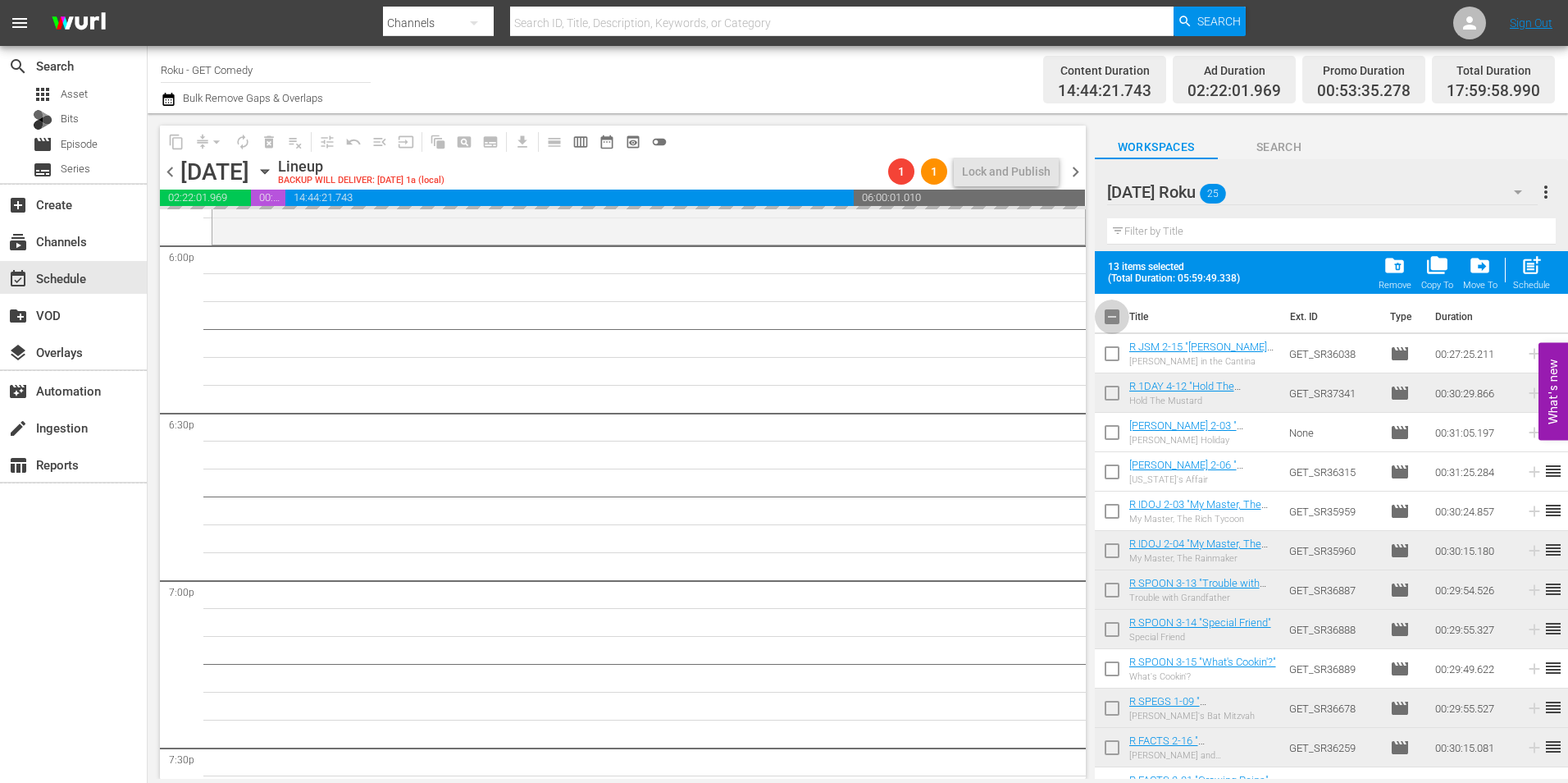
checkbox input "true"
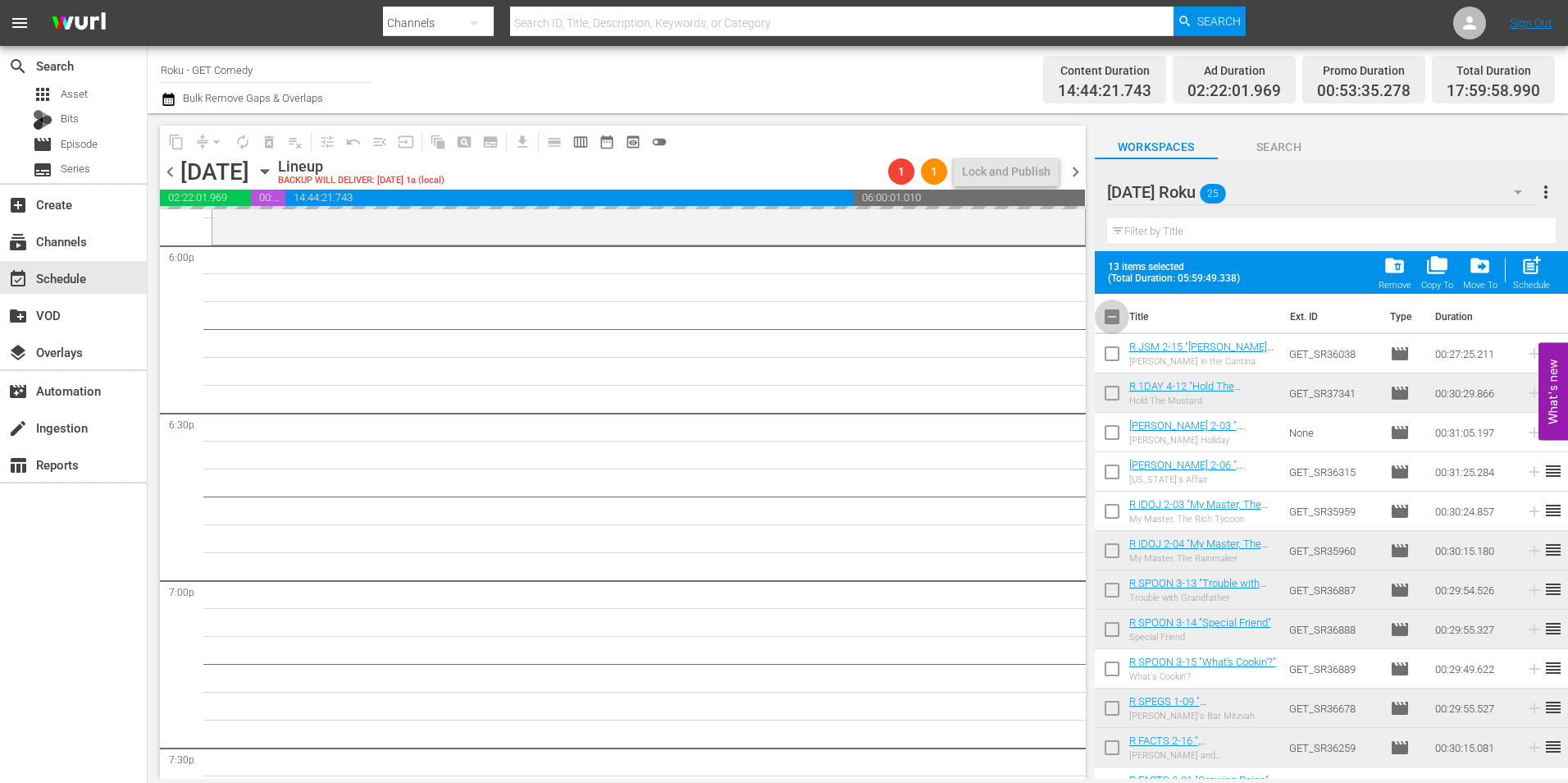
checkbox input "true"
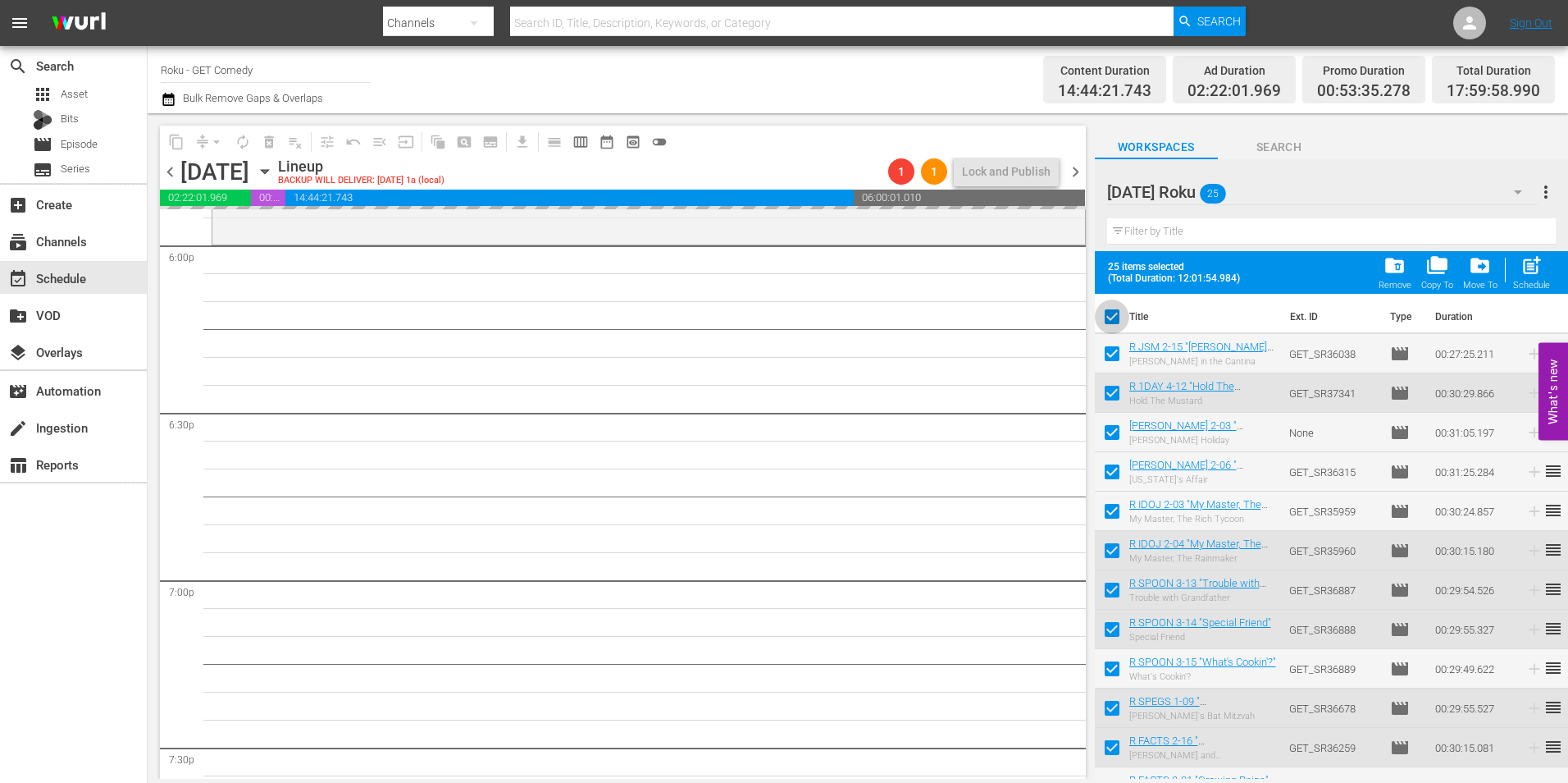
click at [1110, 327] on input "checkbox" at bounding box center [1112, 320] width 35 height 35
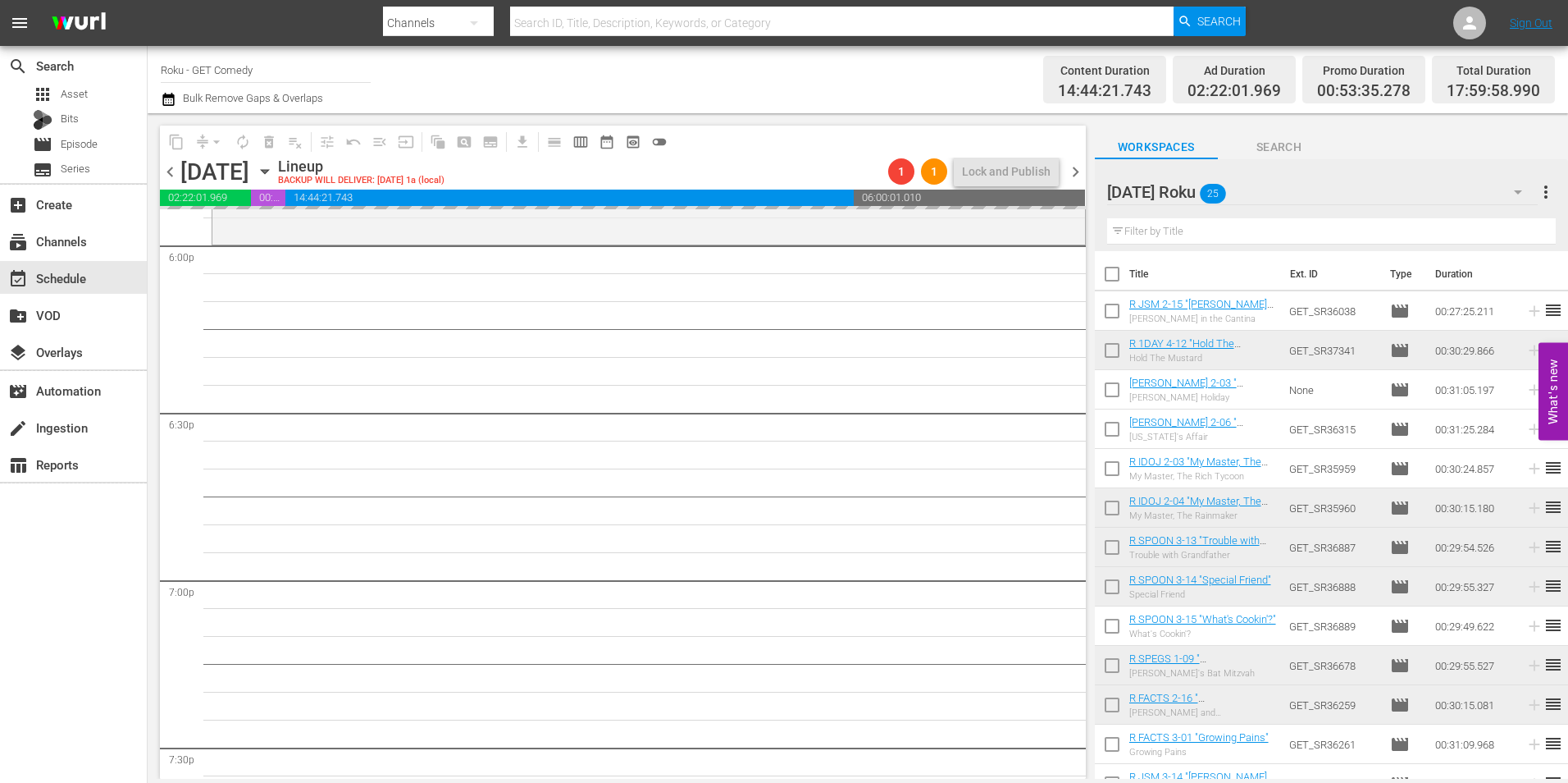
click at [1070, 166] on span "chevron_right" at bounding box center [1075, 171] width 20 height 20
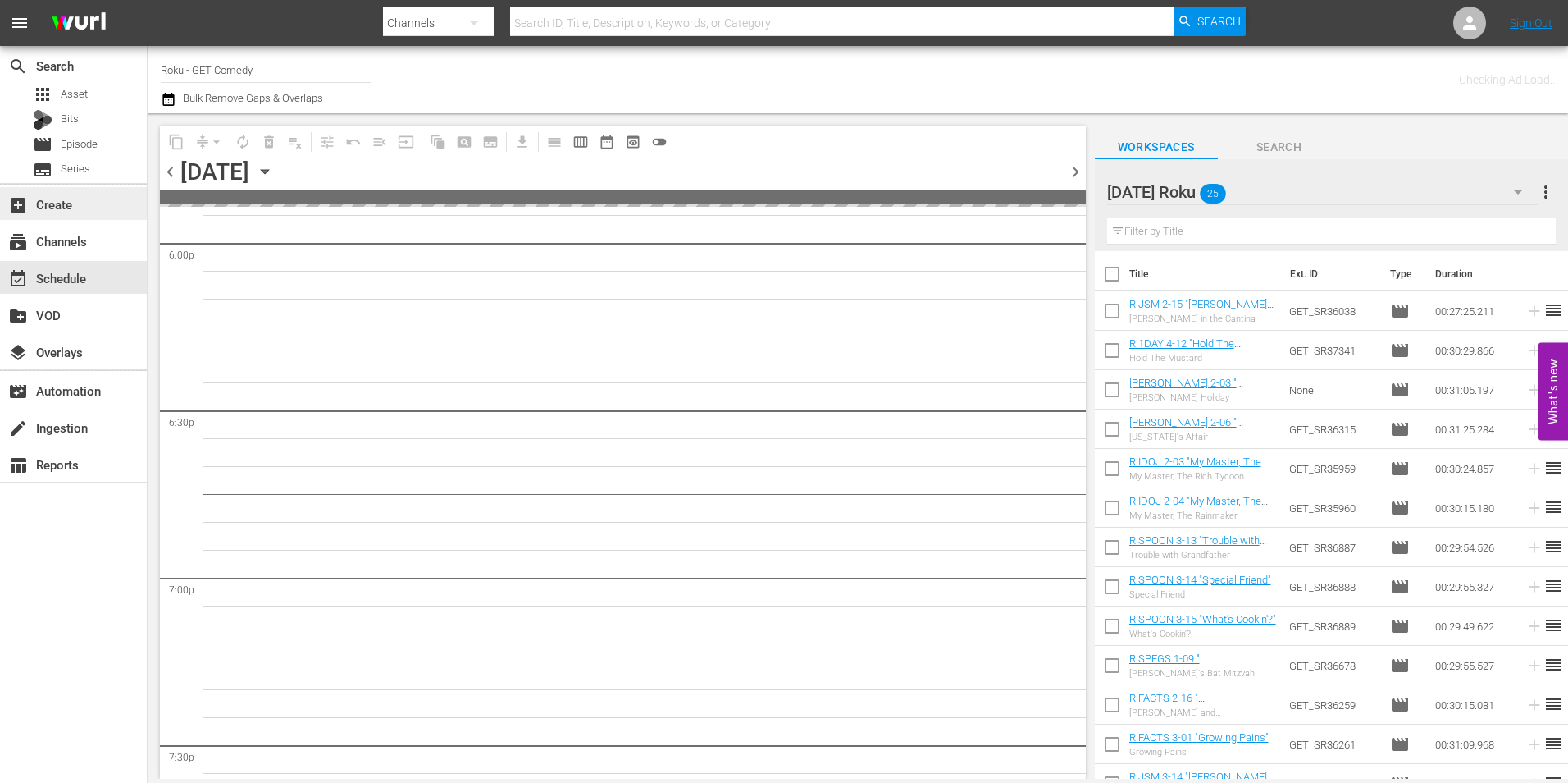
scroll to position [6436, 0]
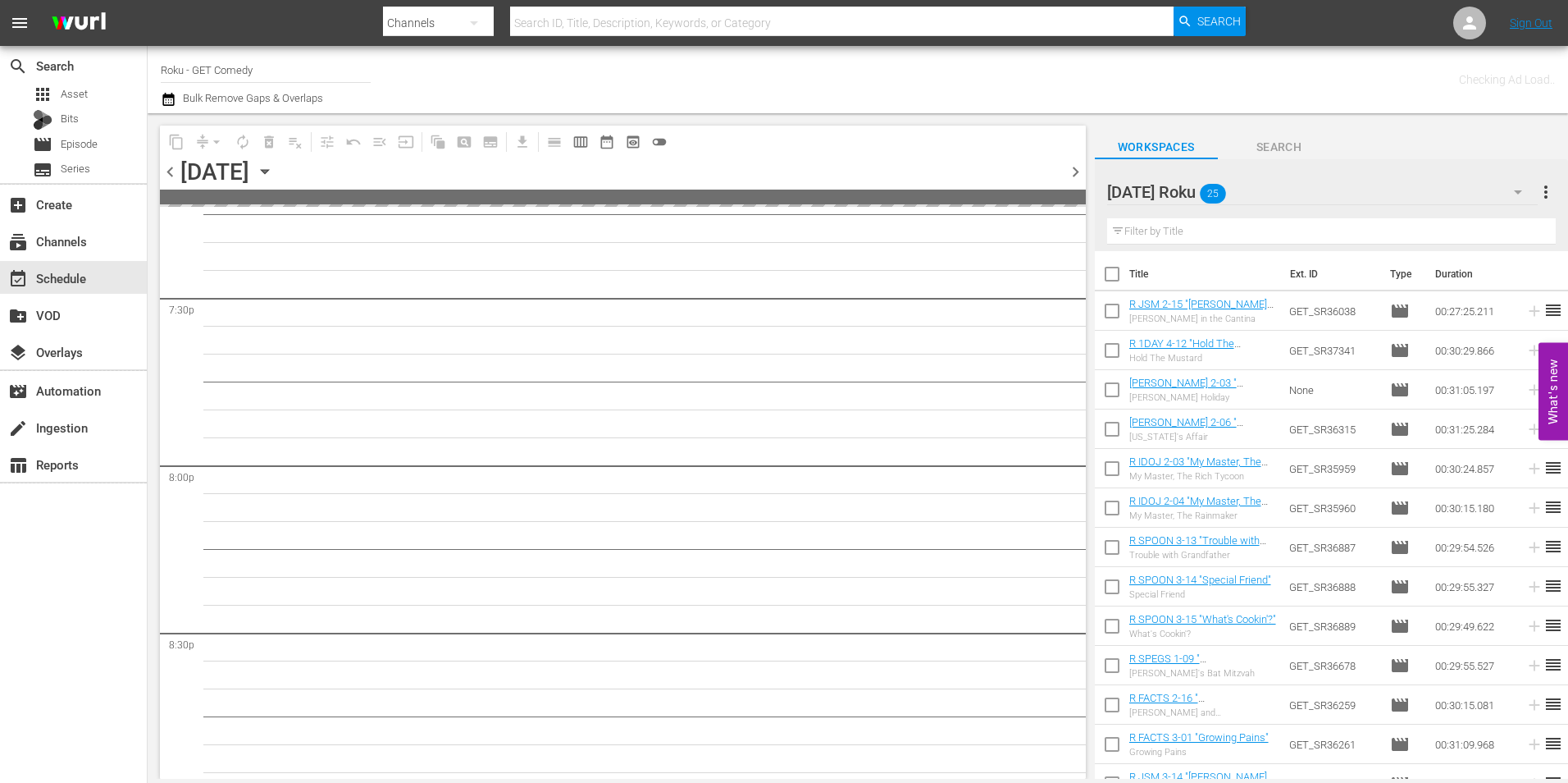
click at [170, 167] on span "chevron_left" at bounding box center [170, 171] width 20 height 20
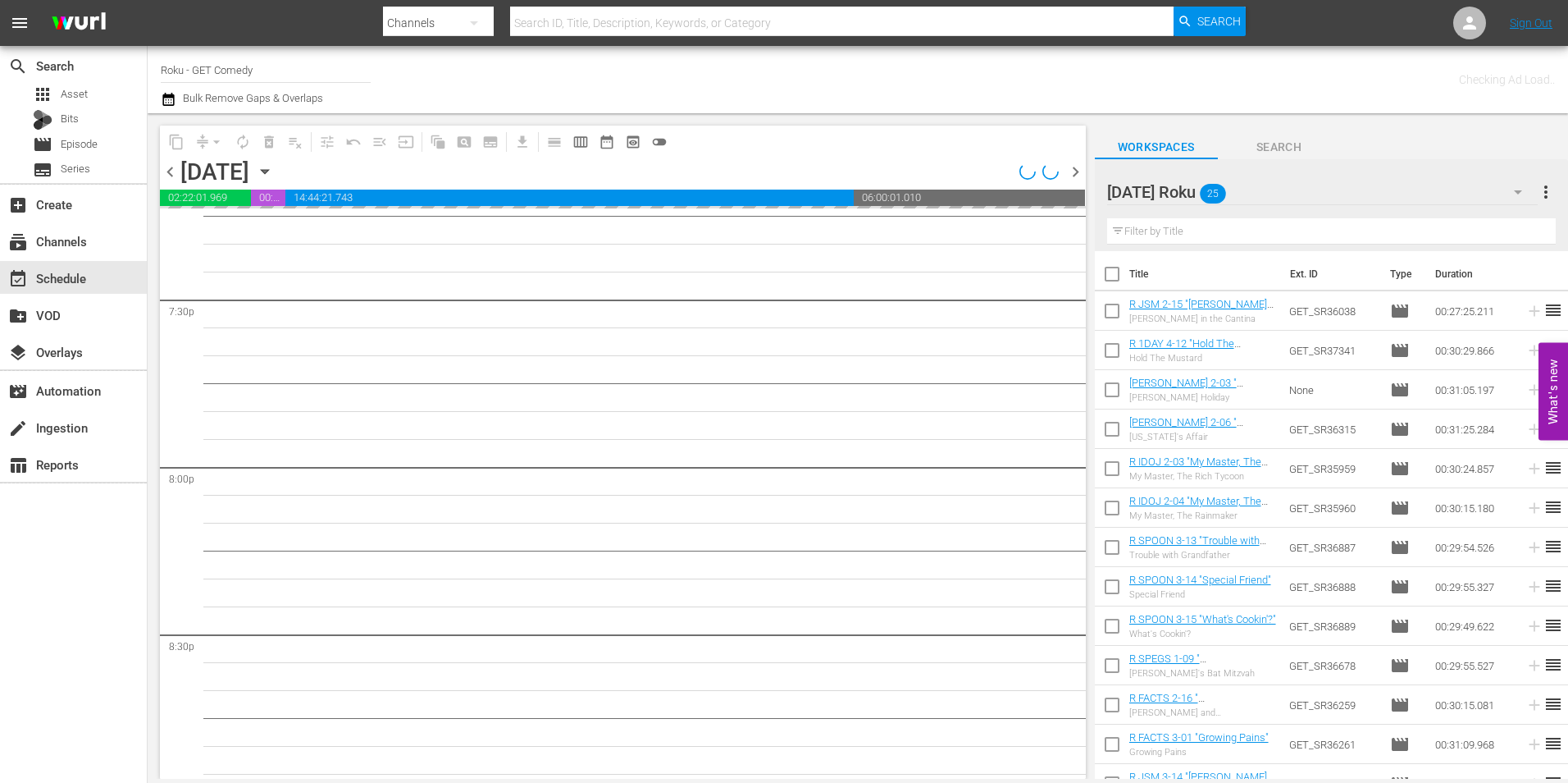
scroll to position [5989, 0]
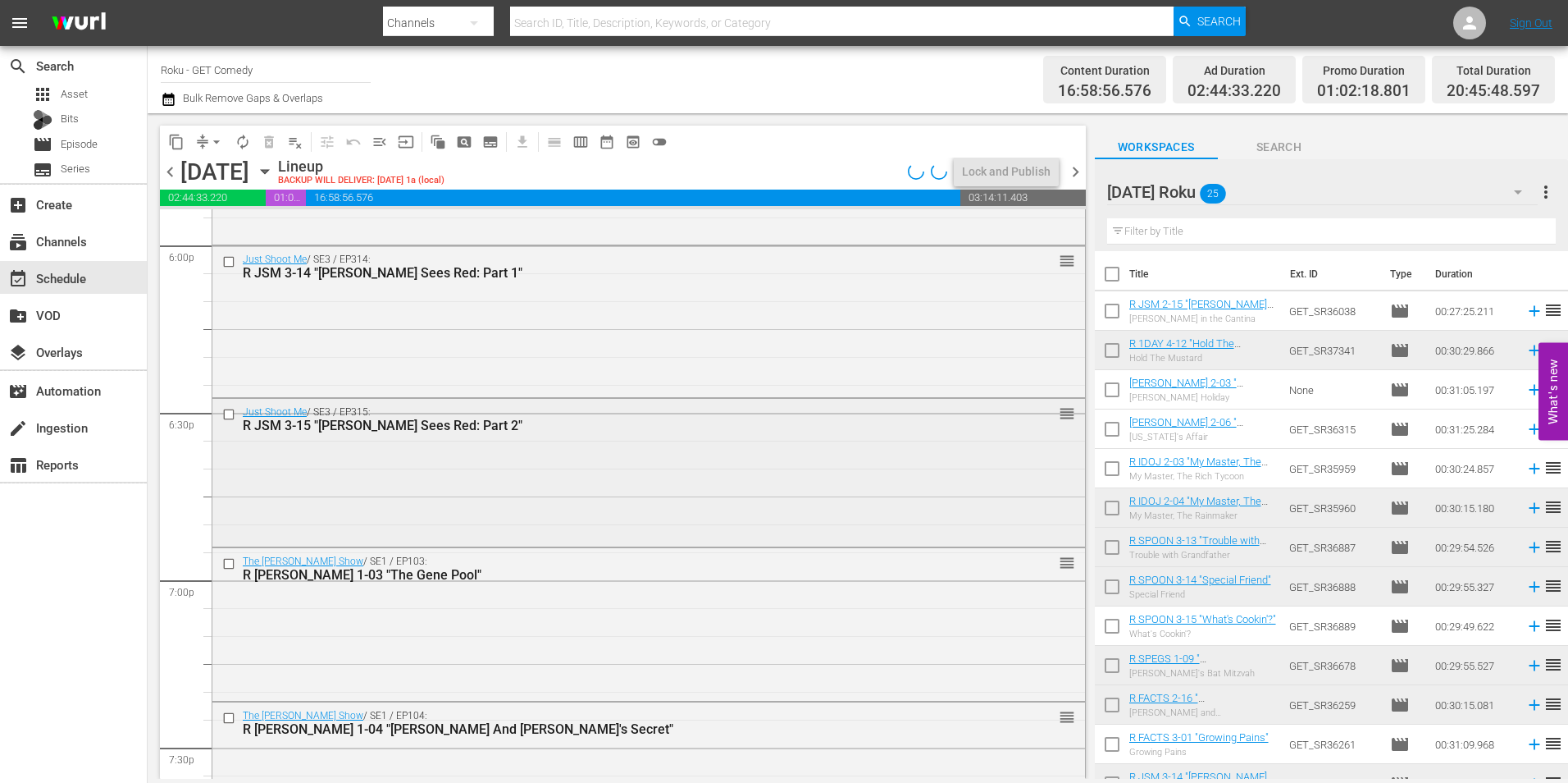
click at [393, 514] on div "Just Shoot Me / SE3 / EP315: R JSM 3-15 "Nina Sees Red: Part 2" reorder" at bounding box center [649, 470] width 873 height 144
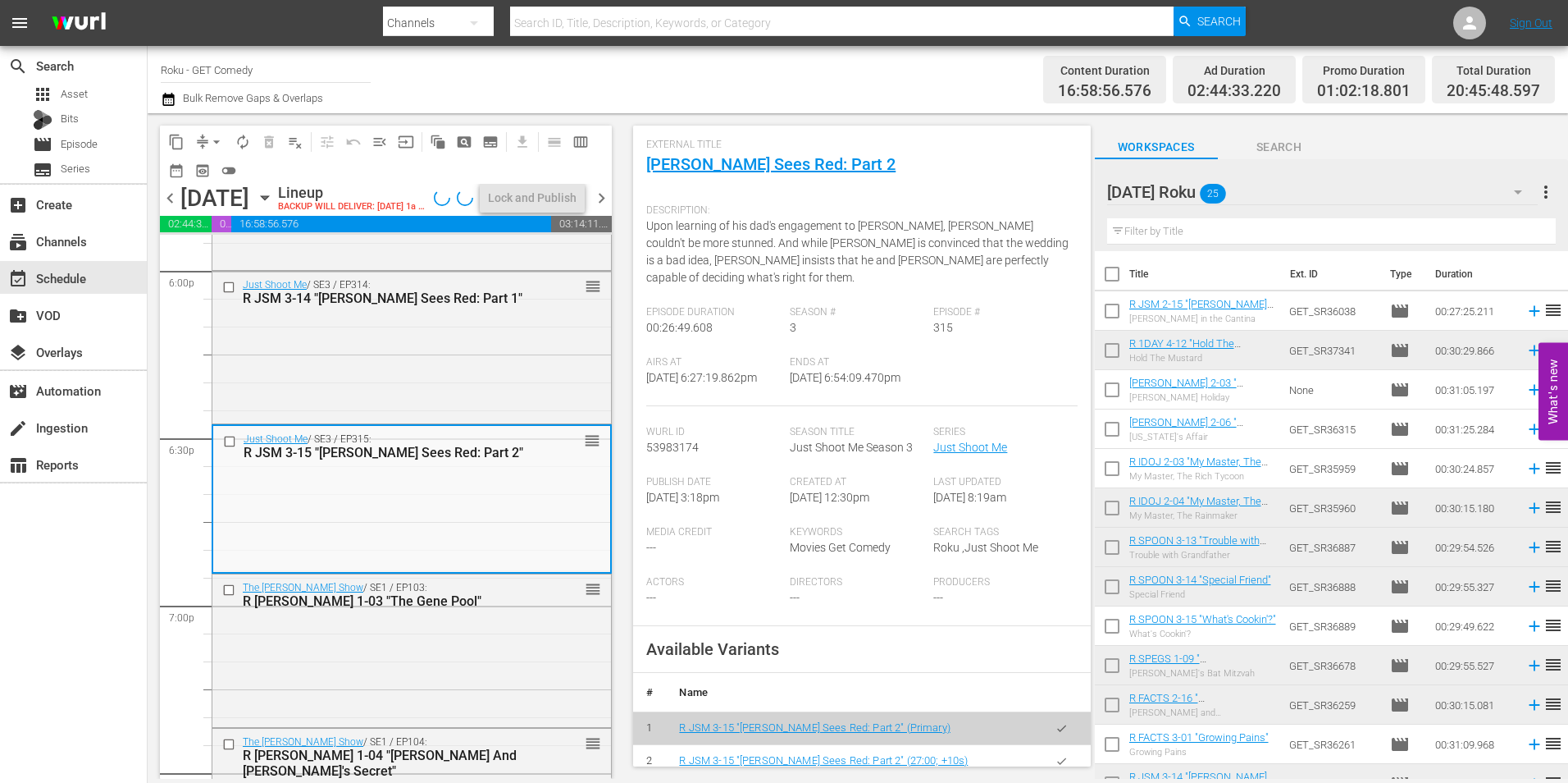
scroll to position [246, 0]
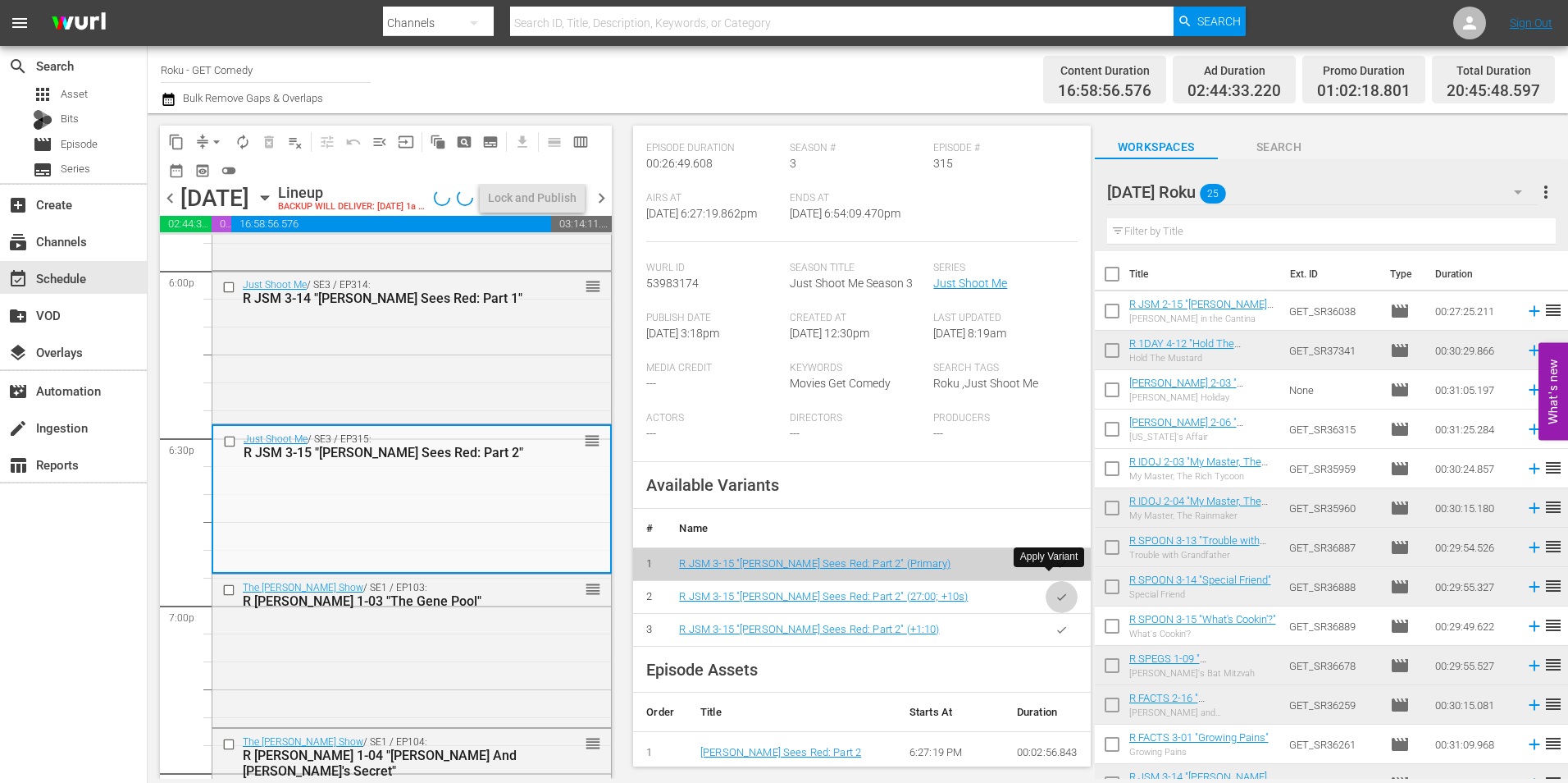
click at [1055, 591] on icon "button" at bounding box center [1062, 597] width 12 height 12
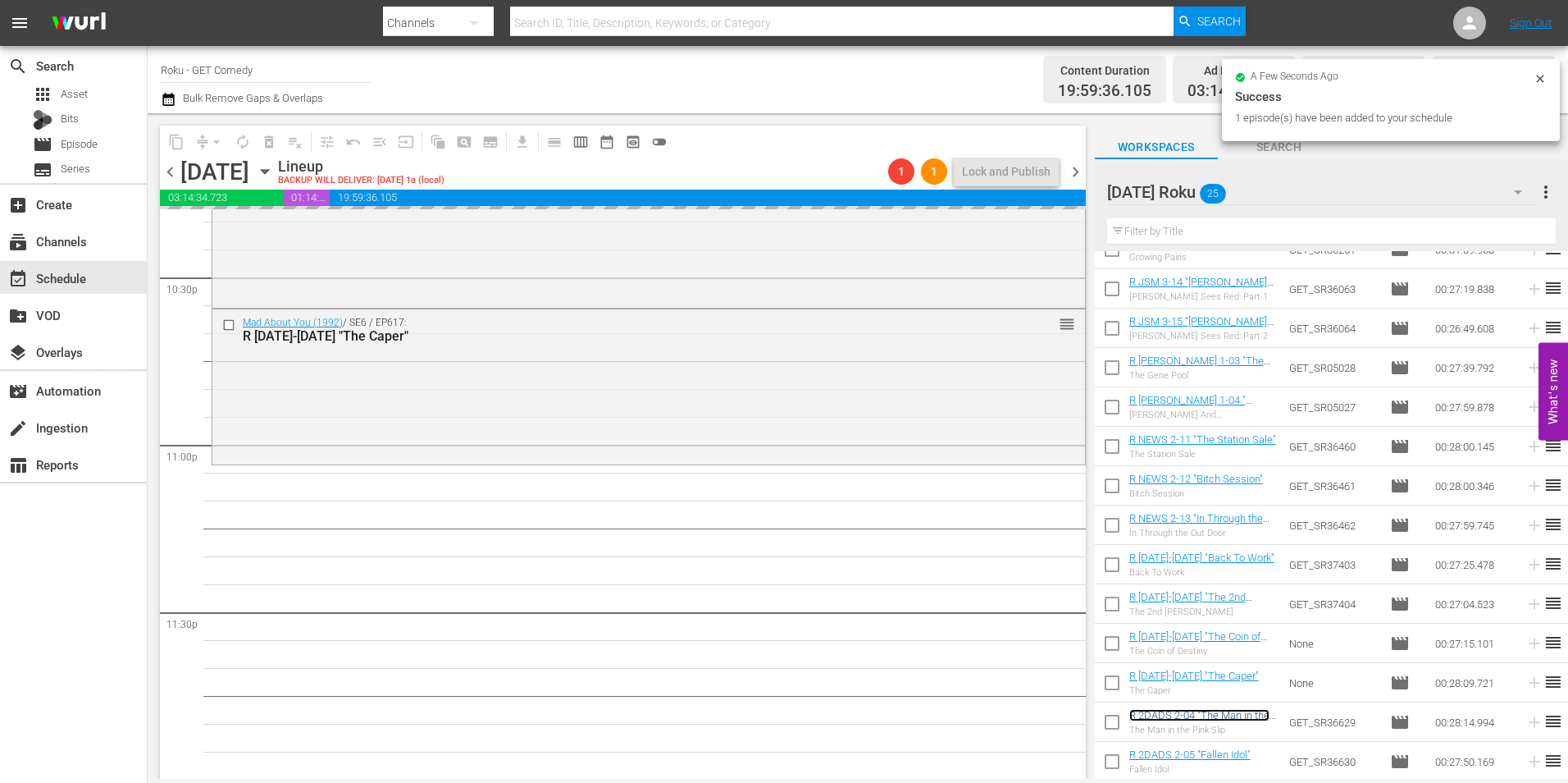
scroll to position [7464, 0]
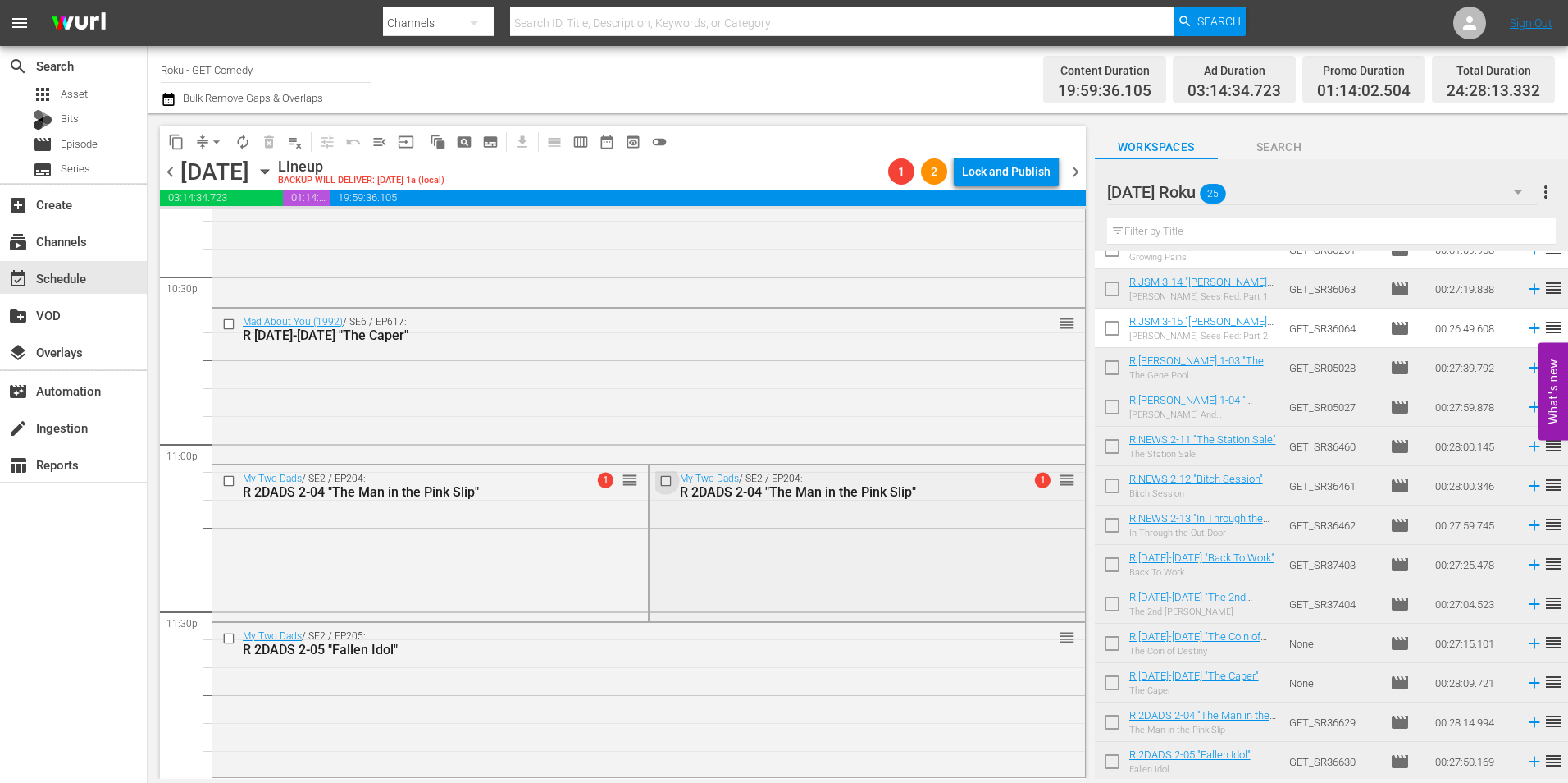
click at [662, 477] on input "checkbox" at bounding box center [667, 480] width 17 height 14
click at [273, 141] on span "delete_forever_outlined" at bounding box center [269, 142] width 17 height 17
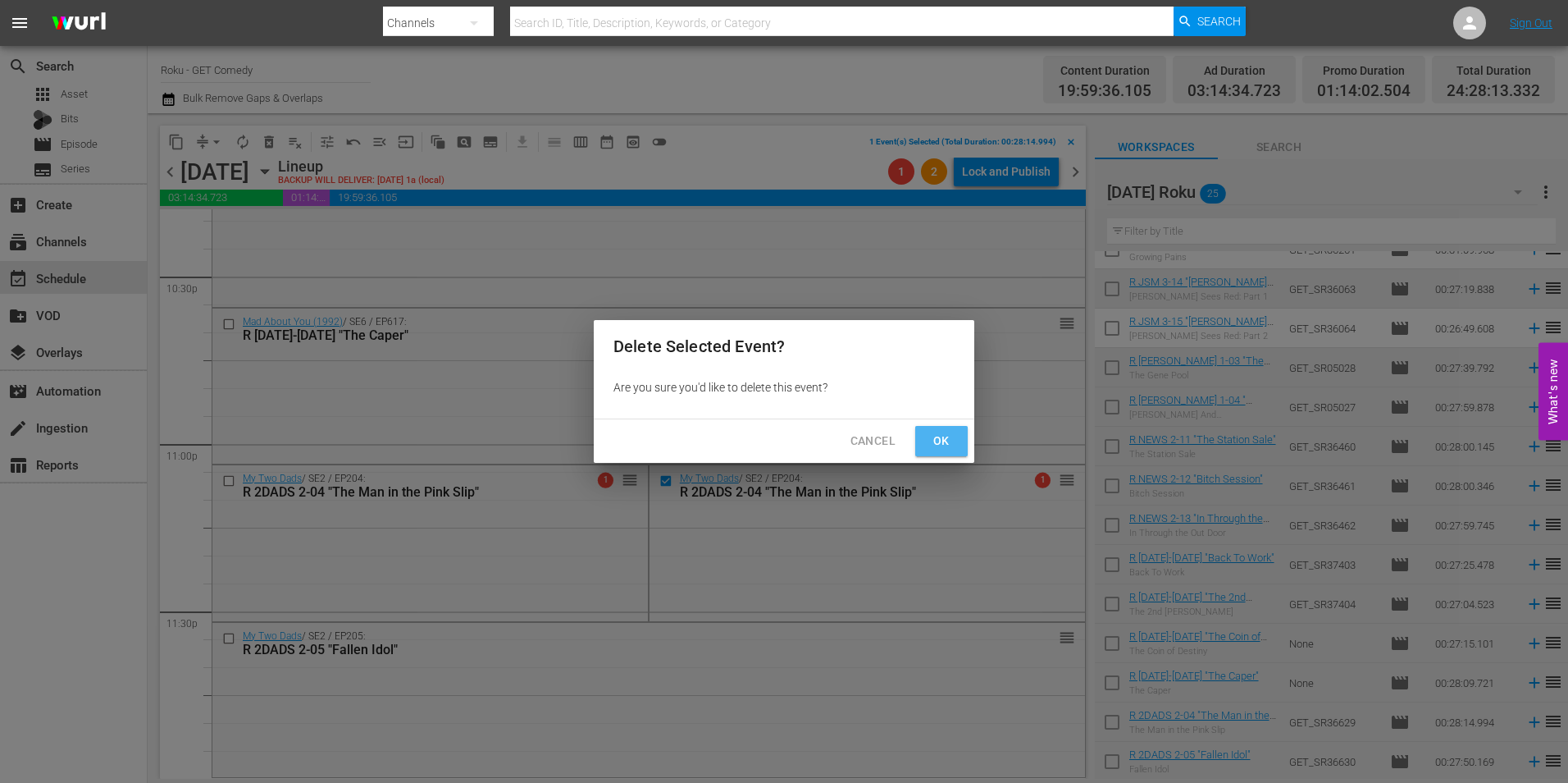
click at [928, 433] on button "Ok" at bounding box center [941, 441] width 52 height 30
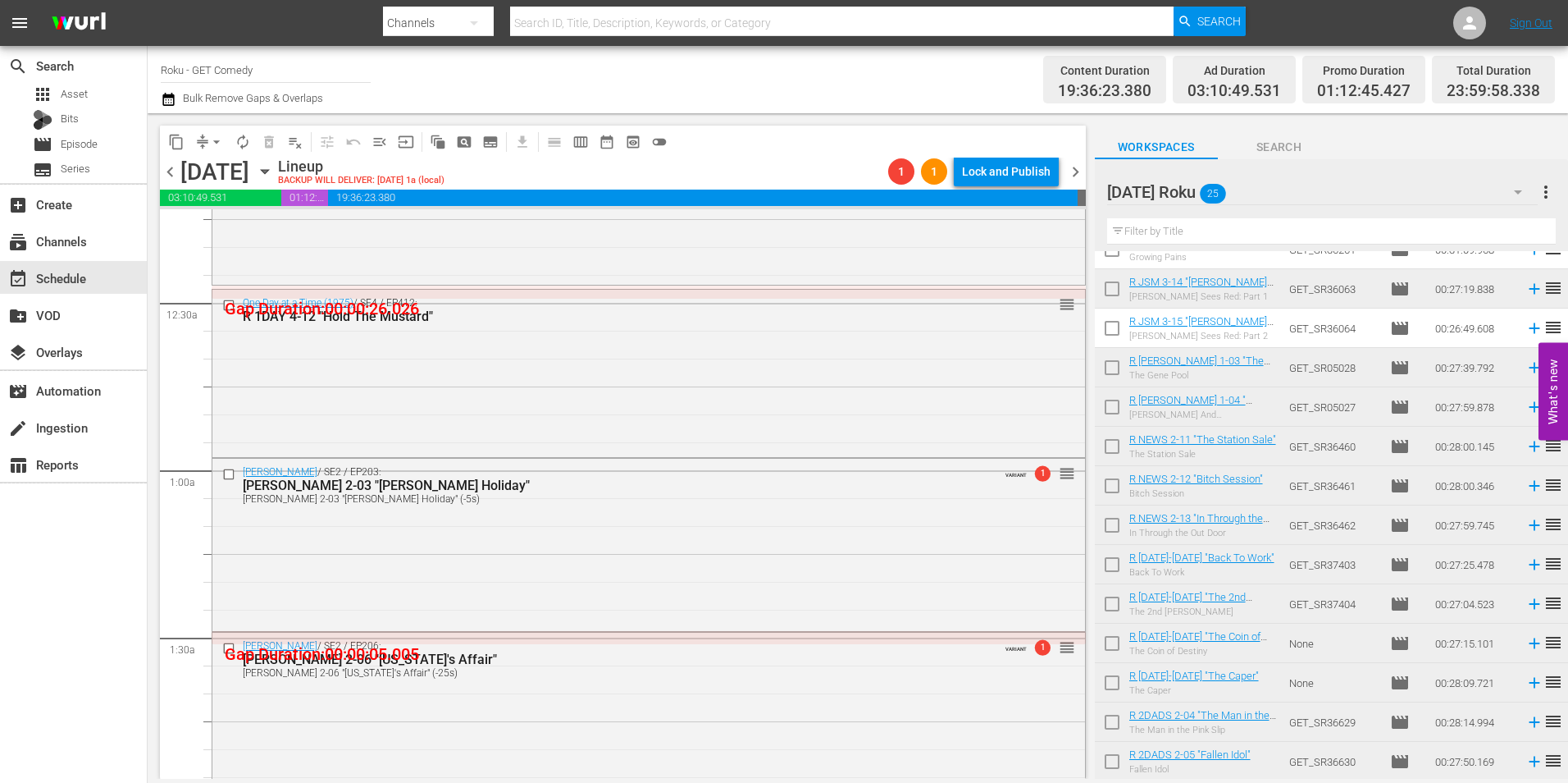
scroll to position [0, 0]
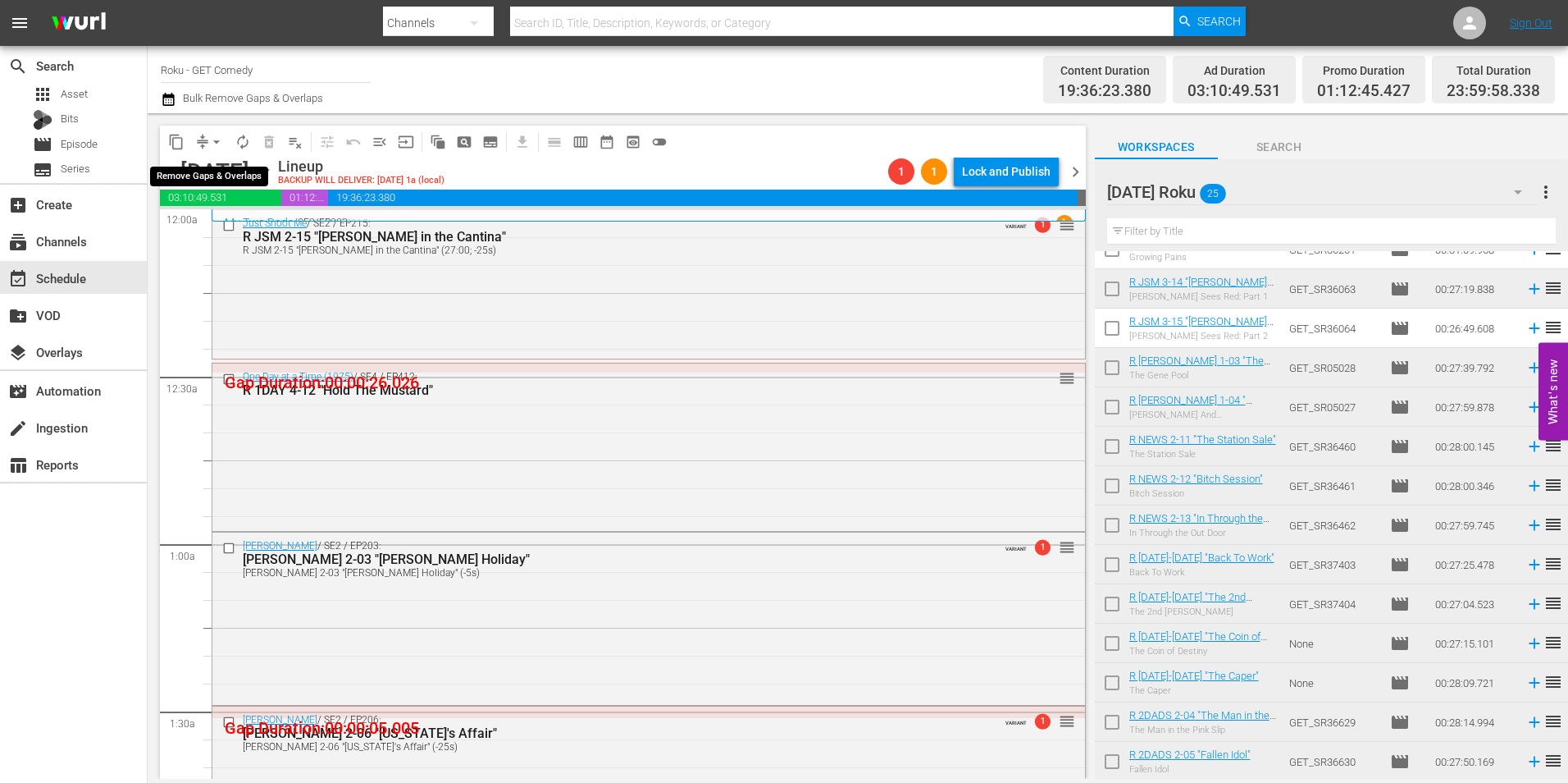
click at [205, 140] on button "arrow_drop_down" at bounding box center [217, 142] width 27 height 27
click at [195, 181] on li "Align to Midnight" at bounding box center [217, 174] width 173 height 27
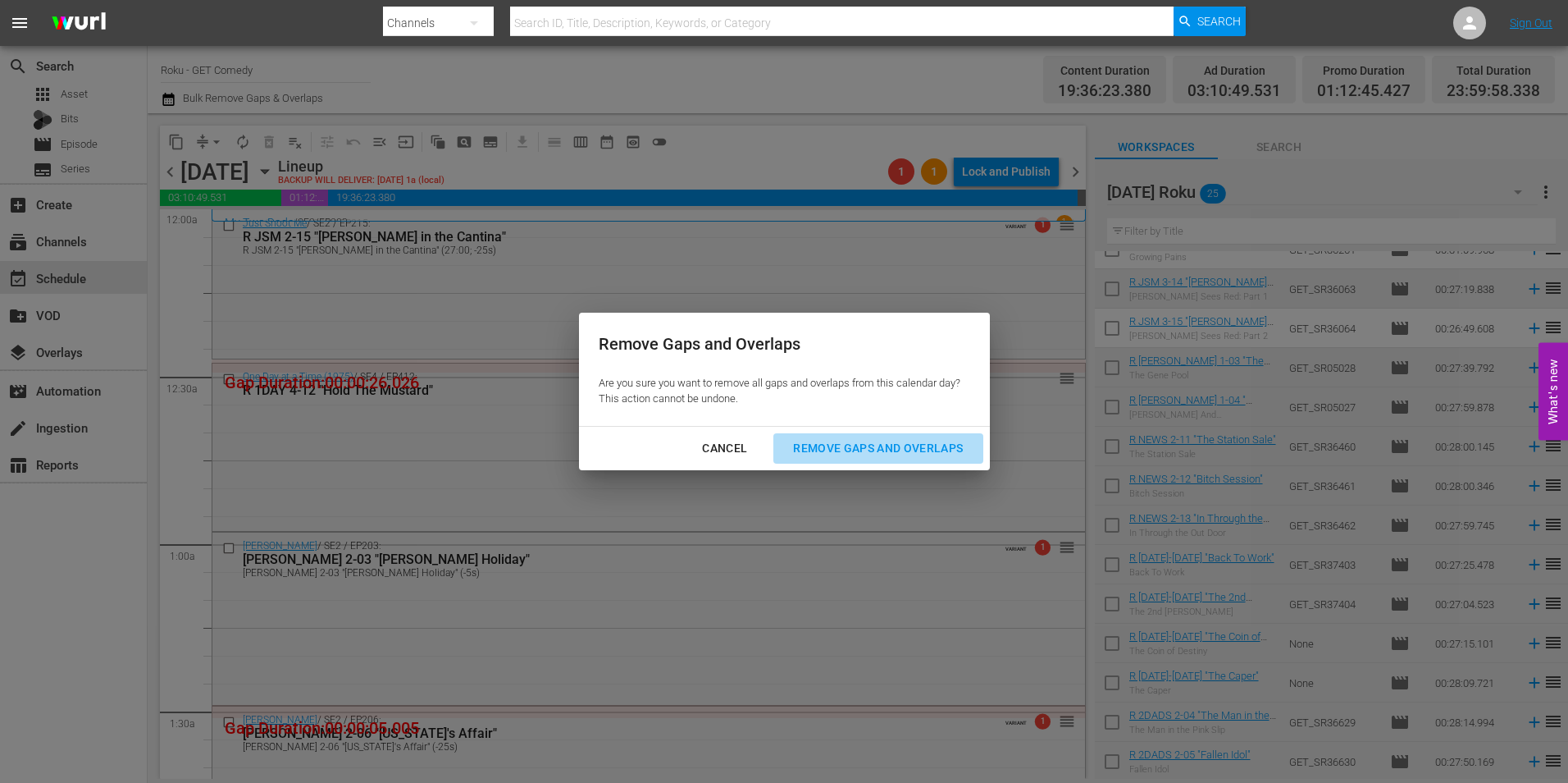
click at [853, 451] on div "Remove Gaps and Overlaps" at bounding box center [877, 448] width 196 height 20
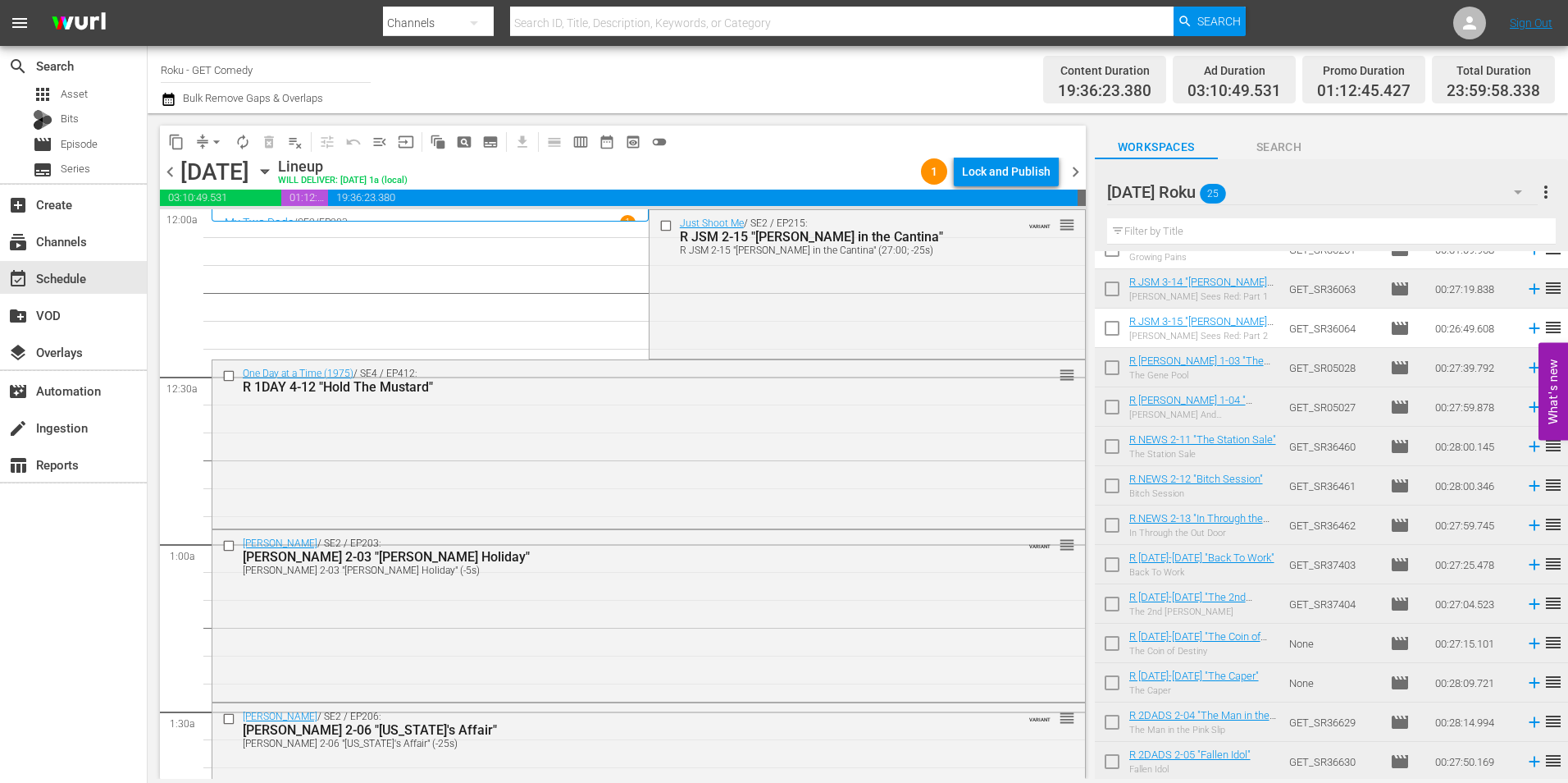
click at [274, 169] on icon "button" at bounding box center [265, 171] width 18 height 18
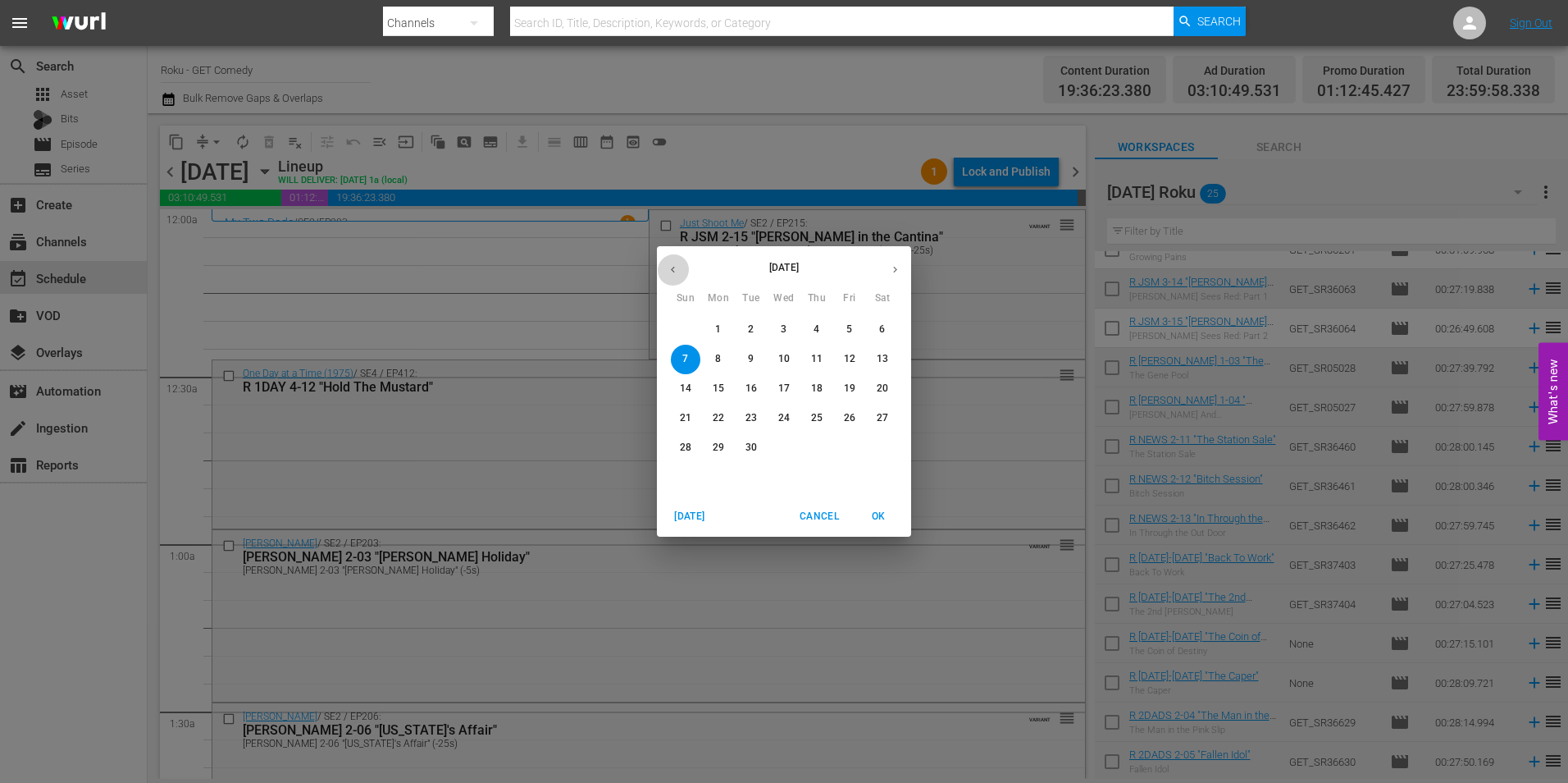
click at [669, 263] on icon "button" at bounding box center [673, 269] width 12 height 12
click at [718, 449] on p "25" at bounding box center [718, 447] width 12 height 14
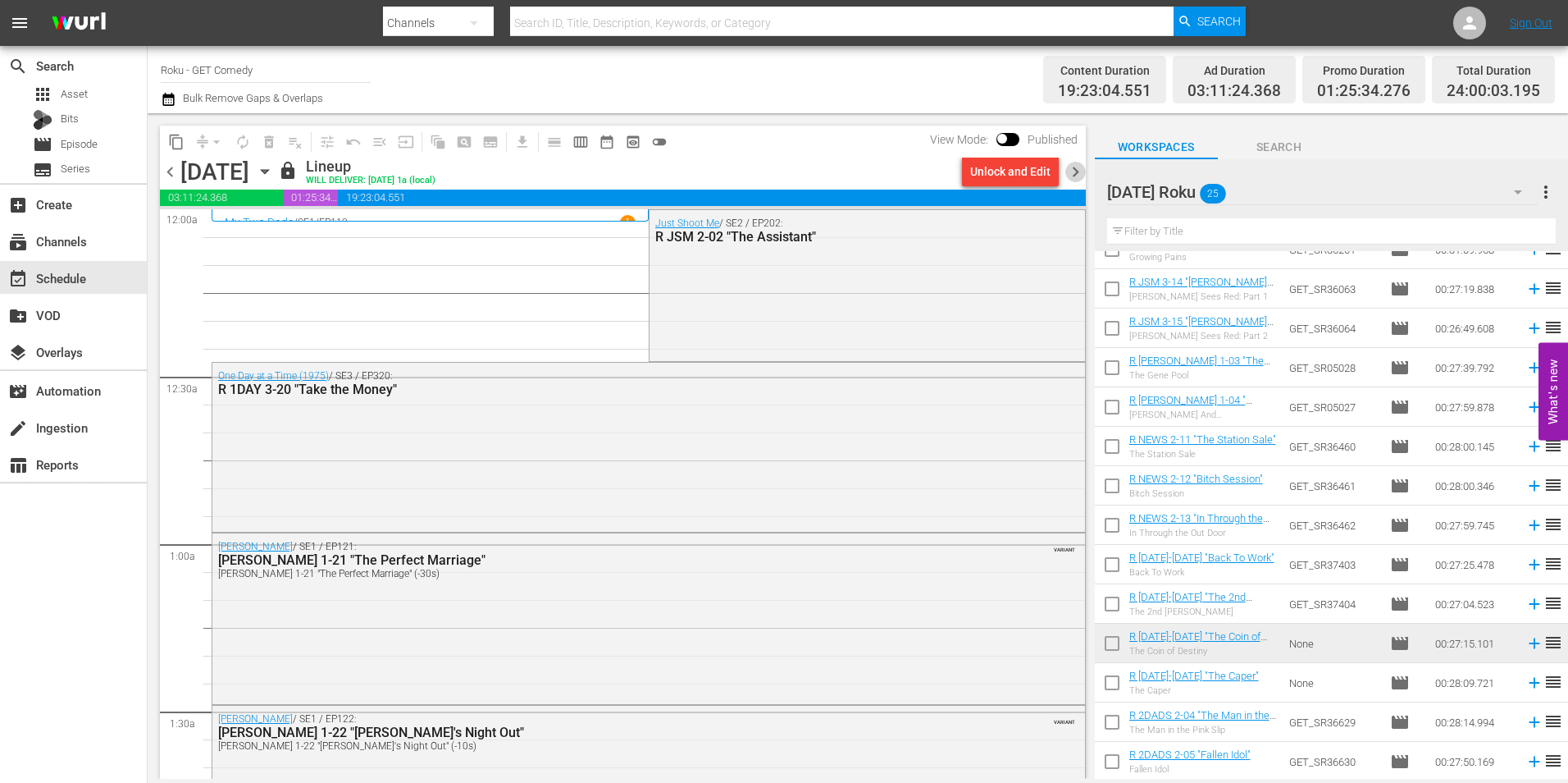
click at [1078, 173] on span "chevron_right" at bounding box center [1075, 171] width 20 height 20
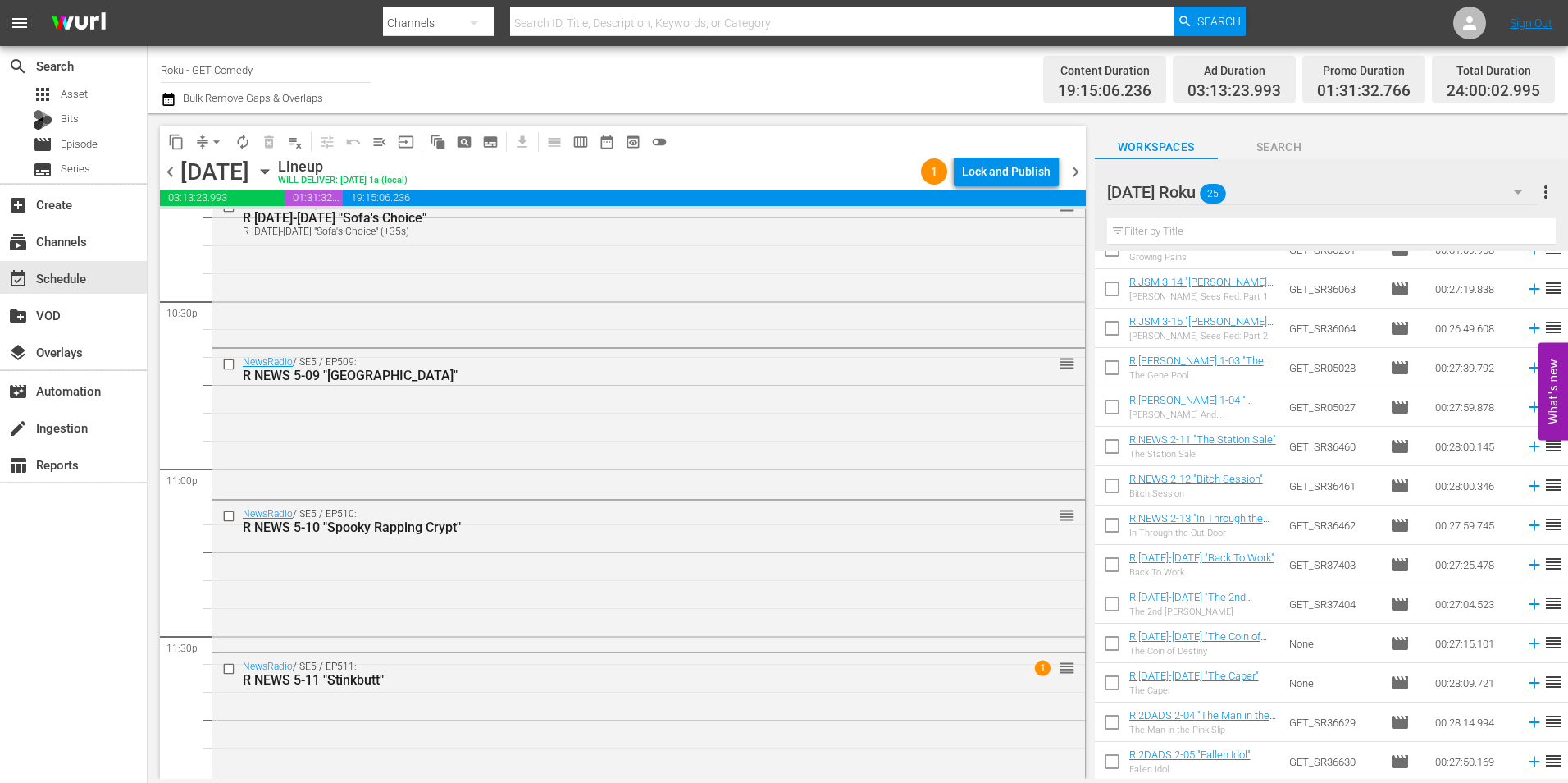
scroll to position [7464, 0]
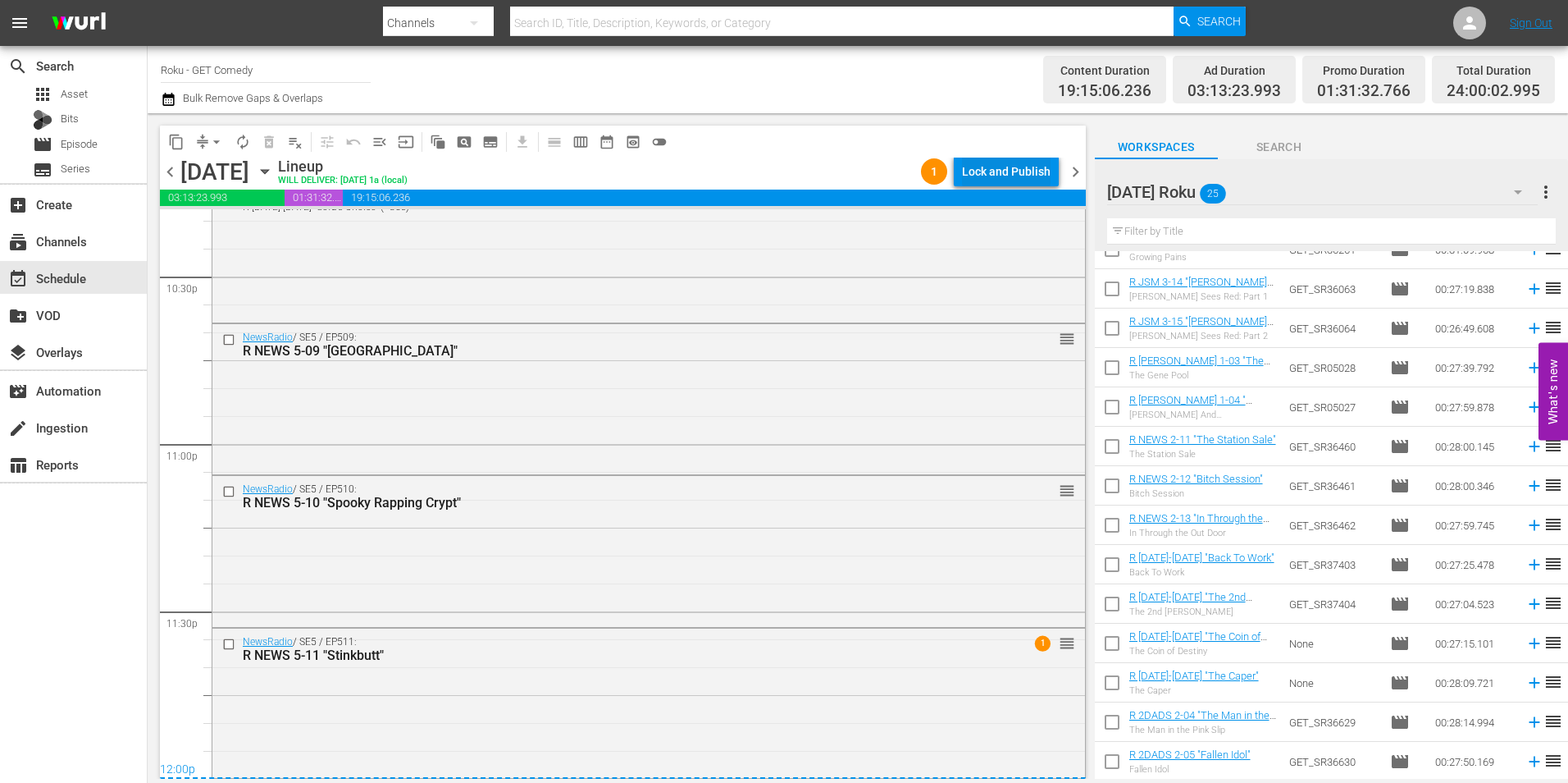
click at [1029, 173] on div "Lock and Publish" at bounding box center [1006, 171] width 89 height 29
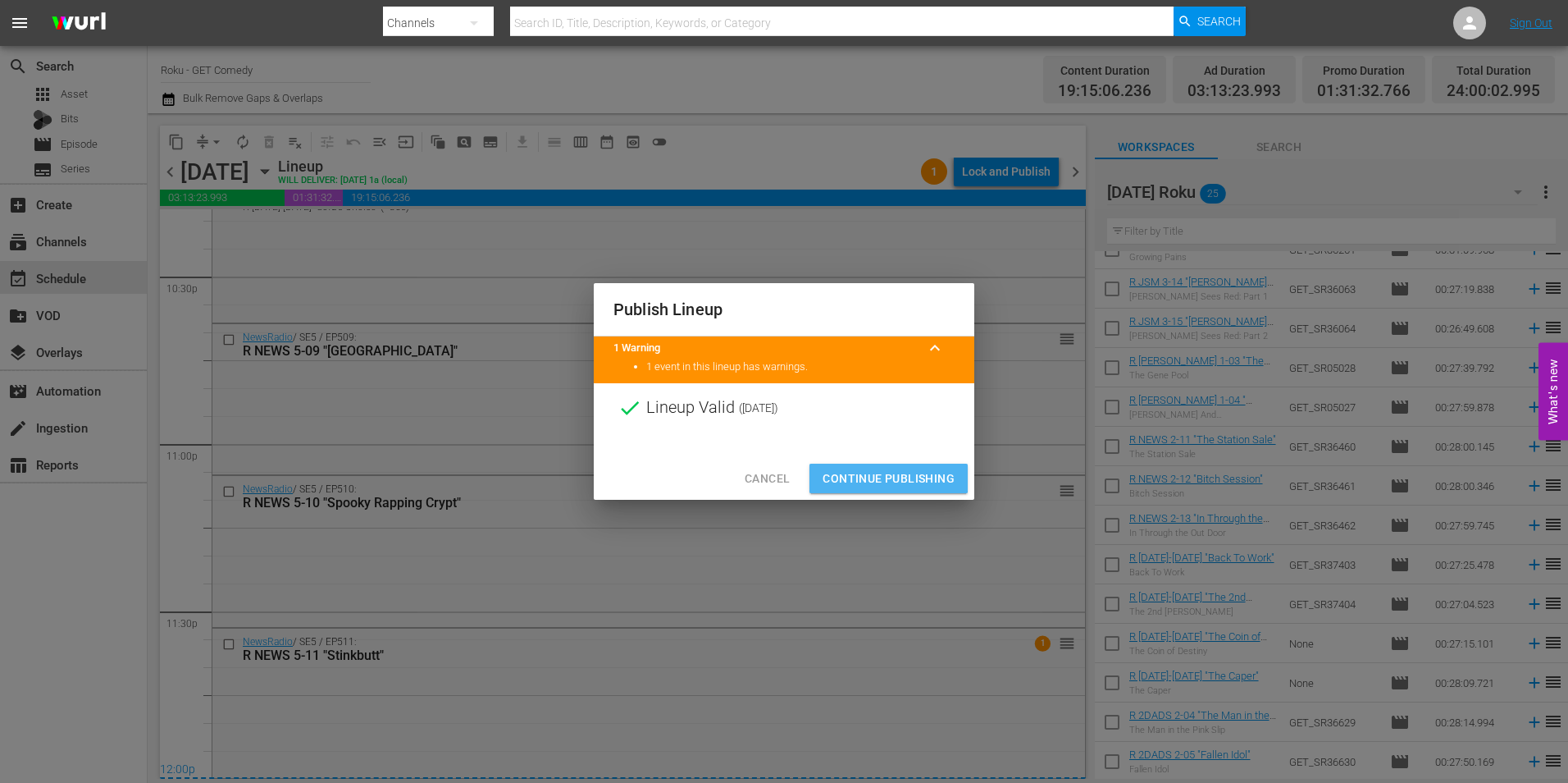
click at [866, 473] on span "Continue Publishing" at bounding box center [888, 478] width 132 height 20
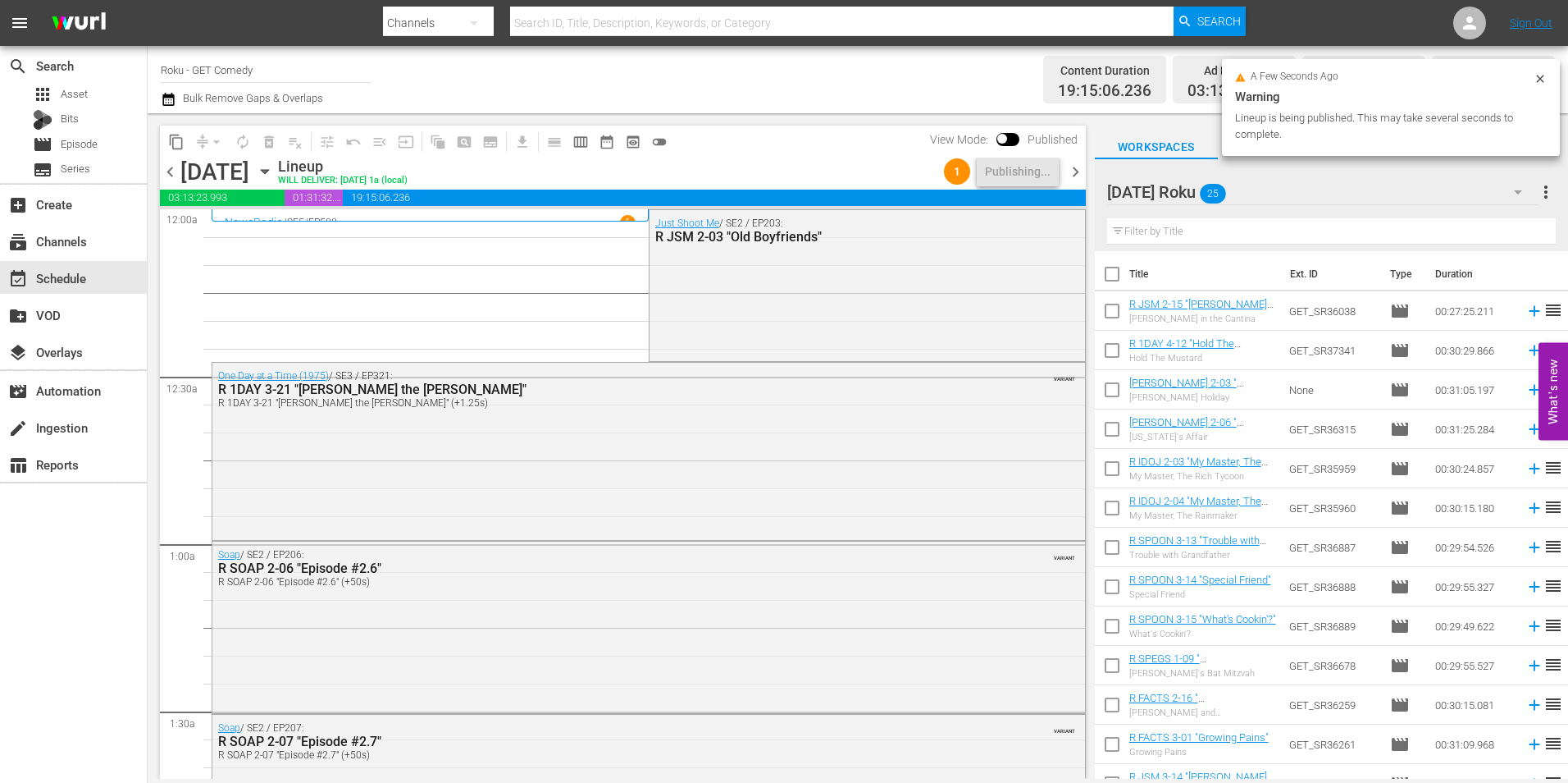
scroll to position [495, 0]
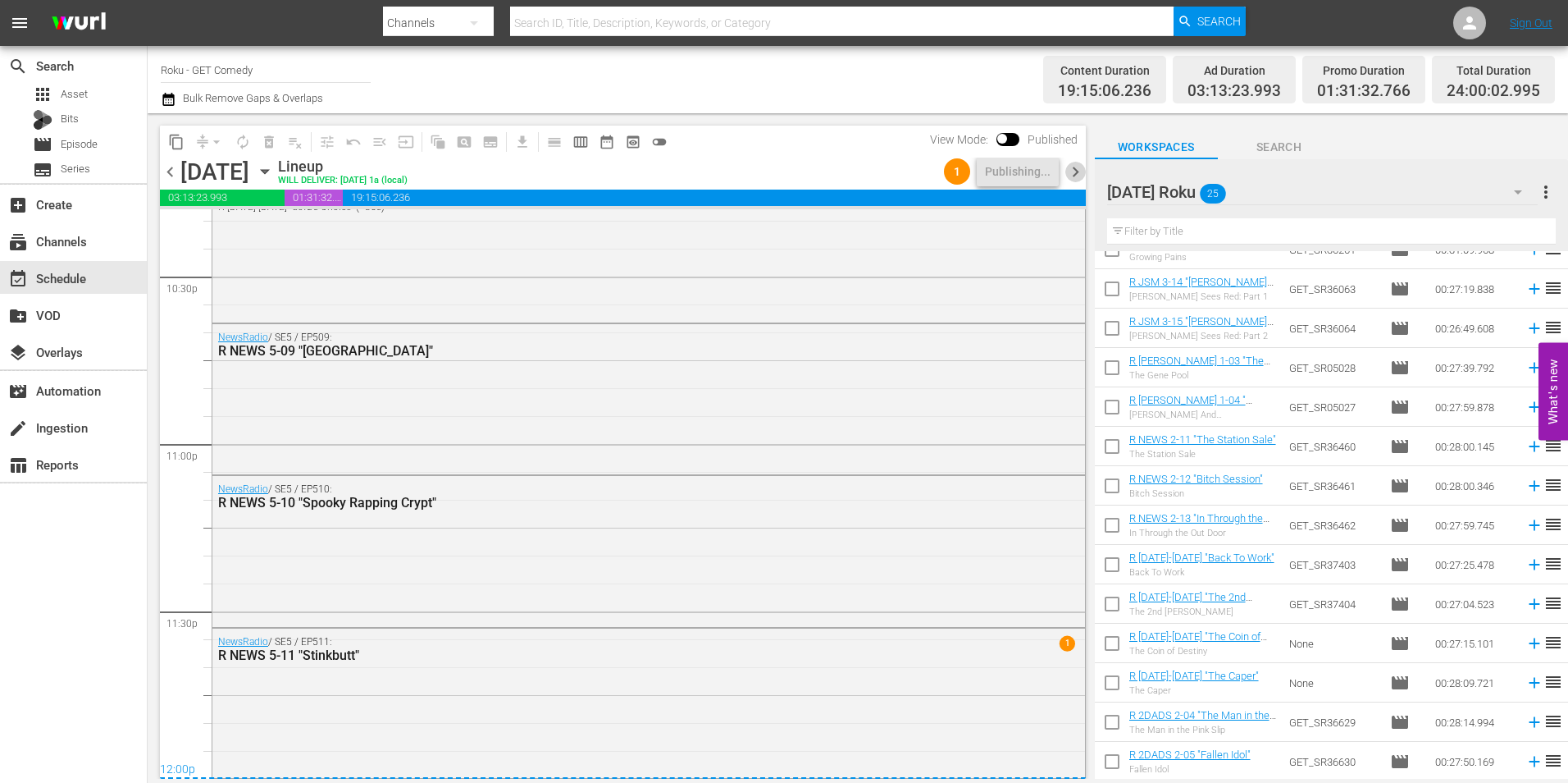
click at [1076, 169] on span "chevron_right" at bounding box center [1075, 171] width 20 height 20
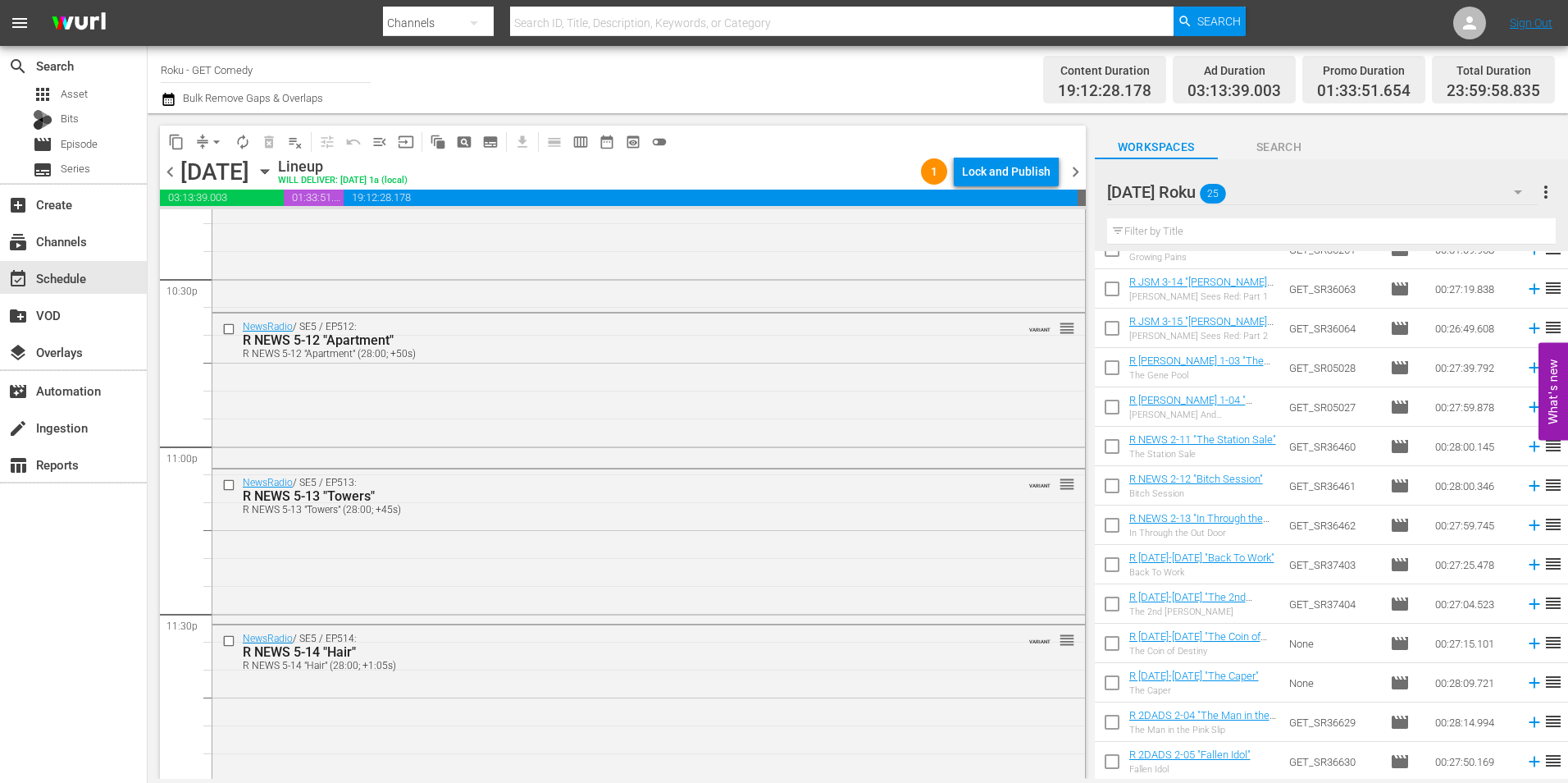
scroll to position [7464, 0]
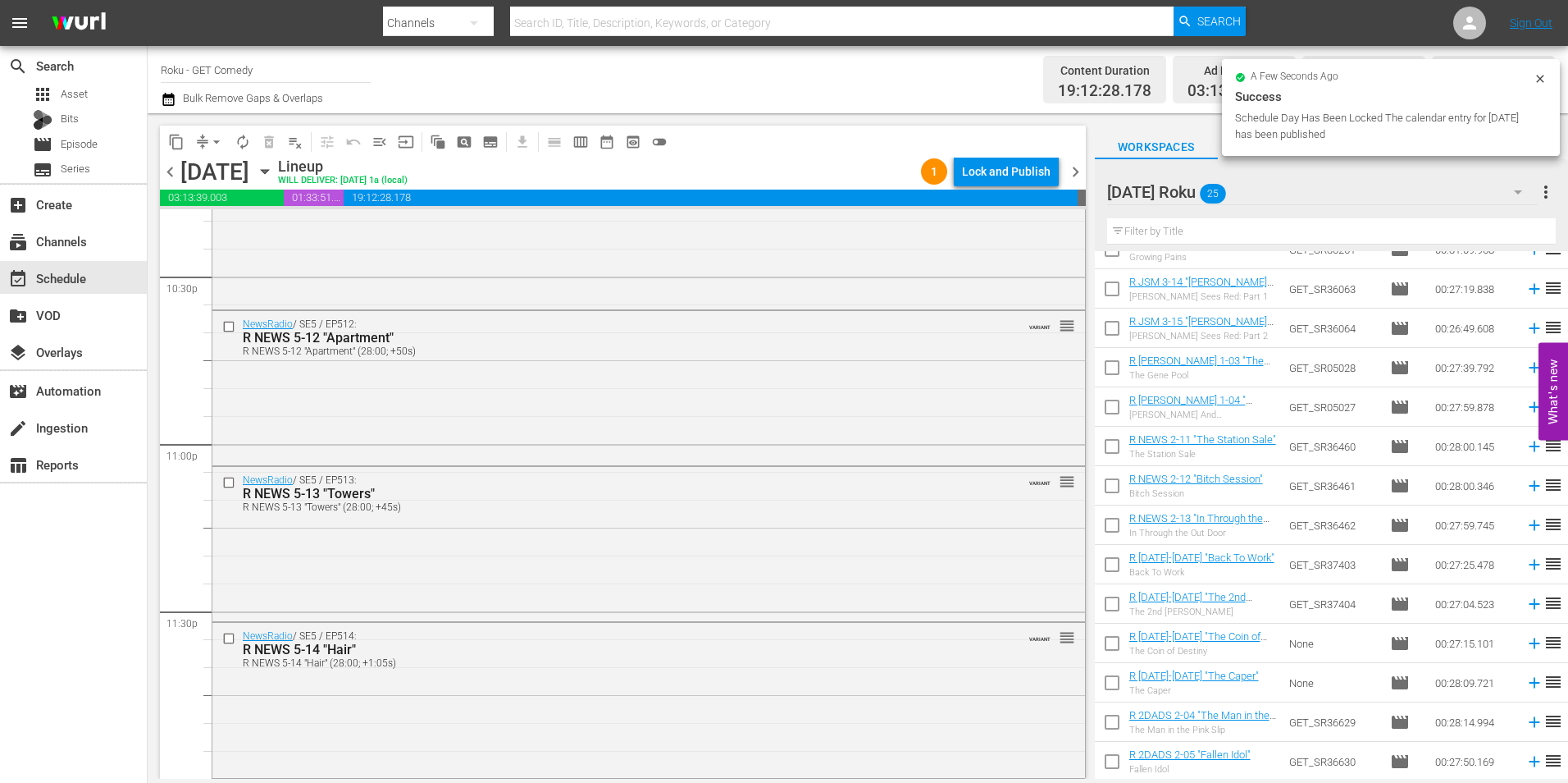
click at [1541, 78] on icon at bounding box center [1540, 79] width 13 height 13
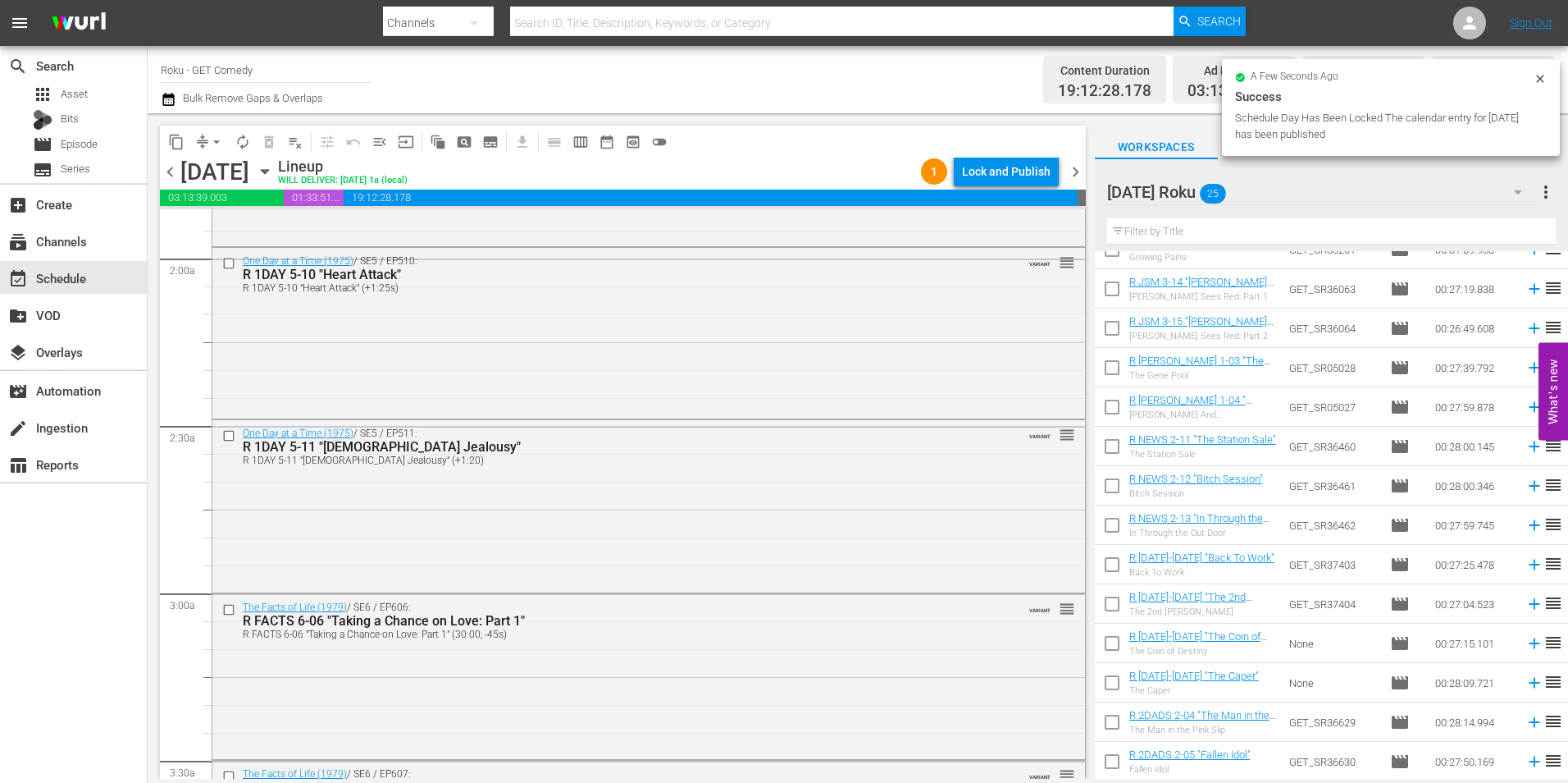
scroll to position [0, 0]
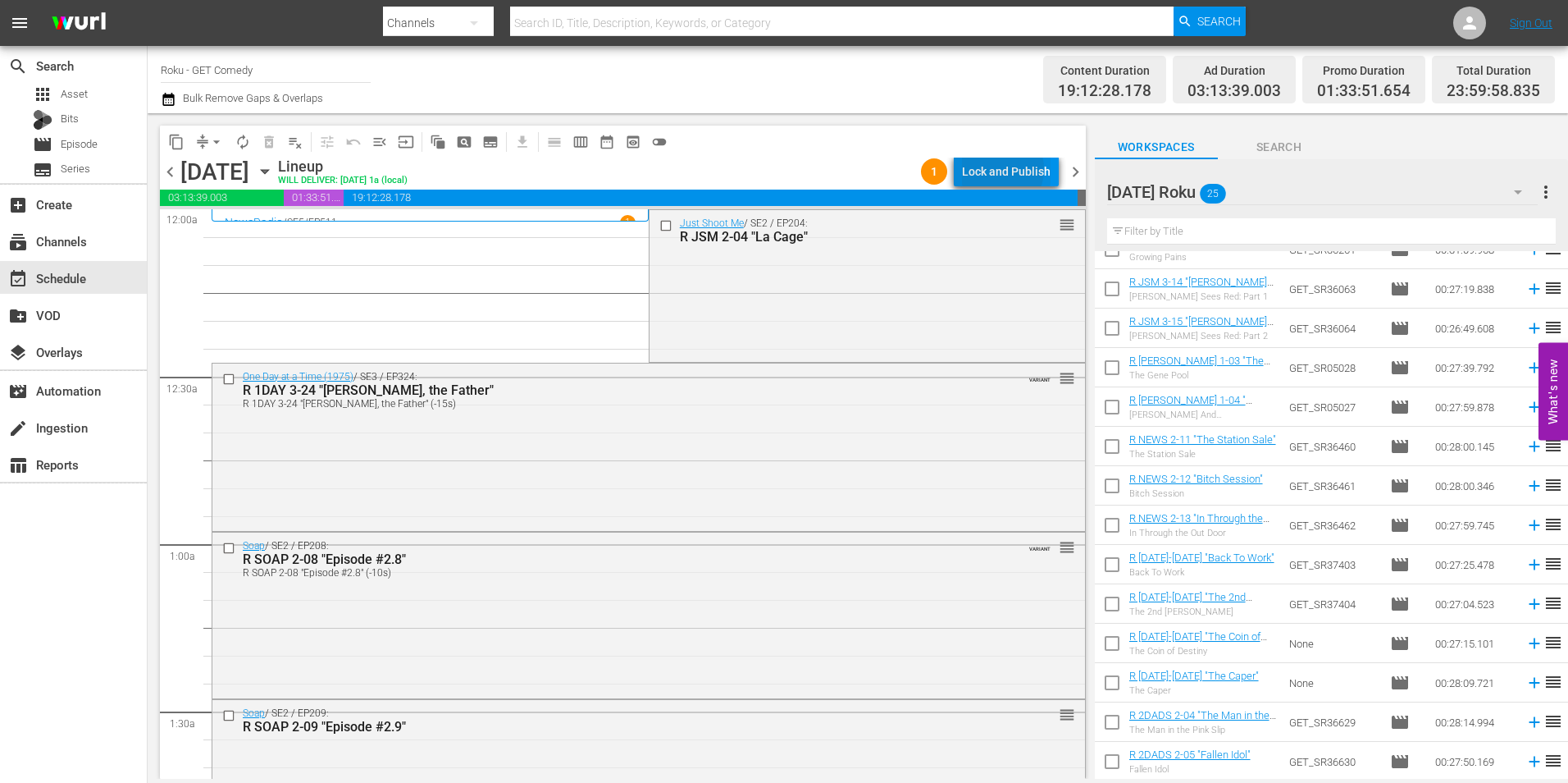
click at [1001, 169] on div "Lock and Publish" at bounding box center [1006, 171] width 89 height 29
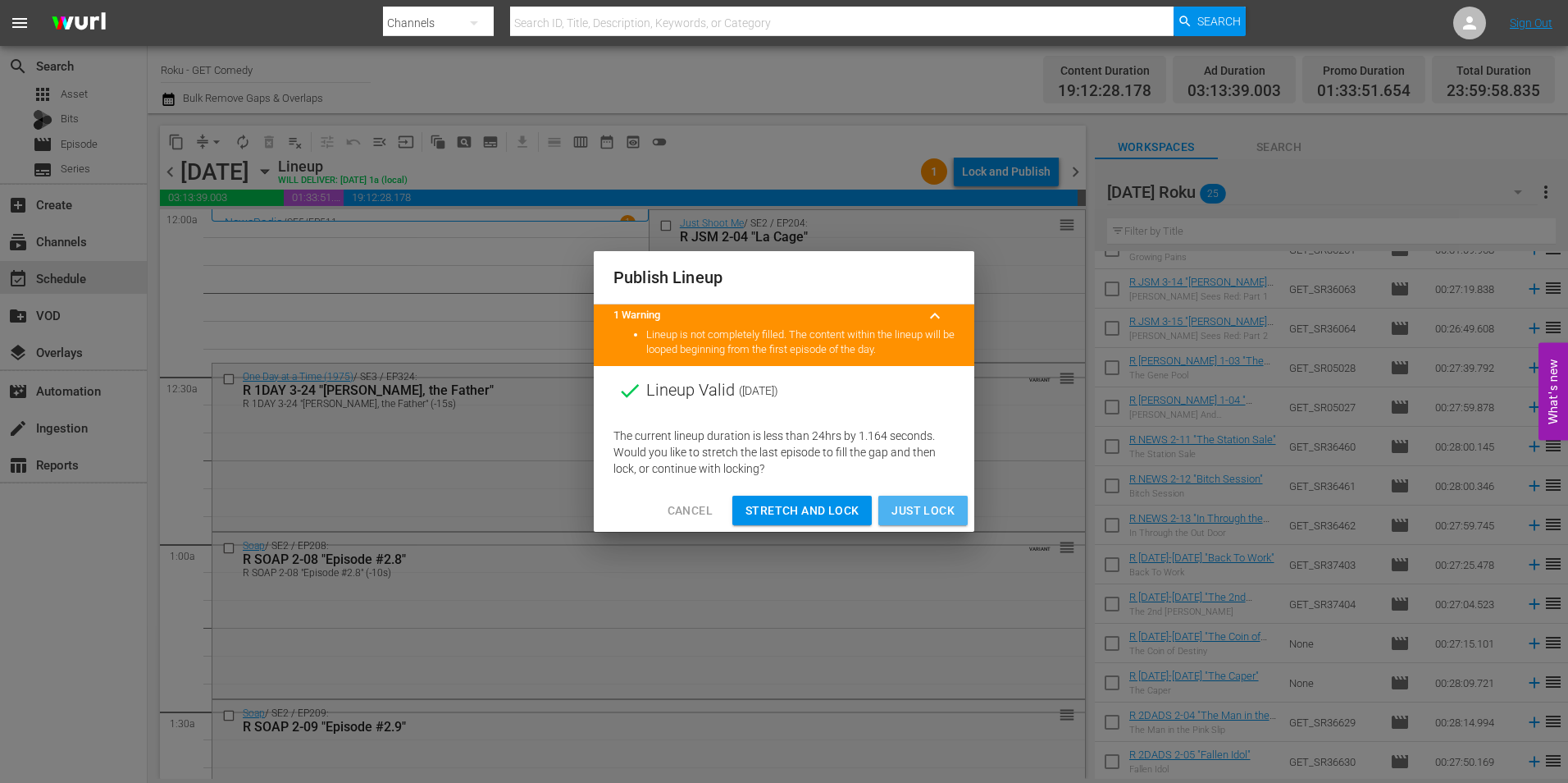
click at [922, 516] on span "Just Lock" at bounding box center [923, 510] width 63 height 20
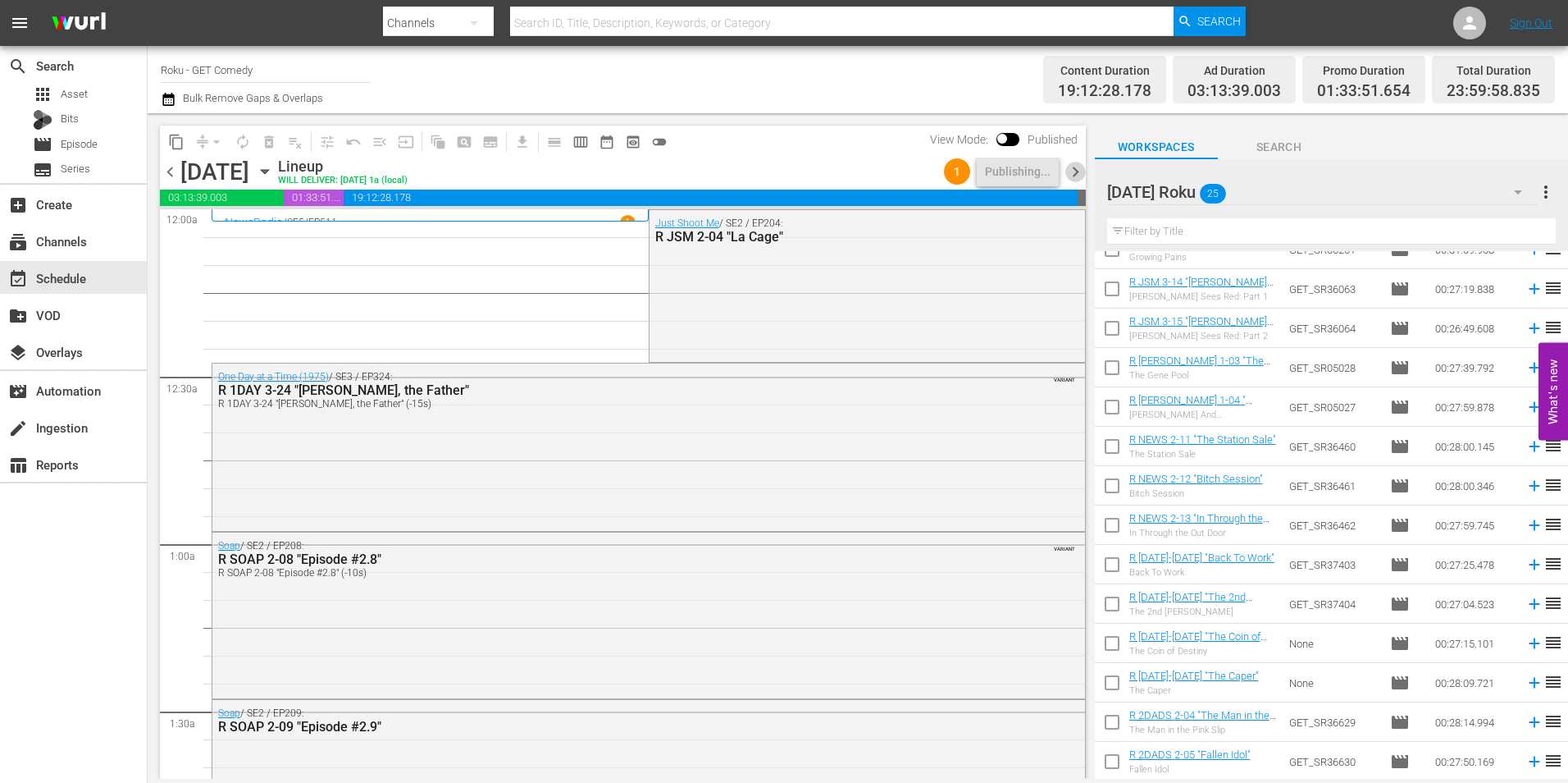
click at [1078, 175] on span "chevron_right" at bounding box center [1075, 171] width 20 height 20
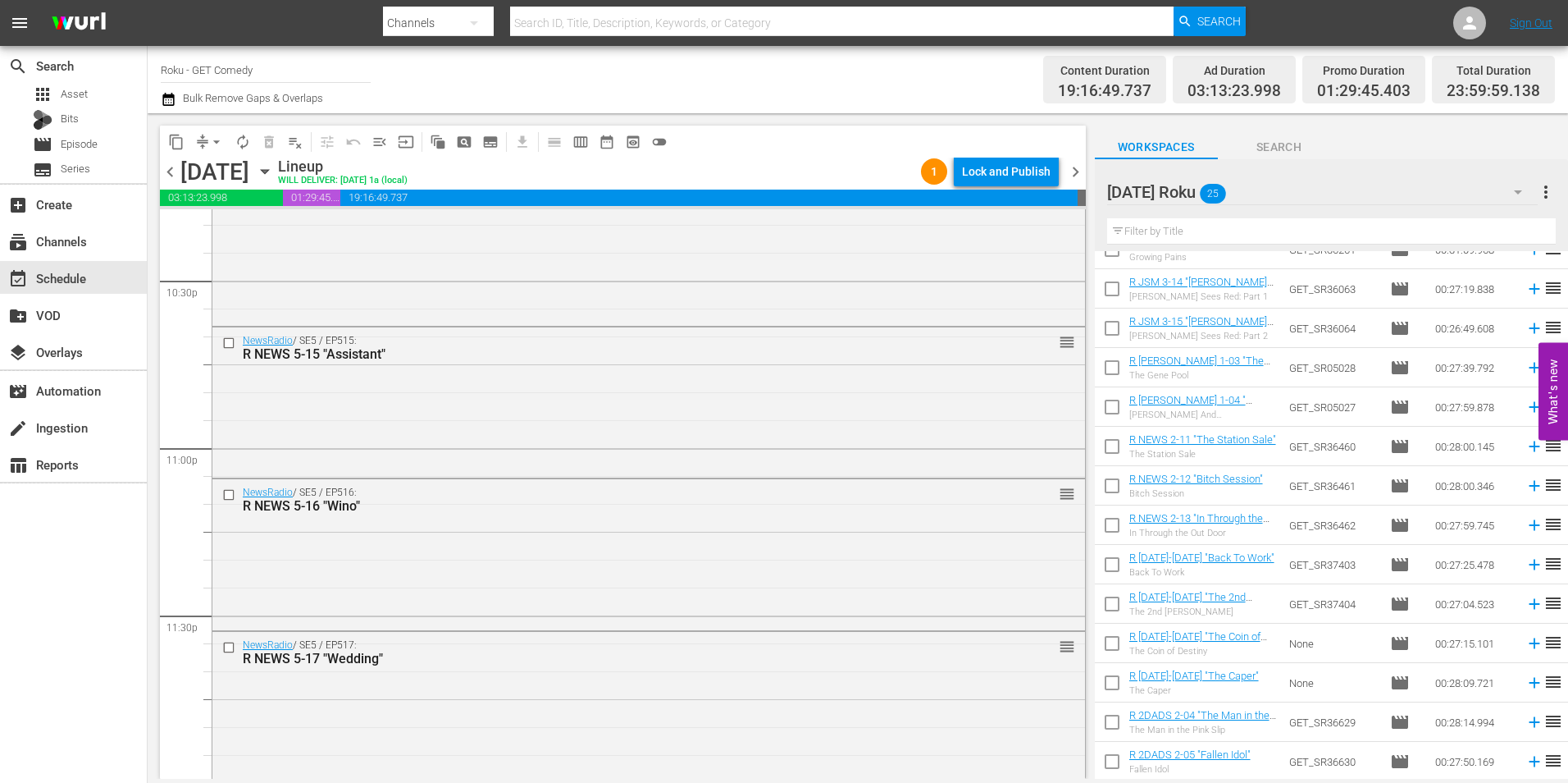
scroll to position [7464, 0]
click at [1000, 174] on div "Lock and Publish" at bounding box center [1006, 171] width 89 height 29
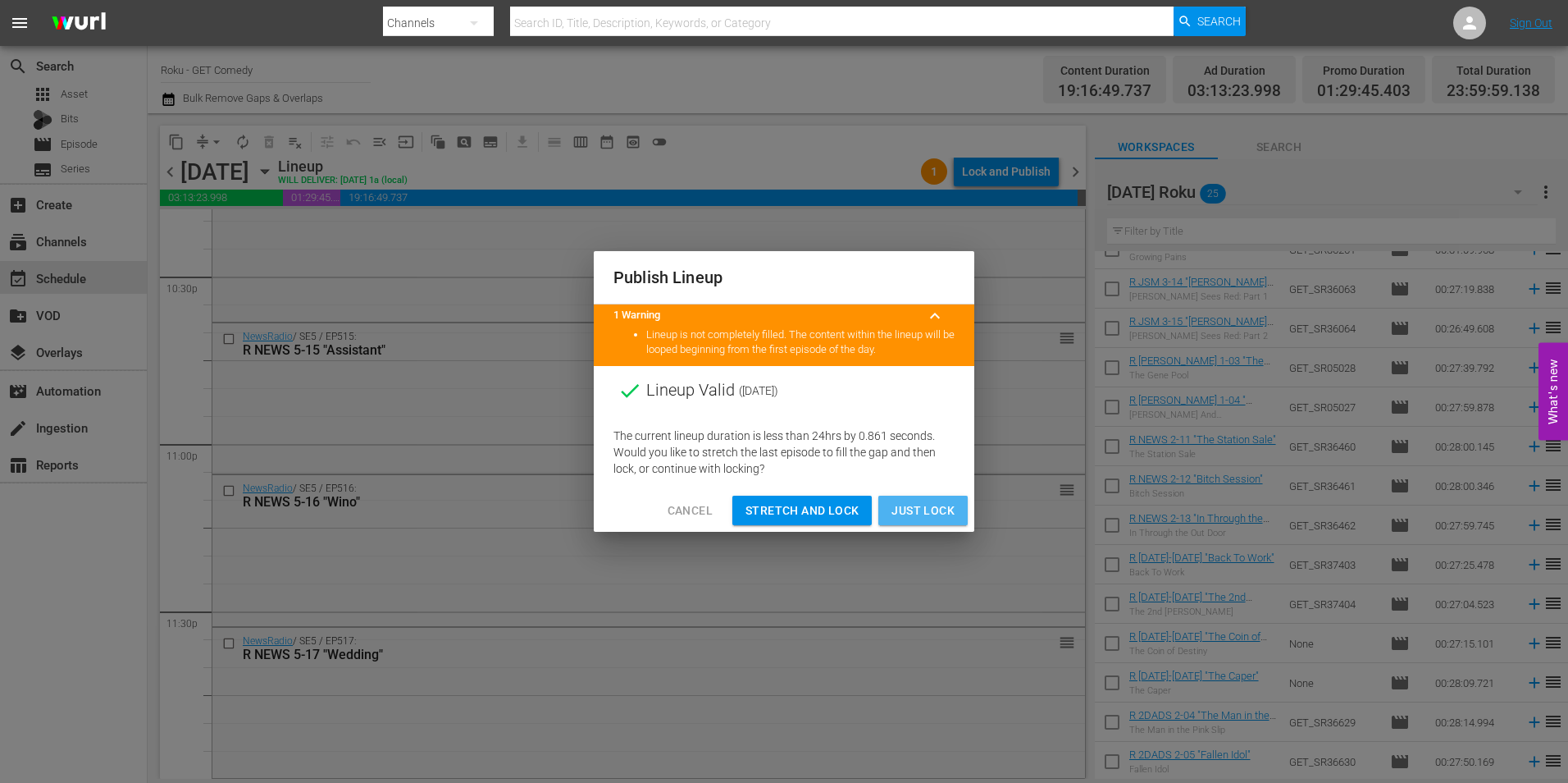
click at [949, 507] on span "Just Lock" at bounding box center [923, 510] width 63 height 20
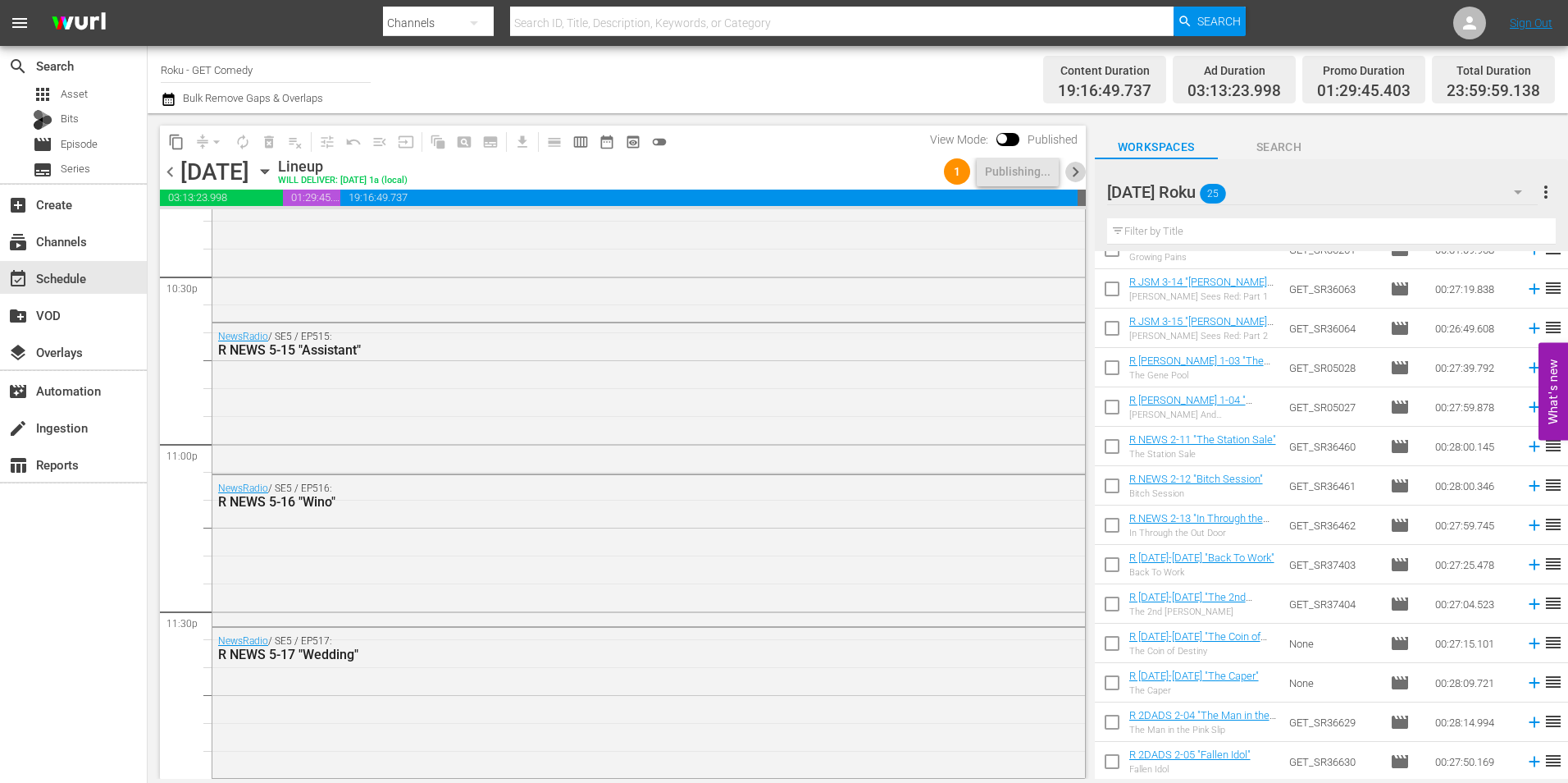
click at [1084, 173] on span "chevron_right" at bounding box center [1075, 171] width 20 height 20
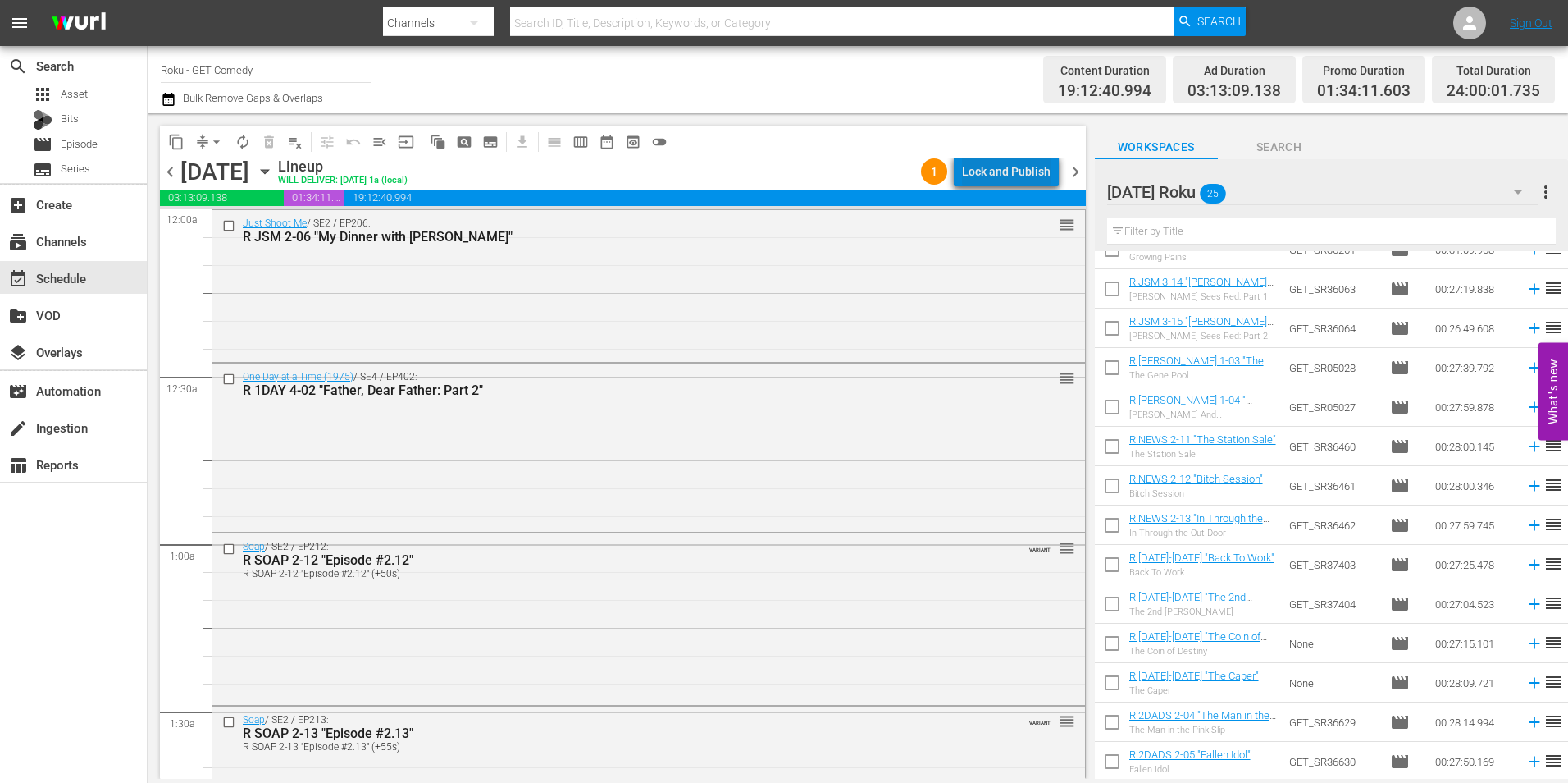
click at [1039, 176] on div "Lock and Publish" at bounding box center [1006, 171] width 89 height 29
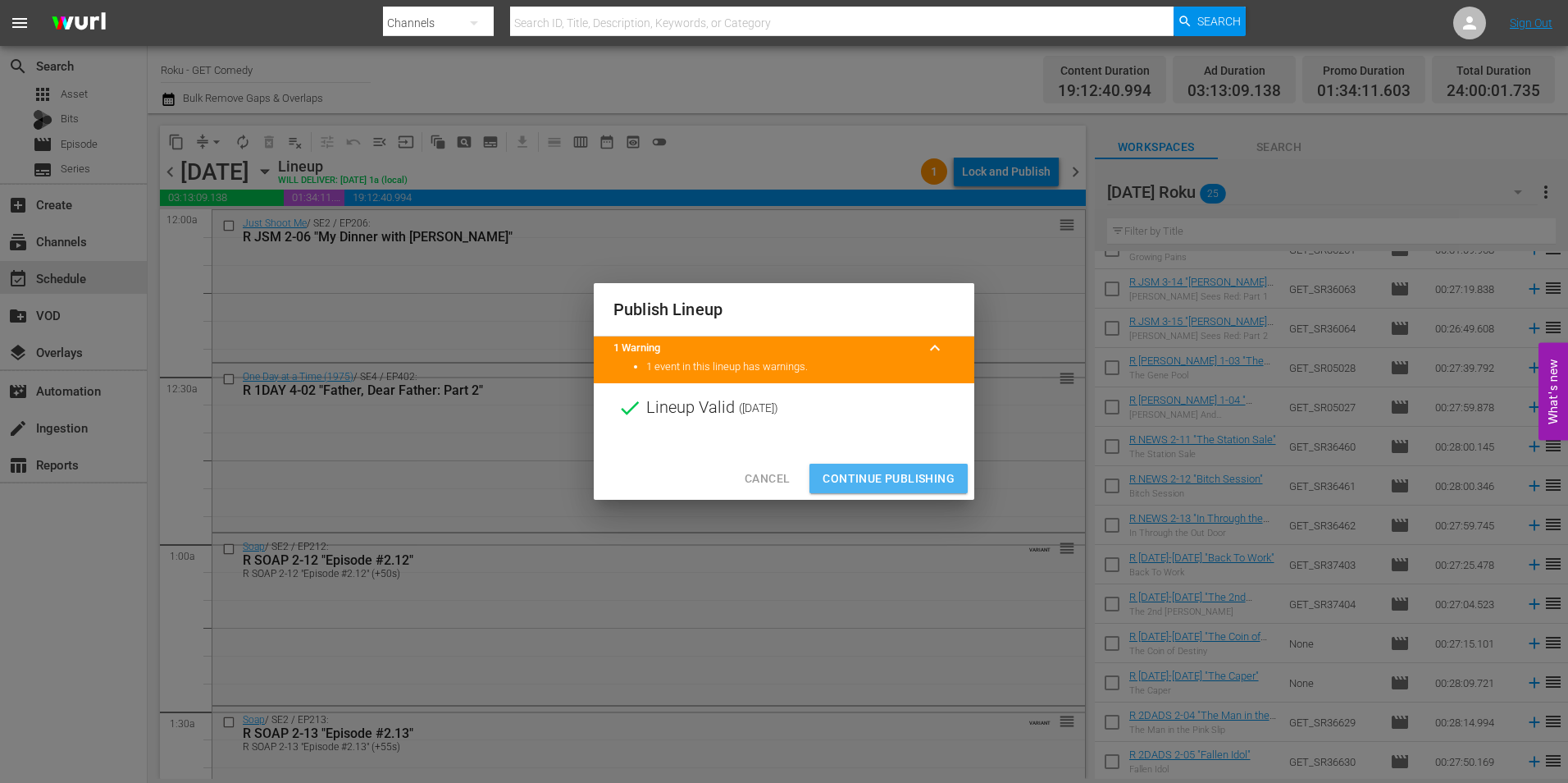
click at [936, 474] on span "Continue Publishing" at bounding box center [888, 478] width 132 height 20
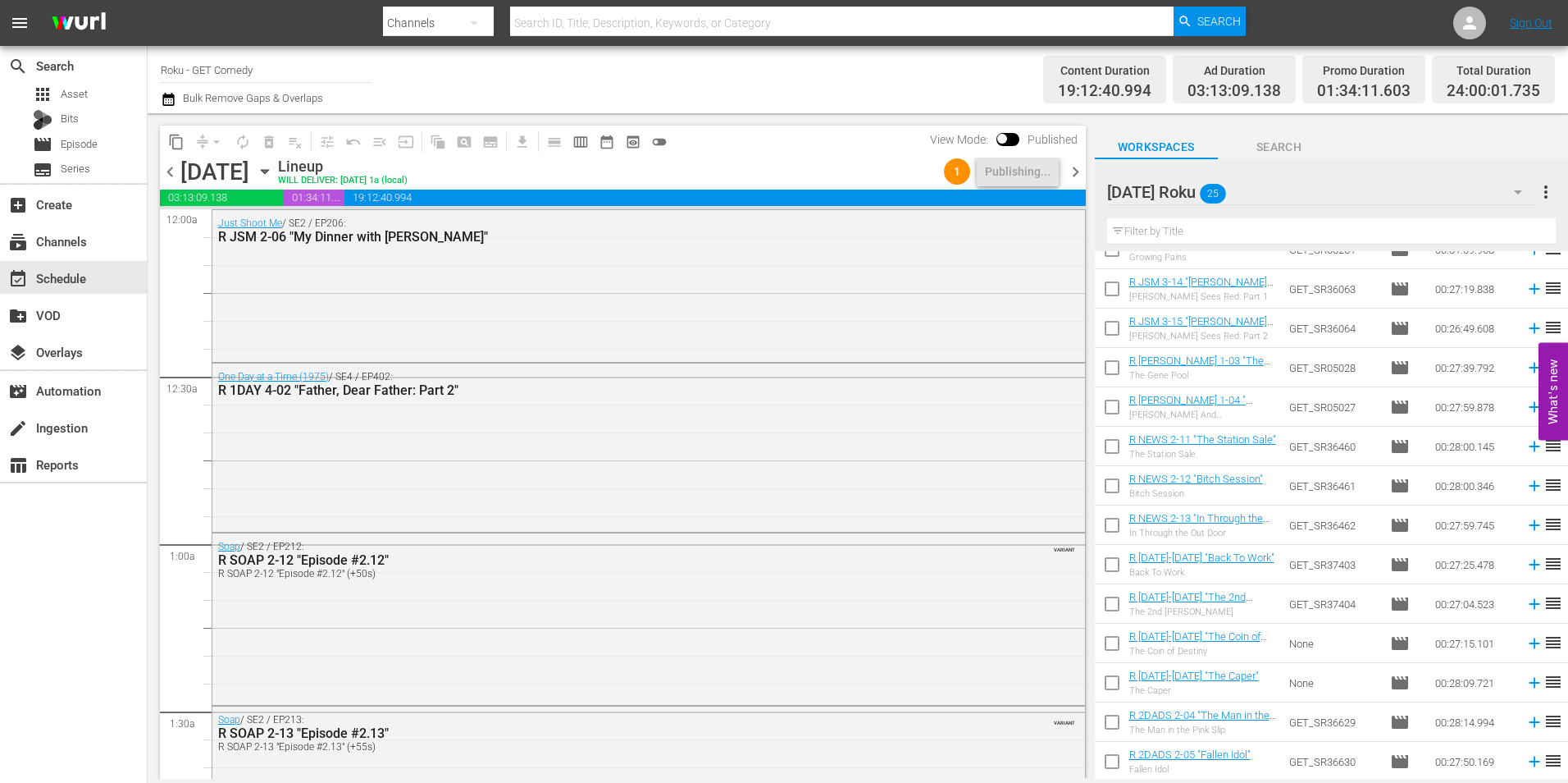
click at [1073, 167] on span "chevron_right" at bounding box center [1075, 171] width 20 height 20
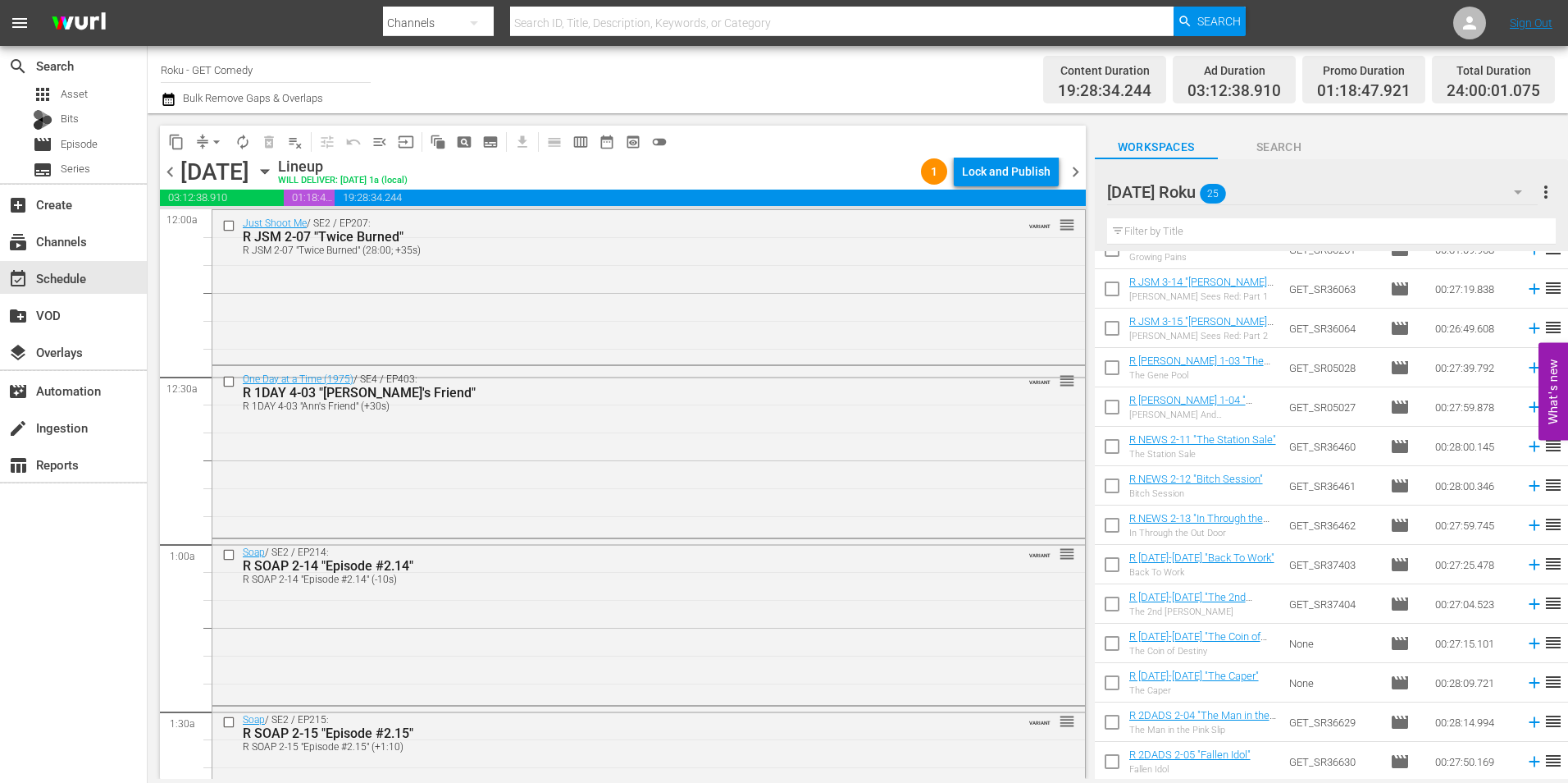
click at [168, 164] on span "chevron_left" at bounding box center [170, 171] width 20 height 20
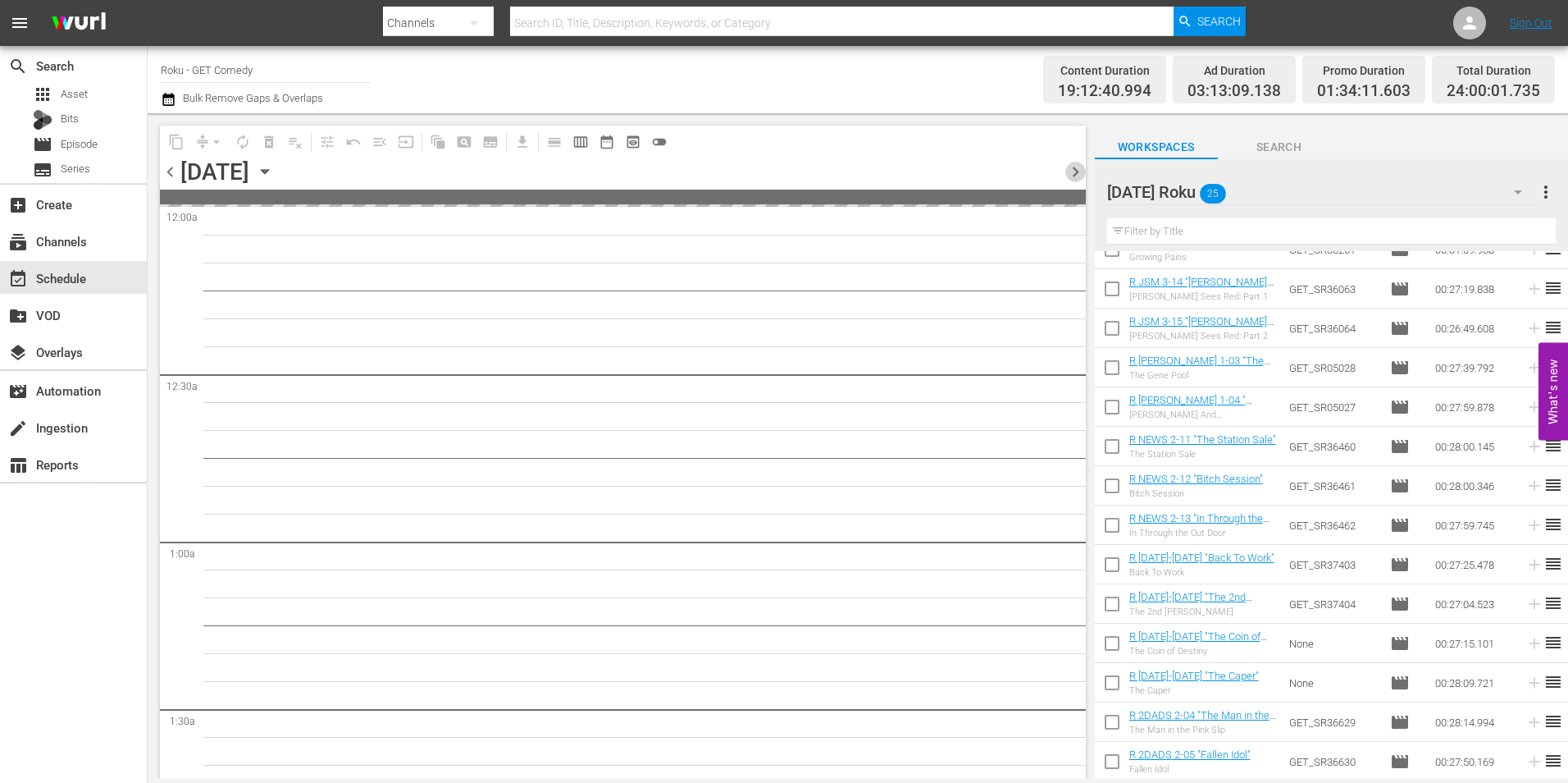
click at [1081, 175] on span "chevron_right" at bounding box center [1075, 171] width 20 height 20
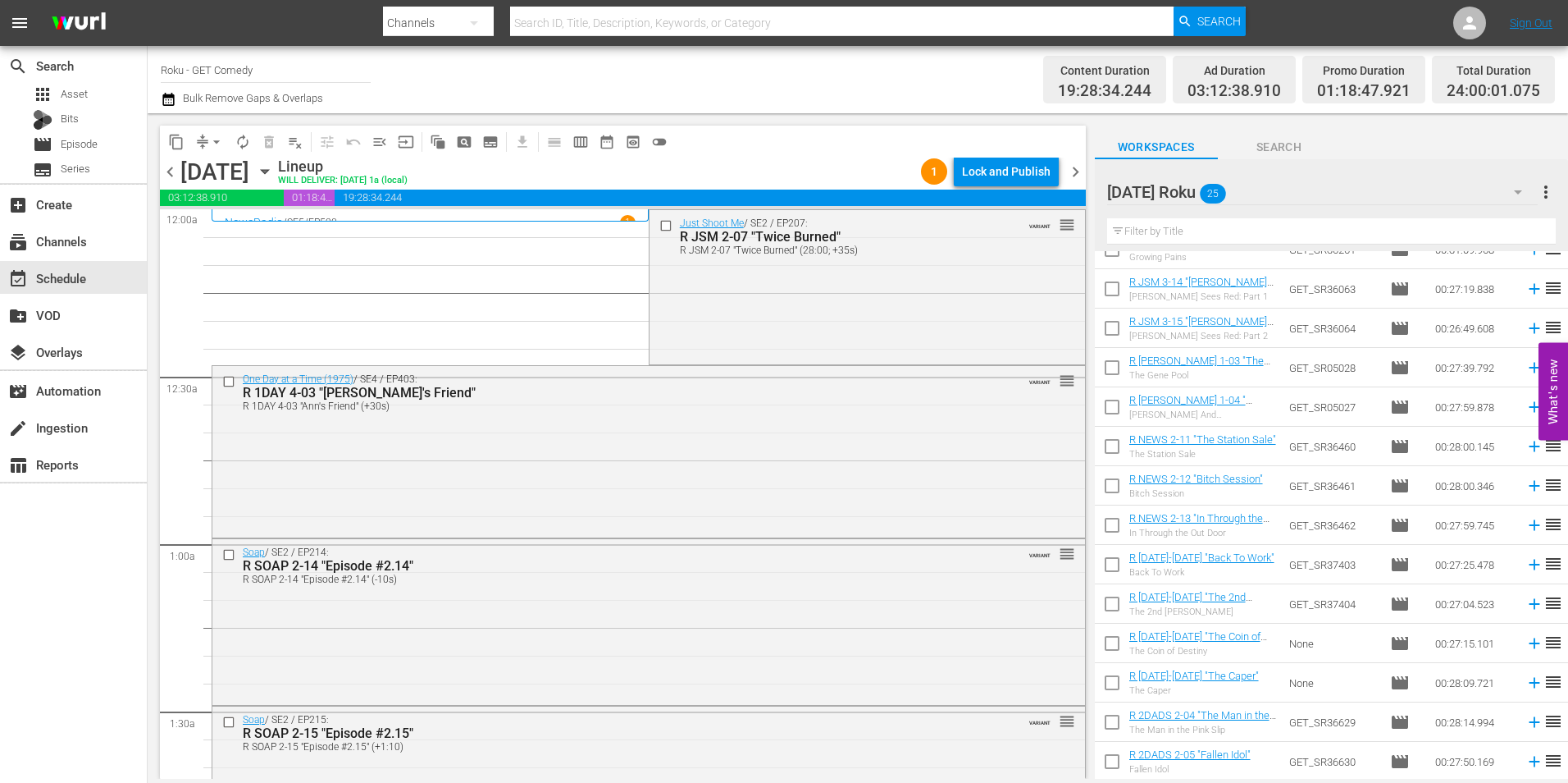
click at [1322, 195] on div "[DATE] Roku 25" at bounding box center [1322, 192] width 430 height 46
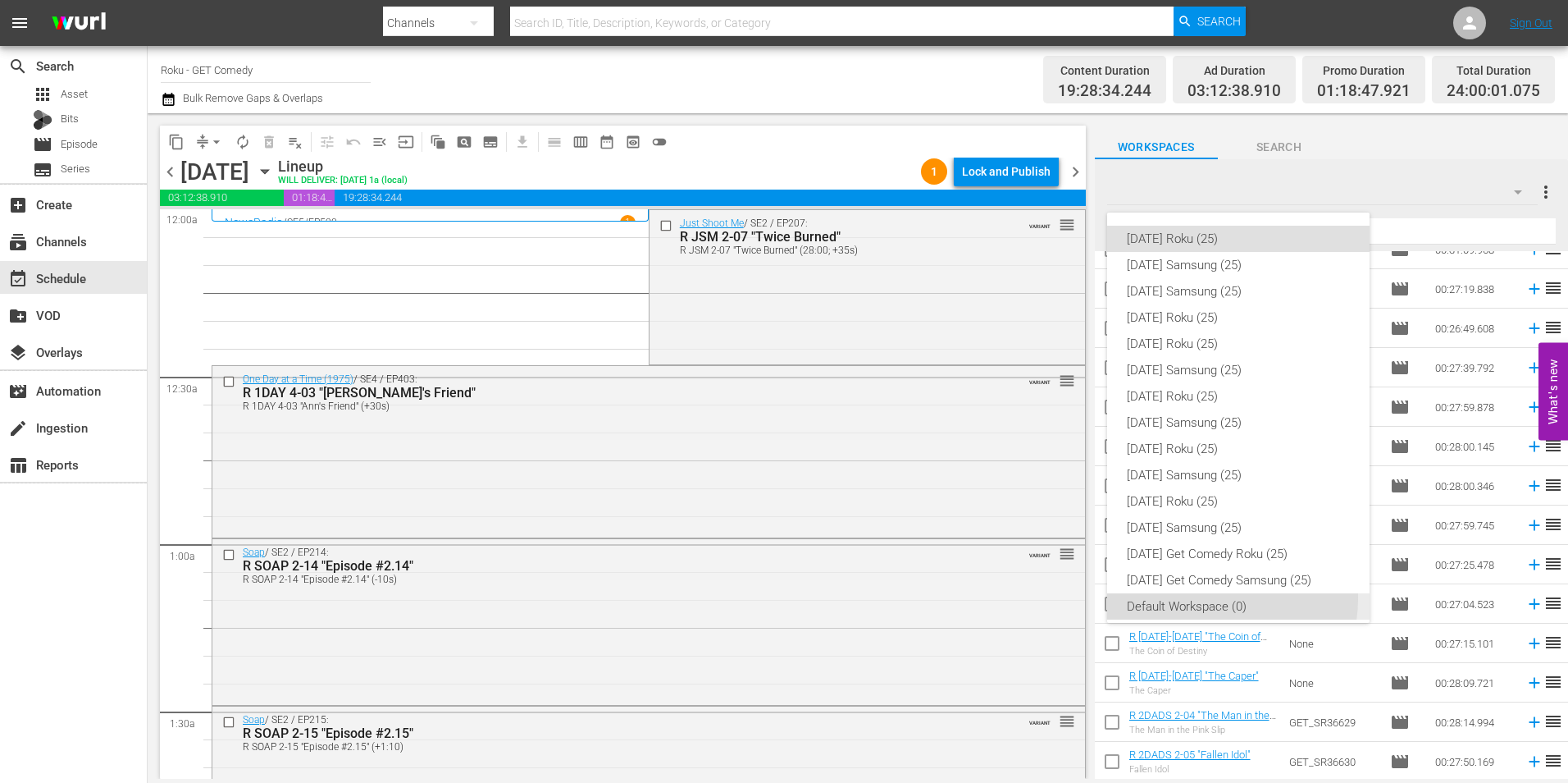
click at [1222, 599] on div "Default Workspace (0)" at bounding box center [1239, 607] width 223 height 27
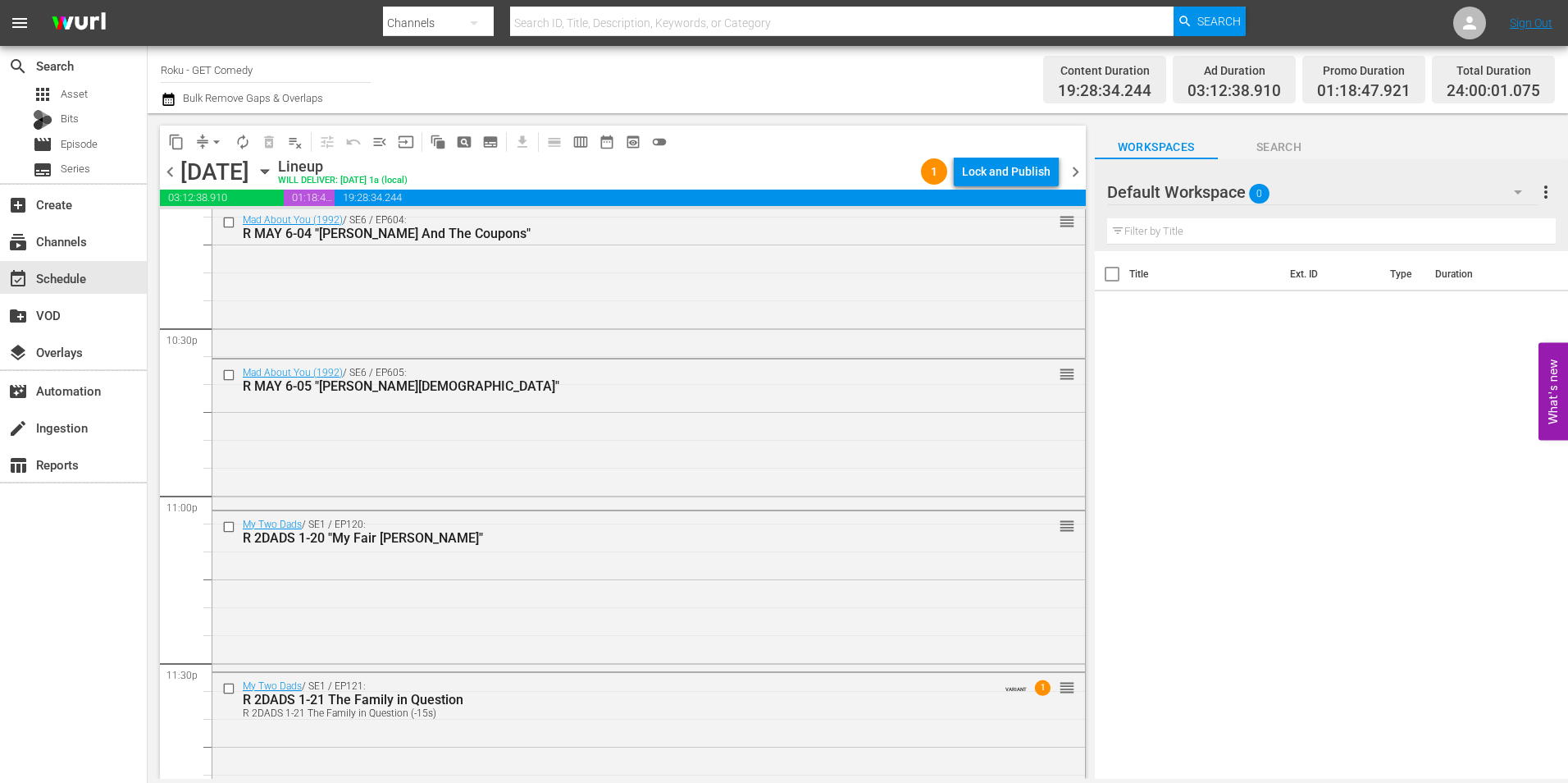
scroll to position [7464, 0]
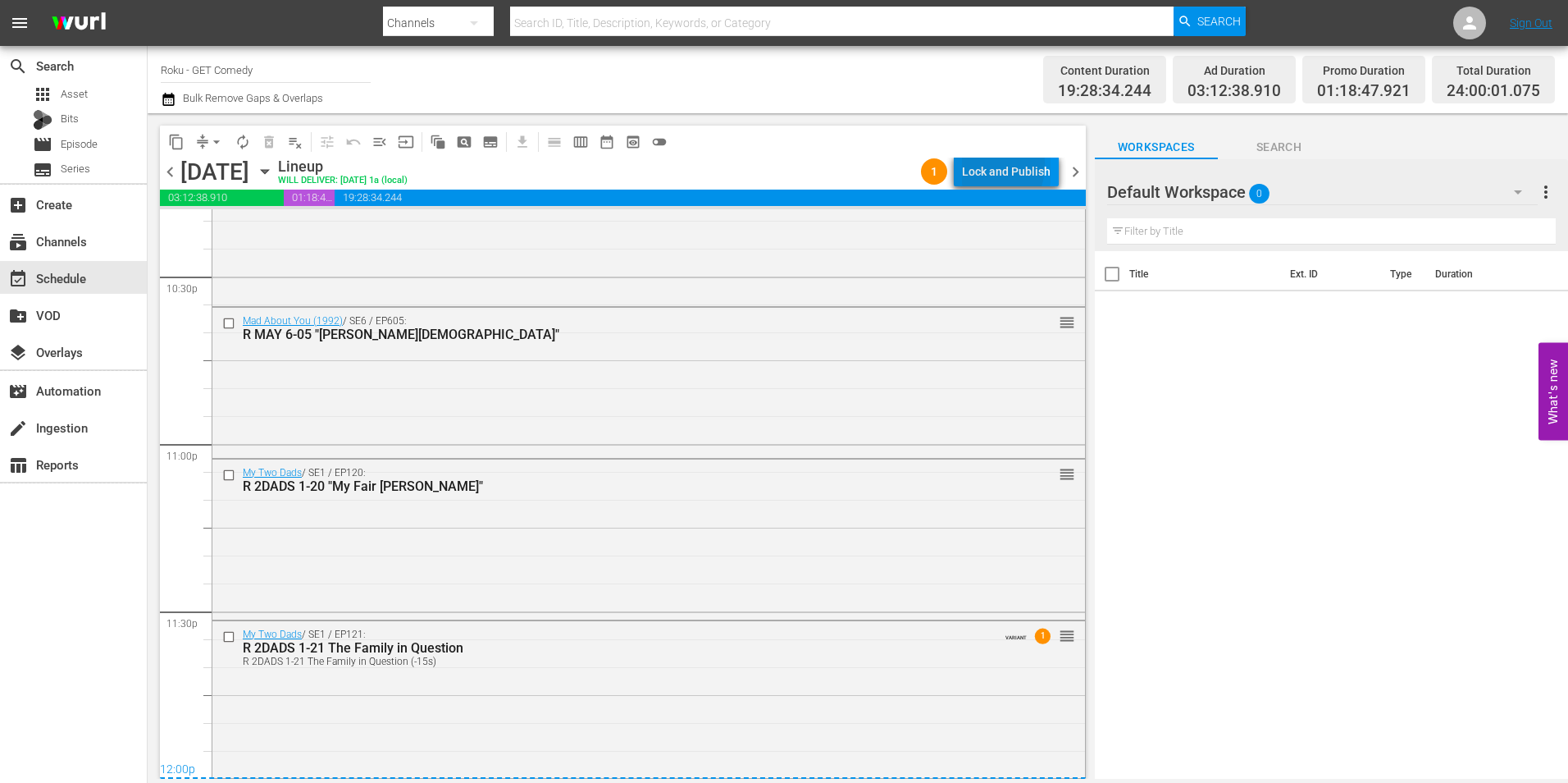
click at [985, 165] on div "Lock and Publish" at bounding box center [1006, 171] width 89 height 29
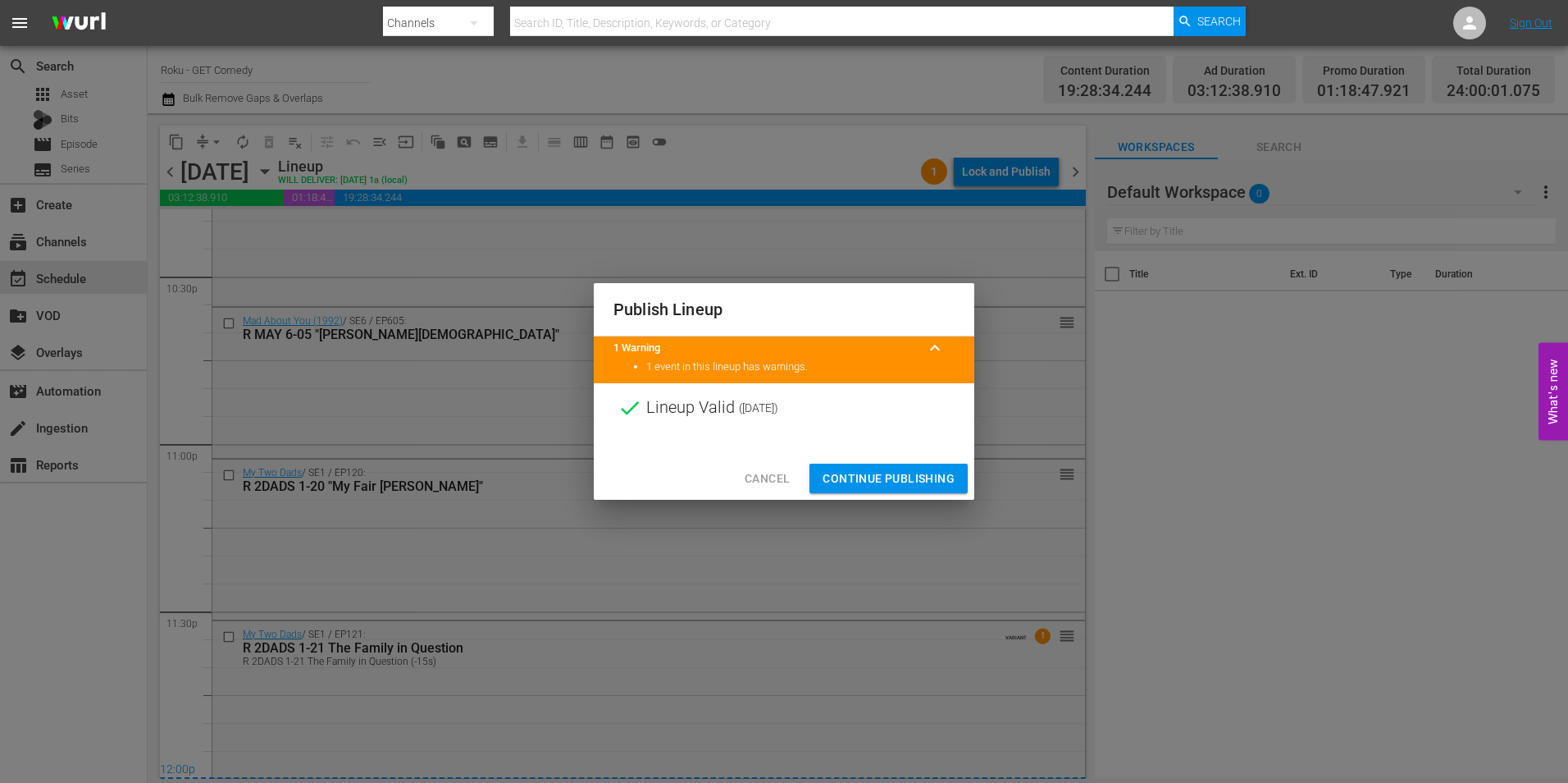
click at [946, 478] on span "Continue Publishing" at bounding box center [888, 478] width 132 height 20
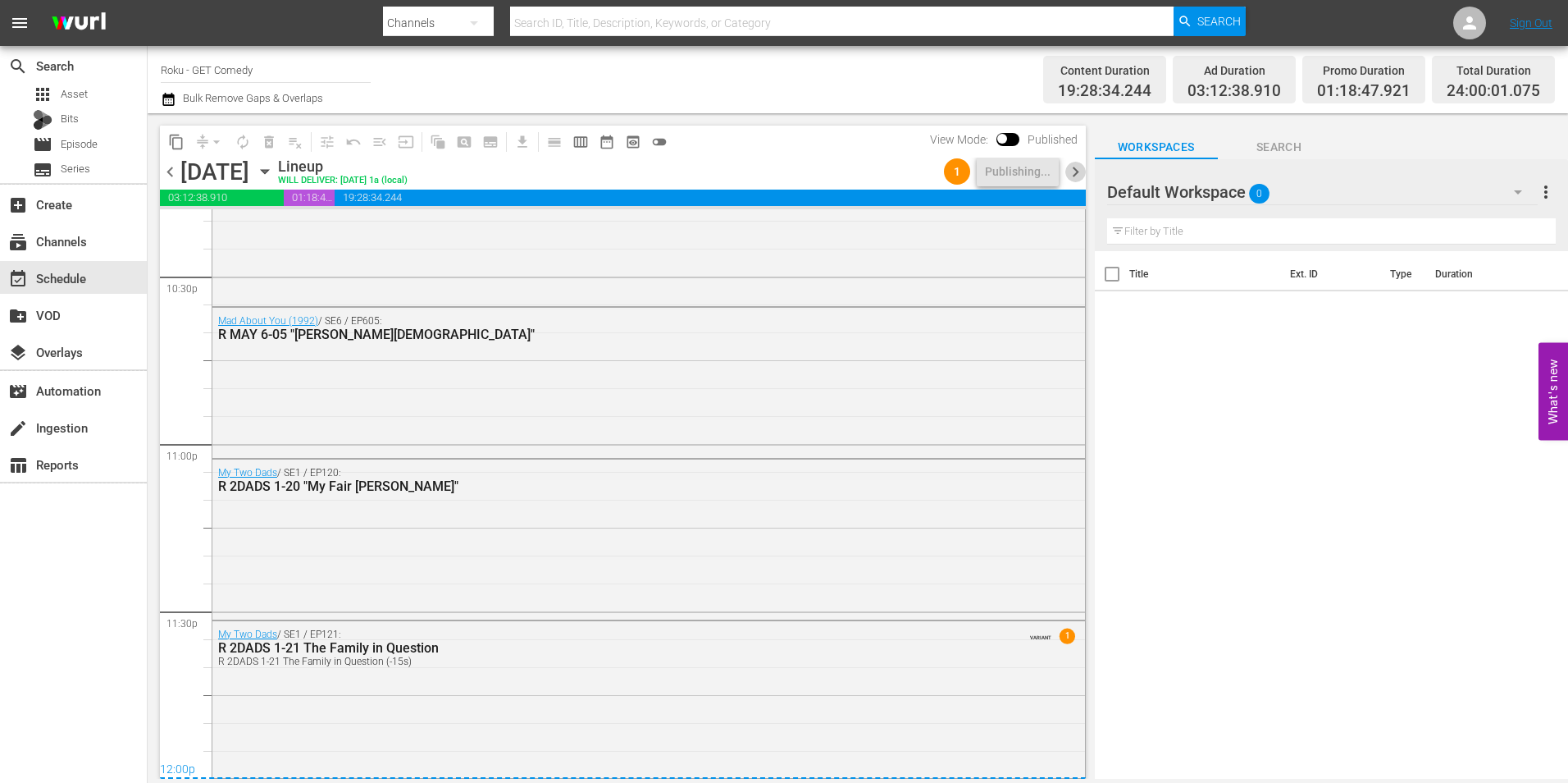
click at [1078, 174] on span "chevron_right" at bounding box center [1075, 171] width 20 height 20
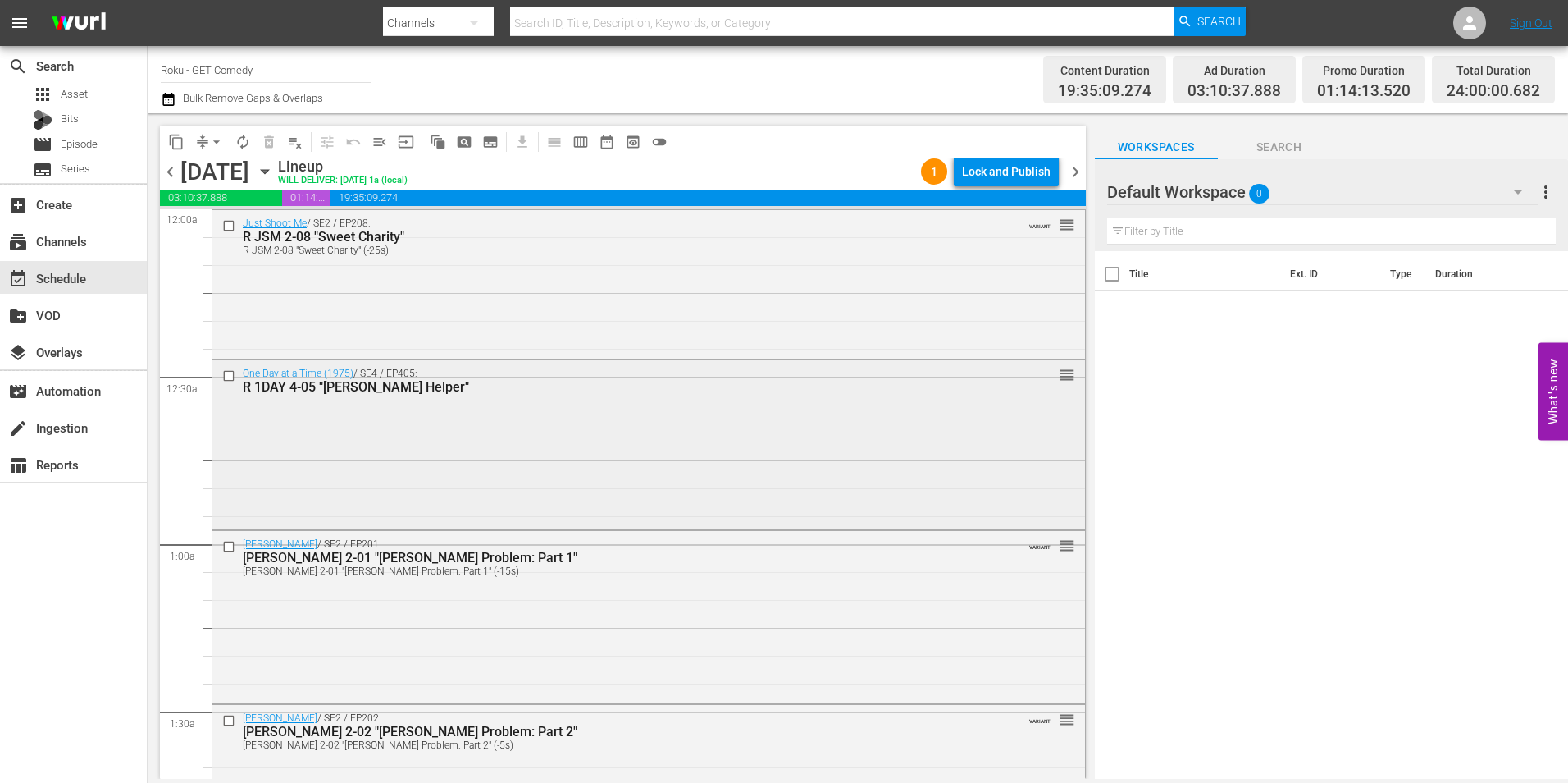
click at [714, 446] on div "One Day at a Time (1975) / SE4 / EP405: R 1DAY 4-05 "[PERSON_NAME] Helper" reor…" at bounding box center [649, 443] width 873 height 166
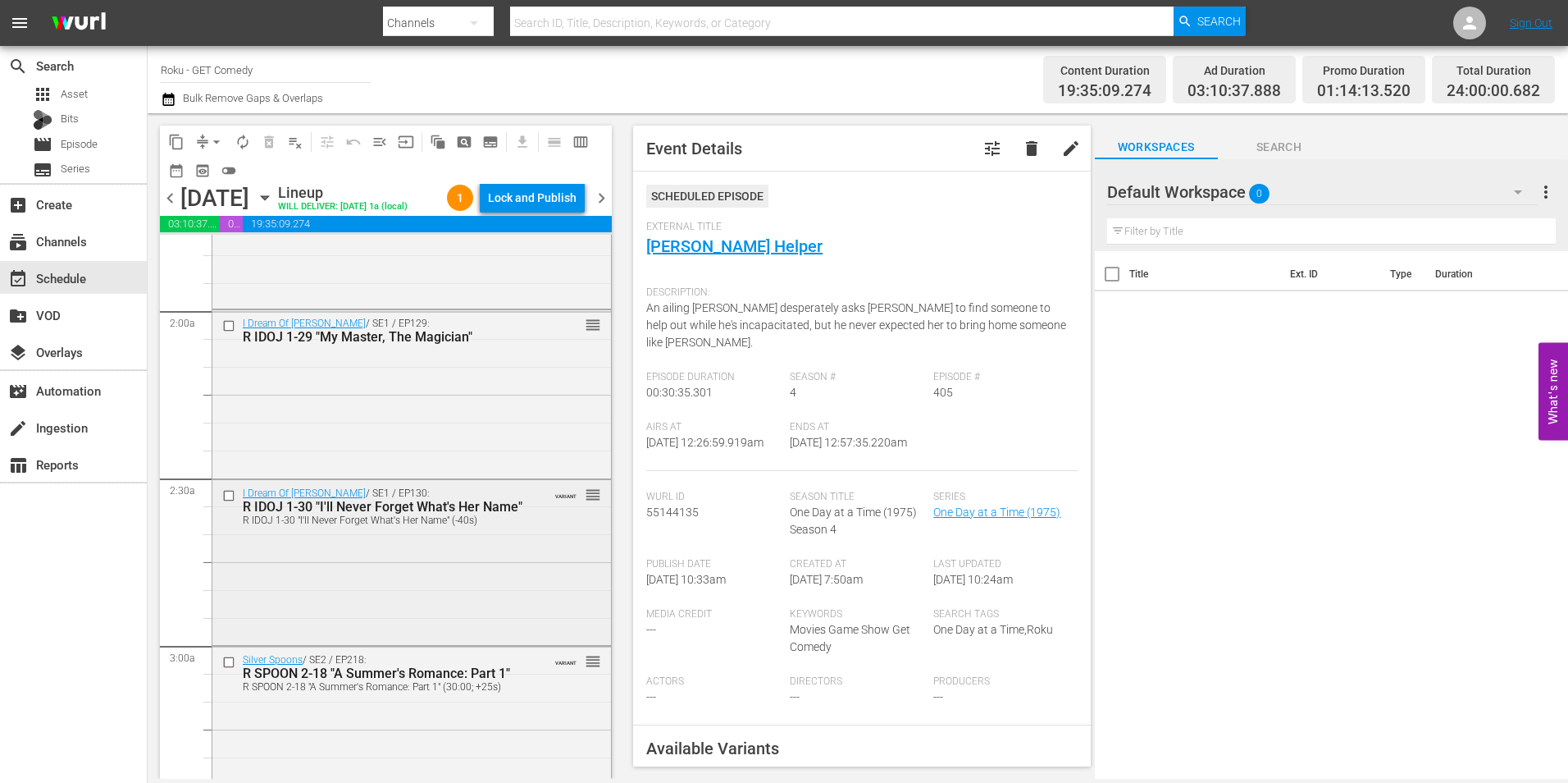
scroll to position [656, 0]
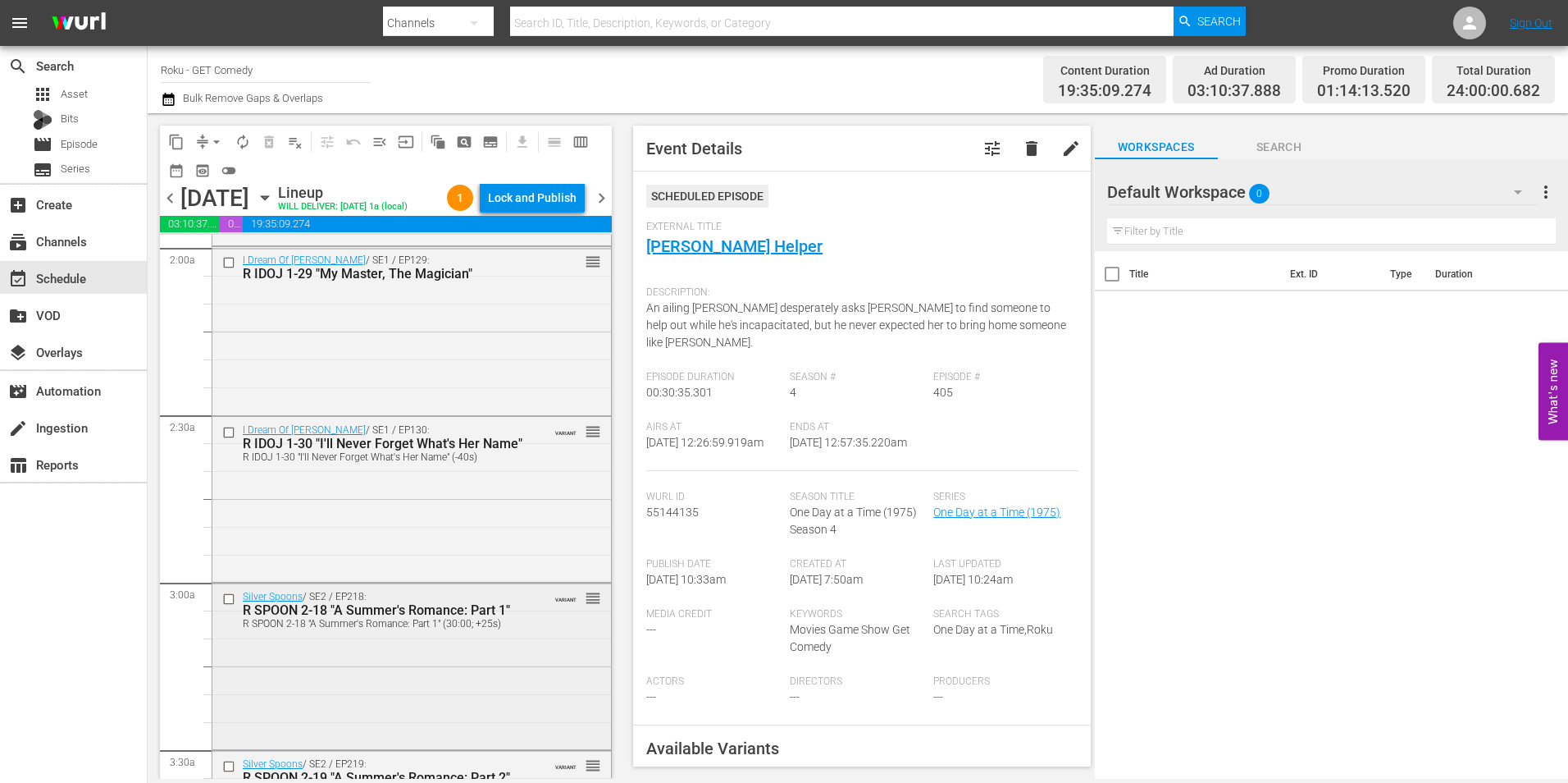
click at [519, 671] on div "Silver Spoons / SE2 / EP218: R SPOON 2-18 "A Summer's Romance: Part 1" R SPOON …" at bounding box center [412, 664] width 398 height 162
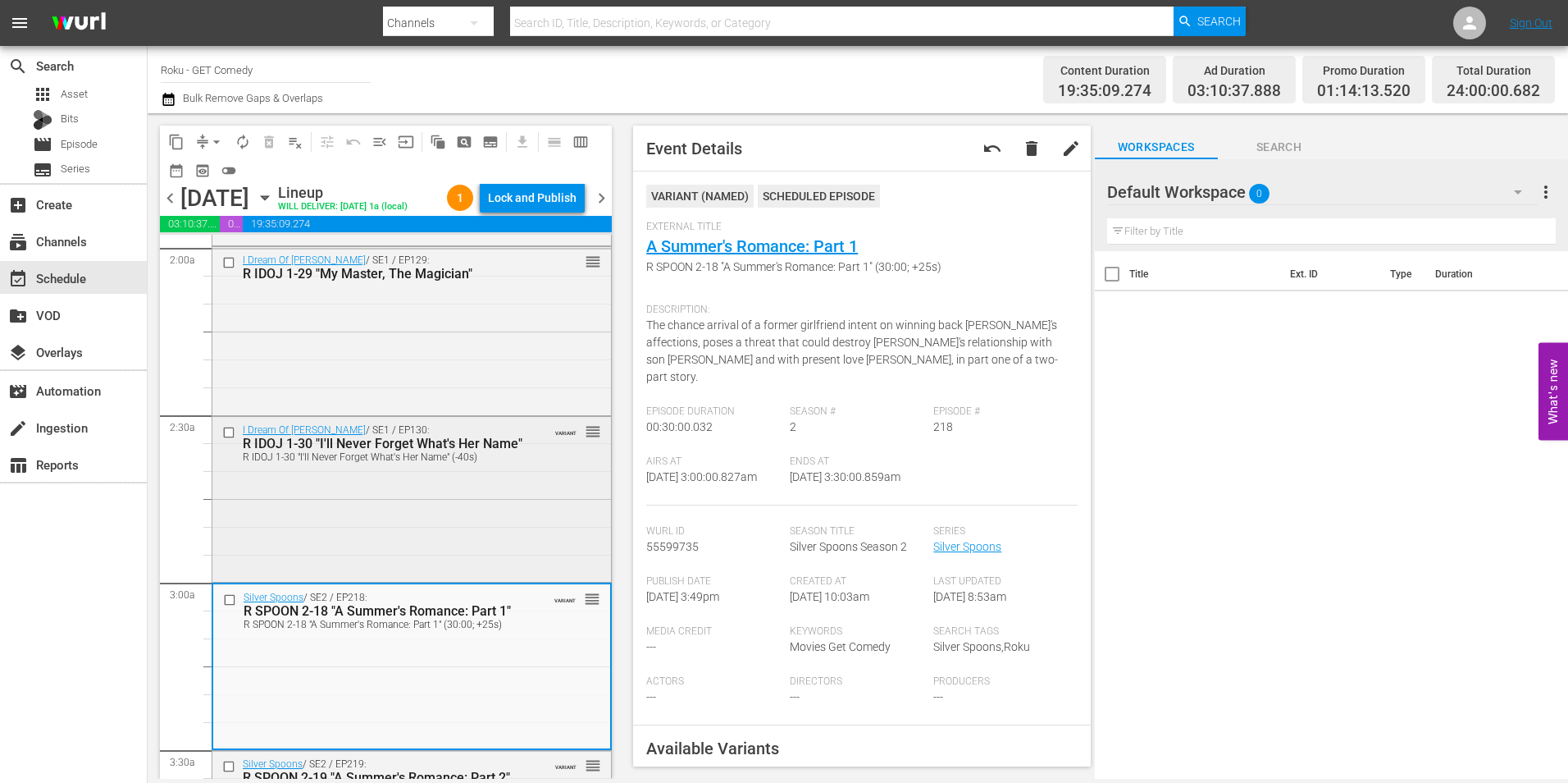
click at [432, 545] on div "I Dream Of [PERSON_NAME] / SE1 / EP130: R IDOJ 1-30 "I'll Never Forget What's H…" at bounding box center [412, 498] width 398 height 161
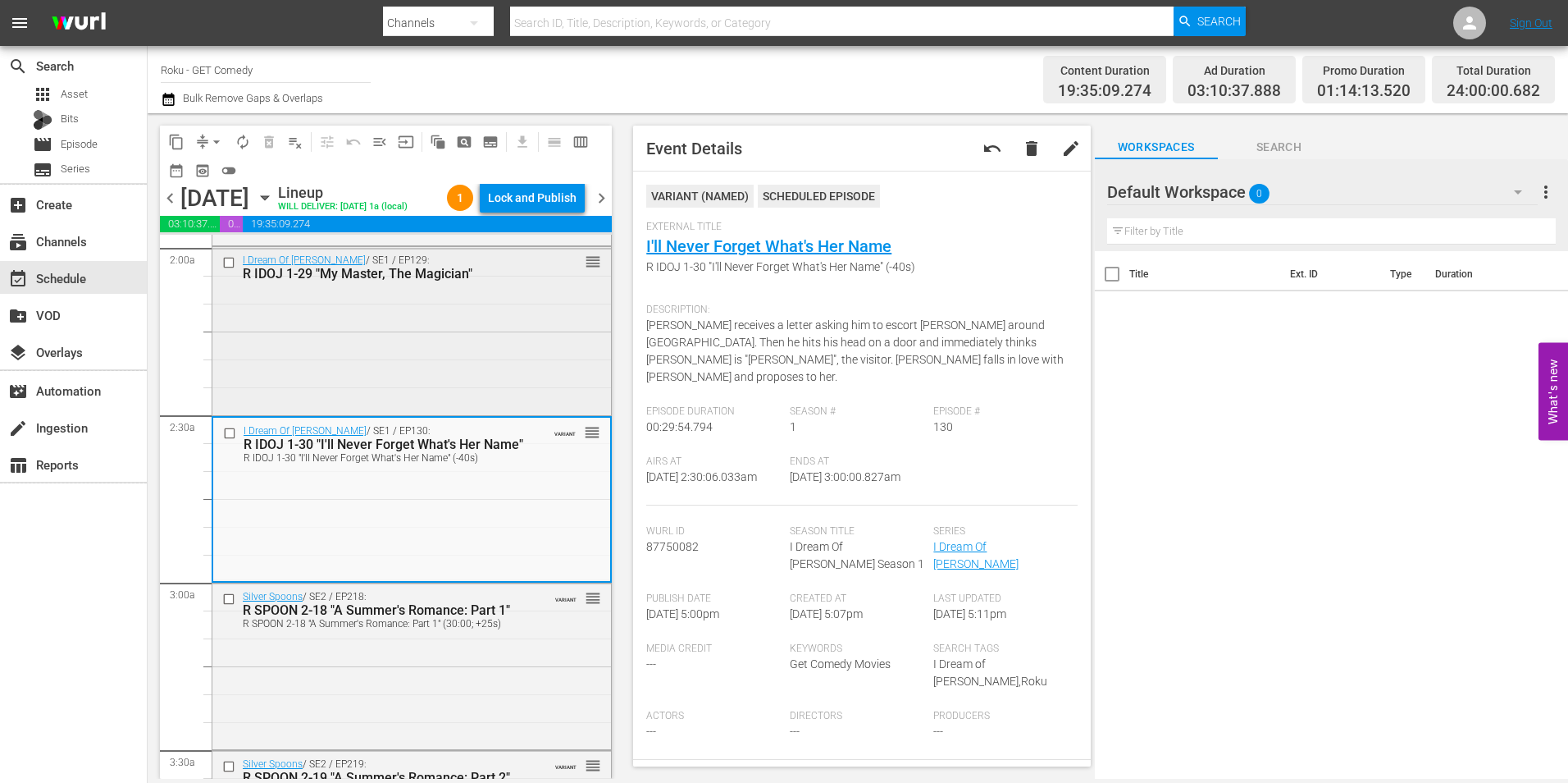
click at [444, 337] on div "I Dream Of [PERSON_NAME] / SE1 / EP129: R IDOJ 1-29 "My Master, The Magician" r…" at bounding box center [412, 329] width 398 height 165
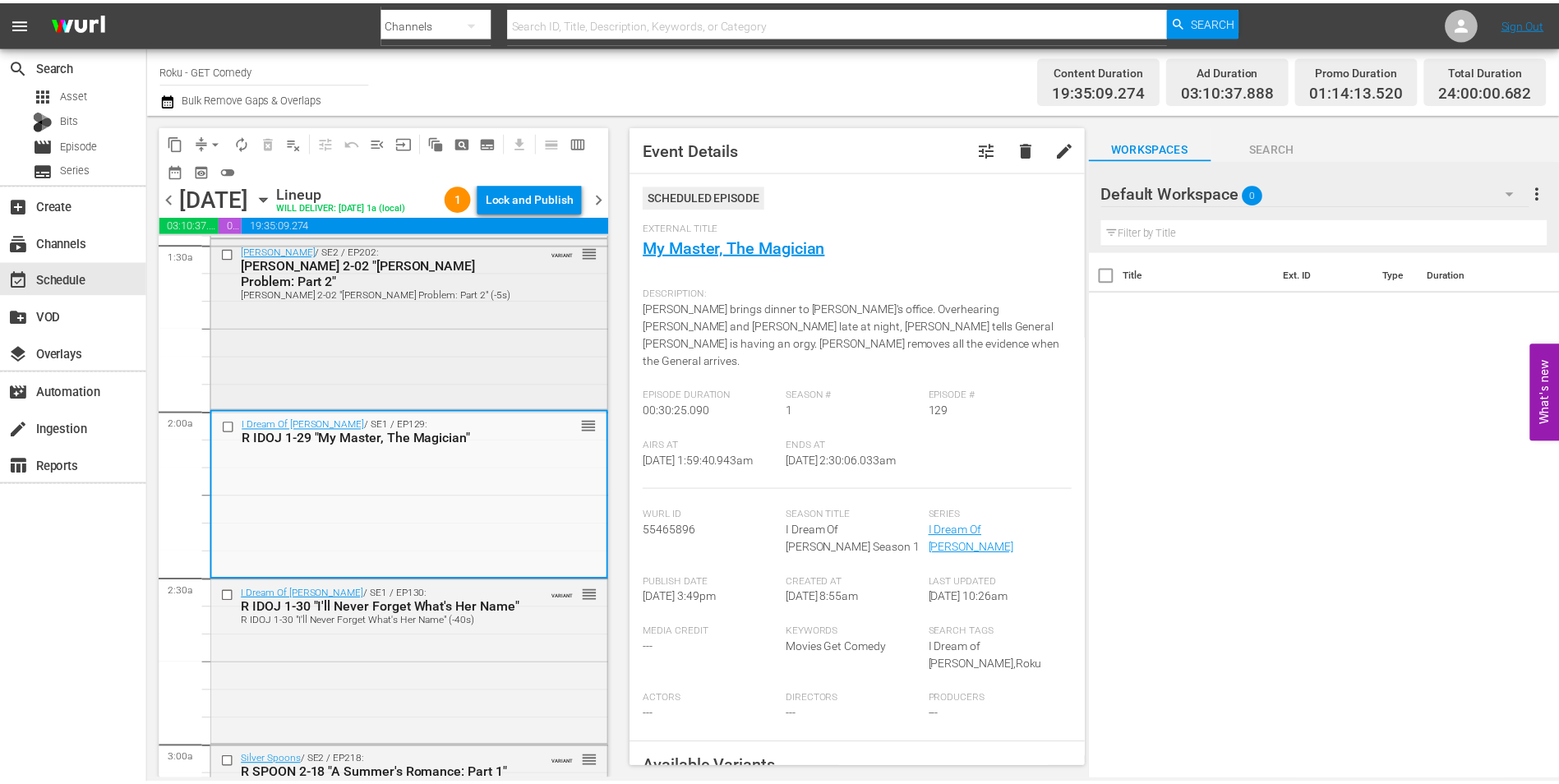
scroll to position [493, 0]
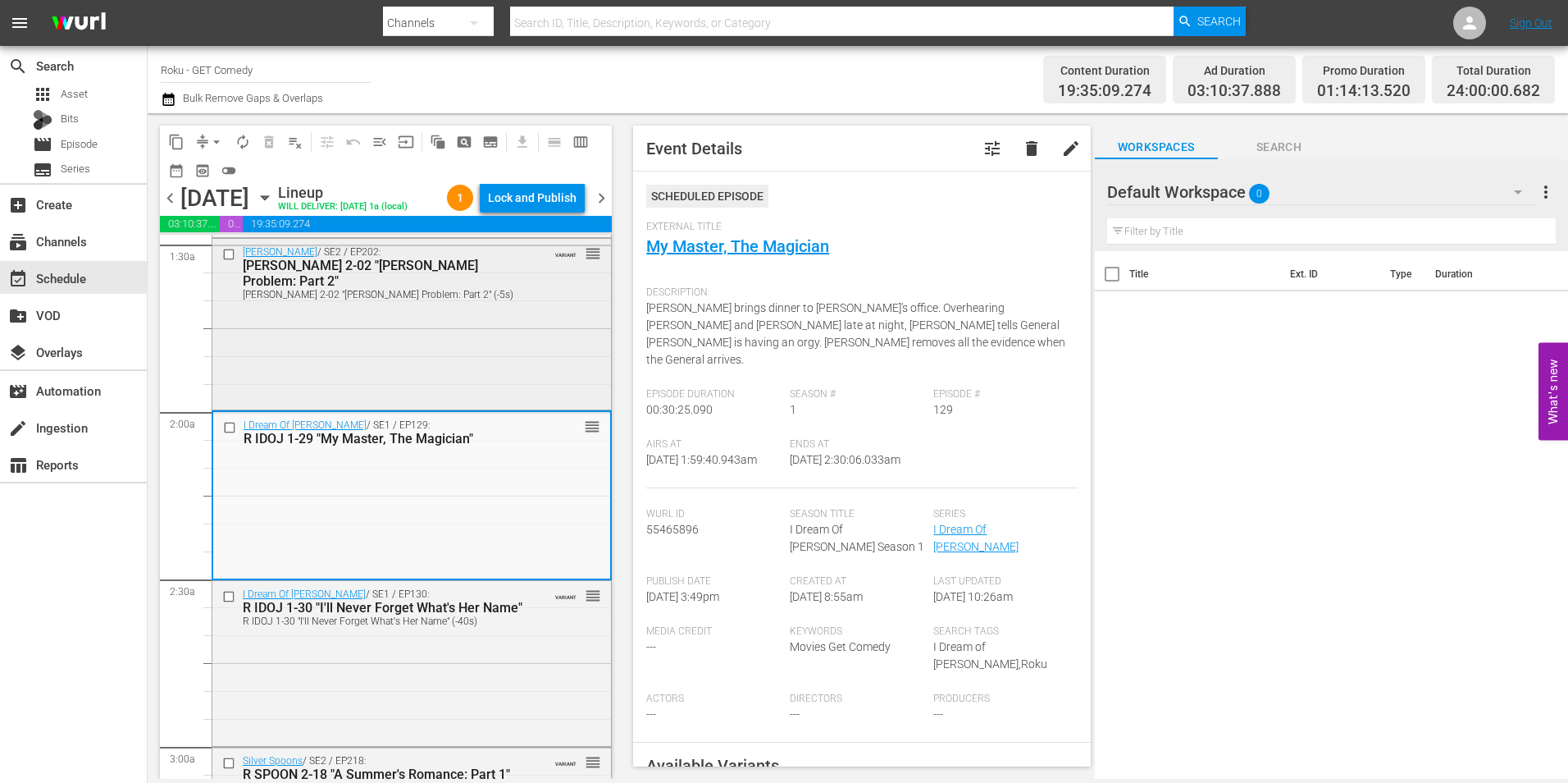
click at [466, 376] on div "[PERSON_NAME] / SE2 / EP202: R MAUD 2-02 "[PERSON_NAME] Problem: Part 2" R MAUD…" at bounding box center [412, 323] width 398 height 168
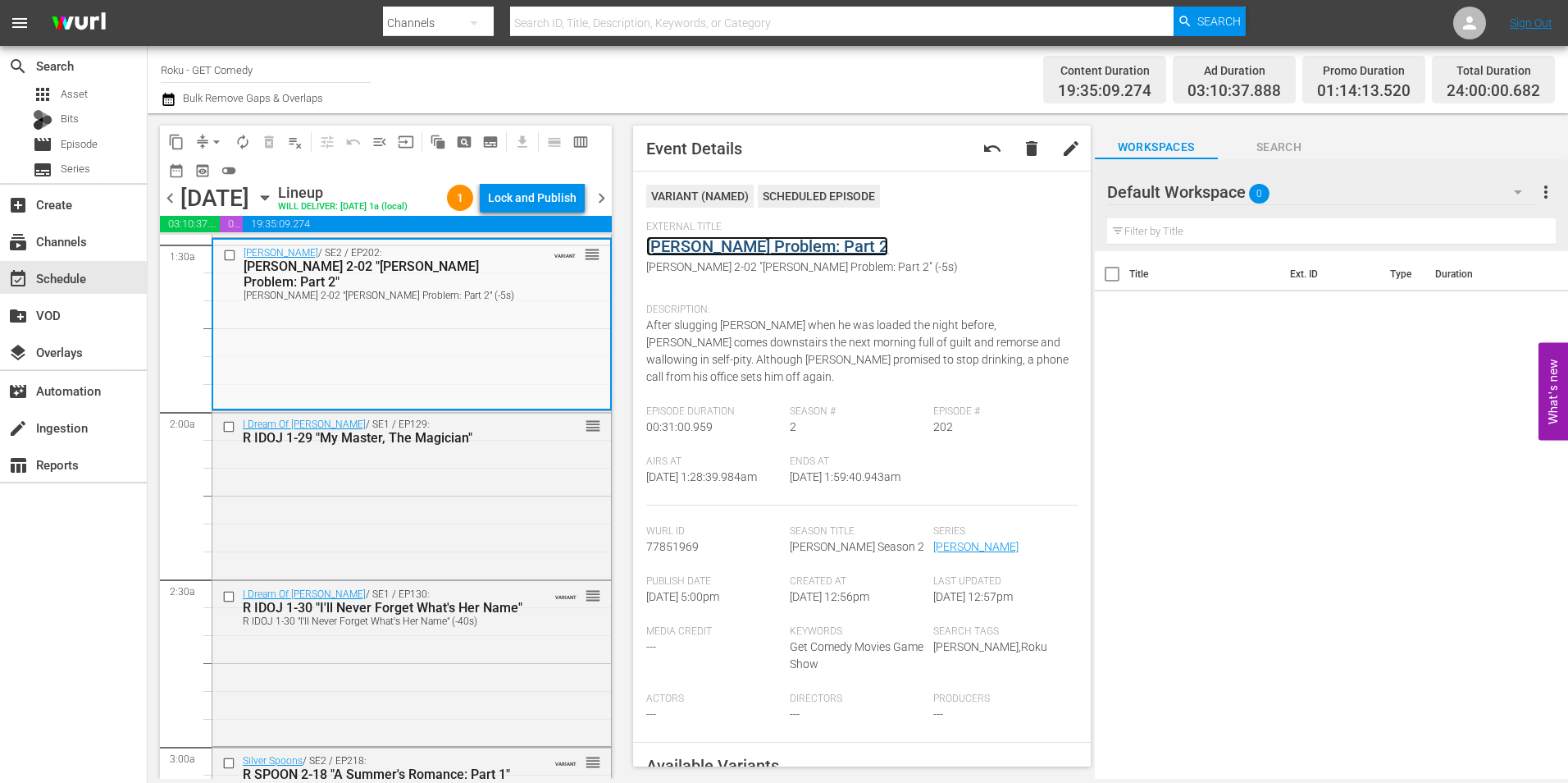
click at [784, 252] on link "[PERSON_NAME] Problem: Part 2" at bounding box center [767, 246] width 242 height 19
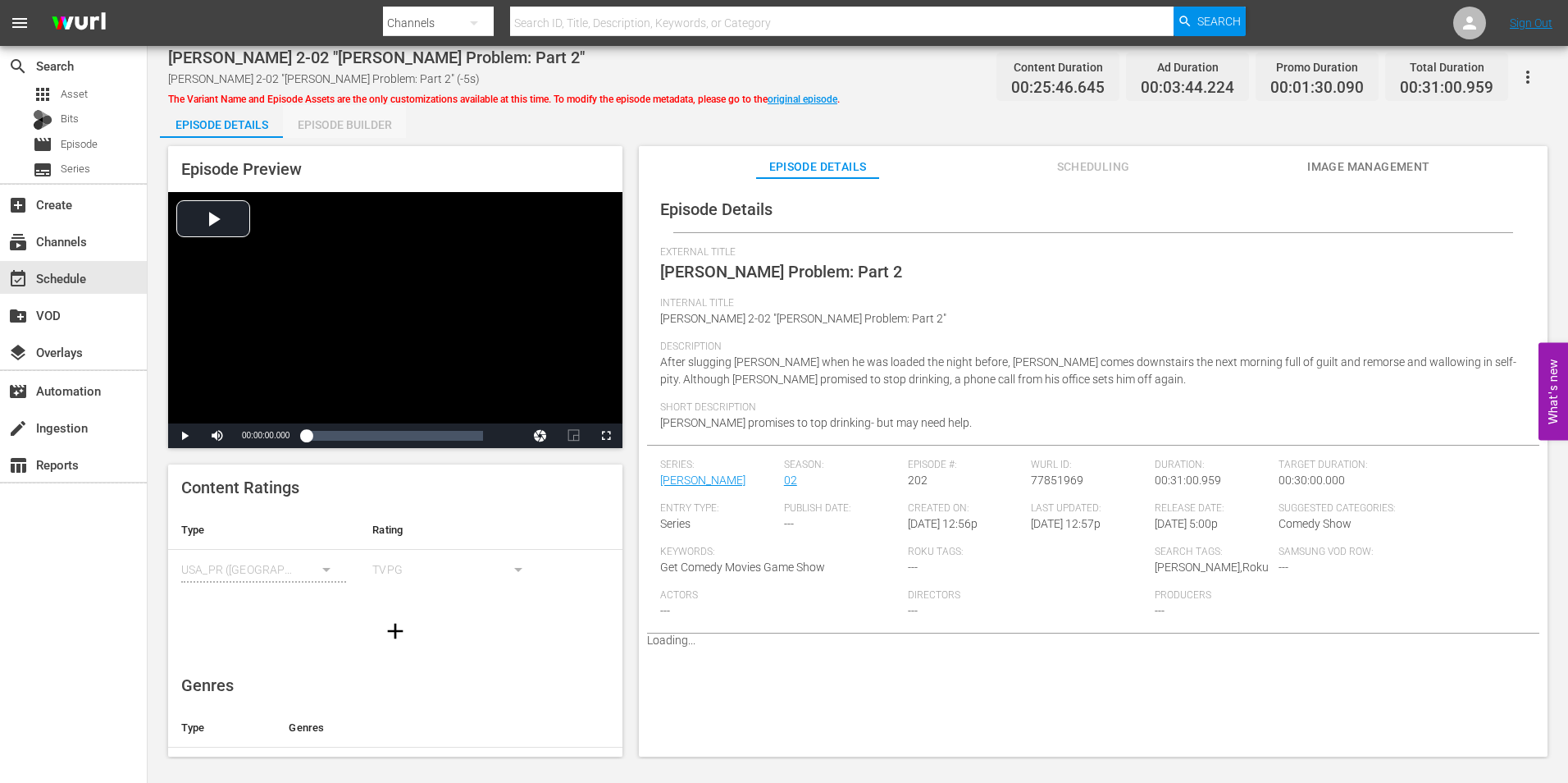
click at [348, 128] on div "Episode Builder" at bounding box center [344, 125] width 123 height 39
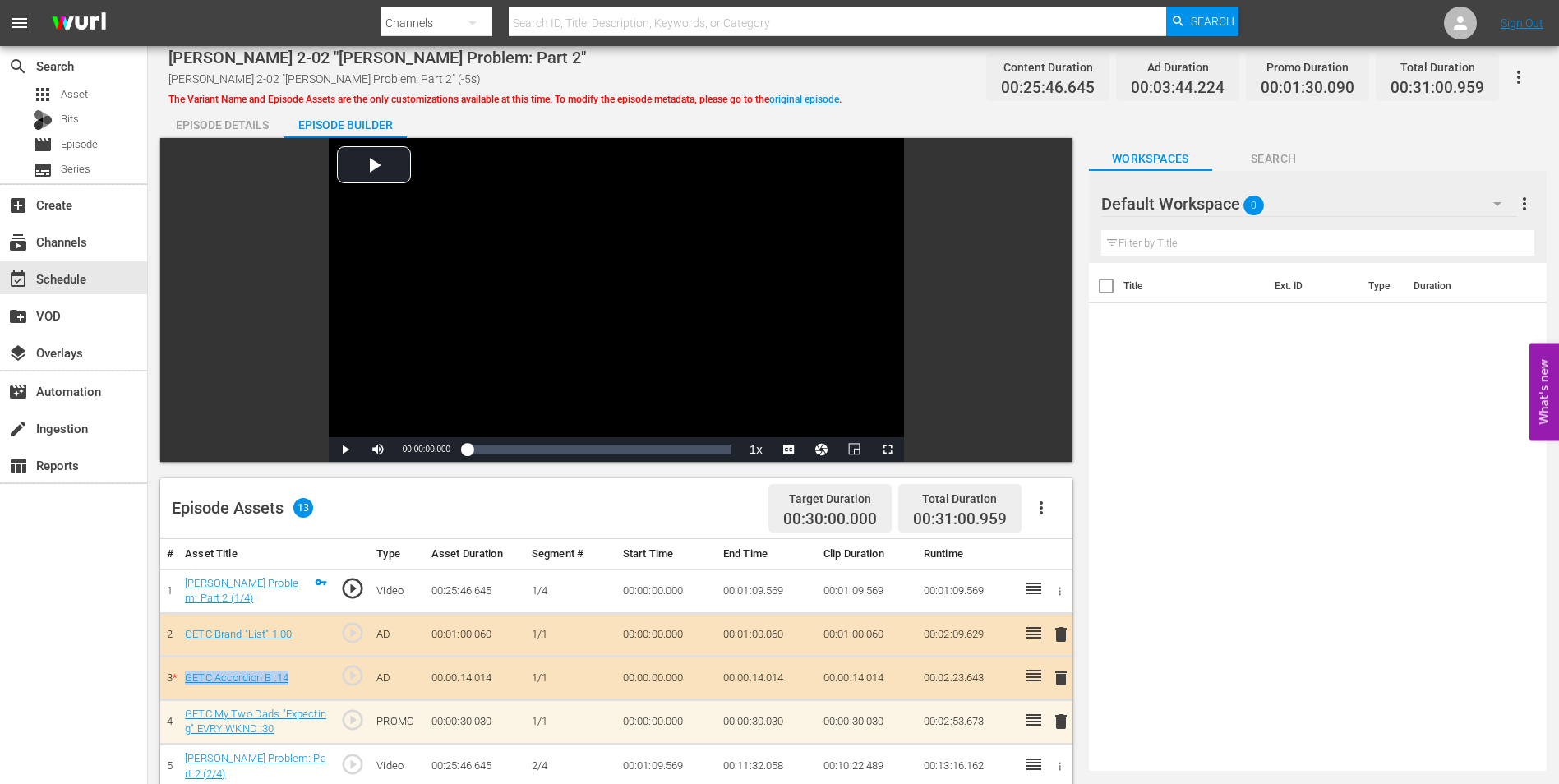
drag, startPoint x: 184, startPoint y: 684, endPoint x: 290, endPoint y: 694, distance: 106.5
click at [290, 694] on td "GETC Accordion B :14" at bounding box center [256, 678] width 155 height 43
copy link "GETC Accordion B :14"
click at [93, 240] on div "subscriptions Channels" at bounding box center [74, 240] width 147 height 33
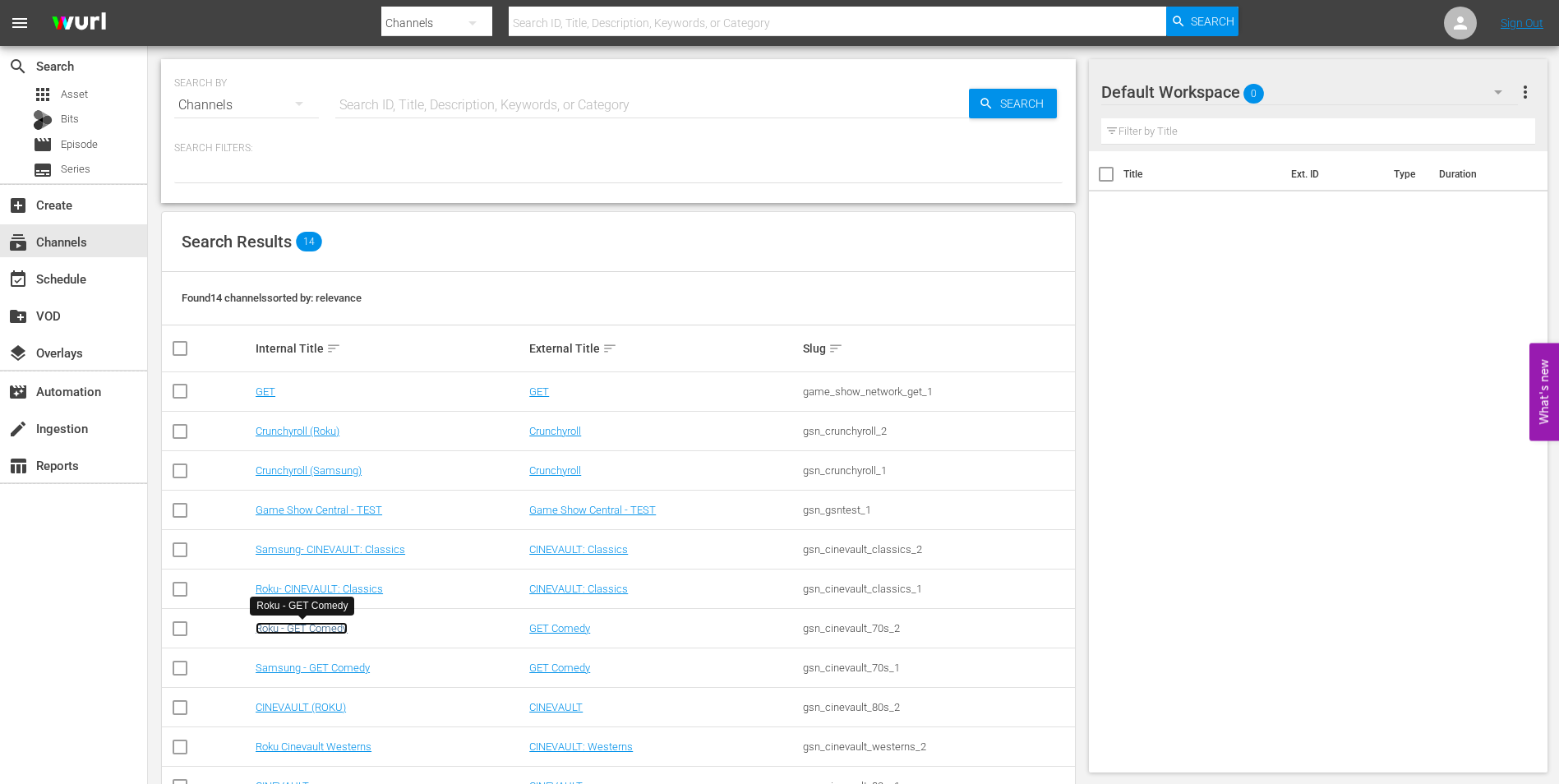
click at [319, 627] on link "Roku - GET Comedy" at bounding box center [302, 628] width 92 height 12
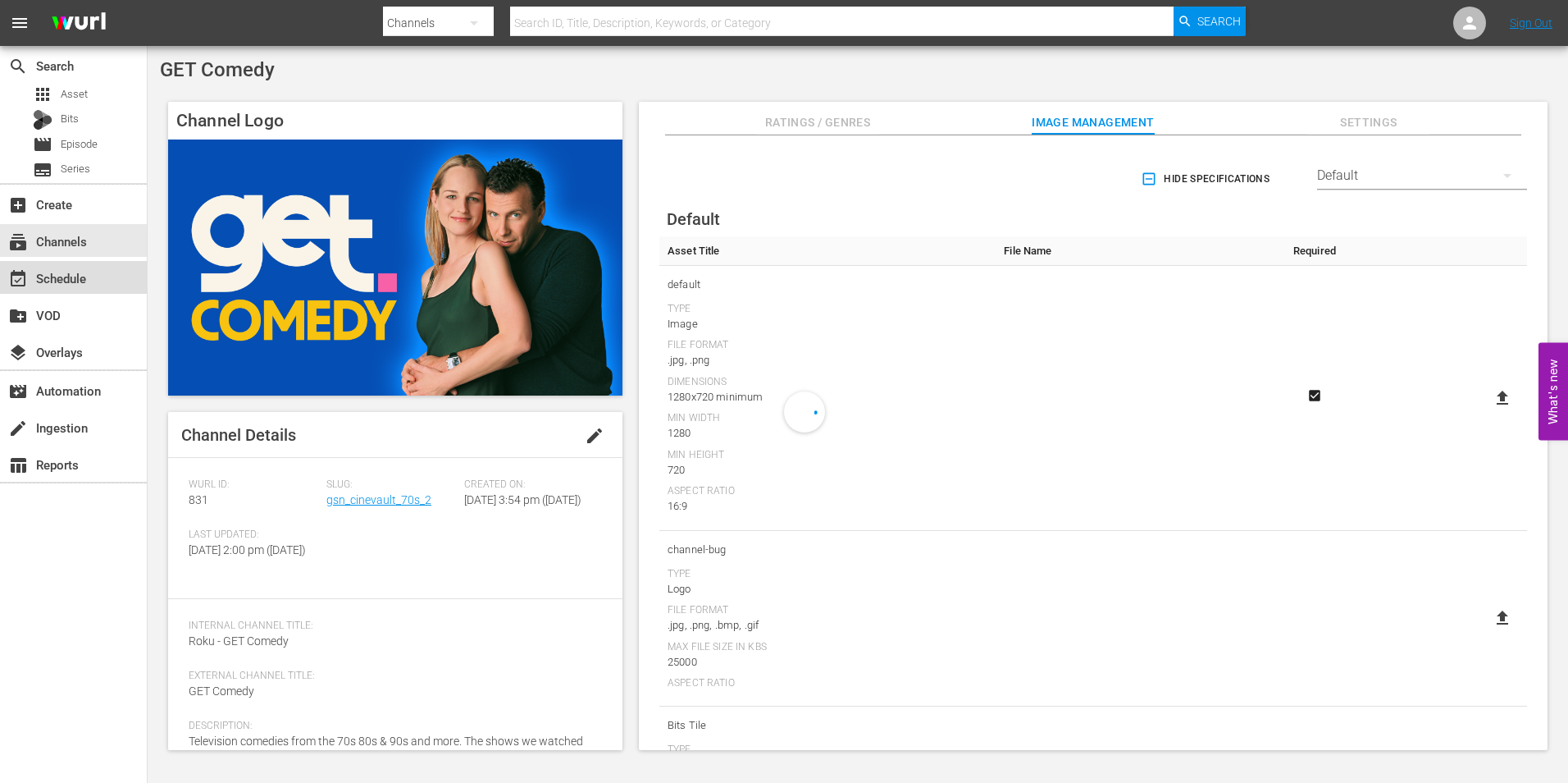
click at [97, 280] on div "event_available Schedule" at bounding box center [73, 277] width 147 height 33
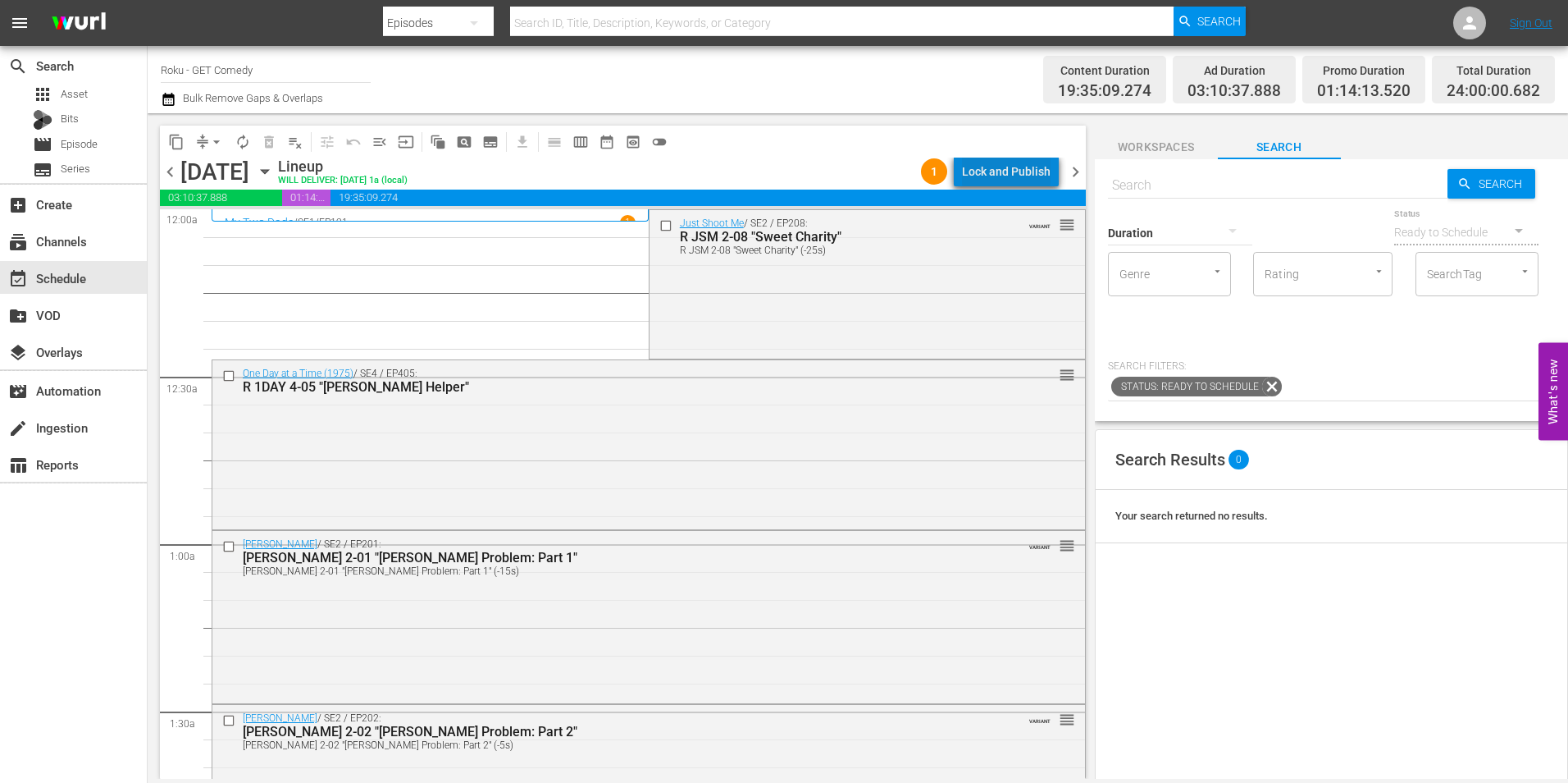
click at [1044, 173] on div "Lock and Publish" at bounding box center [1006, 171] width 89 height 29
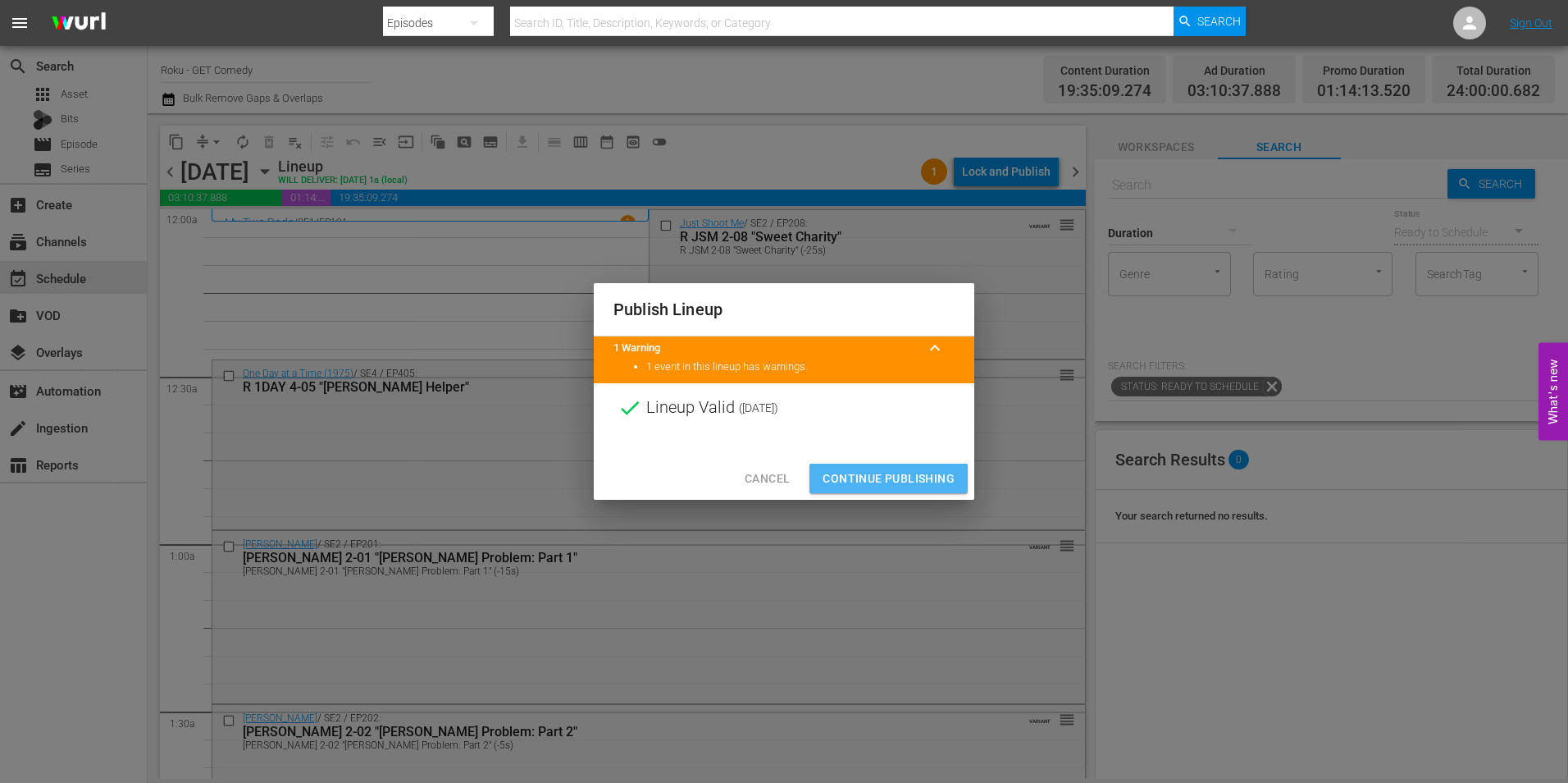
click at [919, 485] on span "Continue Publishing" at bounding box center [888, 478] width 132 height 20
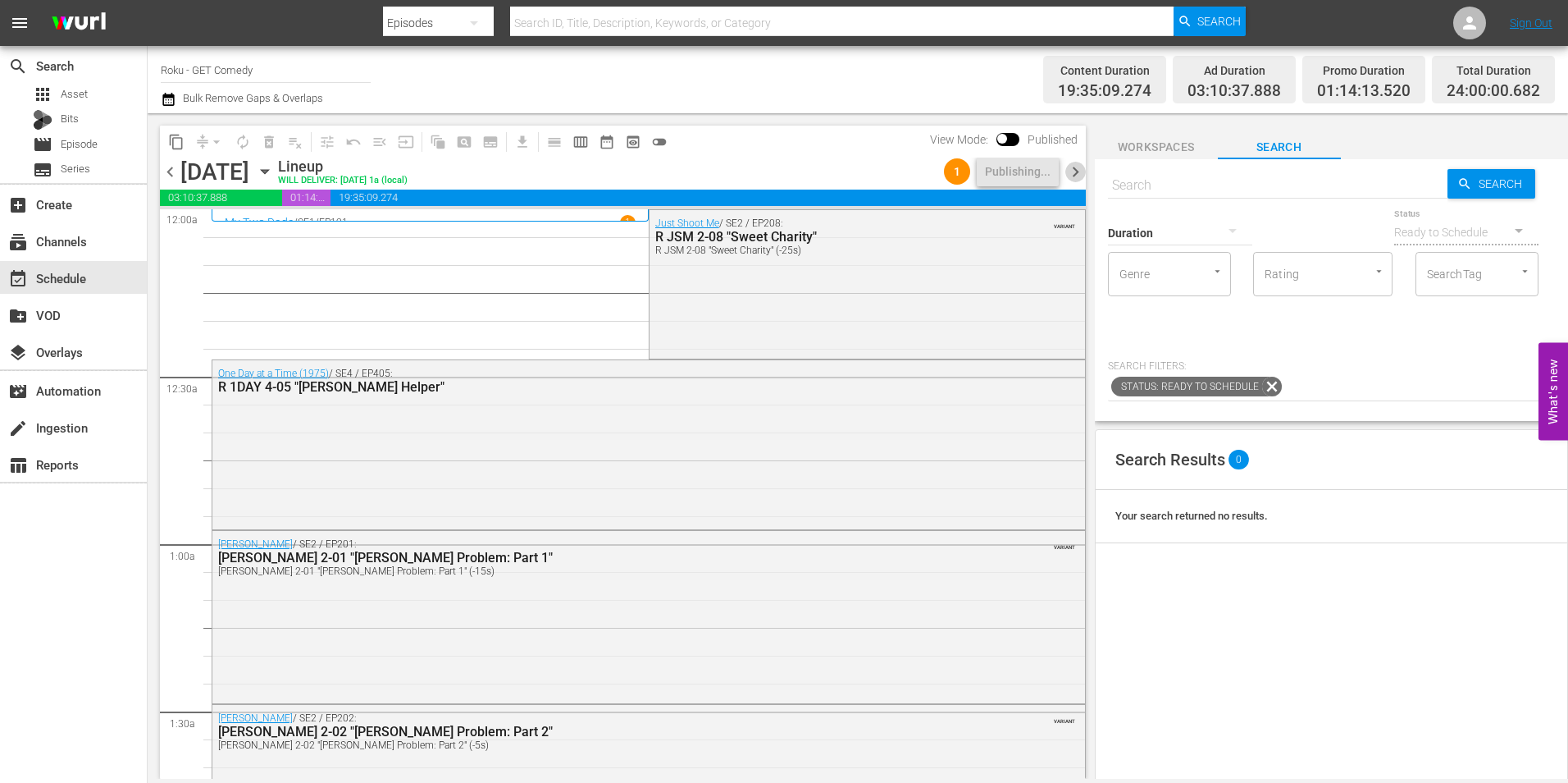
click at [1076, 168] on span "chevron_right" at bounding box center [1075, 171] width 20 height 20
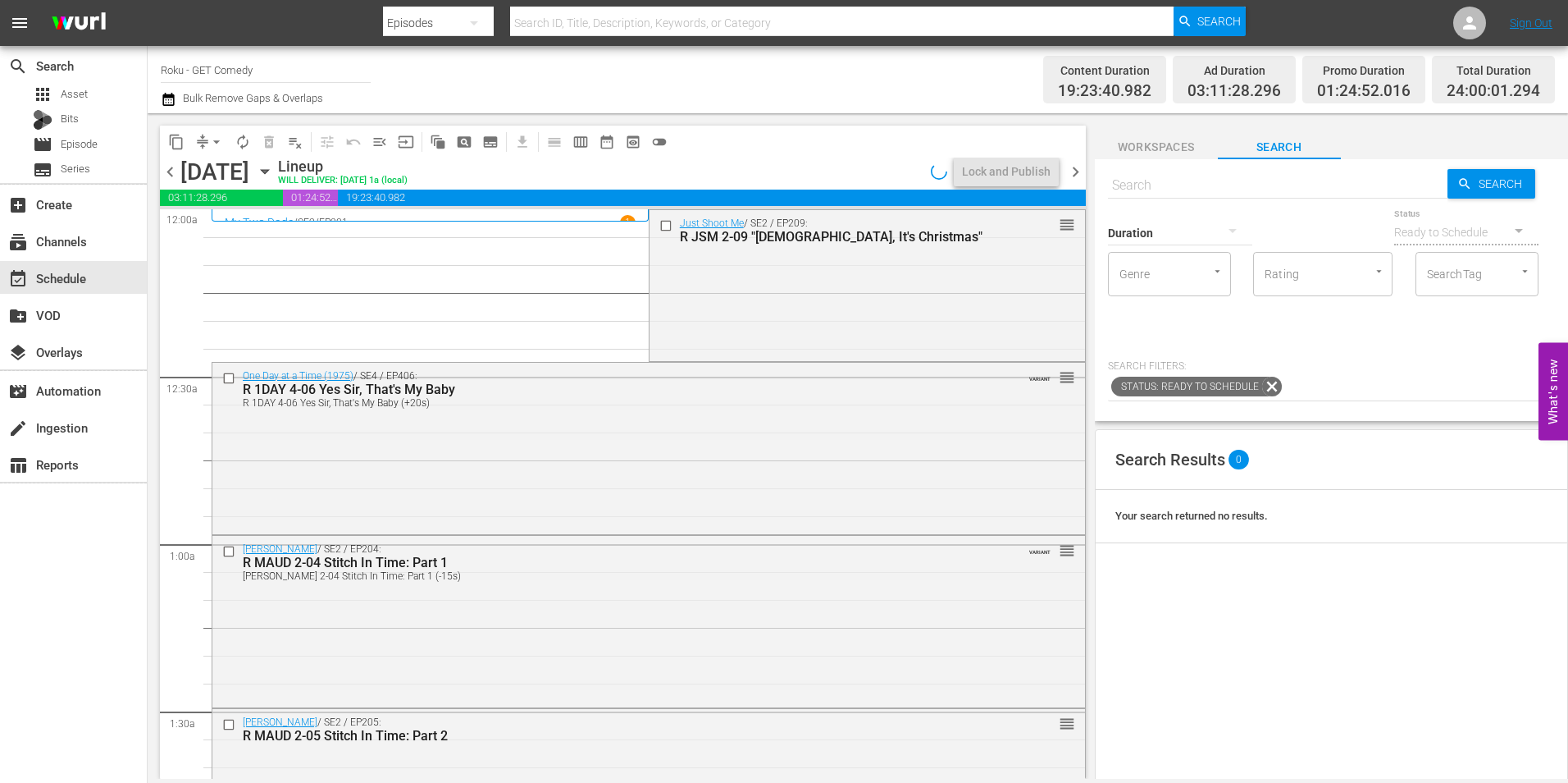
click at [172, 175] on span "chevron_left" at bounding box center [170, 171] width 20 height 20
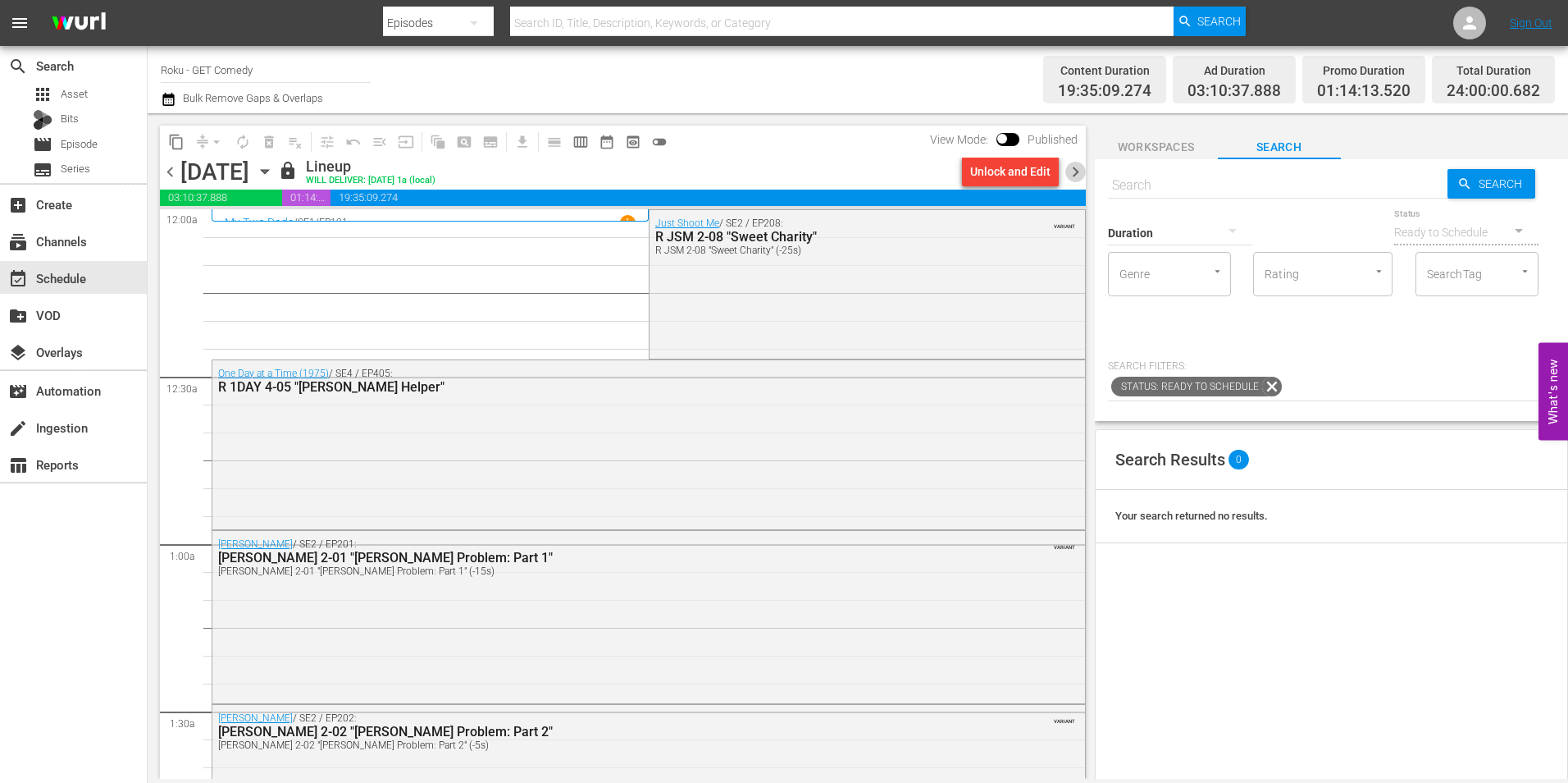
click at [1078, 177] on span "chevron_right" at bounding box center [1075, 171] width 20 height 20
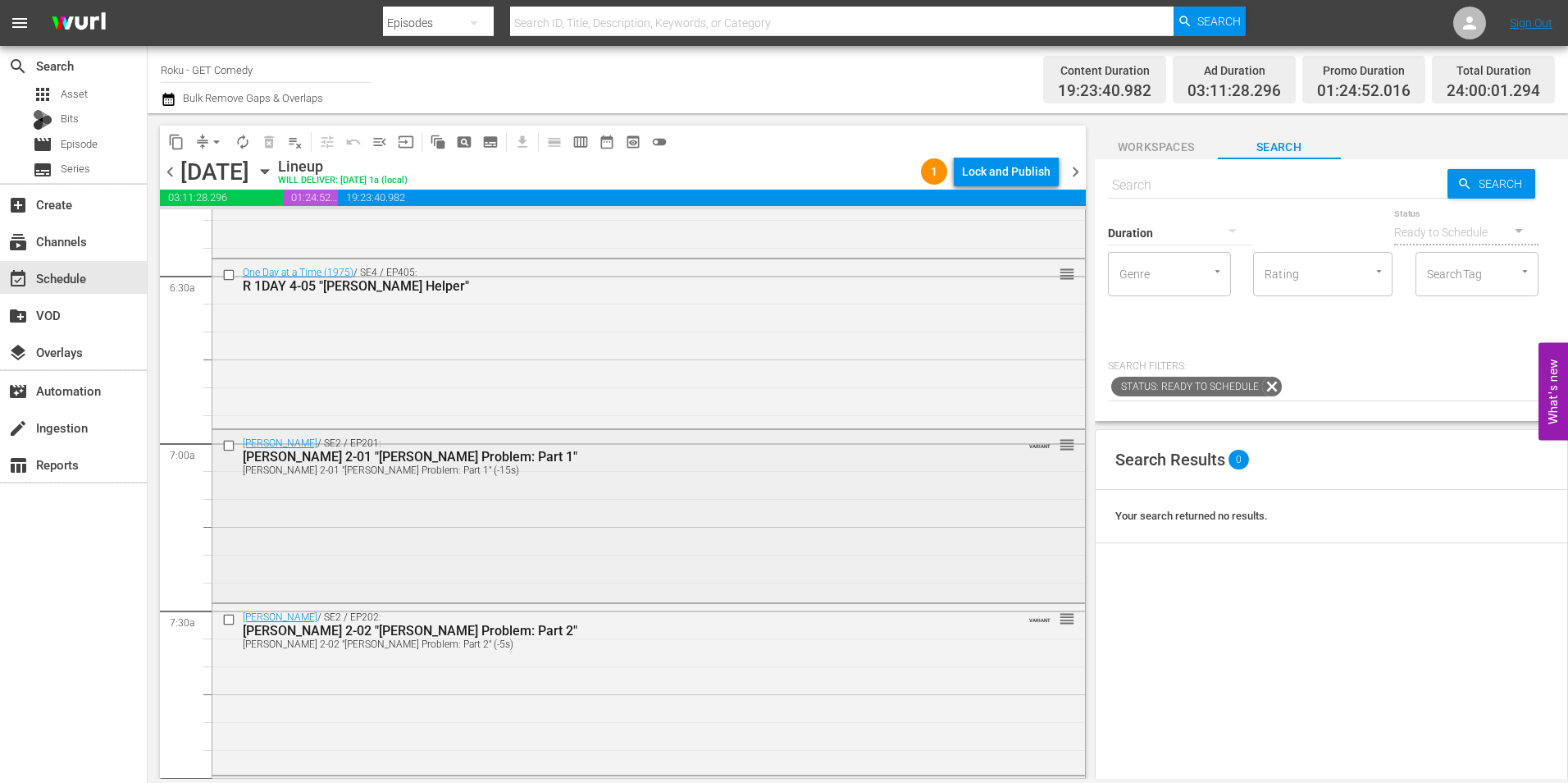
scroll to position [2133, 0]
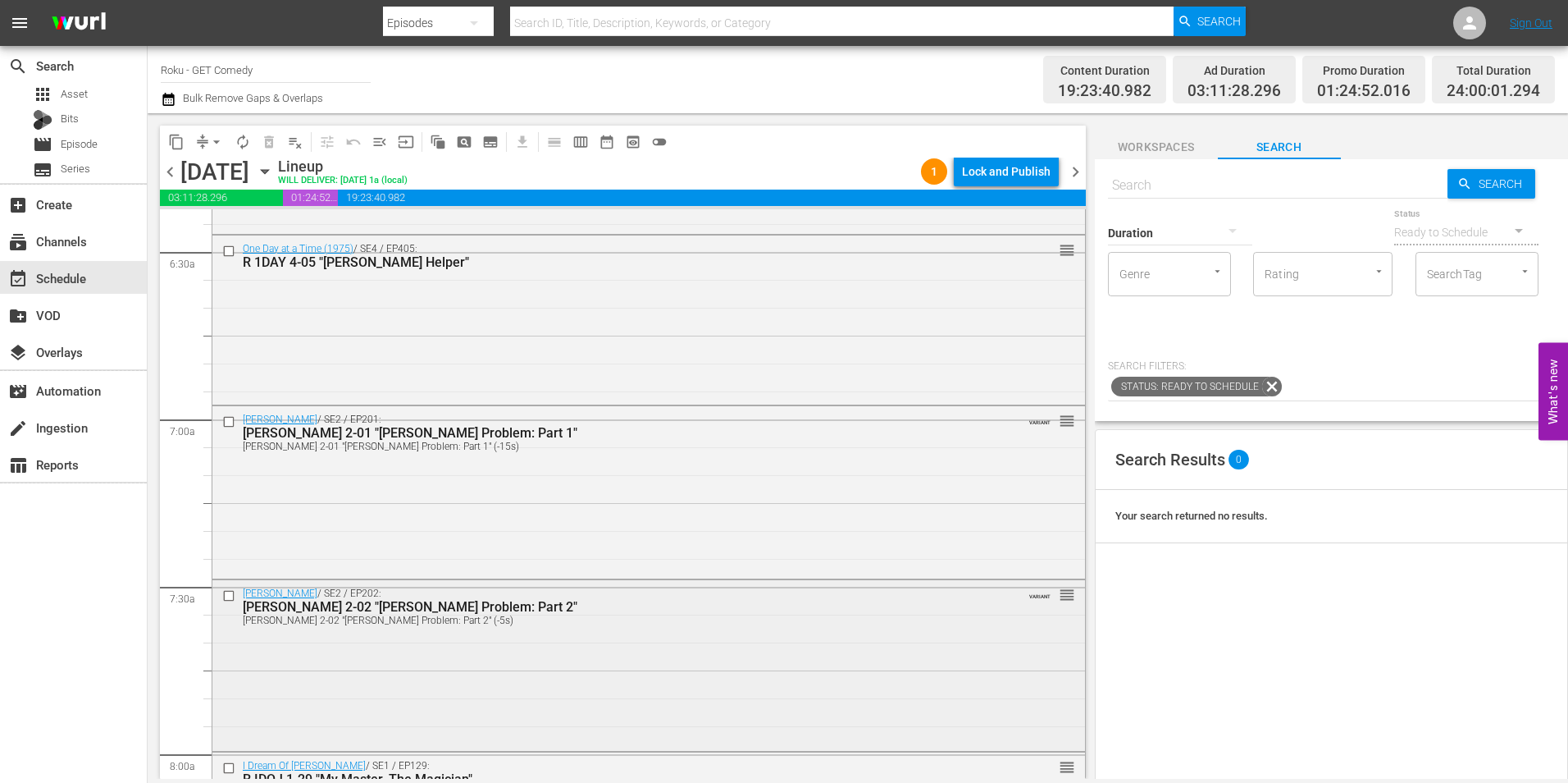
click at [619, 661] on div "[PERSON_NAME] / SE2 / EP202: R MAUD 2-02 "[PERSON_NAME] Problem: Part 2" R MAUD…" at bounding box center [649, 664] width 873 height 168
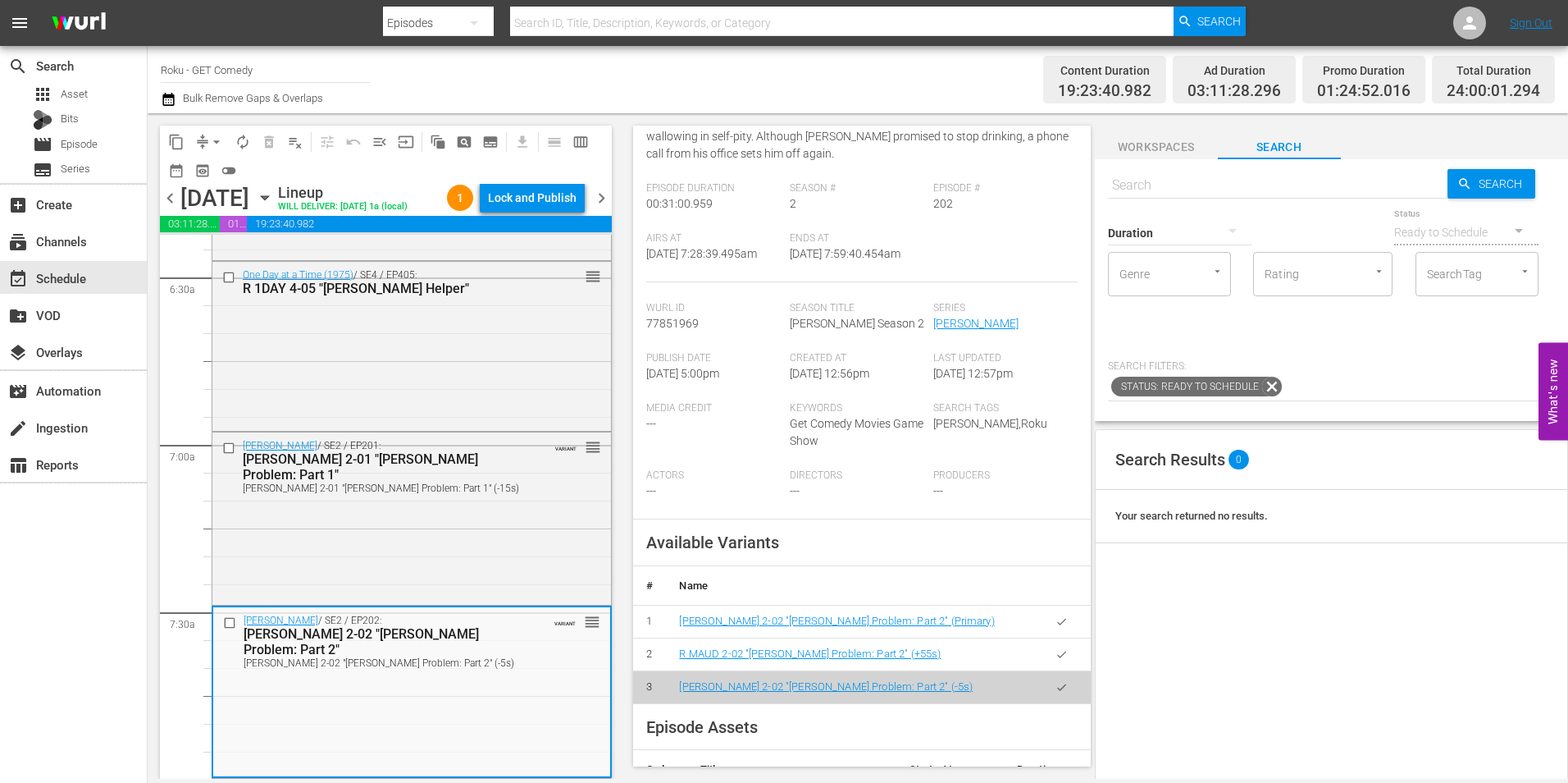
scroll to position [246, 0]
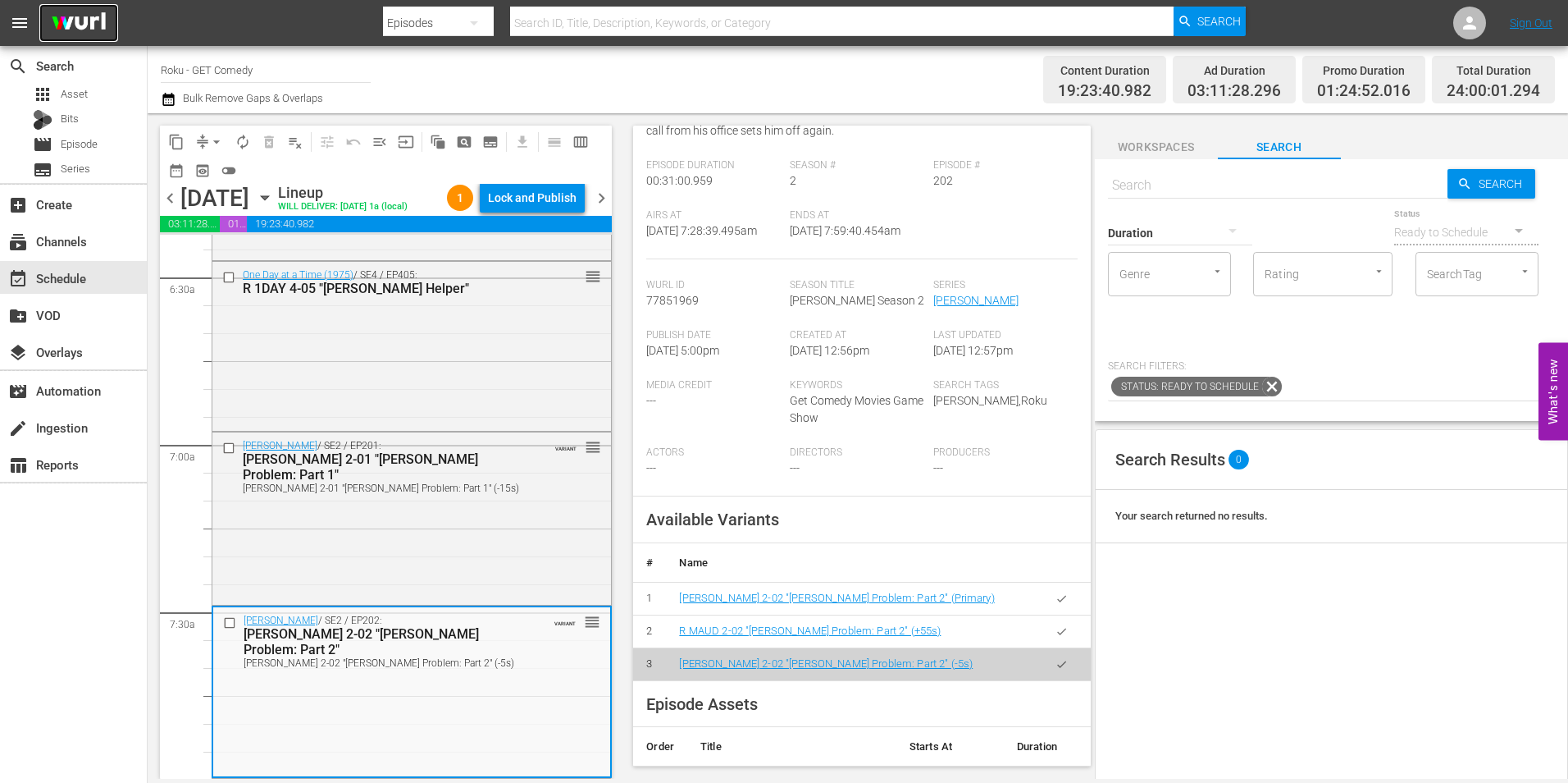
click at [78, 6] on img at bounding box center [78, 24] width 79 height 39
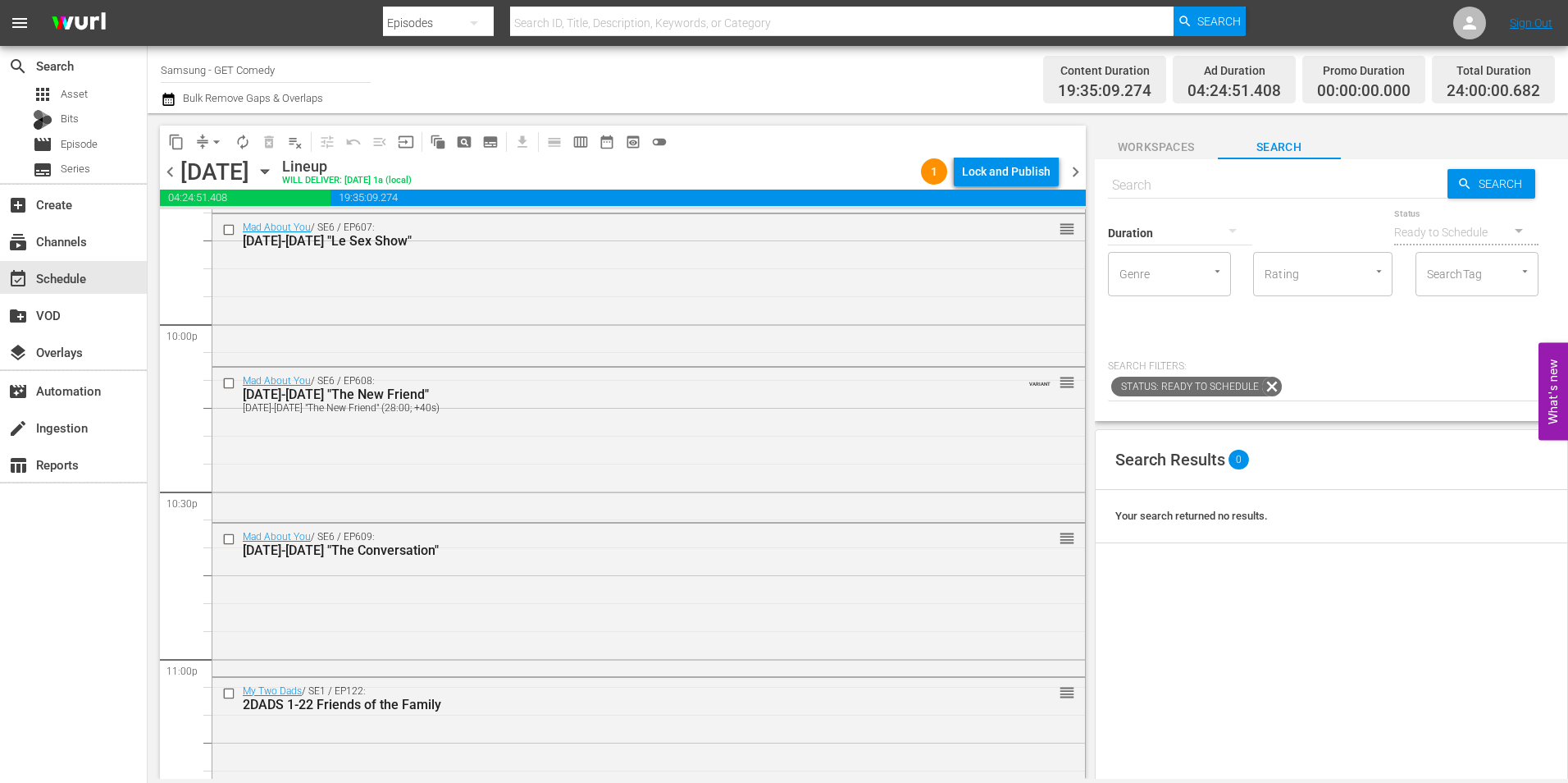
scroll to position [7464, 0]
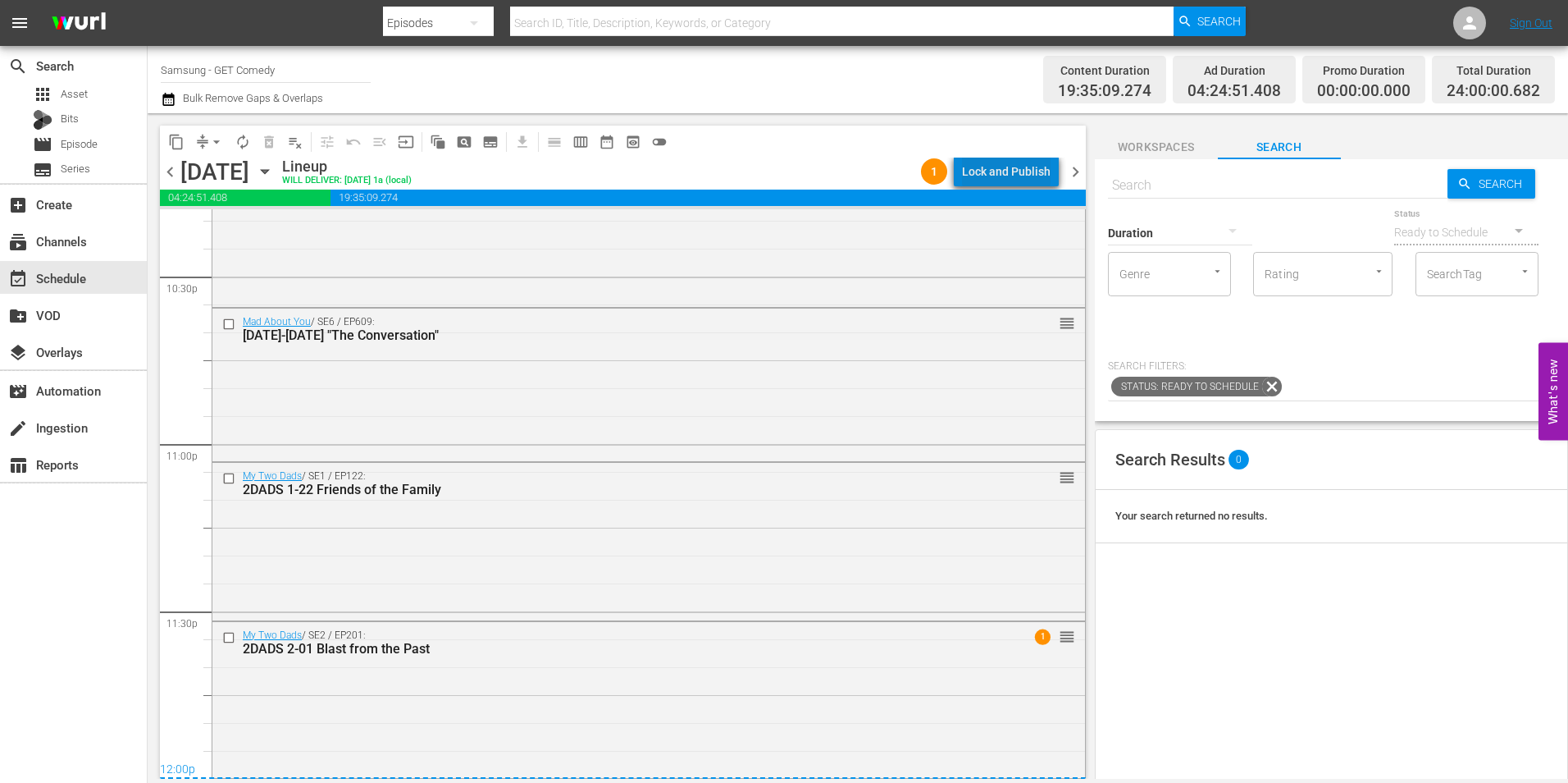
click at [1028, 173] on div "Lock and Publish" at bounding box center [1006, 171] width 89 height 29
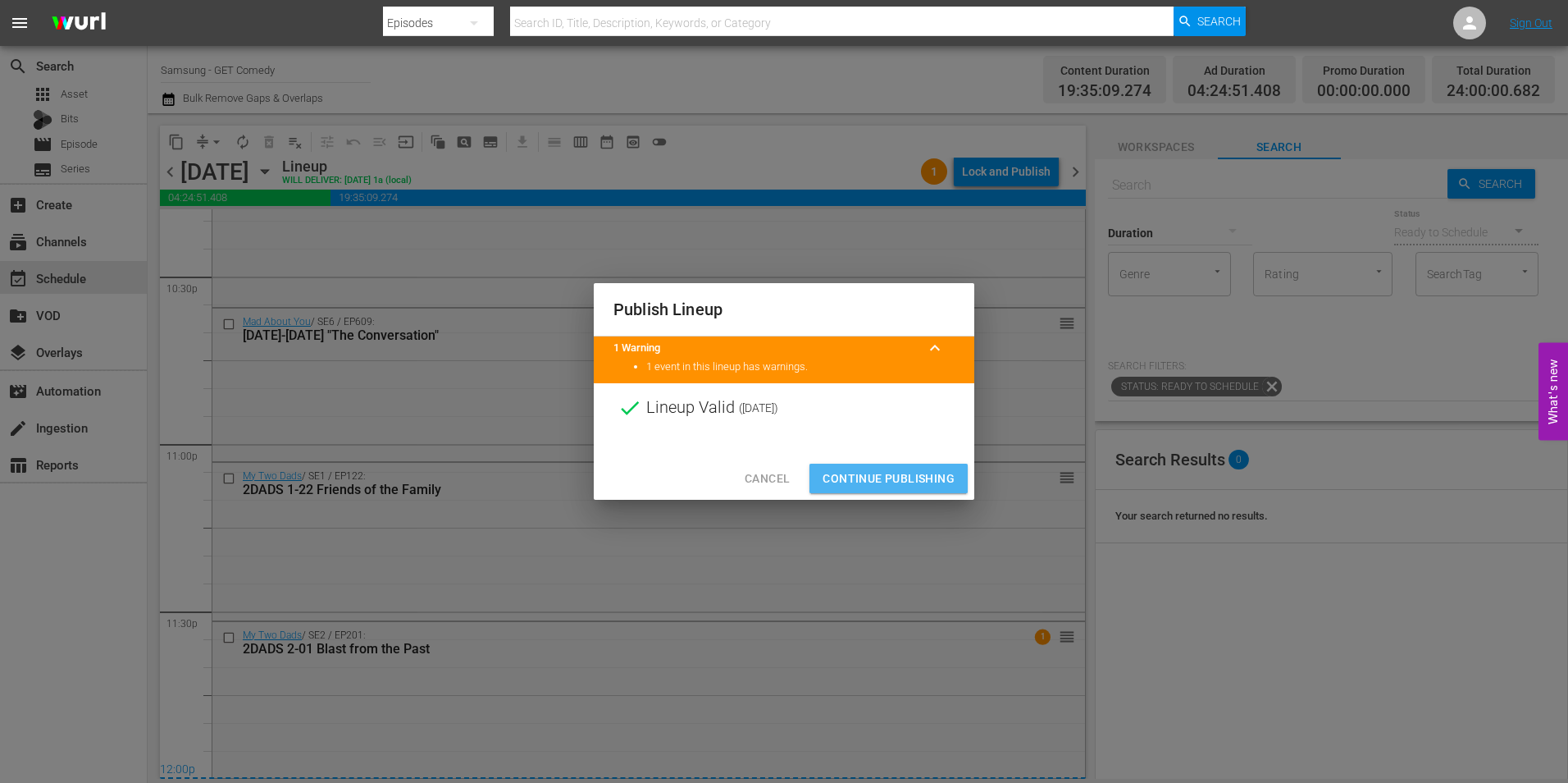
click at [884, 474] on span "Continue Publishing" at bounding box center [888, 478] width 132 height 20
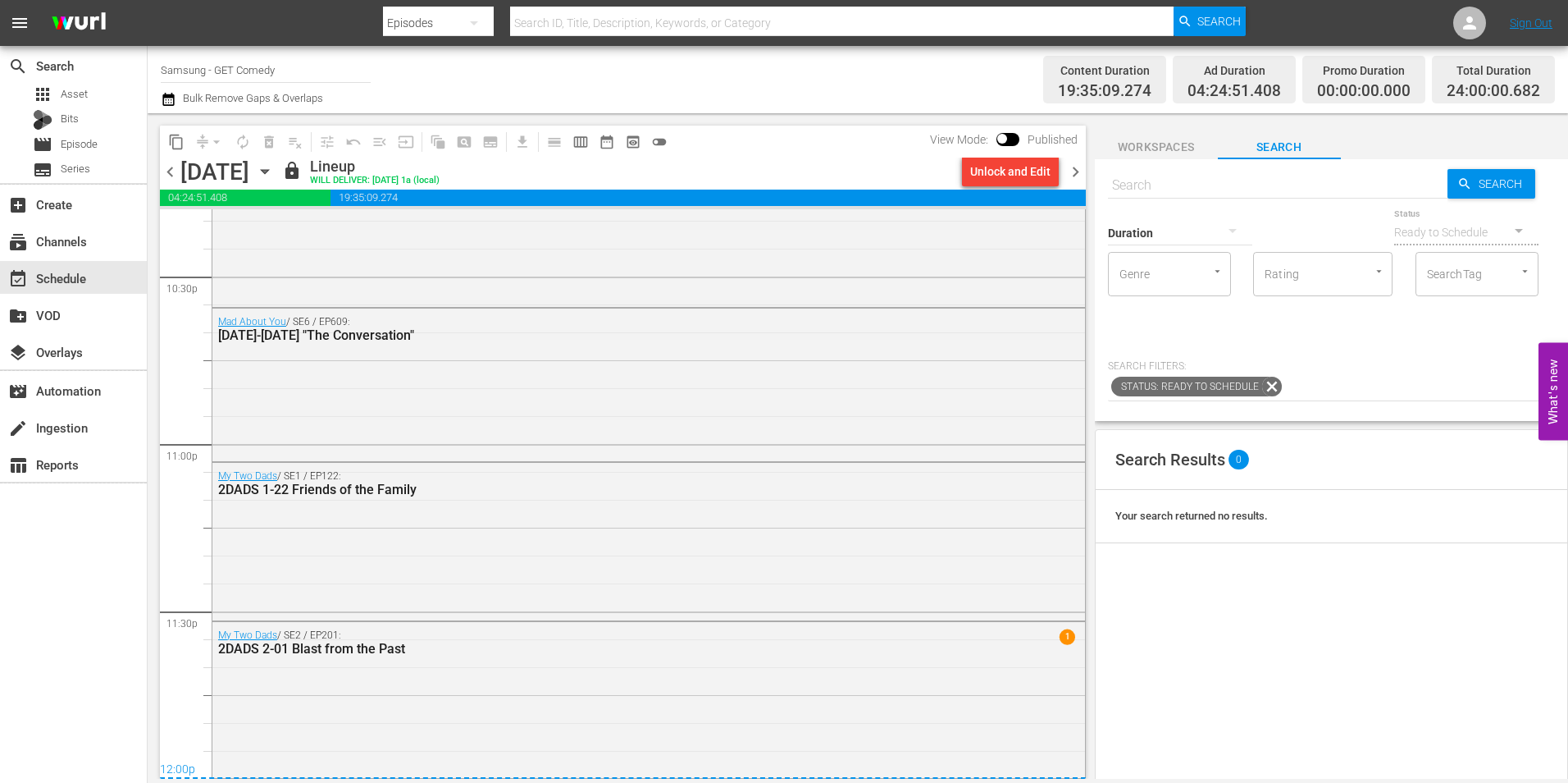
drag, startPoint x: 1075, startPoint y: 170, endPoint x: 1079, endPoint y: 251, distance: 81.1
click at [1075, 170] on span "chevron_right" at bounding box center [1075, 171] width 20 height 20
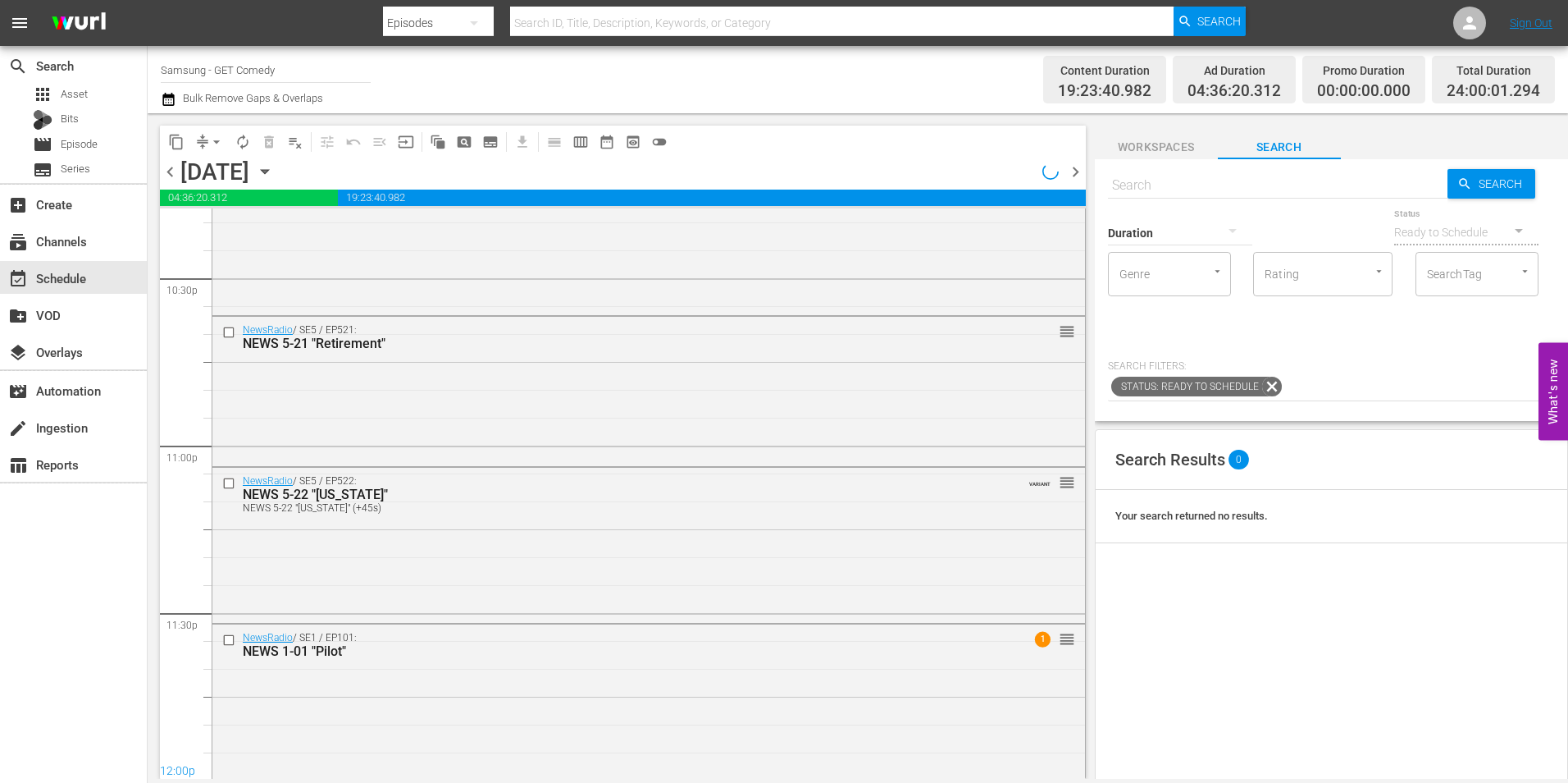
scroll to position [7464, 0]
